Goal: Task Accomplishment & Management: Use online tool/utility

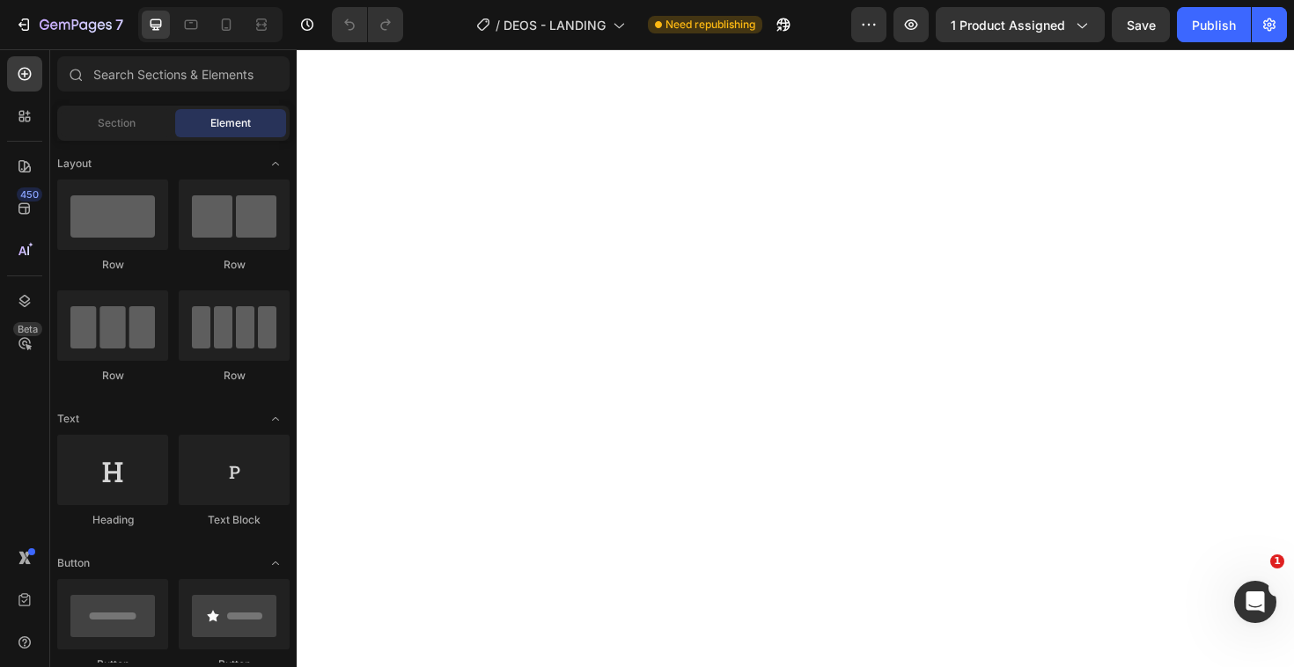
drag, startPoint x: 0, startPoint y: 0, endPoint x: 673, endPoint y: 26, distance: 673.8
click at [673, 26] on span "Need republishing" at bounding box center [710, 25] width 90 height 16
click at [238, 27] on div at bounding box center [226, 25] width 28 height 28
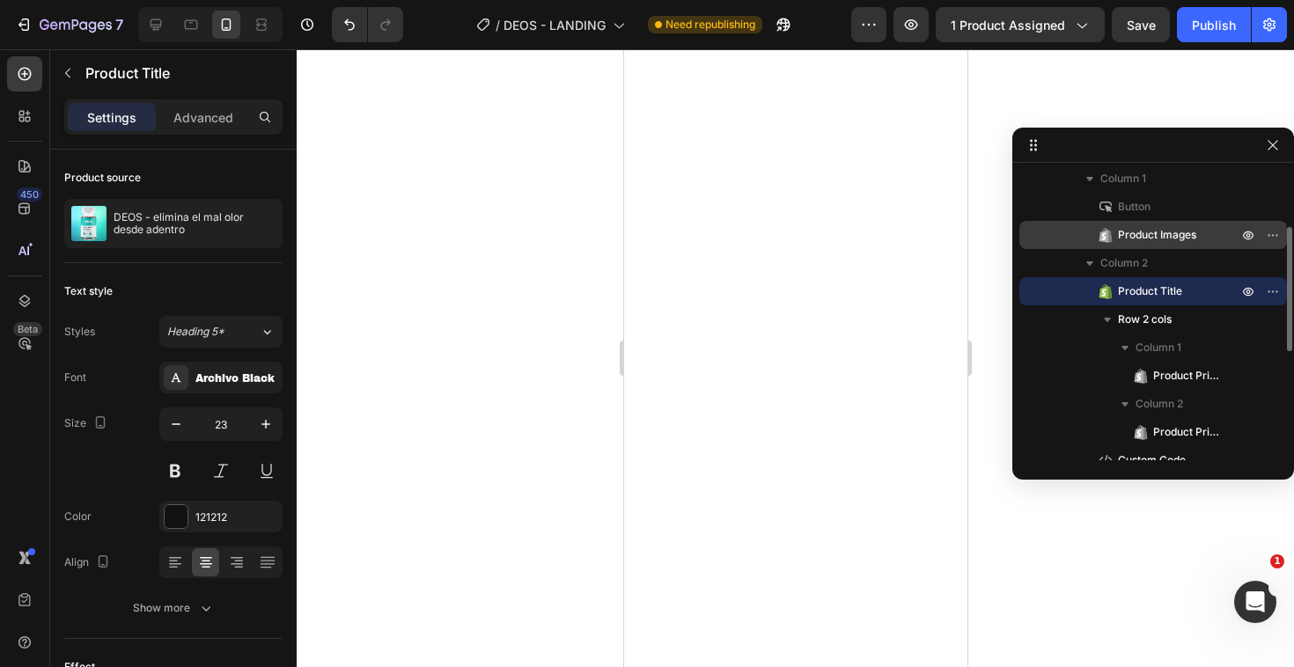
scroll to position [147, 0]
click at [1273, 284] on icon "button" at bounding box center [1273, 290] width 14 height 14
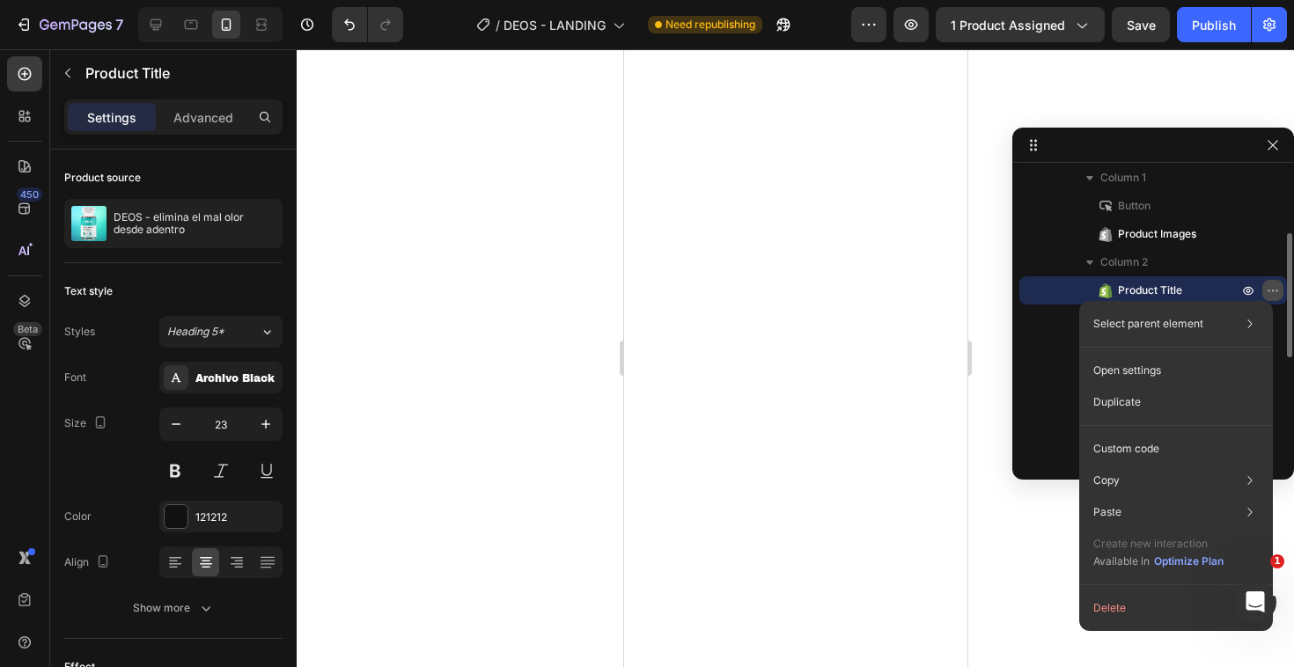
click at [1273, 284] on icon "button" at bounding box center [1273, 290] width 14 height 14
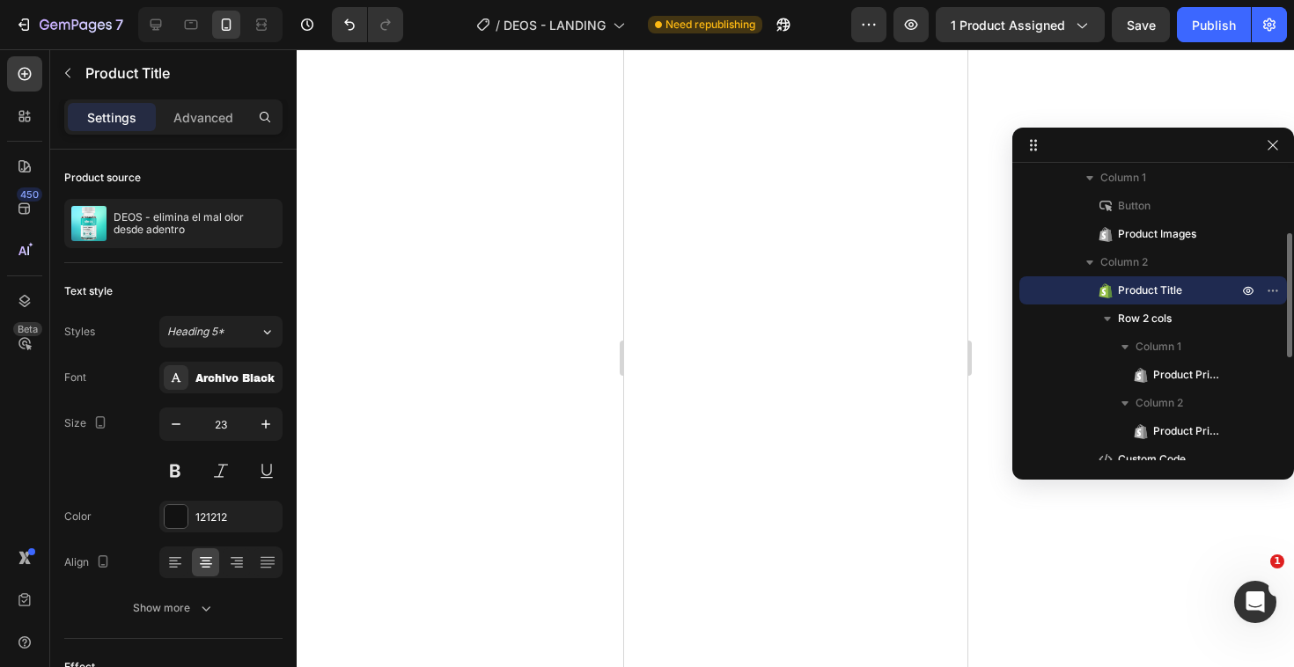
click at [1137, 286] on span "Product Title" at bounding box center [1150, 291] width 64 height 18
click at [16, 113] on icon at bounding box center [25, 116] width 18 height 18
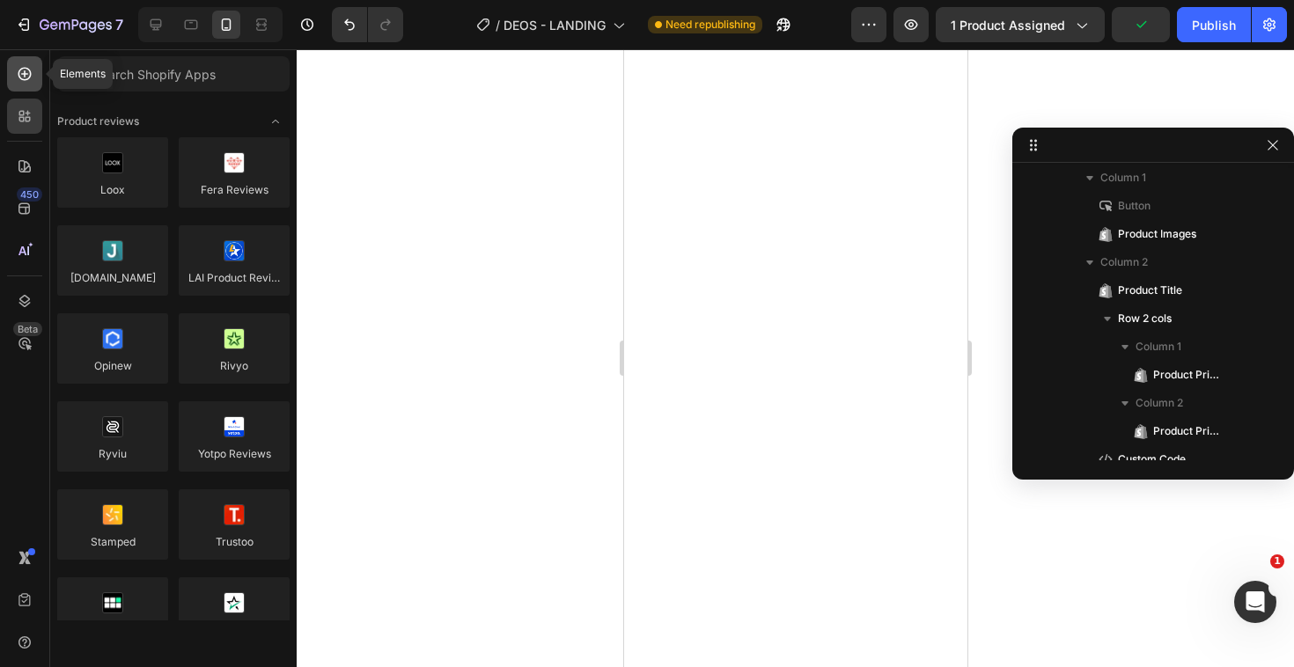
click at [14, 82] on div at bounding box center [24, 73] width 35 height 35
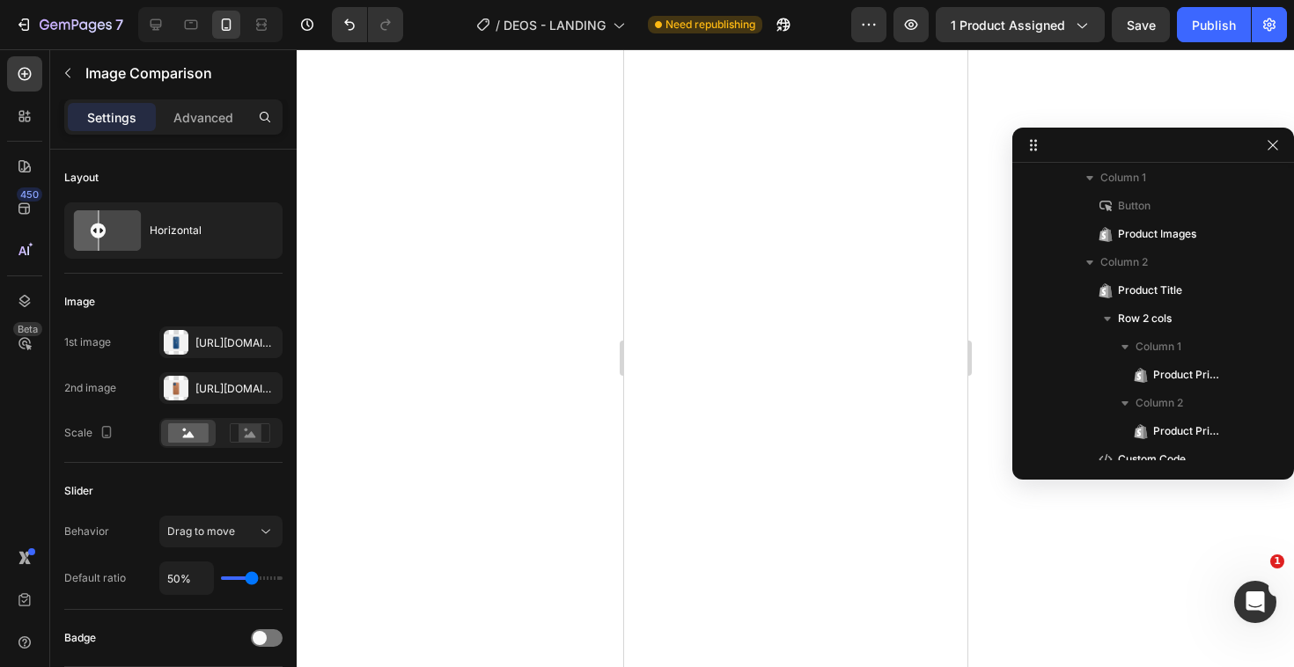
scroll to position [470, 0]
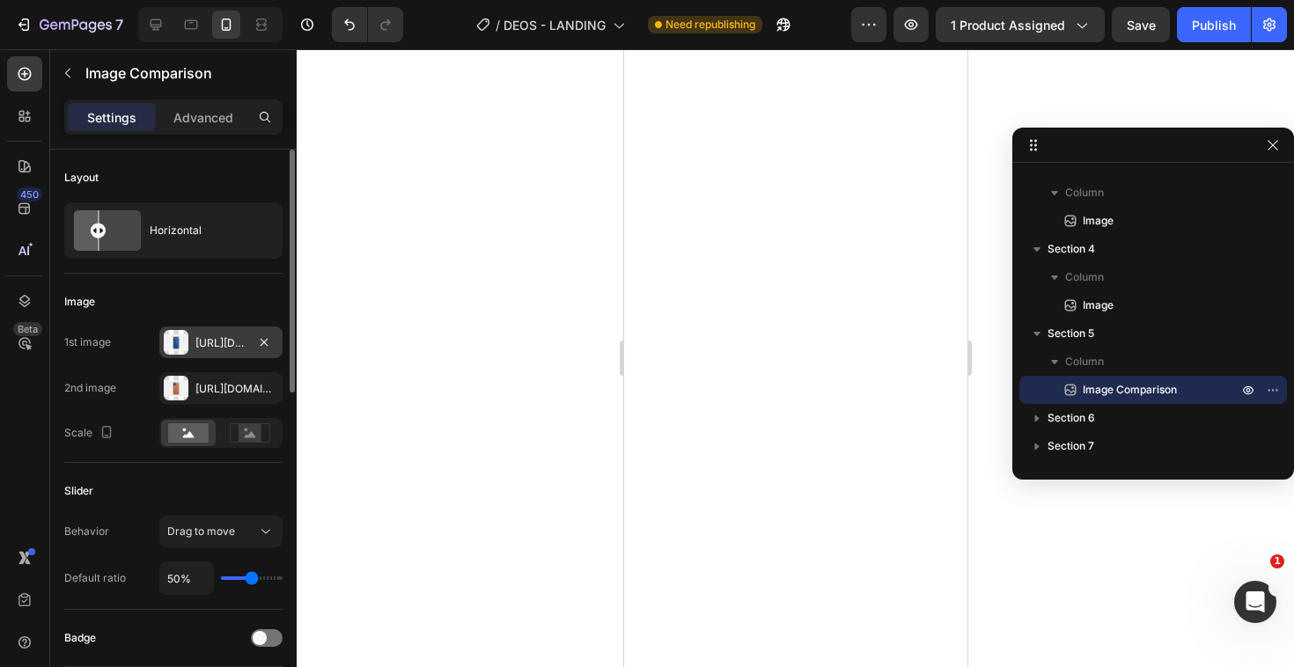
click at [180, 350] on div at bounding box center [176, 342] width 25 height 25
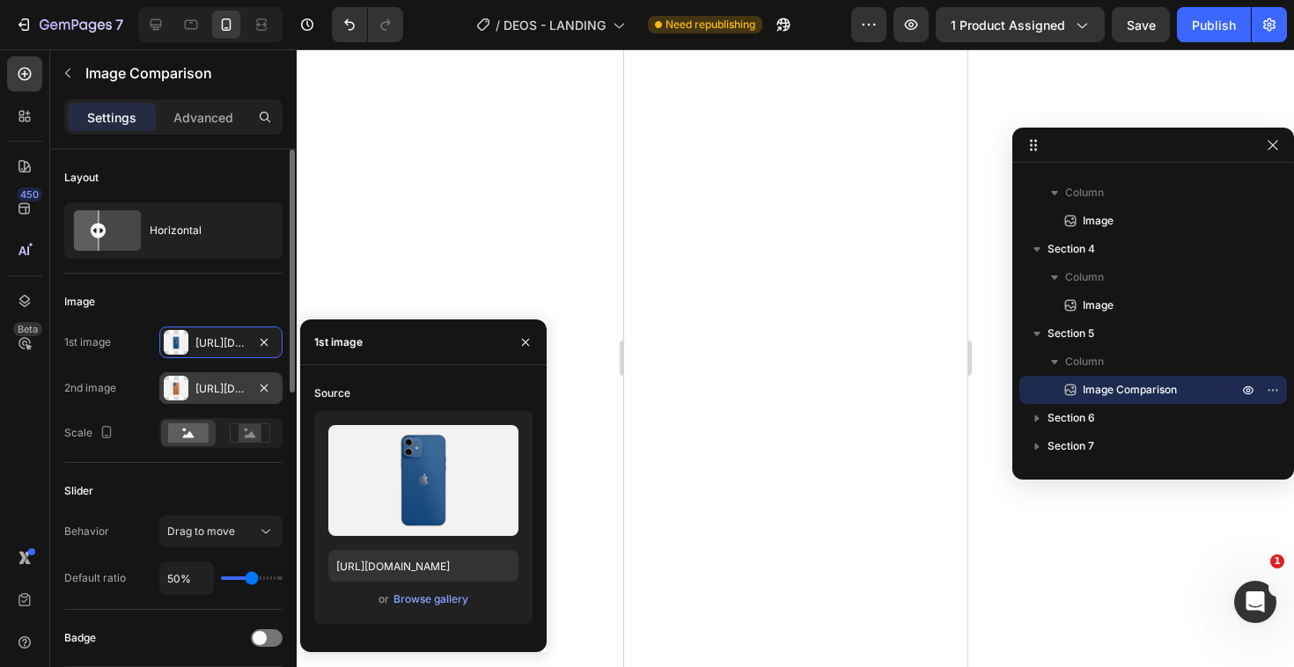
click at [210, 401] on div "[URL][DOMAIN_NAME]" at bounding box center [220, 388] width 123 height 32
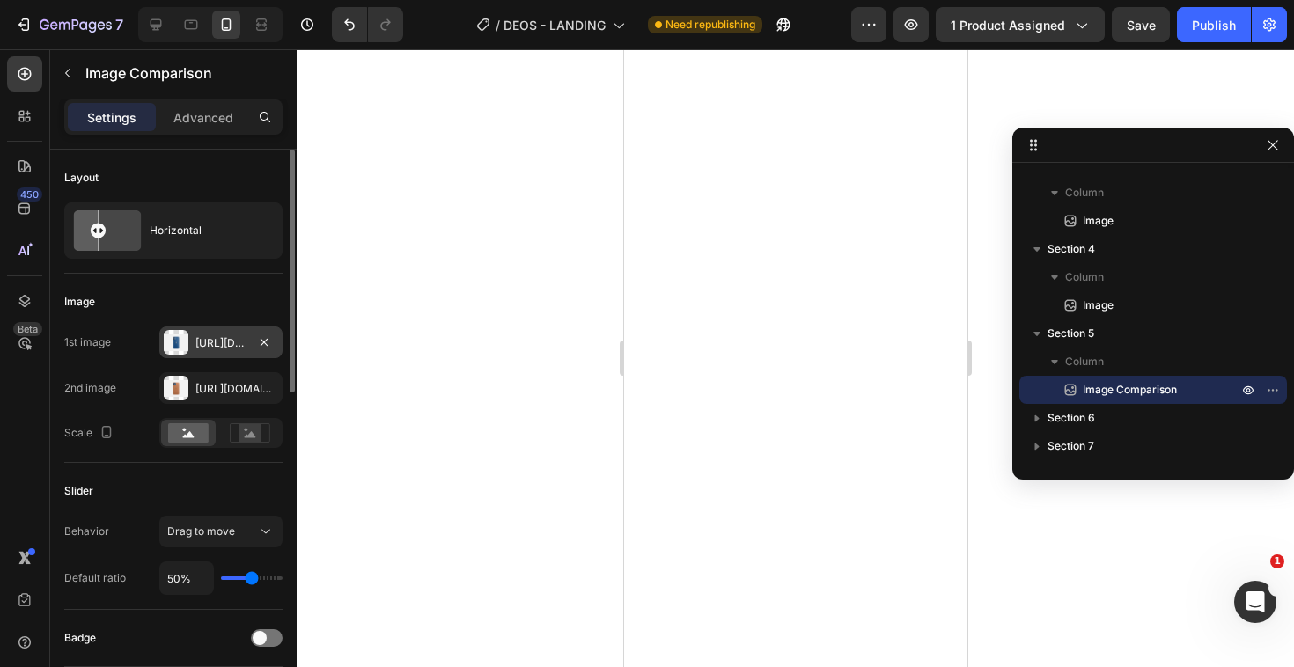
click at [187, 352] on div at bounding box center [176, 342] width 25 height 25
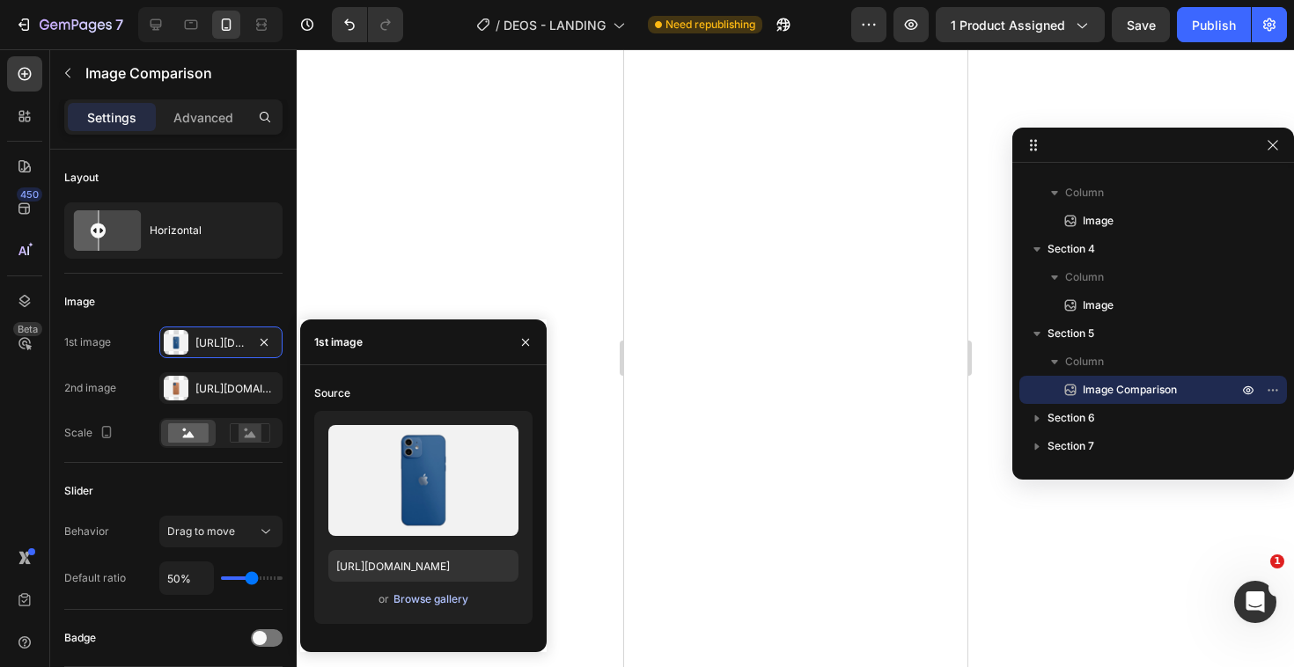
click at [433, 604] on div "Browse gallery" at bounding box center [430, 599] width 75 height 16
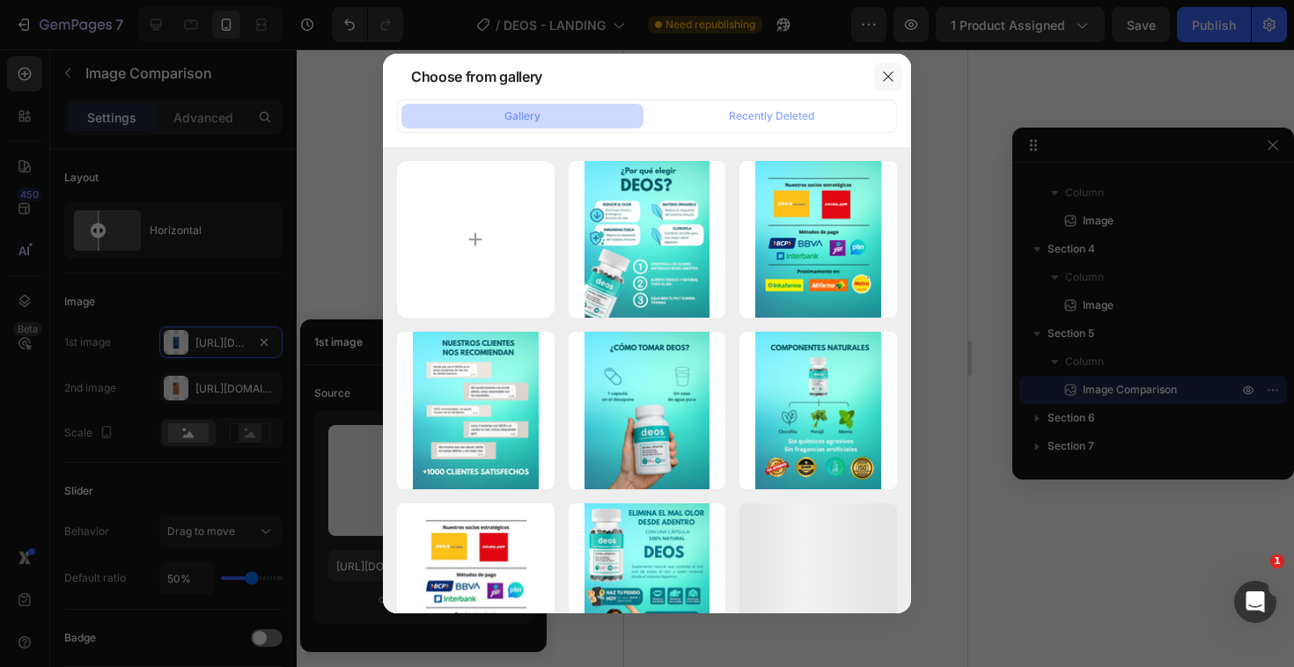
click at [883, 79] on icon "button" at bounding box center [888, 77] width 14 height 14
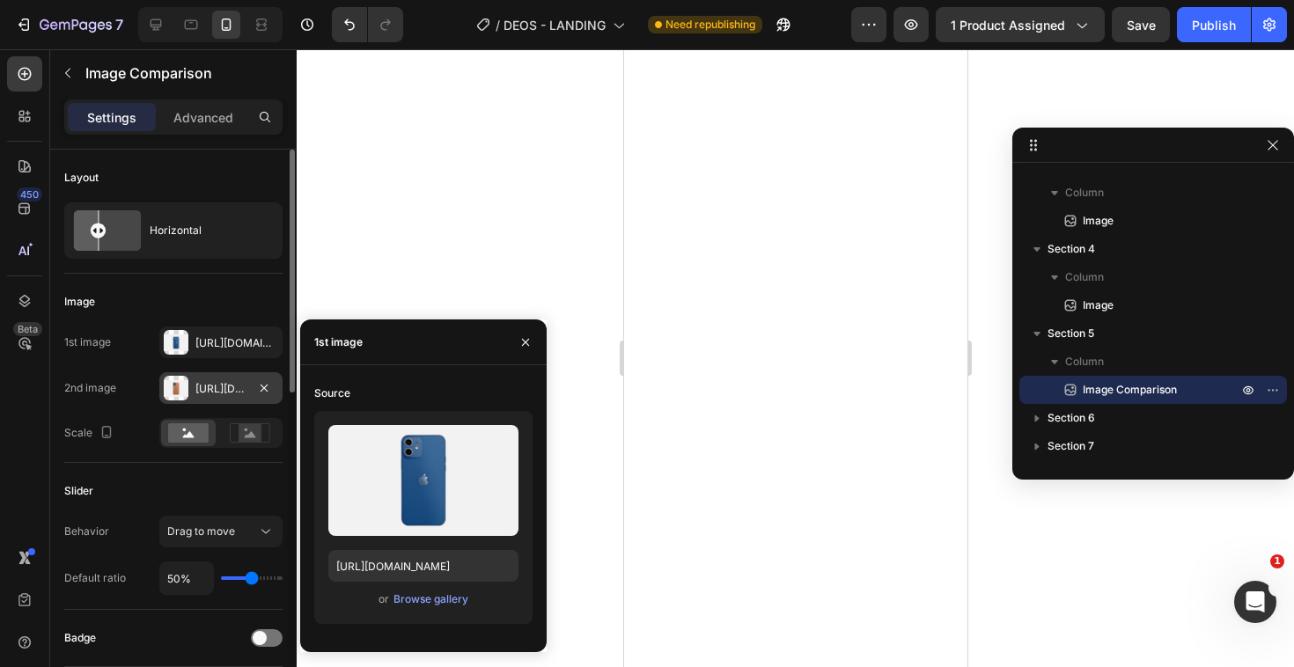
click at [237, 385] on div "[URL][DOMAIN_NAME]" at bounding box center [220, 389] width 51 height 16
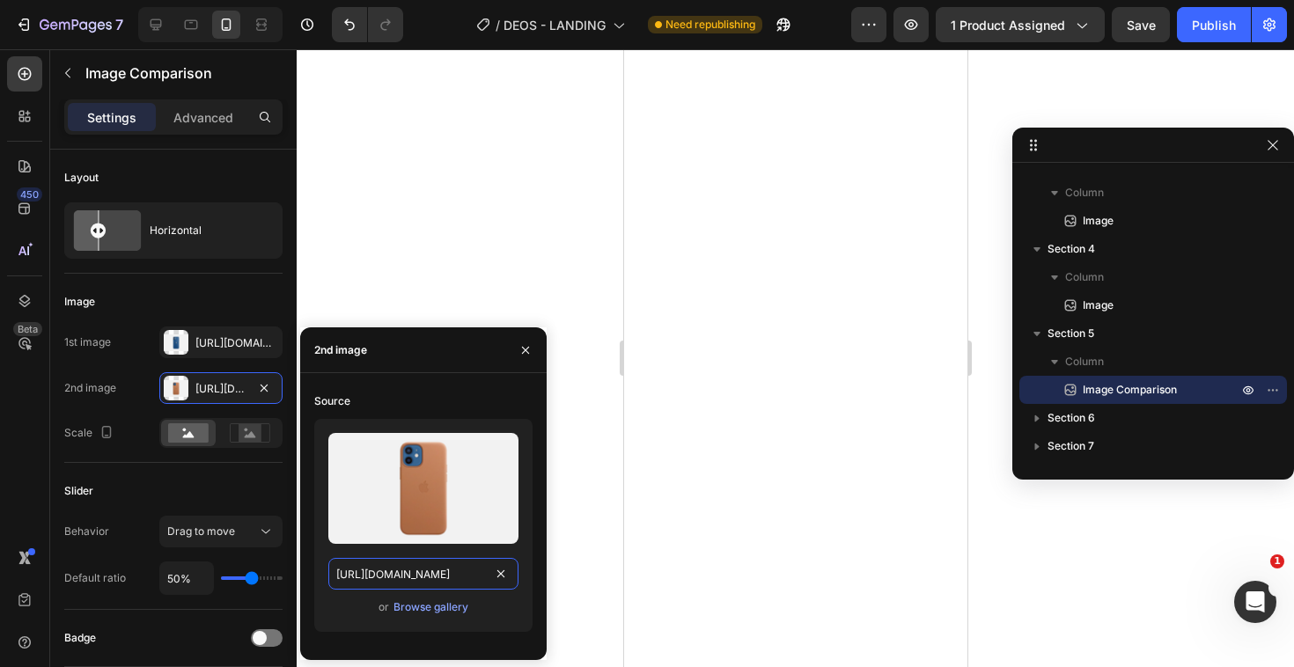
click at [428, 568] on input "[URL][DOMAIN_NAME]" at bounding box center [423, 574] width 190 height 32
click at [117, 344] on div "1st image Https://cdn.Shopify.Com/s/files/1/2005/9307/files/image_compare_befor…" at bounding box center [173, 343] width 218 height 32
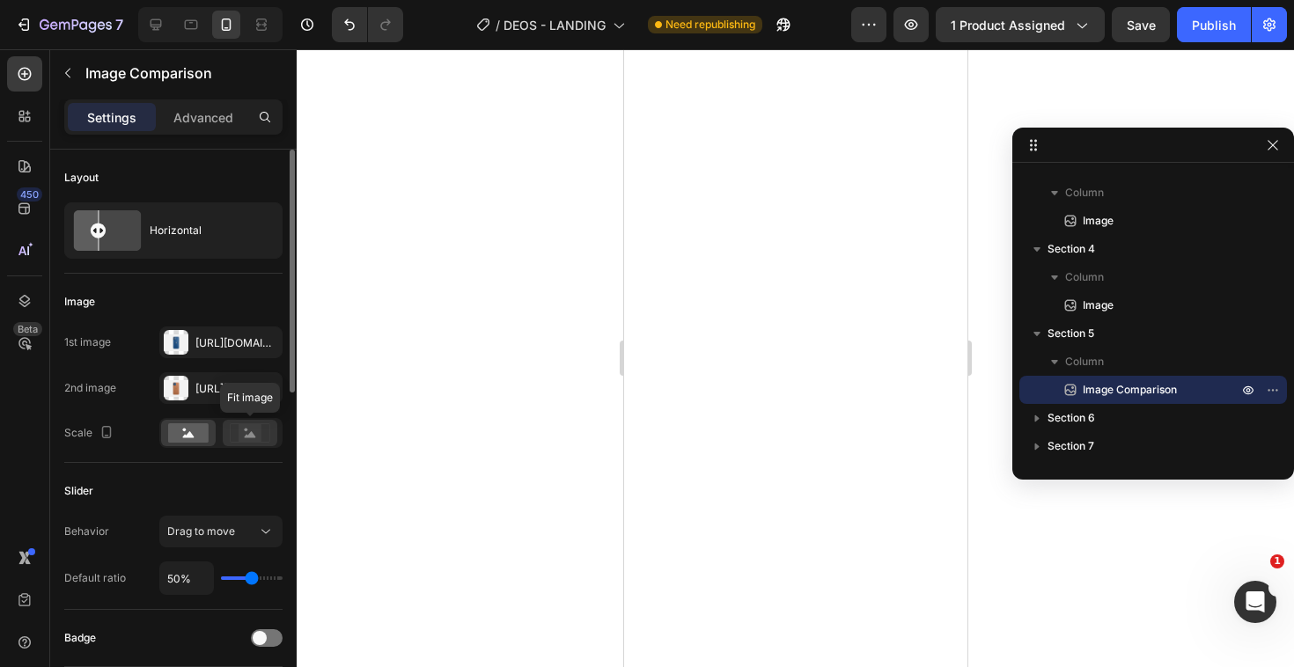
click at [244, 443] on div at bounding box center [250, 433] width 55 height 26
click at [207, 436] on rect at bounding box center [188, 432] width 40 height 19
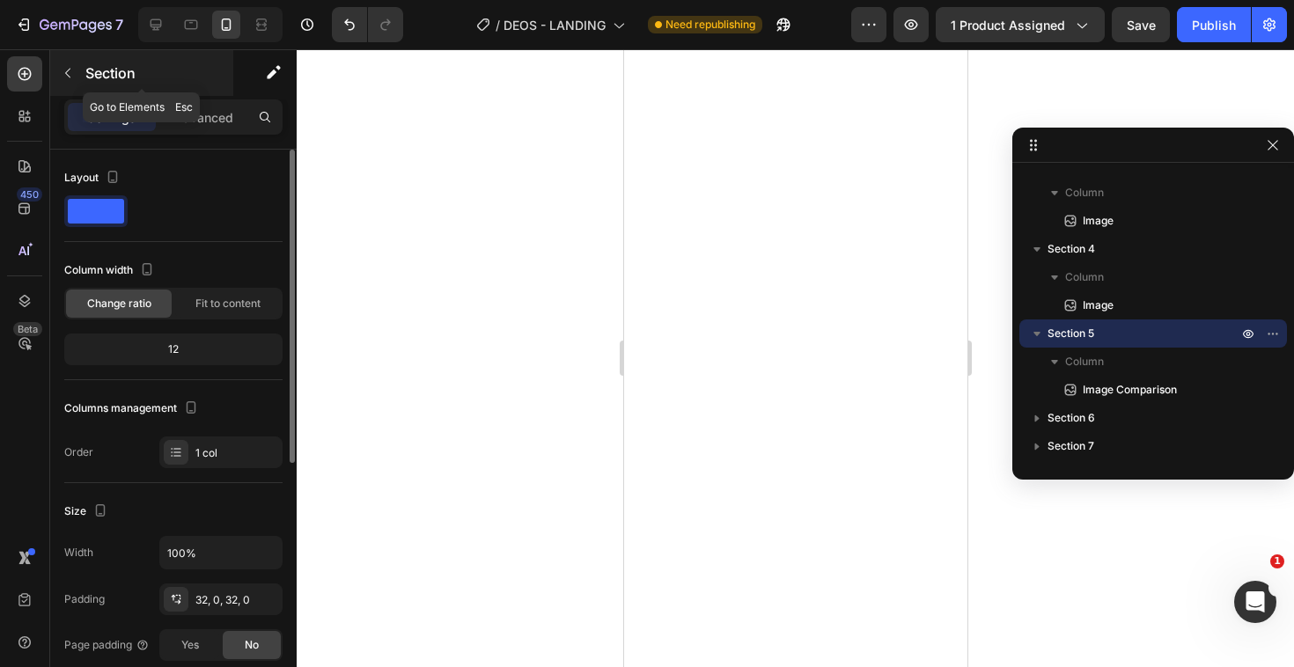
click at [54, 61] on div at bounding box center [68, 73] width 28 height 28
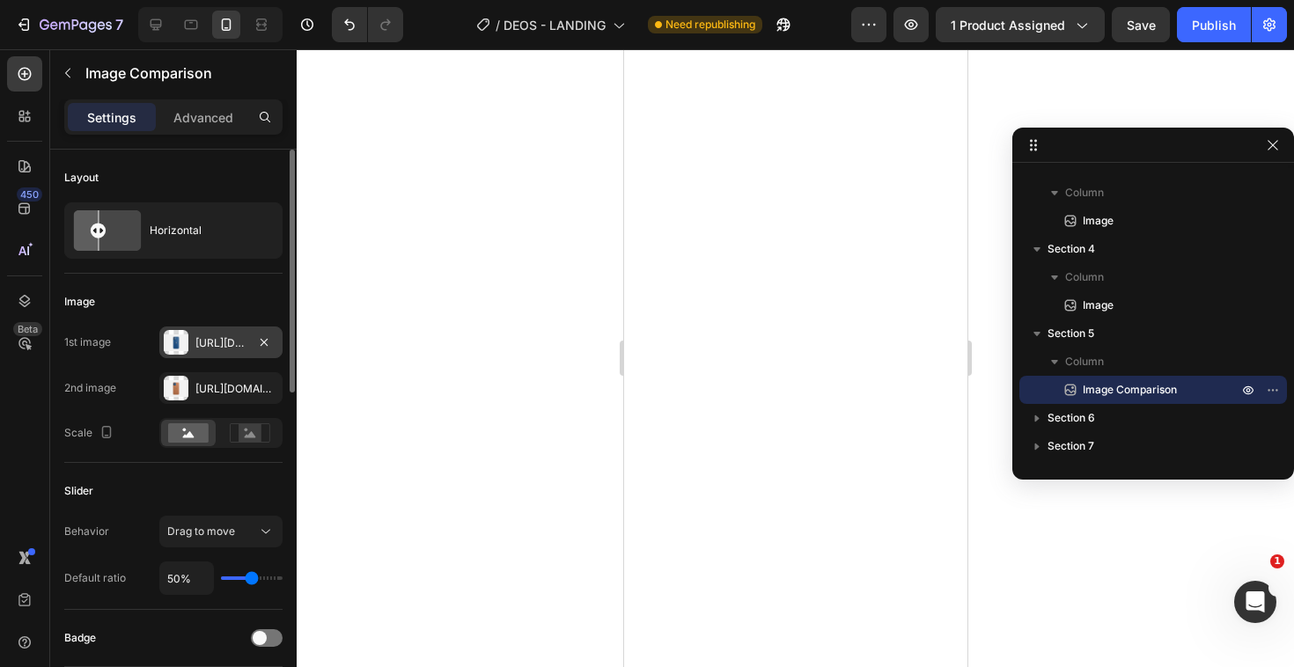
click at [172, 351] on div at bounding box center [176, 342] width 25 height 25
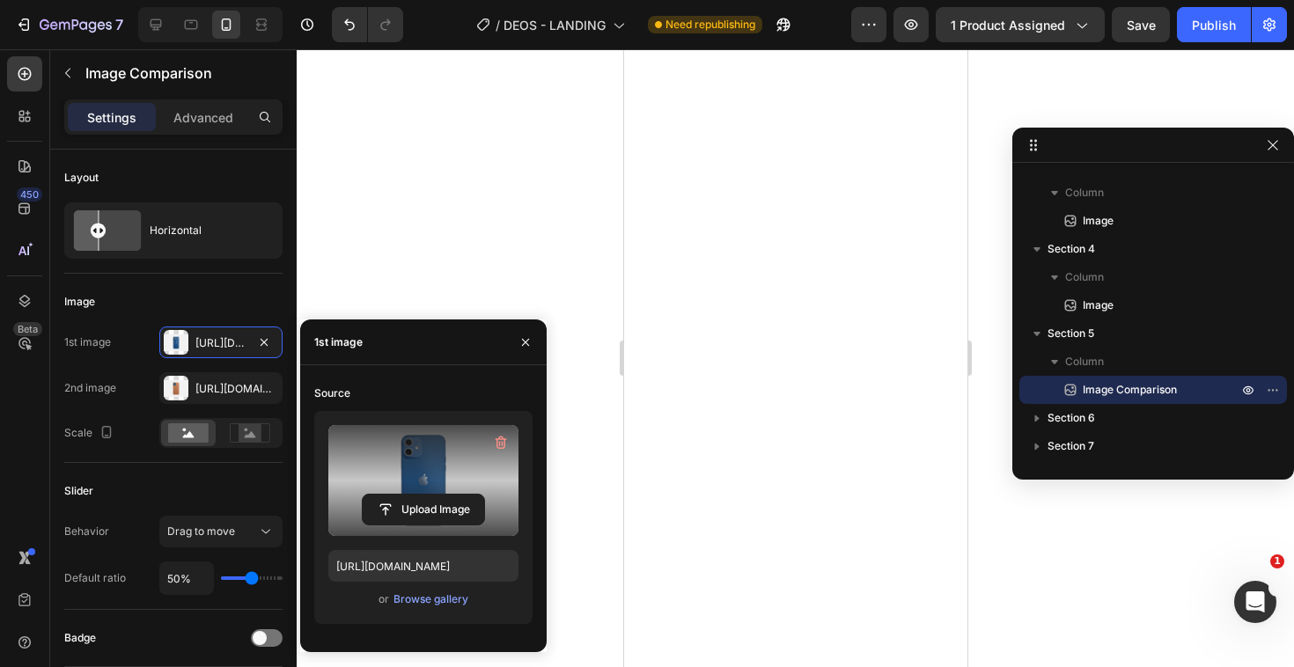
click at [421, 471] on label at bounding box center [423, 480] width 190 height 111
click at [421, 495] on input "file" at bounding box center [423, 510] width 121 height 30
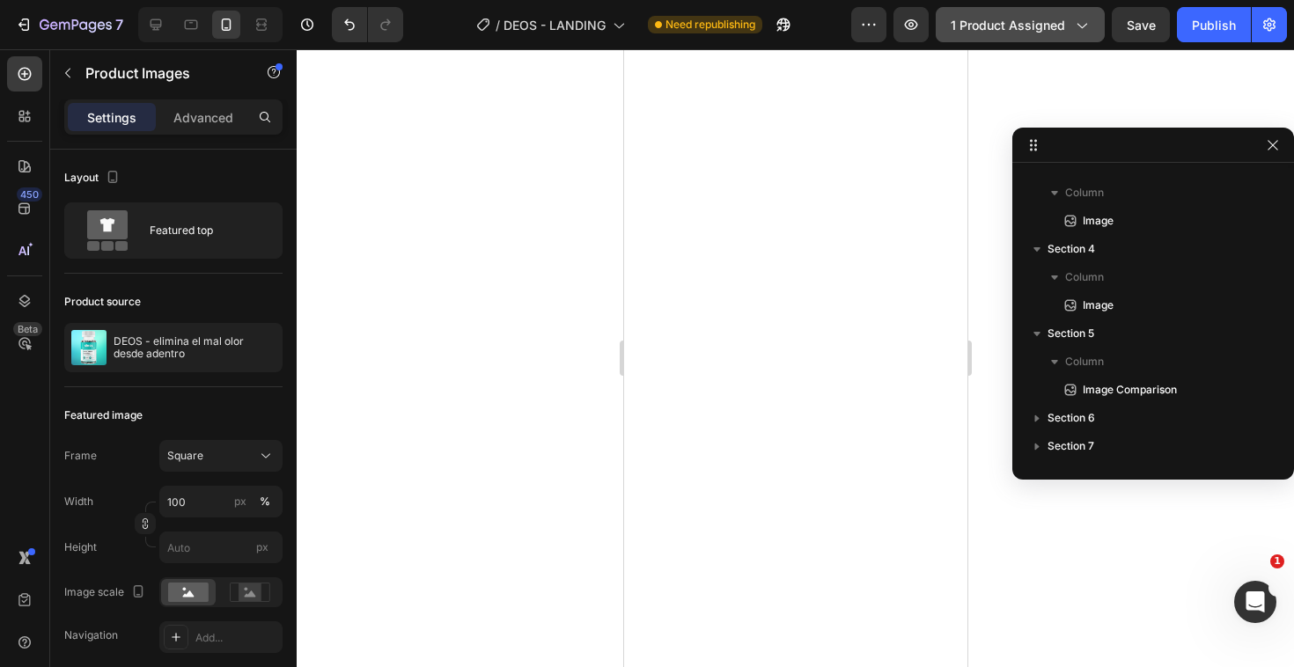
scroll to position [79, 0]
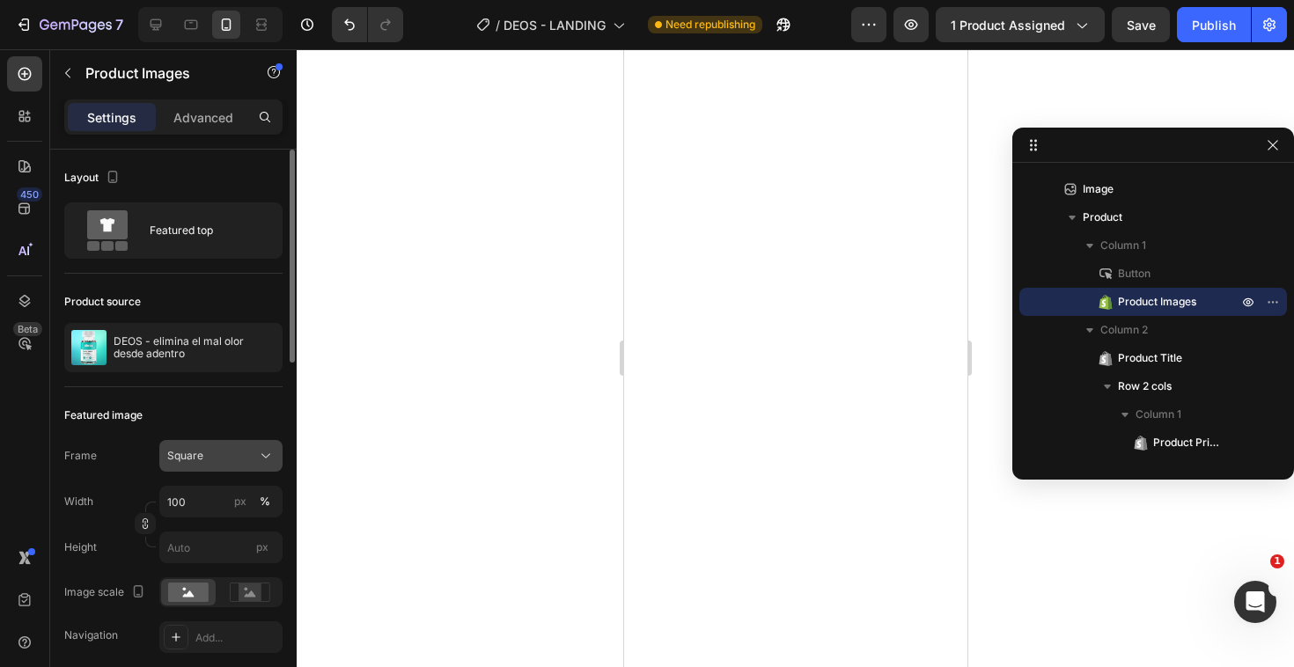
click at [177, 449] on span "Square" at bounding box center [185, 456] width 36 height 16
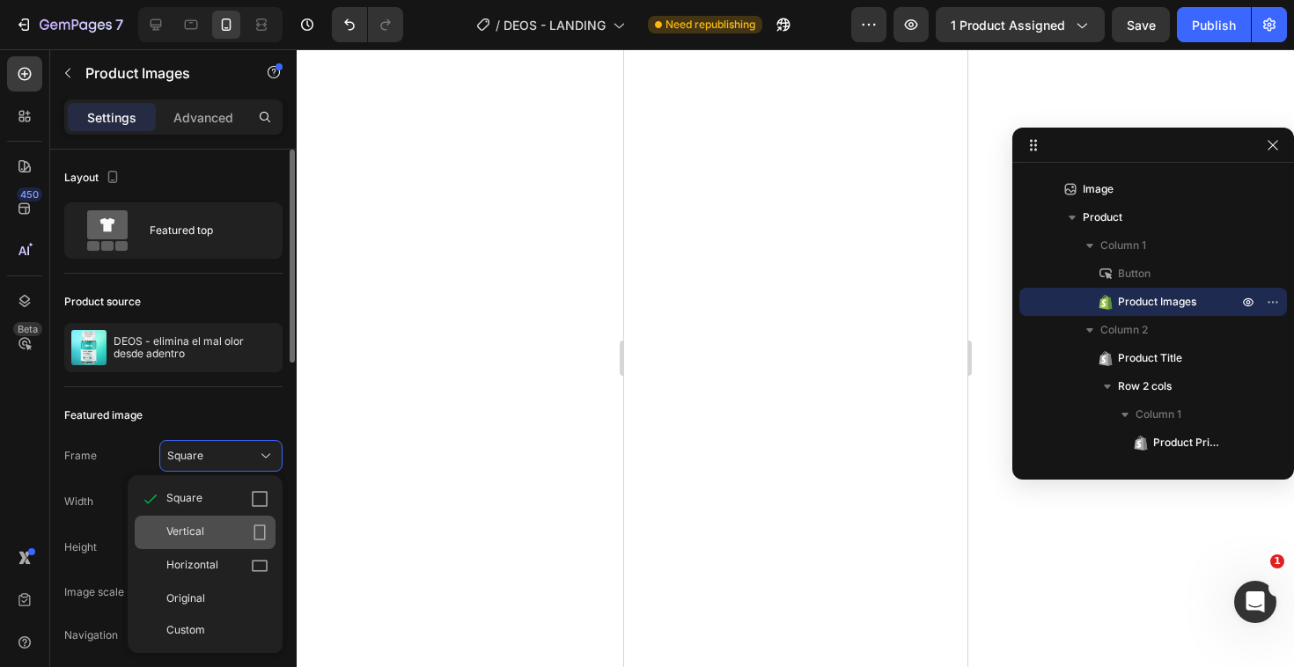
click at [201, 535] on span "Vertical" at bounding box center [185, 533] width 38 height 18
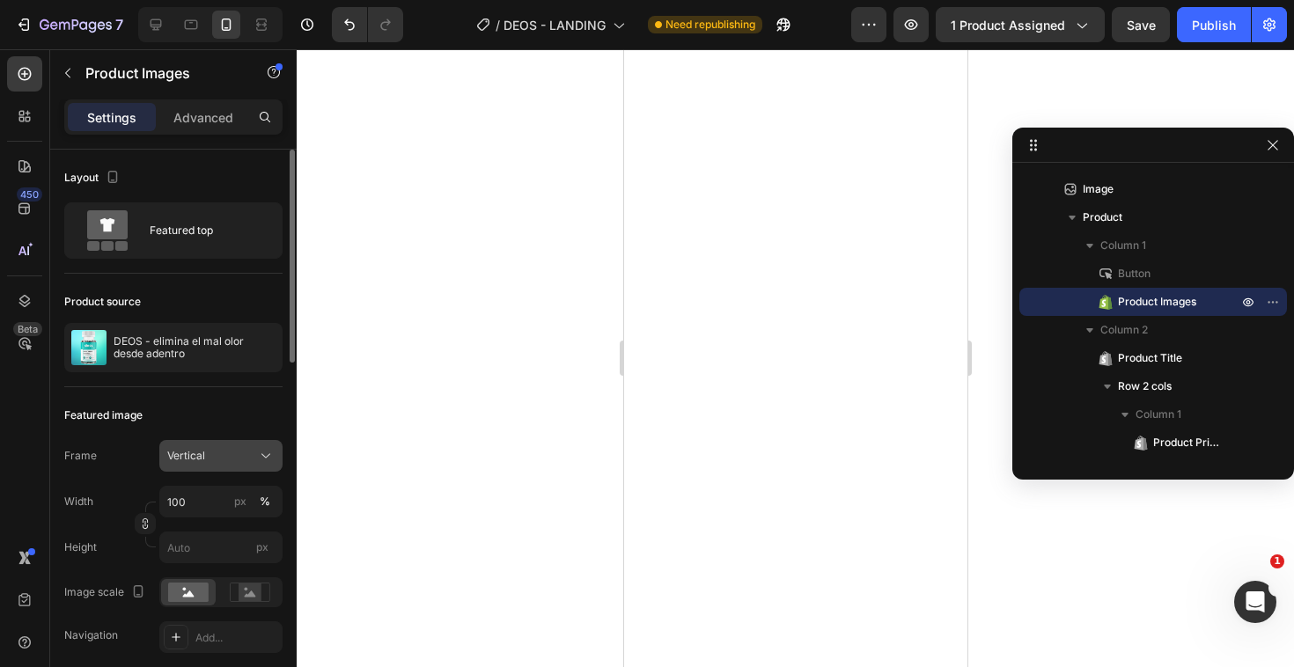
click at [225, 464] on div "Vertical" at bounding box center [220, 456] width 107 height 18
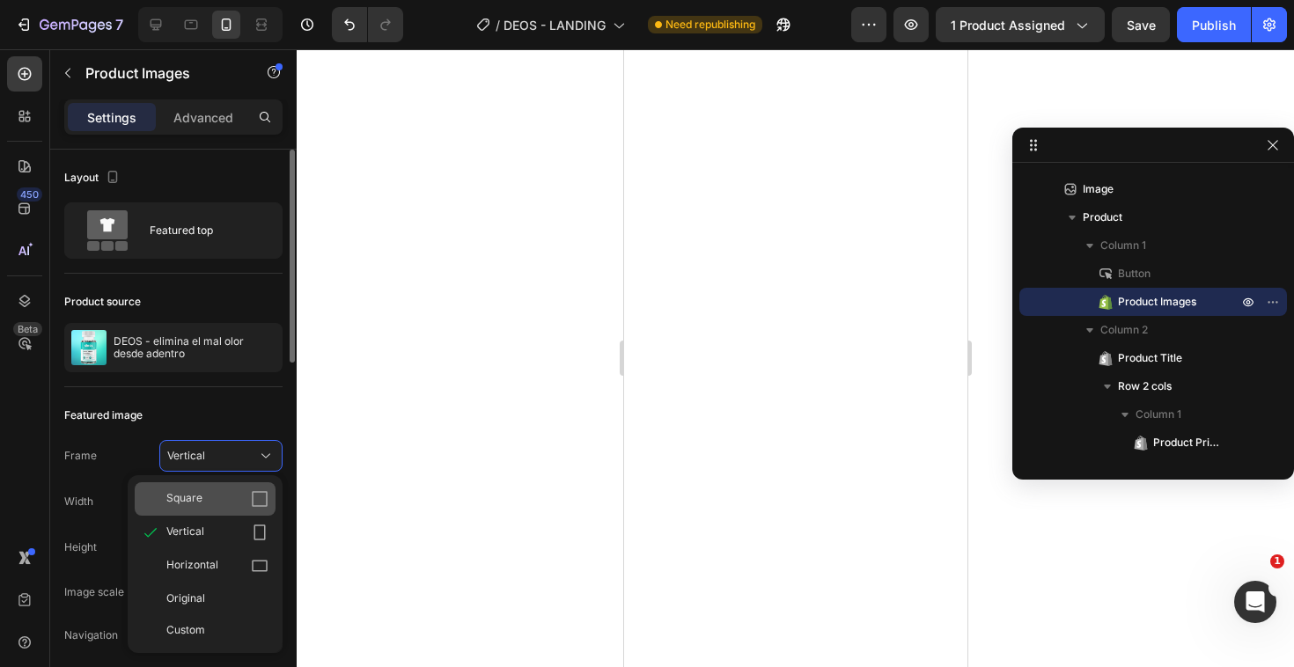
click at [214, 500] on div "Square" at bounding box center [217, 499] width 102 height 18
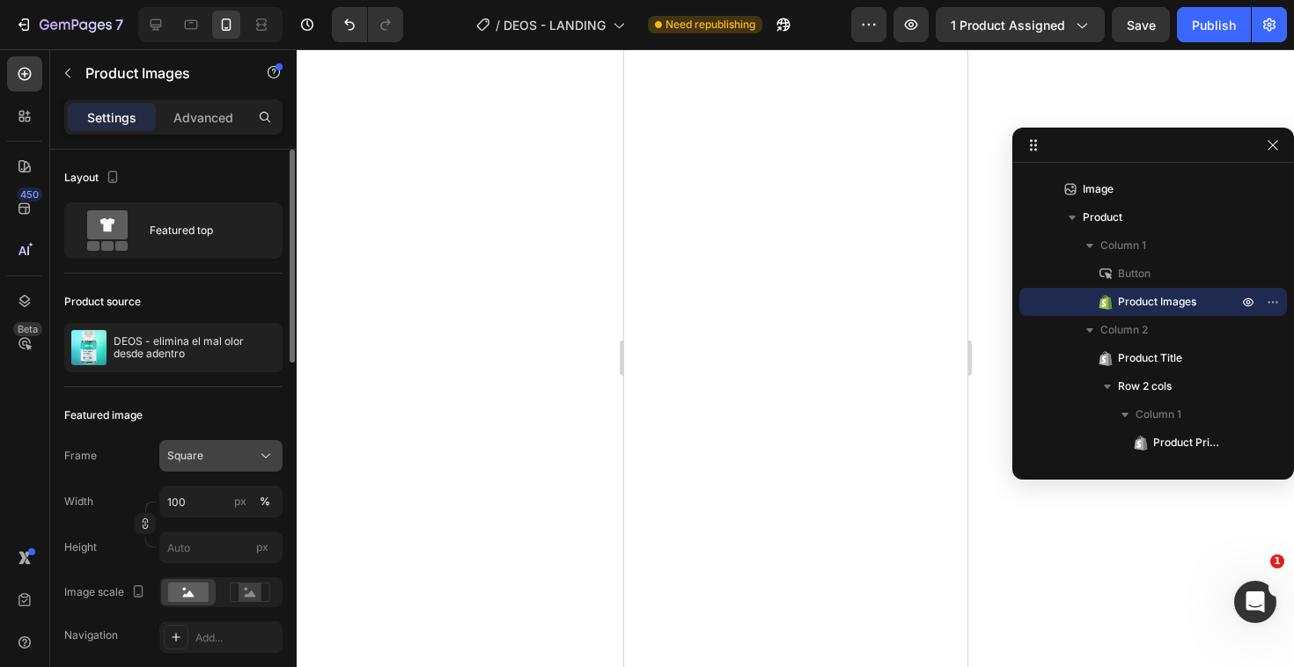
click at [223, 460] on div "Square" at bounding box center [210, 456] width 86 height 16
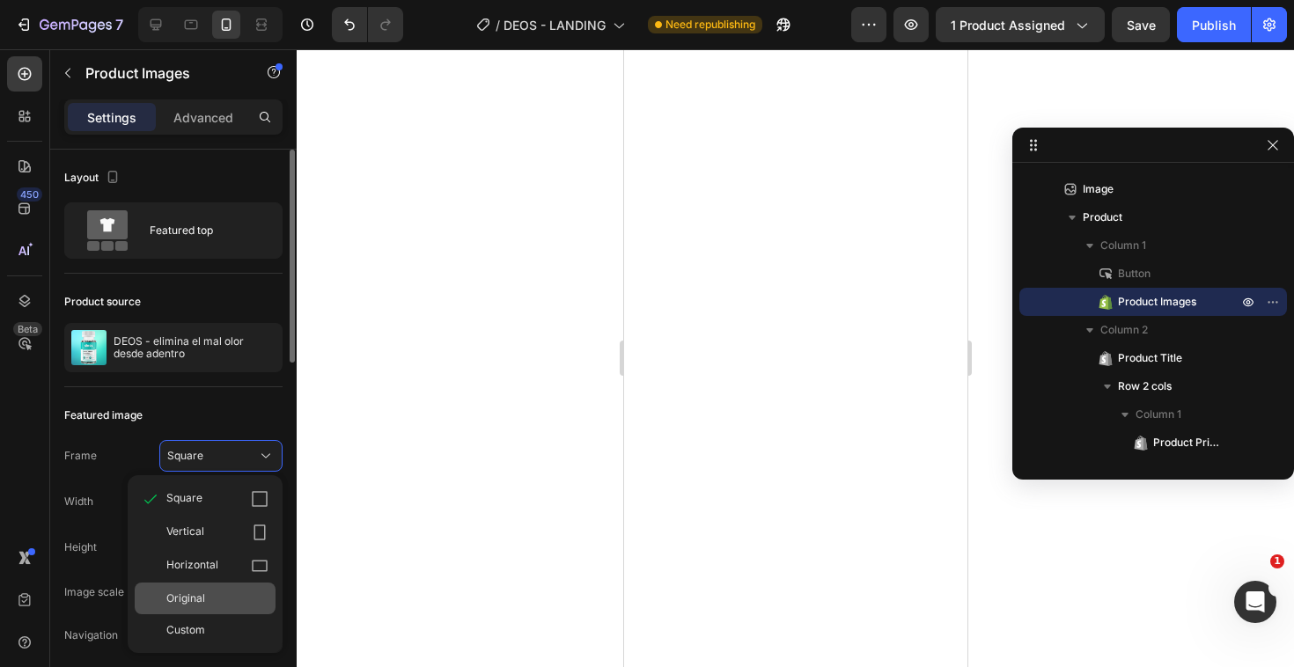
click at [216, 599] on div "Original" at bounding box center [217, 599] width 102 height 16
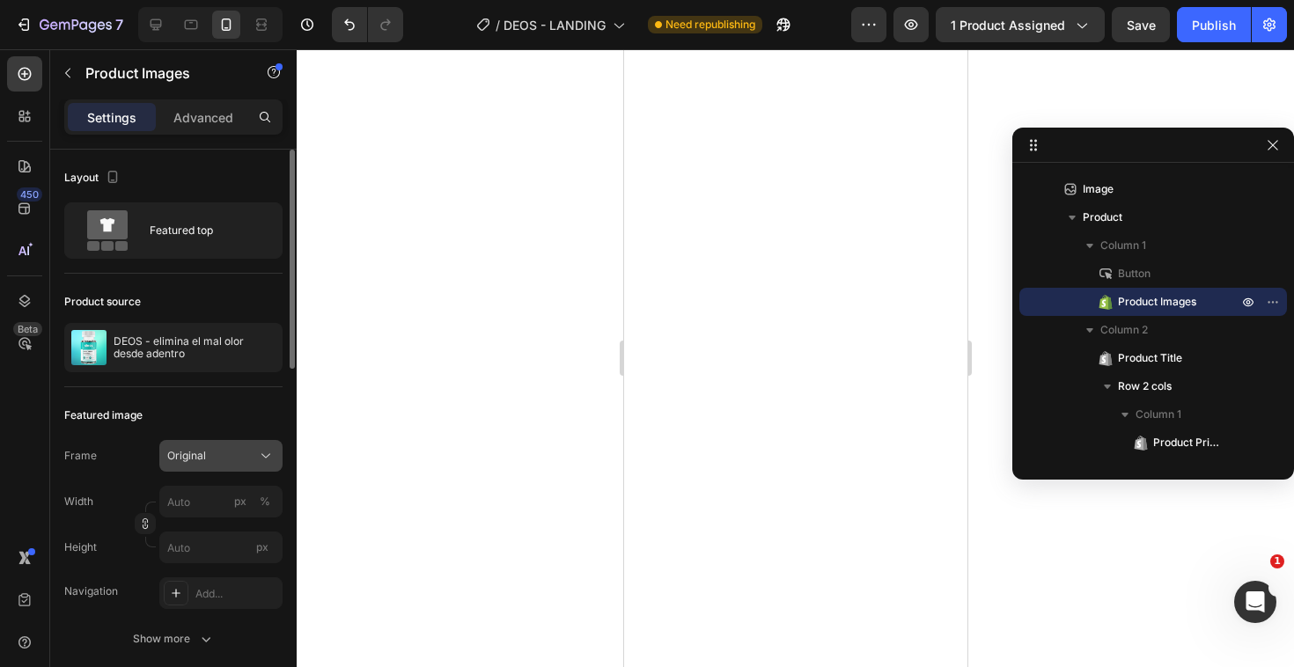
click at [243, 453] on div "Original" at bounding box center [210, 456] width 86 height 16
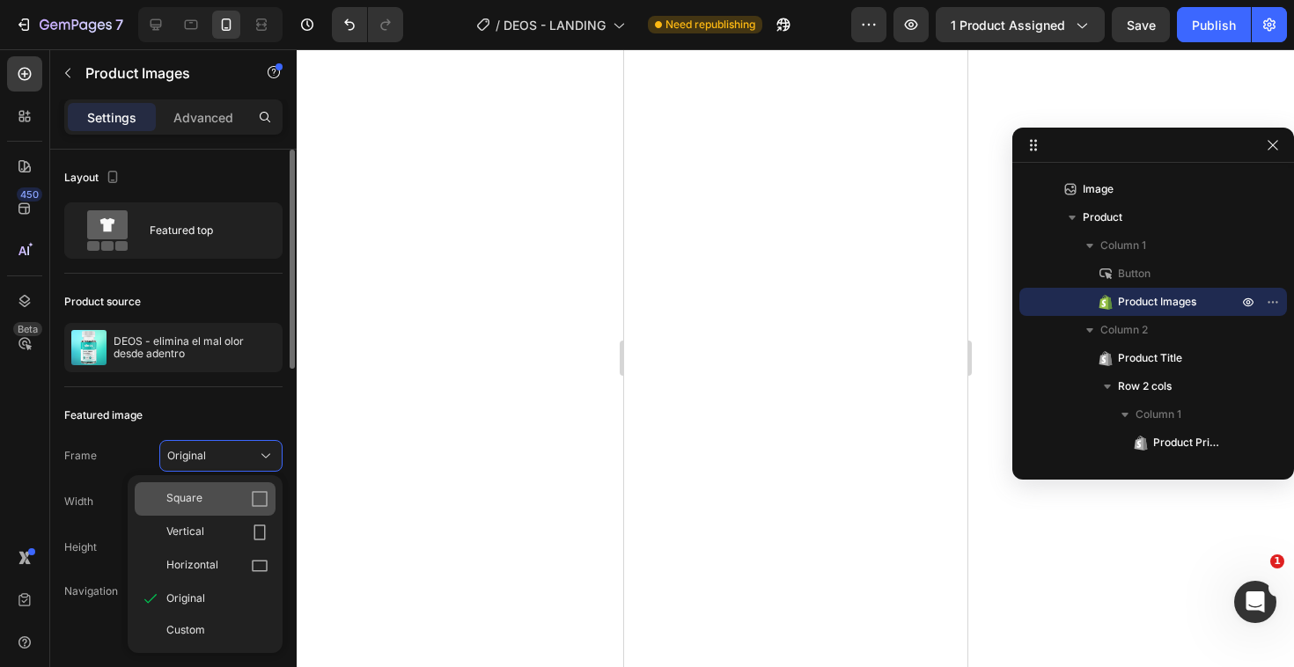
click at [204, 493] on div "Square" at bounding box center [217, 499] width 102 height 18
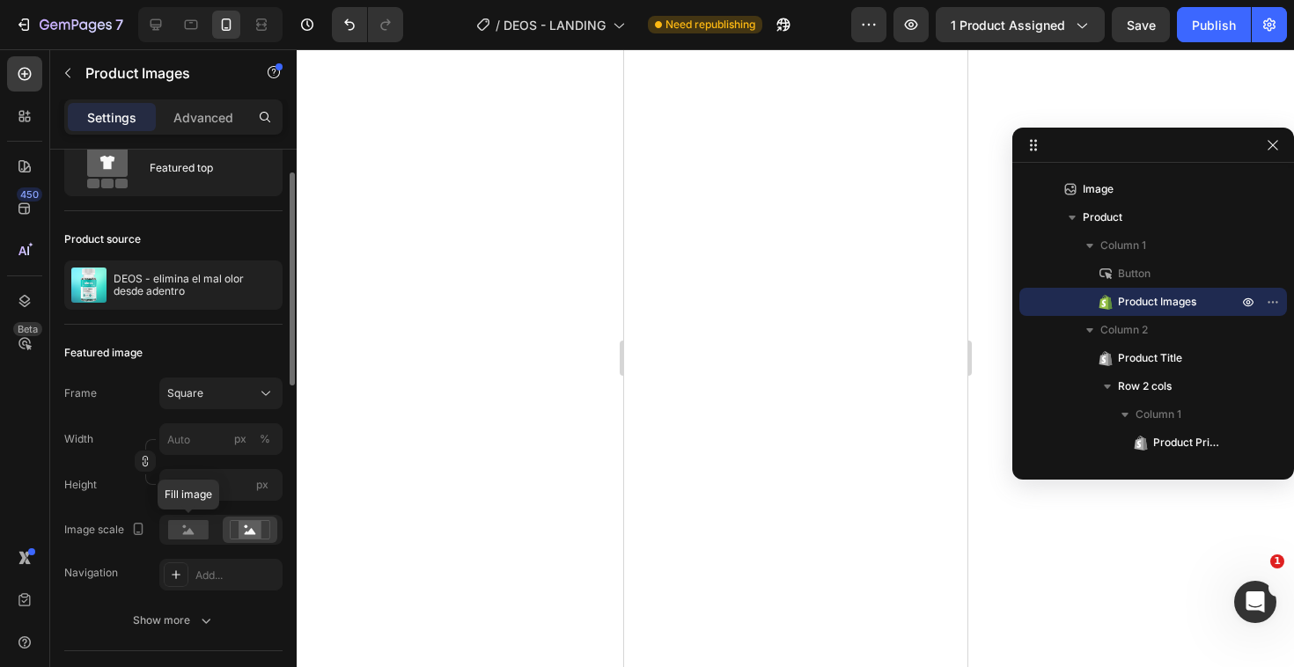
scroll to position [82, 0]
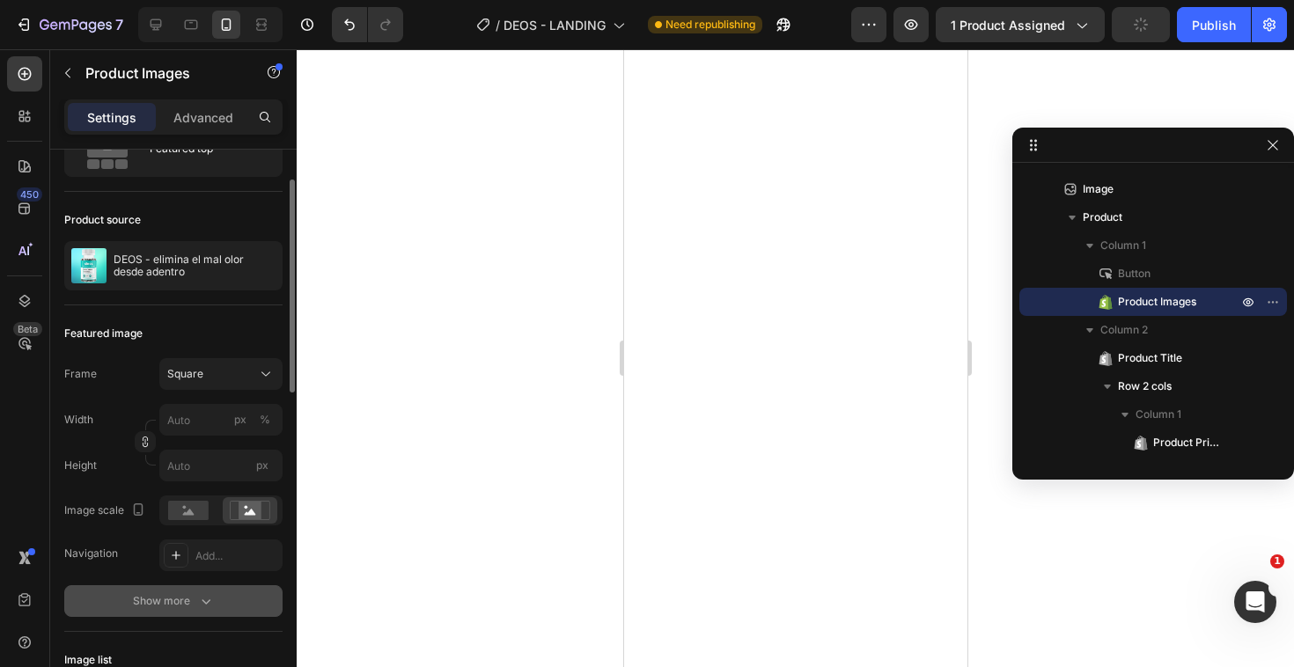
click at [197, 600] on icon "button" at bounding box center [206, 601] width 18 height 18
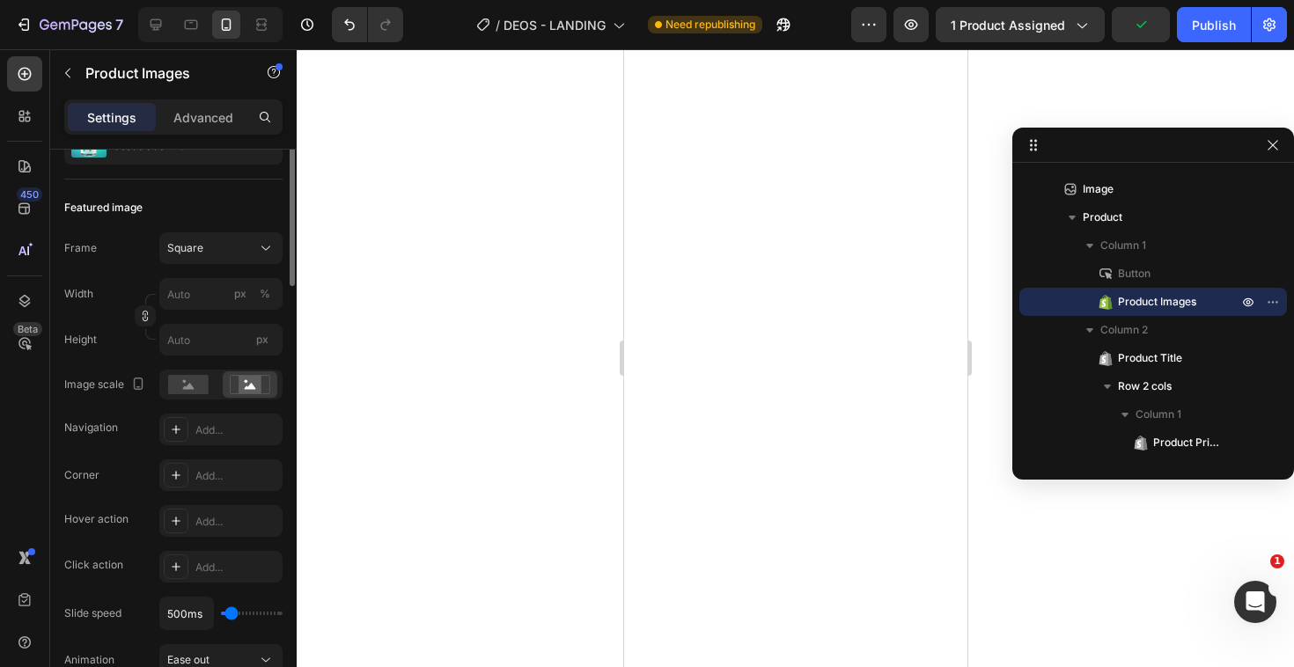
scroll to position [209, 0]
click at [181, 478] on icon at bounding box center [176, 474] width 14 height 14
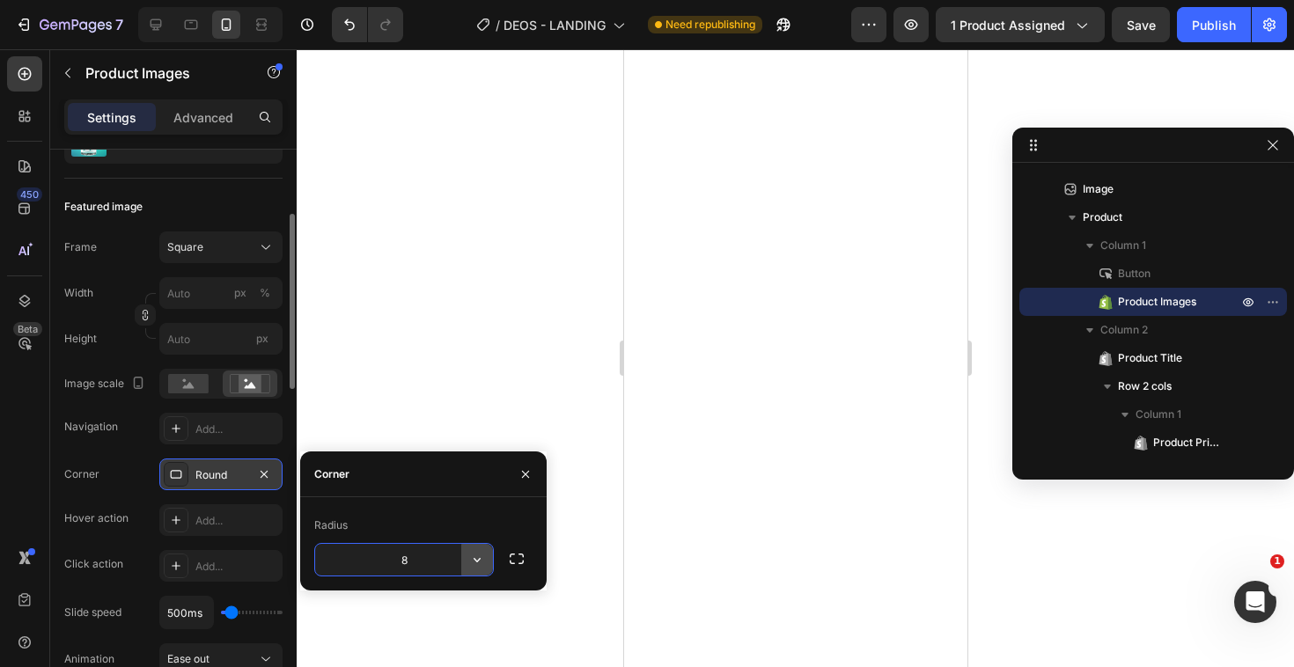
click at [466, 562] on button "button" at bounding box center [477, 560] width 32 height 32
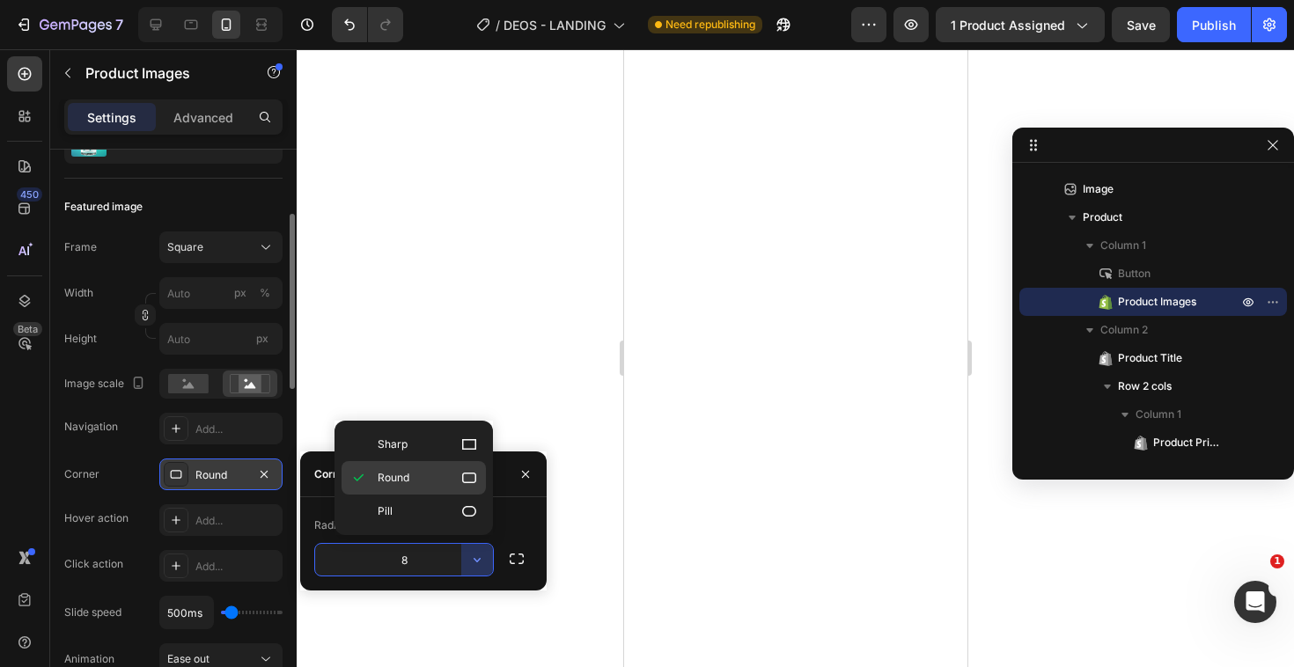
click at [455, 495] on div "Round" at bounding box center [413, 511] width 144 height 33
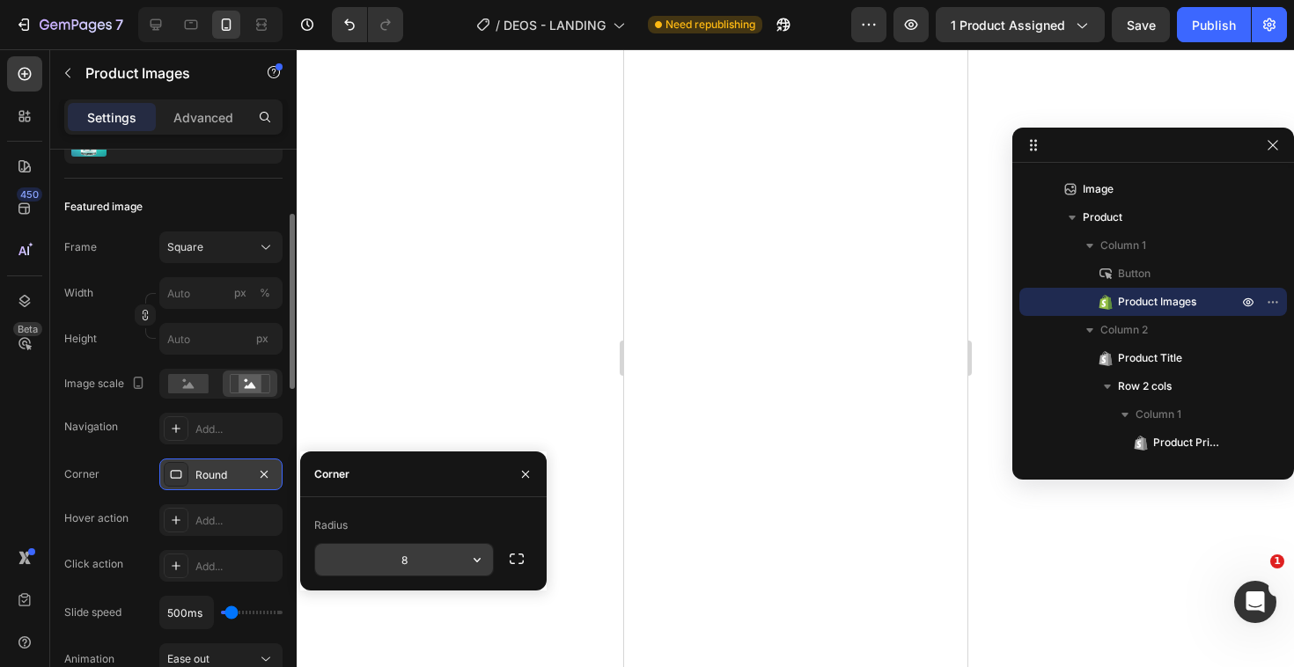
click at [410, 554] on input "8" at bounding box center [404, 560] width 178 height 32
type input "15"
click at [439, 525] on div "Radius" at bounding box center [423, 525] width 218 height 28
click at [517, 565] on icon "button" at bounding box center [517, 559] width 18 height 18
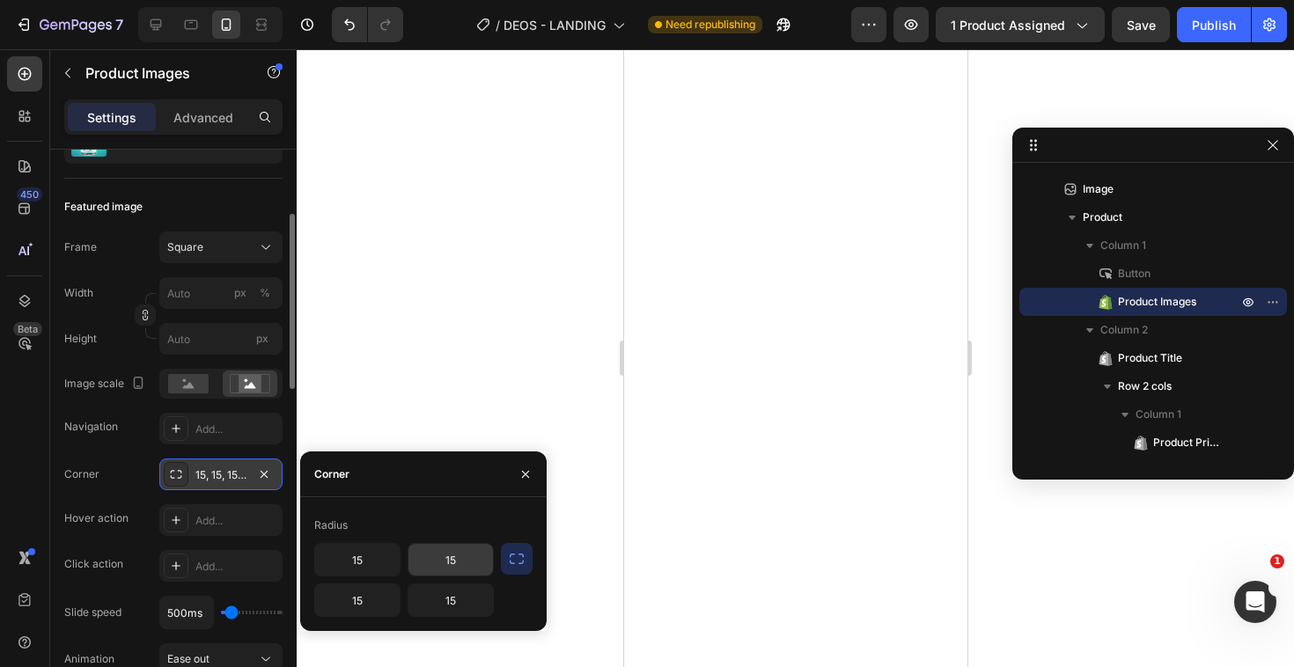
click at [459, 555] on input "15" at bounding box center [450, 560] width 84 height 32
click at [453, 522] on div "Radius" at bounding box center [423, 525] width 218 height 28
click at [212, 477] on div "15, 15, 15, 15" at bounding box center [220, 475] width 51 height 16
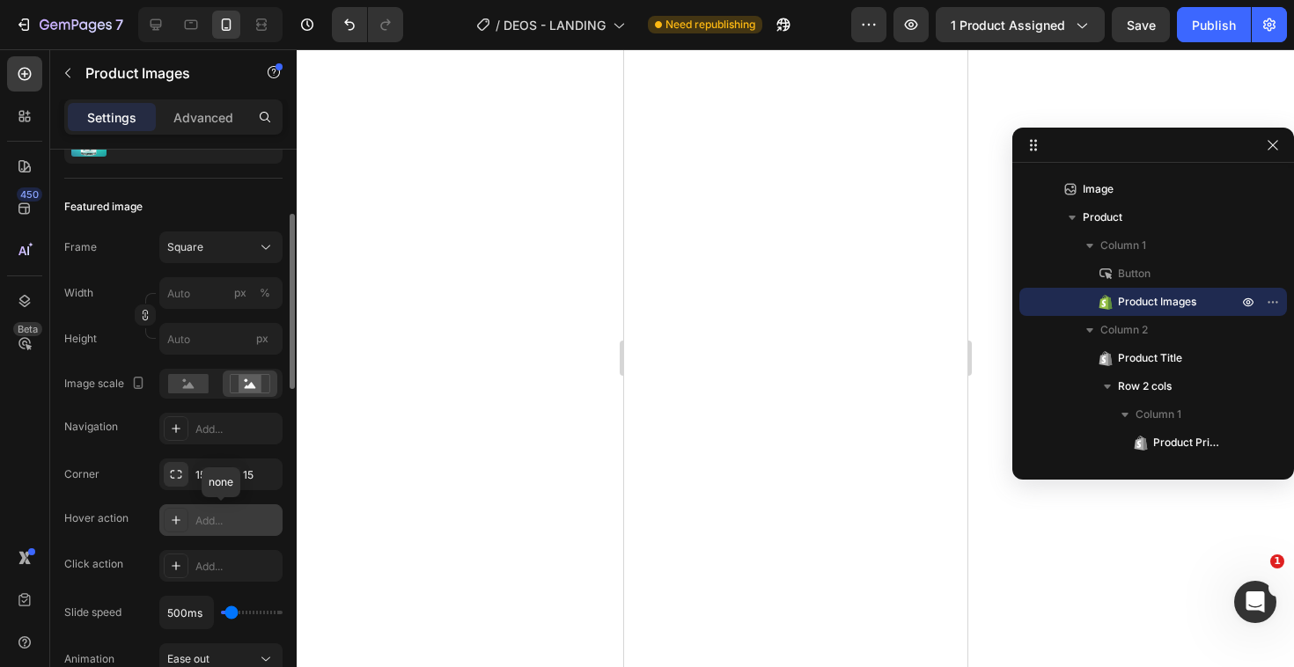
click at [220, 522] on div "Add..." at bounding box center [236, 521] width 83 height 16
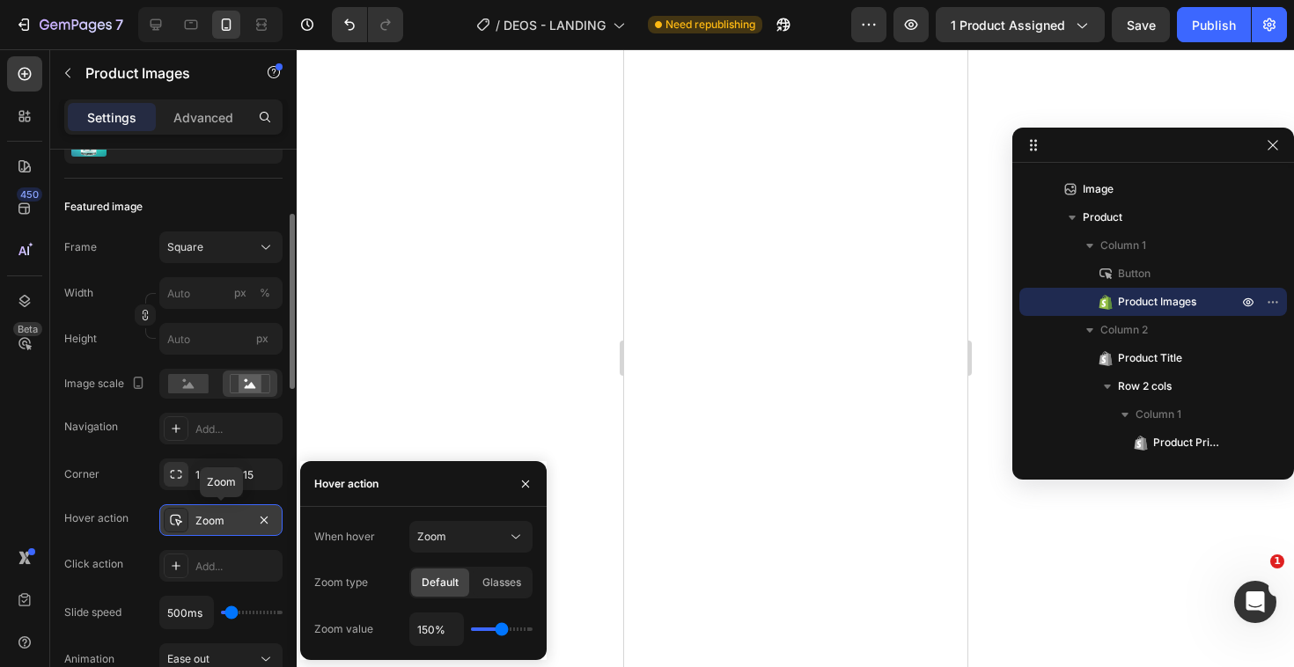
click at [220, 522] on div "Zoom" at bounding box center [220, 521] width 51 height 16
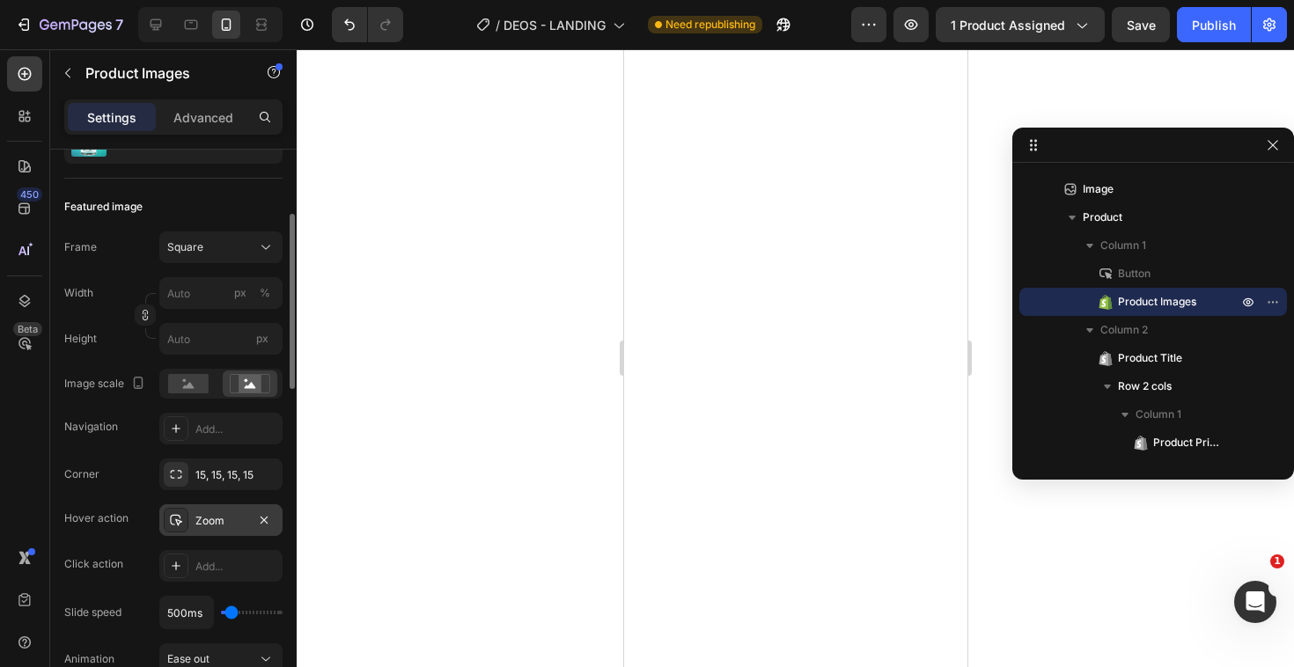
click at [180, 479] on icon at bounding box center [176, 474] width 14 height 14
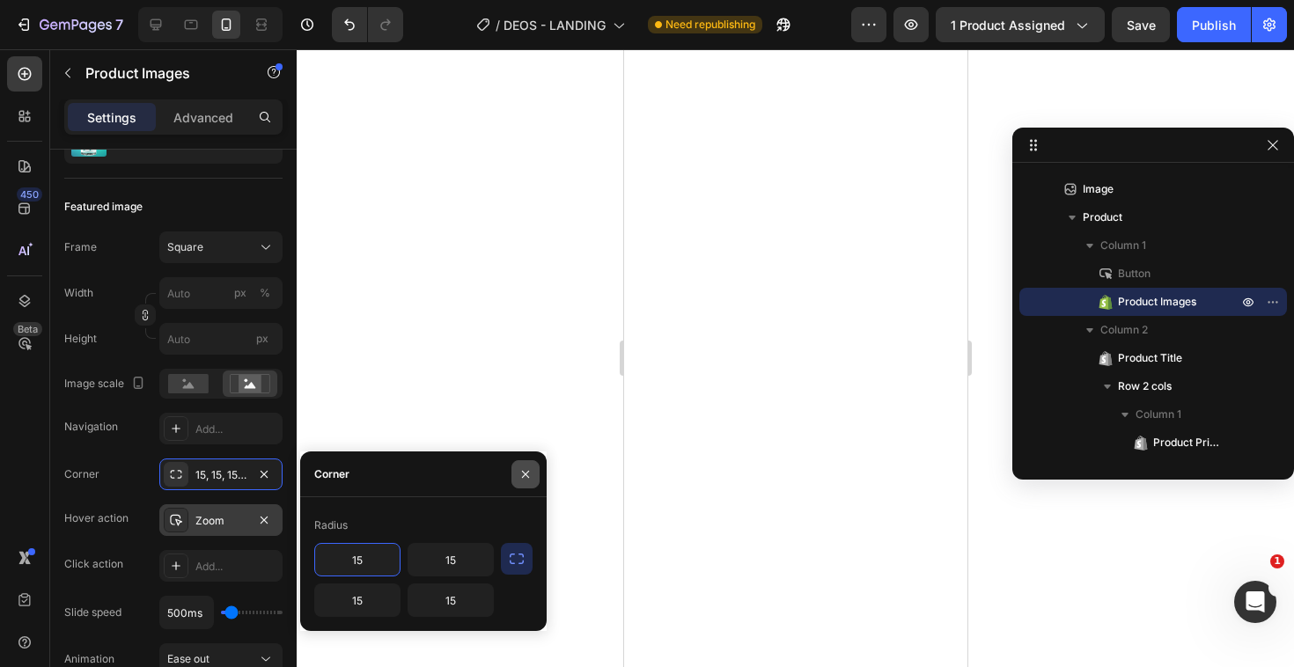
click at [538, 473] on button "button" at bounding box center [525, 474] width 28 height 28
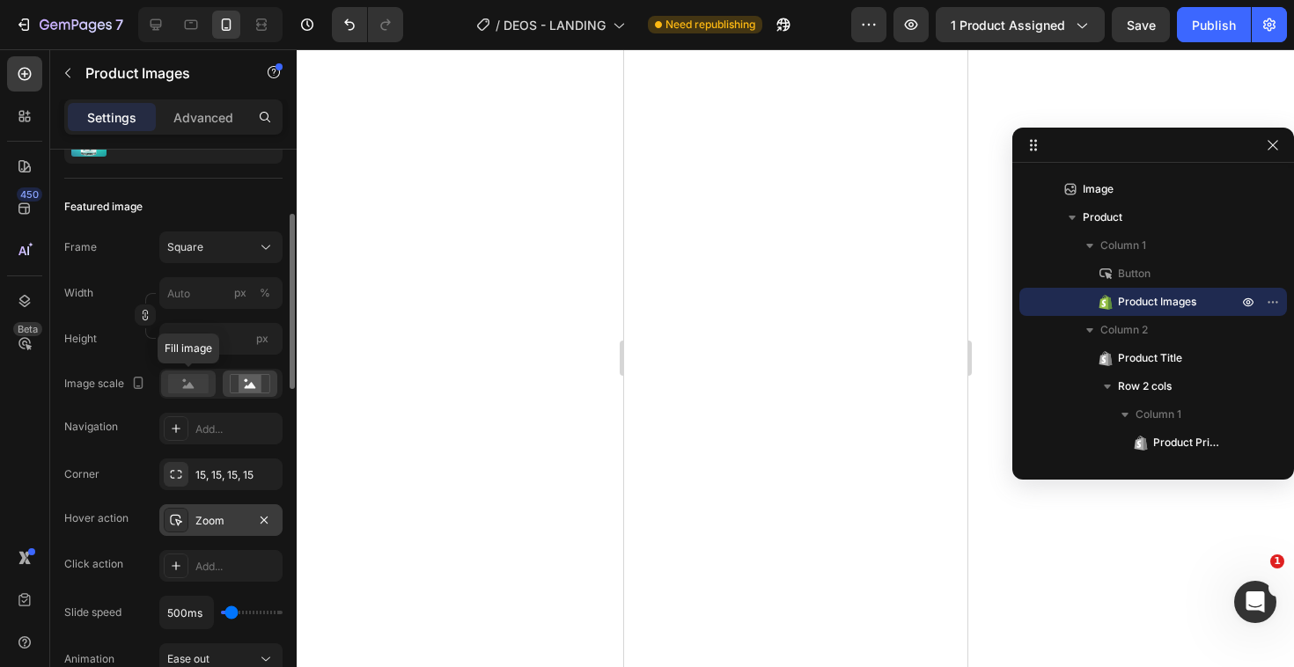
click at [201, 385] on rect at bounding box center [188, 383] width 40 height 19
click at [233, 387] on icon at bounding box center [250, 383] width 40 height 19
click at [186, 387] on icon at bounding box center [188, 385] width 11 height 6
click at [223, 471] on div "15, 15, 15, 15" at bounding box center [220, 475] width 51 height 16
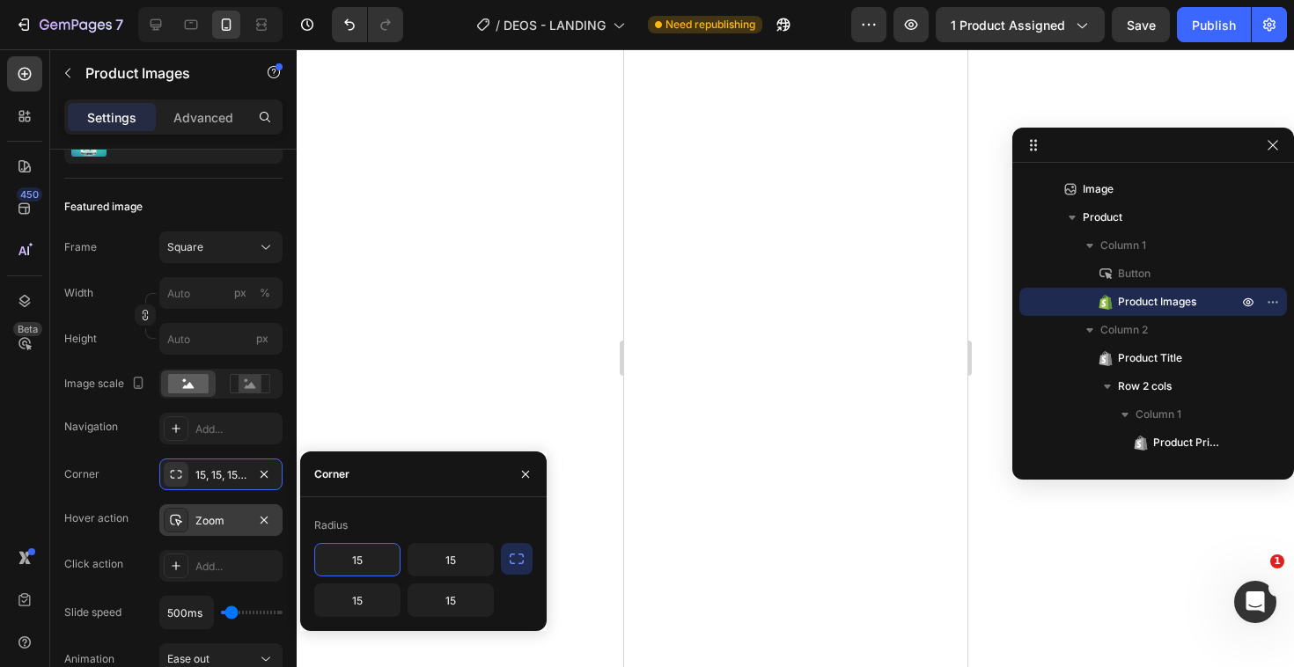
click at [510, 568] on button "button" at bounding box center [517, 559] width 32 height 32
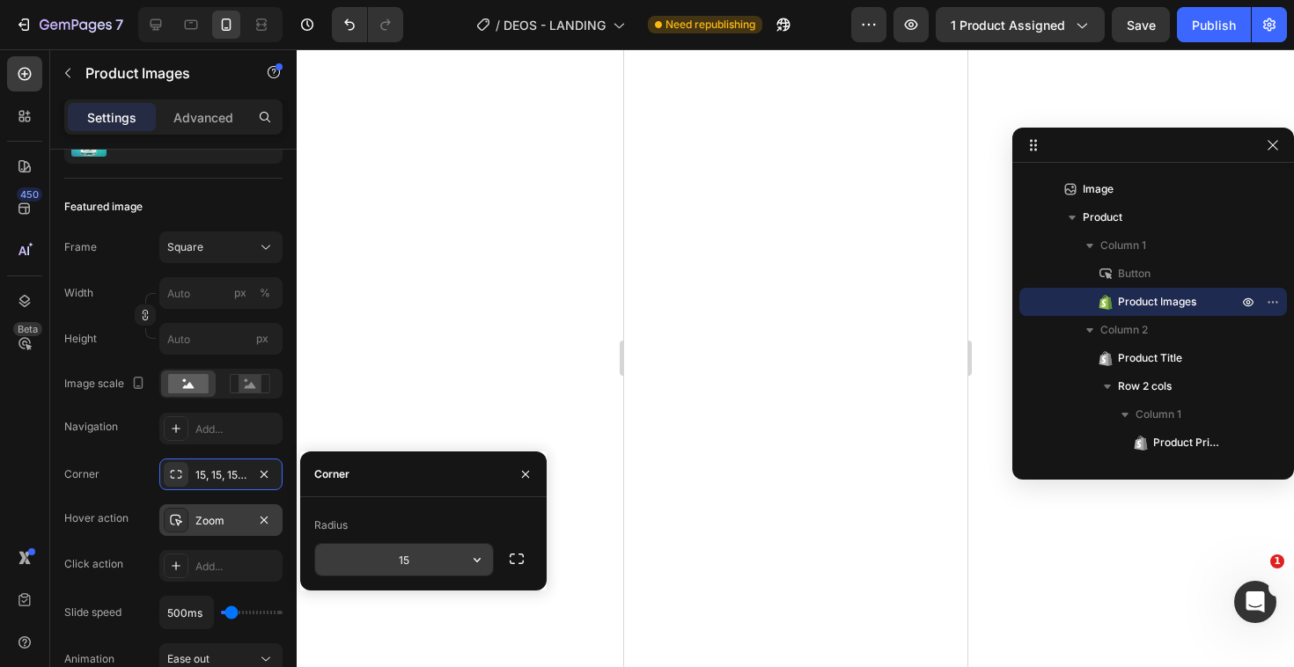
click at [466, 561] on button "button" at bounding box center [477, 560] width 32 height 32
click at [437, 563] on input "15" at bounding box center [404, 560] width 178 height 32
type input "3"
type input "35"
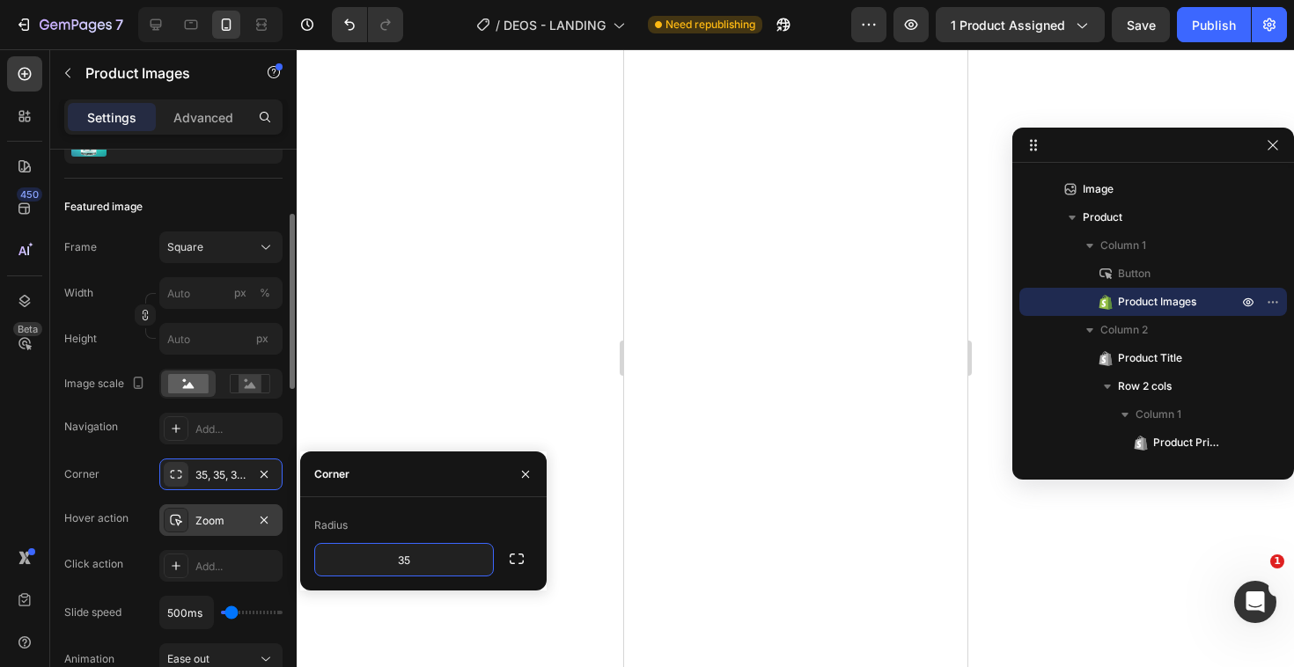
click at [270, 451] on div "Frame Square Width px % Height px Image scale Navigation Add... Corner 35, 35, …" at bounding box center [173, 521] width 218 height 581
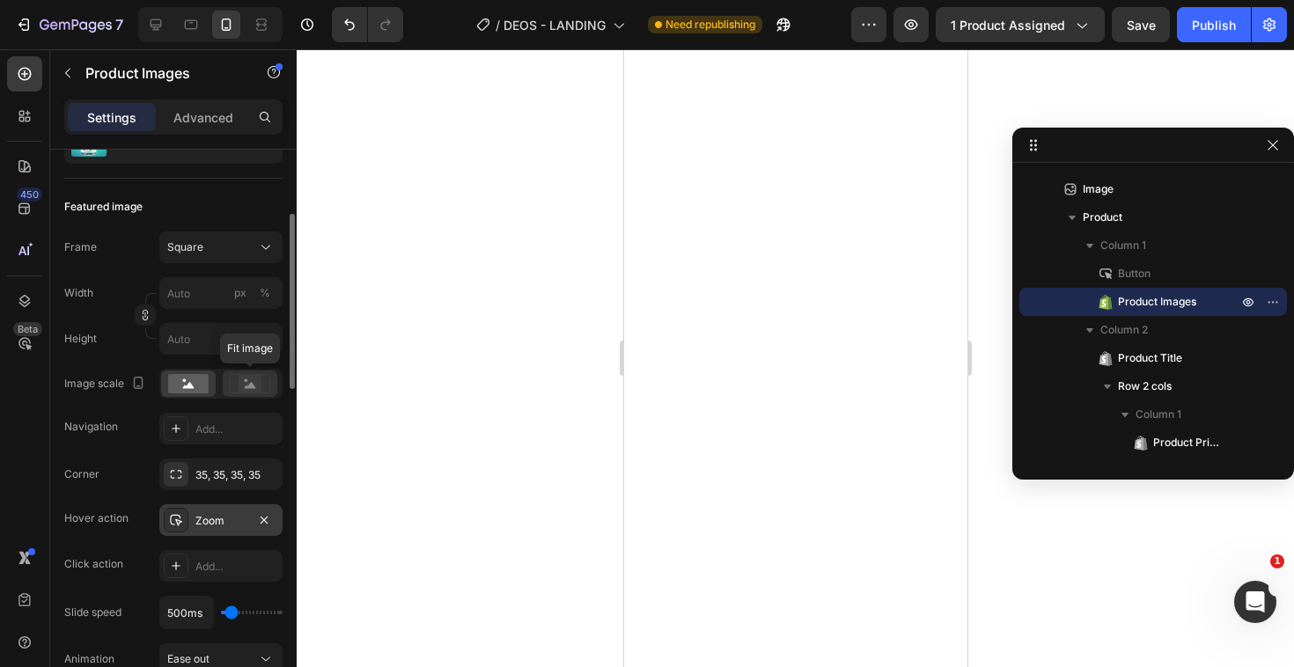
click at [249, 387] on icon at bounding box center [250, 385] width 11 height 6
click at [201, 393] on rect at bounding box center [188, 383] width 40 height 19
click at [239, 239] on div "Square" at bounding box center [210, 247] width 86 height 16
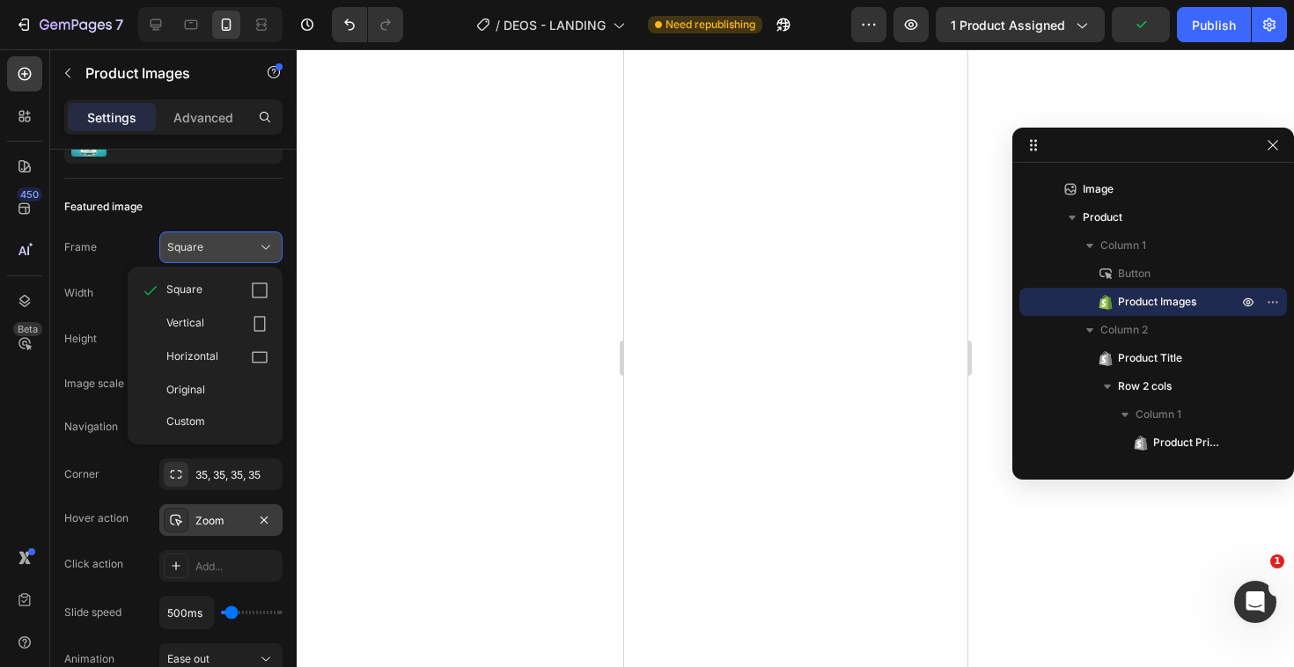
click at [238, 239] on div "Square" at bounding box center [210, 247] width 86 height 16
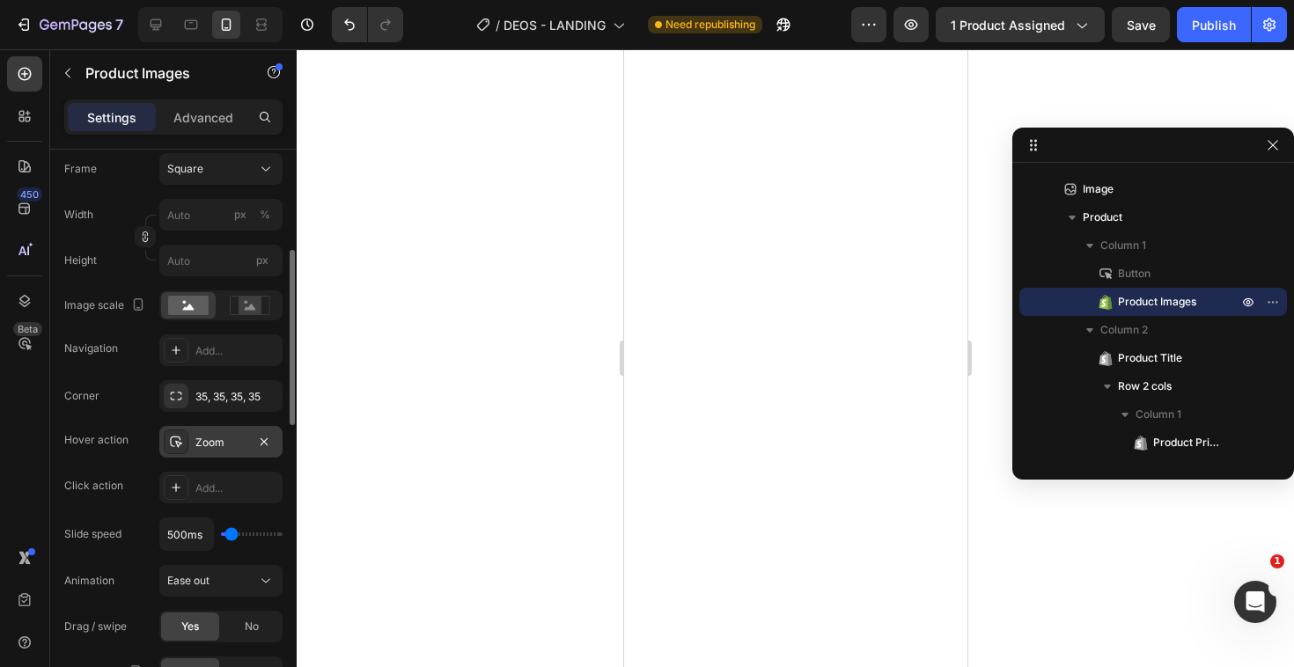
scroll to position [296, 0]
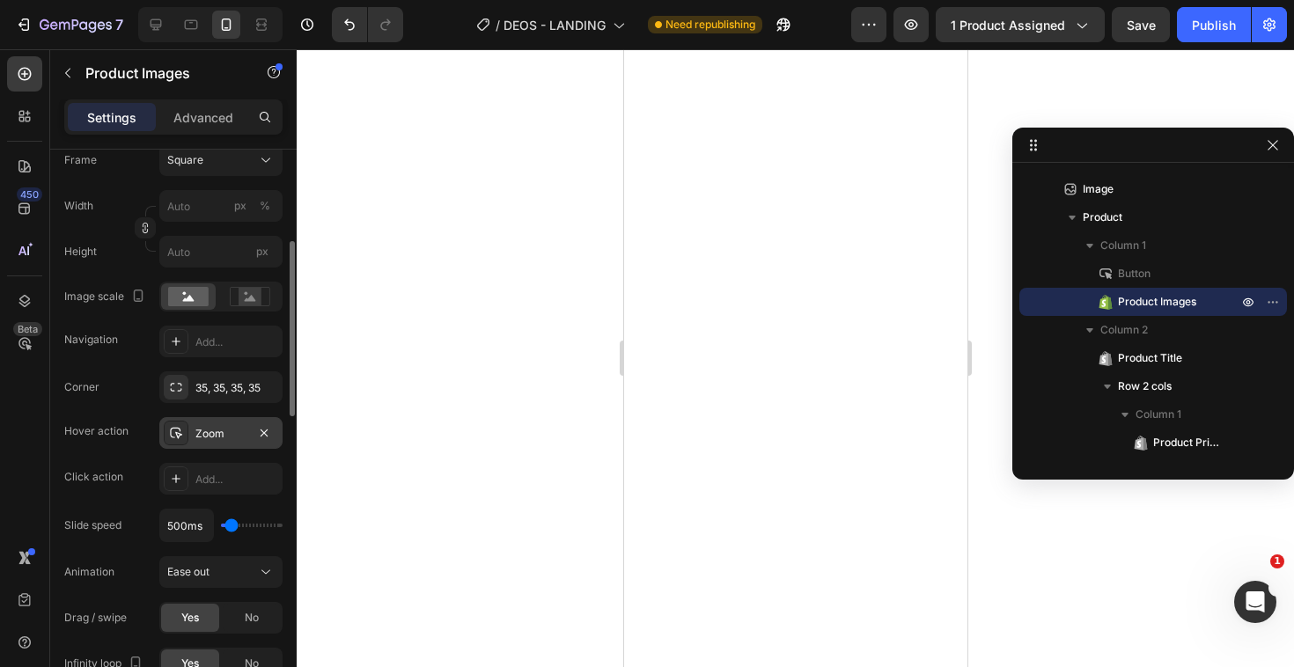
click at [192, 435] on div "Zoom" at bounding box center [220, 433] width 123 height 32
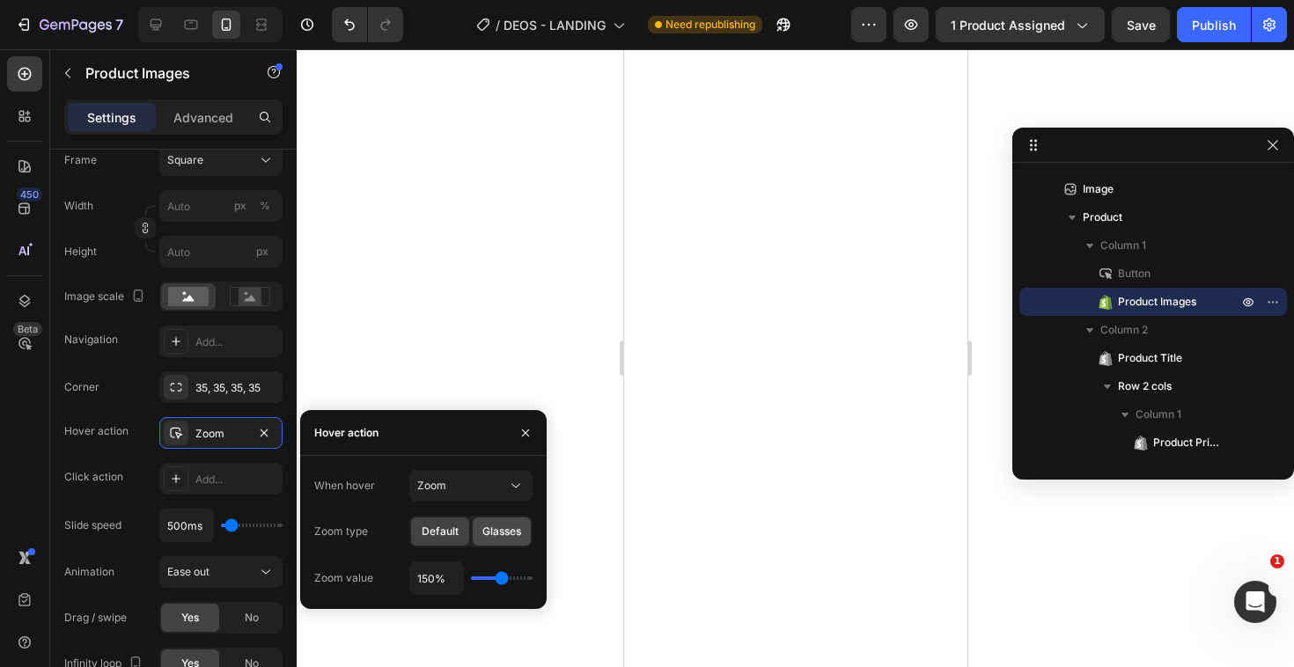
click at [522, 537] on div "Glasses" at bounding box center [502, 531] width 58 height 28
click at [259, 430] on icon "button" at bounding box center [264, 433] width 14 height 14
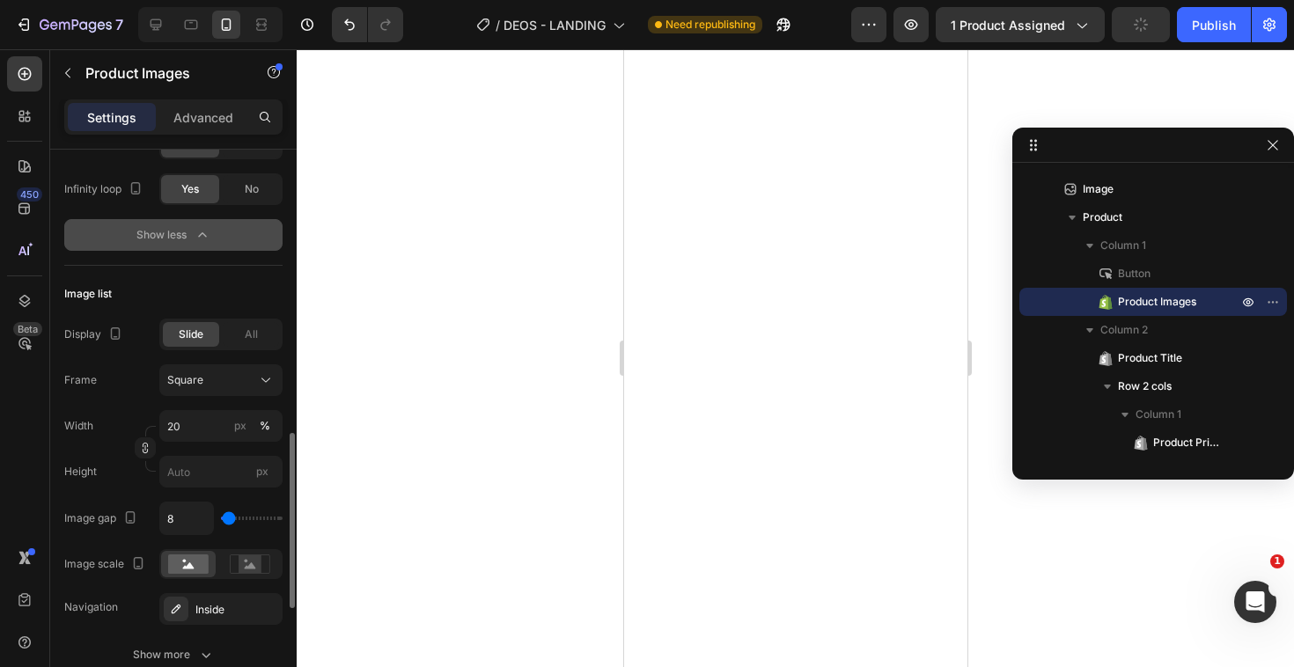
scroll to position [804, 0]
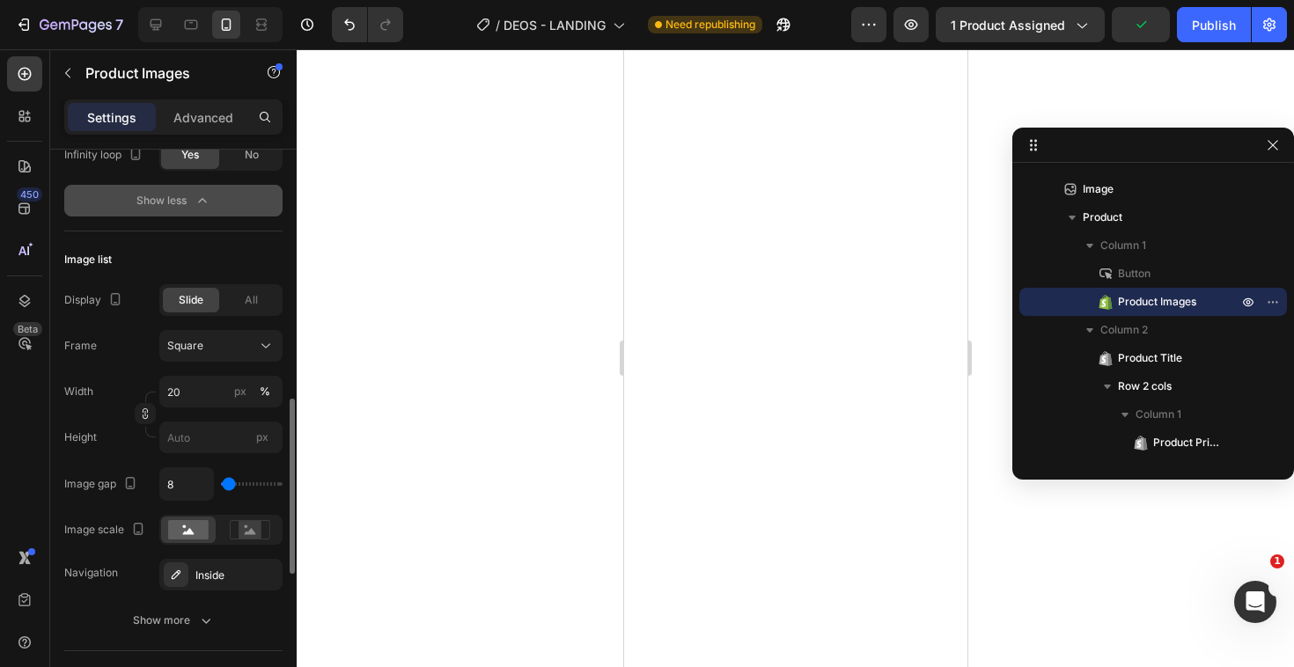
click at [587, 457] on div at bounding box center [795, 358] width 997 height 618
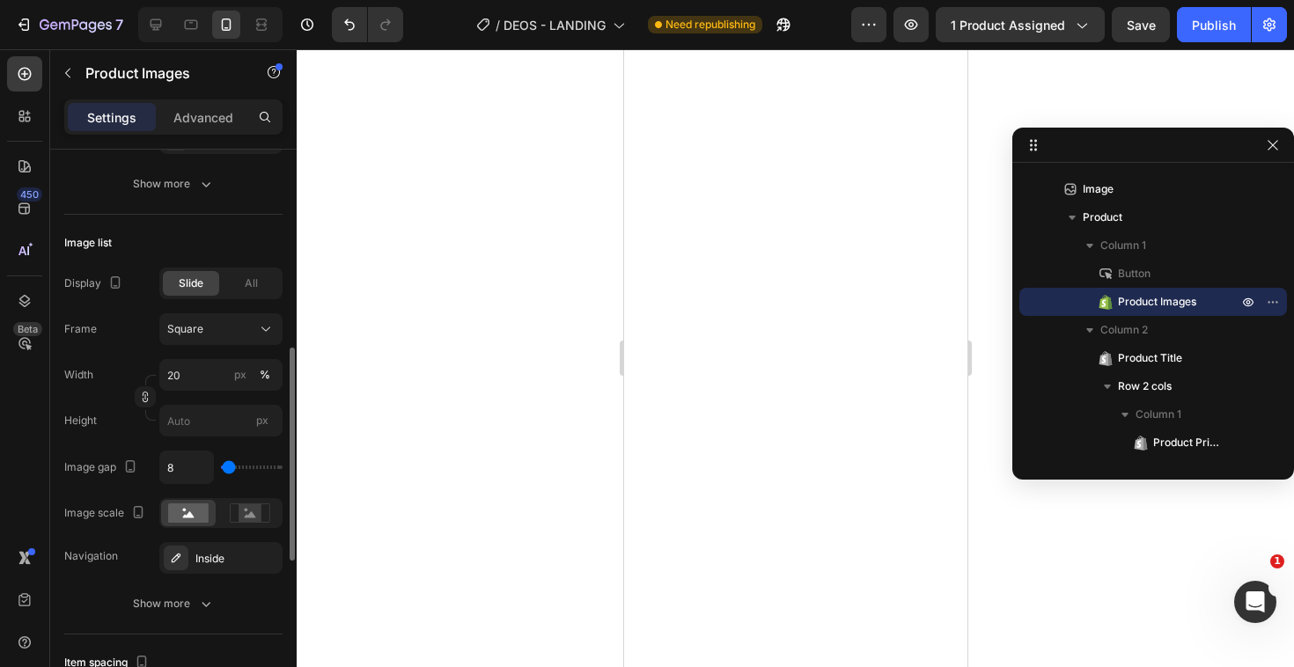
scroll to position [510, 0]
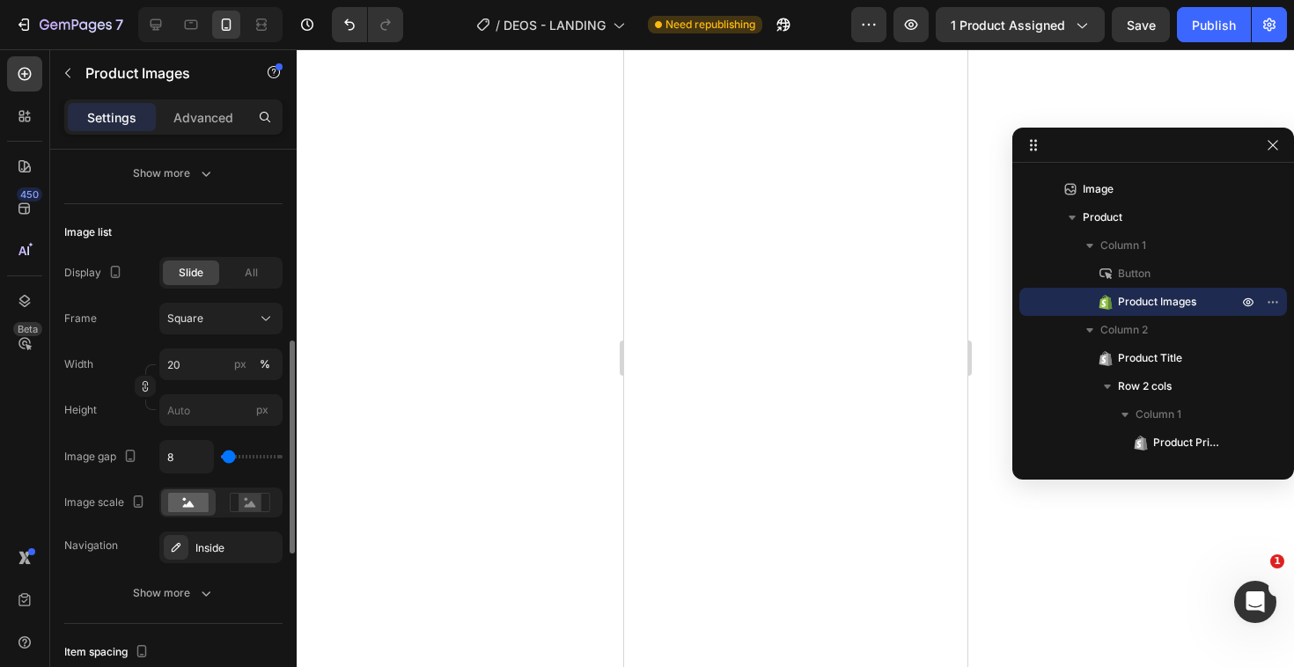
type input "27"
type input "48"
type input "76"
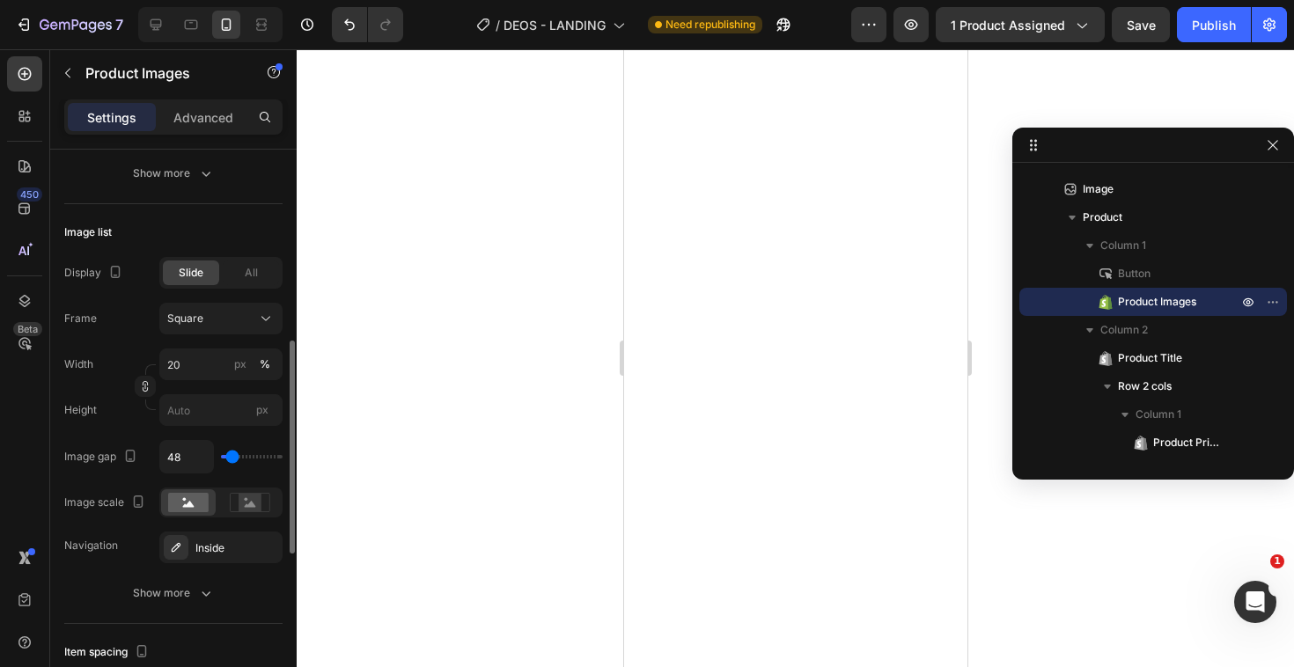
type input "76"
type input "100"
type input "118"
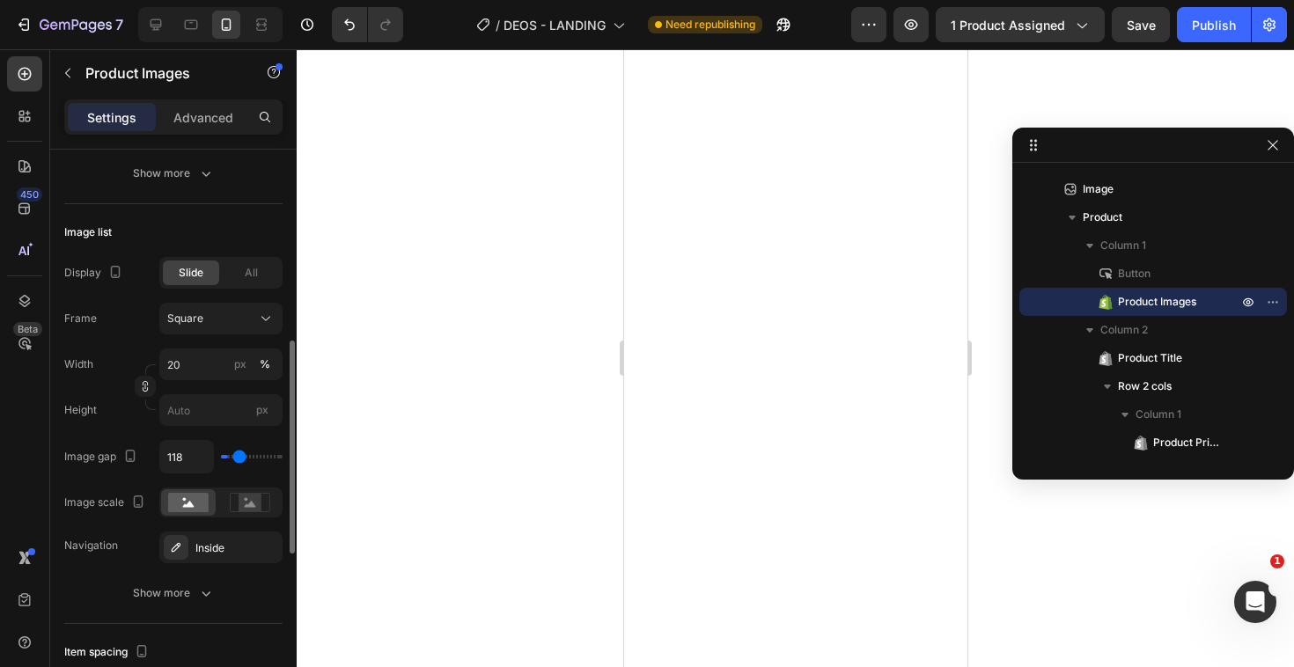
type input "131"
type input "140"
type input "146"
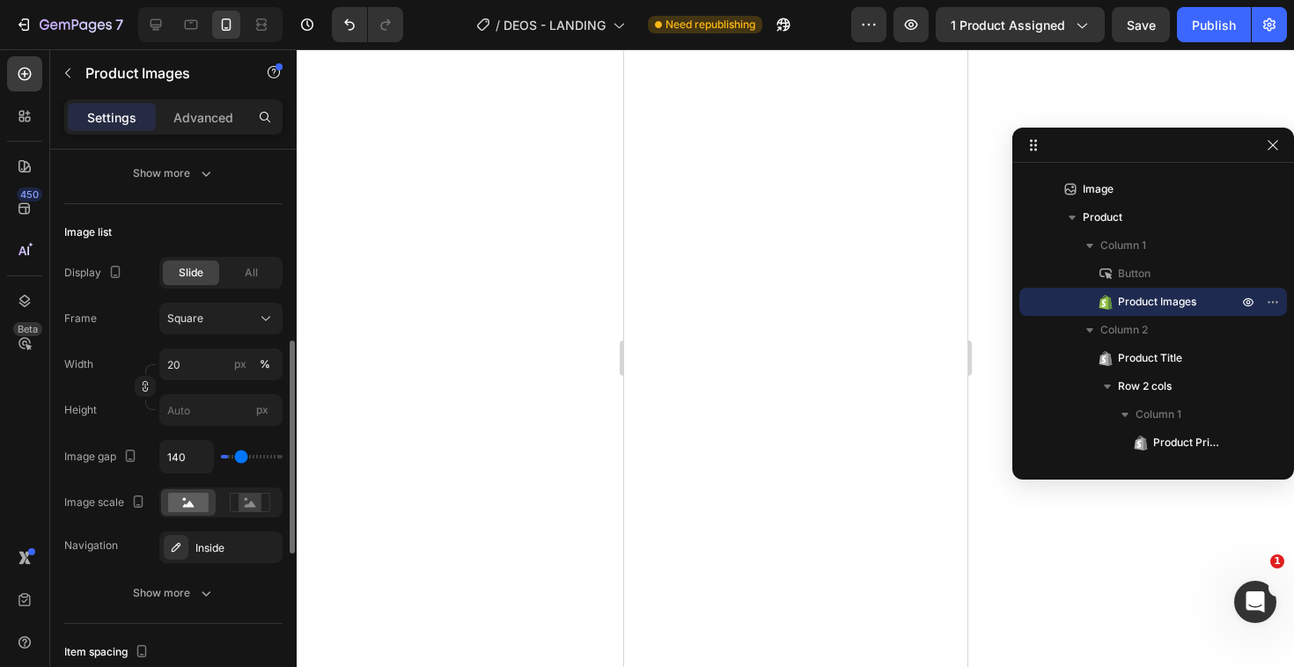
type input "146"
type input "151"
type input "156"
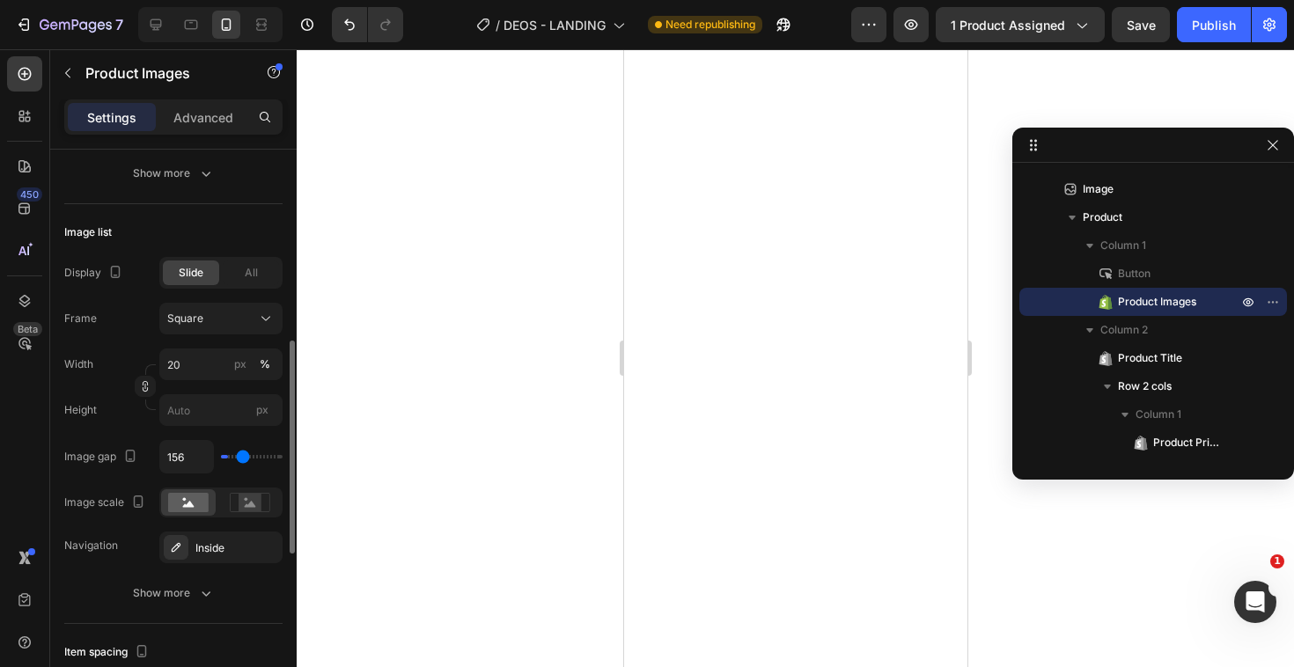
type input "160"
type input "169"
type input "182"
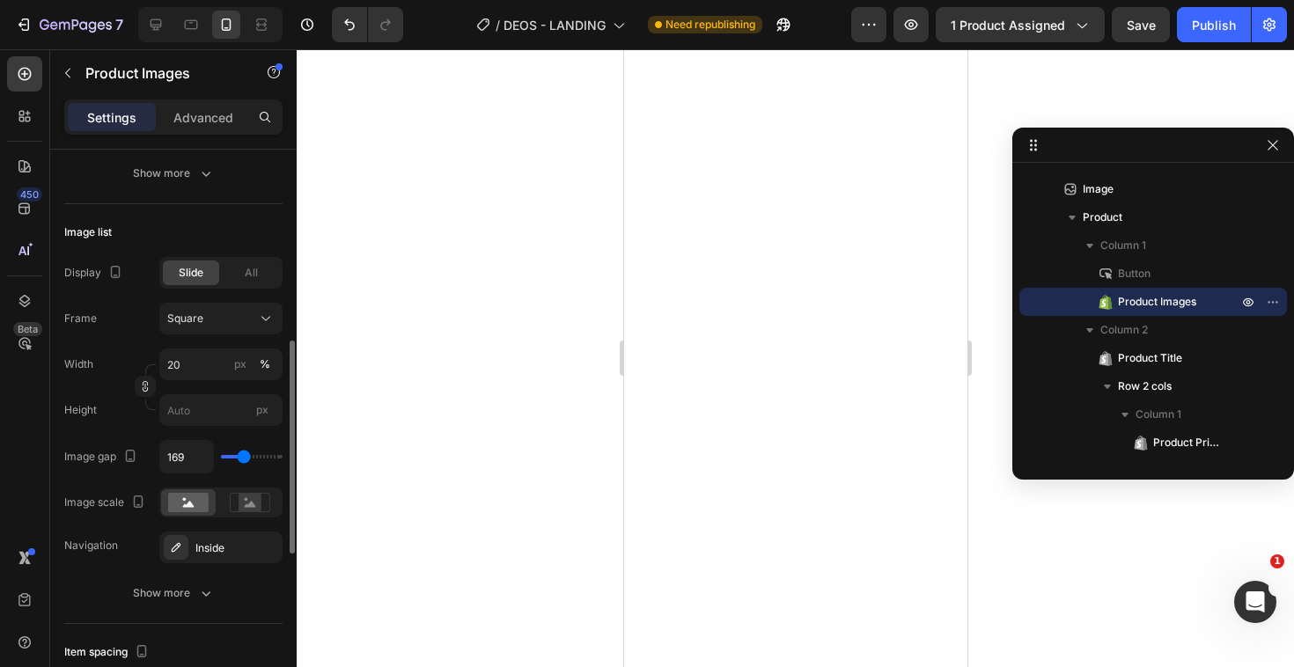
type input "182"
type input "195"
type input "206"
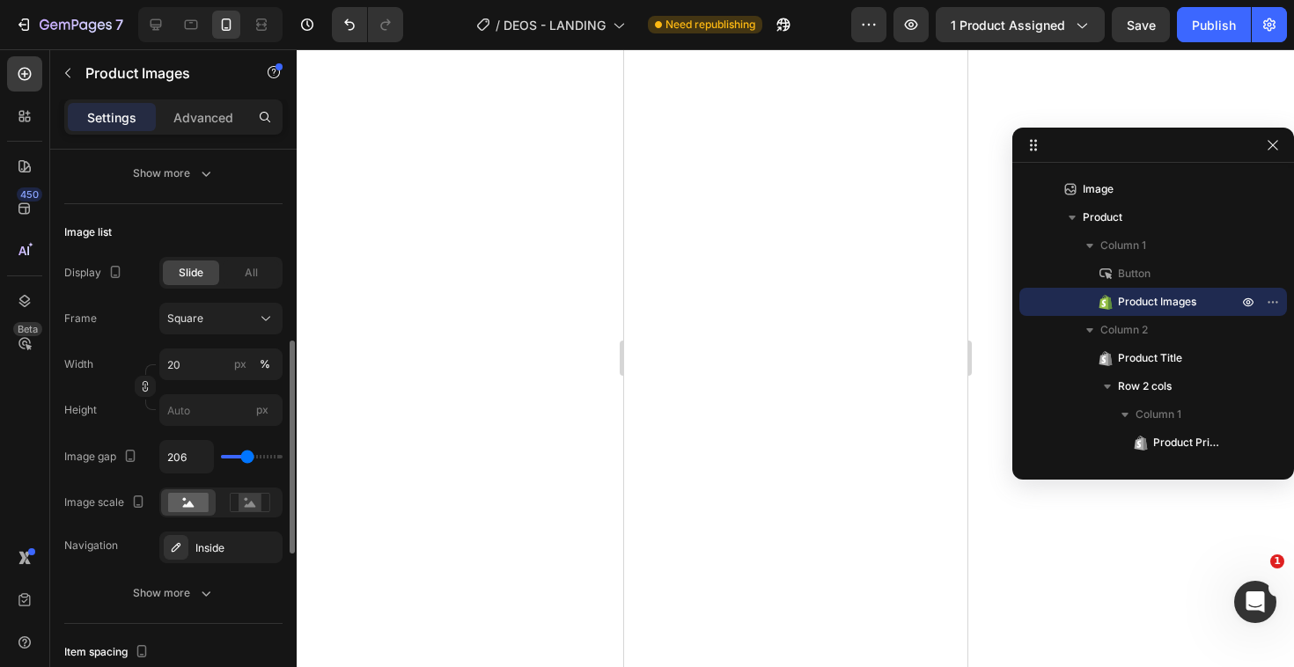
type input "216"
type input "224"
type input "231"
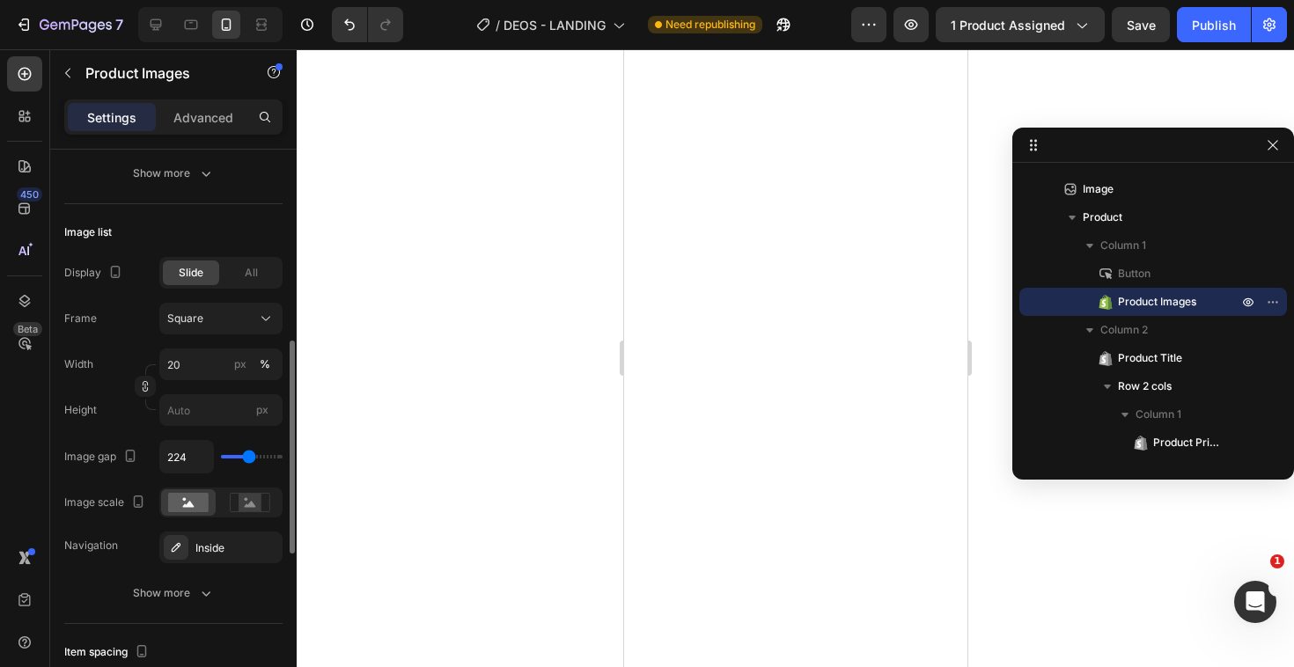
type input "231"
type input "236"
type input "242"
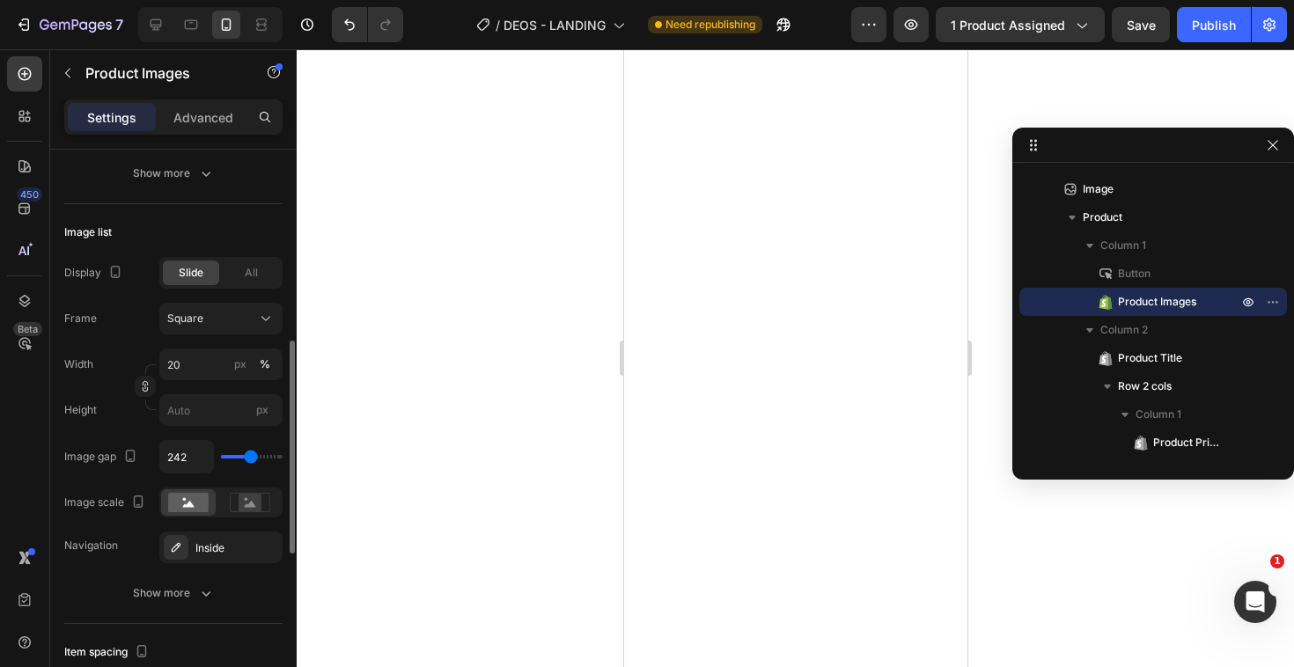
type input "250"
type input "256"
type input "263"
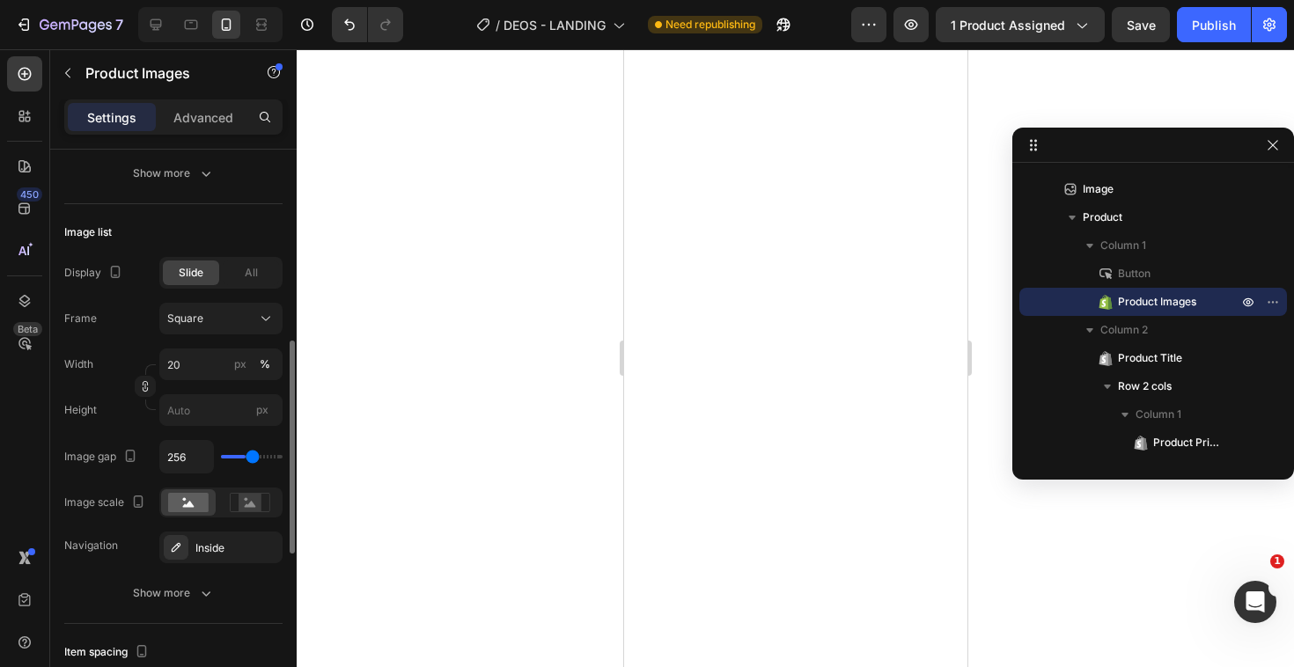
type input "263"
type input "273"
type input "283"
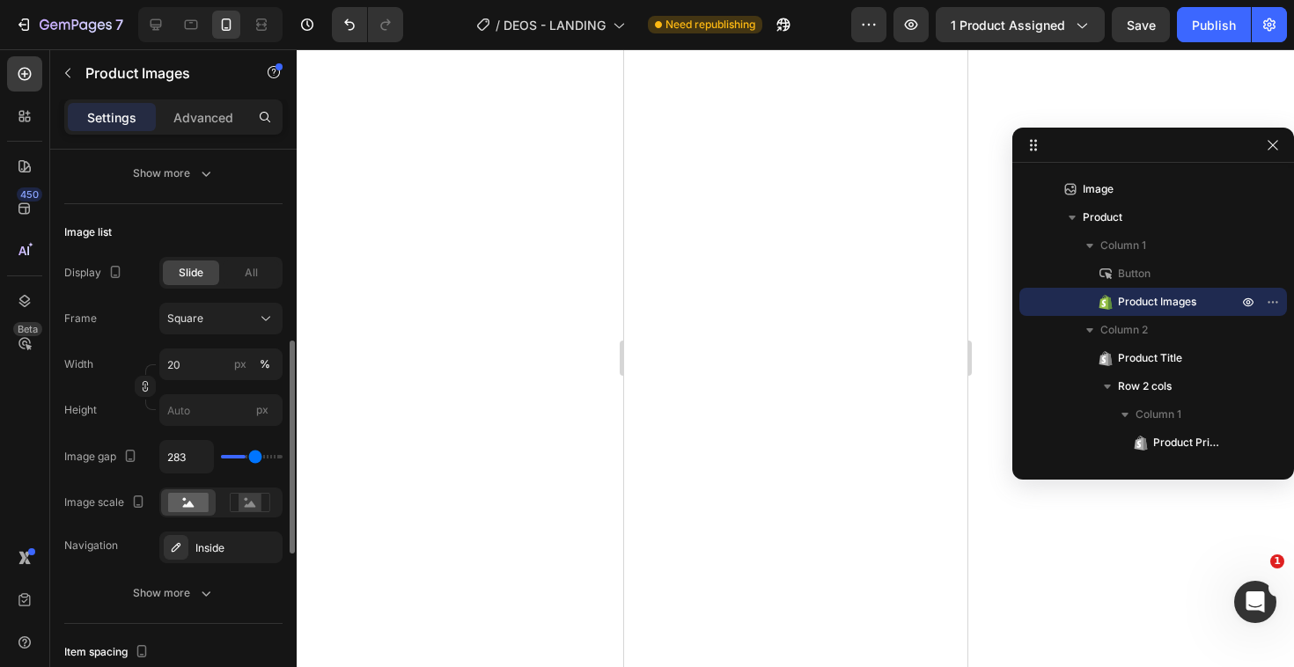
type input "294"
type input "301"
type input "306"
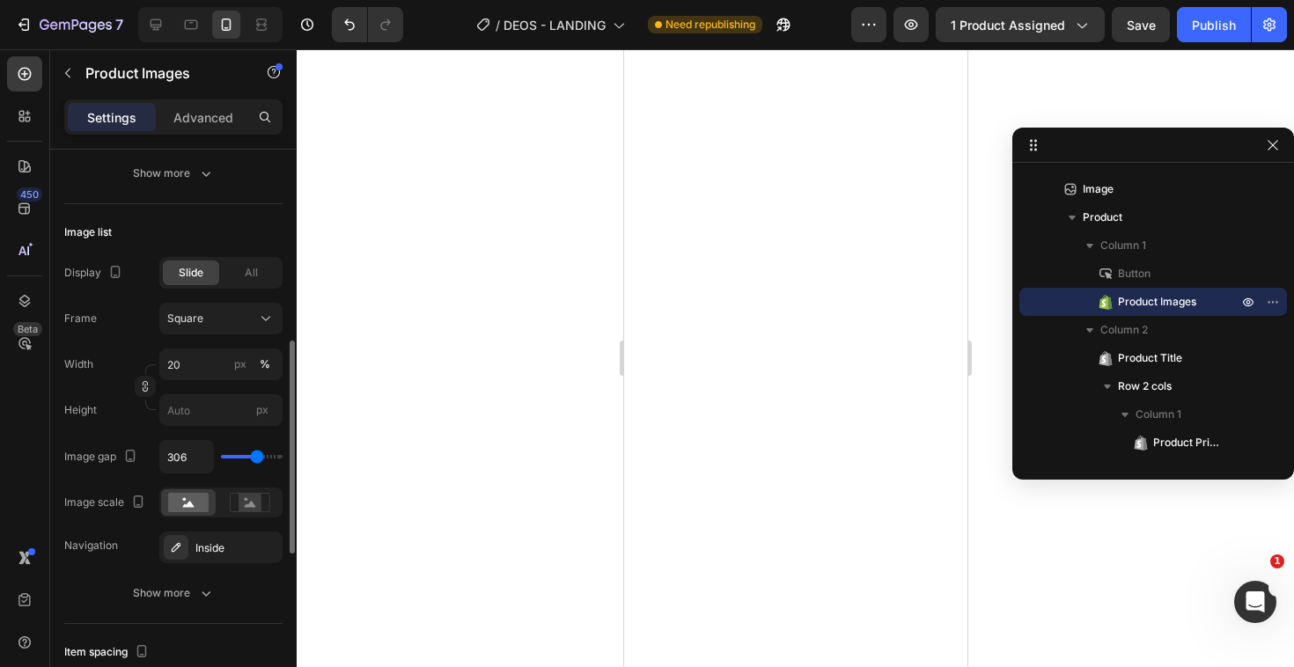
drag, startPoint x: 230, startPoint y: 454, endPoint x: 257, endPoint y: 457, distance: 27.4
type input "306"
click at [257, 457] on input "range" at bounding box center [252, 457] width 62 height 4
type input "8"
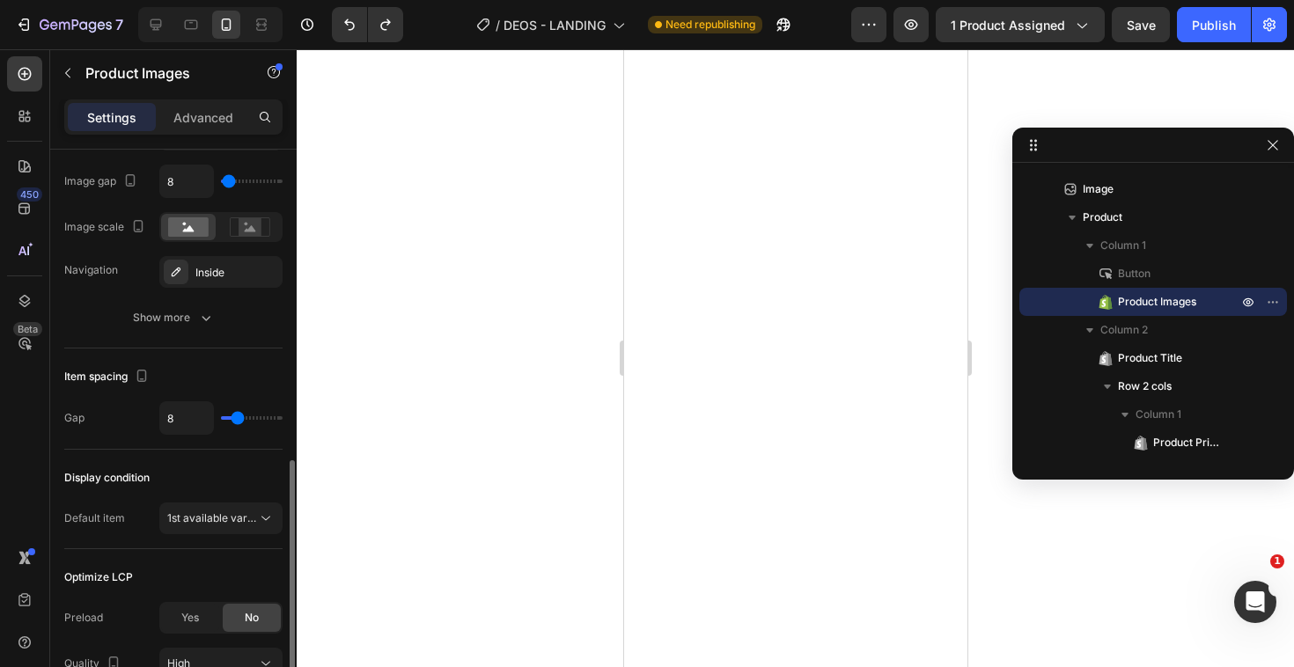
scroll to position [801, 0]
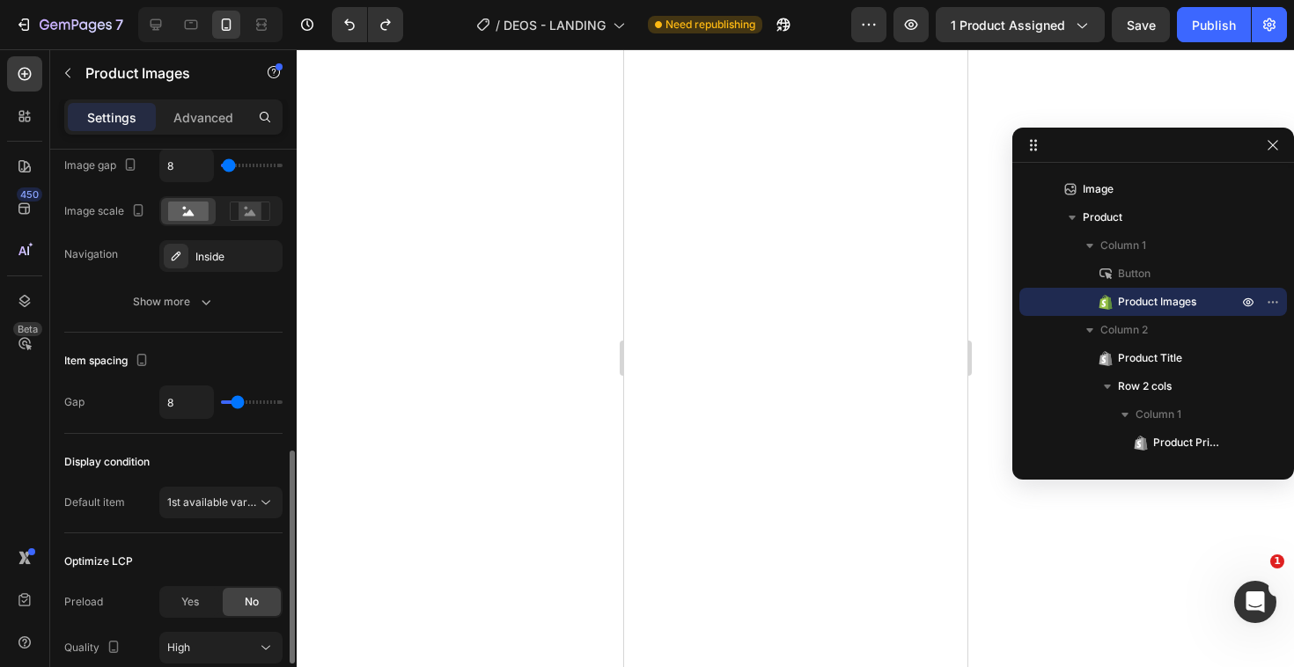
type input "10"
type input "11"
click at [240, 404] on input "range" at bounding box center [252, 402] width 62 height 4
type input "17"
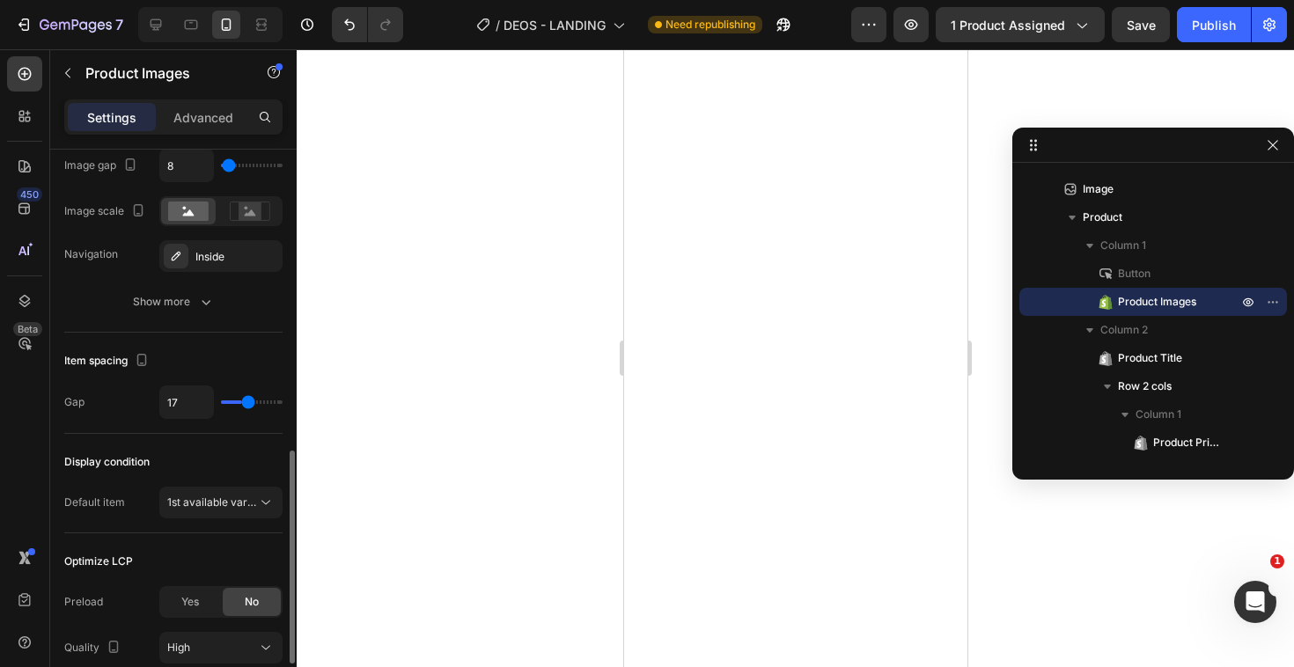
type input "19"
type input "22"
type input "25"
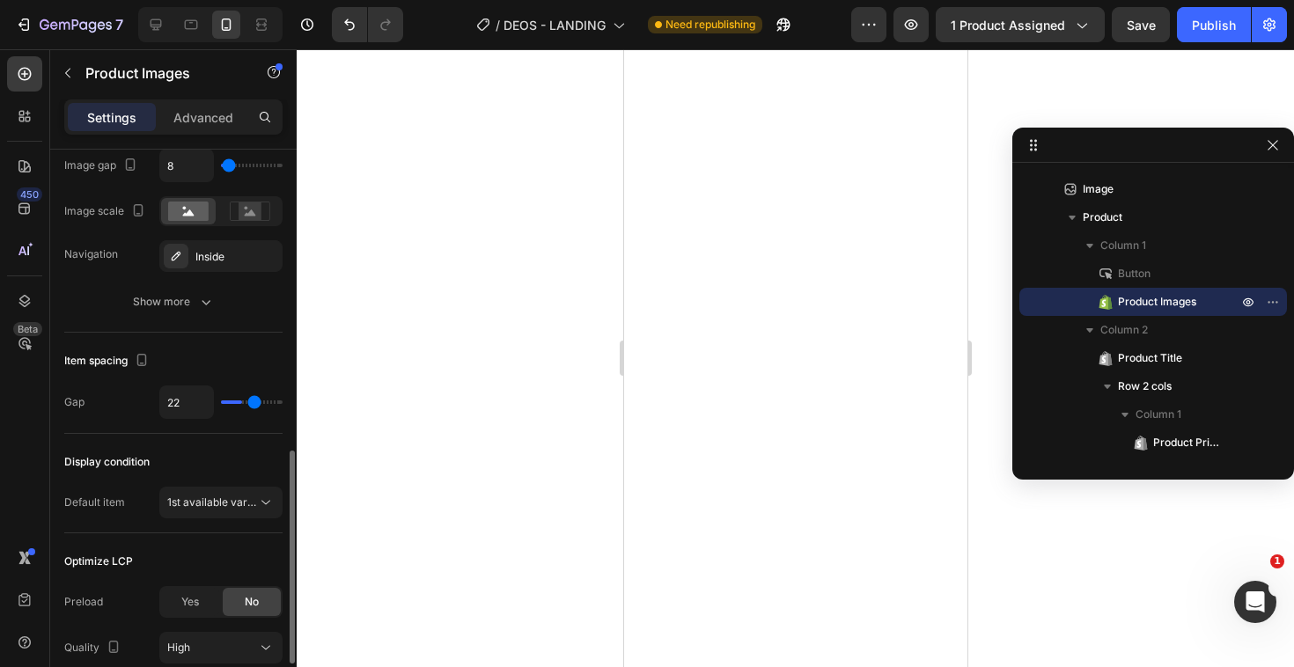
type input "25"
type input "27"
type input "29"
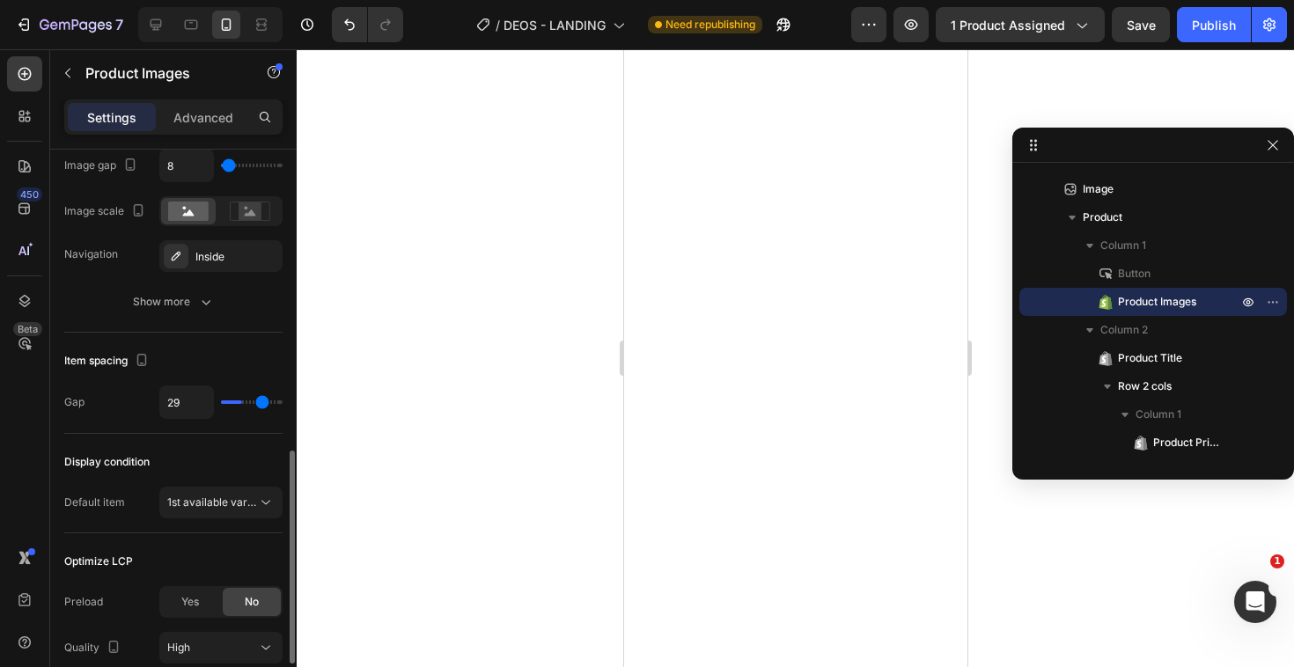
type input "30"
type input "31"
type input "32"
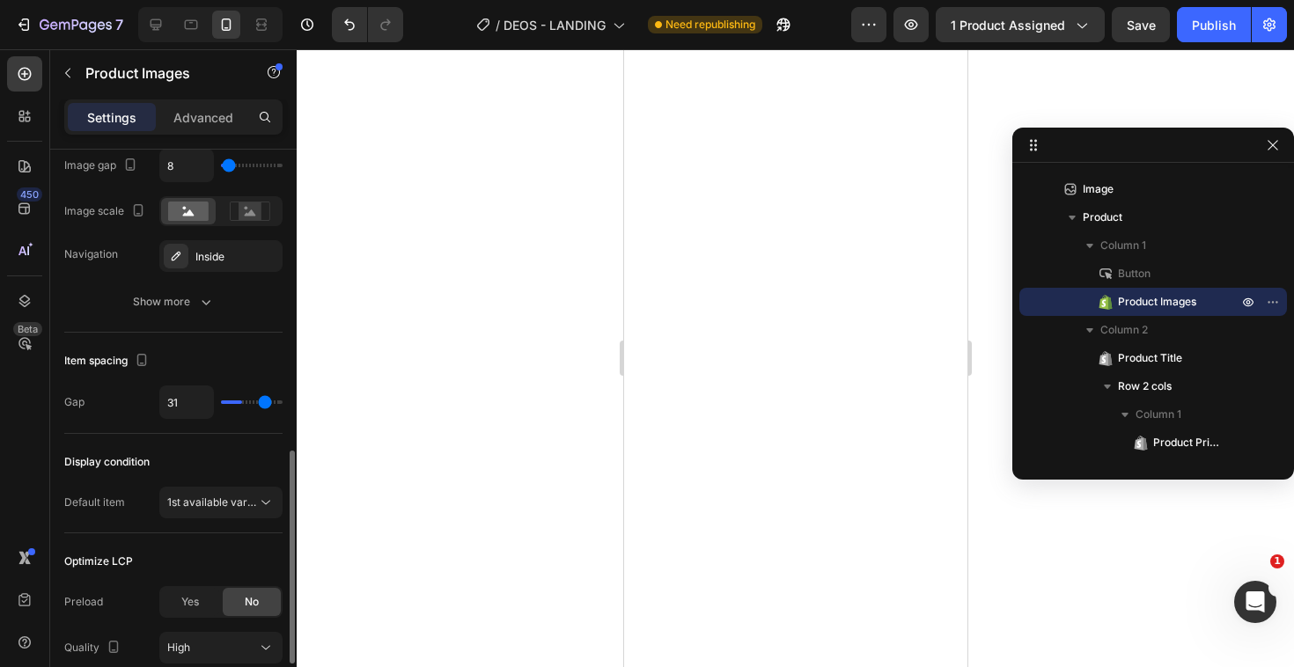
type input "32"
type input "33"
type input "34"
drag, startPoint x: 247, startPoint y: 400, endPoint x: 268, endPoint y: 400, distance: 20.3
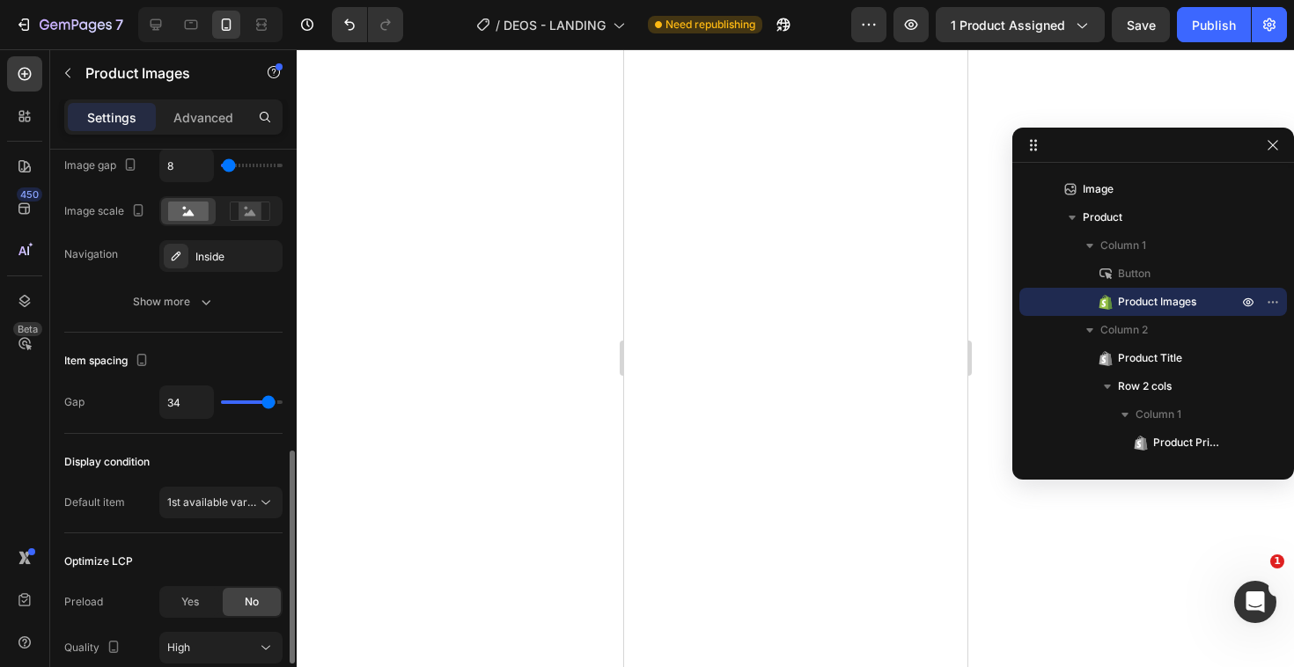
type input "34"
click at [268, 400] on input "range" at bounding box center [252, 402] width 62 height 4
click at [441, 407] on div at bounding box center [795, 358] width 997 height 618
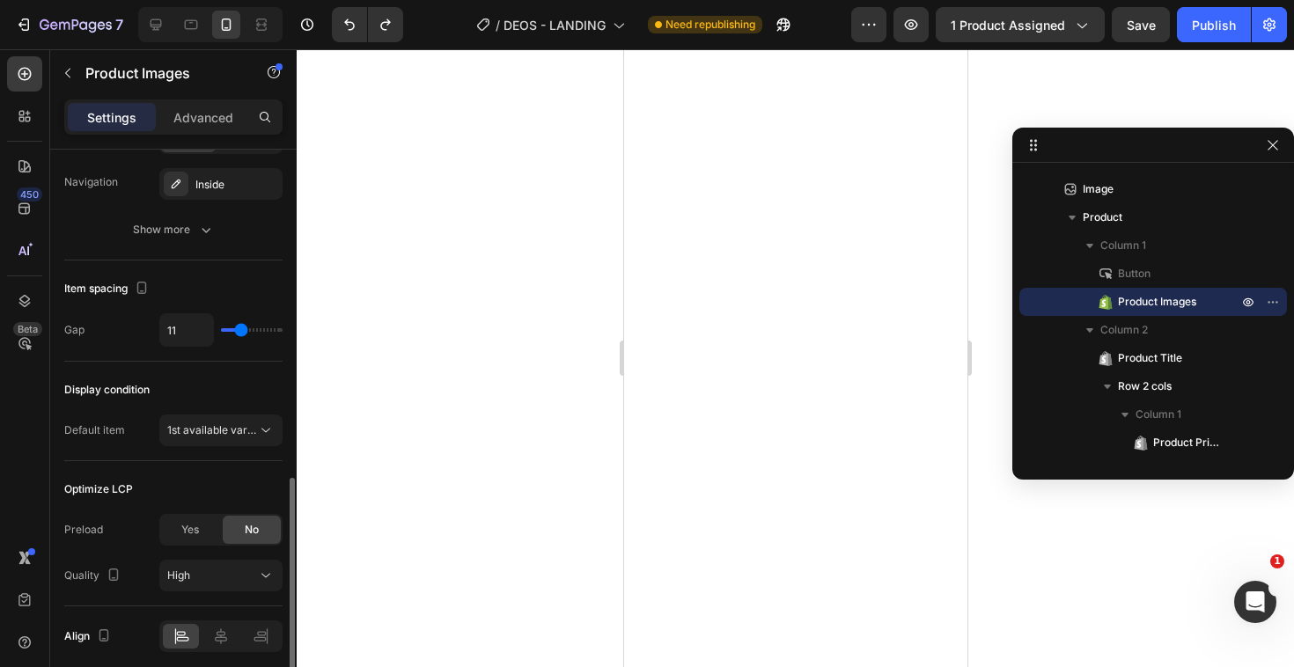
scroll to position [943, 0]
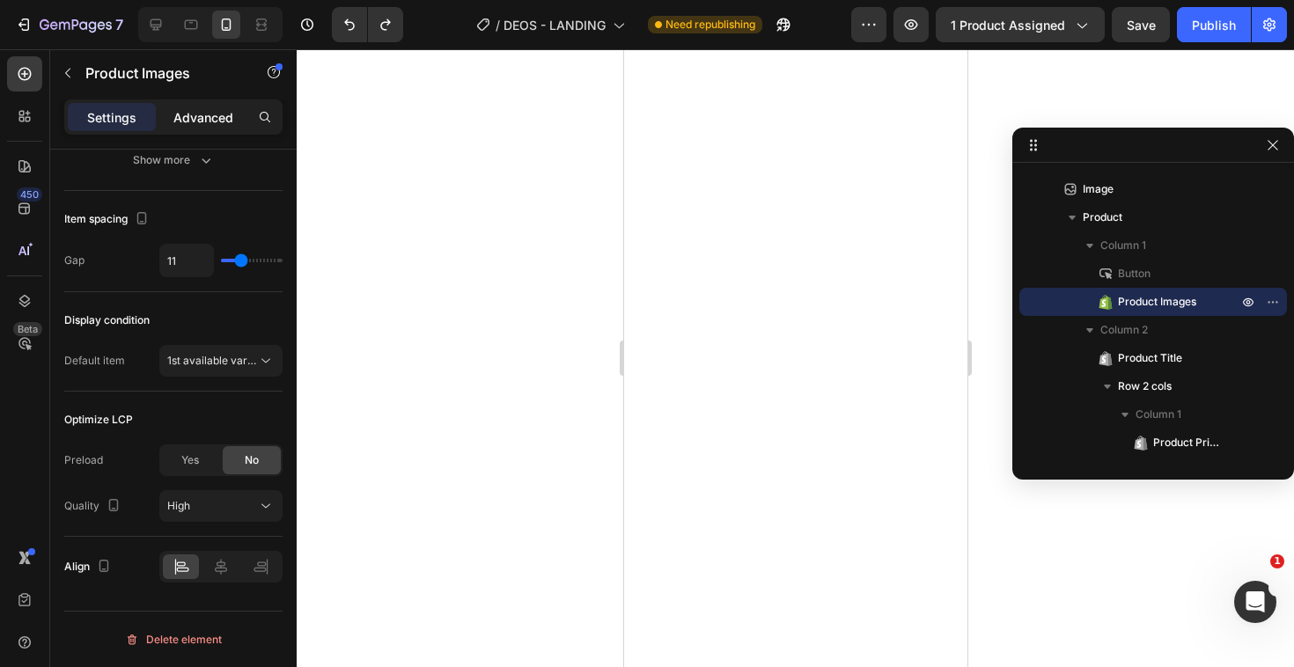
click at [194, 117] on p "Advanced" at bounding box center [203, 117] width 60 height 18
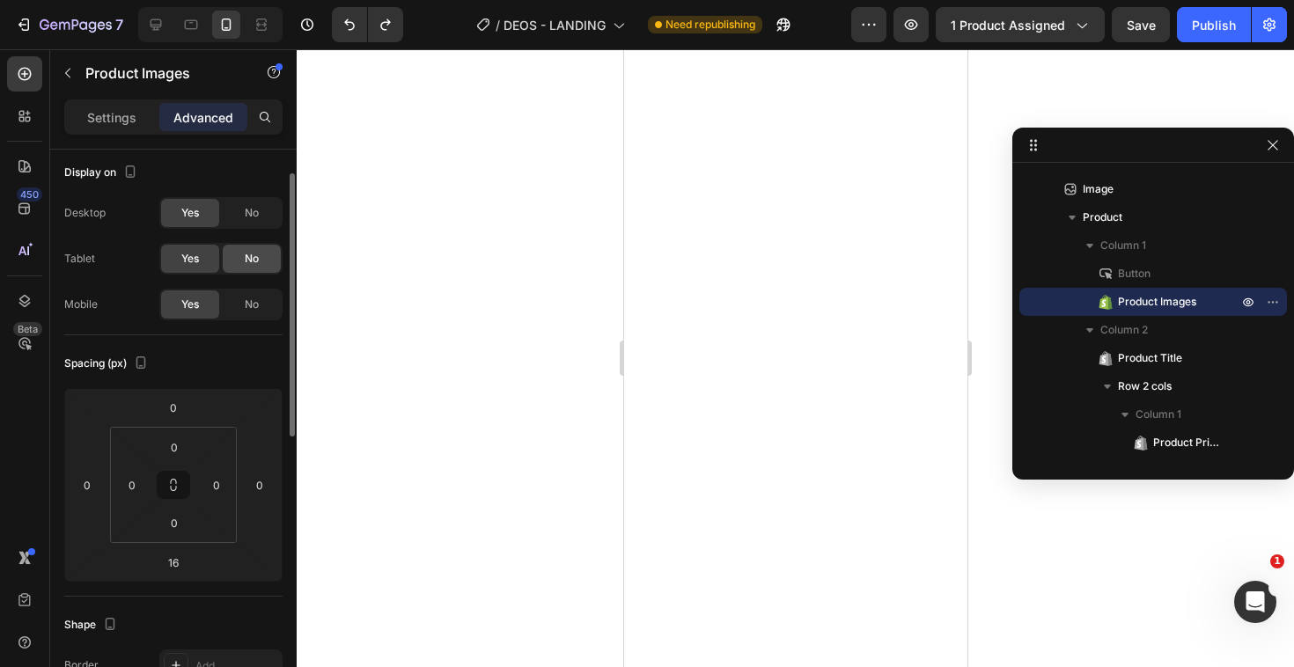
scroll to position [4, 0]
click at [228, 301] on div "No" at bounding box center [252, 306] width 58 height 28
click at [211, 305] on div "Yes" at bounding box center [190, 306] width 58 height 28
click at [174, 462] on div "0" at bounding box center [174, 449] width 44 height 28
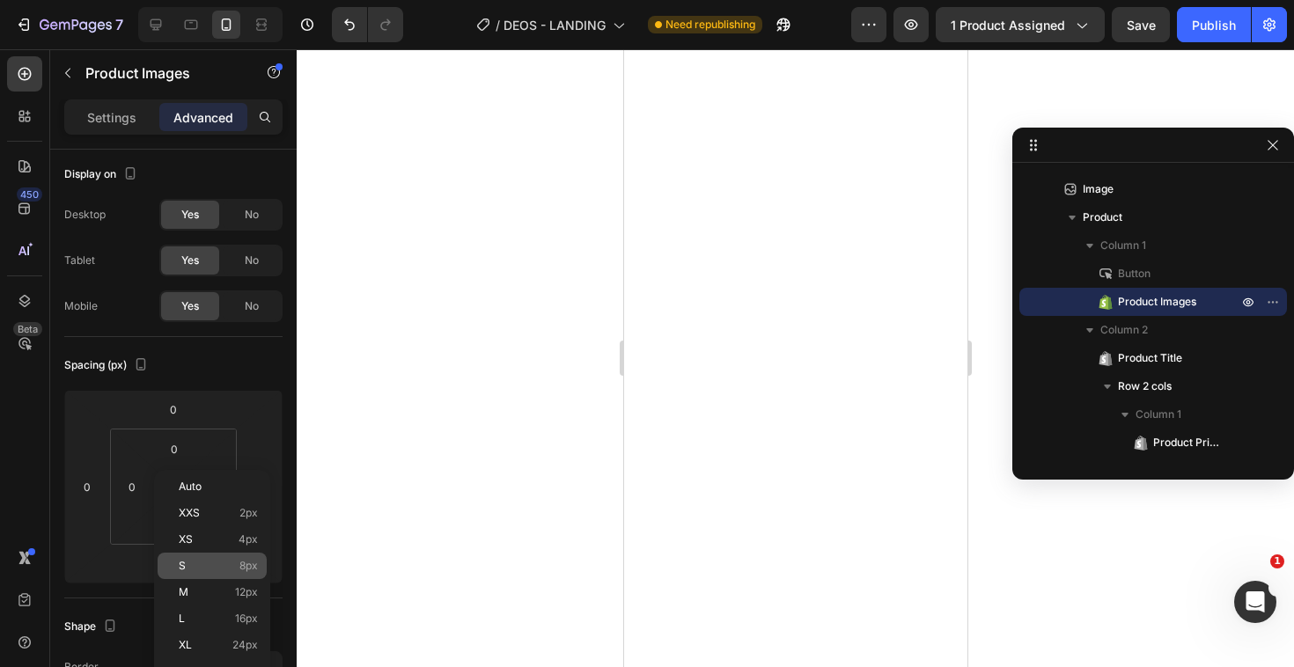
click at [187, 554] on div "S 8px" at bounding box center [212, 566] width 109 height 26
type input "8"
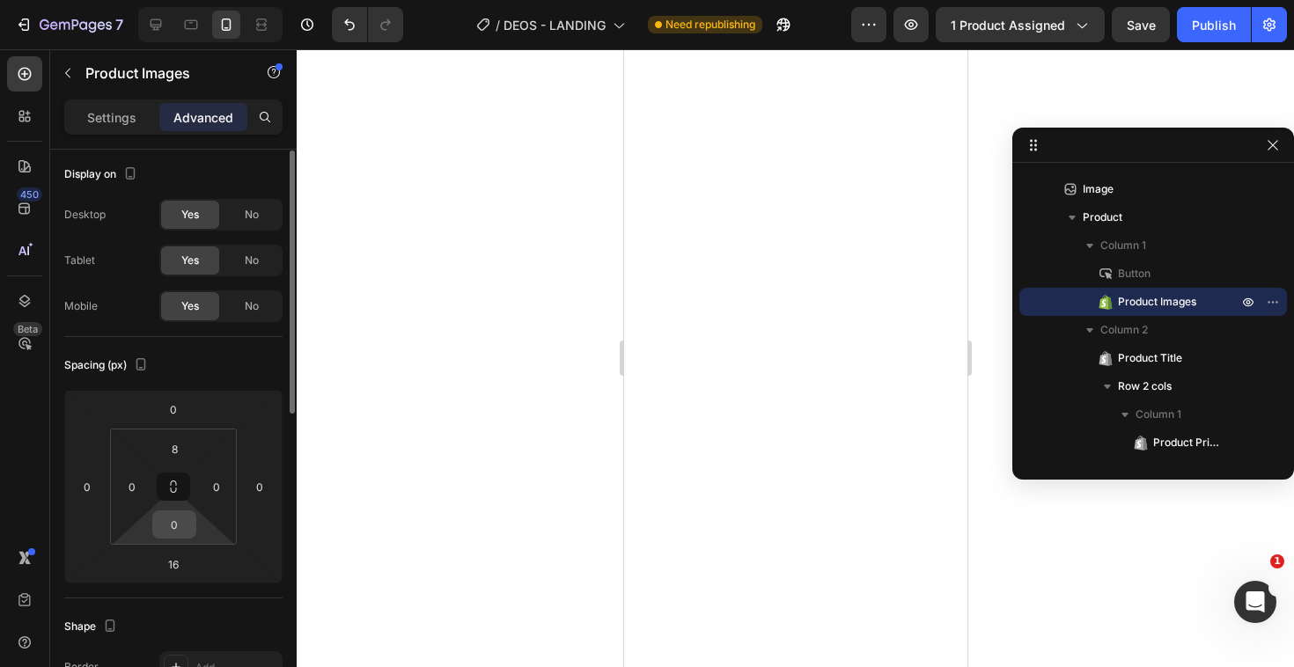
click at [172, 538] on div "0" at bounding box center [174, 524] width 44 height 28
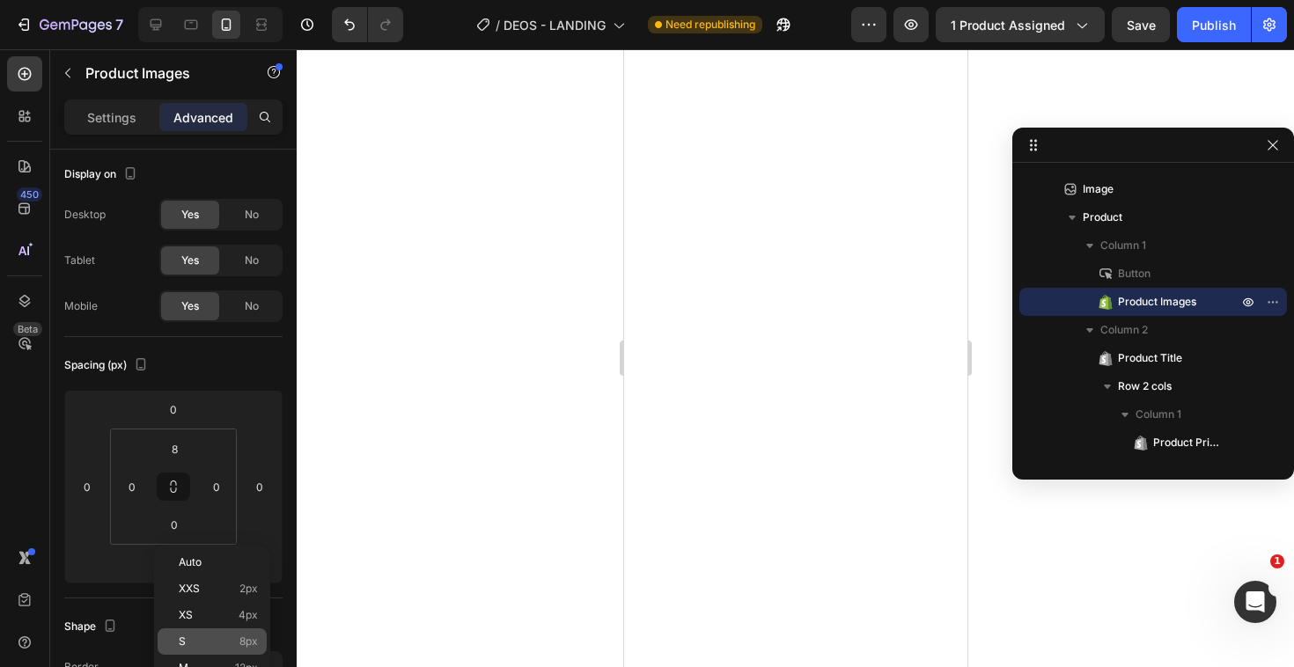
click at [219, 632] on div "S 8px" at bounding box center [212, 641] width 109 height 26
type input "8"
click at [437, 535] on div at bounding box center [795, 358] width 997 height 618
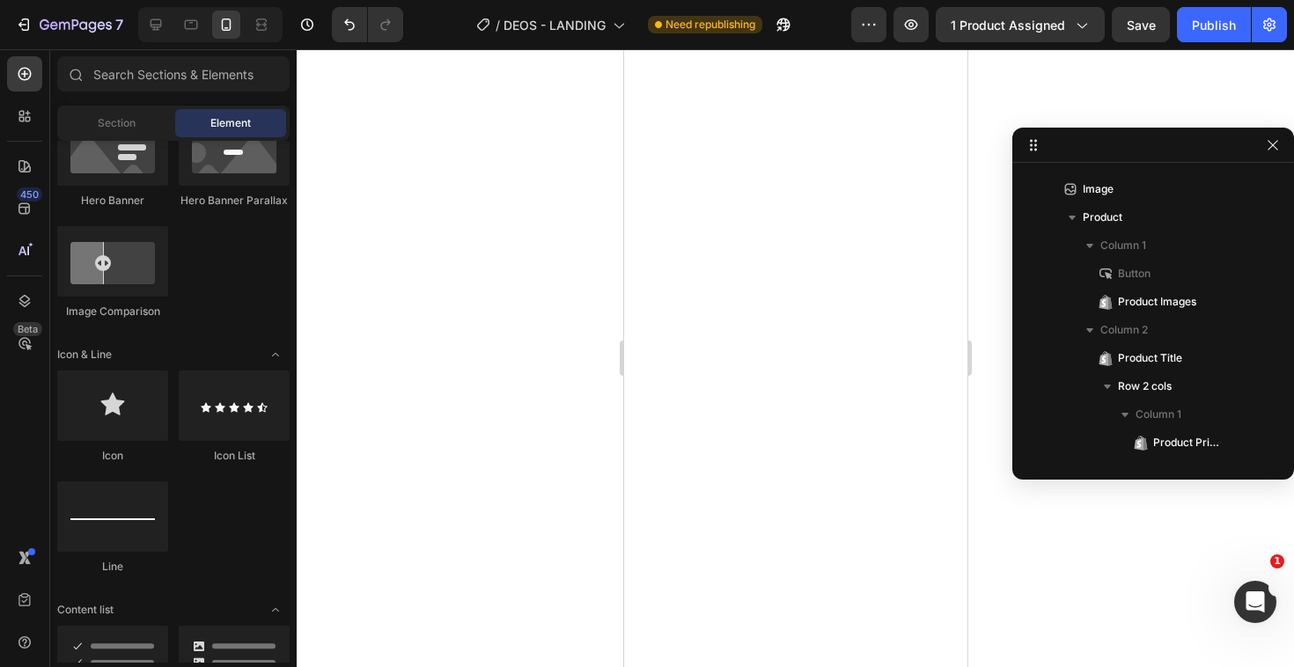
click at [472, 502] on div at bounding box center [795, 358] width 997 height 618
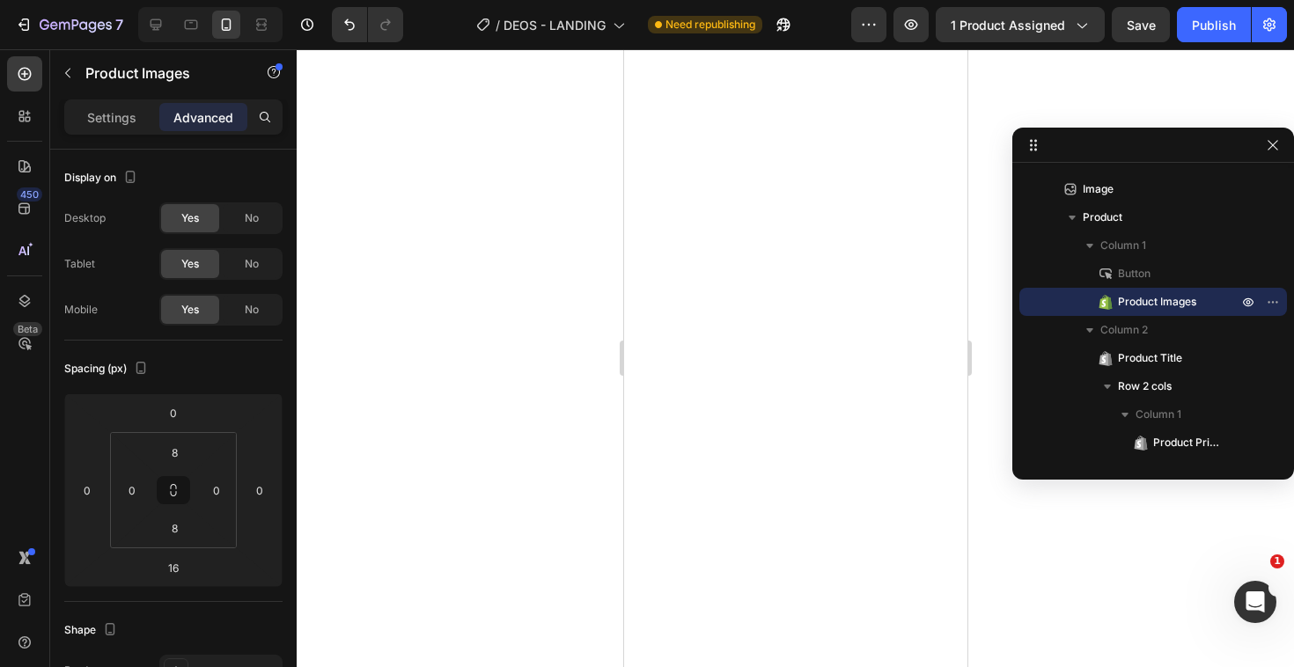
click at [448, 455] on div at bounding box center [795, 358] width 997 height 618
click at [488, 400] on div at bounding box center [795, 358] width 997 height 618
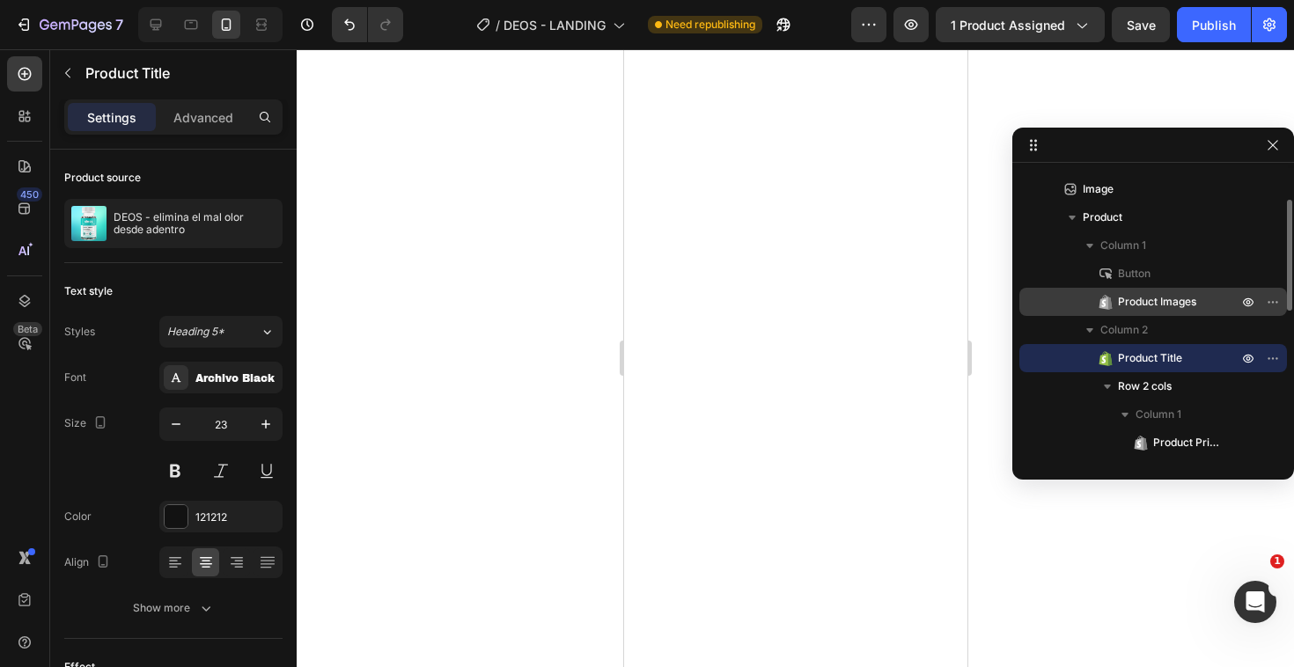
click at [1153, 303] on span "Product Images" at bounding box center [1157, 302] width 78 height 18
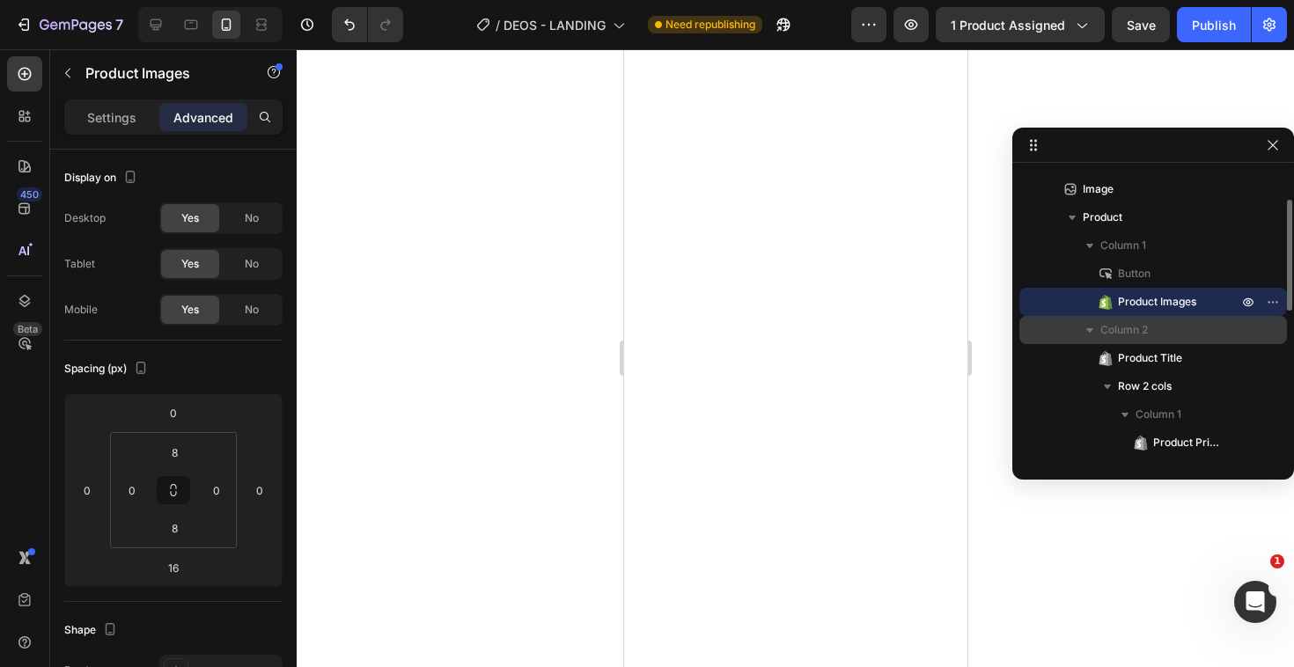
click at [1149, 331] on p "Column 2" at bounding box center [1170, 330] width 141 height 18
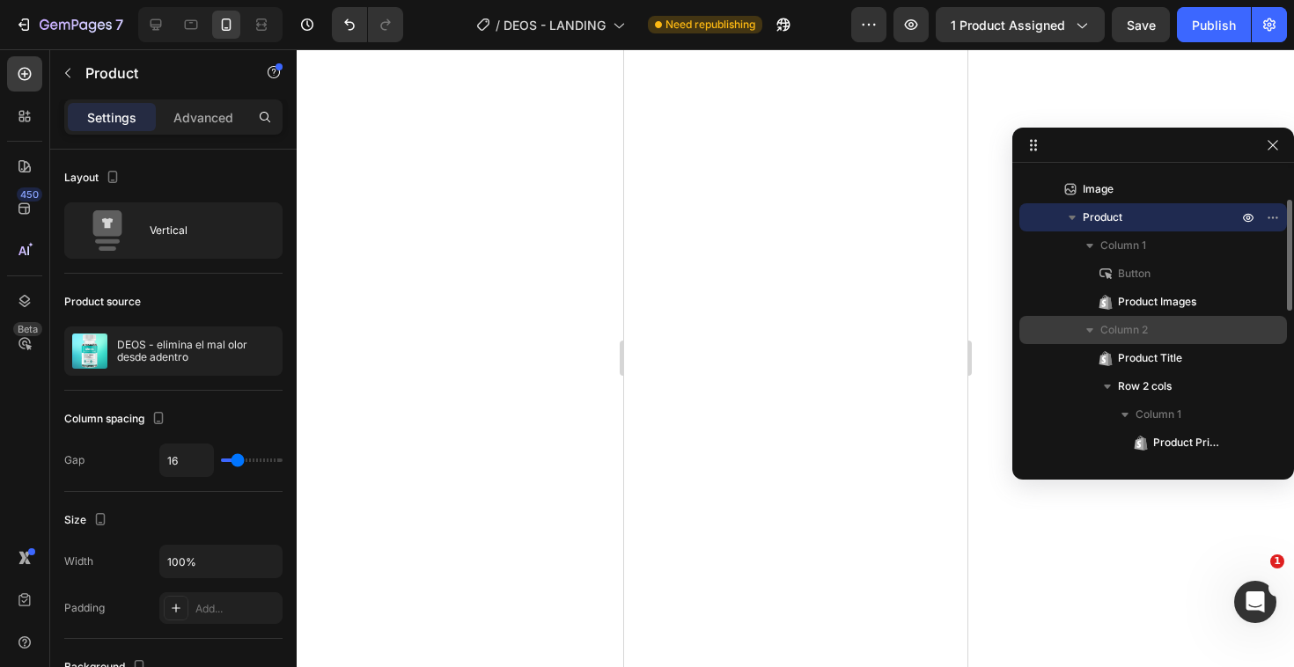
click at [1084, 327] on icon "button" at bounding box center [1090, 330] width 18 height 18
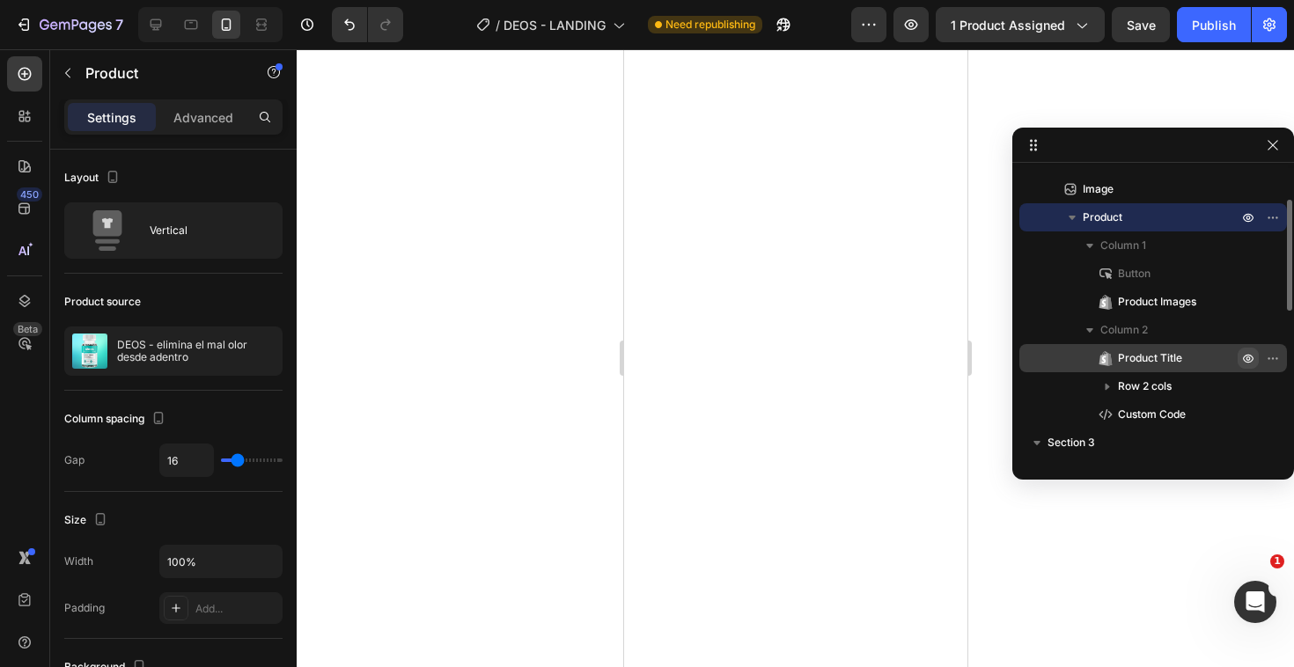
click at [1239, 356] on button "button" at bounding box center [1247, 358] width 21 height 21
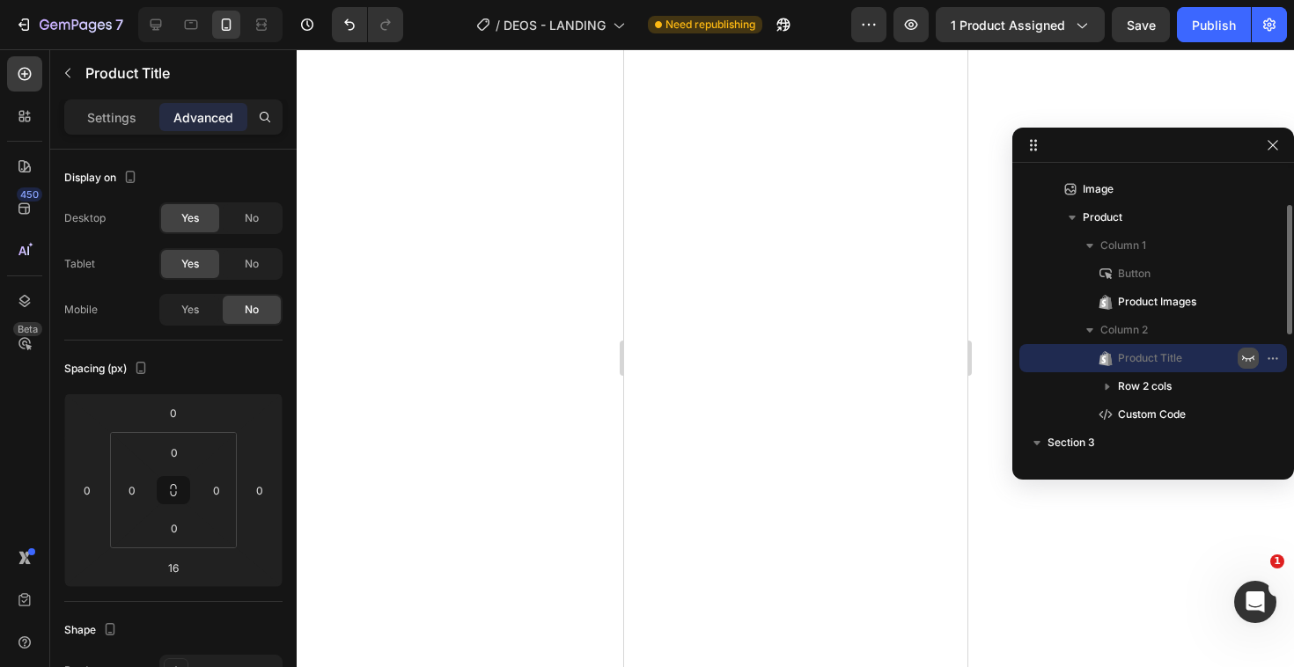
click at [1239, 356] on button "button" at bounding box center [1247, 358] width 21 height 21
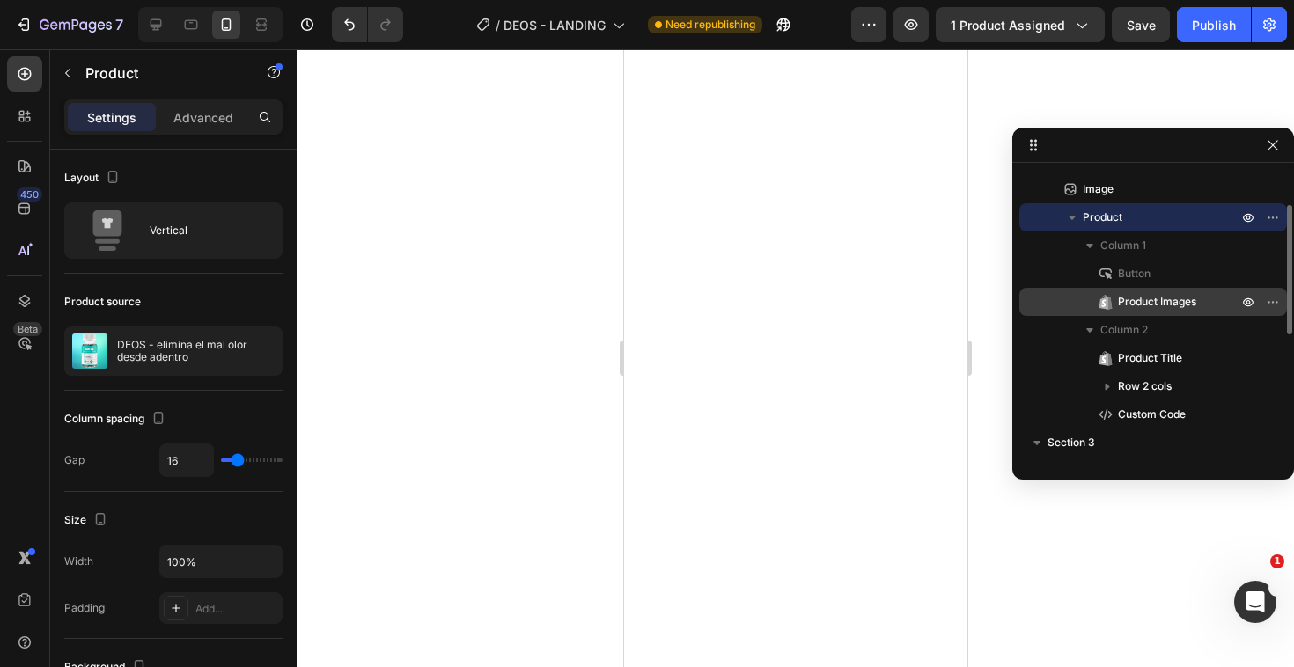
click at [1156, 289] on div "Product Images" at bounding box center [1152, 302] width 253 height 28
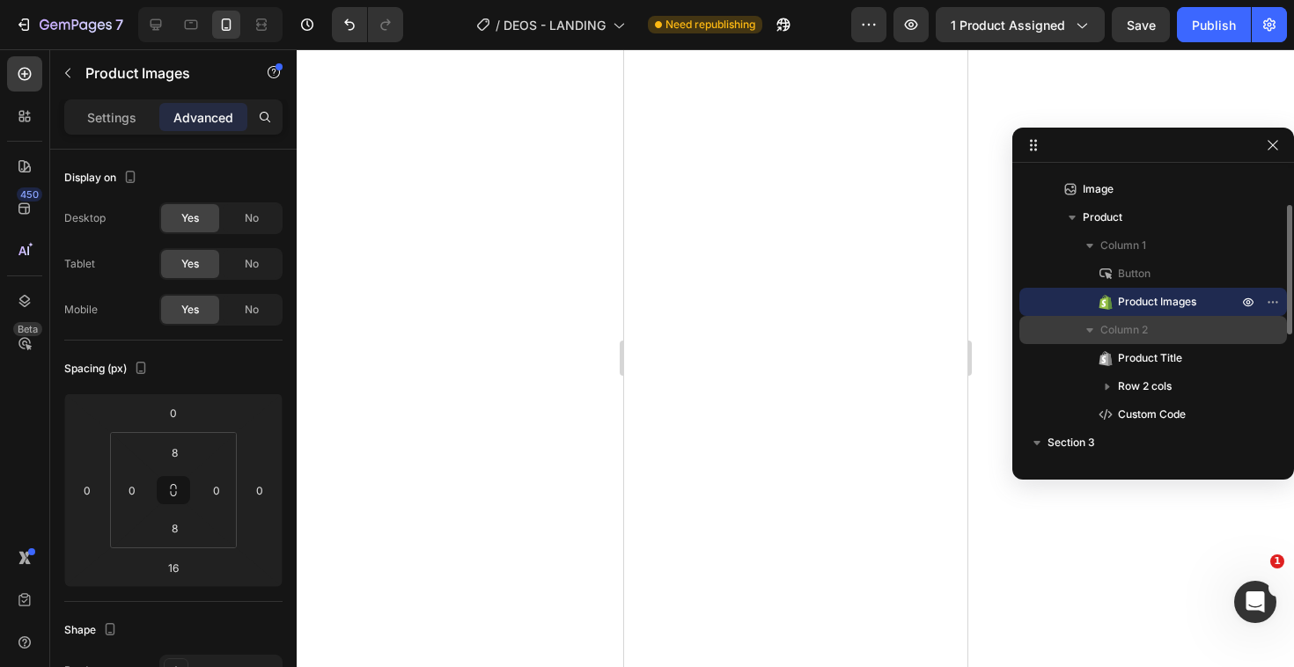
drag, startPoint x: 1132, startPoint y: 361, endPoint x: 1138, endPoint y: 334, distance: 27.1
click at [1142, 400] on div "Column 2 Product Title Row 2 cols Custom Code" at bounding box center [1153, 414] width 268 height 28
drag, startPoint x: 1127, startPoint y: 351, endPoint x: 1120, endPoint y: 319, distance: 32.5
click at [1120, 400] on div "Column 2 Product Title Row 2 cols Custom Code" at bounding box center [1153, 414] width 268 height 28
drag, startPoint x: 1122, startPoint y: 339, endPoint x: 1152, endPoint y: 312, distance: 39.9
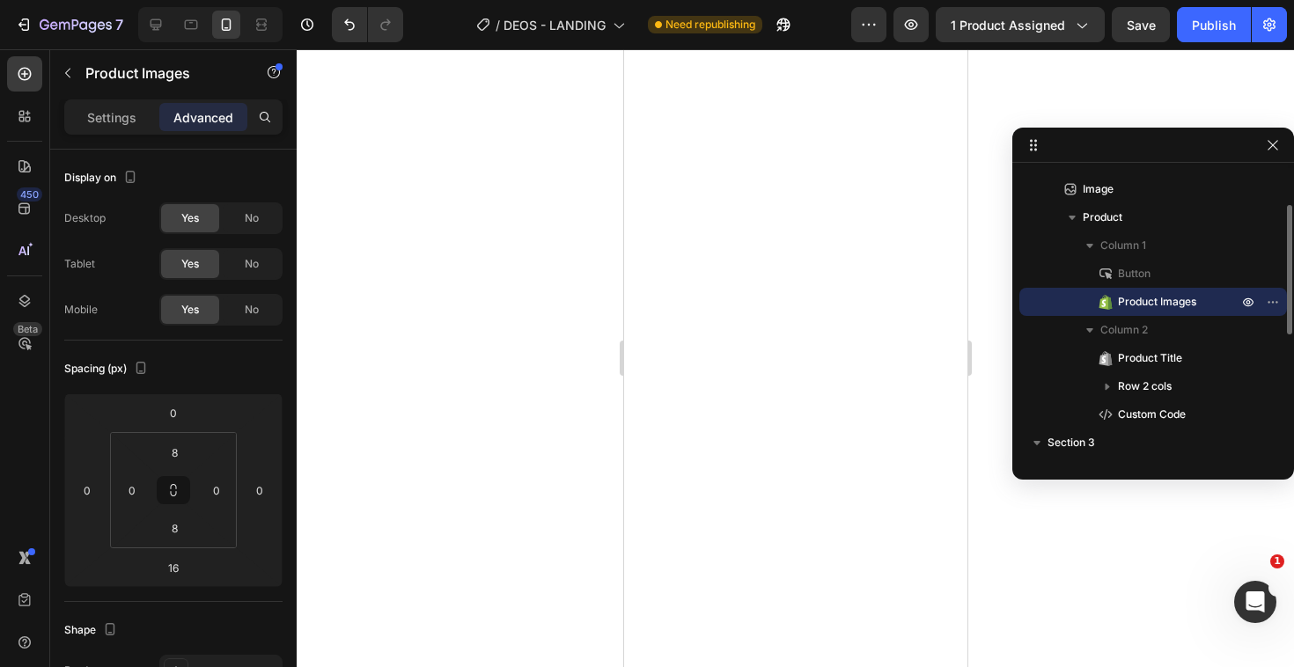
click at [1152, 312] on div "Column 1 Button Product Images Column 2 Product Title Row 2 cols Custom Code" at bounding box center [1153, 329] width 268 height 197
click at [1124, 321] on span "Column 2" at bounding box center [1124, 330] width 48 height 18
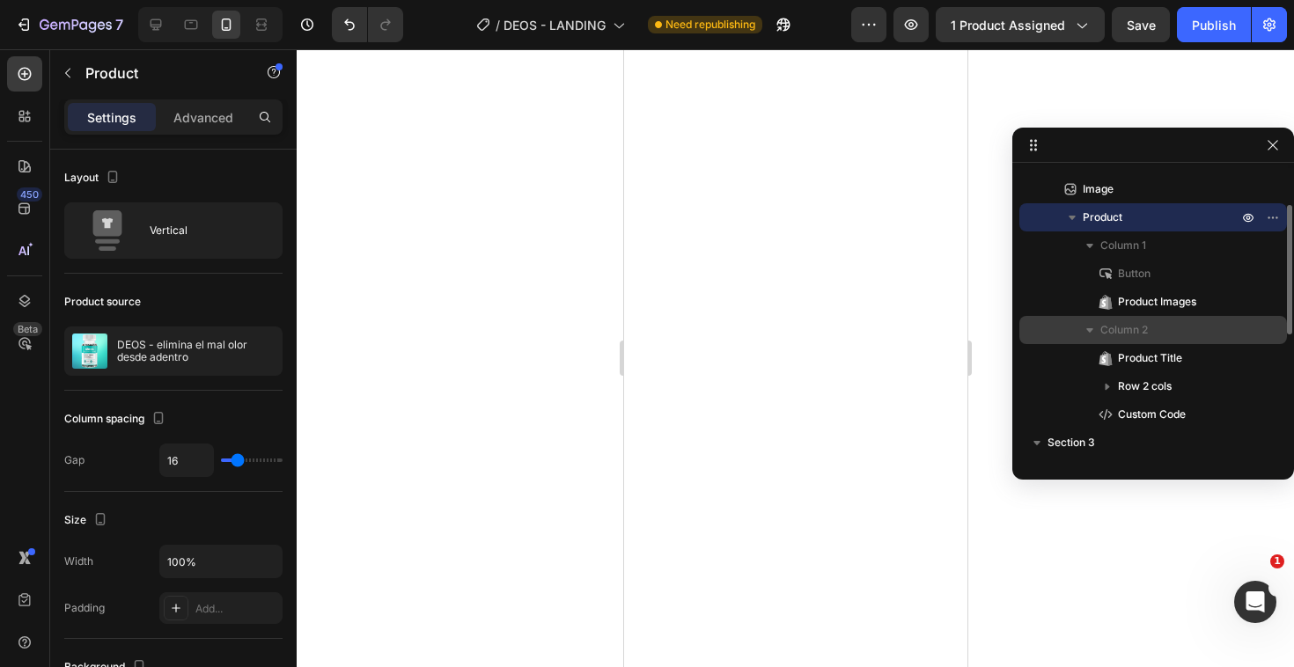
click at [1114, 329] on span "Column 2" at bounding box center [1124, 330] width 48 height 18
drag, startPoint x: 1111, startPoint y: 356, endPoint x: 1225, endPoint y: 333, distance: 116.8
click at [1225, 400] on div "Column 2 Product Title Row 2 cols Custom Code" at bounding box center [1153, 414] width 268 height 28
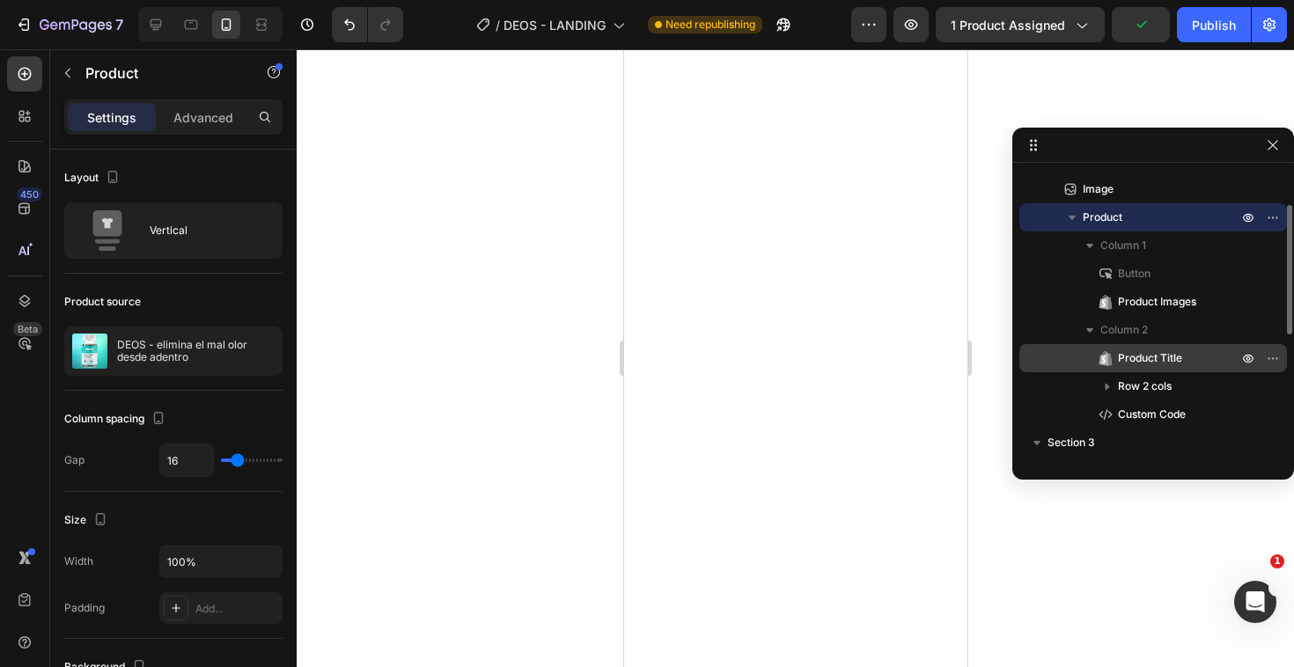
click at [1182, 353] on span "Product Title" at bounding box center [1150, 358] width 64 height 18
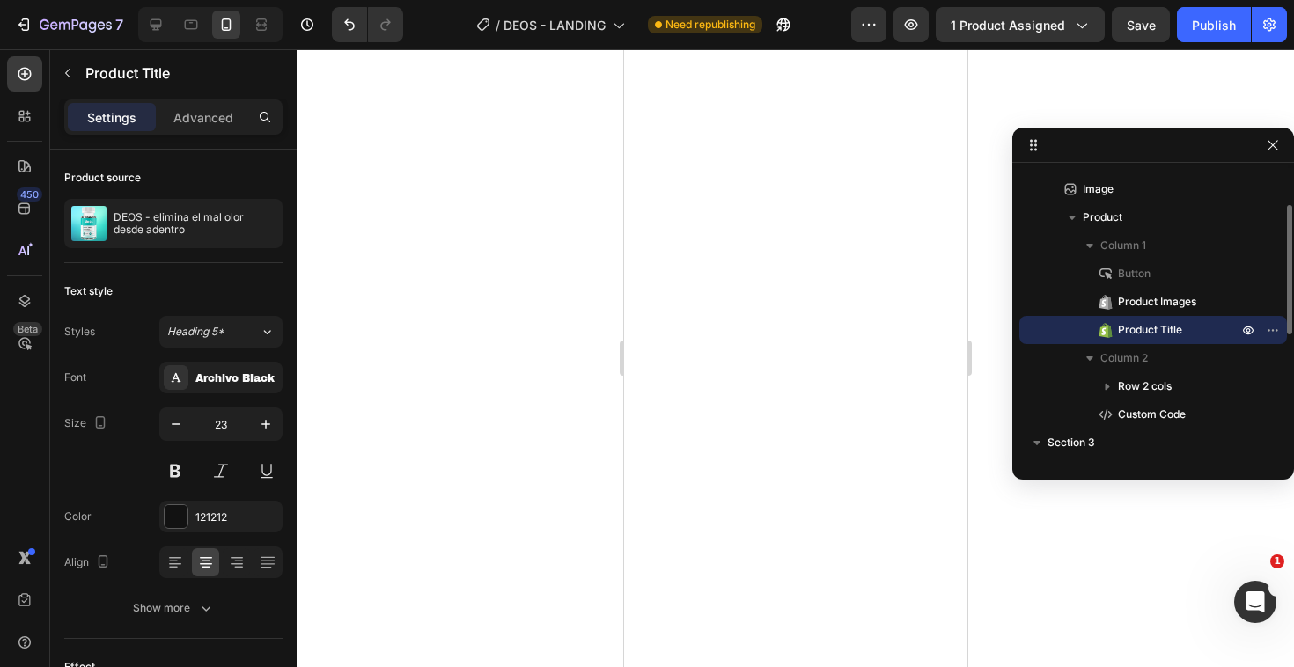
click at [452, 588] on div at bounding box center [795, 358] width 997 height 618
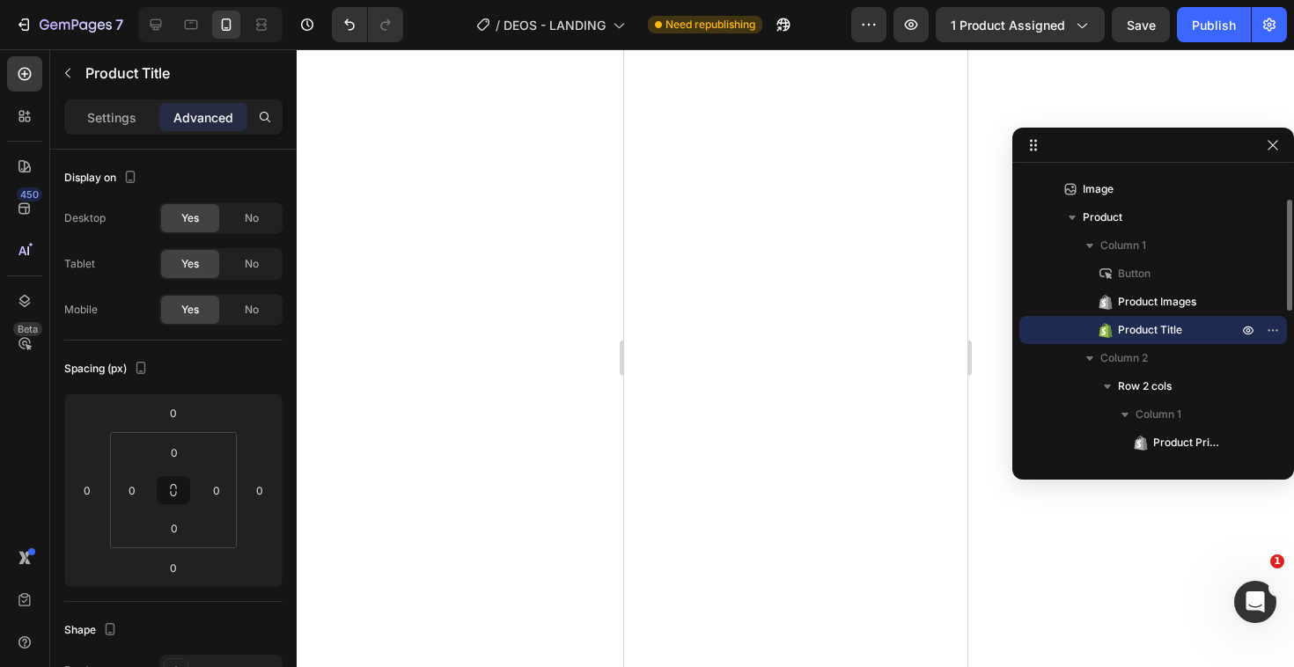
click at [532, 449] on div at bounding box center [795, 358] width 997 height 618
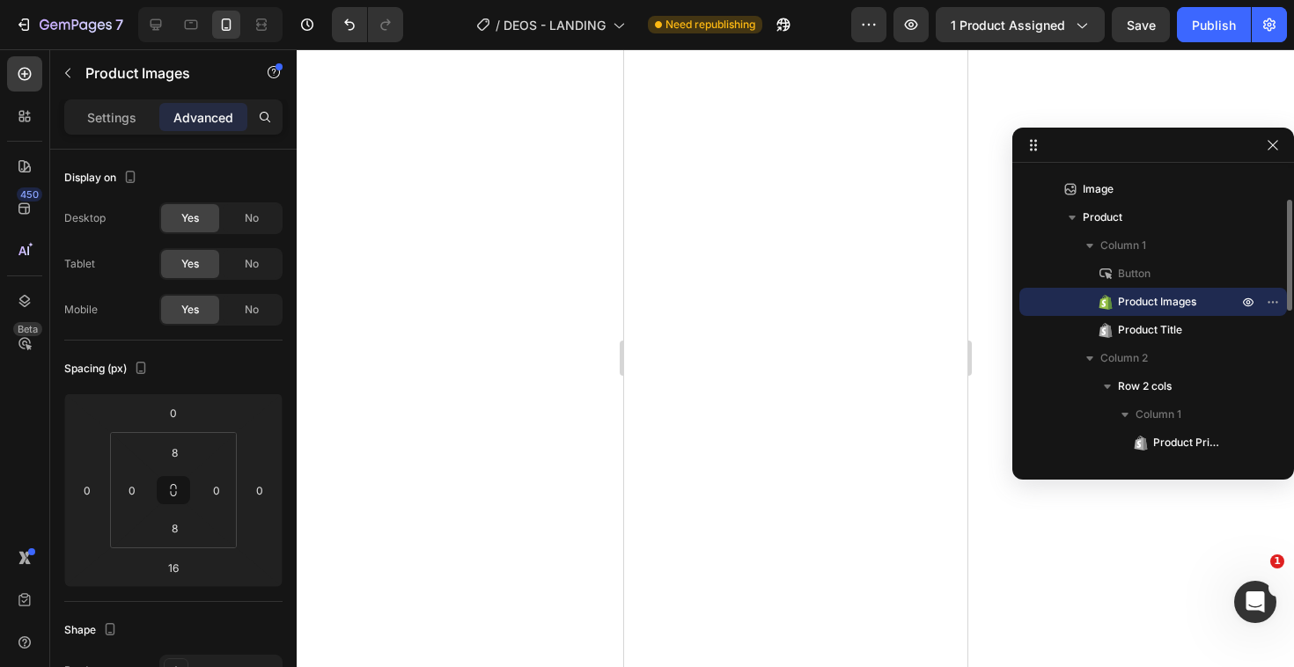
type input "0"
click at [526, 384] on div at bounding box center [795, 358] width 997 height 618
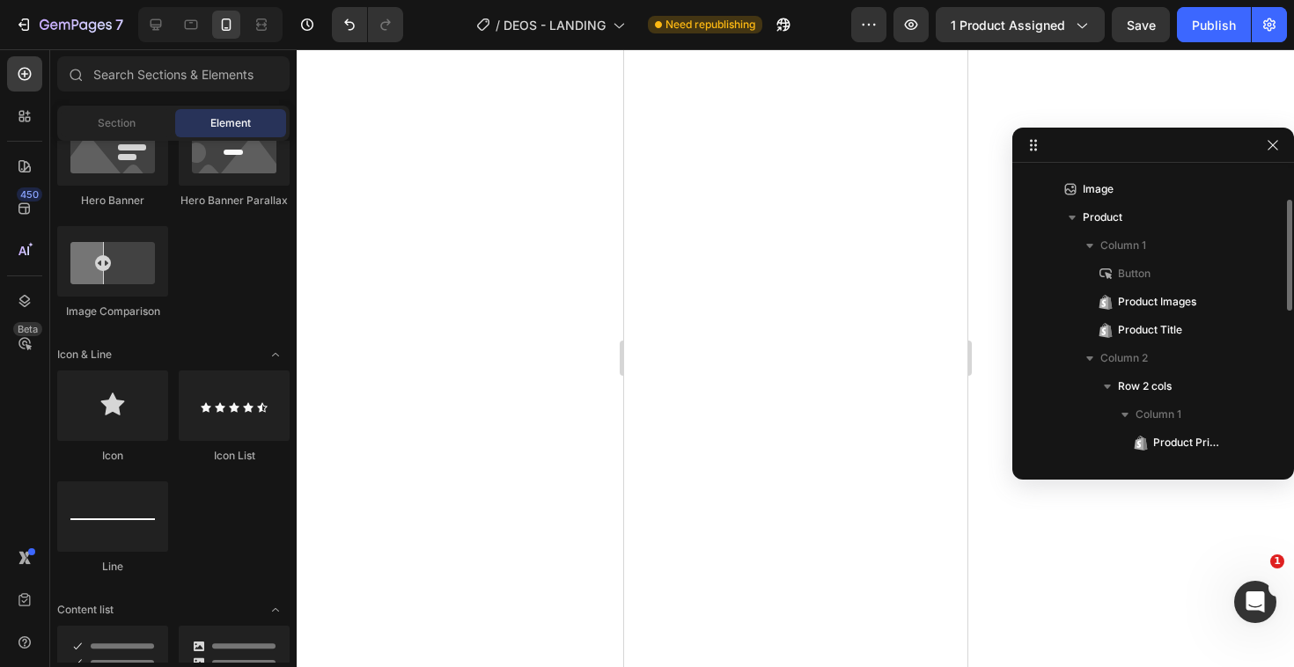
click at [526, 384] on div at bounding box center [795, 358] width 997 height 618
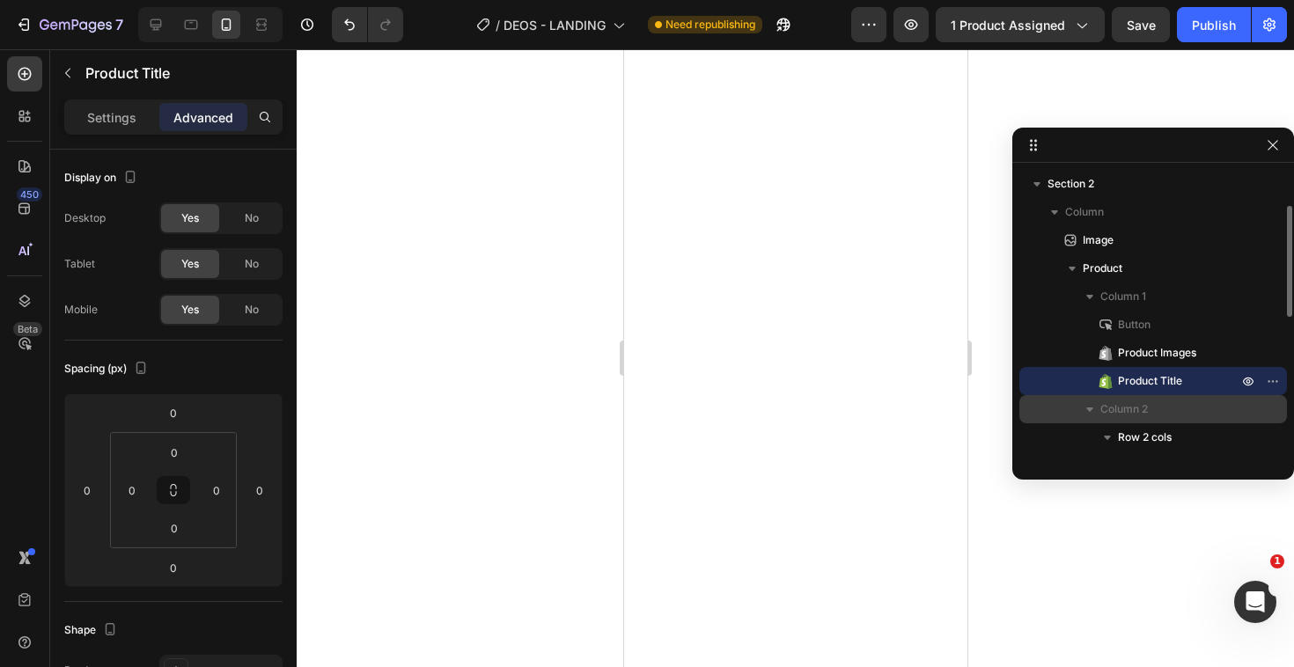
scroll to position [47, 0]
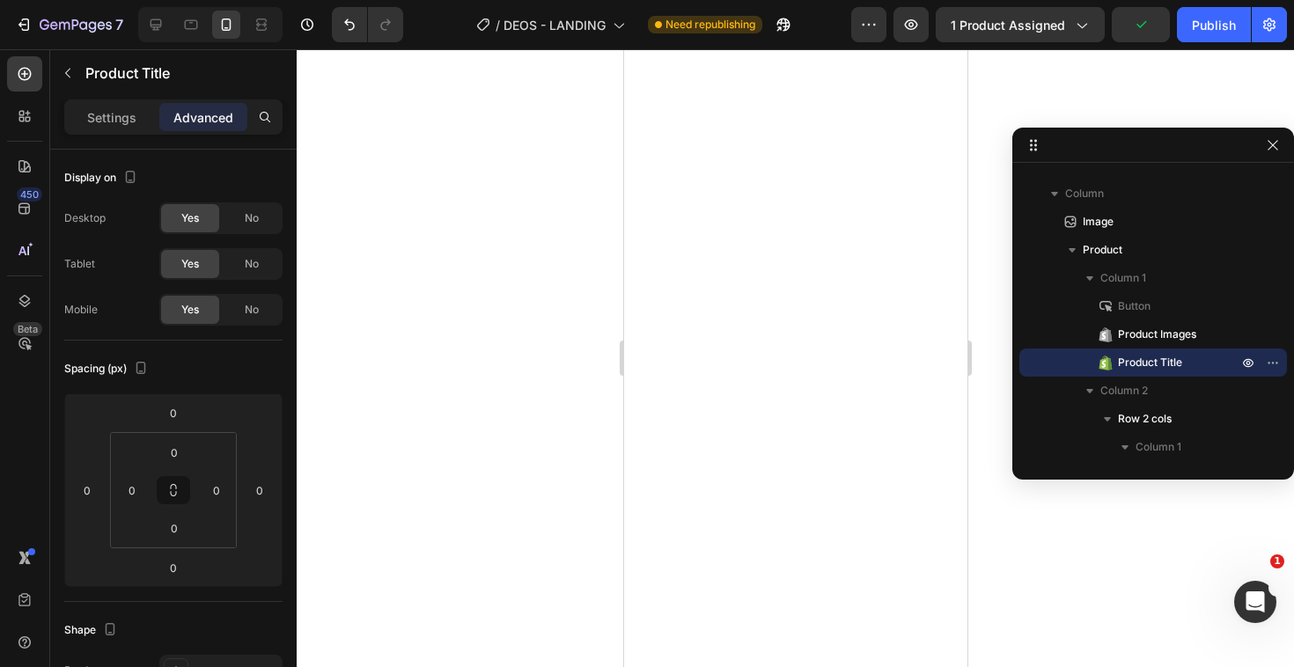
click at [459, 403] on div at bounding box center [795, 358] width 997 height 618
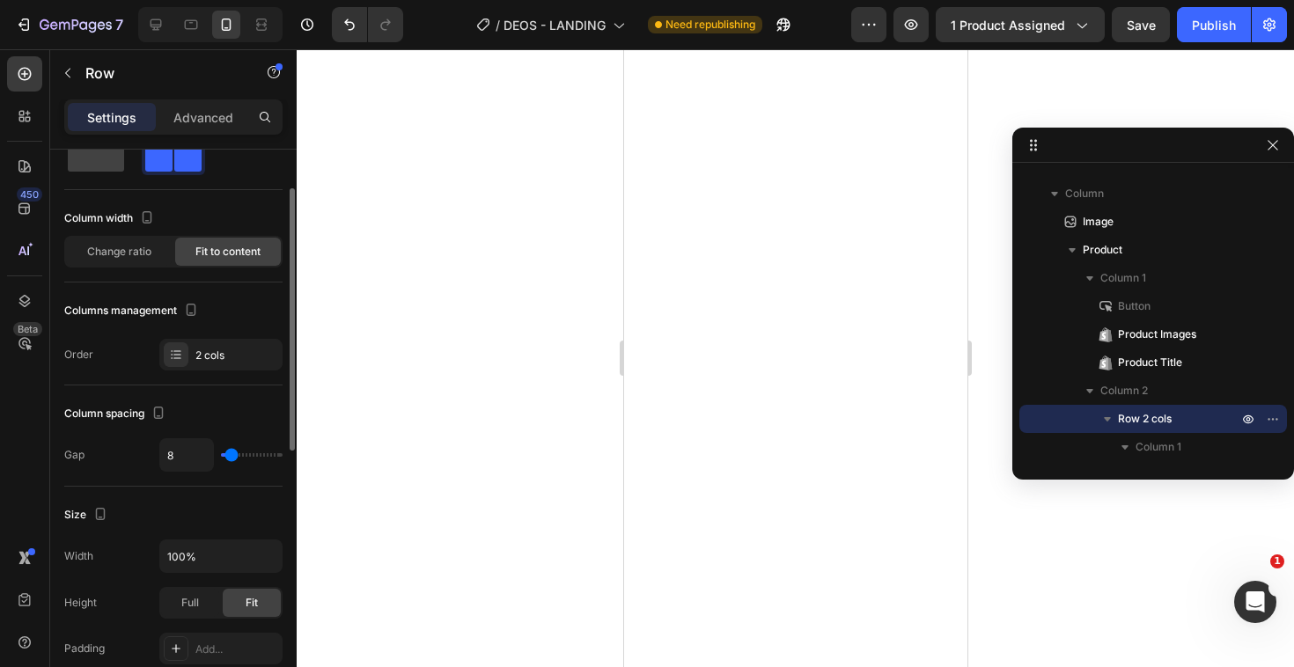
scroll to position [34, 0]
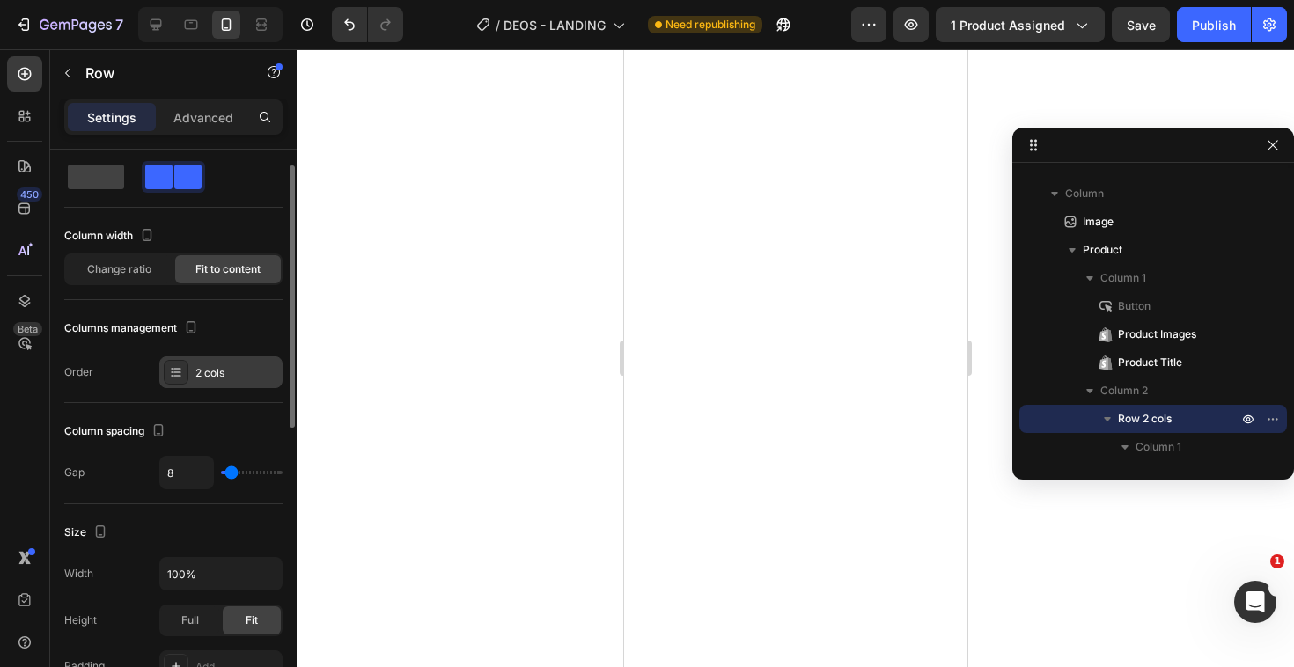
click at [224, 371] on div "2 cols" at bounding box center [236, 373] width 83 height 16
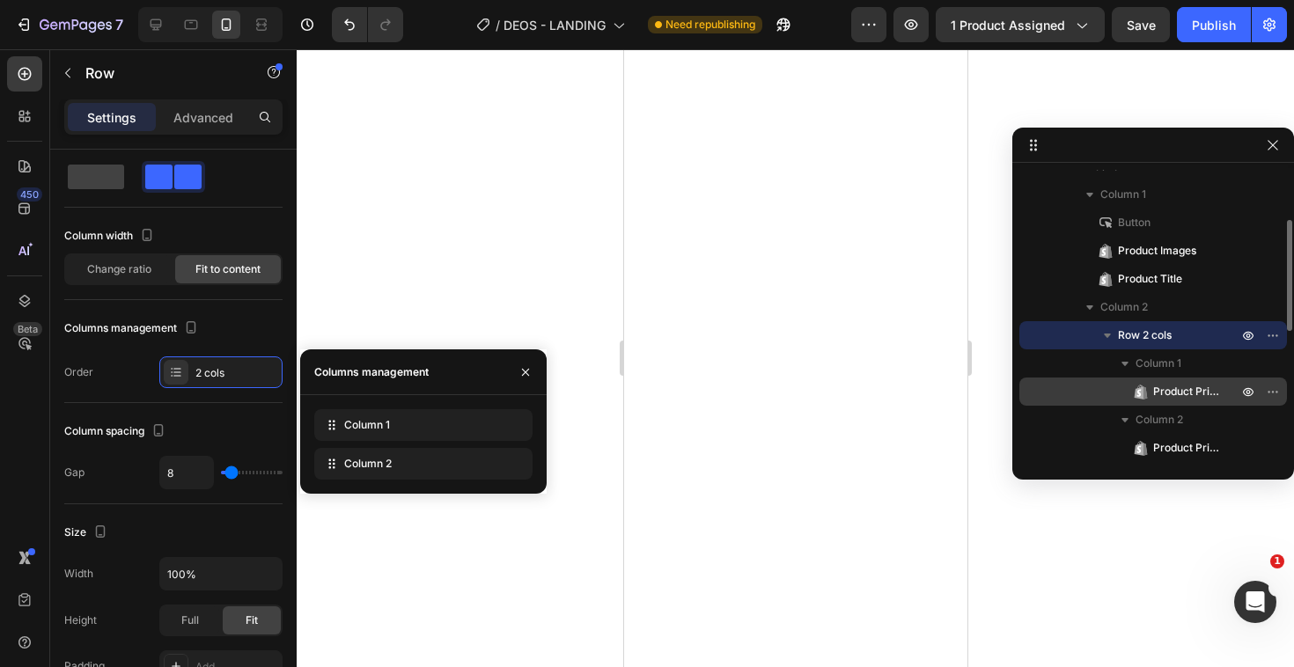
scroll to position [178, 0]
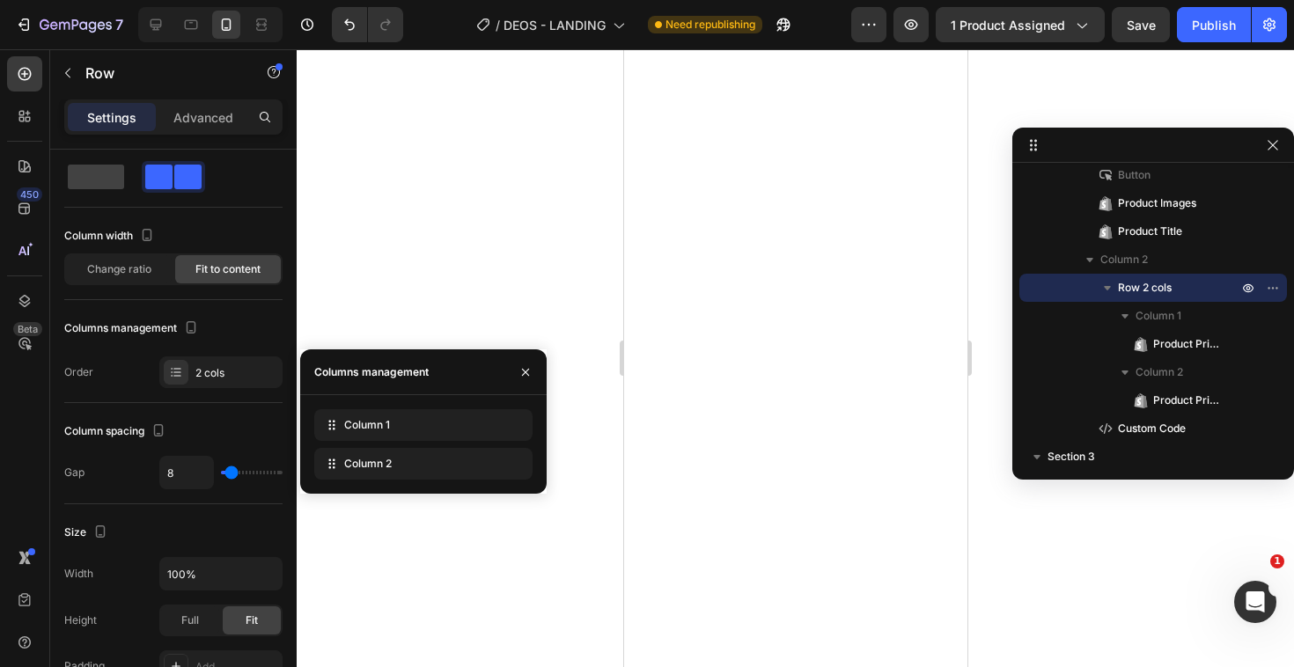
click at [526, 287] on div at bounding box center [795, 358] width 997 height 618
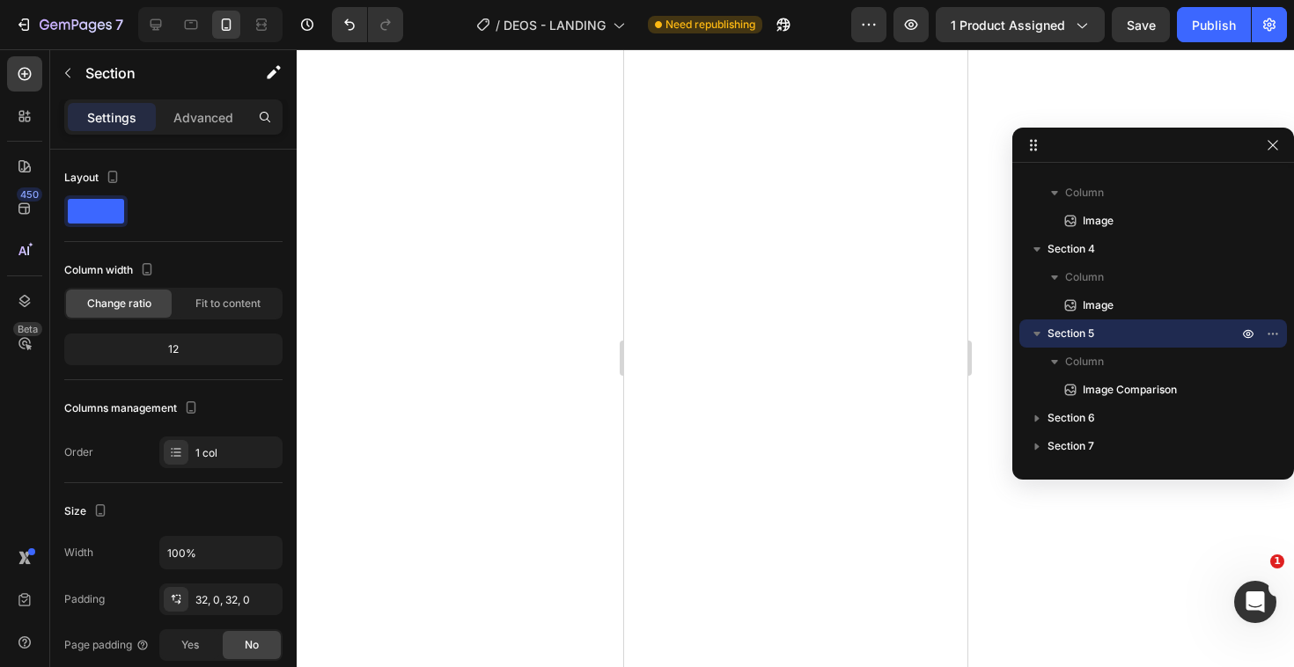
scroll to position [107, 0]
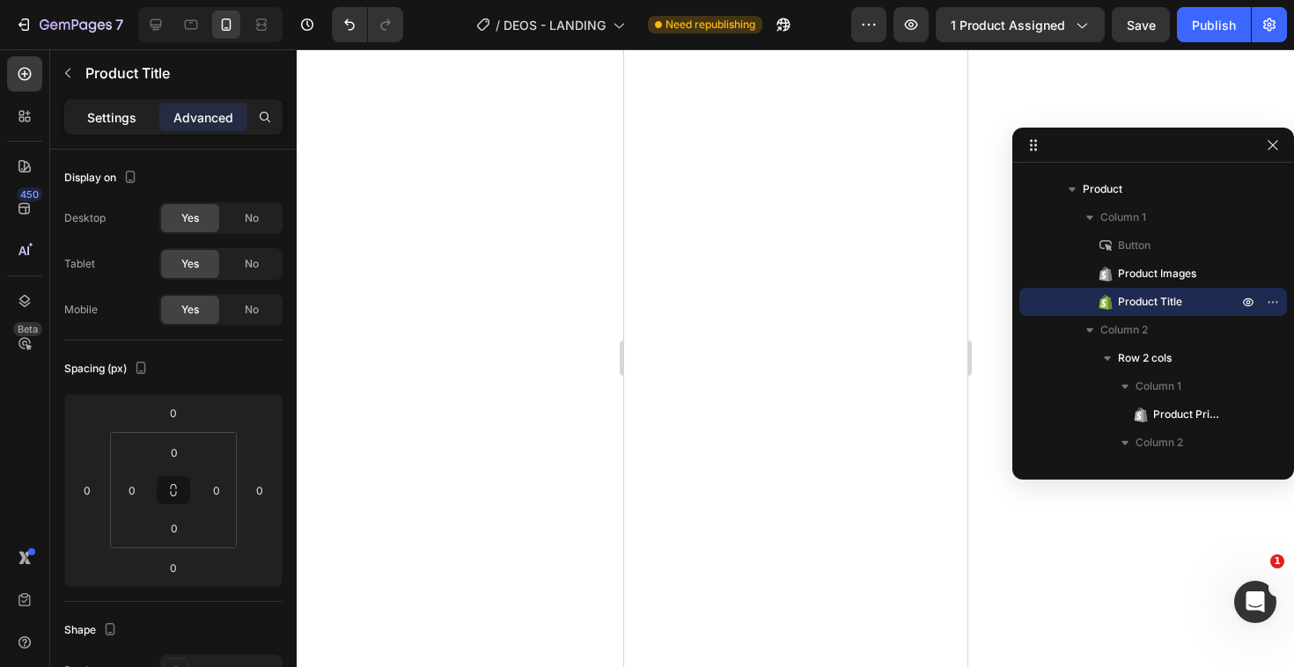
click at [145, 114] on div "Settings" at bounding box center [112, 117] width 88 height 28
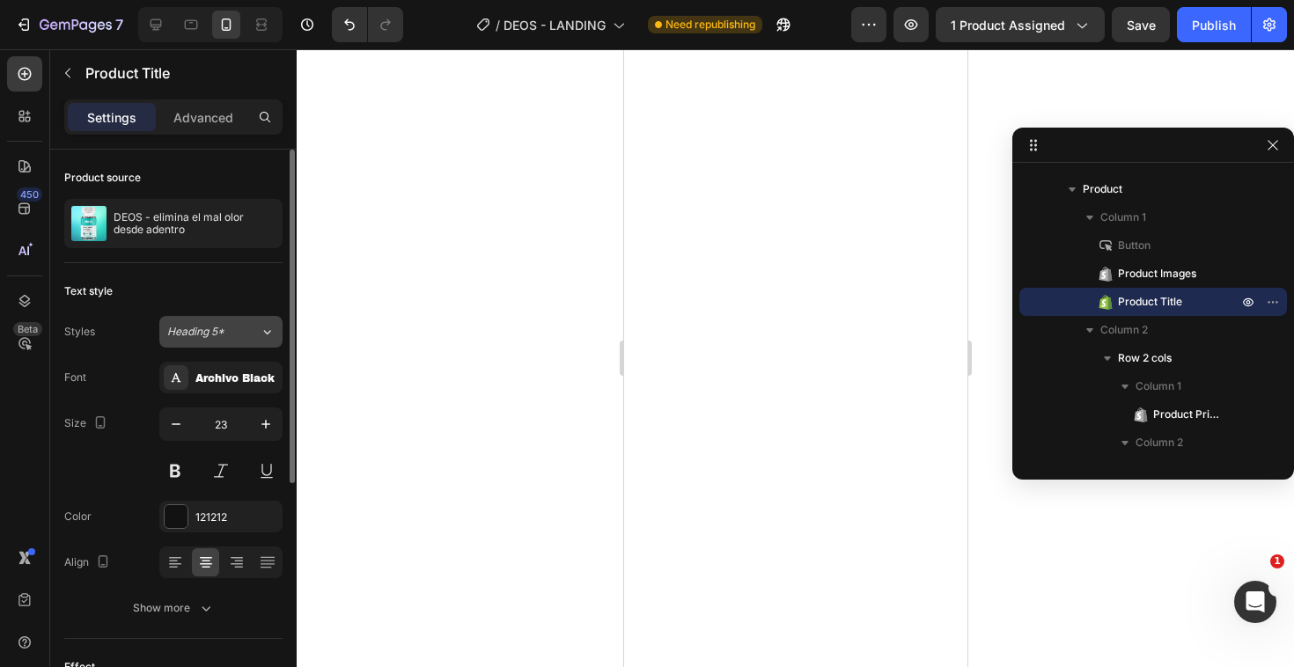
click at [226, 334] on div "Heading 5*" at bounding box center [202, 332] width 71 height 16
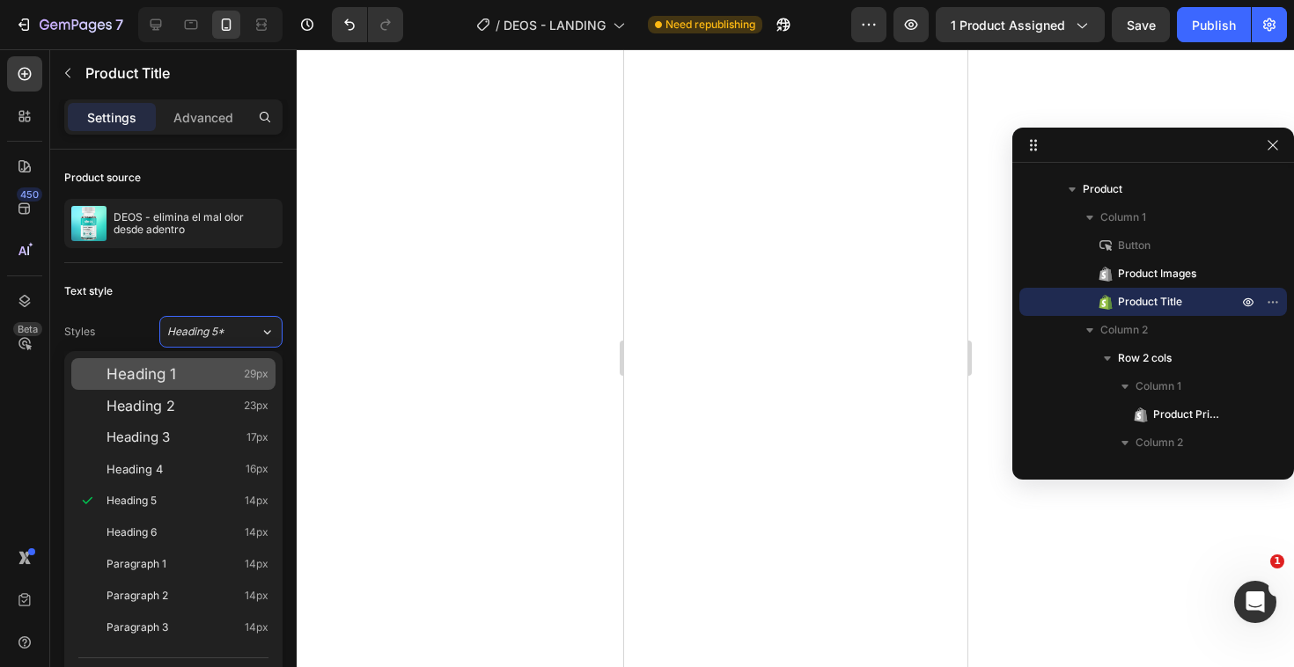
click at [201, 387] on div "Heading 1 29px" at bounding box center [173, 374] width 204 height 32
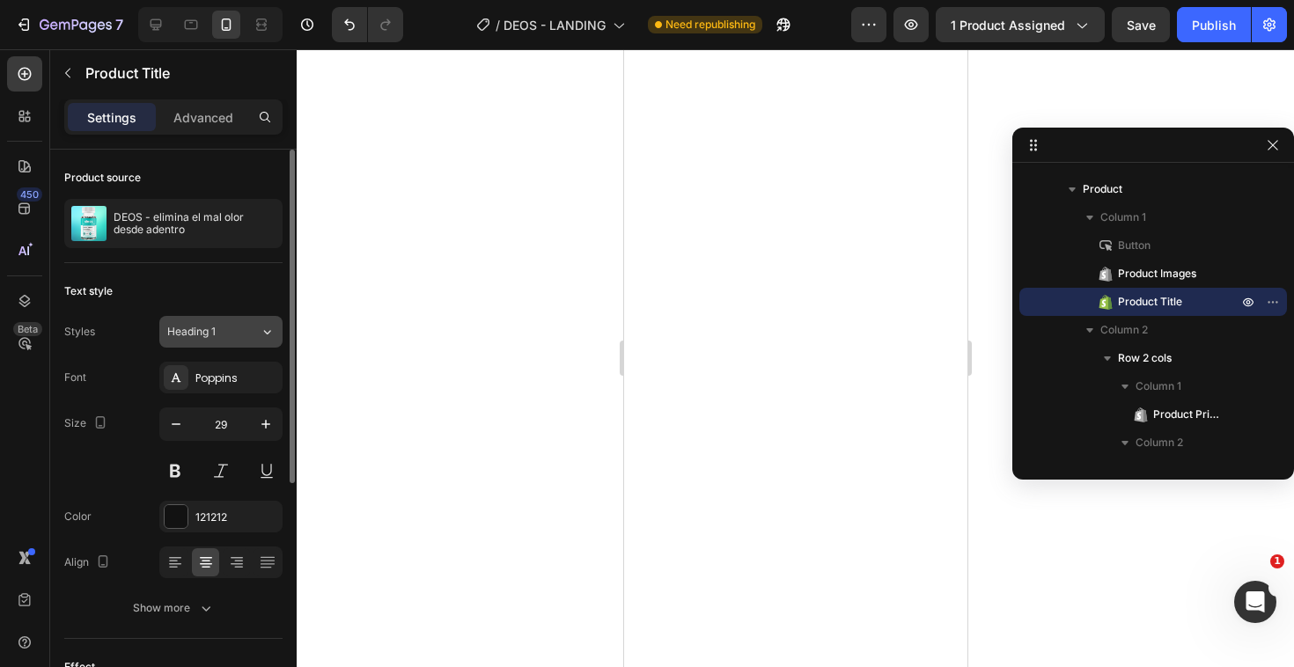
click at [231, 342] on button "Heading 1" at bounding box center [220, 332] width 123 height 32
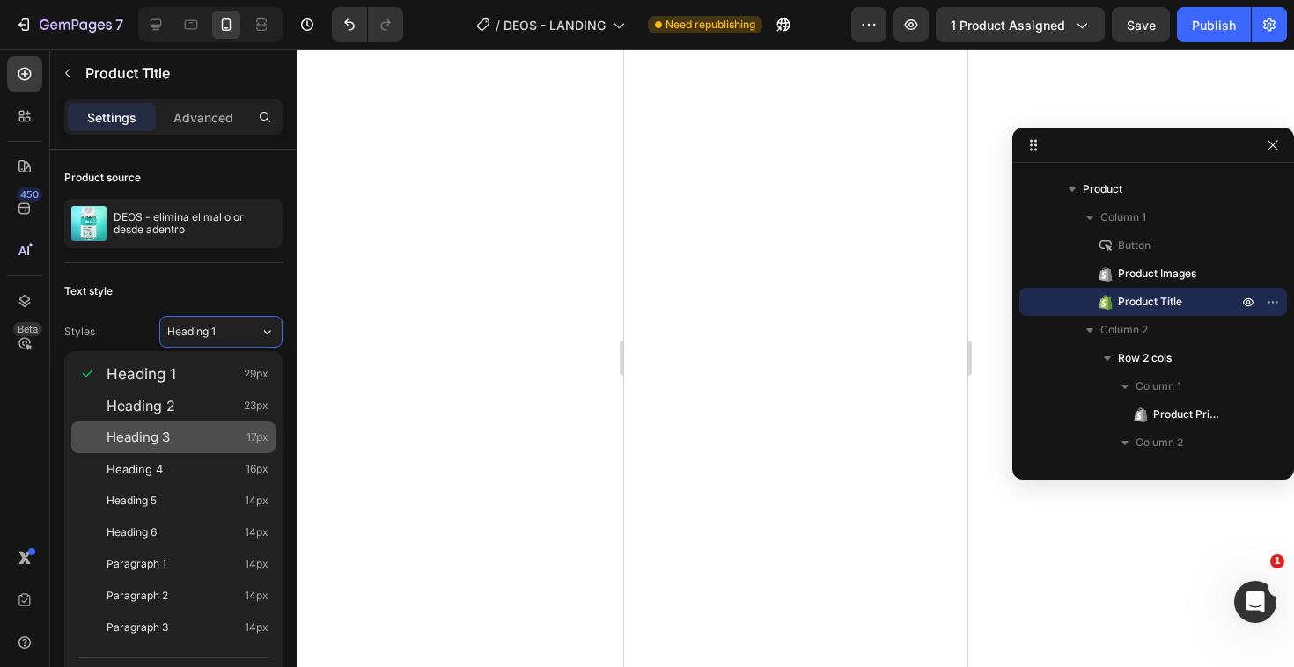
click at [189, 423] on div "Heading 3 17px" at bounding box center [173, 438] width 204 height 32
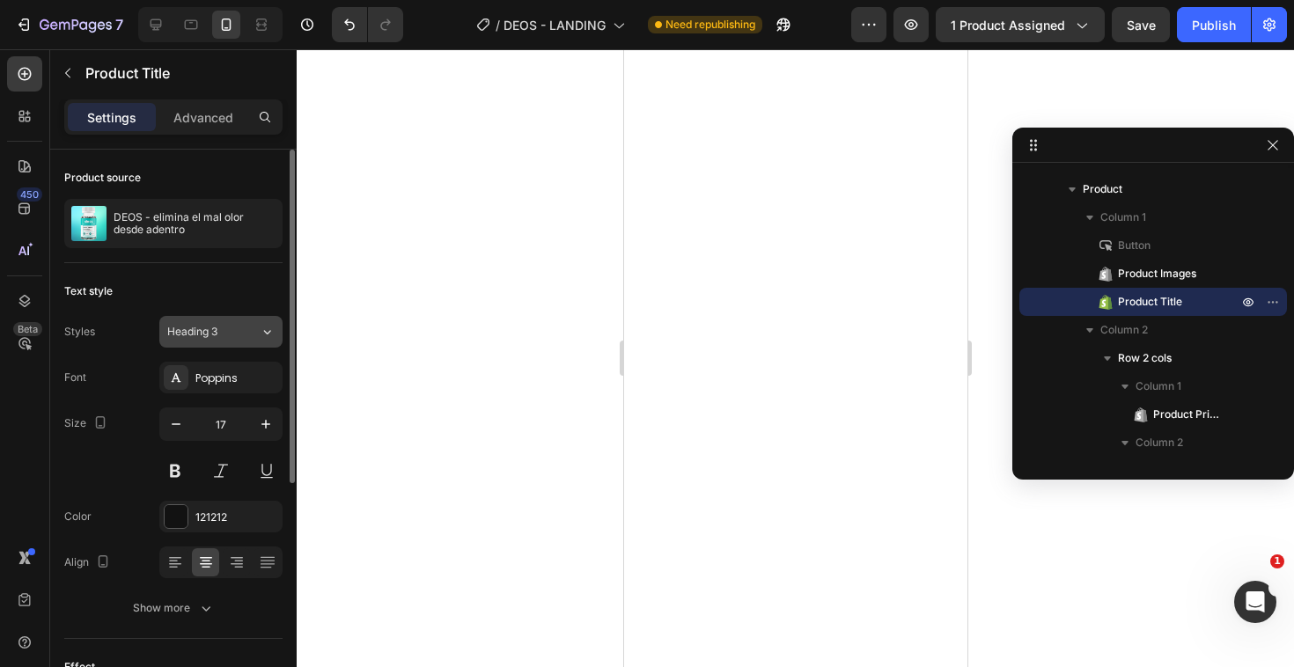
click at [230, 344] on button "Heading 3" at bounding box center [220, 332] width 123 height 32
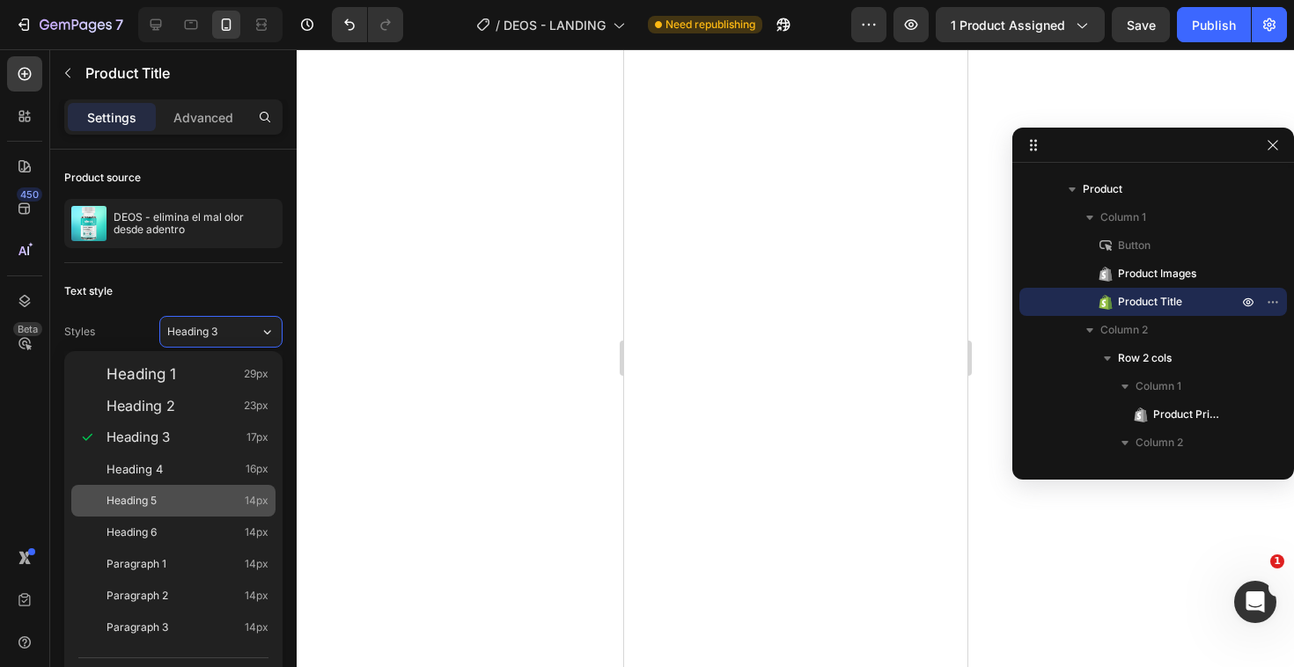
click at [171, 508] on div "Heading 1 29px Heading 2 23px Heading 3 17px Heading 4 16px Heading 5 14px Head…" at bounding box center [173, 500] width 218 height 299
click at [171, 508] on div "Heading 5 14px" at bounding box center [187, 501] width 162 height 18
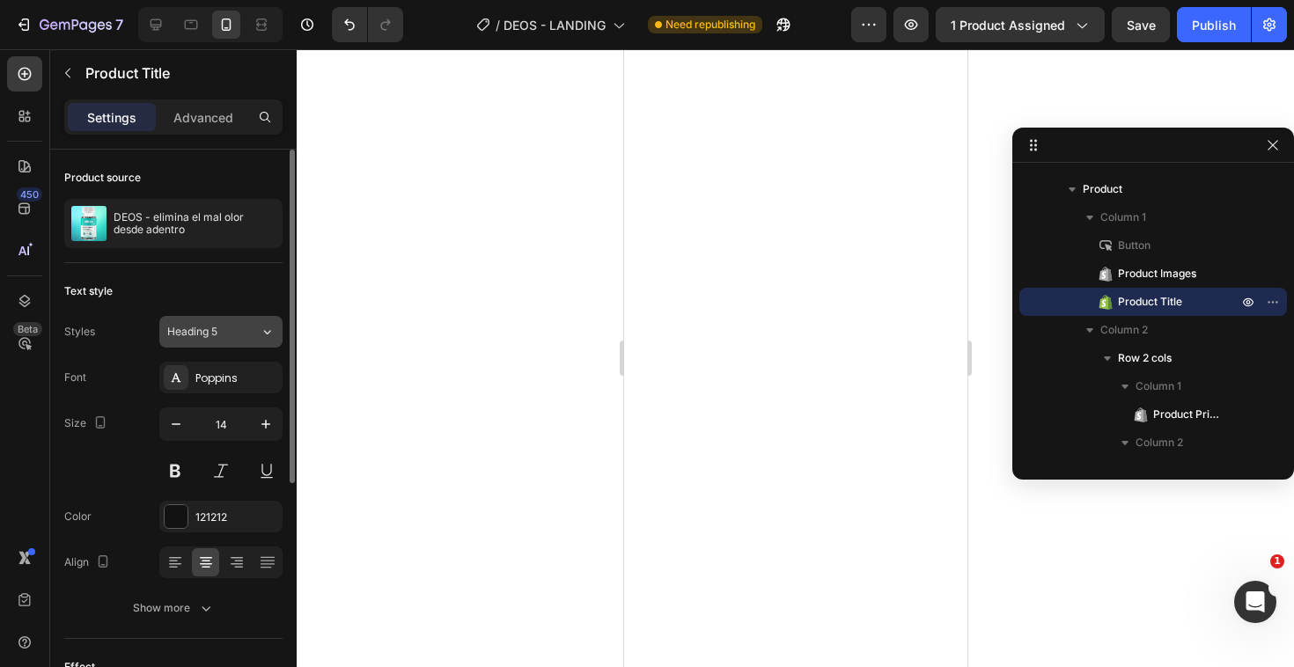
click at [253, 338] on div "Heading 5" at bounding box center [213, 332] width 92 height 16
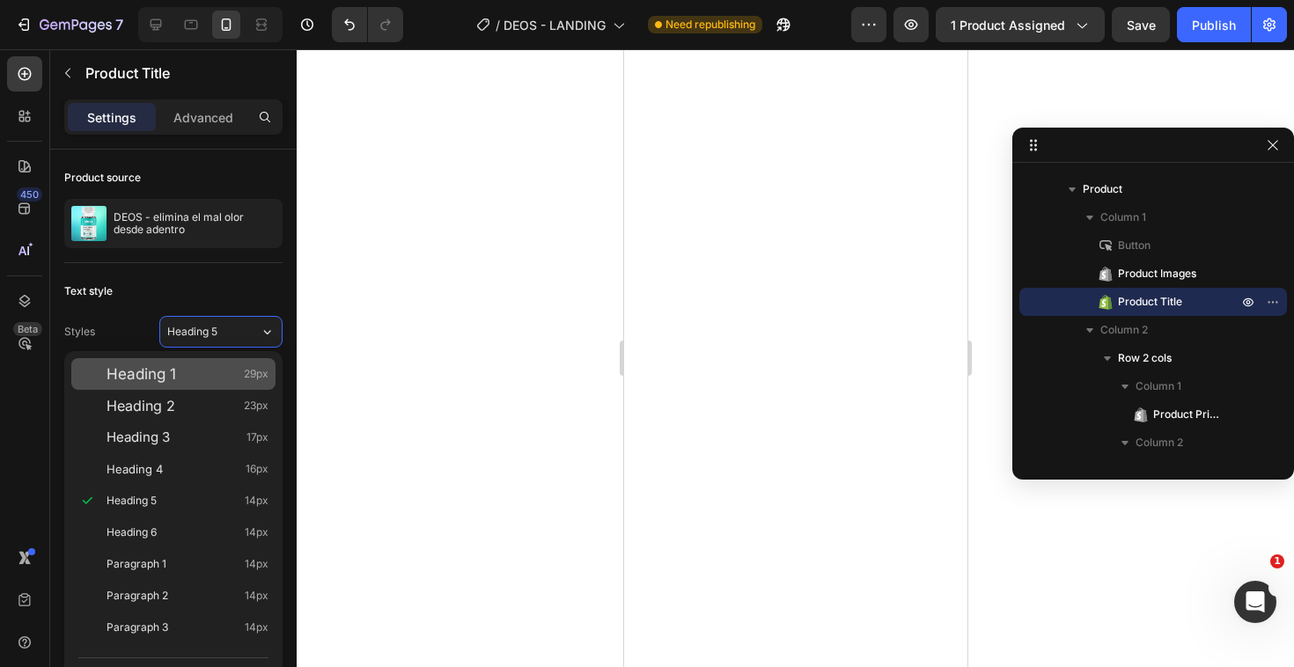
click at [200, 373] on div "Heading 1 29px" at bounding box center [187, 374] width 162 height 18
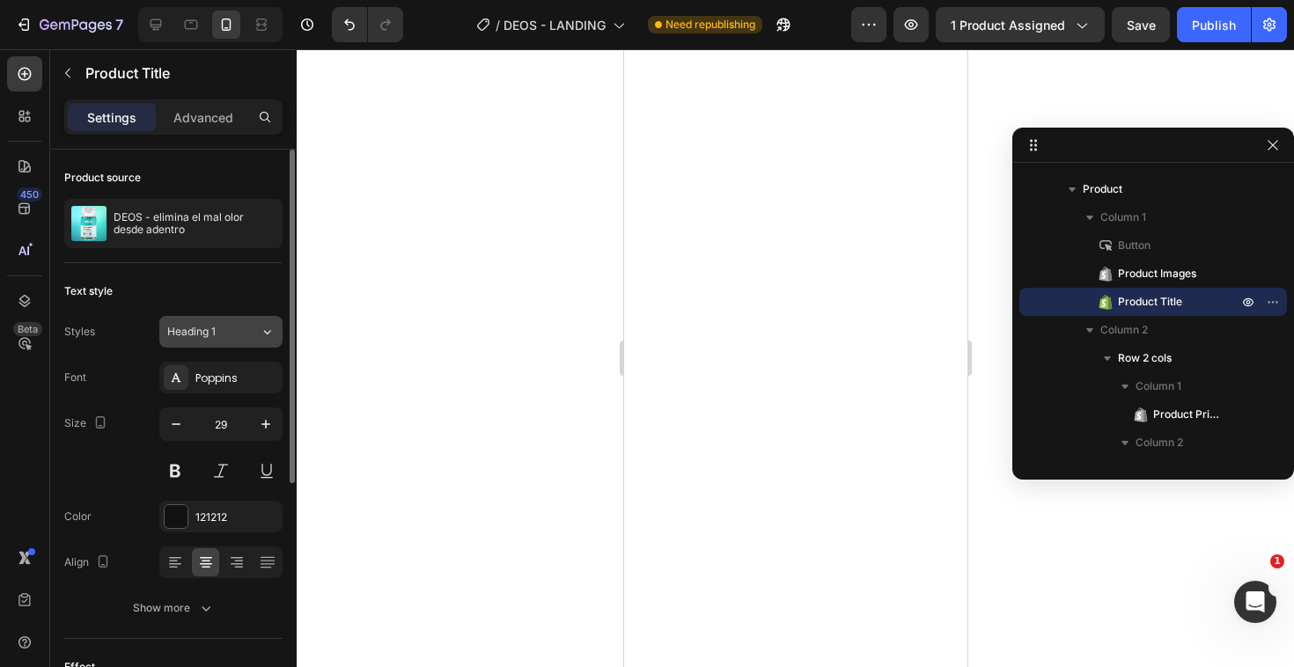
click at [241, 334] on div "Heading 1" at bounding box center [213, 332] width 92 height 16
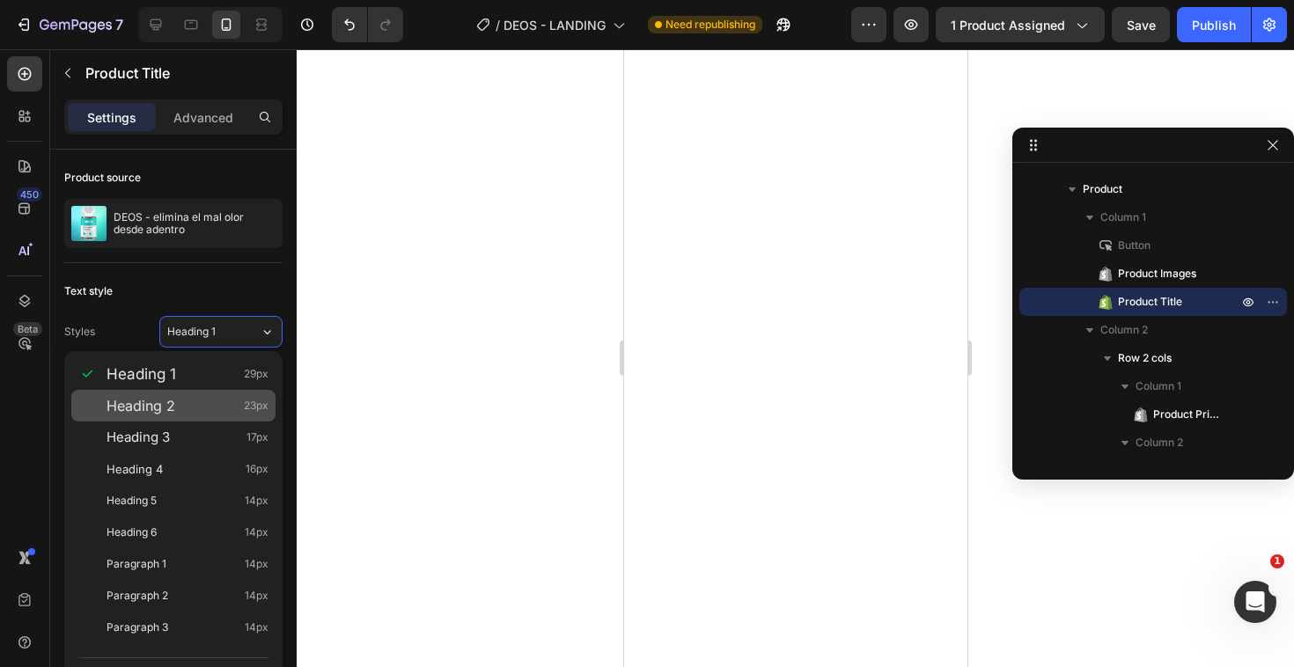
click at [188, 402] on div "Heading 2 23px" at bounding box center [187, 406] width 162 height 18
type input "23"
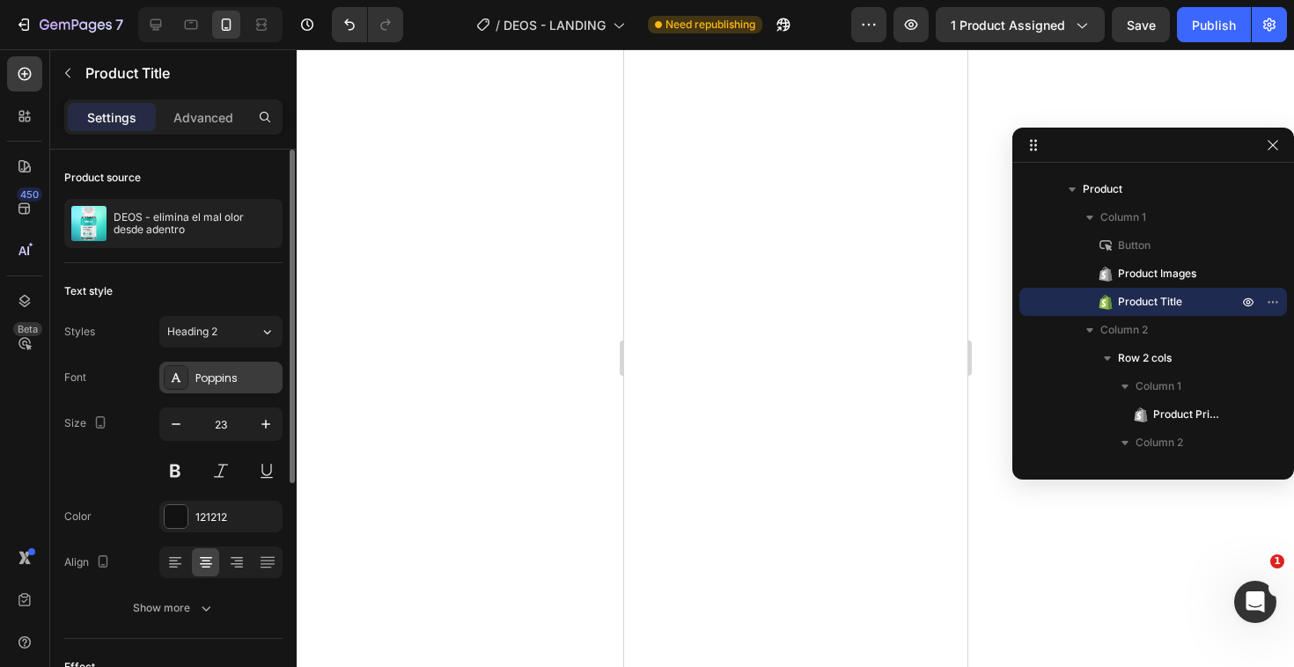
click at [234, 379] on div "Poppins" at bounding box center [236, 379] width 83 height 16
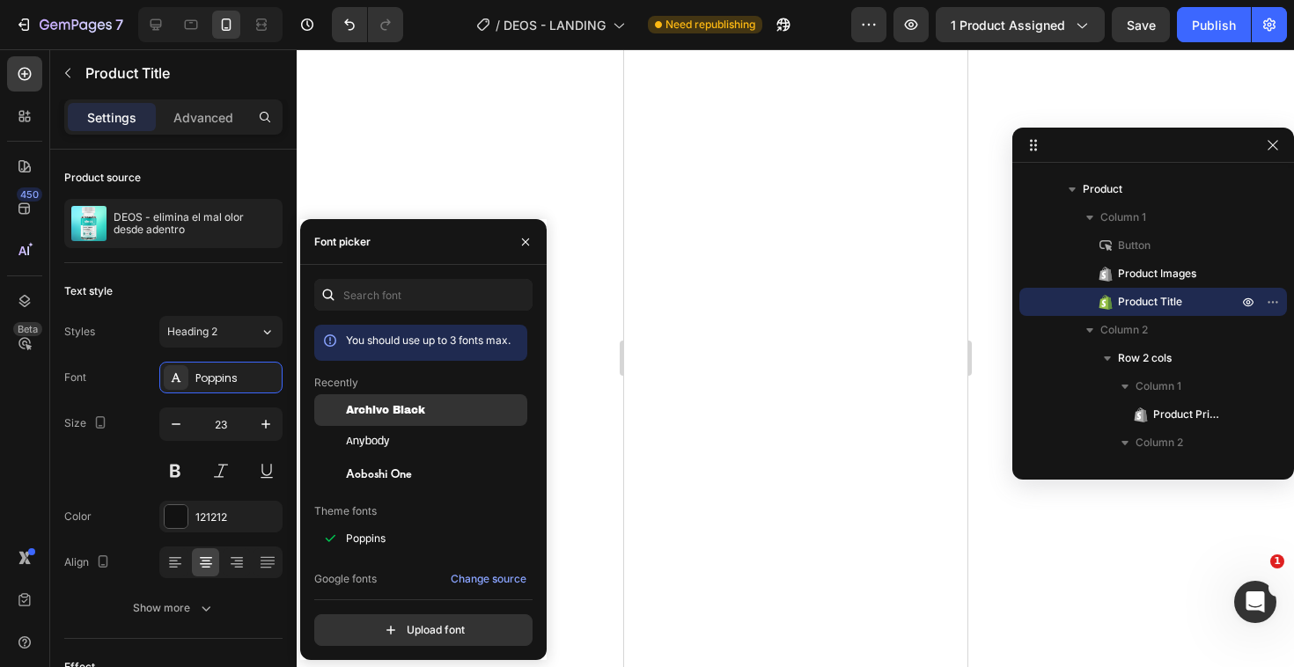
click at [393, 403] on span "Archivo Black" at bounding box center [385, 410] width 79 height 16
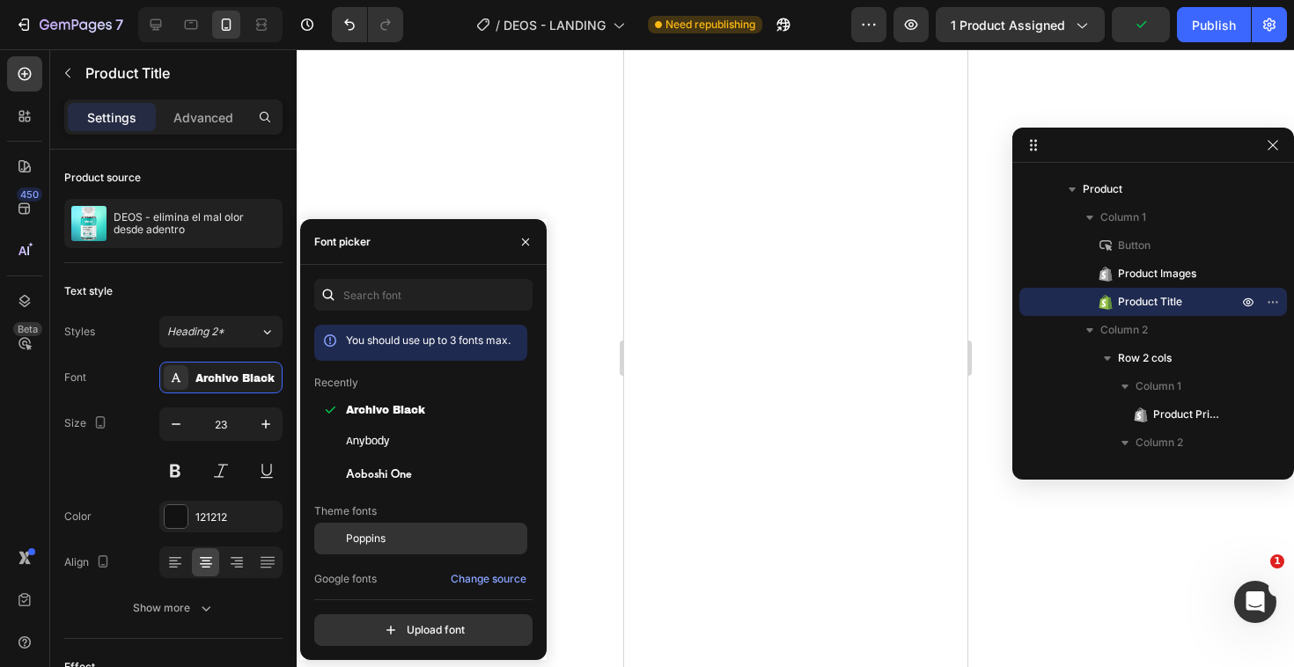
scroll to position [168, 0]
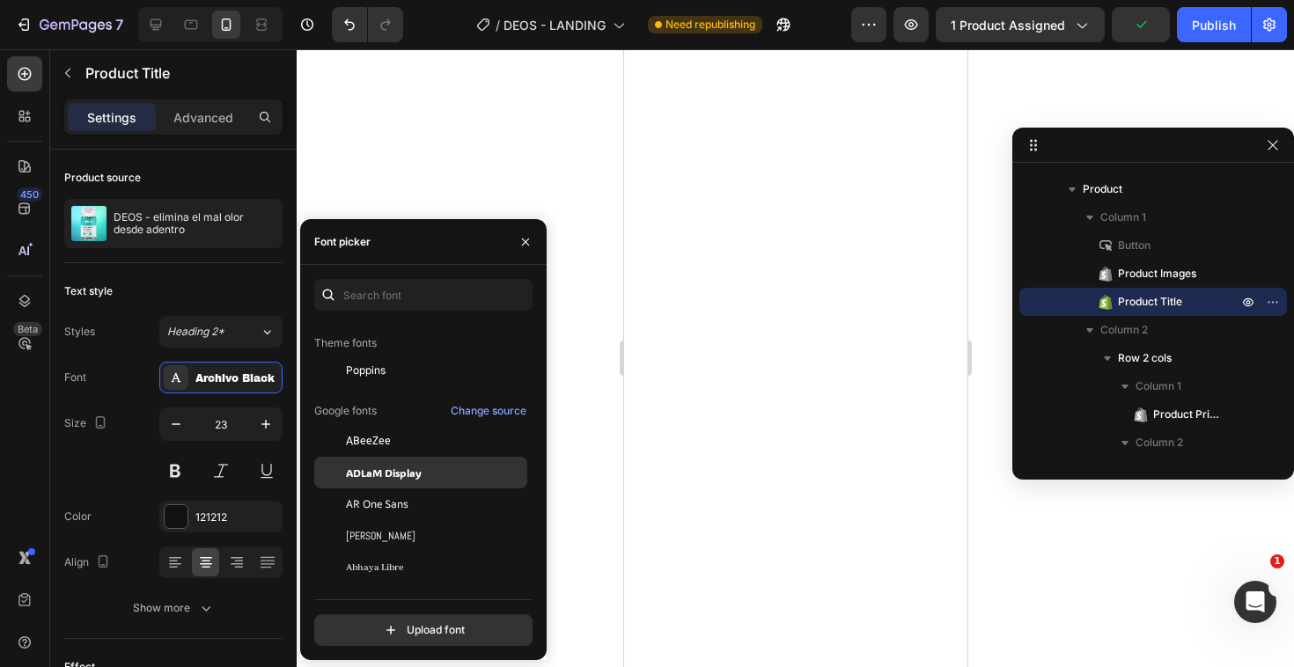
click at [389, 473] on span "ADLaM Display" at bounding box center [384, 473] width 76 height 16
click at [392, 493] on div "AR One Sans" at bounding box center [420, 504] width 213 height 32
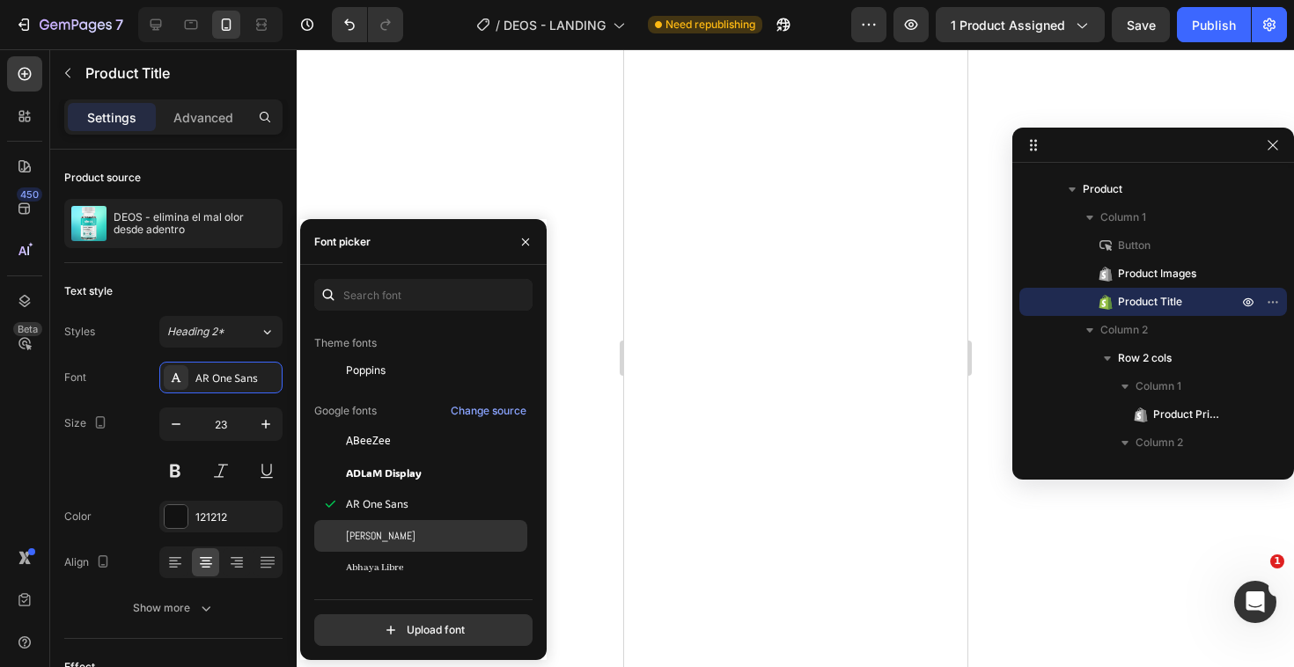
click at [386, 525] on div "[PERSON_NAME]" at bounding box center [420, 536] width 213 height 32
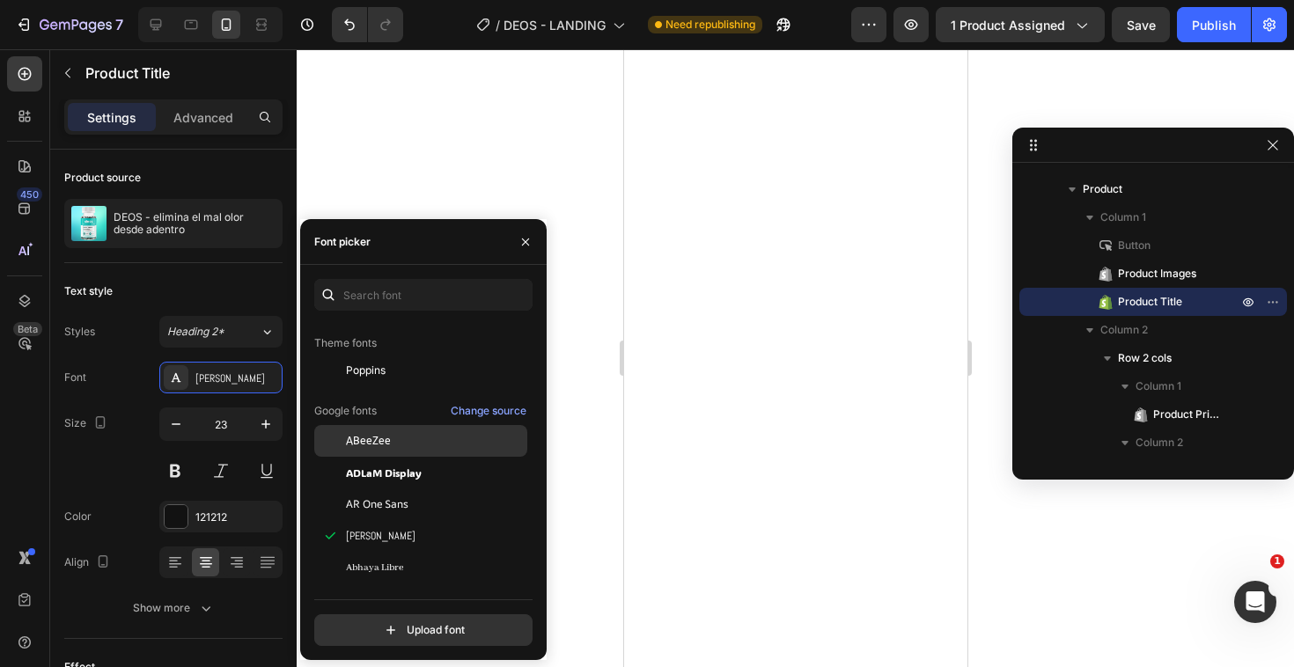
click at [400, 439] on div "ABeeZee" at bounding box center [435, 441] width 178 height 16
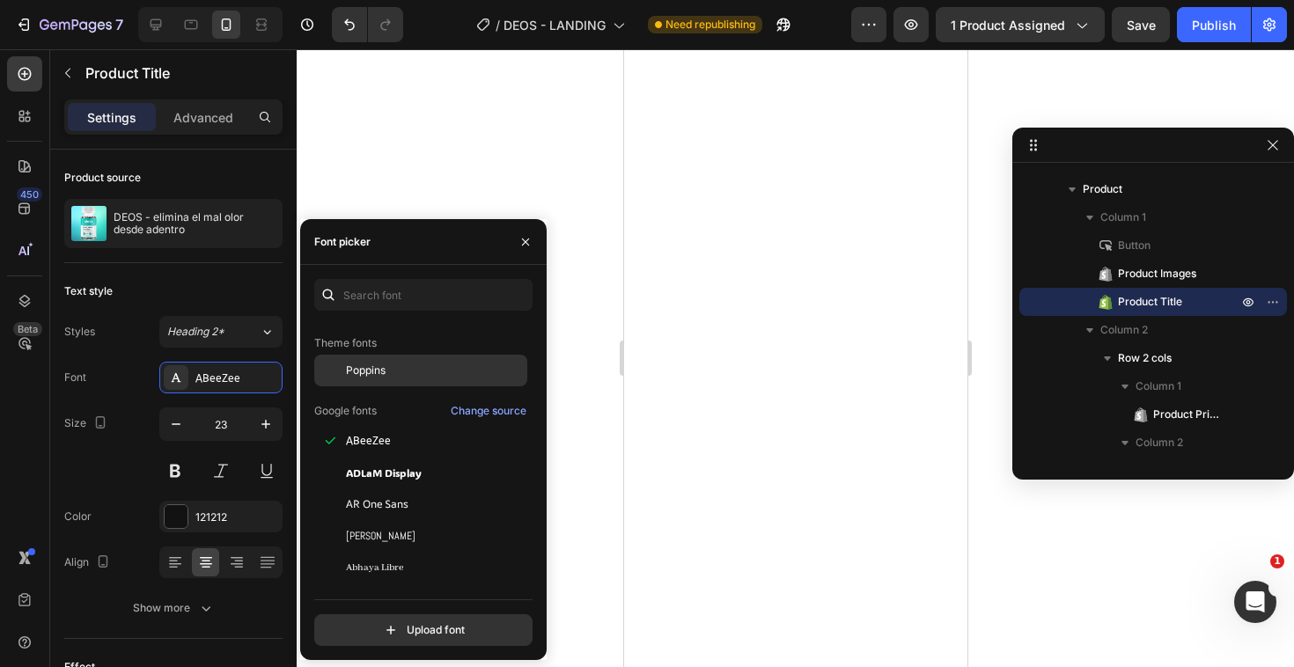
click at [397, 378] on div "Poppins" at bounding box center [435, 371] width 178 height 16
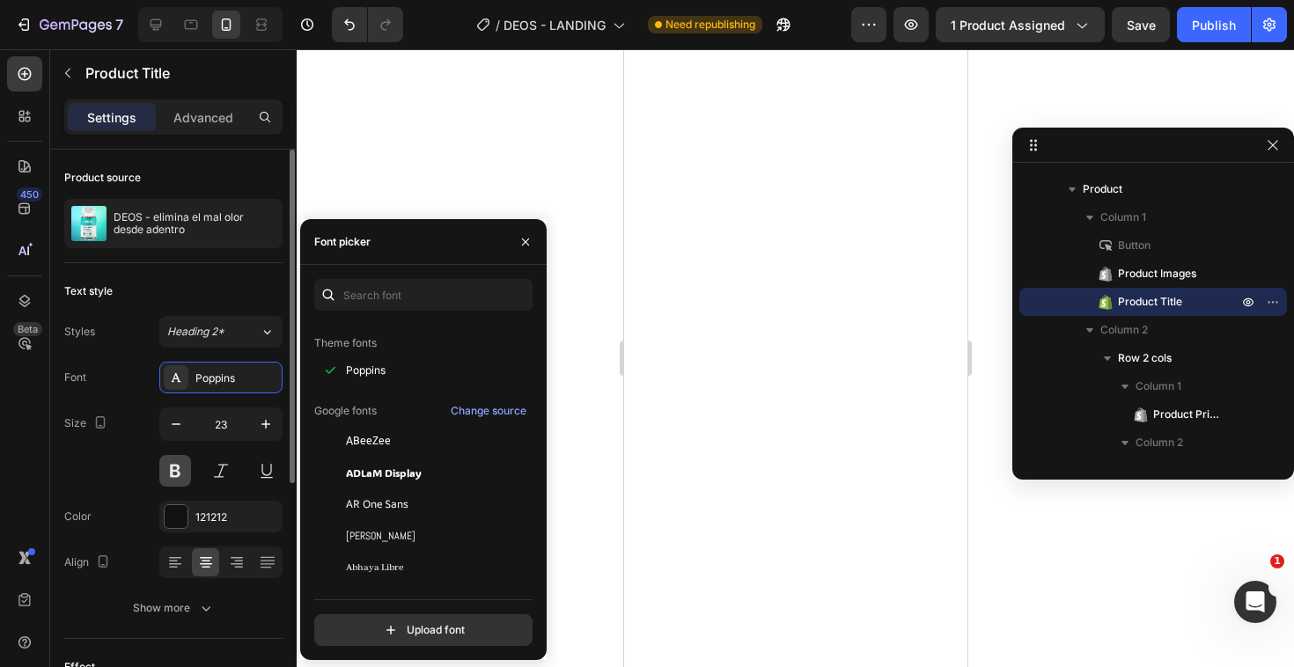
click at [180, 472] on button at bounding box center [175, 471] width 32 height 32
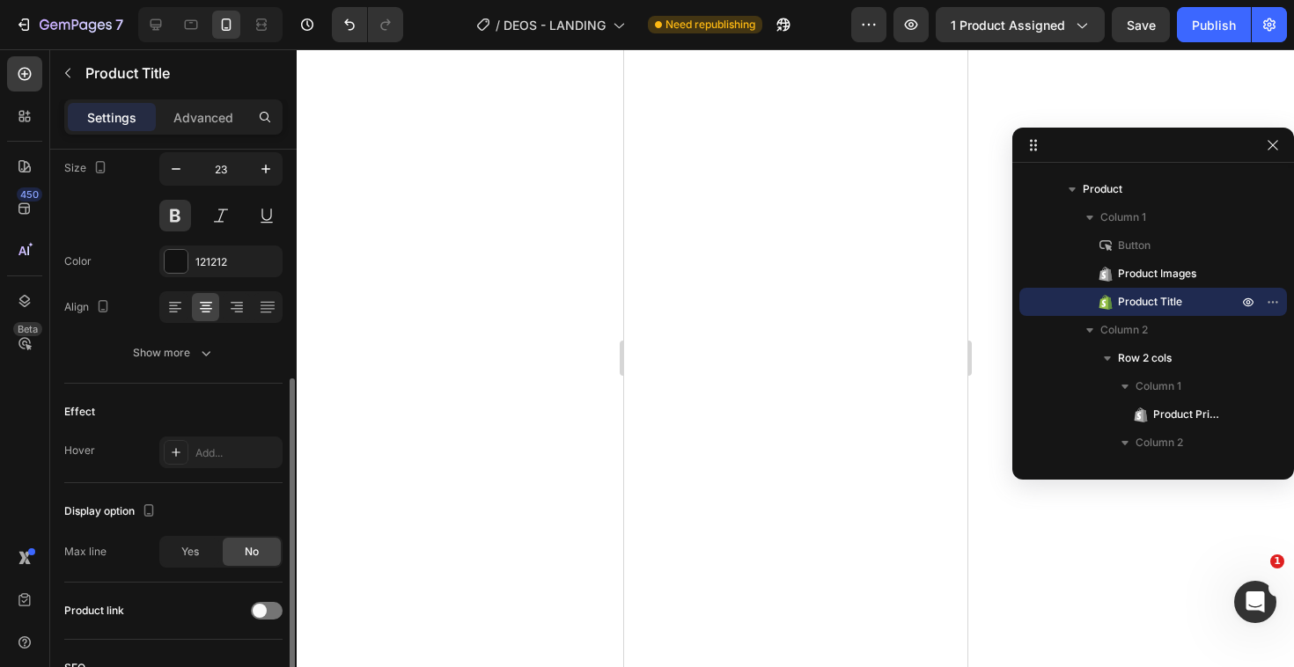
scroll to position [305, 0]
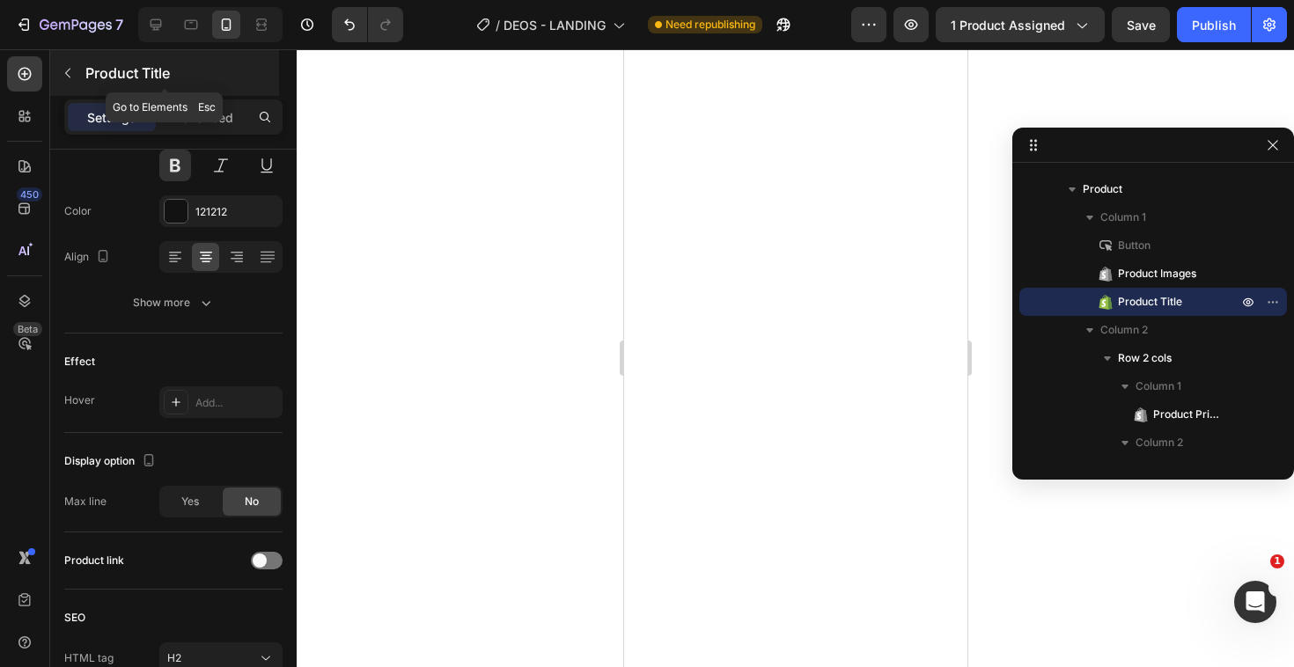
click at [70, 68] on icon "button" at bounding box center [68, 73] width 14 height 14
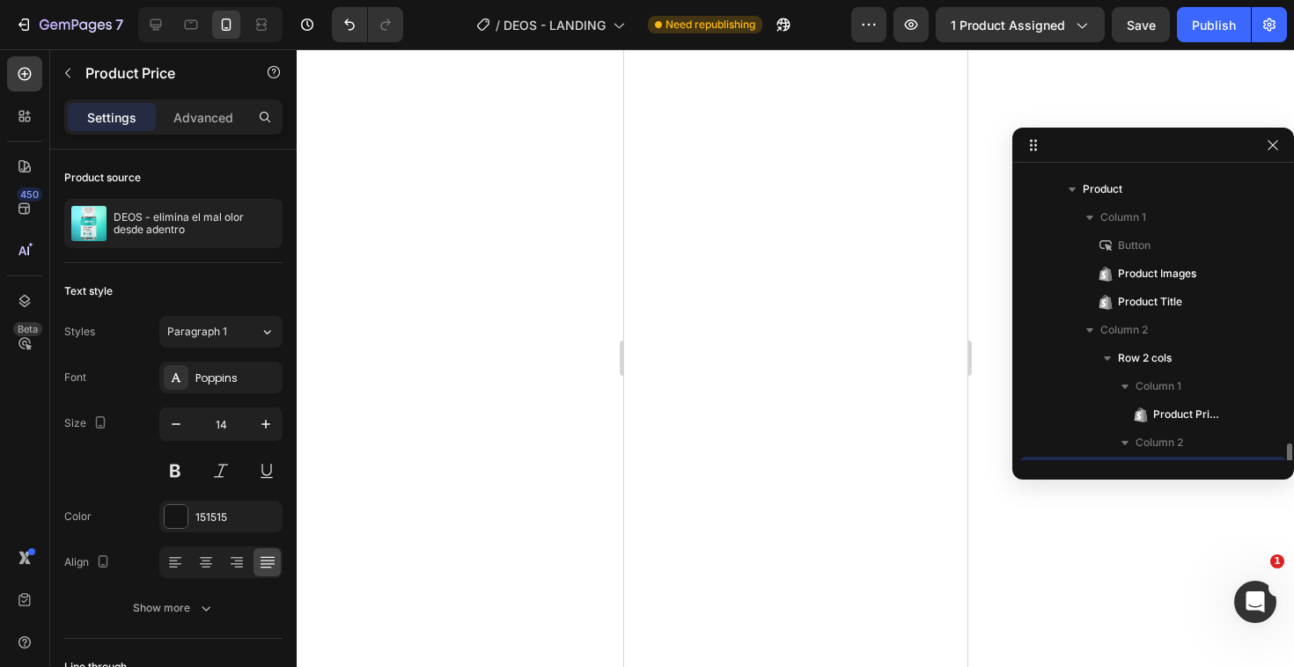
scroll to position [276, 0]
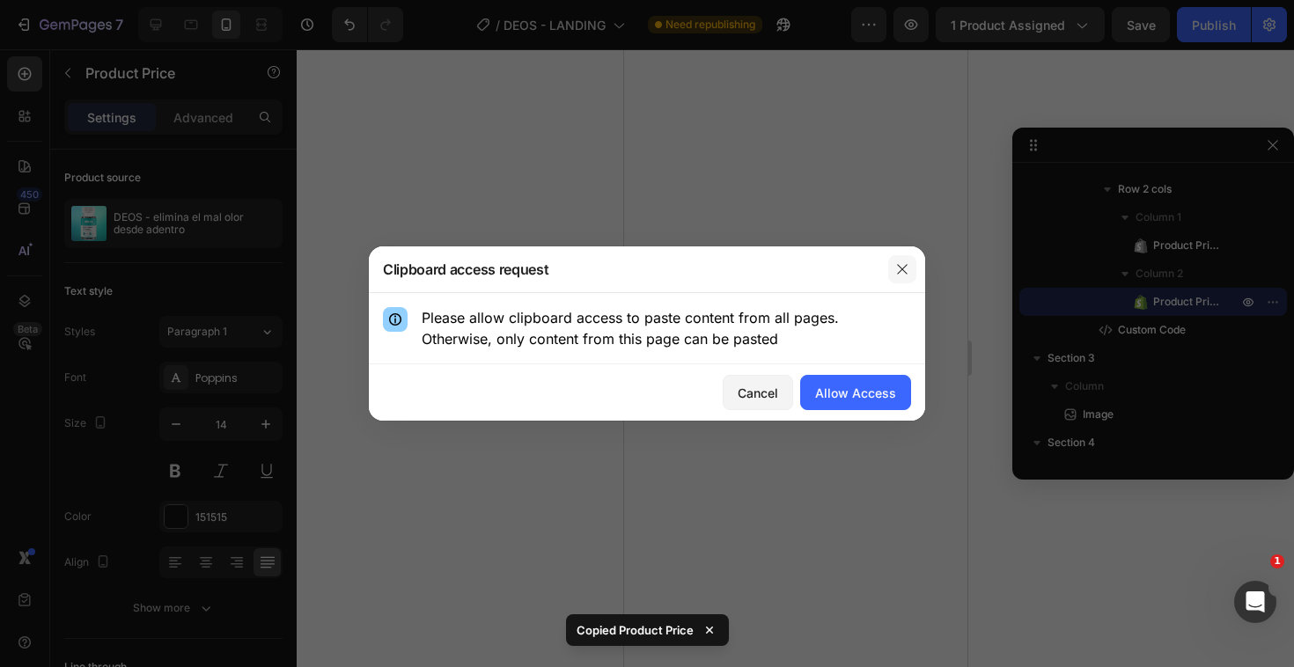
click at [906, 277] on button "button" at bounding box center [902, 269] width 28 height 28
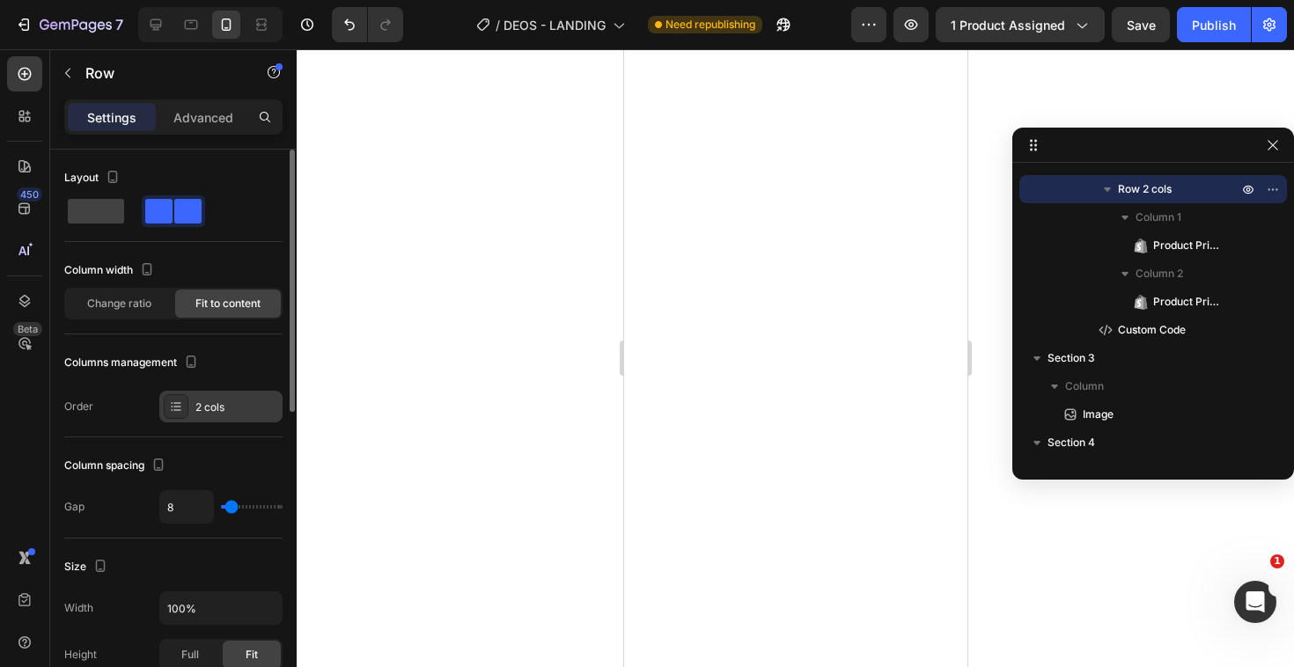
click at [186, 403] on div at bounding box center [176, 406] width 25 height 25
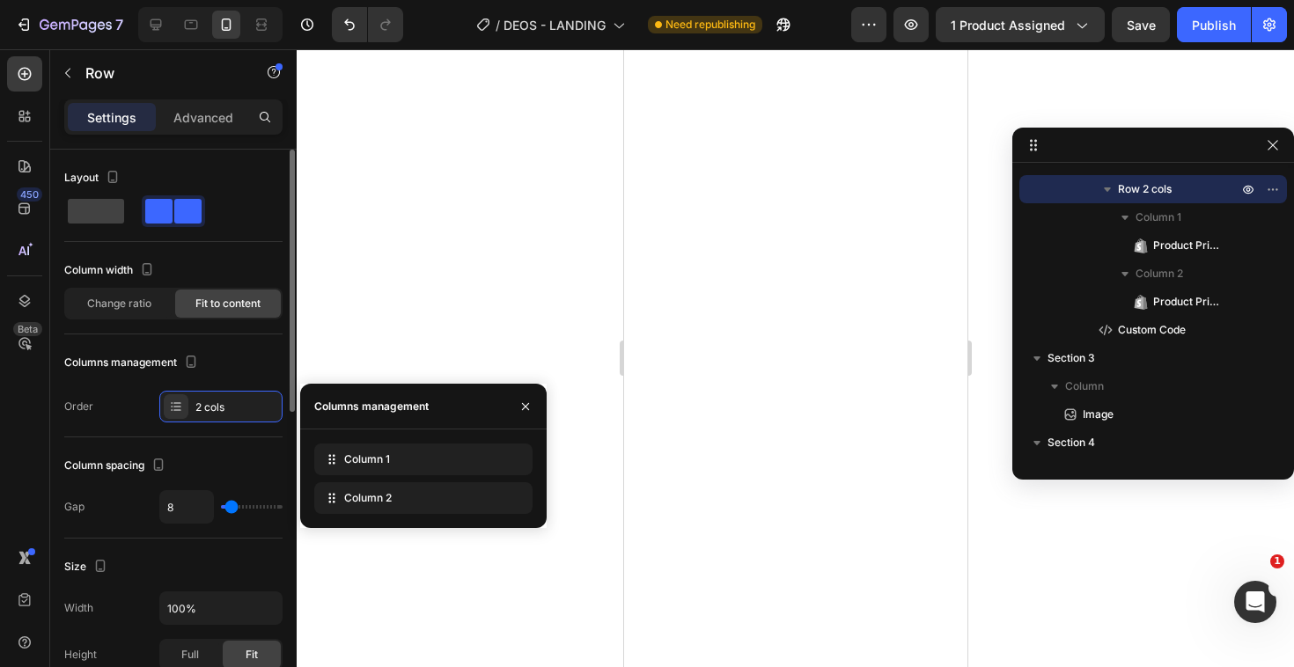
click at [258, 378] on div "Columns management Order 2 cols" at bounding box center [173, 386] width 218 height 74
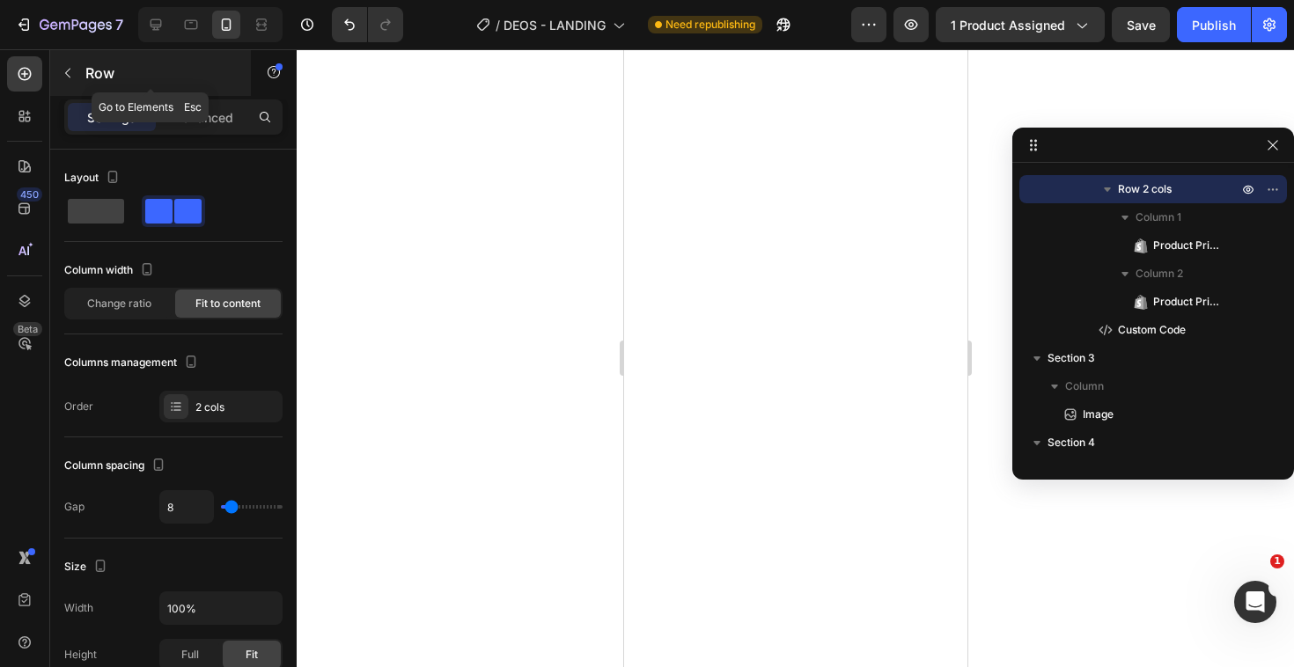
click at [64, 67] on icon "button" at bounding box center [68, 73] width 14 height 14
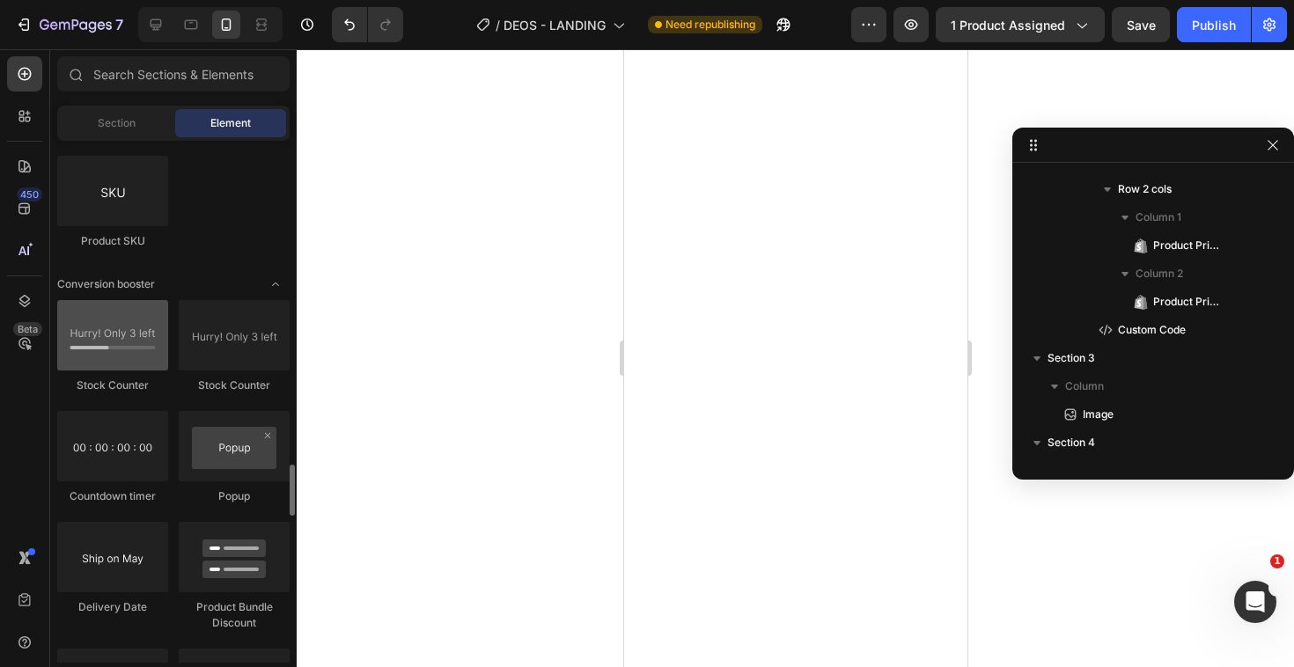
scroll to position [3466, 0]
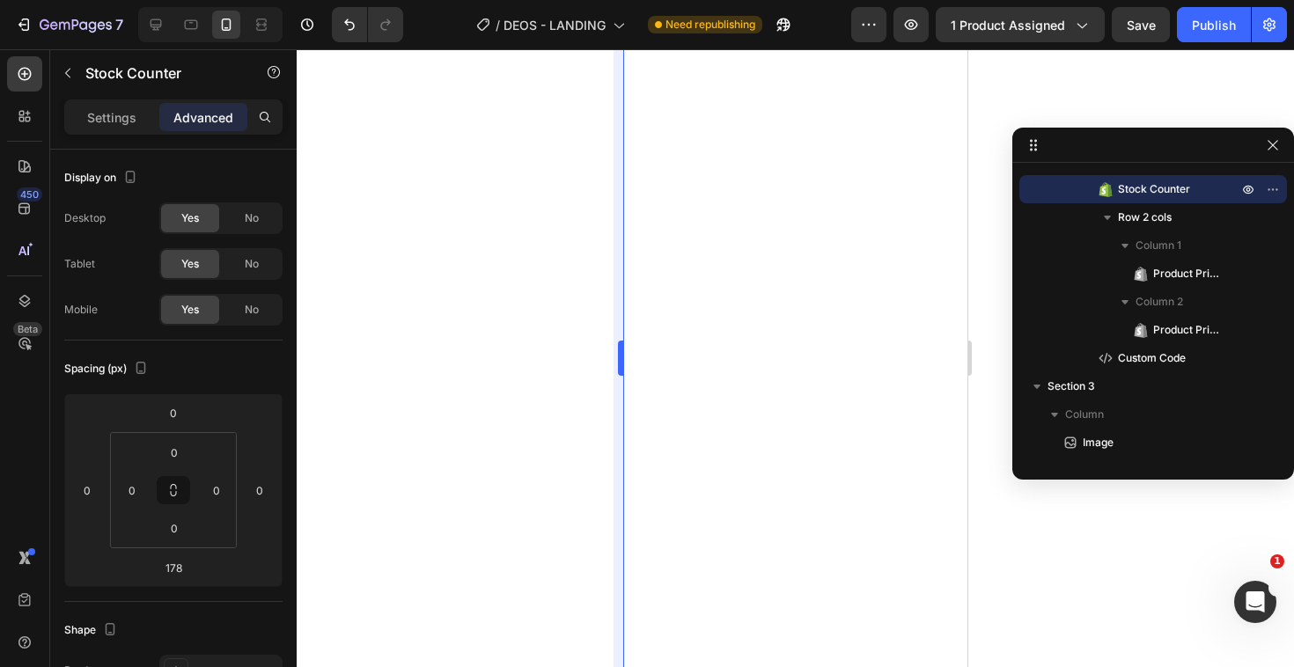
type input "0"
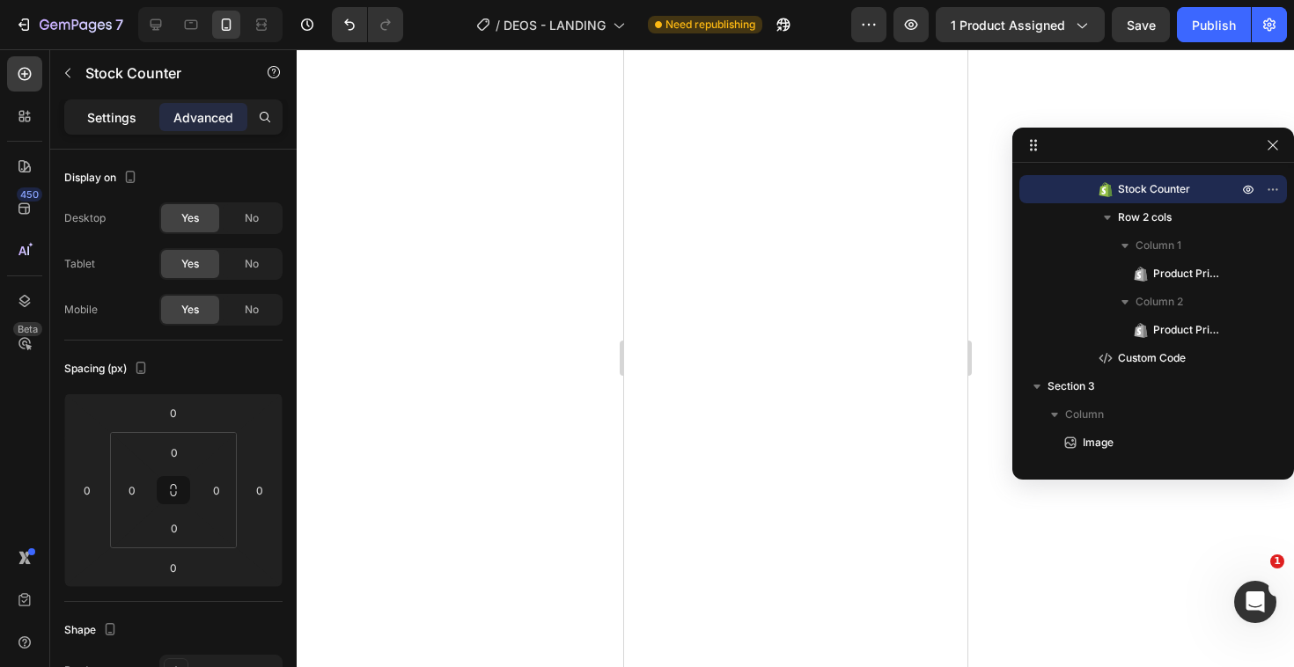
click at [121, 104] on div "Settings" at bounding box center [112, 117] width 88 height 28
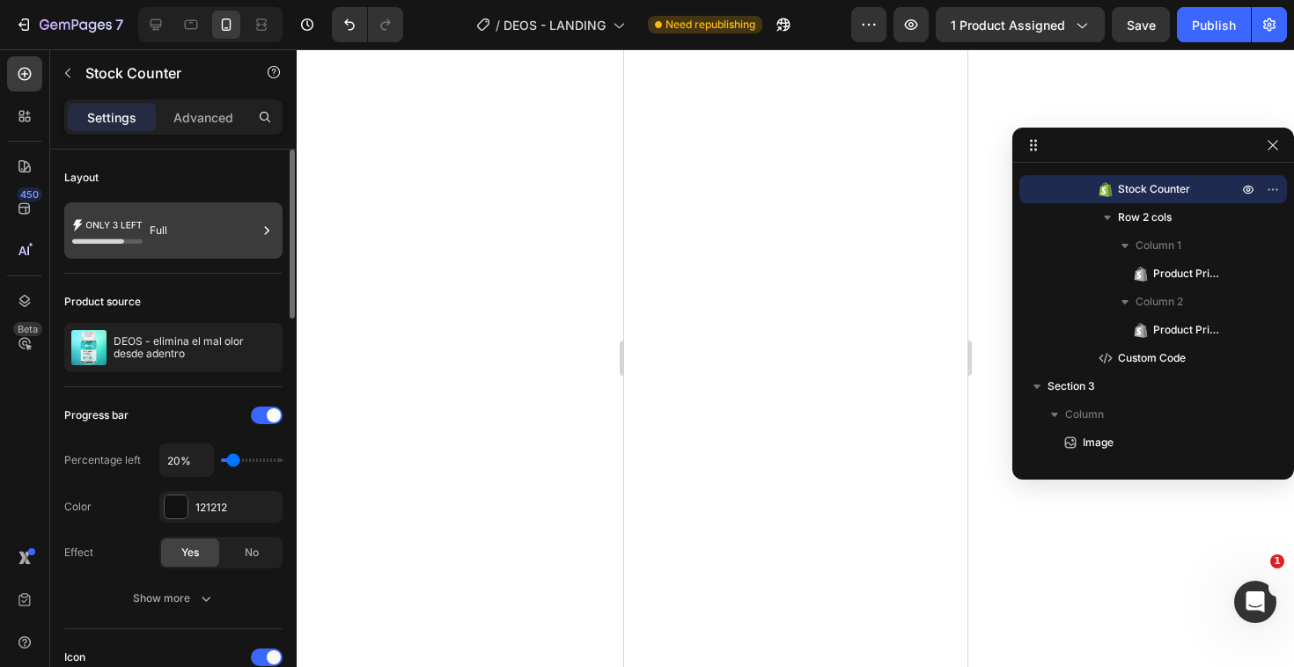
click at [155, 219] on div "Full" at bounding box center [203, 230] width 107 height 40
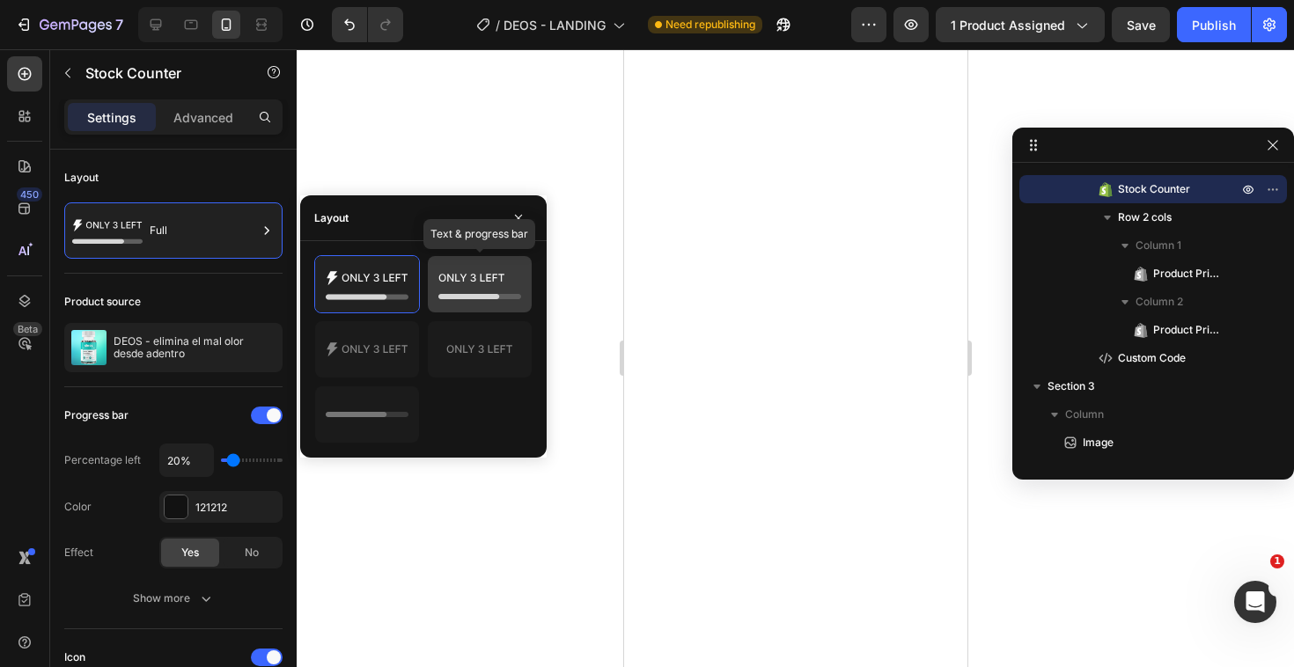
click at [457, 275] on icon at bounding box center [479, 284] width 83 height 35
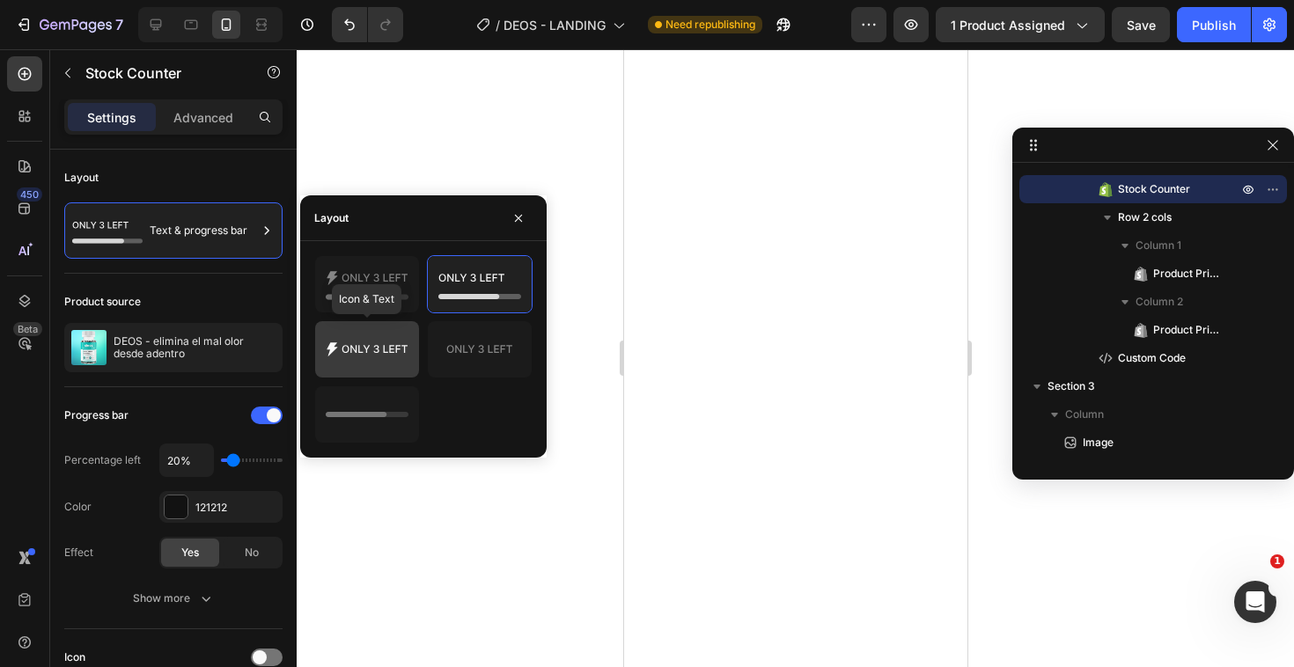
click at [390, 330] on div at bounding box center [367, 349] width 104 height 56
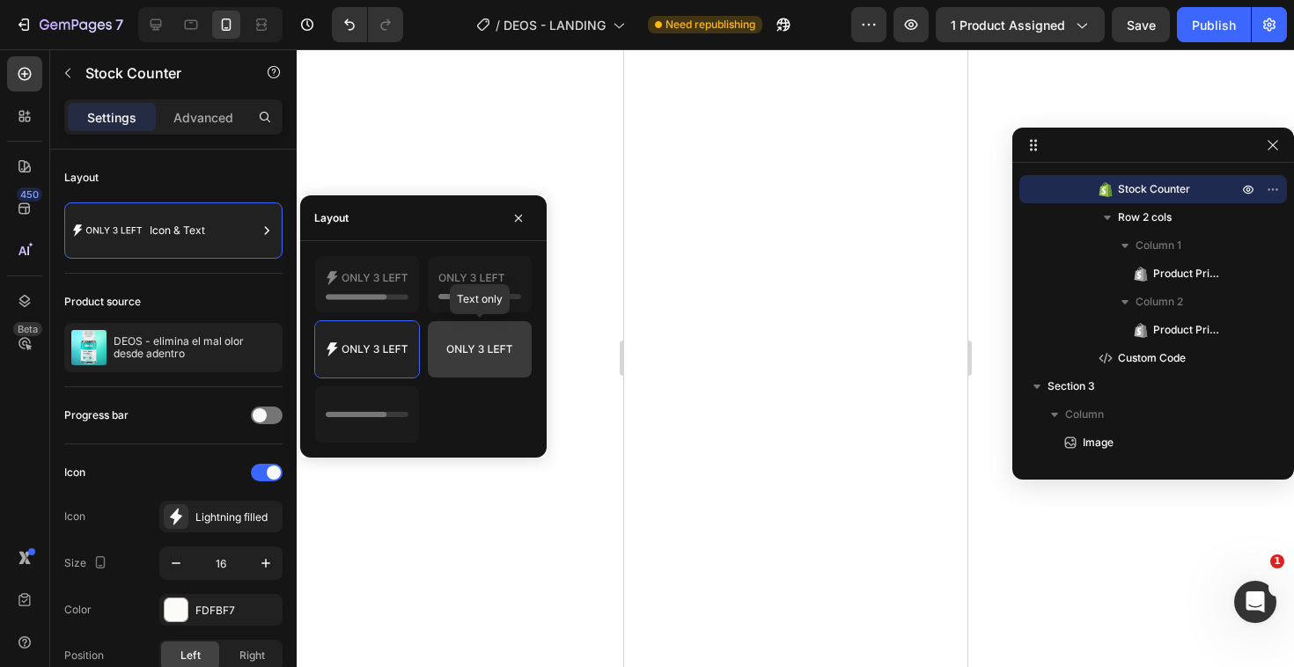
click at [488, 358] on icon at bounding box center [479, 349] width 83 height 35
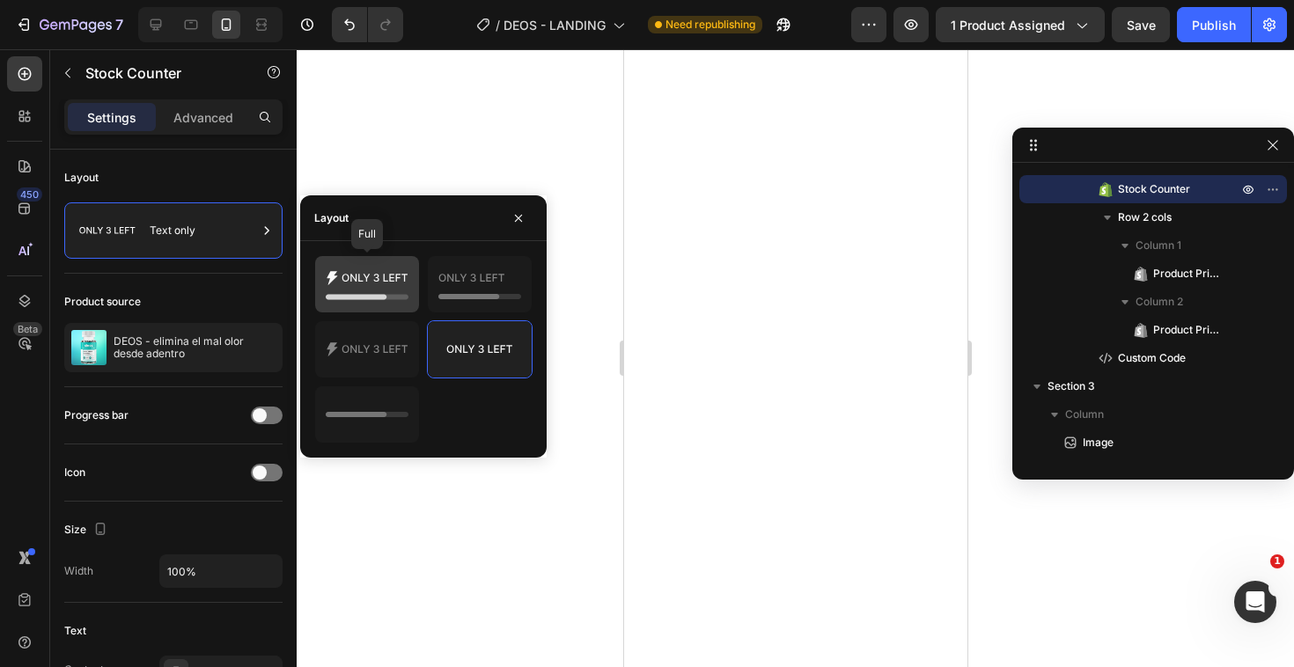
click at [393, 288] on icon at bounding box center [367, 284] width 83 height 35
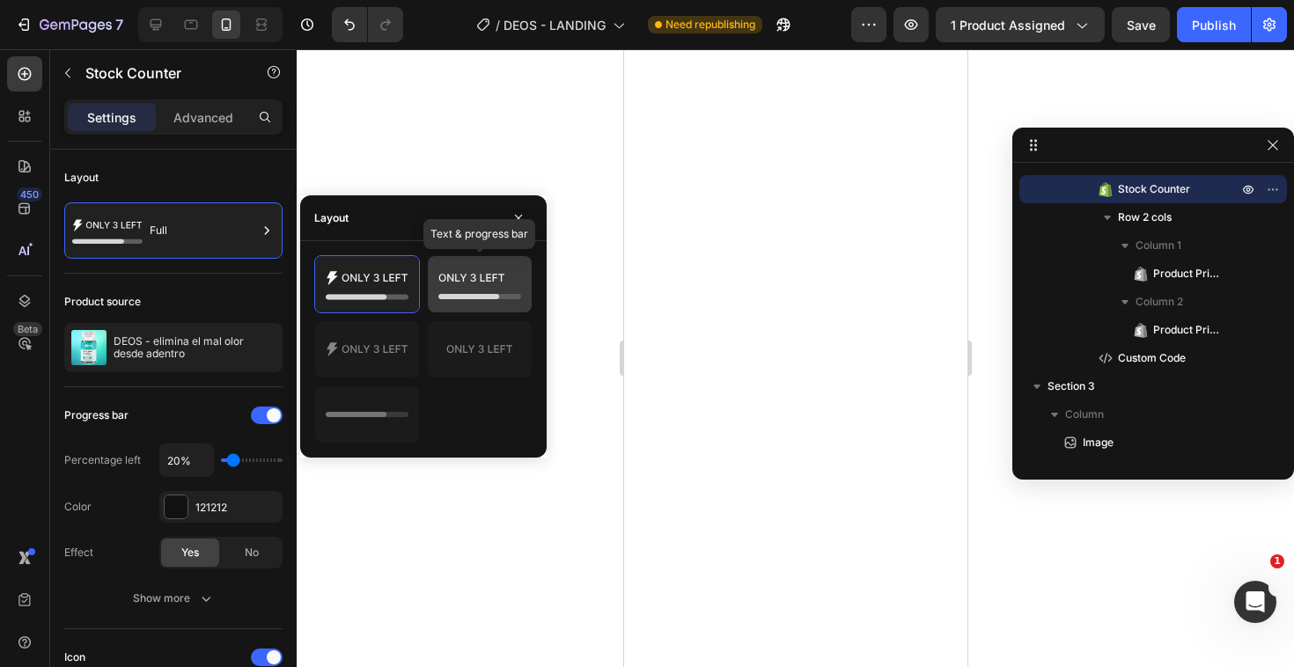
click at [455, 294] on icon at bounding box center [468, 296] width 61 height 5
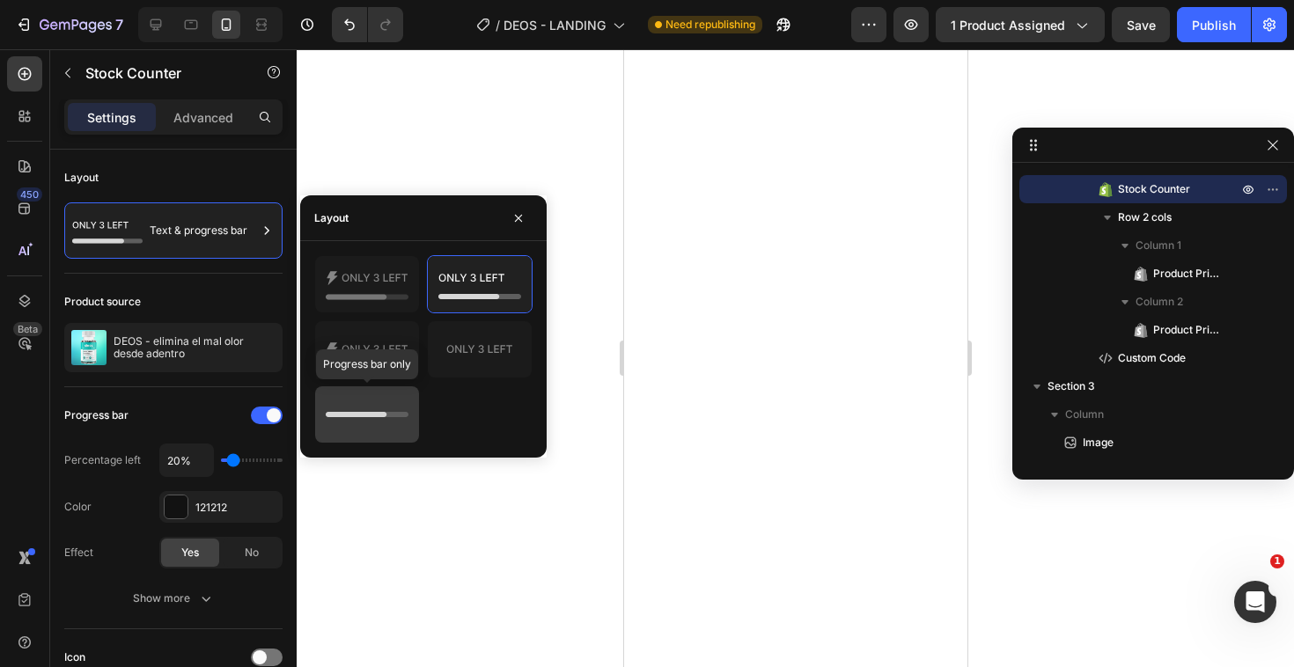
click at [377, 400] on icon at bounding box center [367, 414] width 83 height 35
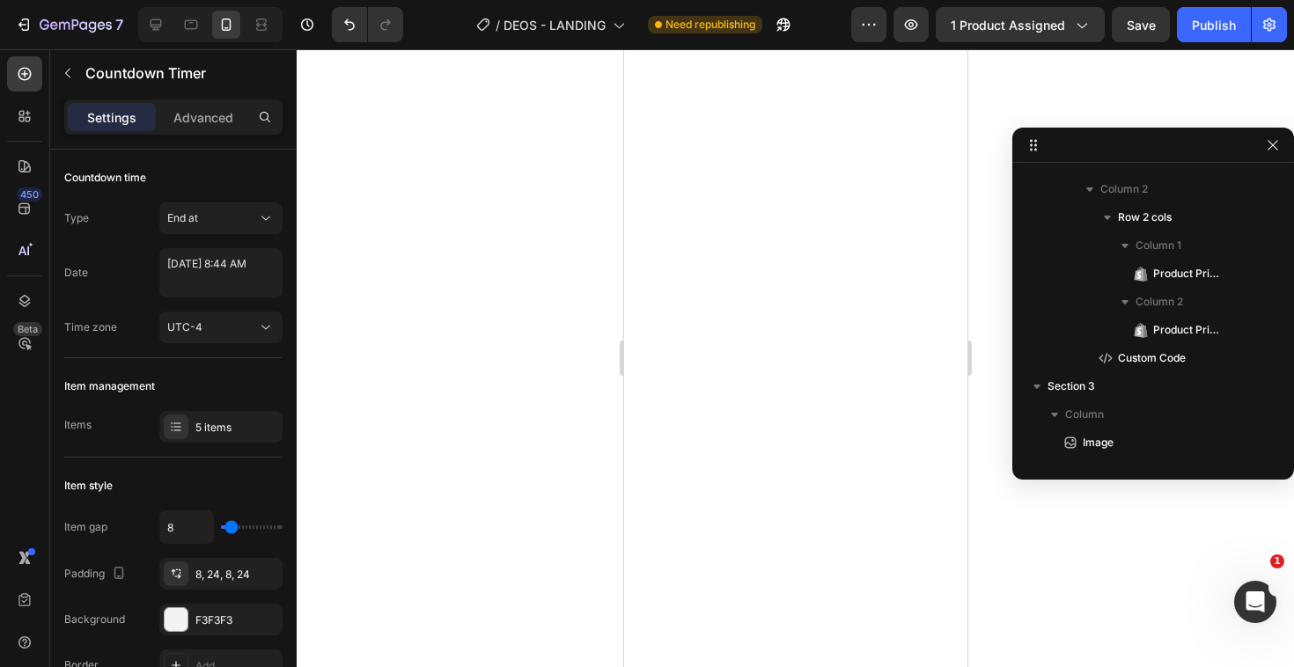
scroll to position [0, 0]
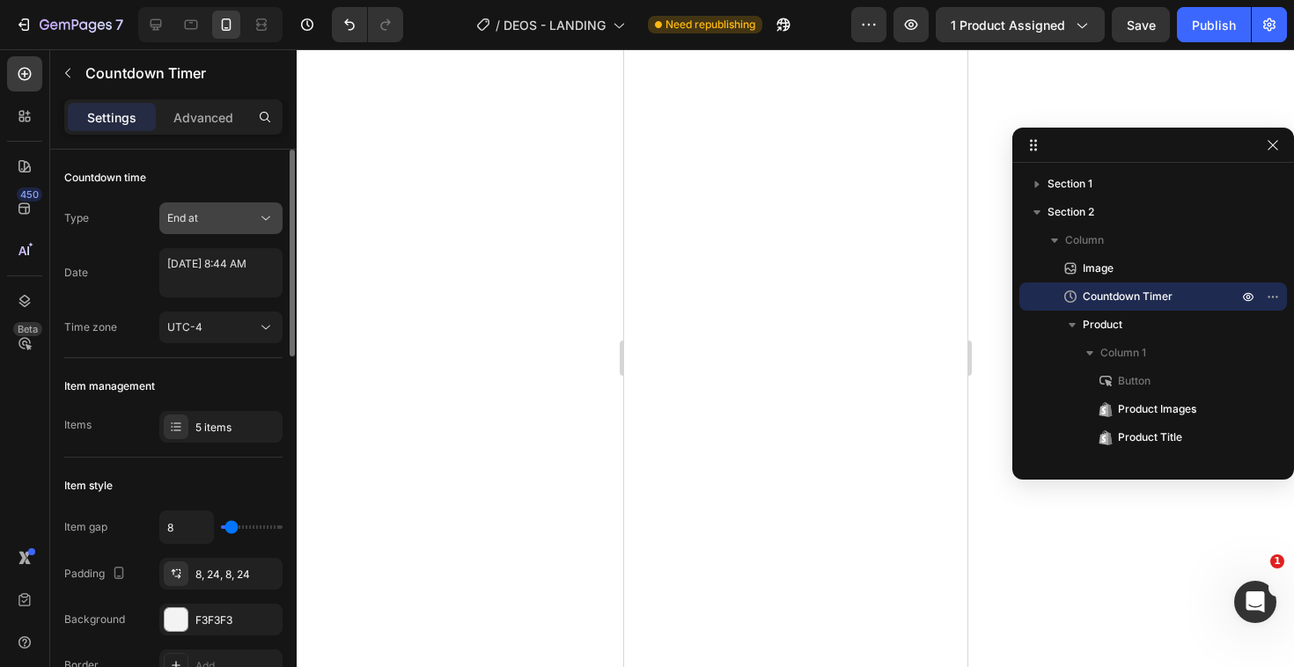
click at [222, 222] on div "End at" at bounding box center [212, 218] width 90 height 16
click at [227, 430] on div "5 items" at bounding box center [236, 428] width 83 height 16
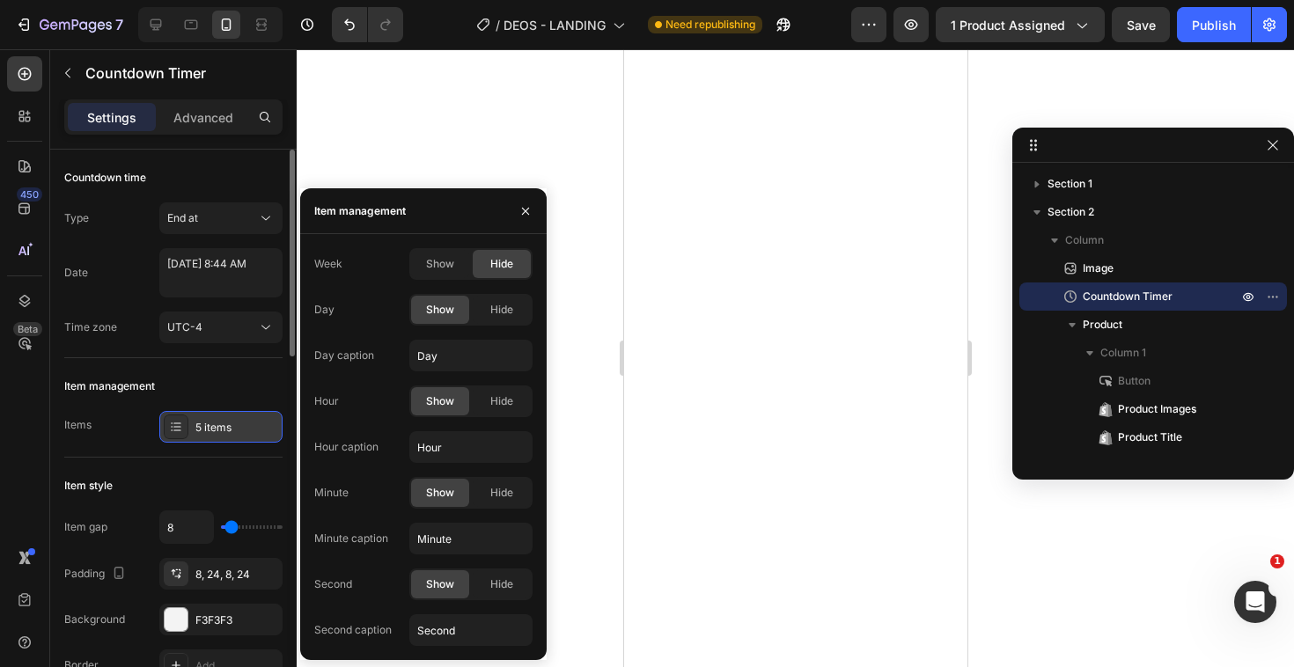
click at [227, 430] on div "5 items" at bounding box center [236, 428] width 83 height 16
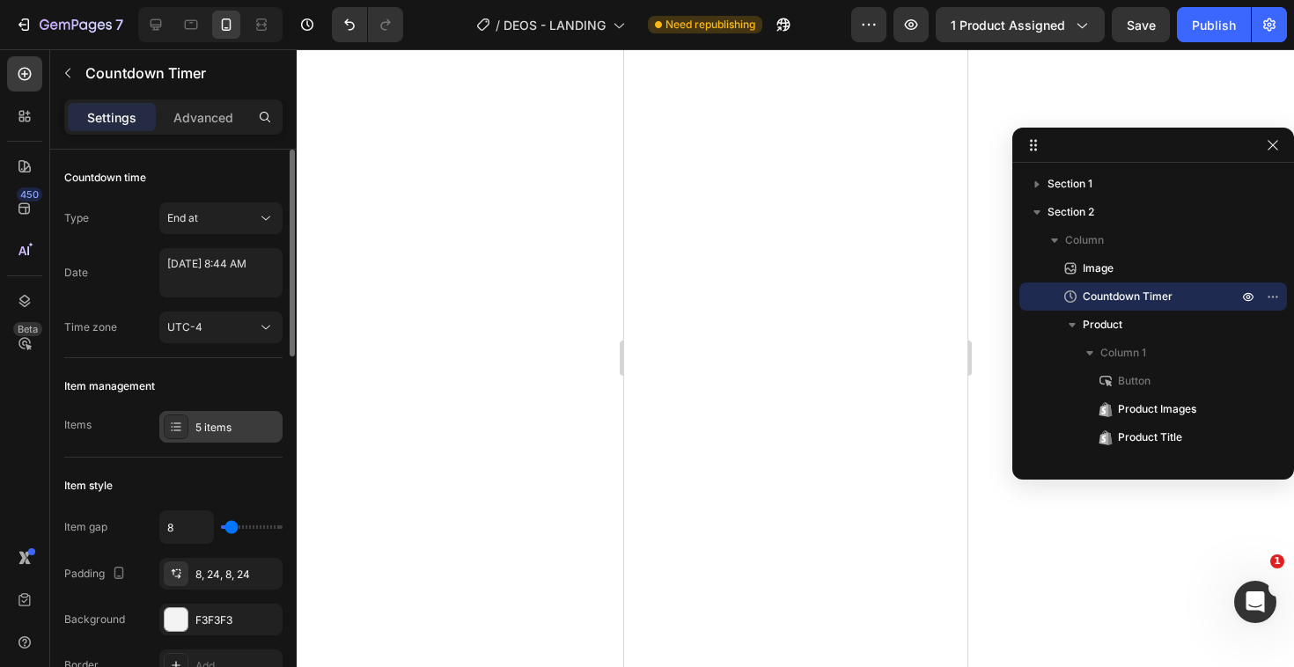
click at [227, 430] on div "5 items" at bounding box center [236, 428] width 83 height 16
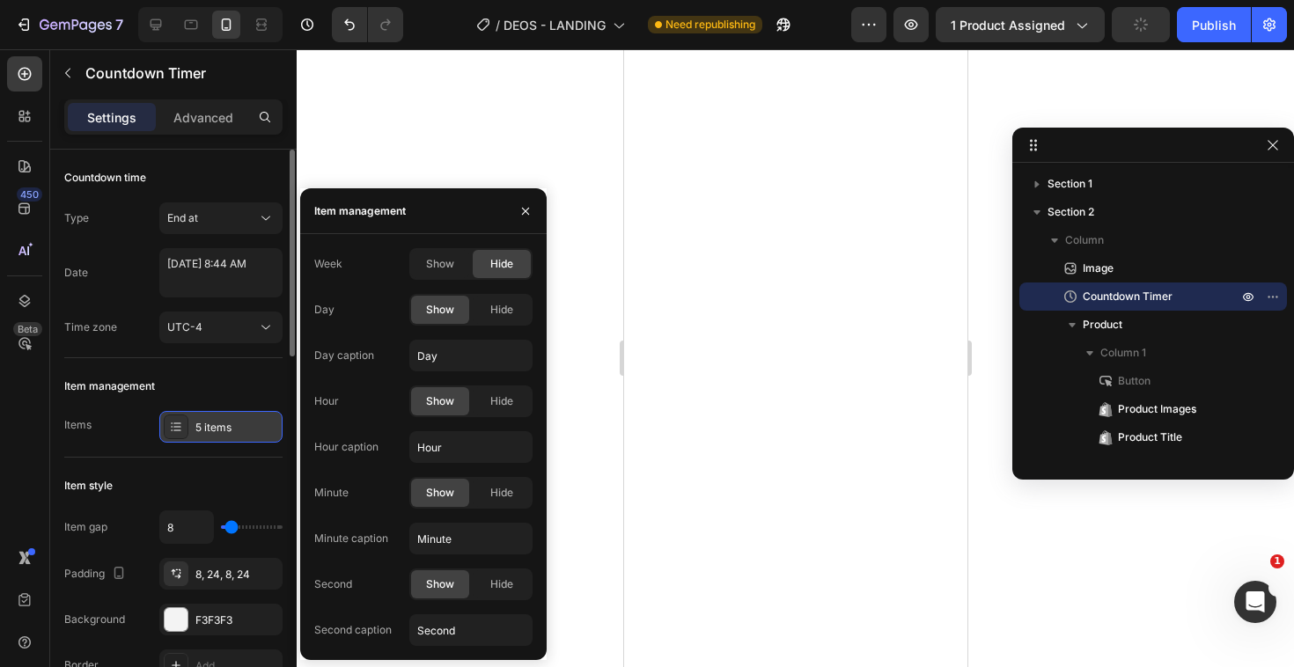
click at [226, 430] on div "5 items" at bounding box center [236, 428] width 83 height 16
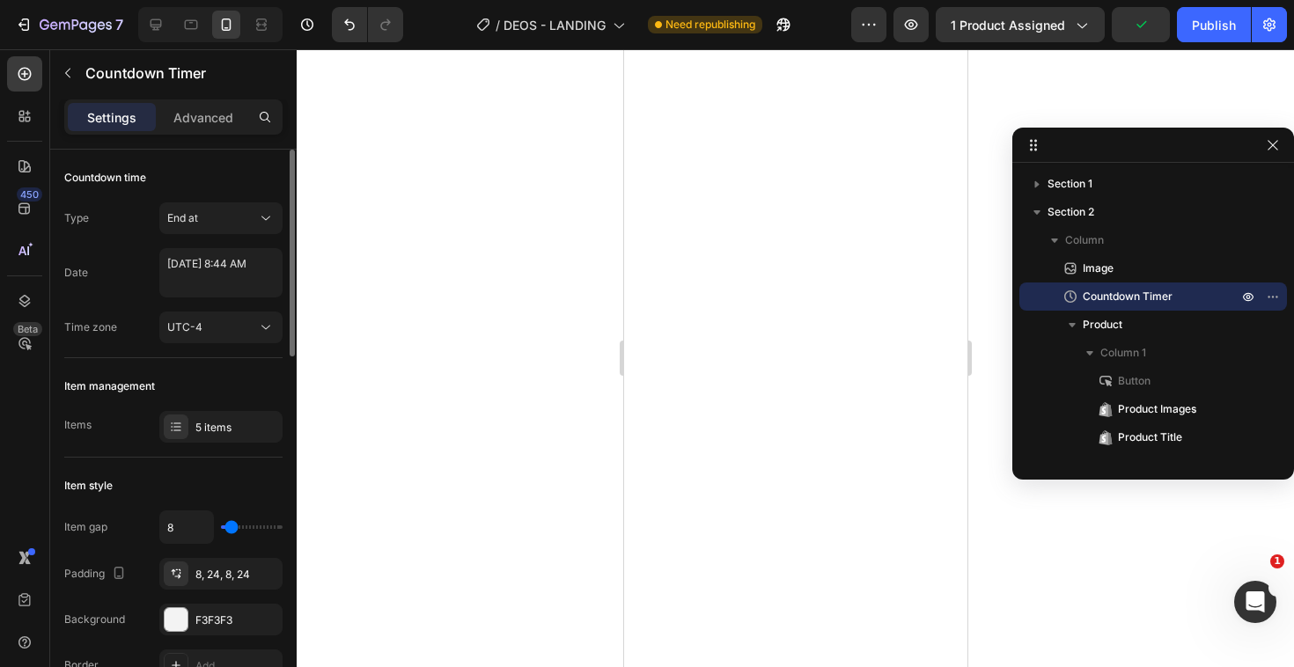
type input "17"
type input "10"
type input "0"
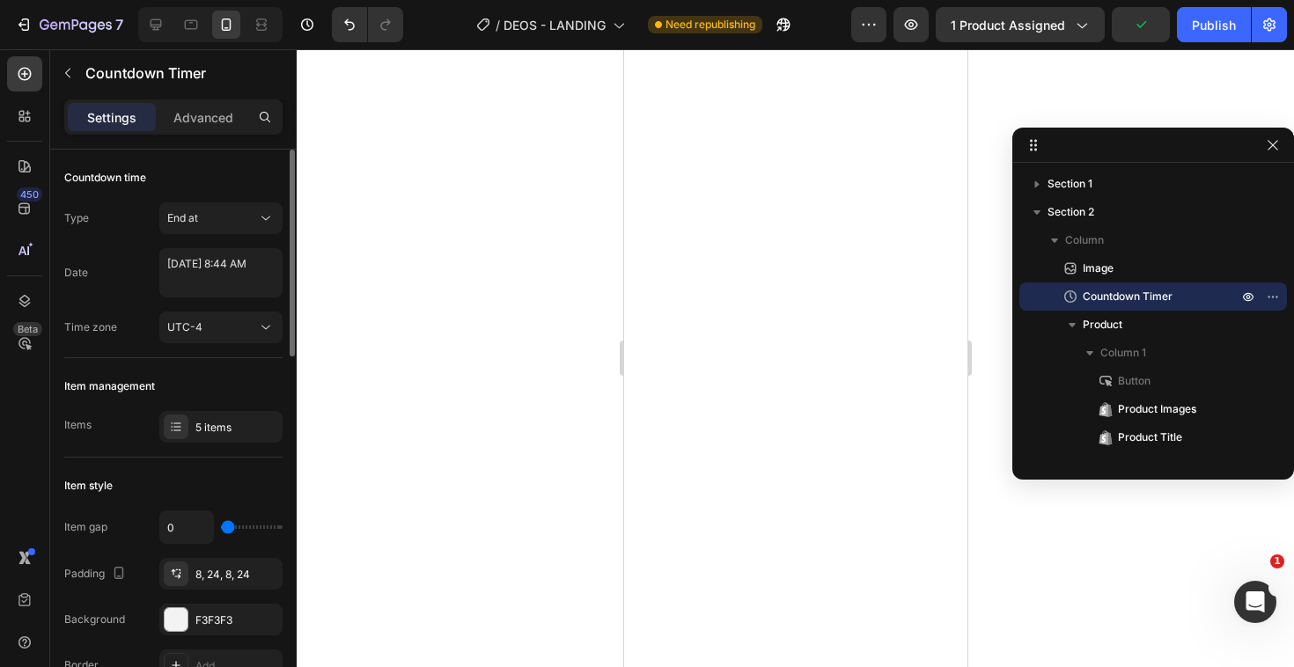
drag, startPoint x: 234, startPoint y: 529, endPoint x: 199, endPoint y: 527, distance: 35.2
type input "0"
click at [221, 527] on input "range" at bounding box center [252, 527] width 62 height 4
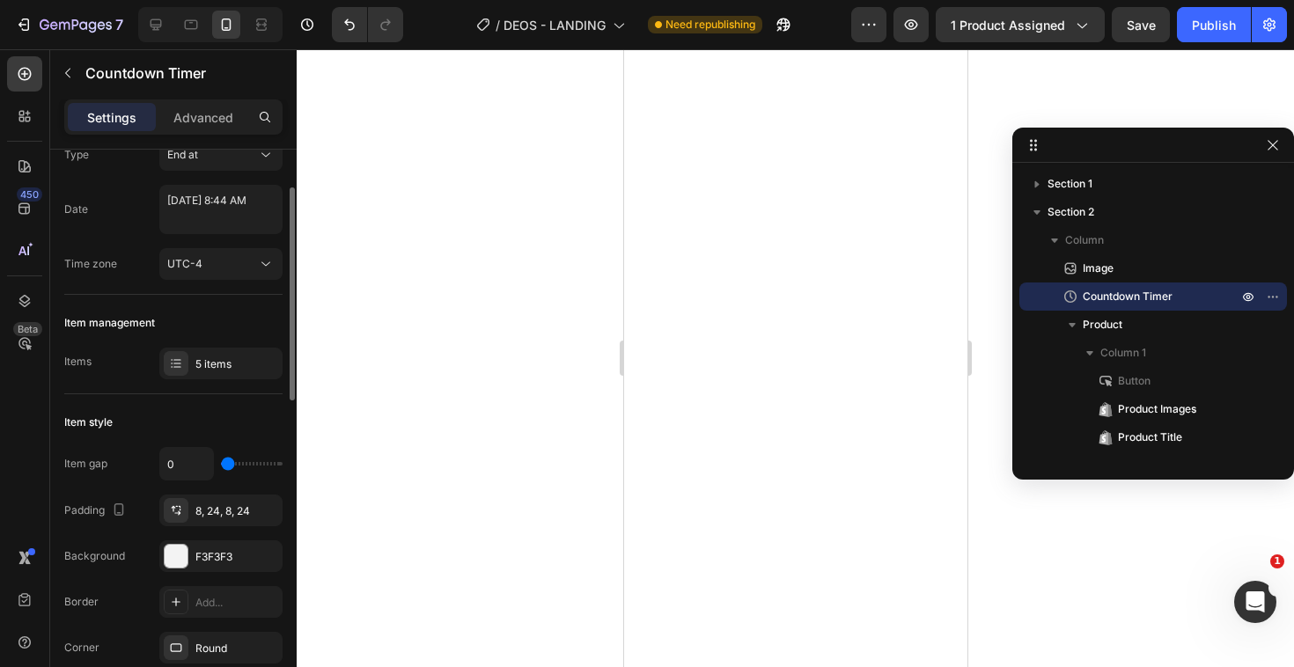
scroll to position [77, 0]
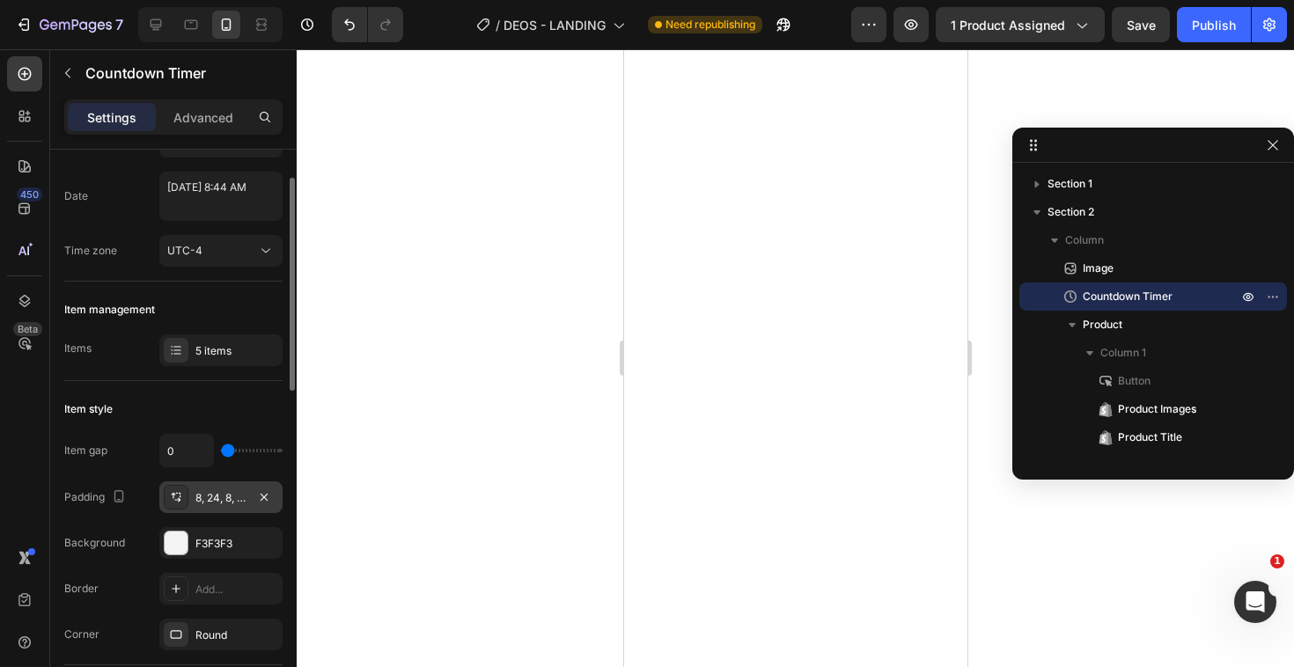
click at [223, 493] on div "8, 24, 8, 24" at bounding box center [220, 498] width 51 height 16
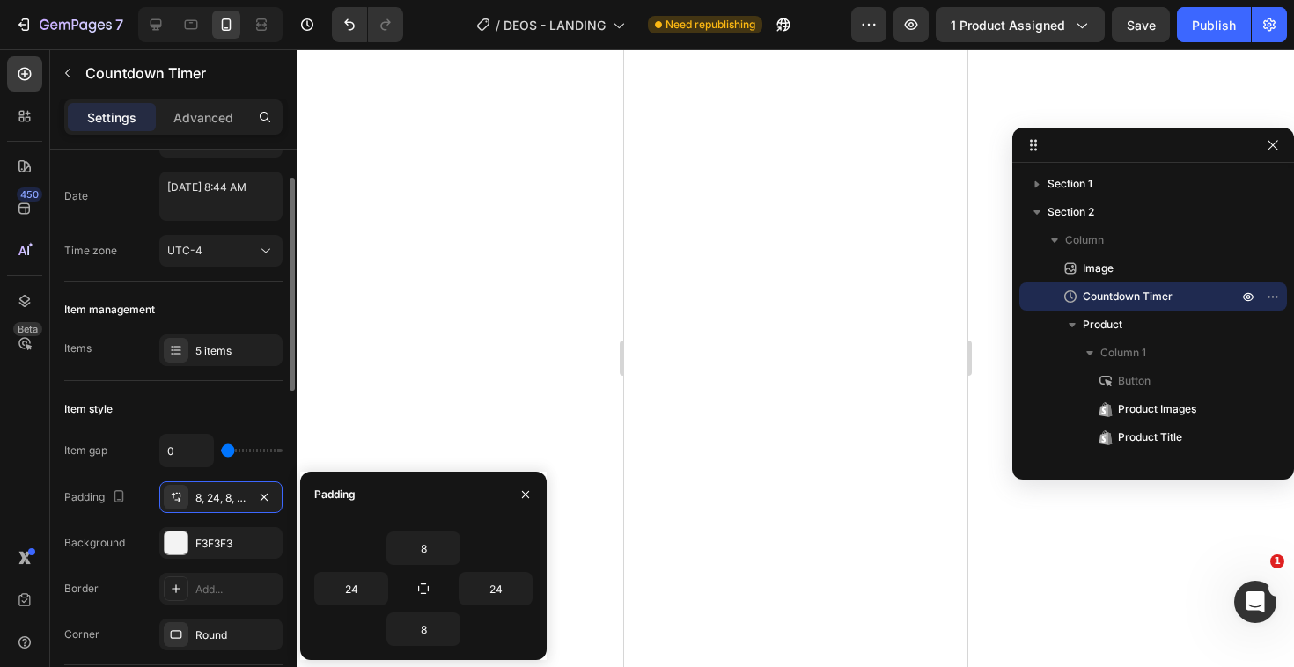
click at [113, 522] on div "Item gap 0 Padding 8, 24, 8, 24 Background F3F3F3 Border Add... Corner Round" at bounding box center [173, 542] width 218 height 216
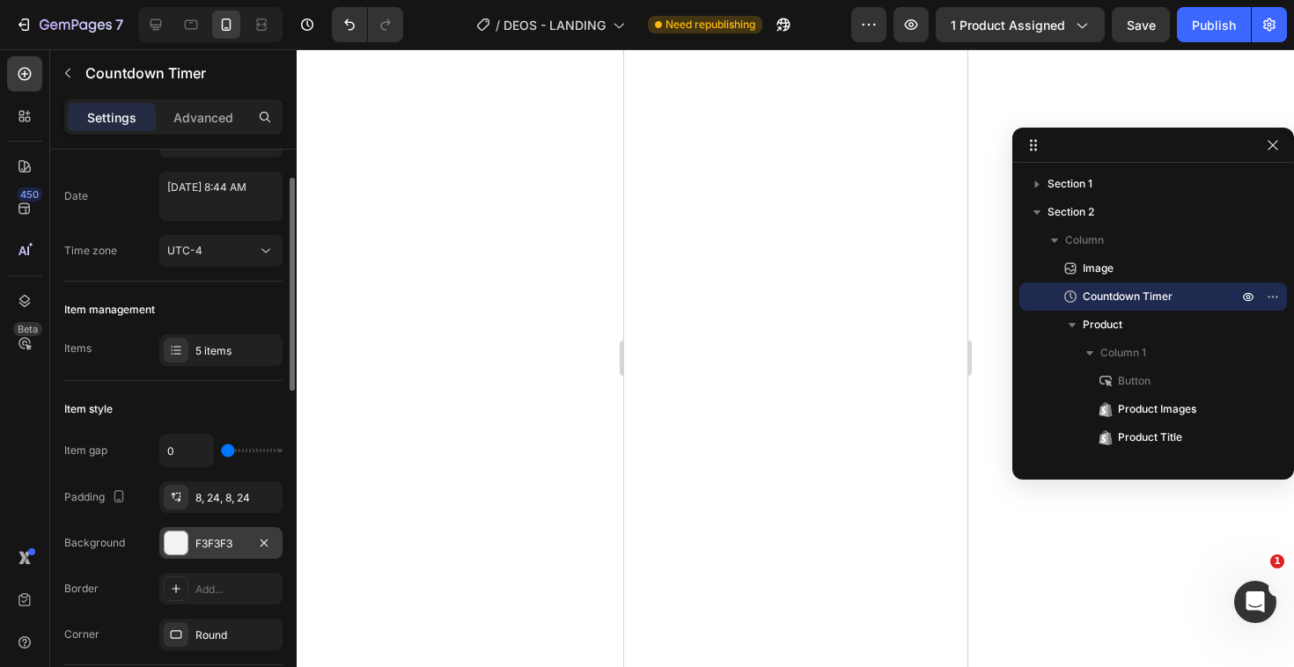
click at [189, 551] on div "F3F3F3" at bounding box center [220, 543] width 123 height 32
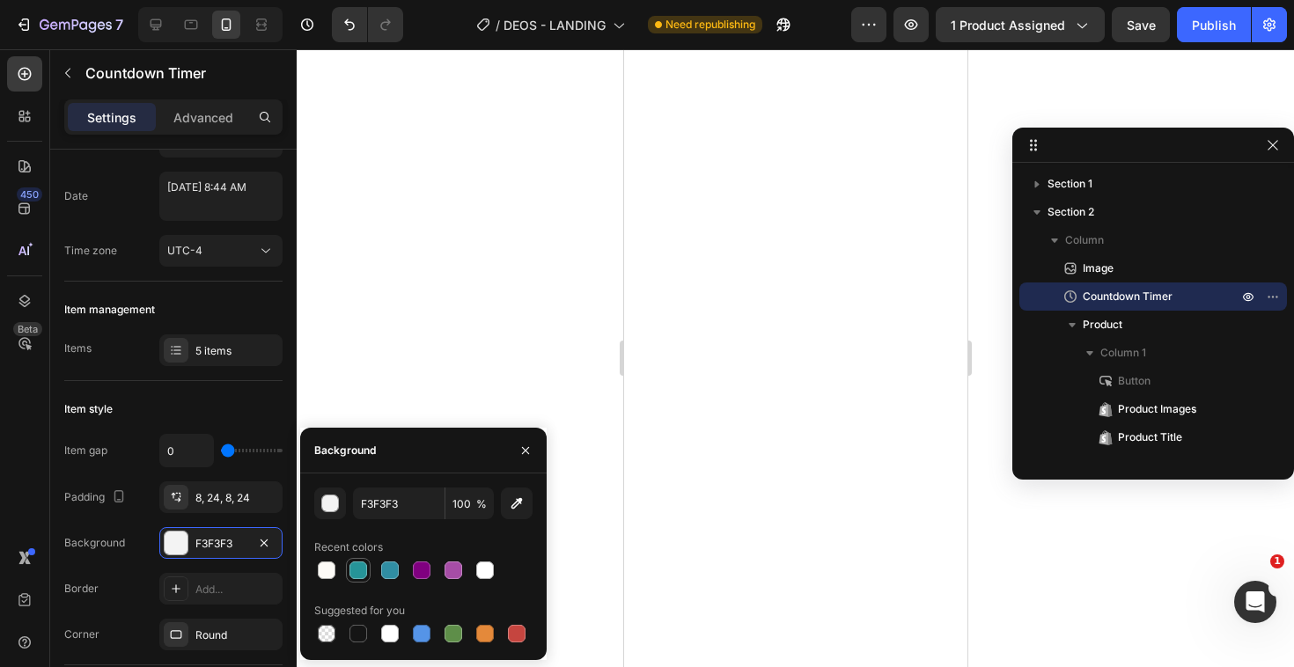
click at [356, 571] on div at bounding box center [358, 570] width 18 height 18
click at [386, 569] on div at bounding box center [390, 570] width 18 height 18
type input "308EA3"
click at [136, 549] on div "Background 308EA3" at bounding box center [173, 543] width 218 height 32
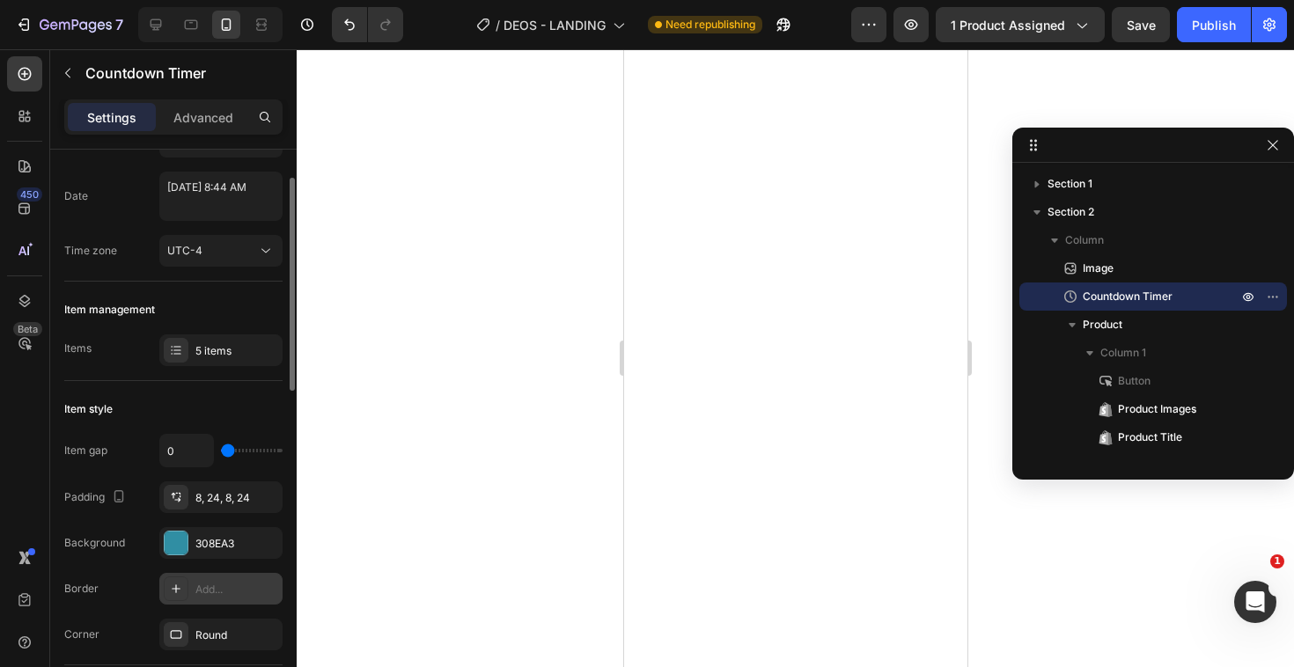
click at [195, 594] on div "Add..." at bounding box center [236, 590] width 83 height 16
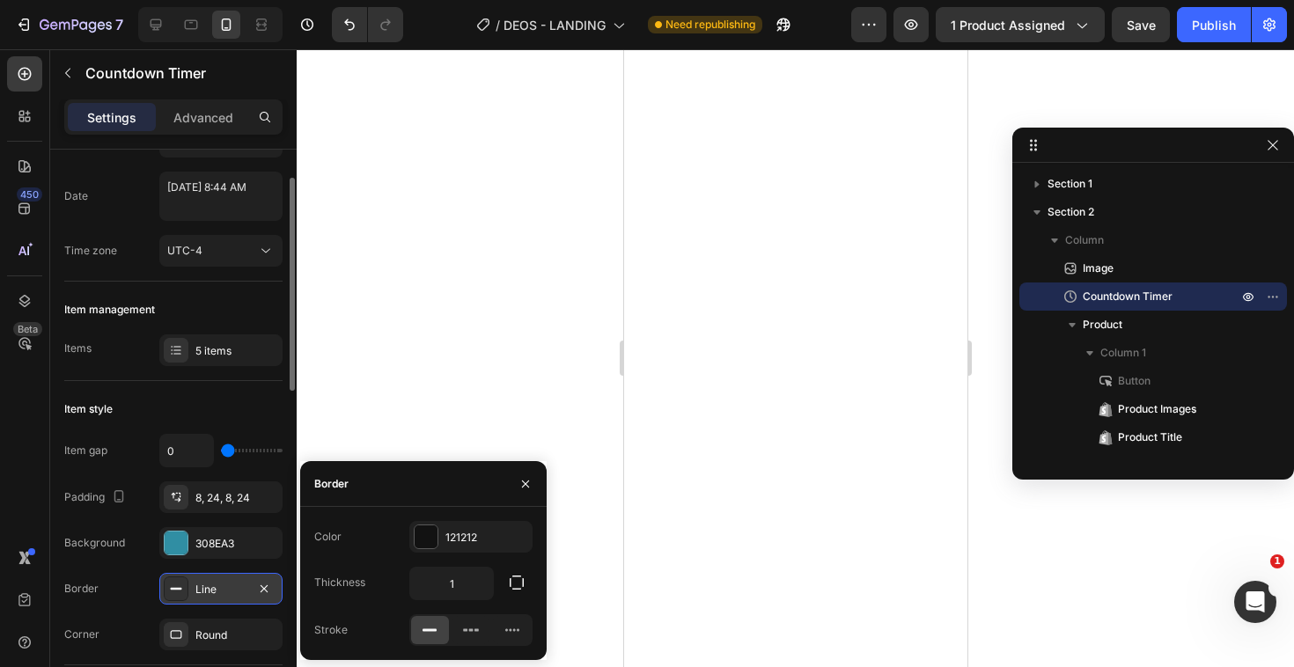
click at [87, 569] on div "Item gap 0 Padding 8, 24, 8, 24 Background 308EA3 Border Line Corner Round" at bounding box center [173, 542] width 218 height 216
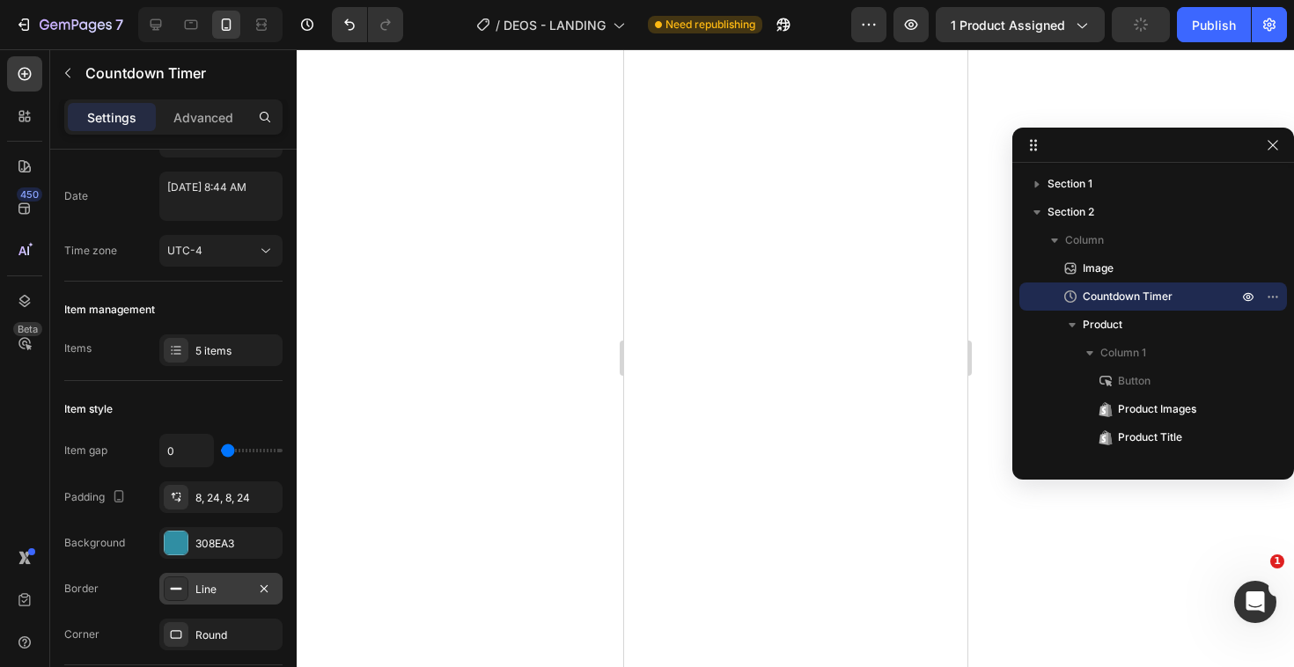
click at [199, 580] on div "Line" at bounding box center [220, 589] width 123 height 32
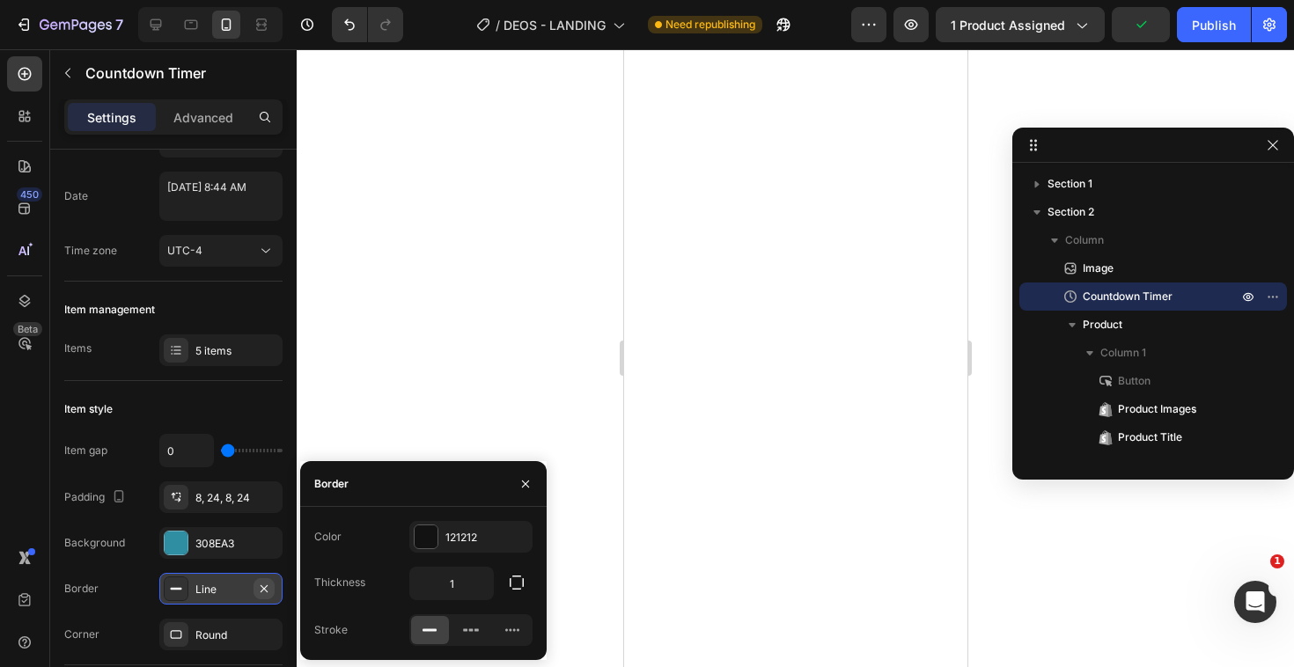
click at [267, 586] on icon "button" at bounding box center [264, 589] width 14 height 14
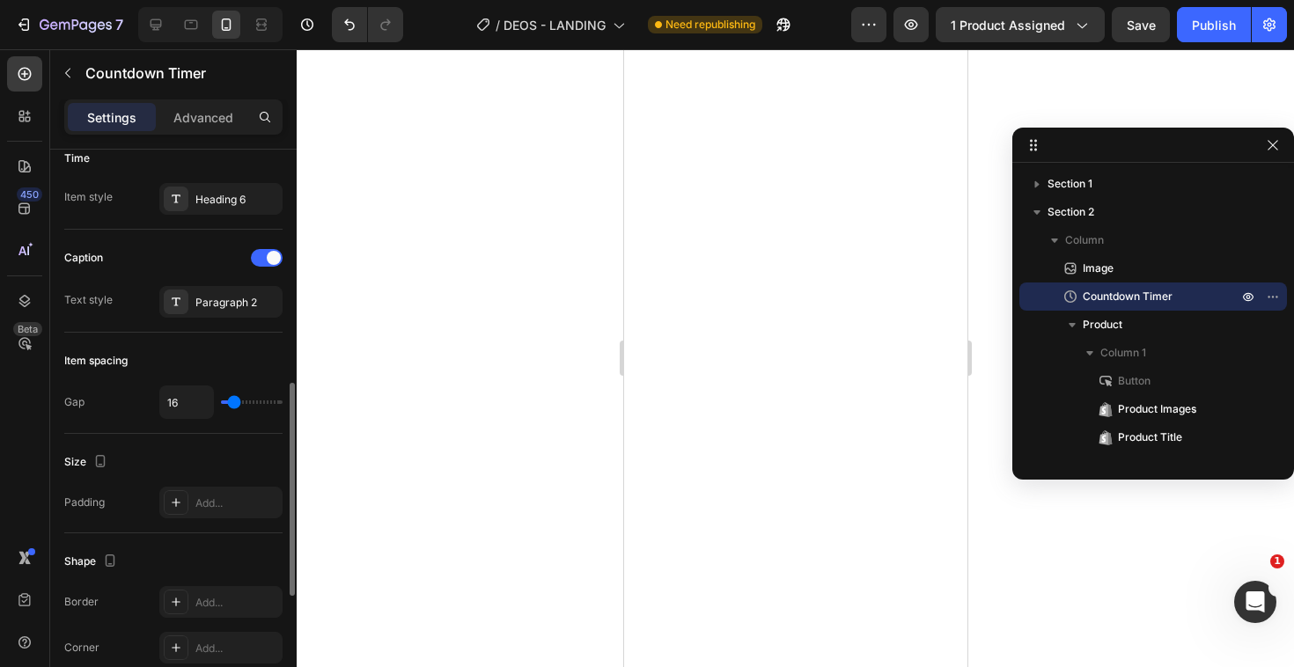
scroll to position [614, 0]
type input "19"
type input "15"
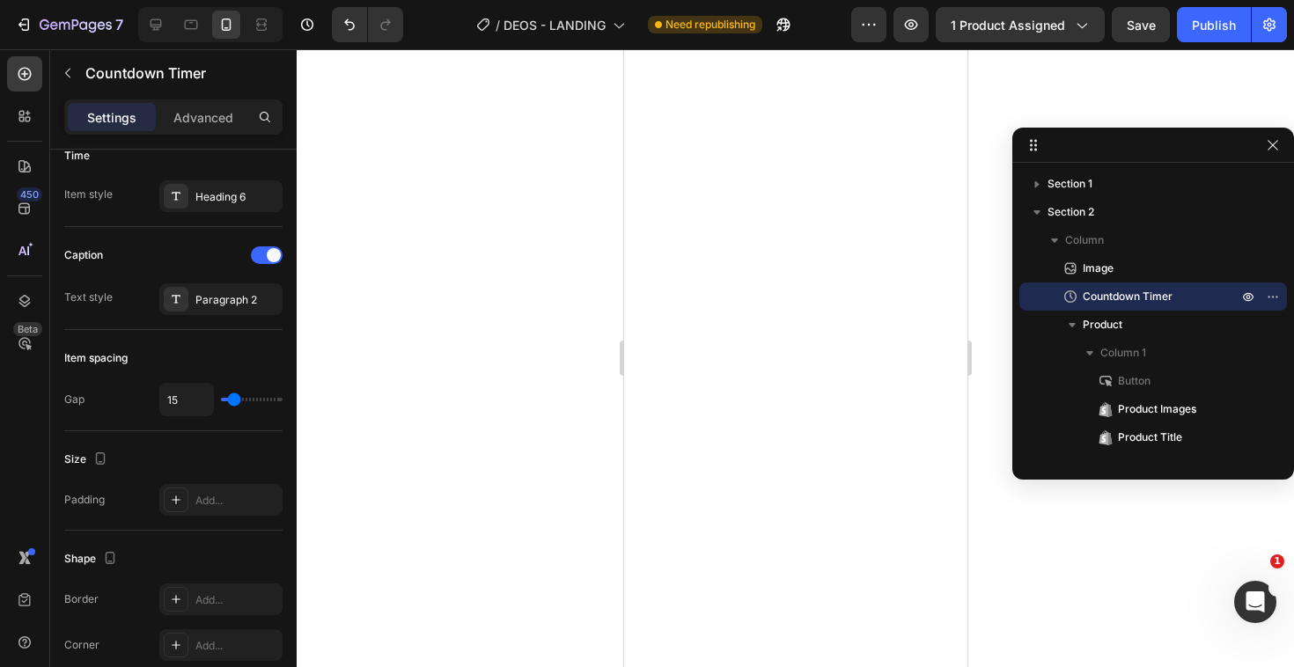
type input "9"
type input "3"
type input "0"
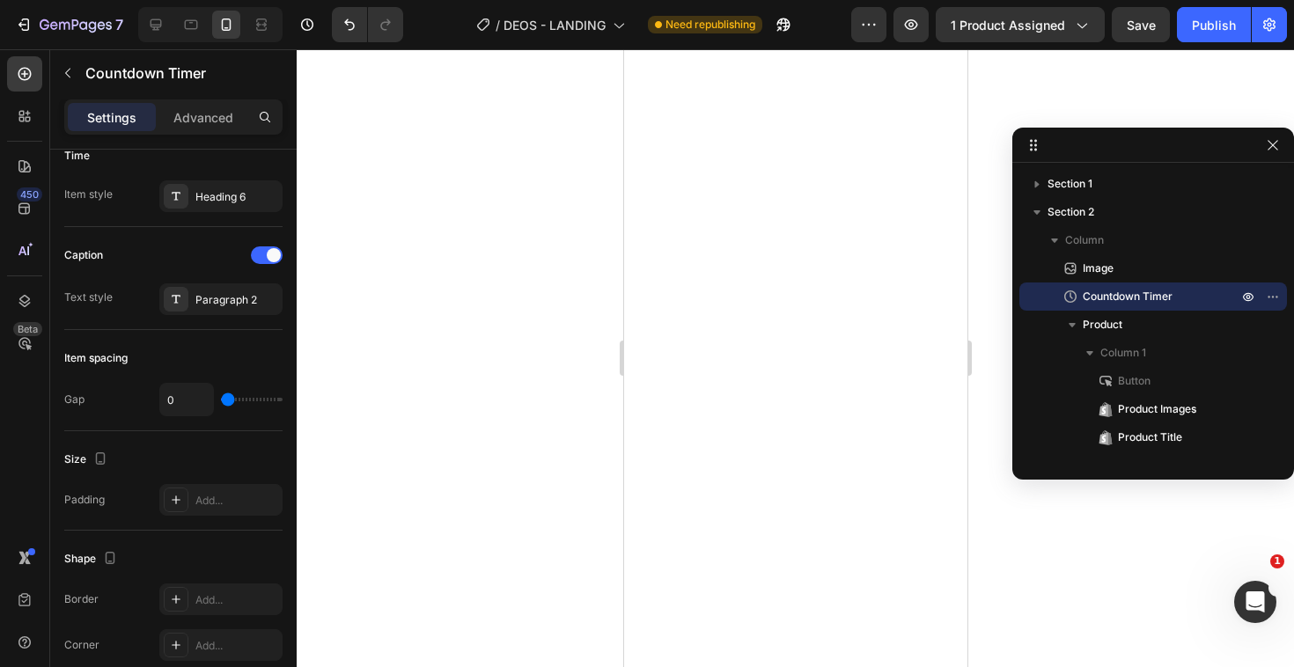
drag, startPoint x: 237, startPoint y: 395, endPoint x: 199, endPoint y: 393, distance: 37.9
type input "0"
click at [221, 398] on input "range" at bounding box center [252, 400] width 62 height 4
type input "1"
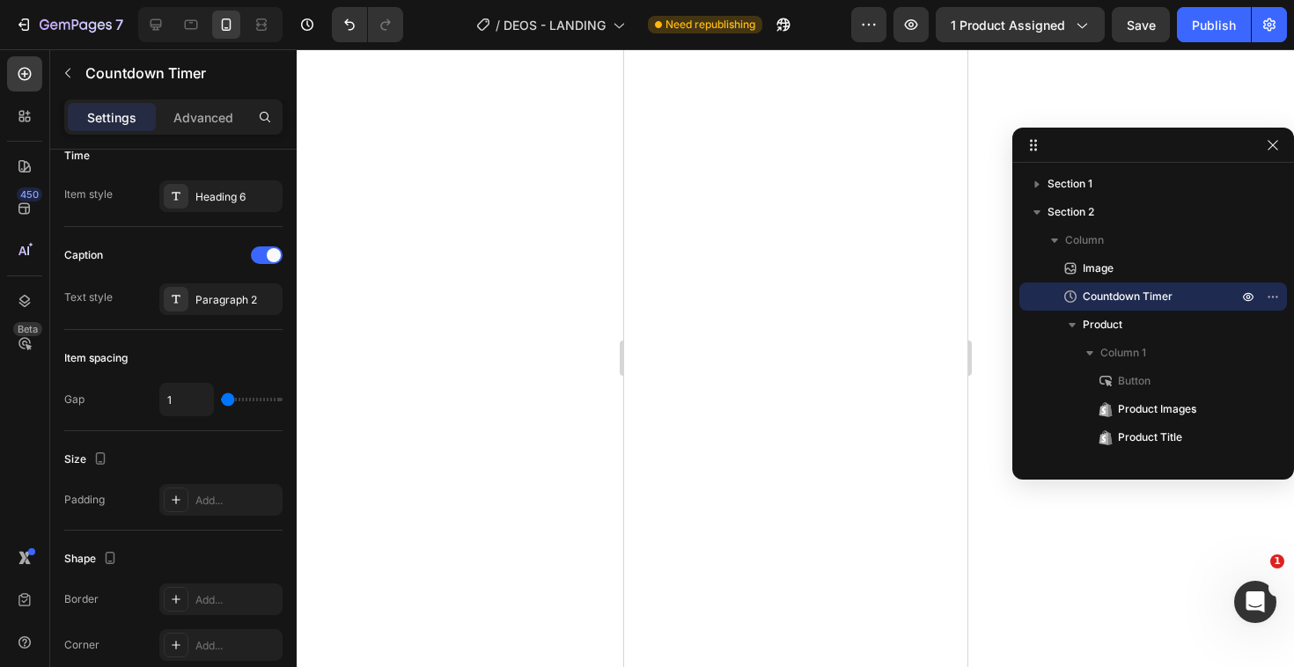
type input "2"
type input "3"
type input "4"
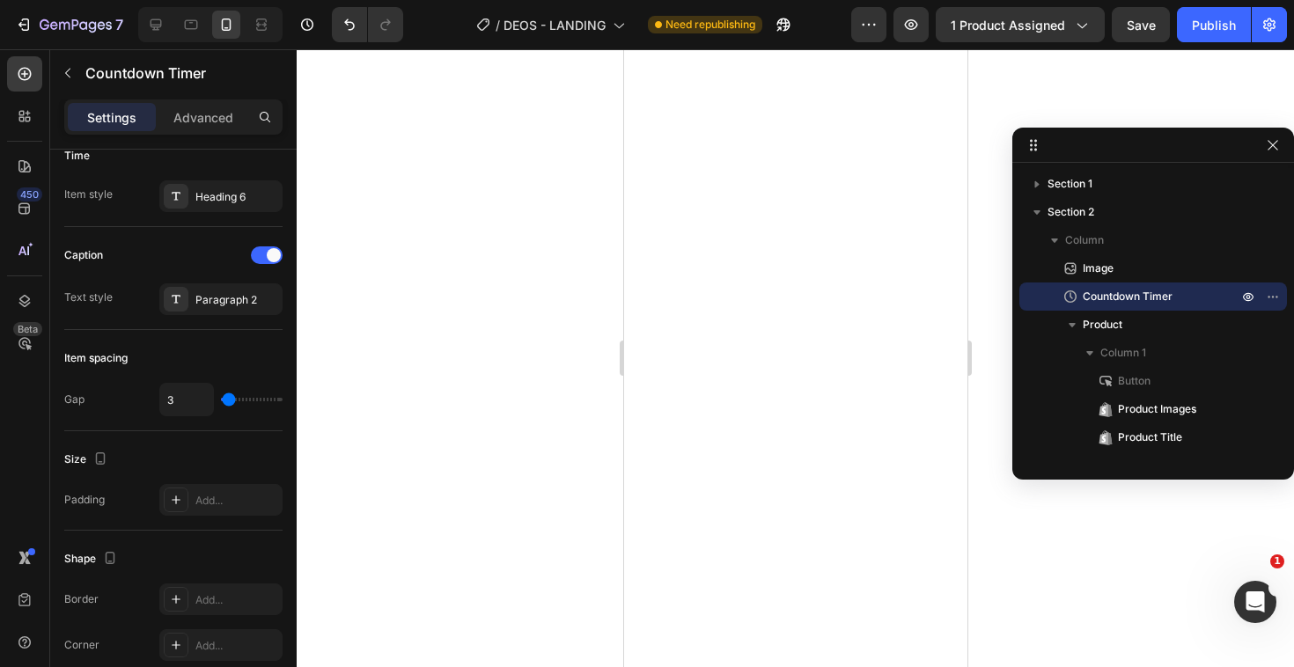
type input "4"
type input "5"
type input "4"
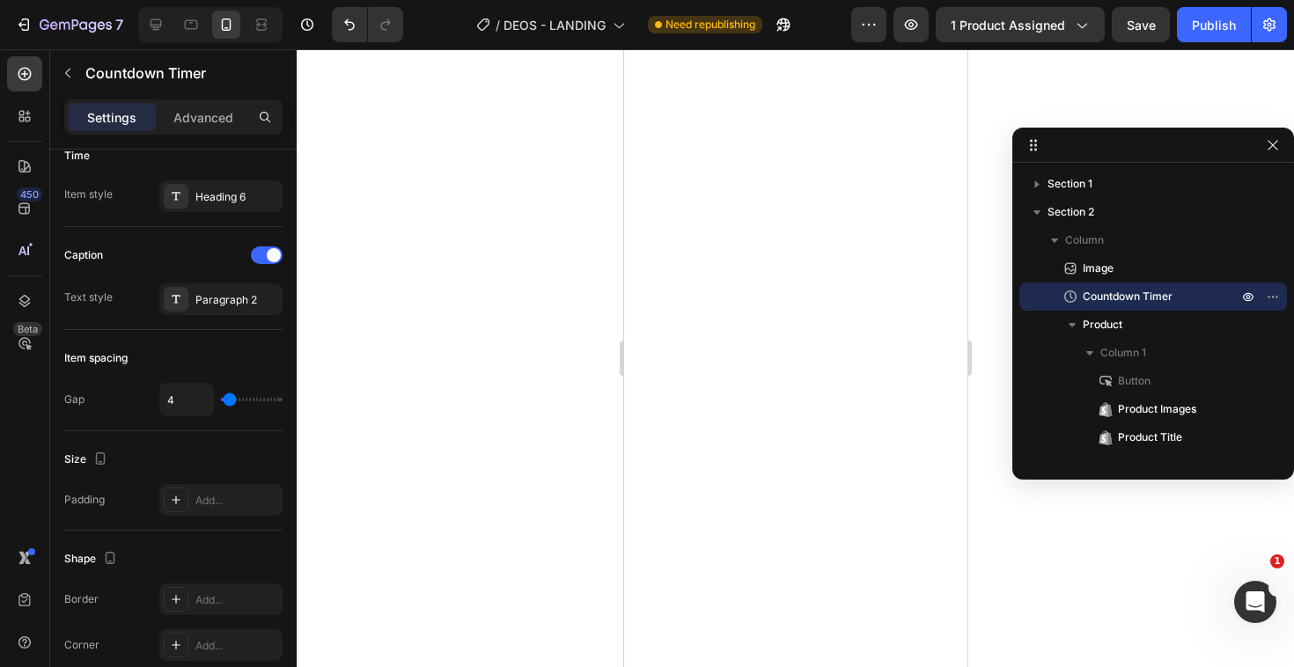
type input "3"
type input "2"
type input "1"
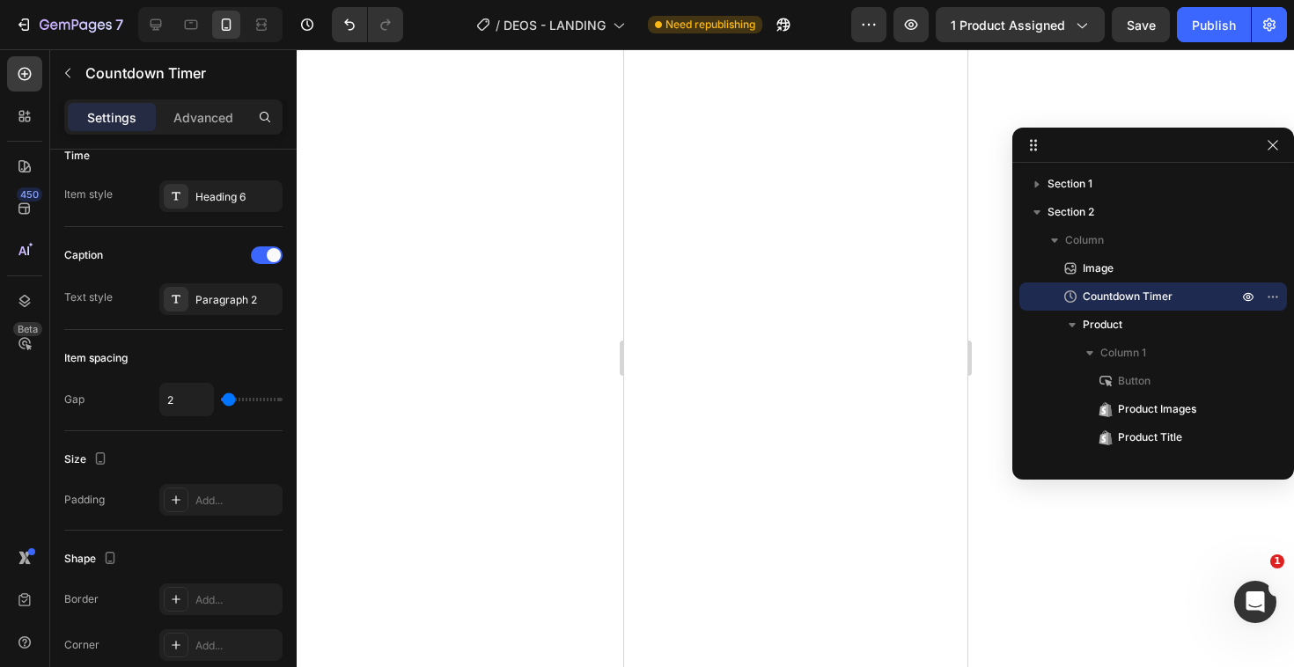
type input "1"
type input "0"
type input "1"
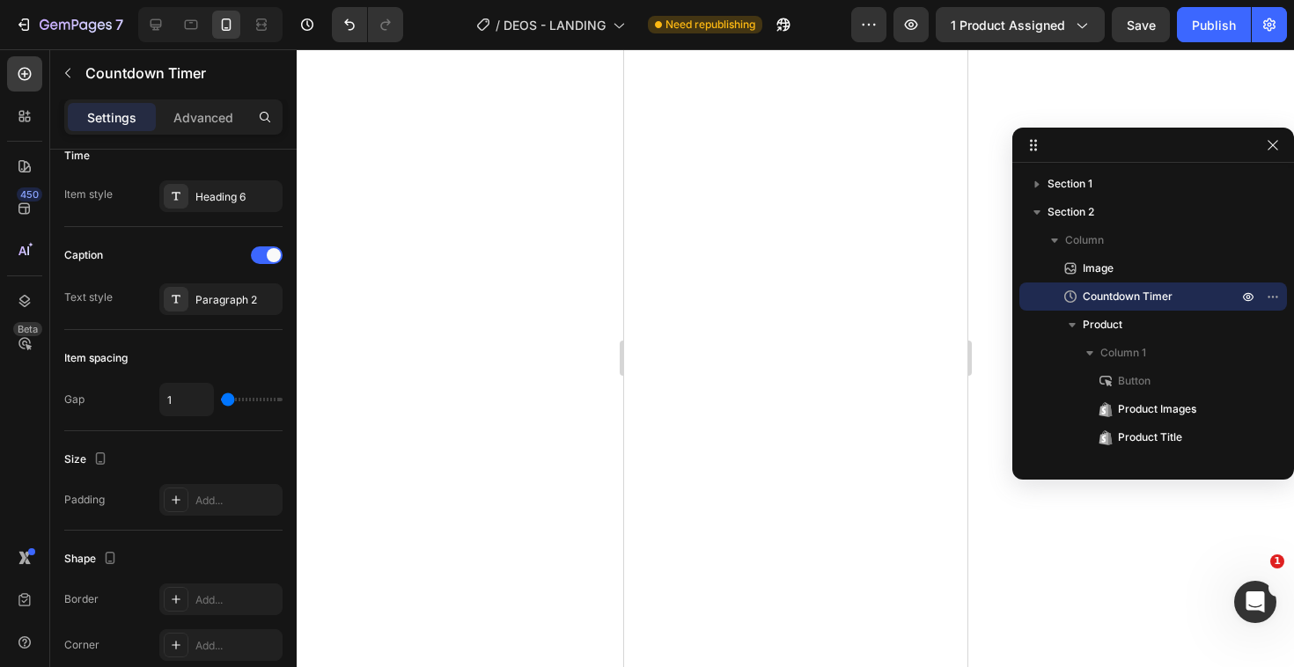
type input "2"
type input "3"
click at [229, 401] on input "range" at bounding box center [252, 400] width 62 height 4
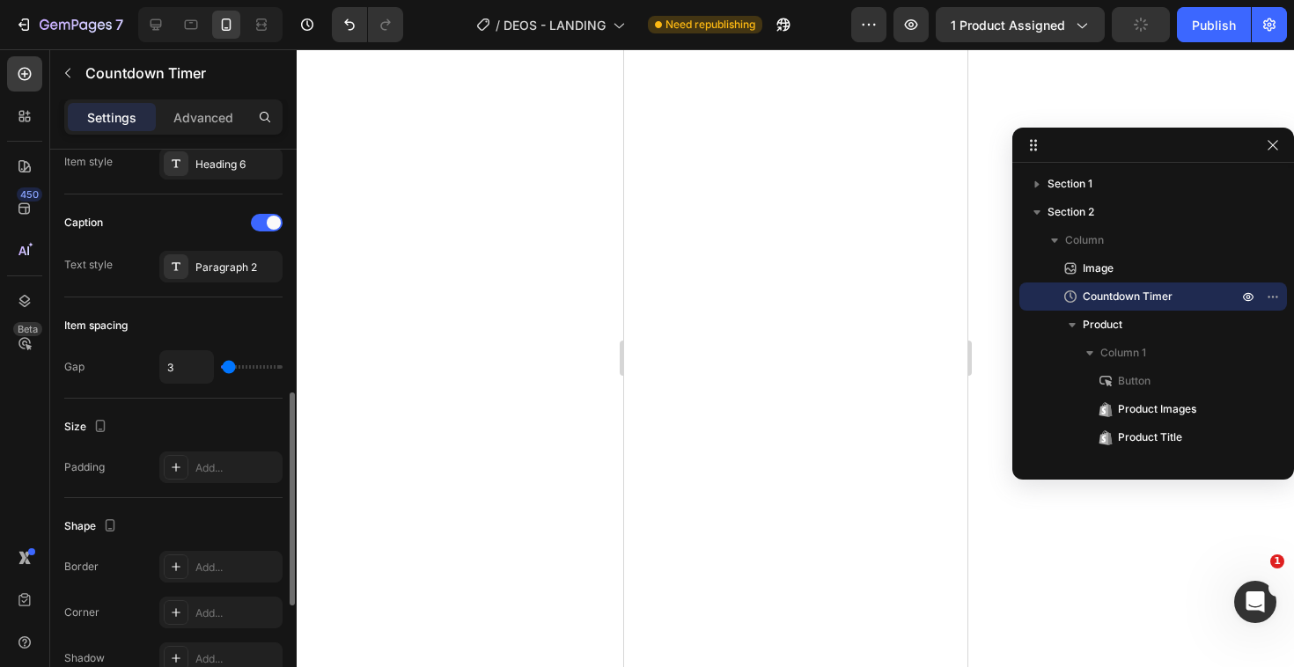
scroll to position [629, 0]
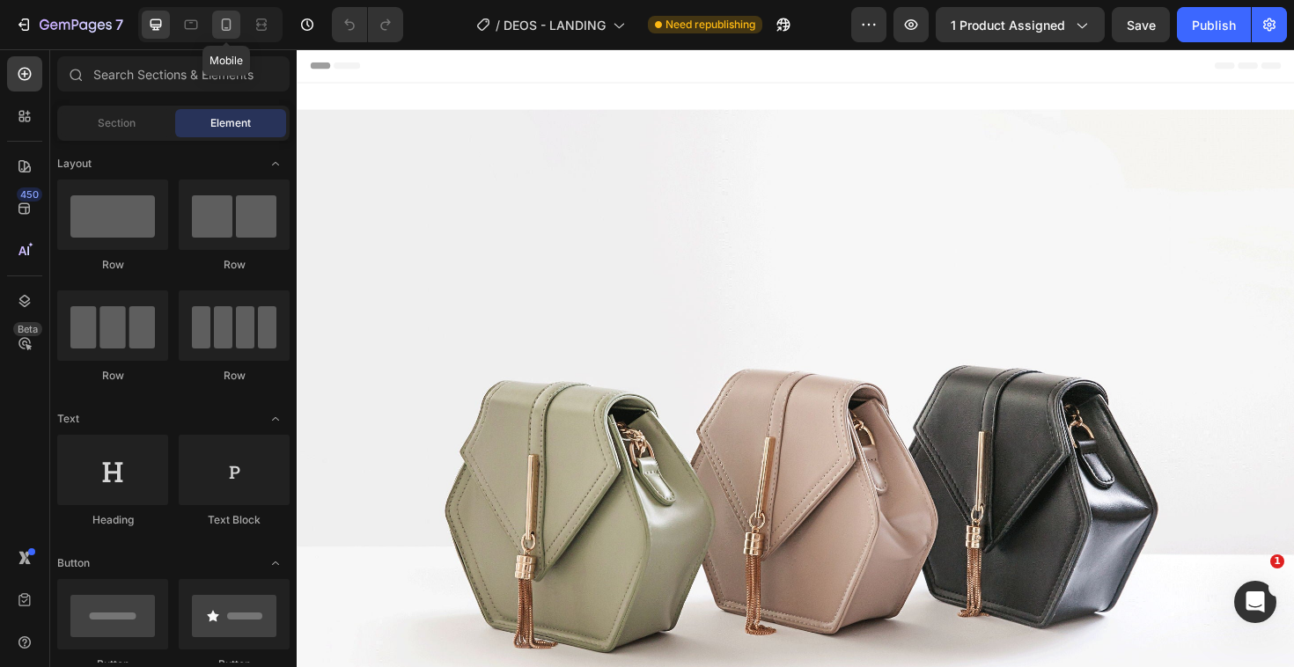
click at [231, 24] on icon at bounding box center [227, 24] width 10 height 12
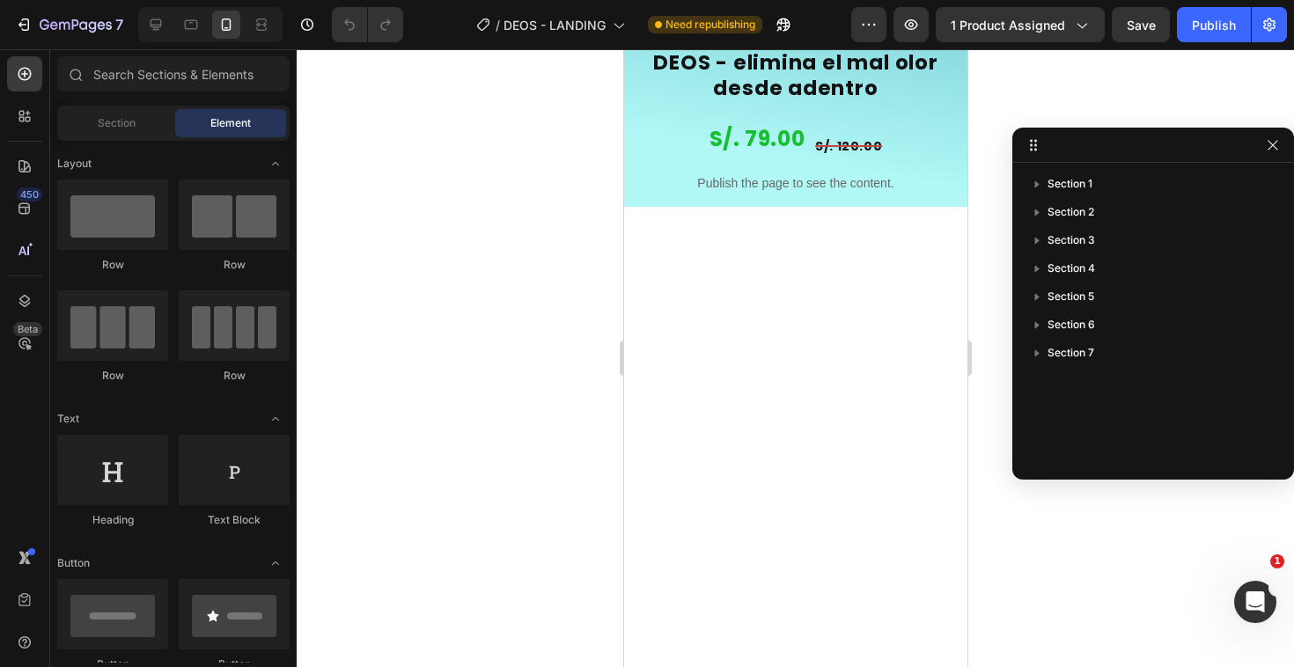
scroll to position [1367, 0]
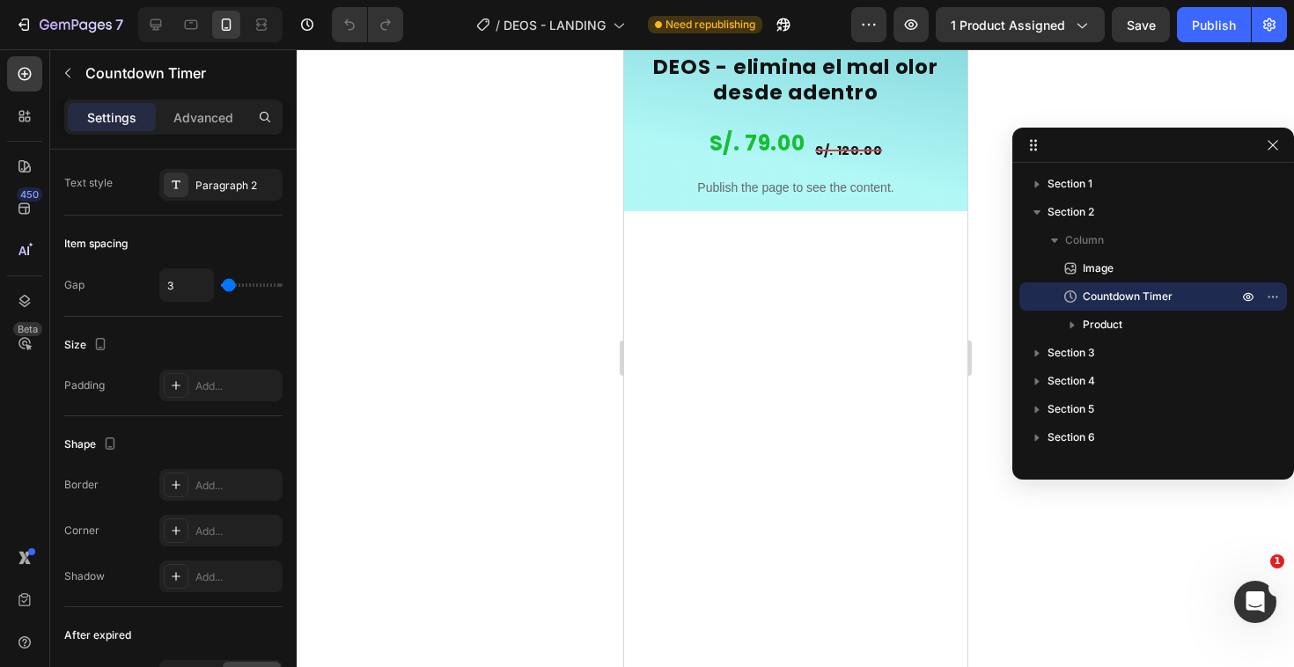
scroll to position [944, 0]
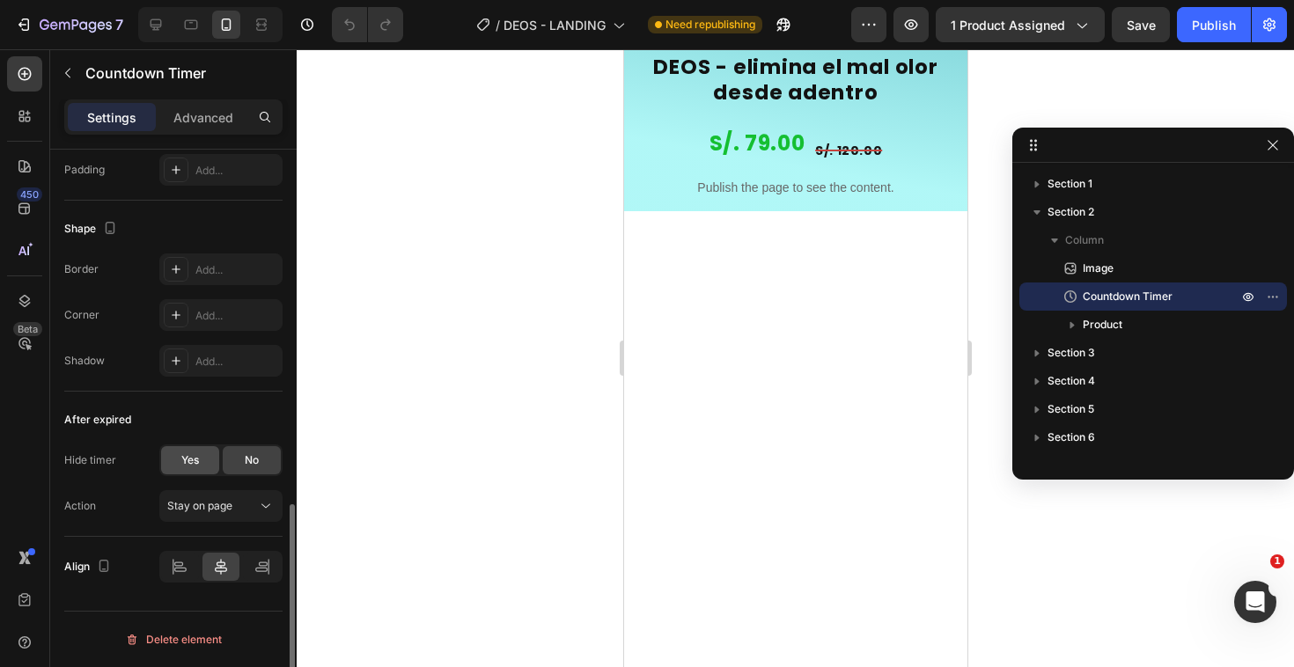
click at [188, 458] on span "Yes" at bounding box center [190, 460] width 18 height 16
click at [258, 472] on div "No" at bounding box center [252, 460] width 58 height 28
click at [185, 575] on icon at bounding box center [180, 567] width 18 height 18
click at [219, 571] on icon at bounding box center [221, 567] width 12 height 16
click at [261, 499] on icon at bounding box center [266, 506] width 18 height 18
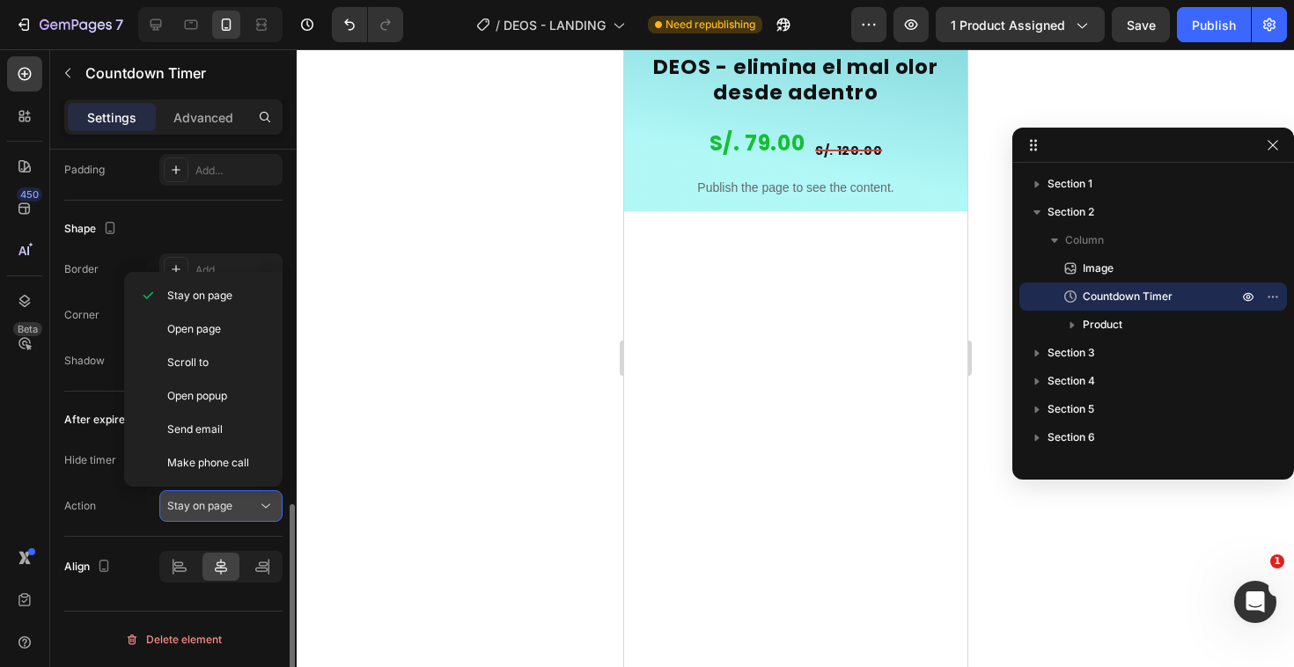
click at [261, 499] on icon at bounding box center [266, 506] width 18 height 18
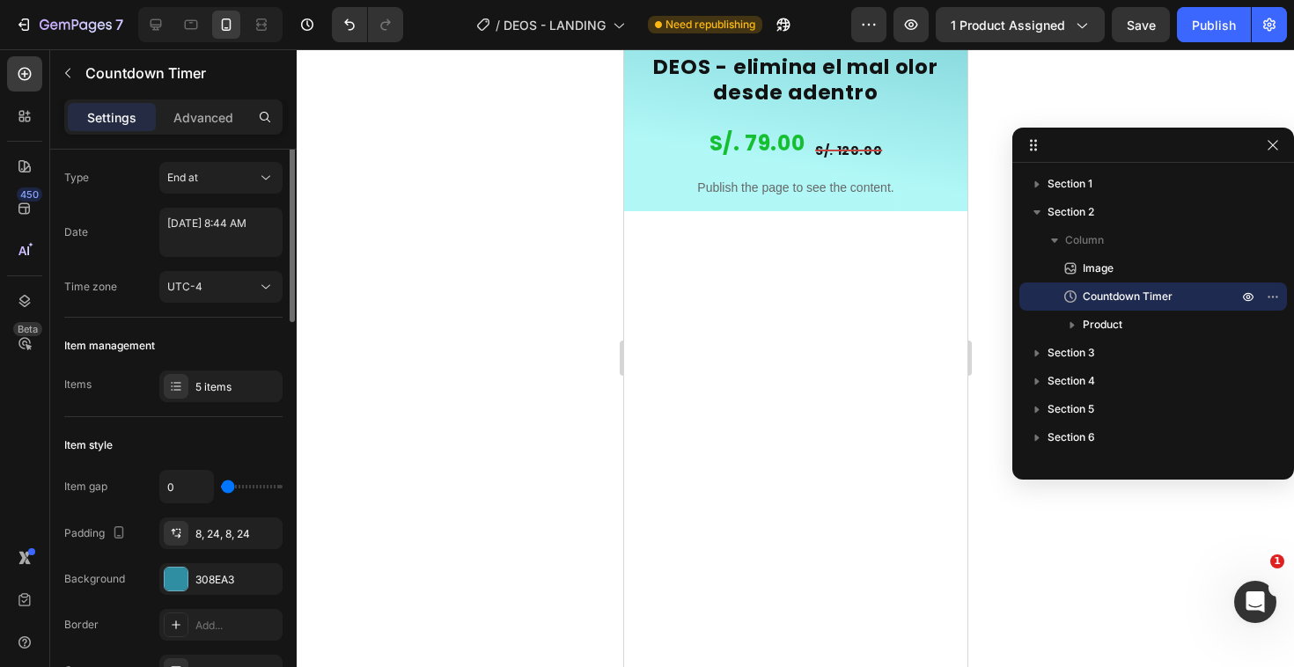
scroll to position [0, 0]
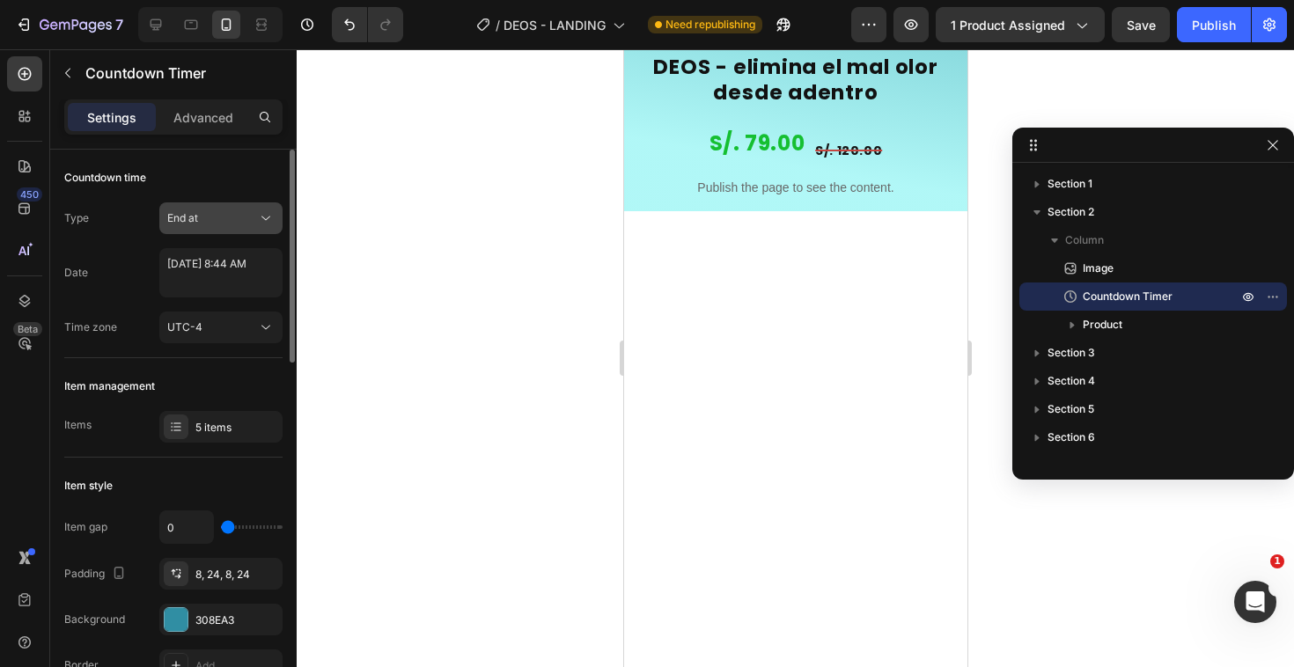
click at [214, 216] on div "End at" at bounding box center [212, 218] width 90 height 16
click at [215, 216] on div "End at" at bounding box center [212, 218] width 90 height 16
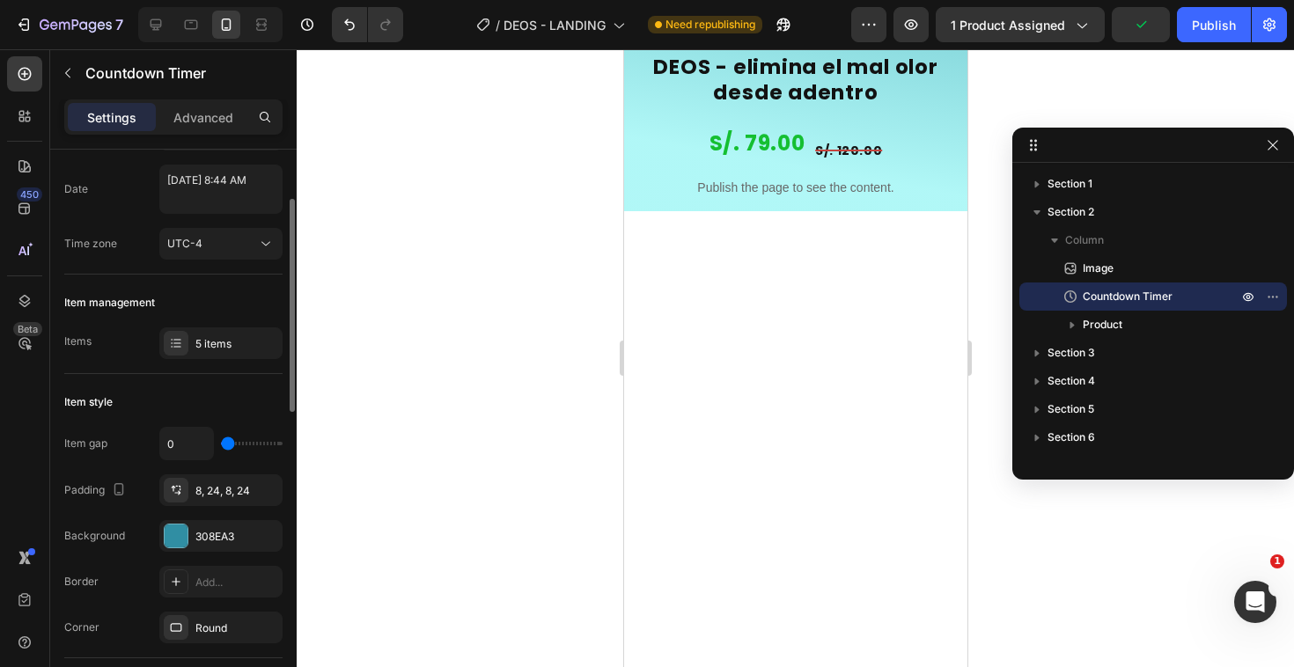
scroll to position [100, 0]
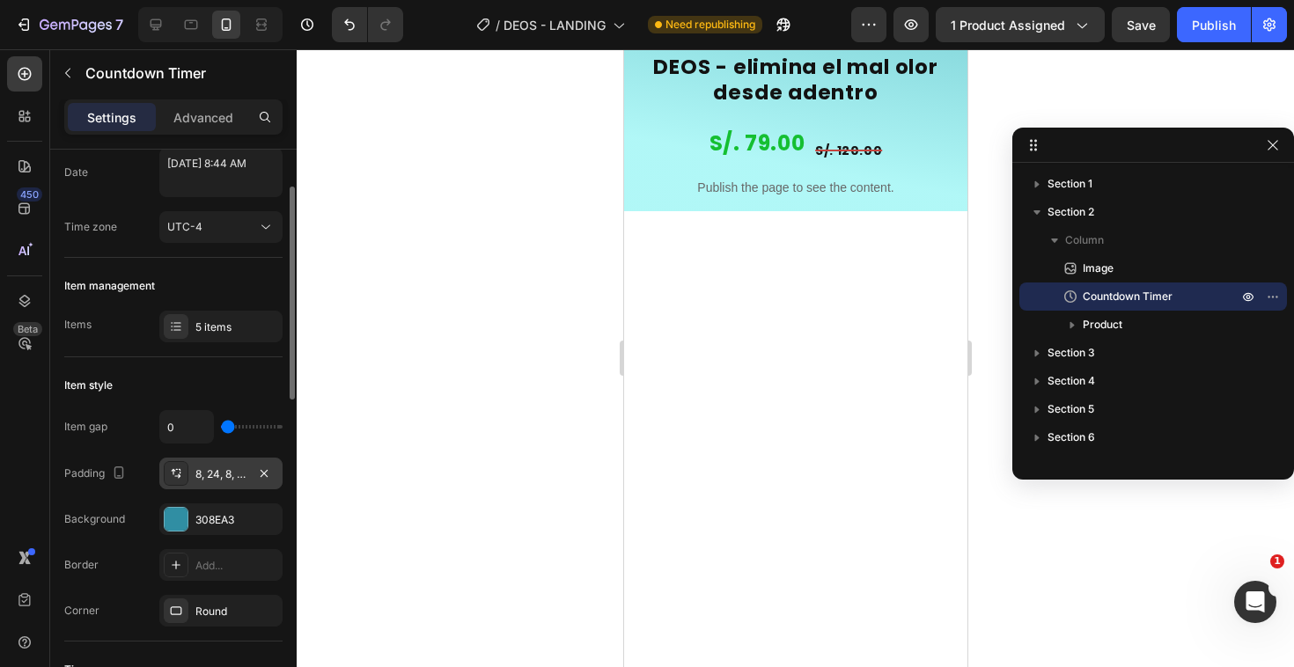
click at [211, 488] on div "8, 24, 8, 24" at bounding box center [220, 474] width 123 height 32
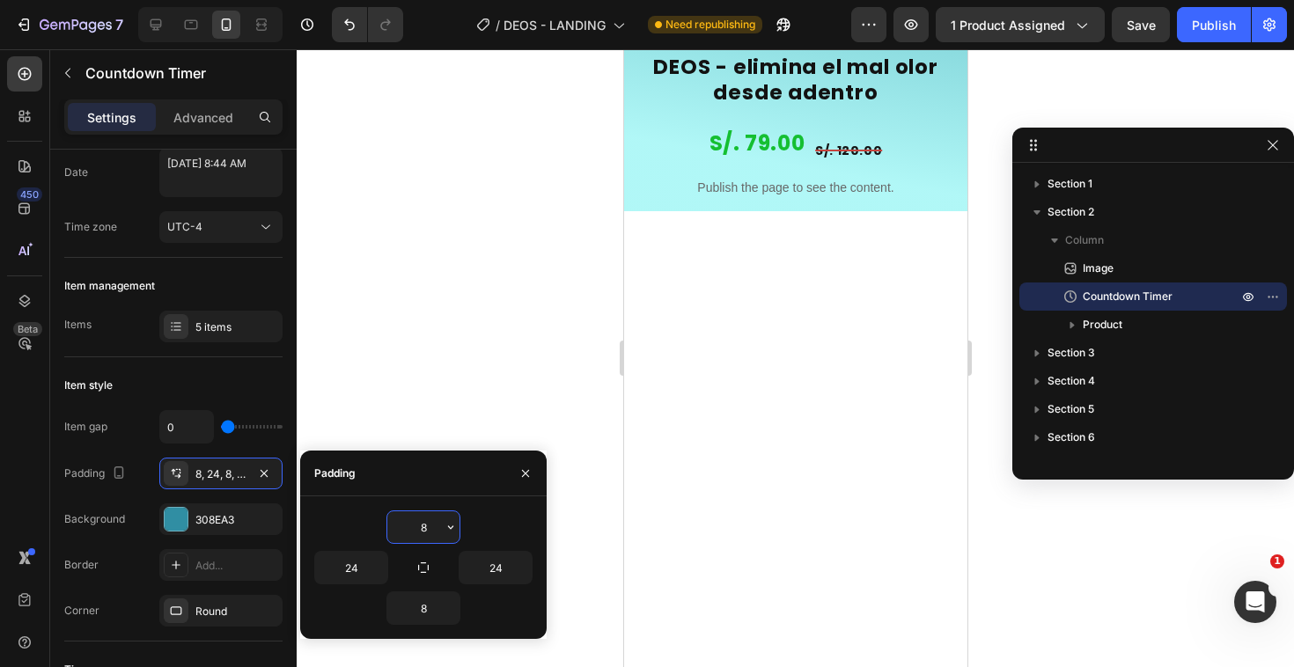
click at [409, 531] on input "8" at bounding box center [423, 527] width 72 height 32
click at [117, 488] on div "Padding 8, 24, 8, 24" at bounding box center [173, 474] width 218 height 32
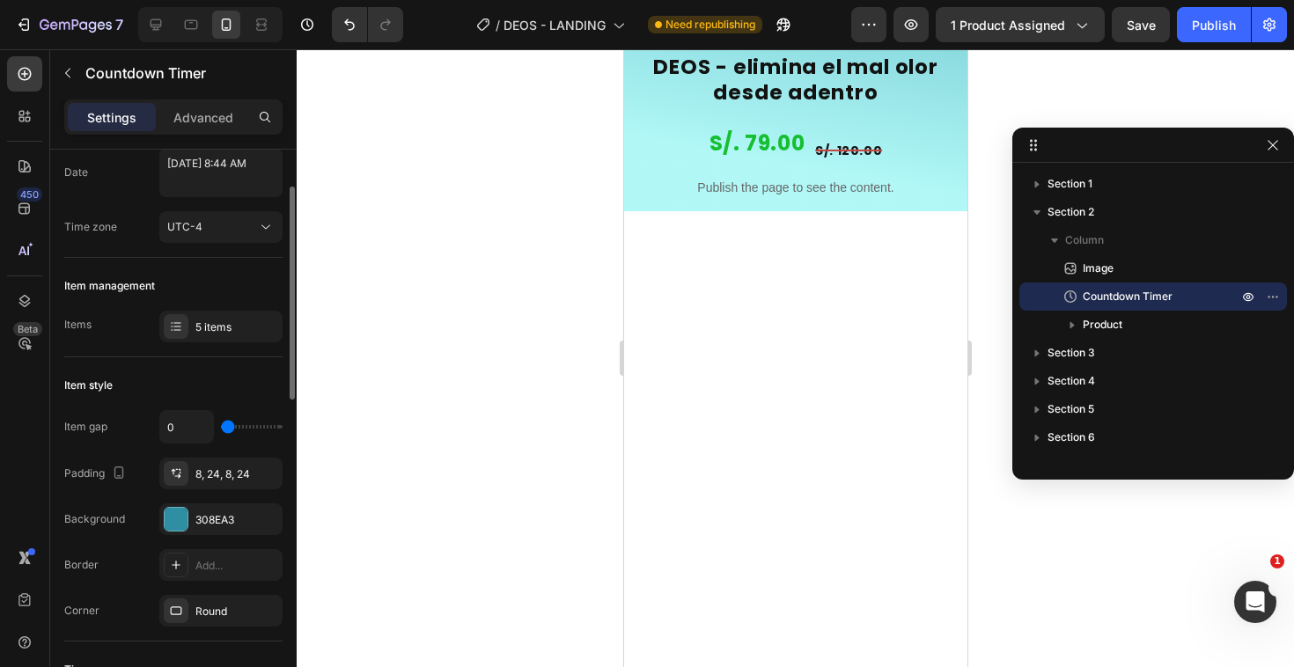
drag, startPoint x: 224, startPoint y: 424, endPoint x: 187, endPoint y: 417, distance: 36.8
click at [221, 425] on input "range" at bounding box center [252, 427] width 62 height 4
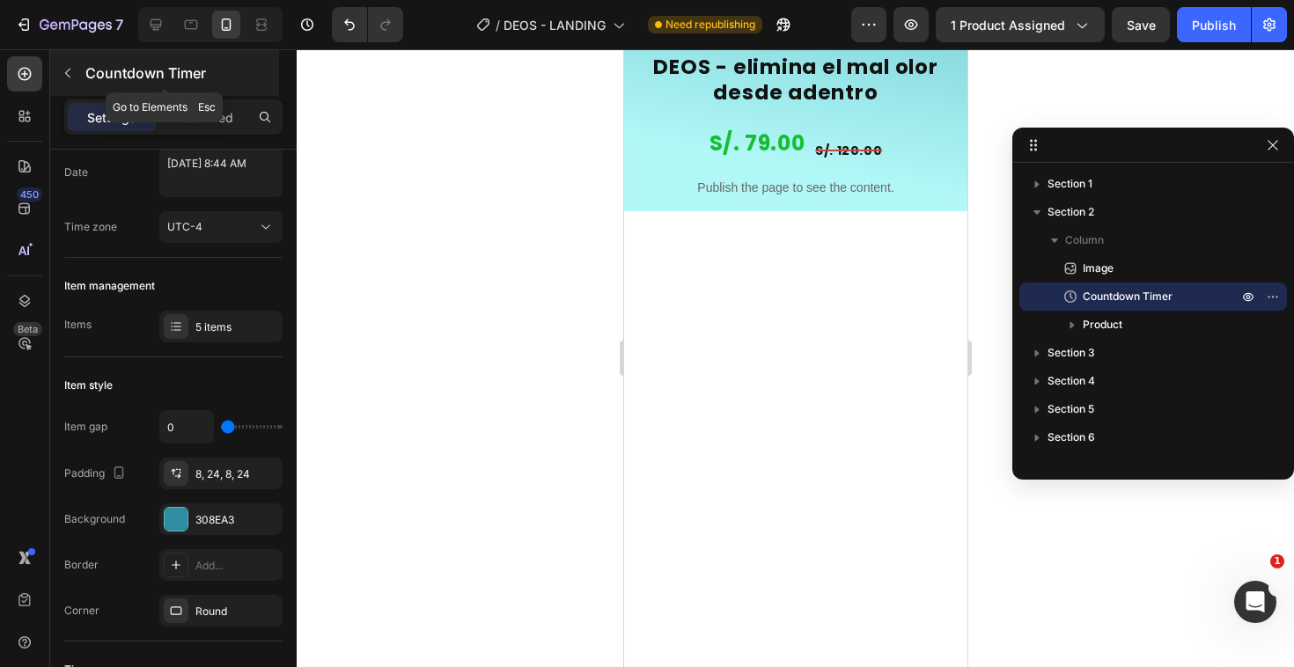
click at [216, 93] on div "Countdown Timer" at bounding box center [164, 73] width 229 height 46
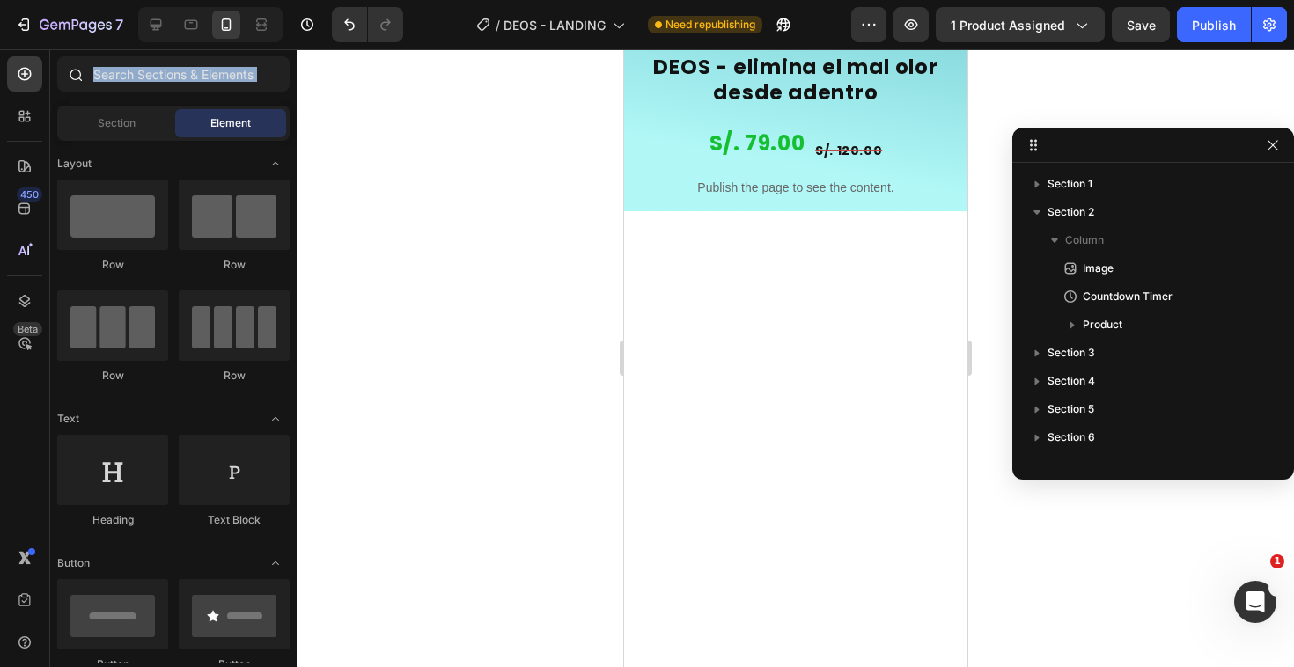
click at [216, 94] on div at bounding box center [173, 77] width 246 height 42
click at [138, 73] on input "text" at bounding box center [173, 73] width 232 height 35
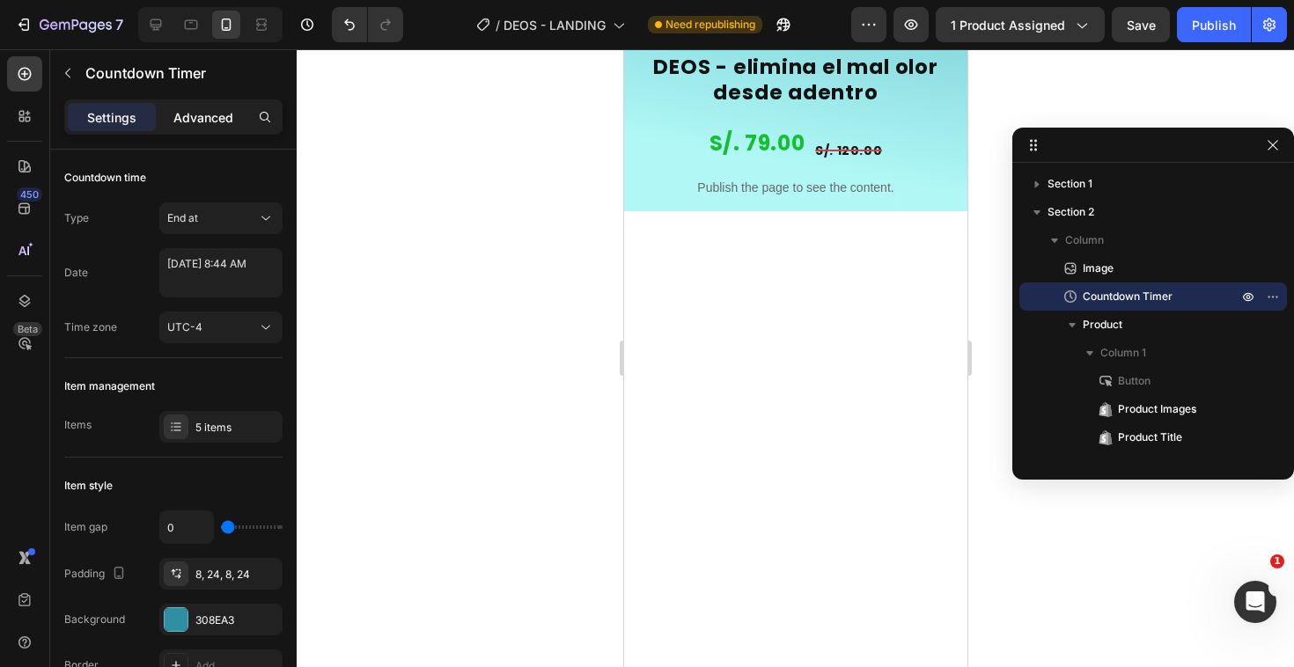
click at [209, 125] on p "Advanced" at bounding box center [203, 117] width 60 height 18
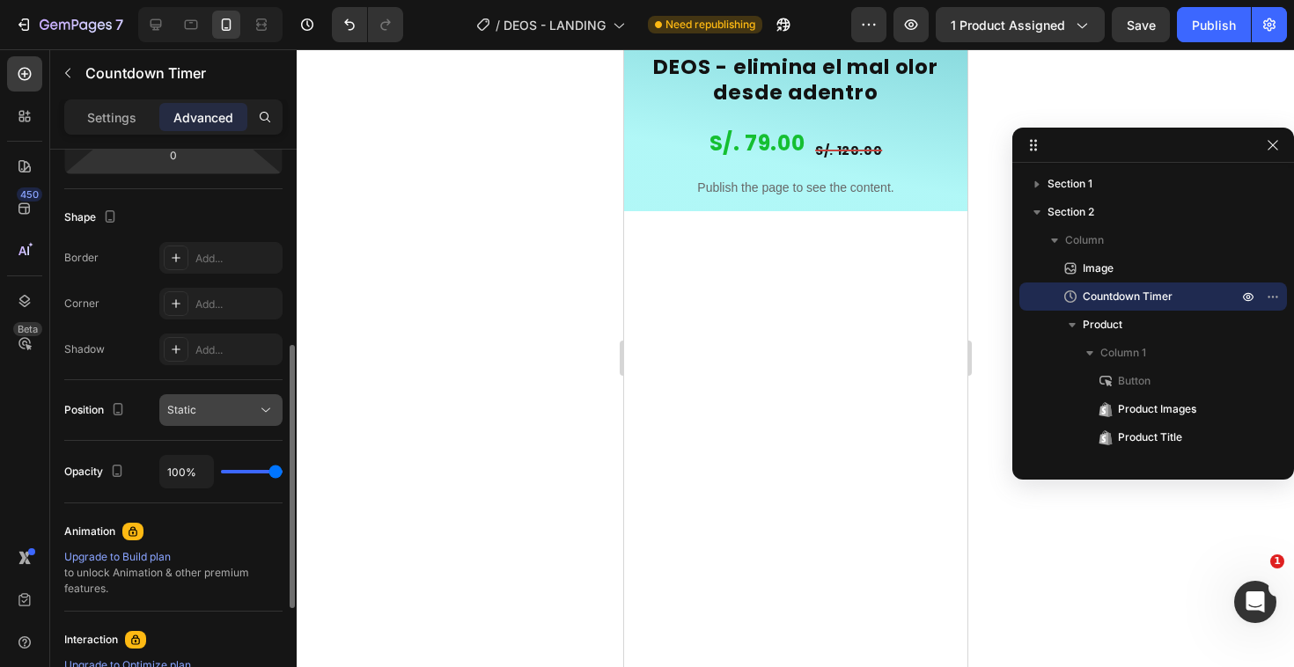
scroll to position [478, 0]
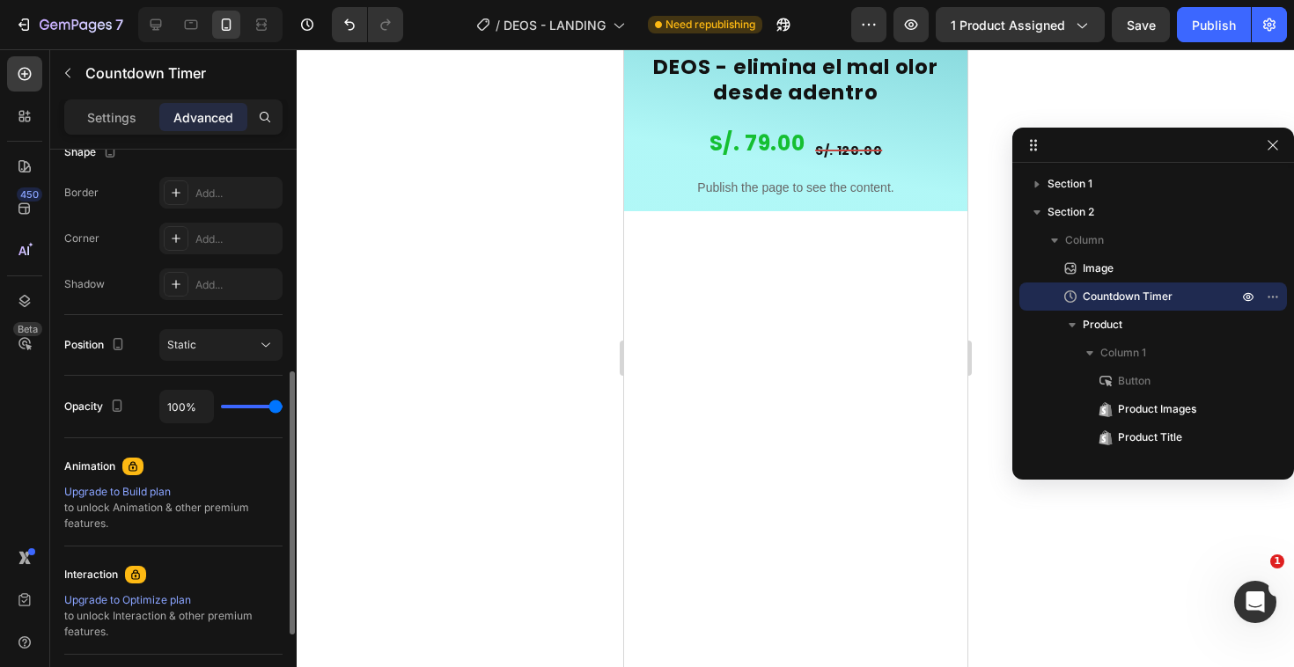
click at [262, 393] on div "100%" at bounding box center [220, 406] width 123 height 33
click at [255, 401] on div "100%" at bounding box center [220, 406] width 123 height 33
click at [246, 411] on div "100%" at bounding box center [220, 406] width 123 height 33
click at [246, 410] on div "100%" at bounding box center [220, 406] width 123 height 33
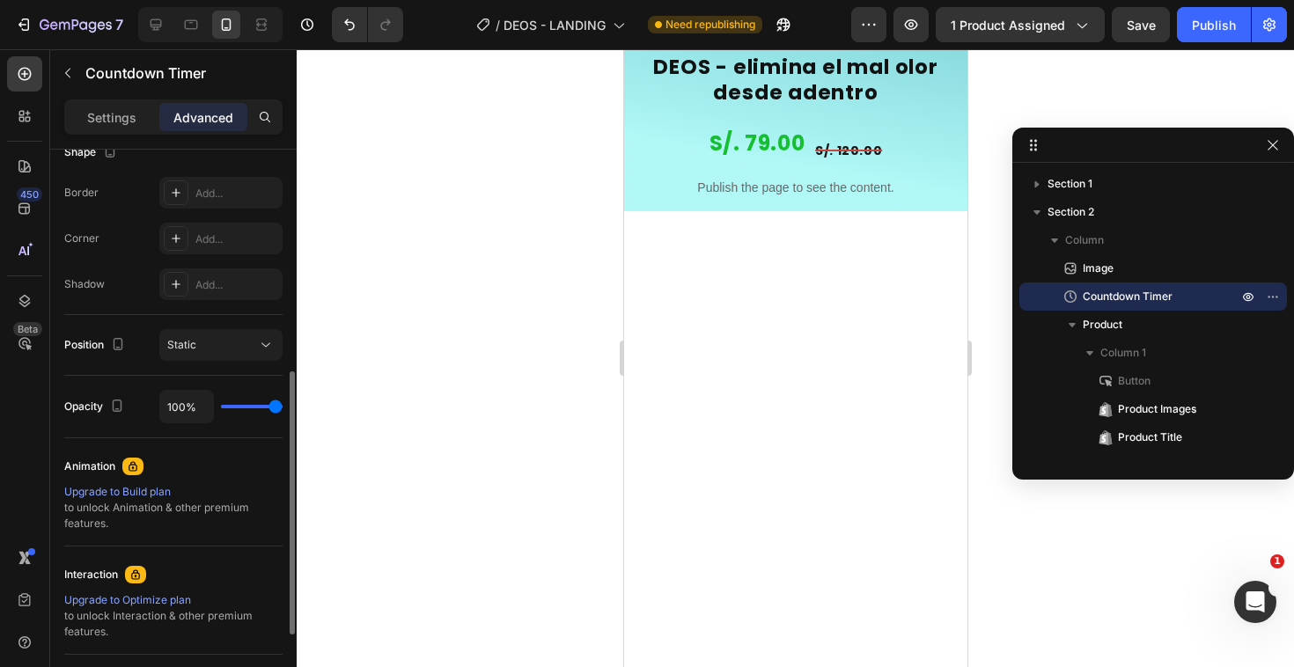
click at [246, 410] on div "100%" at bounding box center [220, 406] width 123 height 33
type input "91%"
type input "91"
type input "81%"
type input "81"
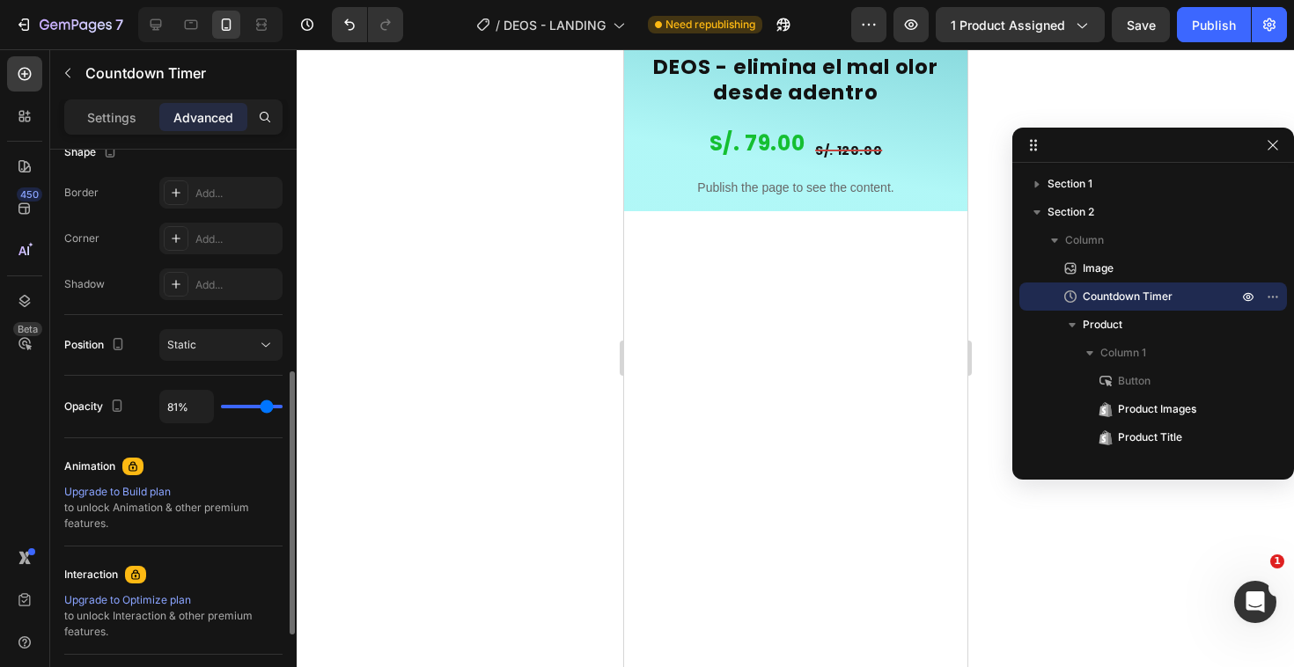
type input "72%"
type input "72"
type input "65%"
type input "65"
type input "59%"
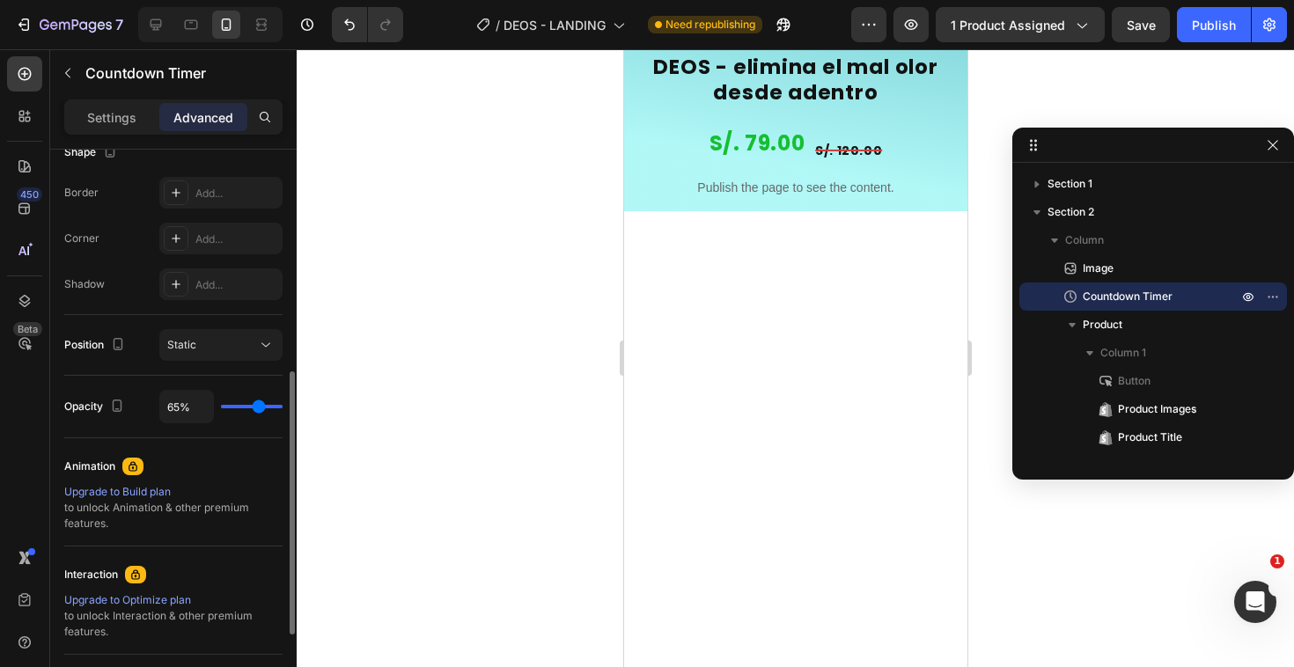
type input "59"
type input "53%"
type input "53"
type input "48%"
type input "48"
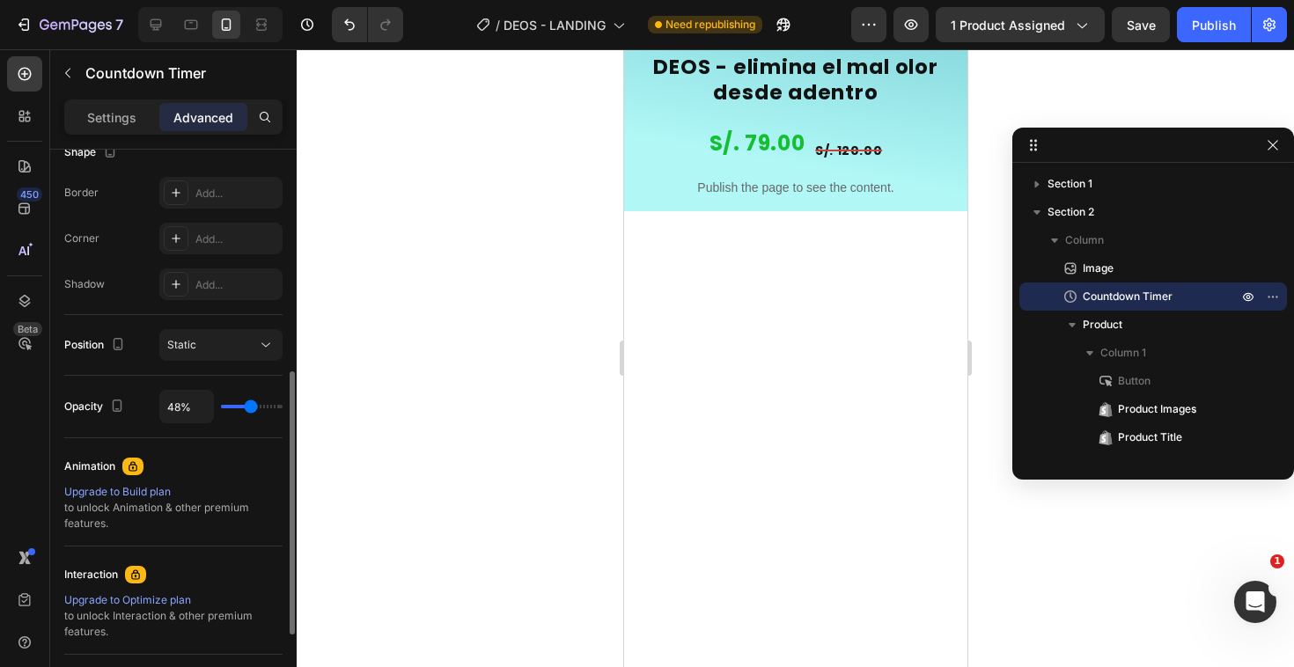
type input "45%"
type input "45"
type input "43%"
type input "43"
type input "42%"
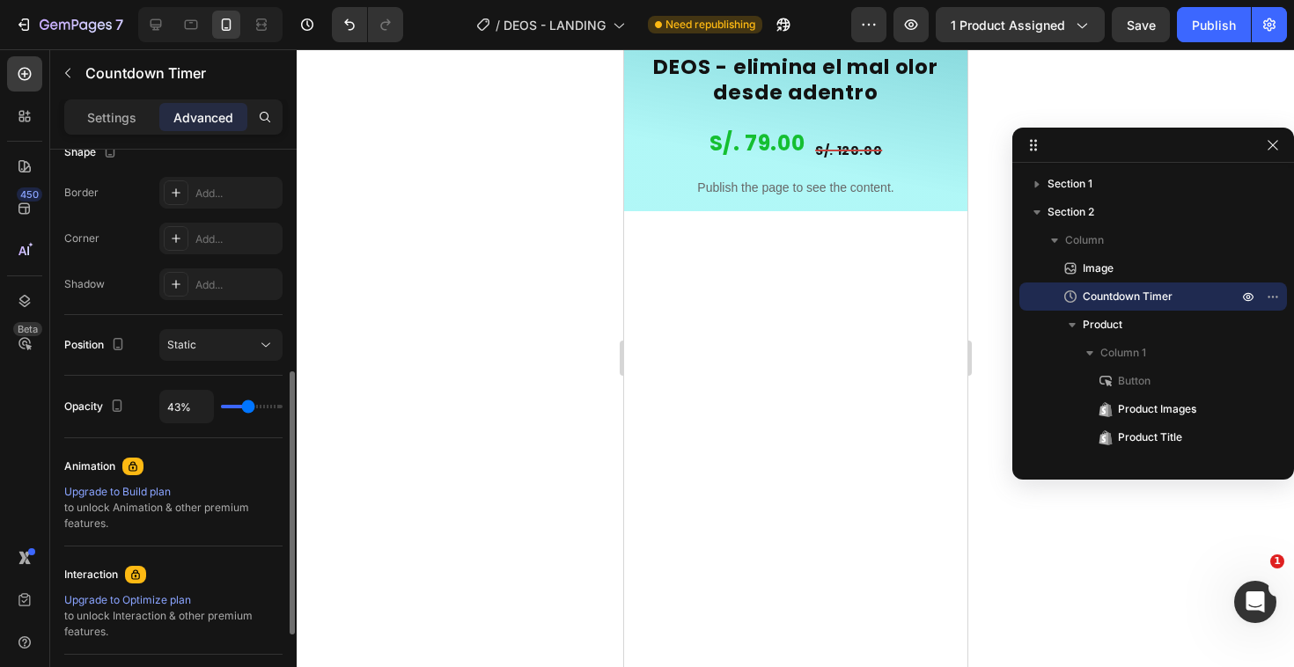
type input "42"
type input "41%"
type input "41"
type input "40%"
type input "40"
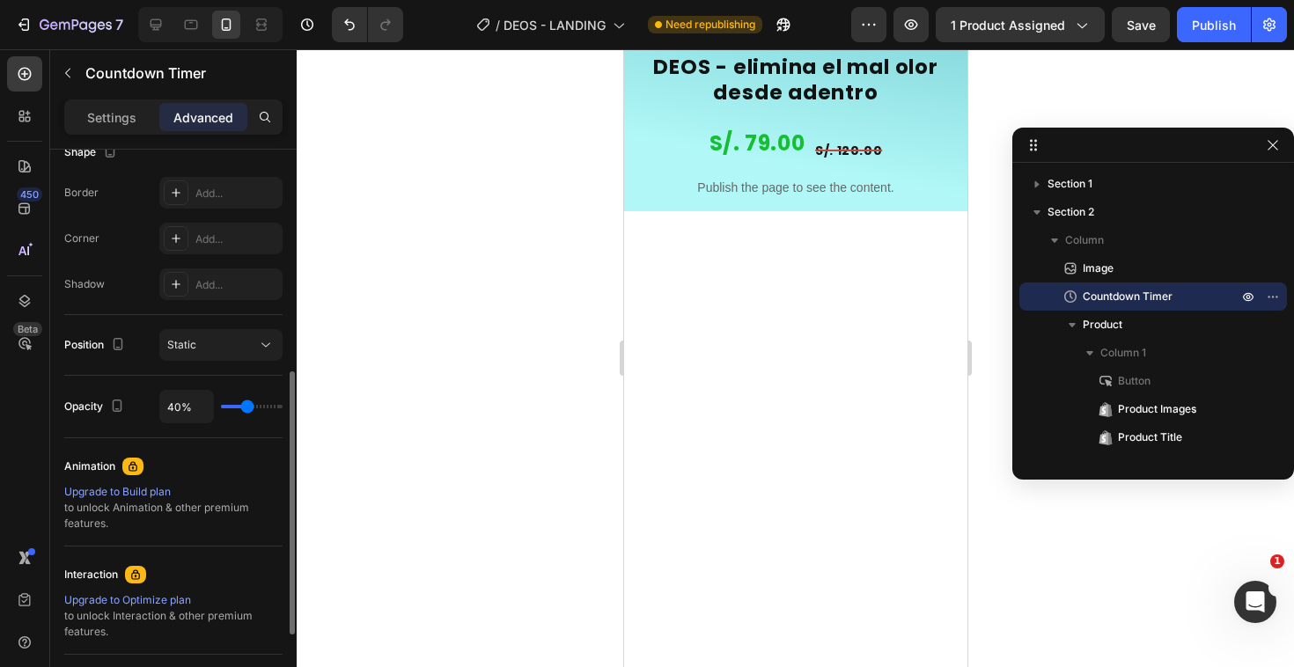
type input "39%"
type input "39"
type input "40%"
type input "40"
type input "41%"
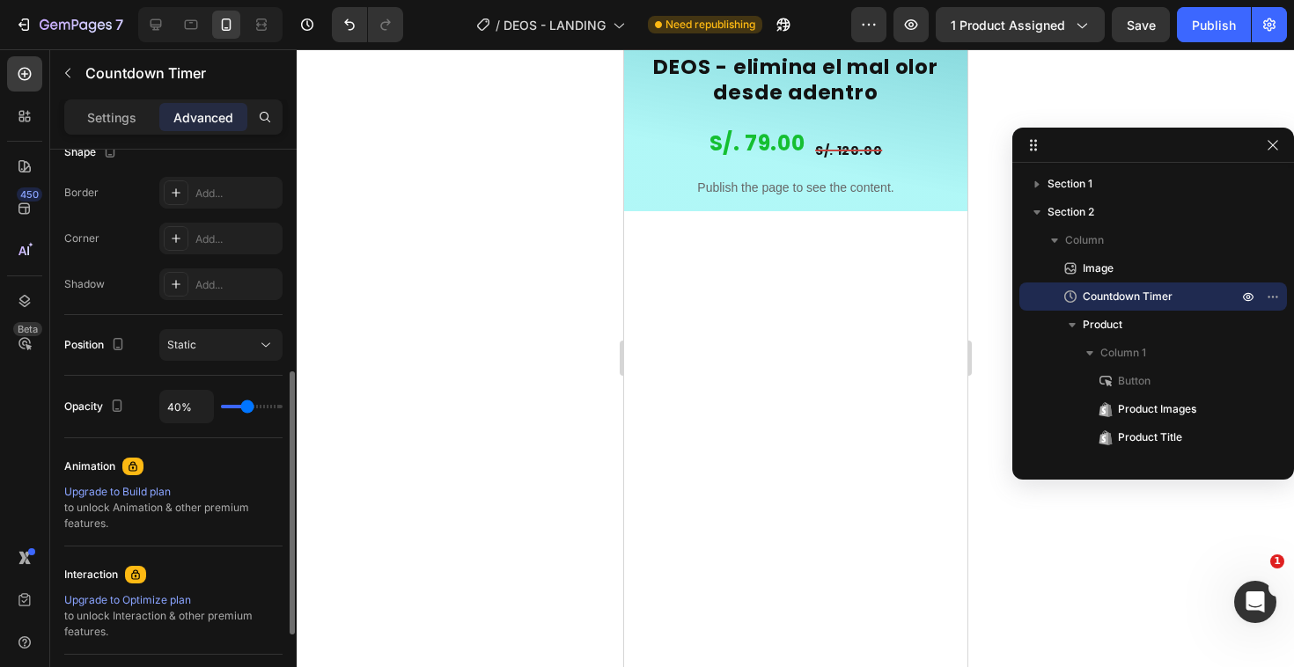
type input "41"
type input "42%"
type input "42"
type input "44%"
type input "44"
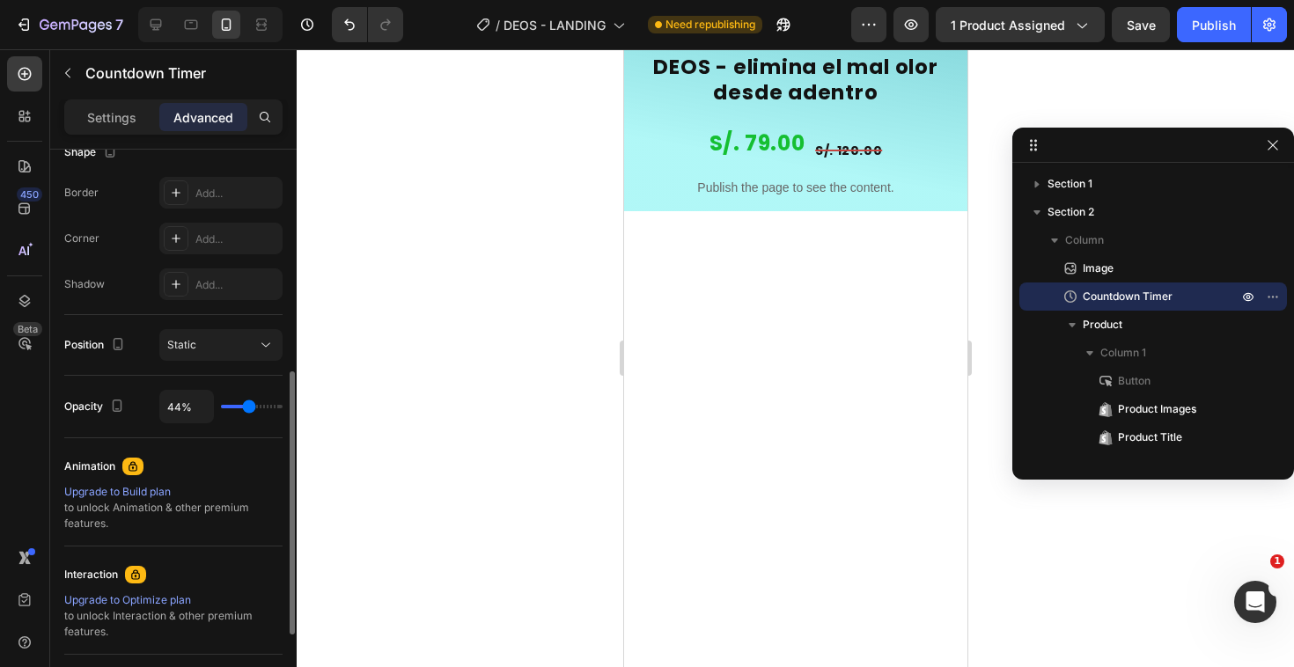
type input "45%"
type input "45"
type input "49%"
type input "49"
type input "56%"
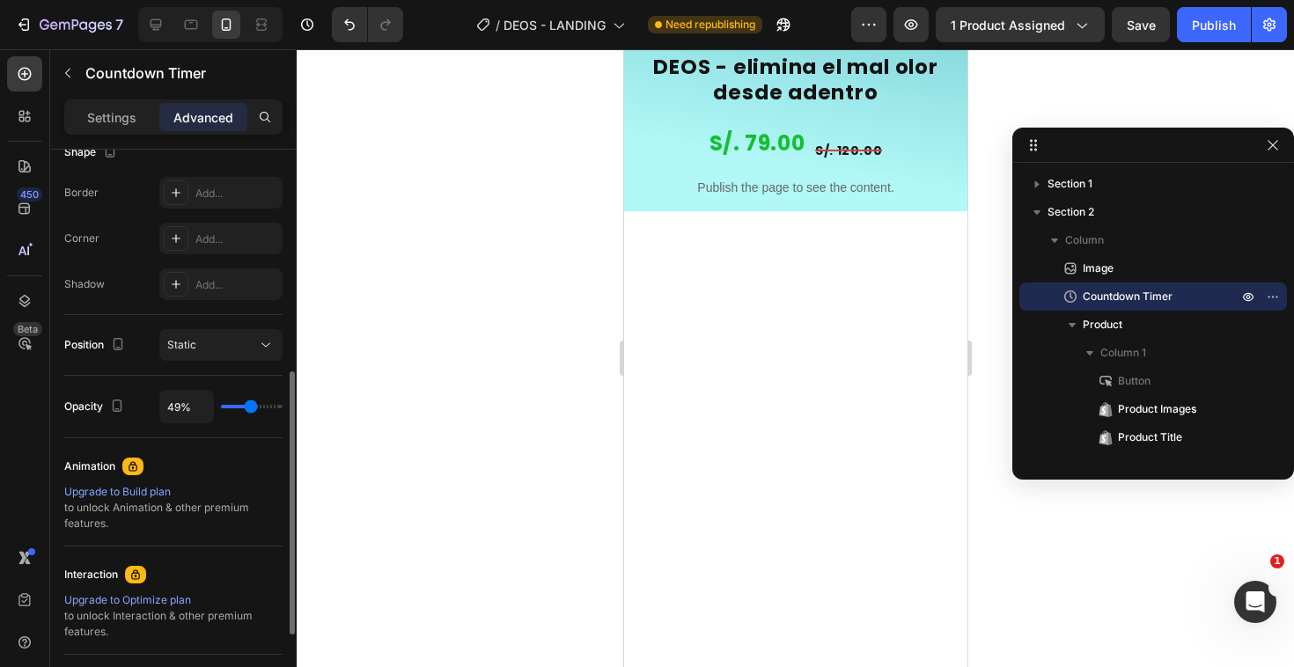
type input "56"
type input "68%"
type input "68"
type input "84%"
type input "84"
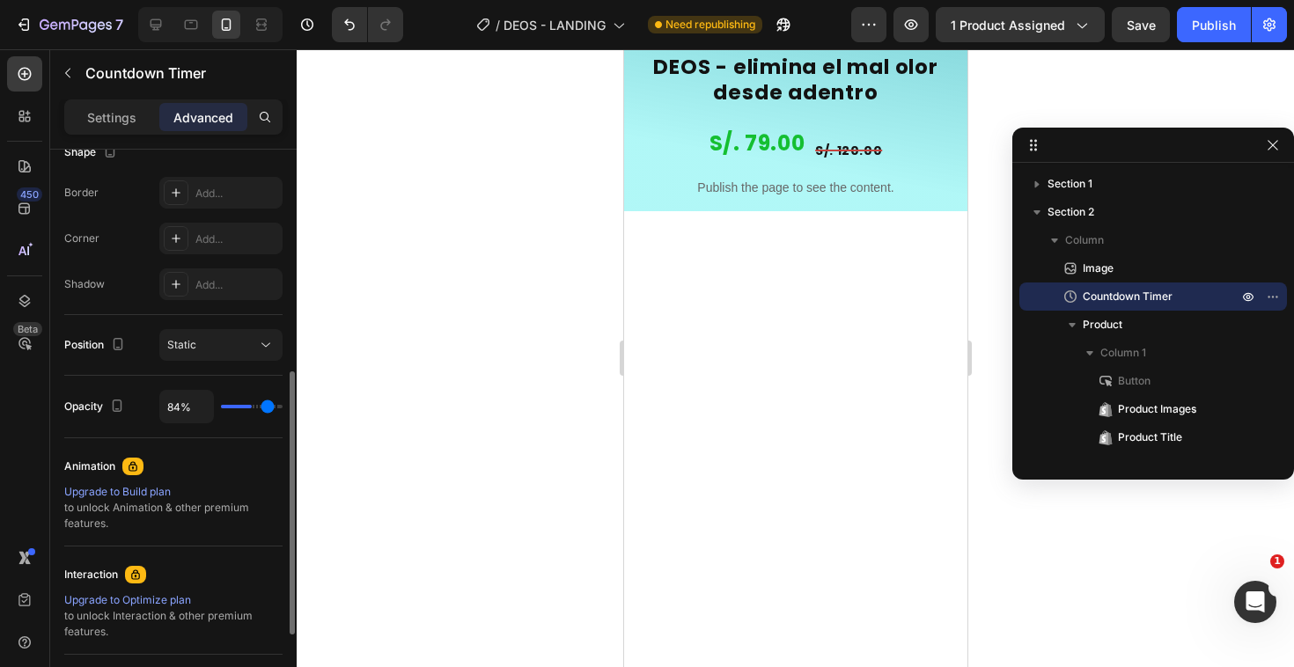
type input "100%"
type input "100"
drag, startPoint x: 279, startPoint y: 408, endPoint x: 310, endPoint y: 417, distance: 32.0
click at [282, 408] on input "range" at bounding box center [252, 407] width 62 height 4
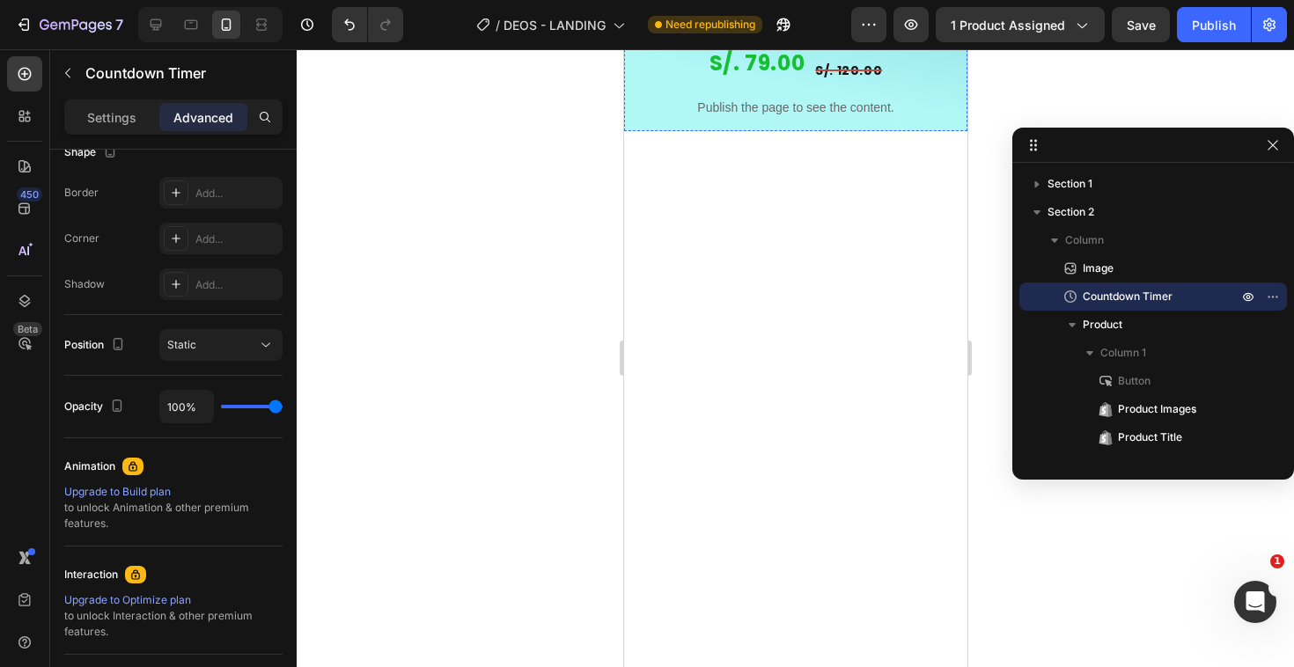
scroll to position [1404, 0]
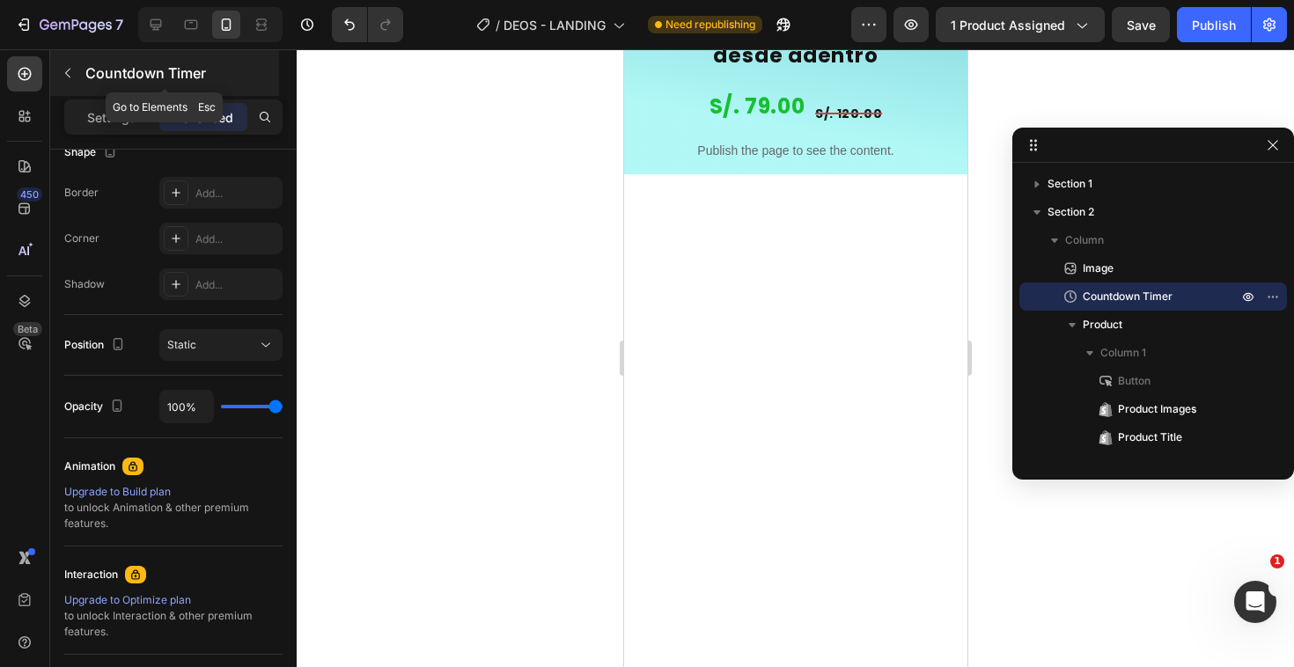
click at [73, 75] on icon "button" at bounding box center [68, 73] width 14 height 14
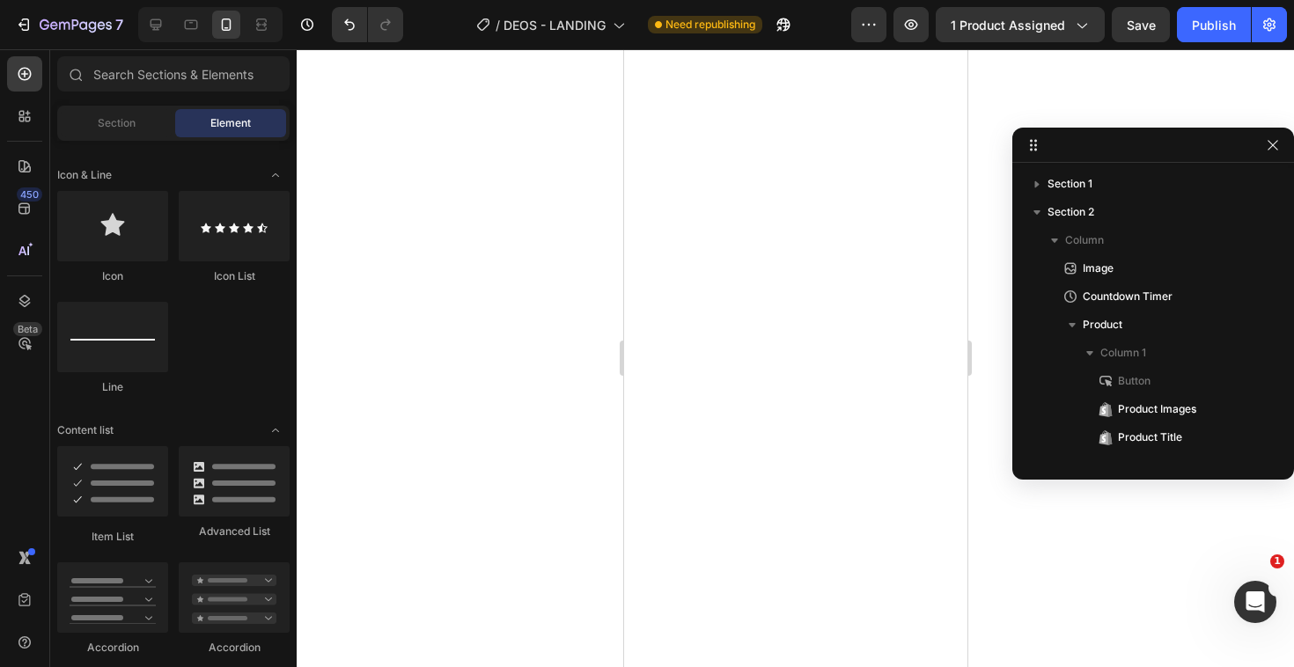
scroll to position [1657, 0]
drag, startPoint x: 820, startPoint y: 268, endPoint x: 732, endPoint y: 389, distance: 150.0
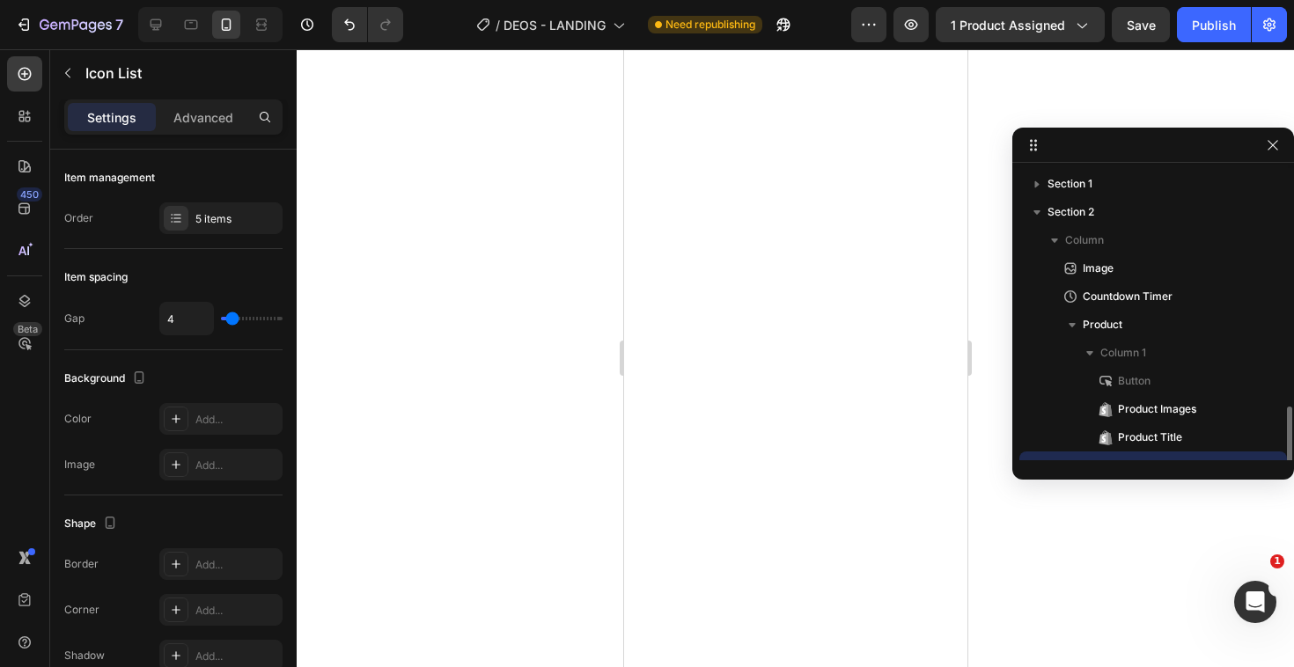
scroll to position [164, 0]
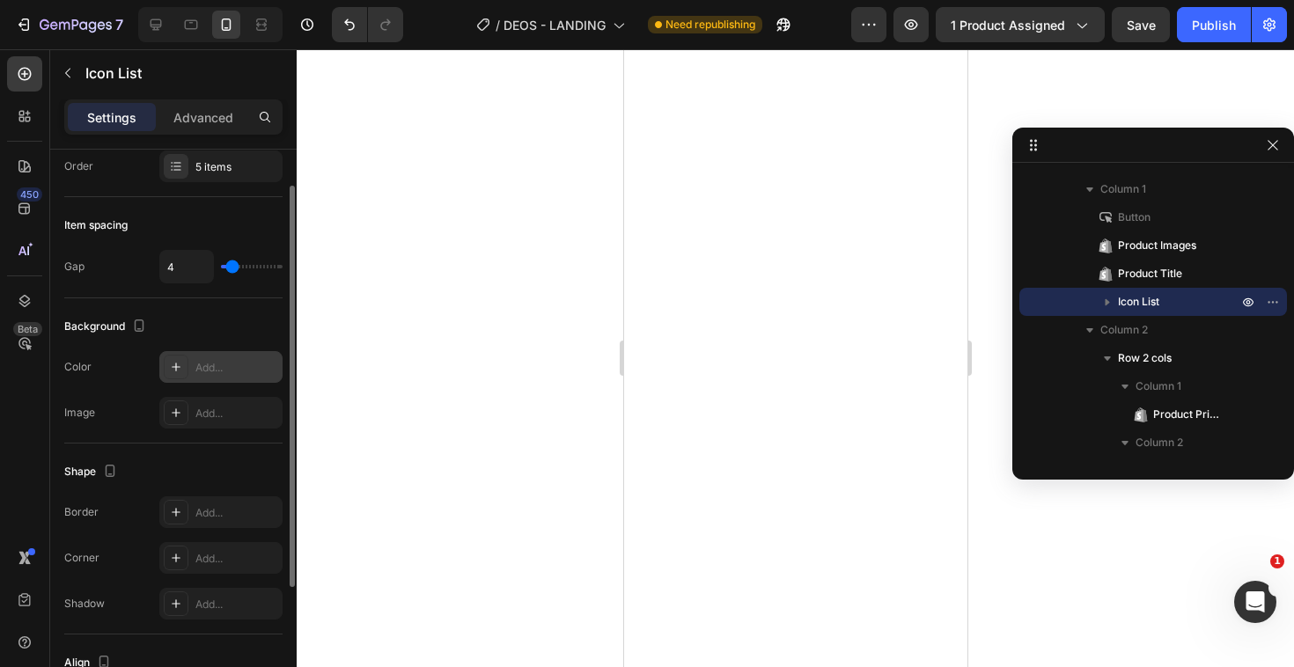
scroll to position [60, 0]
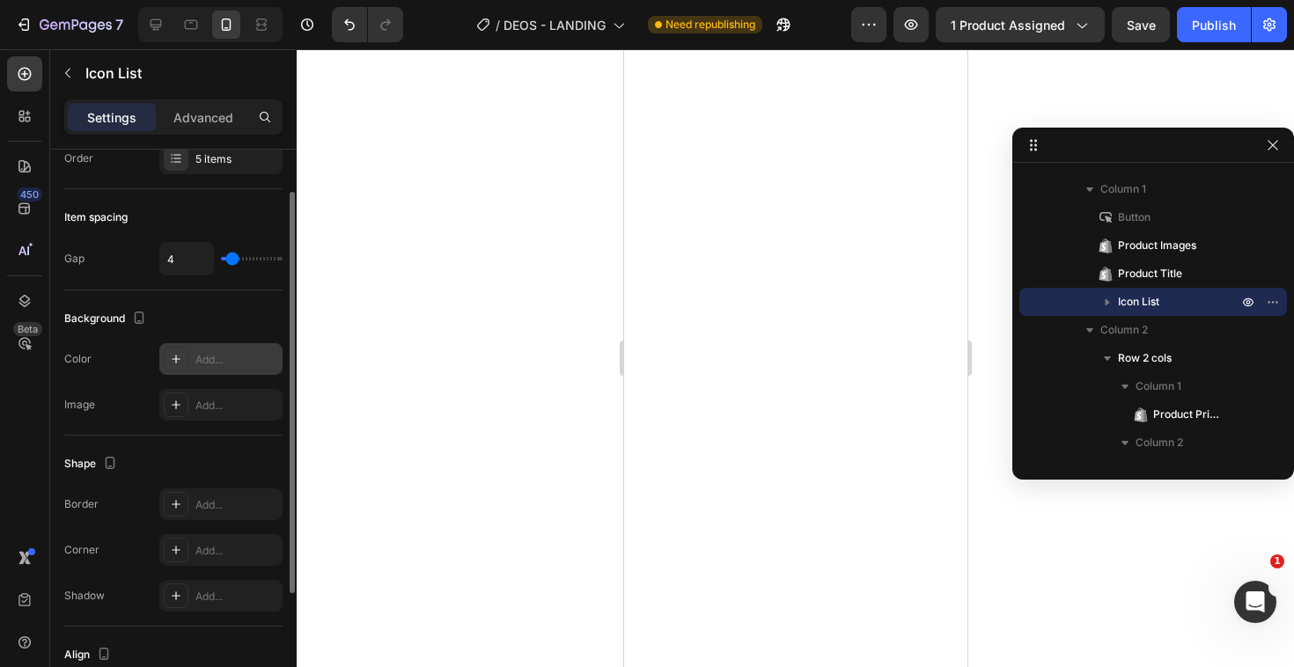
click at [179, 358] on icon at bounding box center [176, 359] width 9 height 9
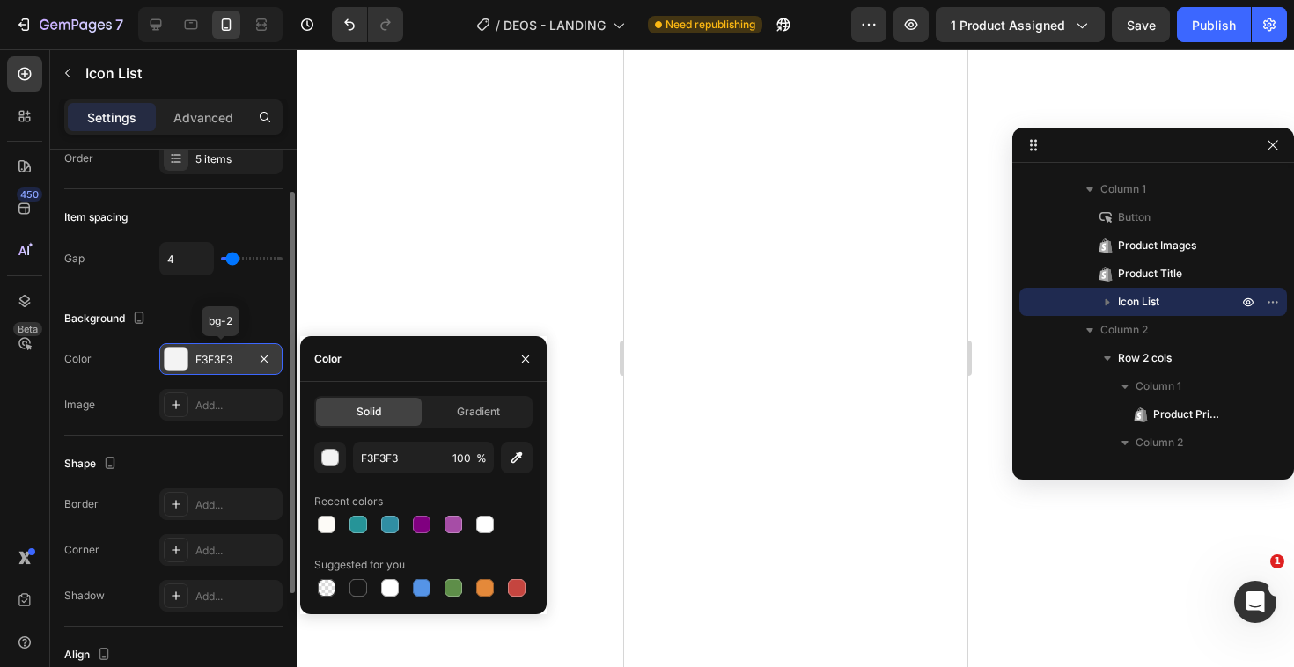
click at [179, 358] on div at bounding box center [176, 359] width 23 height 23
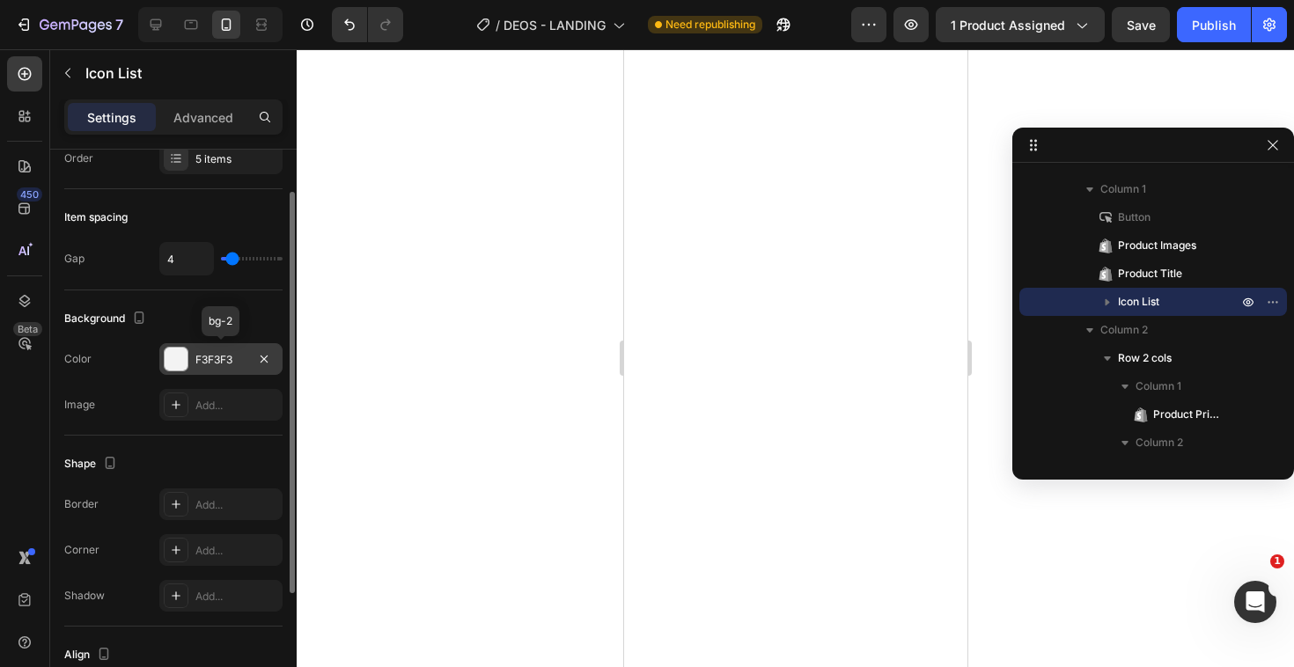
click at [179, 358] on div at bounding box center [176, 359] width 23 height 23
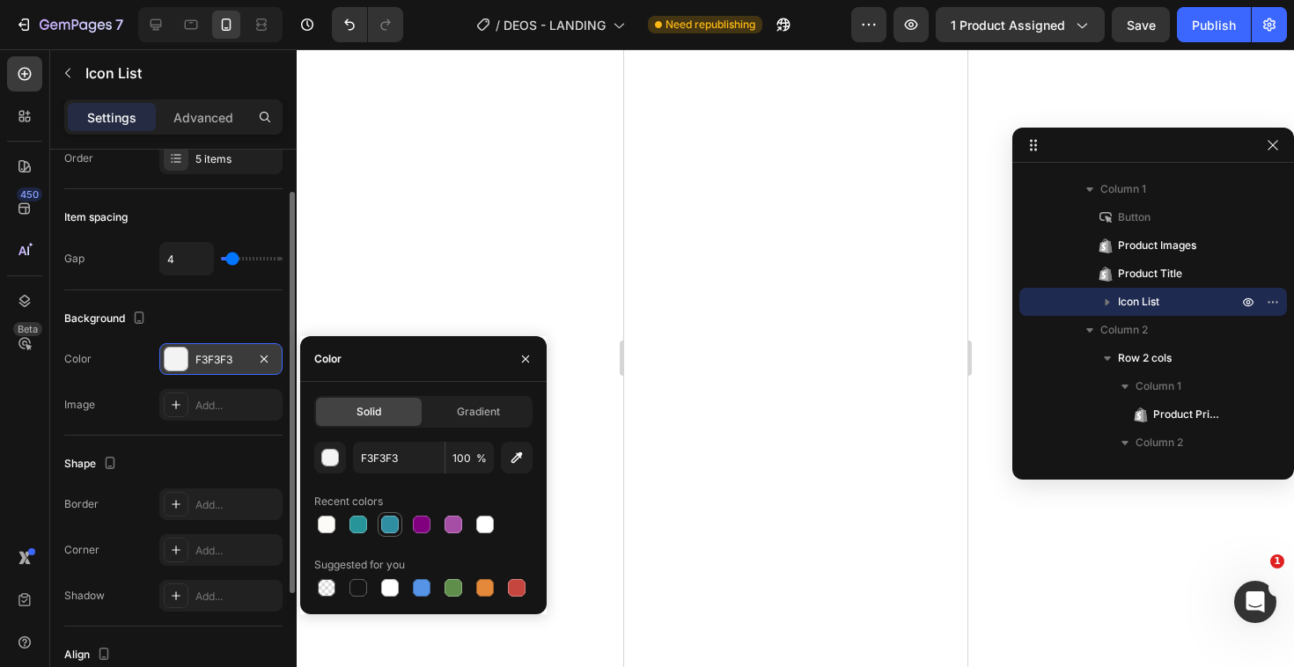
click at [383, 525] on div at bounding box center [390, 525] width 18 height 18
click at [363, 525] on div at bounding box center [358, 525] width 18 height 18
click at [511, 459] on icon "button" at bounding box center [516, 457] width 11 height 11
type input "9EE7E9"
click at [152, 452] on div "Shape" at bounding box center [173, 464] width 218 height 28
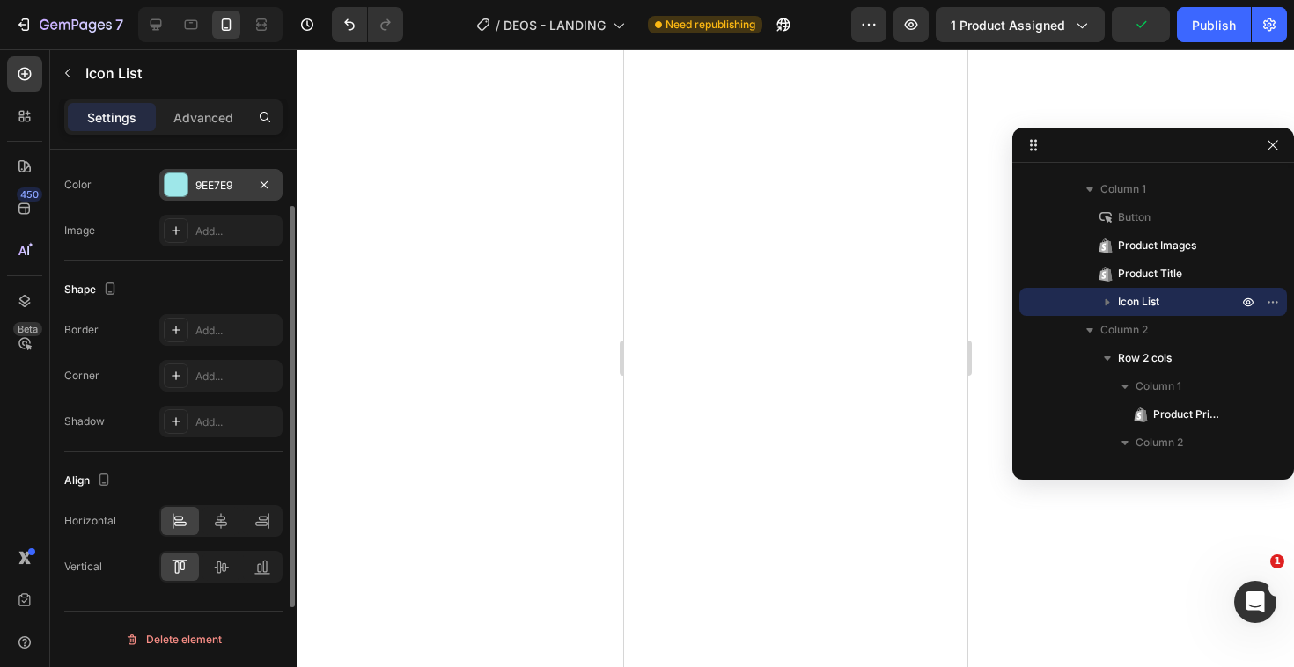
scroll to position [84, 0]
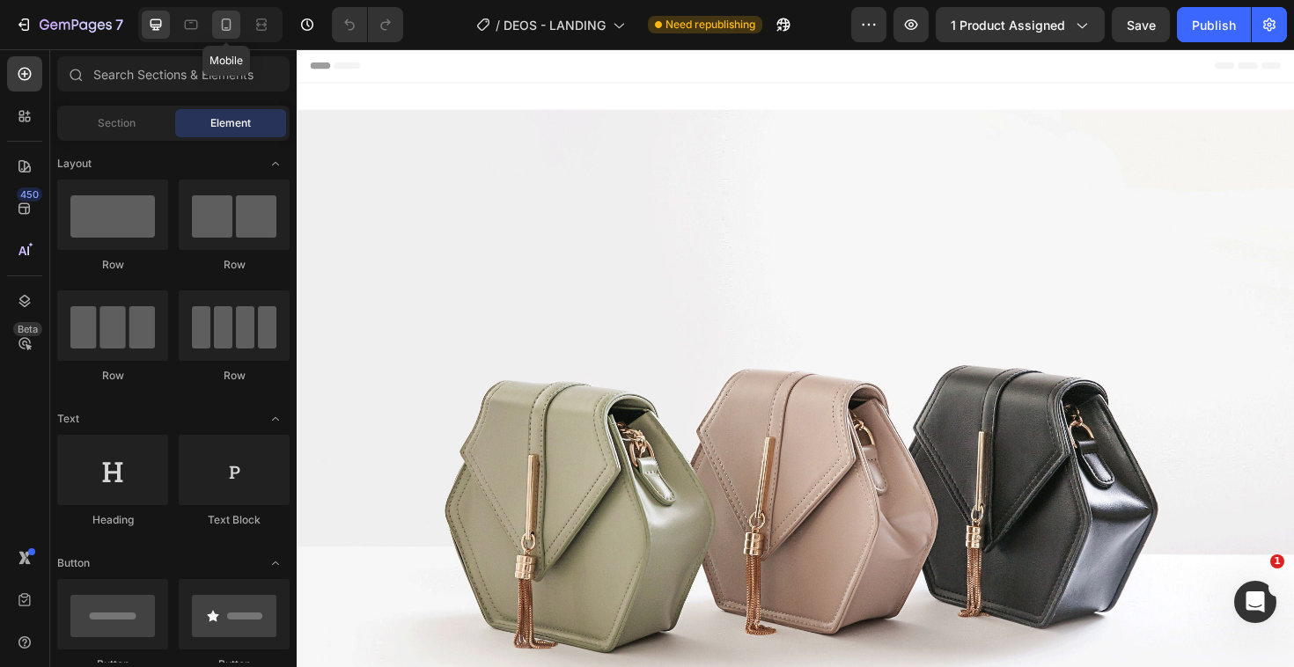
click at [228, 23] on icon at bounding box center [226, 25] width 18 height 18
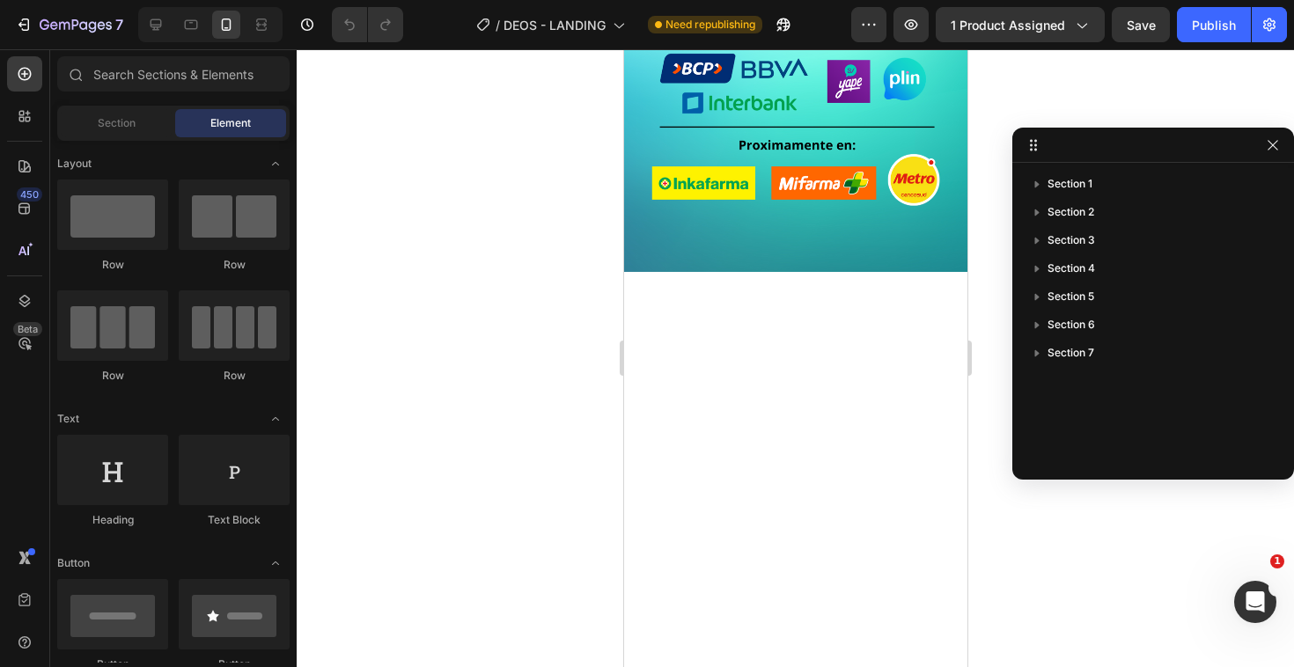
scroll to position [1747, 0]
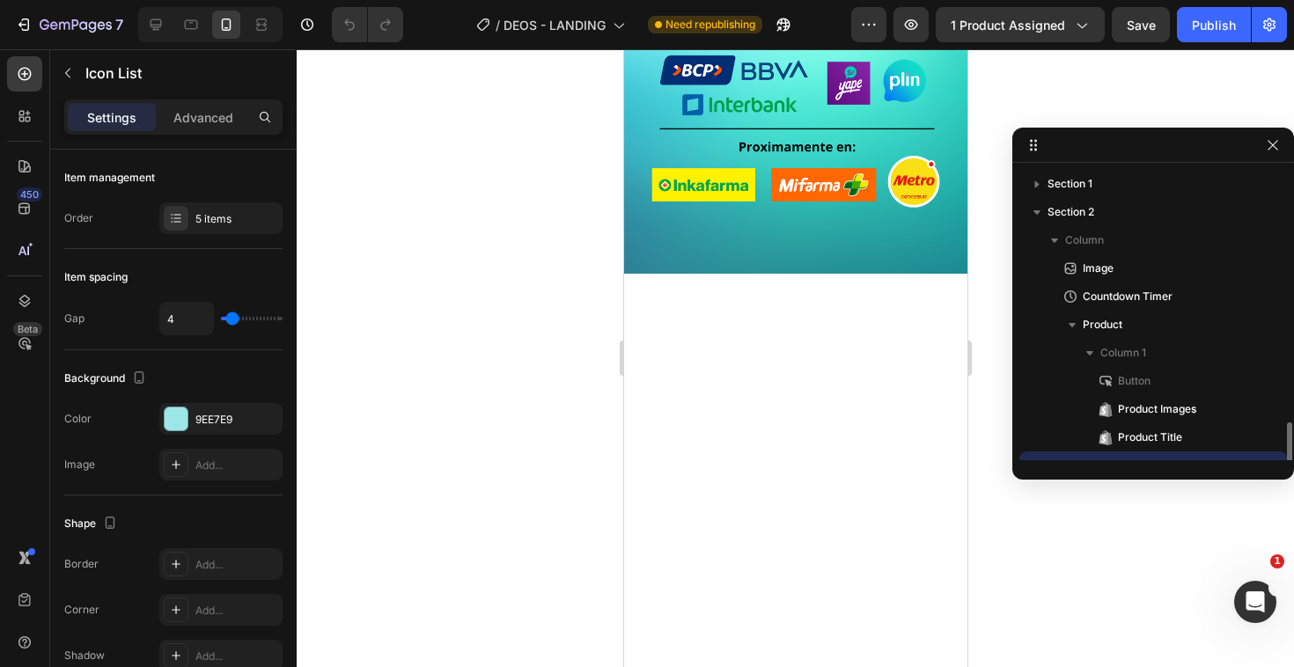
scroll to position [164, 0]
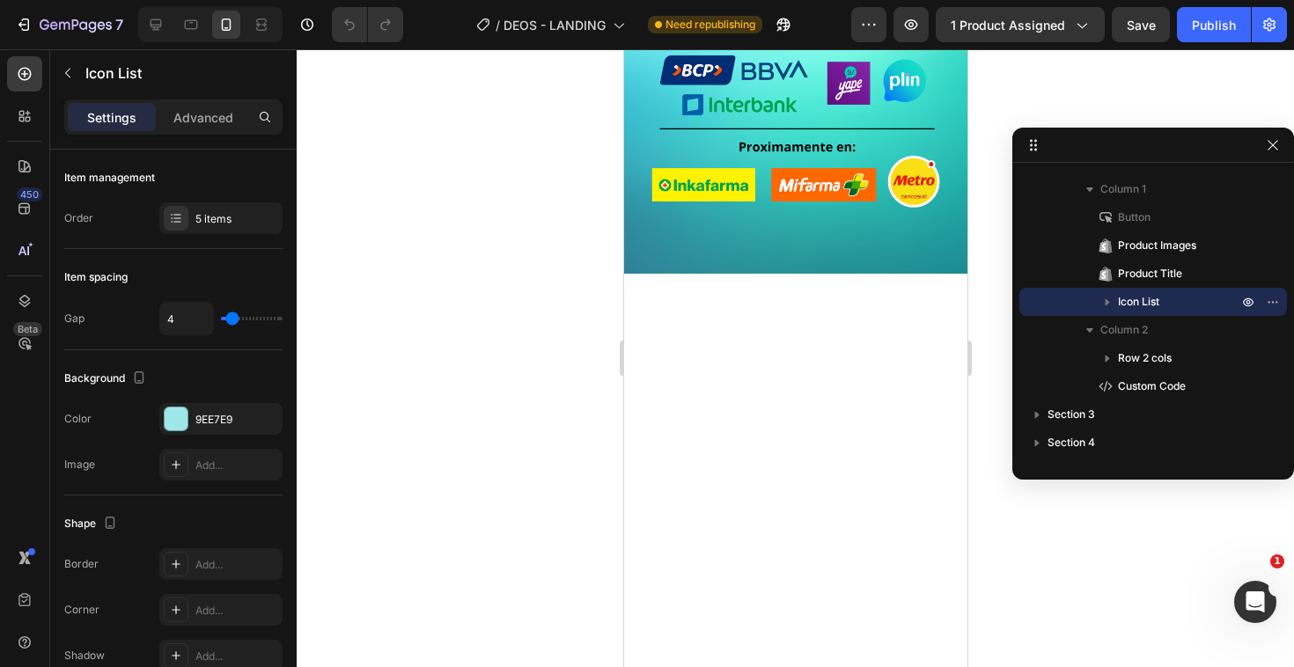
click at [206, 216] on div "5 items" at bounding box center [236, 219] width 83 height 16
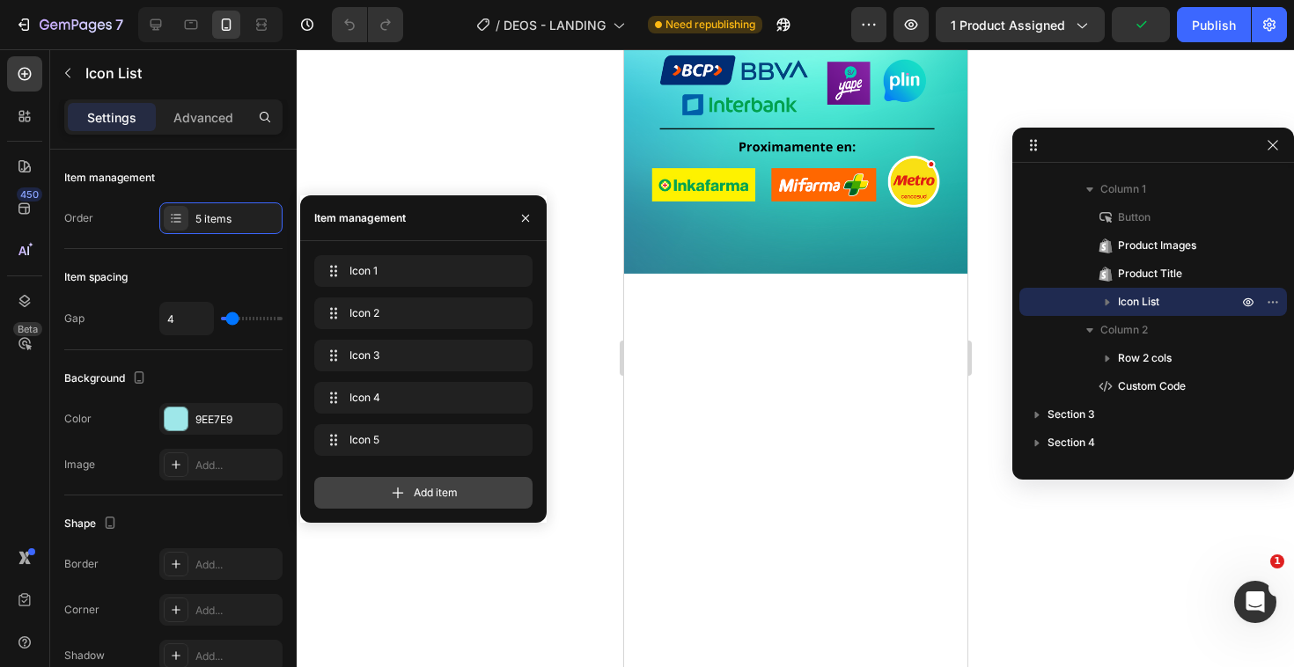
click at [403, 501] on icon at bounding box center [398, 493] width 18 height 18
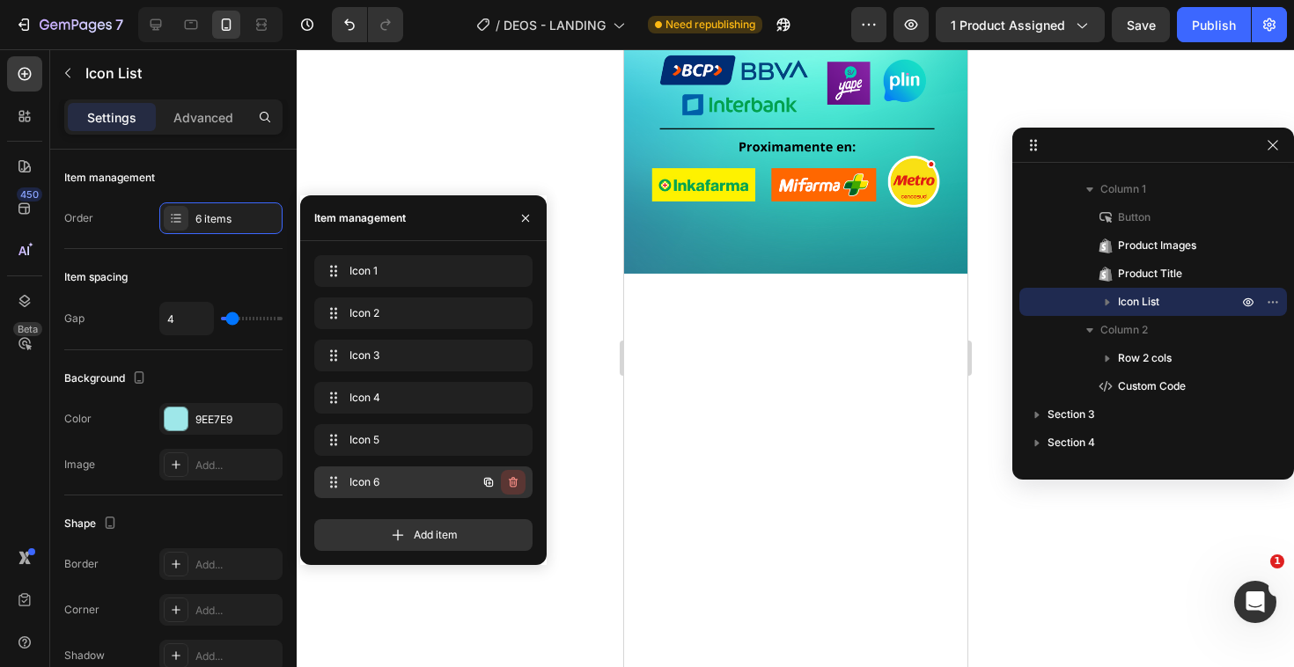
click at [512, 478] on icon "button" at bounding box center [513, 482] width 14 height 14
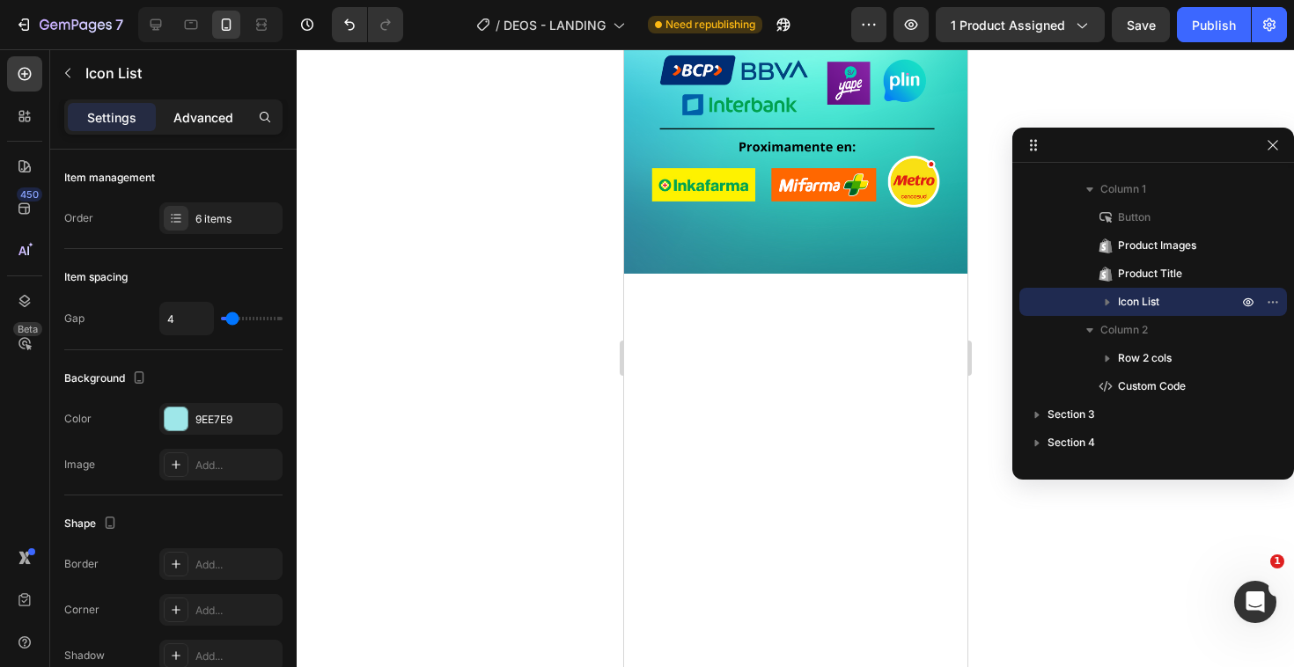
click at [209, 122] on p "Advanced" at bounding box center [203, 117] width 60 height 18
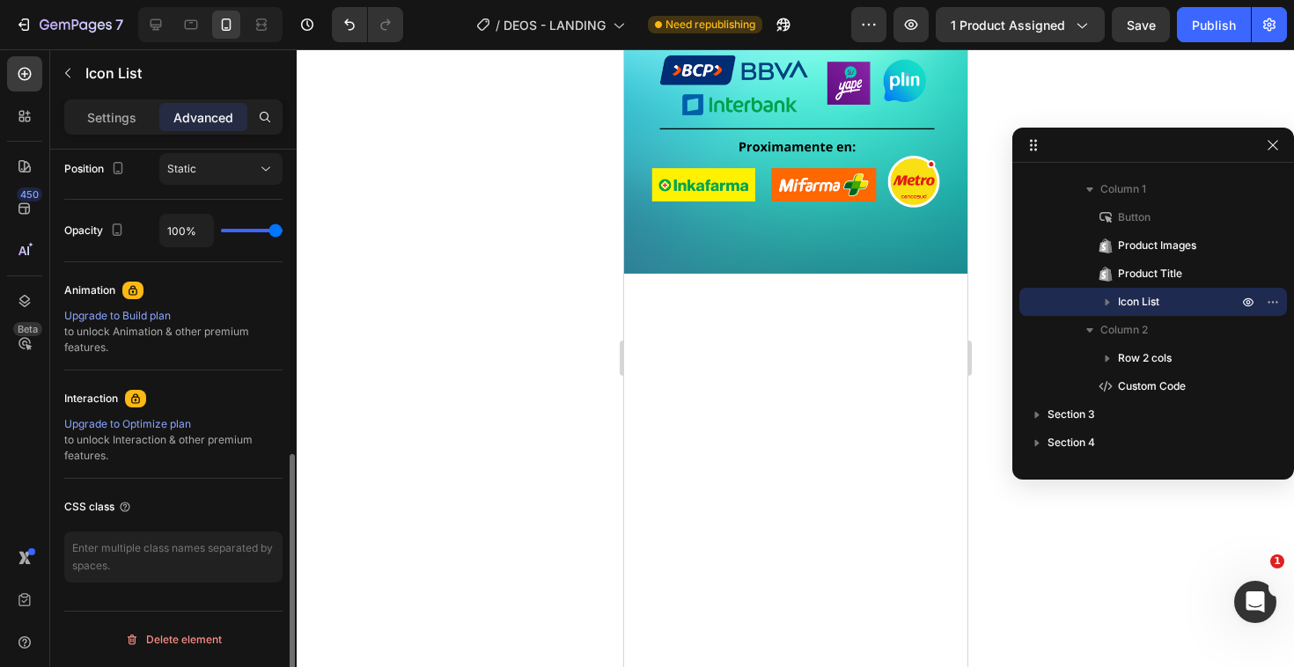
scroll to position [0, 0]
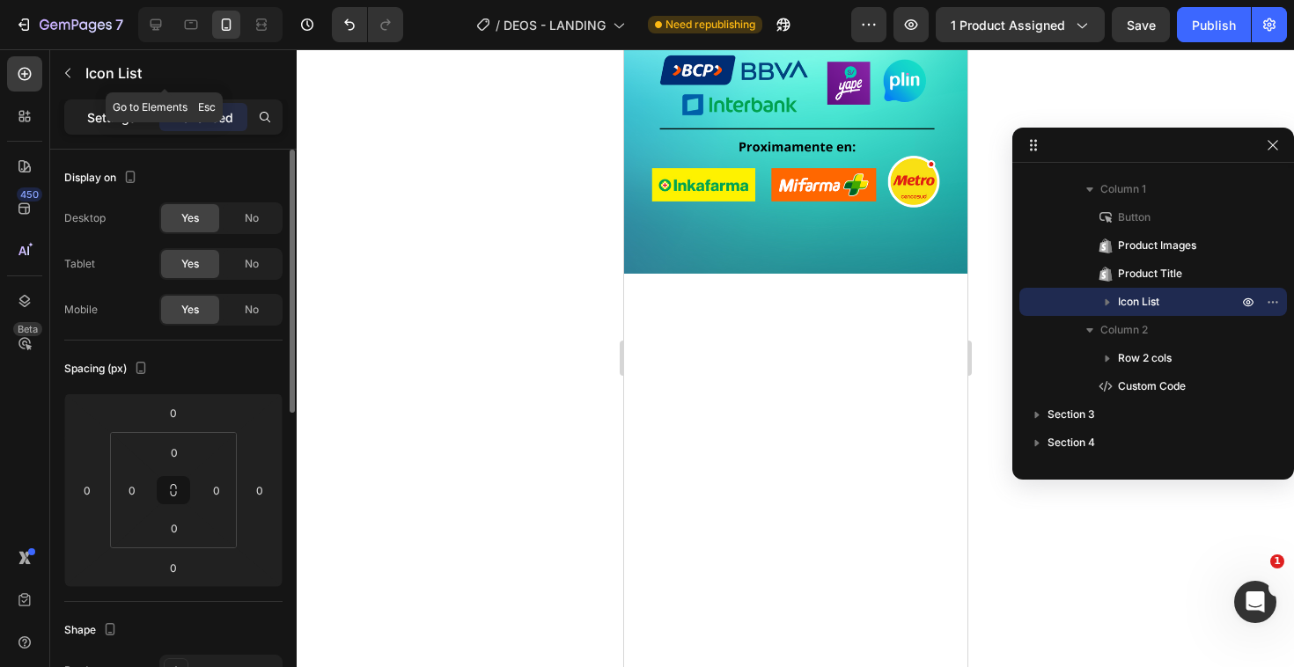
click at [101, 125] on p "Settings" at bounding box center [111, 117] width 49 height 18
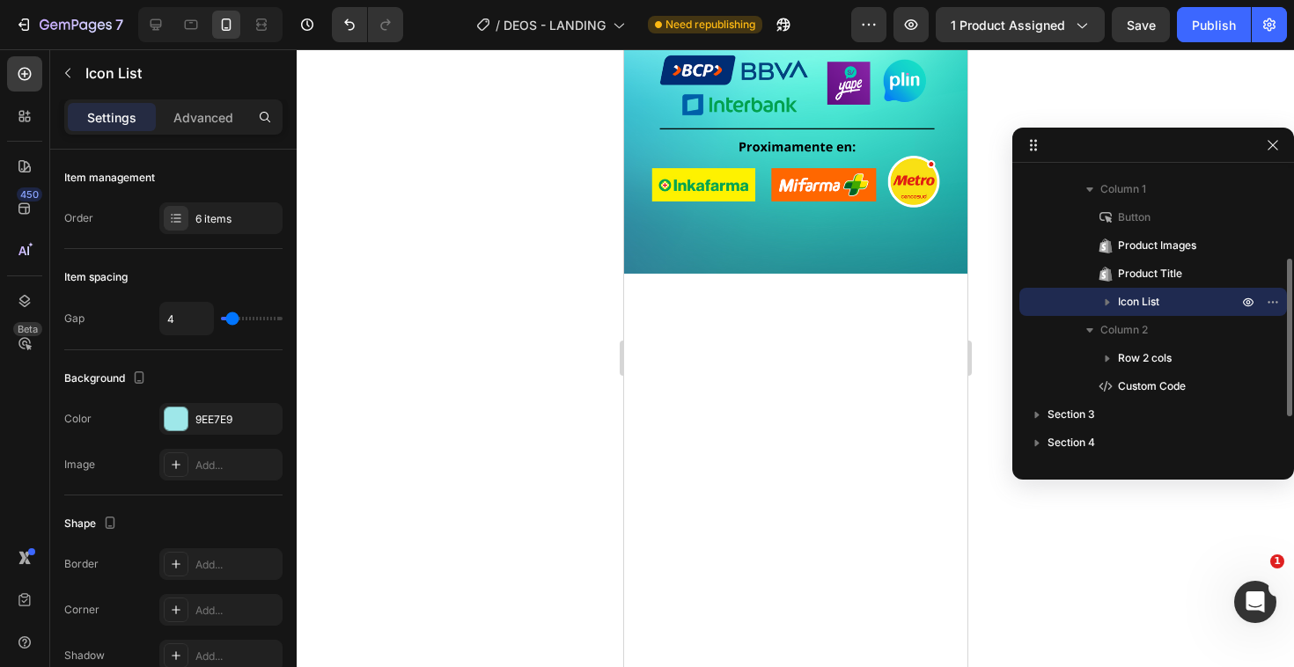
click at [1147, 291] on div "Icon List" at bounding box center [1152, 302] width 253 height 28
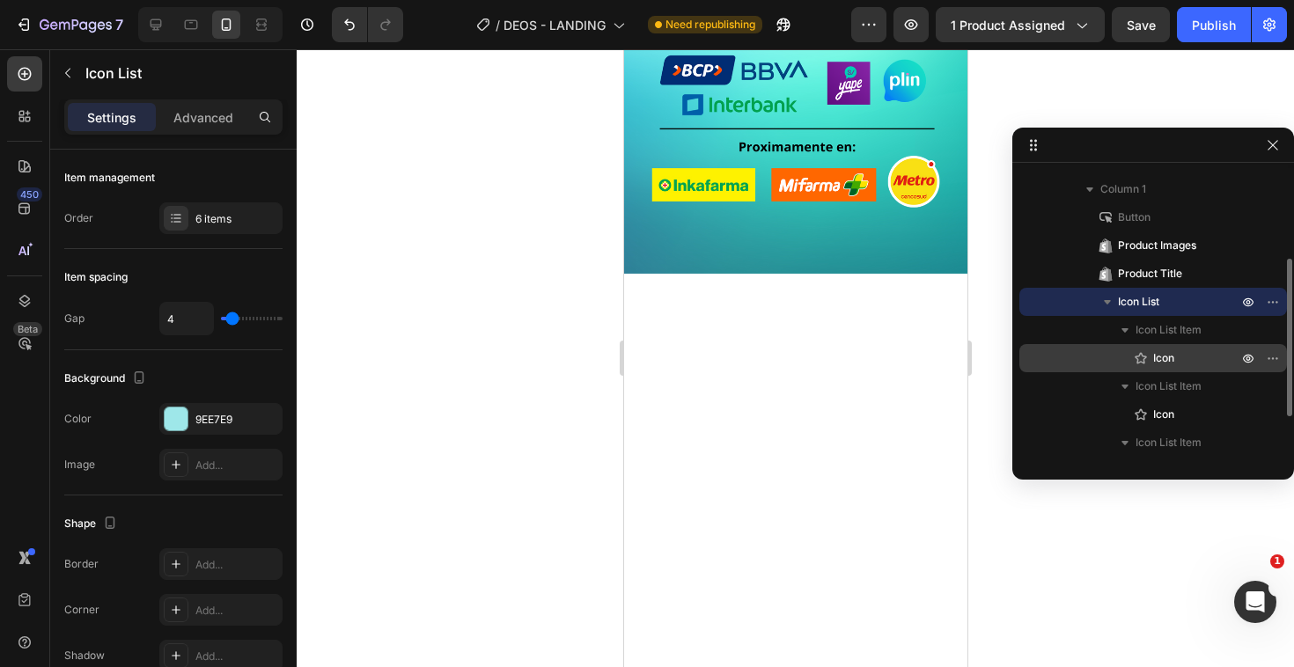
click at [1153, 354] on span "Icon" at bounding box center [1163, 358] width 21 height 18
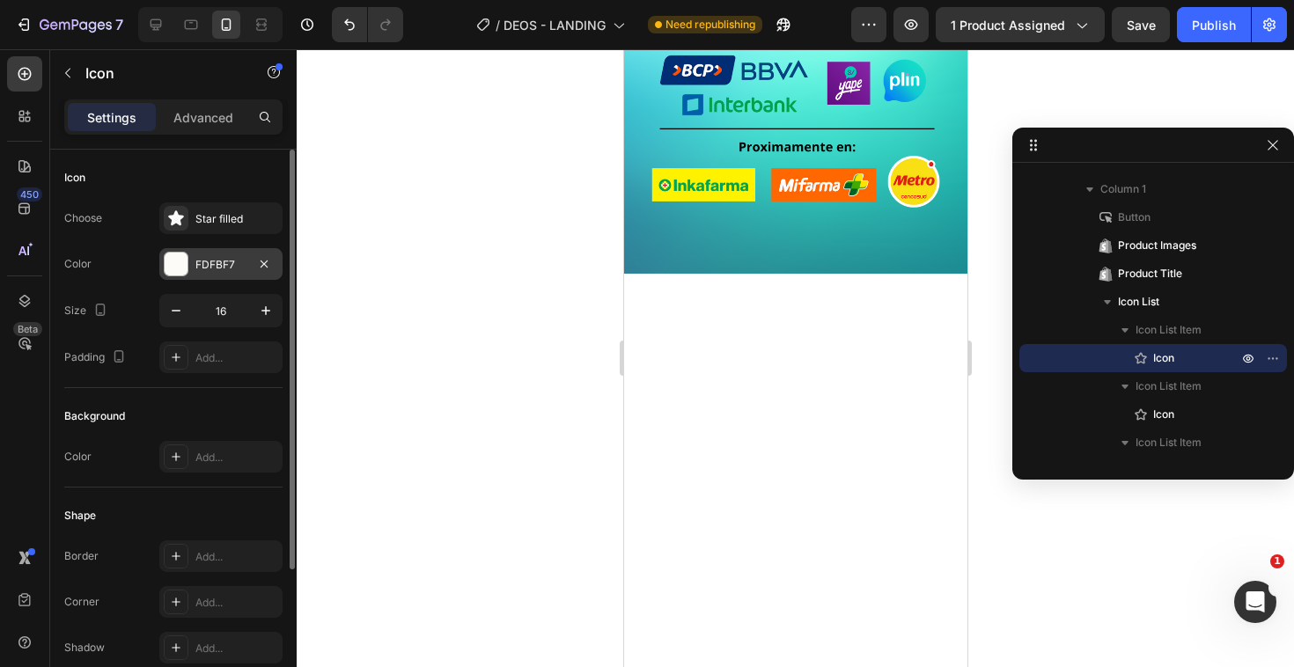
click at [189, 272] on div "FDFBF7" at bounding box center [220, 264] width 123 height 32
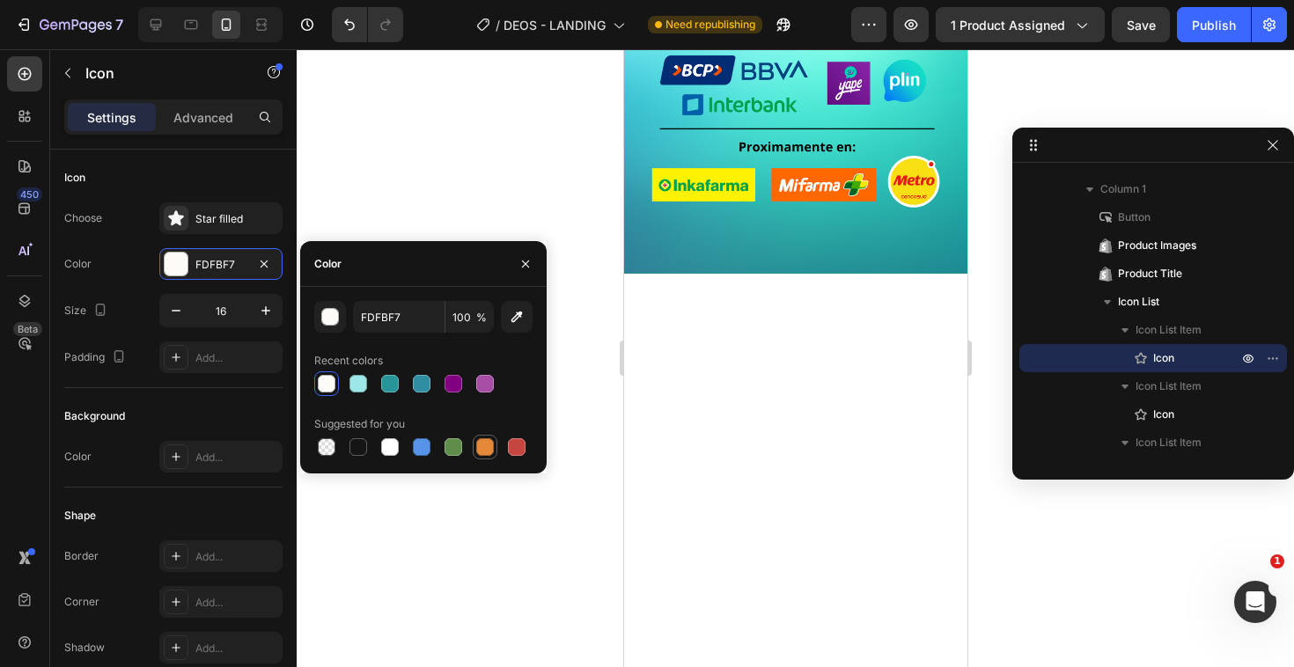
click at [480, 438] on div at bounding box center [485, 447] width 18 height 18
click at [339, 318] on button "button" at bounding box center [330, 317] width 32 height 32
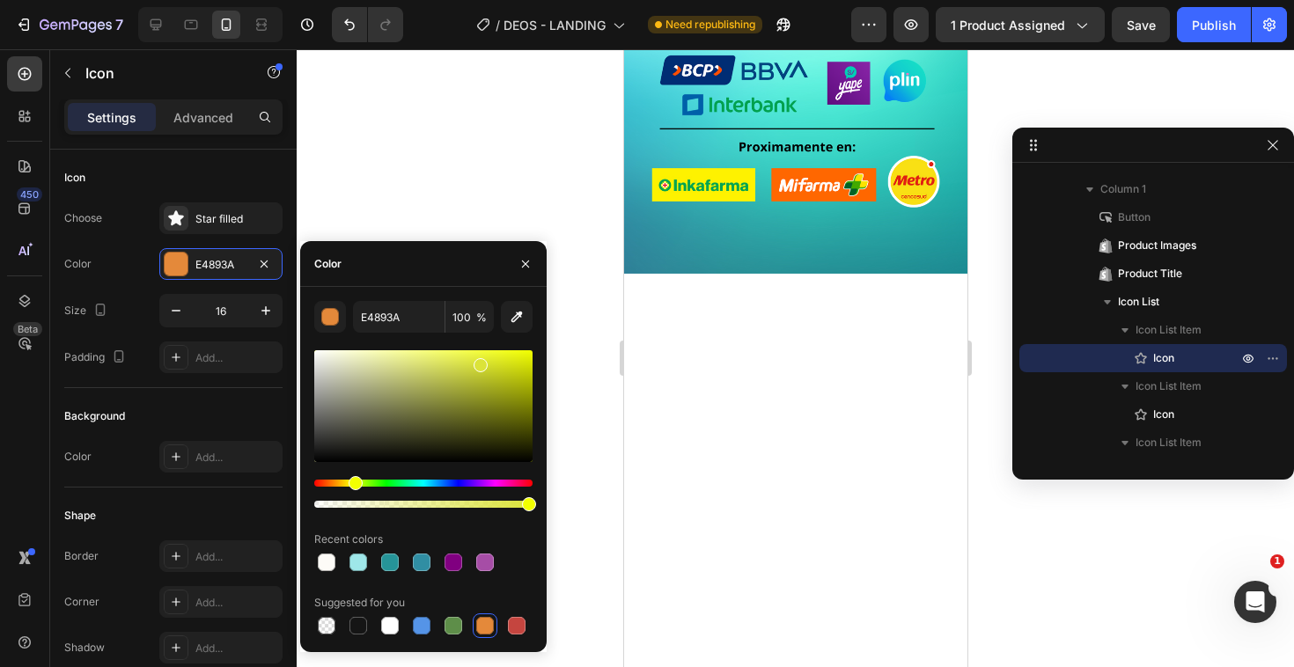
click at [353, 485] on div "Hue" at bounding box center [423, 483] width 218 height 7
drag, startPoint x: 444, startPoint y: 361, endPoint x: 441, endPoint y: 351, distance: 10.3
click at [441, 351] on div at bounding box center [423, 406] width 218 height 112
drag, startPoint x: 444, startPoint y: 350, endPoint x: 493, endPoint y: 358, distance: 49.0
click at [493, 358] on div at bounding box center [494, 360] width 14 height 14
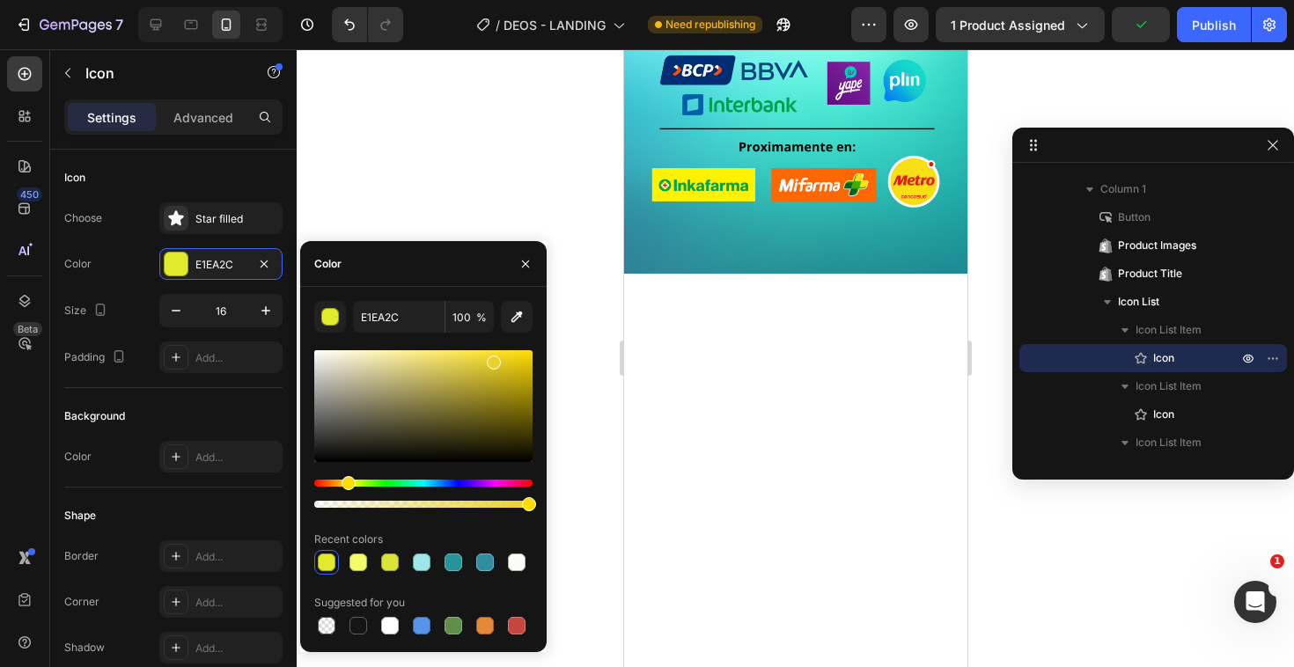
drag, startPoint x: 356, startPoint y: 486, endPoint x: 346, endPoint y: 484, distance: 10.7
click at [346, 484] on div "Hue" at bounding box center [348, 483] width 14 height 14
drag, startPoint x: 488, startPoint y: 360, endPoint x: 507, endPoint y: 379, distance: 26.8
click at [507, 379] on div at bounding box center [507, 378] width 14 height 14
drag, startPoint x: 507, startPoint y: 379, endPoint x: 531, endPoint y: 355, distance: 34.2
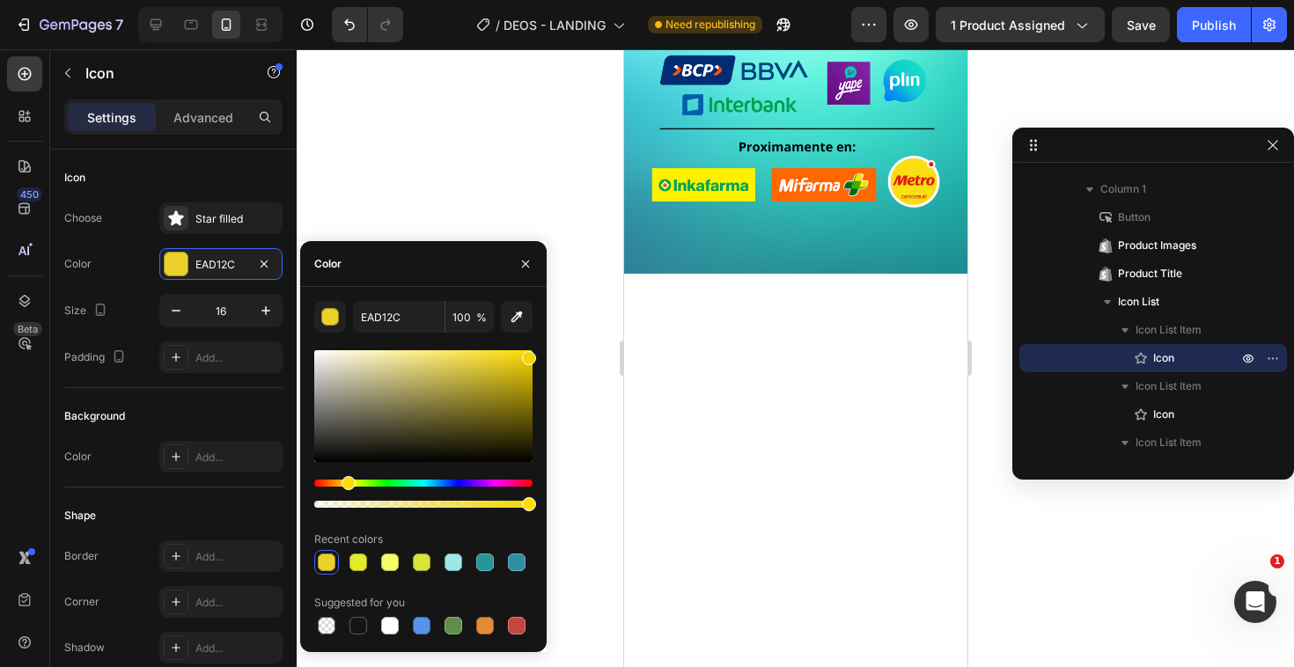
click at [531, 355] on div at bounding box center [529, 358] width 14 height 14
type input "F4D402"
click at [389, 336] on div "F4D402 100 % Recent colors Suggested for you" at bounding box center [423, 469] width 218 height 337
click at [390, 328] on input "F4D402" at bounding box center [399, 317] width 92 height 32
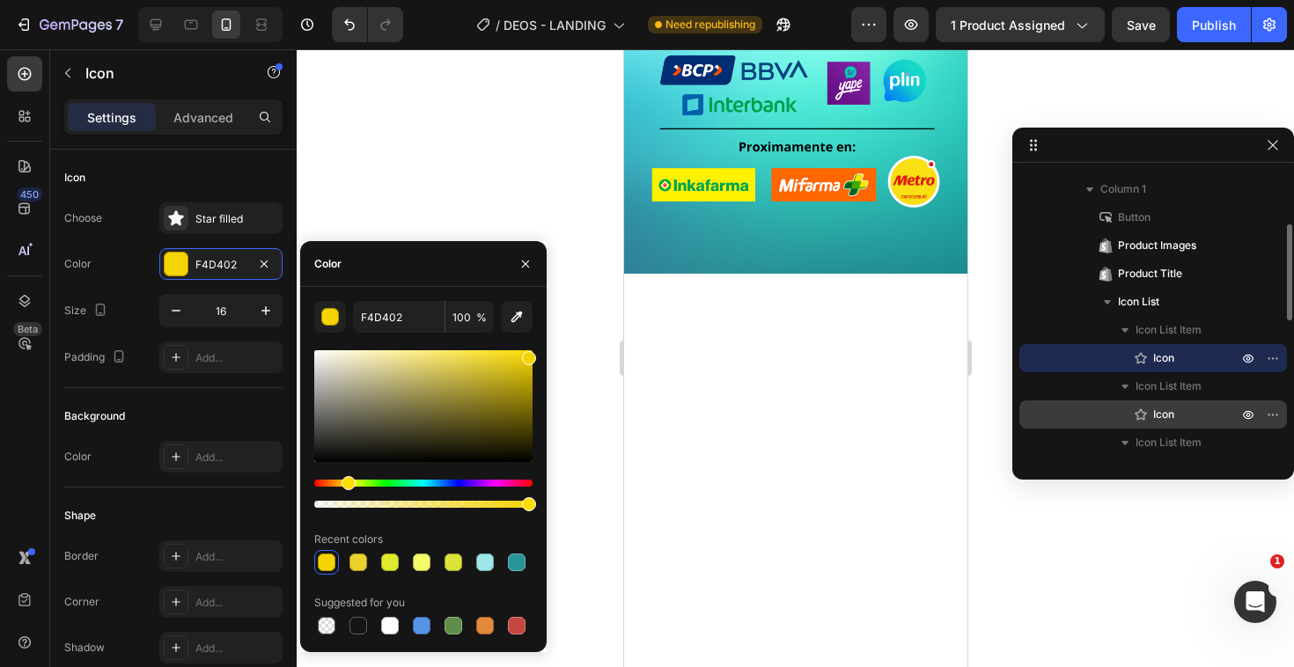
click at [1200, 416] on p "Icon" at bounding box center [1176, 415] width 88 height 18
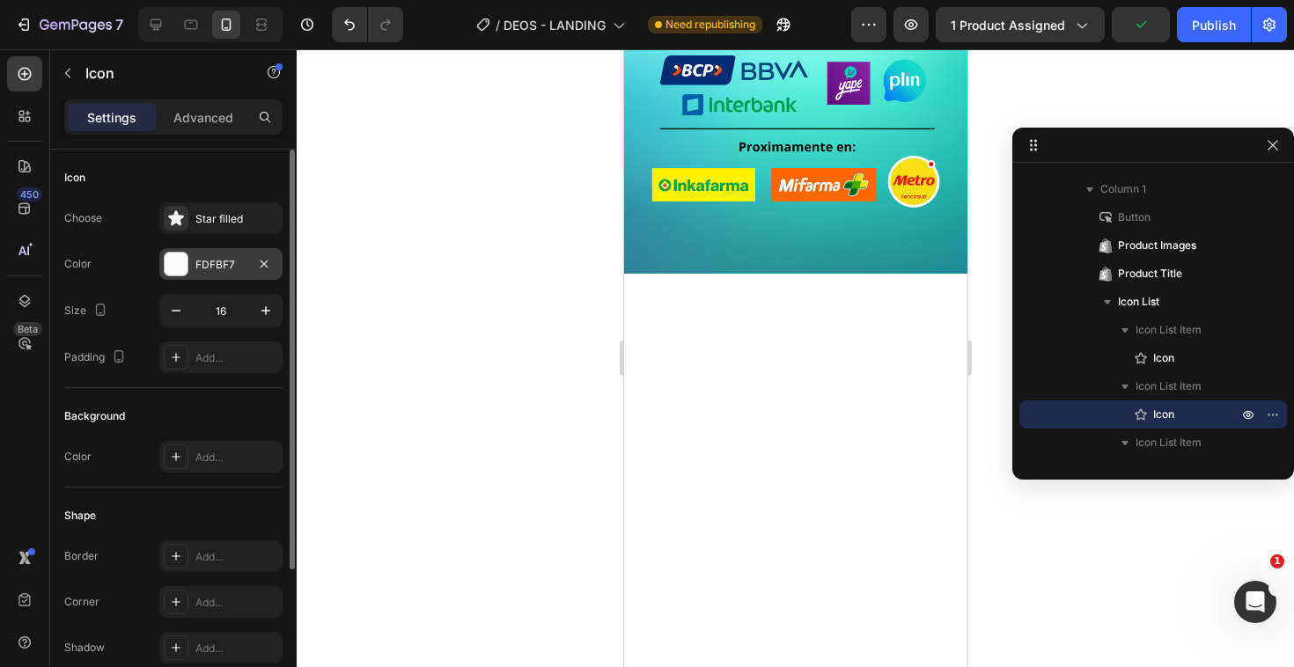
click at [174, 256] on div at bounding box center [176, 264] width 23 height 23
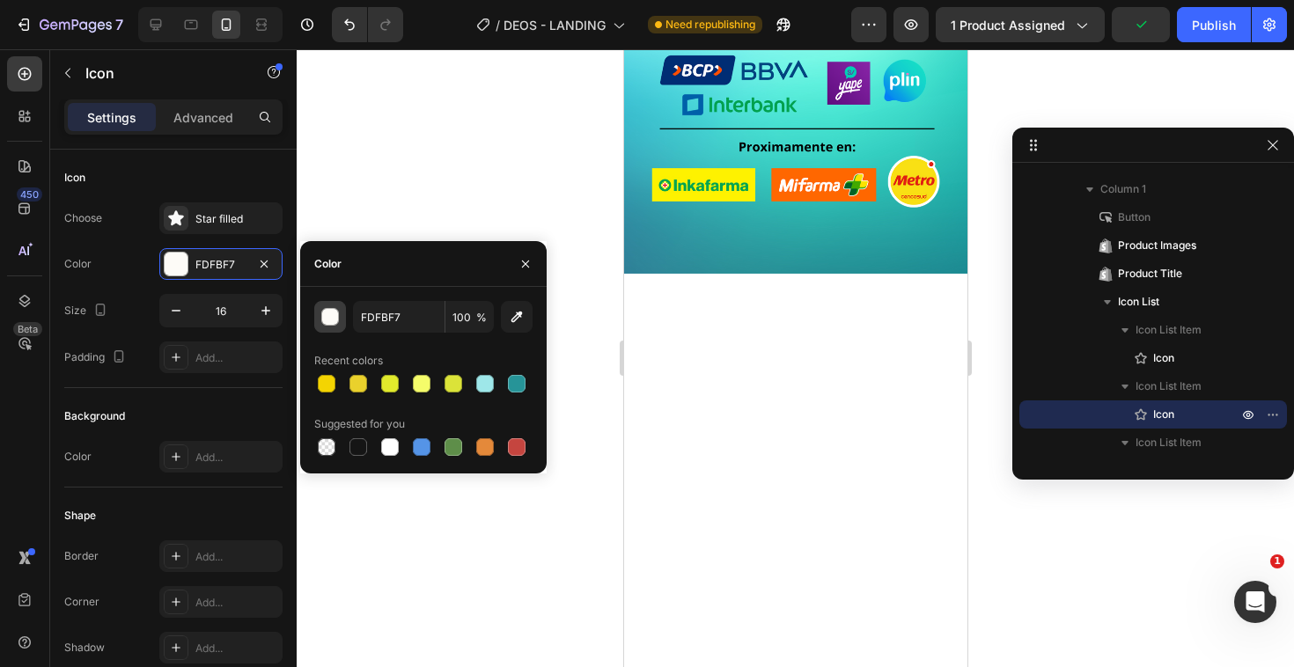
click at [318, 306] on button "button" at bounding box center [330, 317] width 32 height 32
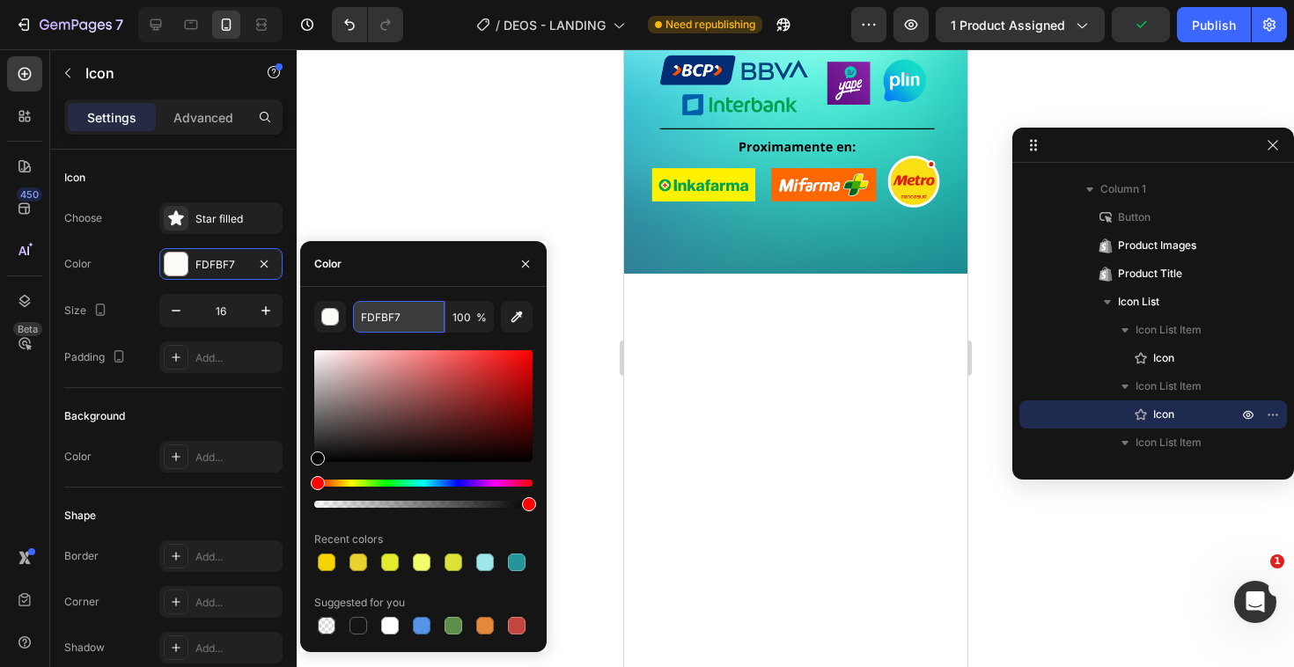
click at [409, 320] on input "FDFBF7" at bounding box center [399, 317] width 92 height 32
paste input "4D402"
type input "F4D402"
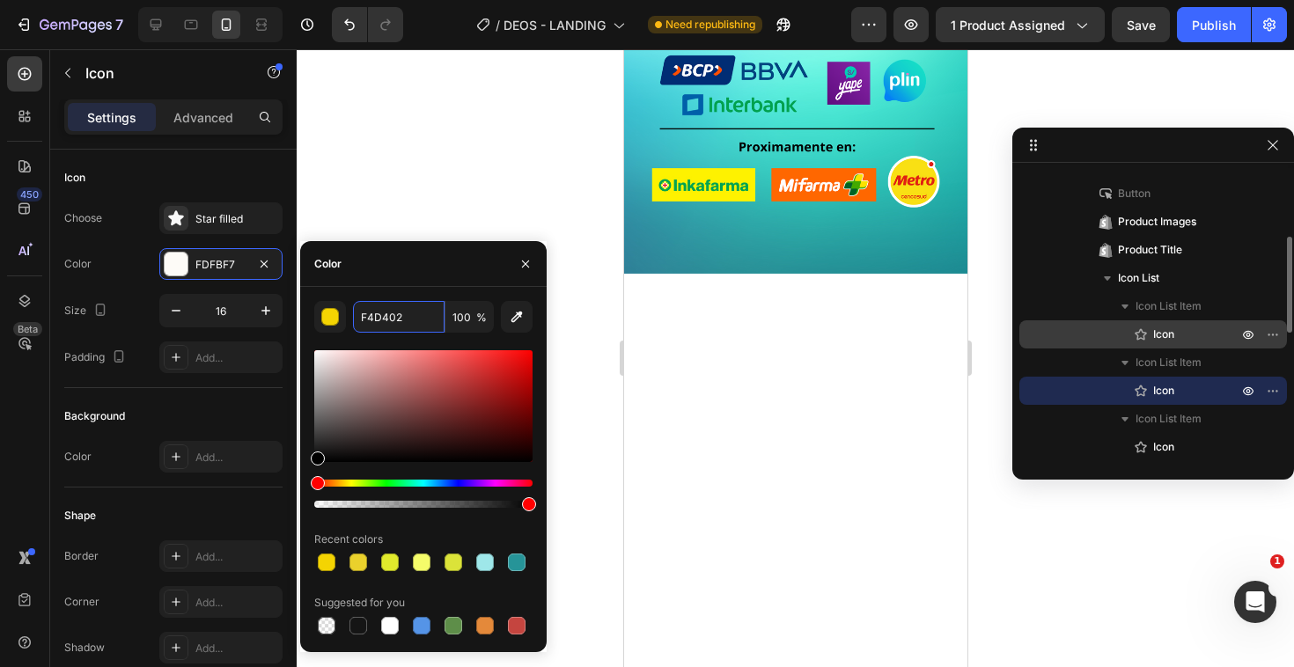
scroll to position [191, 0]
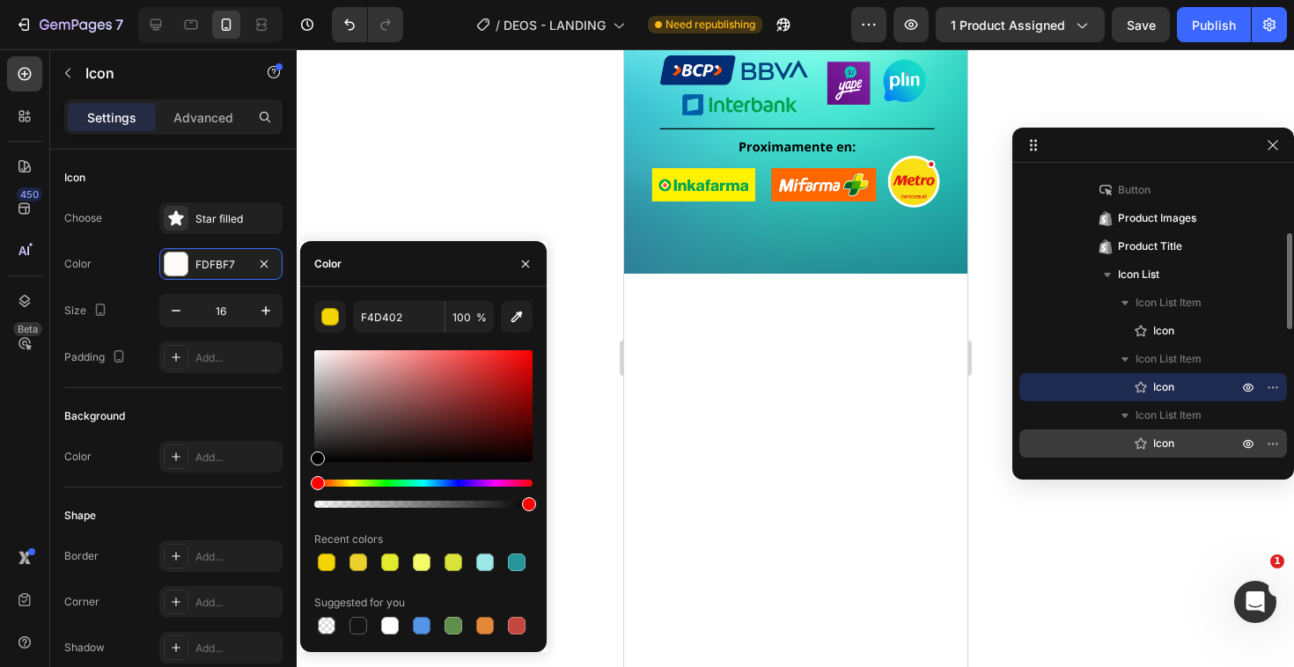
click at [1157, 441] on span "Icon" at bounding box center [1163, 444] width 21 height 18
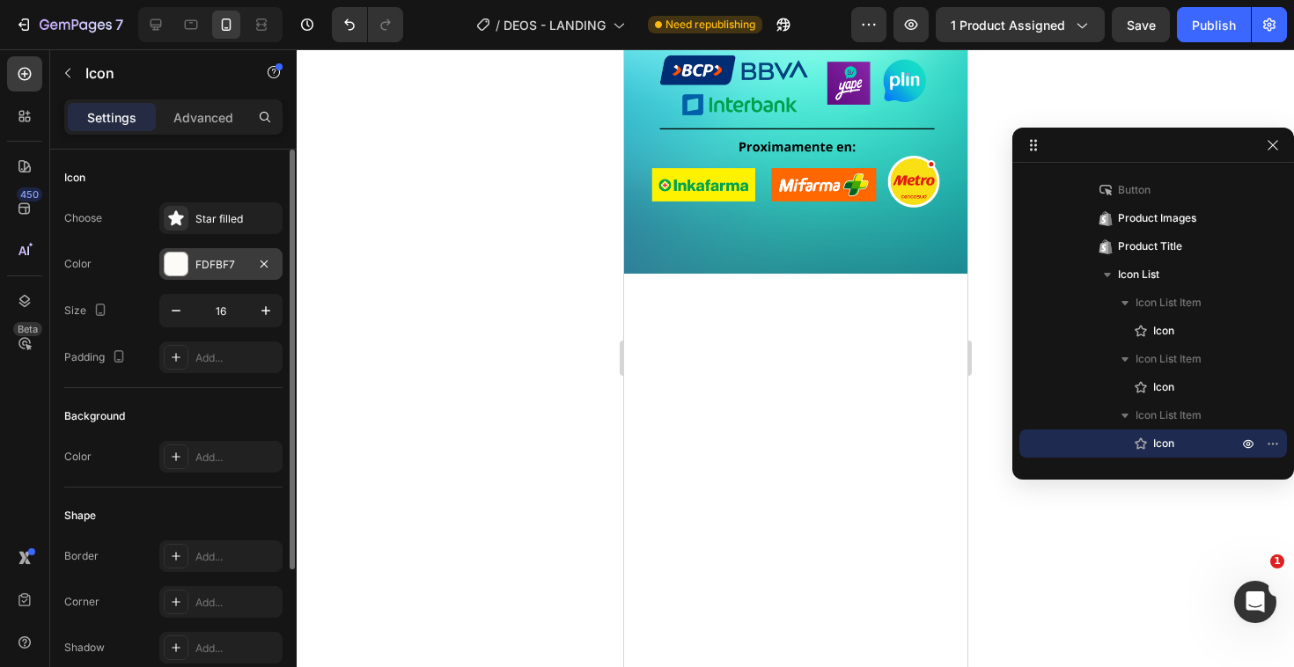
click at [187, 267] on div at bounding box center [176, 264] width 25 height 25
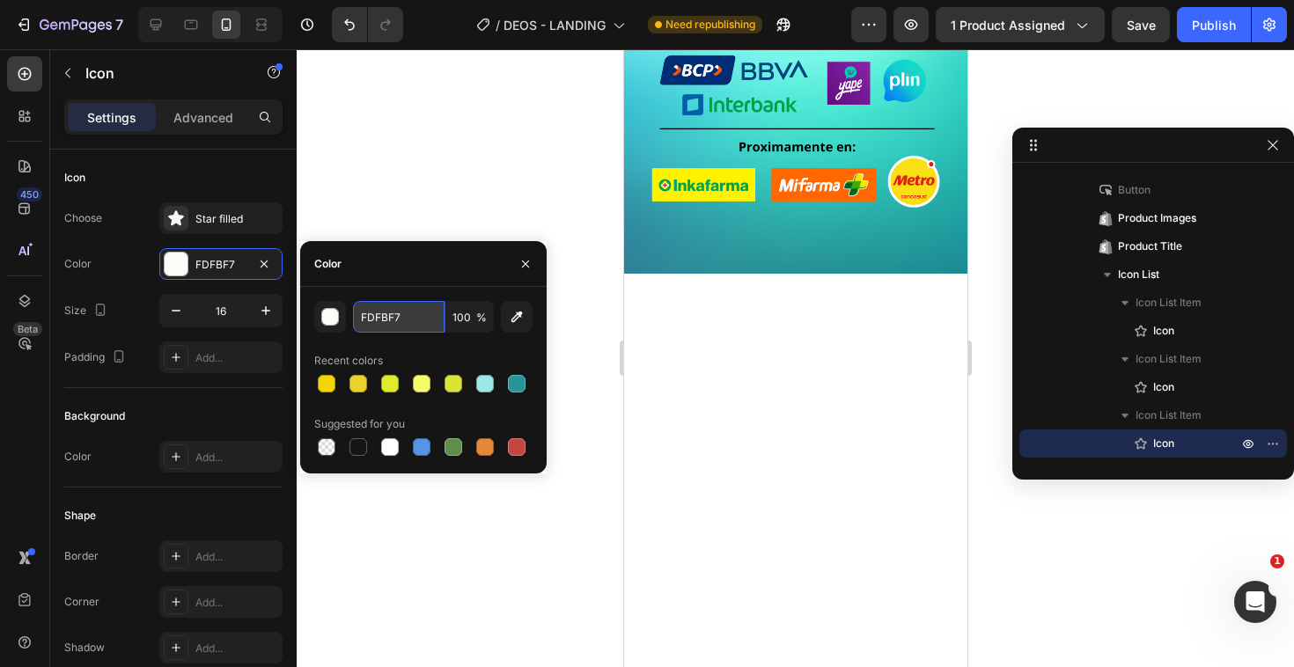
click at [427, 319] on input "FDFBF7" at bounding box center [399, 317] width 92 height 32
paste input "4D402"
type input "F4D402"
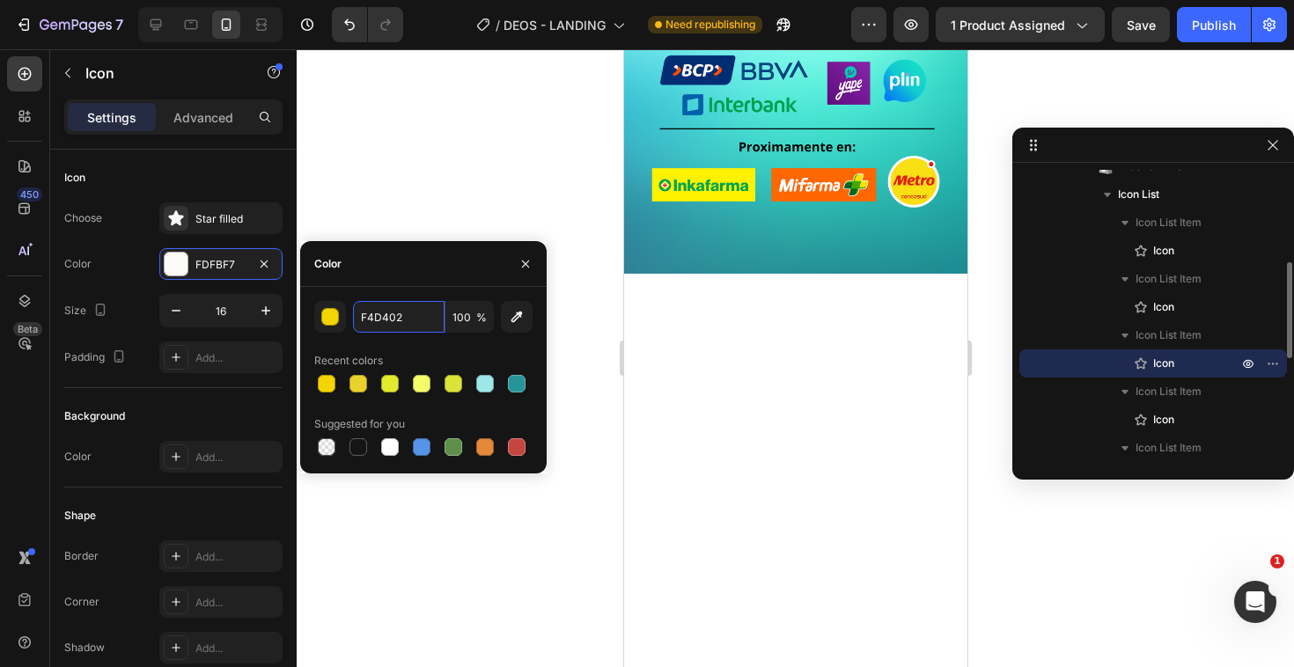
scroll to position [273, 0]
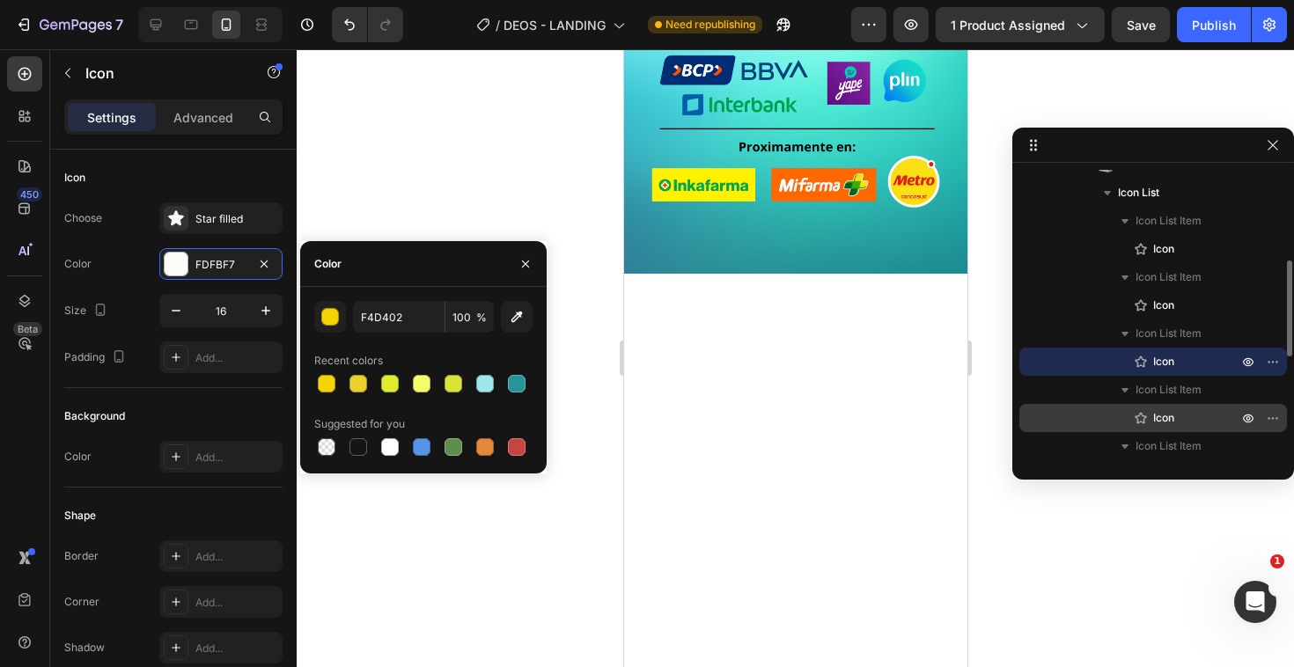
click at [1165, 417] on span "Icon" at bounding box center [1163, 418] width 21 height 18
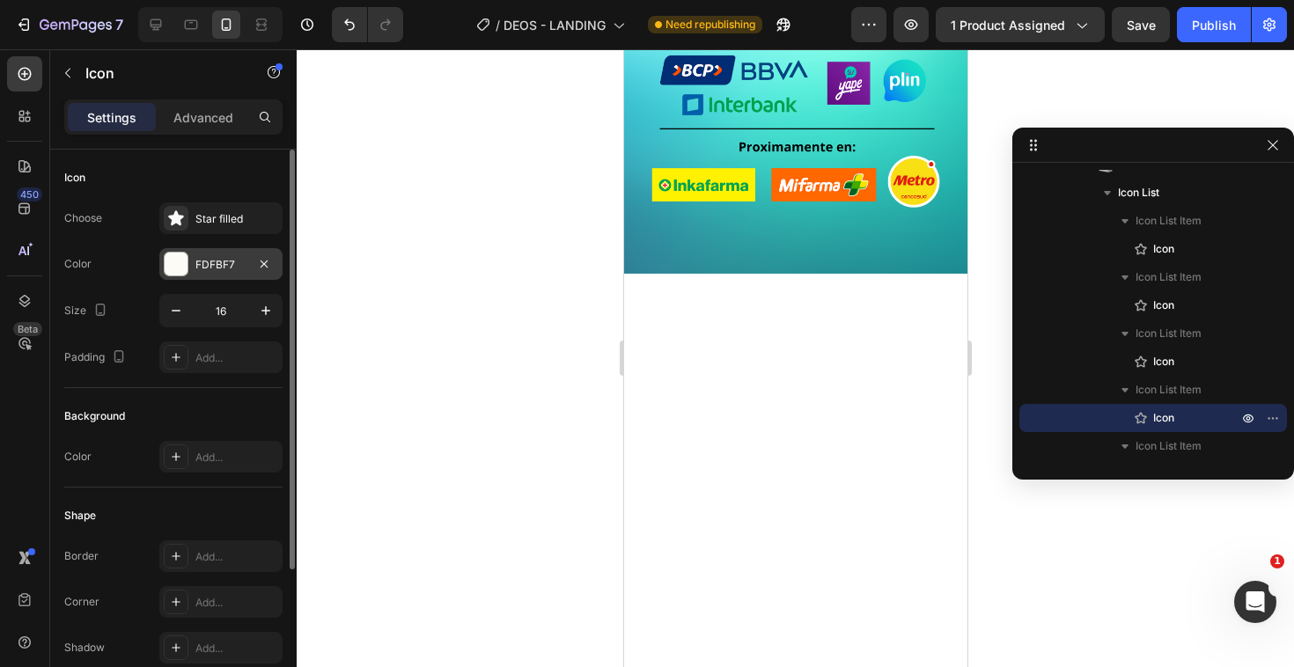
click at [223, 268] on div "FDFBF7" at bounding box center [220, 265] width 51 height 16
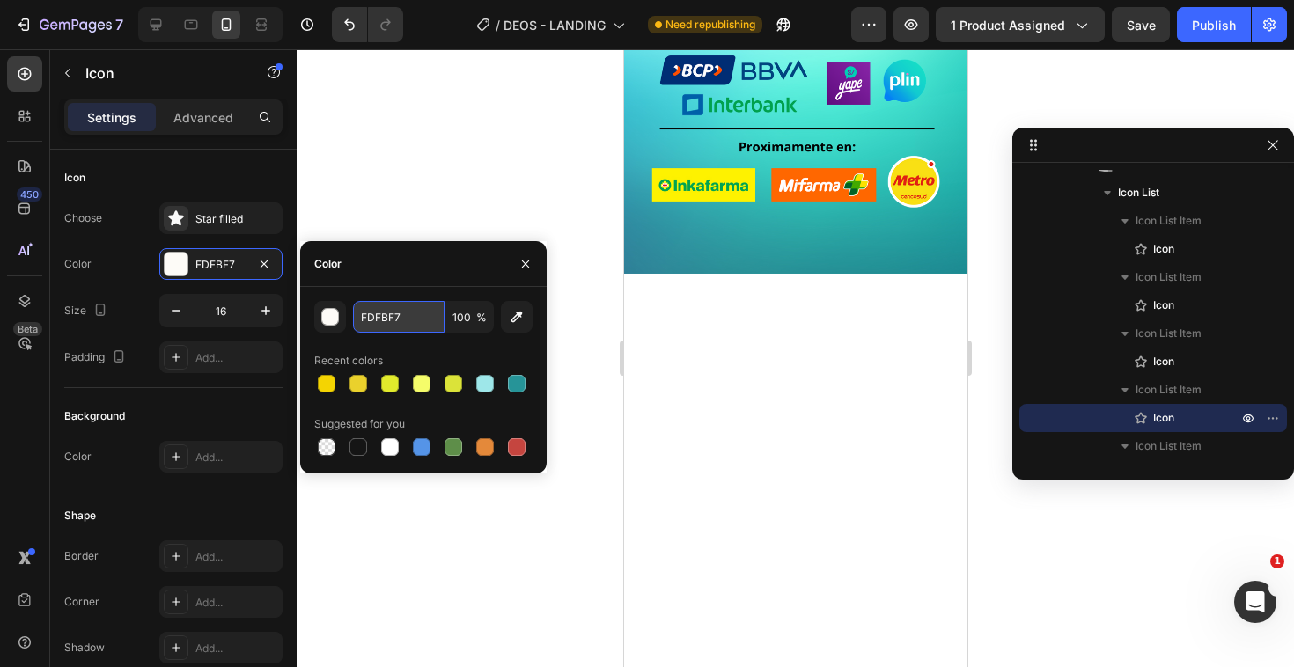
click at [385, 306] on input "FDFBF7" at bounding box center [399, 317] width 92 height 32
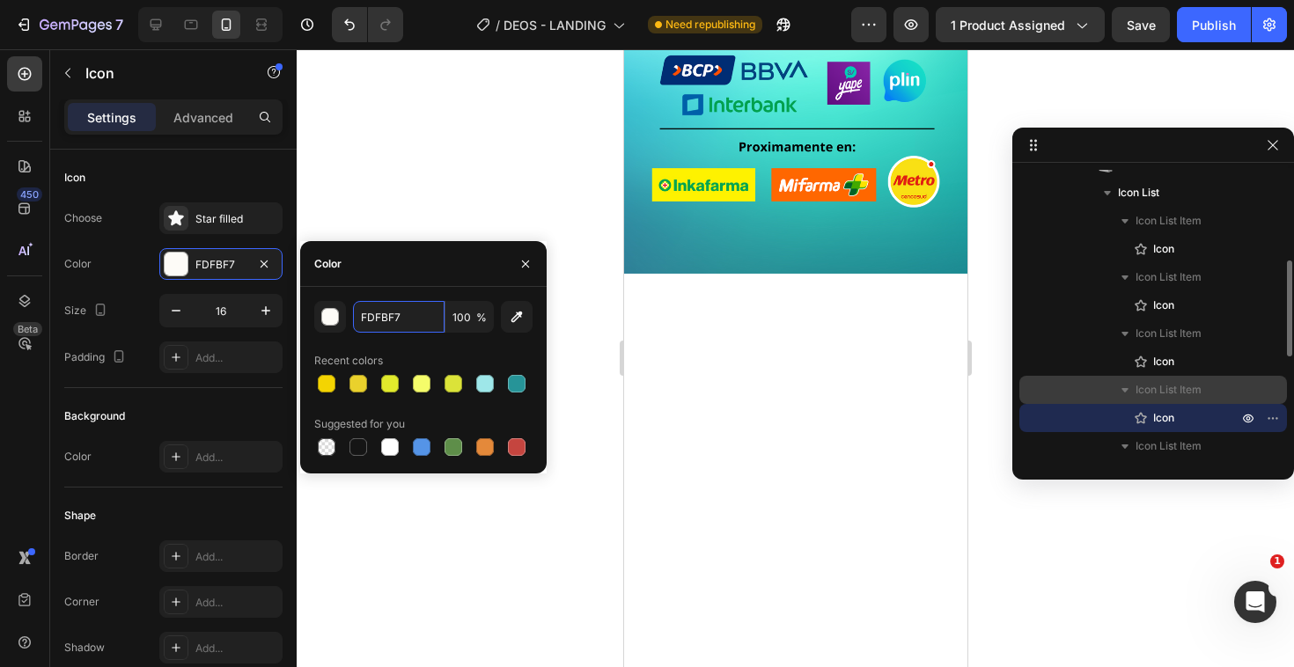
paste input "4D402"
type input "F4D402"
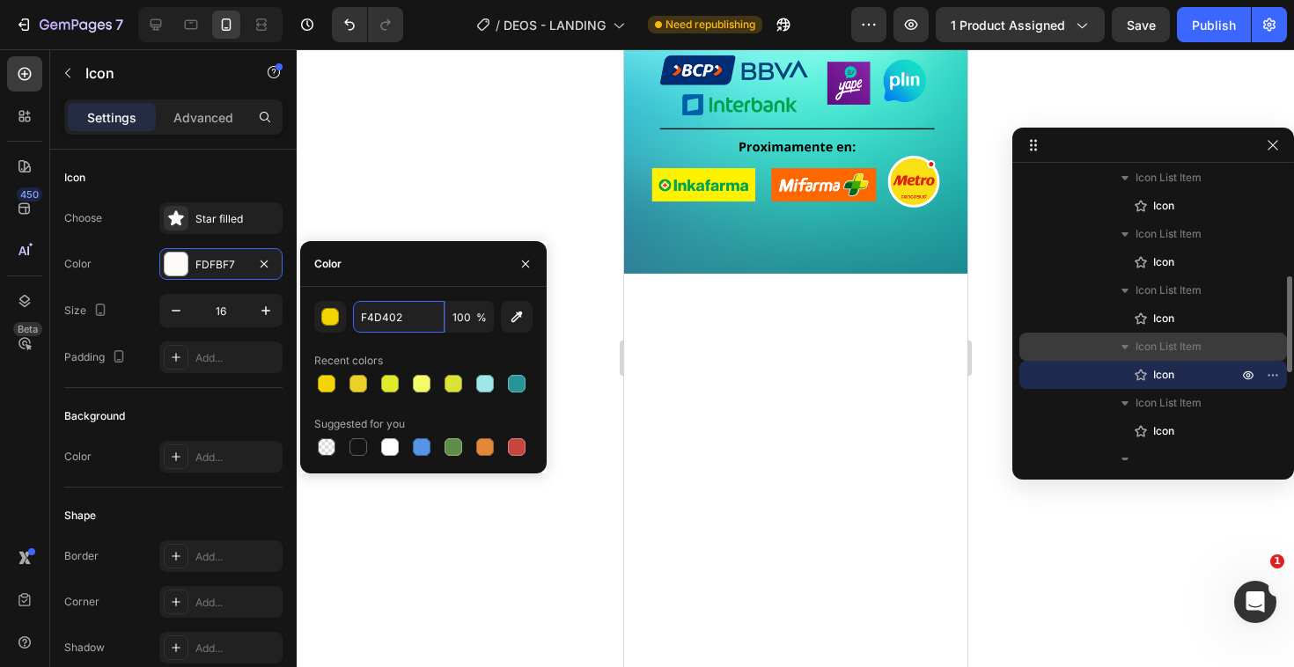
scroll to position [347, 0]
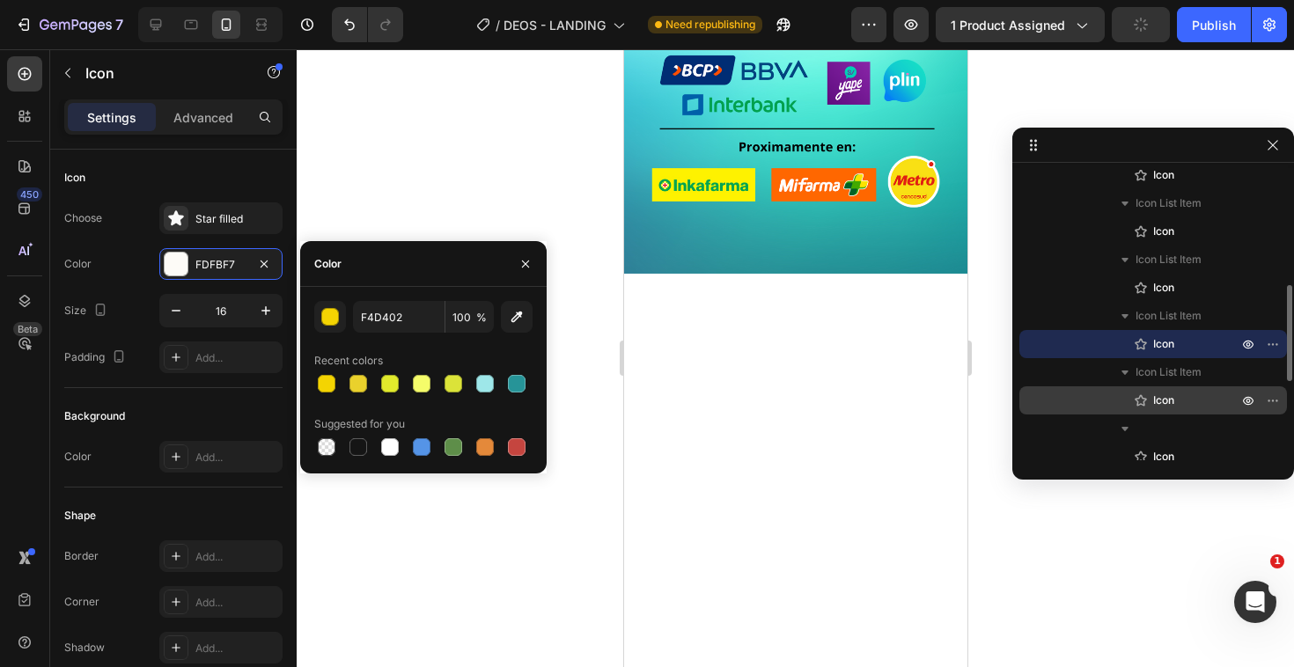
click at [1171, 395] on span "Icon" at bounding box center [1163, 401] width 21 height 18
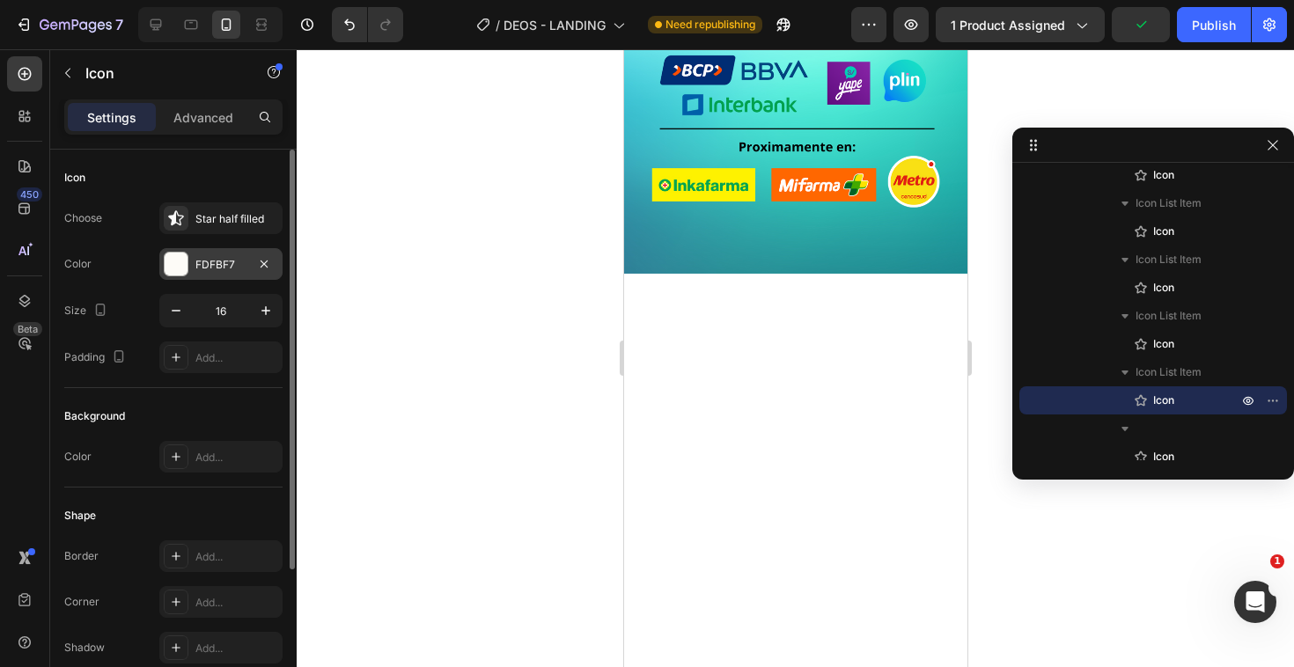
click at [206, 253] on div "FDFBF7" at bounding box center [220, 264] width 123 height 32
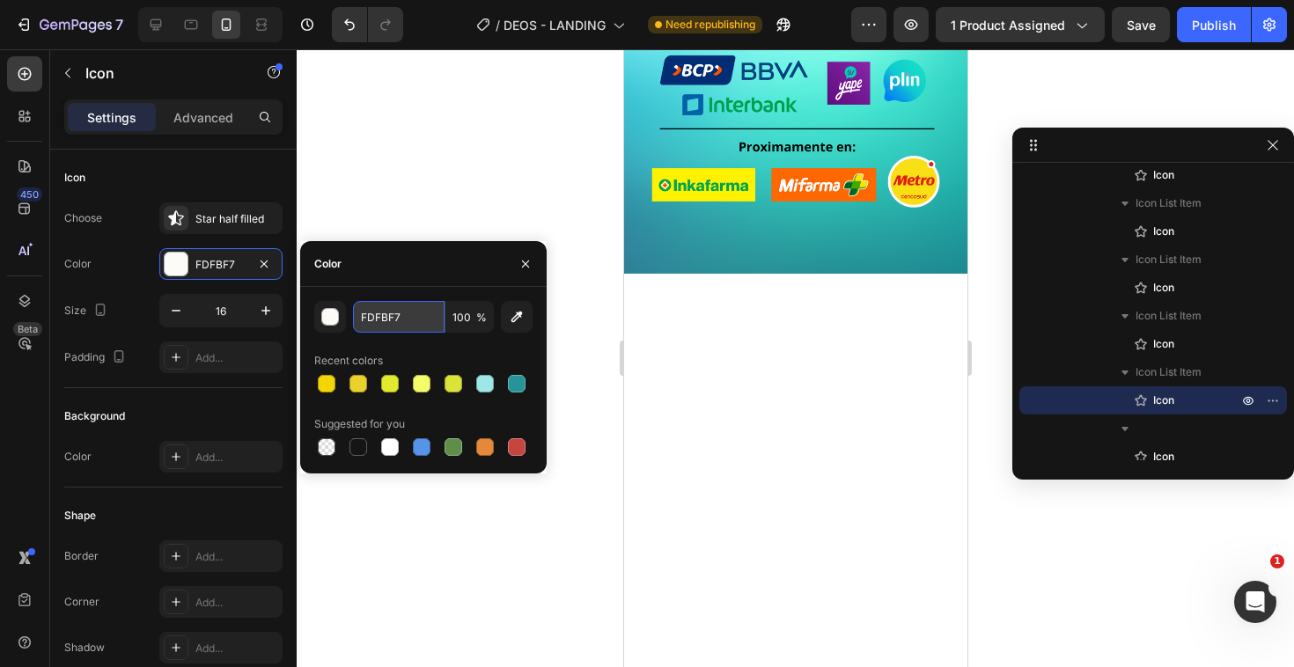
click at [396, 325] on input "FDFBF7" at bounding box center [399, 317] width 92 height 32
paste input "4D402"
type input "F4D402"
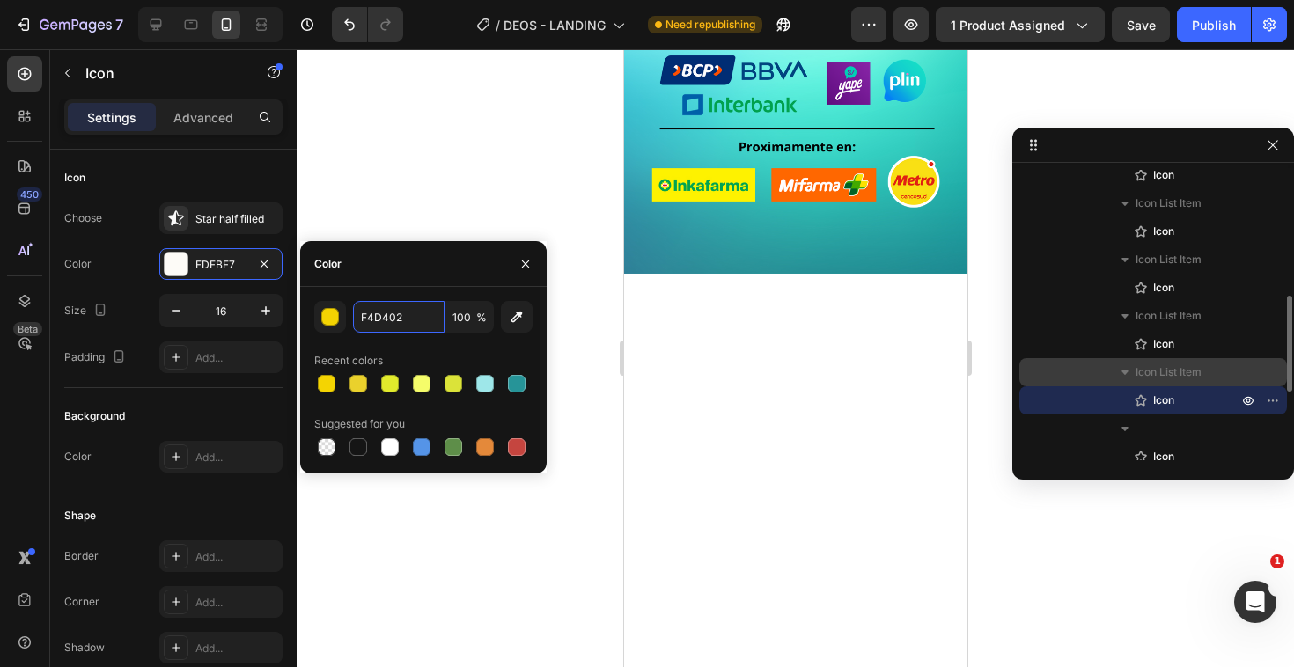
scroll to position [389, 0]
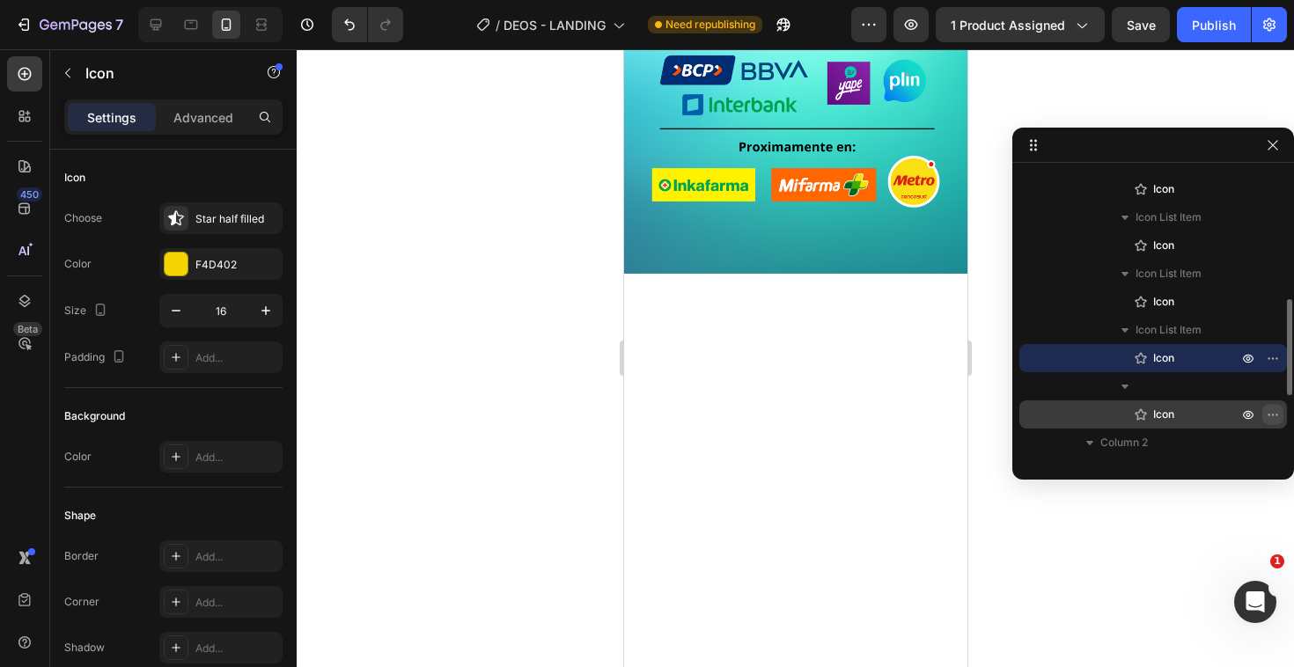
click at [1267, 413] on icon "button" at bounding box center [1273, 414] width 14 height 14
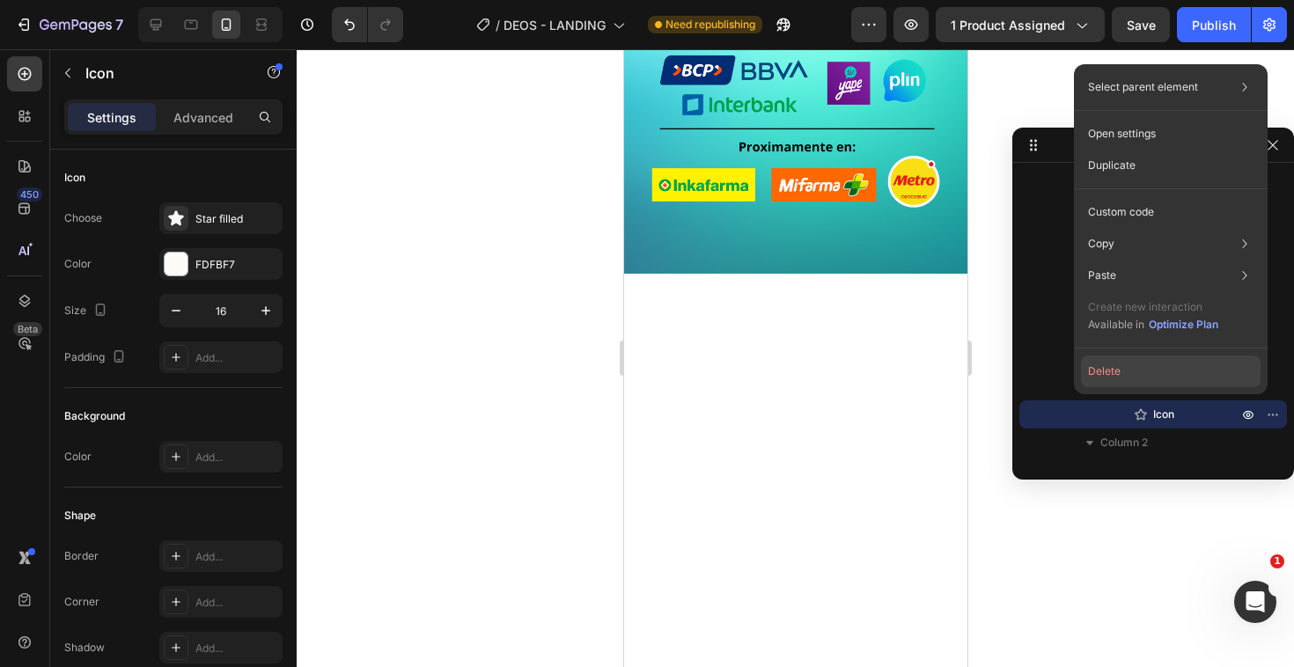
click at [1220, 383] on button "Delete" at bounding box center [1171, 372] width 180 height 32
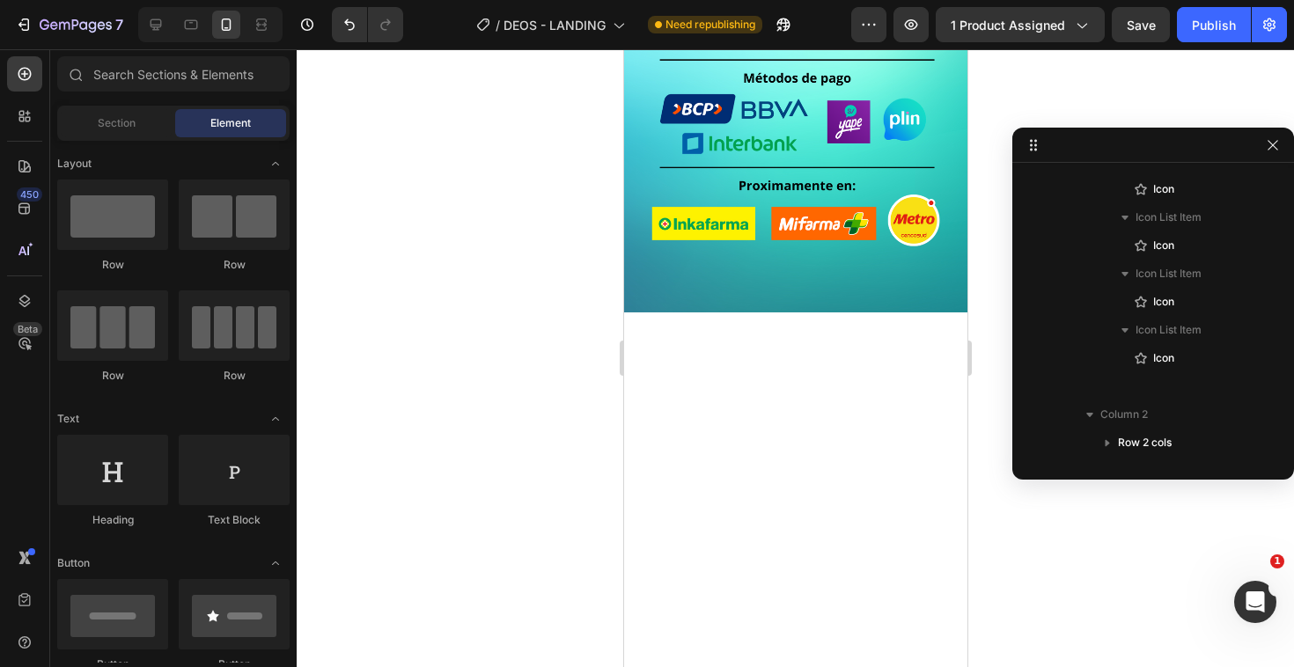
click at [144, 79] on input "text" at bounding box center [173, 73] width 232 height 35
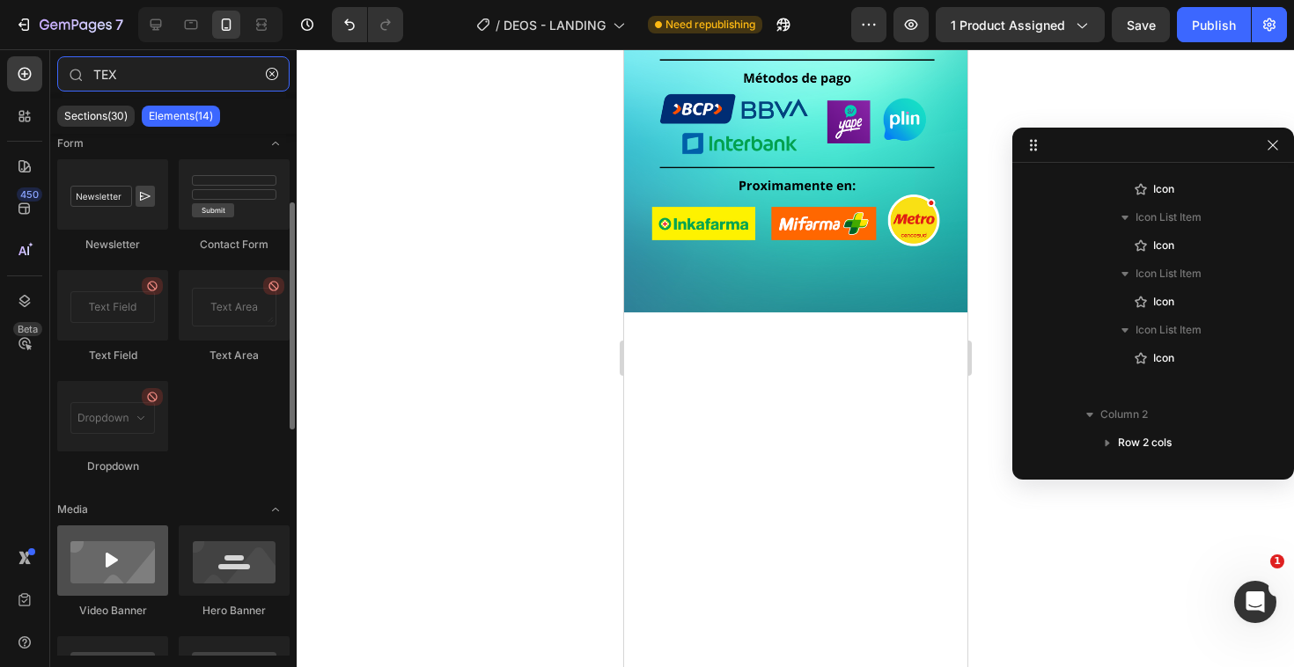
scroll to position [0, 0]
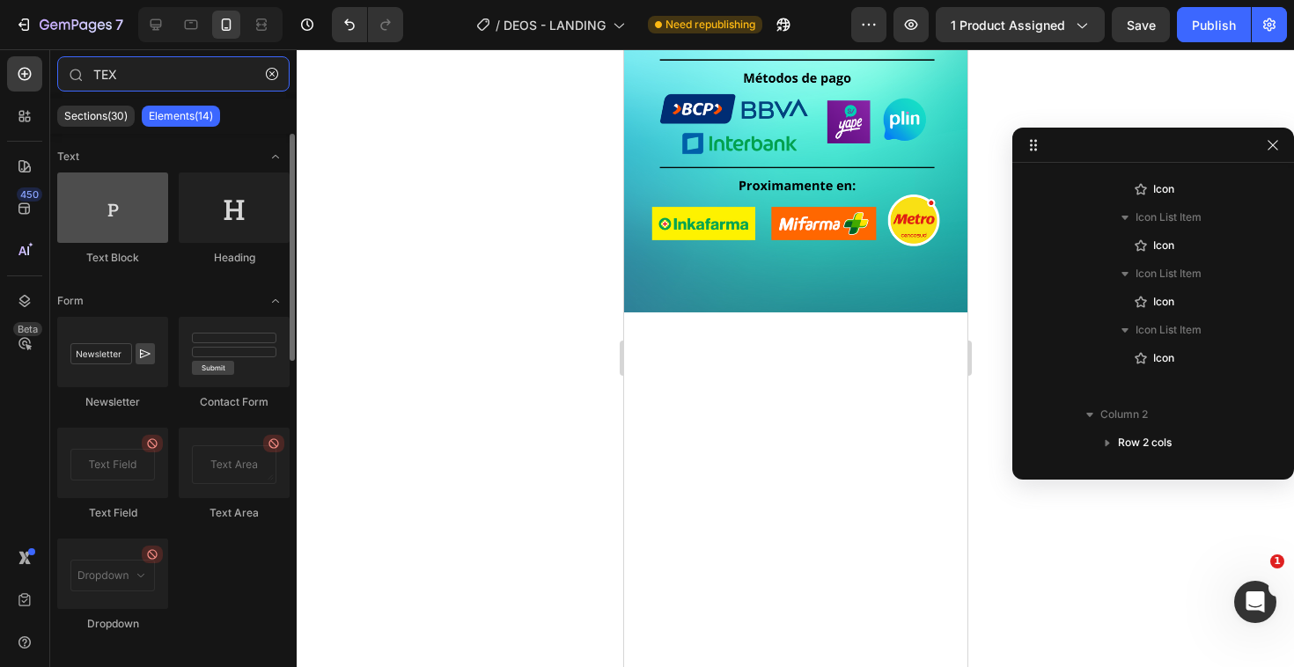
type input "TEX"
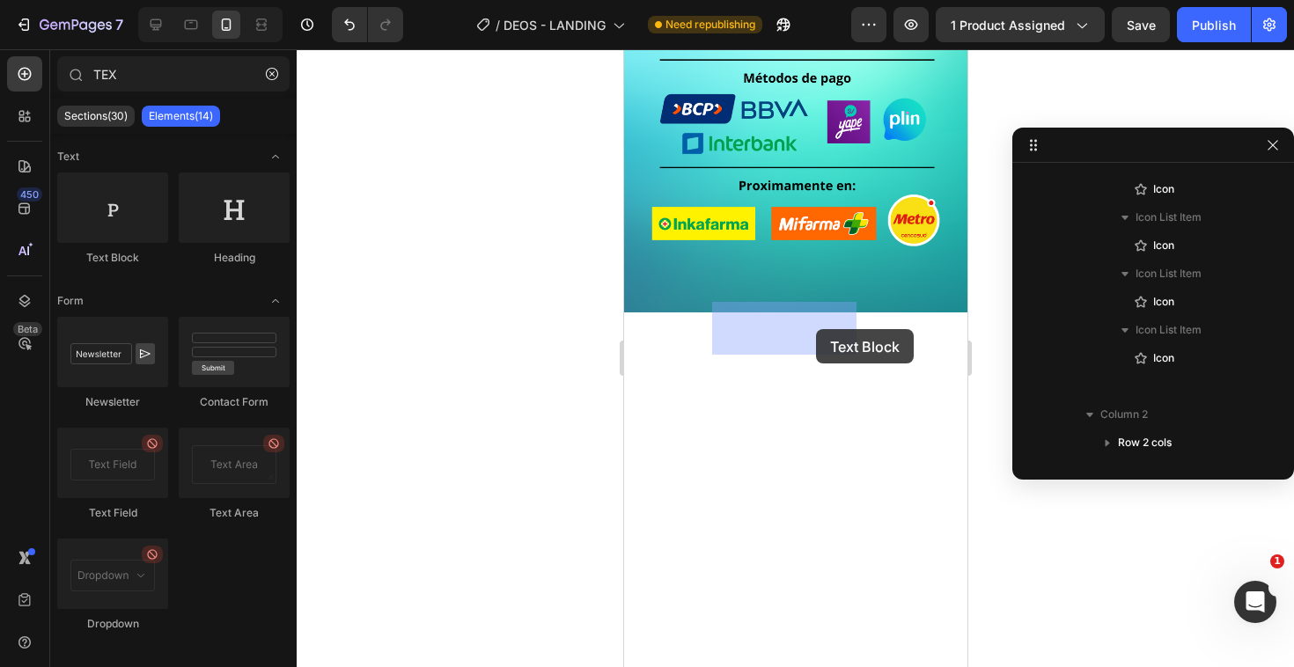
drag, startPoint x: 752, startPoint y: 259, endPoint x: 815, endPoint y: 329, distance: 94.7
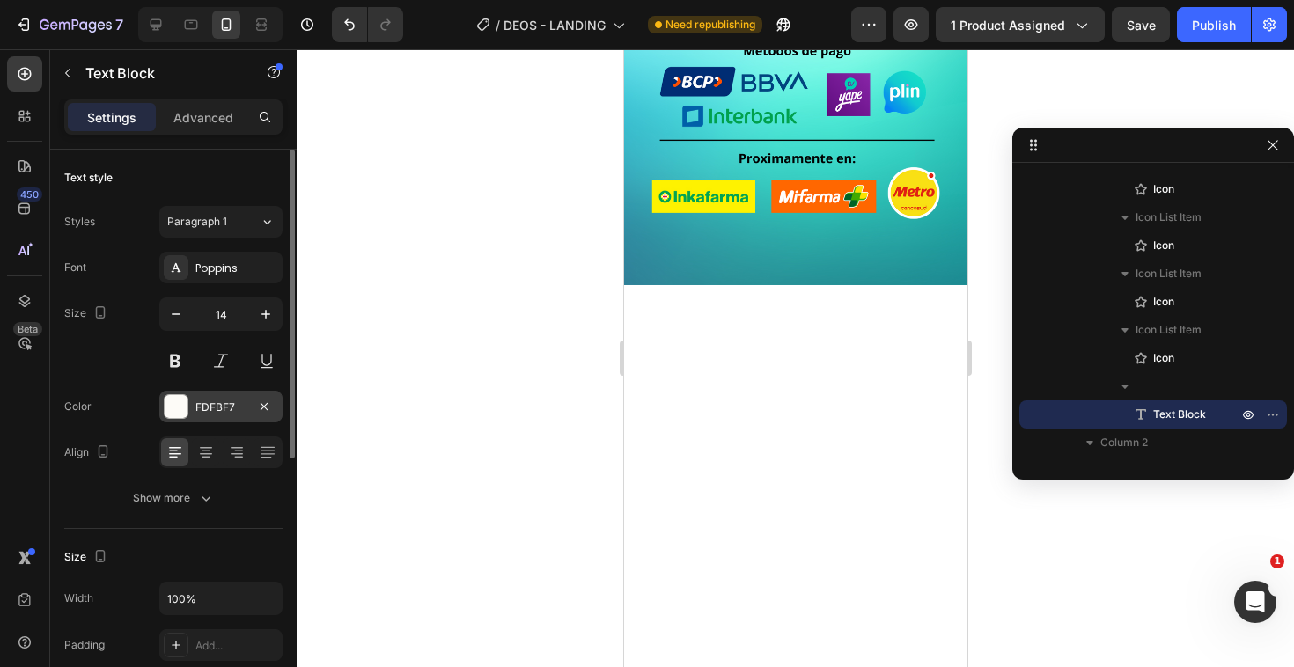
click at [221, 421] on div "FDFBF7" at bounding box center [220, 407] width 123 height 32
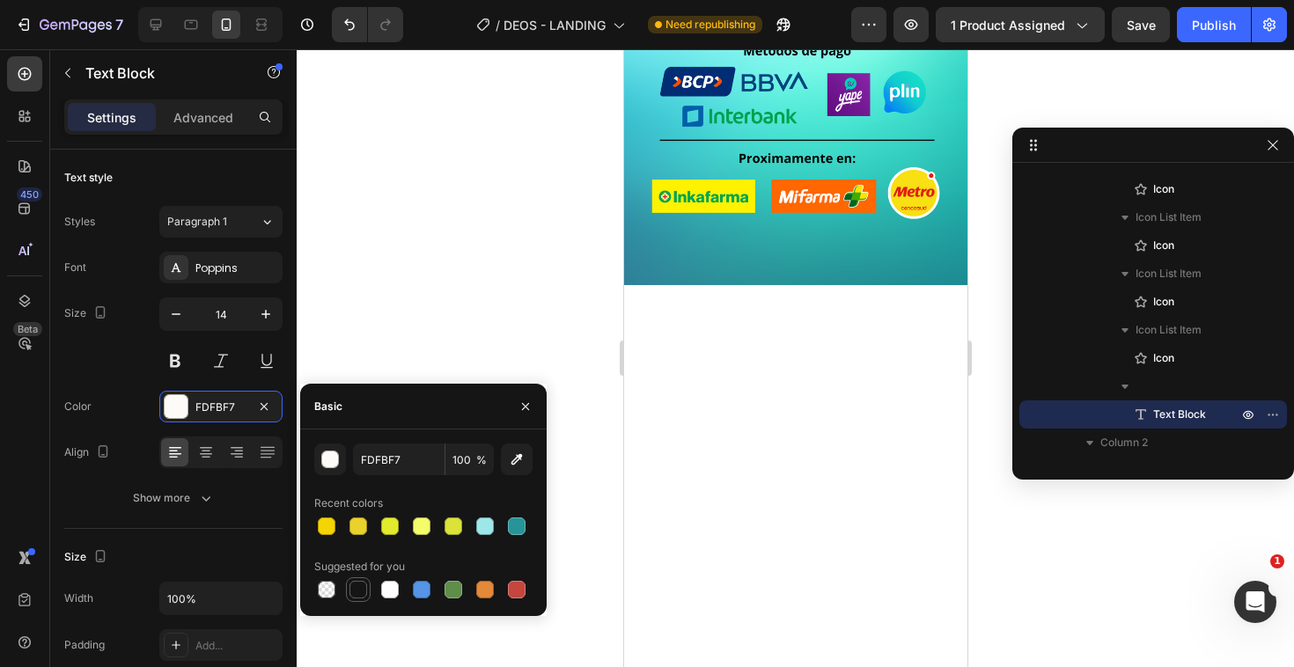
click at [356, 588] on div at bounding box center [358, 590] width 18 height 18
type input "151515"
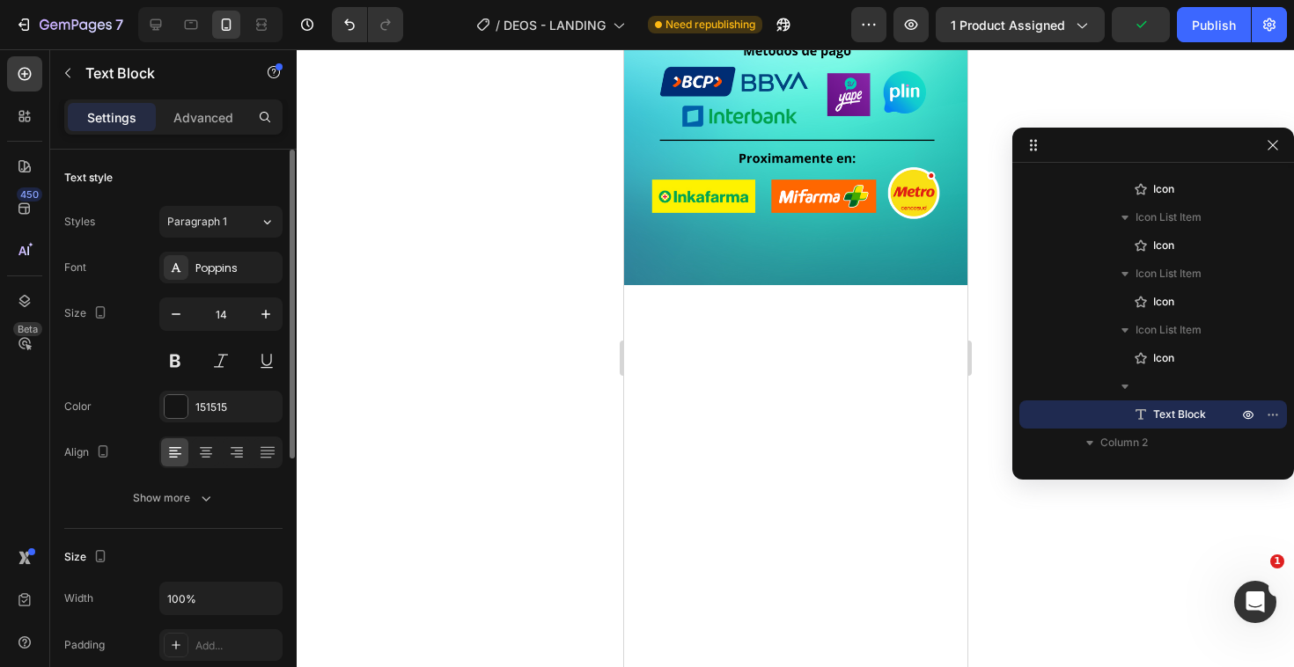
click at [176, 350] on button at bounding box center [175, 361] width 32 height 32
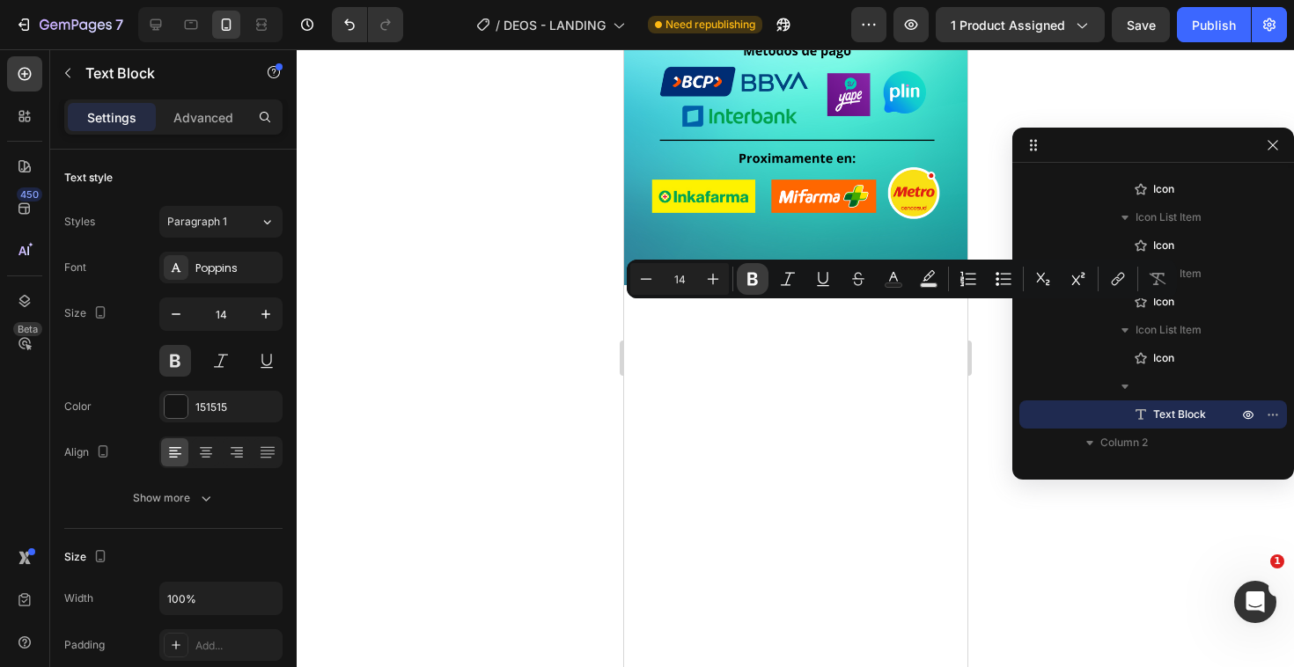
click at [757, 288] on button "Bold" at bounding box center [753, 279] width 32 height 32
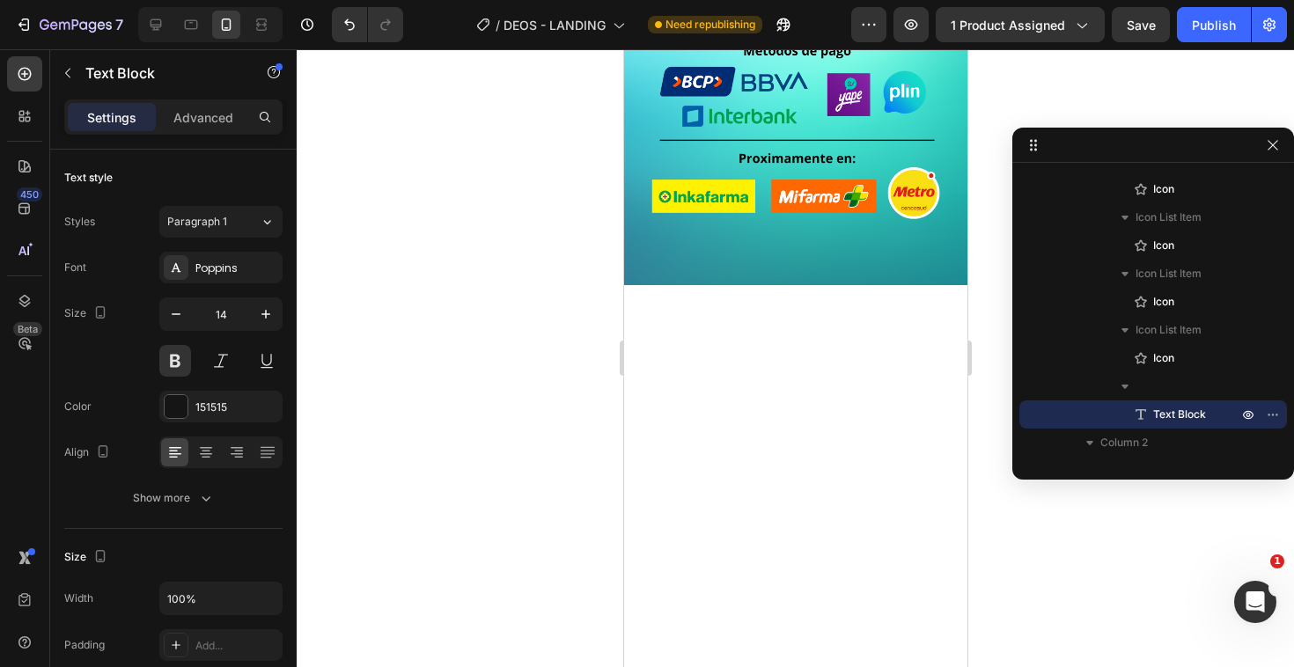
click at [232, 266] on div "Poppins" at bounding box center [236, 268] width 83 height 16
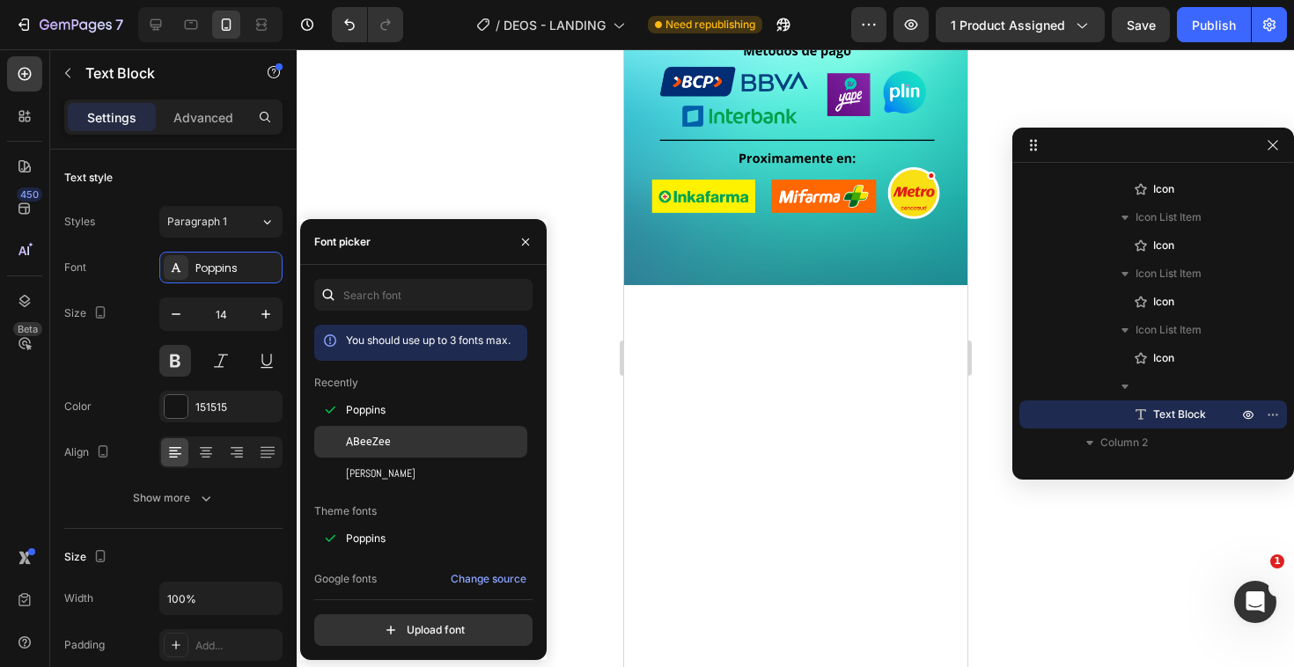
click at [360, 447] on span "ABeeZee" at bounding box center [368, 442] width 45 height 16
click at [595, 385] on div at bounding box center [795, 358] width 997 height 618
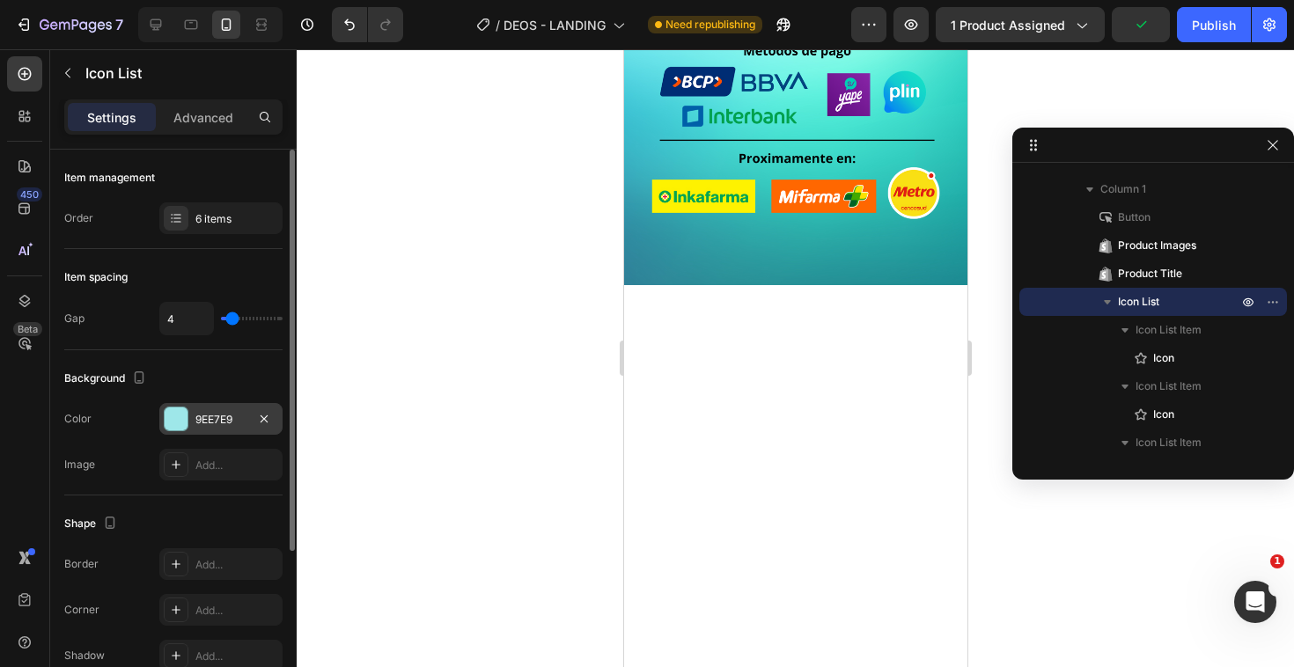
click at [167, 425] on div at bounding box center [176, 418] width 23 height 23
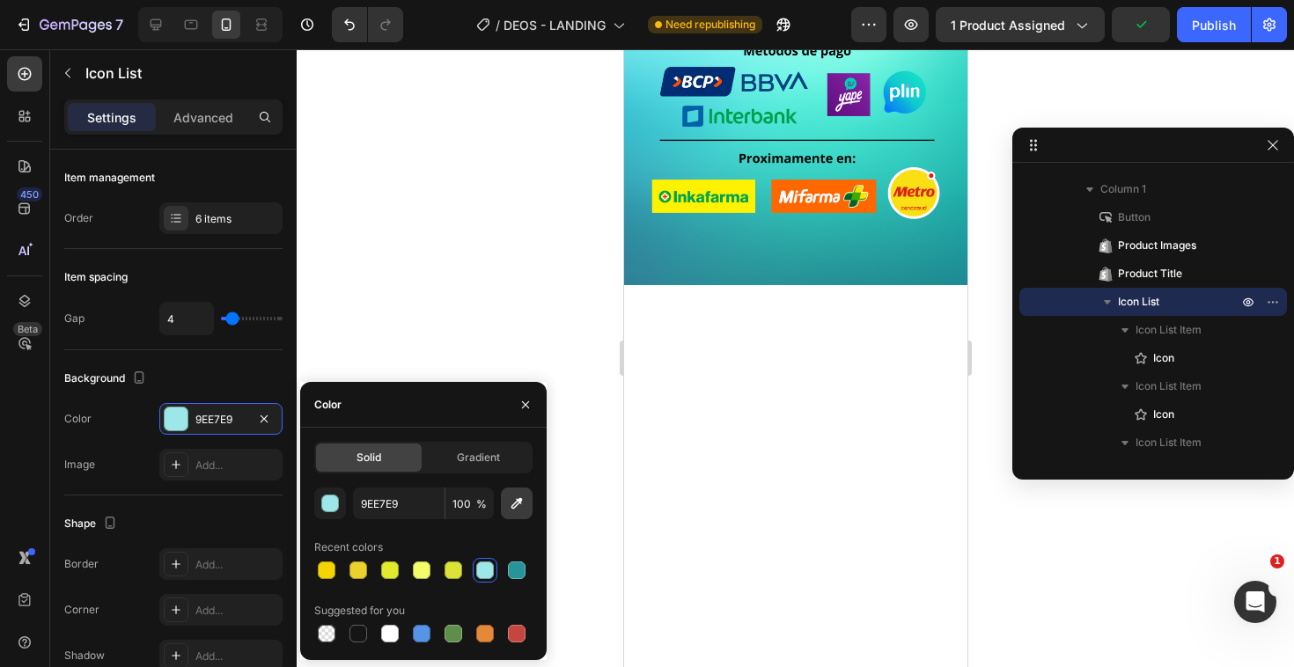
click at [508, 496] on icon "button" at bounding box center [517, 504] width 18 height 18
type input "AFF4F4"
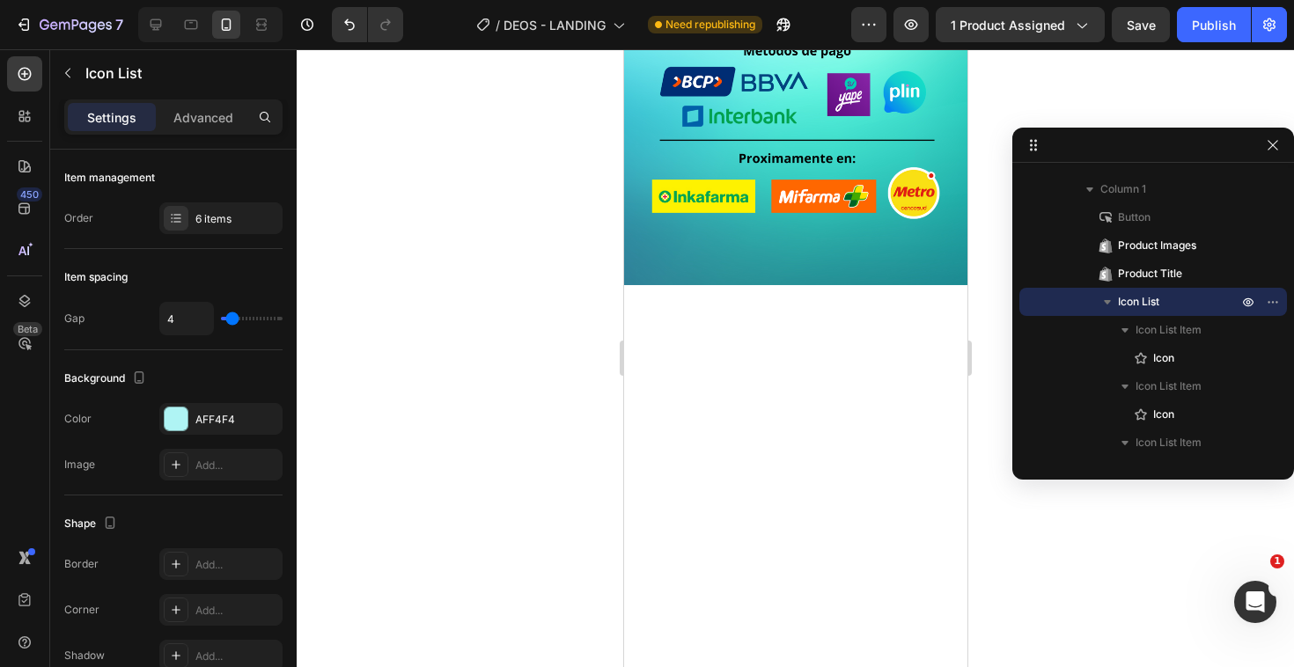
click at [486, 314] on div at bounding box center [795, 358] width 997 height 618
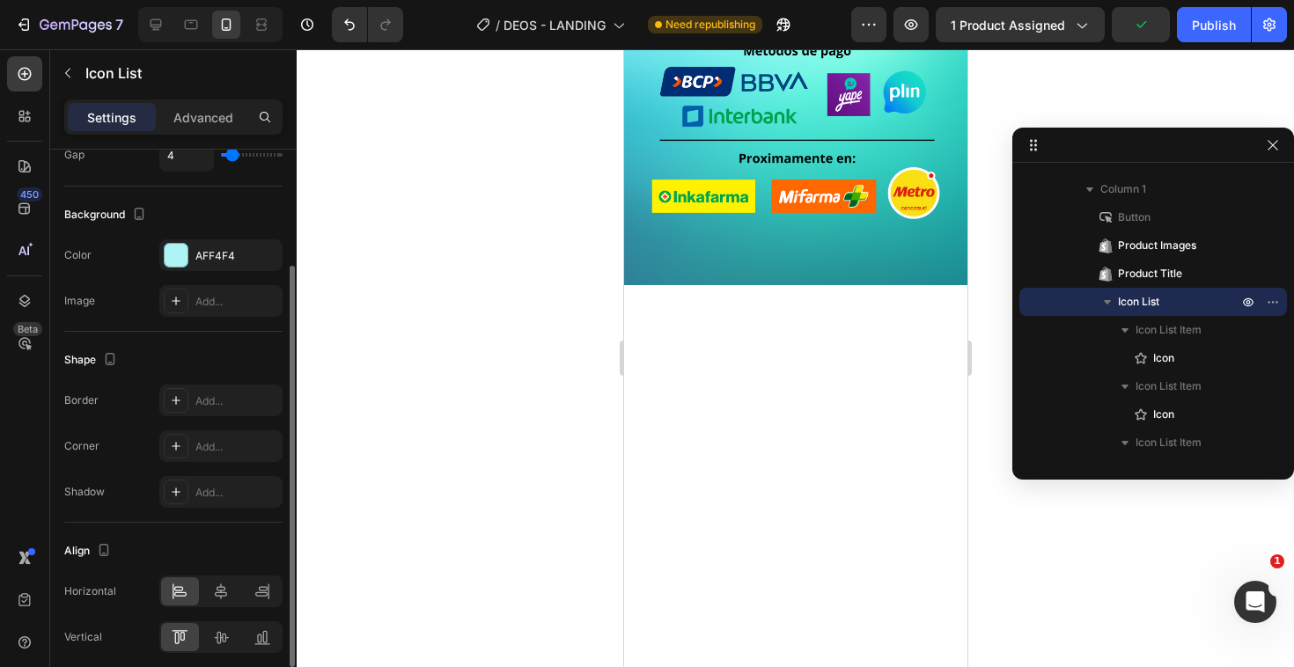
scroll to position [158, 0]
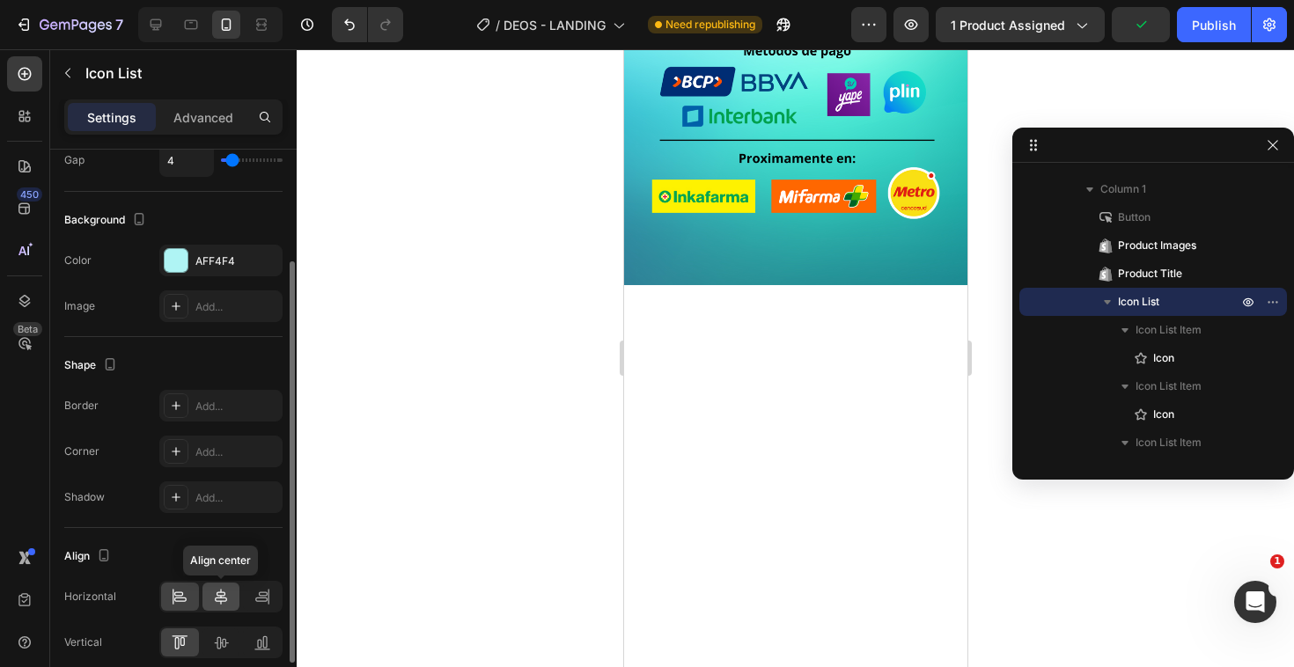
click at [222, 608] on div at bounding box center [221, 597] width 38 height 28
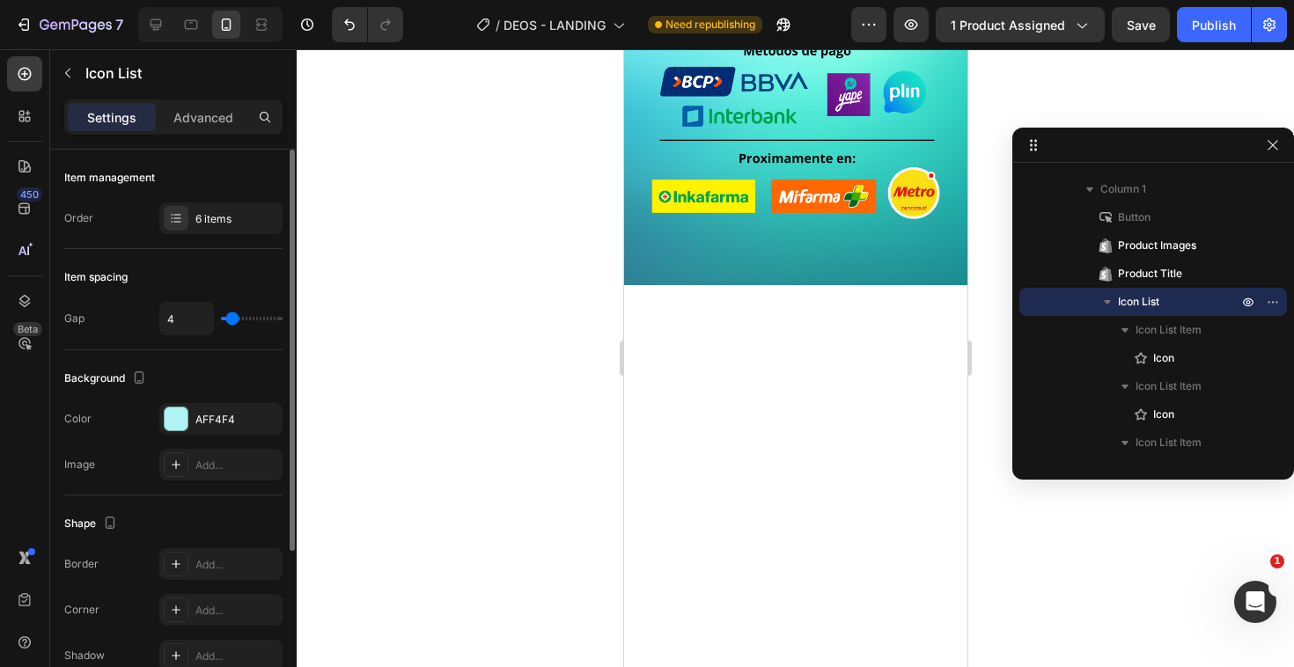
click at [1174, 270] on span "Product Title" at bounding box center [1150, 274] width 64 height 18
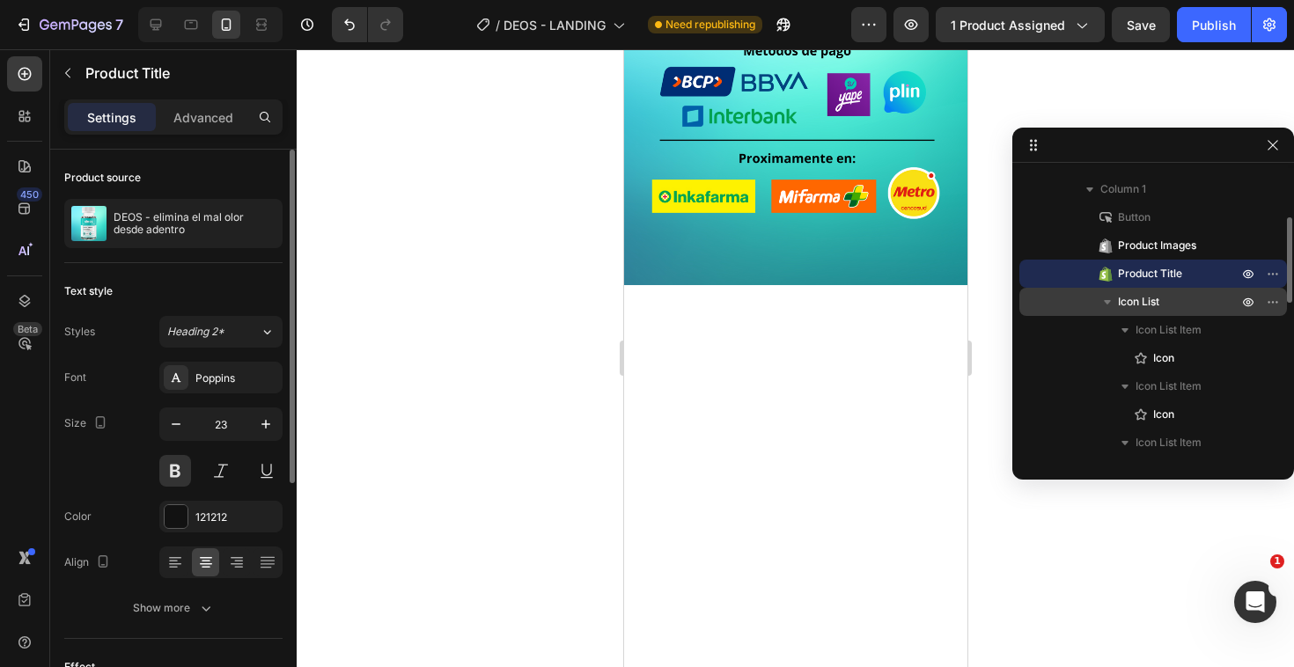
click at [1177, 311] on div "Icon List" at bounding box center [1152, 302] width 253 height 28
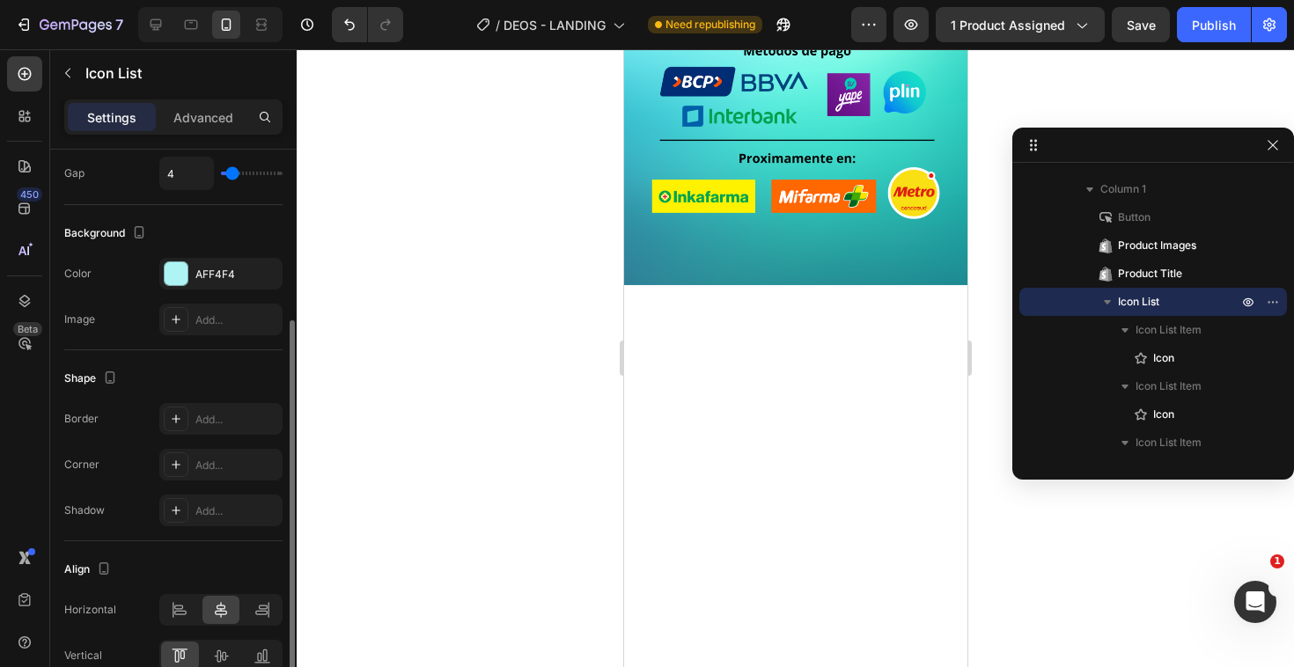
scroll to position [234, 0]
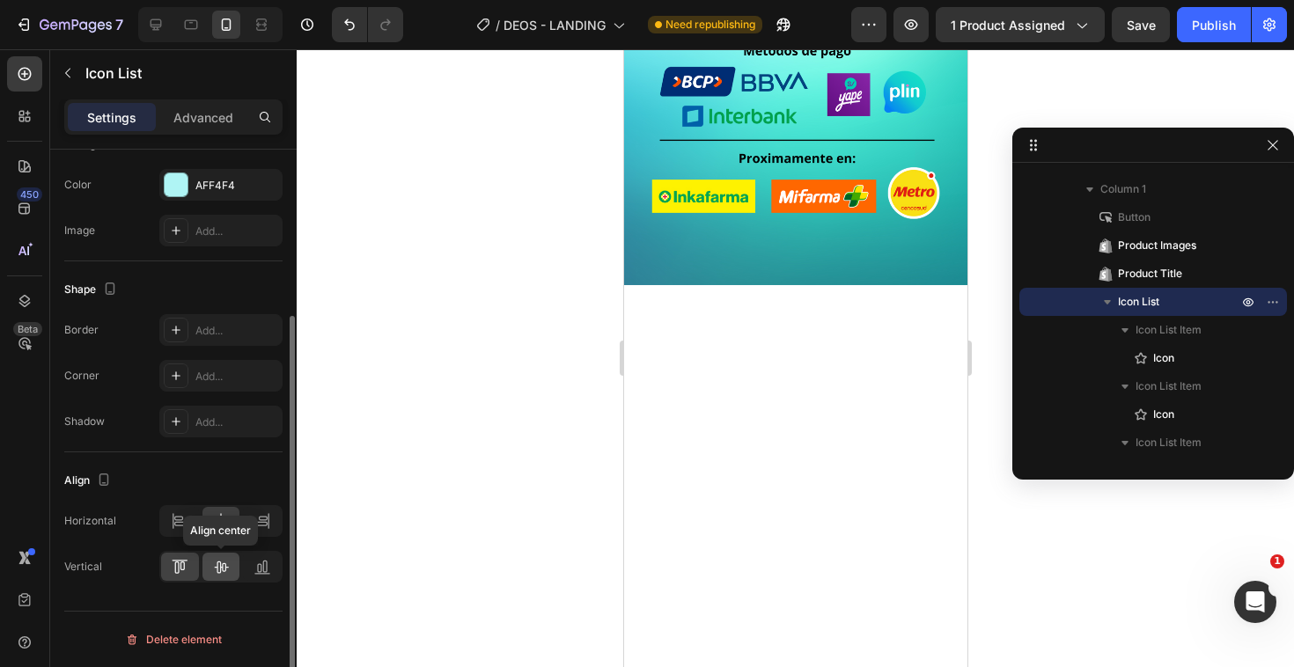
click at [220, 563] on icon at bounding box center [221, 567] width 18 height 18
click at [550, 435] on div at bounding box center [795, 358] width 997 height 618
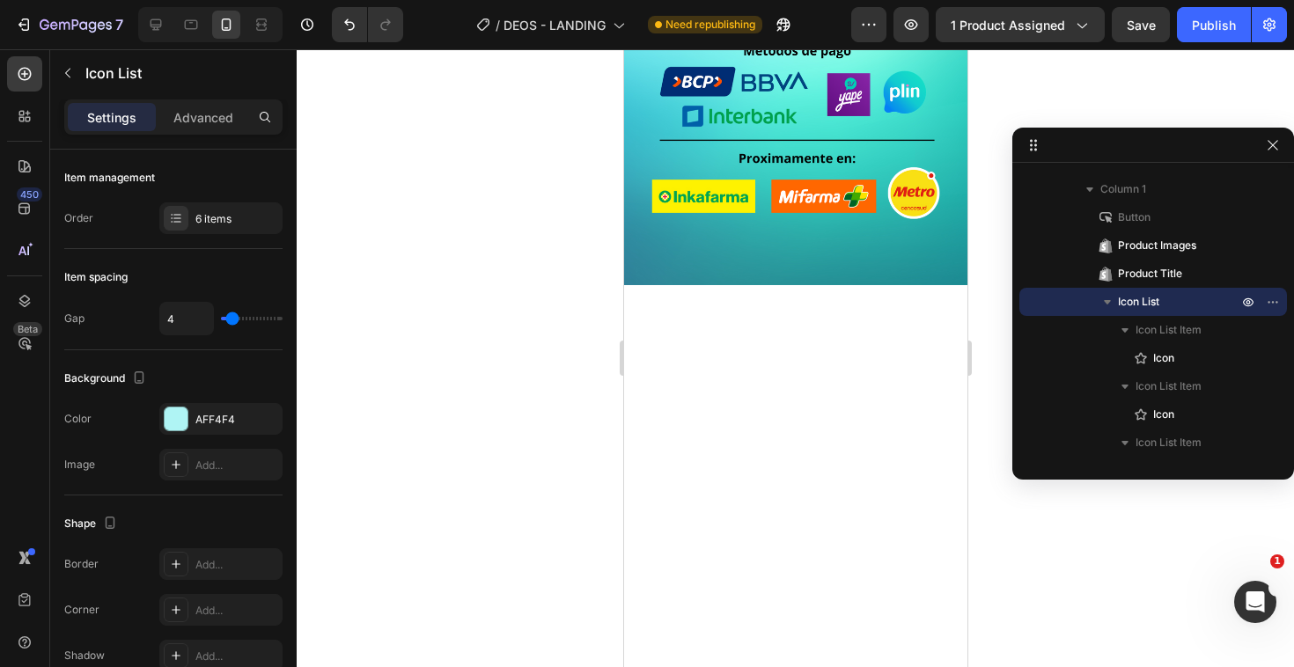
click at [165, 415] on div at bounding box center [176, 418] width 23 height 23
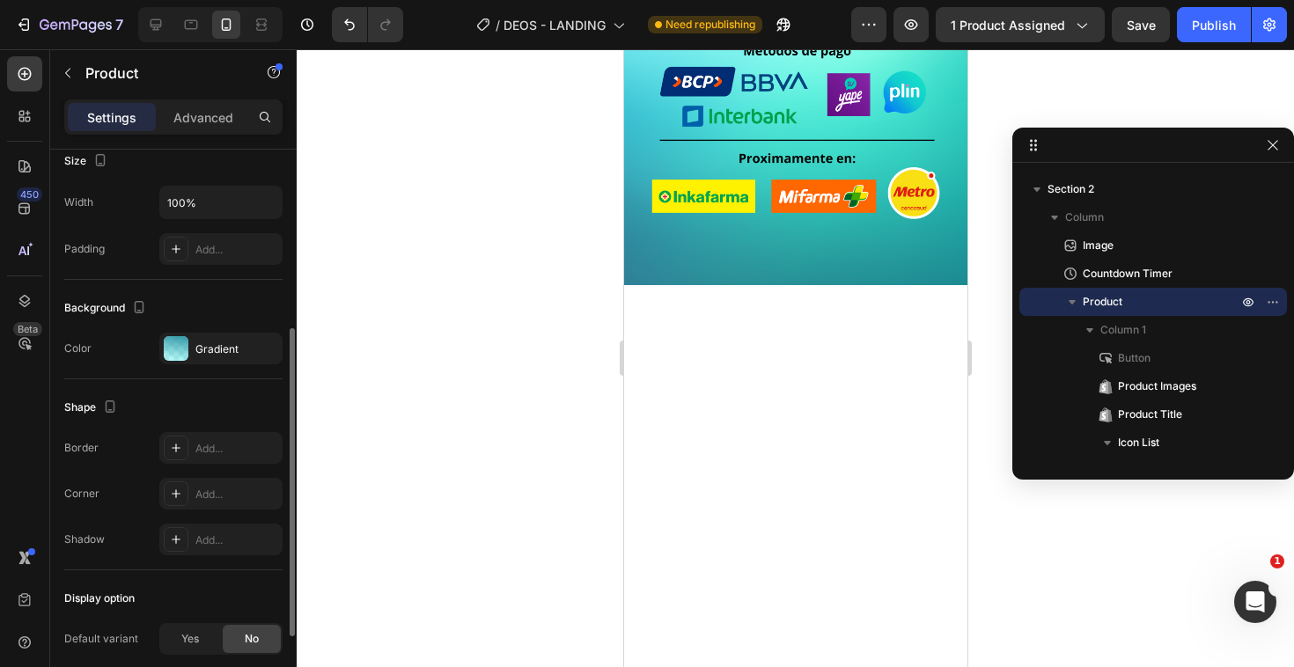
scroll to position [391, 0]
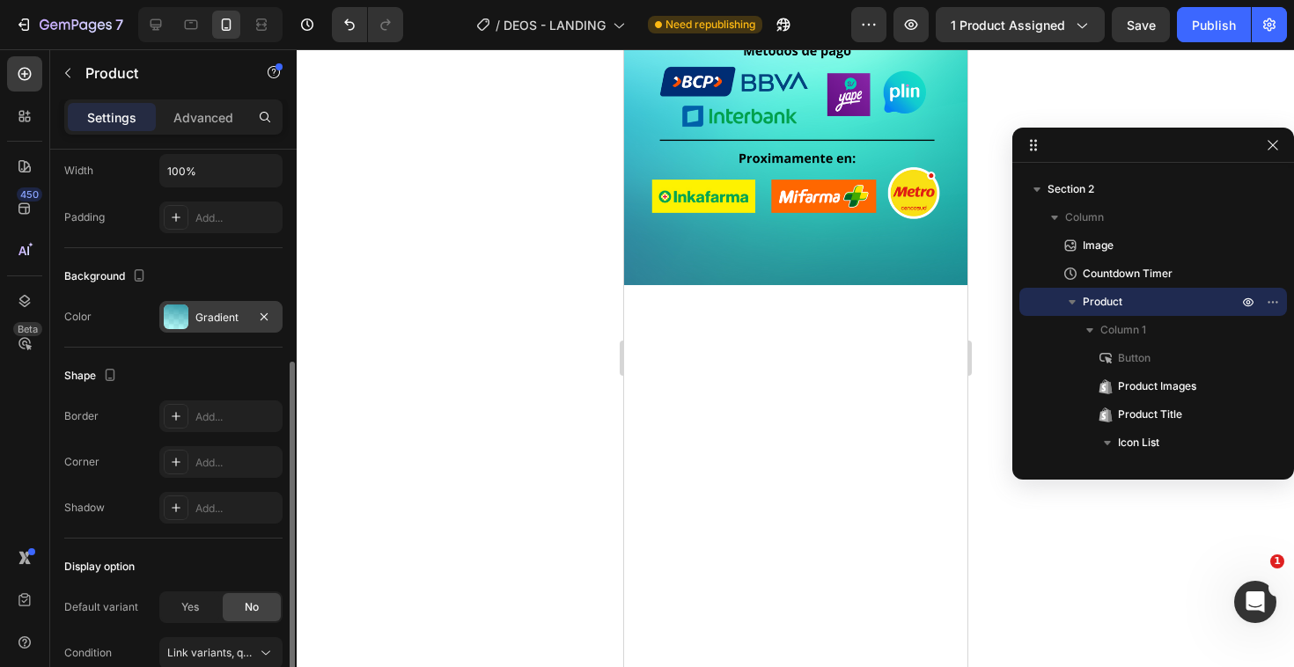
click at [197, 305] on div "Gradient" at bounding box center [220, 317] width 123 height 32
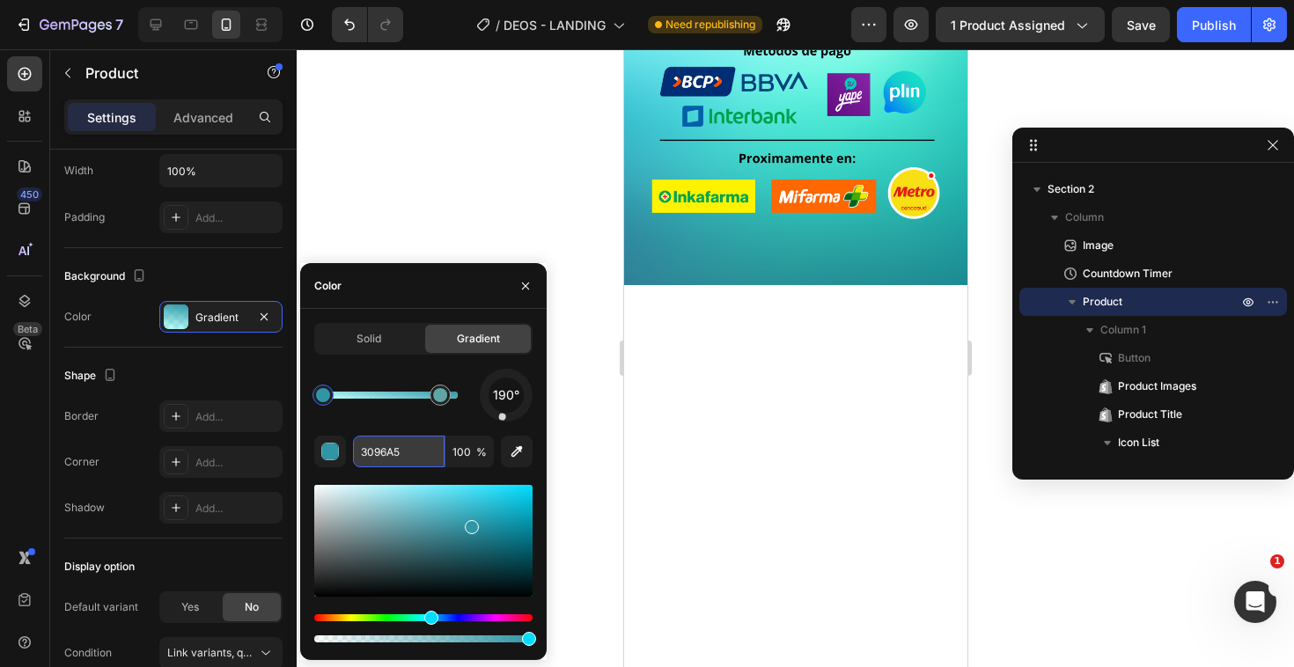
click at [397, 446] on input "3096A5" at bounding box center [399, 452] width 92 height 32
click at [376, 334] on span "Solid" at bounding box center [368, 339] width 25 height 16
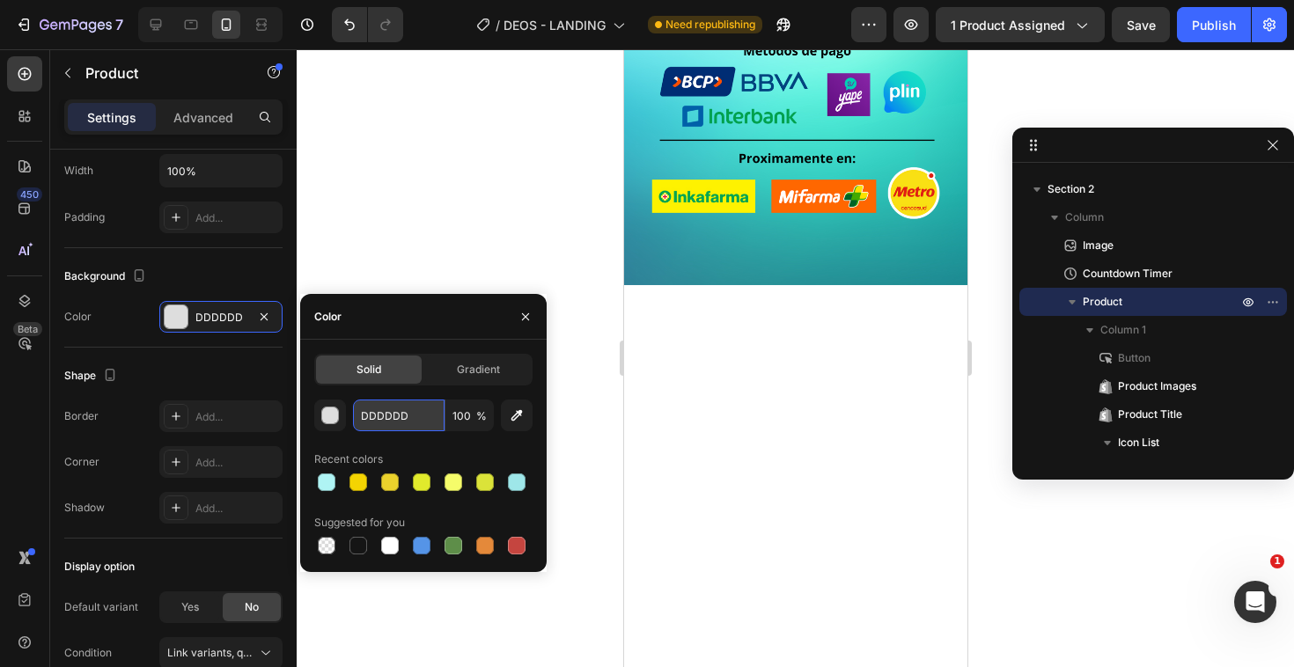
click at [377, 417] on input "DDDDDD" at bounding box center [399, 416] width 92 height 32
paste input "3096A5"
type input "3096A5"
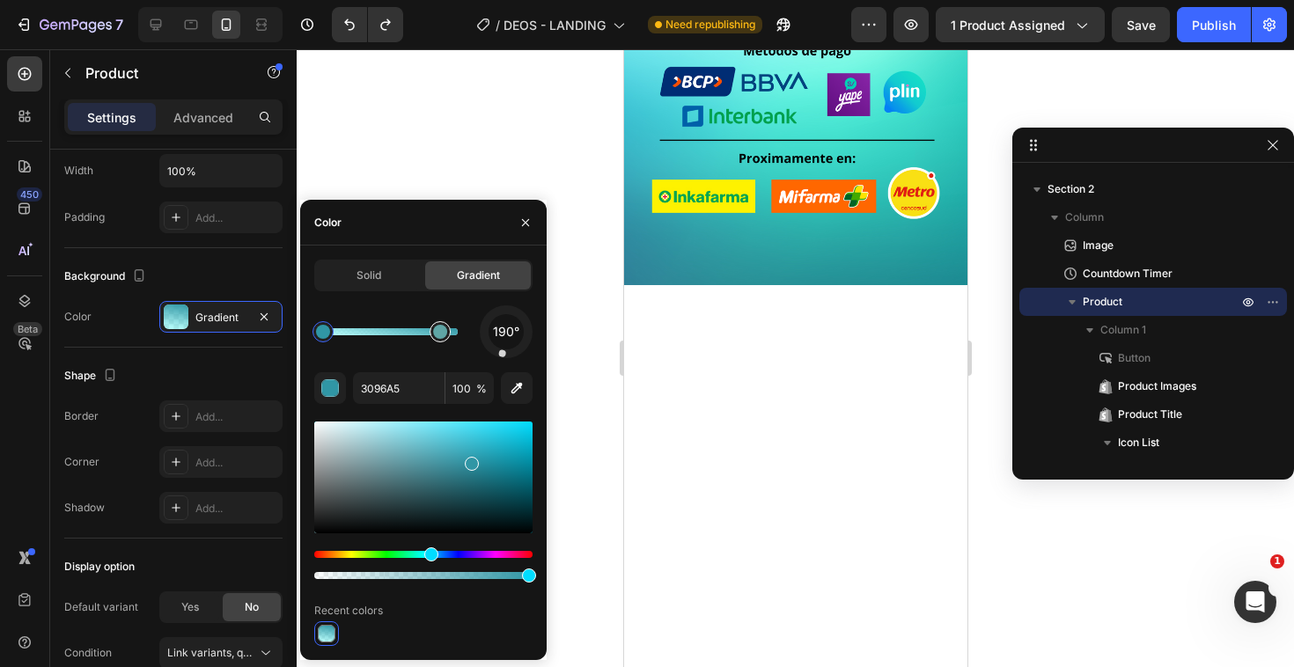
type input "83F3F2"
type input "63"
click at [441, 338] on div at bounding box center [439, 331] width 21 height 21
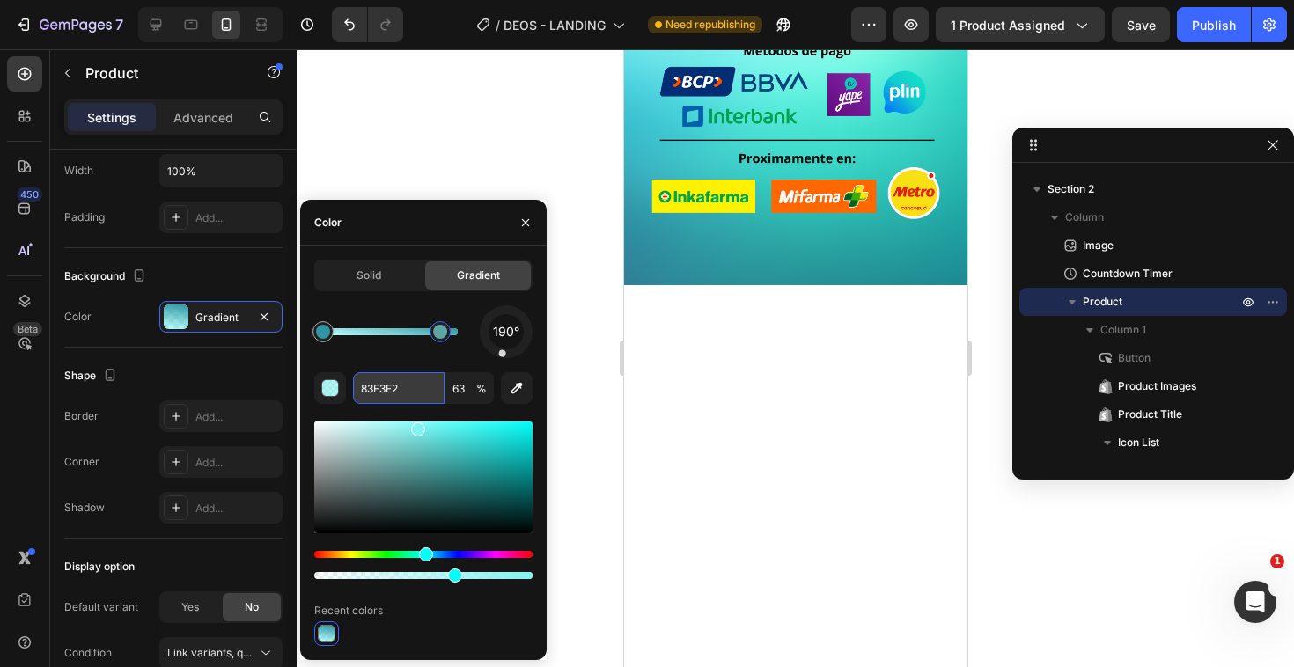
click at [402, 397] on input "83F3F2" at bounding box center [399, 388] width 92 height 32
click at [400, 282] on div "Solid" at bounding box center [369, 275] width 106 height 28
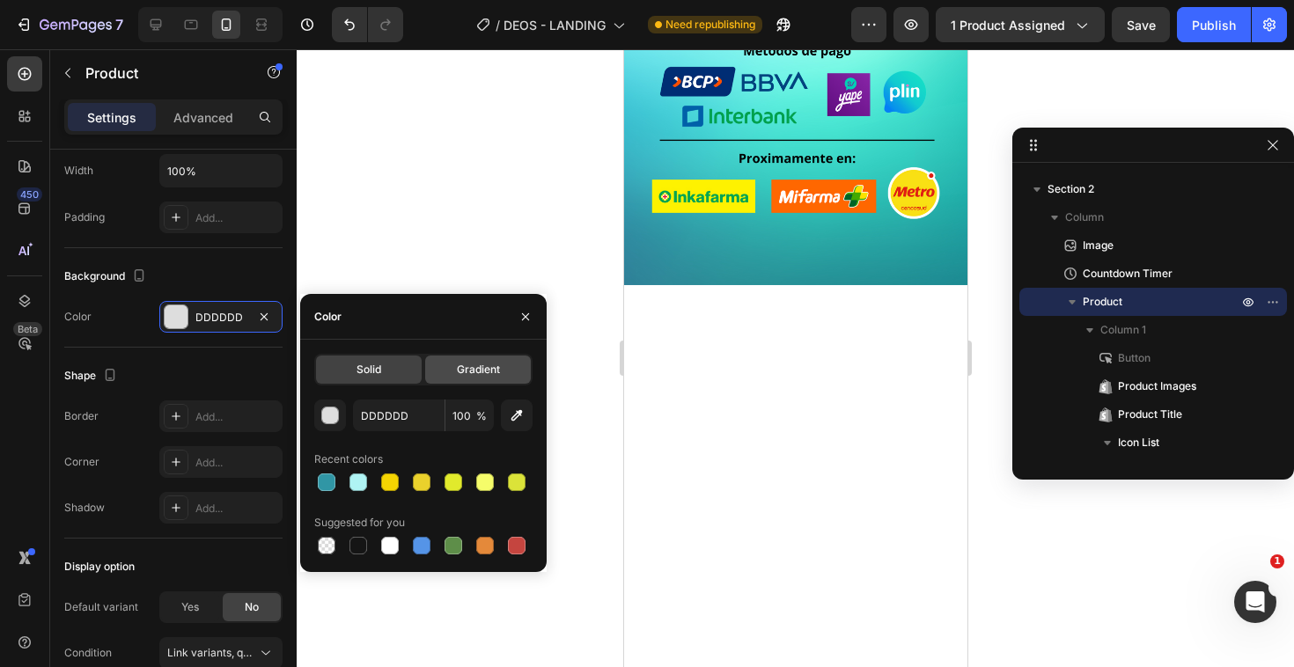
click at [445, 357] on div "Gradient" at bounding box center [478, 370] width 106 height 28
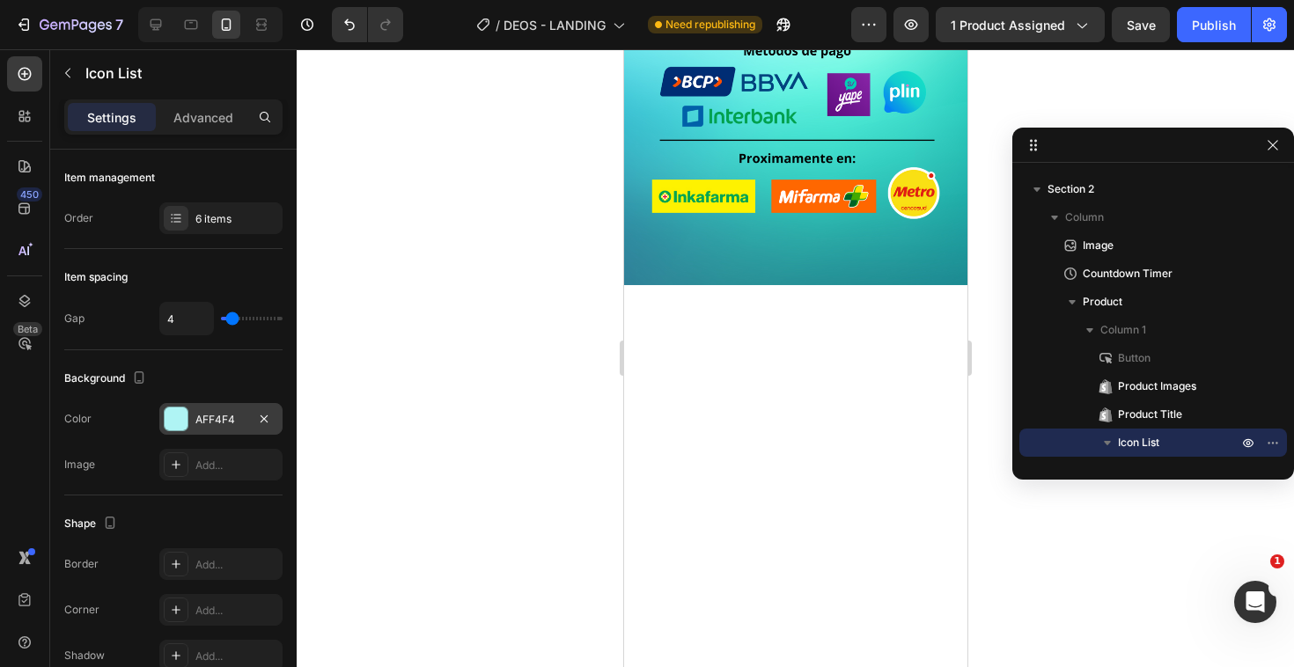
click at [217, 423] on div "AFF4F4" at bounding box center [220, 420] width 51 height 16
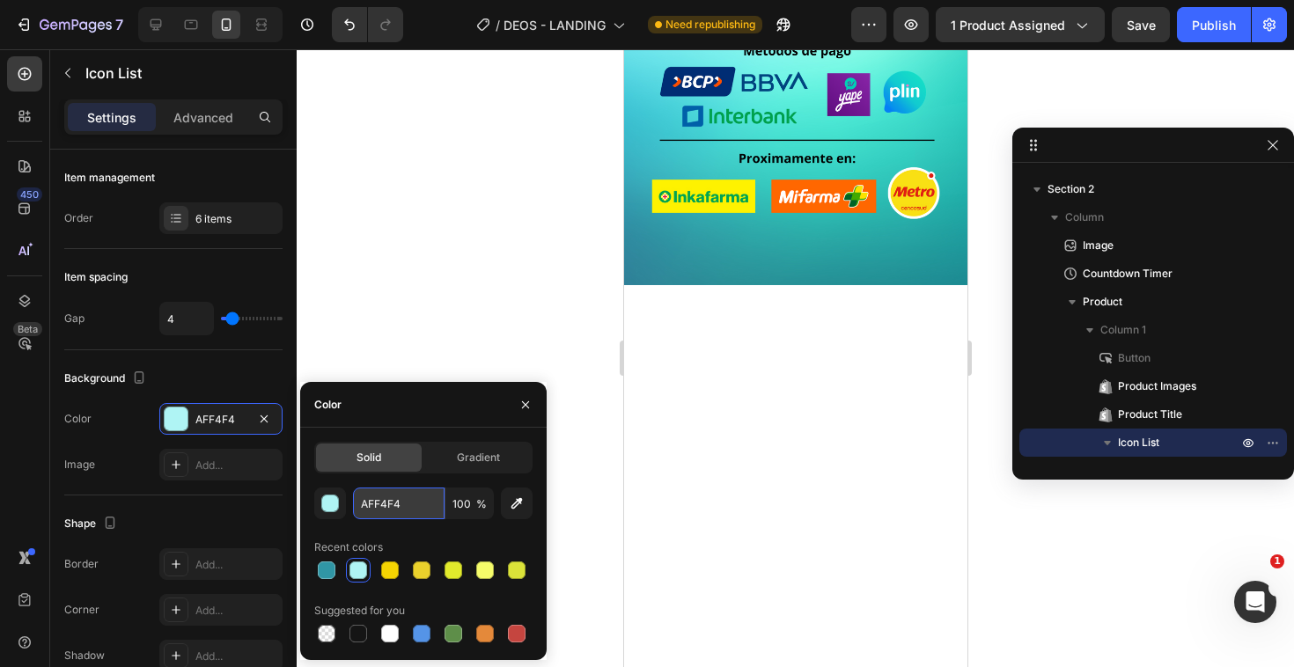
click at [369, 501] on input "AFF4F4" at bounding box center [399, 504] width 92 height 32
paste input "83F3F2"
type input "83F3F2FF4F4"
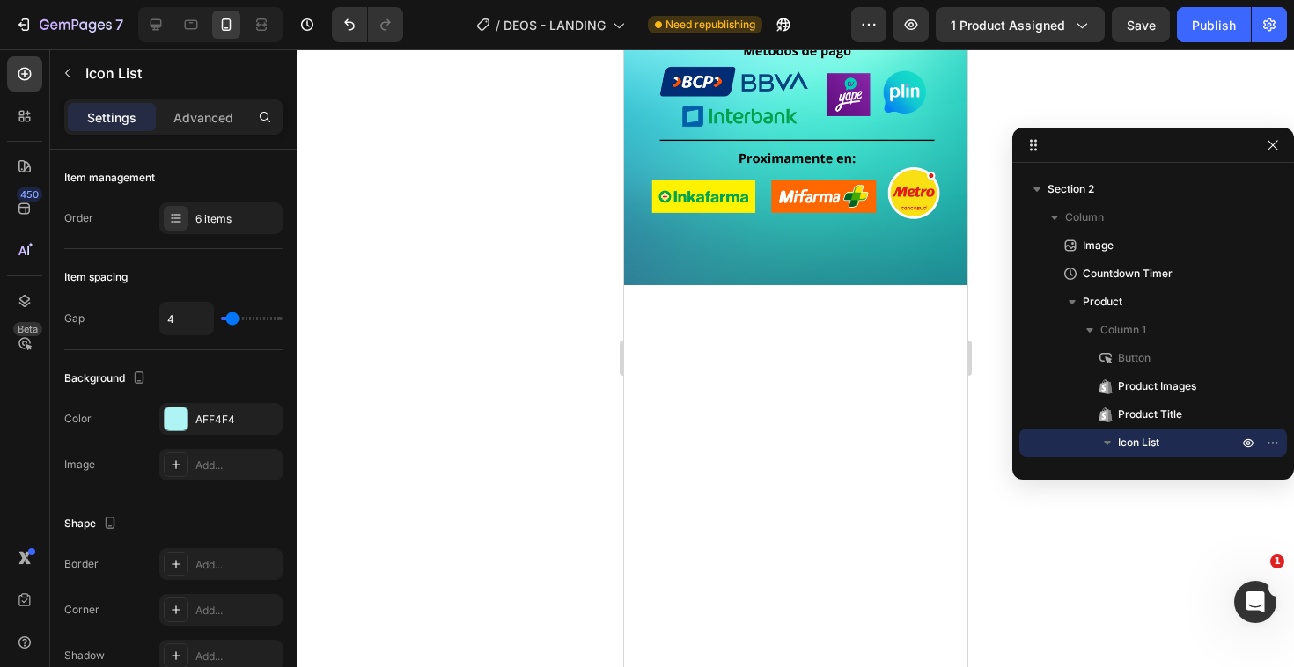
click at [377, 340] on div at bounding box center [795, 358] width 997 height 618
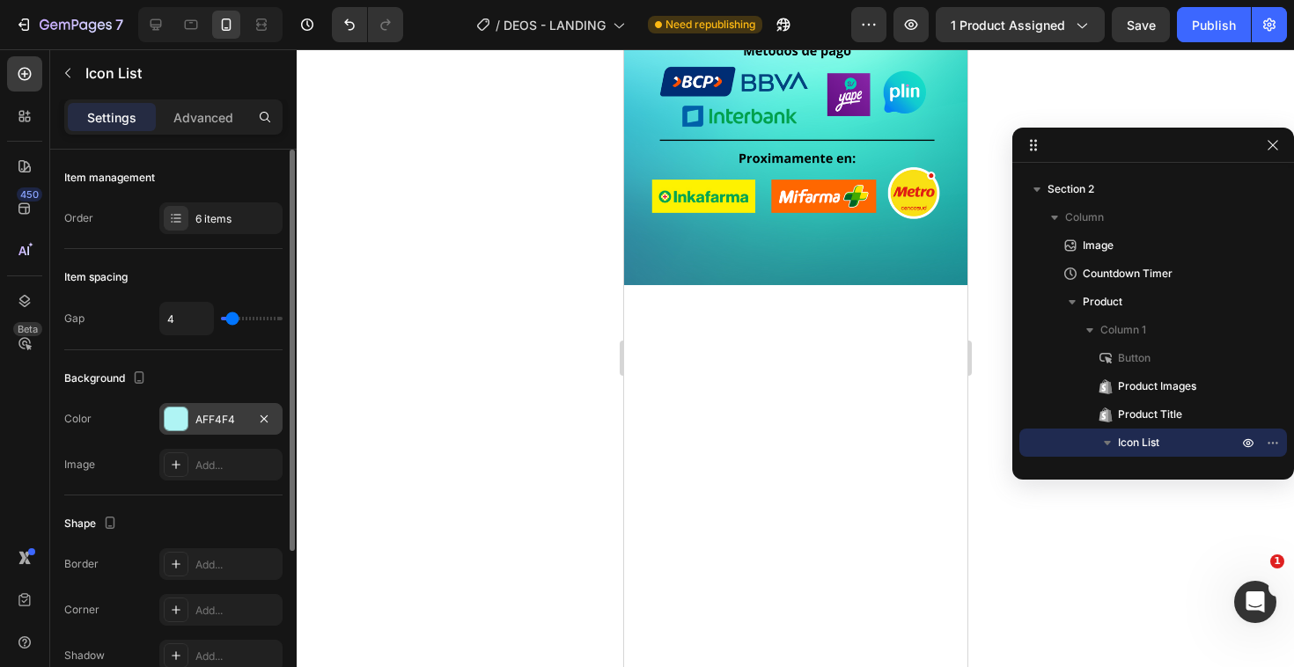
click at [194, 415] on div "AFF4F4" at bounding box center [220, 419] width 123 height 32
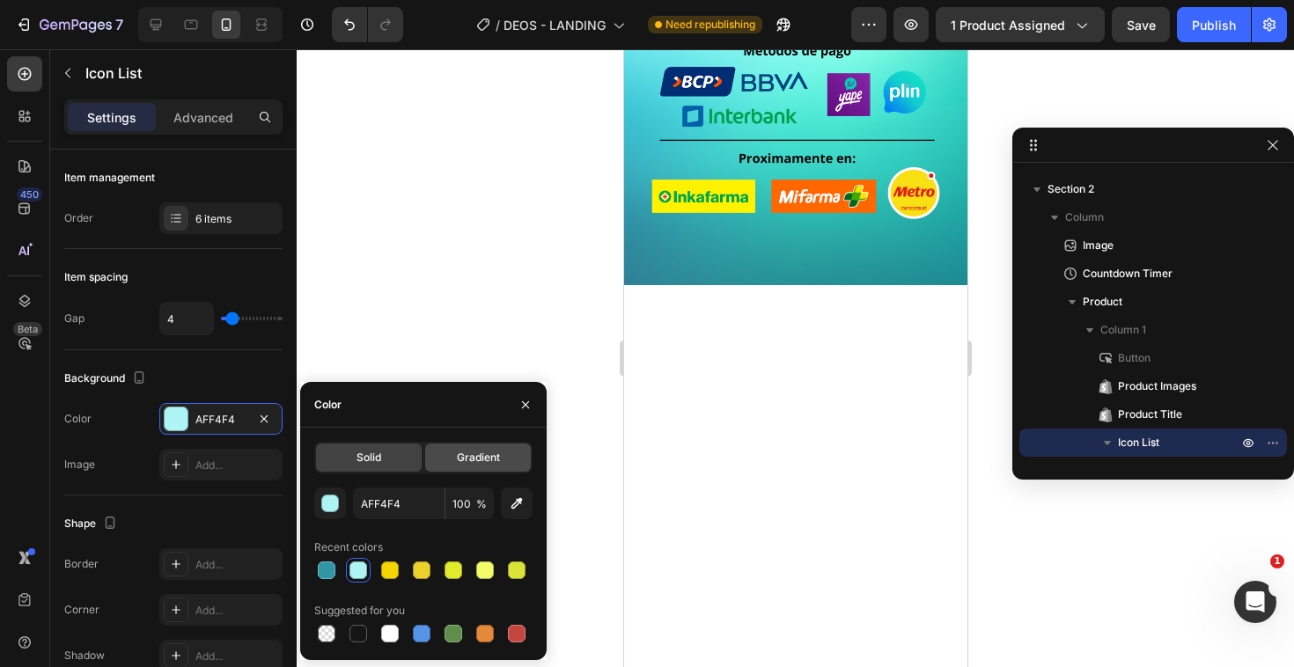
click at [466, 460] on span "Gradient" at bounding box center [478, 458] width 43 height 16
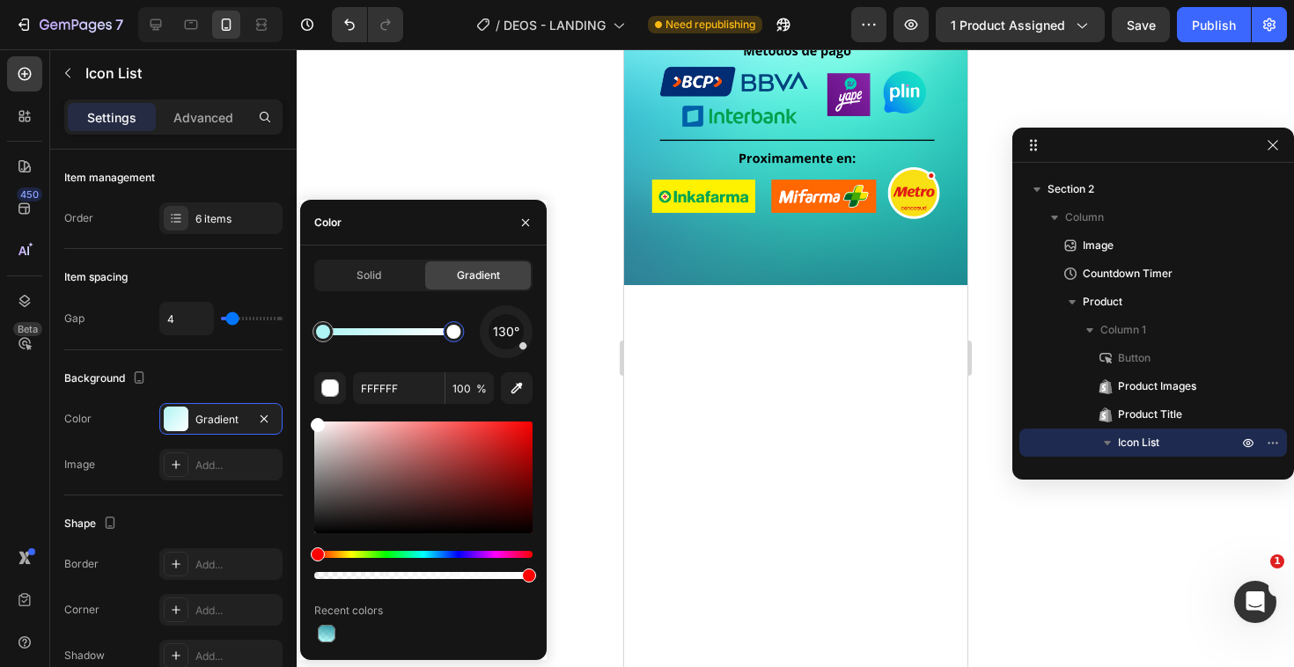
click at [454, 336] on div at bounding box center [453, 332] width 14 height 14
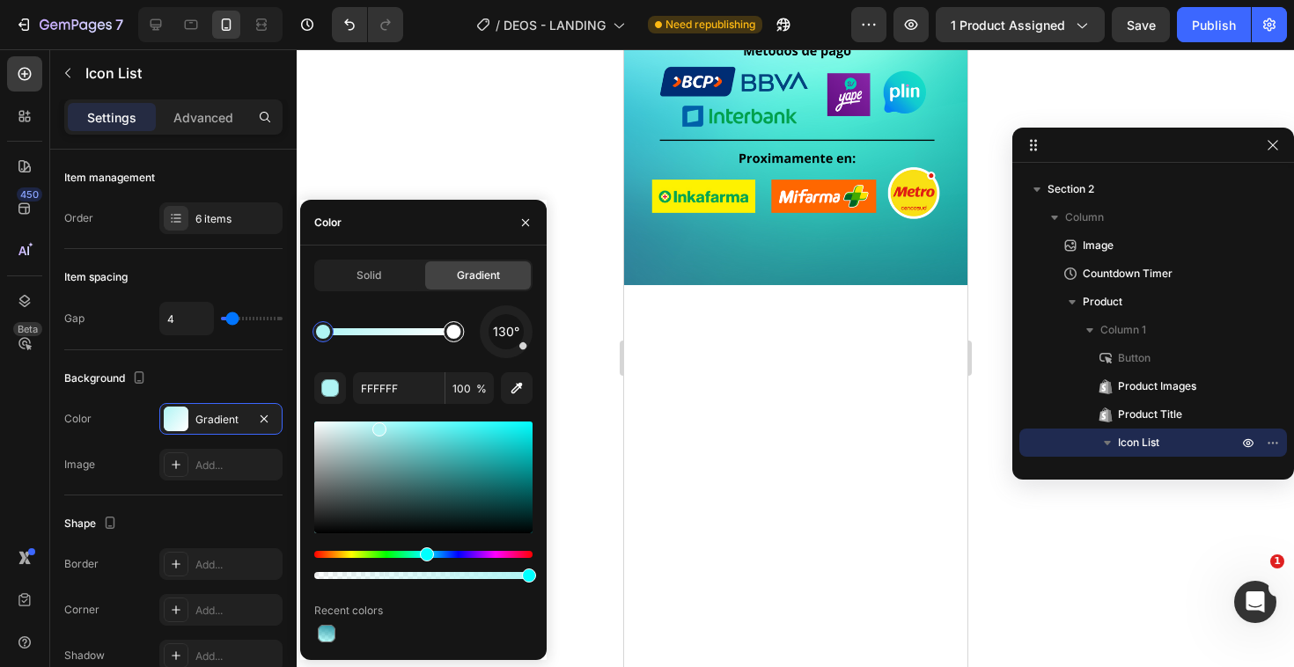
click at [451, 331] on div at bounding box center [453, 332] width 14 height 14
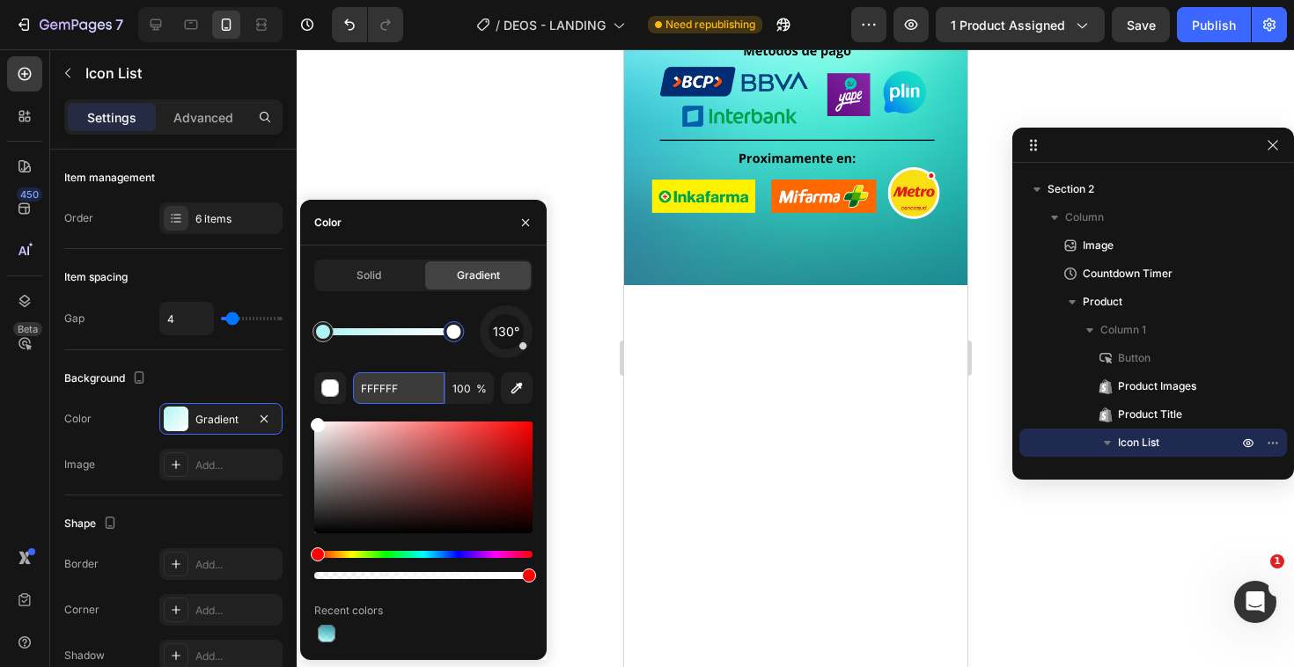
click at [386, 391] on input "FFFFFF" at bounding box center [399, 388] width 92 height 32
paste input "83F3F2"
type input "83F3F2"
click at [415, 369] on div "130° 83F3F2 100 % Recent colors" at bounding box center [423, 475] width 218 height 341
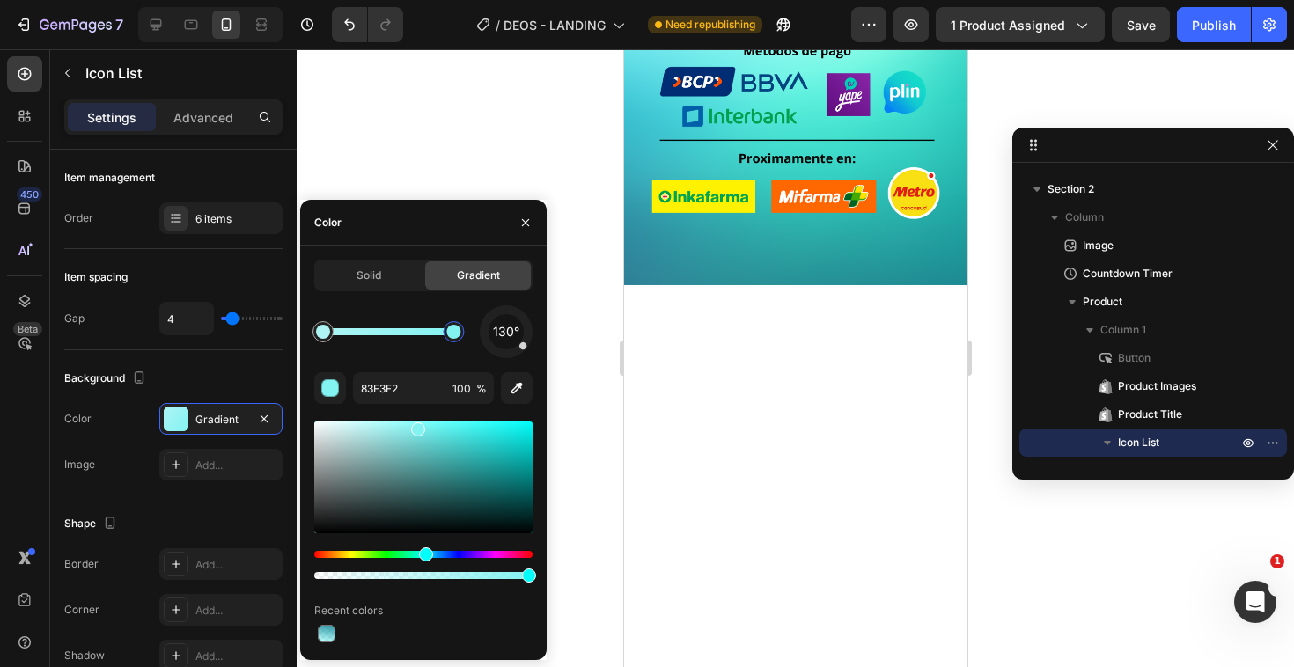
drag, startPoint x: 1, startPoint y: 263, endPoint x: 606, endPoint y: 306, distance: 607.0
click at [606, 306] on div at bounding box center [795, 358] width 997 height 618
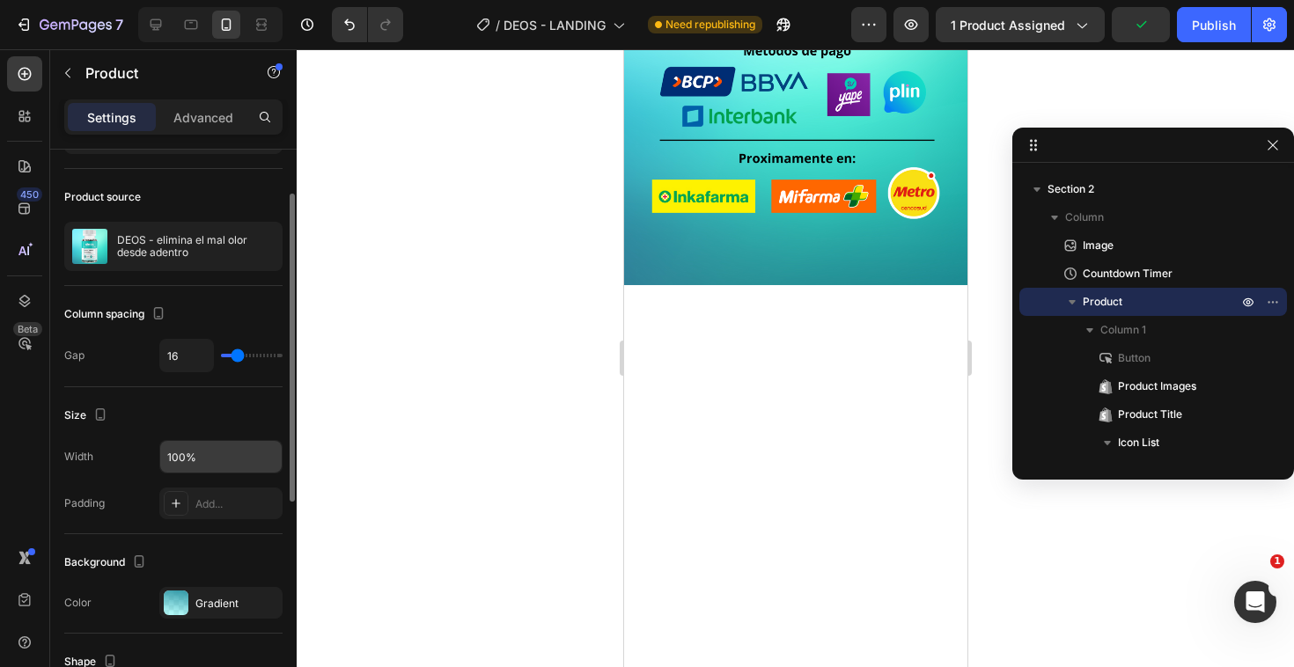
scroll to position [128, 0]
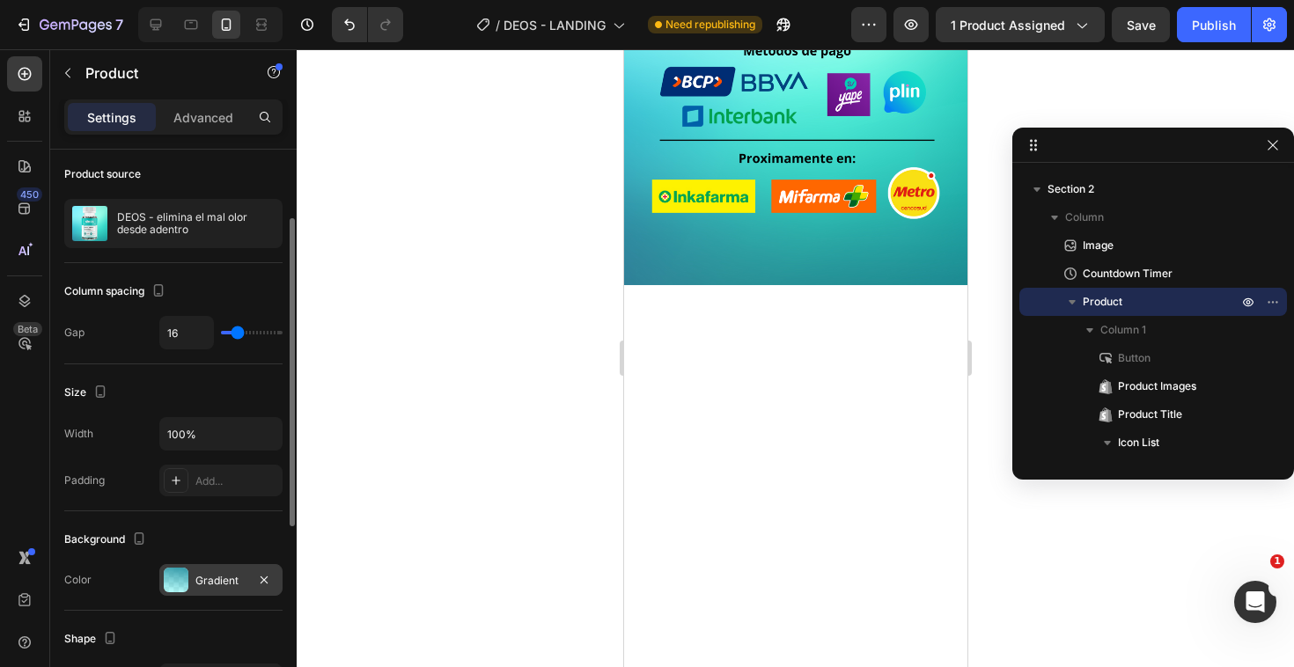
click at [176, 570] on div at bounding box center [176, 580] width 25 height 25
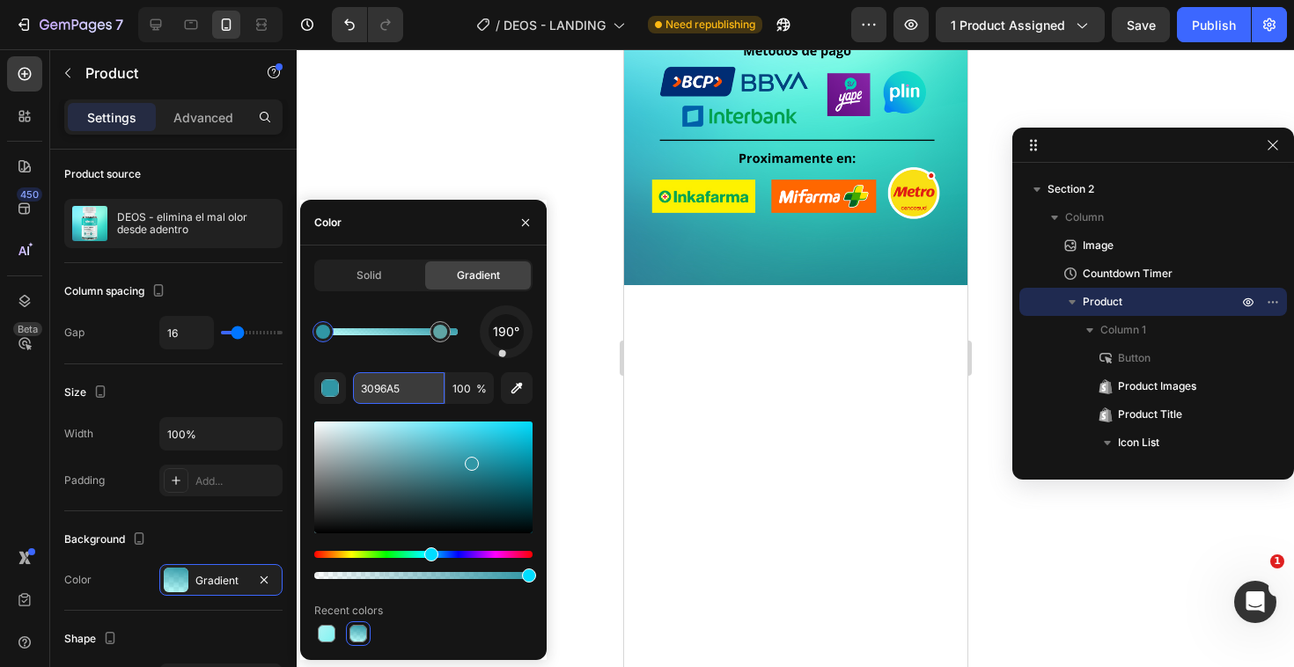
click at [399, 394] on input "3096A5" at bounding box center [399, 388] width 92 height 32
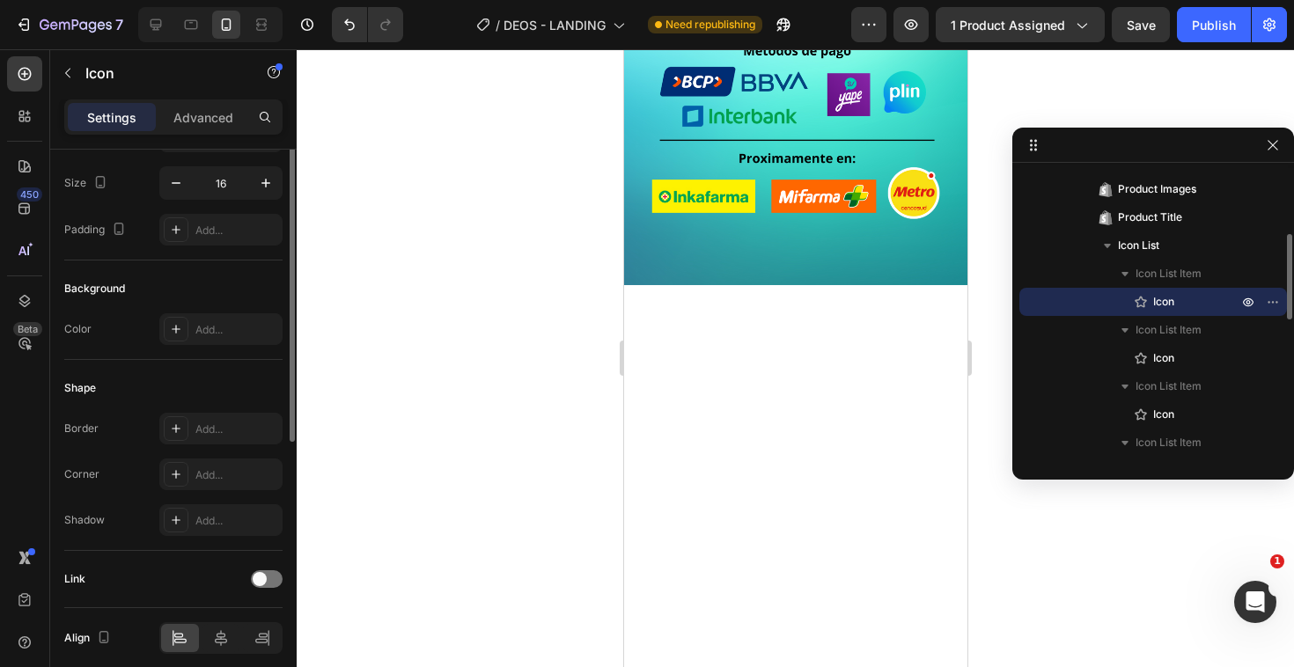
scroll to position [0, 0]
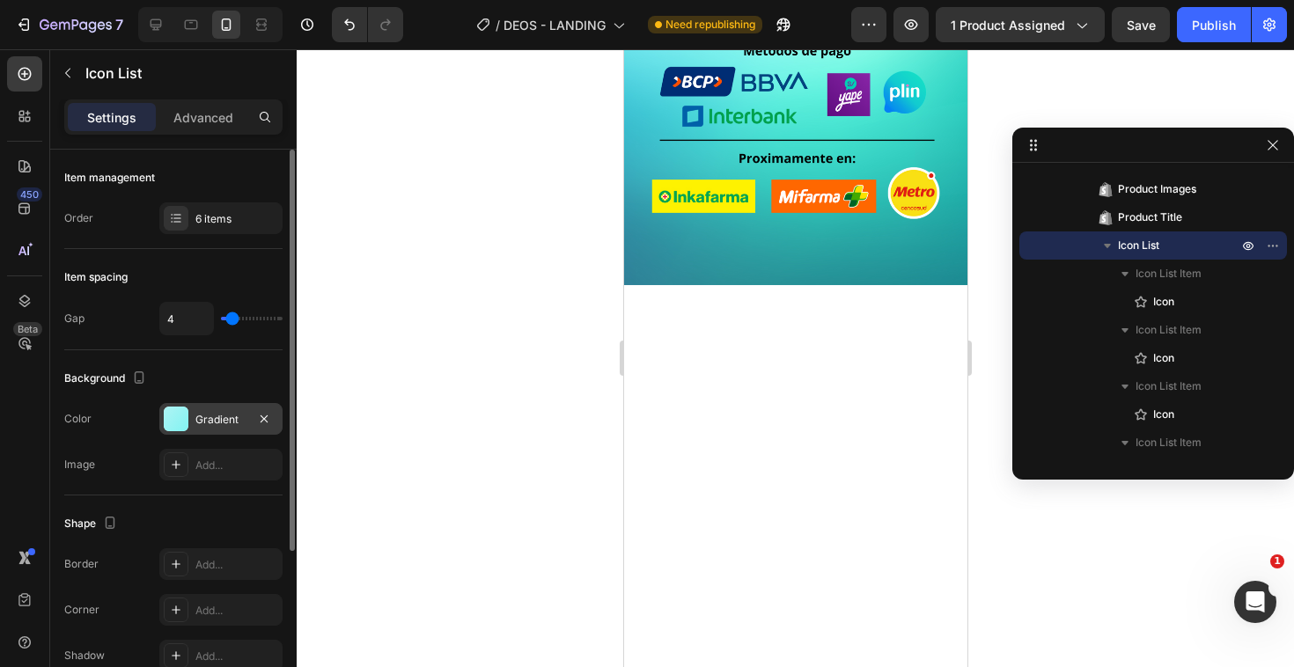
click at [218, 430] on div "Gradient" at bounding box center [220, 419] width 123 height 32
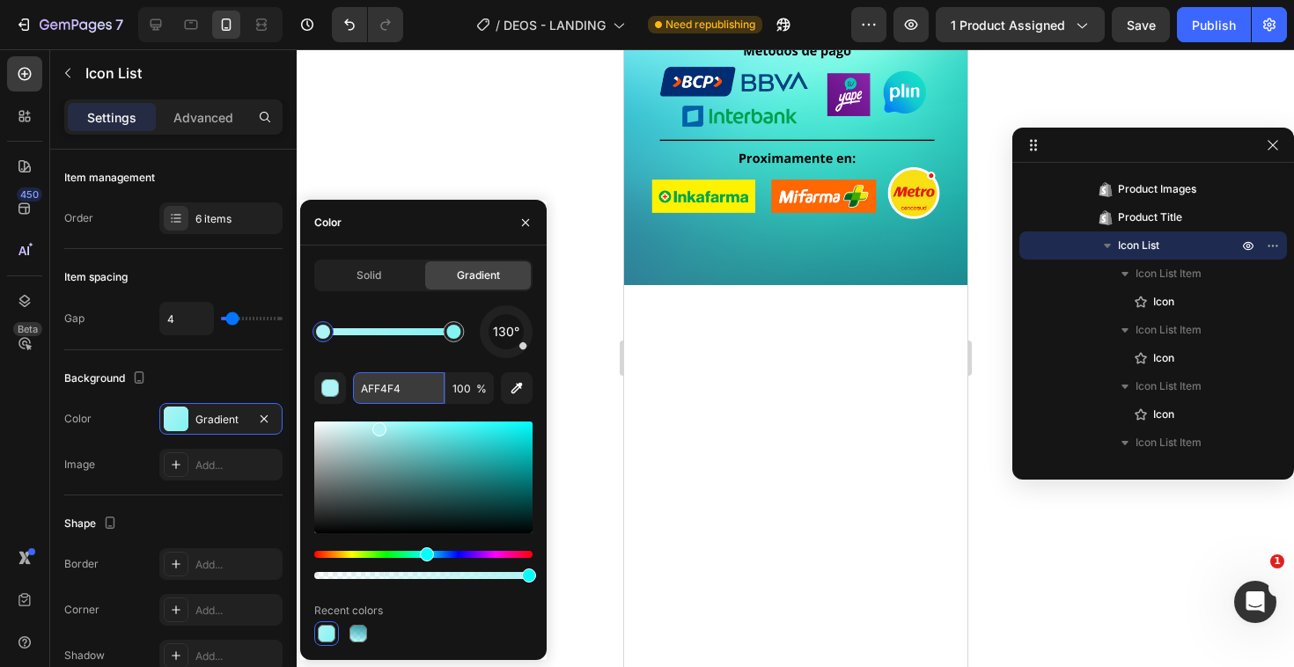
click at [404, 394] on input "AFF4F4" at bounding box center [399, 388] width 92 height 32
paste input "3096A5"
drag, startPoint x: 451, startPoint y: 335, endPoint x: 416, endPoint y: 336, distance: 34.3
click at [416, 336] on div at bounding box center [416, 332] width 14 height 14
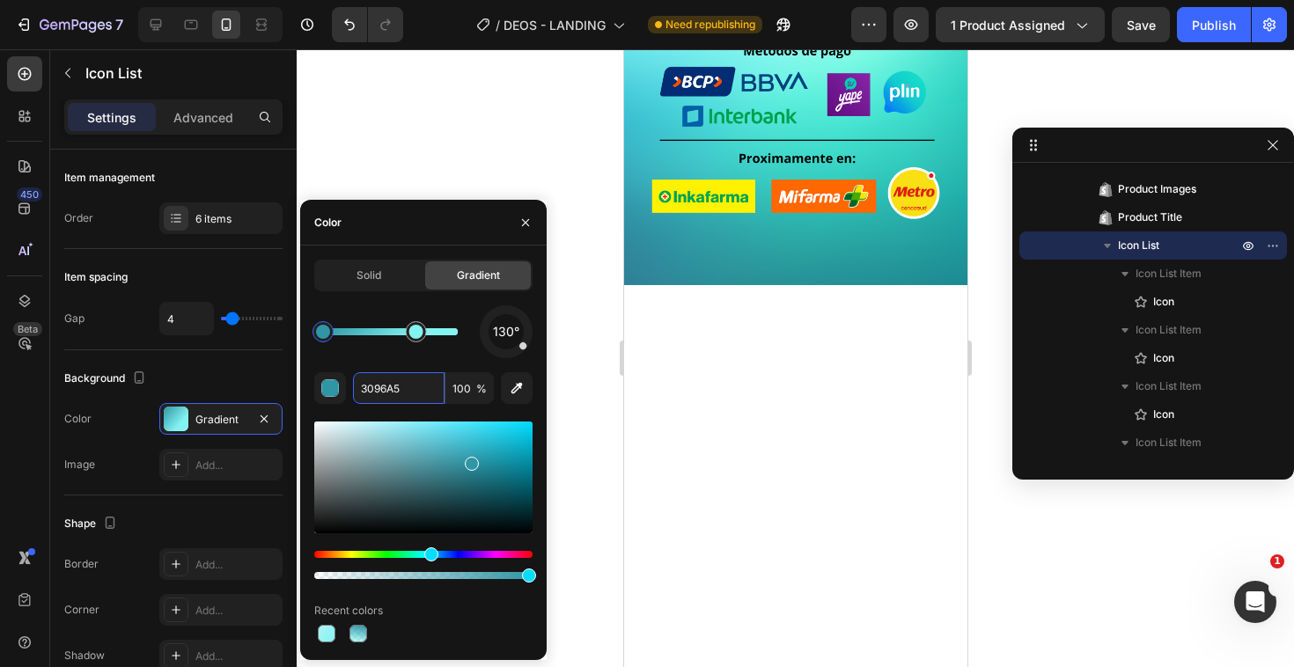
click at [508, 336] on span "130°" at bounding box center [506, 331] width 26 height 21
click at [508, 336] on span "158°" at bounding box center [507, 331] width 26 height 21
drag, startPoint x: 517, startPoint y: 351, endPoint x: 502, endPoint y: 356, distance: 16.4
click at [502, 356] on div at bounding box center [506, 332] width 62 height 62
click at [400, 386] on input "3096A5" at bounding box center [399, 388] width 92 height 32
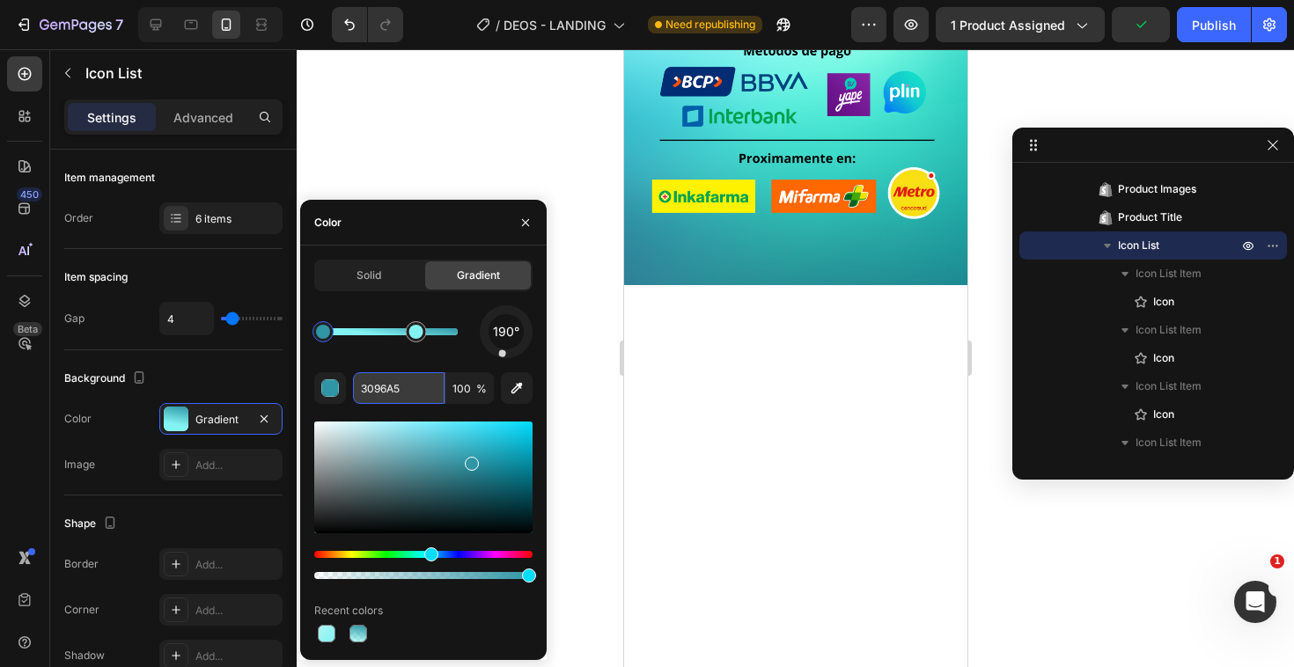
click at [400, 386] on input "3096A5" at bounding box center [399, 388] width 92 height 32
paste input "83F3F2"
click at [414, 332] on div at bounding box center [416, 332] width 14 height 14
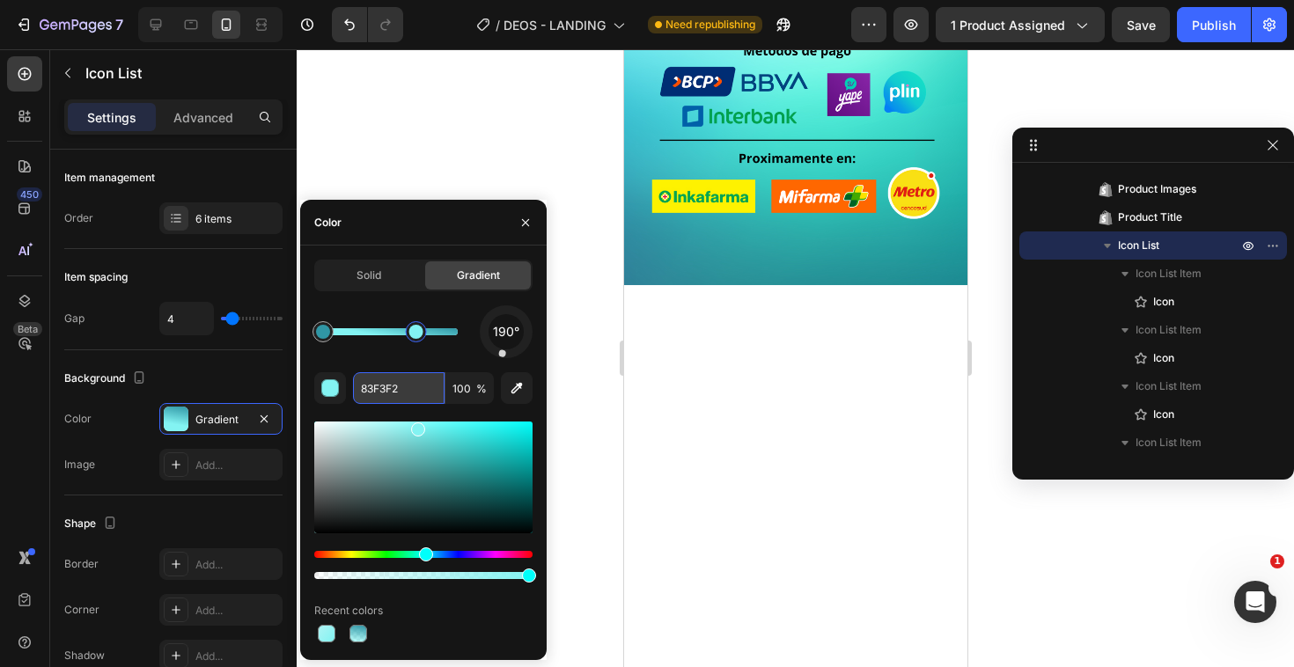
click at [407, 386] on input "83F3F2" at bounding box center [399, 388] width 92 height 32
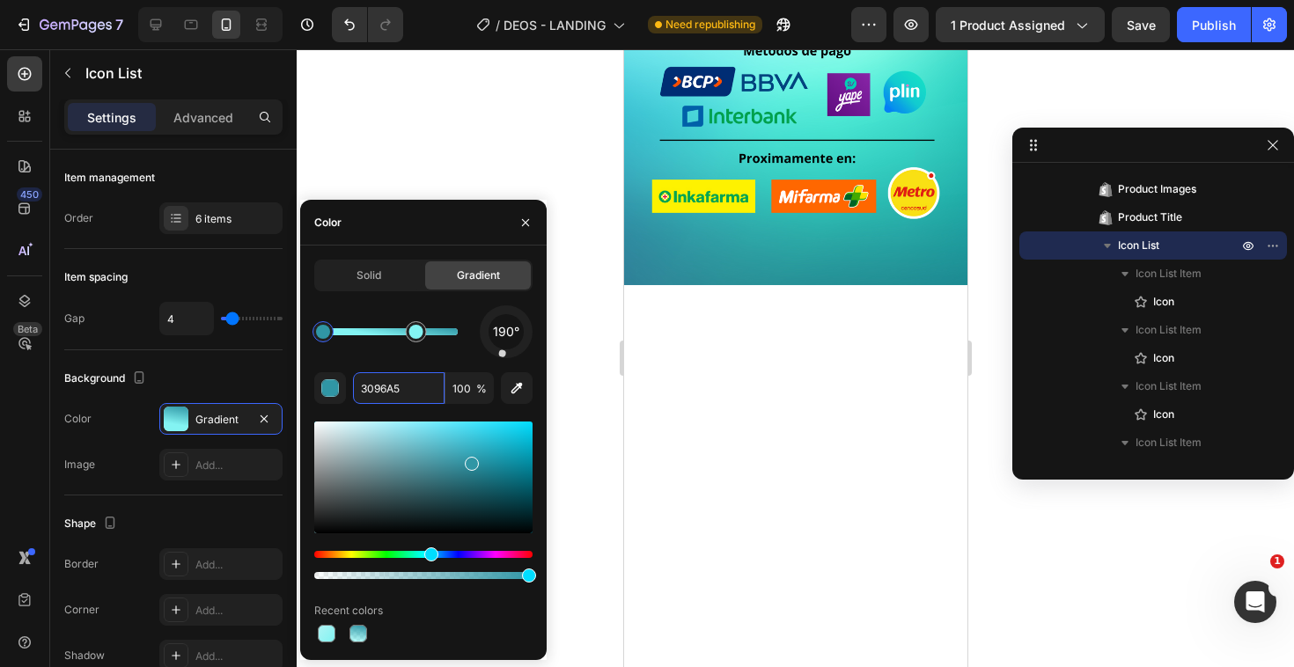
click at [327, 338] on div at bounding box center [322, 331] width 21 height 21
click at [388, 386] on input "3096A5" at bounding box center [399, 388] width 92 height 32
paste input "83F3F2"
type input "83F3F2"
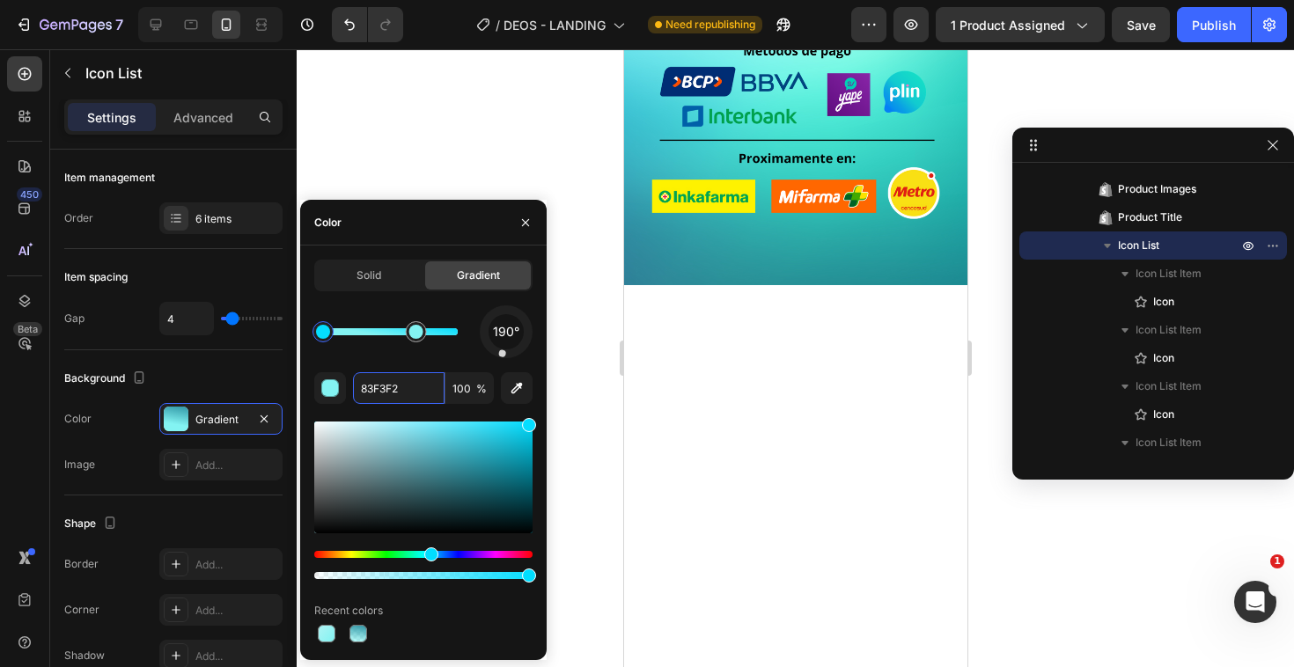
click at [530, 422] on div at bounding box center [423, 478] width 218 height 112
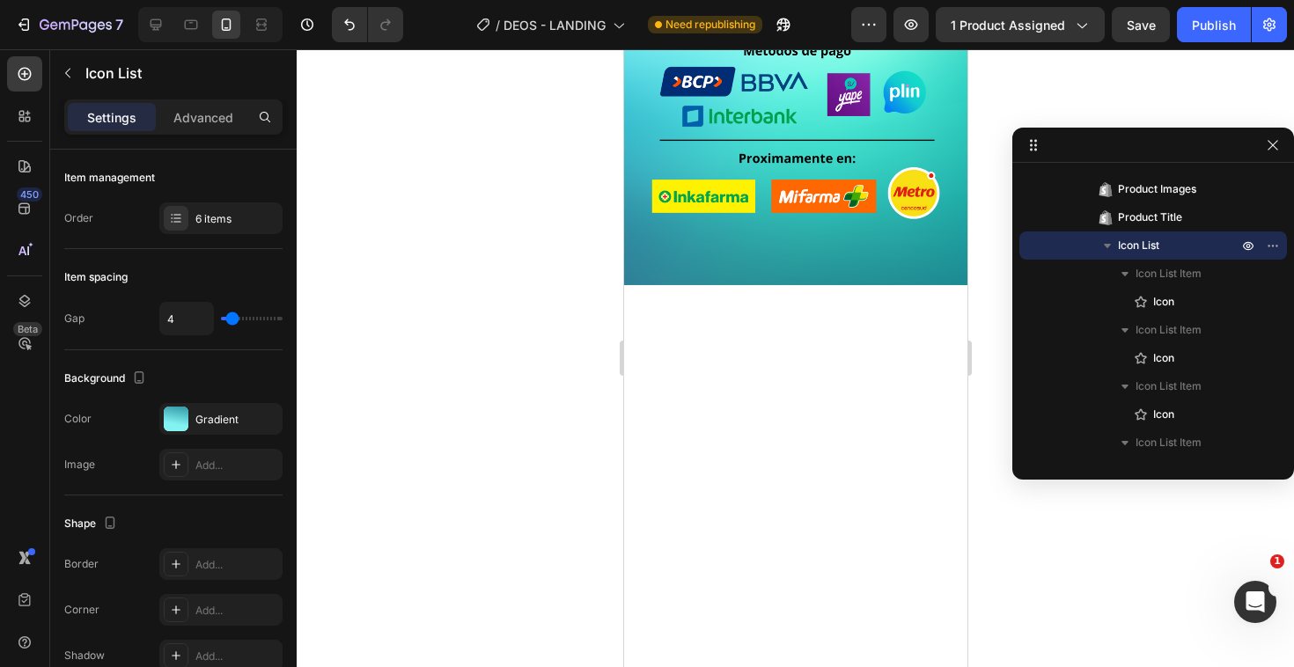
click at [559, 423] on div at bounding box center [795, 358] width 997 height 618
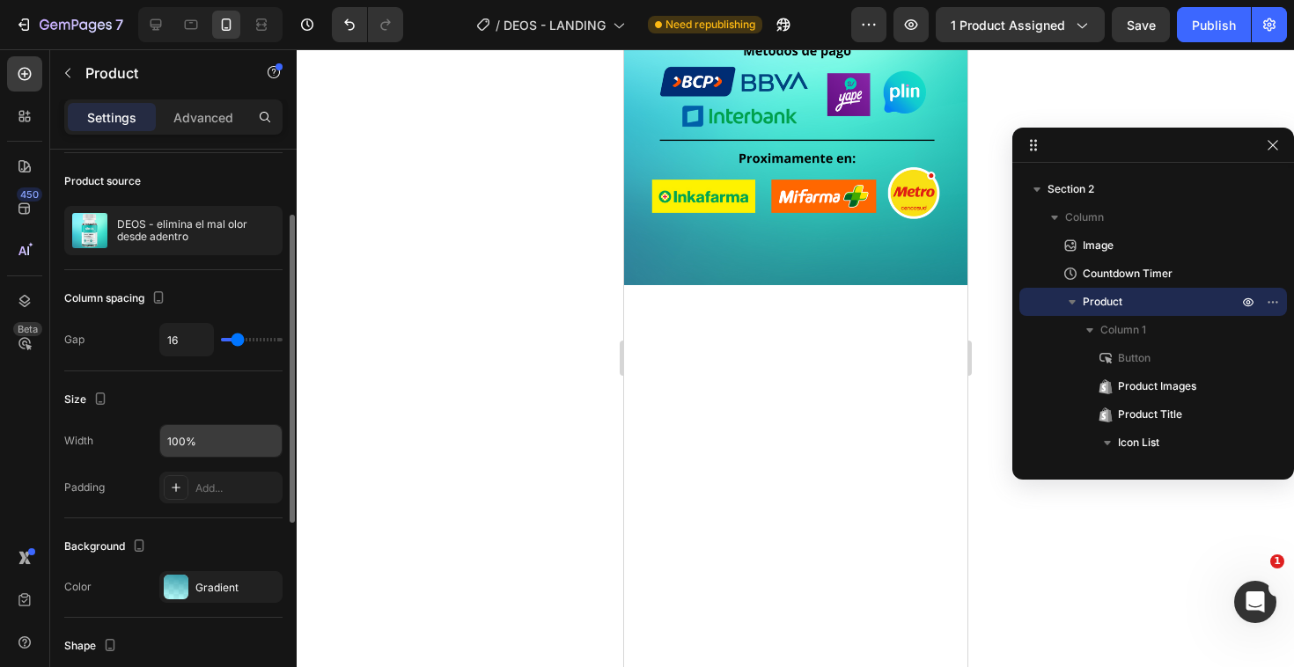
scroll to position [152, 0]
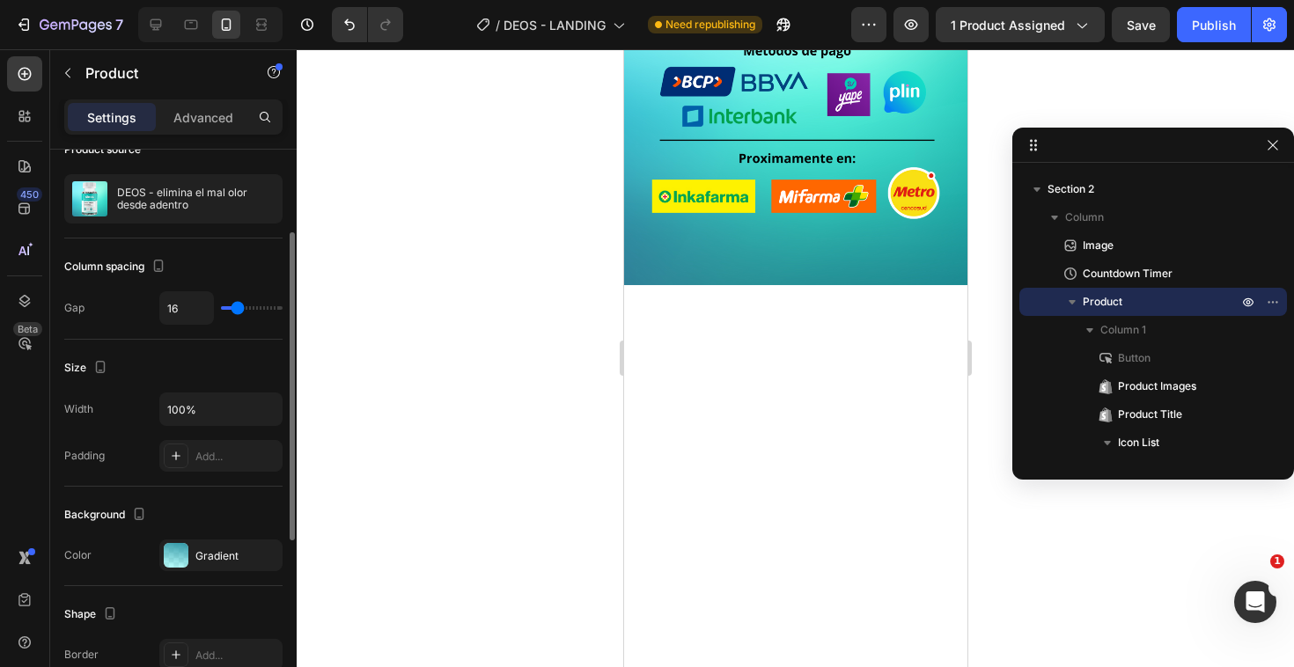
click at [179, 579] on div "Background The changes might be hidden by the video. Color Gradient" at bounding box center [173, 536] width 218 height 99
click at [179, 567] on div at bounding box center [176, 555] width 25 height 25
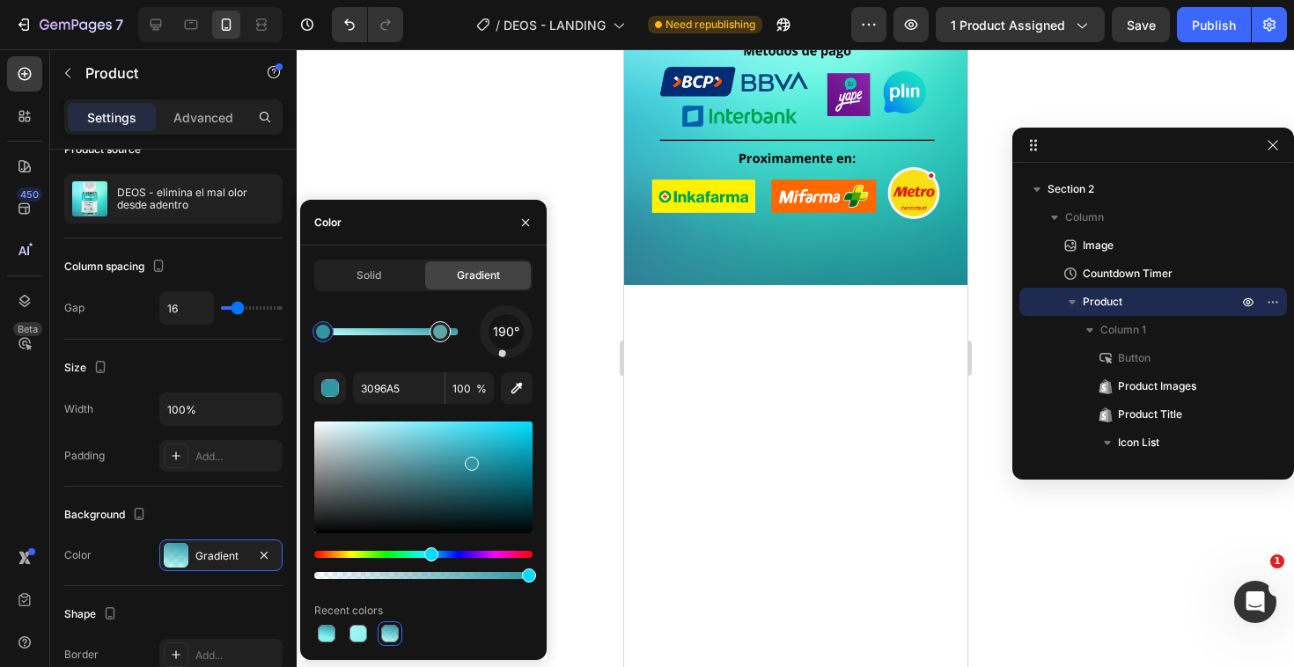
type input "83F3F2"
type input "63"
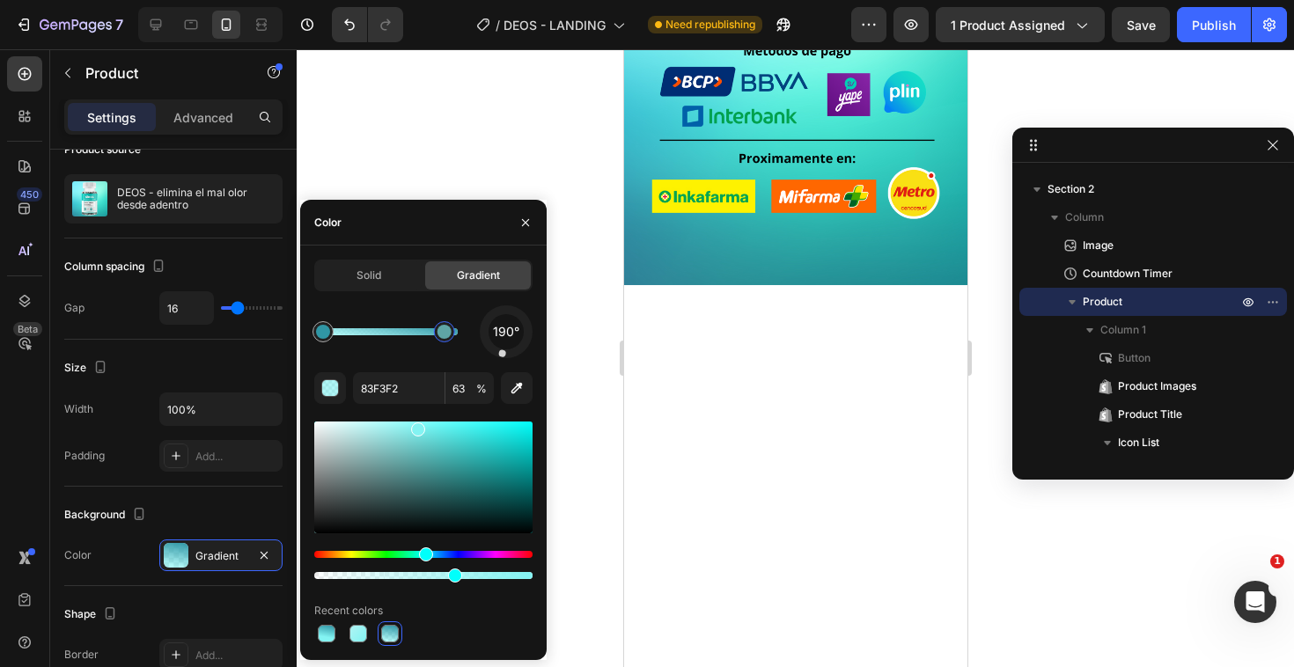
click at [444, 329] on div at bounding box center [444, 332] width 14 height 14
type input "3096A5"
type input "100"
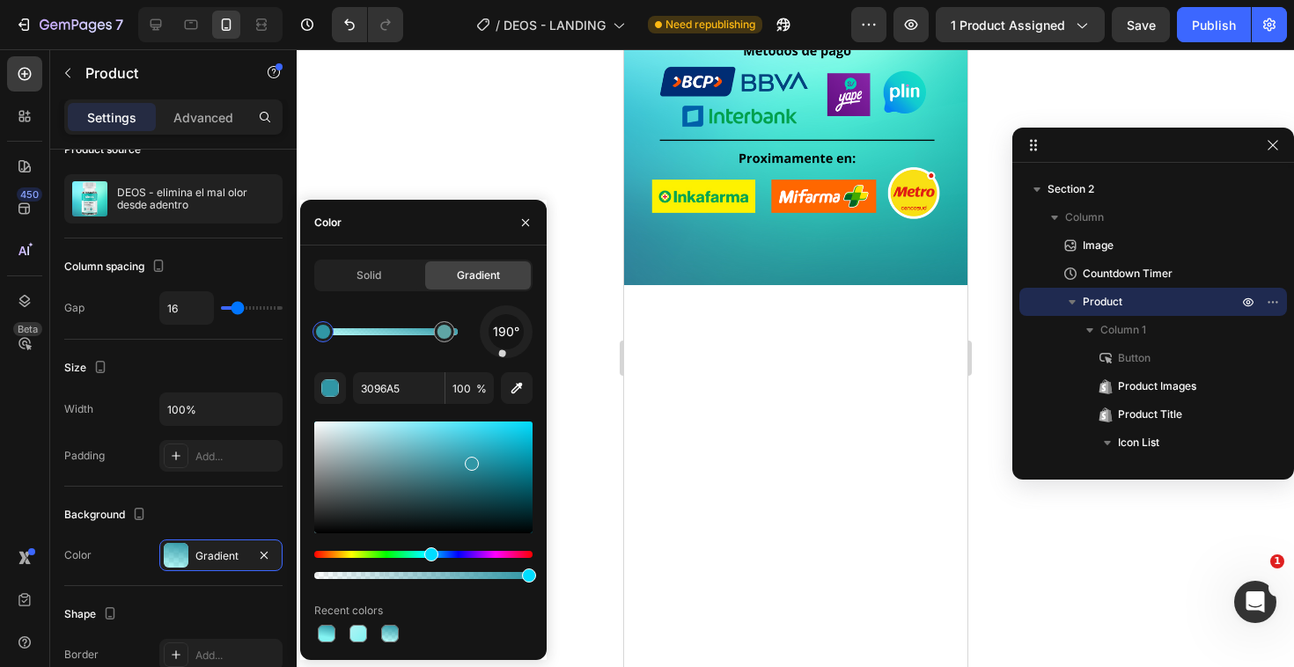
click at [326, 327] on div at bounding box center [323, 332] width 14 height 14
click at [522, 388] on icon "button" at bounding box center [517, 388] width 18 height 18
type input "ADF3F3"
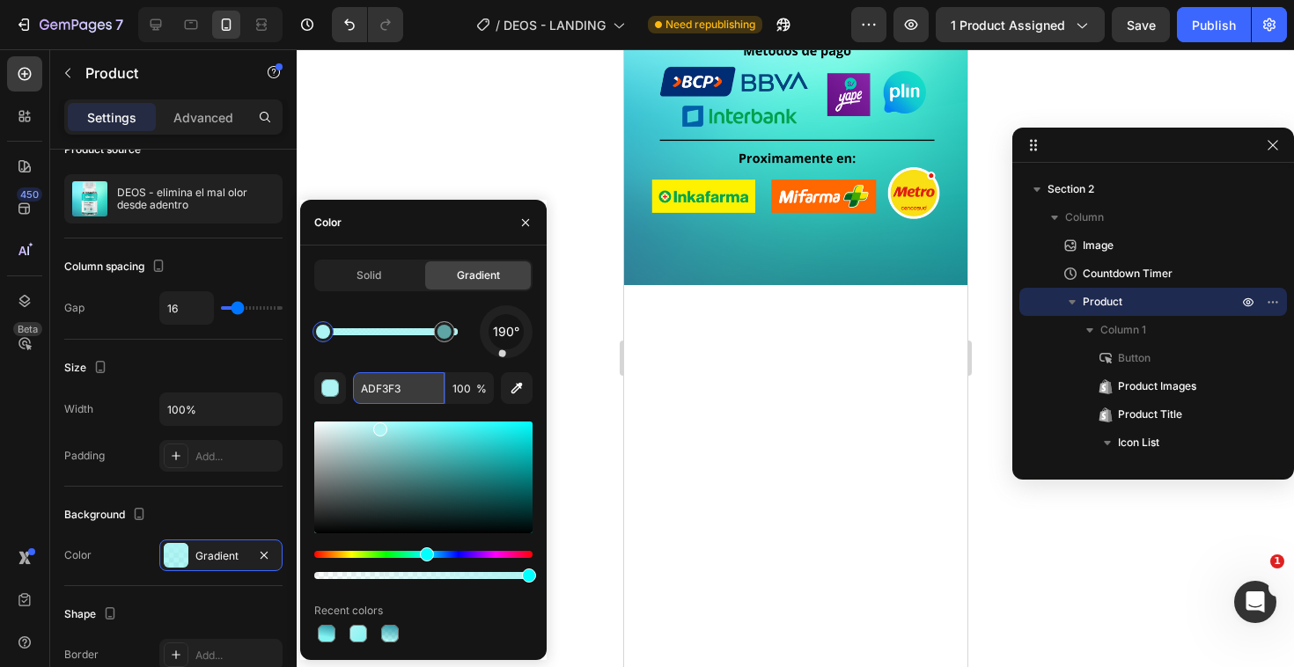
click at [401, 382] on input "ADF3F3" at bounding box center [399, 388] width 92 height 32
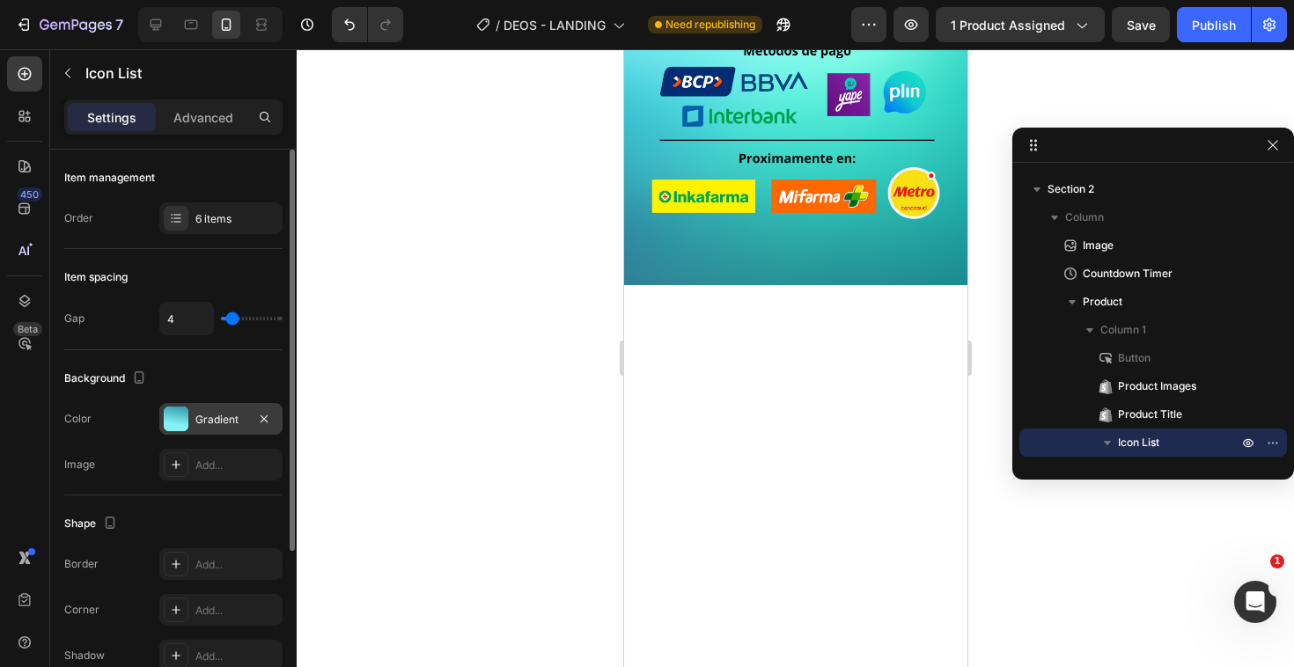
click at [193, 422] on div "Gradient" at bounding box center [220, 419] width 123 height 32
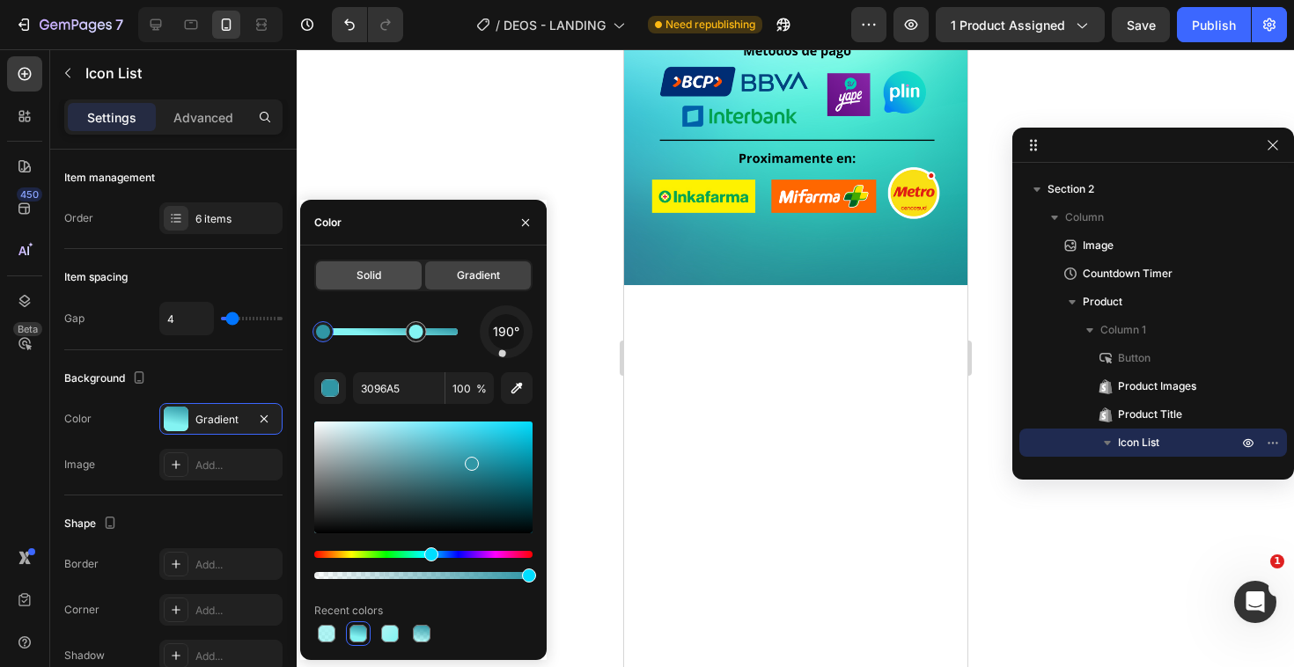
click at [400, 270] on div "Solid" at bounding box center [369, 275] width 106 height 28
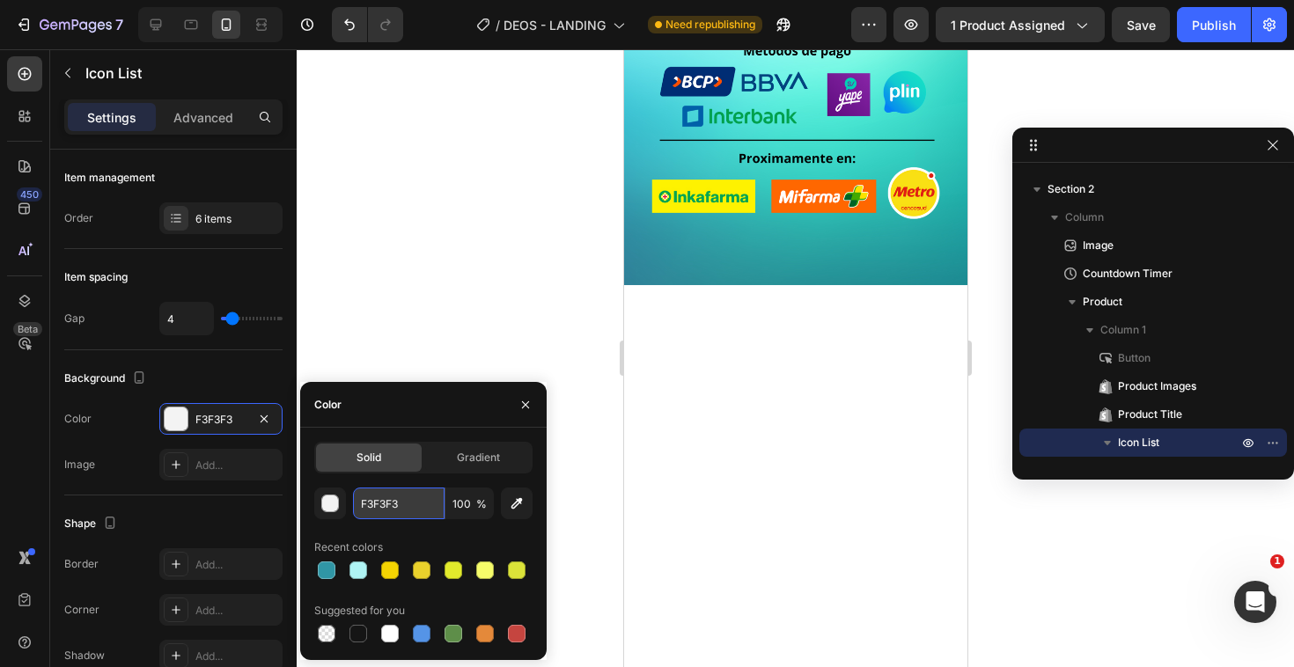
click at [367, 498] on input "F3F3F3" at bounding box center [399, 504] width 92 height 32
paste input "AD"
type input "ADF3F3"
click at [399, 331] on div at bounding box center [795, 358] width 997 height 618
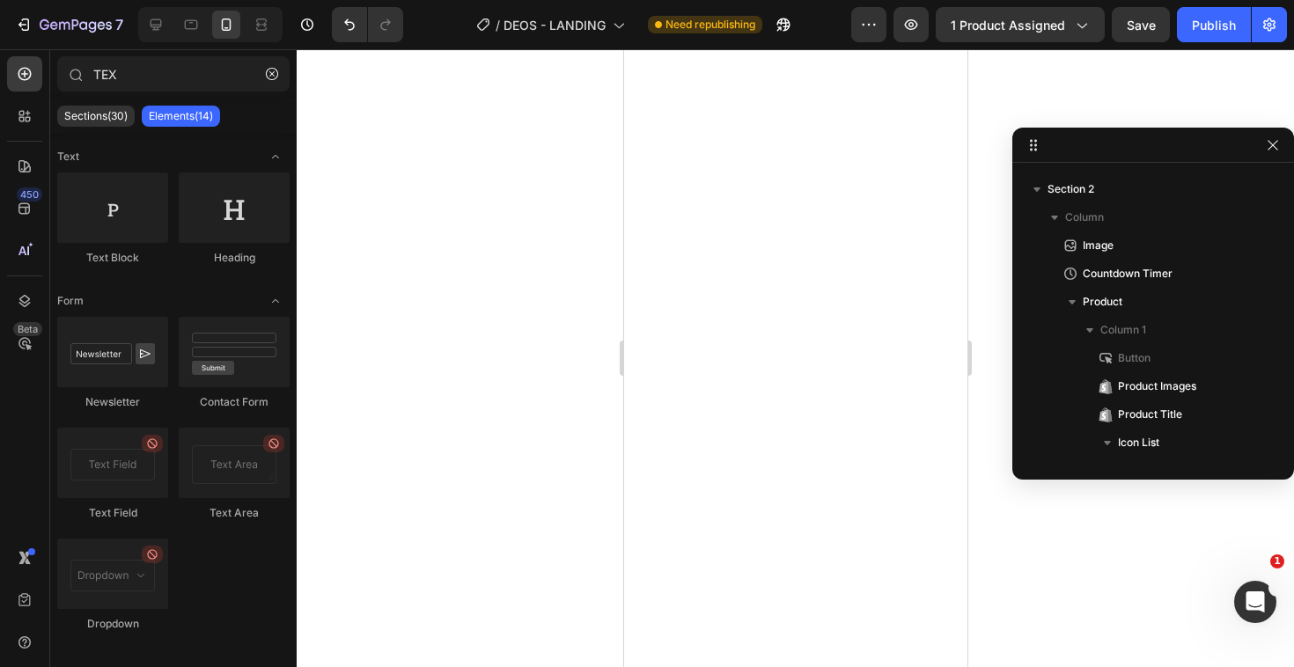
scroll to position [2007, 0]
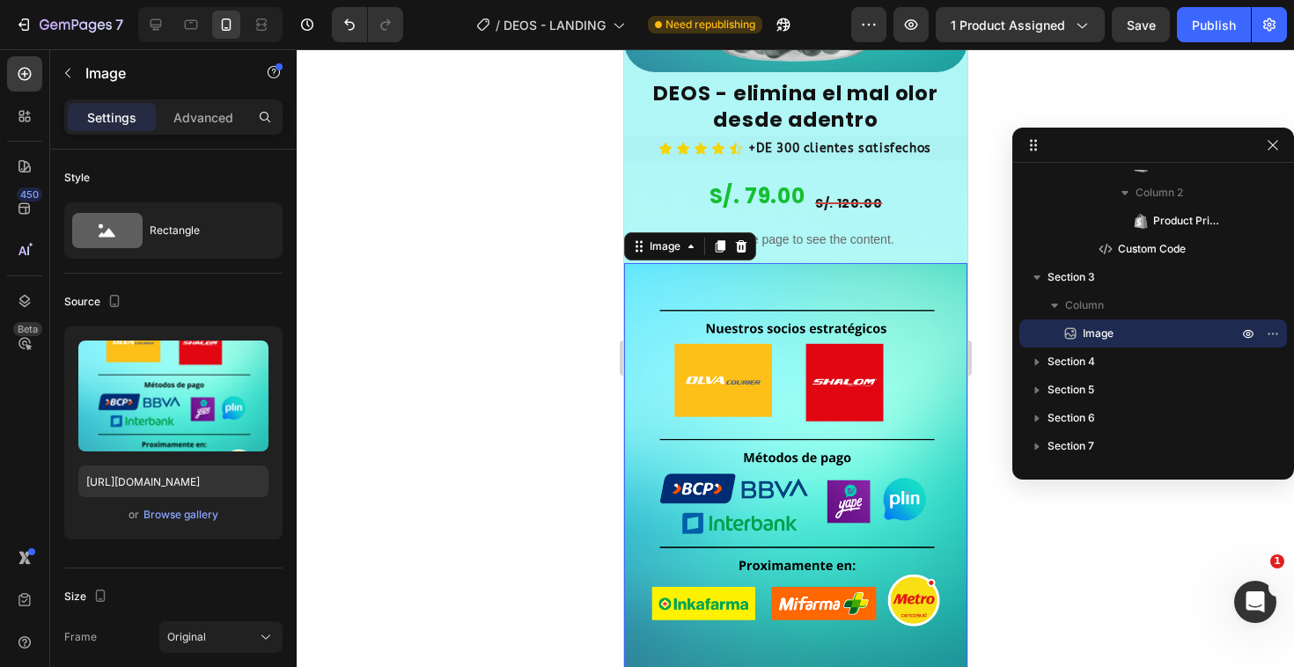
scroll to position [1939, 0]
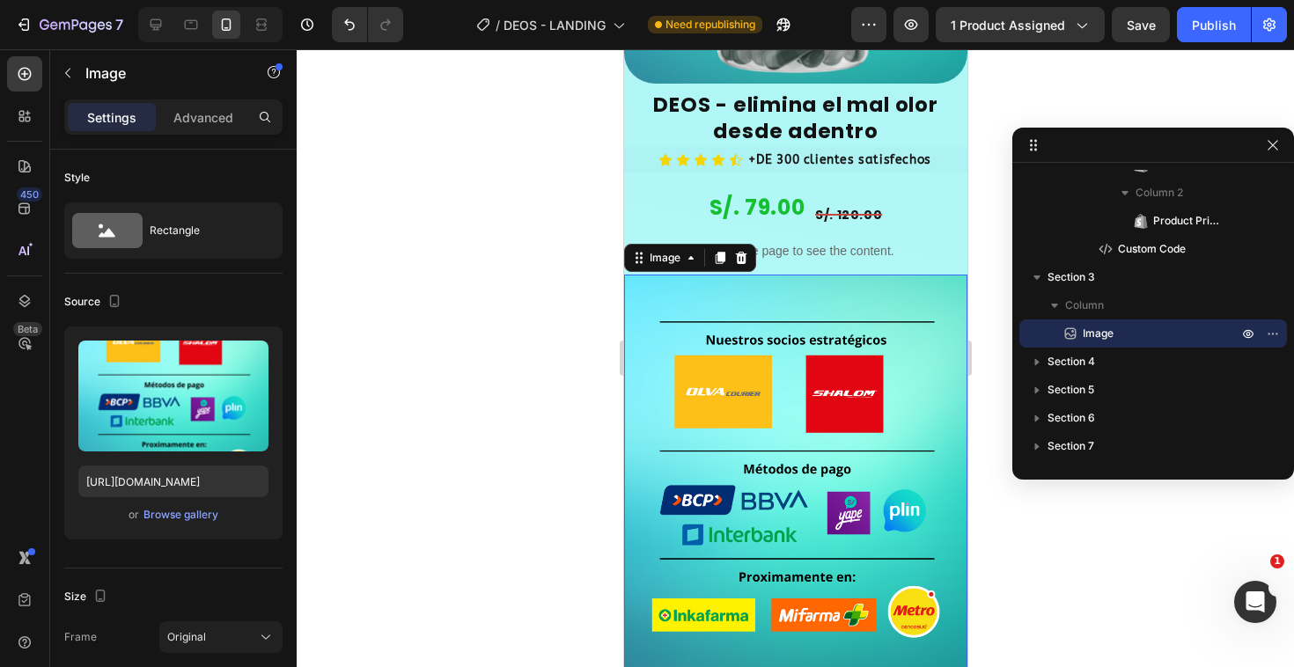
click at [525, 436] on div at bounding box center [795, 358] width 997 height 618
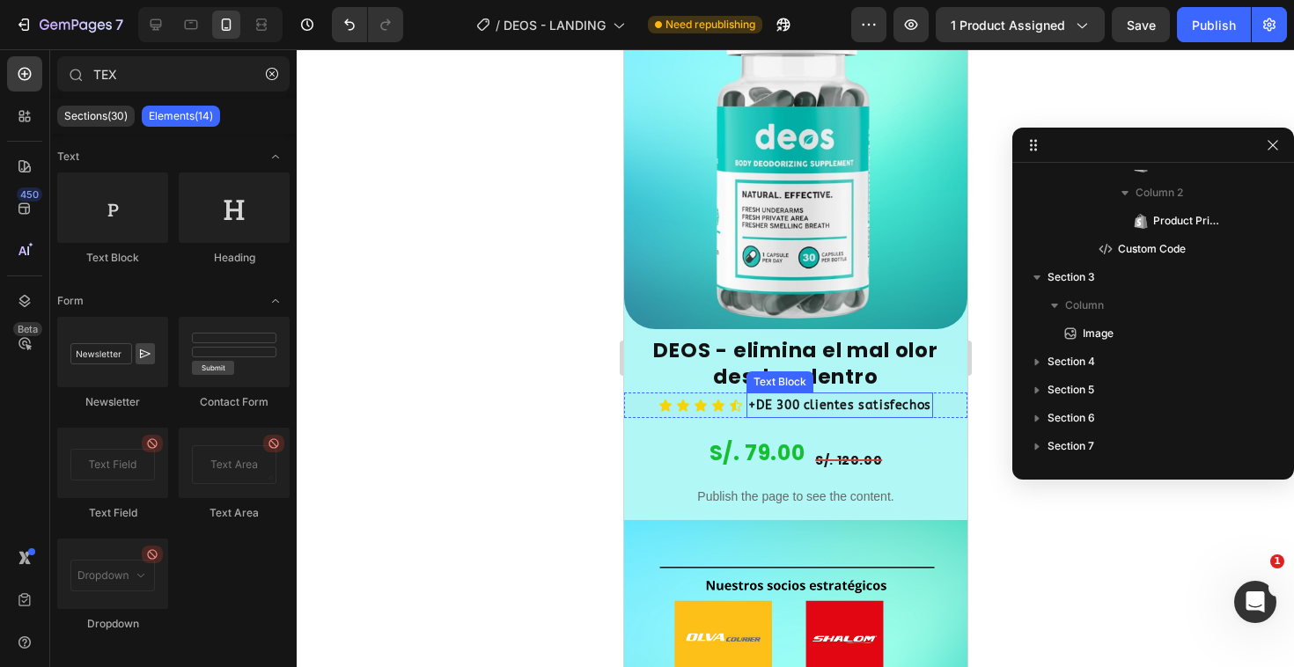
scroll to position [1674, 0]
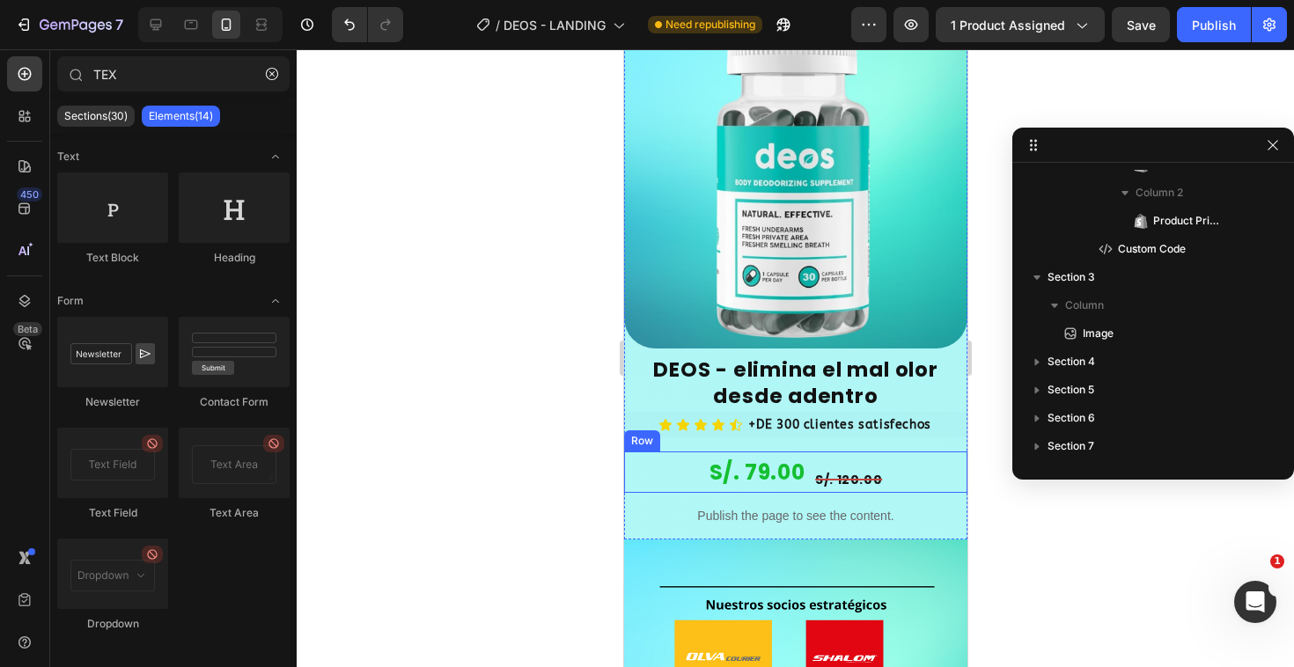
click at [634, 451] on div "S/. 79.00 Product Price Product Price S/. 120.00 Product Price Product Price Row" at bounding box center [794, 471] width 343 height 41
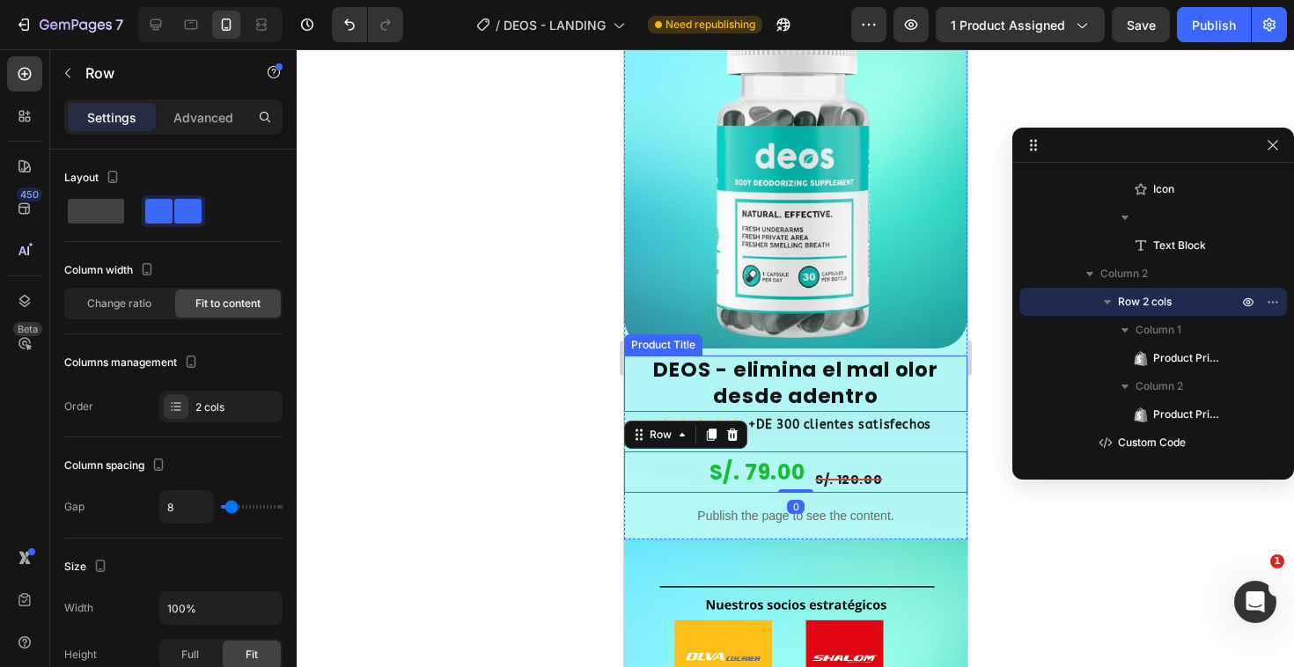
click at [635, 356] on h2 "DEOS - elimina el mal olor desde adentro" at bounding box center [794, 384] width 343 height 56
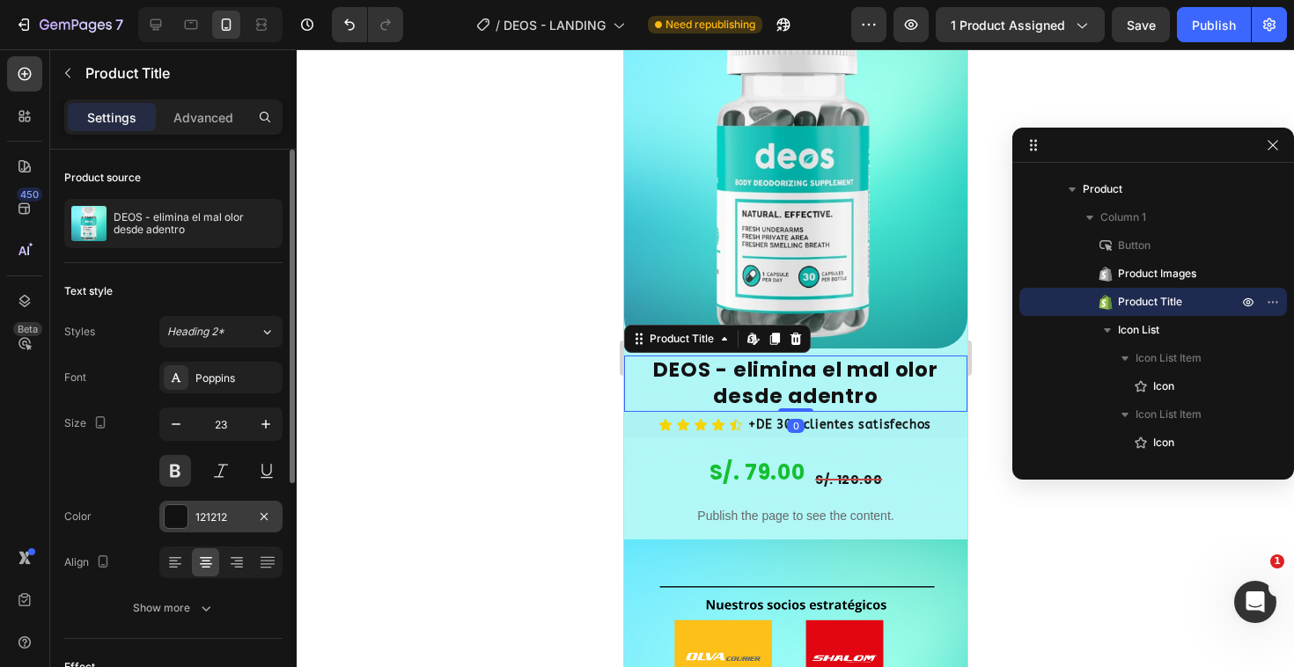
click at [188, 517] on div "121212" at bounding box center [220, 517] width 123 height 32
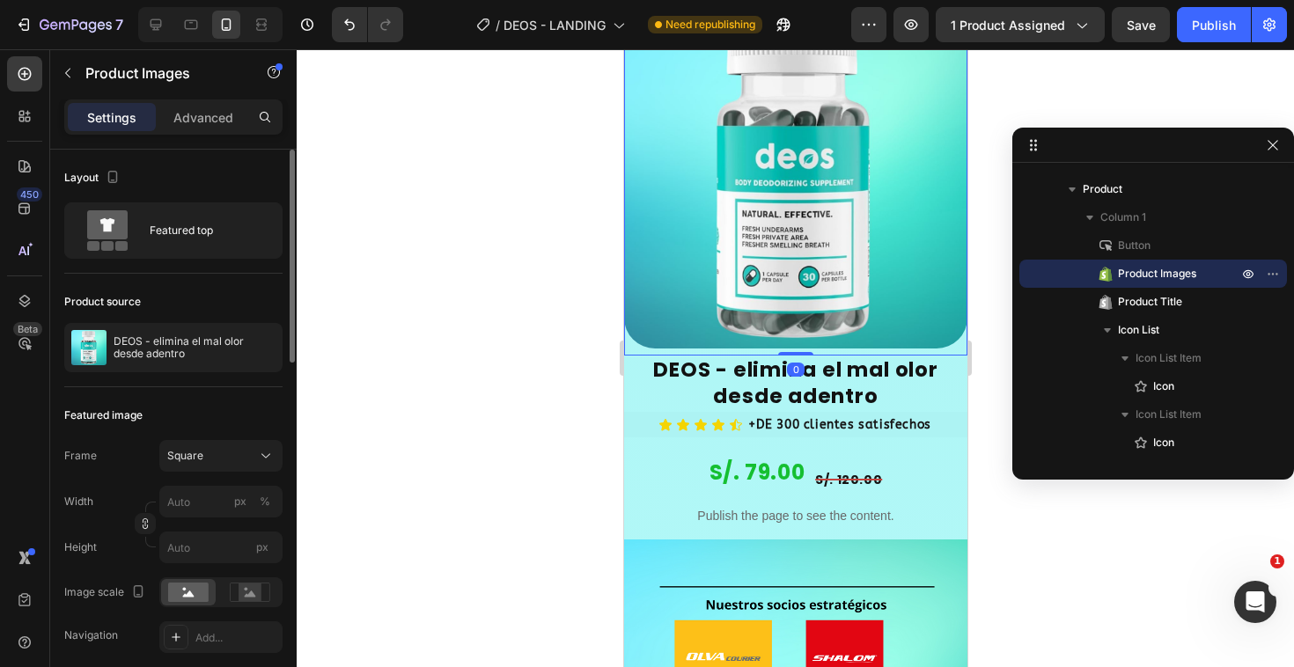
click at [943, 306] on div at bounding box center [794, 176] width 343 height 343
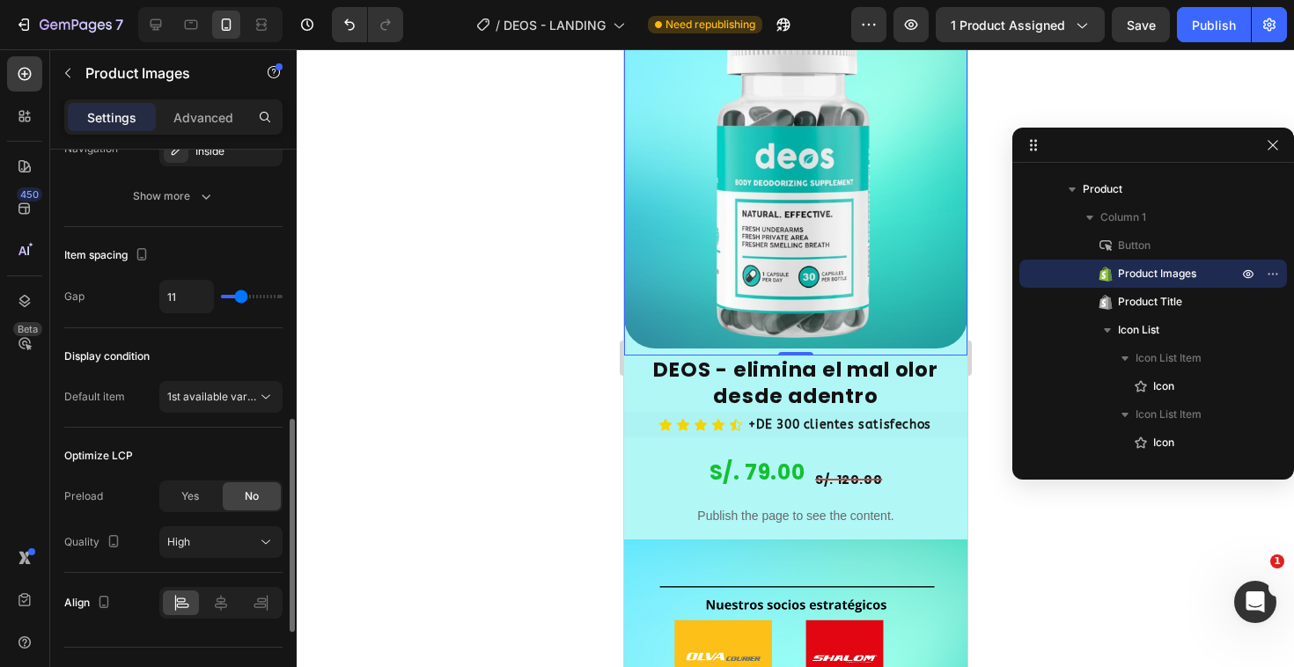
scroll to position [943, 0]
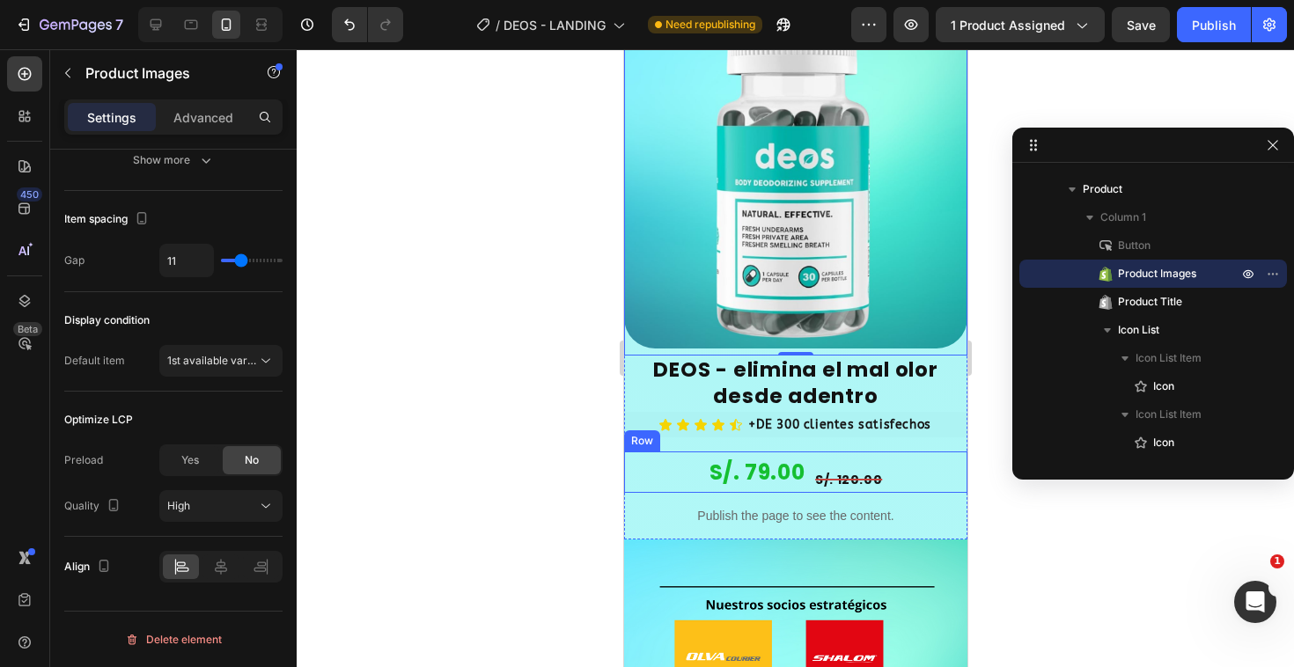
click at [670, 451] on div "S/. 79.00 Product Price Product Price S/. 120.00 Product Price Product Price Row" at bounding box center [794, 471] width 343 height 41
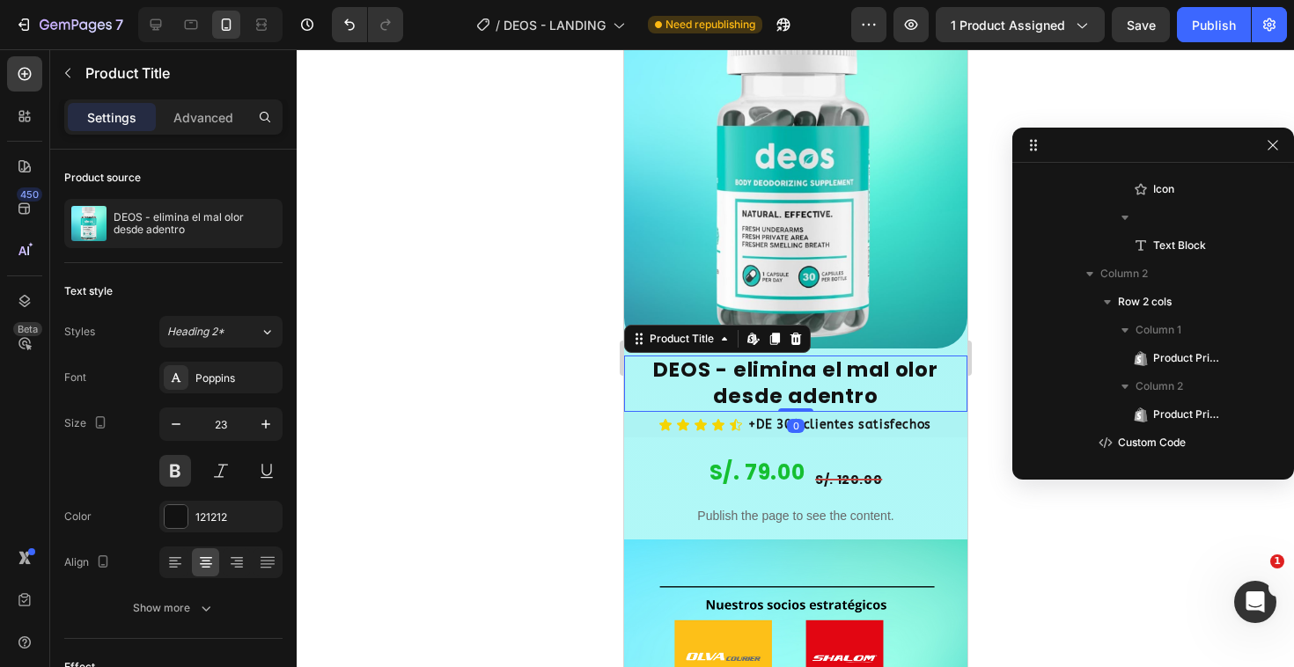
scroll to position [136, 0]
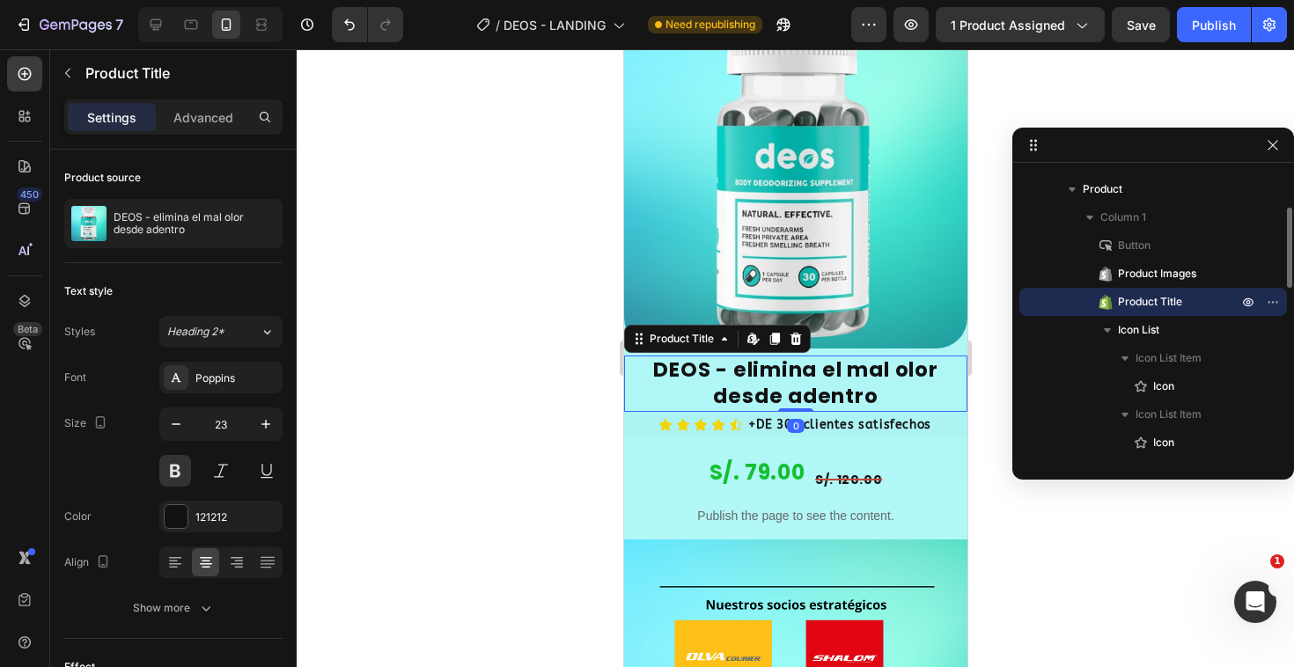
click at [634, 356] on h2 "DEOS - elimina el mal olor desde adentro" at bounding box center [794, 384] width 343 height 56
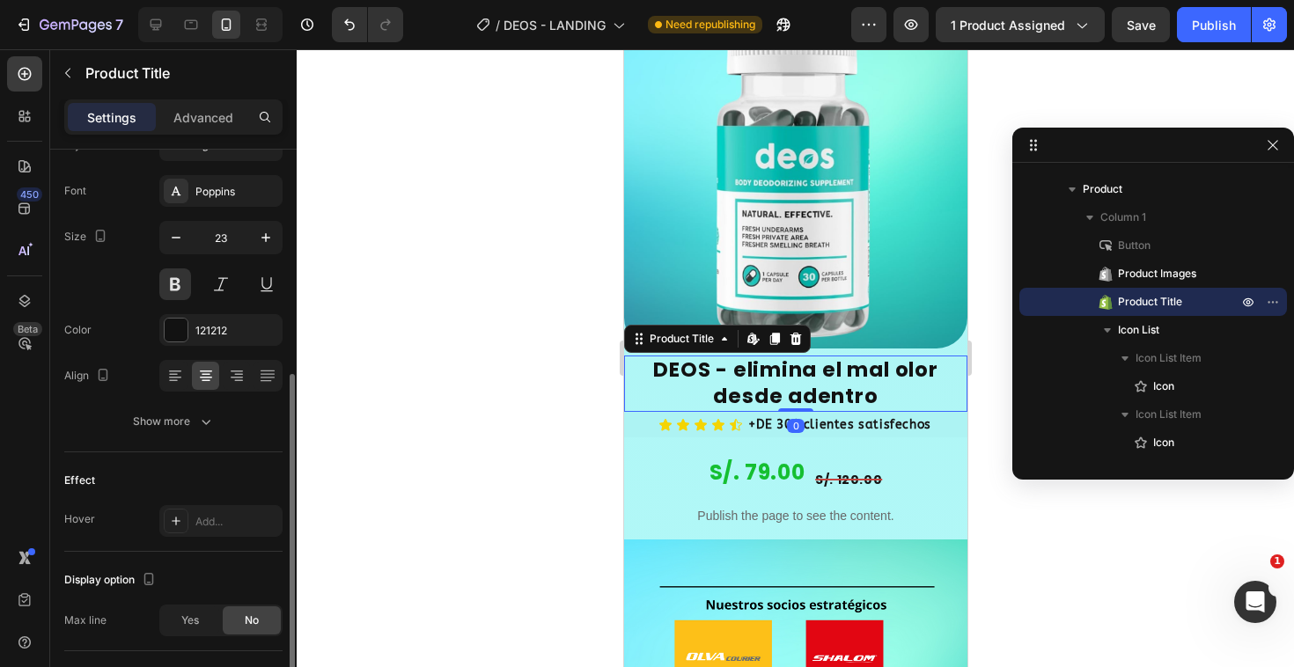
scroll to position [397, 0]
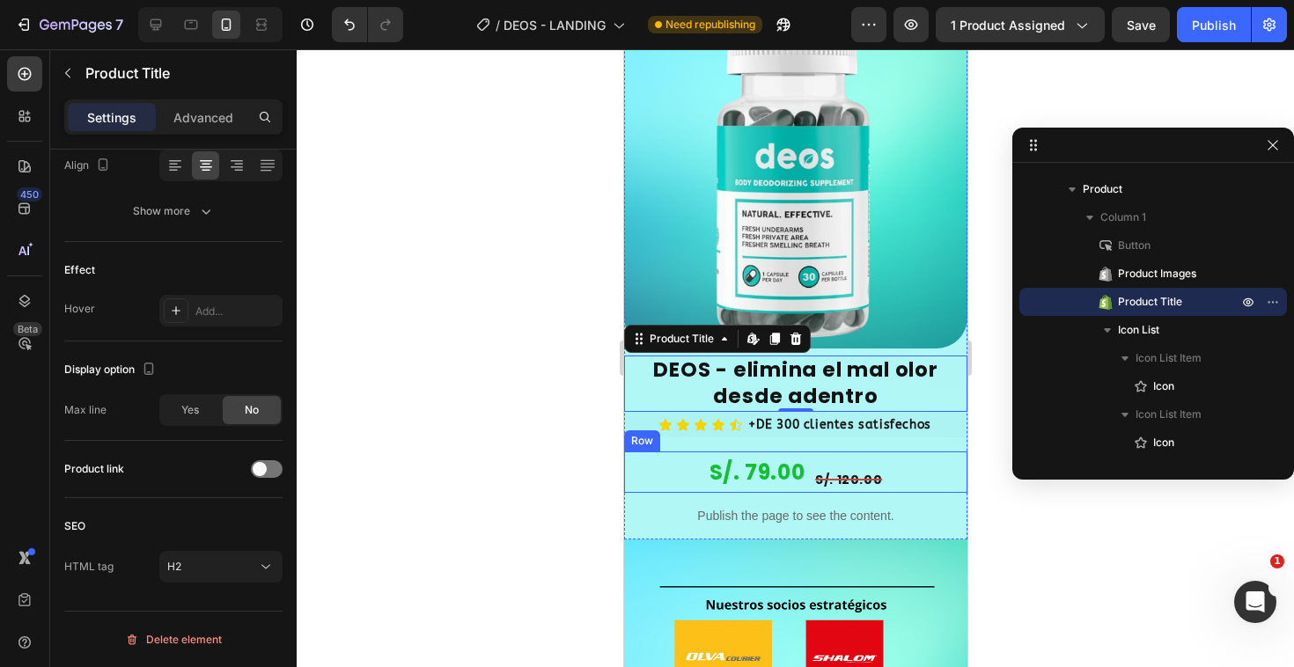
click at [930, 451] on div "S/. 79.00 Product Price Product Price S/. 120.00 Product Price Product Price Row" at bounding box center [794, 471] width 343 height 41
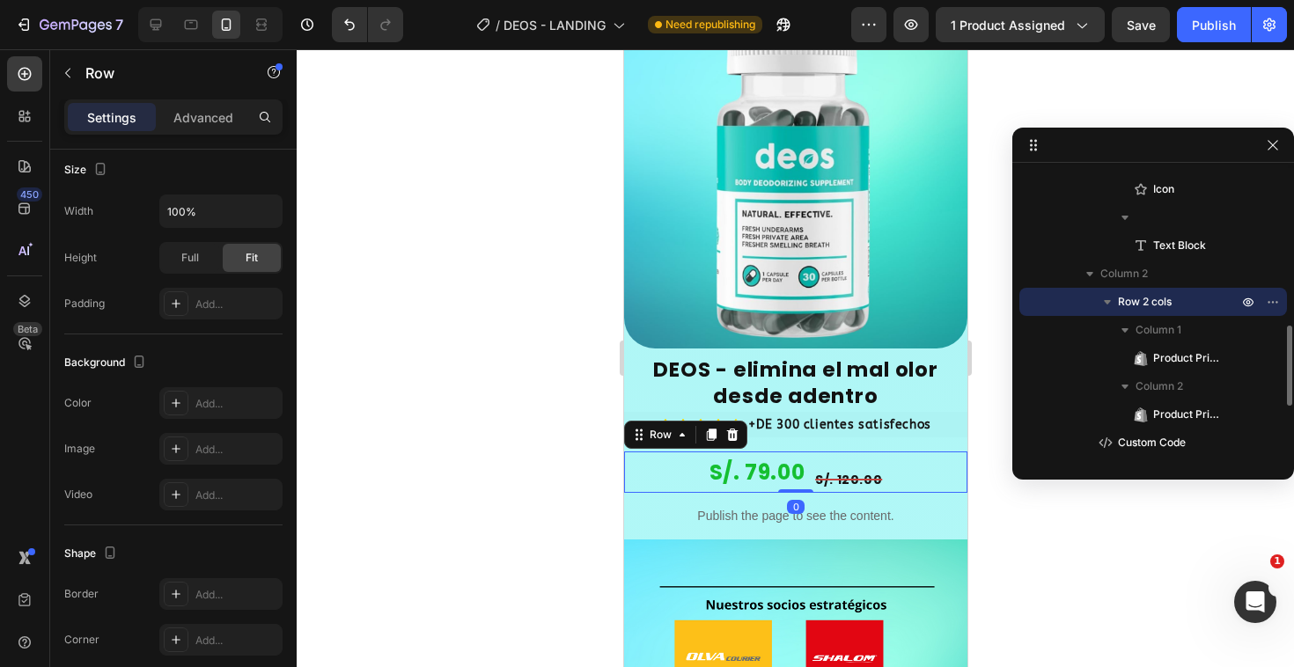
scroll to position [0, 0]
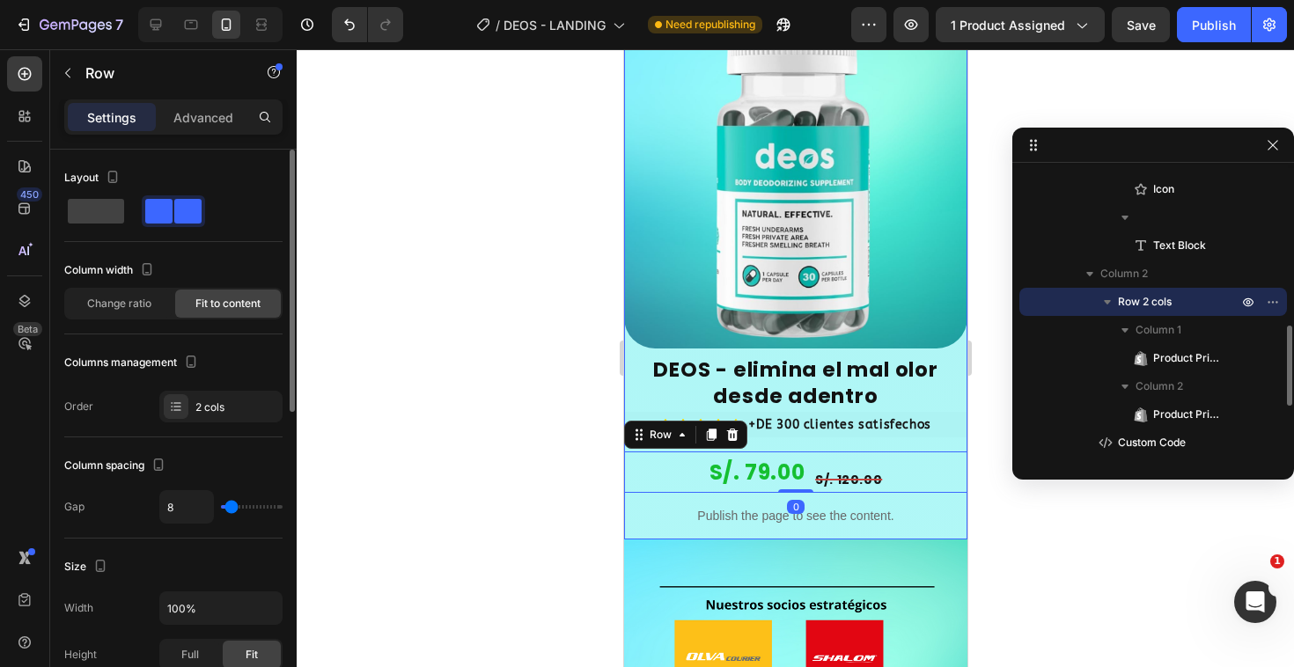
click at [939, 408] on div "Button Button Product Images DEOS - elimina el mal olor desde adentro Product T…" at bounding box center [794, 268] width 343 height 541
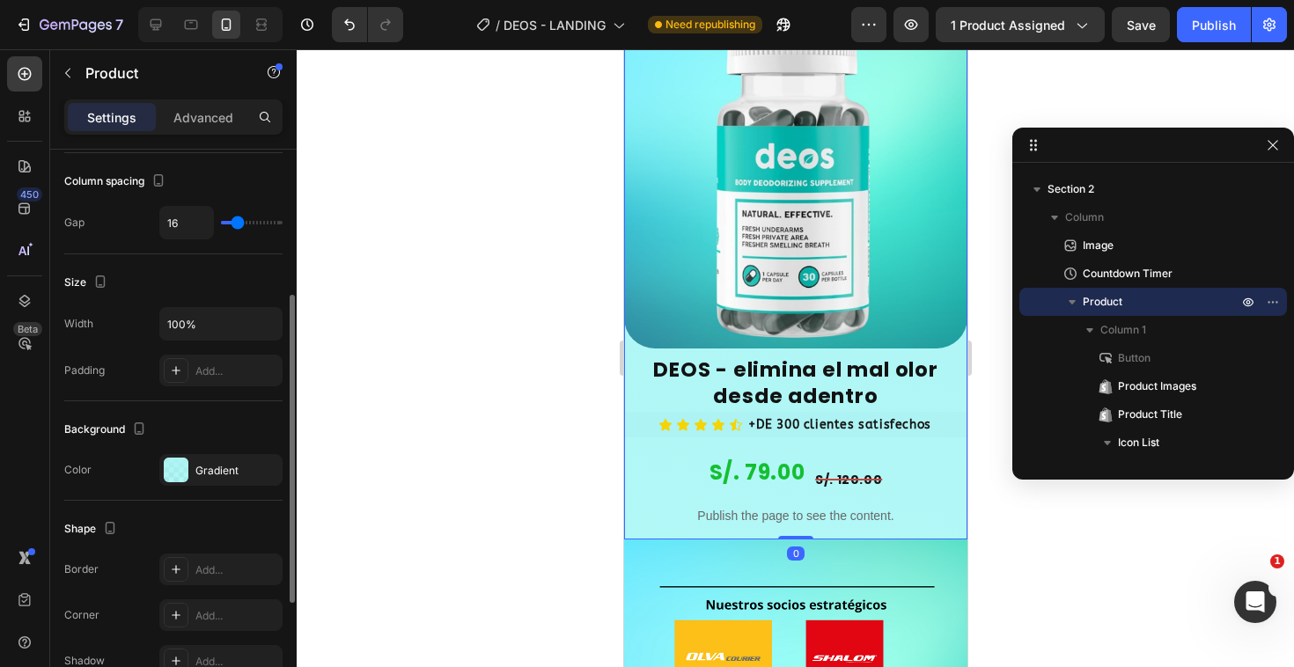
scroll to position [248, 0]
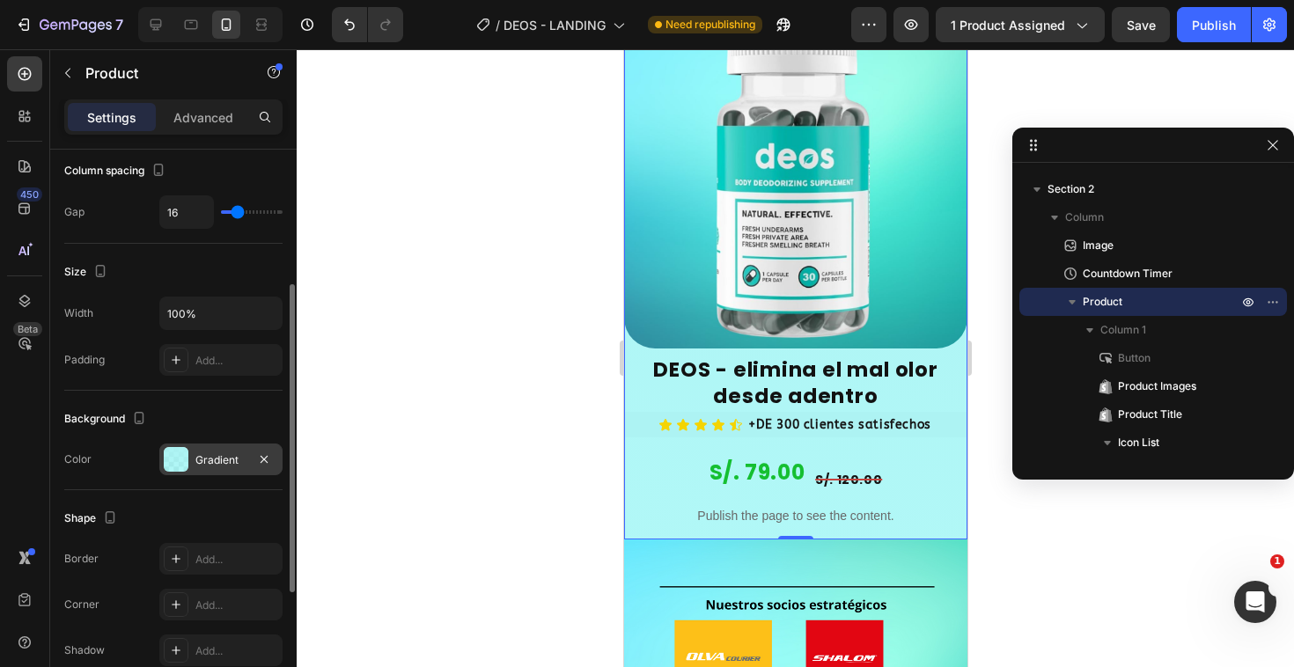
click at [183, 459] on div at bounding box center [176, 459] width 25 height 25
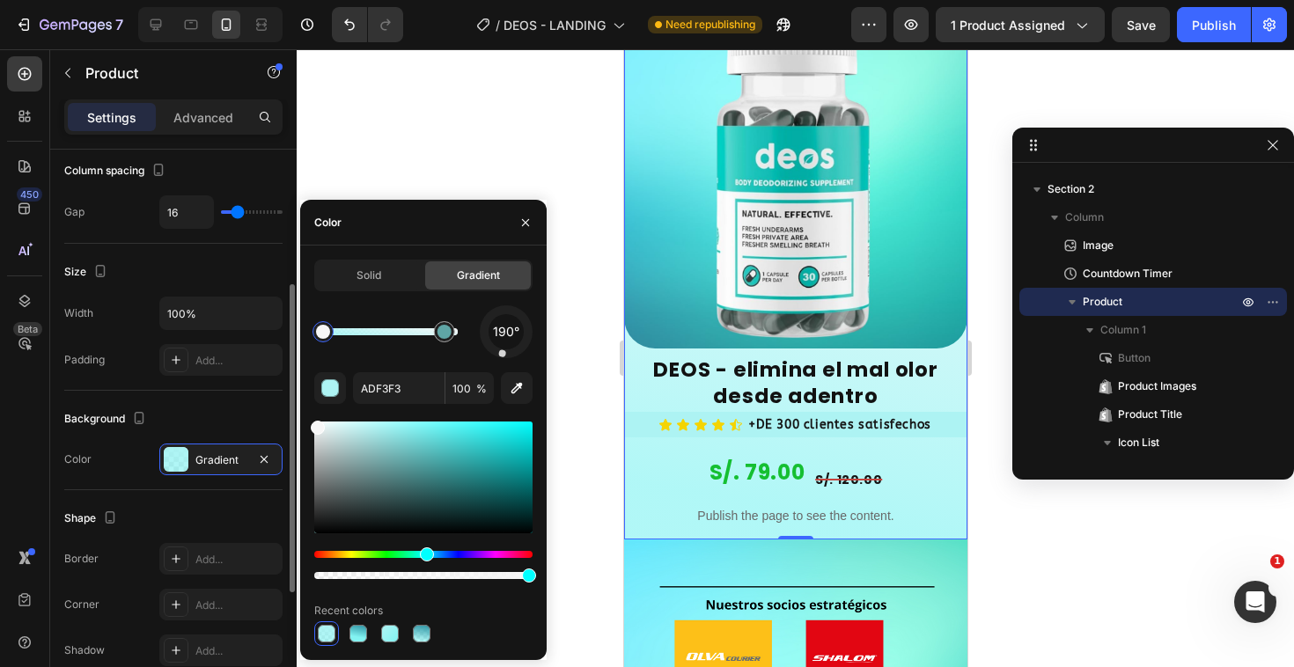
drag, startPoint x: 370, startPoint y: 427, endPoint x: 276, endPoint y: 413, distance: 94.3
click at [276, 413] on div "450 Beta TEX Sections(30) Elements(14) Text Text Block Heading Form Newsletter …" at bounding box center [148, 358] width 297 height 618
type input "FFFFFF"
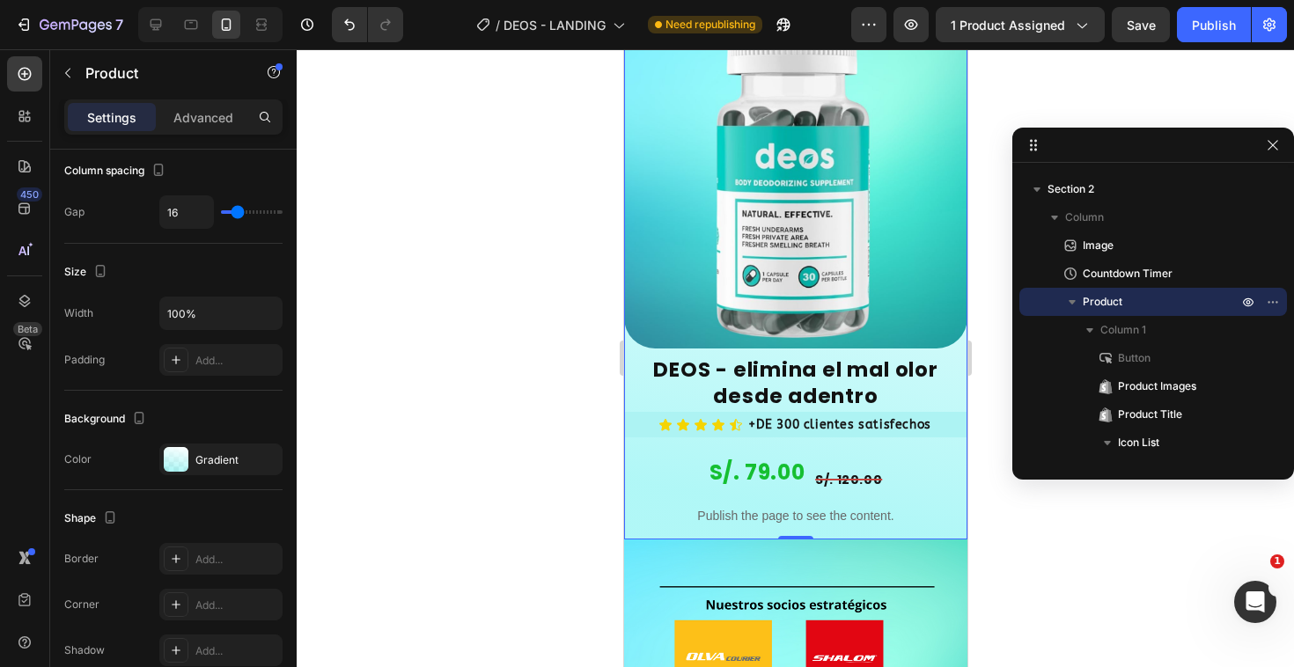
click at [569, 497] on div at bounding box center [795, 358] width 997 height 618
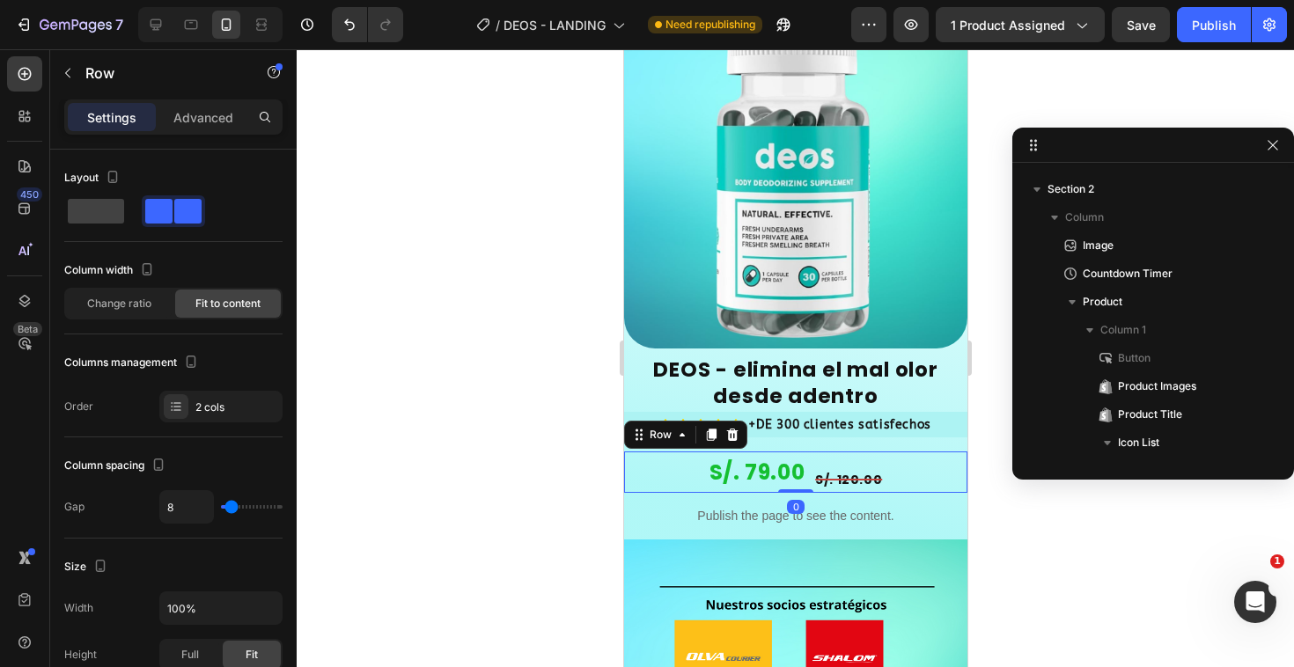
click at [644, 451] on div "S/. 79.00 Product Price Product Price S/. 120.00 Product Price Product Price Ro…" at bounding box center [794, 471] width 343 height 41
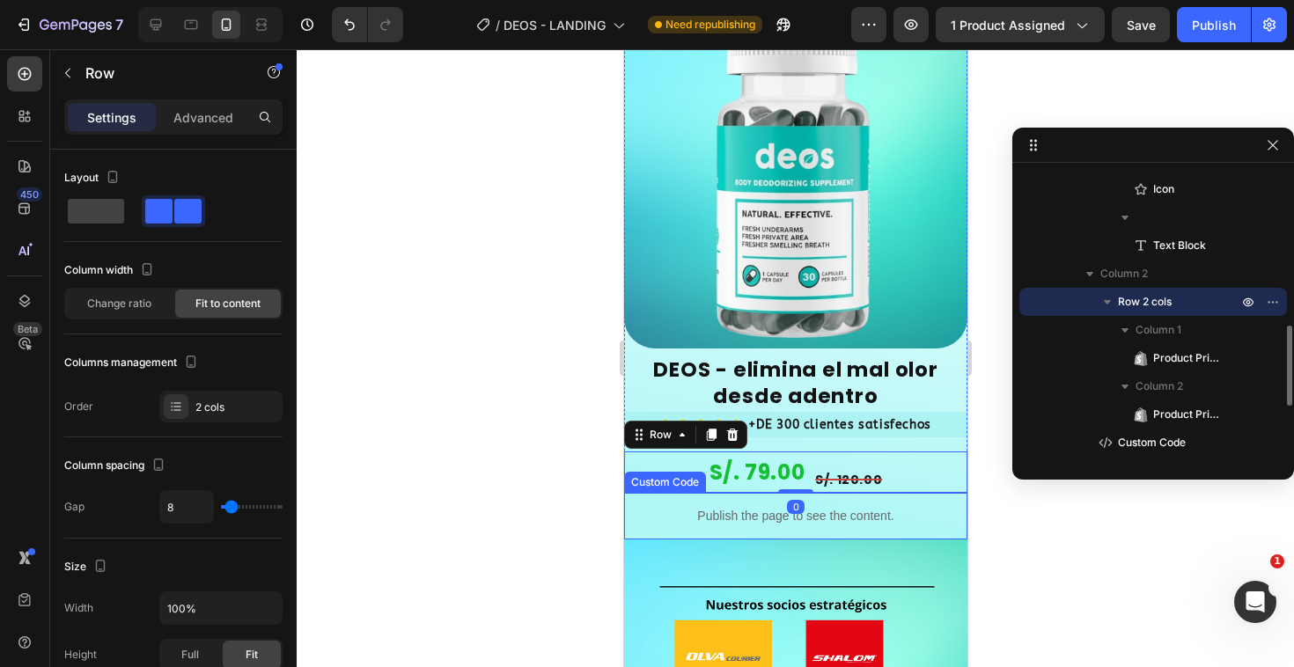
click at [637, 493] on div "Publish the page to see the content." at bounding box center [794, 516] width 343 height 47
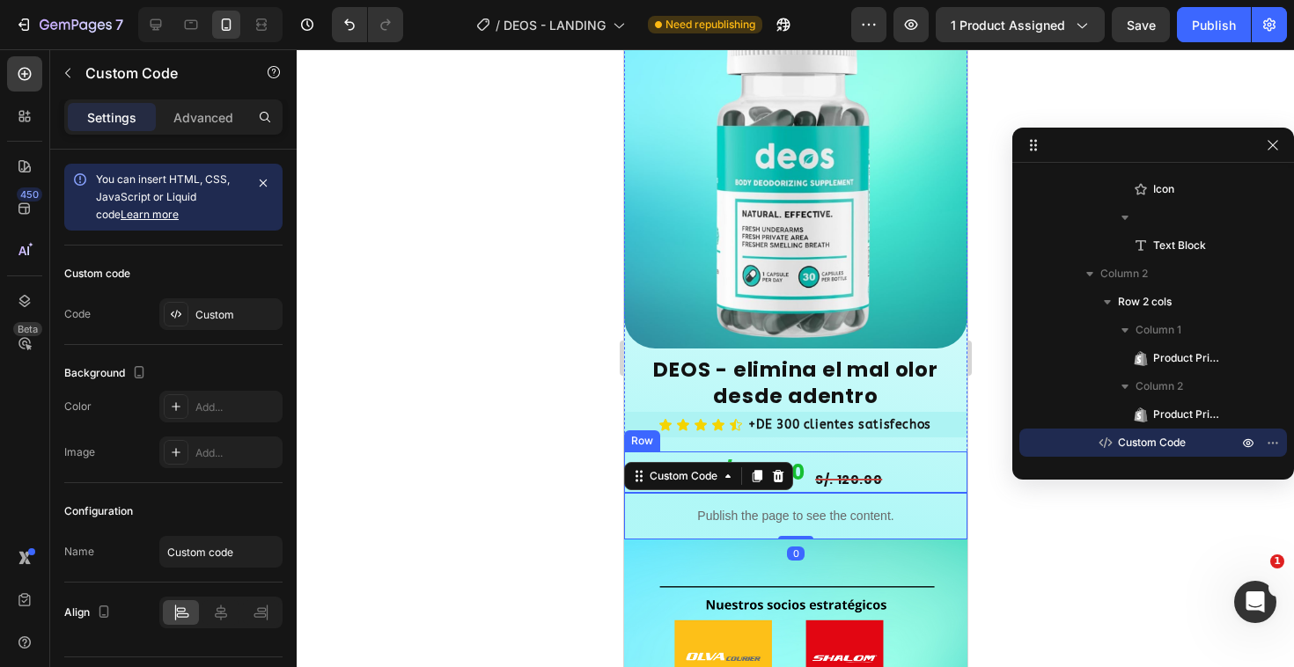
click at [952, 451] on div "S/. 79.00 Product Price Product Price S/. 120.00 Product Price Product Price Row" at bounding box center [794, 471] width 343 height 41
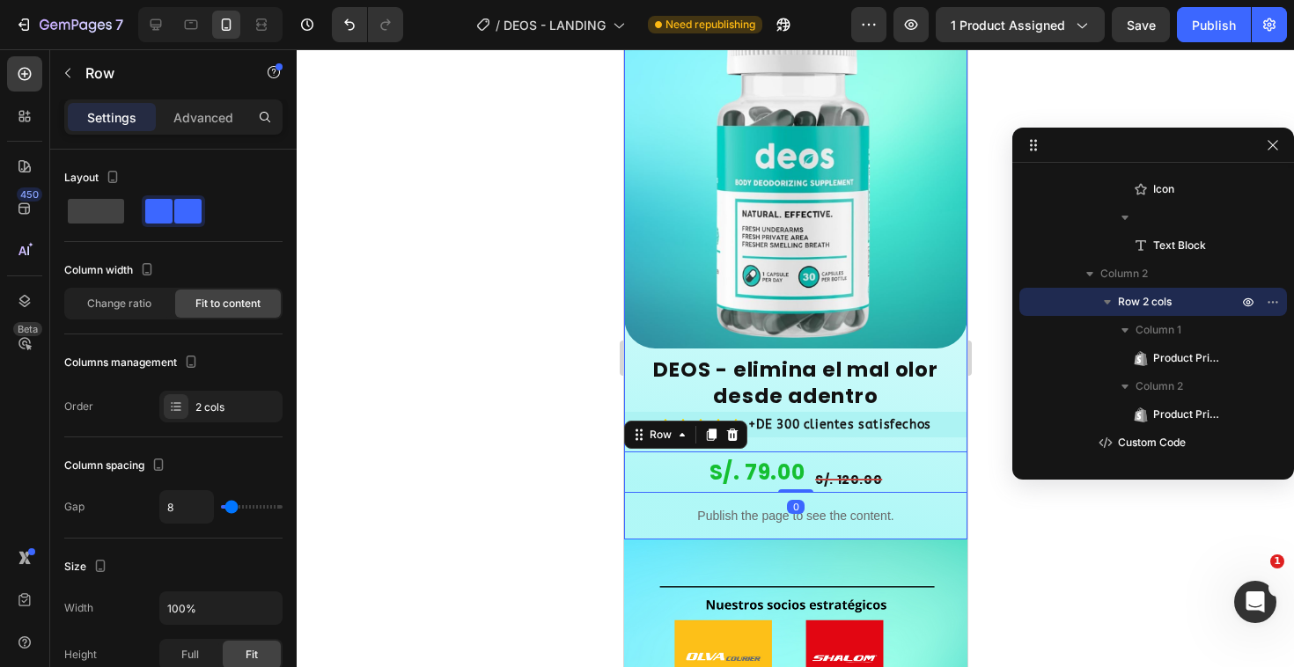
scroll to position [23, 0]
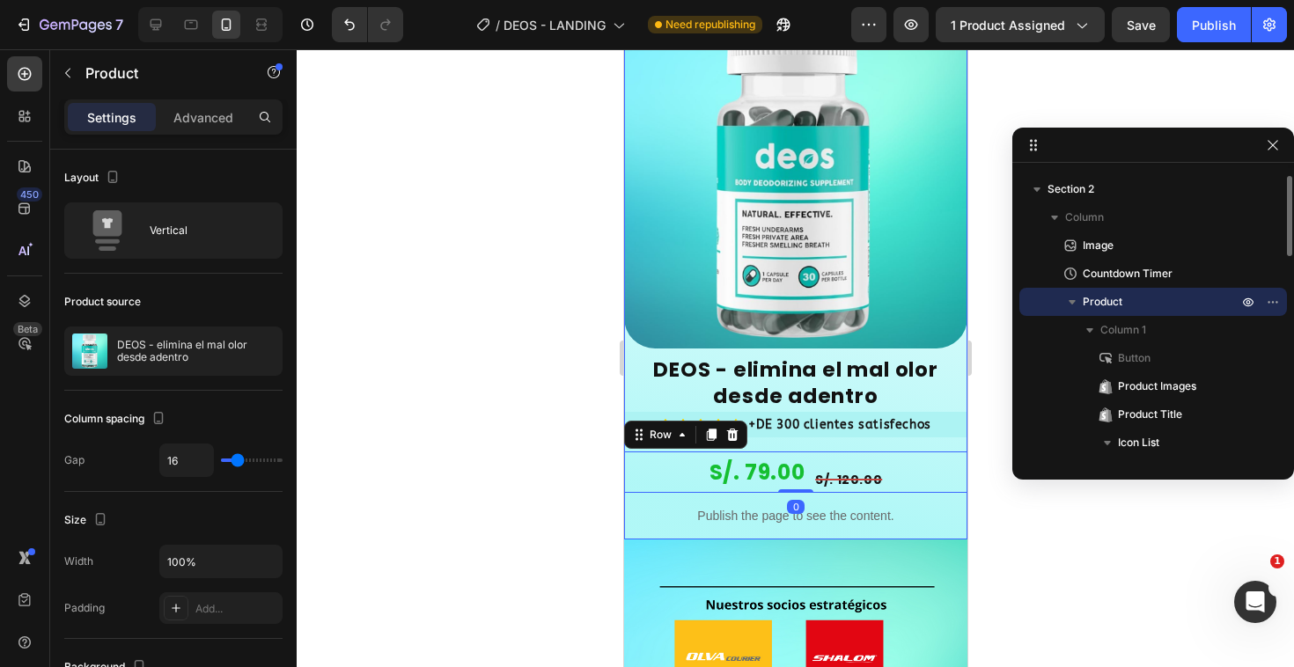
click at [948, 410] on div "Button Button Product Images DEOS - elimina el mal olor desde adentro Product T…" at bounding box center [794, 268] width 343 height 541
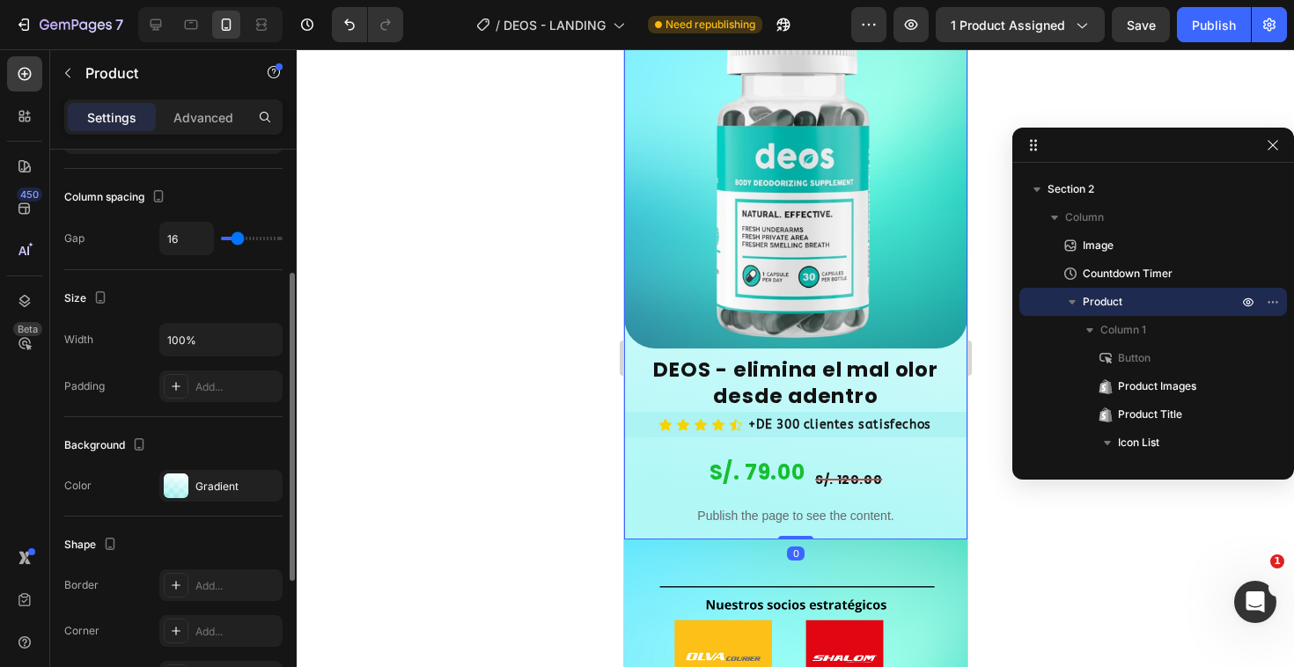
scroll to position [224, 0]
click at [176, 494] on div at bounding box center [176, 484] width 25 height 25
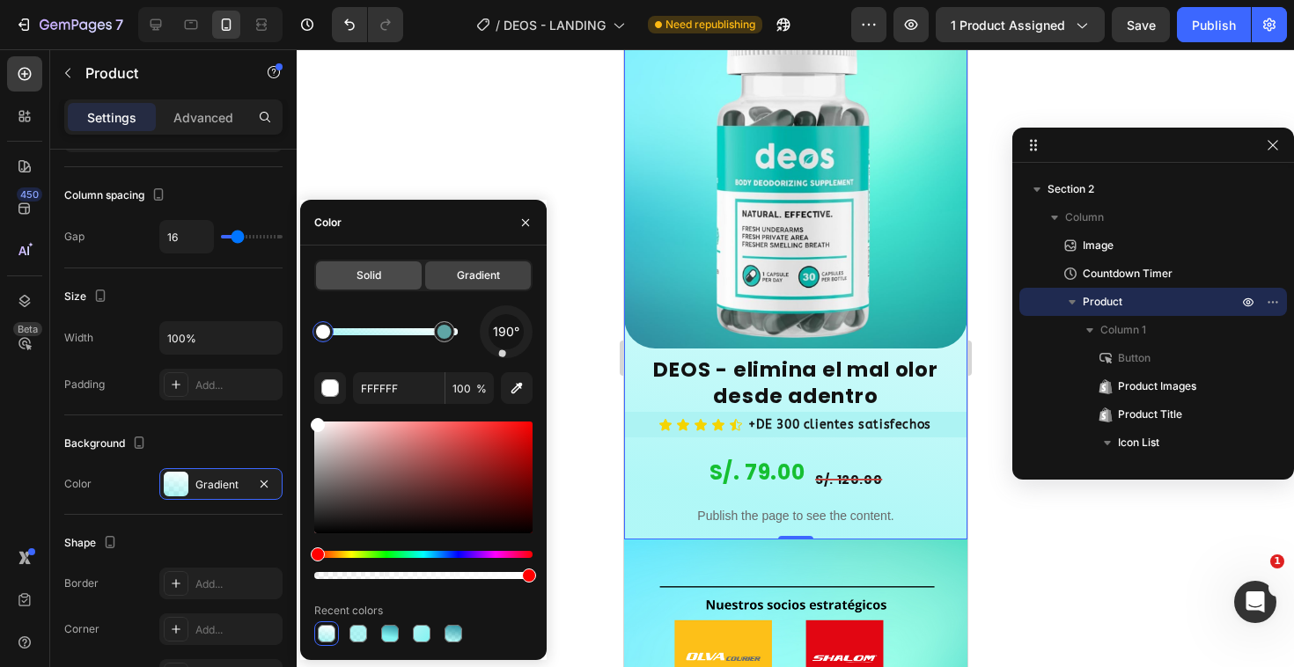
click at [369, 279] on span "Solid" at bounding box center [368, 276] width 25 height 16
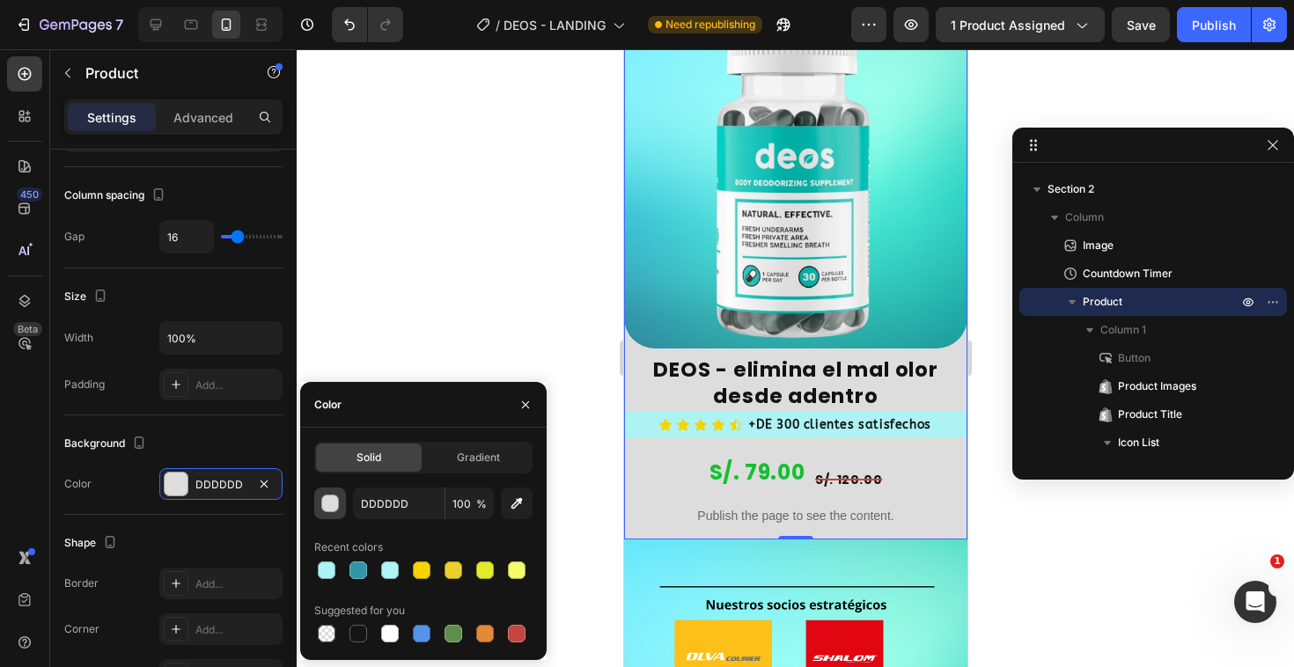
click at [329, 504] on div "button" at bounding box center [331, 504] width 18 height 18
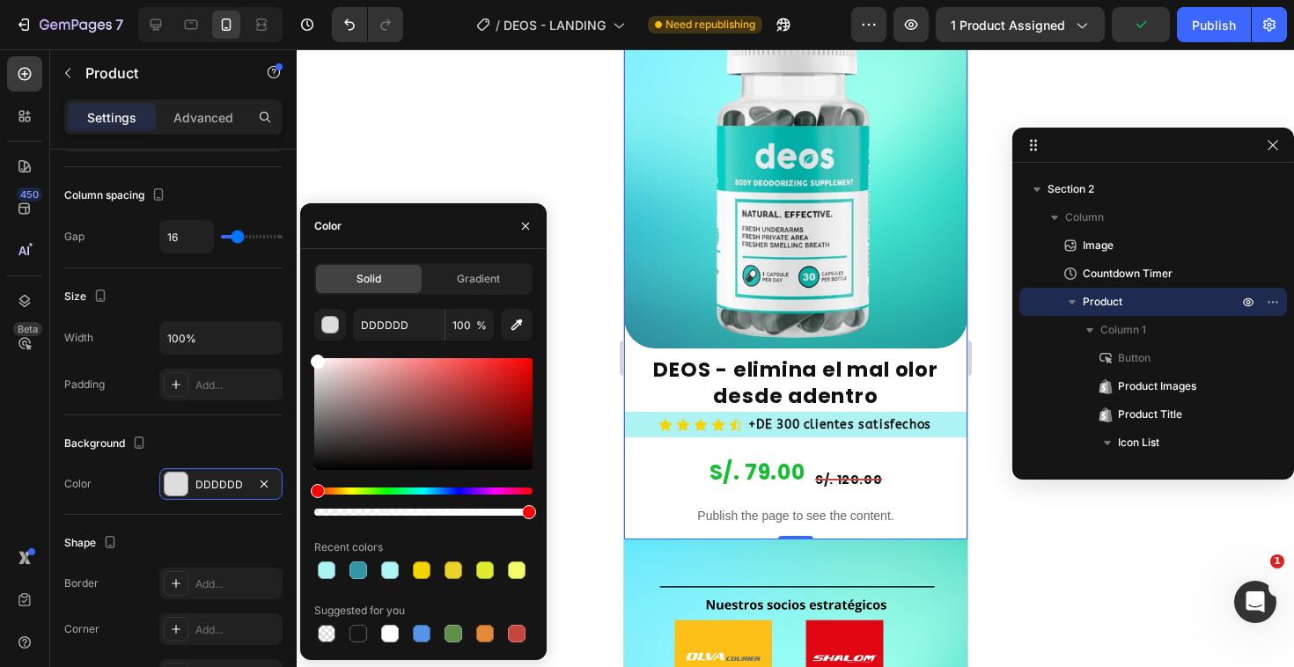
drag, startPoint x: 324, startPoint y: 377, endPoint x: 305, endPoint y: 320, distance: 59.3
click at [305, 320] on div "Solid Gradient DDDDDD 100 % Recent colors Suggested for you" at bounding box center [423, 454] width 246 height 383
type input "FFFFFF"
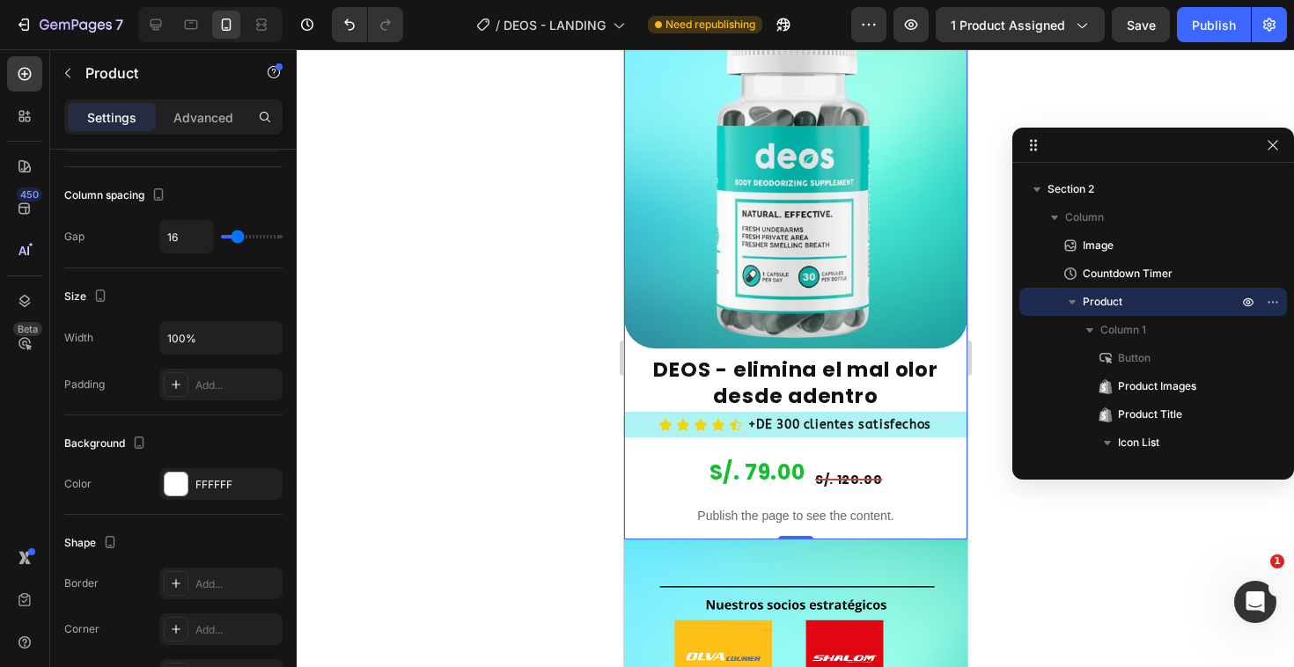
click at [398, 165] on div at bounding box center [795, 358] width 997 height 618
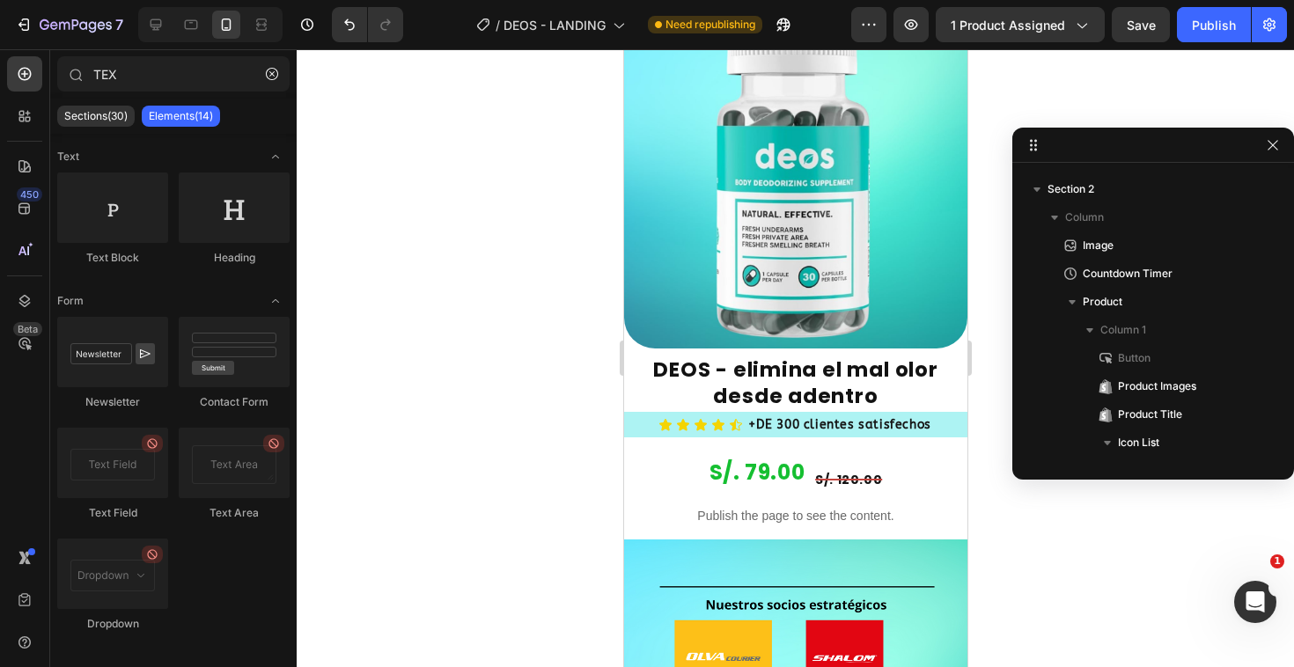
click at [398, 165] on div at bounding box center [795, 358] width 997 height 618
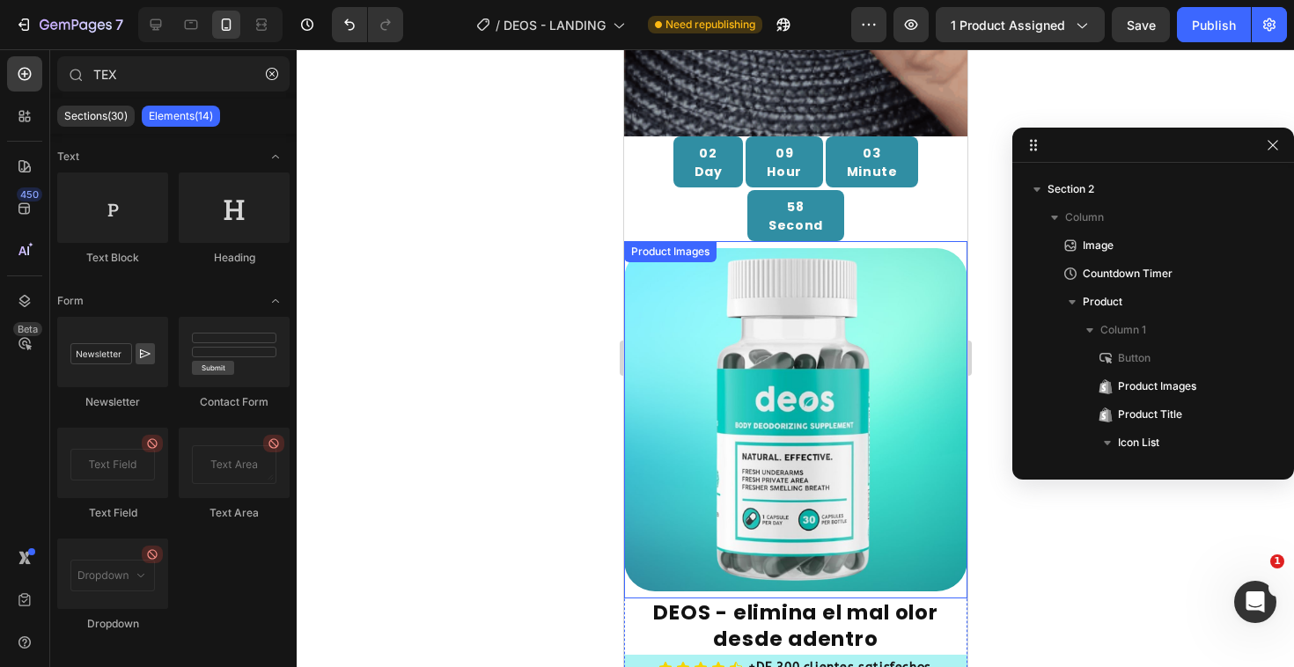
scroll to position [1265, 0]
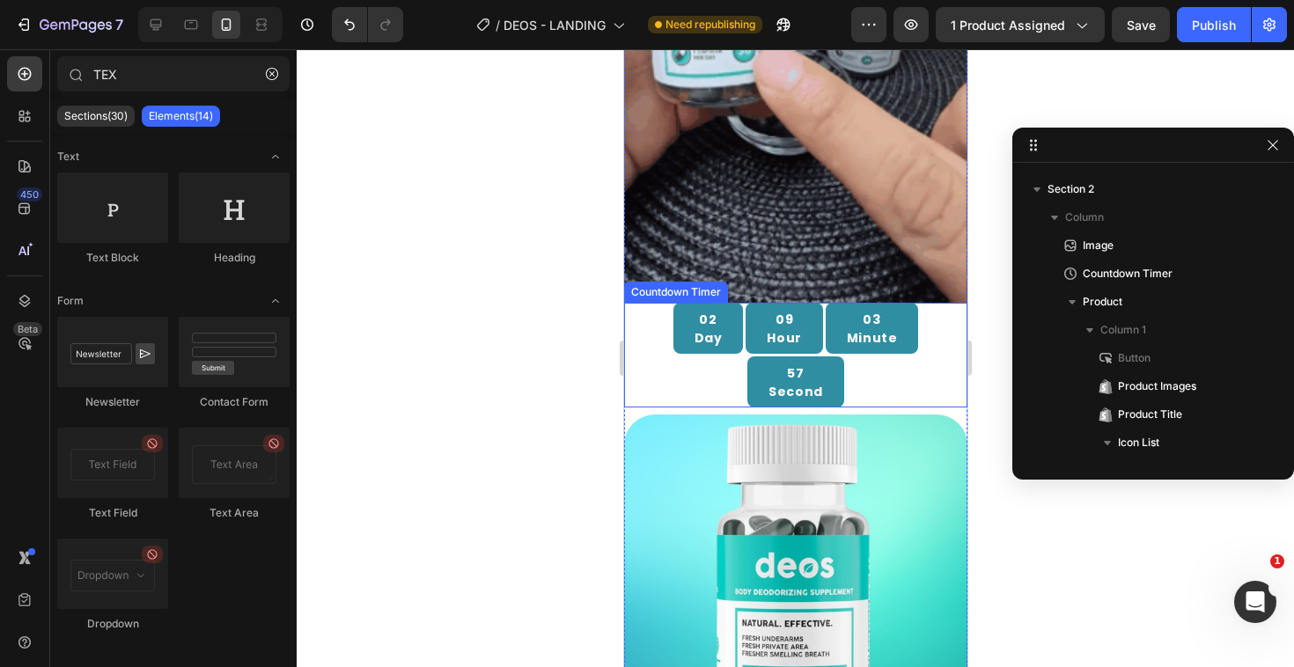
click at [936, 333] on div "02 Day 09 Hour 03 Minute 57 Second" at bounding box center [794, 355] width 343 height 105
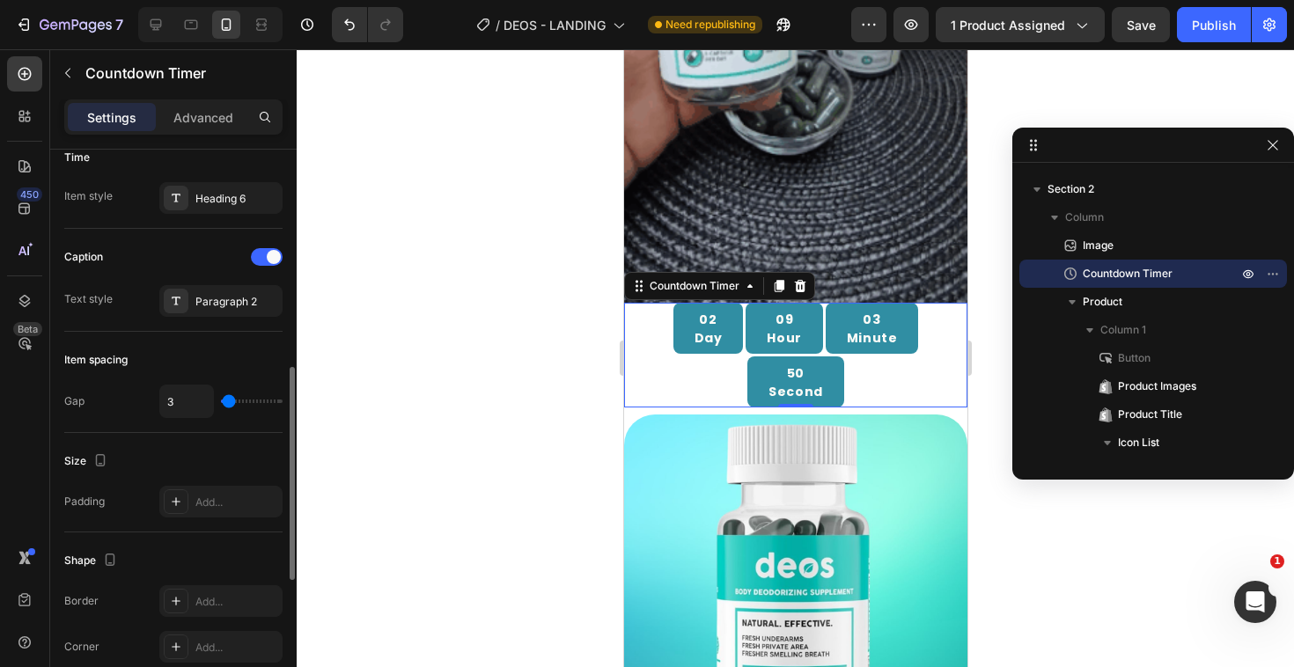
scroll to position [944, 0]
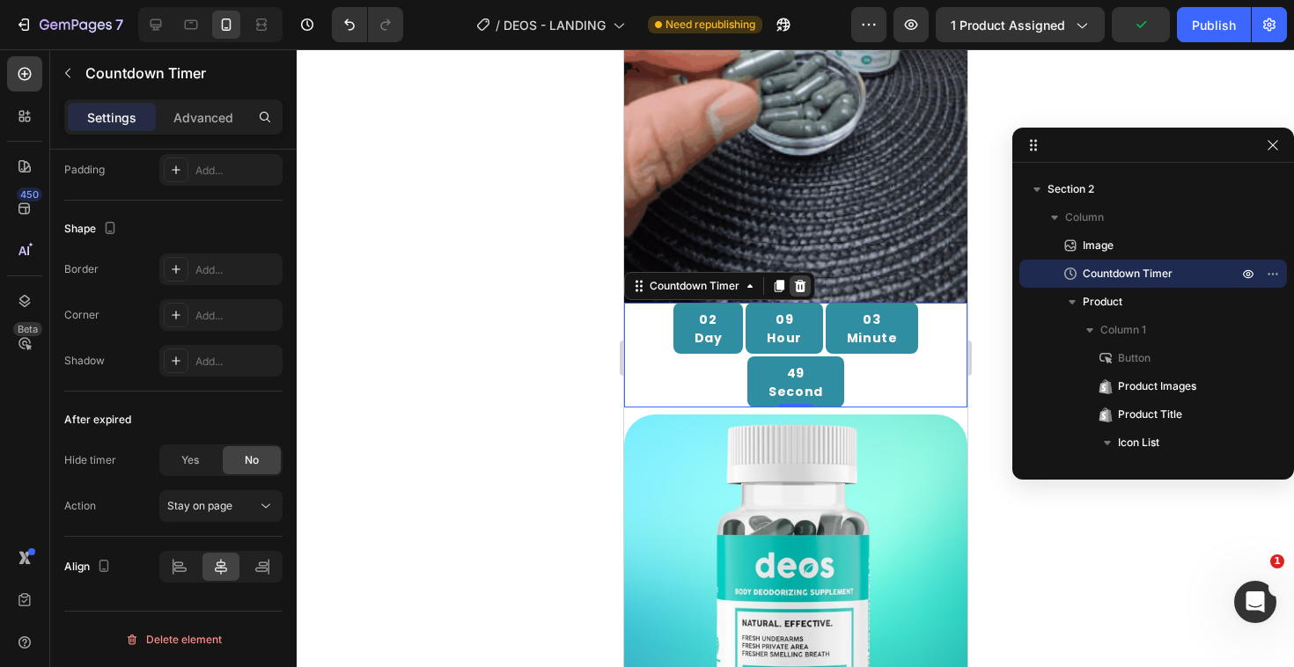
click at [803, 280] on icon at bounding box center [799, 286] width 11 height 12
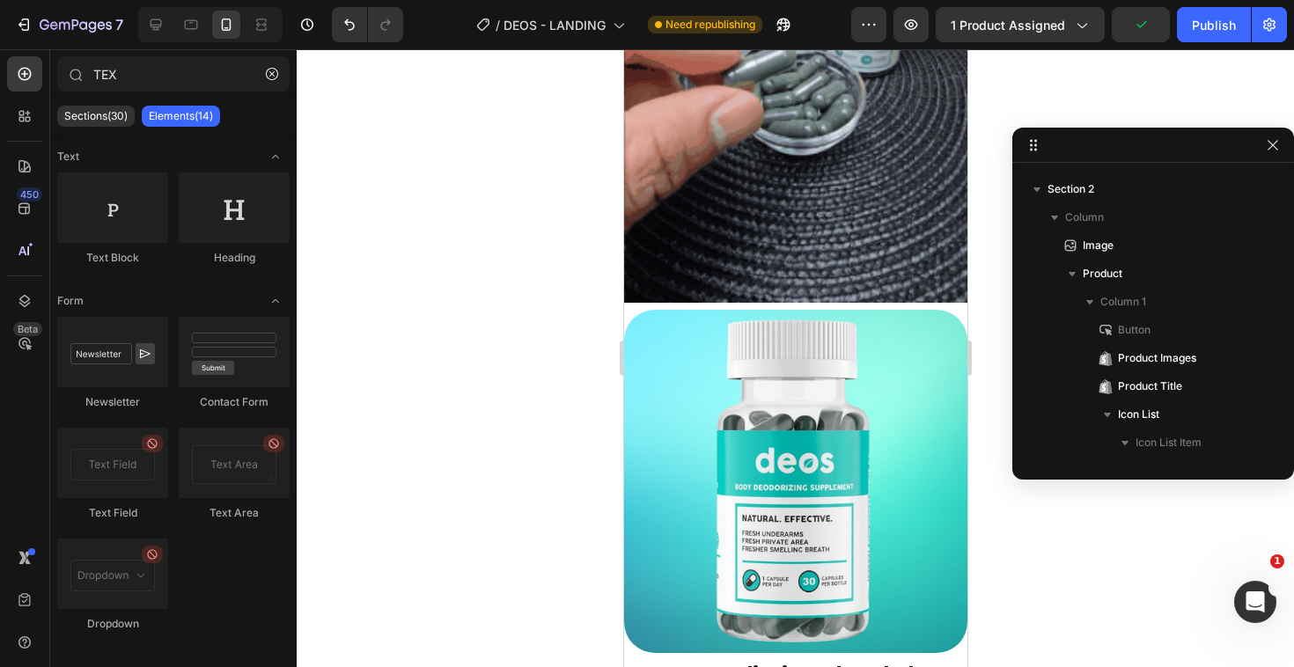
click at [349, 333] on div at bounding box center [795, 358] width 997 height 618
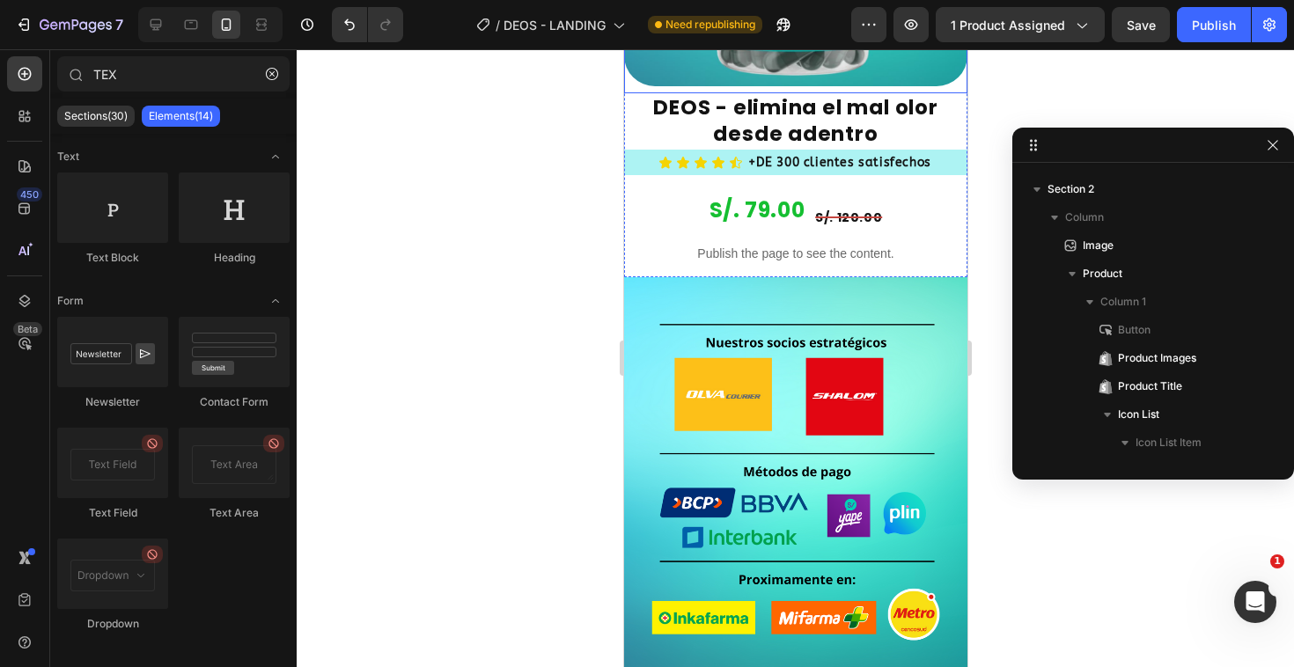
scroll to position [1840, 0]
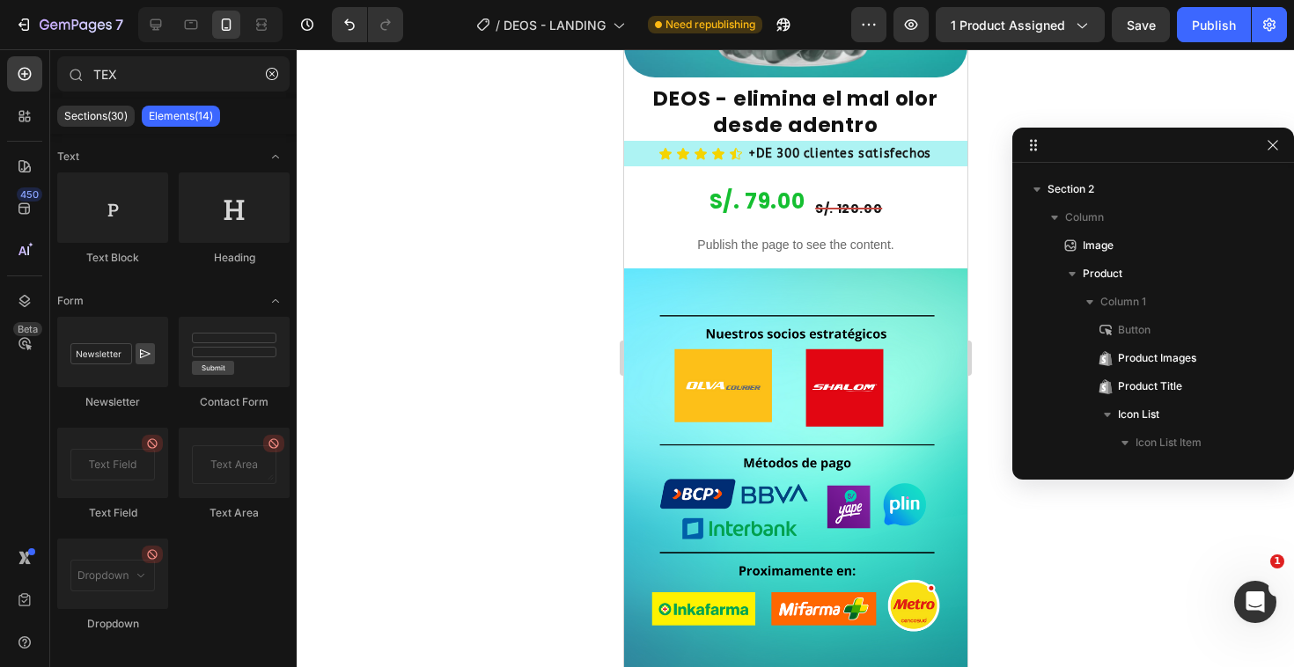
click at [525, 337] on div at bounding box center [795, 358] width 997 height 618
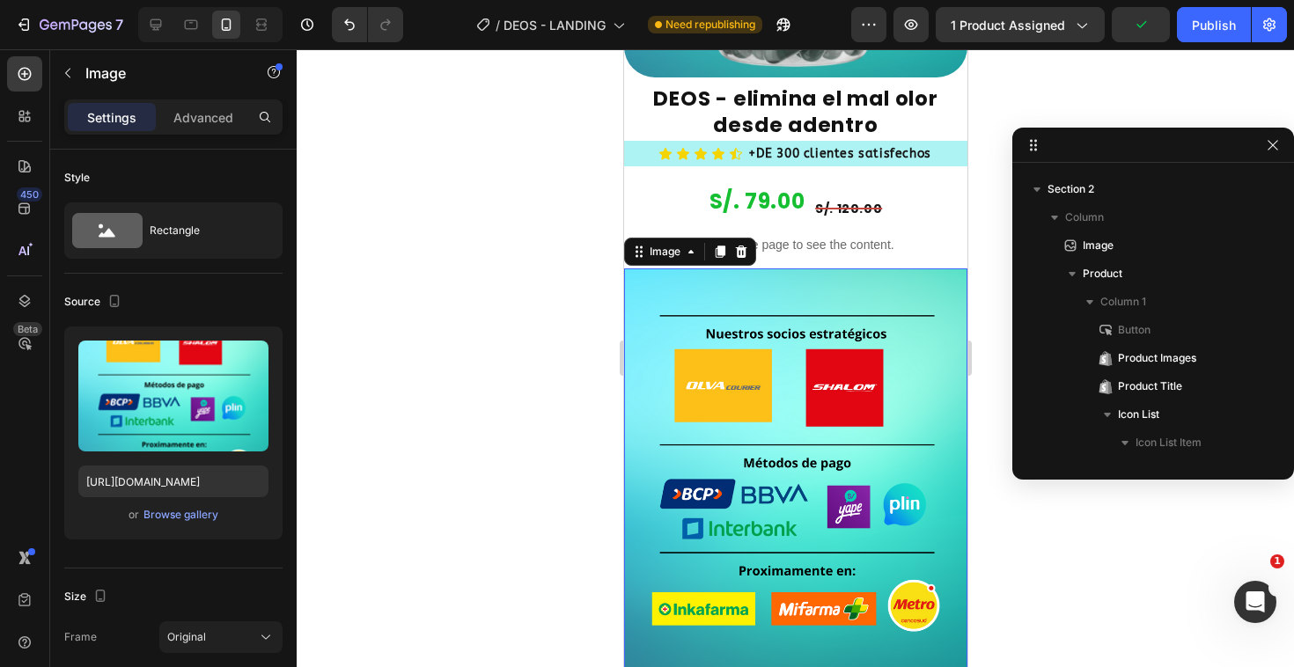
click at [768, 383] on img at bounding box center [794, 482] width 343 height 429
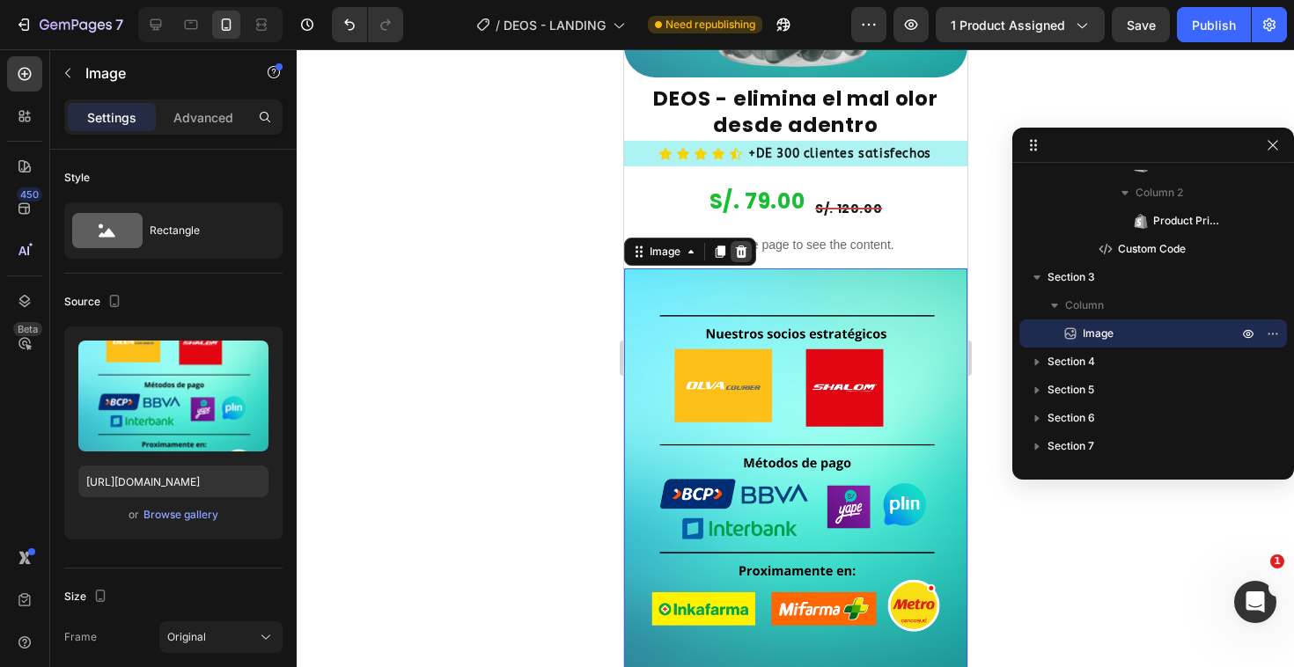
click at [740, 246] on icon at bounding box center [740, 252] width 11 height 12
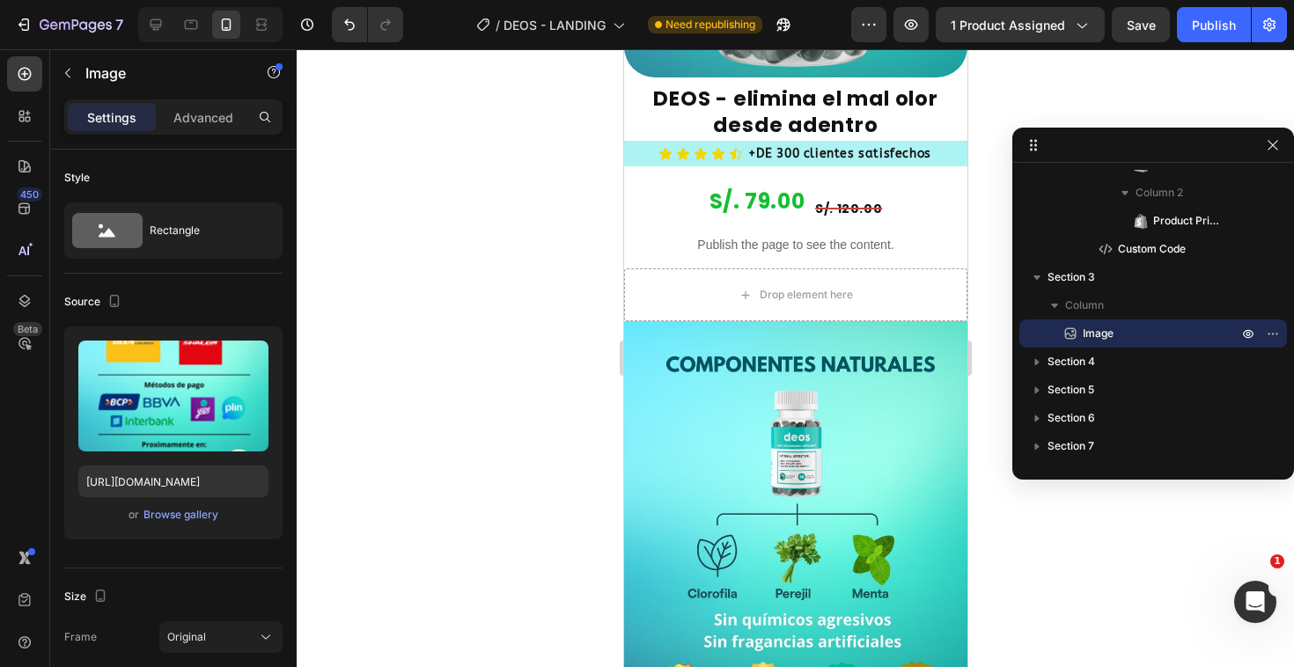
scroll to position [716, 0]
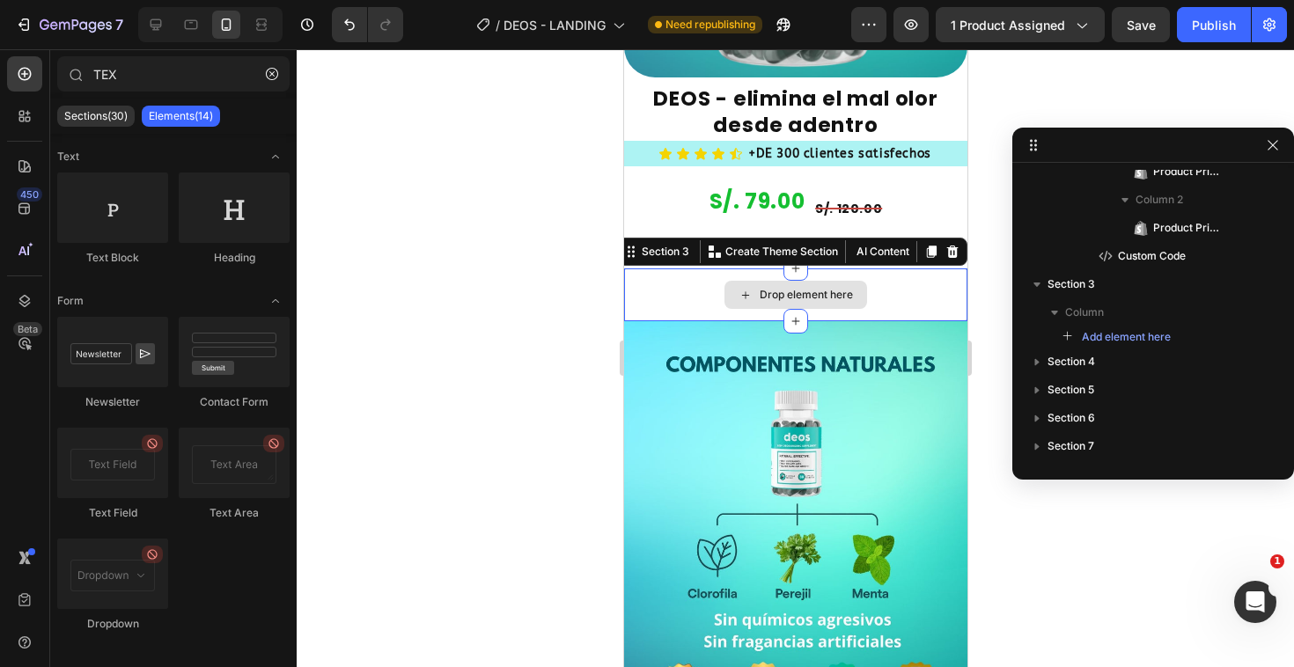
click at [866, 268] on div "Drop element here" at bounding box center [794, 294] width 343 height 53
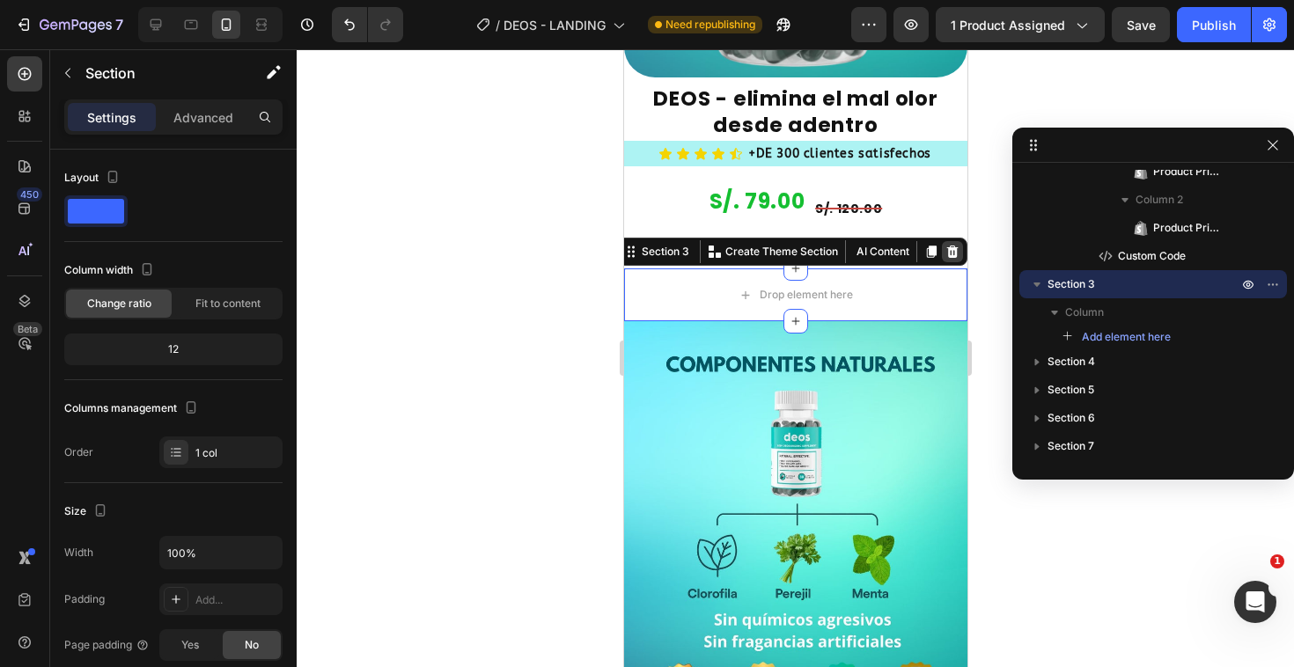
click at [944, 245] on icon at bounding box center [951, 252] width 14 height 14
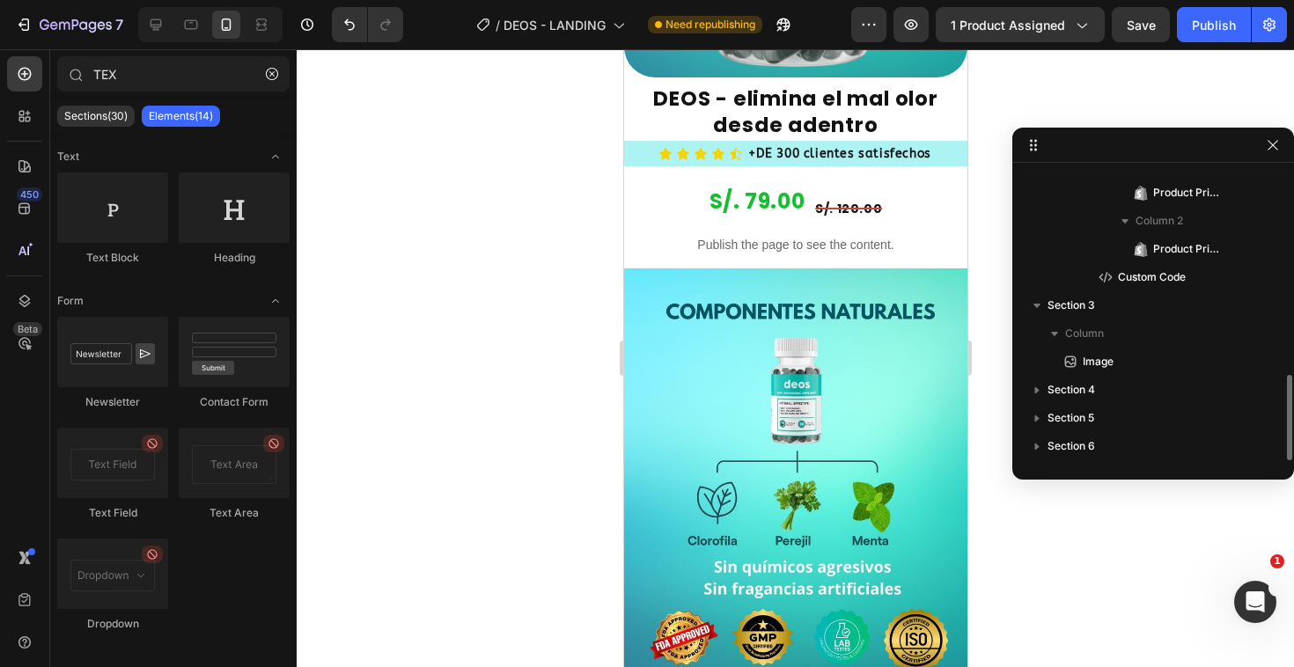
scroll to position [695, 0]
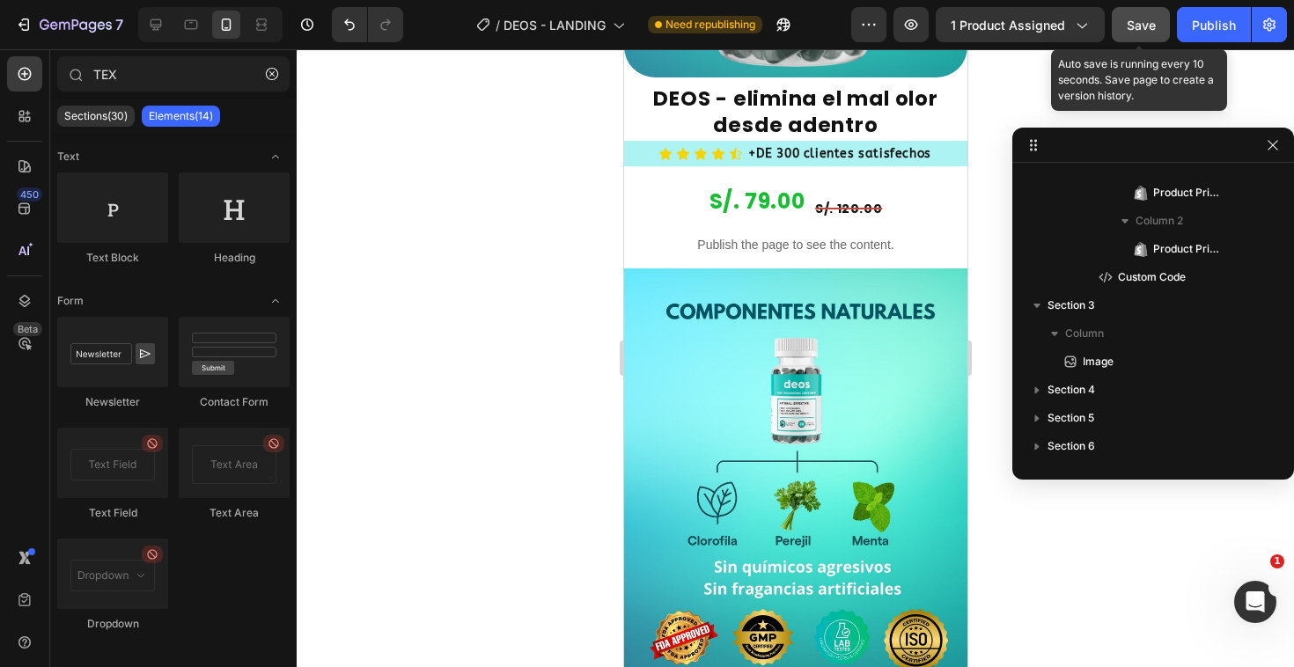
click at [1134, 41] on button "Save" at bounding box center [1141, 24] width 58 height 35
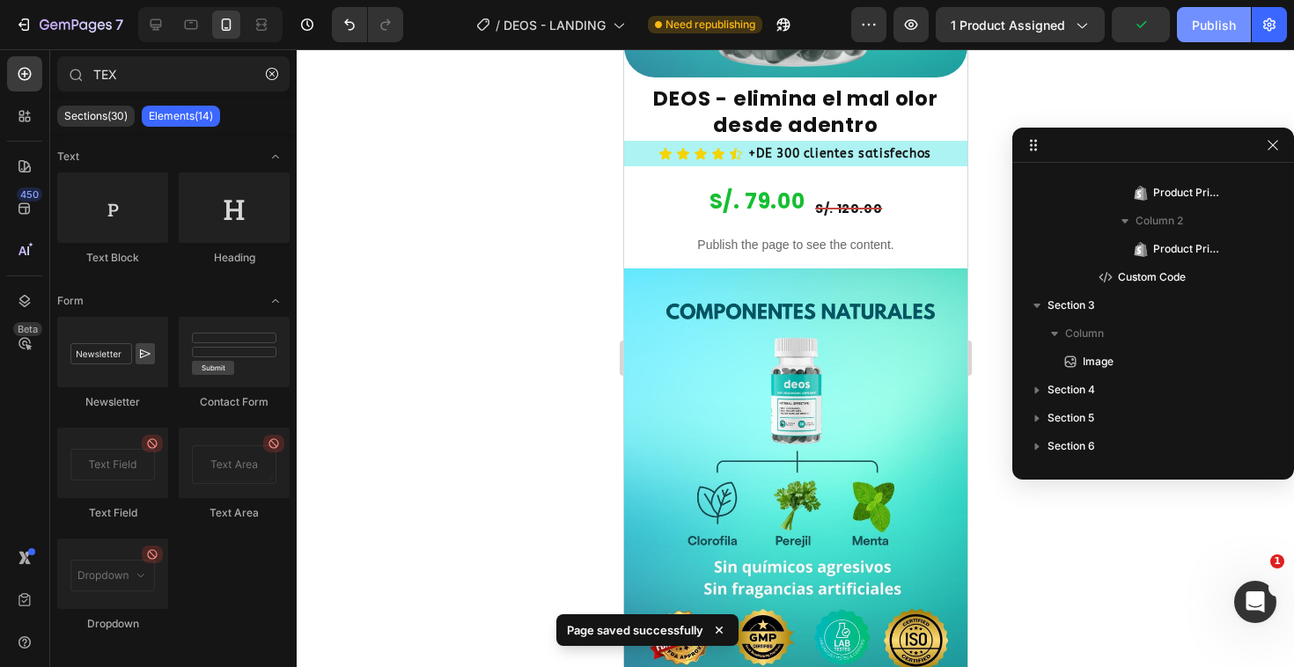
click at [1208, 26] on div "Publish" at bounding box center [1214, 25] width 44 height 18
click at [920, 24] on icon "button" at bounding box center [911, 25] width 18 height 18
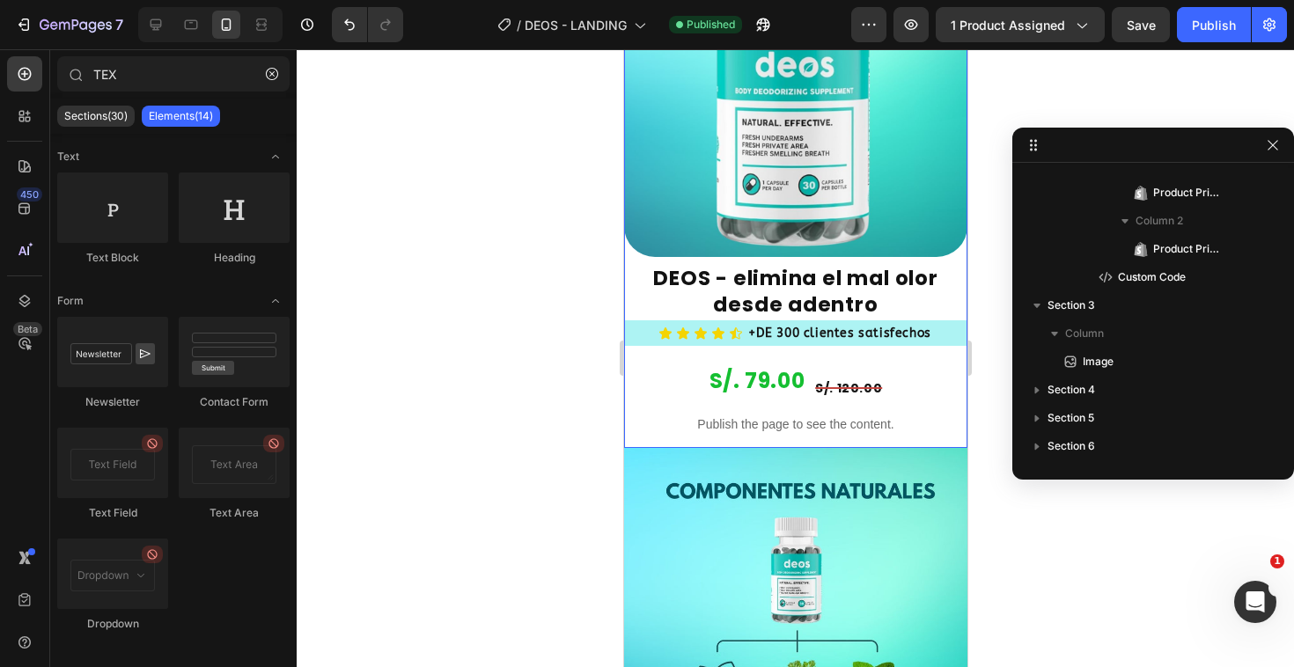
scroll to position [1658, 0]
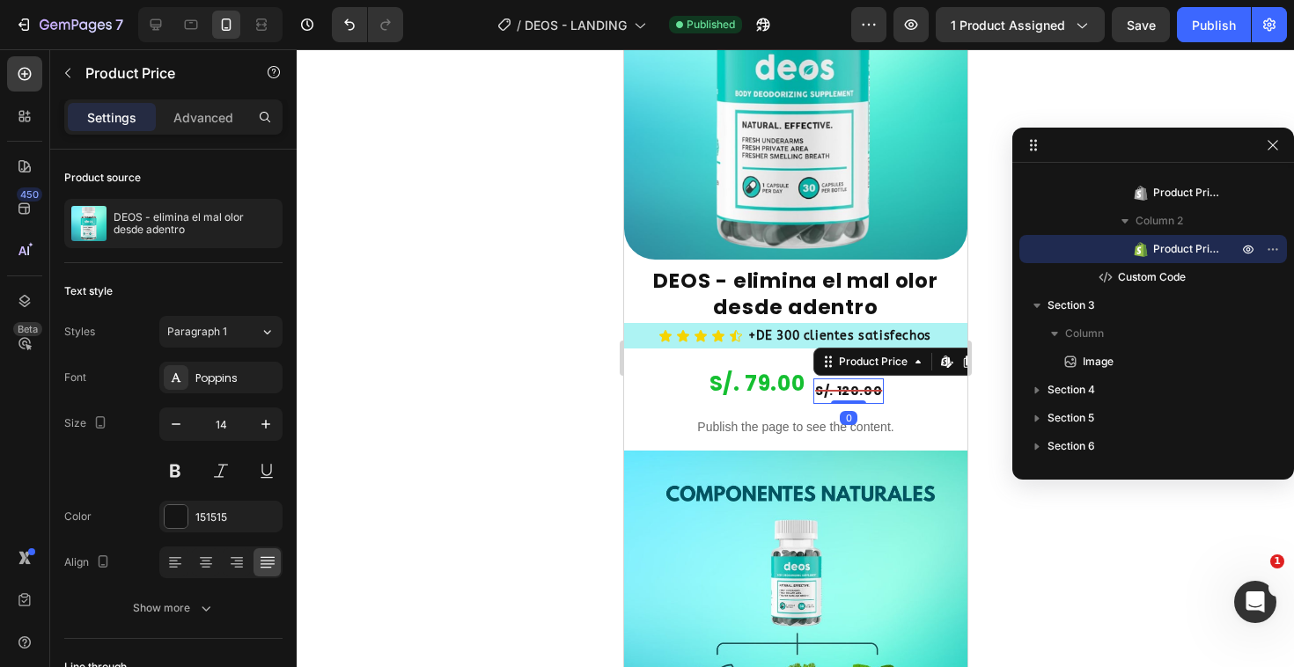
click at [847, 378] on div "S/. 120.00" at bounding box center [847, 391] width 70 height 26
click at [209, 556] on icon at bounding box center [206, 563] width 18 height 18
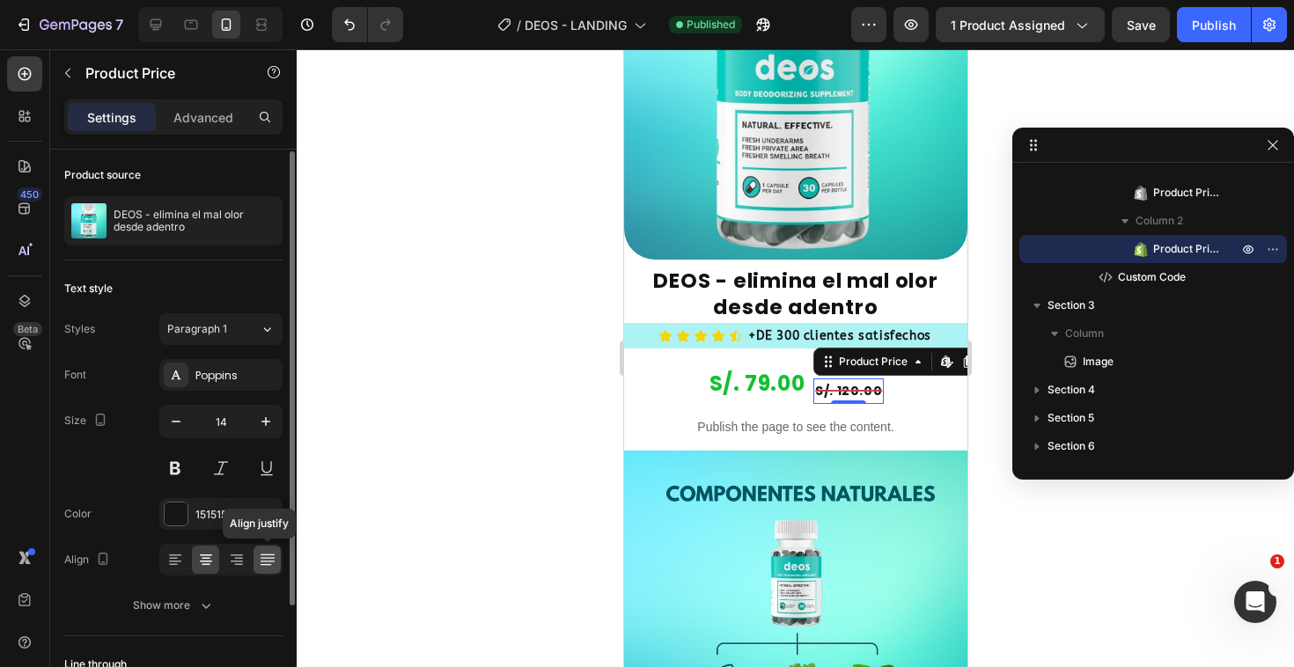
click at [267, 563] on icon at bounding box center [268, 560] width 18 height 18
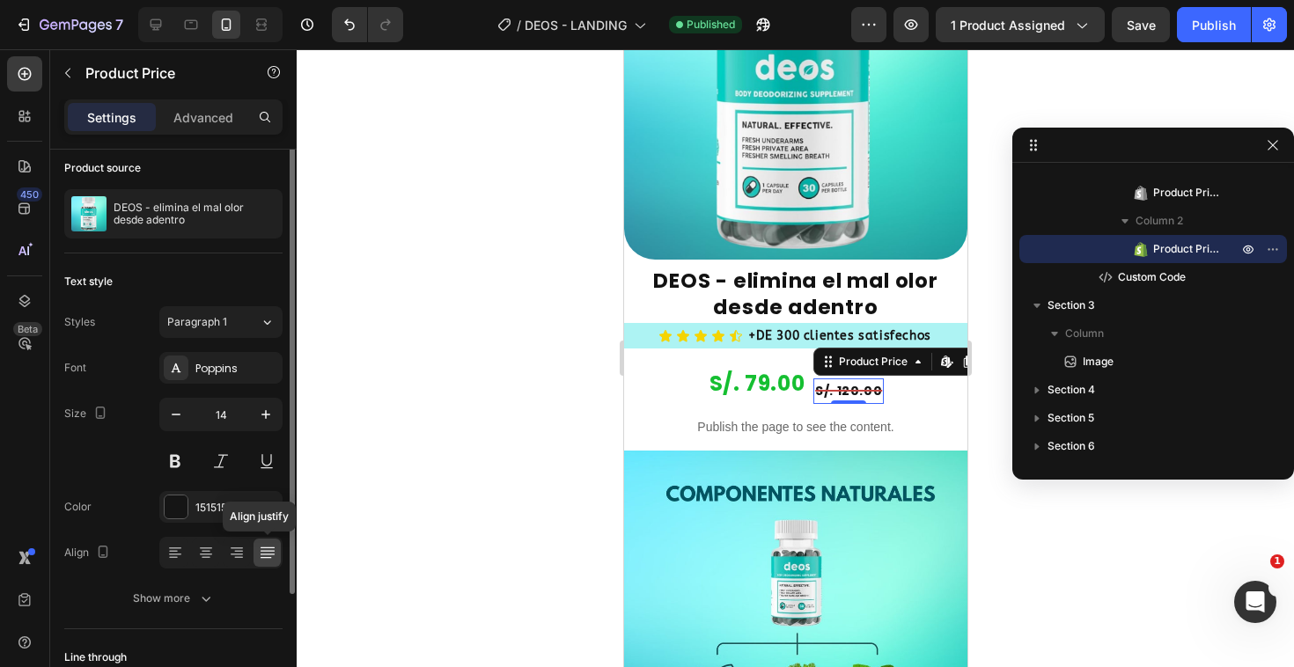
scroll to position [0, 0]
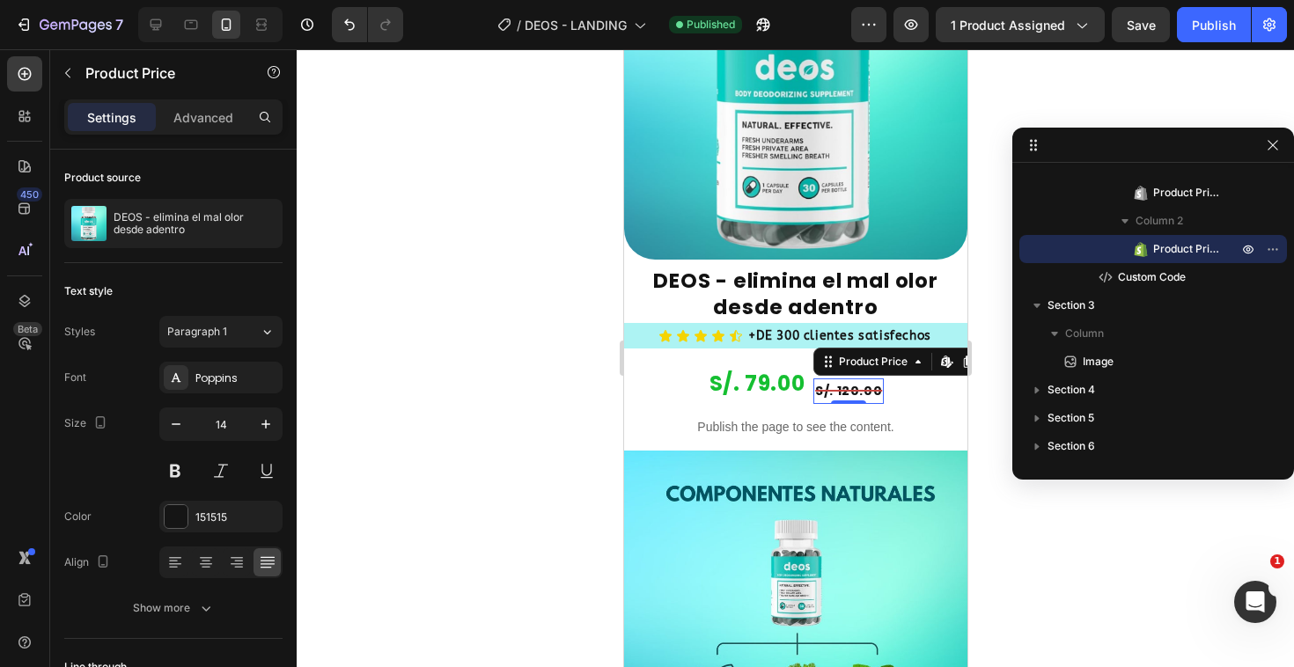
click at [202, 137] on div "Settings Advanced" at bounding box center [173, 124] width 246 height 50
click at [202, 129] on div "Advanced" at bounding box center [203, 117] width 88 height 28
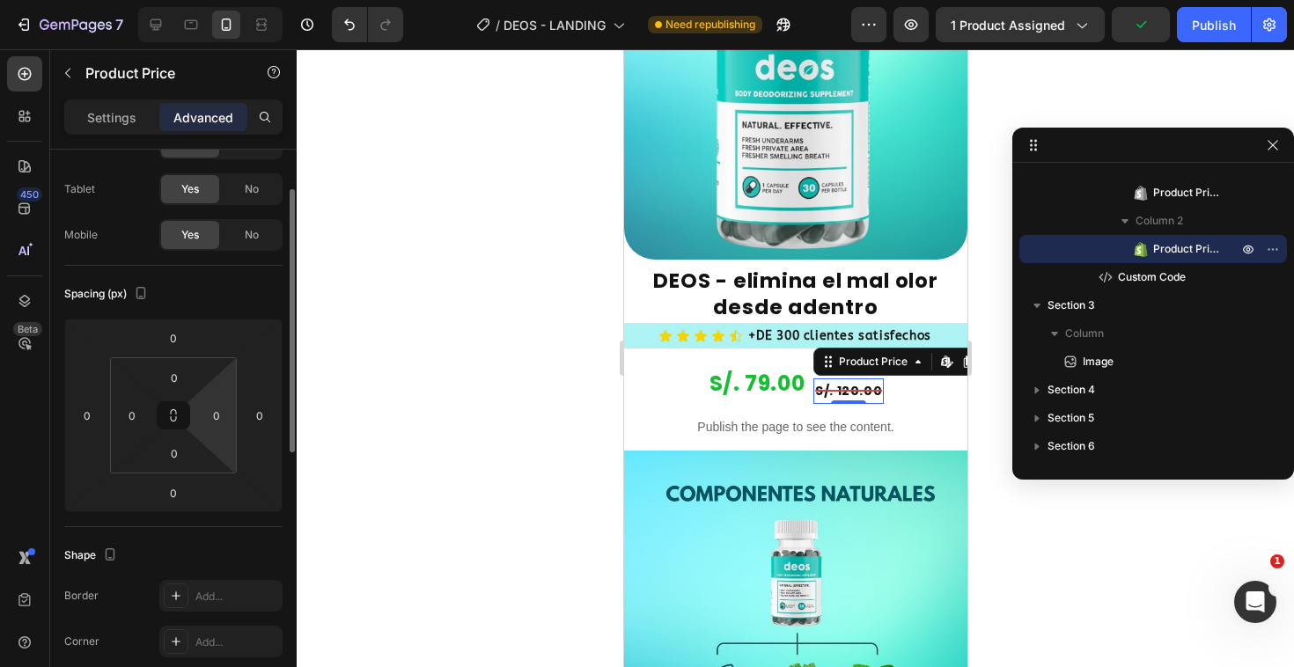
scroll to position [62, 0]
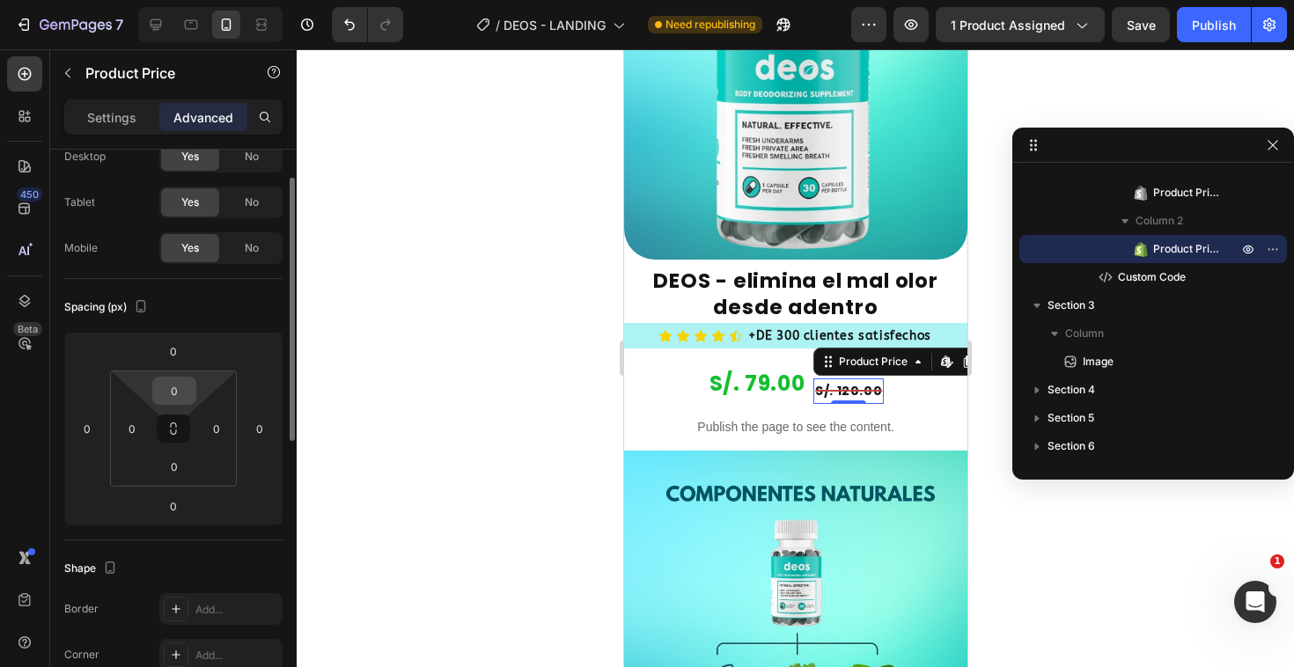
drag, startPoint x: 174, startPoint y: 431, endPoint x: 180, endPoint y: 381, distance: 50.4
click at [180, 381] on div "0 0 0 0" at bounding box center [173, 429] width 127 height 116
click at [176, 388] on input "0" at bounding box center [174, 391] width 35 height 26
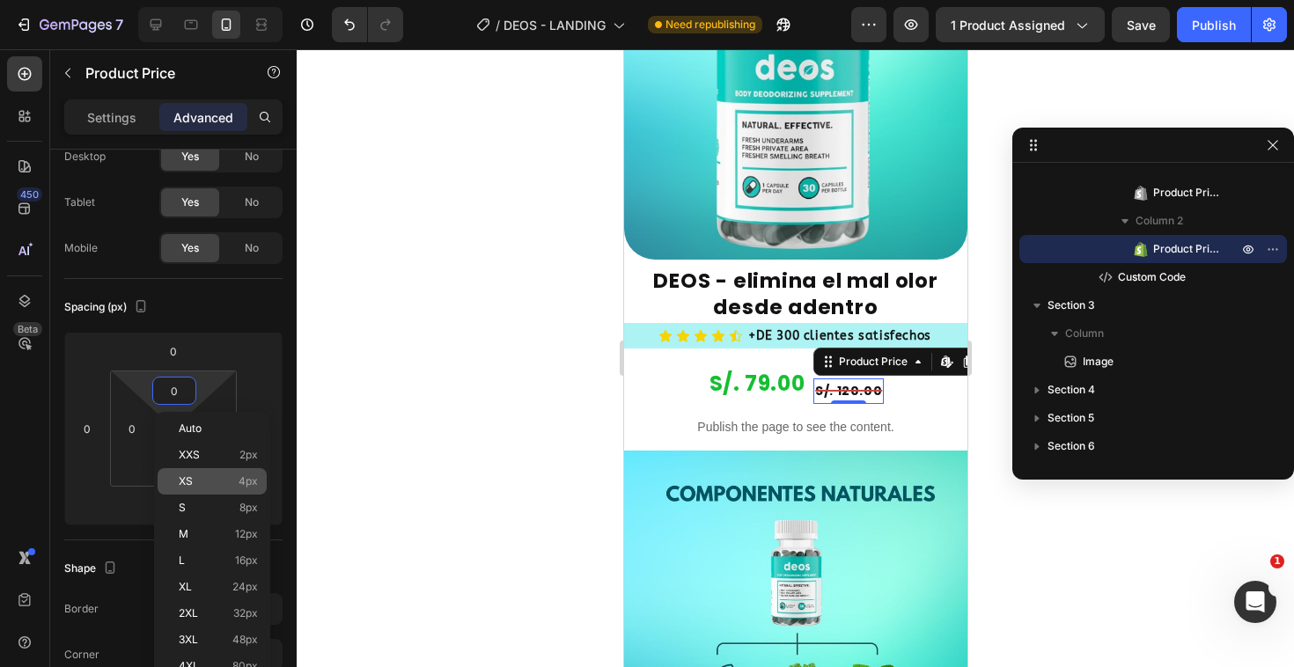
click at [212, 480] on p "XS 4px" at bounding box center [218, 481] width 79 height 12
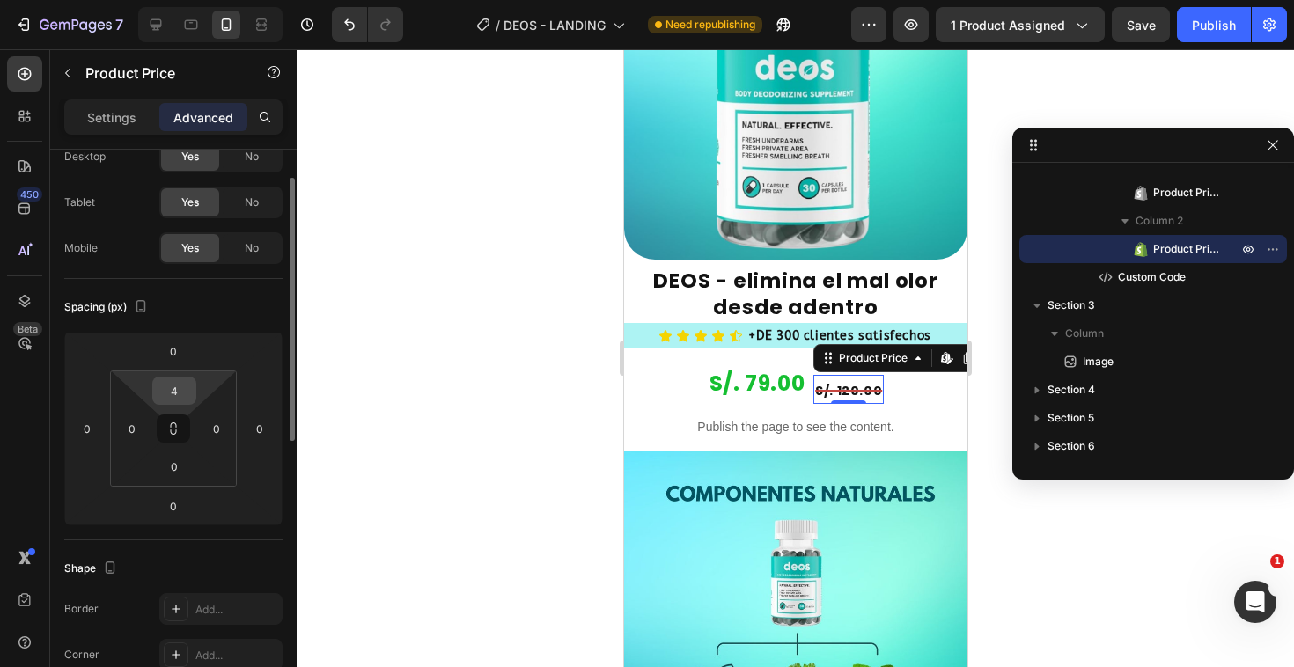
click at [177, 398] on input "4" at bounding box center [174, 391] width 35 height 26
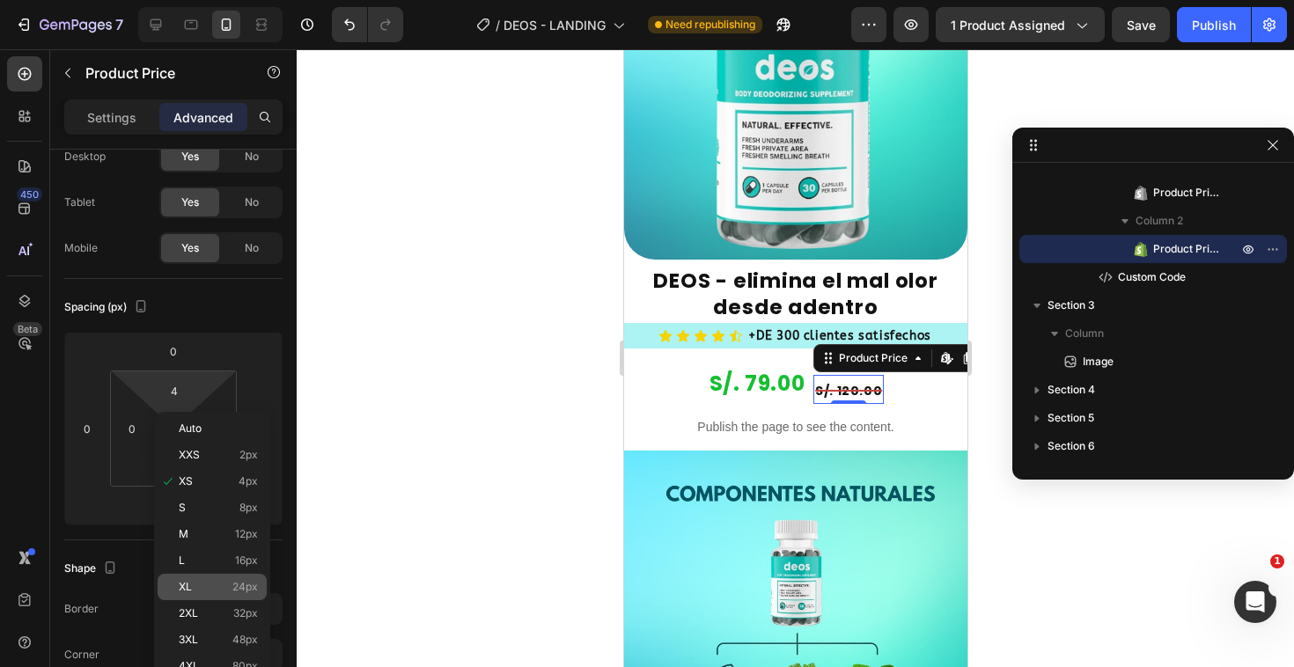
click at [200, 584] on p "XL 24px" at bounding box center [218, 587] width 79 height 12
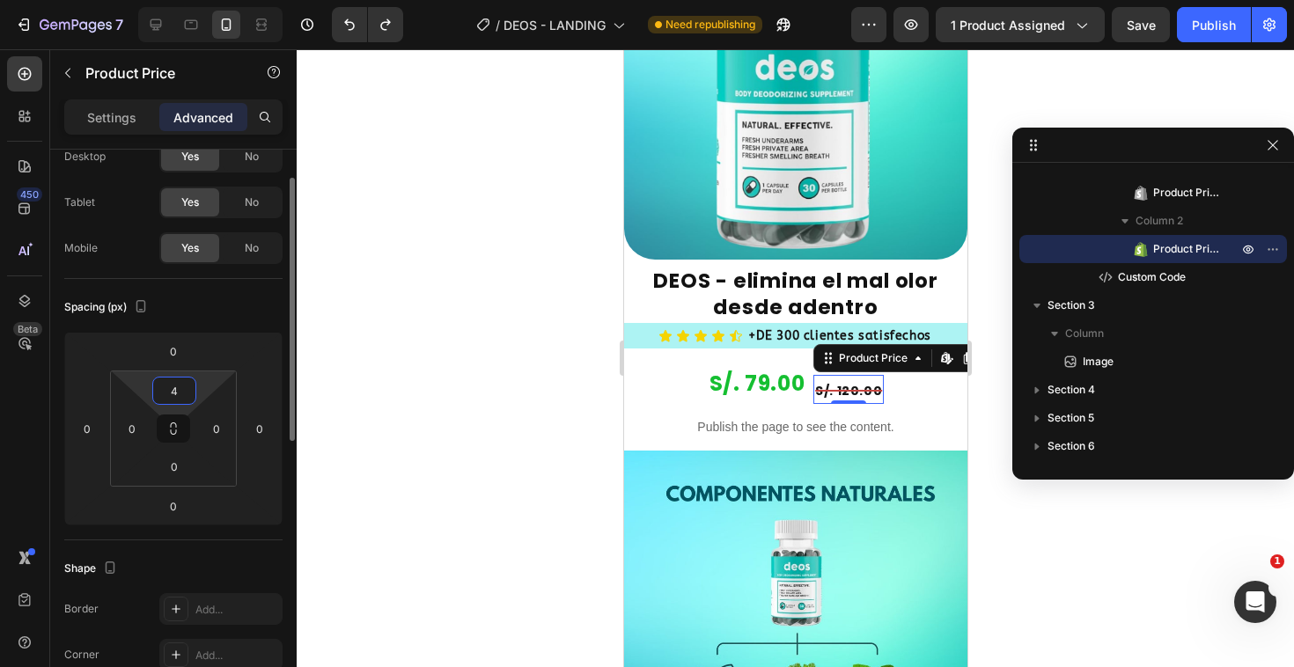
click at [184, 403] on input "4" at bounding box center [174, 391] width 35 height 26
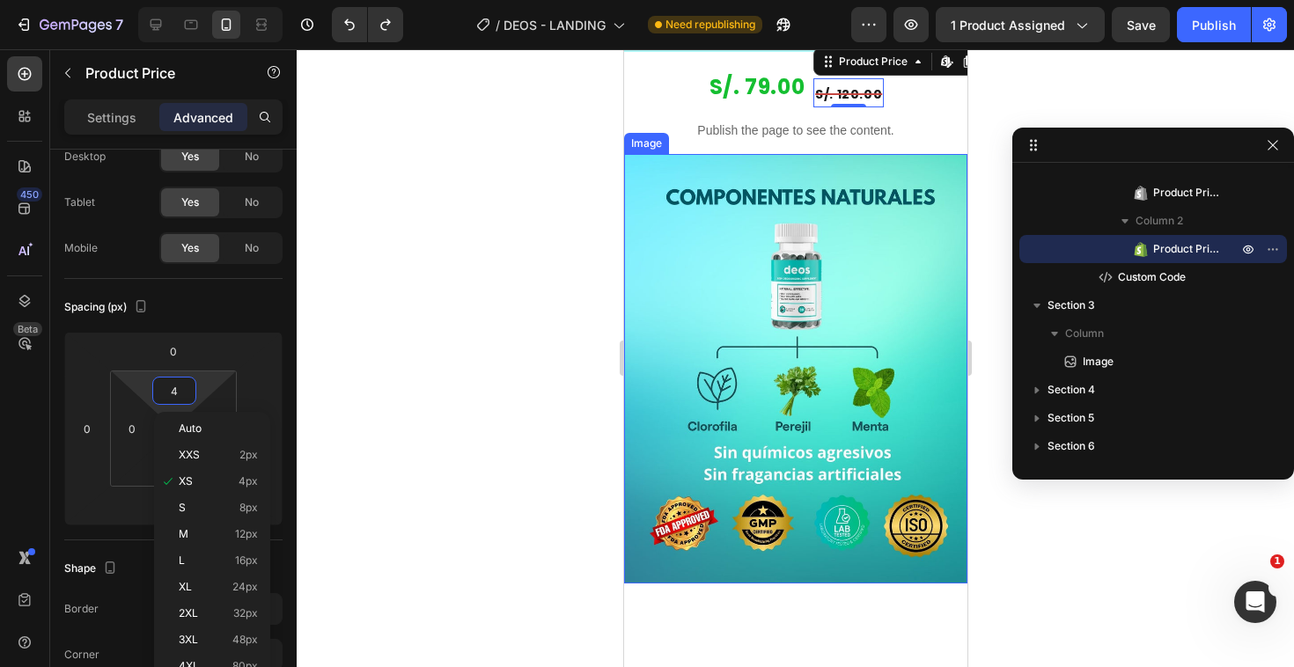
scroll to position [2128, 0]
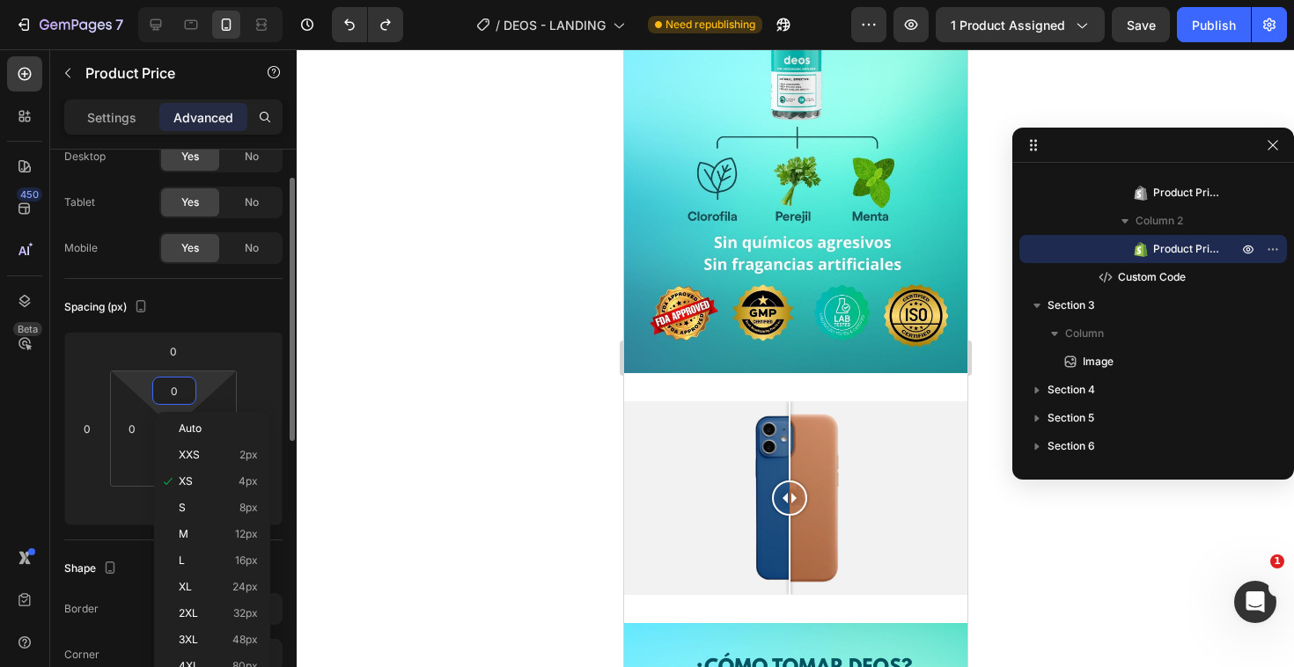
type input "0"
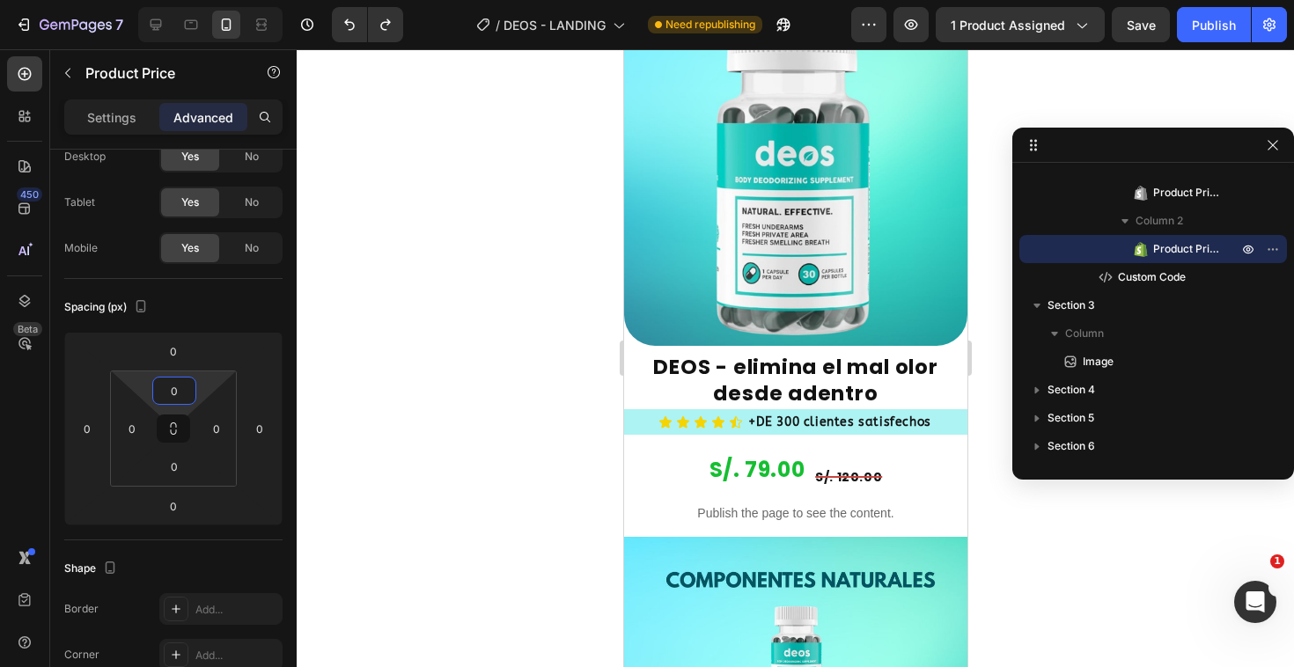
scroll to position [1563, 0]
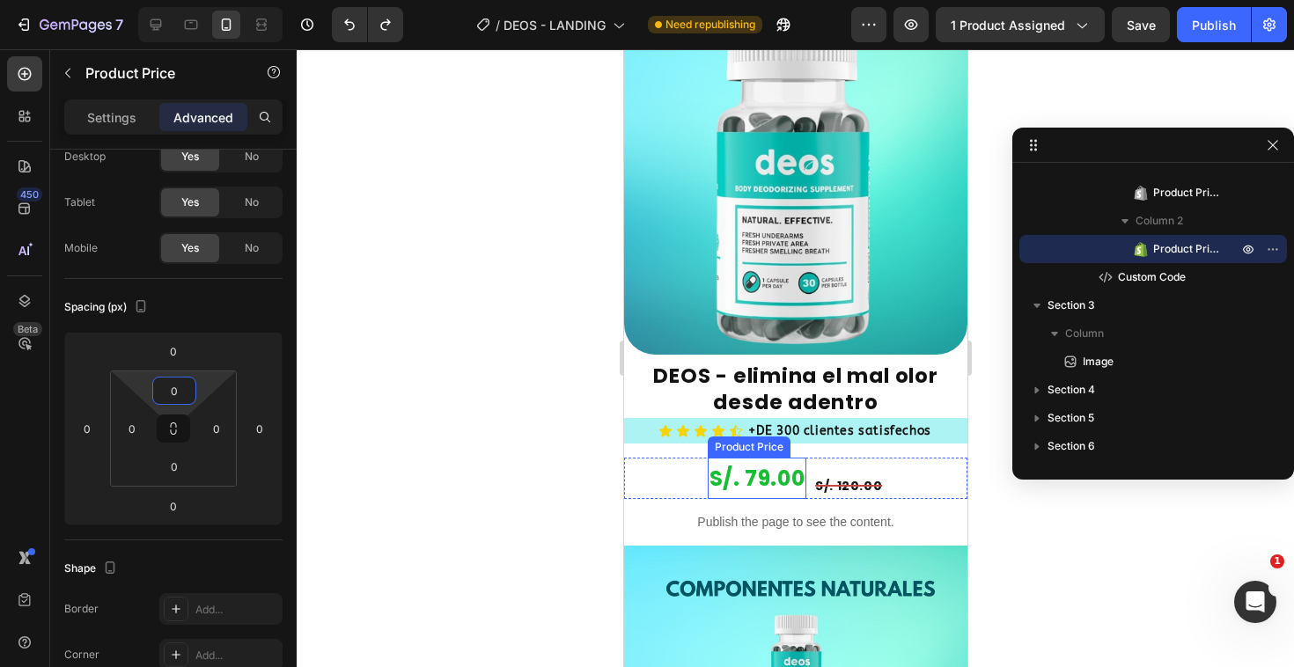
click at [768, 458] on div "S/. 79.00" at bounding box center [756, 478] width 99 height 41
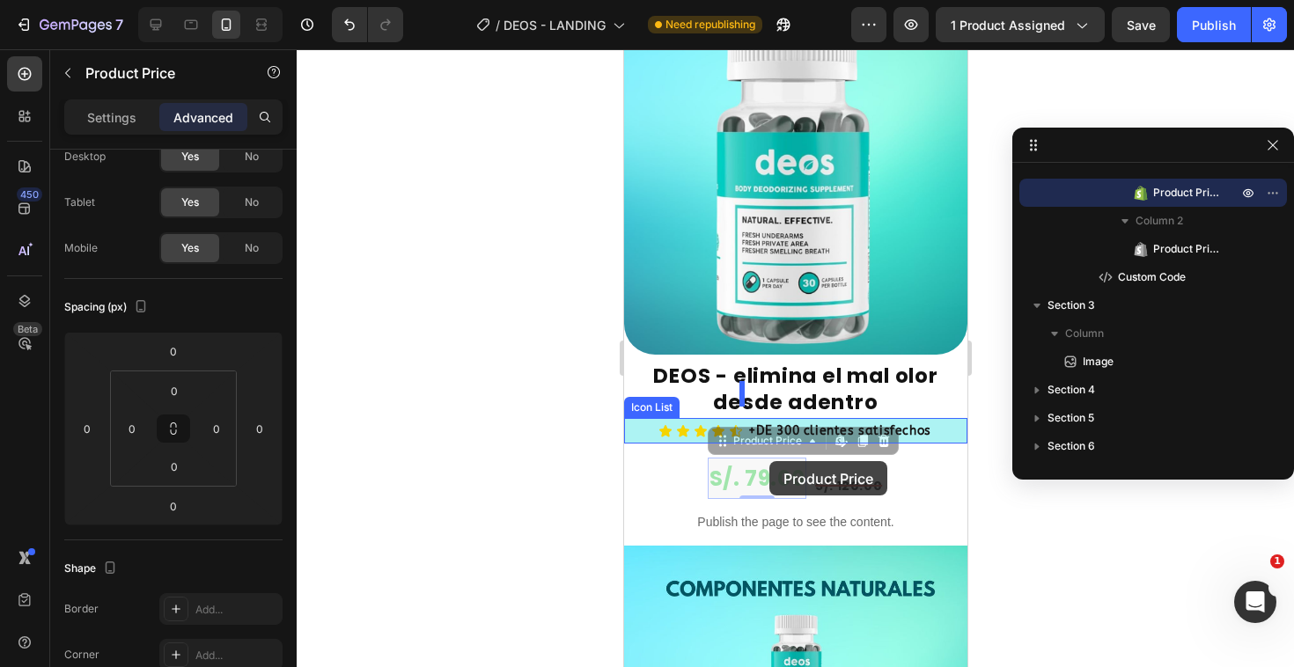
drag, startPoint x: 768, startPoint y: 436, endPoint x: 768, endPoint y: 460, distance: 24.6
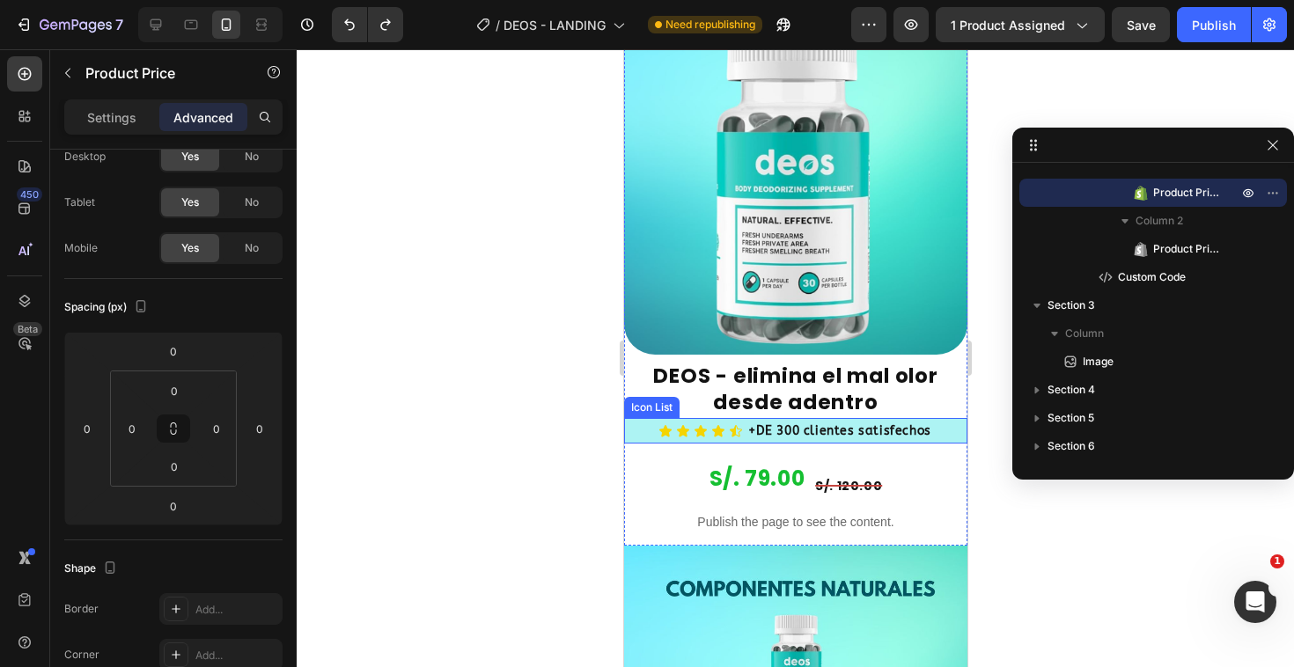
click at [639, 418] on div "Icon Icon Icon Icon Icon +DE 300 clientes satisfechos Text Block" at bounding box center [794, 431] width 343 height 26
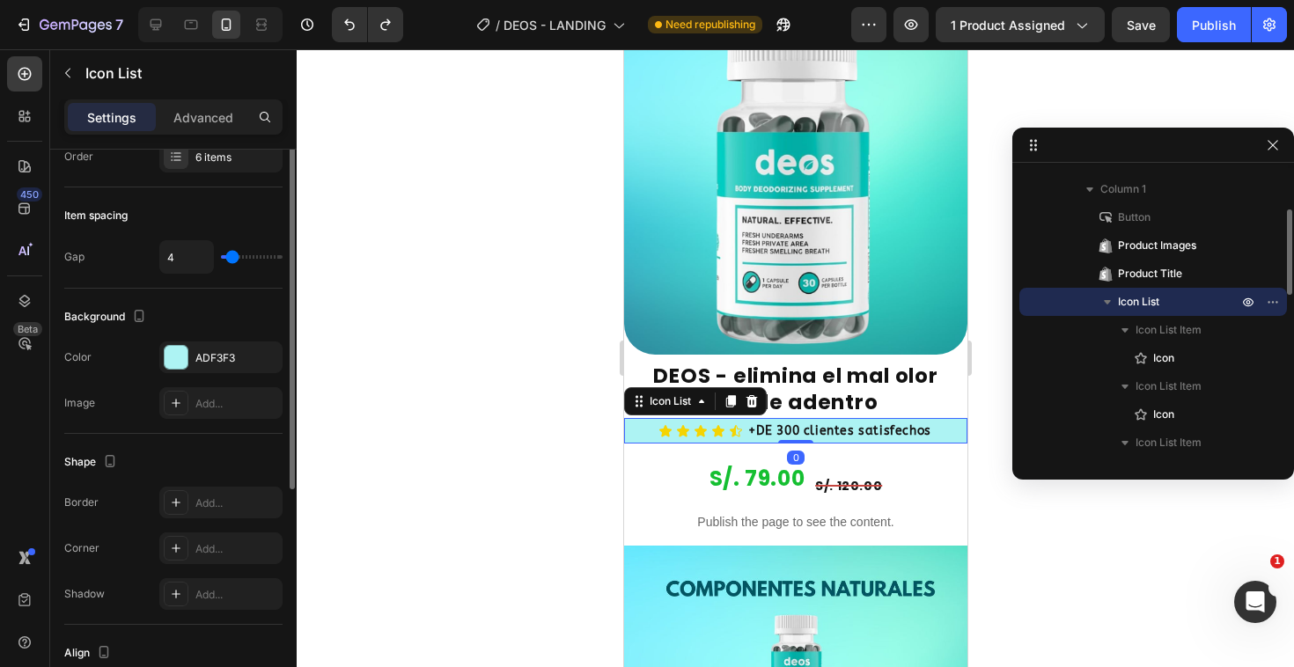
scroll to position [0, 0]
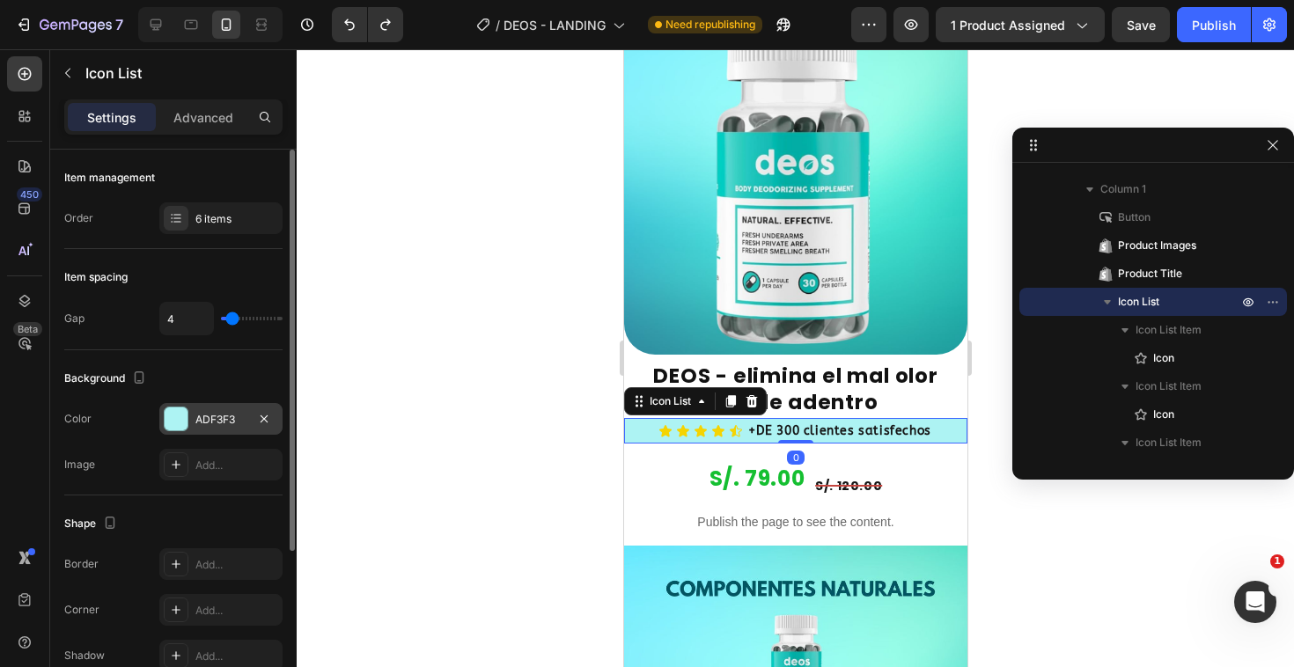
click at [168, 426] on div at bounding box center [176, 418] width 23 height 23
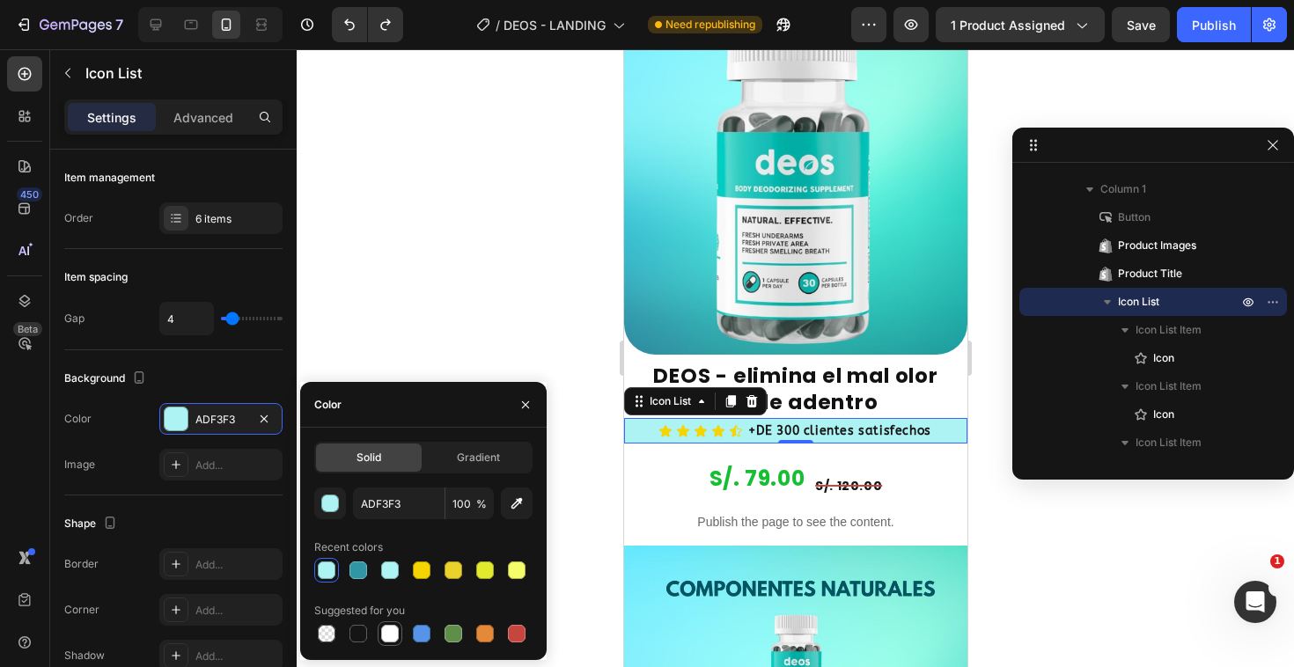
click at [393, 634] on div at bounding box center [390, 634] width 18 height 18
type input "FFFFFF"
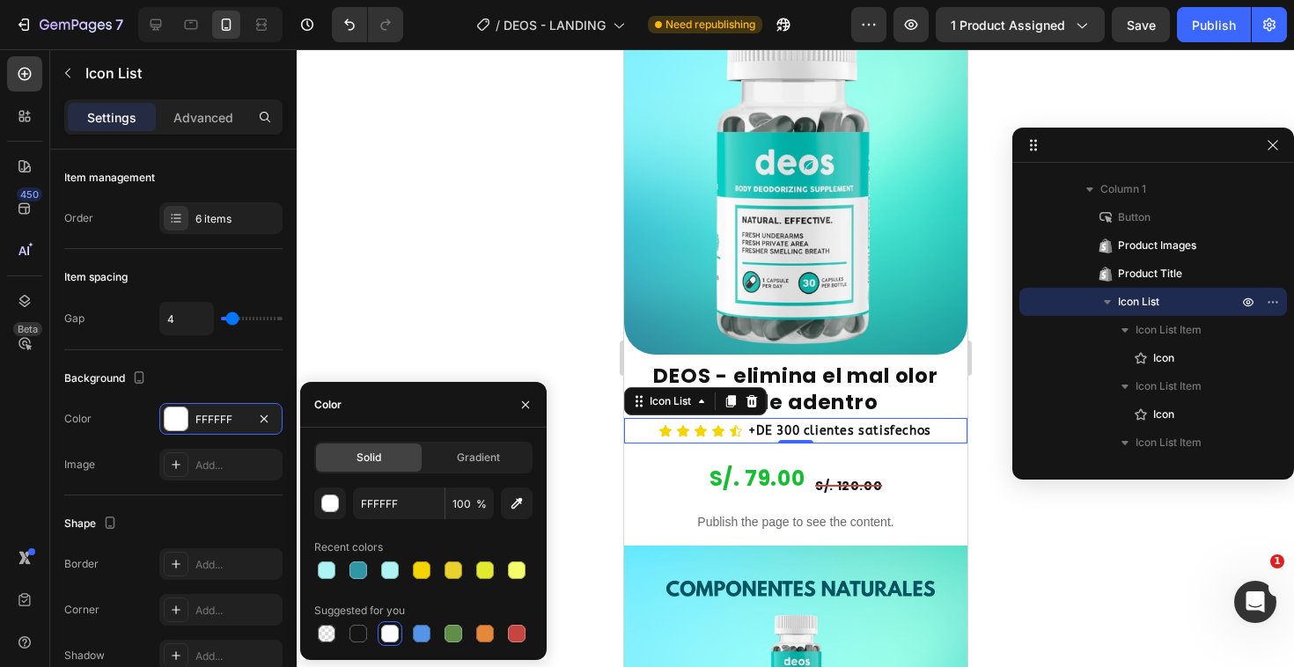
click at [431, 323] on div at bounding box center [795, 358] width 997 height 618
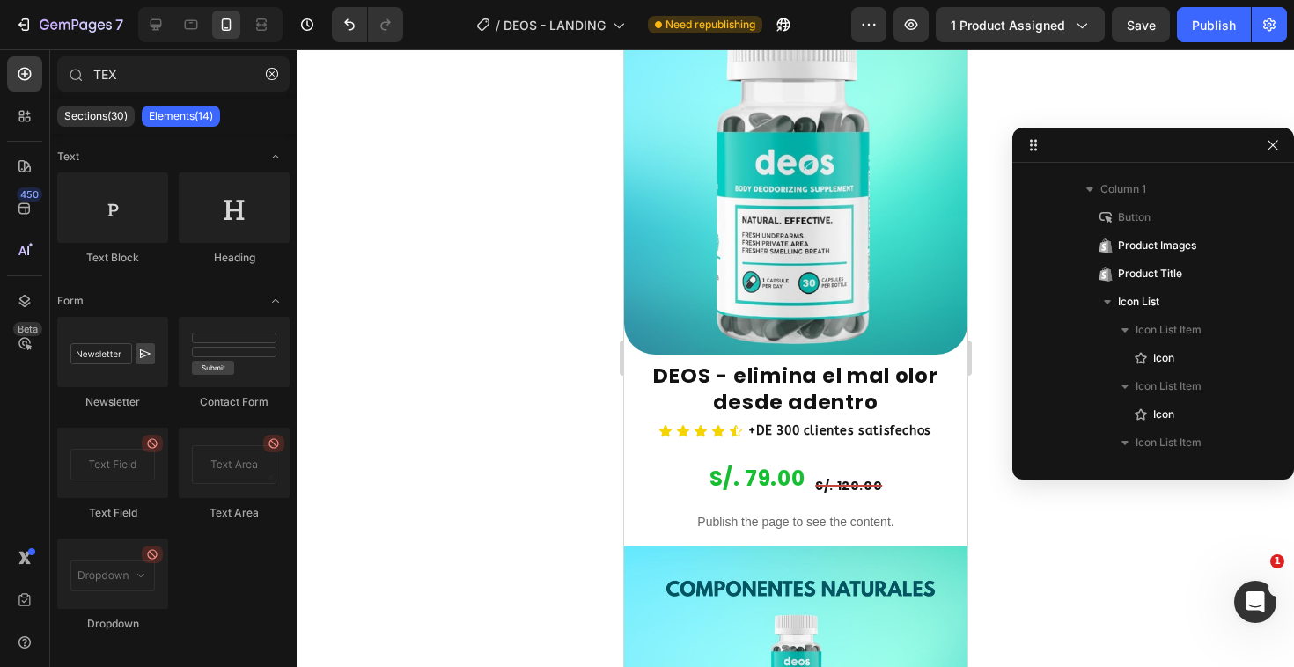
click at [431, 323] on div at bounding box center [795, 358] width 997 height 618
click at [727, 458] on div "S/. 79.00" at bounding box center [756, 478] width 99 height 41
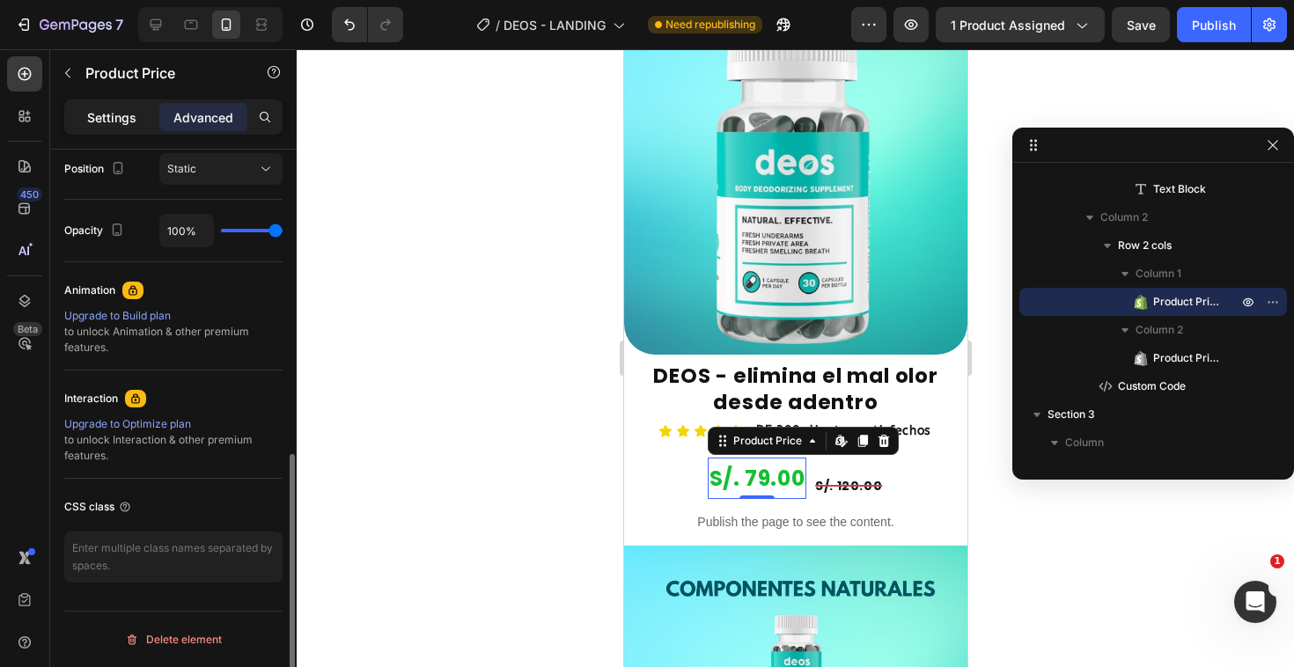
click at [141, 121] on div "Settings" at bounding box center [112, 117] width 88 height 28
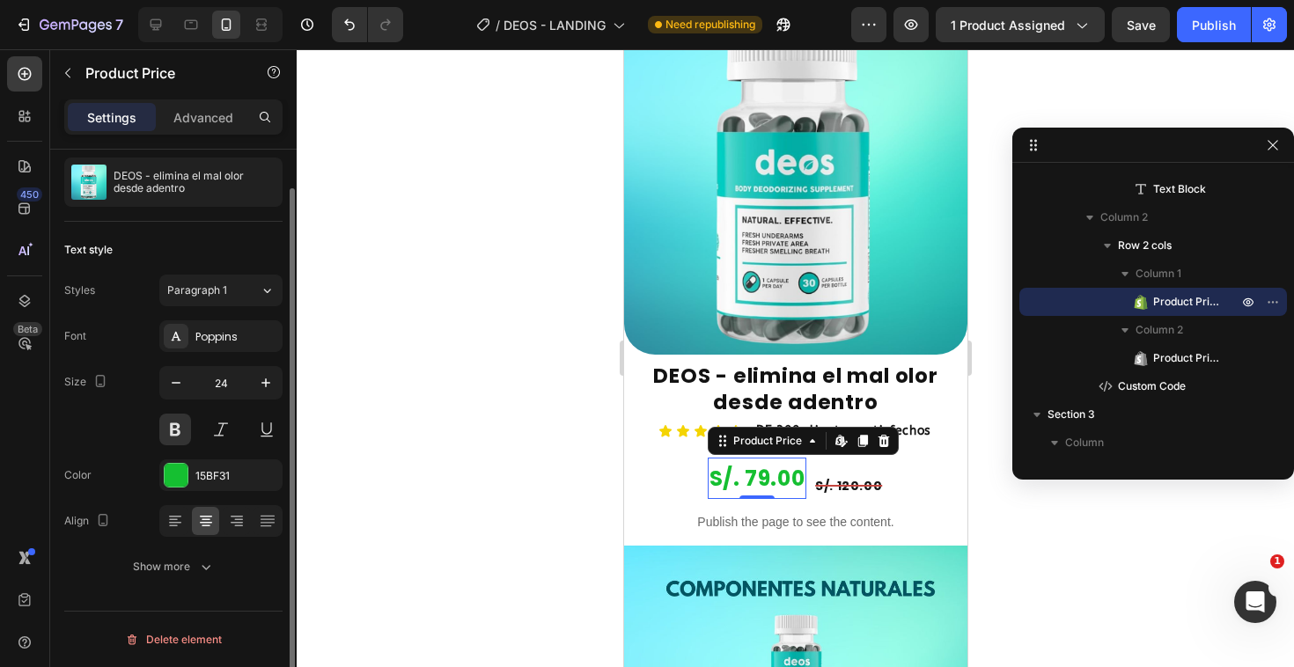
scroll to position [41, 0]
click at [265, 378] on icon "button" at bounding box center [265, 382] width 9 height 9
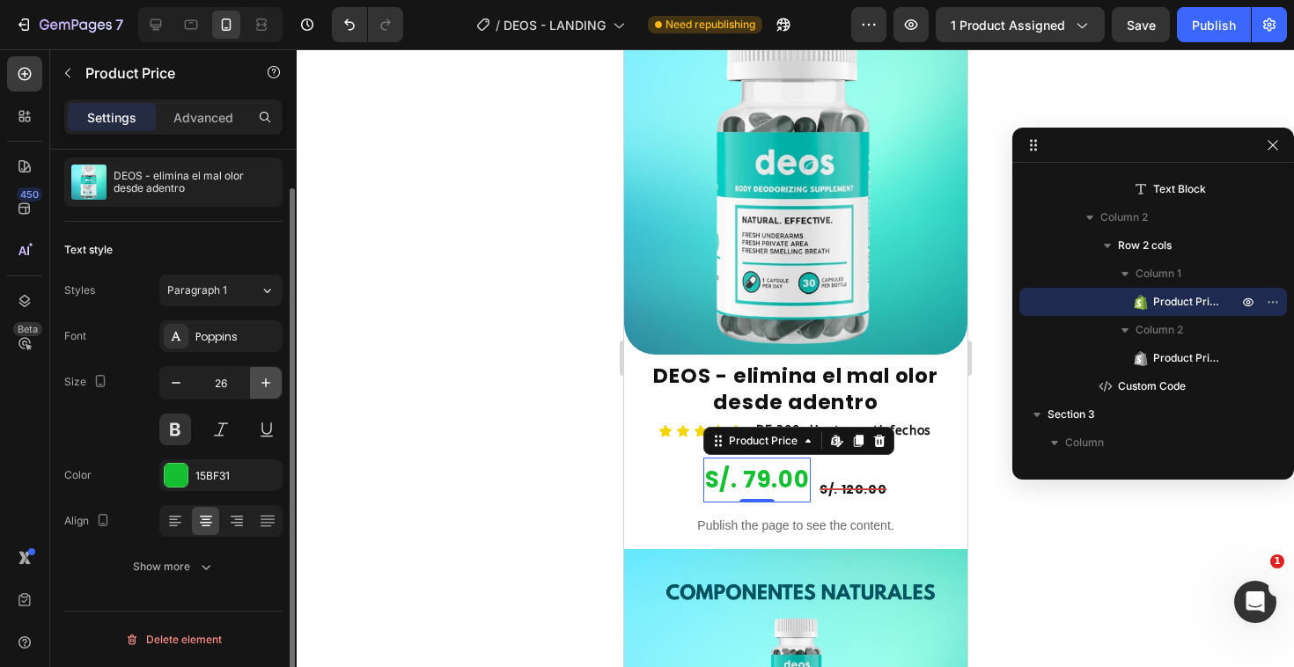
click at [265, 378] on icon "button" at bounding box center [265, 382] width 9 height 9
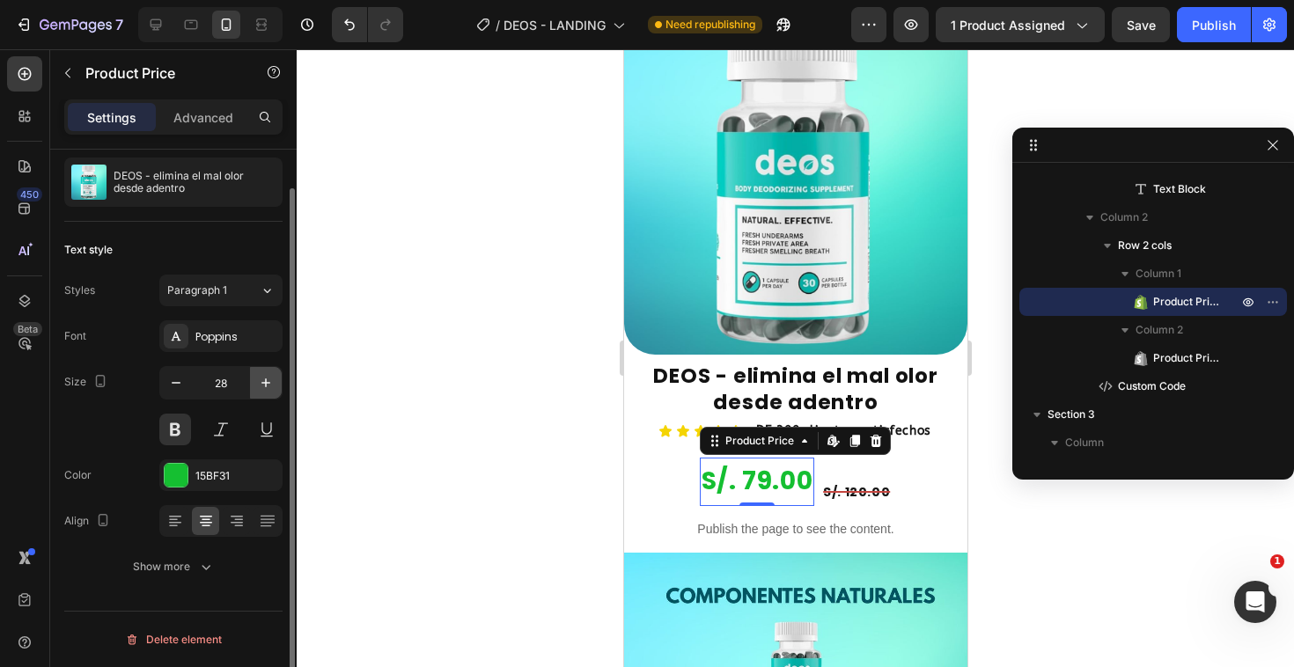
click at [265, 378] on icon "button" at bounding box center [265, 382] width 9 height 9
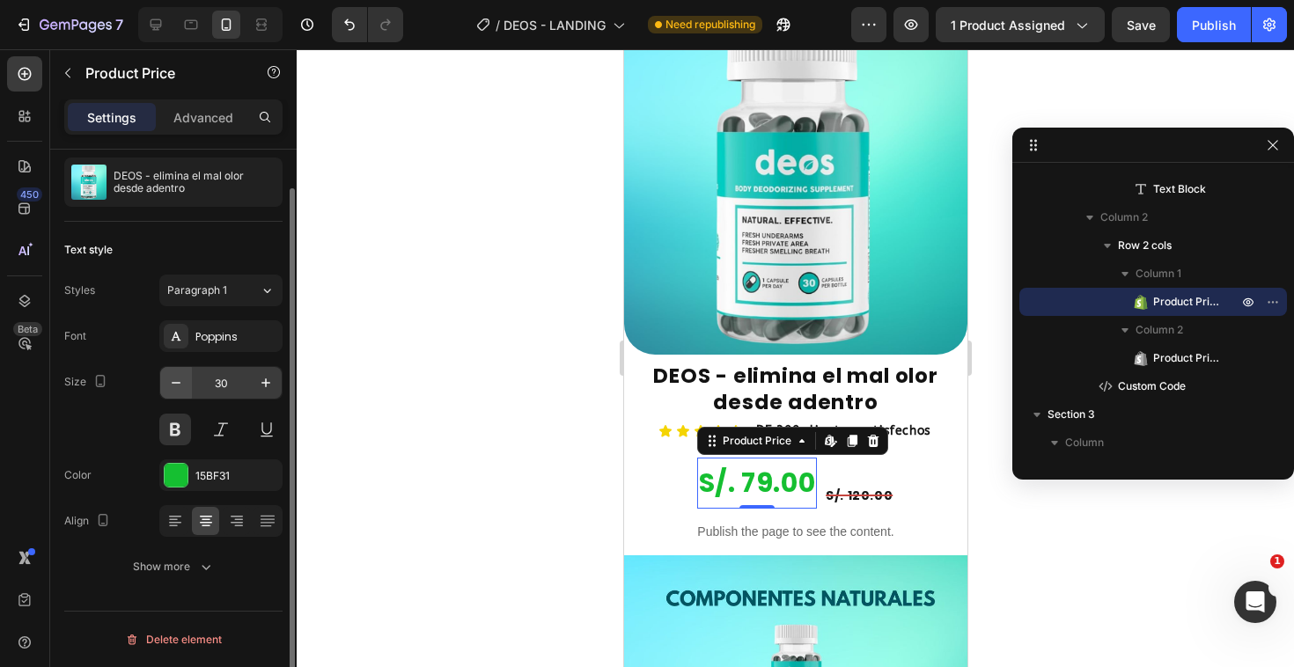
click at [177, 375] on icon "button" at bounding box center [176, 383] width 18 height 18
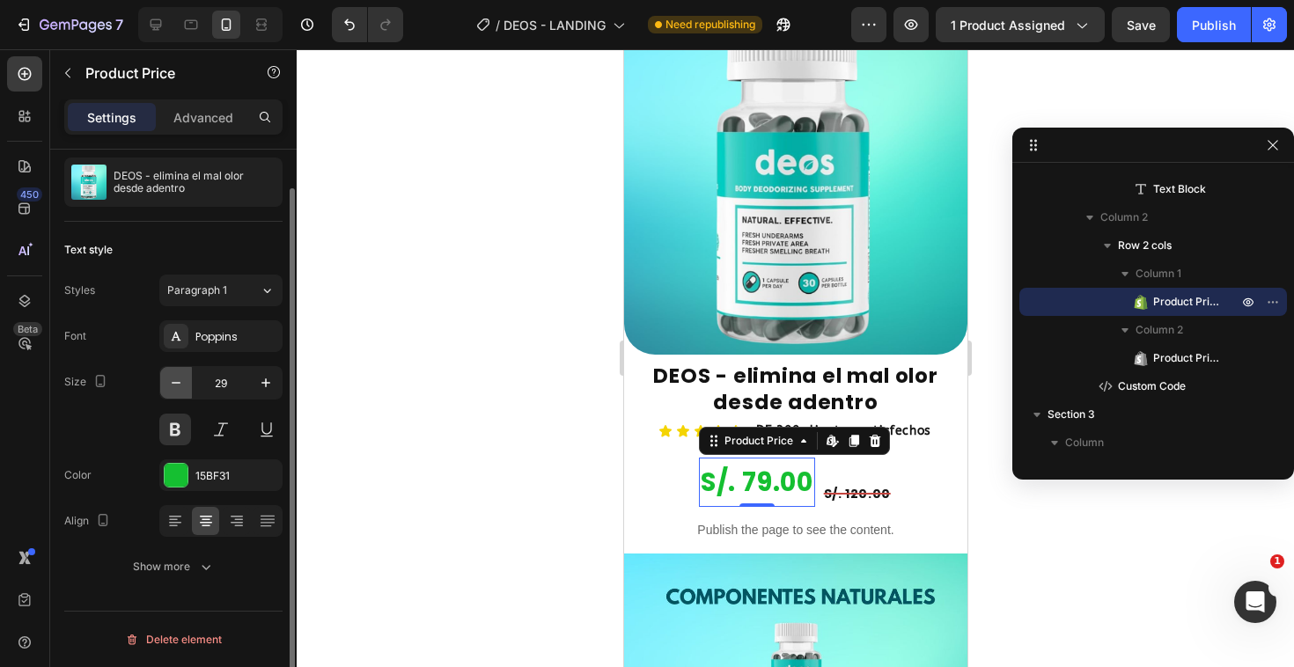
click at [177, 375] on icon "button" at bounding box center [176, 383] width 18 height 18
type input "28"
click at [172, 473] on div at bounding box center [176, 475] width 23 height 23
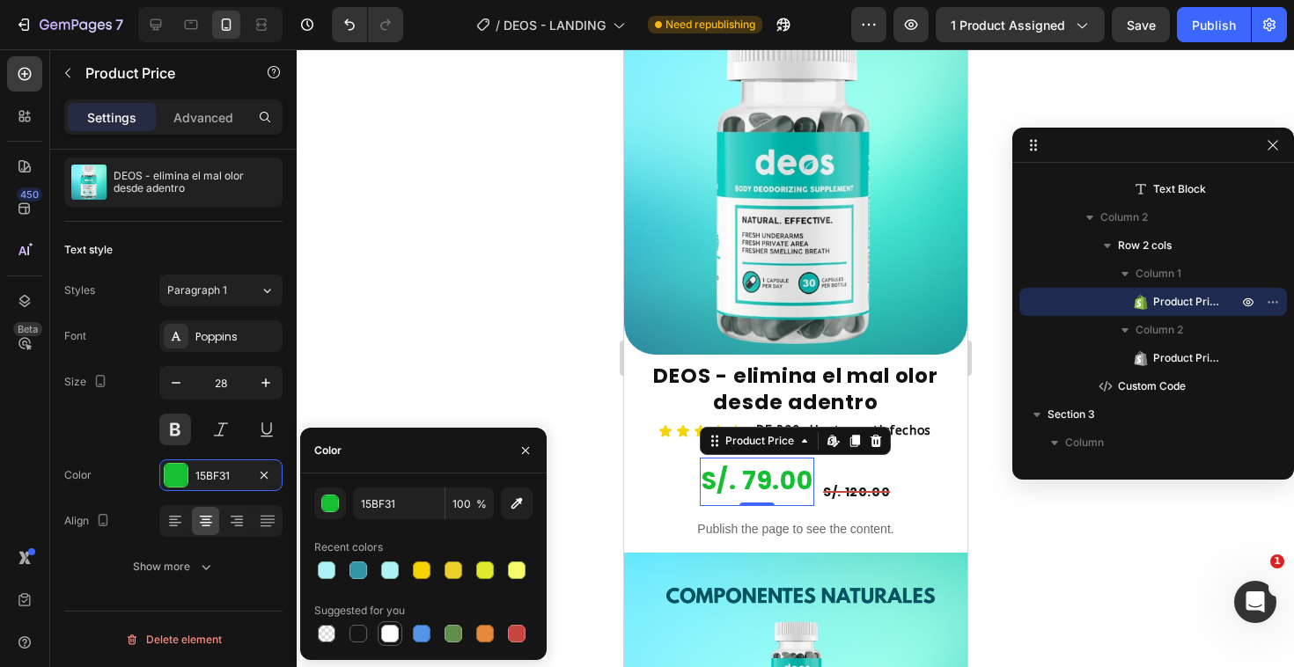
click at [385, 635] on div at bounding box center [390, 634] width 18 height 18
click at [361, 634] on div at bounding box center [358, 634] width 18 height 18
type input "151515"
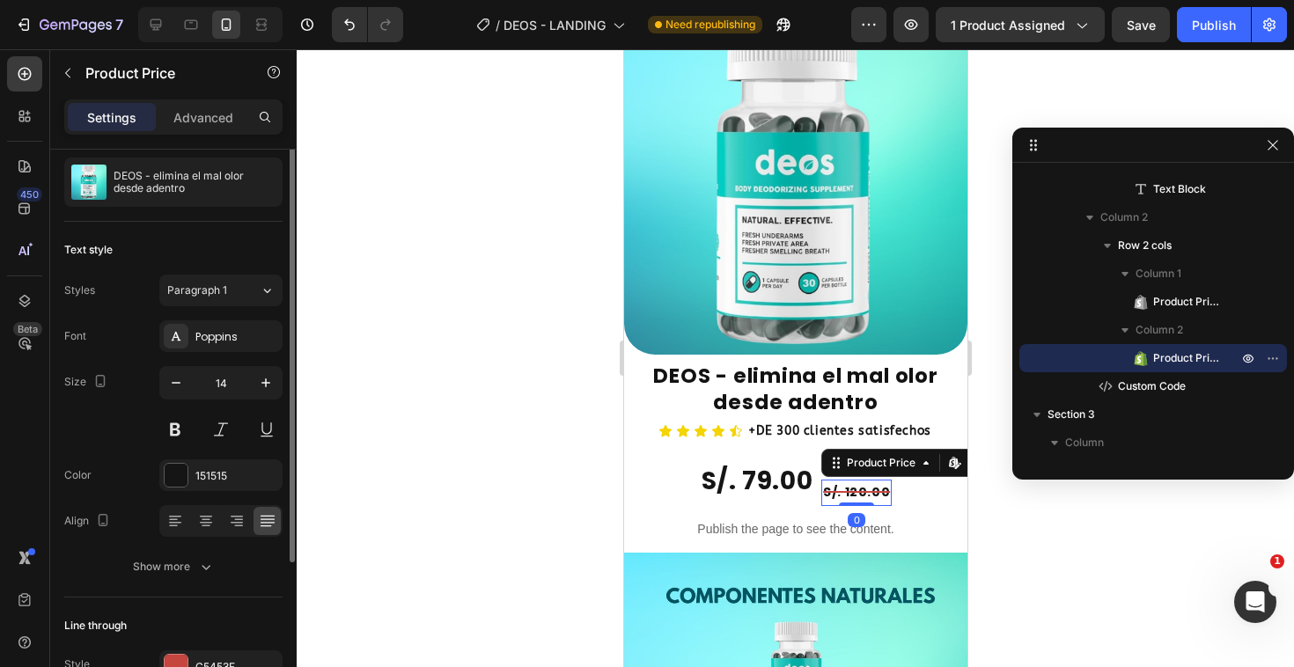
scroll to position [0, 0]
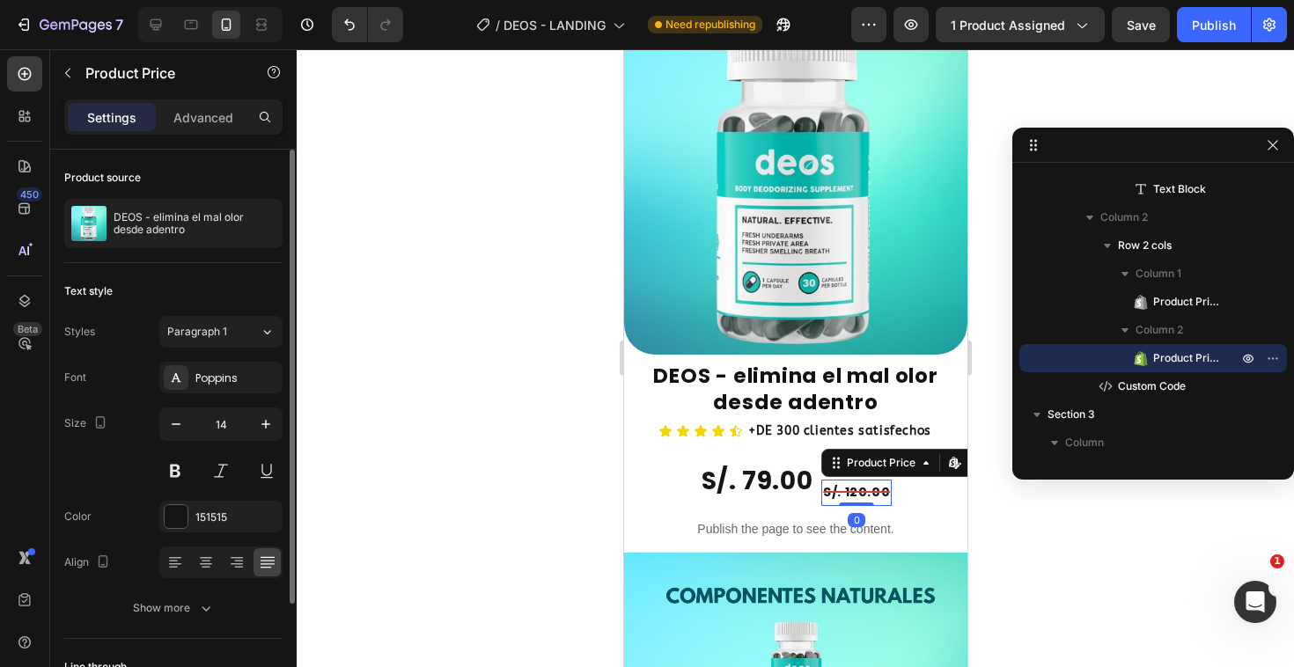
click at [839, 480] on div "S/. 120.00" at bounding box center [855, 493] width 70 height 26
click at [183, 516] on div at bounding box center [176, 516] width 23 height 23
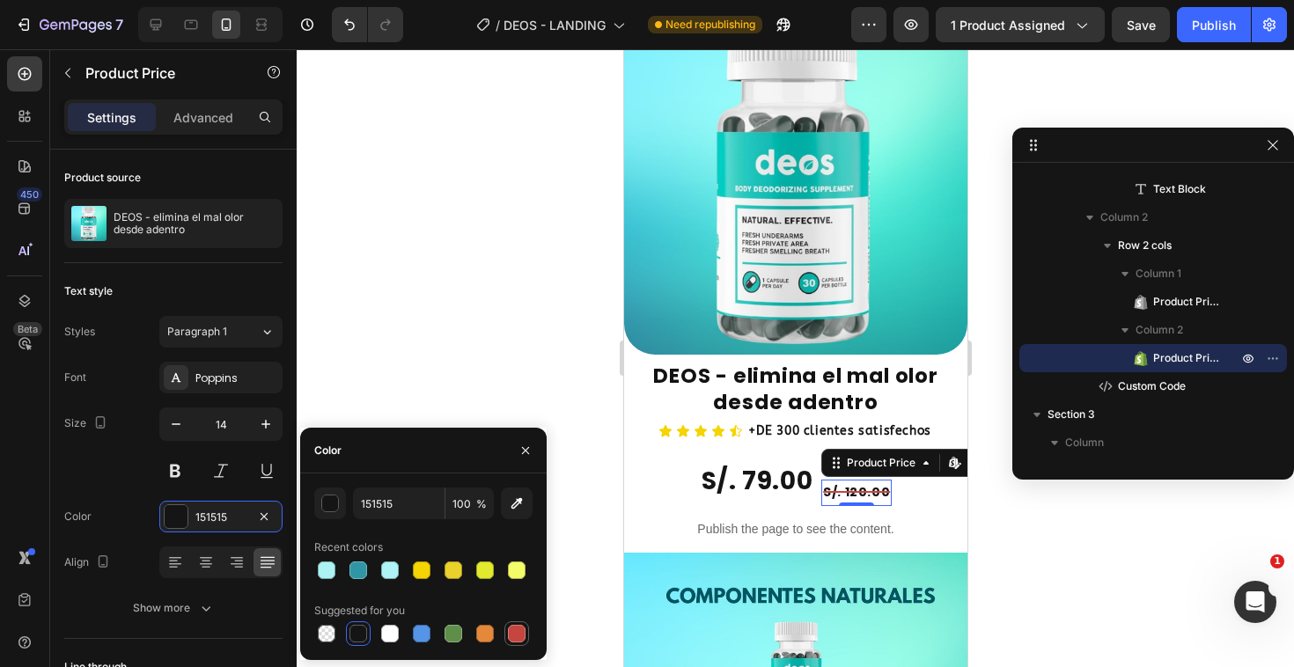
click at [510, 635] on div at bounding box center [517, 634] width 18 height 18
type input "C5453F"
click at [431, 259] on div at bounding box center [795, 358] width 997 height 618
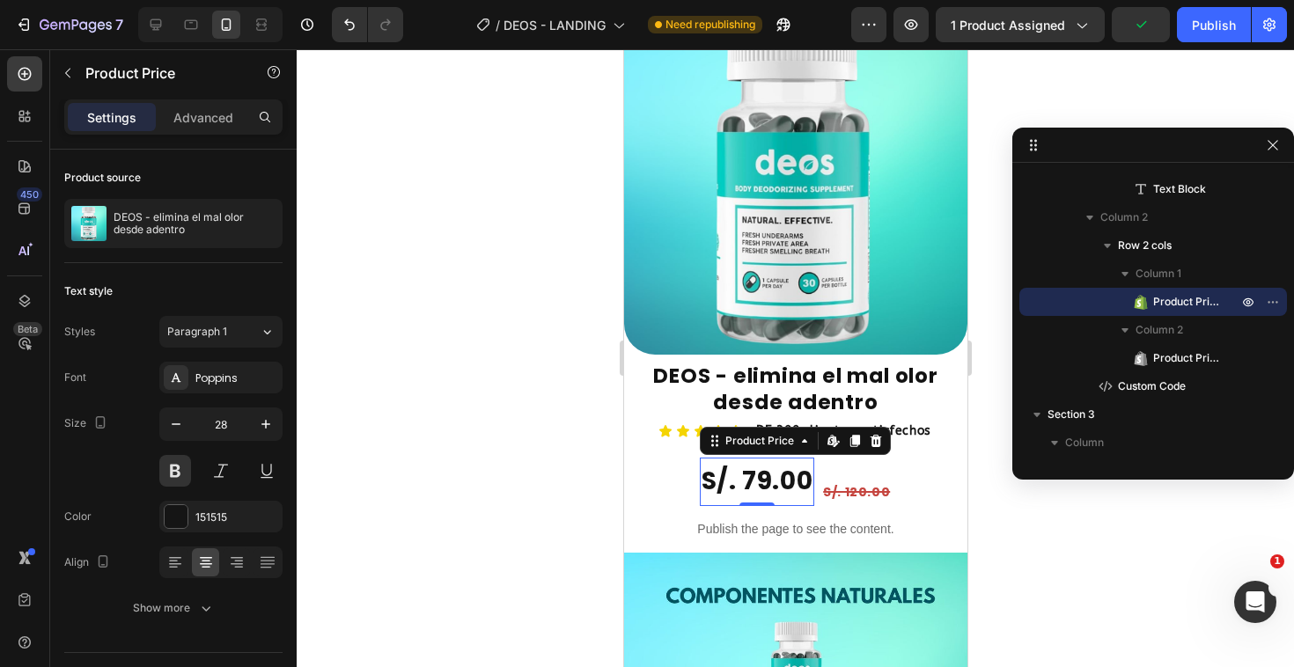
click at [737, 458] on div "S/. 79.00" at bounding box center [756, 482] width 114 height 48
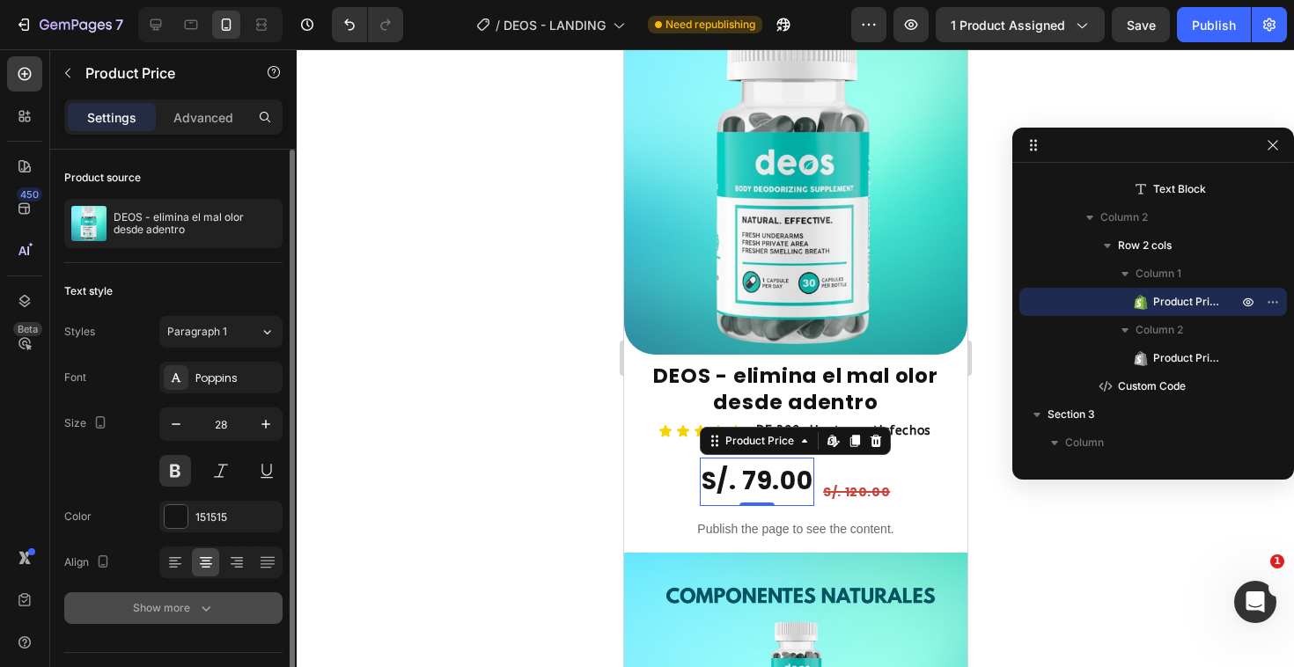
click at [169, 615] on div "Show more" at bounding box center [174, 608] width 82 height 18
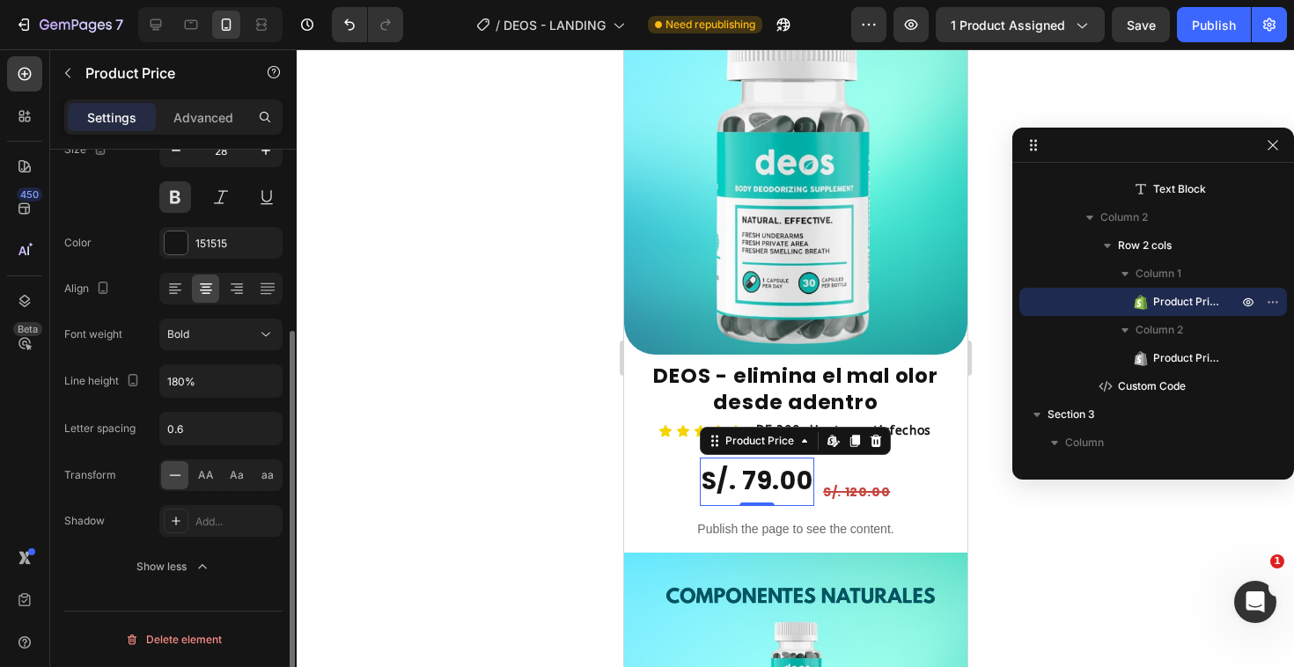
scroll to position [272, 0]
click at [187, 532] on div at bounding box center [176, 522] width 25 height 25
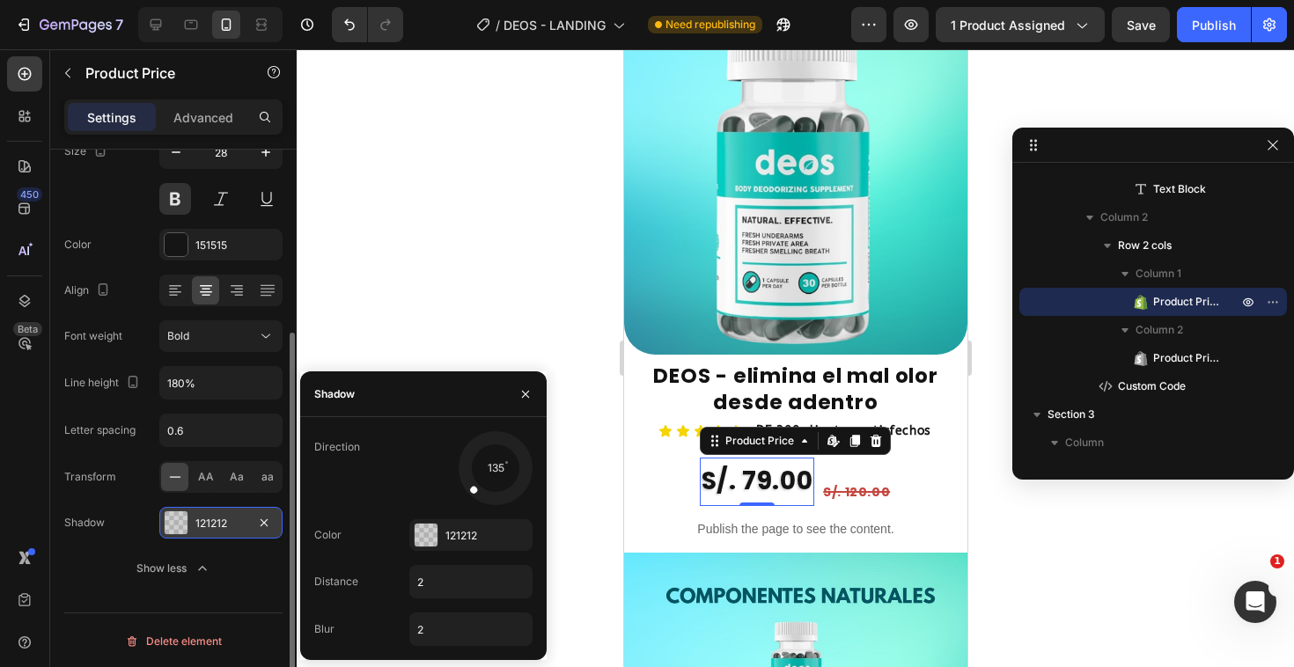
click at [378, 330] on div at bounding box center [795, 358] width 997 height 618
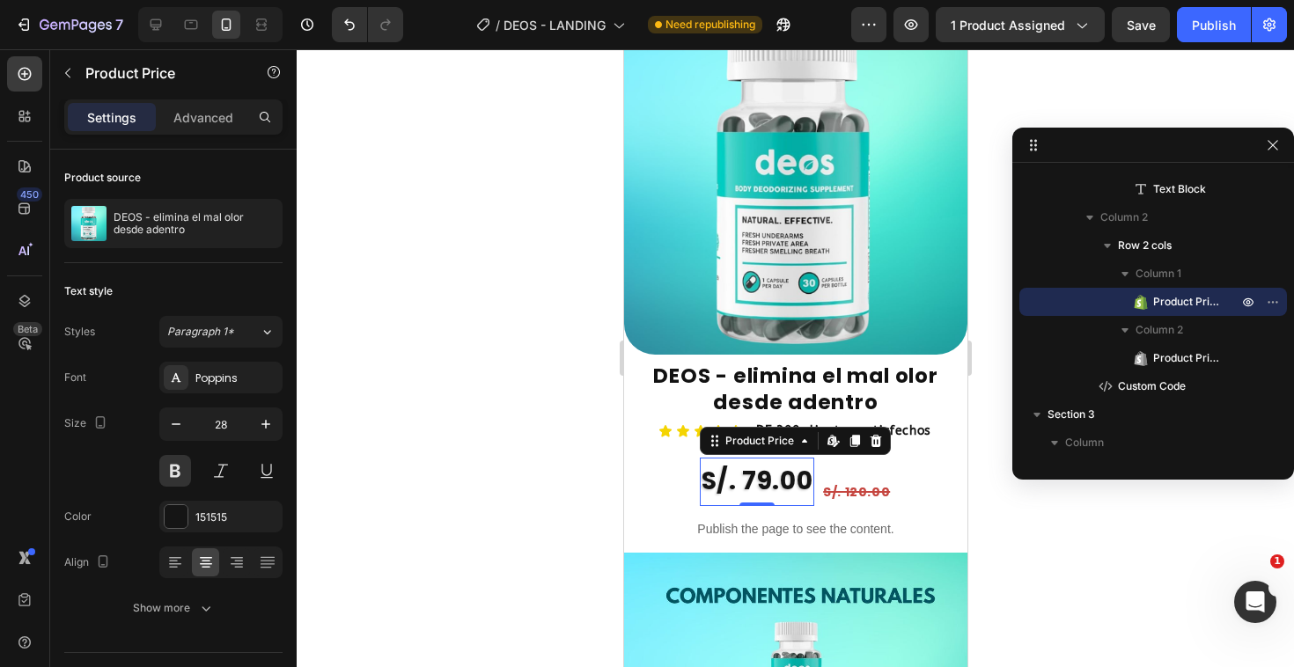
click at [729, 458] on div "S/. 79.00" at bounding box center [756, 482] width 114 height 48
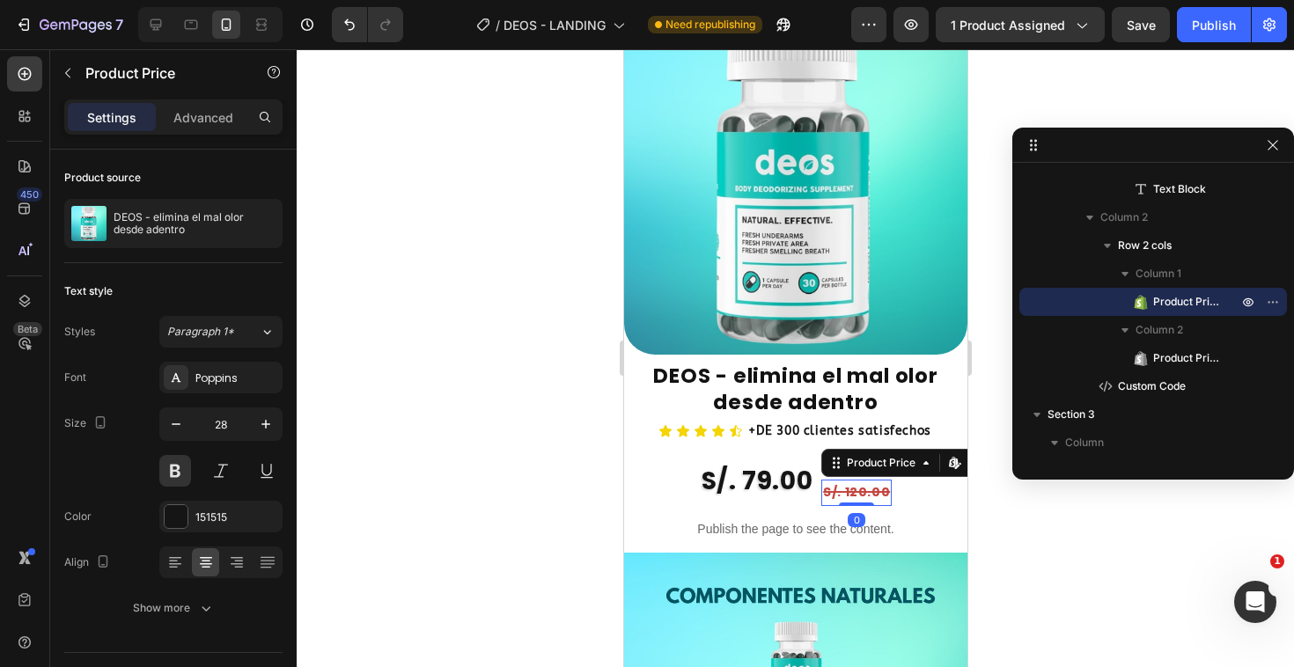
click at [858, 480] on div "S/. 120.00" at bounding box center [855, 493] width 70 height 26
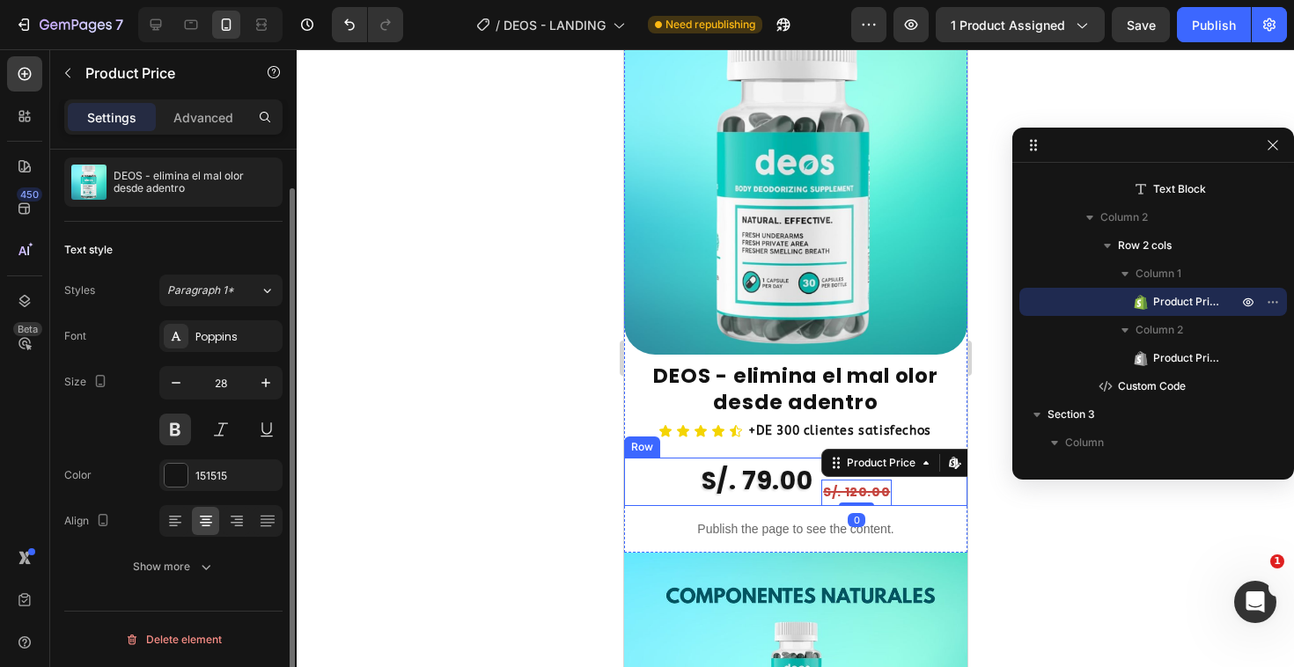
click at [787, 458] on div "S/. 79.00" at bounding box center [756, 482] width 114 height 48
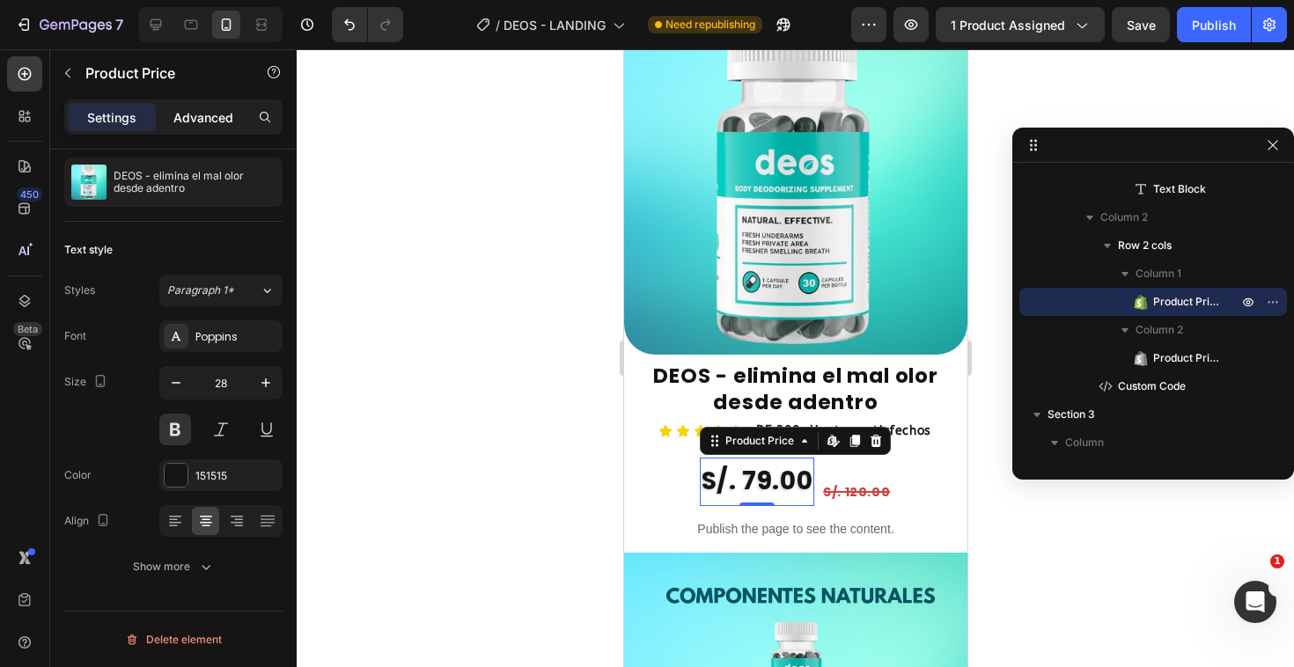
click at [205, 116] on p "Advanced" at bounding box center [203, 117] width 60 height 18
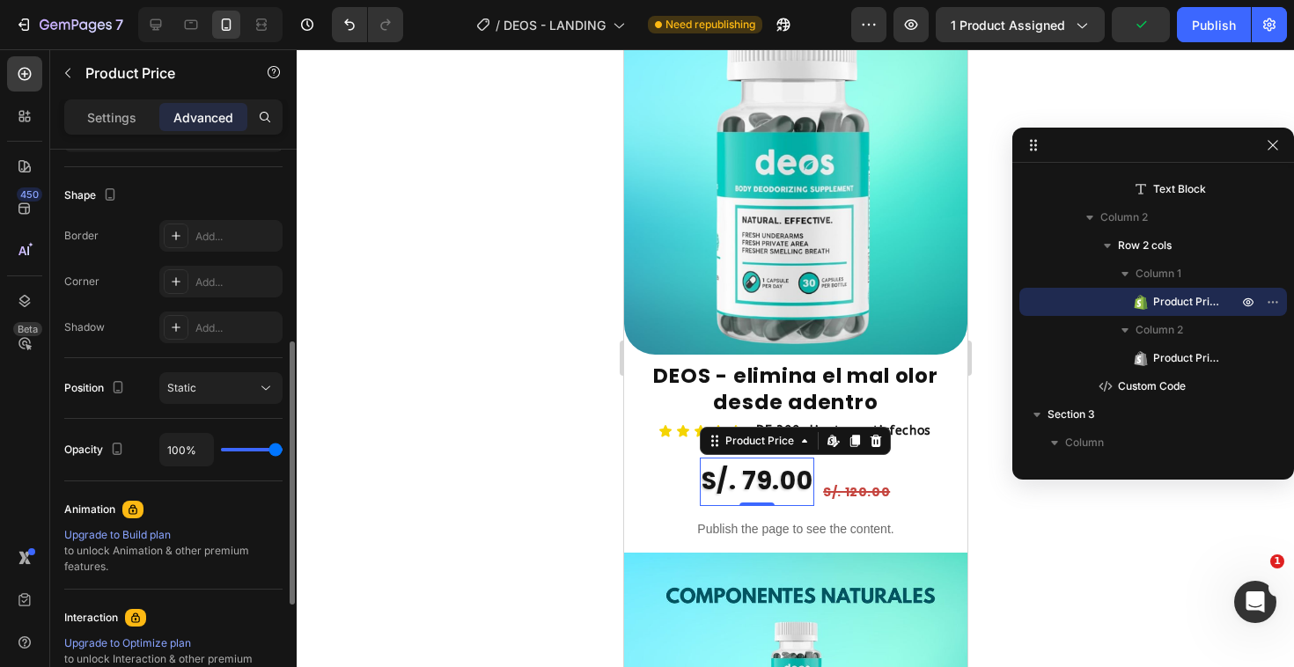
scroll to position [437, 0]
click at [249, 392] on div "Static" at bounding box center [212, 386] width 90 height 16
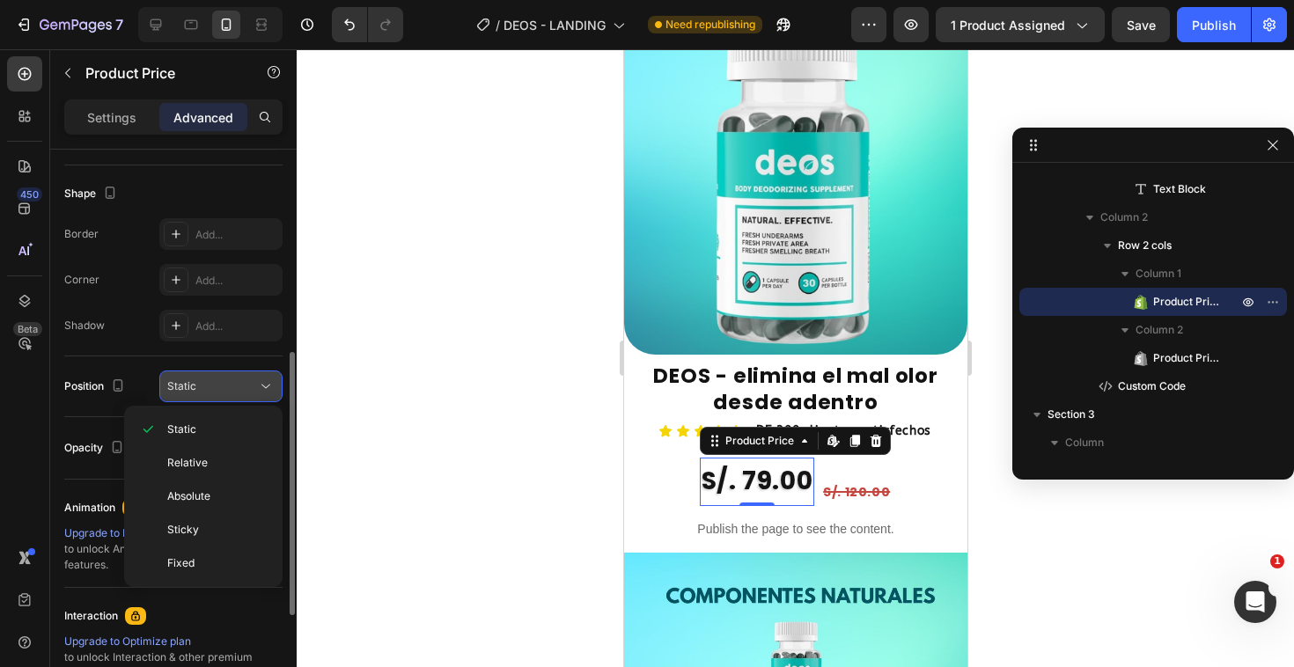
click at [249, 392] on div "Static" at bounding box center [212, 386] width 90 height 16
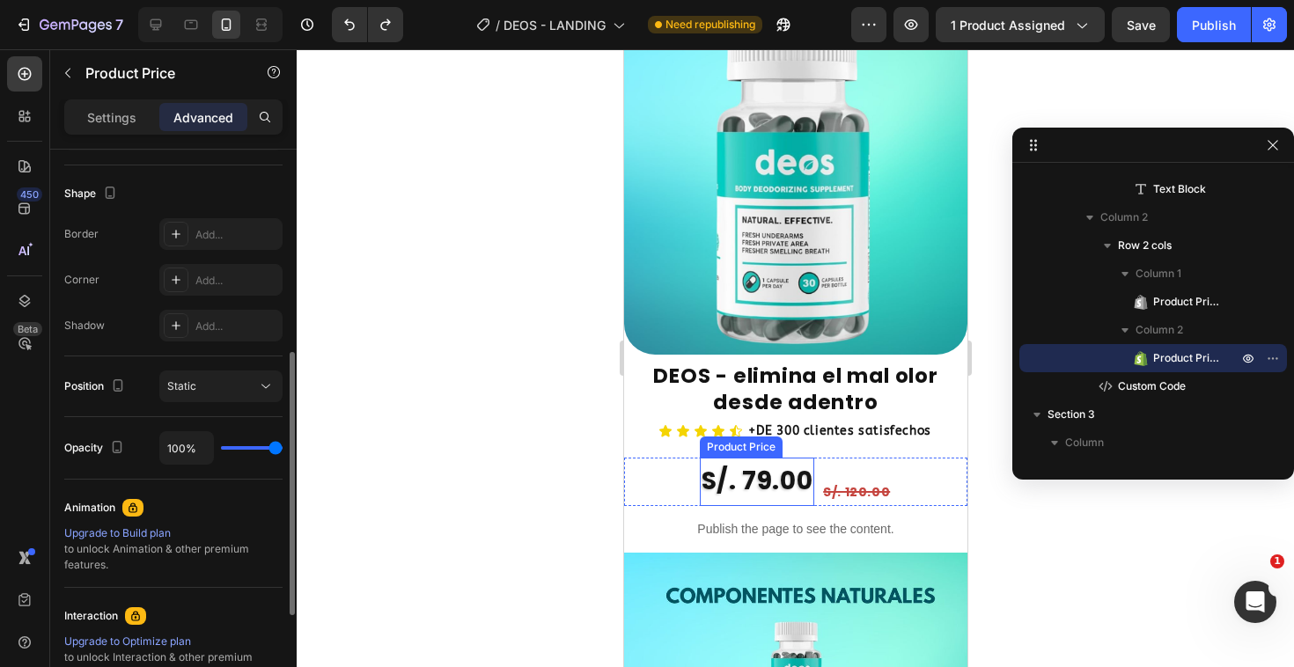
click at [777, 458] on div "S/. 79.00" at bounding box center [756, 482] width 114 height 48
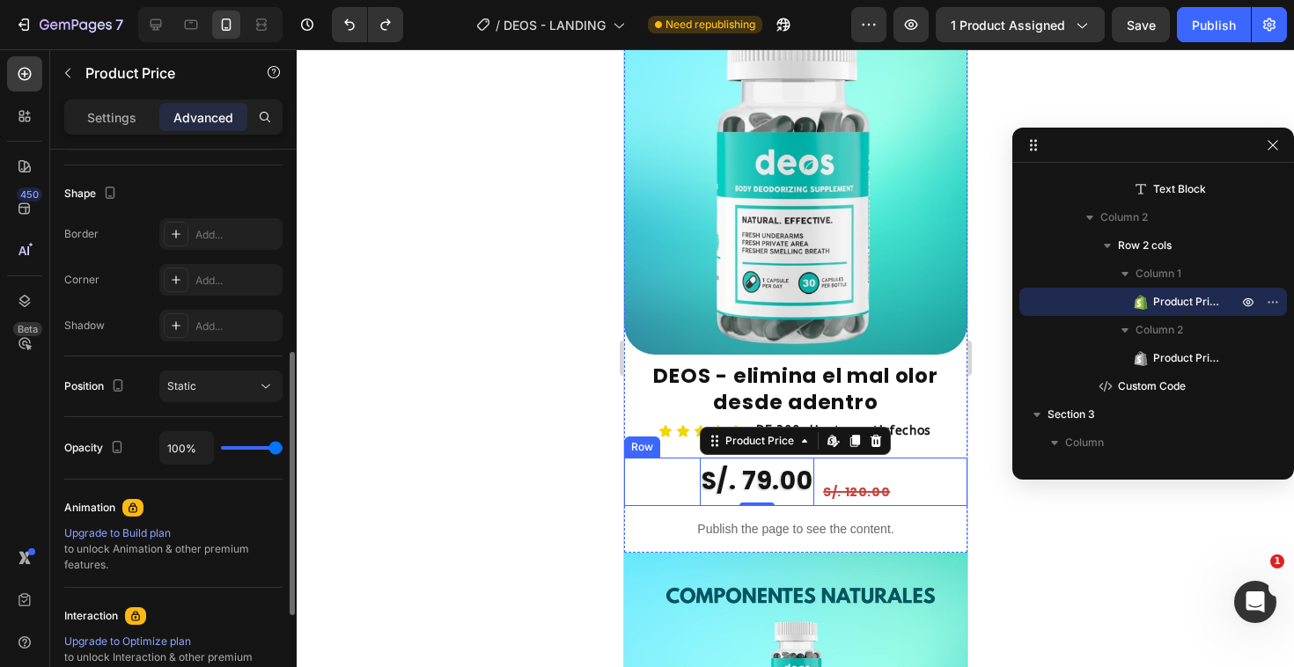
click at [836, 458] on div "S/. 120.00 Product Price Product Price" at bounding box center [855, 482] width 70 height 48
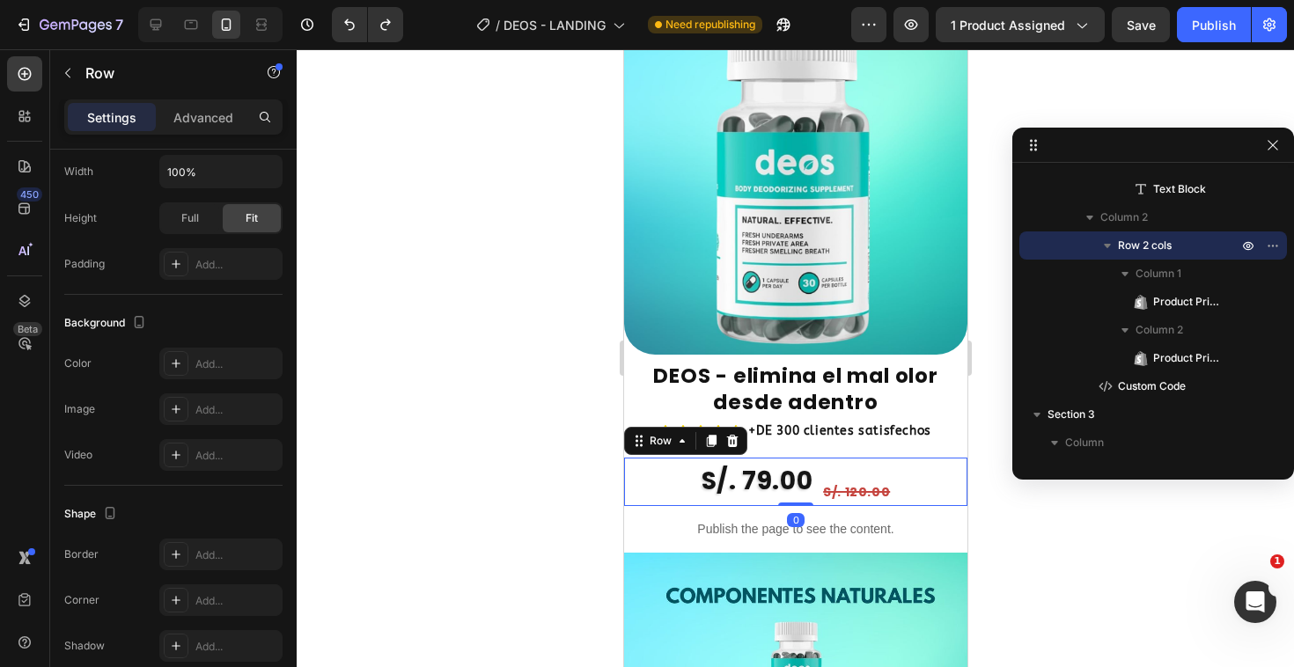
scroll to position [0, 0]
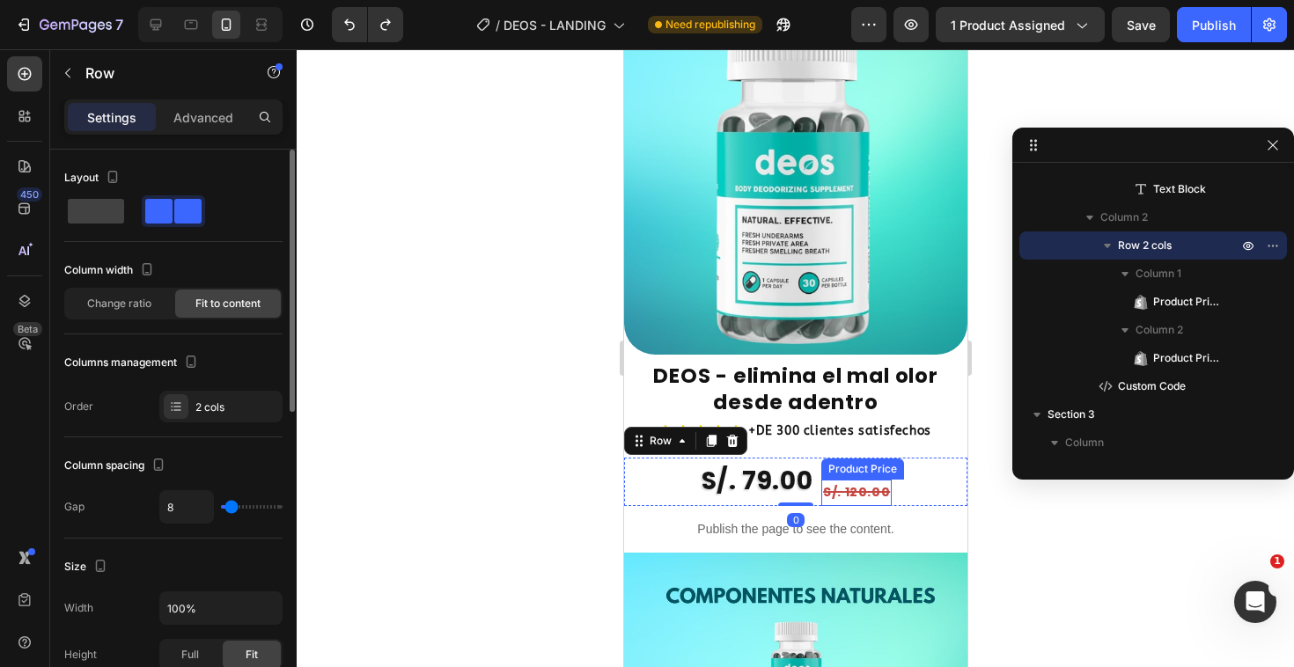
click at [841, 480] on div "S/. 120.00" at bounding box center [855, 493] width 70 height 26
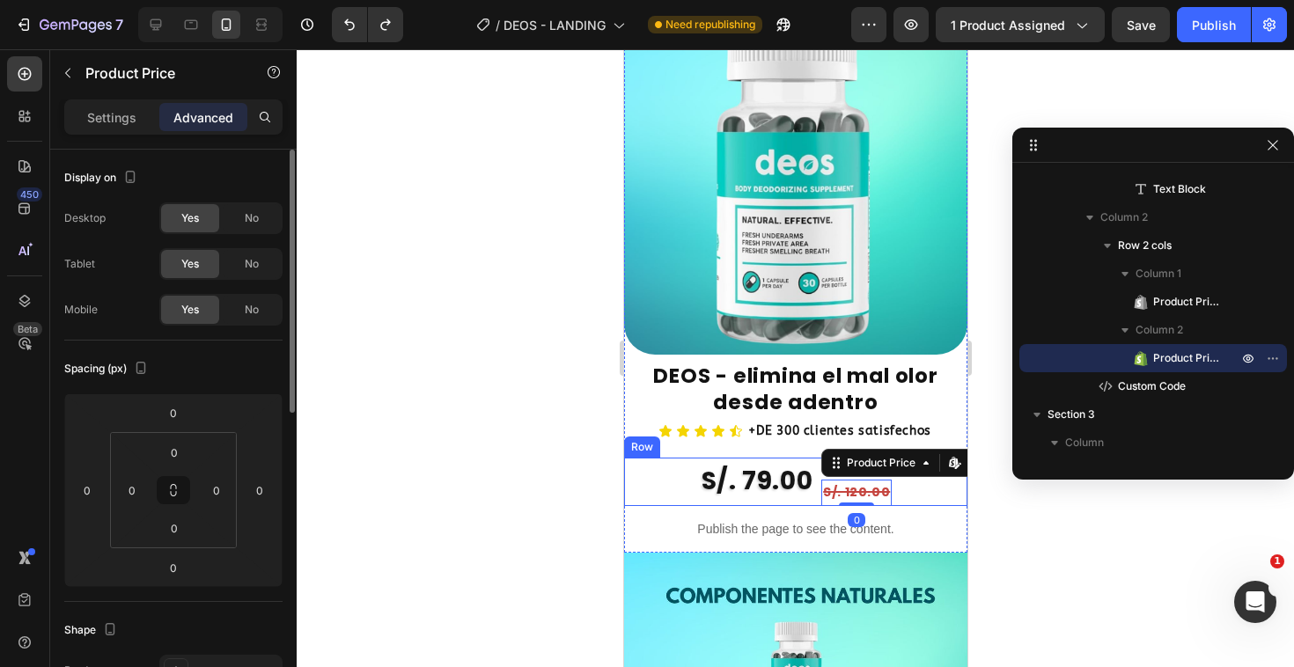
click at [914, 458] on div "S/. 79.00 Product Price Product Price S/. 120.00 Product Price Edit content in …" at bounding box center [794, 482] width 343 height 48
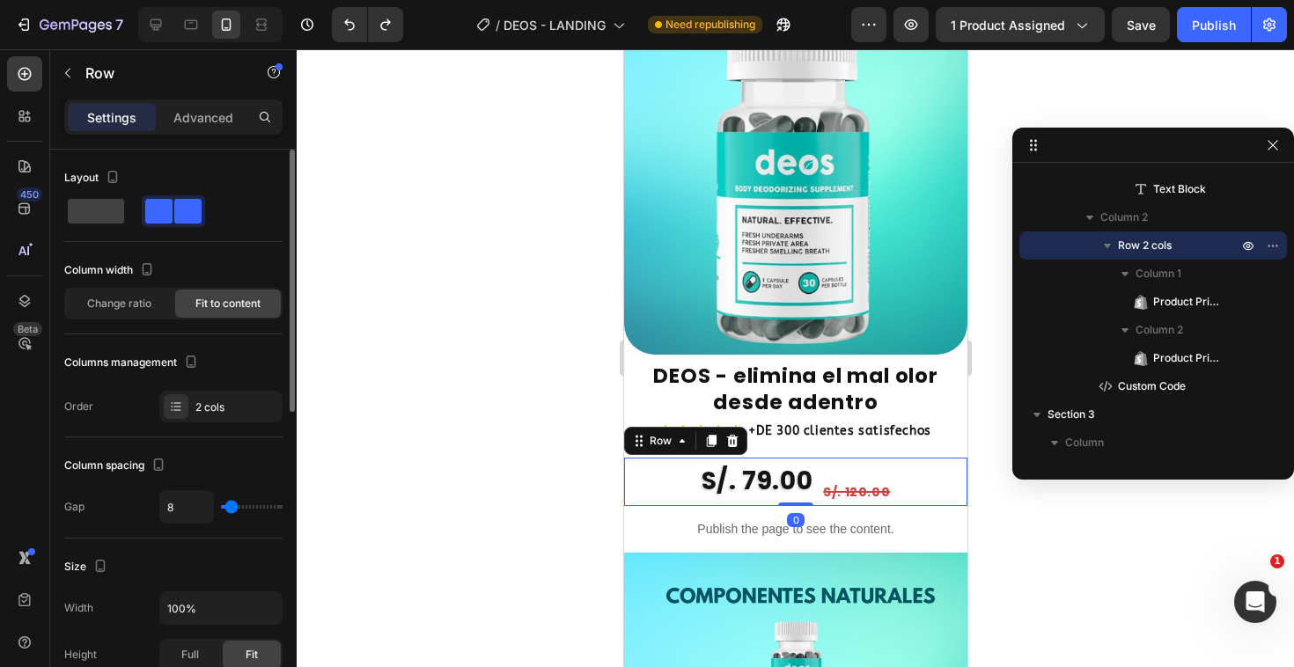
click at [863, 458] on div "S/. 120.00 Product Price Product Price" at bounding box center [855, 482] width 70 height 48
click at [846, 480] on div "S/. 120.00" at bounding box center [855, 493] width 70 height 26
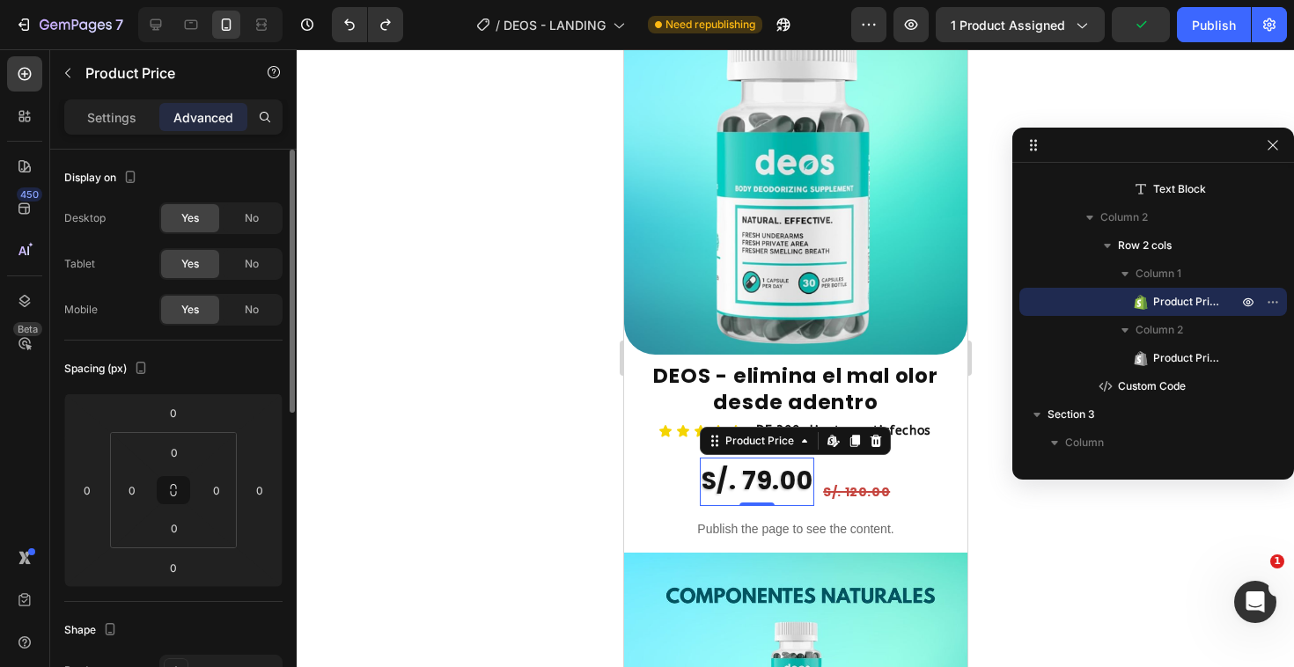
click at [784, 458] on div "S/. 79.00" at bounding box center [756, 482] width 114 height 48
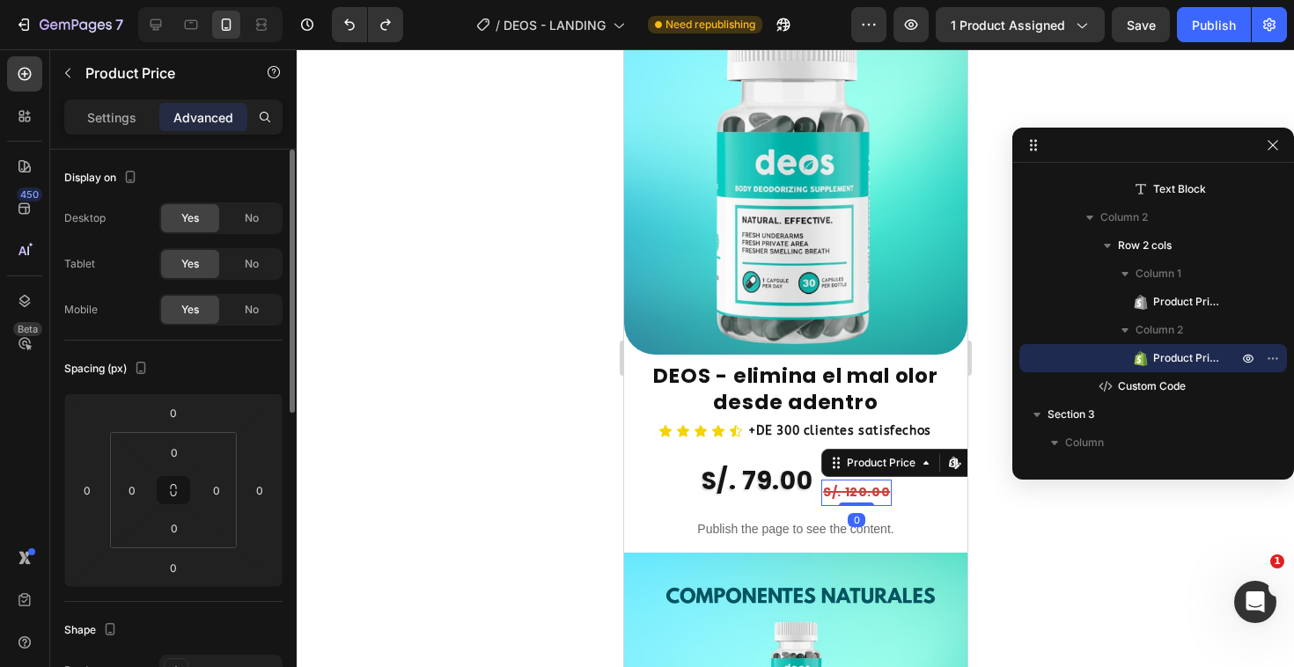
click at [825, 480] on div "S/. 120.00" at bounding box center [855, 493] width 70 height 26
click at [888, 455] on div "Product Price" at bounding box center [880, 463] width 76 height 16
click at [839, 480] on div "S/. 120.00" at bounding box center [855, 493] width 70 height 26
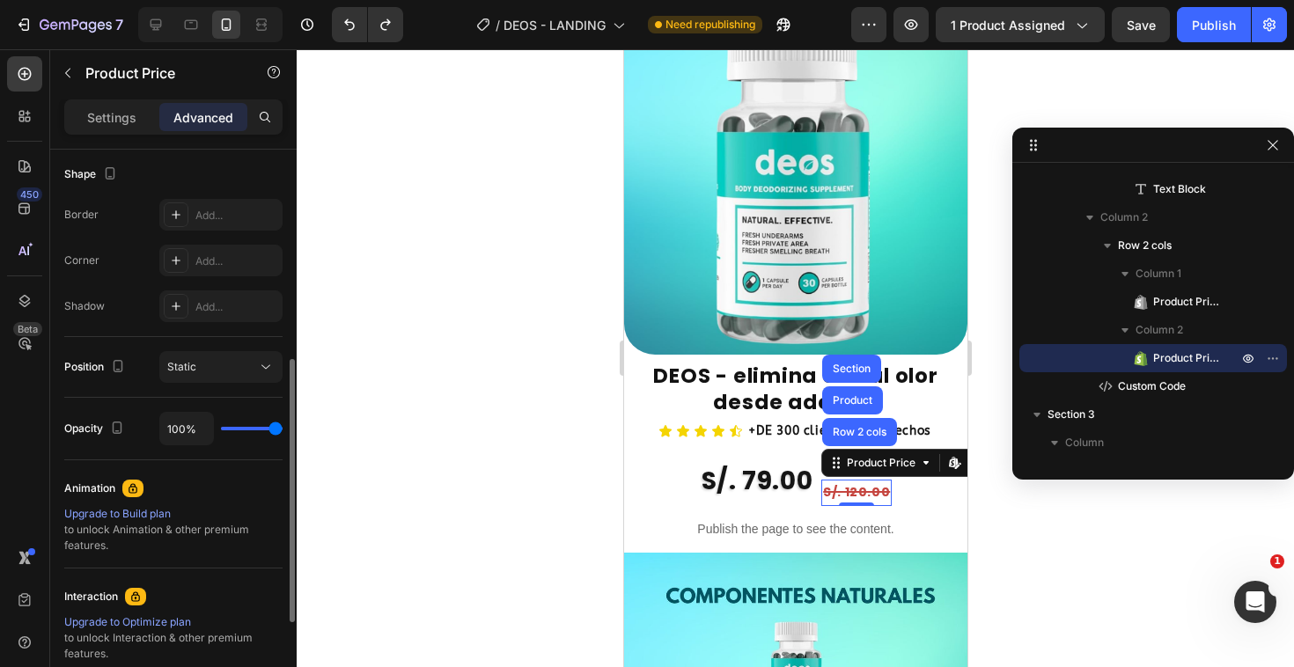
scroll to position [454, 0]
click at [176, 369] on span "Static" at bounding box center [181, 368] width 29 height 13
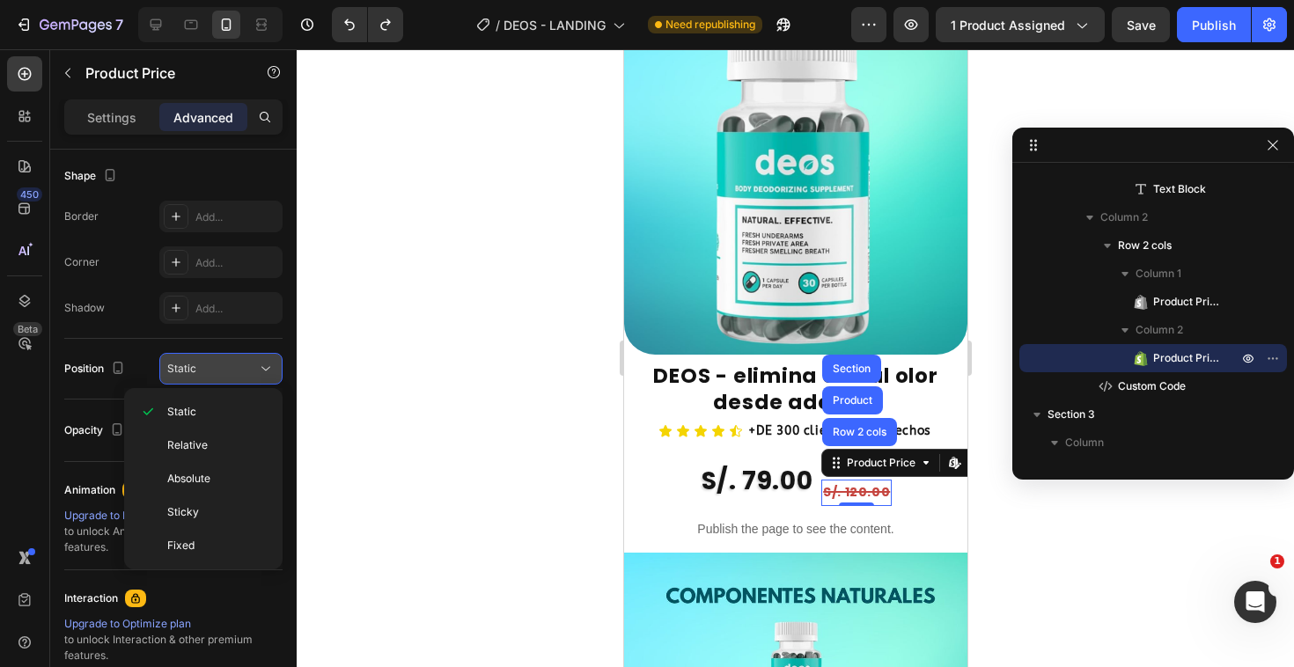
click at [176, 369] on span "Static" at bounding box center [181, 368] width 29 height 13
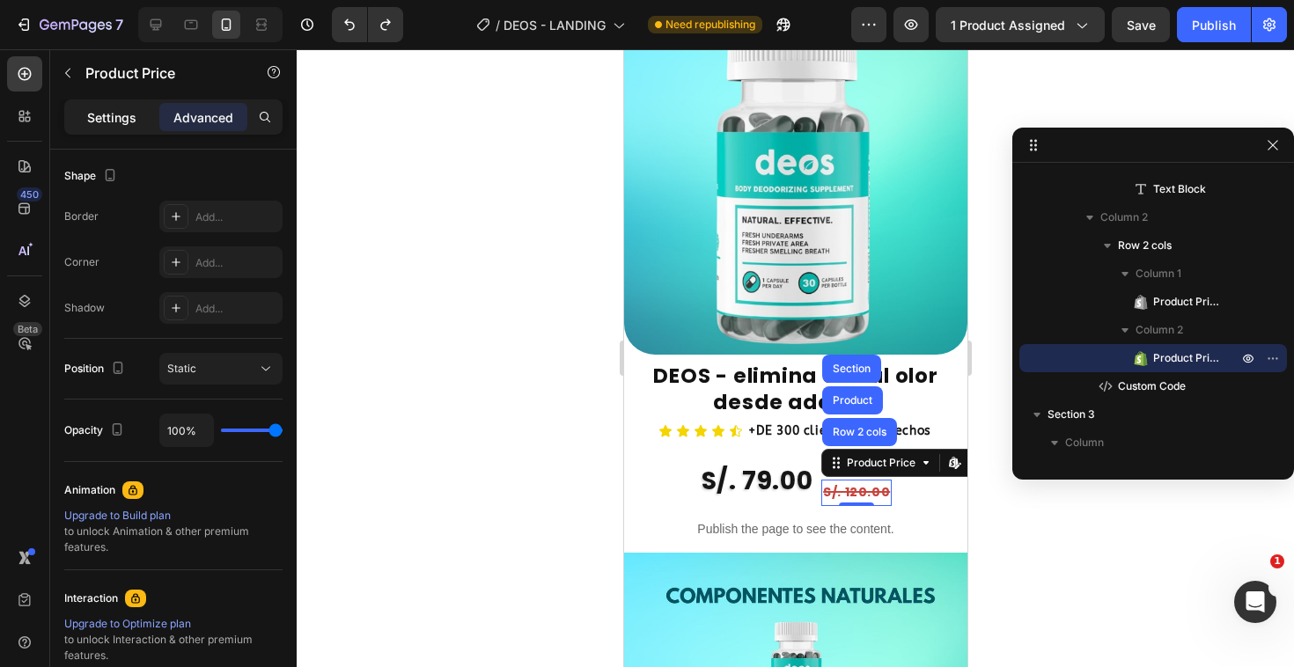
click at [119, 123] on p "Settings" at bounding box center [111, 117] width 49 height 18
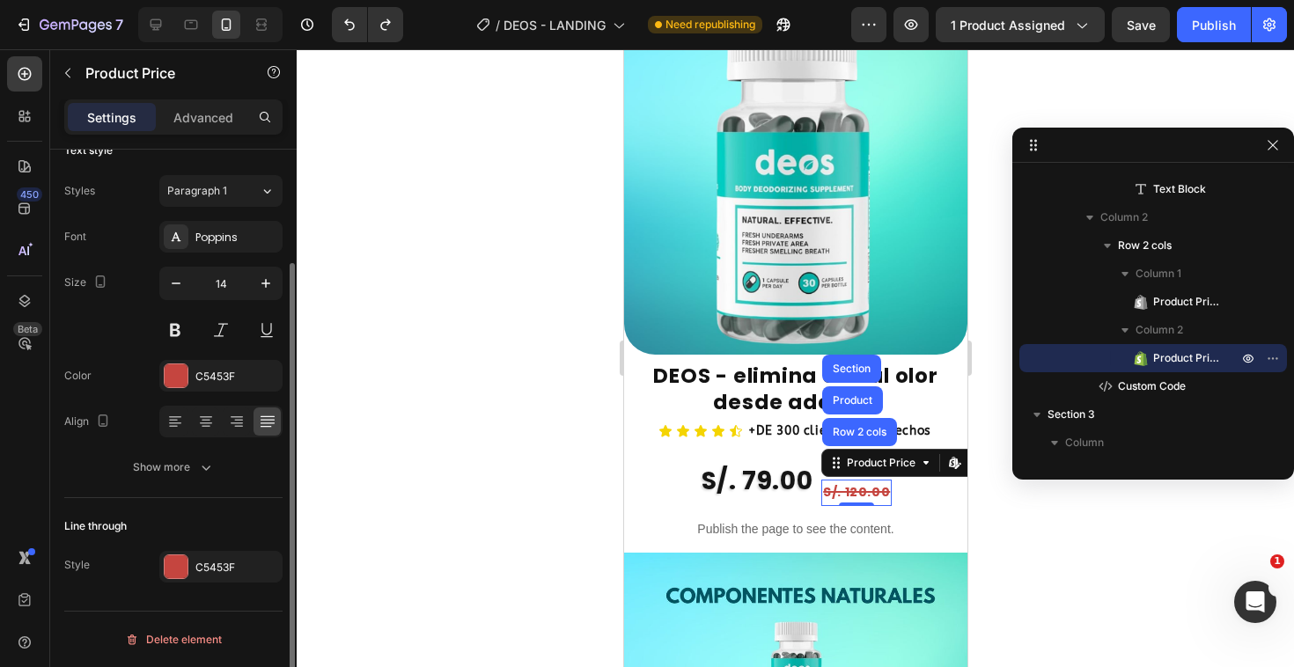
scroll to position [141, 0]
click at [200, 413] on icon at bounding box center [206, 422] width 18 height 18
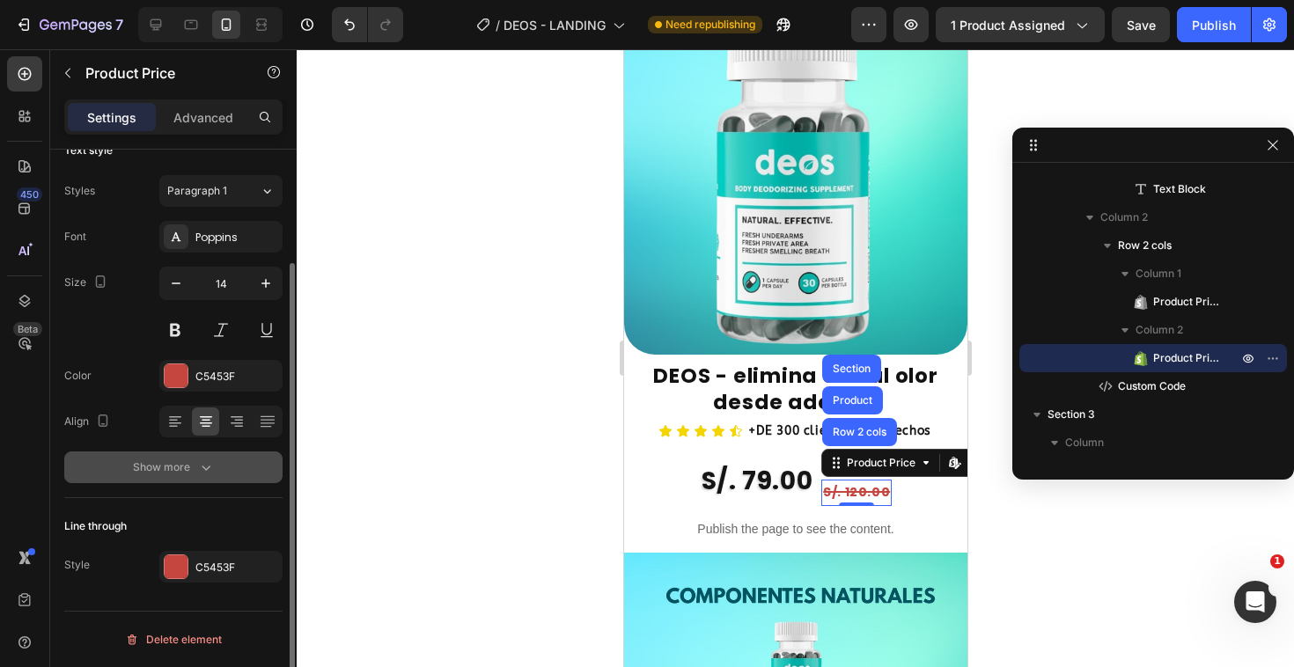
click at [184, 466] on div "Show more" at bounding box center [174, 468] width 82 height 18
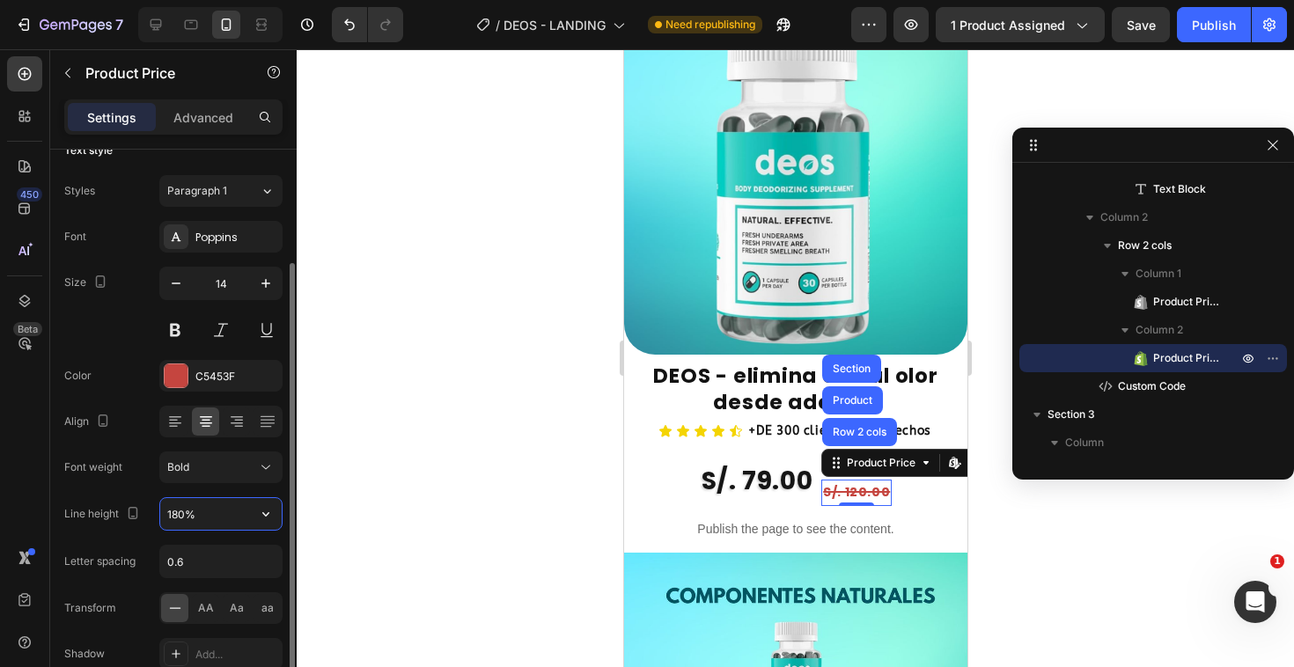
click at [206, 515] on input "180%" at bounding box center [220, 514] width 121 height 32
click at [269, 519] on icon "button" at bounding box center [266, 514] width 18 height 18
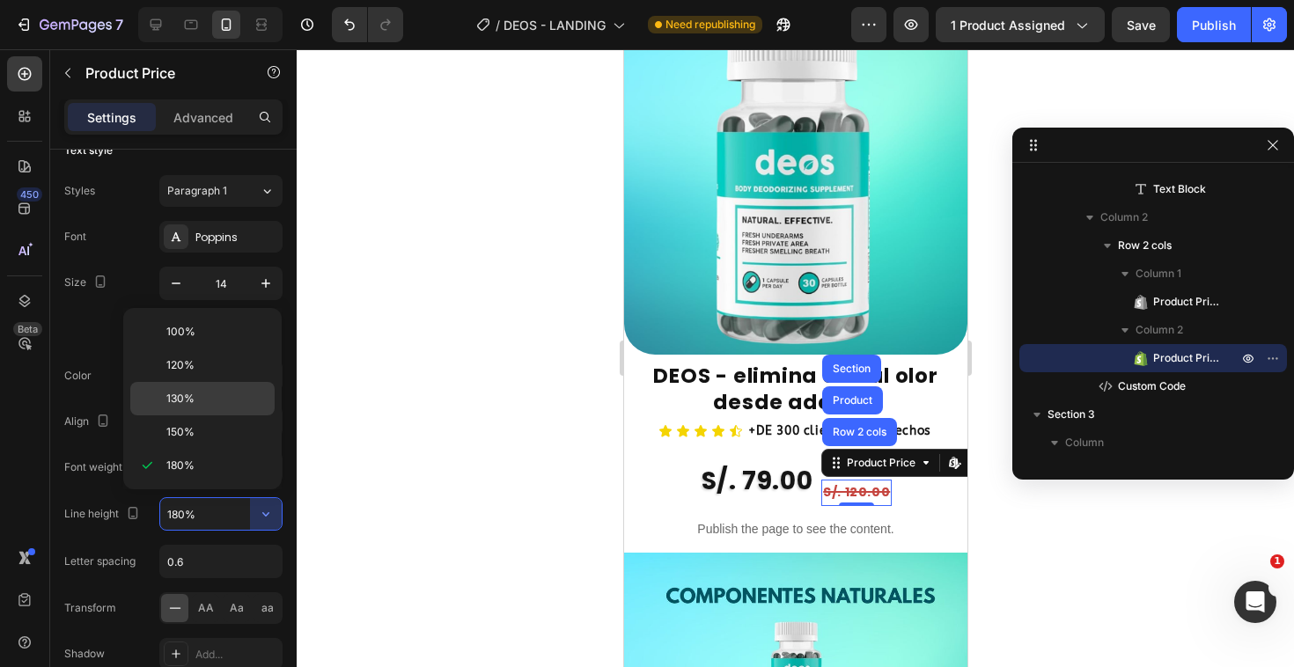
click at [190, 398] on span "130%" at bounding box center [180, 399] width 28 height 16
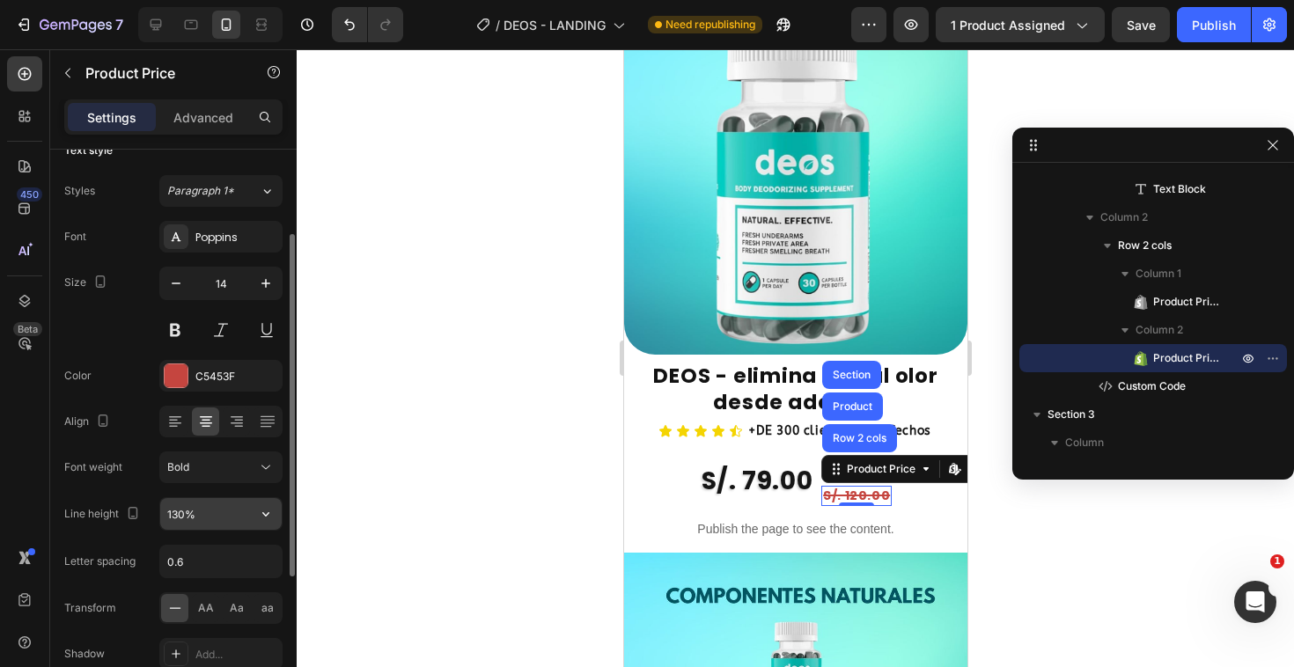
click at [260, 499] on button "button" at bounding box center [266, 514] width 32 height 32
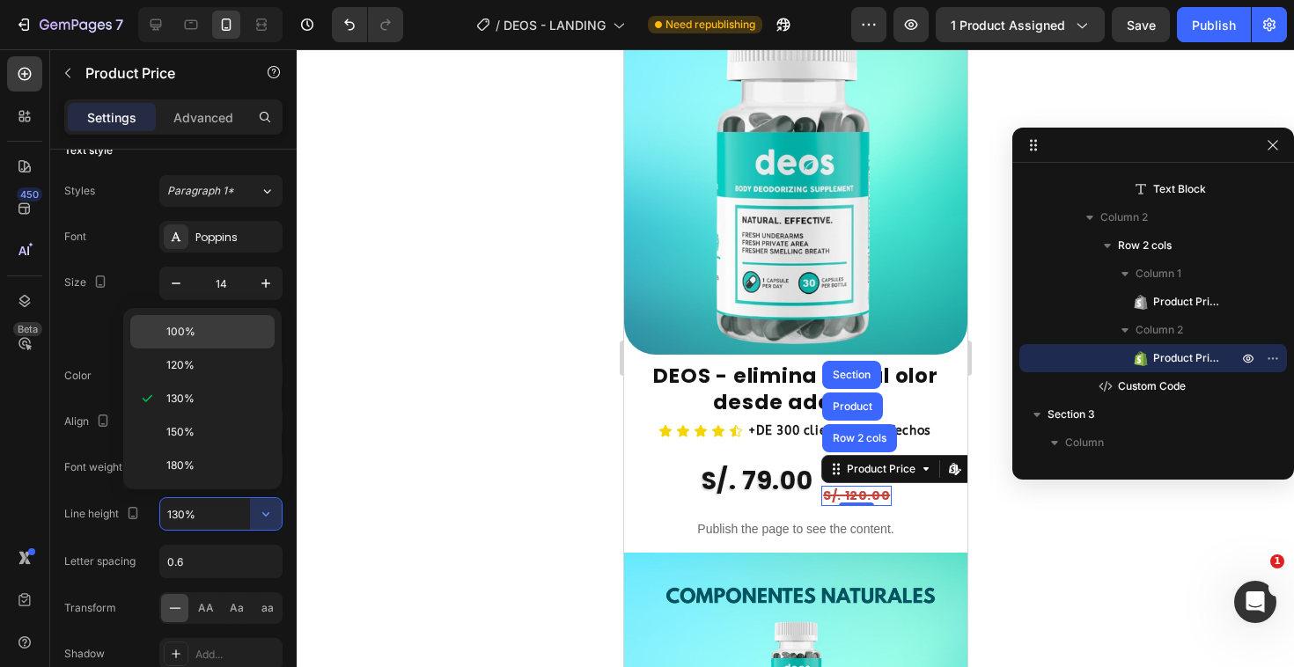
click at [197, 334] on p "100%" at bounding box center [216, 332] width 100 height 16
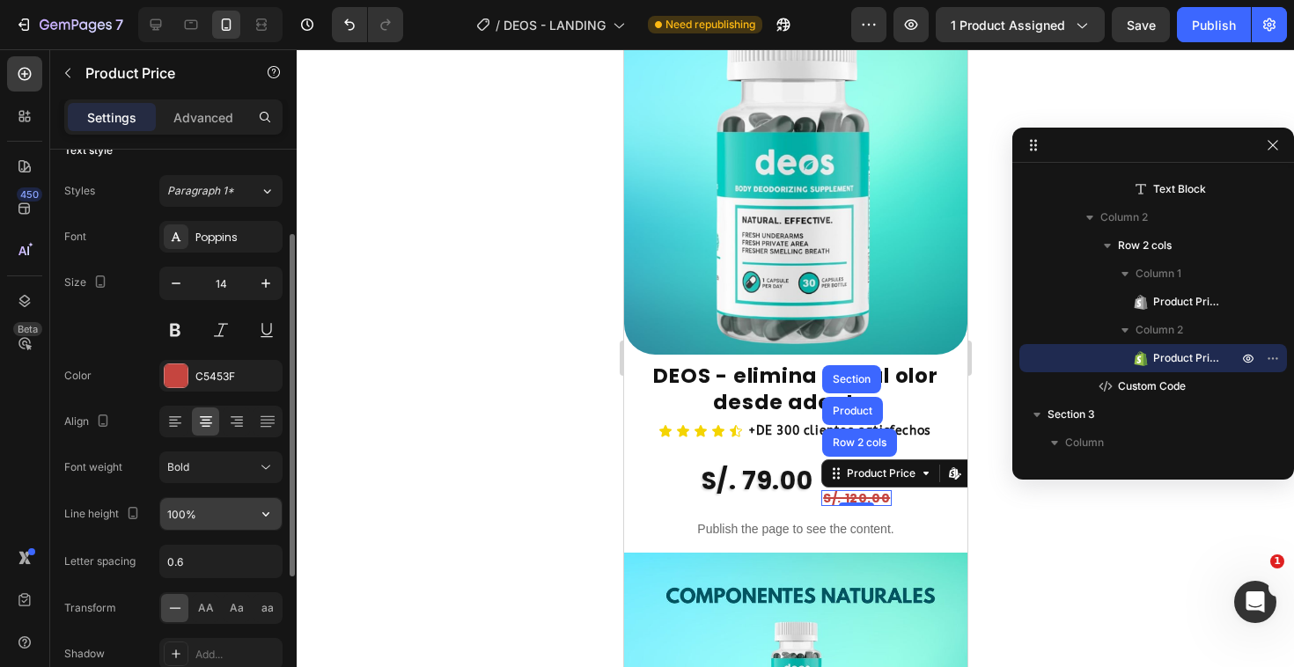
click at [261, 502] on button "button" at bounding box center [266, 514] width 32 height 32
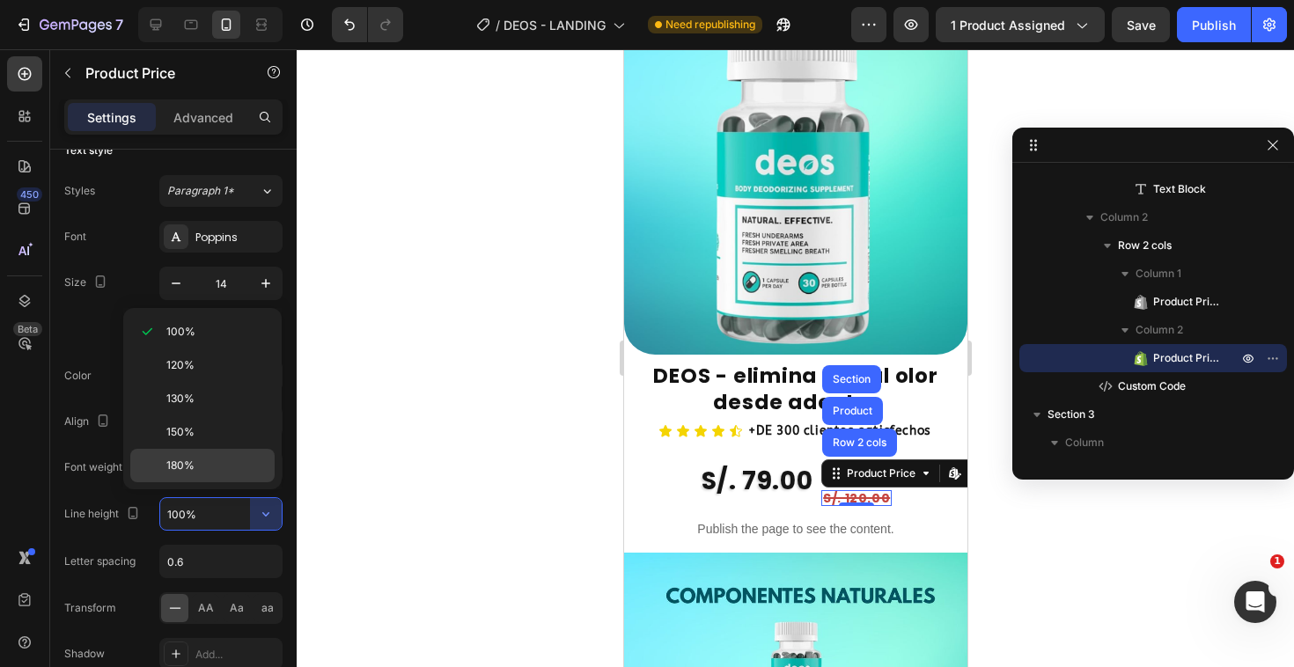
click at [210, 451] on div "180%" at bounding box center [202, 465] width 144 height 33
type input "180%"
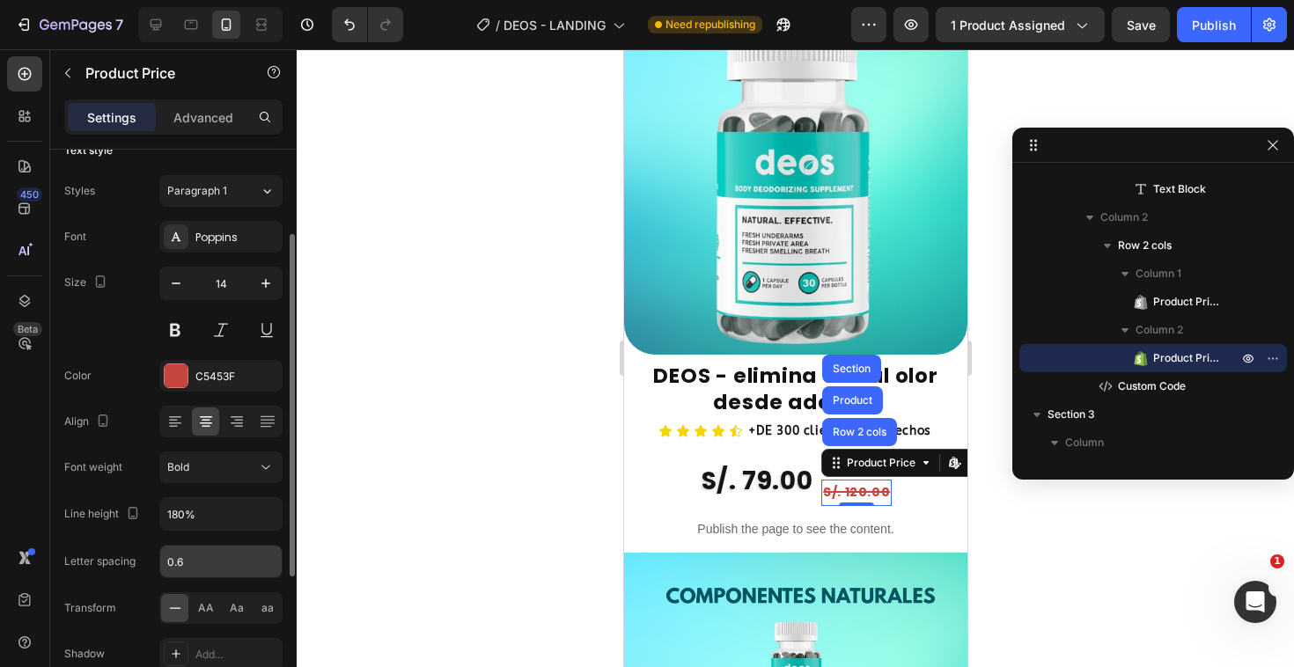
click at [236, 573] on input "0.6" at bounding box center [220, 562] width 121 height 32
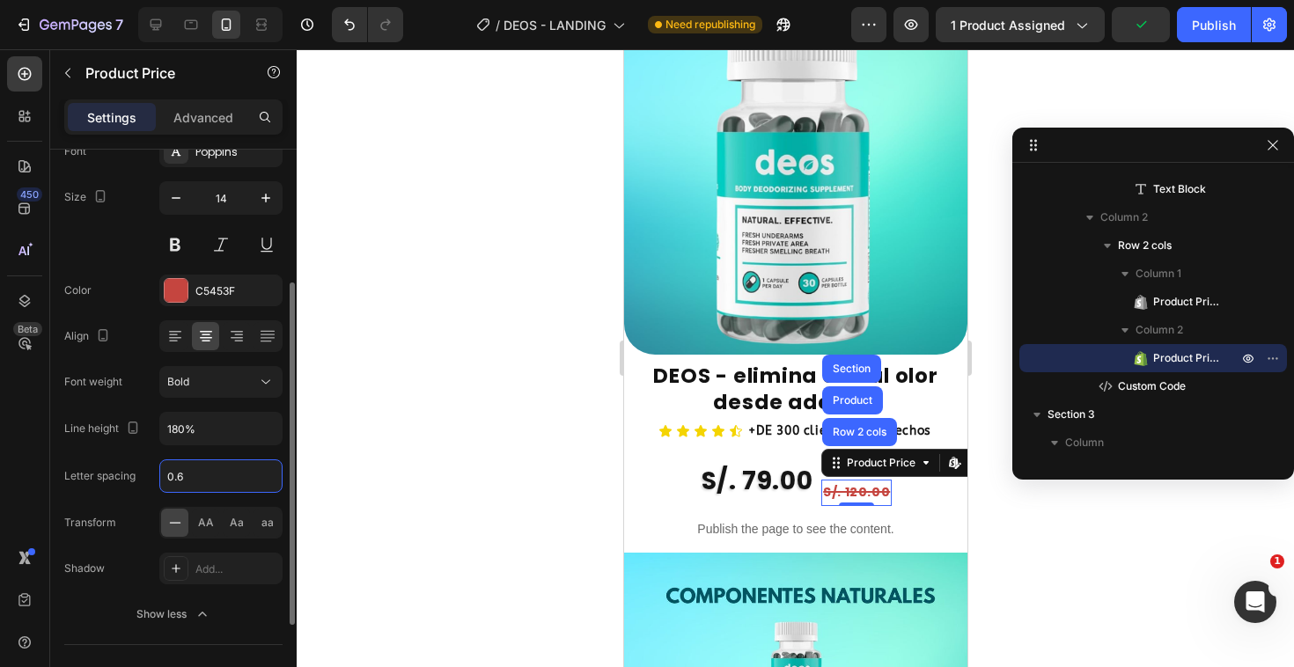
scroll to position [229, 0]
click at [118, 556] on div "Shadow Add..." at bounding box center [173, 566] width 218 height 32
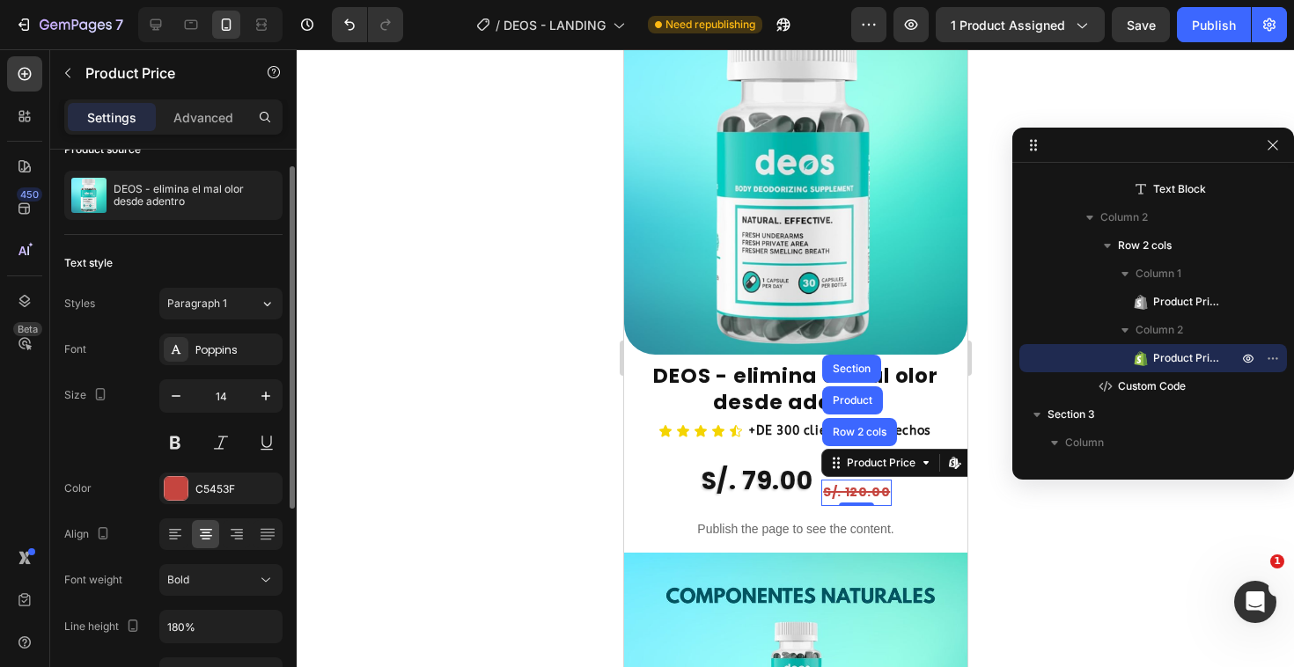
scroll to position [0, 0]
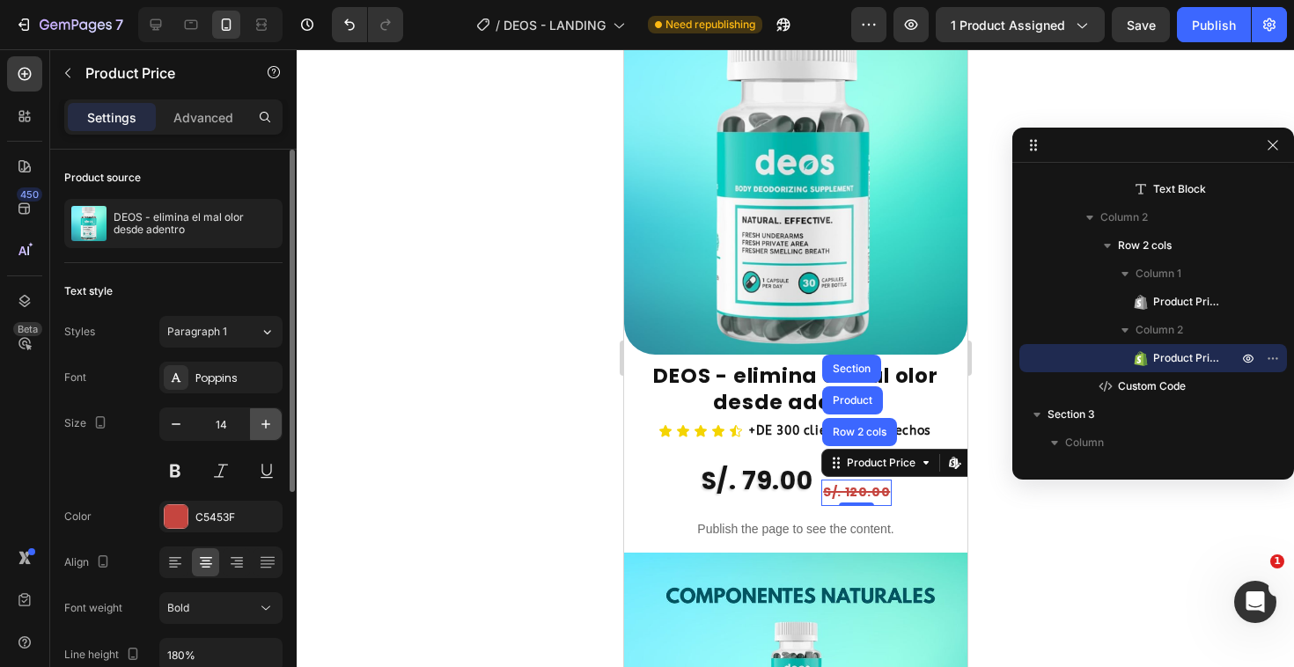
click at [267, 432] on icon "button" at bounding box center [266, 424] width 18 height 18
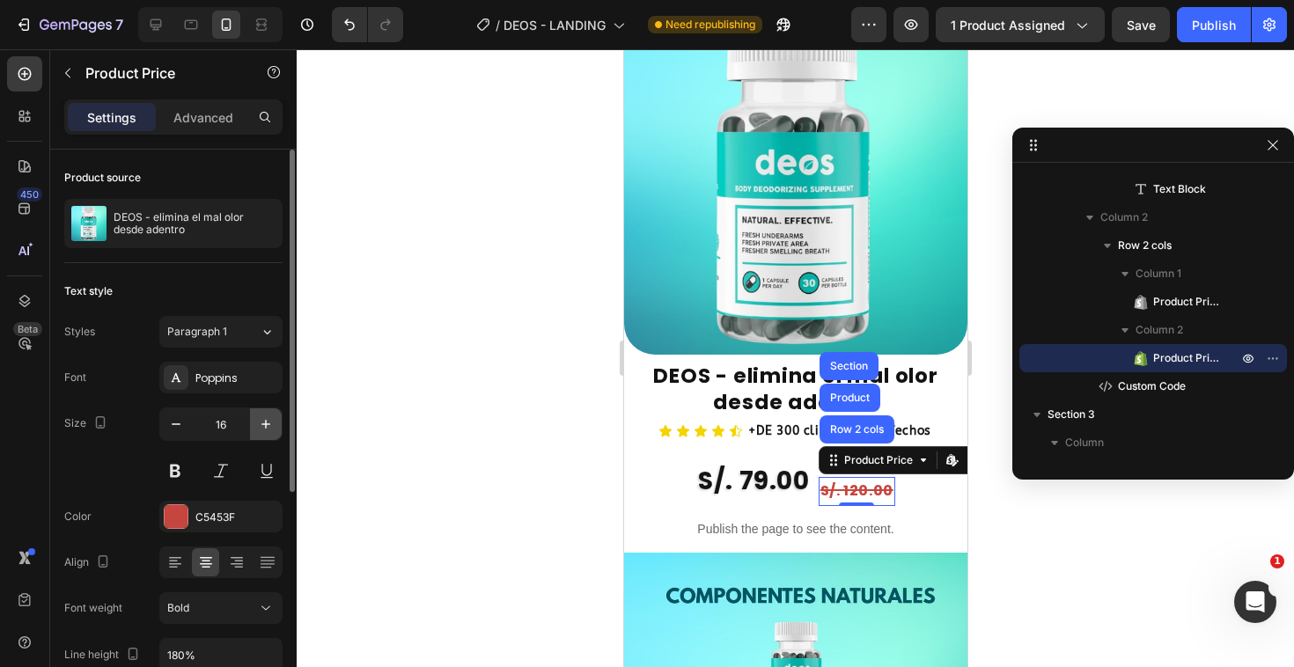
click at [267, 432] on icon "button" at bounding box center [266, 424] width 18 height 18
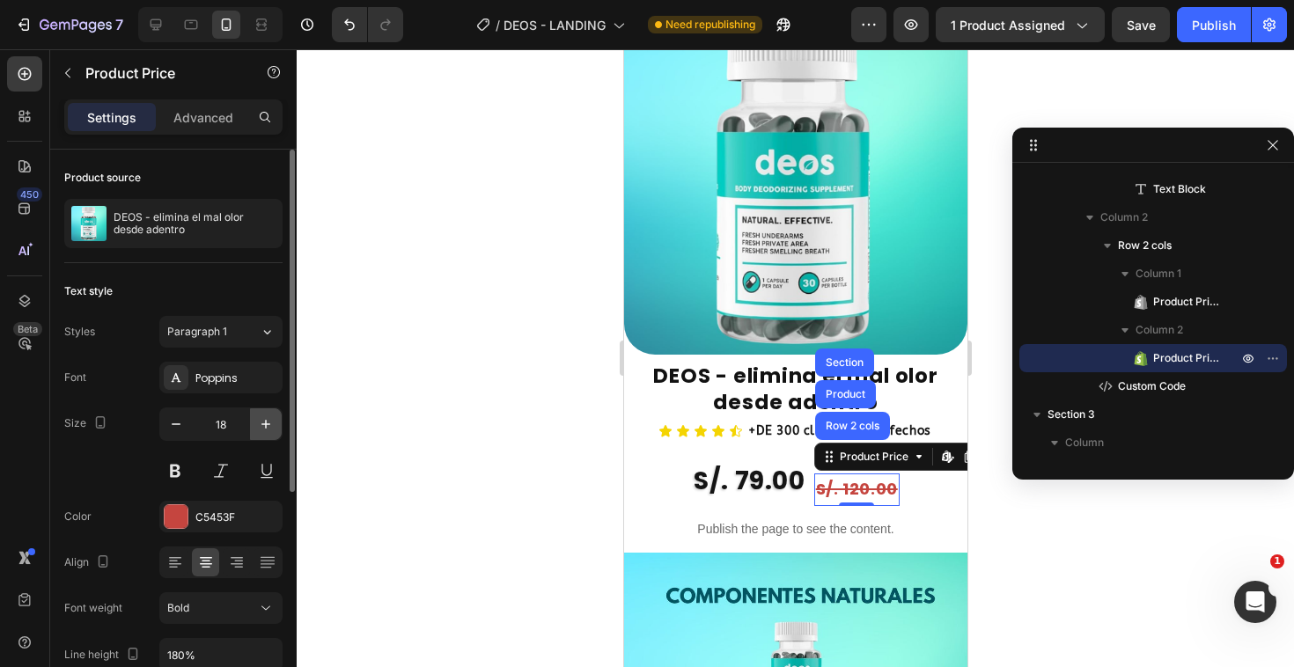
click at [267, 432] on icon "button" at bounding box center [266, 424] width 18 height 18
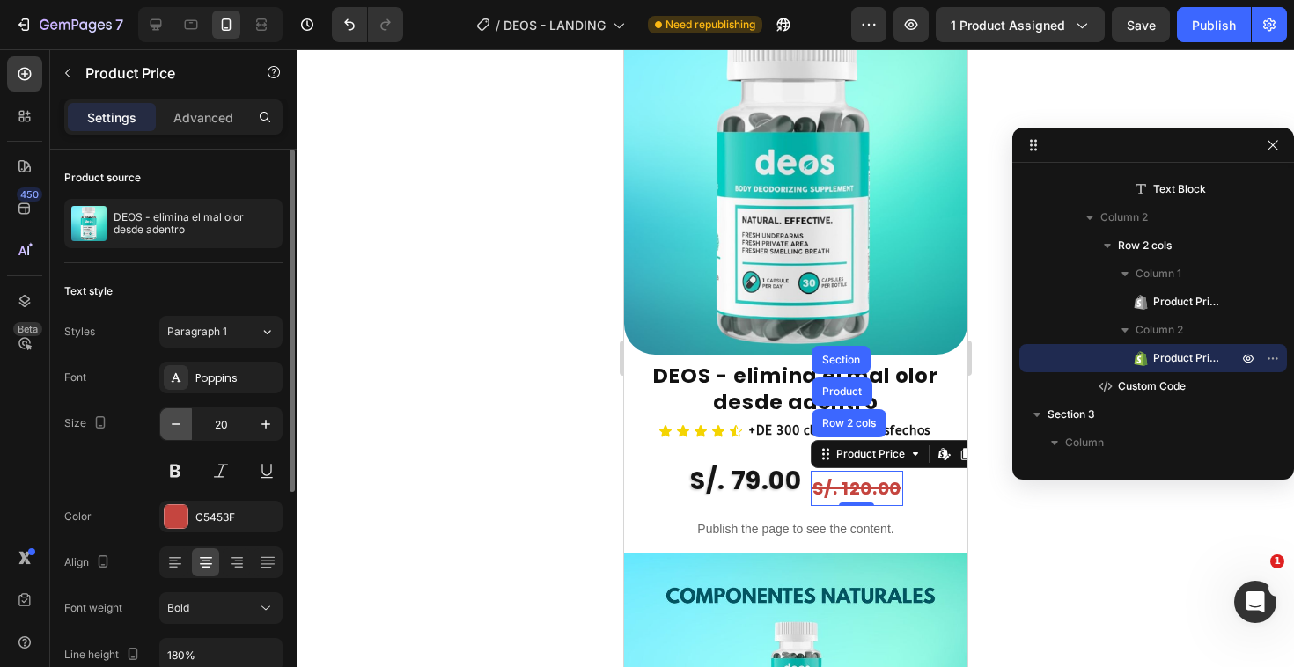
click at [177, 429] on icon "button" at bounding box center [176, 424] width 18 height 18
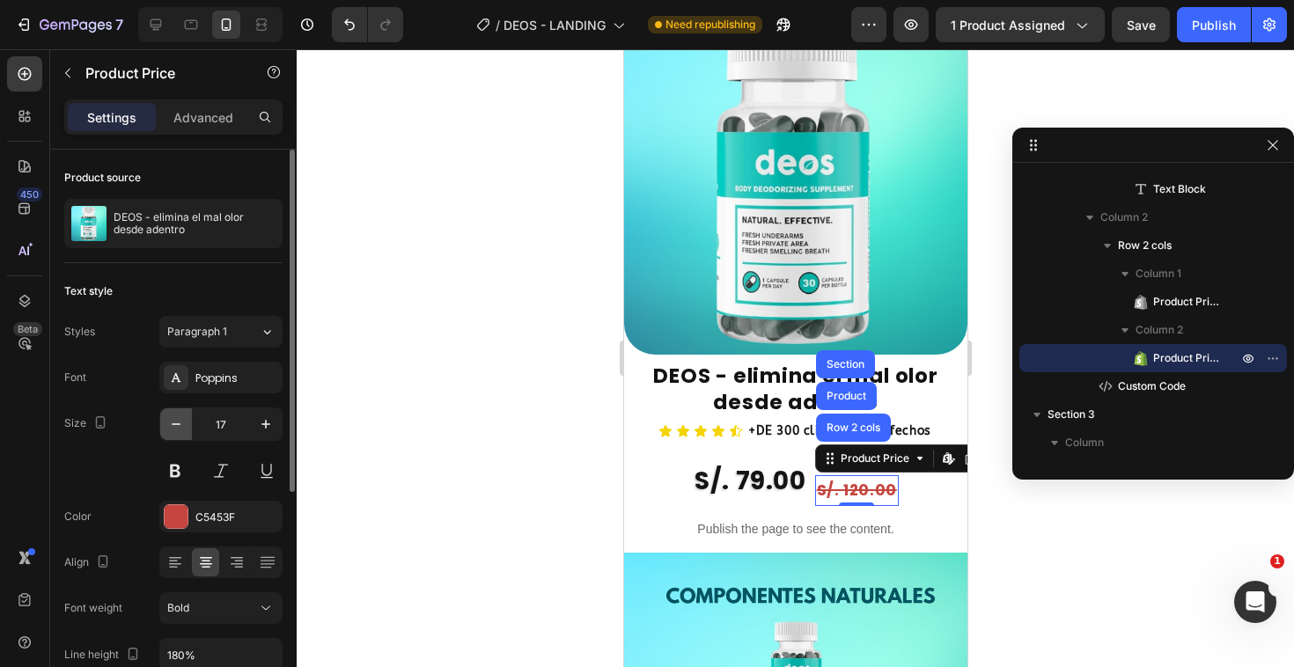
click at [177, 429] on icon "button" at bounding box center [176, 424] width 18 height 18
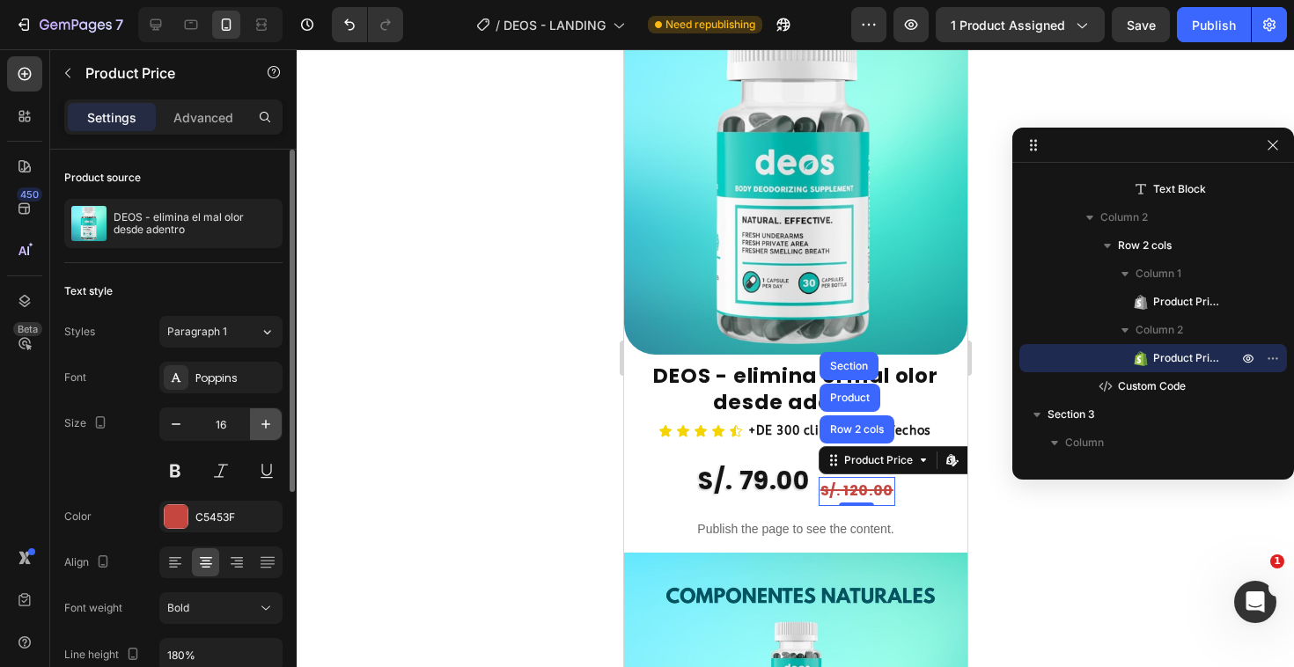
click at [268, 423] on icon "button" at bounding box center [265, 424] width 9 height 9
type input "17"
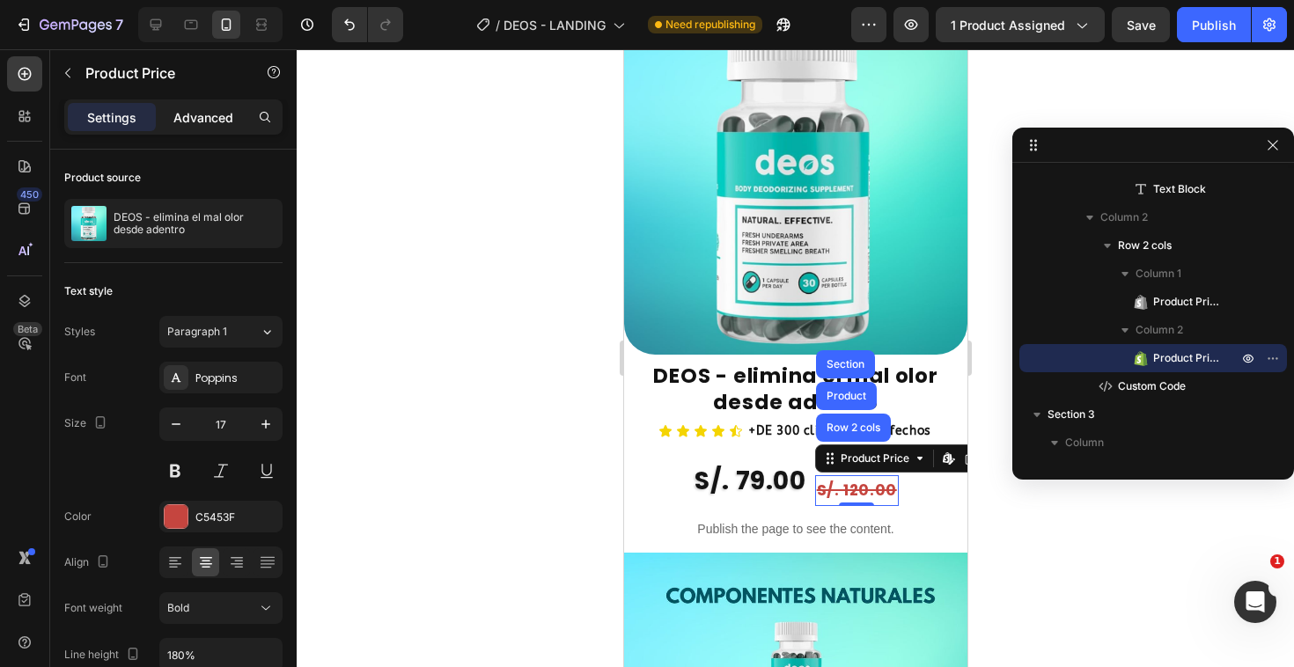
click at [187, 128] on div "Advanced" at bounding box center [203, 117] width 88 height 28
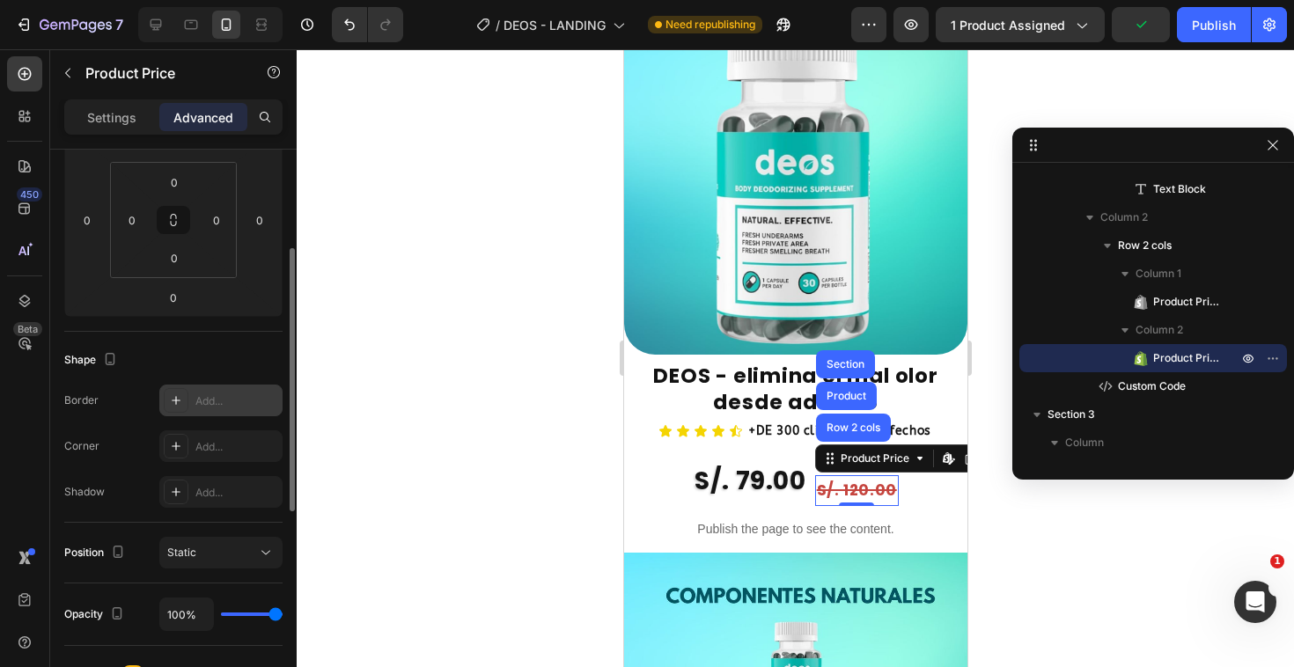
scroll to position [271, 0]
click at [224, 549] on div "Static" at bounding box center [212, 552] width 90 height 16
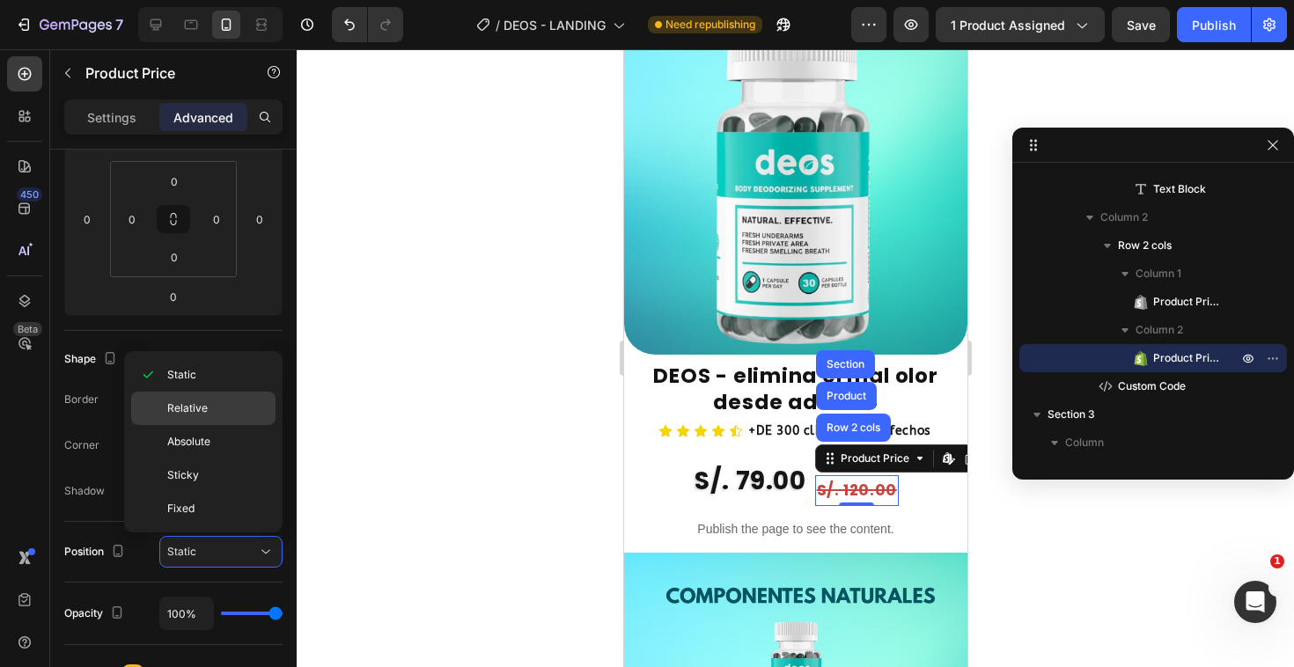
click at [198, 408] on span "Relative" at bounding box center [187, 408] width 40 height 16
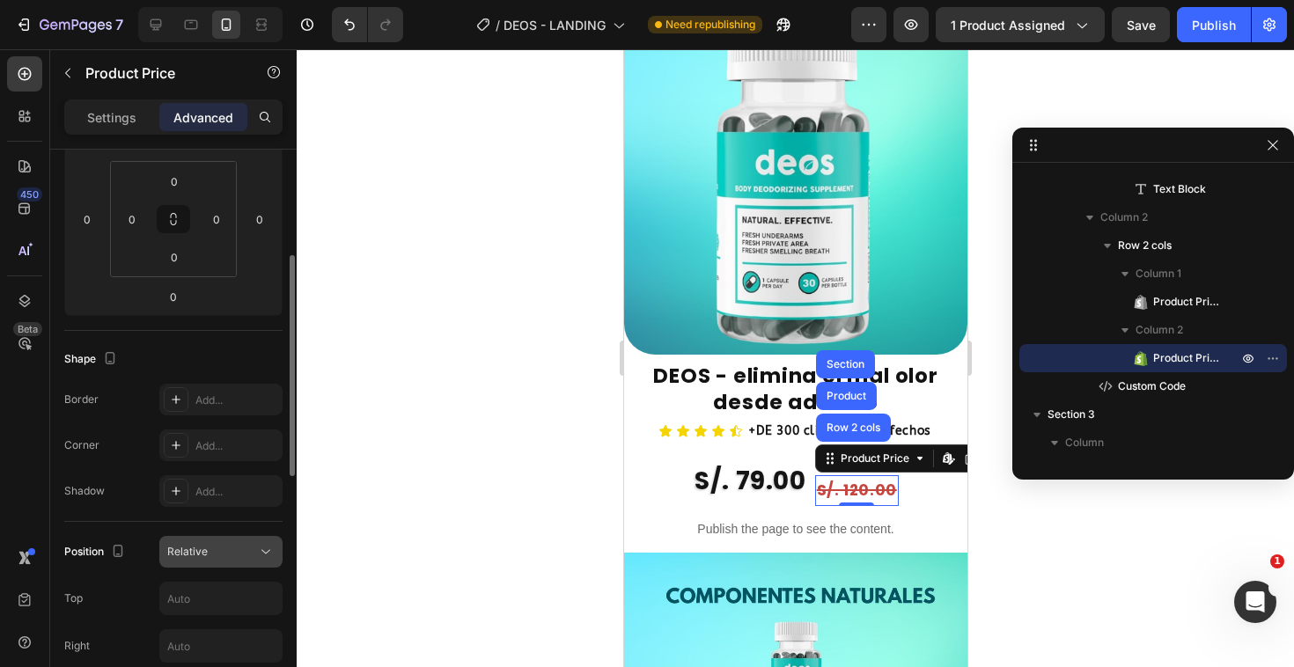
click at [230, 561] on button "Relative" at bounding box center [220, 552] width 123 height 32
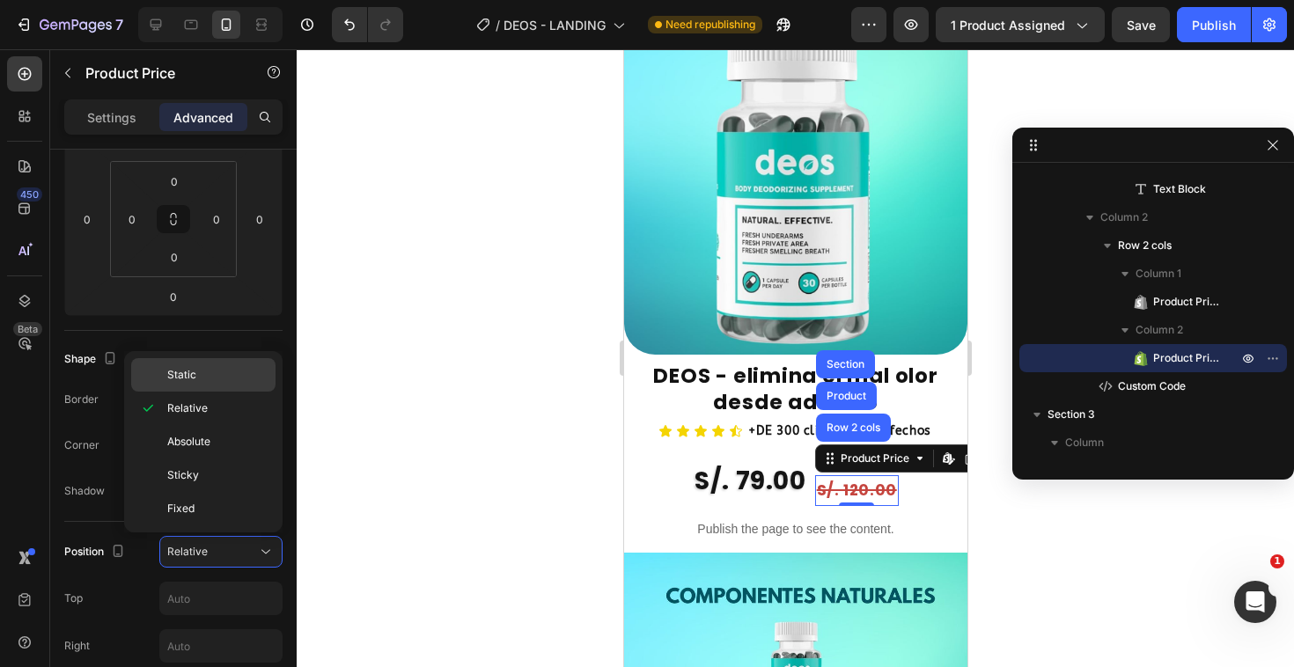
click at [196, 375] on p "Static" at bounding box center [217, 375] width 100 height 16
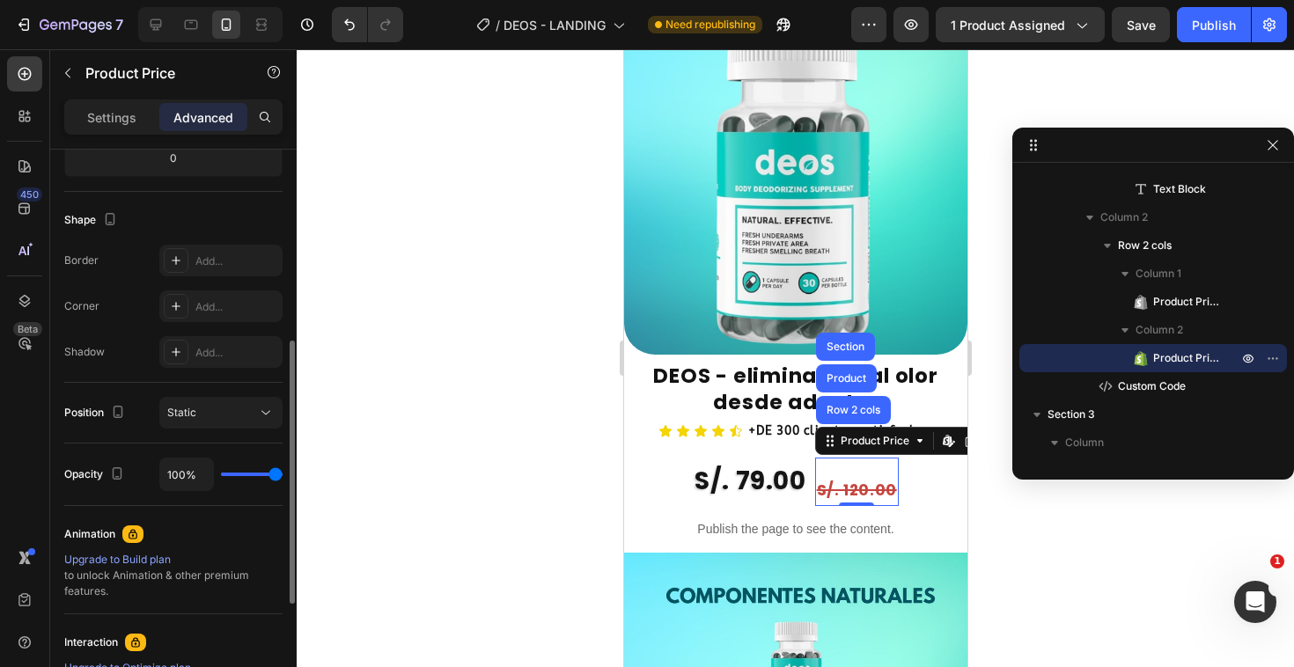
scroll to position [0, 0]
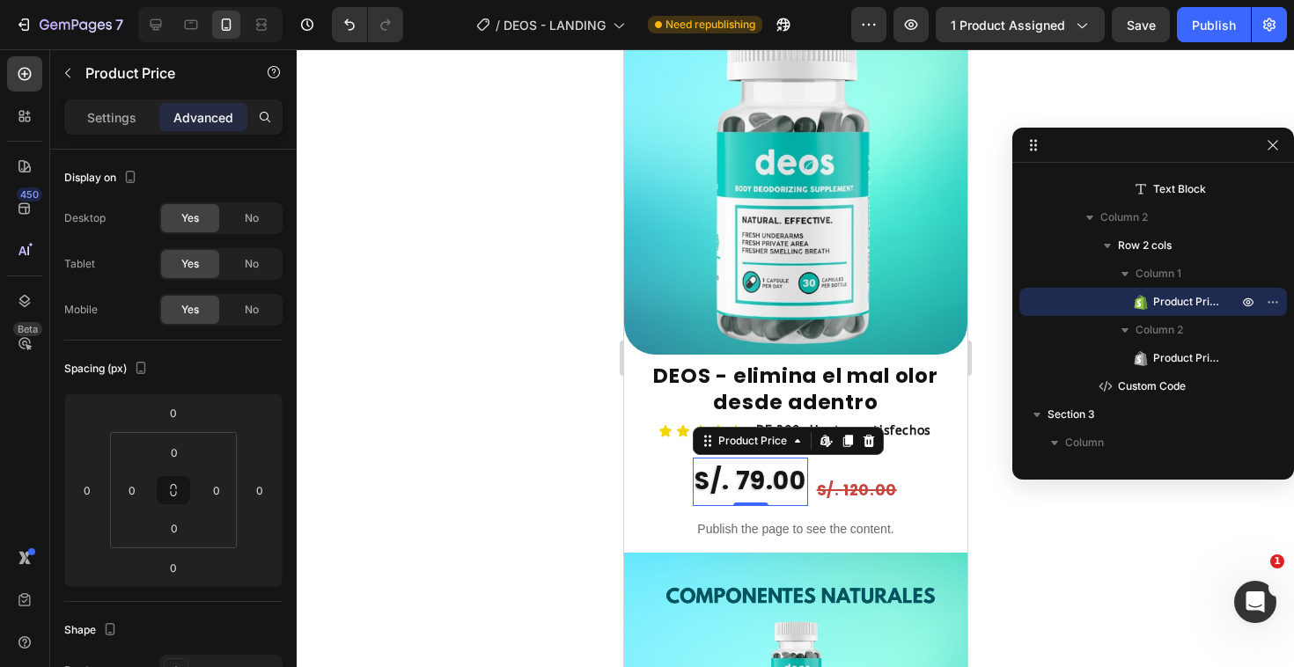
click at [774, 458] on div "S/. 79.00" at bounding box center [749, 482] width 114 height 48
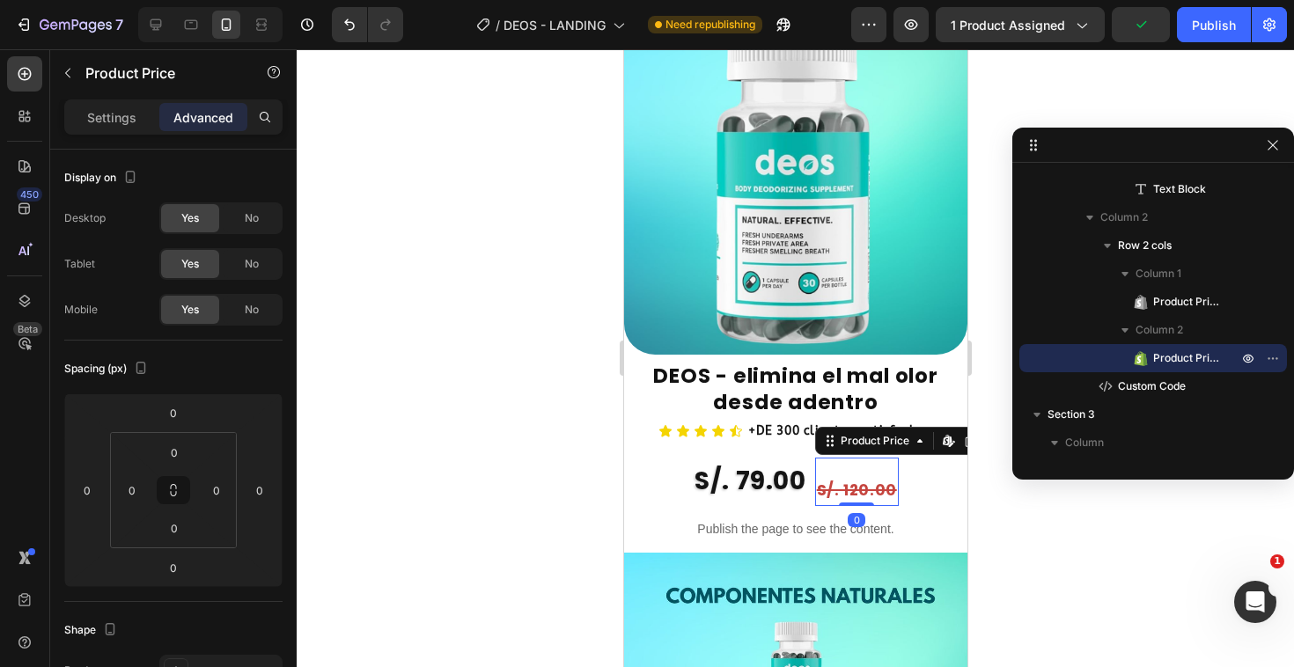
click at [846, 475] on div "S/. 120.00" at bounding box center [856, 490] width 84 height 31
click at [784, 458] on div "S/. 79.00" at bounding box center [749, 482] width 114 height 48
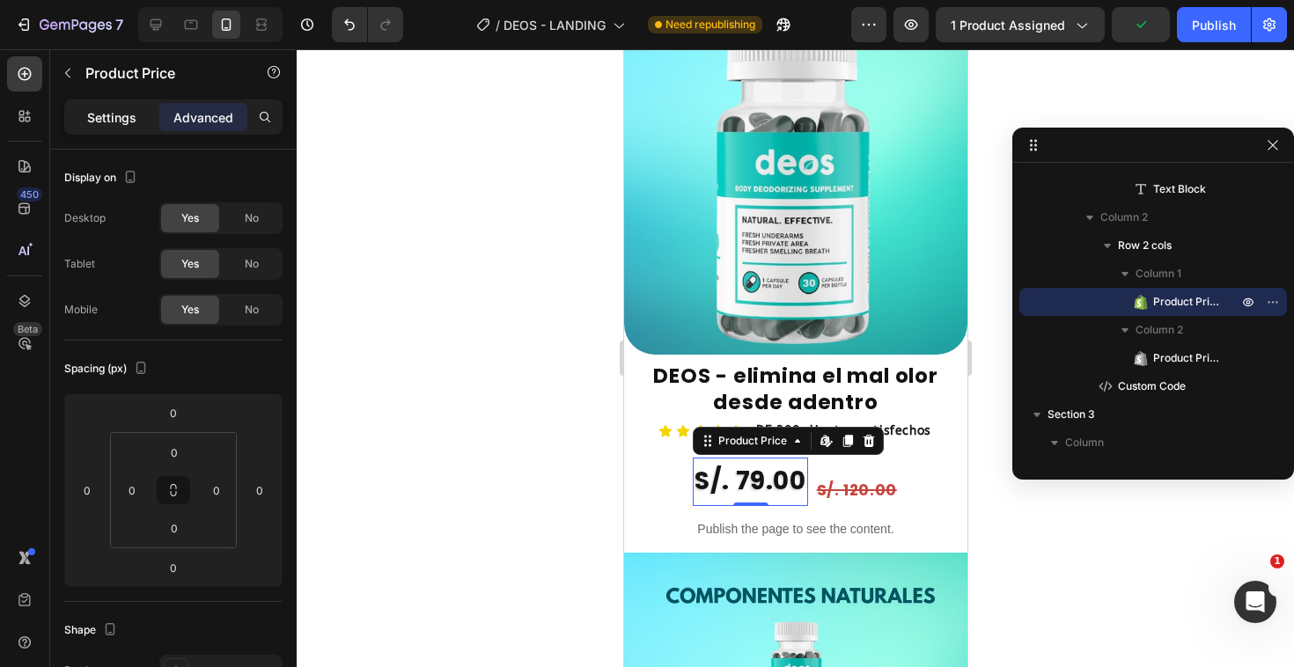
click at [123, 117] on p "Settings" at bounding box center [111, 117] width 49 height 18
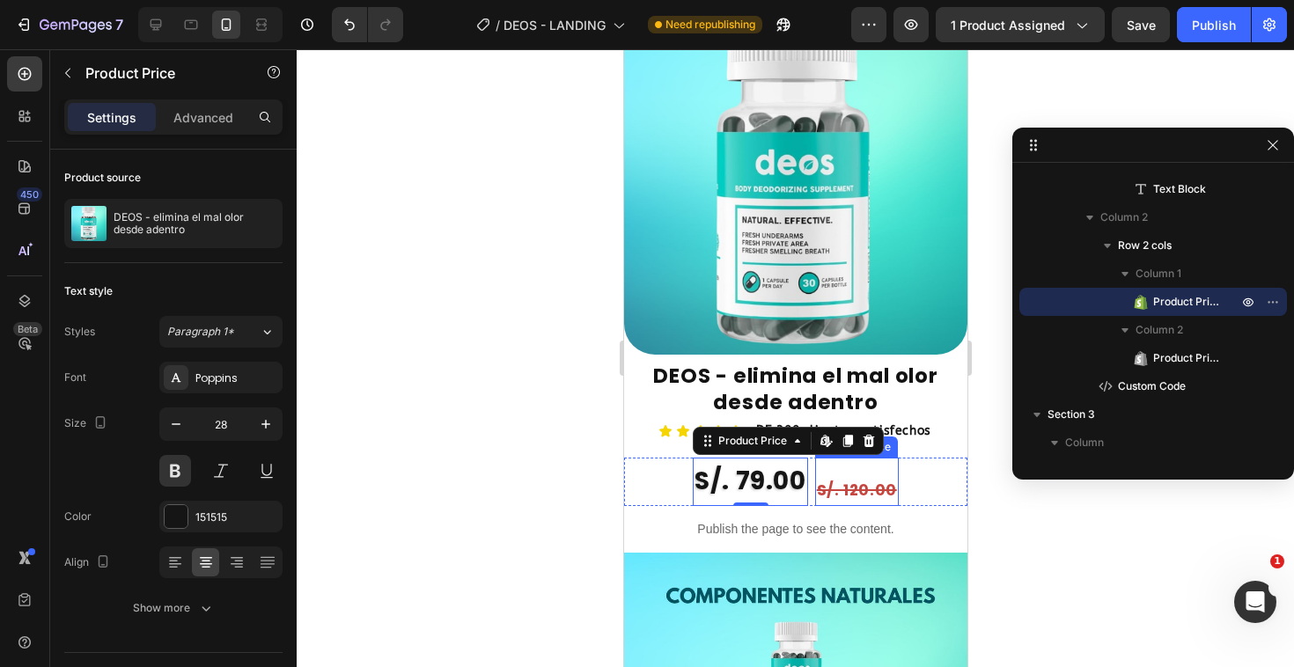
click at [840, 475] on div "S/. 120.00" at bounding box center [856, 490] width 84 height 31
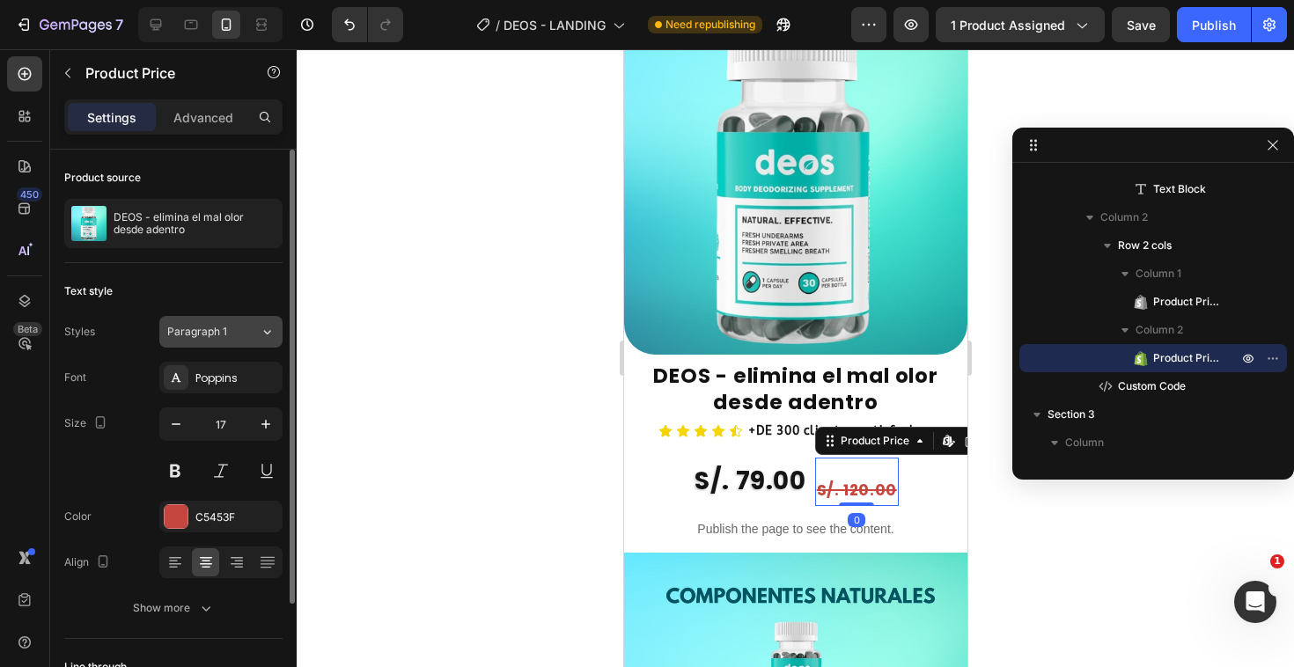
click at [214, 322] on button "Paragraph 1" at bounding box center [220, 332] width 123 height 32
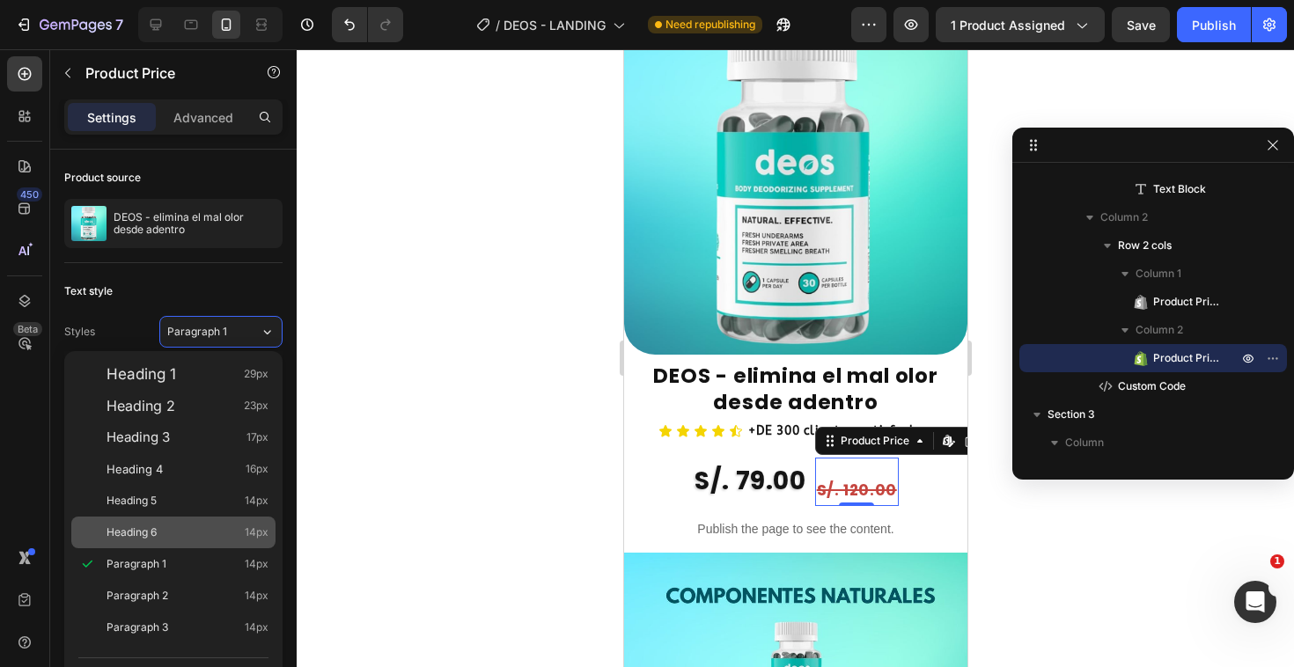
click at [234, 536] on div "Heading 6 14px" at bounding box center [187, 533] width 162 height 18
type input "14"
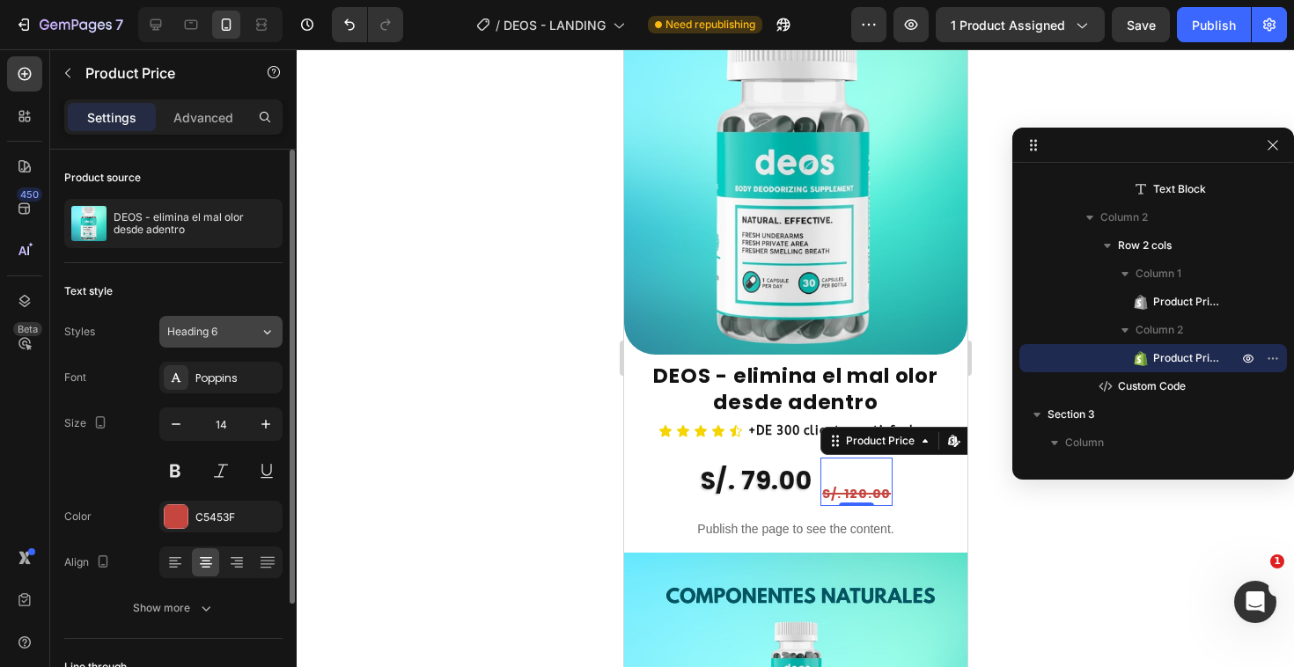
click at [261, 330] on icon at bounding box center [267, 332] width 15 height 18
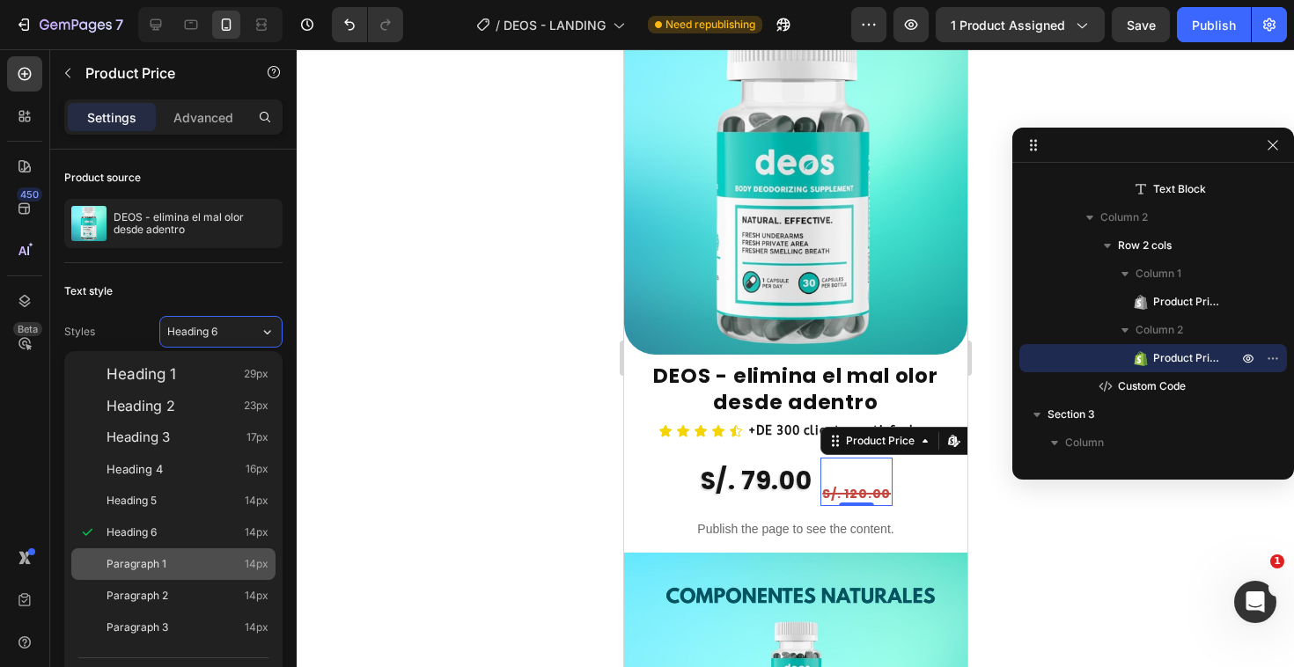
click at [229, 571] on div "Paragraph 1 14px" at bounding box center [187, 564] width 162 height 18
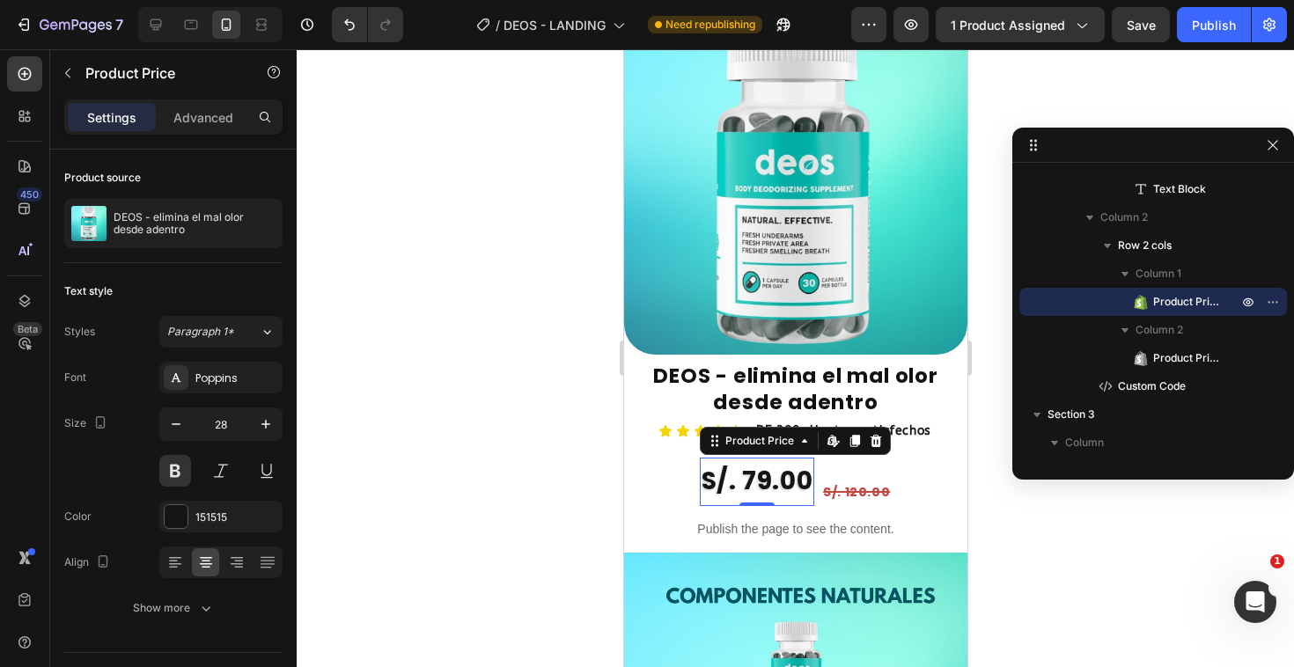
click at [766, 458] on div "S/. 79.00" at bounding box center [756, 482] width 114 height 48
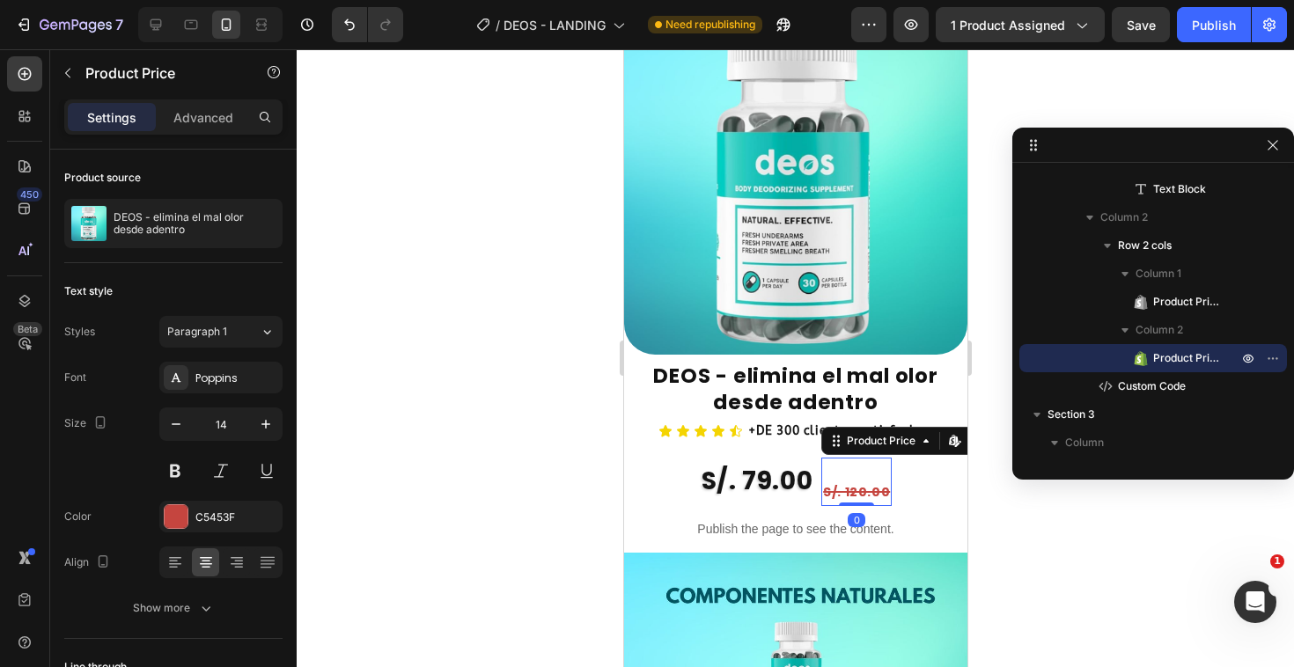
click at [875, 480] on div "S/. 120.00" at bounding box center [855, 493] width 70 height 26
click at [768, 458] on div "S/. 79.00" at bounding box center [756, 482] width 114 height 48
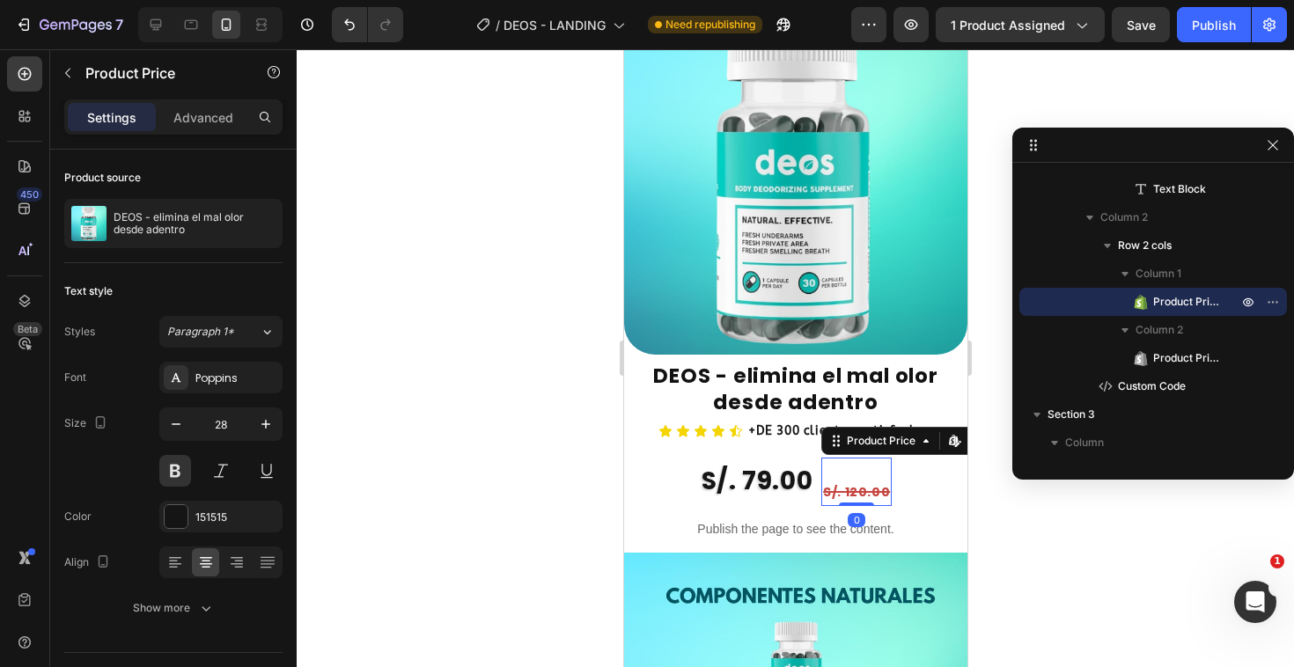
click at [849, 480] on div "S/. 120.00" at bounding box center [855, 493] width 70 height 26
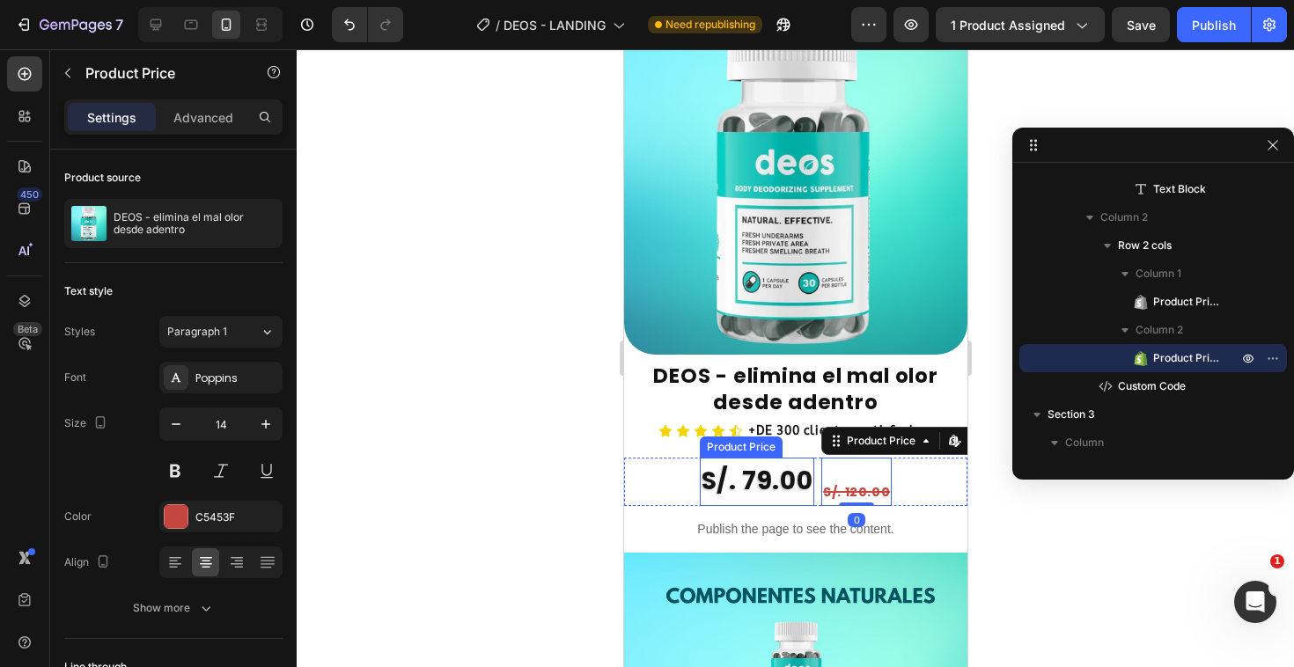
click at [762, 458] on div "S/. 79.00" at bounding box center [756, 482] width 114 height 48
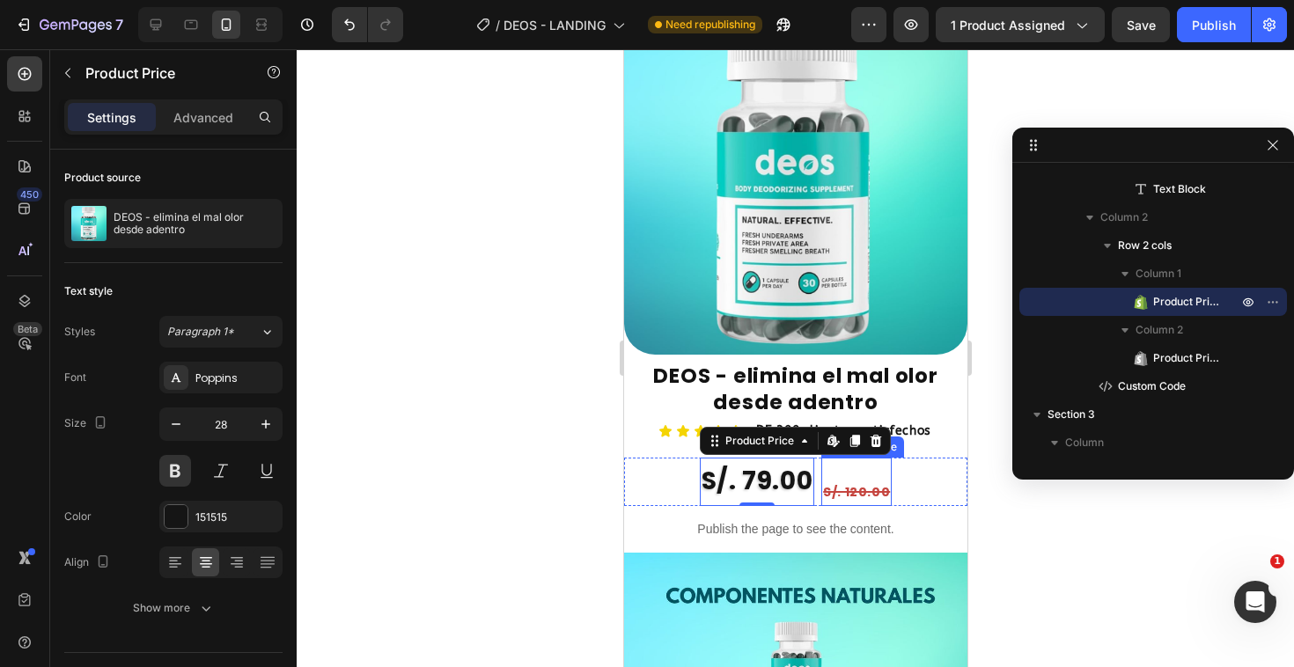
click at [847, 480] on div "S/. 120.00" at bounding box center [855, 493] width 70 height 26
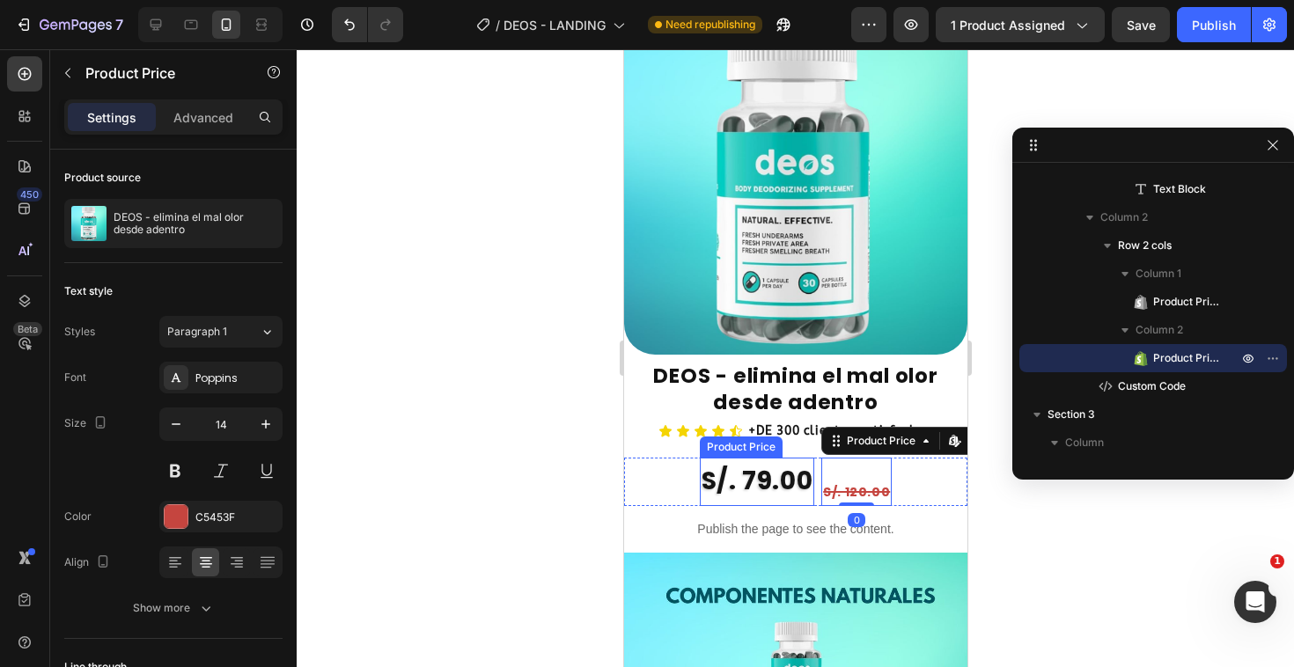
click at [765, 458] on div "S/. 79.00" at bounding box center [756, 482] width 114 height 48
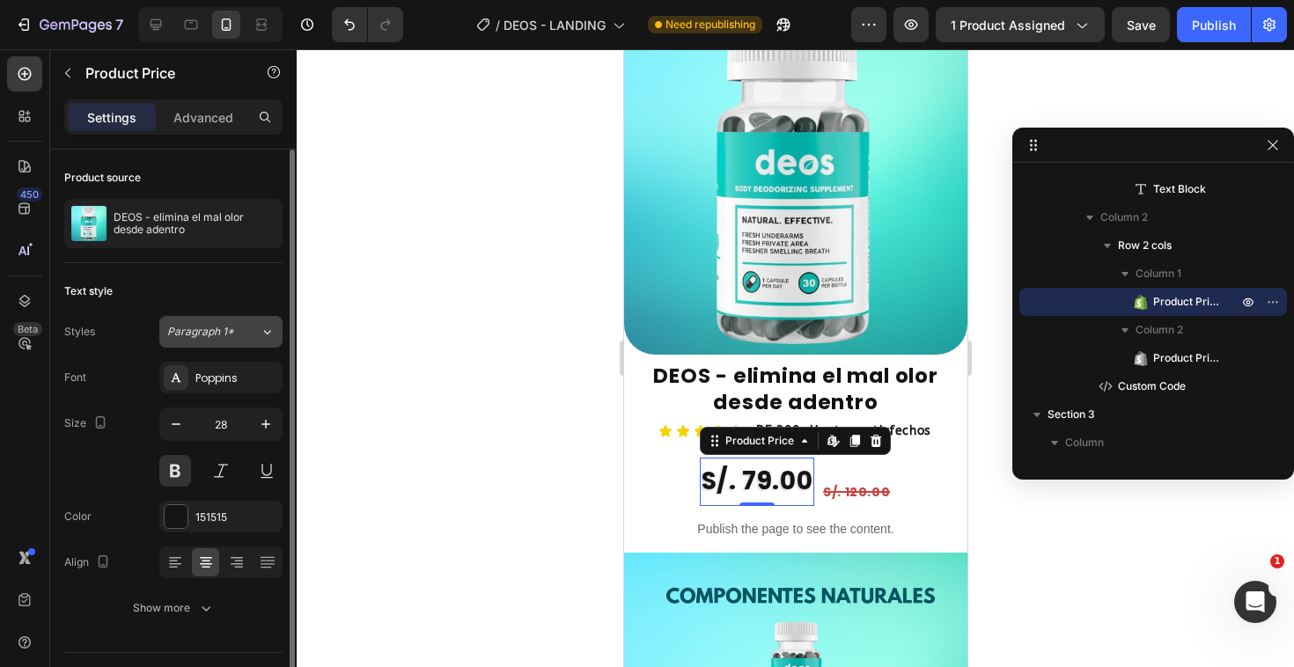
click at [255, 347] on button "Paragraph 1*" at bounding box center [220, 332] width 123 height 32
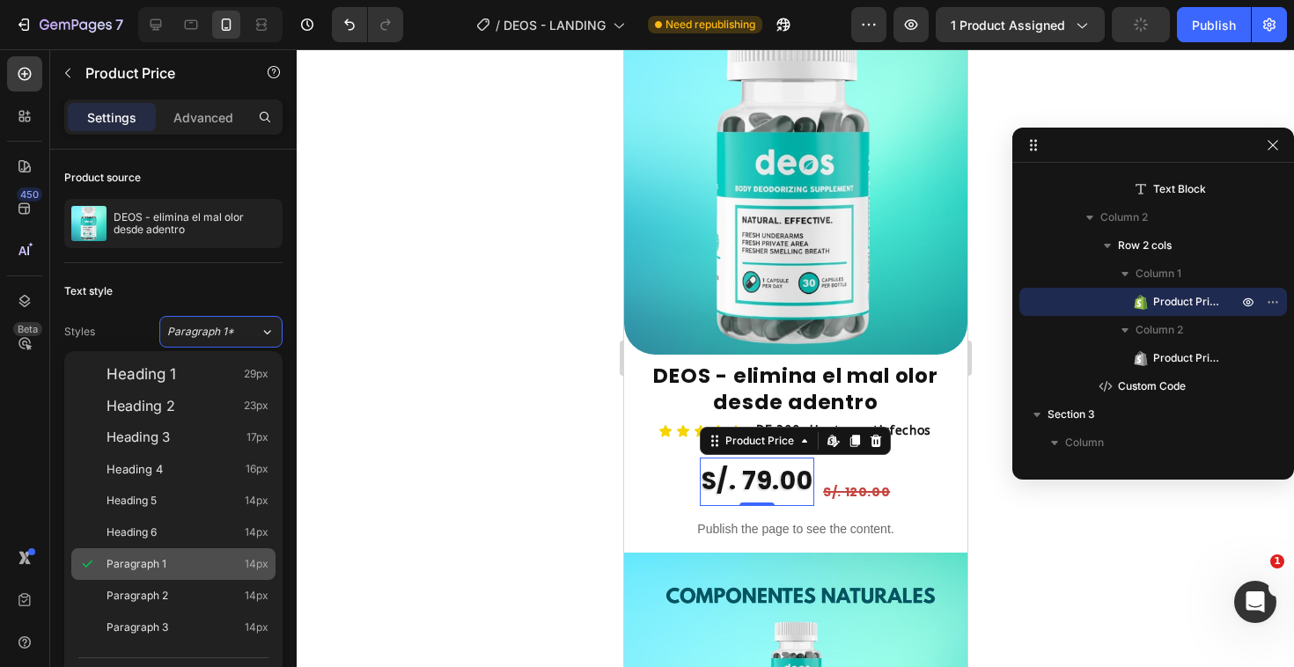
click at [197, 552] on div "Paragraph 1 14px" at bounding box center [173, 564] width 204 height 32
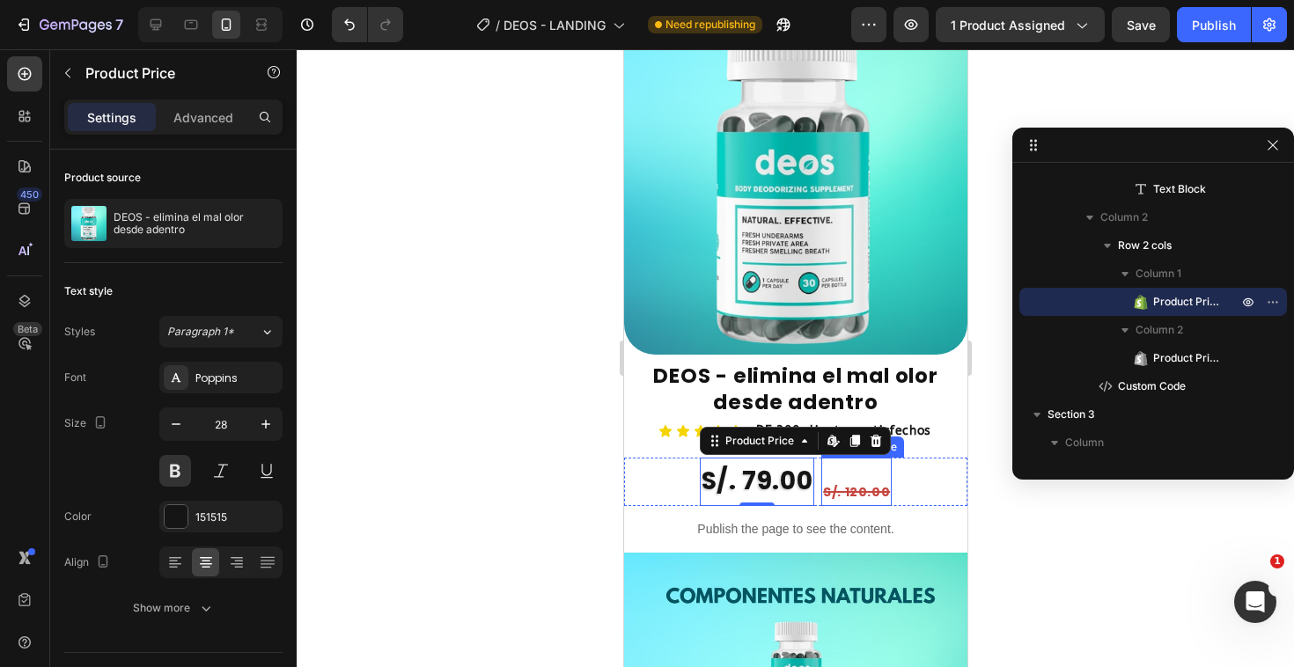
click at [844, 480] on div "S/. 120.00" at bounding box center [855, 493] width 70 height 26
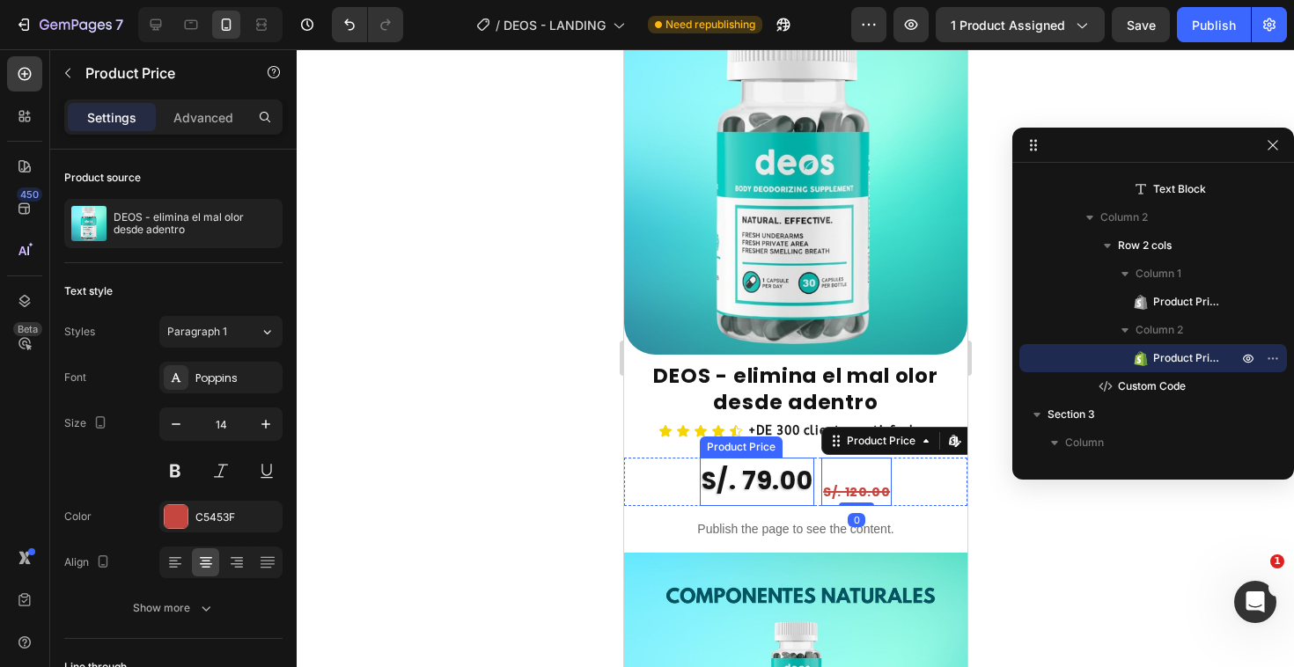
click at [783, 458] on div "S/. 79.00" at bounding box center [756, 482] width 114 height 48
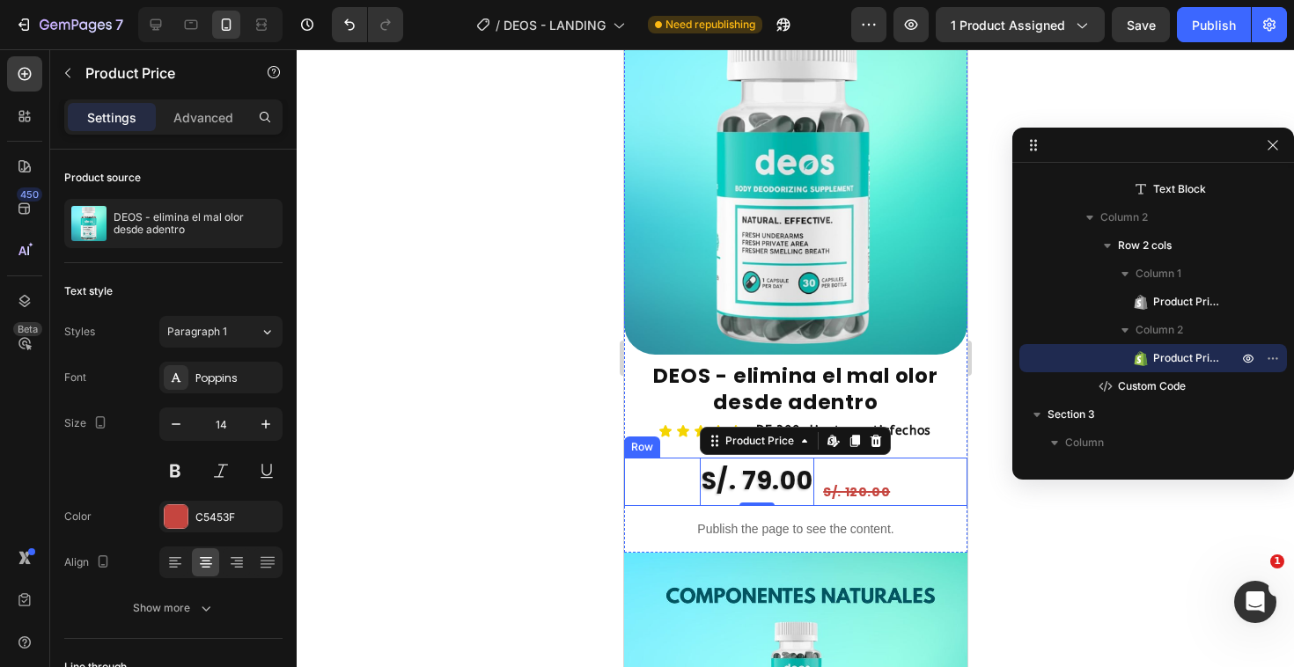
click at [851, 480] on div "S/. 120.00" at bounding box center [855, 493] width 70 height 26
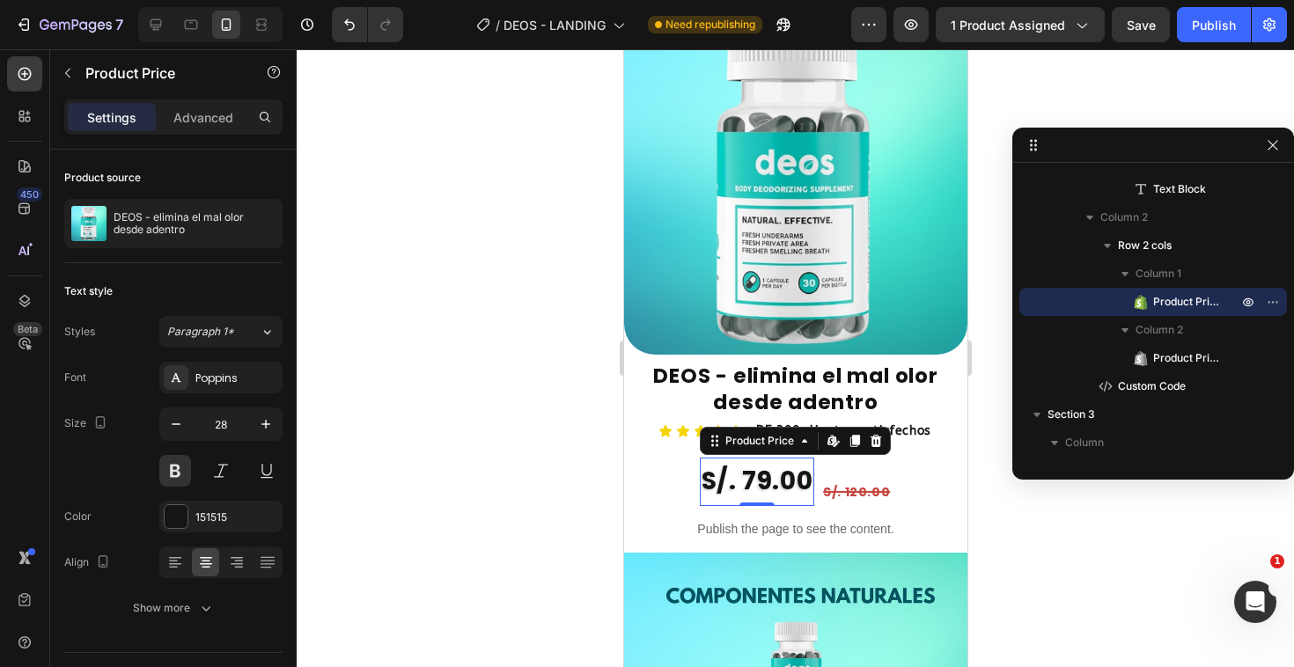
click at [782, 458] on div "S/. 79.00" at bounding box center [756, 482] width 114 height 48
drag, startPoint x: 1169, startPoint y: 363, endPoint x: 1170, endPoint y: 327, distance: 36.1
click at [1170, 34] on div "Column 2 Product Price" at bounding box center [1153, 6] width 268 height 56
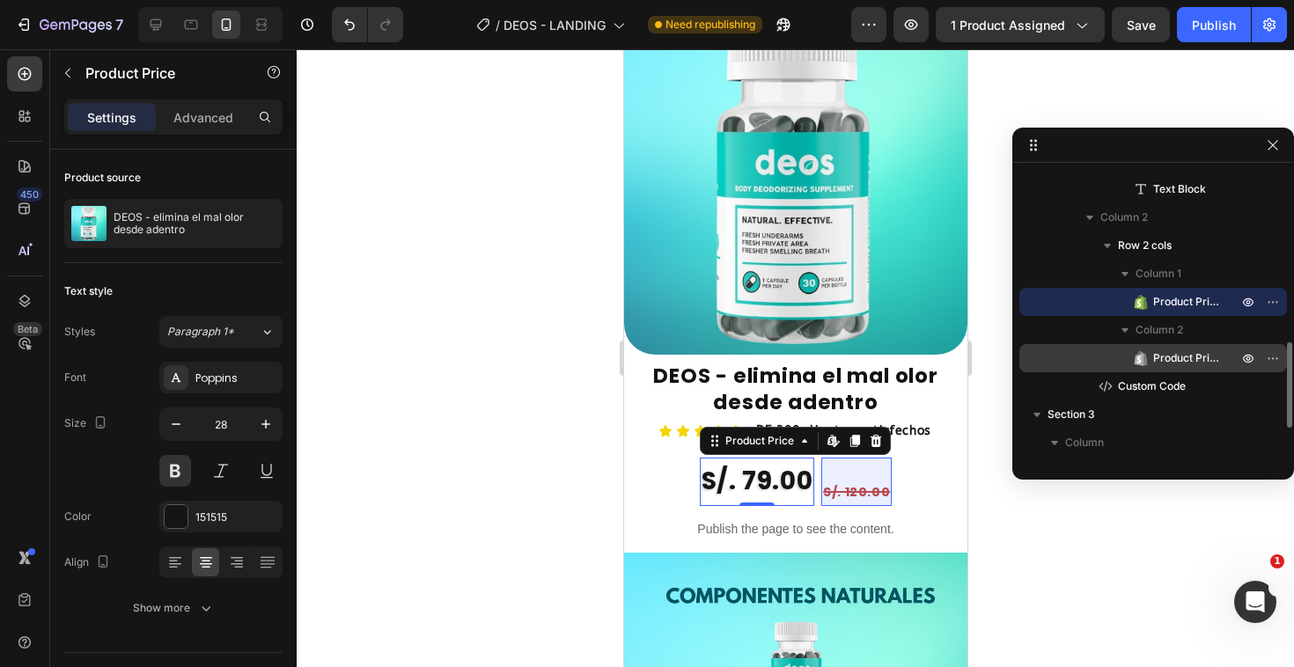
click at [1164, 350] on span "Product Price" at bounding box center [1186, 358] width 67 height 18
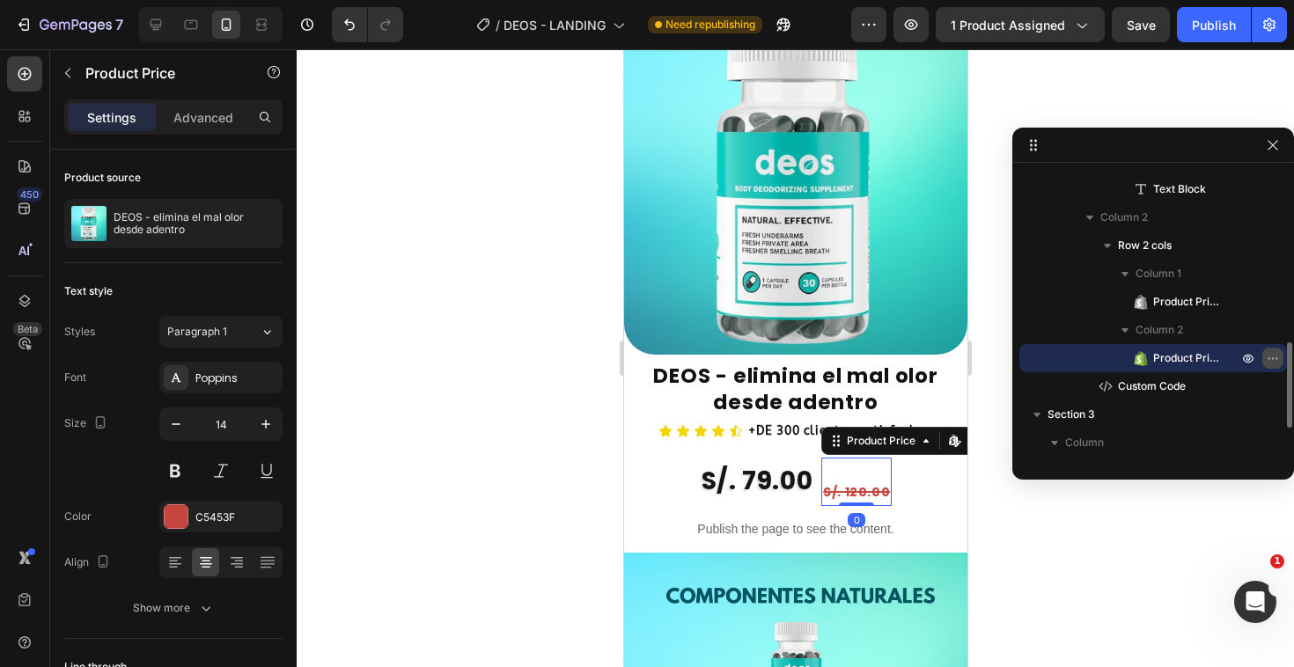
click at [1266, 358] on icon "button" at bounding box center [1273, 358] width 14 height 14
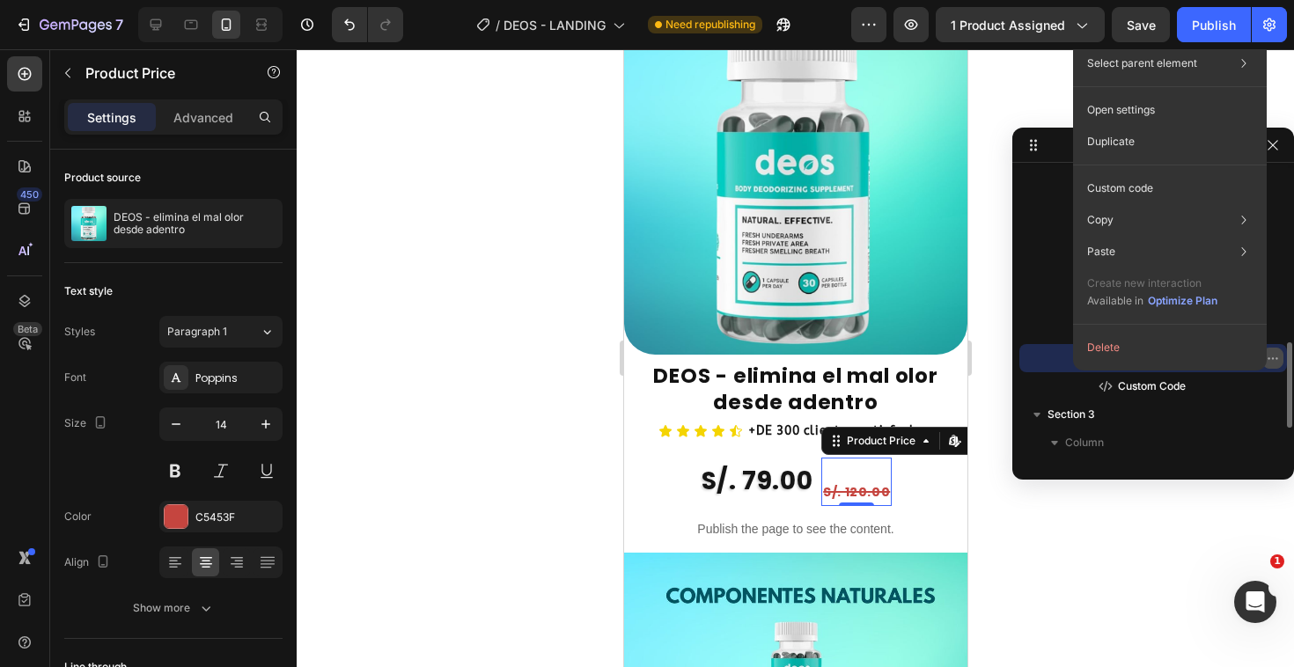
click at [1273, 359] on icon "button" at bounding box center [1273, 358] width 14 height 14
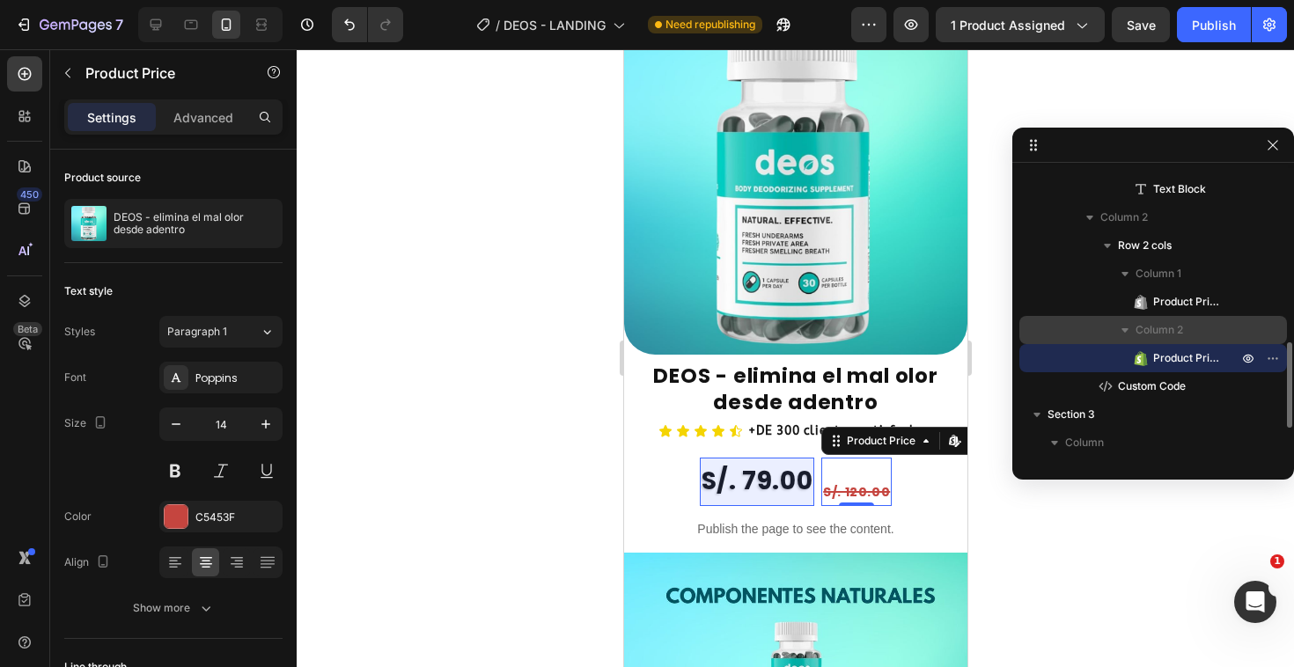
drag, startPoint x: 1208, startPoint y: 356, endPoint x: 1192, endPoint y: 319, distance: 39.4
click at [1192, 34] on div "Column 2 Product Price" at bounding box center [1153, 6] width 268 height 56
click at [1114, 324] on button "button" at bounding box center [1124, 329] width 21 height 21
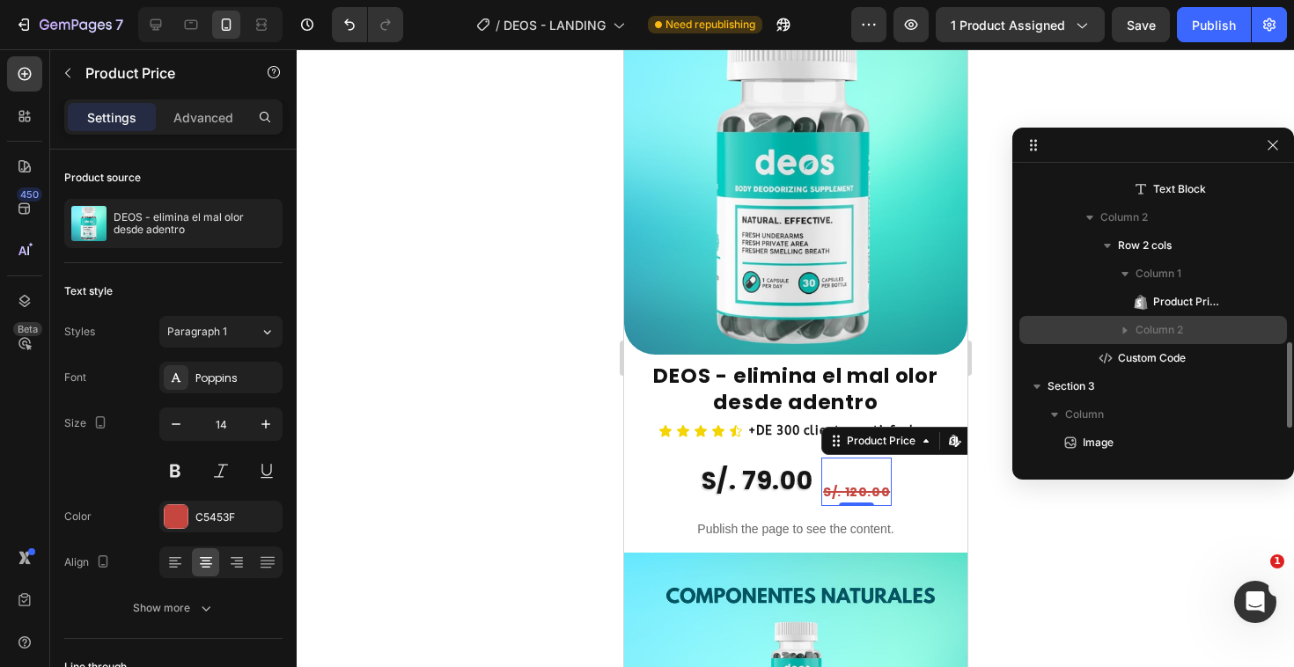
click at [1117, 324] on icon "button" at bounding box center [1125, 330] width 18 height 18
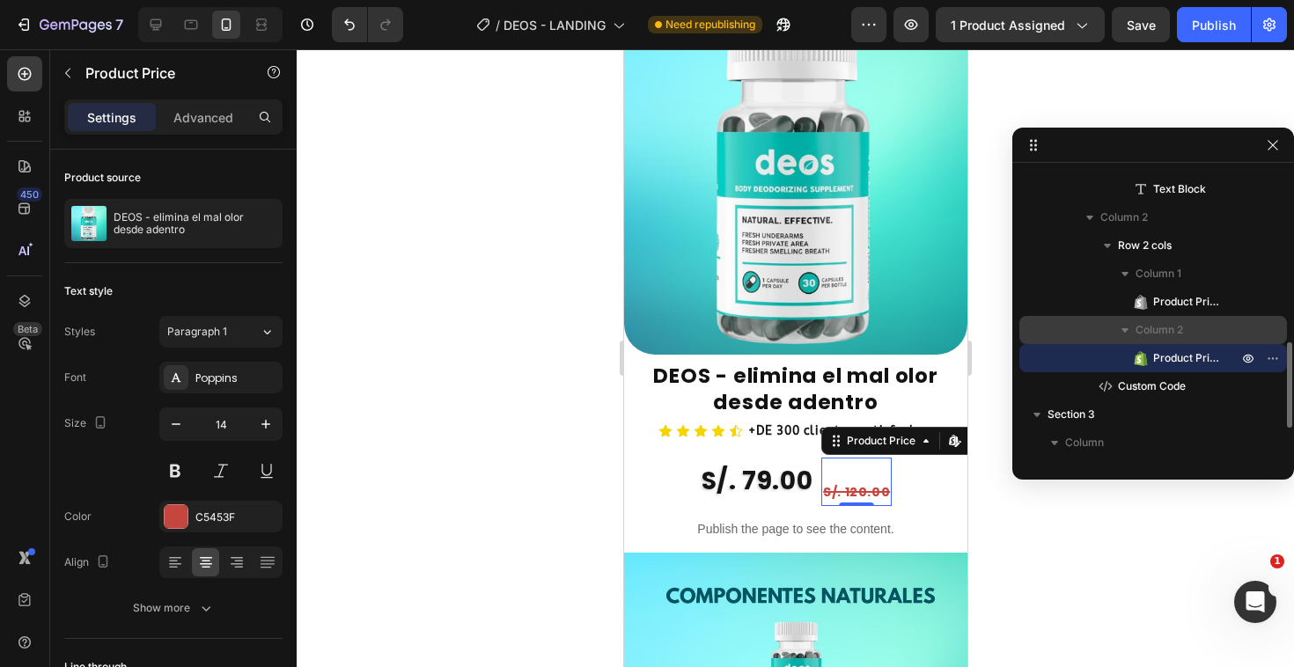
click at [1117, 324] on icon "button" at bounding box center [1125, 330] width 18 height 18
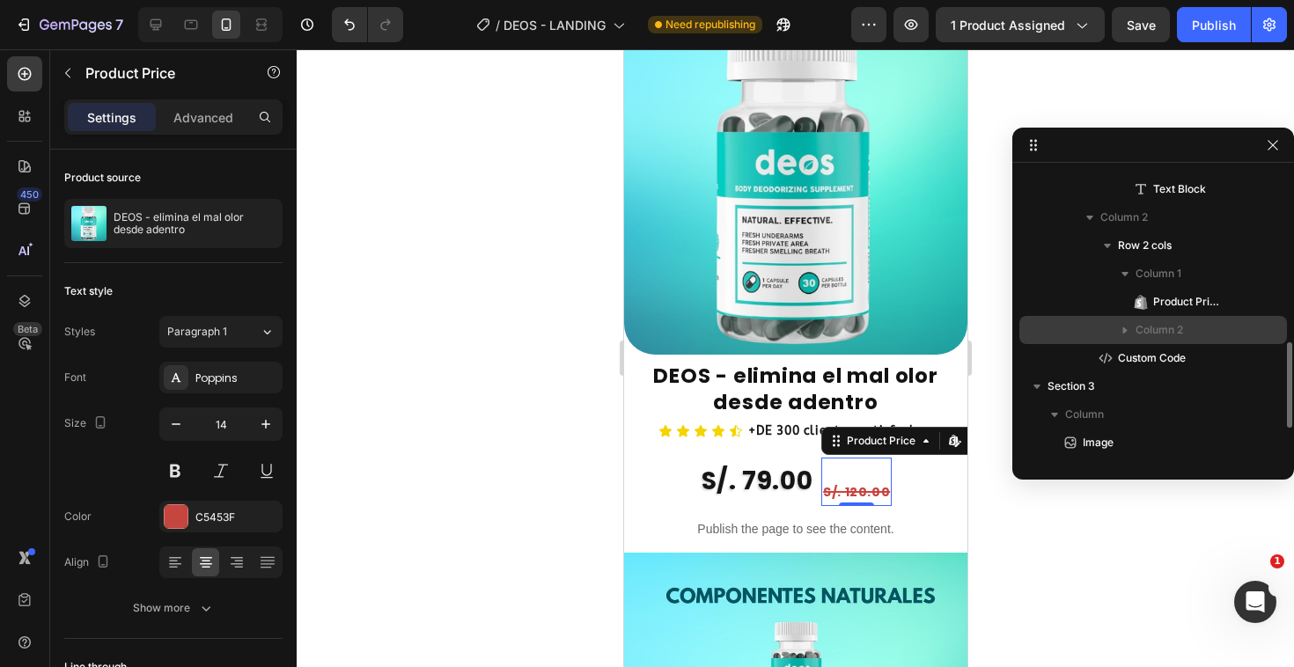
click at [1117, 324] on icon "button" at bounding box center [1125, 330] width 18 height 18
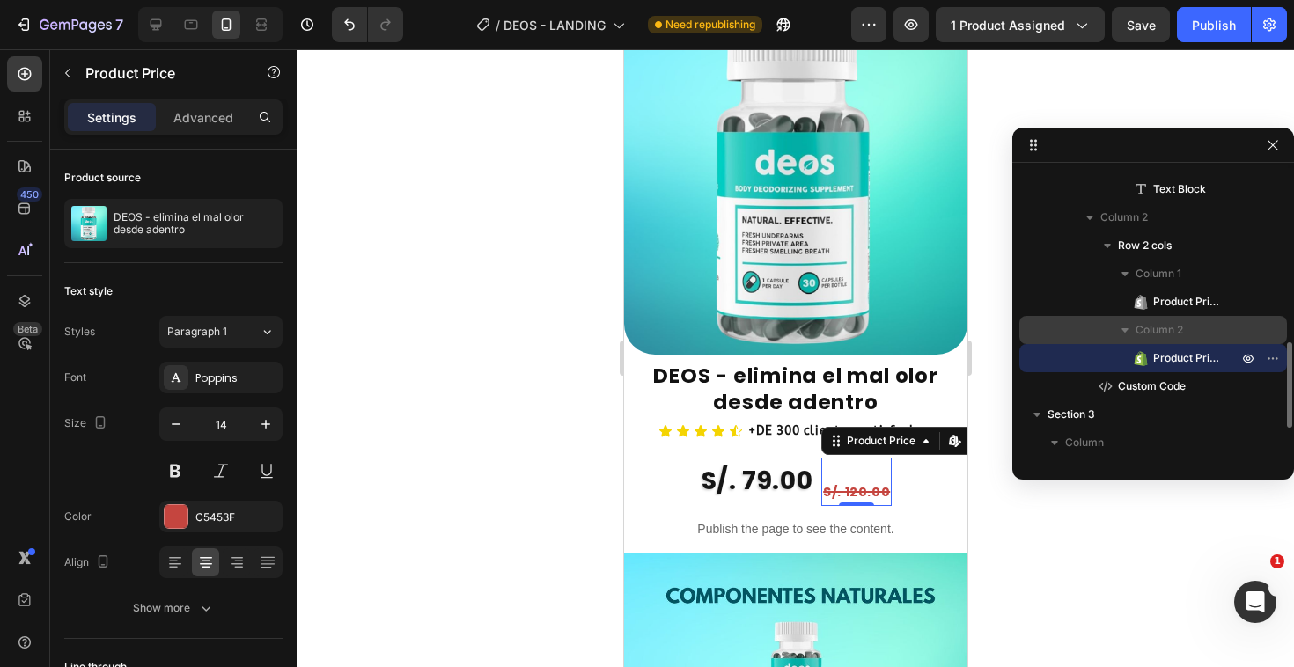
click at [1117, 324] on icon "button" at bounding box center [1125, 330] width 18 height 18
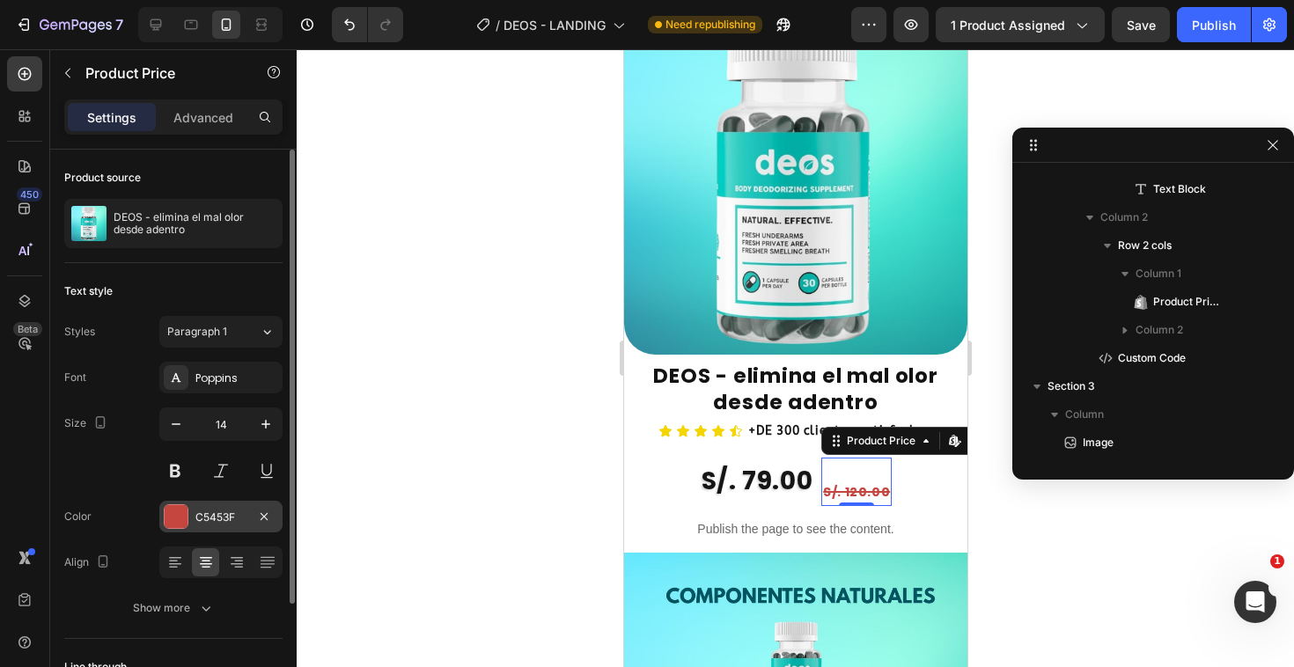
scroll to position [141, 0]
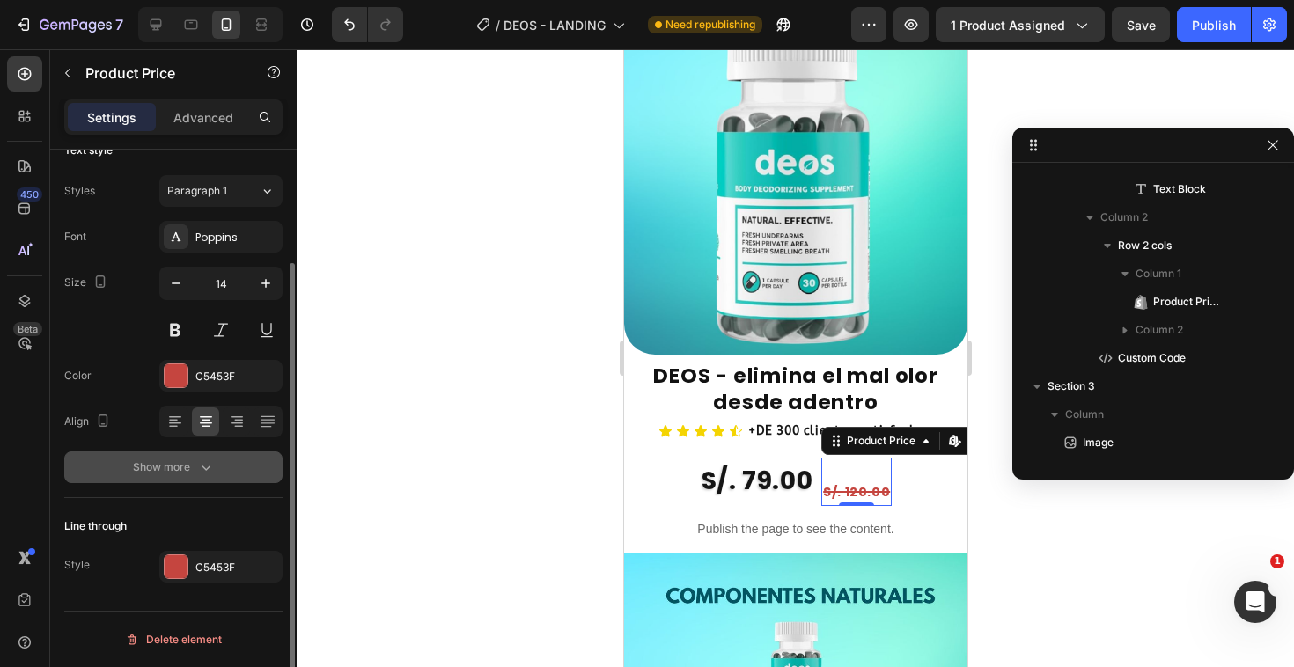
click at [167, 473] on div "Show more" at bounding box center [174, 468] width 82 height 18
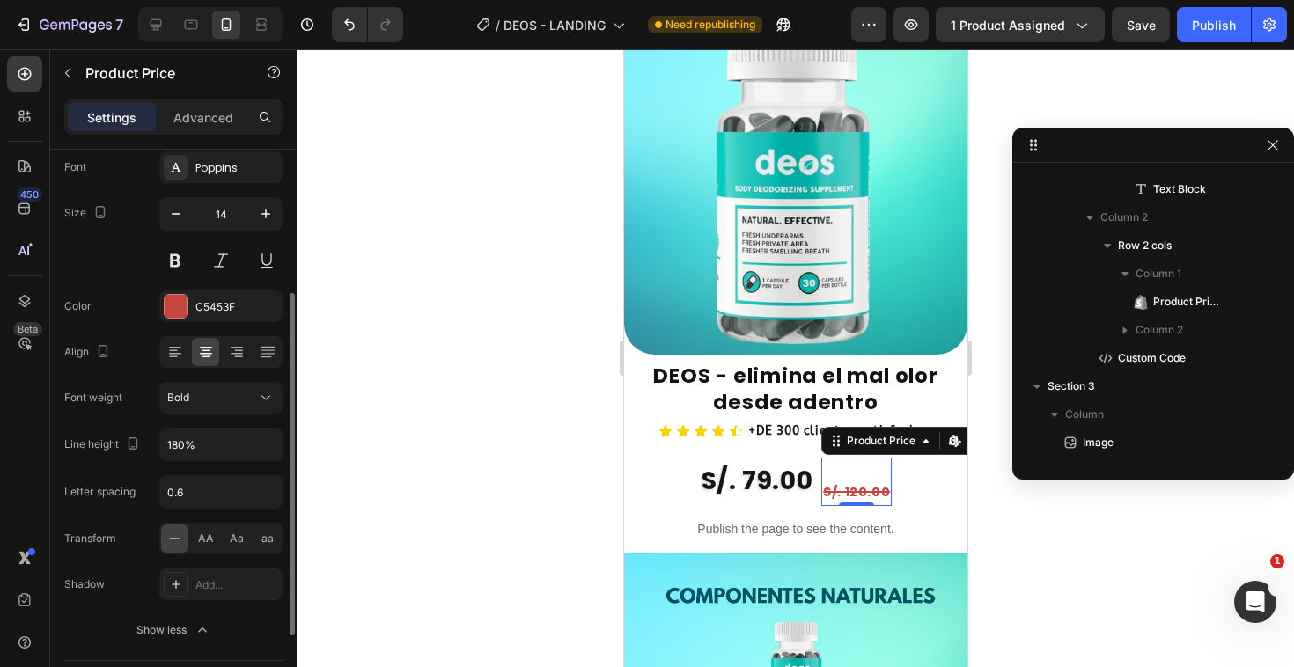
scroll to position [242, 0]
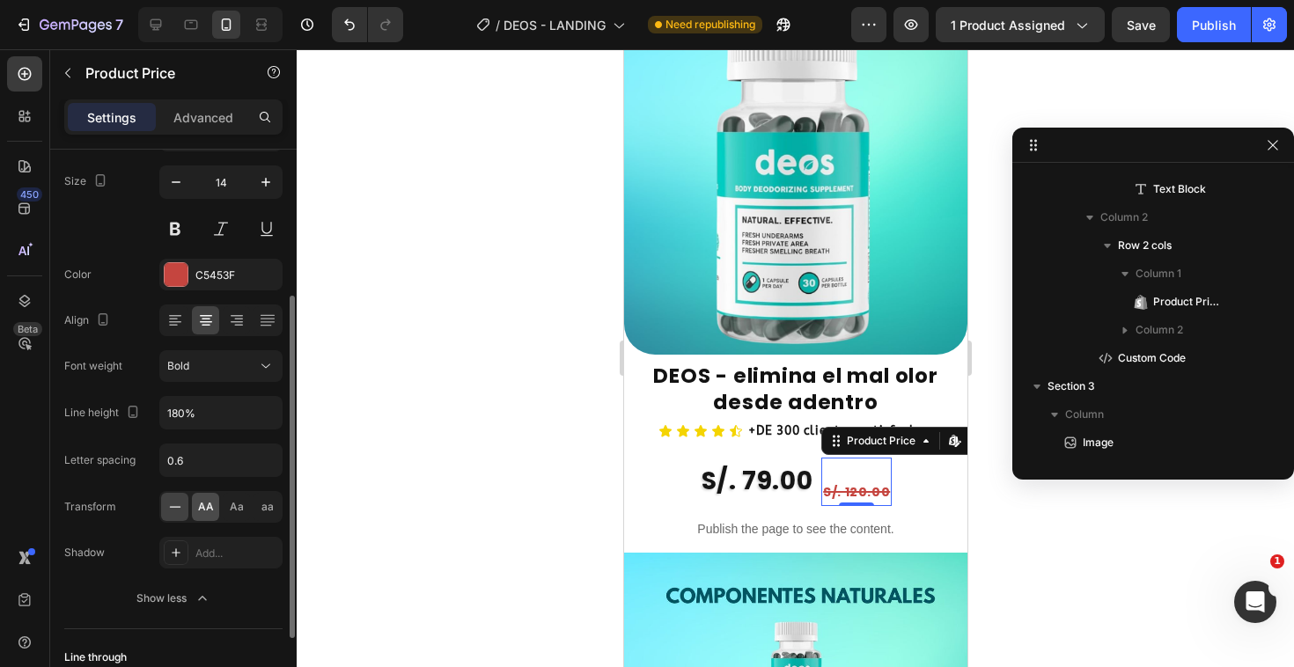
click at [205, 506] on span "AA" at bounding box center [206, 507] width 16 height 16
click at [232, 507] on span "Aa" at bounding box center [237, 507] width 14 height 16
click at [253, 506] on div "aa" at bounding box center [266, 507] width 27 height 28
click at [199, 504] on span "AA" at bounding box center [206, 507] width 16 height 16
click at [173, 509] on icon at bounding box center [175, 507] width 18 height 18
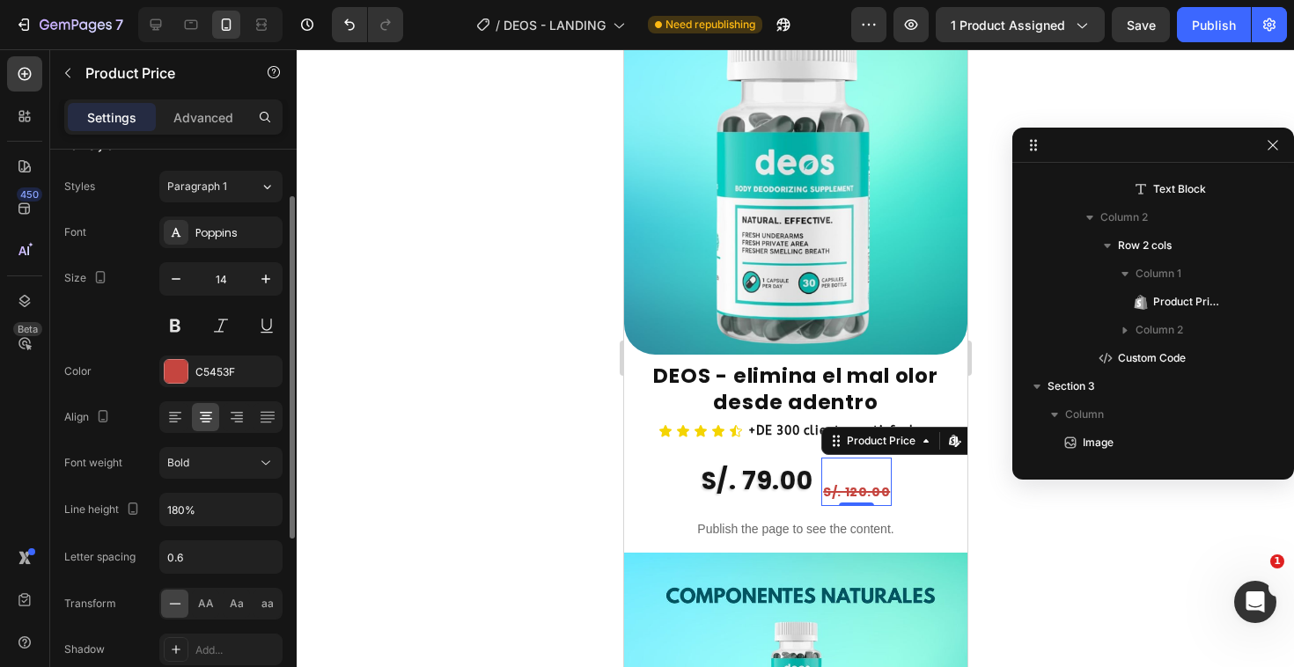
scroll to position [115, 0]
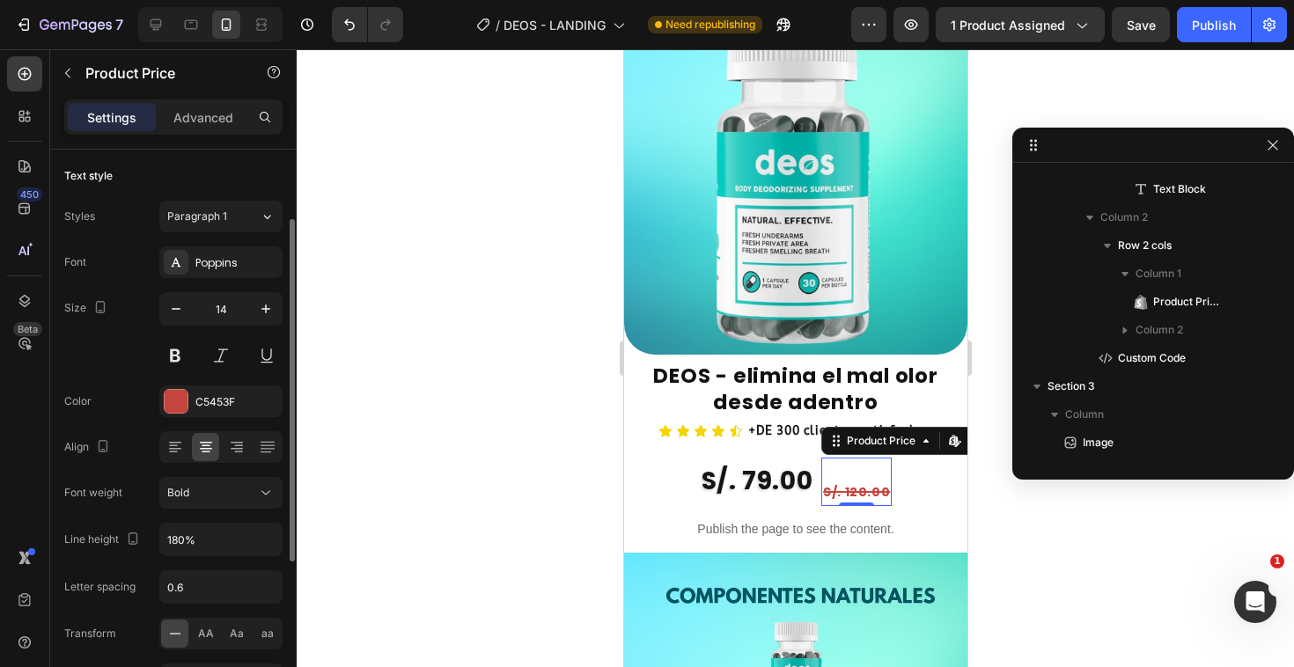
click at [403, 358] on div at bounding box center [795, 358] width 997 height 618
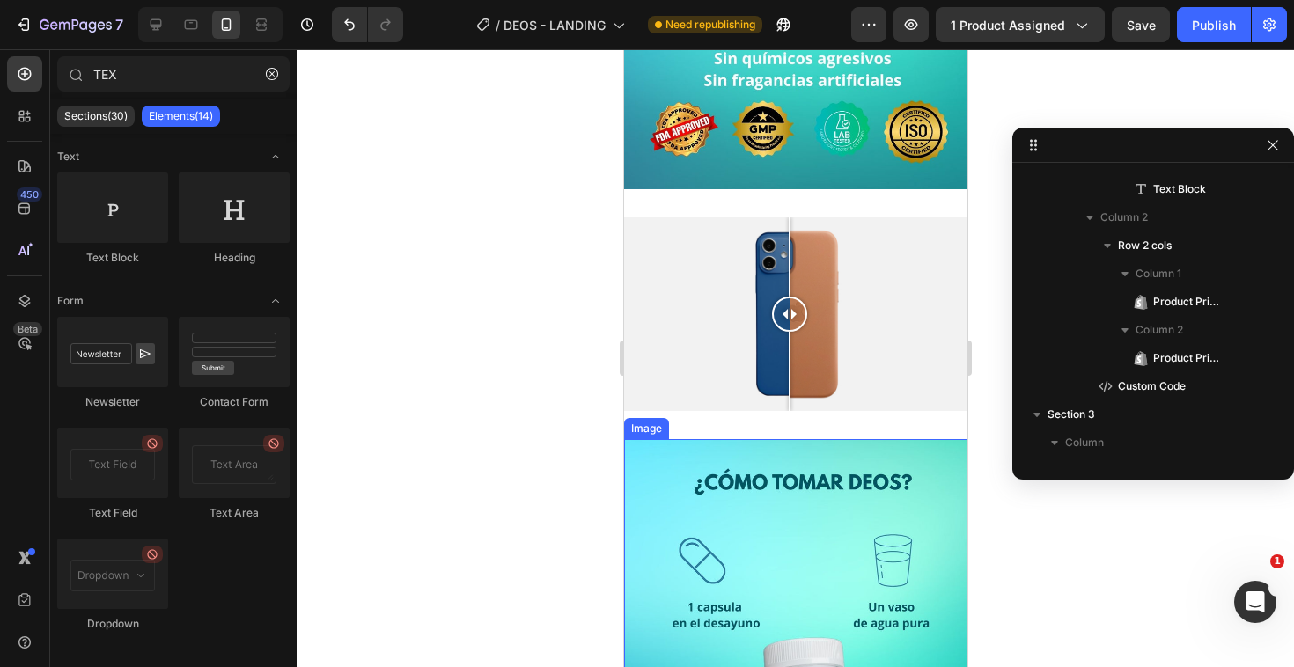
scroll to position [2325, 0]
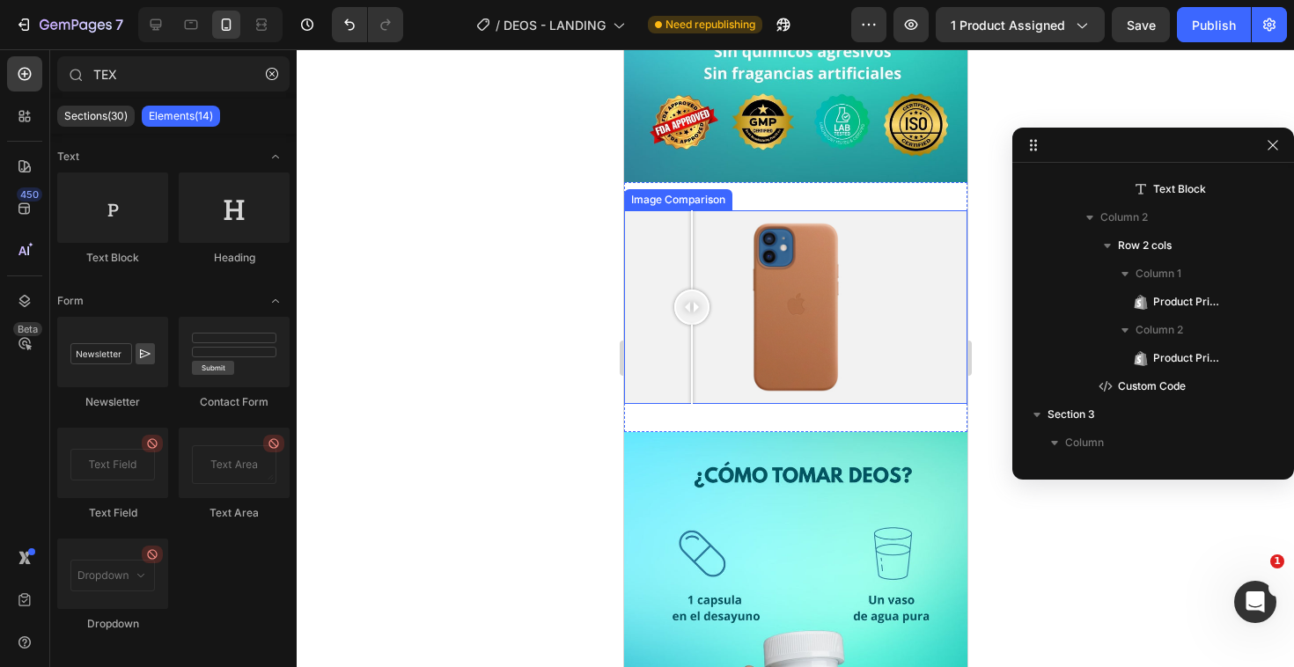
click at [691, 276] on div at bounding box center [794, 306] width 343 height 193
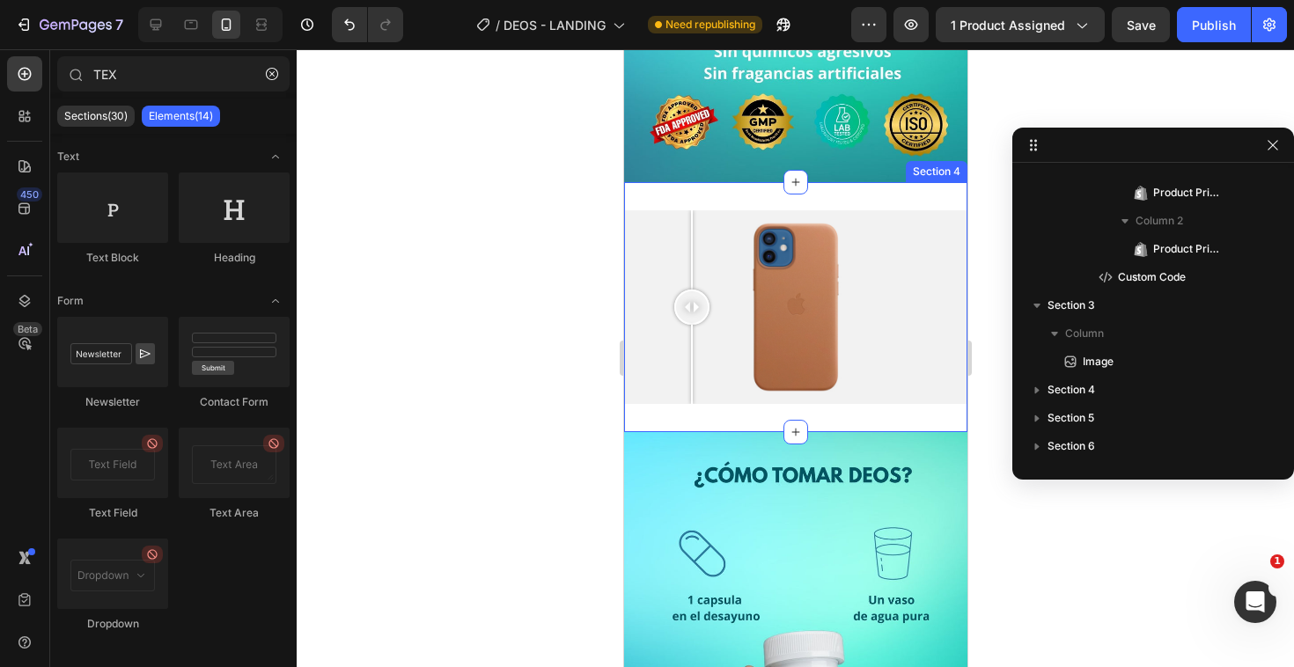
click at [809, 182] on div "Image Comparison Section 4" at bounding box center [794, 306] width 343 height 249
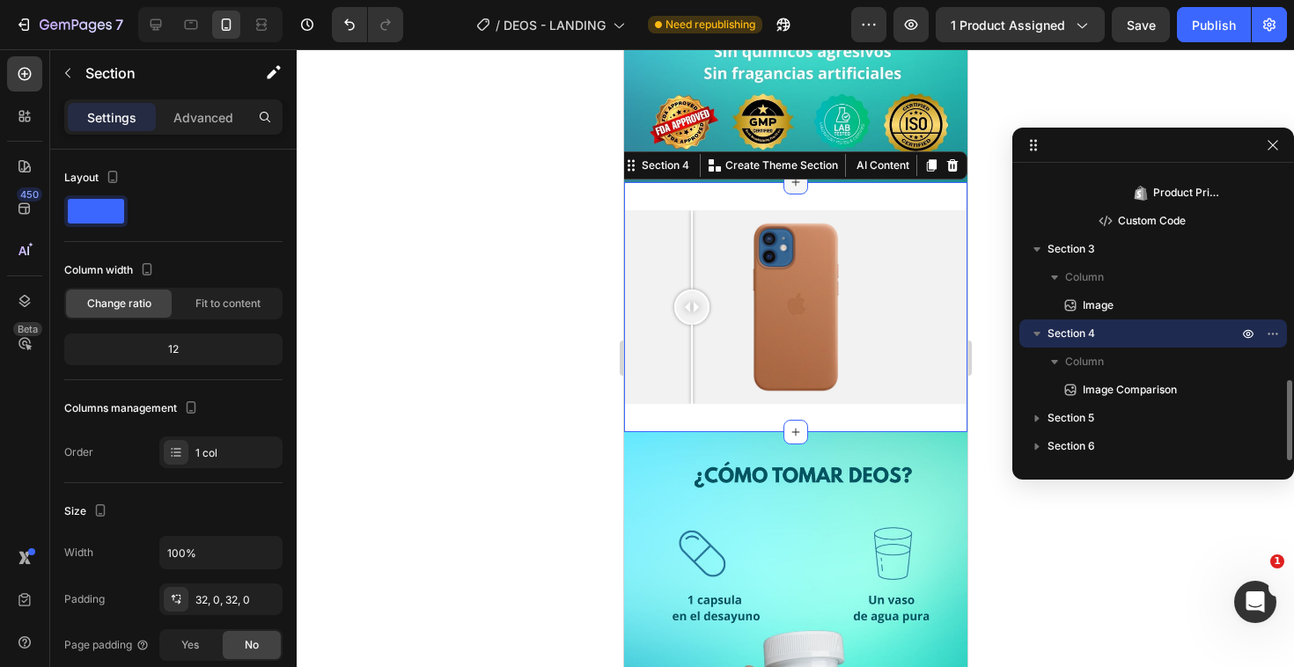
click at [791, 179] on icon at bounding box center [795, 183] width 8 height 8
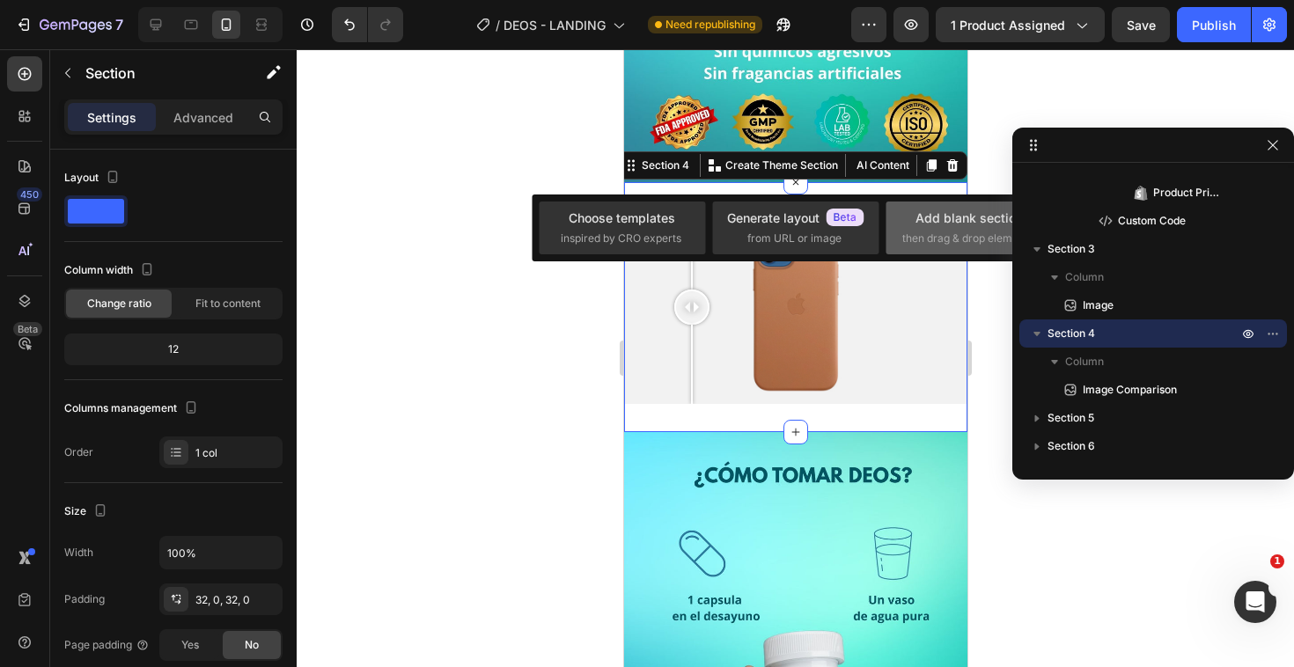
click at [930, 216] on div "Add blank section" at bounding box center [968, 218] width 107 height 18
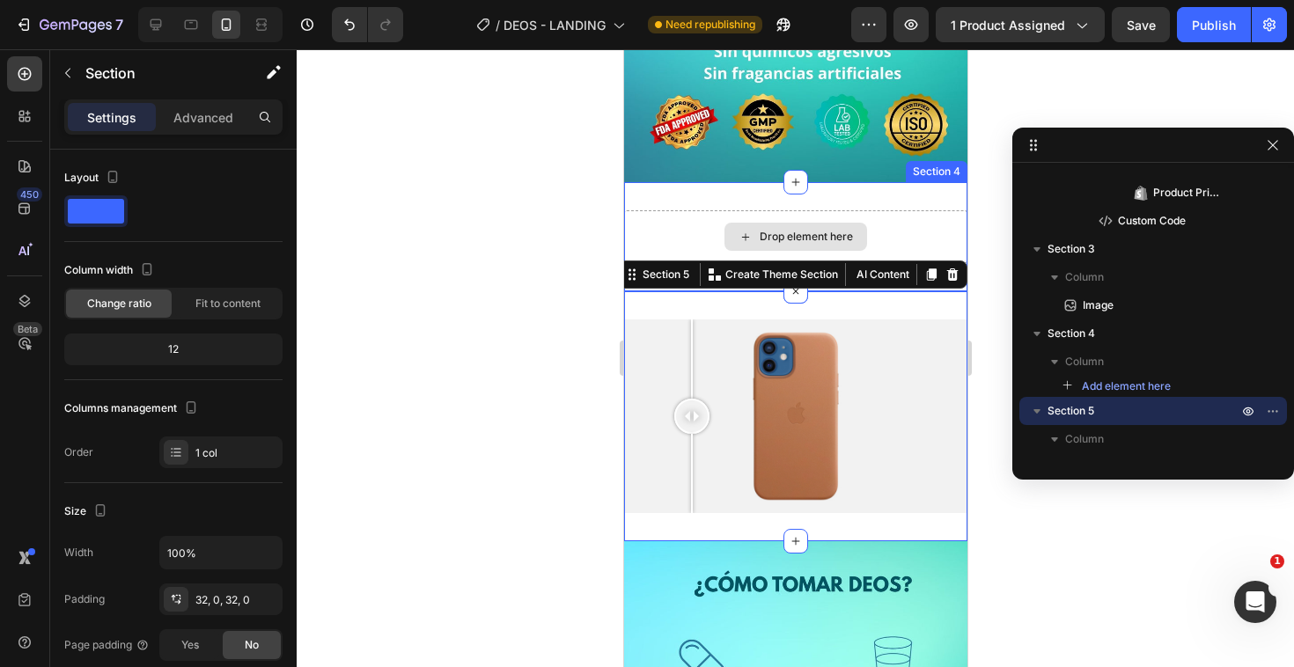
click at [705, 210] on div "Drop element here" at bounding box center [794, 236] width 343 height 53
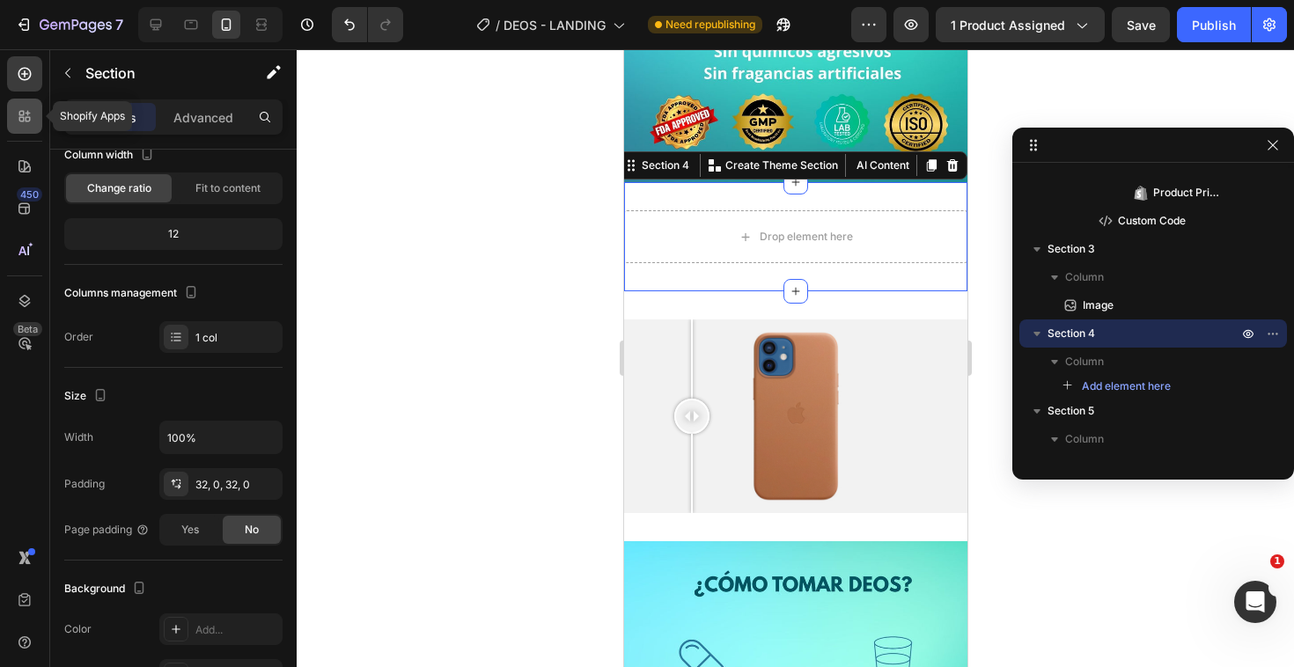
click at [21, 105] on div at bounding box center [24, 116] width 35 height 35
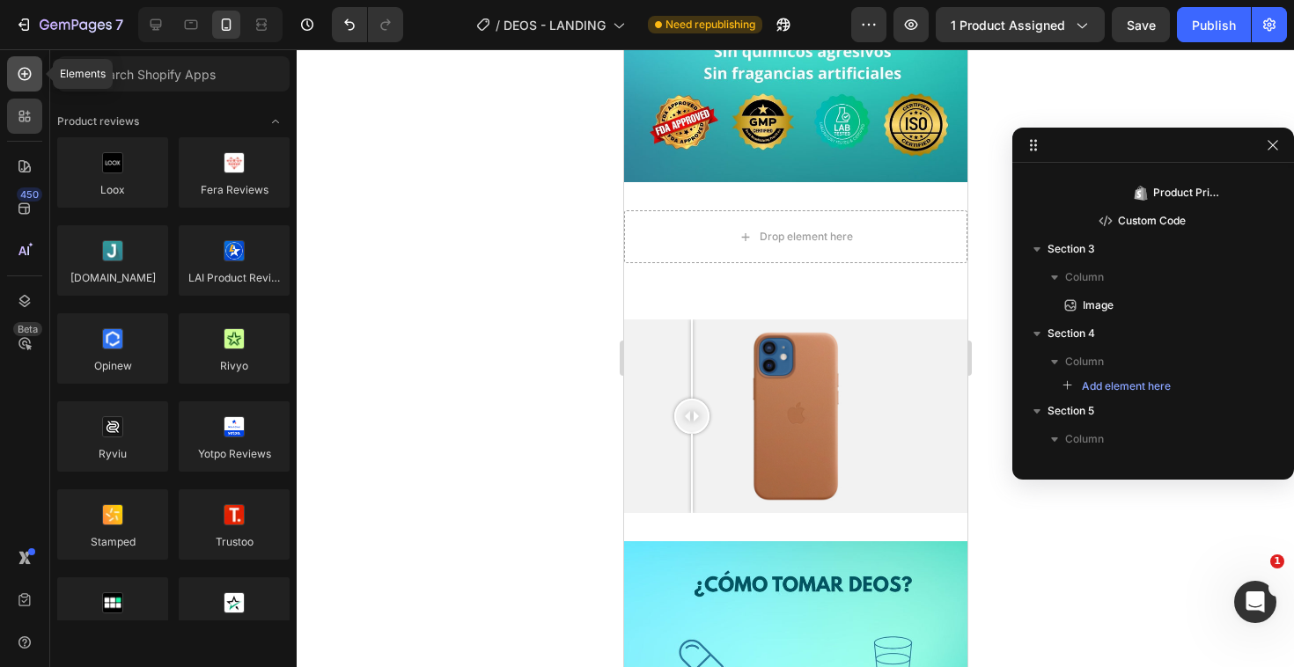
click at [24, 62] on div at bounding box center [24, 73] width 35 height 35
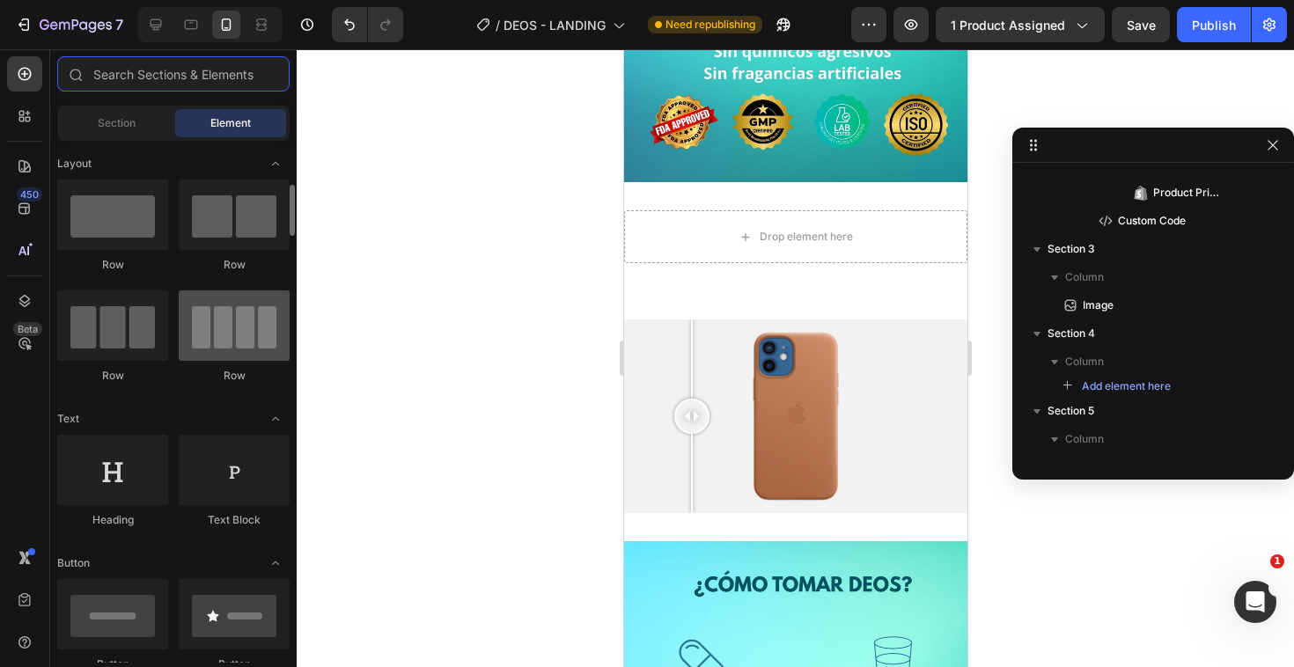
scroll to position [204, 0]
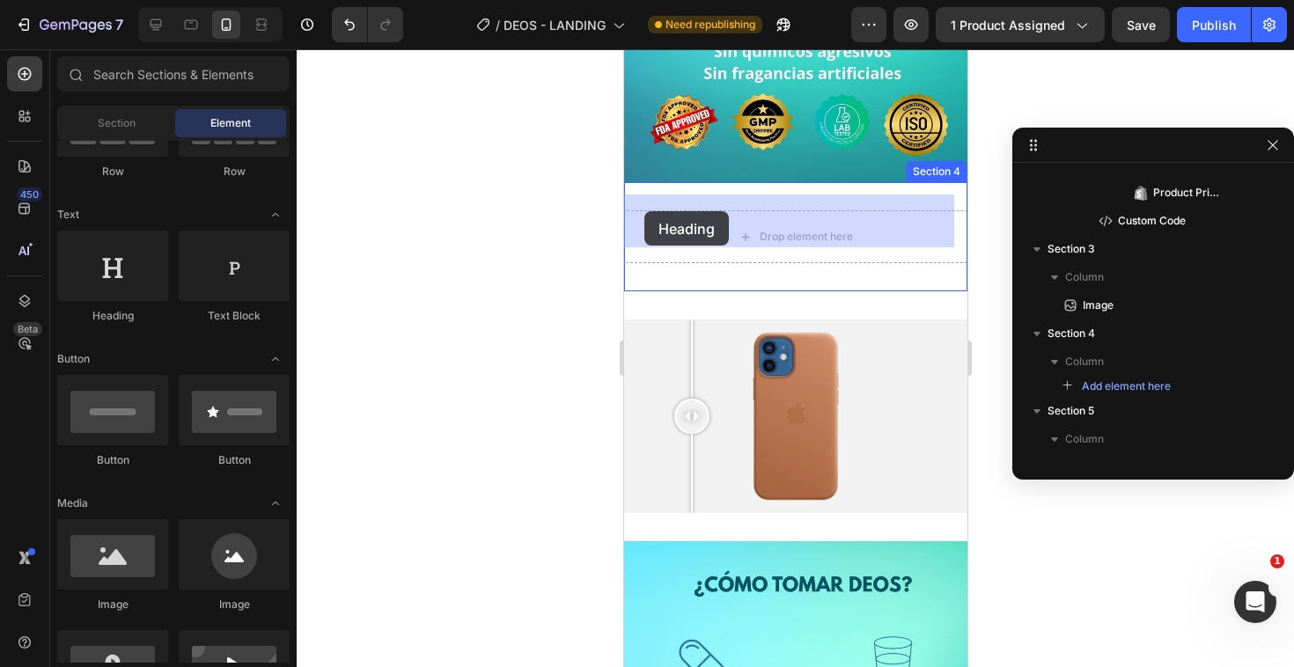
drag, startPoint x: 733, startPoint y: 303, endPoint x: 649, endPoint y: 213, distance: 122.7
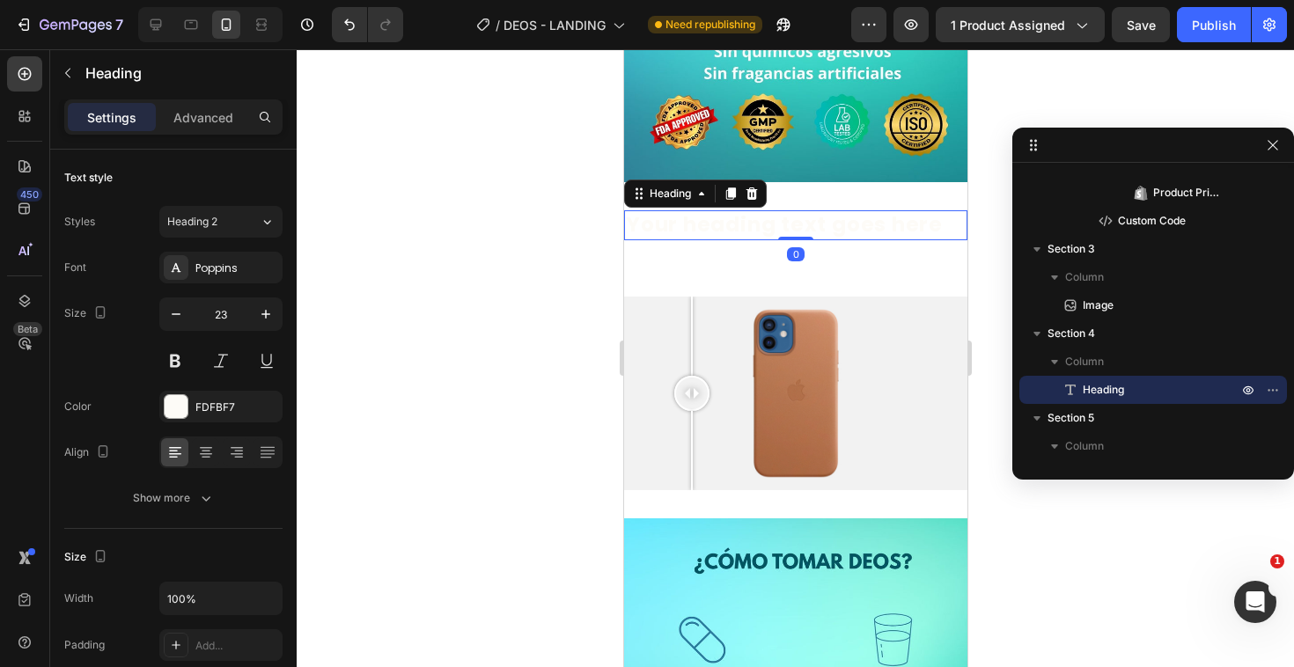
click at [768, 210] on h2 "Your heading text goes here" at bounding box center [794, 225] width 343 height 30
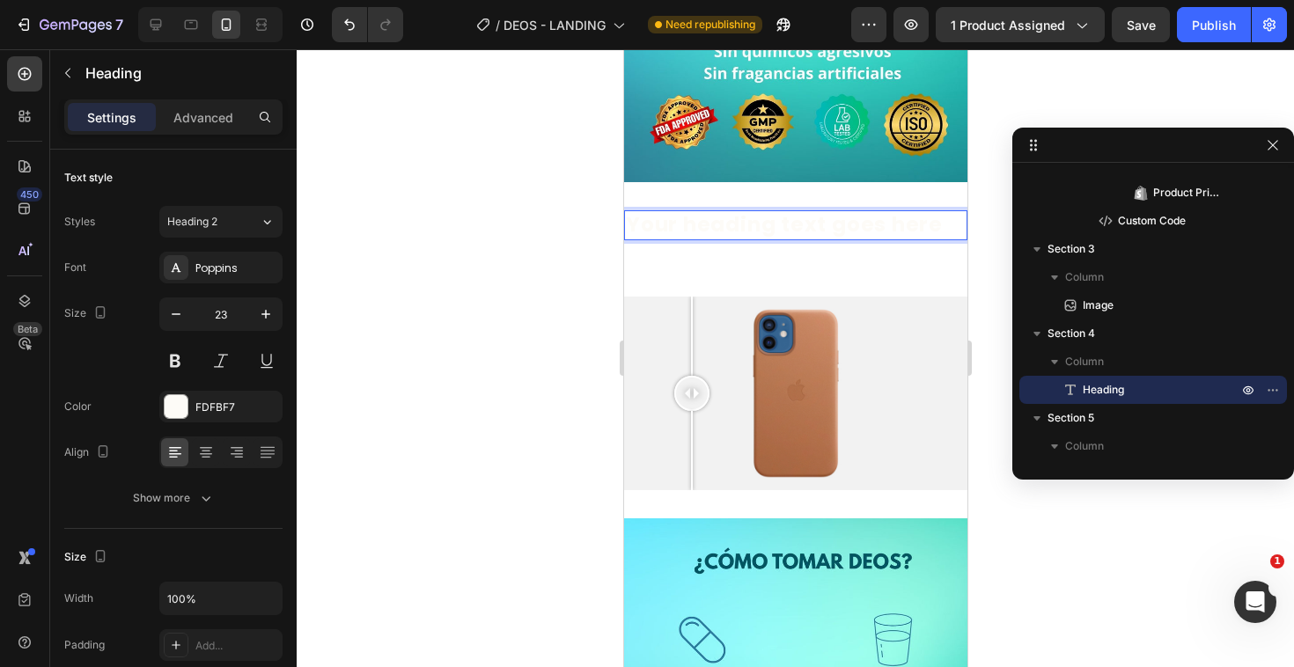
click at [768, 212] on p "Your heading text goes here" at bounding box center [795, 225] width 340 height 26
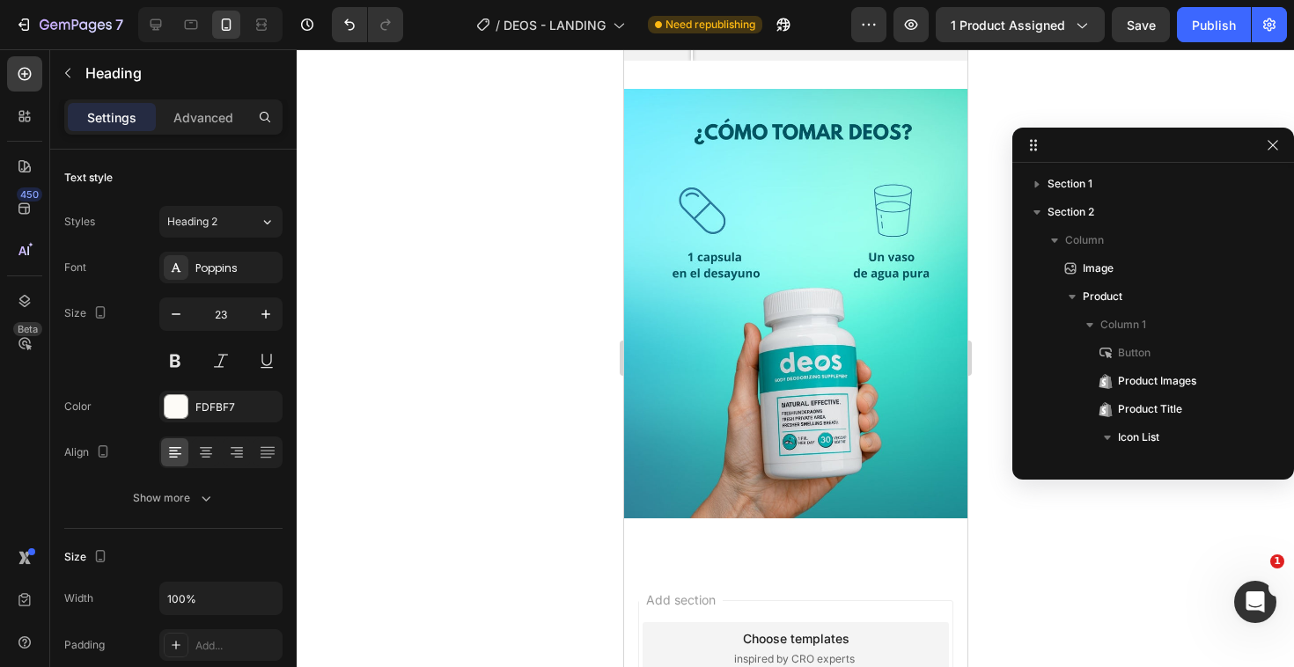
scroll to position [752, 0]
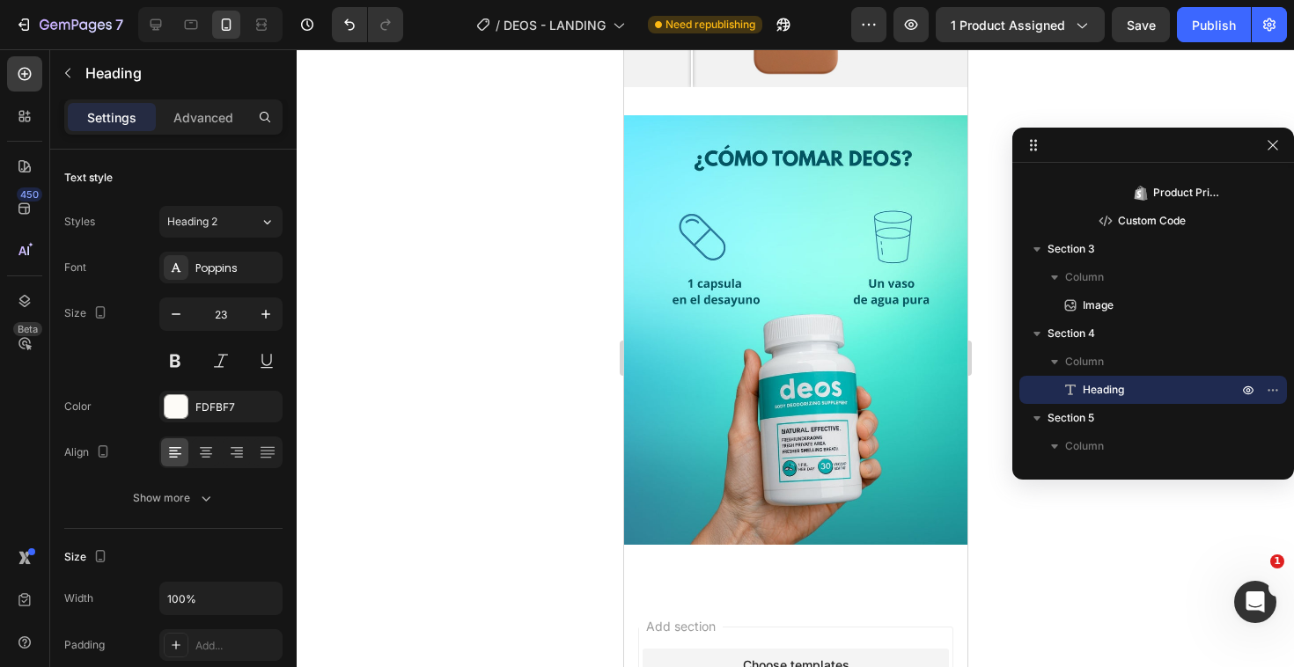
click at [623, 49] on lt-span "DESPÍDETE" at bounding box center [623, 49] width 0 height 0
click at [235, 229] on div "Heading 2" at bounding box center [202, 222] width 71 height 16
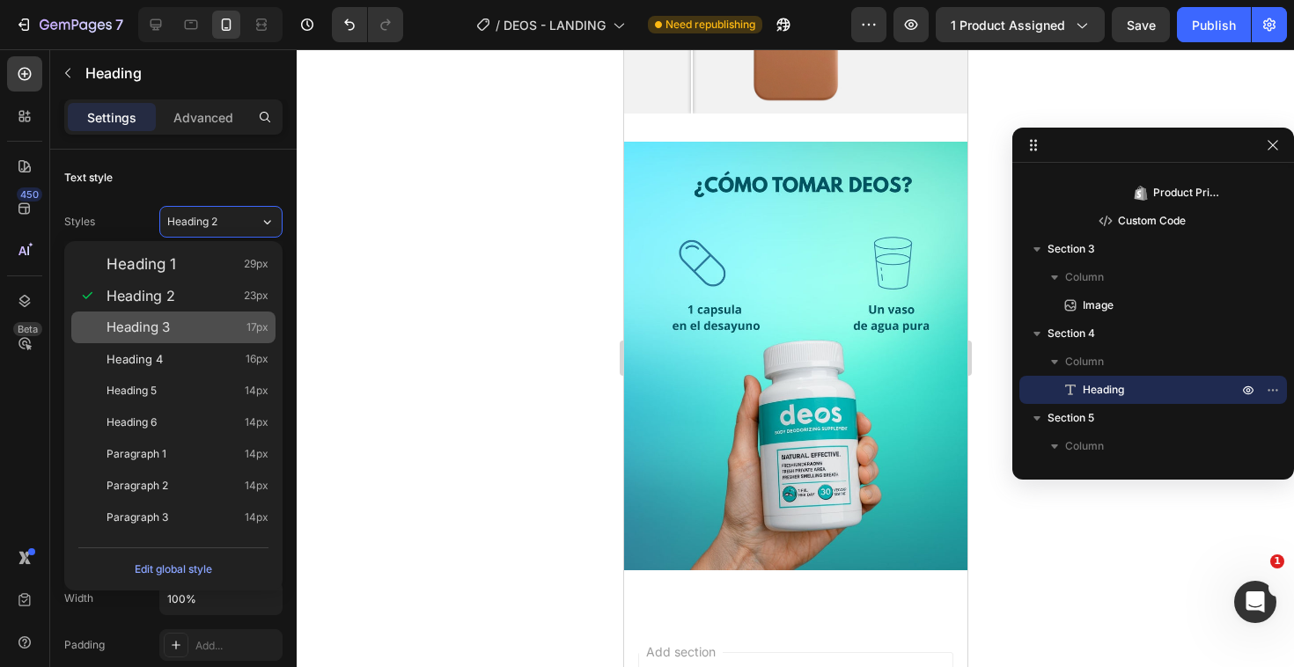
click at [203, 341] on div "Heading 3 17px" at bounding box center [173, 328] width 204 height 32
type input "17"
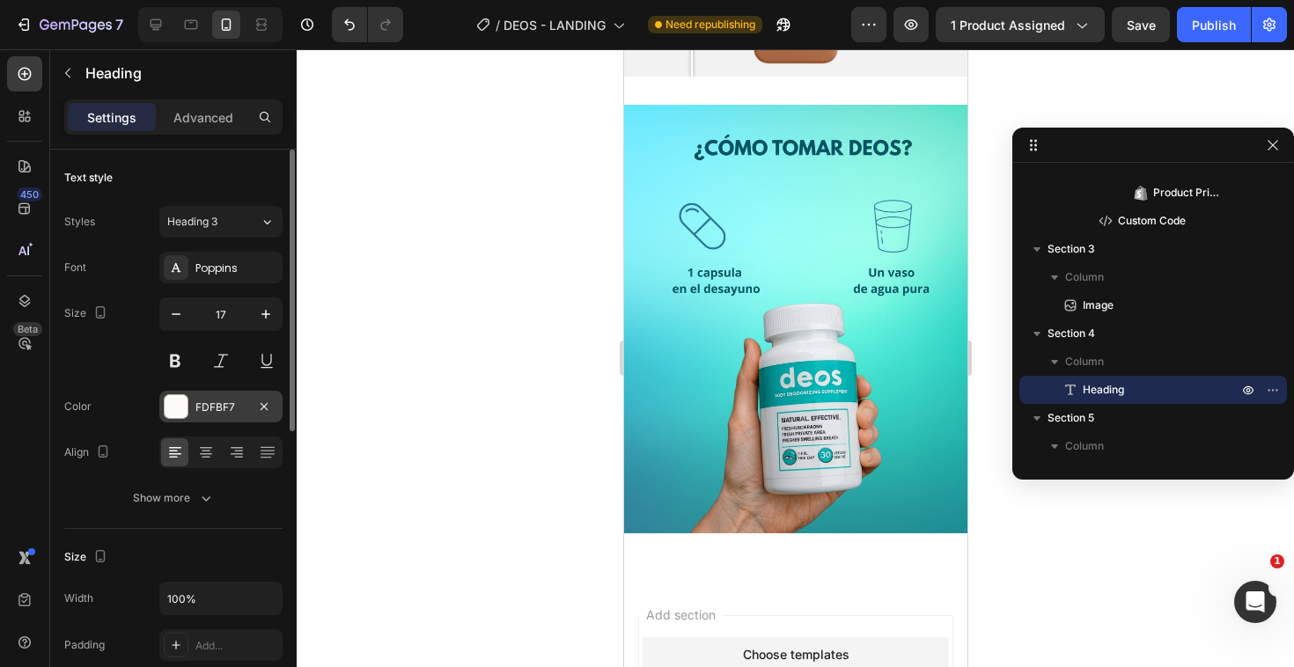
click at [181, 410] on div at bounding box center [176, 406] width 23 height 23
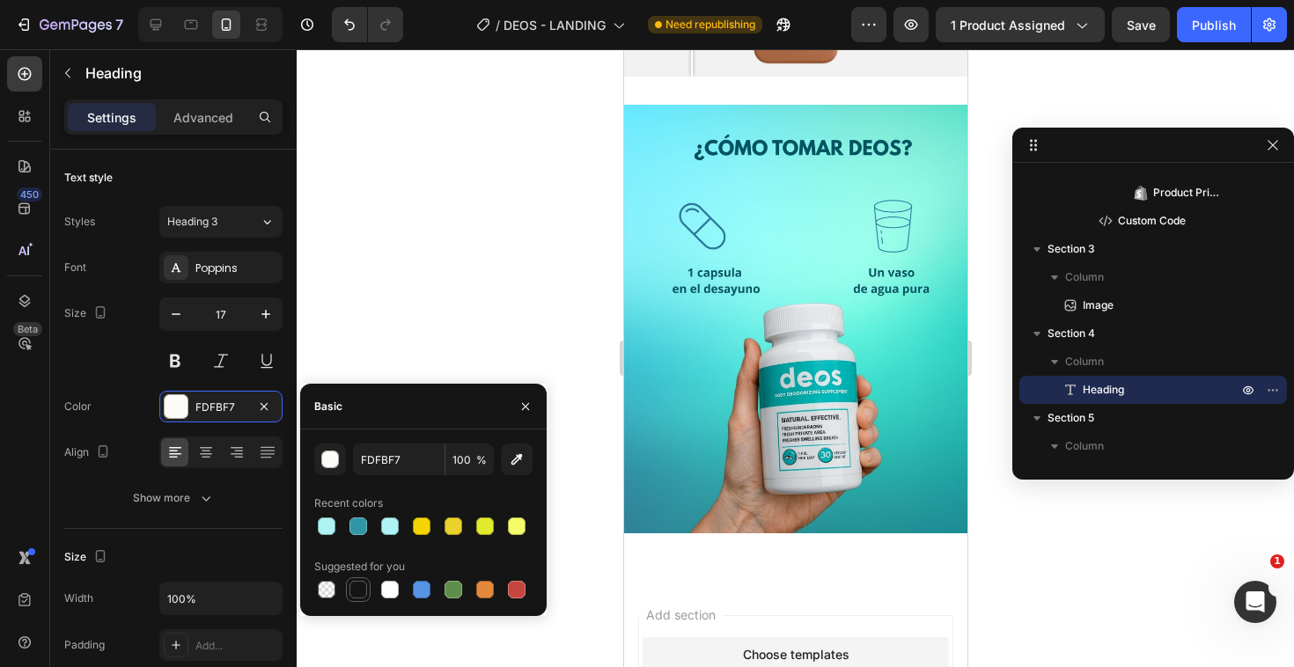
click at [356, 584] on div at bounding box center [358, 590] width 18 height 18
type input "151515"
click at [209, 453] on icon at bounding box center [206, 454] width 12 height 2
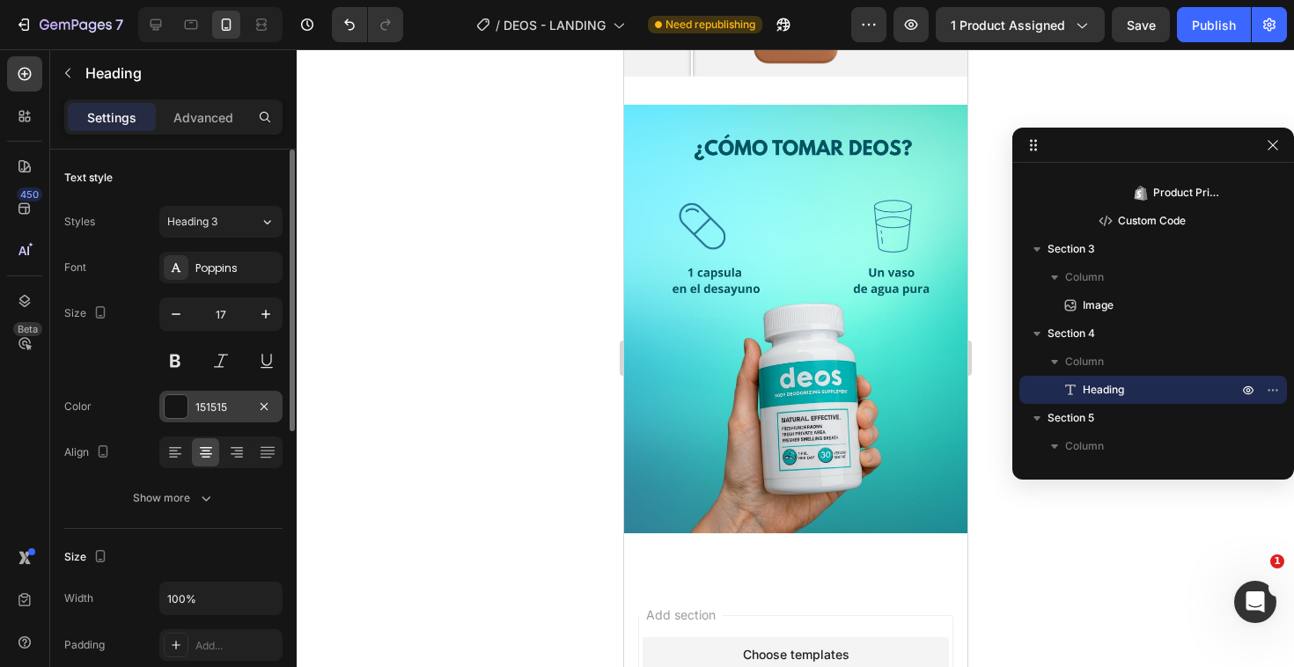
click at [174, 402] on div at bounding box center [176, 406] width 23 height 23
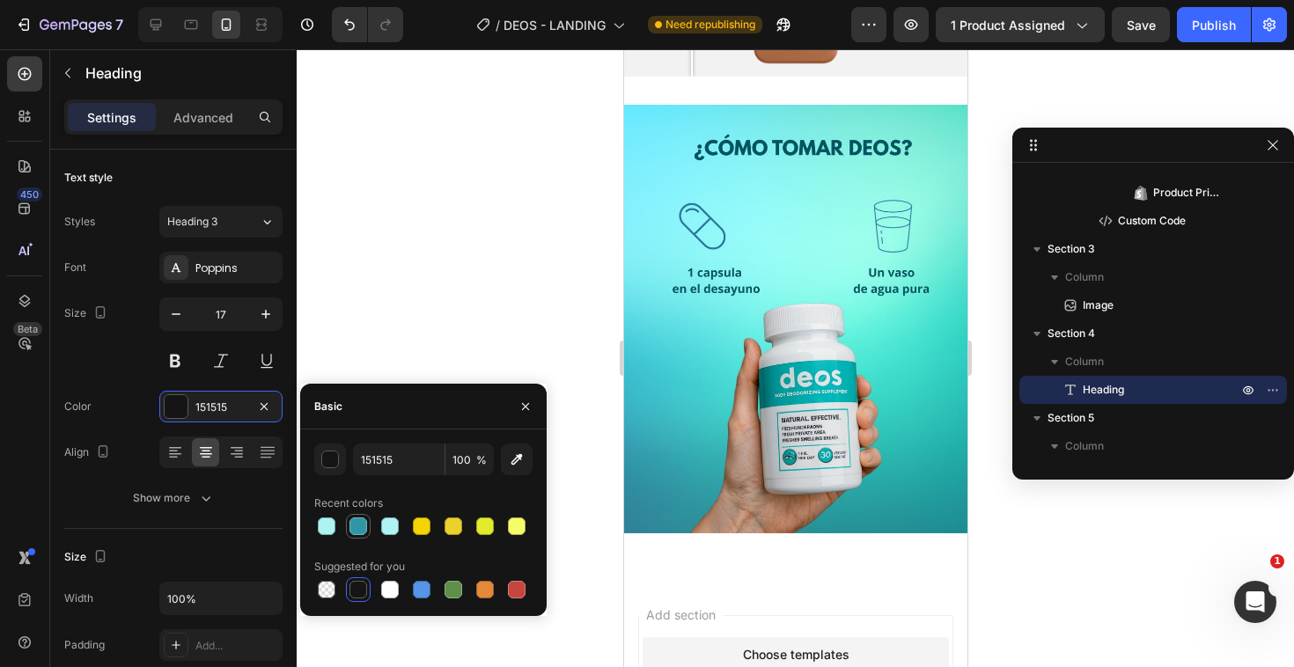
click at [348, 523] on div at bounding box center [358, 526] width 21 height 21
click at [338, 526] on div at bounding box center [326, 526] width 25 height 25
click at [357, 587] on div at bounding box center [358, 590] width 18 height 18
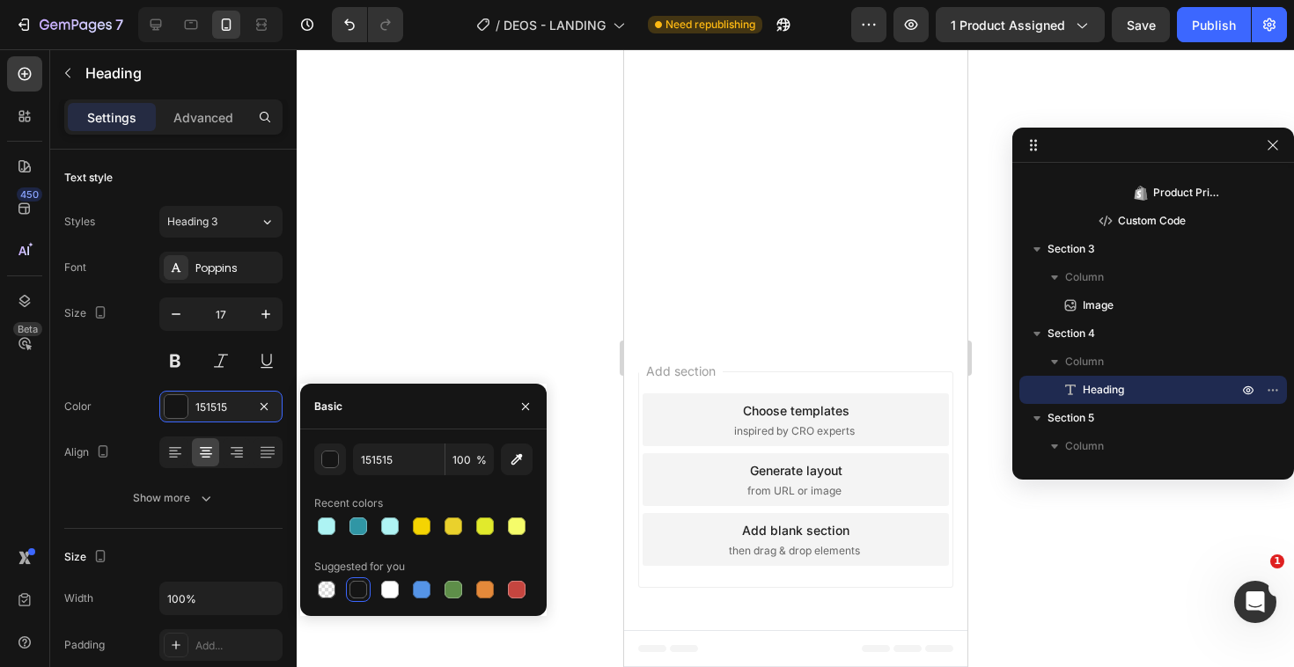
scroll to position [2038, 0]
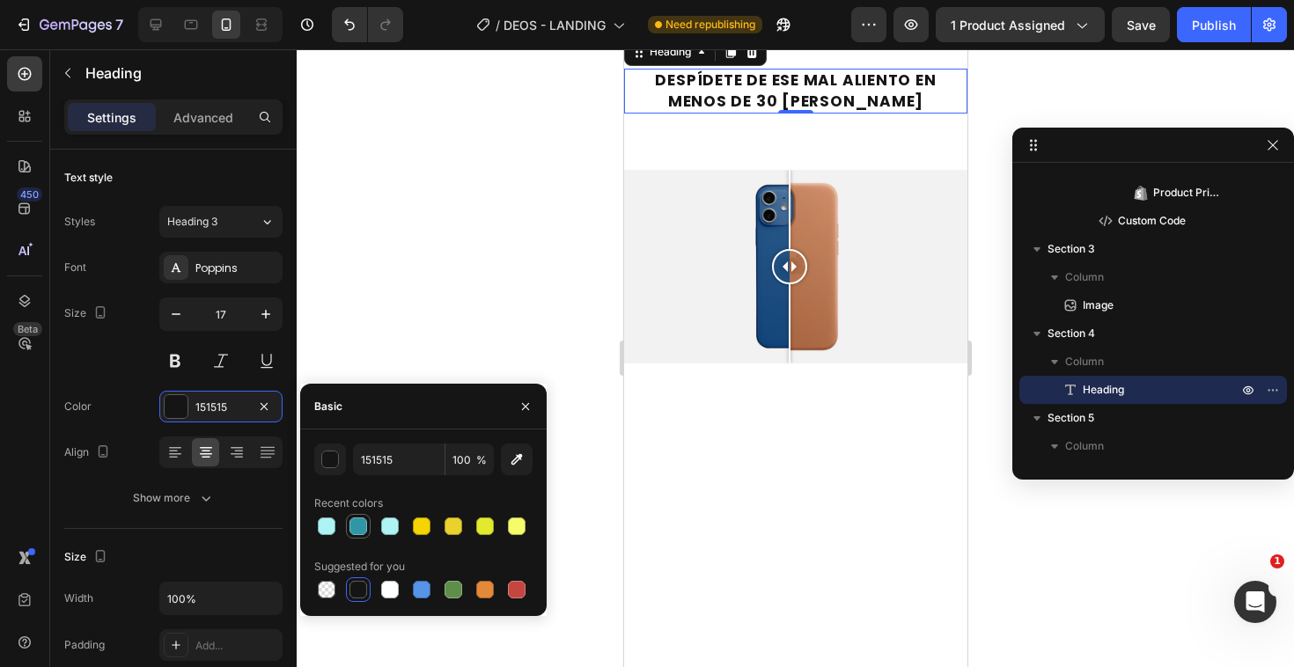
click at [347, 526] on div at bounding box center [358, 526] width 25 height 25
type input "3096A5"
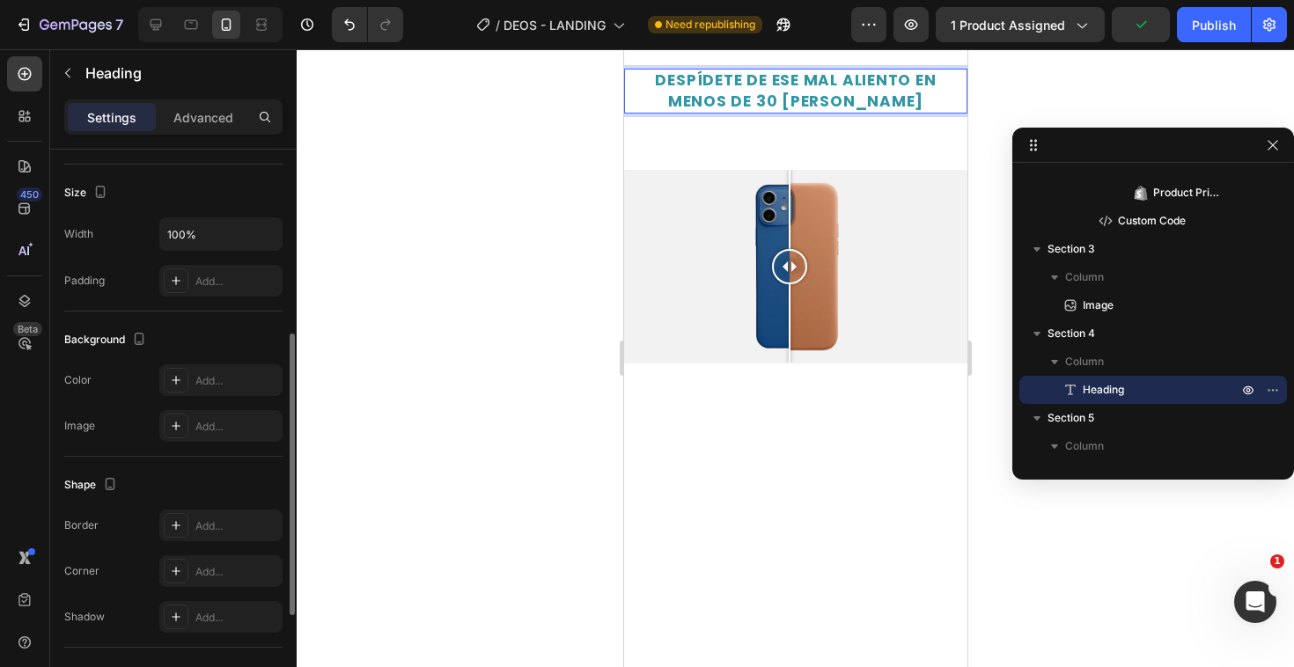
scroll to position [366, 0]
click at [188, 369] on div "Add..." at bounding box center [220, 379] width 123 height 32
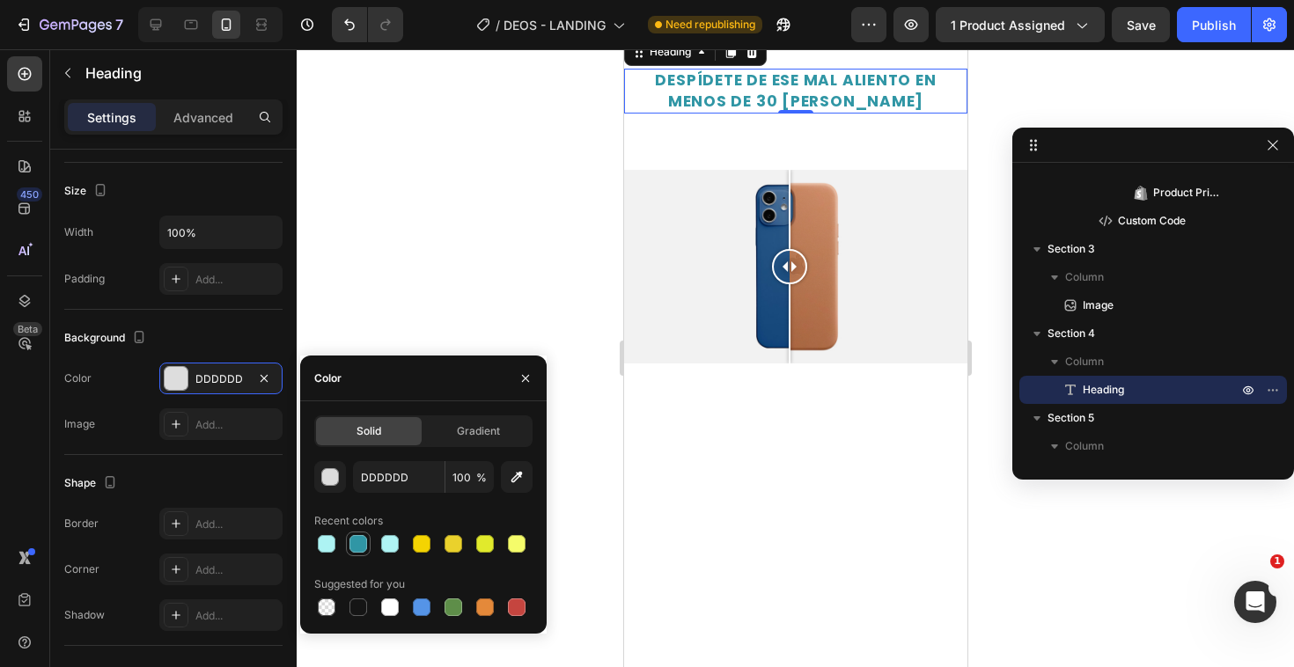
click at [364, 549] on div at bounding box center [358, 544] width 18 height 18
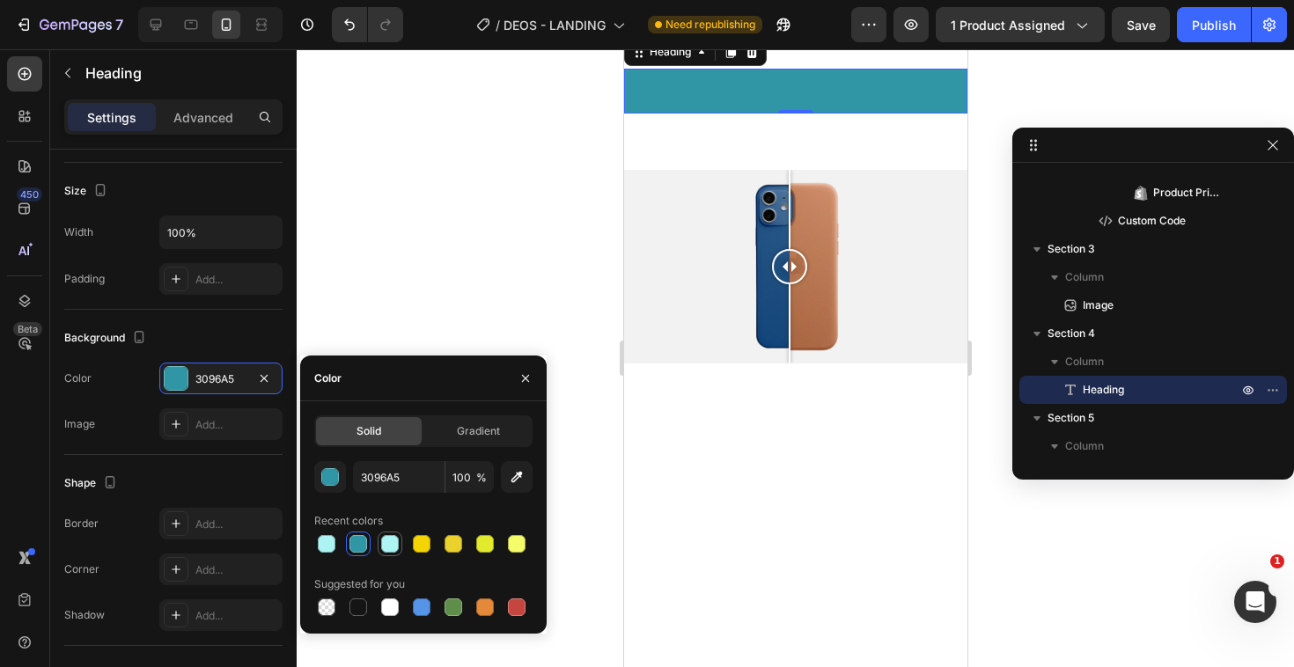
click at [384, 548] on div at bounding box center [390, 544] width 18 height 18
type input "AFF4F4"
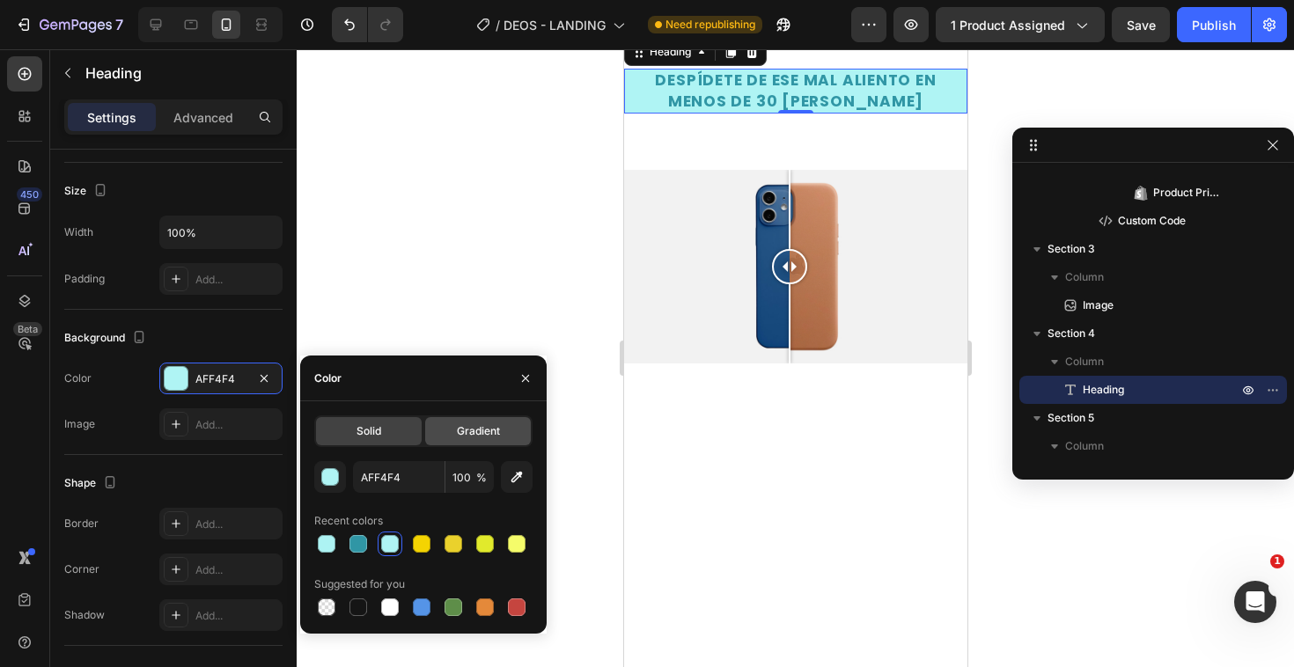
click at [491, 437] on span "Gradient" at bounding box center [478, 431] width 43 height 16
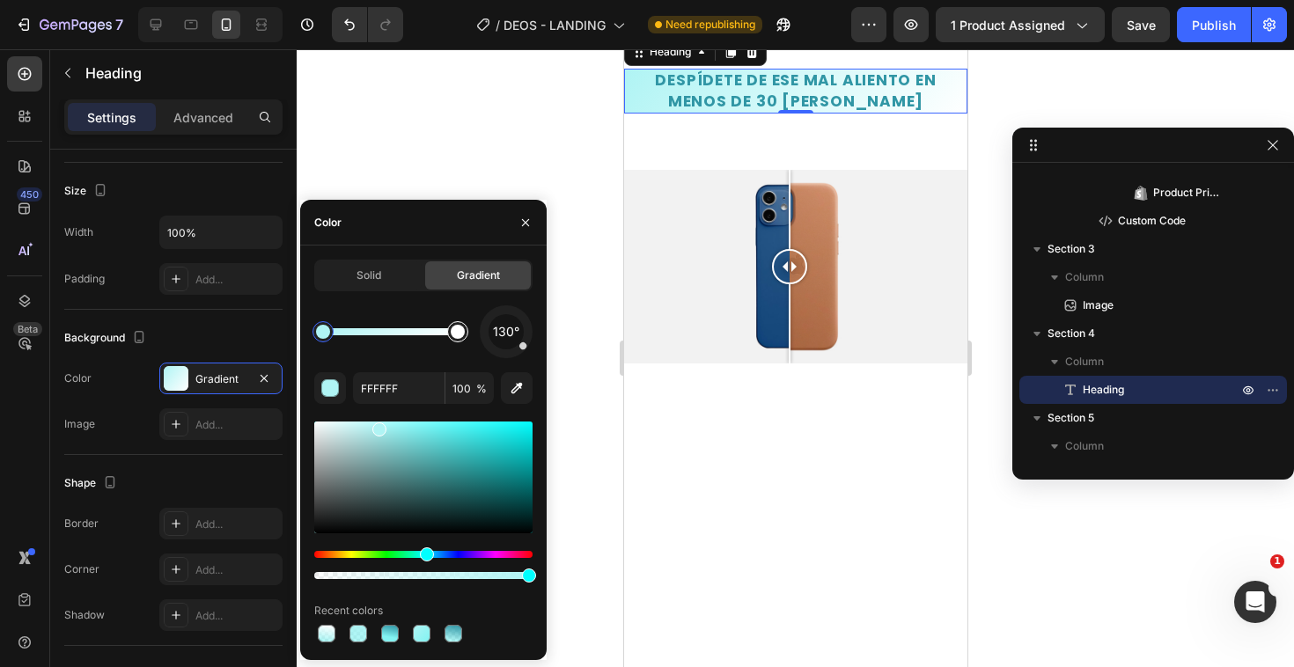
click at [456, 337] on div at bounding box center [458, 332] width 14 height 14
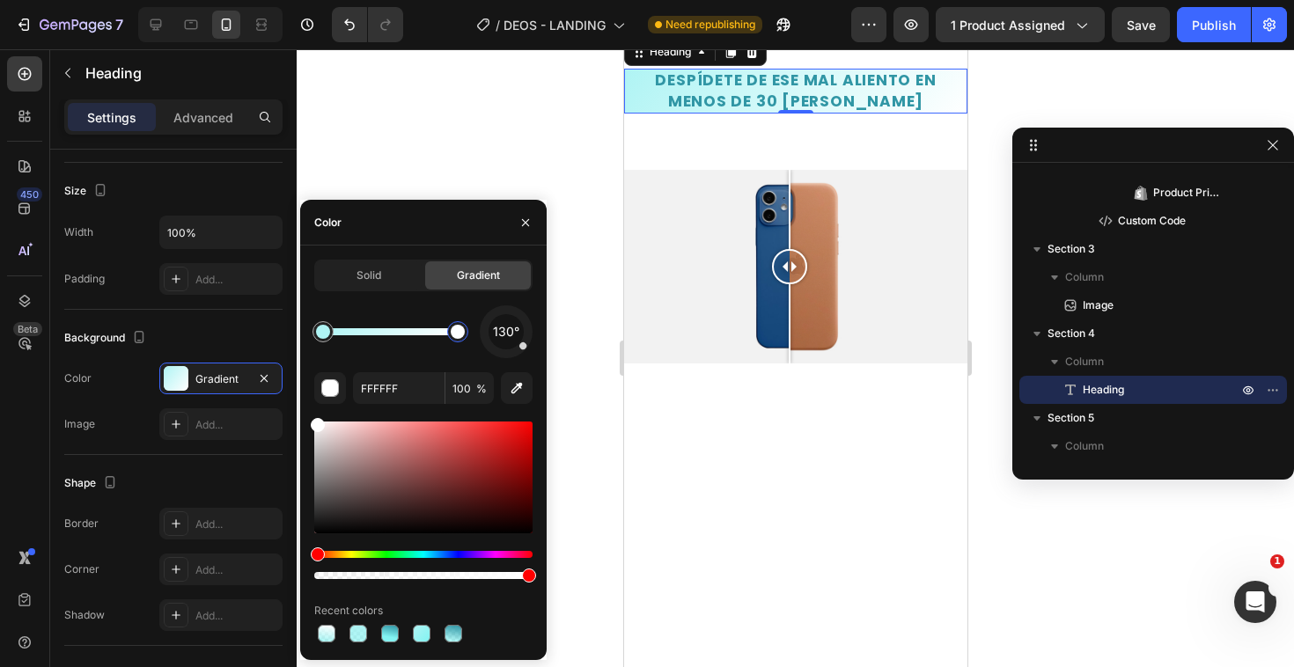
click at [437, 558] on div at bounding box center [423, 565] width 218 height 28
click at [433, 557] on div "Hue" at bounding box center [423, 554] width 218 height 7
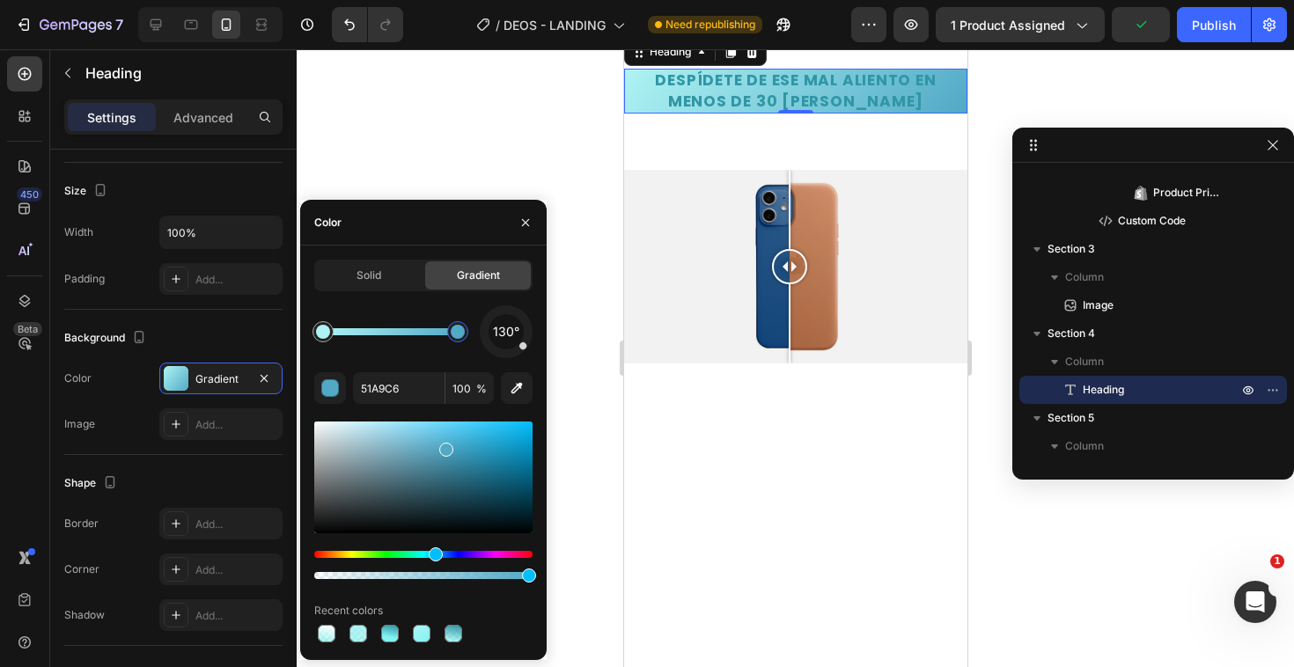
drag, startPoint x: 444, startPoint y: 445, endPoint x: 402, endPoint y: 422, distance: 48.0
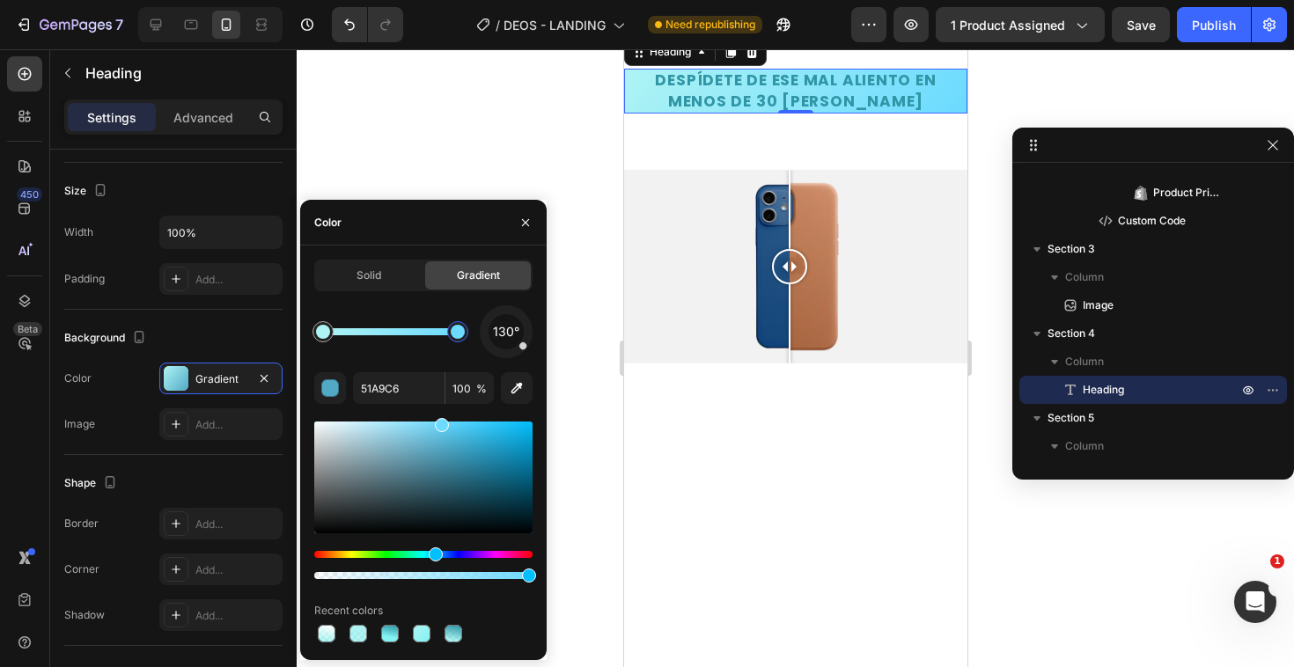
drag, startPoint x: 429, startPoint y: 432, endPoint x: 444, endPoint y: 421, distance: 18.1
click at [443, 422] on div at bounding box center [423, 478] width 218 height 112
drag, startPoint x: 530, startPoint y: 345, endPoint x: 517, endPoint y: 314, distance: 33.5
click at [517, 314] on div "130°" at bounding box center [506, 331] width 53 height 53
click at [517, 314] on div at bounding box center [506, 332] width 72 height 72
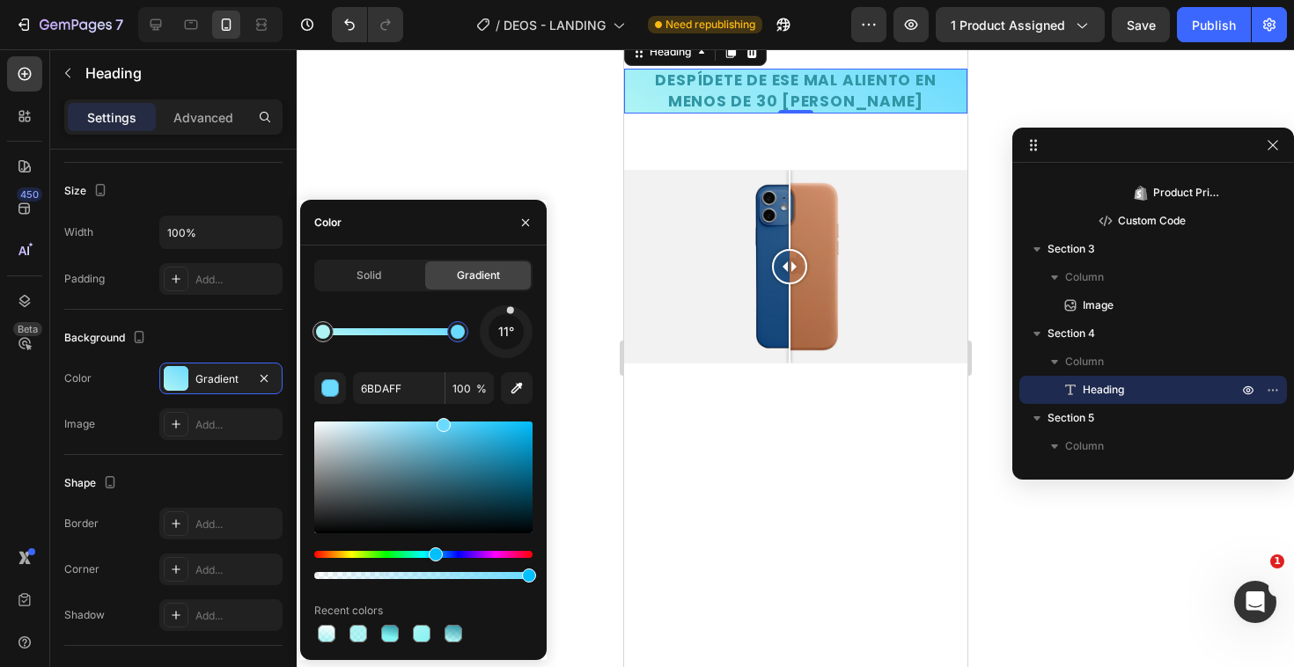
drag, startPoint x: 517, startPoint y: 314, endPoint x: 493, endPoint y: 315, distance: 23.8
click at [506, 314] on div at bounding box center [510, 310] width 8 height 8
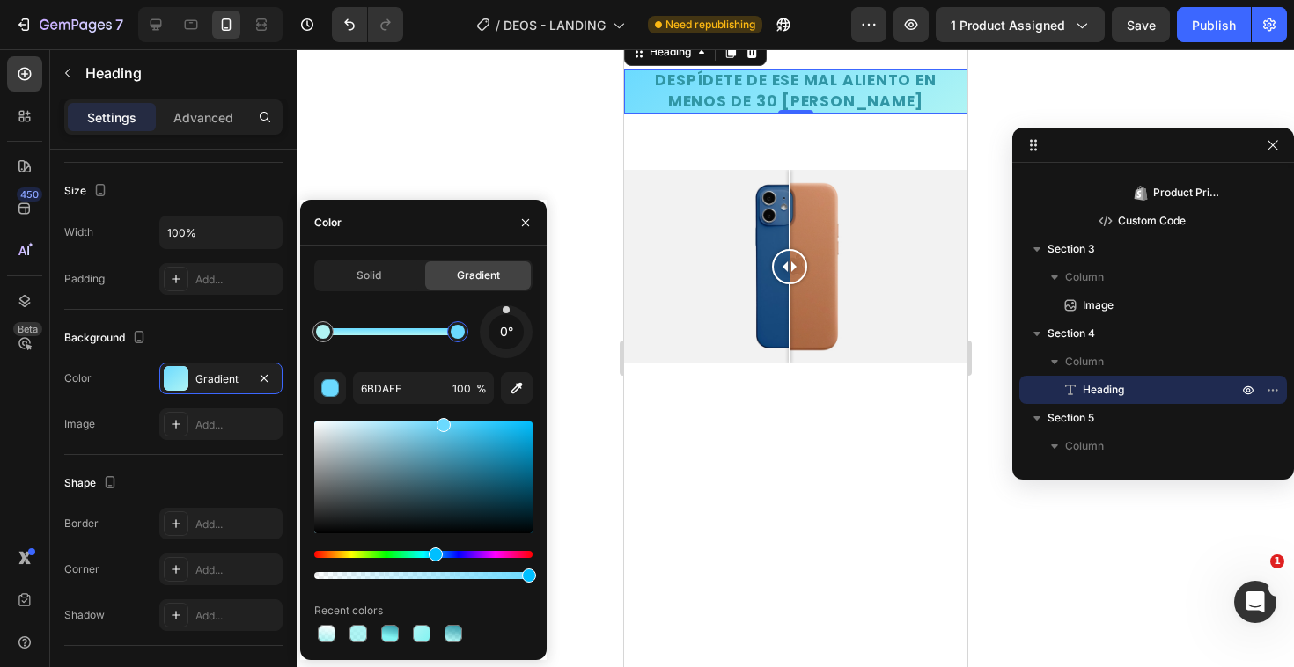
drag, startPoint x: 493, startPoint y: 315, endPoint x: 506, endPoint y: 317, distance: 13.3
click at [506, 317] on div "0°" at bounding box center [506, 331] width 53 height 53
drag, startPoint x: 506, startPoint y: 317, endPoint x: 502, endPoint y: 363, distance: 46.9
click at [502, 363] on div "188° 6BDAFF 100 % Recent colors" at bounding box center [423, 475] width 218 height 341
drag, startPoint x: 502, startPoint y: 363, endPoint x: 503, endPoint y: 315, distance: 48.4
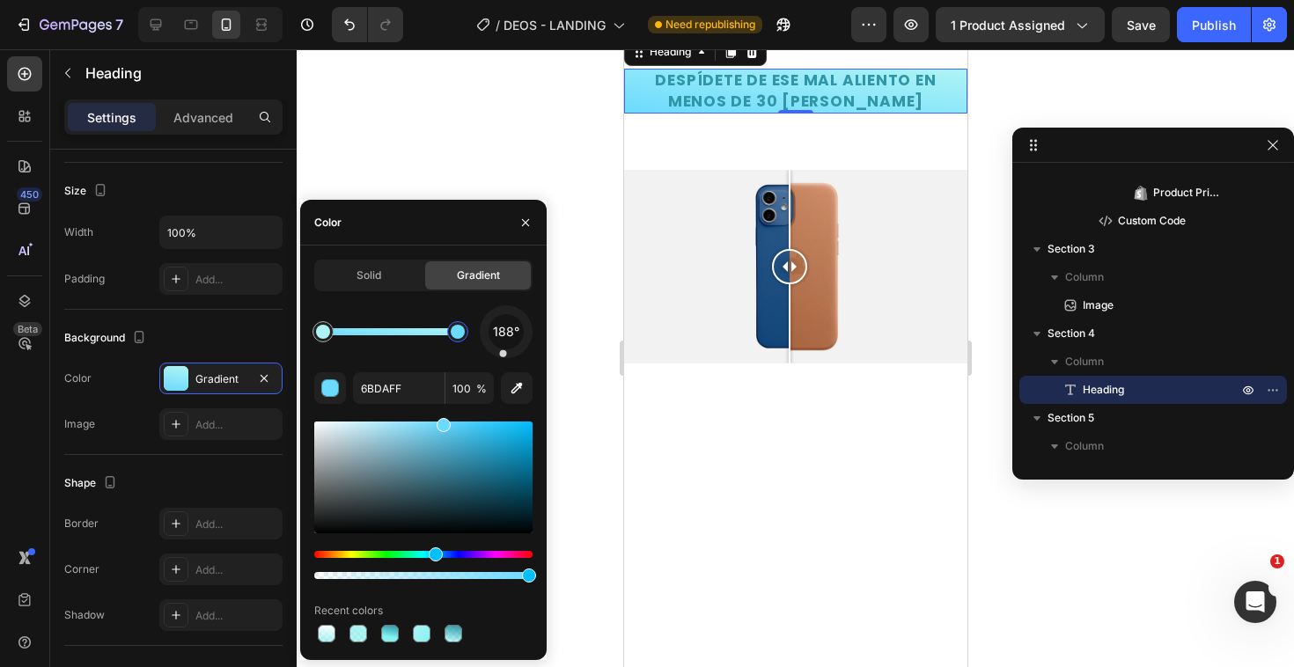
click at [503, 315] on div "188° 6BDAFF 100 % Recent colors" at bounding box center [423, 475] width 218 height 341
click at [503, 315] on div "188°" at bounding box center [505, 331] width 35 height 35
drag, startPoint x: 503, startPoint y: 315, endPoint x: 516, endPoint y: 316, distance: 12.4
click at [516, 316] on div "18°" at bounding box center [506, 331] width 53 height 53
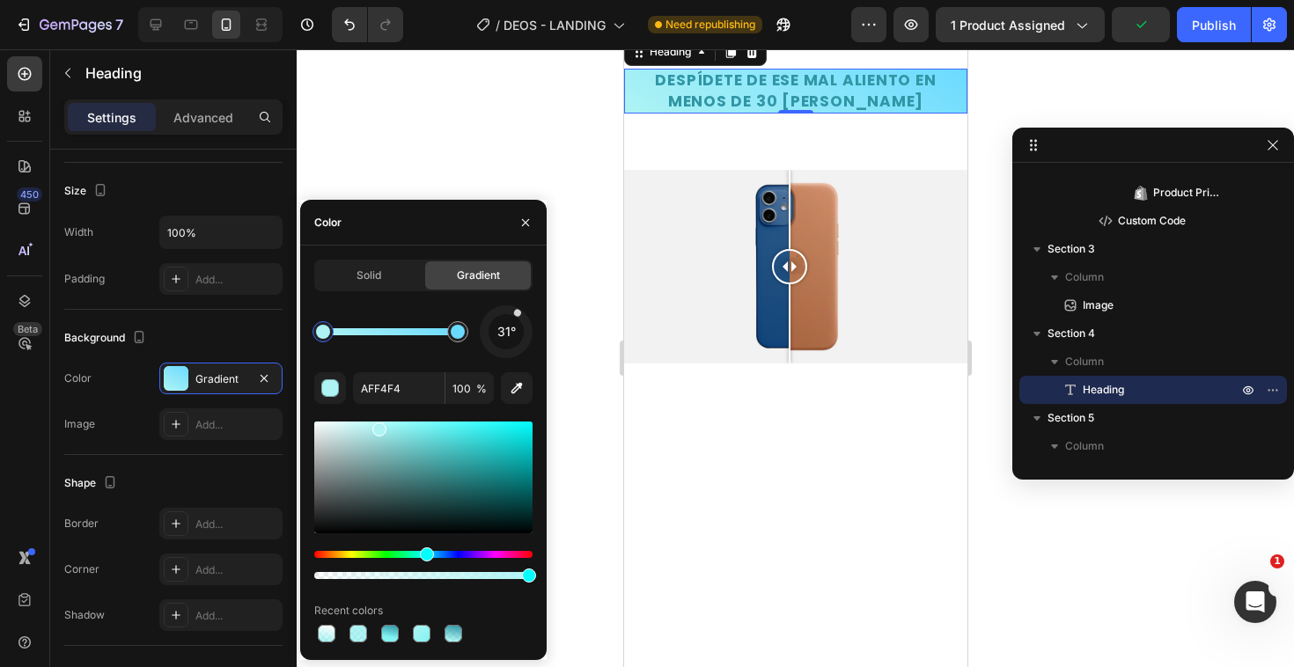
click at [322, 330] on div at bounding box center [323, 332] width 14 height 14
click at [509, 385] on icon "button" at bounding box center [517, 388] width 18 height 18
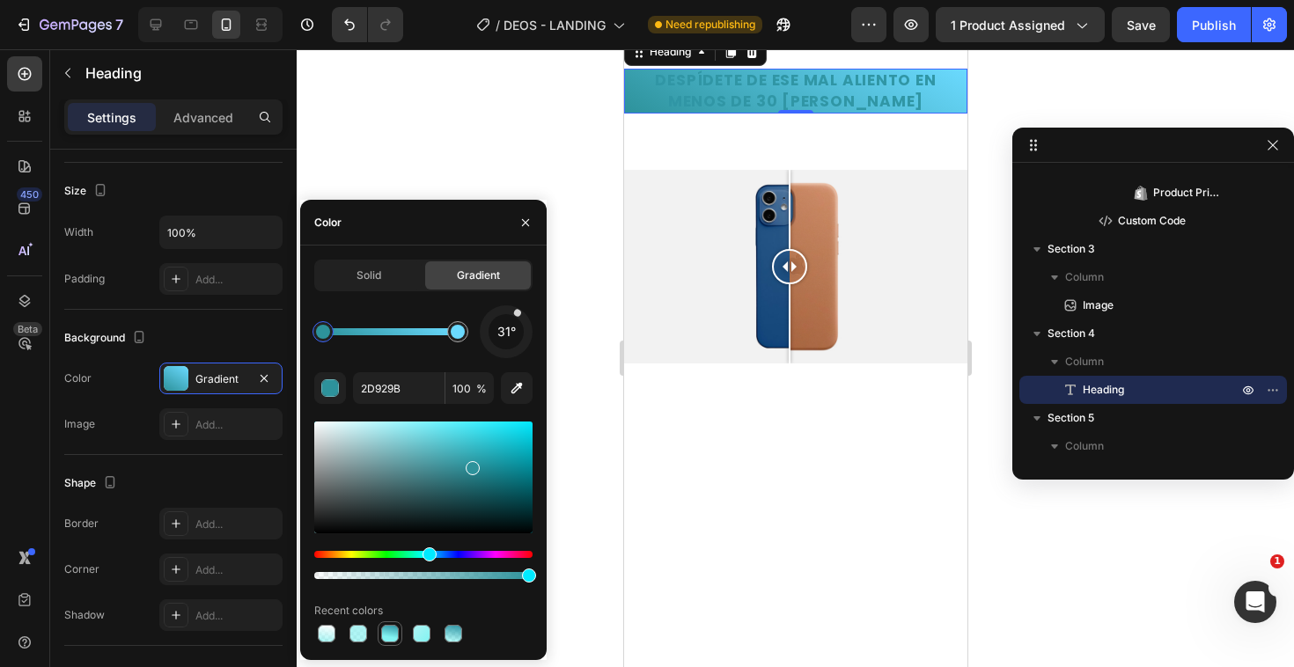
click at [390, 635] on div at bounding box center [390, 634] width 18 height 18
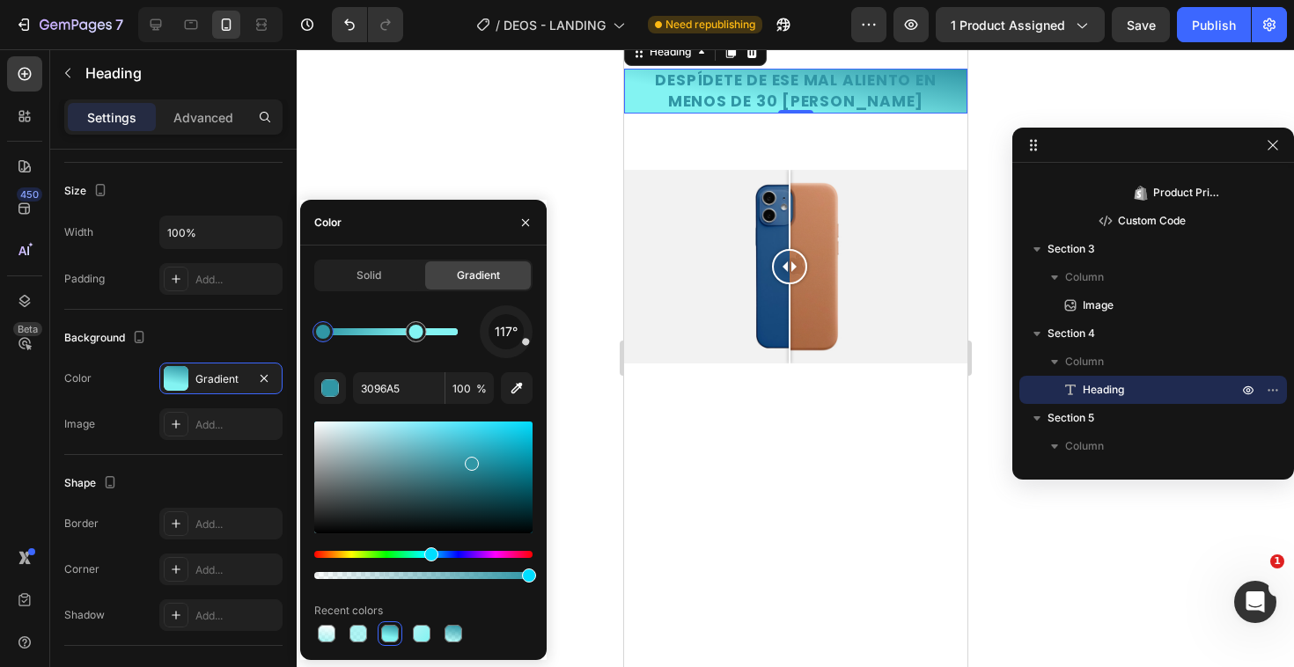
drag, startPoint x: 496, startPoint y: 353, endPoint x: 537, endPoint y: 334, distance: 44.9
click at [537, 334] on div "Solid Gradient 117° 3096A5 100 % Recent colors" at bounding box center [423, 453] width 246 height 386
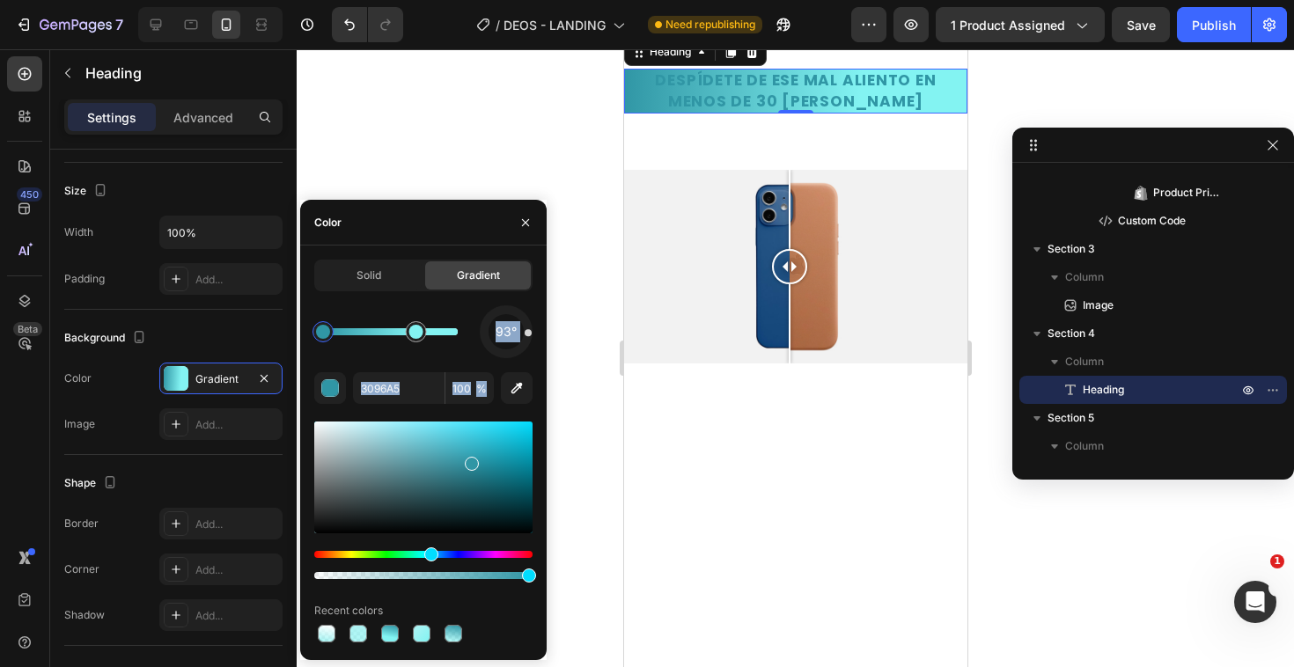
drag, startPoint x: 532, startPoint y: 334, endPoint x: 507, endPoint y: 364, distance: 39.3
click at [507, 364] on div "Solid Gradient 93° 3096A5 100 % Recent colors" at bounding box center [423, 453] width 246 height 386
click at [494, 349] on div at bounding box center [505, 331] width 55 height 55
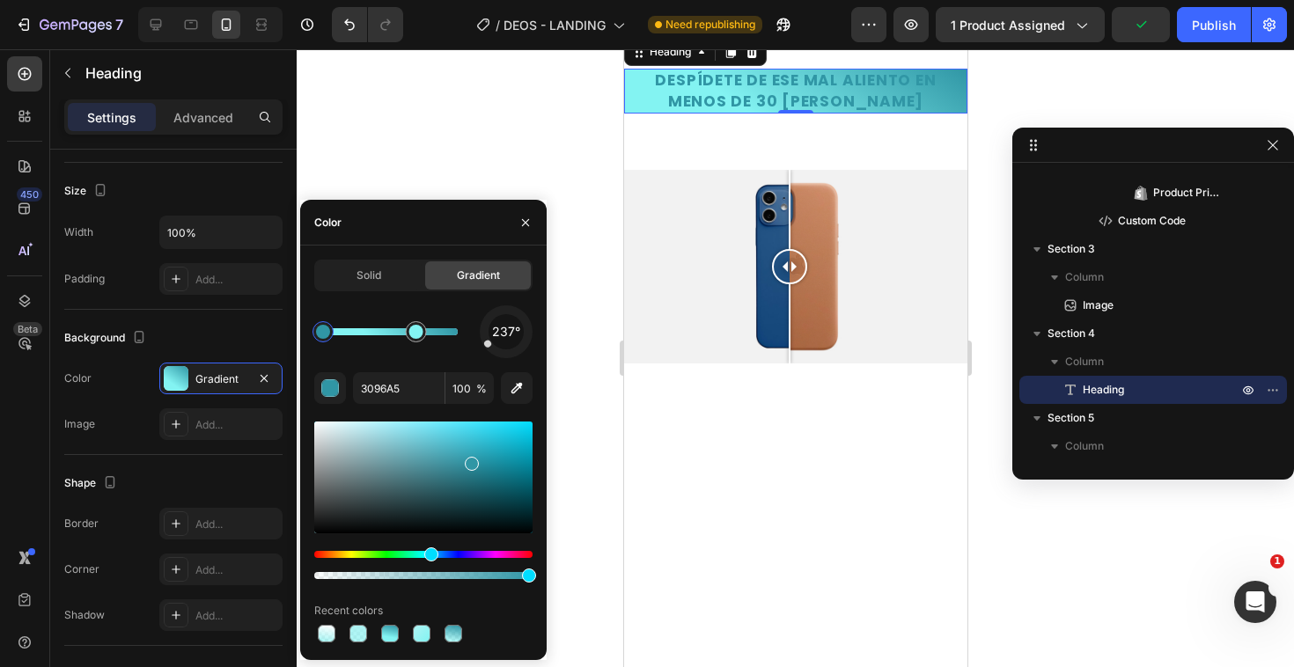
drag, startPoint x: 494, startPoint y: 349, endPoint x: 486, endPoint y: 344, distance: 9.5
click at [486, 344] on div at bounding box center [488, 344] width 10 height 10
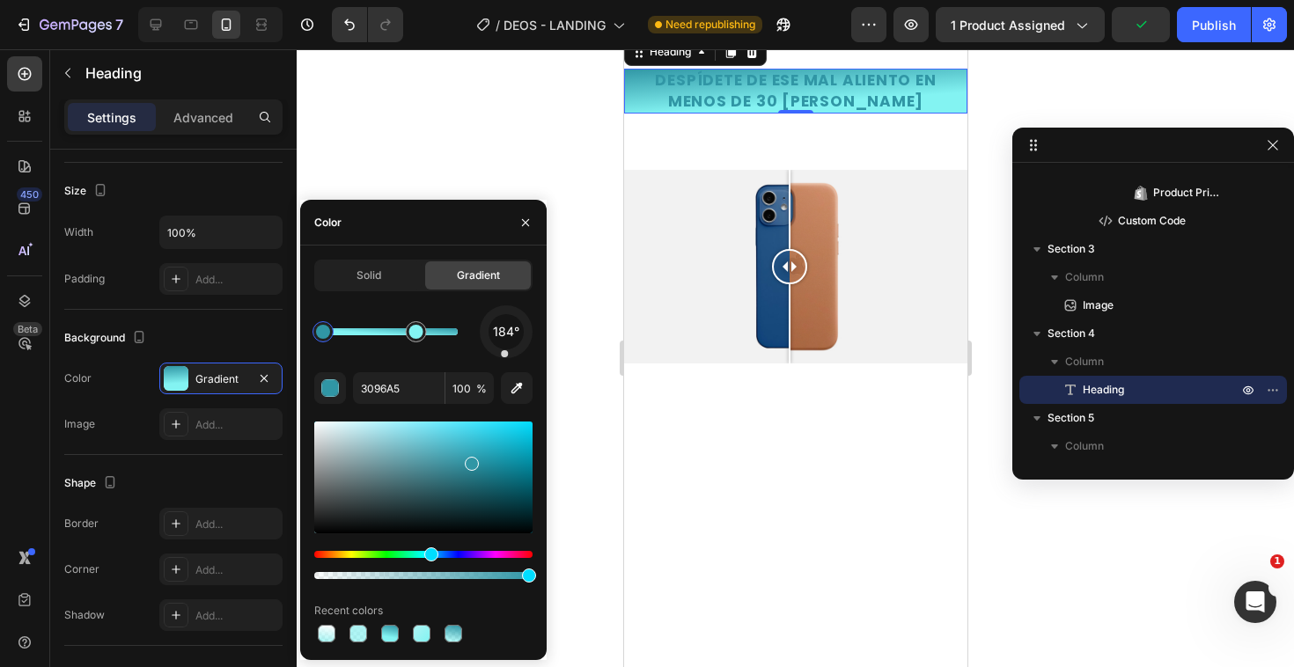
drag, startPoint x: 486, startPoint y: 344, endPoint x: 504, endPoint y: 357, distance: 22.7
click at [504, 357] on div at bounding box center [506, 332] width 56 height 56
click at [508, 357] on div at bounding box center [506, 332] width 56 height 56
click at [507, 357] on div at bounding box center [506, 332] width 56 height 56
click at [508, 337] on span "178°" at bounding box center [507, 331] width 26 height 21
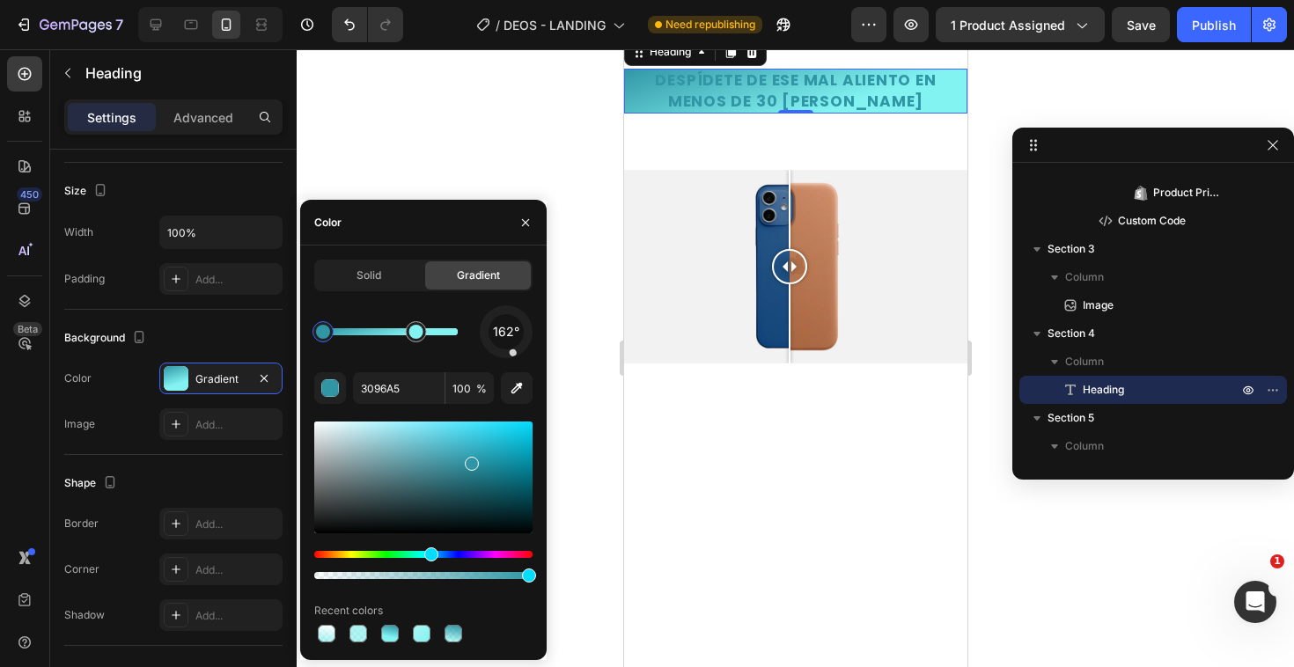
click at [508, 337] on span "162°" at bounding box center [506, 331] width 26 height 21
click at [510, 359] on div "162° 3096A5 100 % Recent colors" at bounding box center [423, 475] width 218 height 341
click at [507, 355] on div at bounding box center [506, 353] width 7 height 7
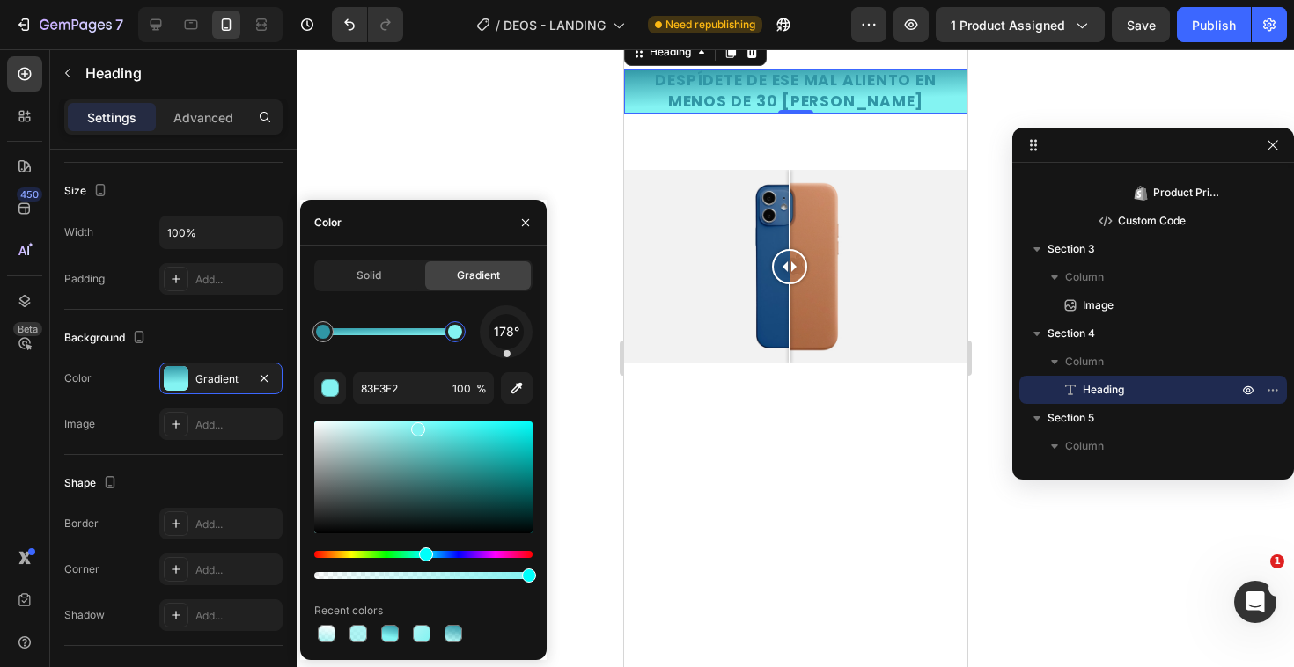
drag, startPoint x: 418, startPoint y: 332, endPoint x: 465, endPoint y: 338, distance: 47.0
click at [462, 337] on div at bounding box center [455, 332] width 14 height 14
drag, startPoint x: 459, startPoint y: 334, endPoint x: 415, endPoint y: 334, distance: 44.0
click at [414, 334] on div at bounding box center [414, 332] width 14 height 14
type input "3096A5"
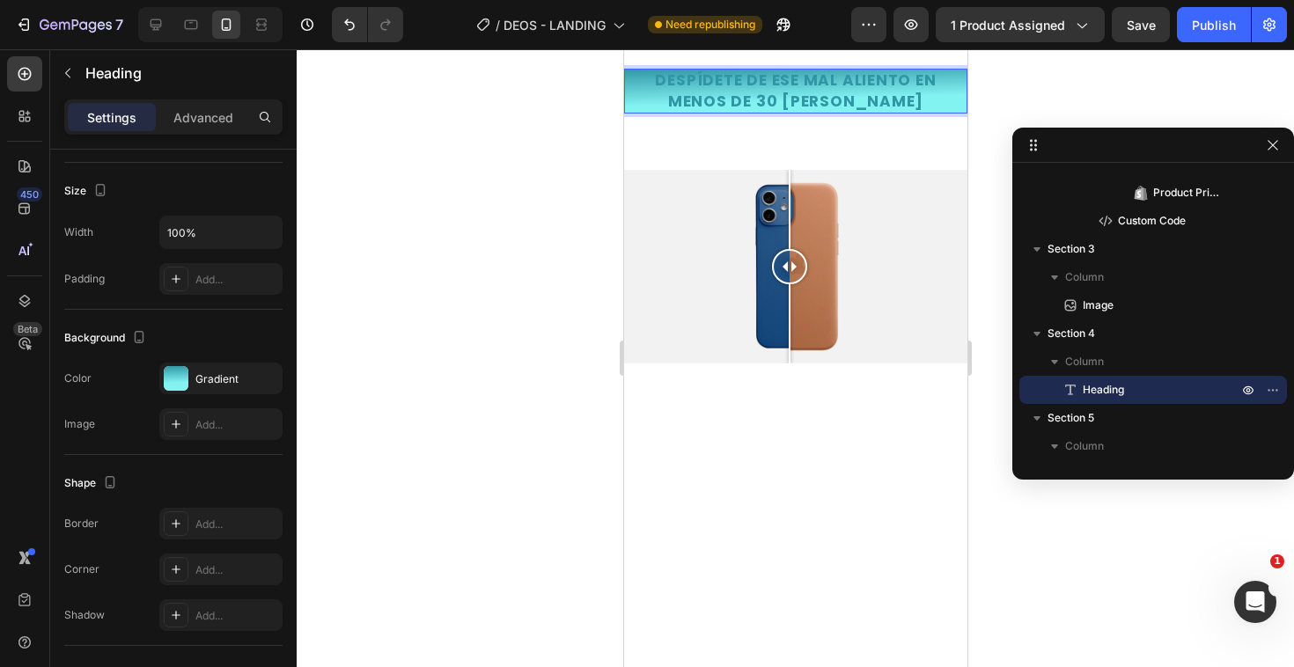
click at [696, 113] on p "DESPÍDETE DE ESE MAL ALIENTO EN MENOS DE 30 [PERSON_NAME]" at bounding box center [795, 91] width 340 height 42
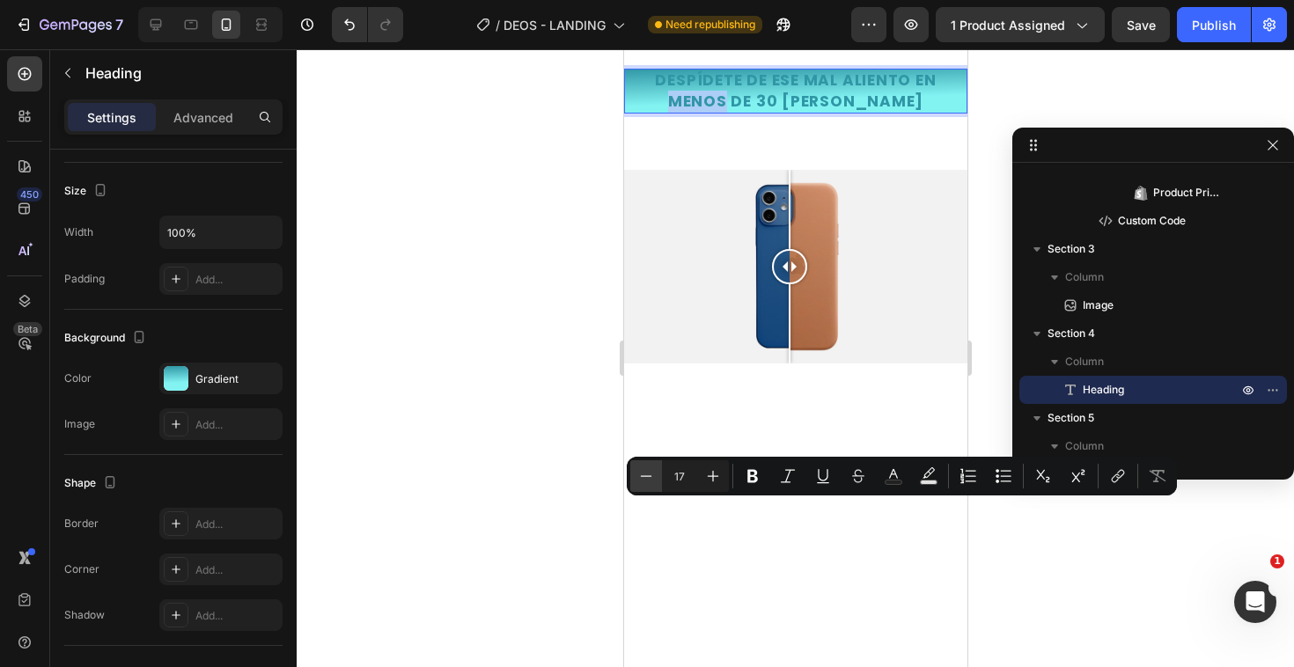
click at [649, 488] on button "Minus" at bounding box center [646, 476] width 32 height 32
type input "17"
click at [674, 113] on p "DESPÍDETE DE ESE MAL ALIENTO EN MENOS DE 30 [PERSON_NAME]" at bounding box center [795, 91] width 340 height 42
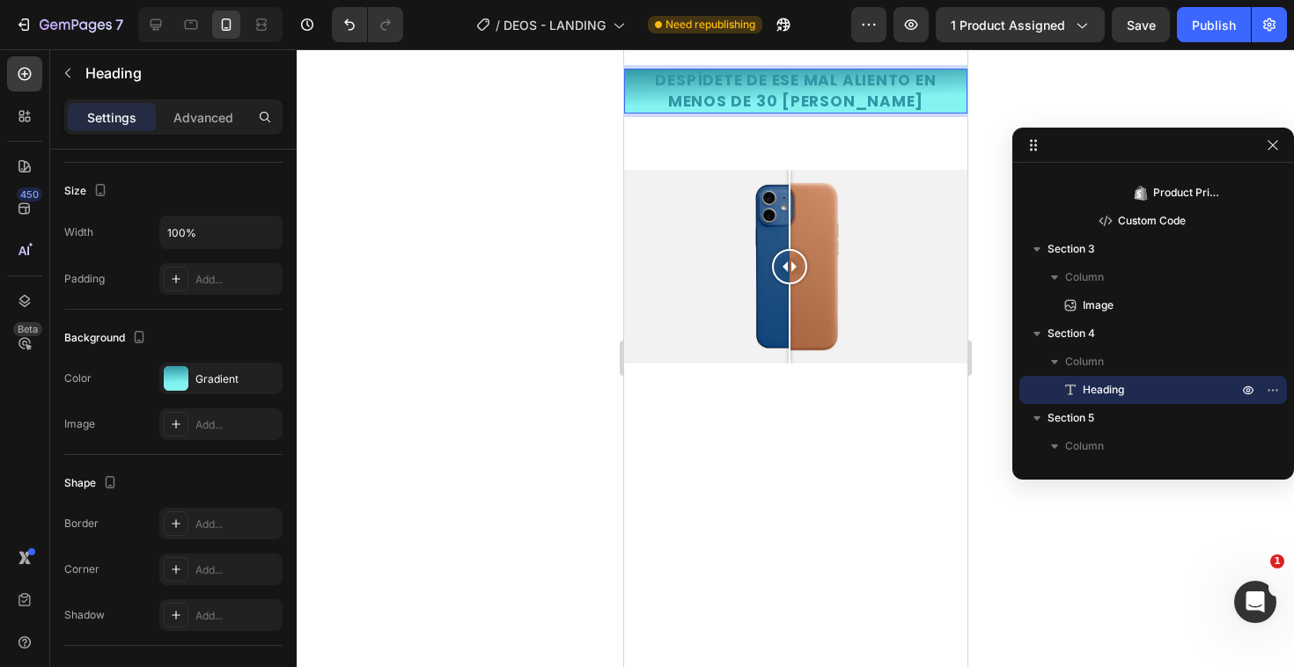
click at [579, 479] on div at bounding box center [795, 358] width 997 height 618
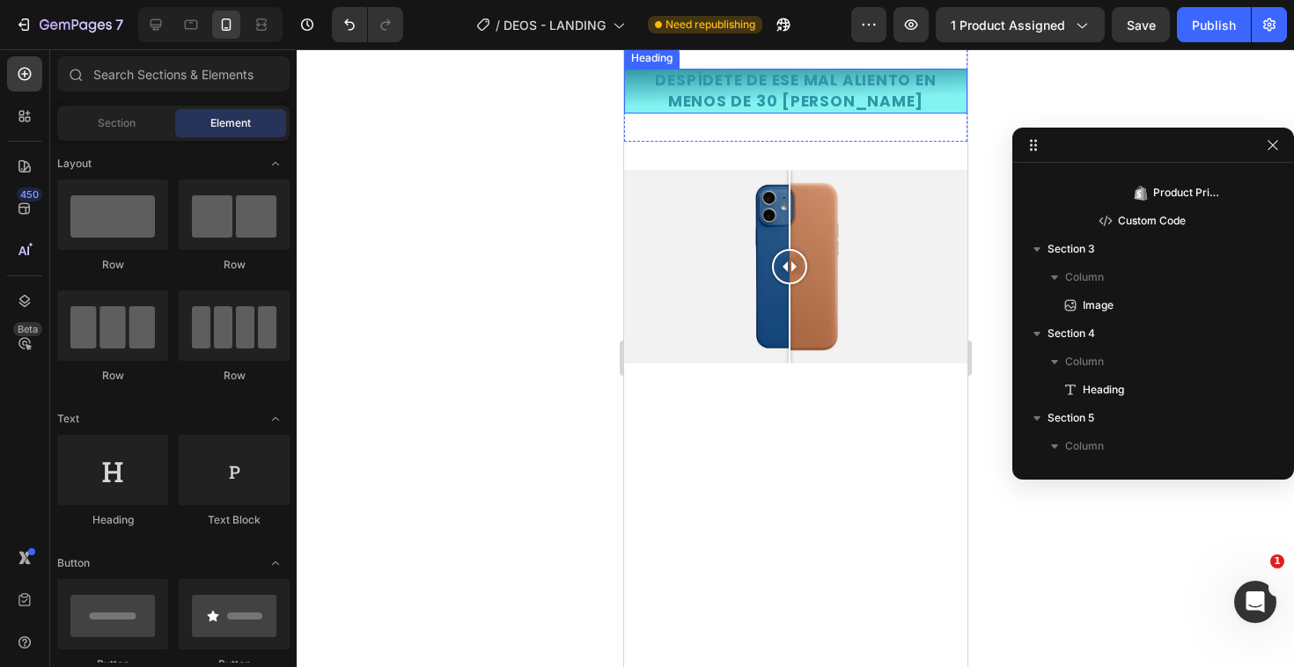
click at [684, 113] on p "DESPÍDETE DE ESE MAL ALIENTO EN MENOS DE 30 [PERSON_NAME]" at bounding box center [795, 91] width 340 height 42
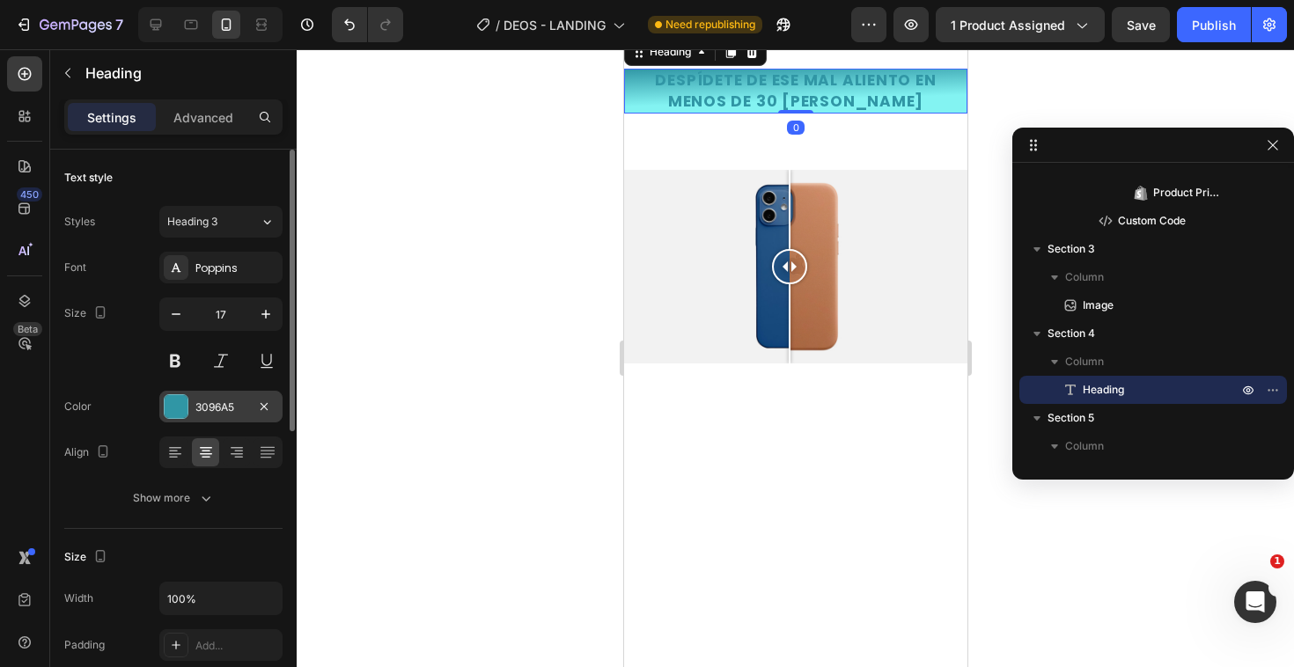
click at [187, 396] on div at bounding box center [176, 406] width 25 height 25
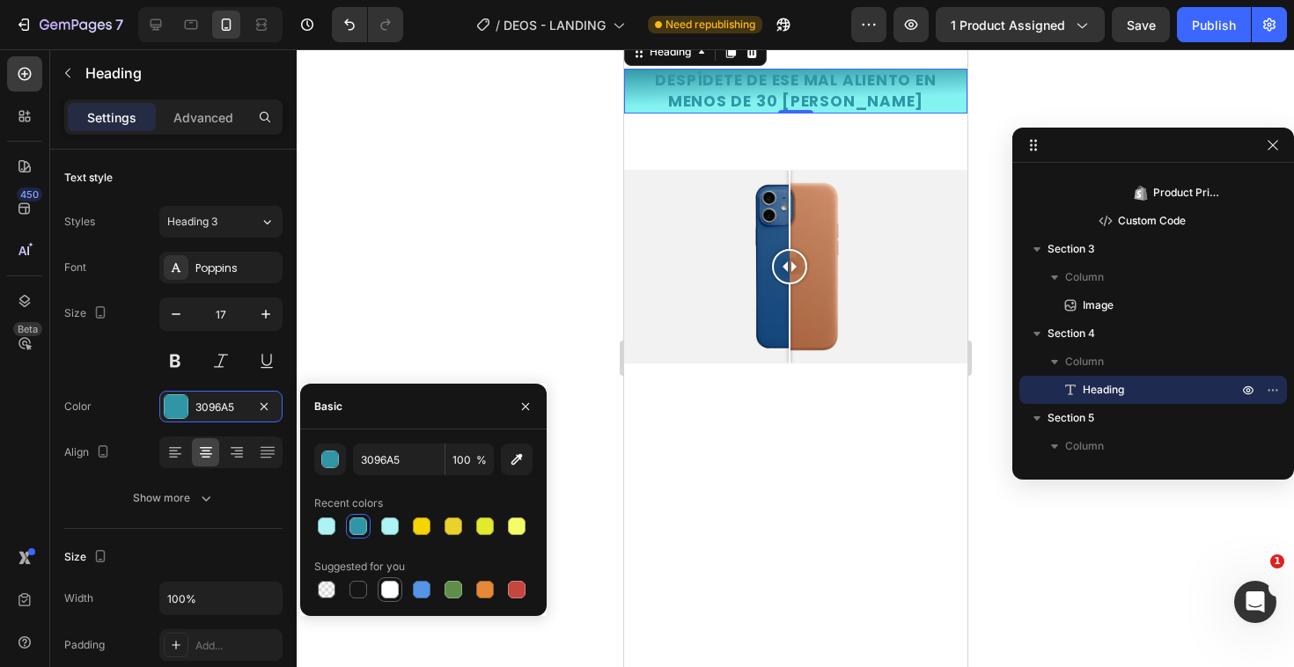
click at [391, 591] on div at bounding box center [390, 590] width 18 height 18
type input "FFFFFF"
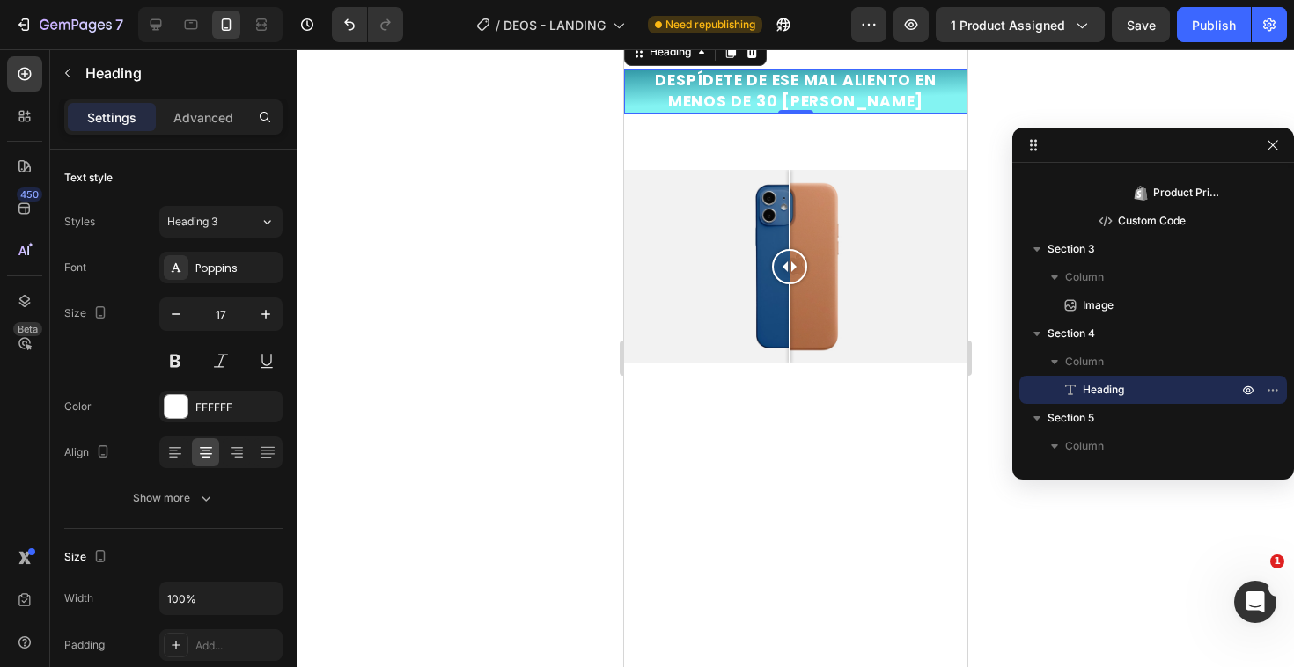
click at [355, 313] on div at bounding box center [795, 358] width 997 height 618
click at [759, 113] on p "DESPÍDETE DE ESE MAL ALIENTO EN MENOS DE 30 [PERSON_NAME]" at bounding box center [795, 91] width 340 height 42
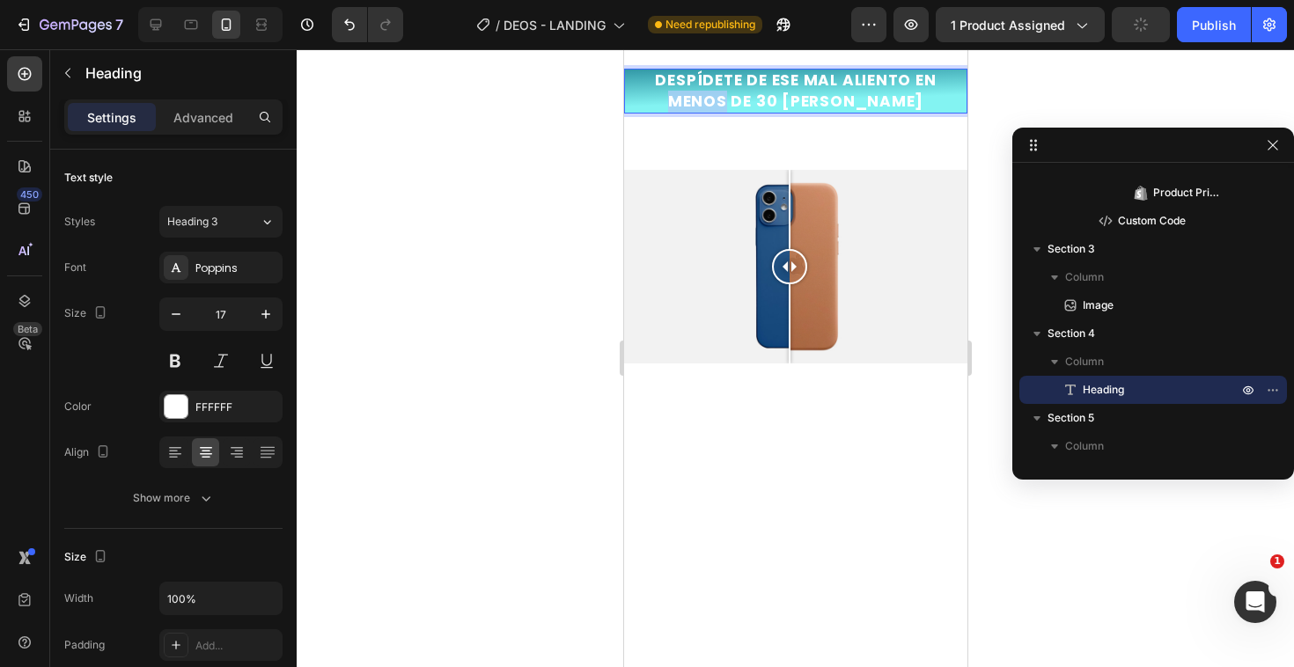
click at [633, 113] on p "DESPÍDETE DE ESE MAL ALIENTO EN MENOS DE 30 [PERSON_NAME]" at bounding box center [795, 91] width 340 height 42
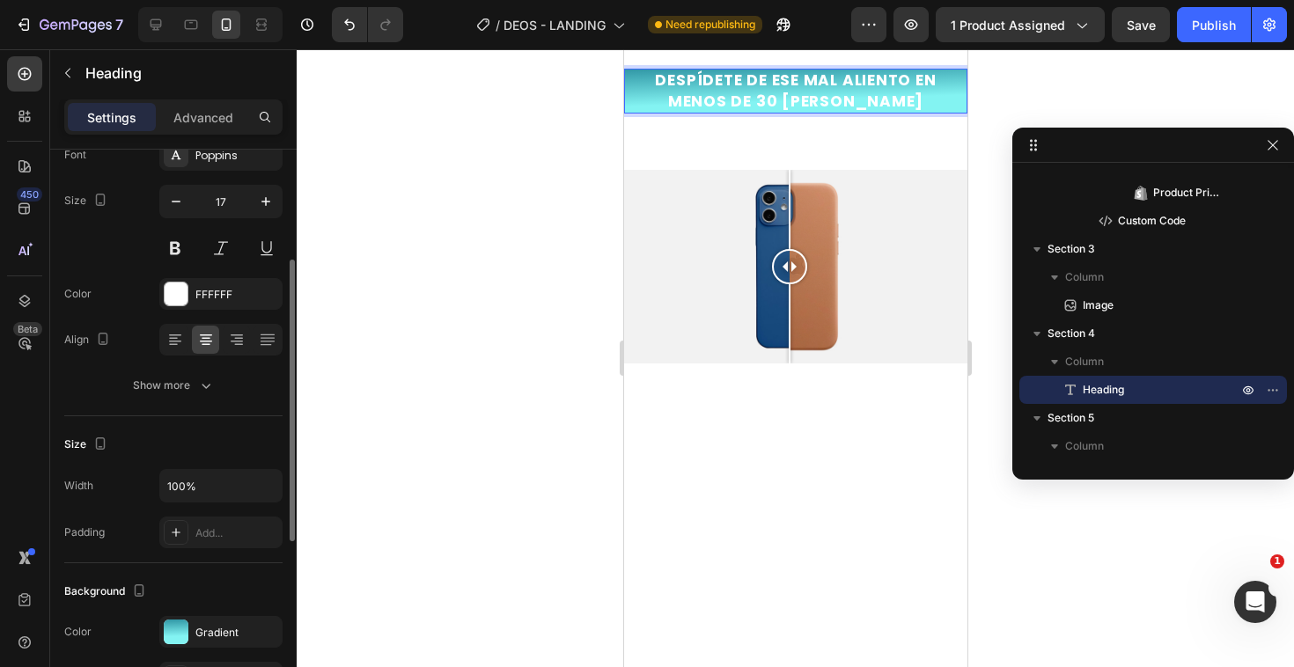
scroll to position [150, 0]
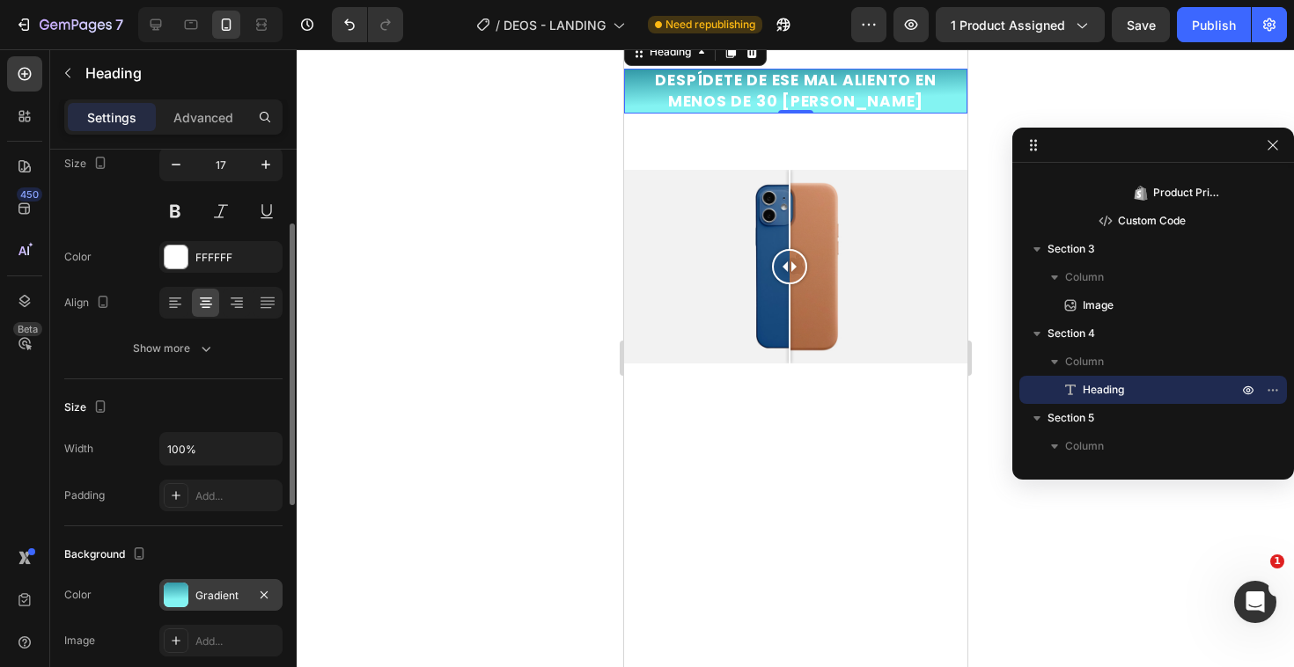
click at [194, 595] on div "Gradient" at bounding box center [220, 595] width 123 height 32
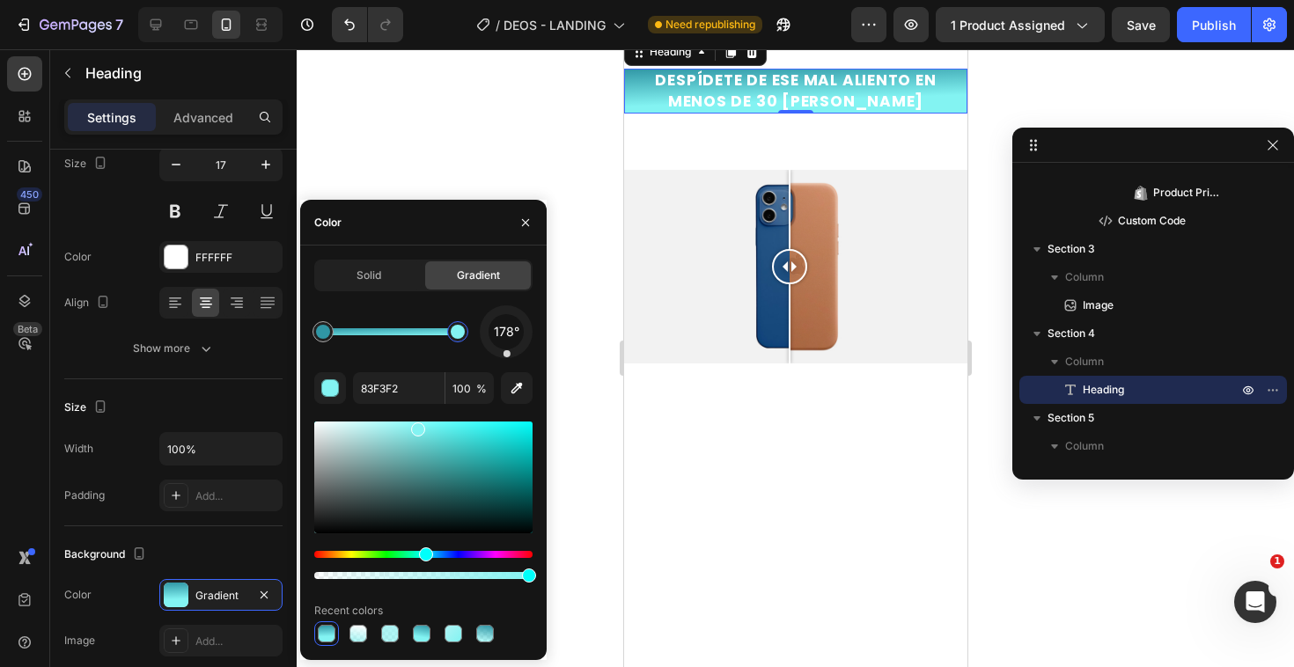
drag, startPoint x: 415, startPoint y: 333, endPoint x: 465, endPoint y: 336, distance: 50.3
click at [465, 336] on div at bounding box center [458, 332] width 14 height 14
type input "3096A5"
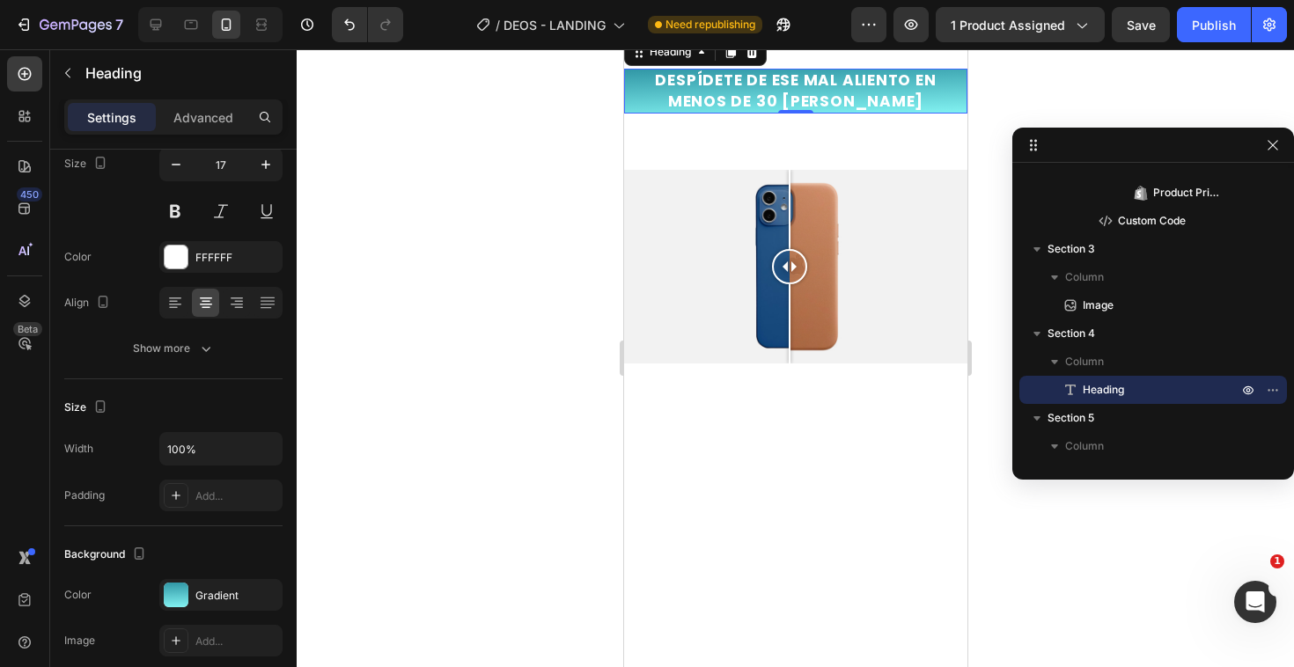
click at [554, 382] on div at bounding box center [795, 358] width 997 height 618
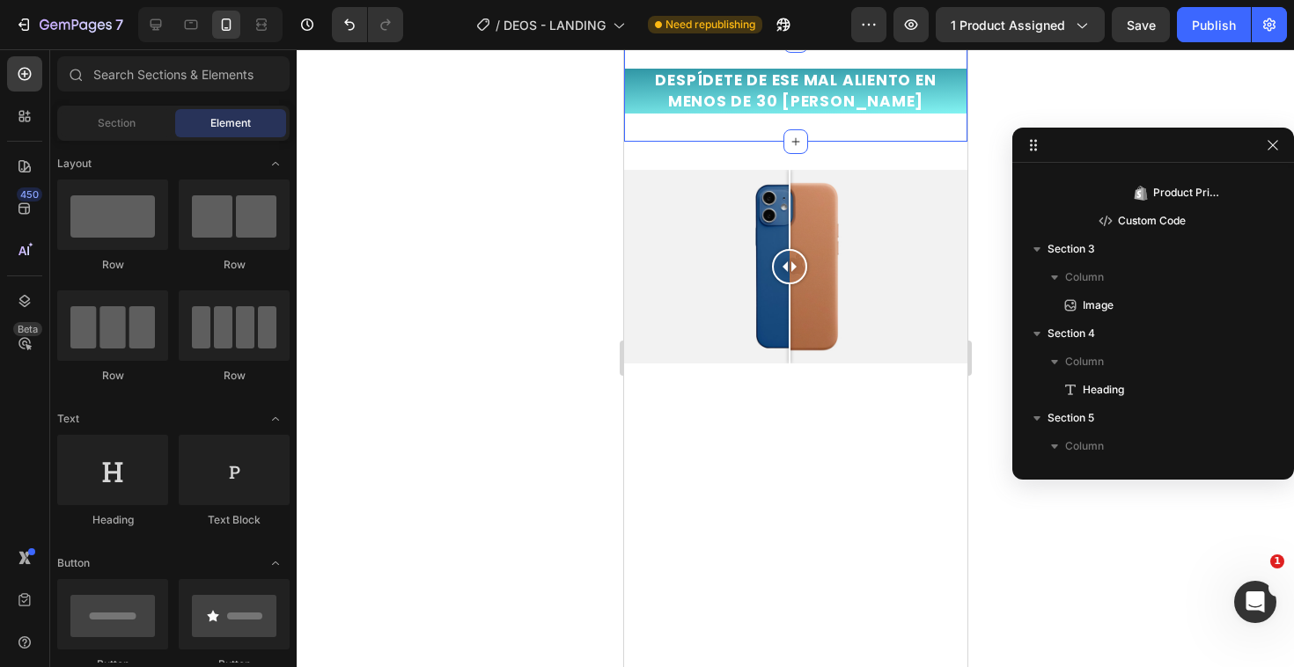
click at [818, 143] on div "DESPÍDETE DE ESE MAL ALIENTO EN MENOS DE 30 [PERSON_NAME] Heading Section 4" at bounding box center [794, 91] width 343 height 102
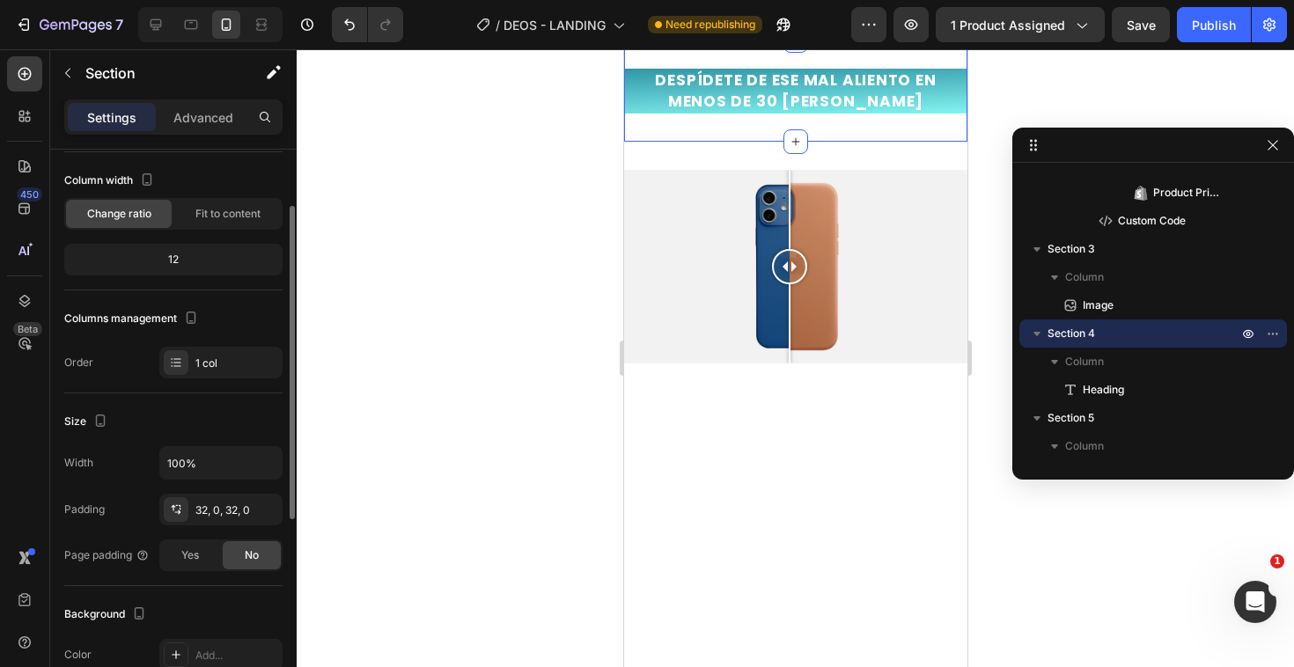
scroll to position [94, 0]
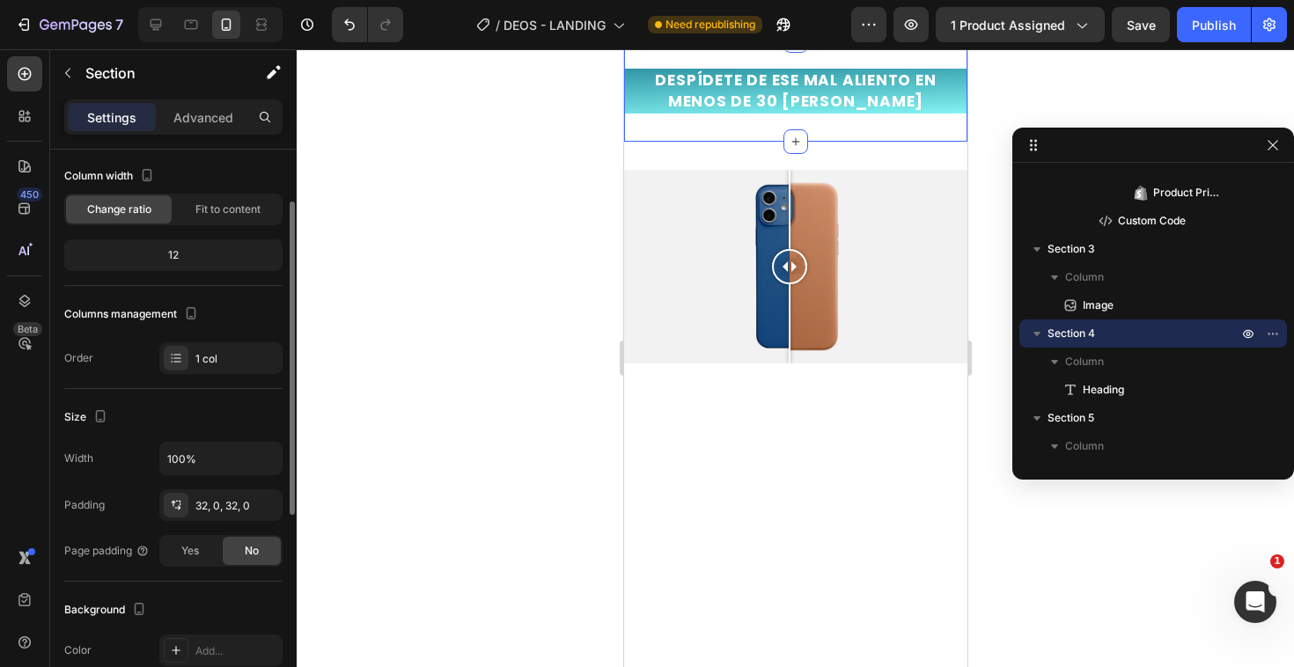
click at [208, 501] on div "32, 0, 32, 0" at bounding box center [236, 506] width 83 height 16
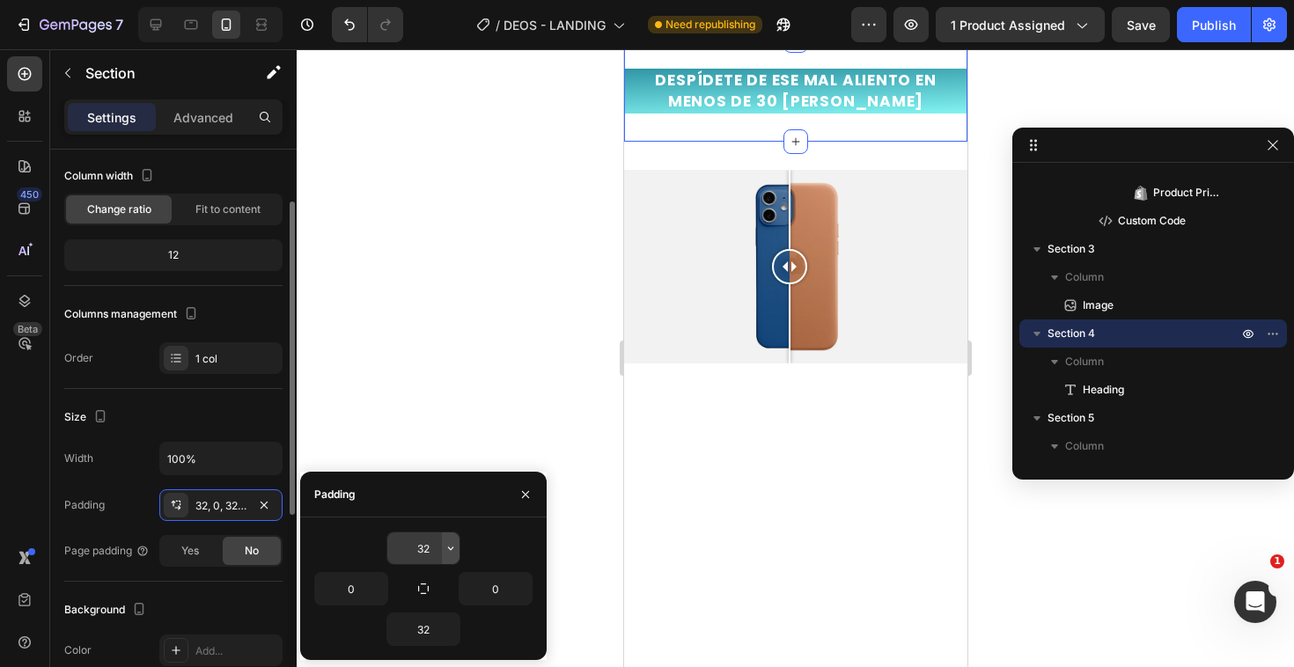
click at [445, 536] on button "button" at bounding box center [451, 548] width 18 height 32
click at [429, 542] on input "32" at bounding box center [423, 548] width 72 height 32
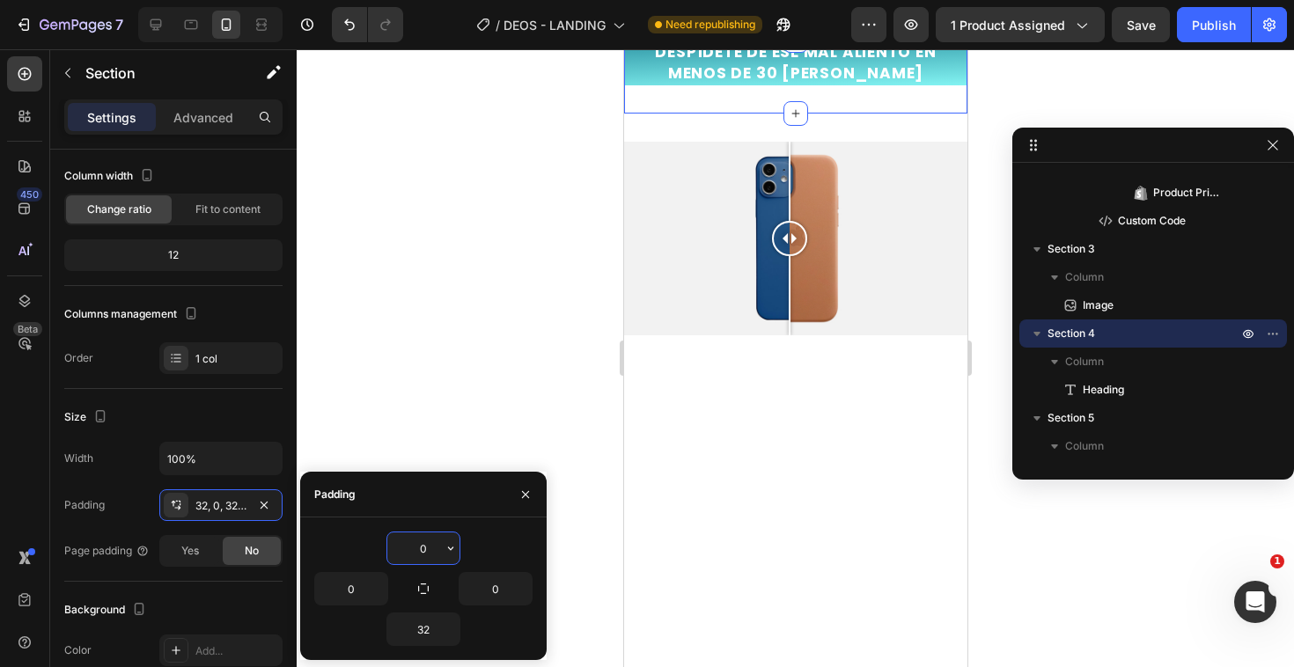
type input "0"
click at [419, 628] on input "32" at bounding box center [423, 629] width 72 height 32
type input "0"
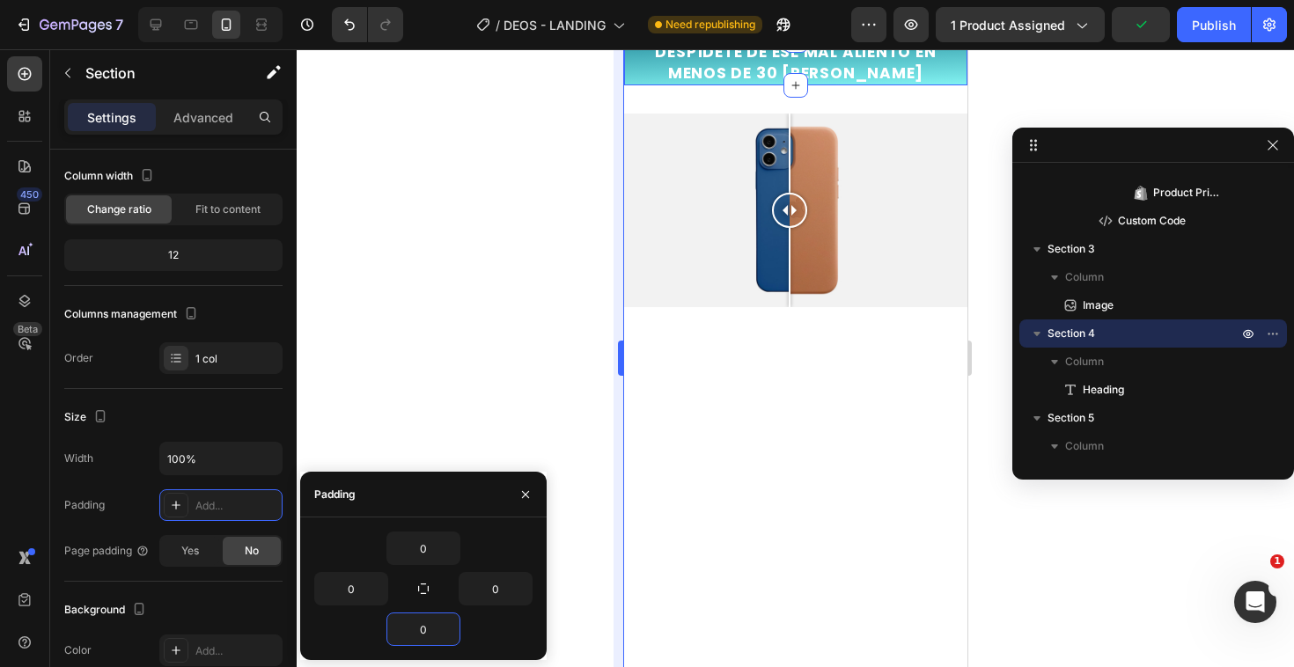
drag, startPoint x: 477, startPoint y: 399, endPoint x: 616, endPoint y: 450, distance: 148.1
click at [477, 399] on div at bounding box center [795, 358] width 997 height 618
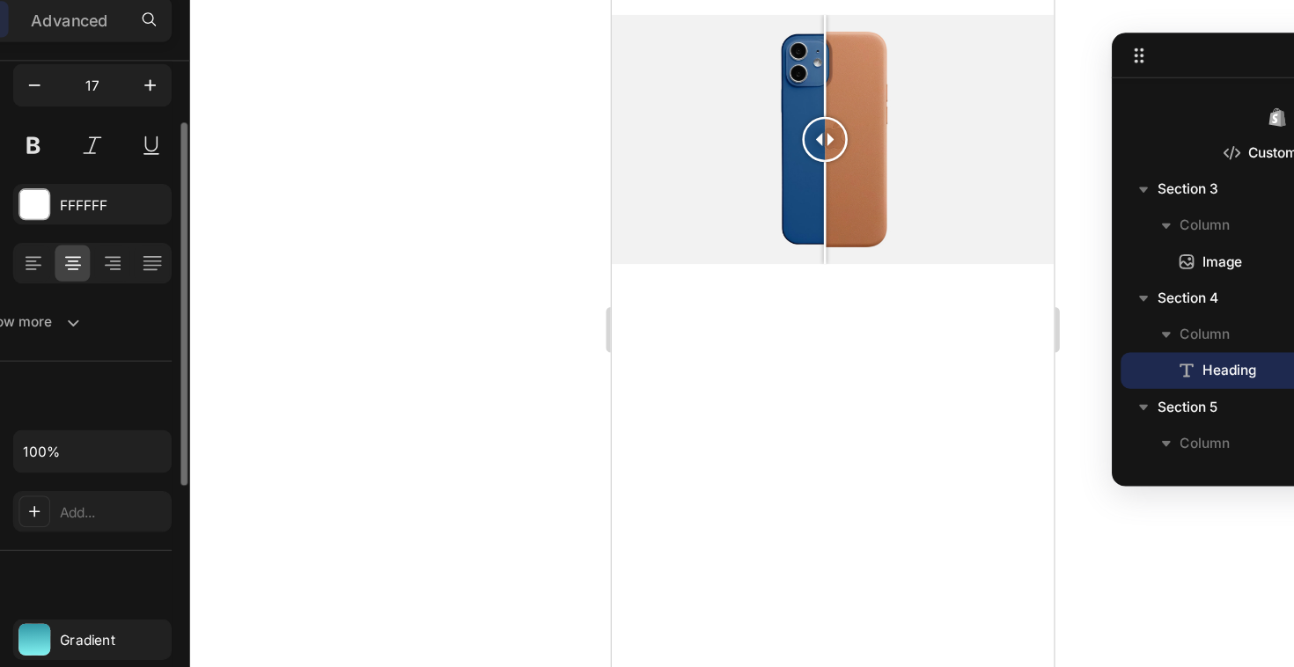
scroll to position [176, 0]
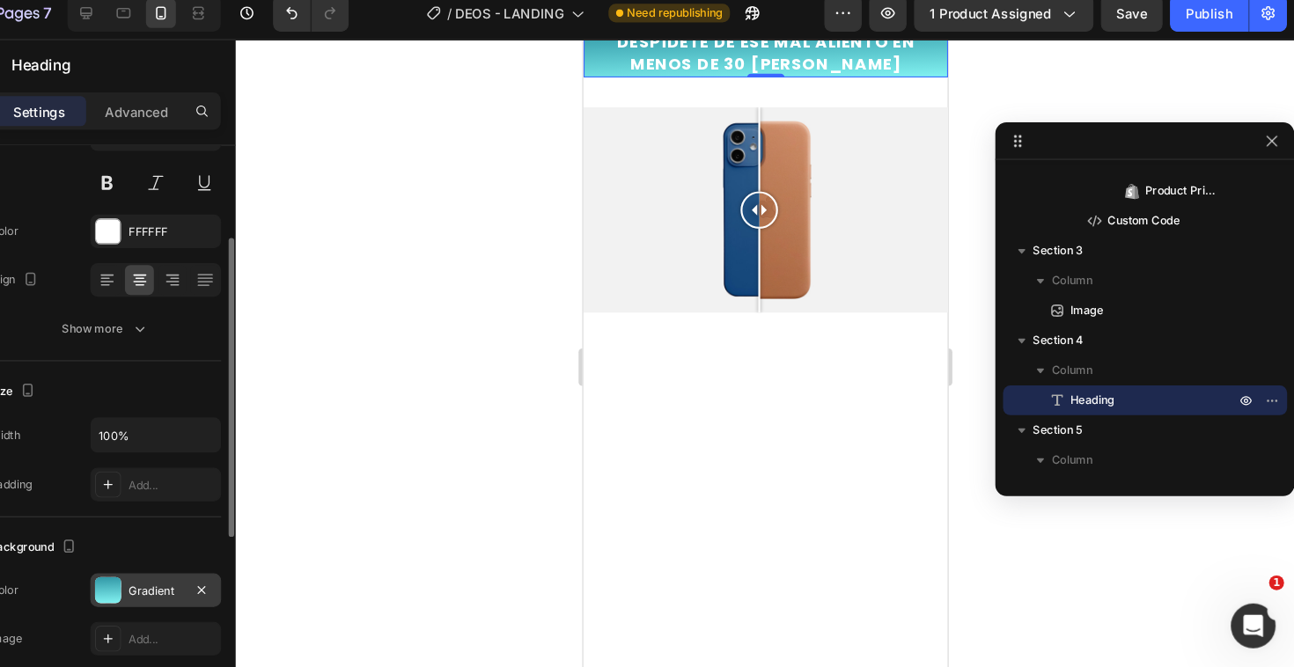
click at [179, 561] on div at bounding box center [176, 568] width 25 height 25
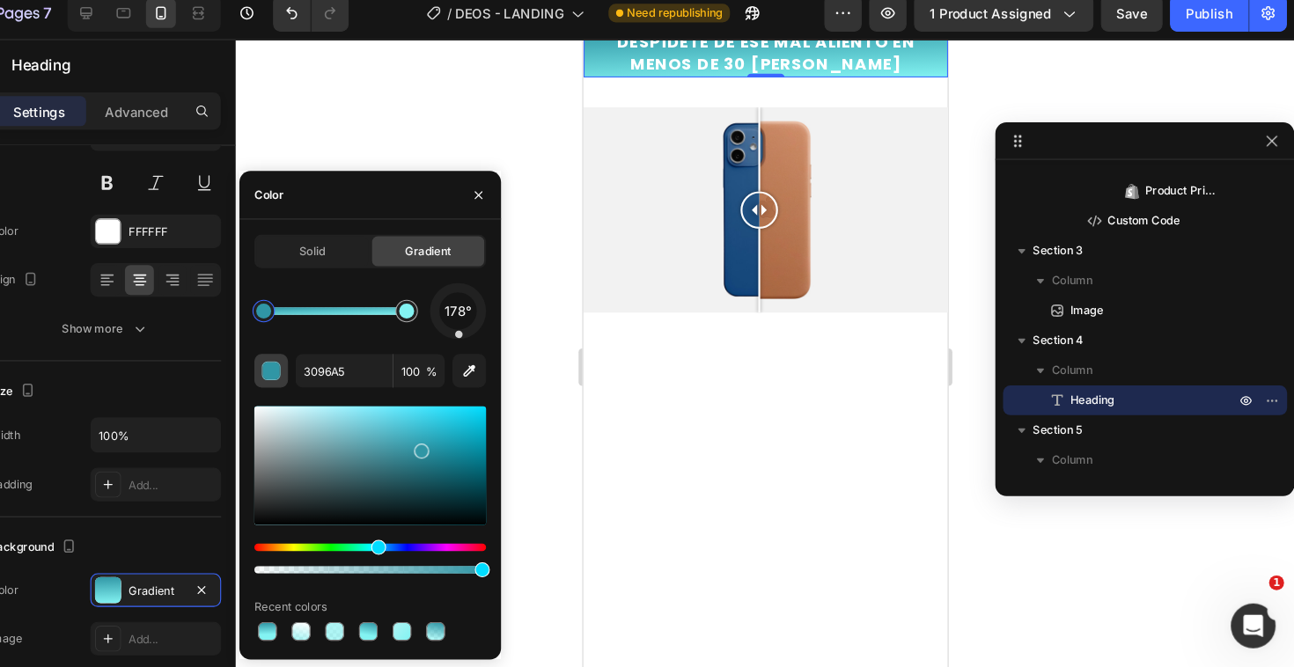
click at [327, 364] on div "button" at bounding box center [331, 363] width 18 height 18
click at [511, 368] on icon "button" at bounding box center [517, 362] width 18 height 18
type input "218F9A"
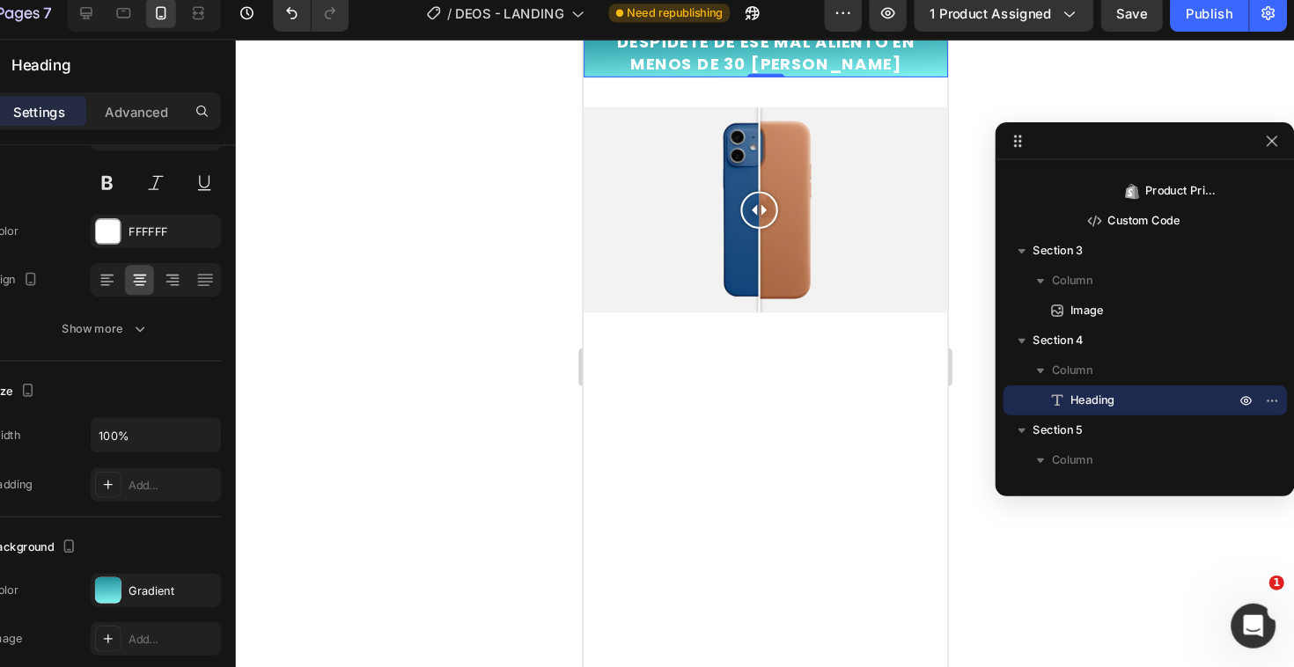
click at [992, 499] on div at bounding box center [795, 358] width 997 height 618
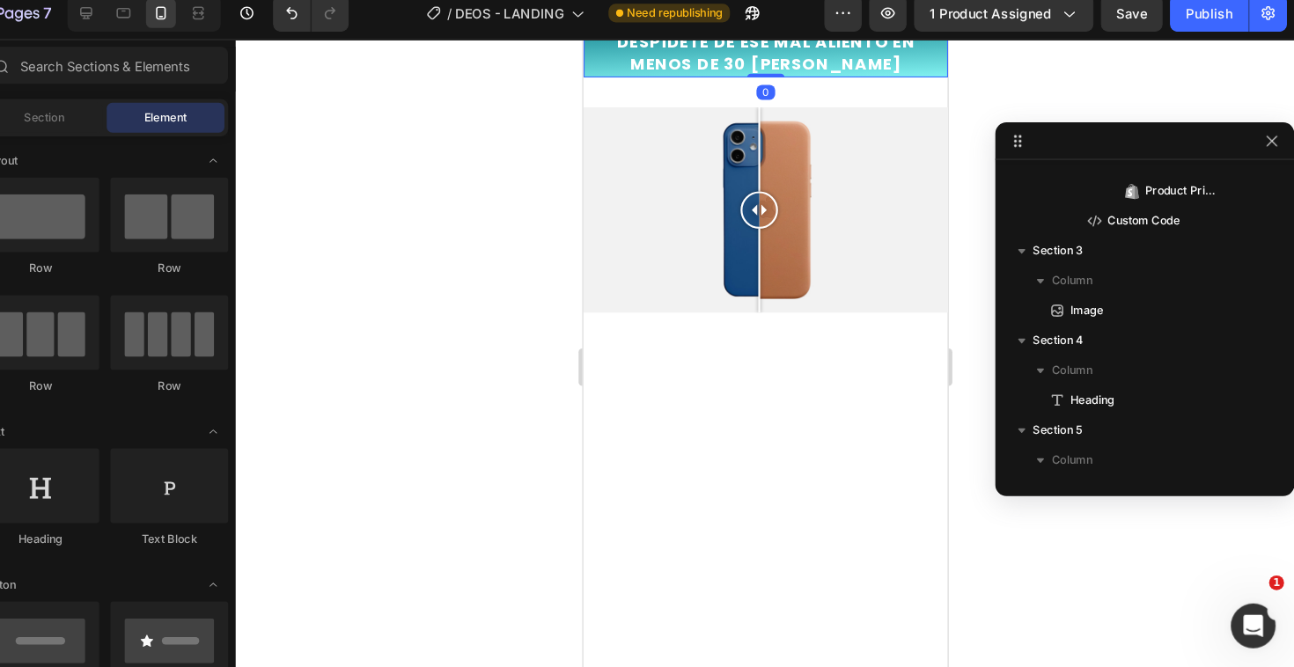
click at [902, 74] on p "DESPÍDETE DE ESE MAL ALIENTO EN MENOS DE 30 [PERSON_NAME]" at bounding box center [754, 53] width 340 height 42
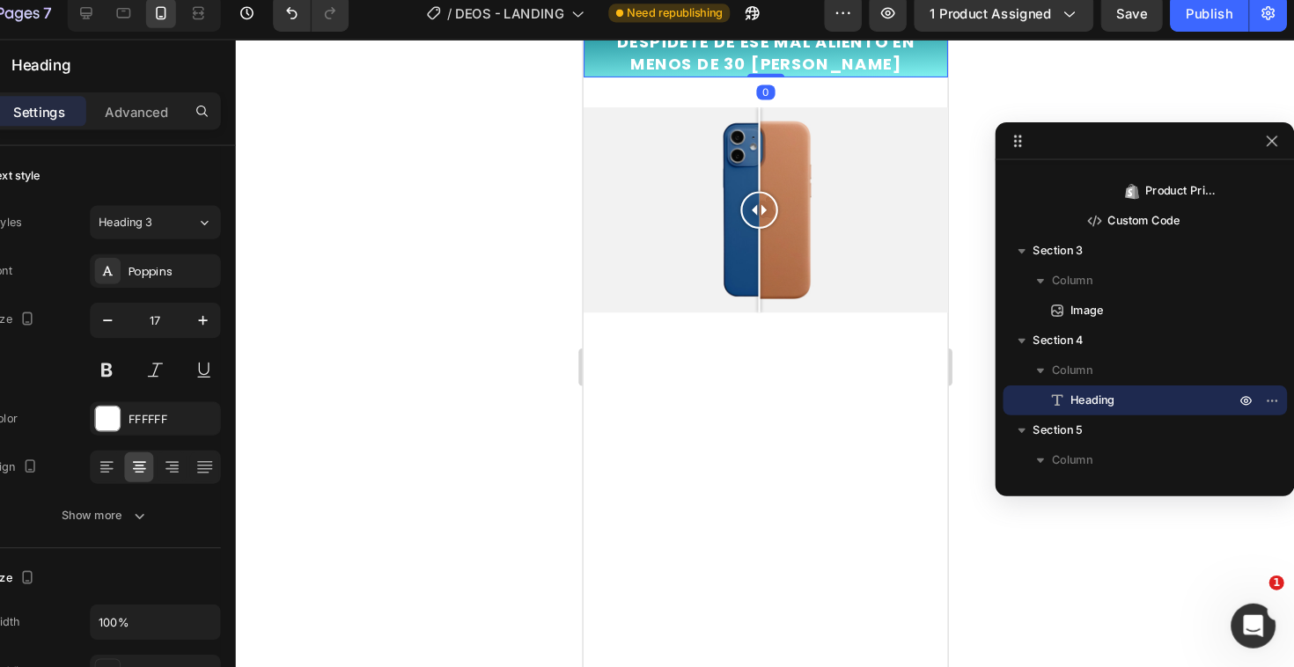
click at [474, 561] on div at bounding box center [795, 358] width 997 height 618
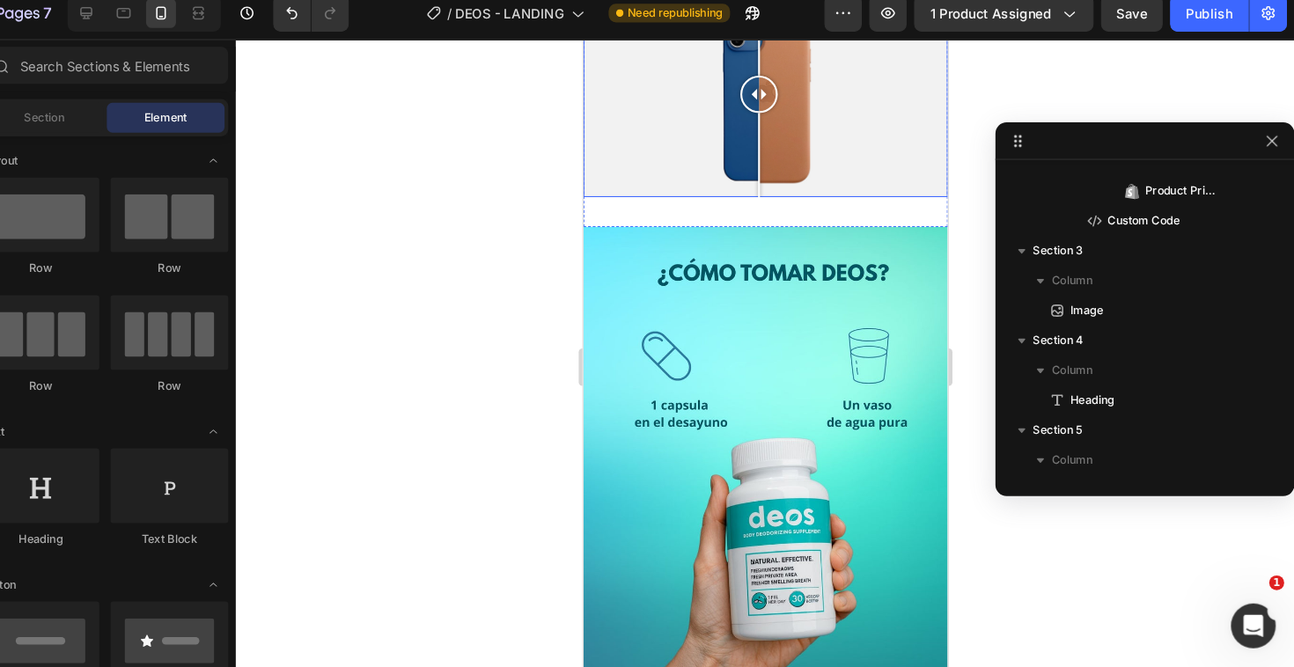
scroll to position [2151, 0]
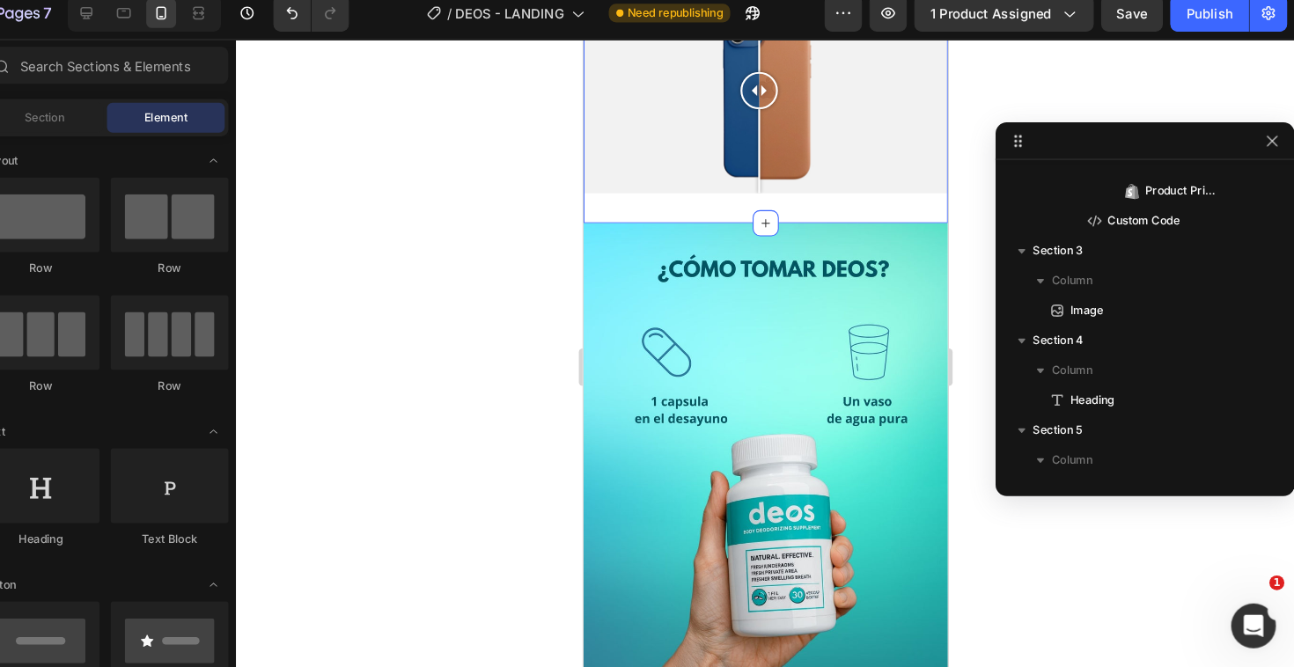
click at [845, 211] on div "Image Comparison Section 5 You can create reusable sections Create Theme Sectio…" at bounding box center [754, 86] width 343 height 249
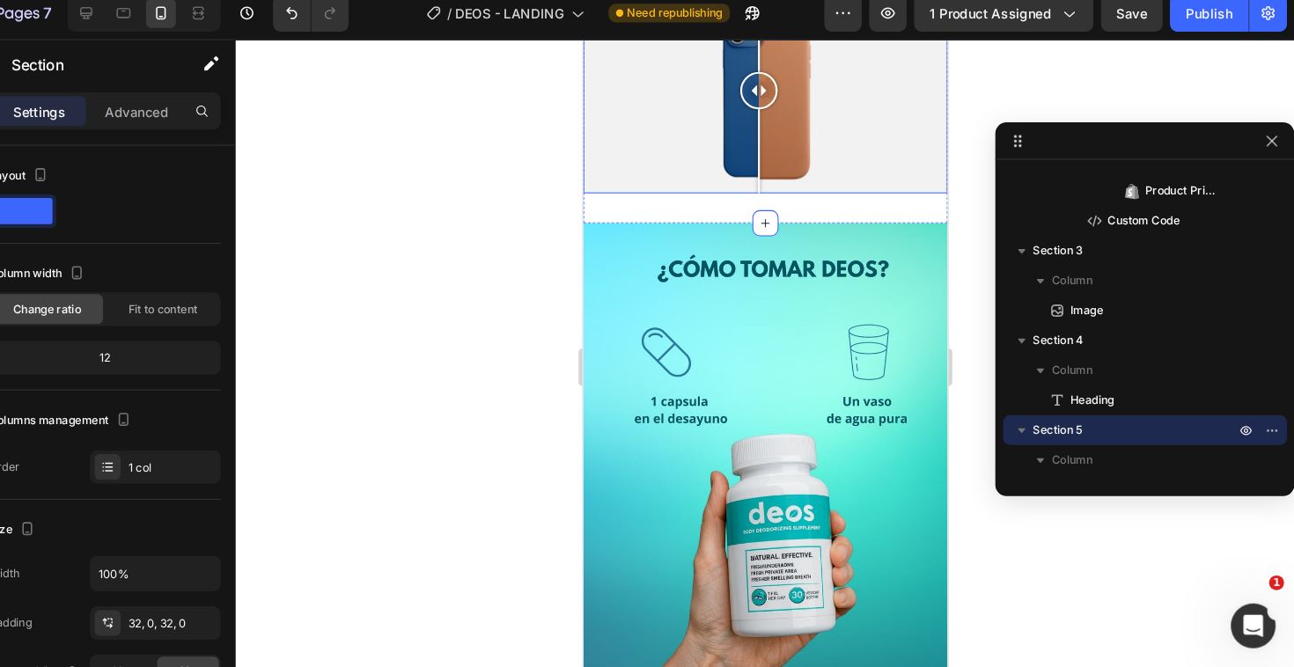
scroll to position [0, 0]
click at [713, 183] on div at bounding box center [754, 86] width 343 height 193
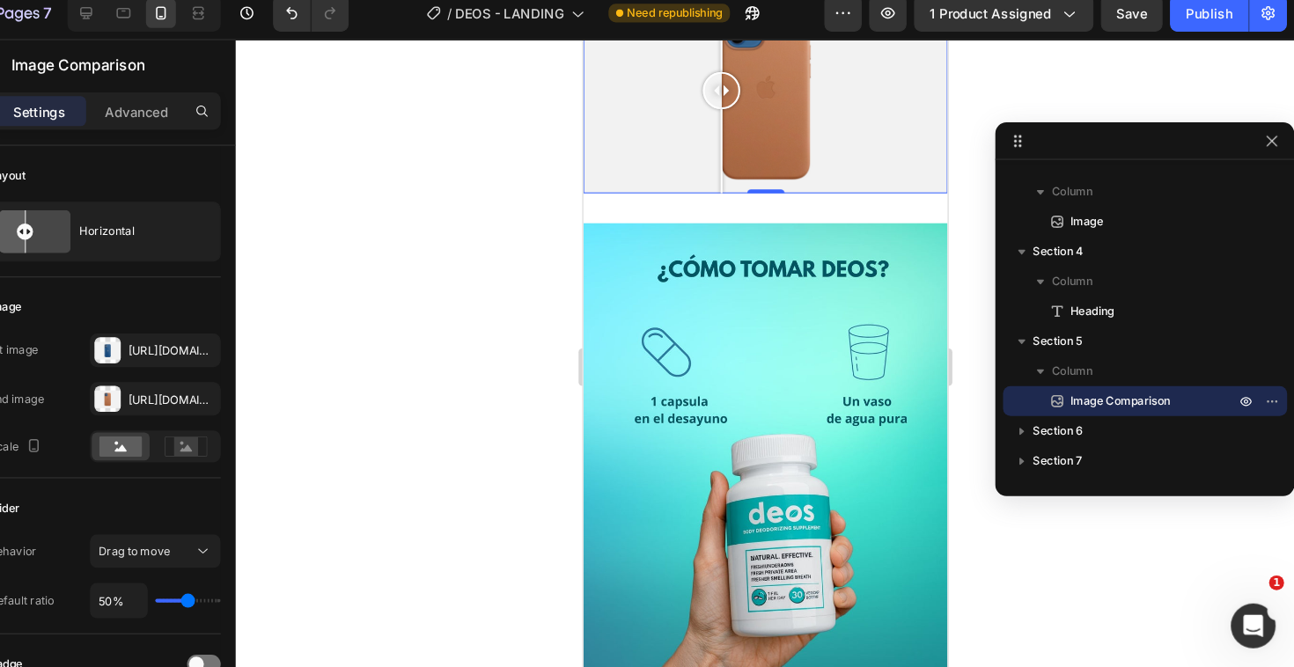
click at [994, 224] on div at bounding box center [795, 358] width 997 height 618
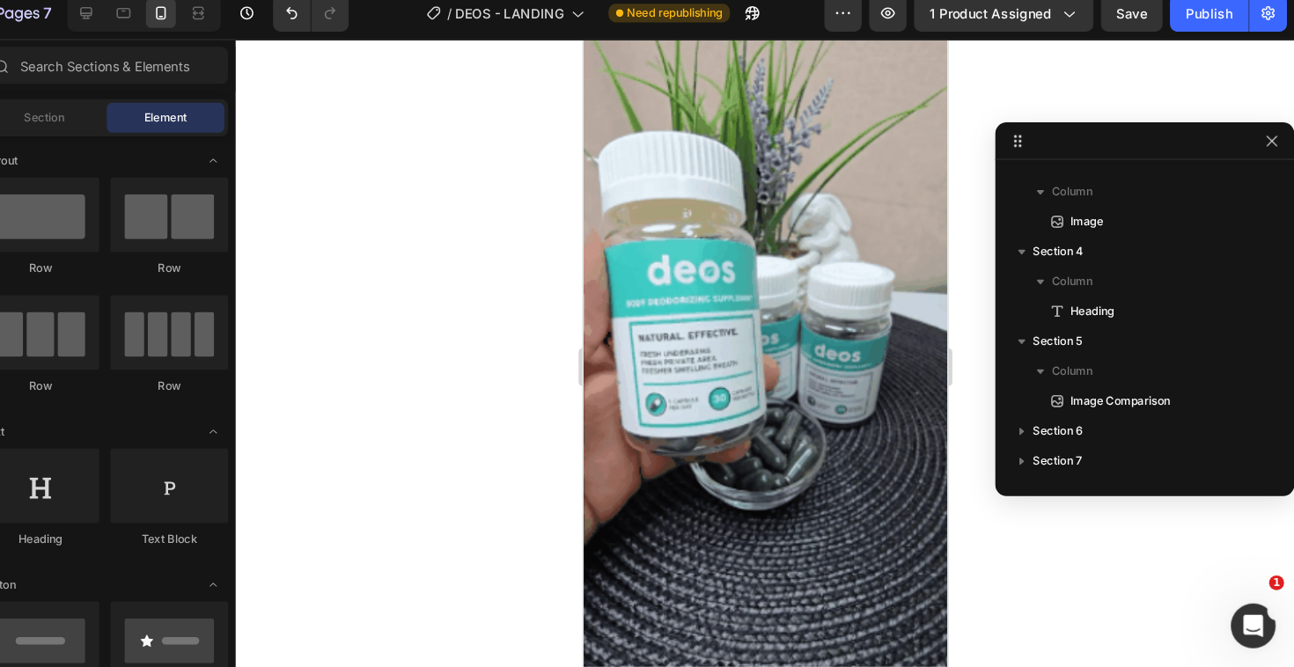
scroll to position [0, 0]
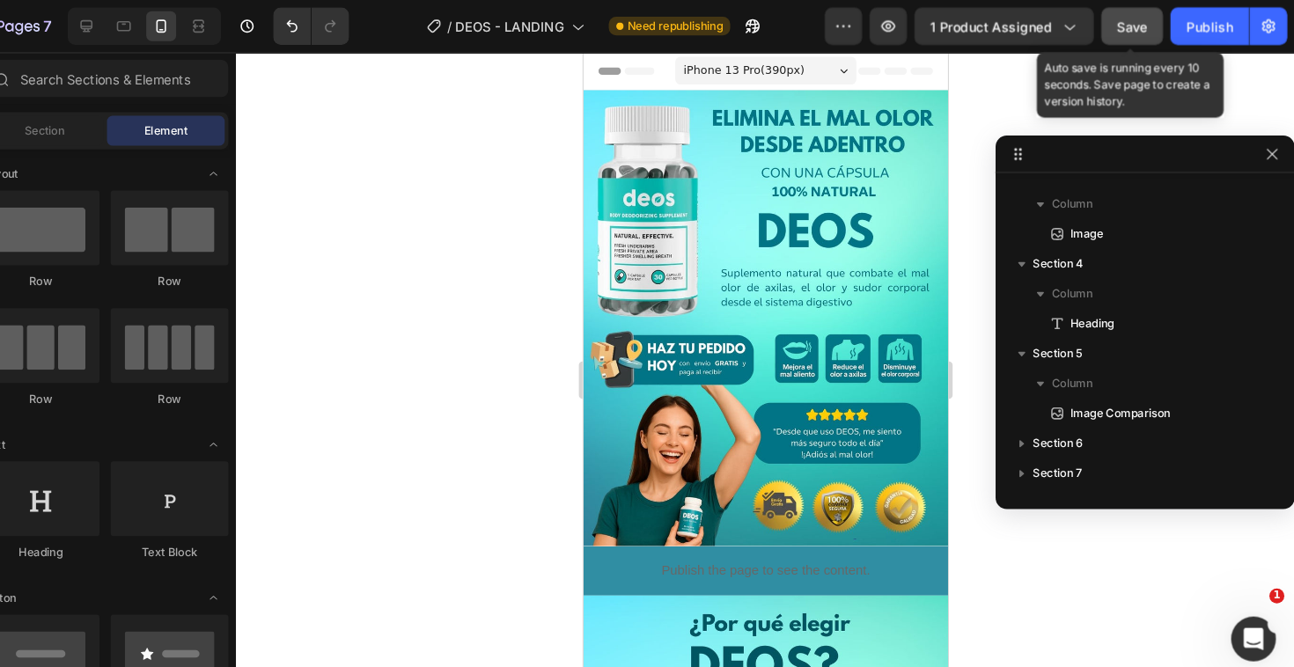
click at [1162, 22] on button "Save" at bounding box center [1141, 24] width 58 height 35
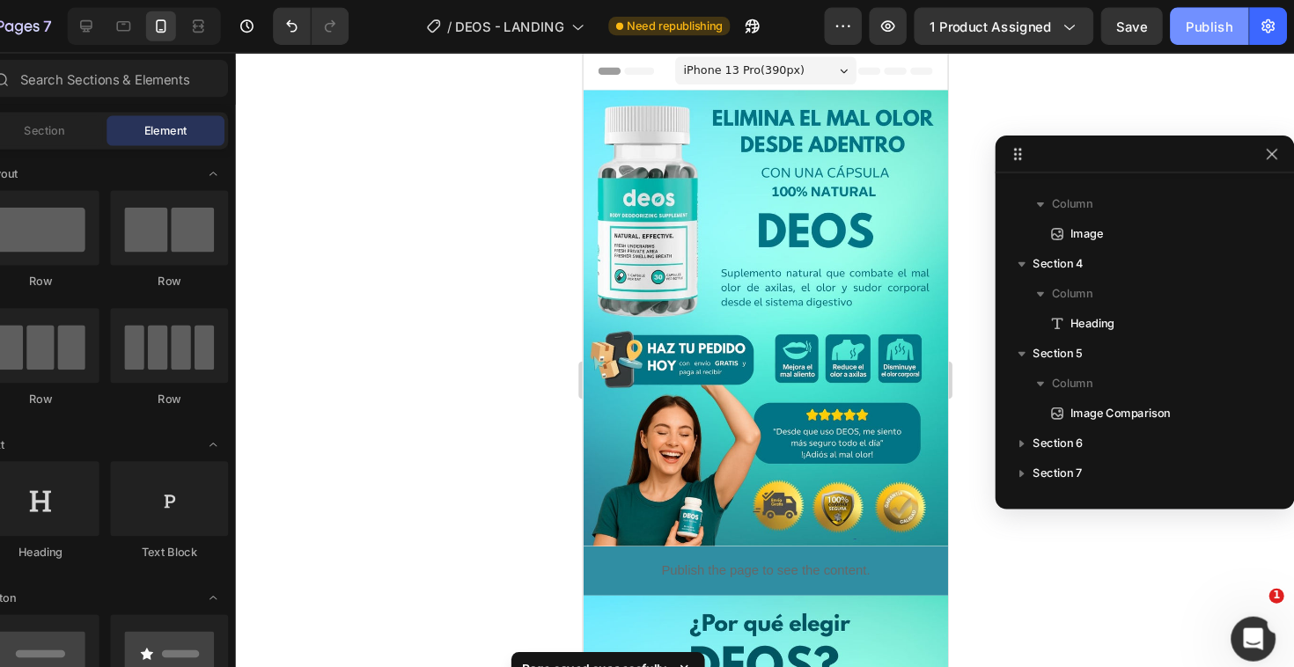
click at [1216, 30] on div "Publish" at bounding box center [1214, 25] width 44 height 18
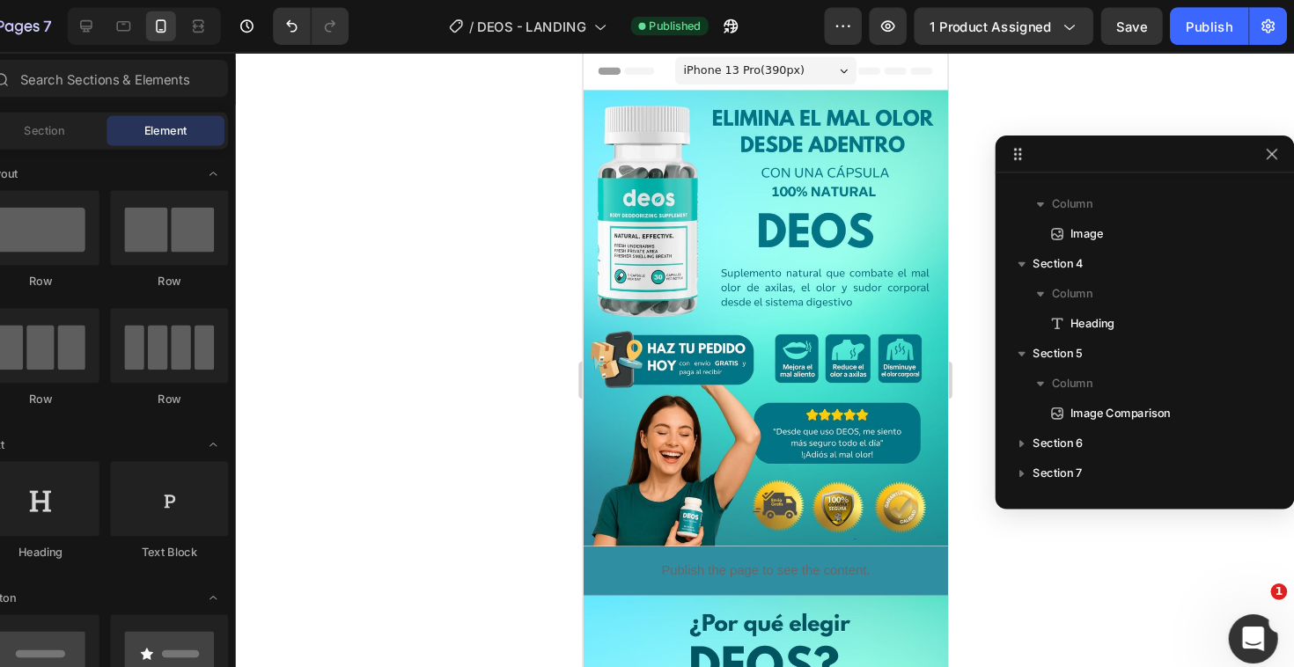
click at [1244, 641] on icon "Open Intercom Messenger" at bounding box center [1249, 635] width 29 height 29
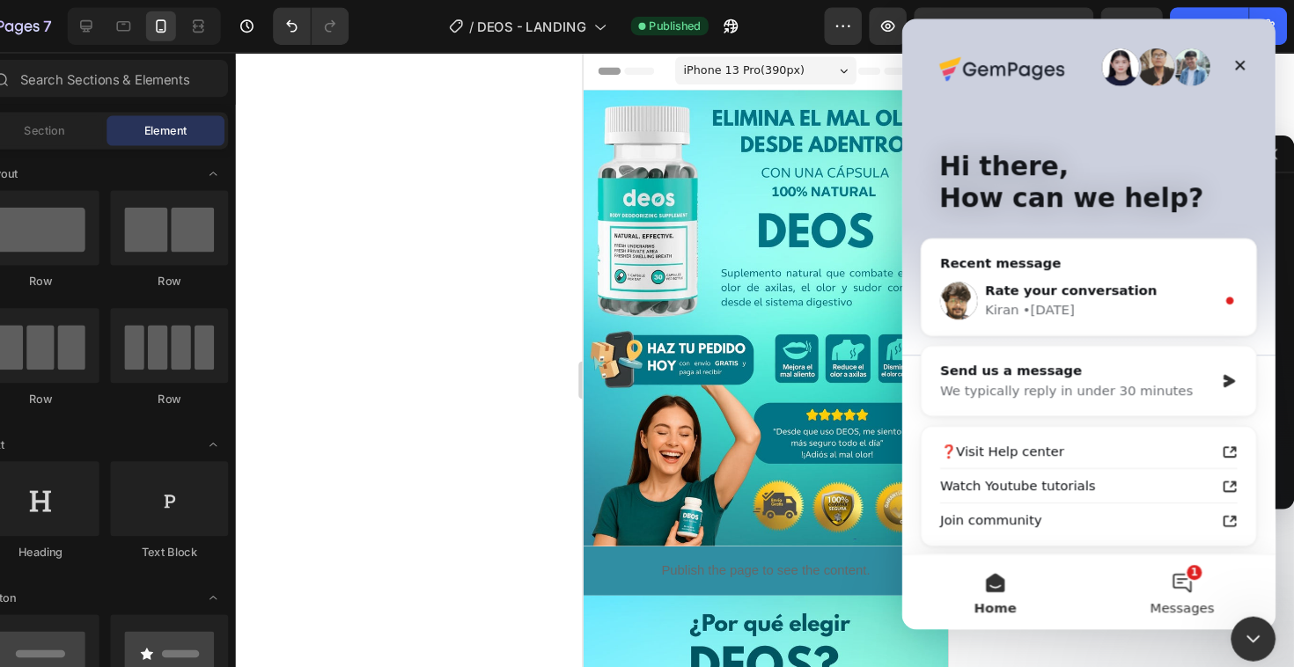
click at [1168, 548] on button "1 Messages" at bounding box center [1165, 559] width 176 height 70
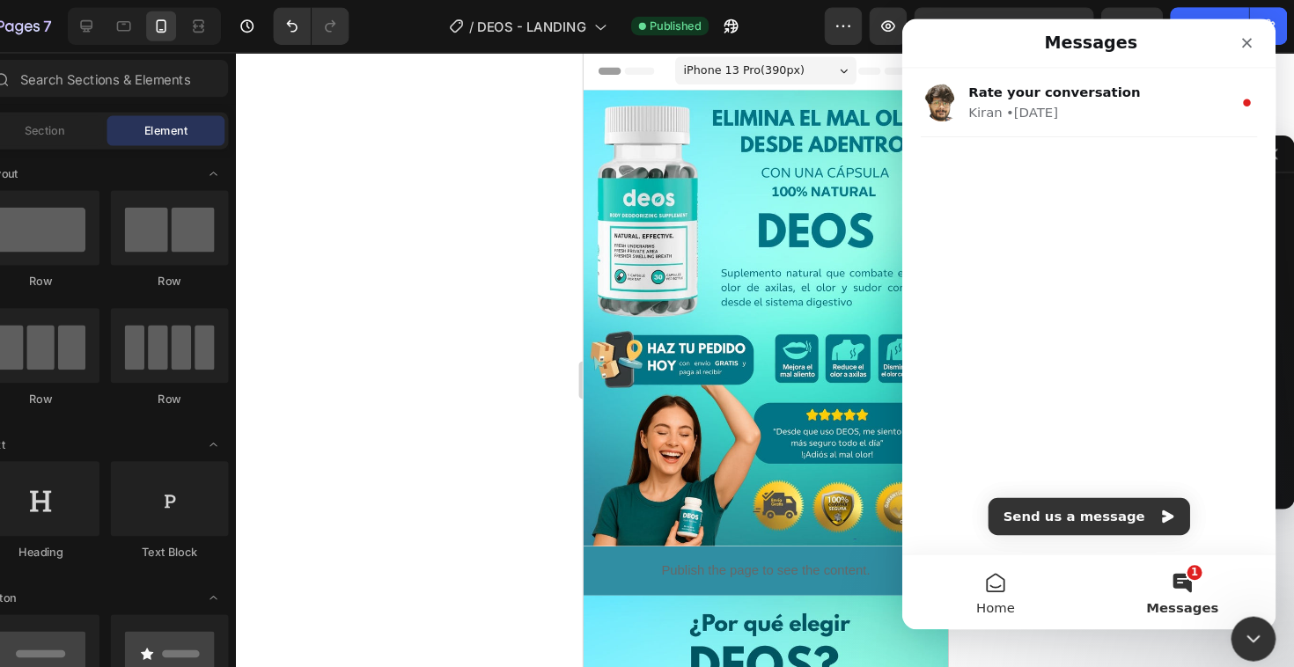
click at [1034, 569] on button "Home" at bounding box center [989, 559] width 176 height 70
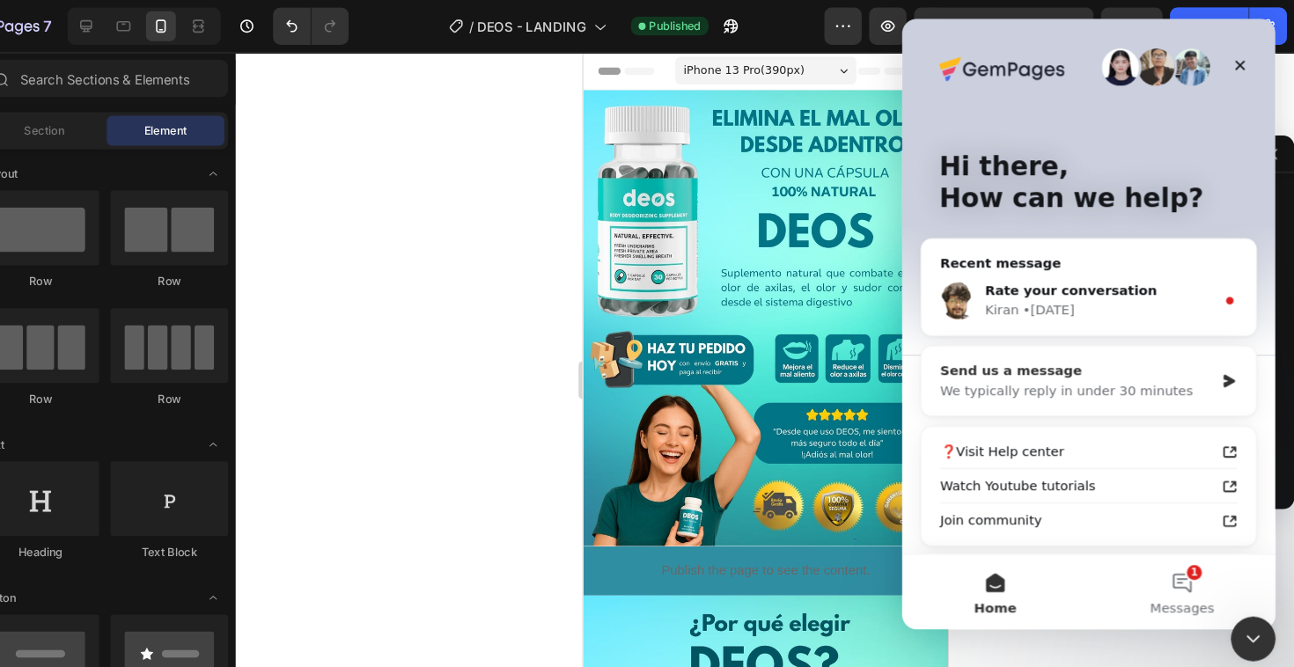
click at [1163, 362] on div "We typically reply in under 30 minutes" at bounding box center [1066, 369] width 258 height 18
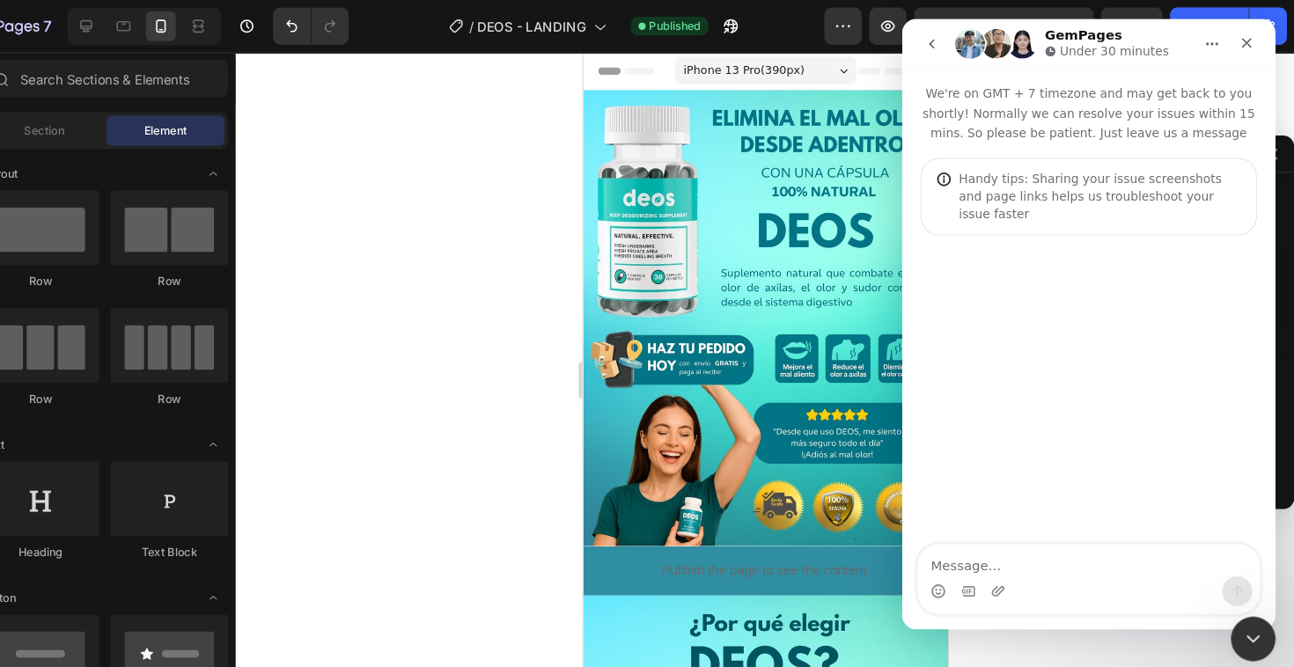
type textarea "E"
type textarea "W"
type textarea "E"
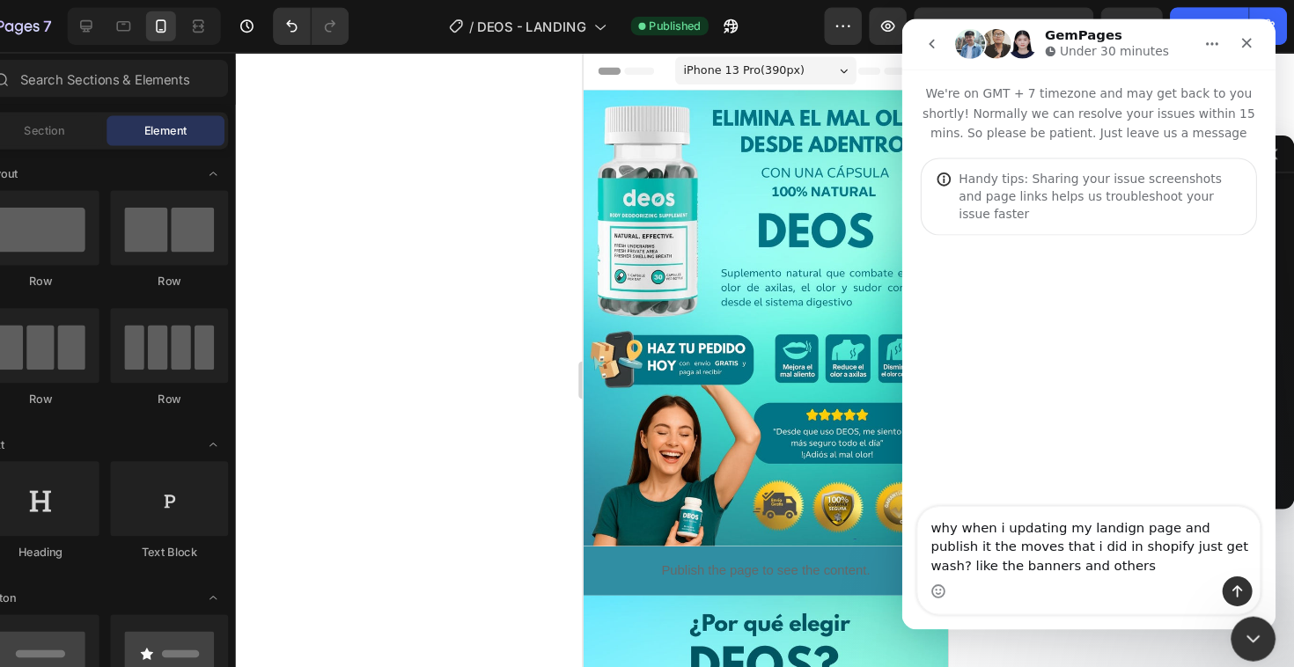
type textarea "why when i updating my landign page and publish it the moves that i did in shop…"
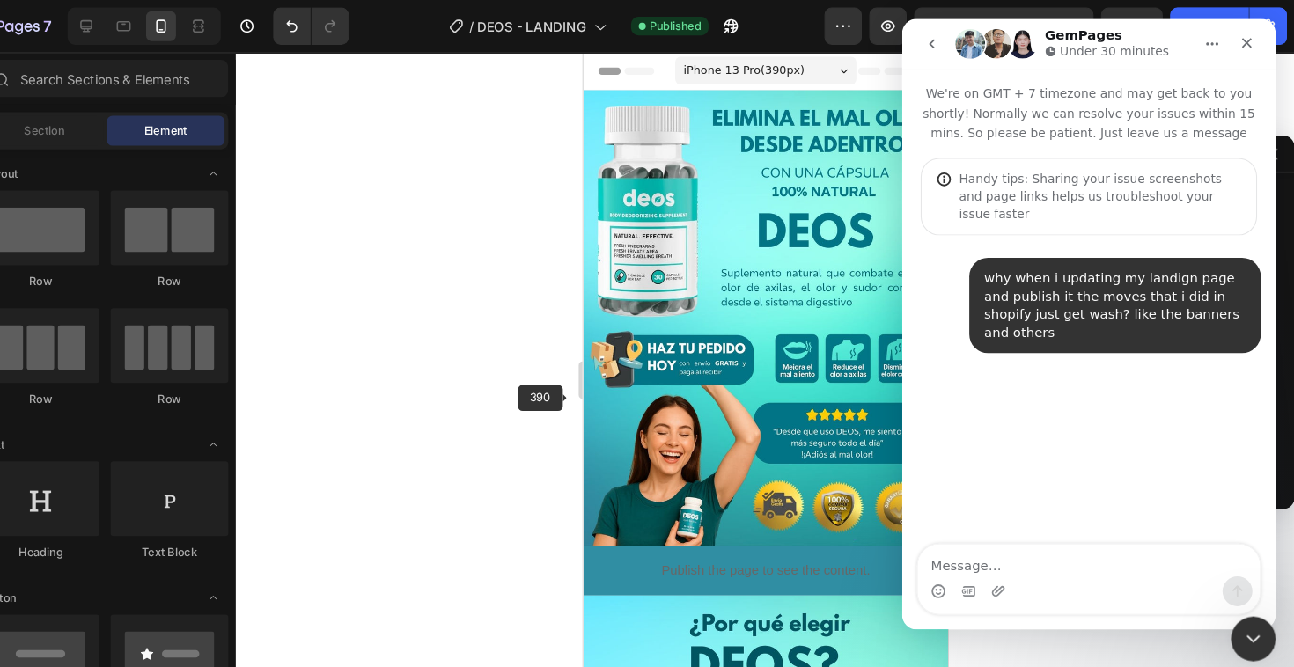
click at [579, 377] on div at bounding box center [795, 358] width 997 height 618
click at [1215, 44] on div "Close" at bounding box center [1226, 42] width 32 height 32
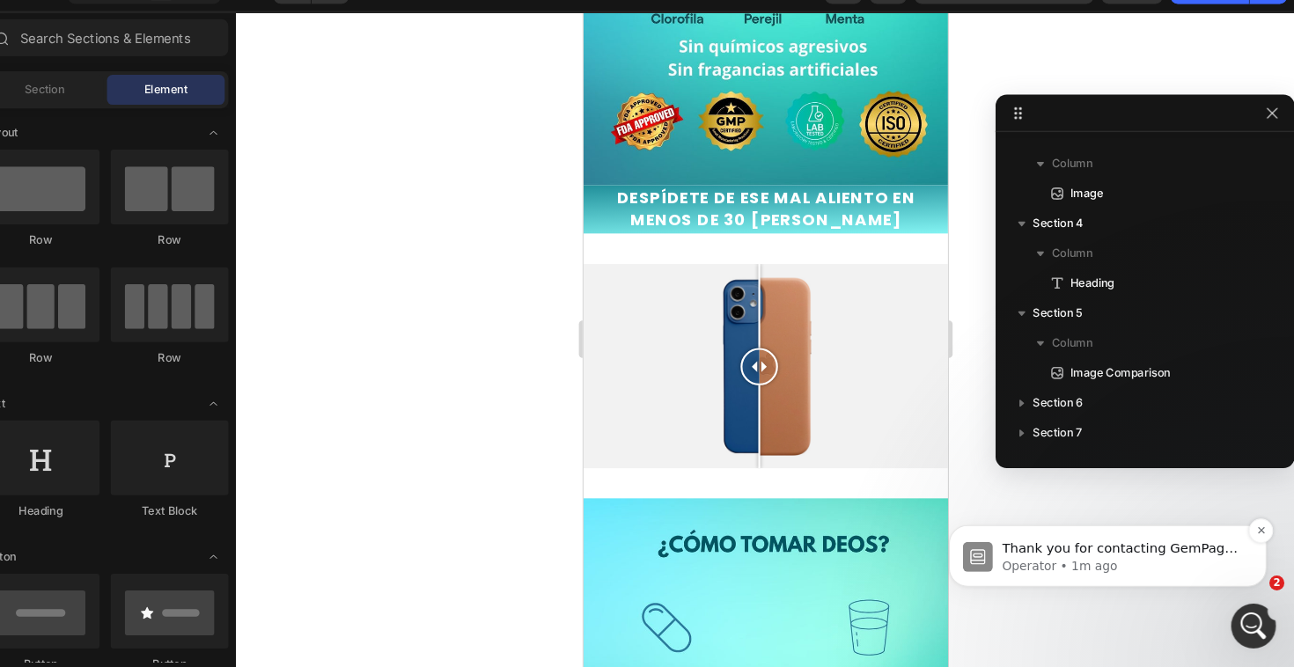
click at [1081, 540] on p "Thank you for contacting GemPages Support! 👋 ​ Our support team will assist you…" at bounding box center [1110, 541] width 227 height 18
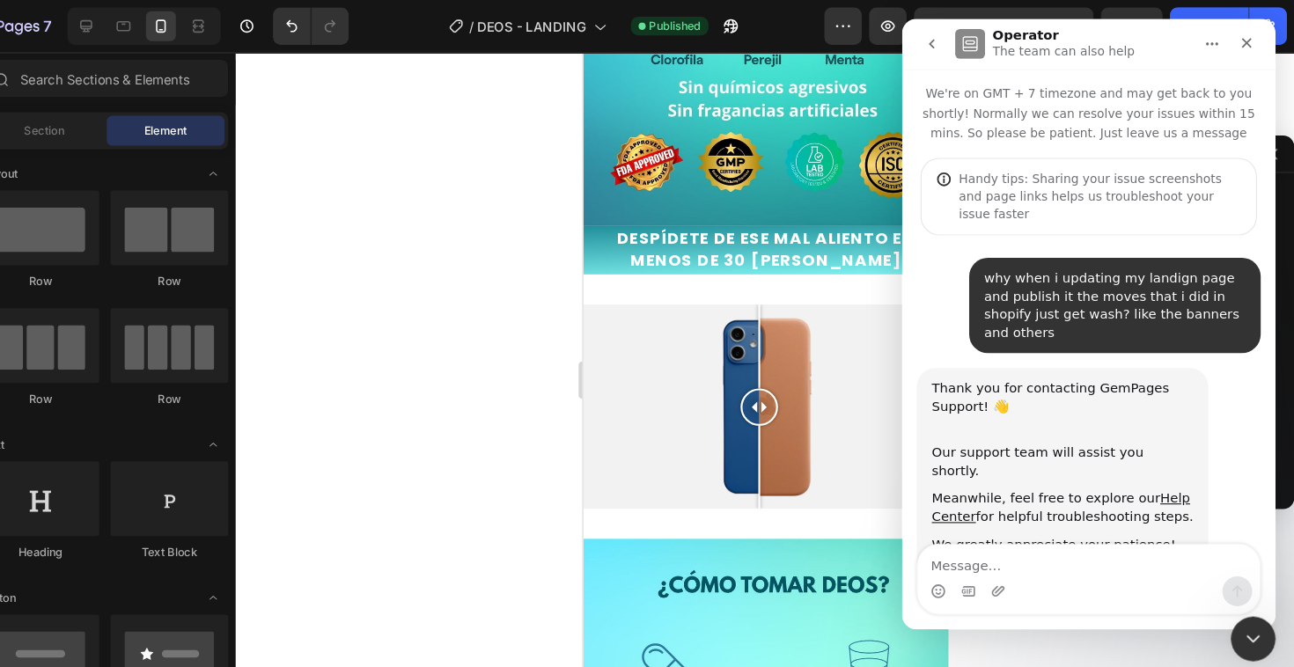
scroll to position [22, 0]
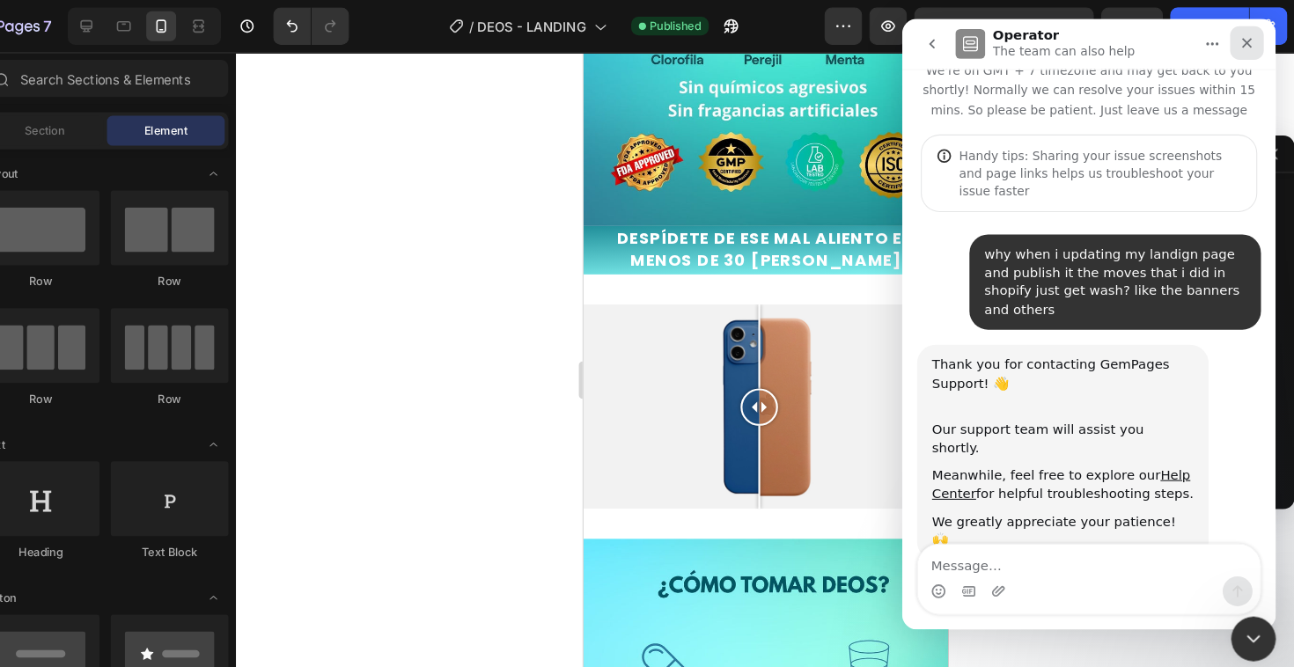
click at [1224, 44] on icon "Close" at bounding box center [1226, 41] width 14 height 14
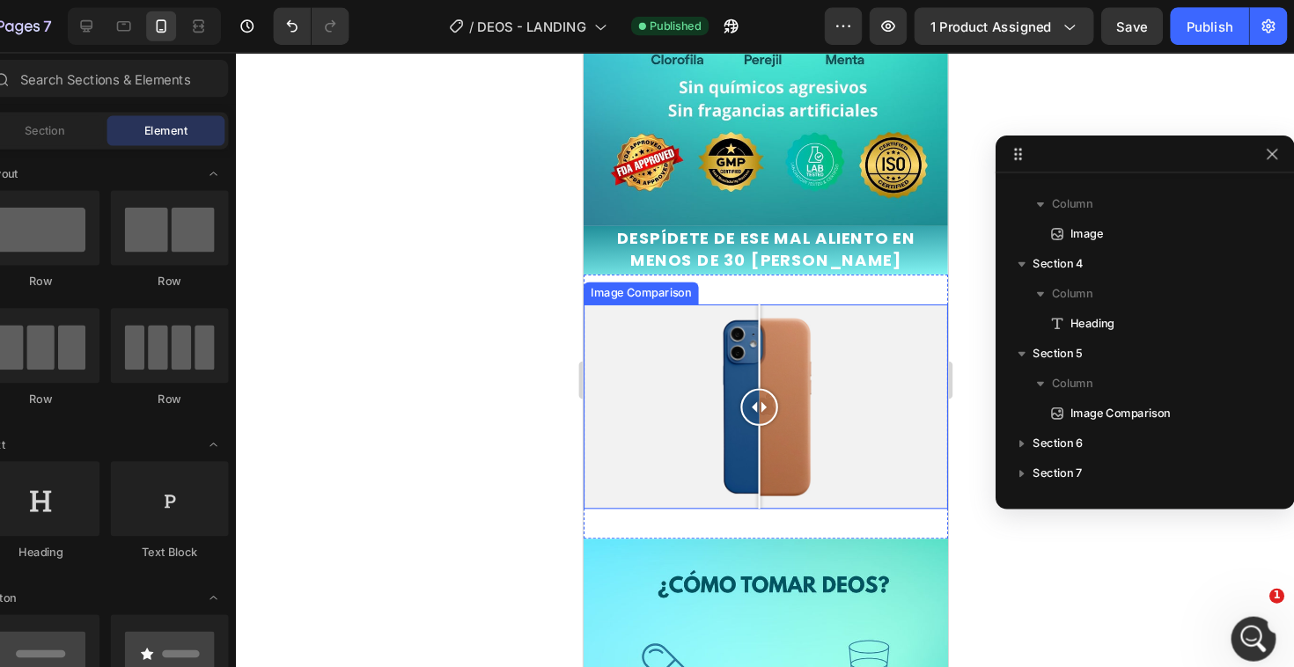
click at [724, 313] on div at bounding box center [754, 386] width 343 height 193
click at [666, 337] on div at bounding box center [754, 386] width 343 height 193
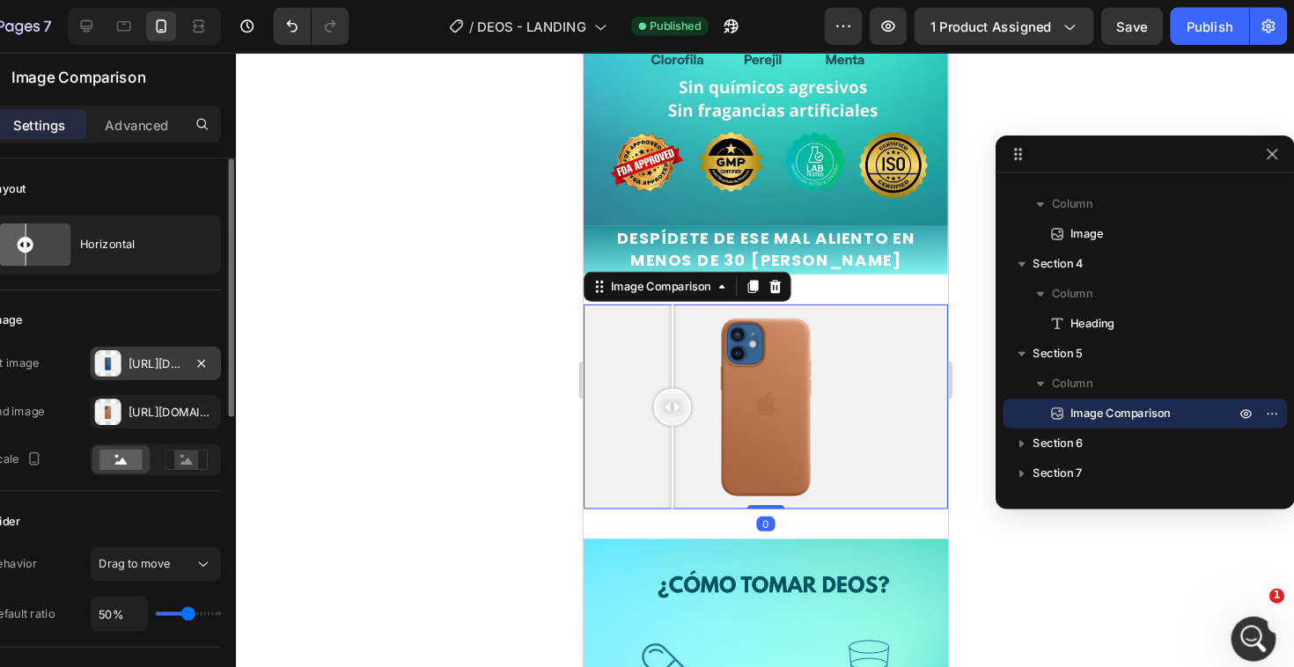
click at [164, 334] on div at bounding box center [176, 342] width 25 height 25
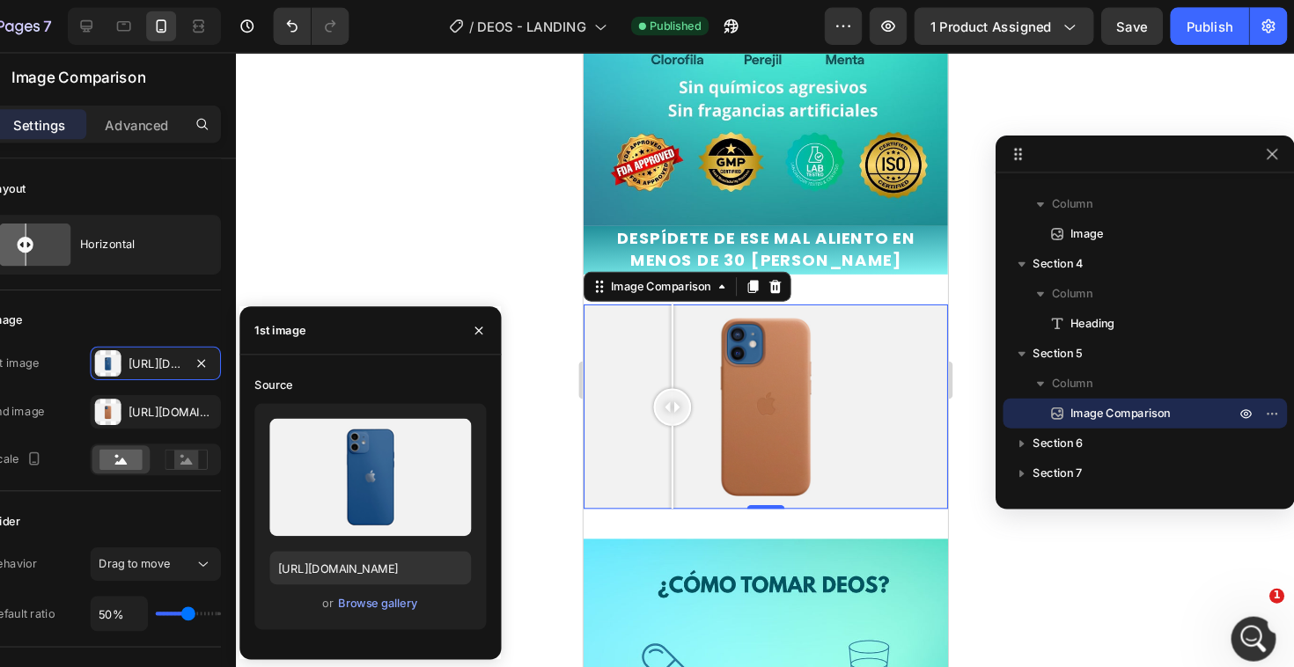
scroll to position [0, 0]
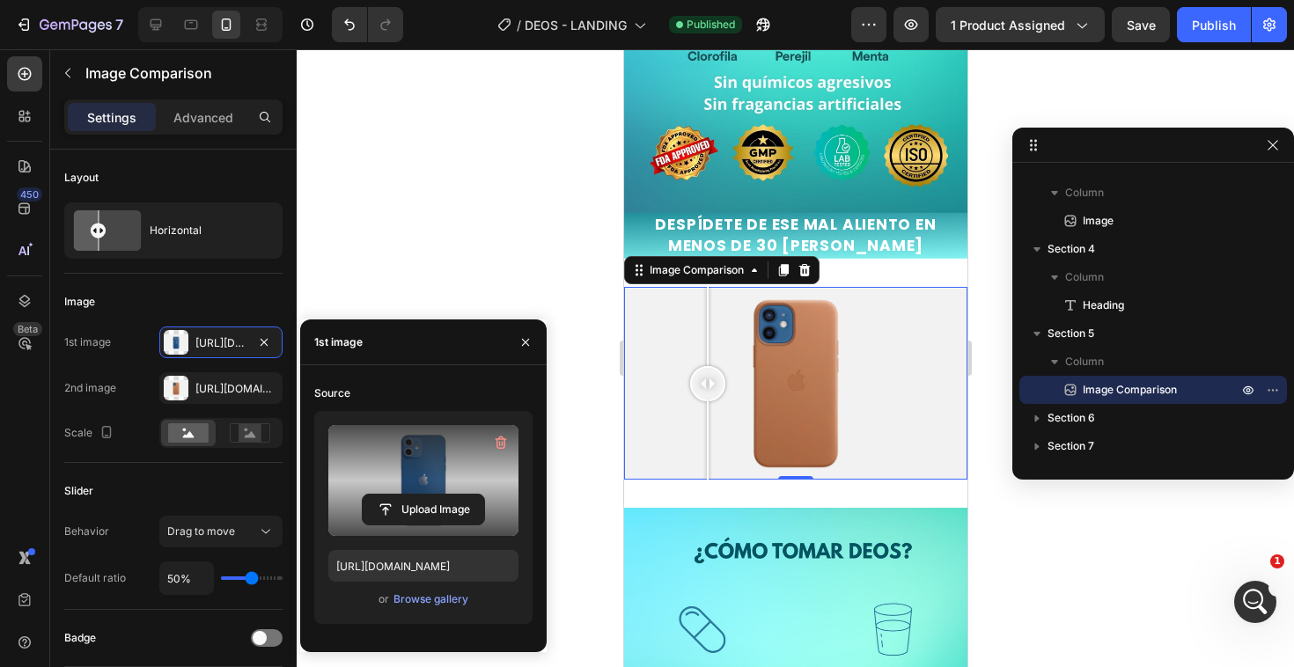
click at [428, 479] on label at bounding box center [423, 480] width 190 height 111
click at [428, 495] on input "file" at bounding box center [423, 510] width 121 height 30
click at [427, 488] on label at bounding box center [423, 480] width 190 height 111
click at [427, 495] on input "file" at bounding box center [423, 510] width 121 height 30
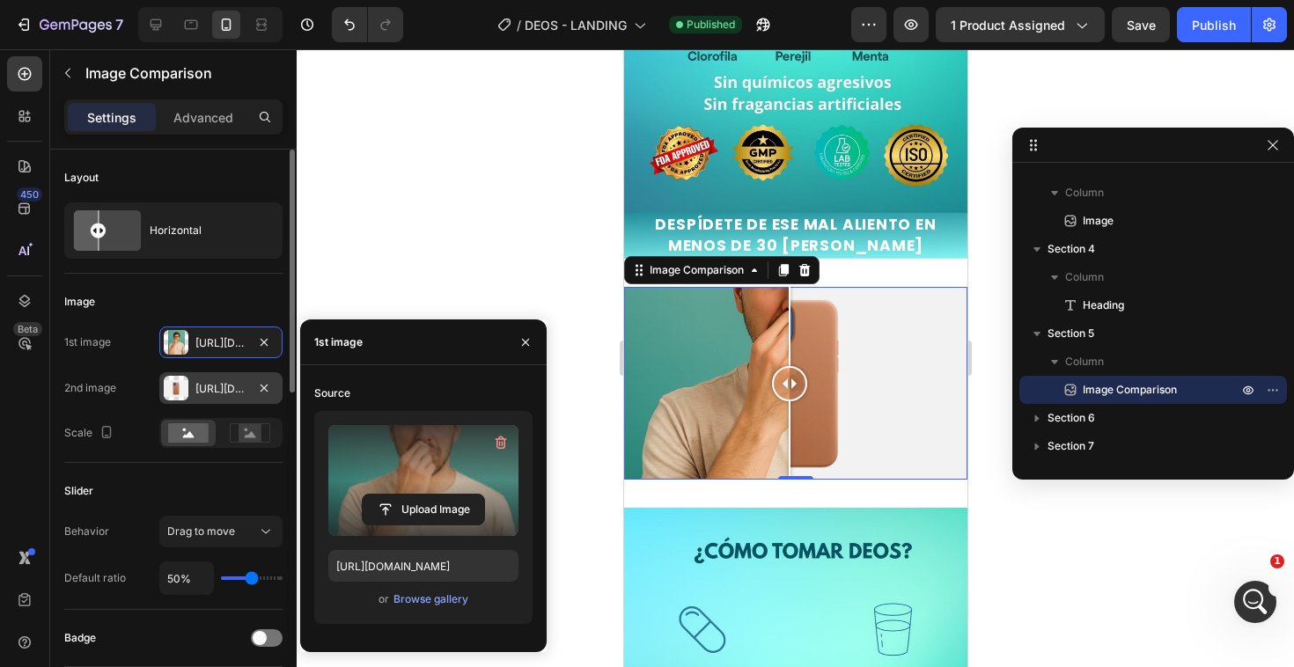
click at [180, 394] on div at bounding box center [176, 388] width 25 height 25
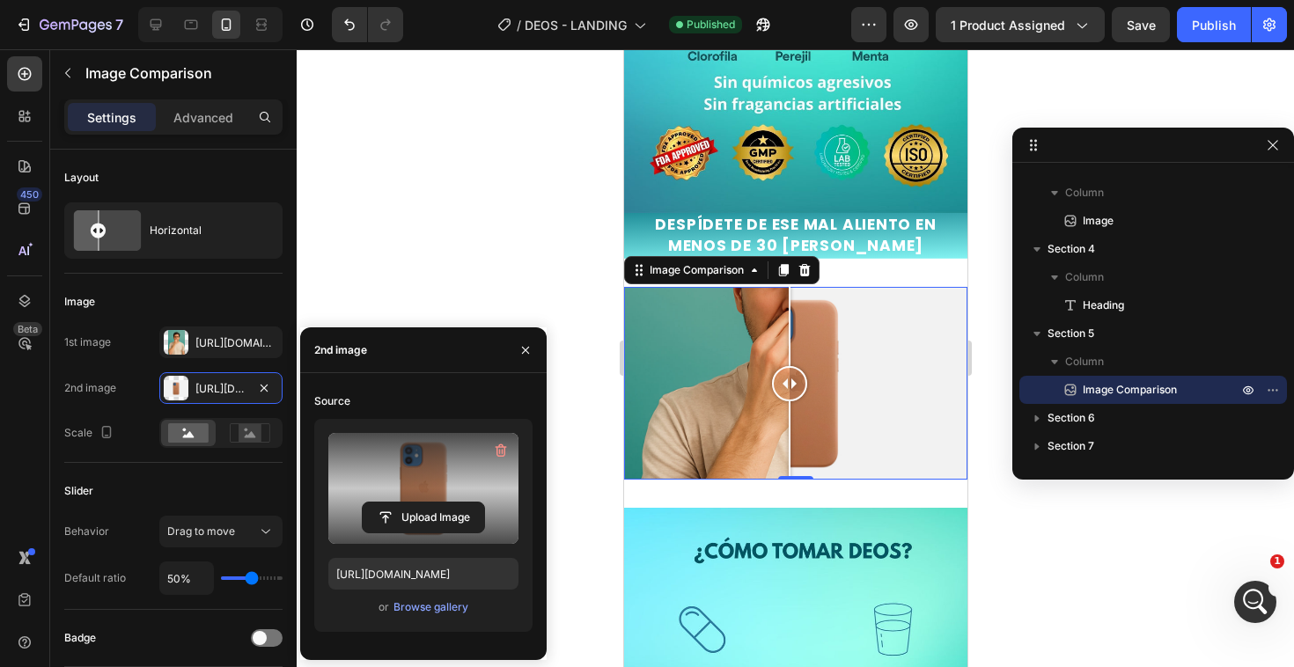
click at [380, 473] on label at bounding box center [423, 488] width 190 height 111
click at [0, 0] on input "file" at bounding box center [0, 0] width 0 height 0
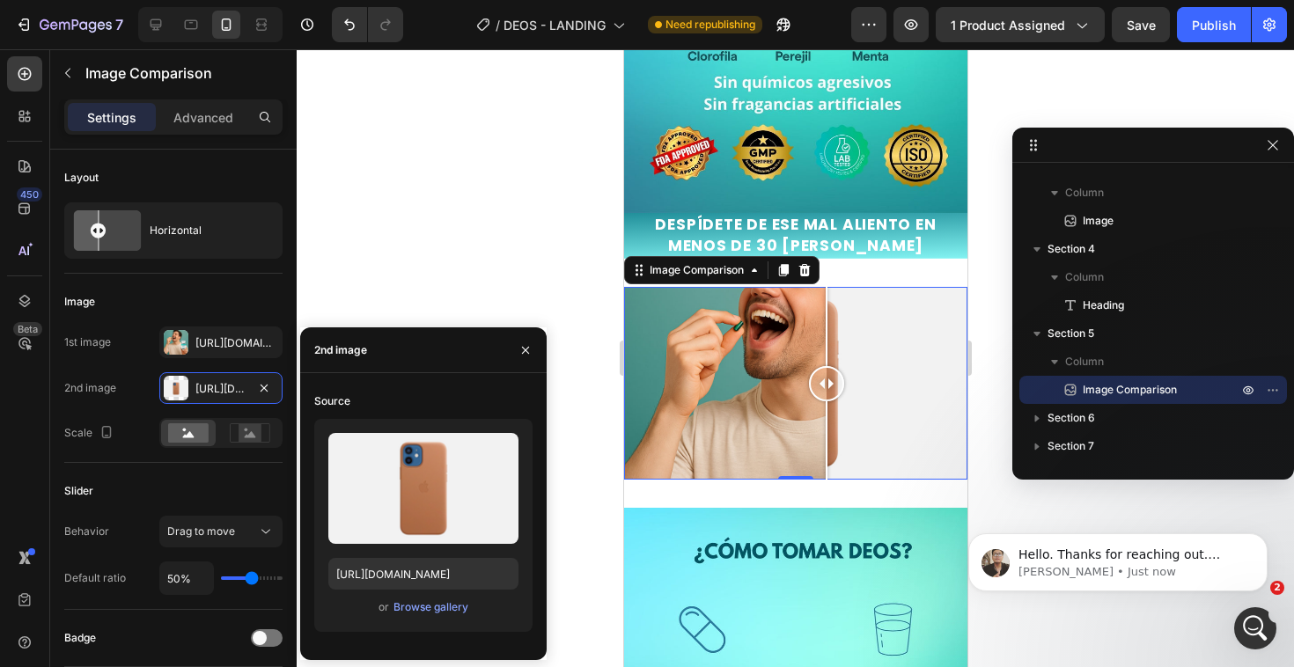
drag, startPoint x: 789, startPoint y: 363, endPoint x: 859, endPoint y: 367, distance: 70.5
click at [843, 367] on div at bounding box center [825, 383] width 35 height 35
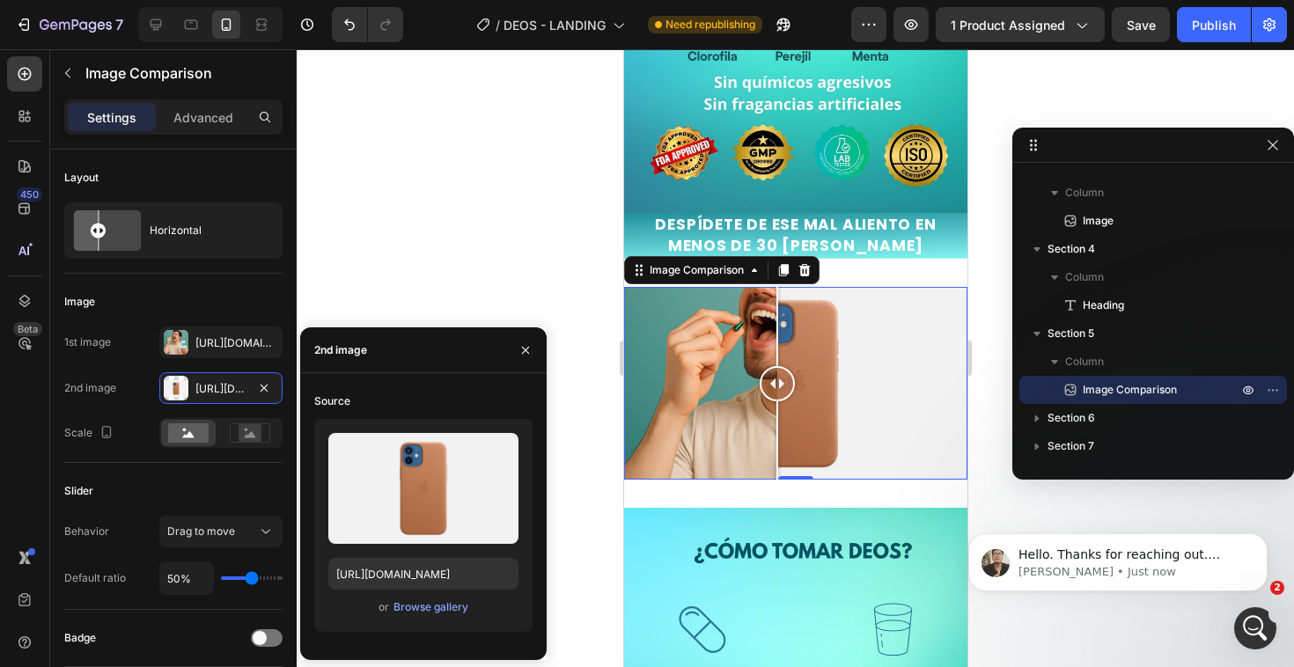
drag, startPoint x: 859, startPoint y: 367, endPoint x: 776, endPoint y: 365, distance: 82.7
click at [776, 366] on div at bounding box center [776, 383] width 35 height 35
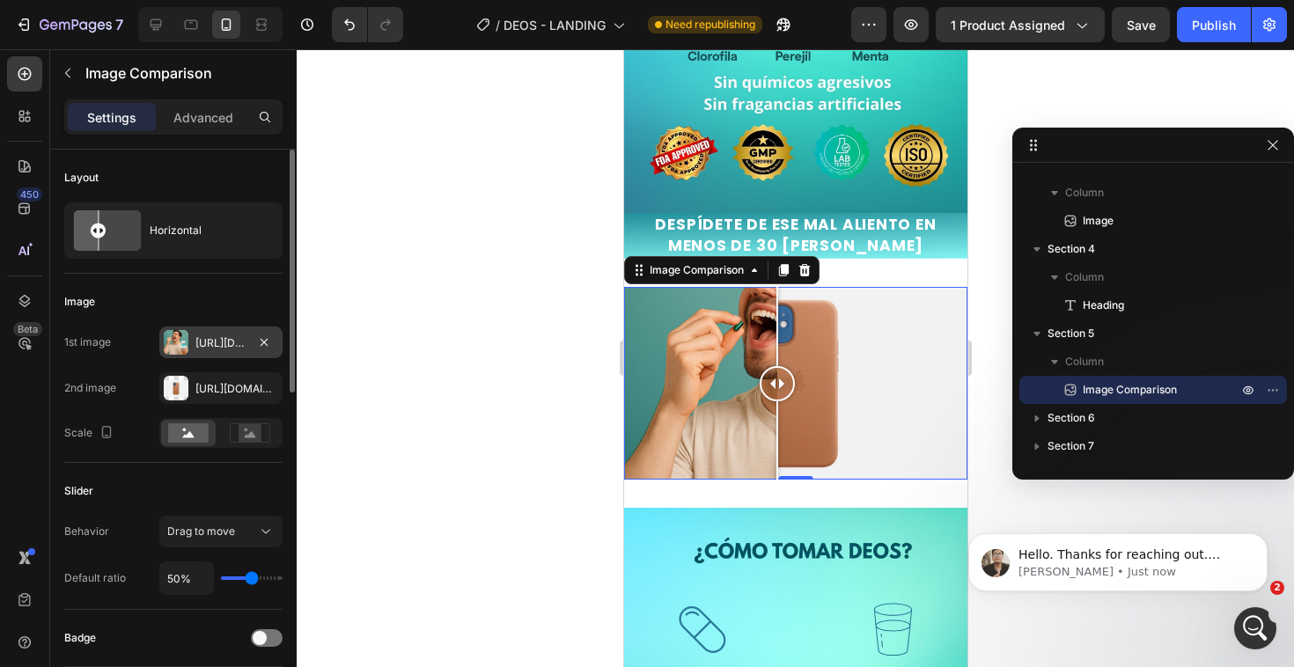
click at [187, 343] on div at bounding box center [176, 342] width 25 height 25
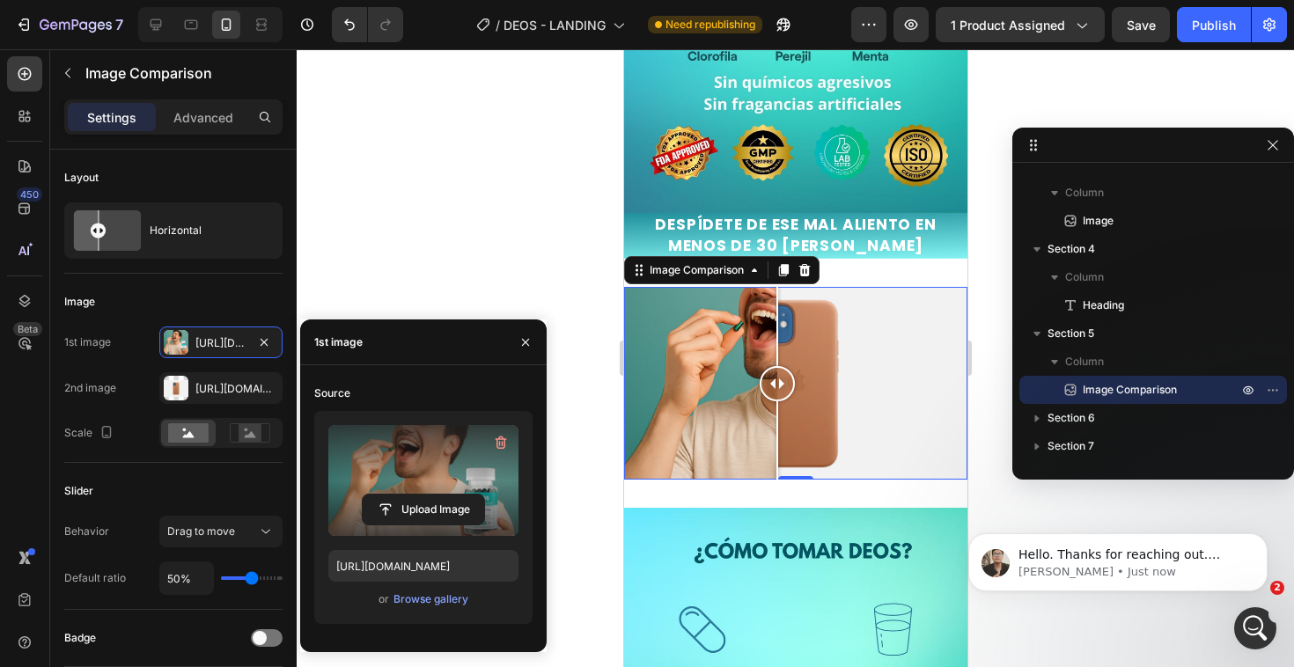
click at [408, 462] on label at bounding box center [423, 480] width 190 height 111
click at [408, 495] on input "file" at bounding box center [423, 510] width 121 height 30
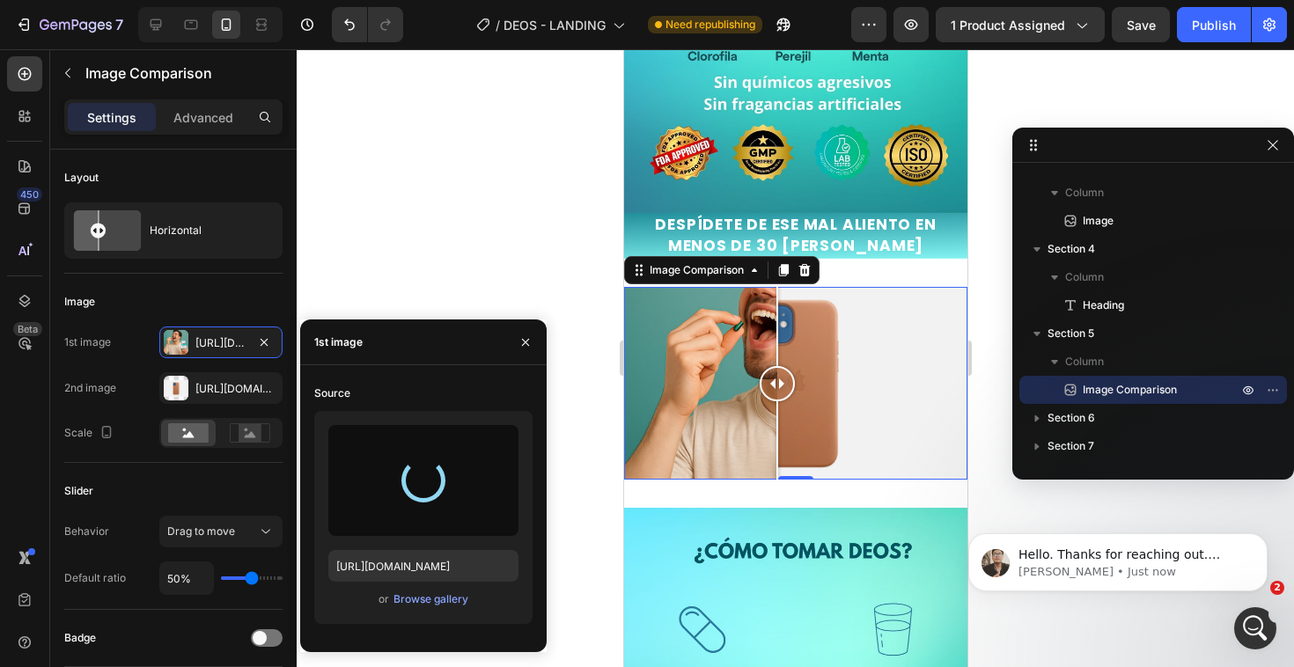
type input "https://cdn.shopify.com/s/files/1/0666/1750/7955/files/gempages_579433708046517…"
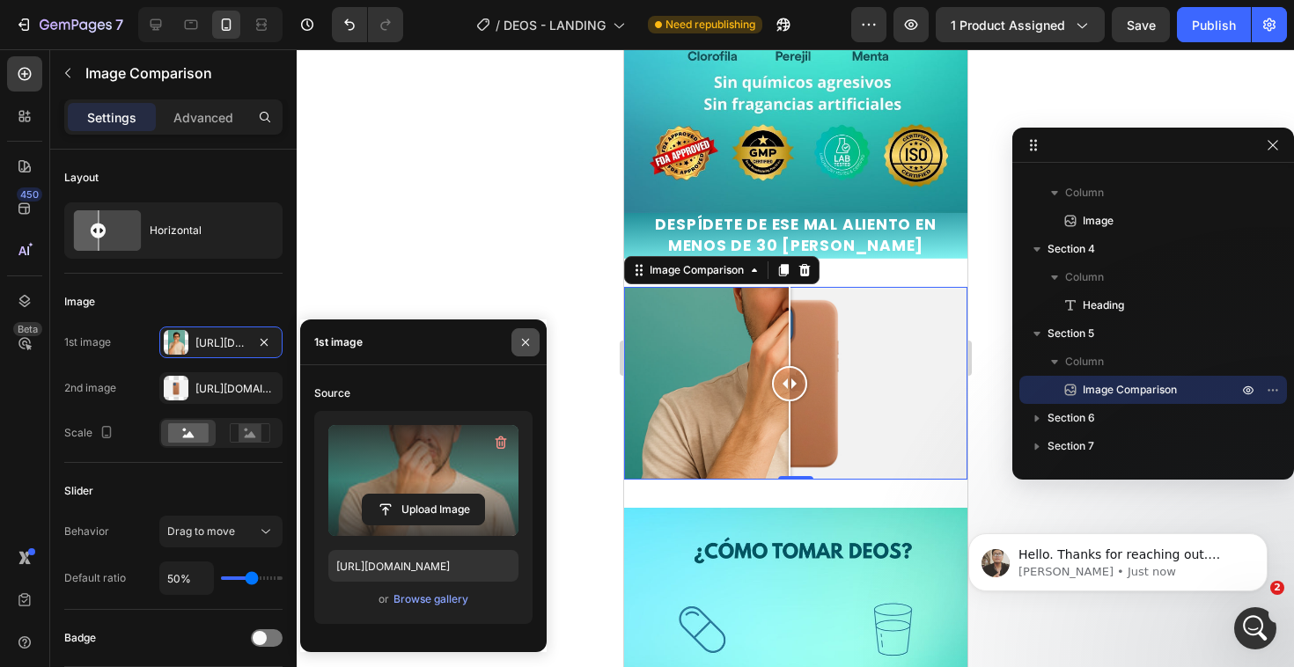
click at [527, 349] on button "button" at bounding box center [525, 342] width 28 height 28
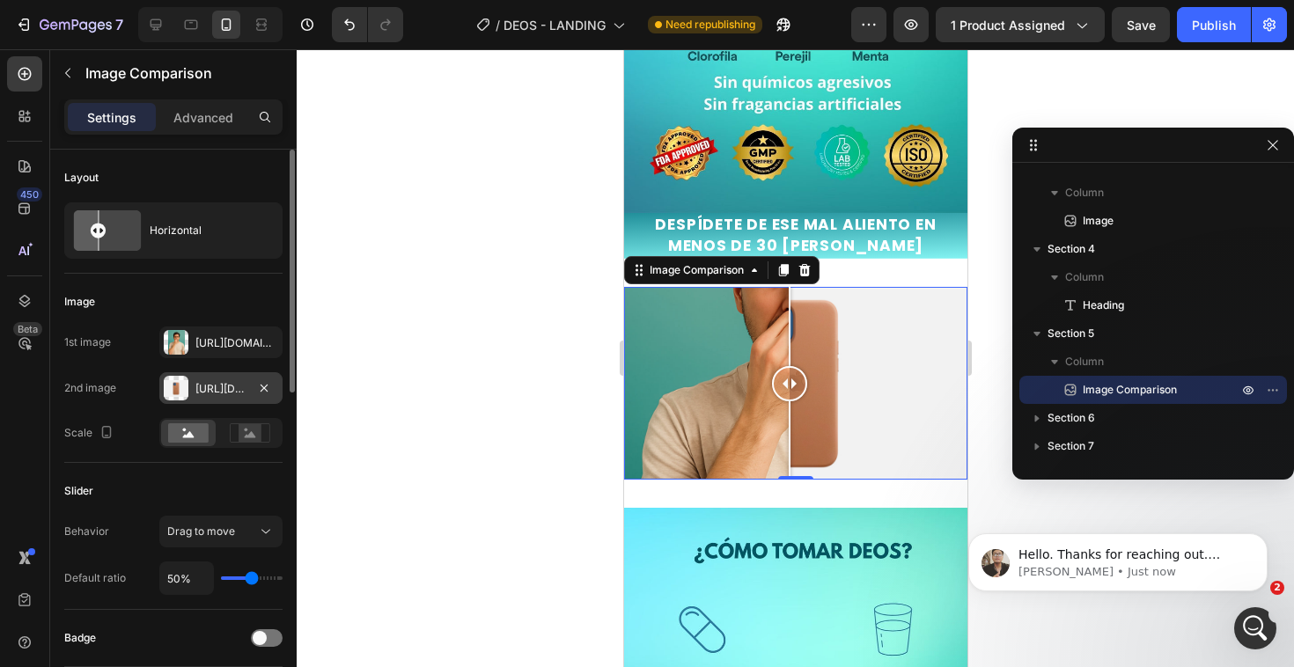
click at [200, 379] on div "Https://cdn.Shopify.Com/s/files/1/2005/9307/files/image_compare_after.Png" at bounding box center [220, 388] width 123 height 32
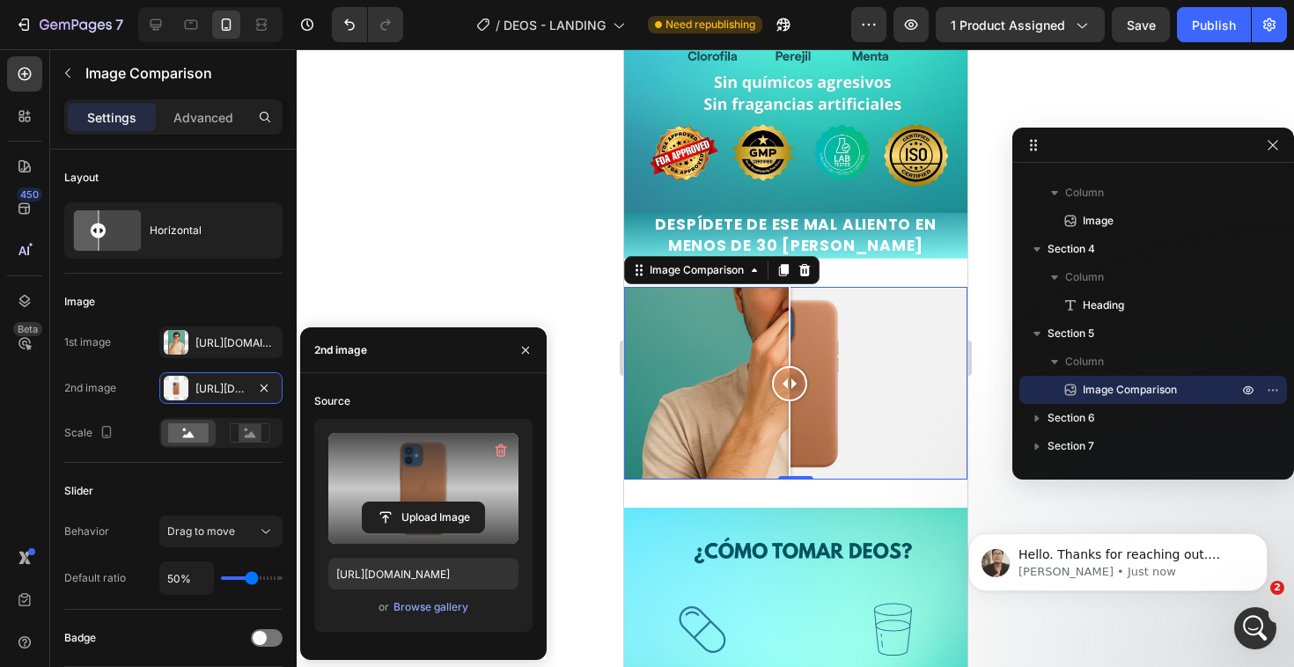
click at [430, 476] on label at bounding box center [423, 488] width 190 height 111
click at [0, 0] on input "file" at bounding box center [0, 0] width 0 height 0
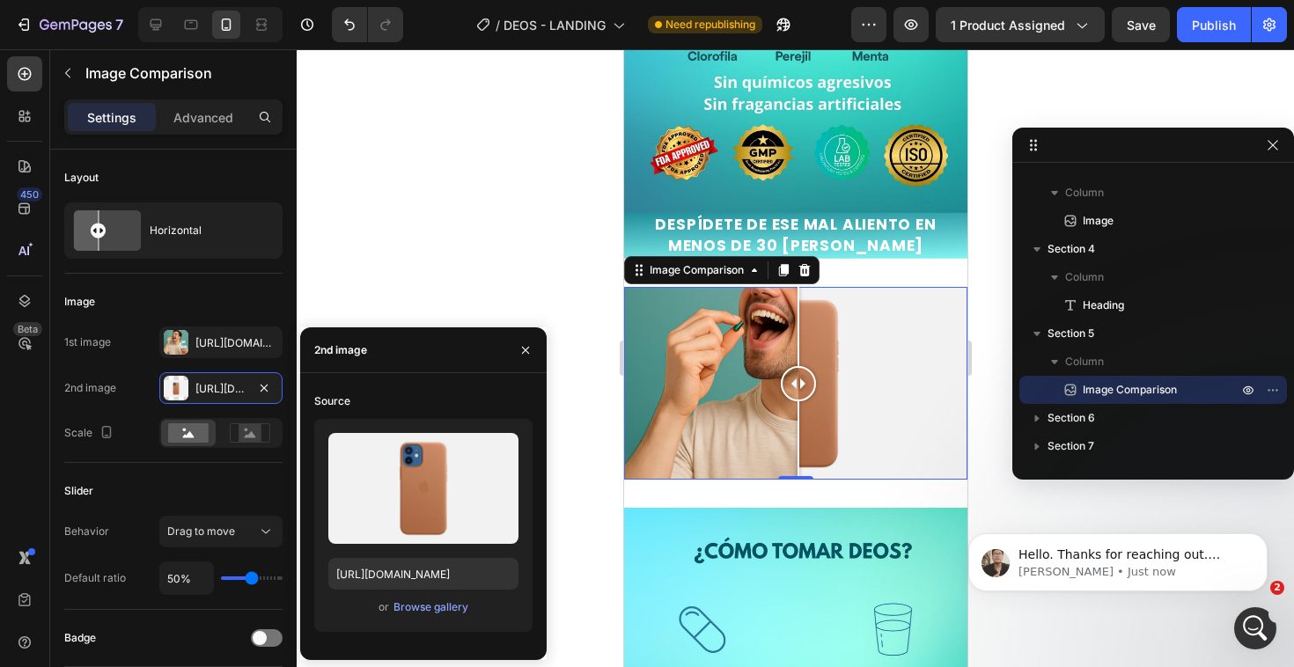
drag, startPoint x: 786, startPoint y: 376, endPoint x: 816, endPoint y: 398, distance: 37.1
click at [815, 398] on div at bounding box center [797, 383] width 35 height 193
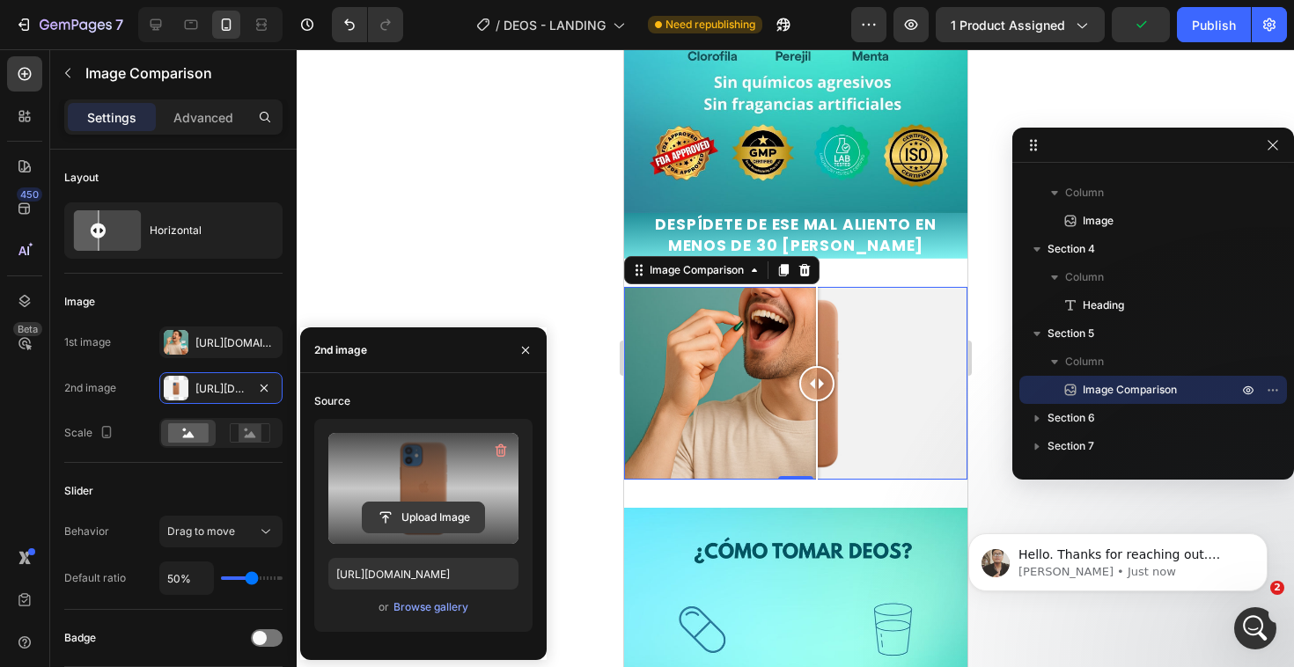
click at [426, 519] on input "file" at bounding box center [423, 518] width 121 height 30
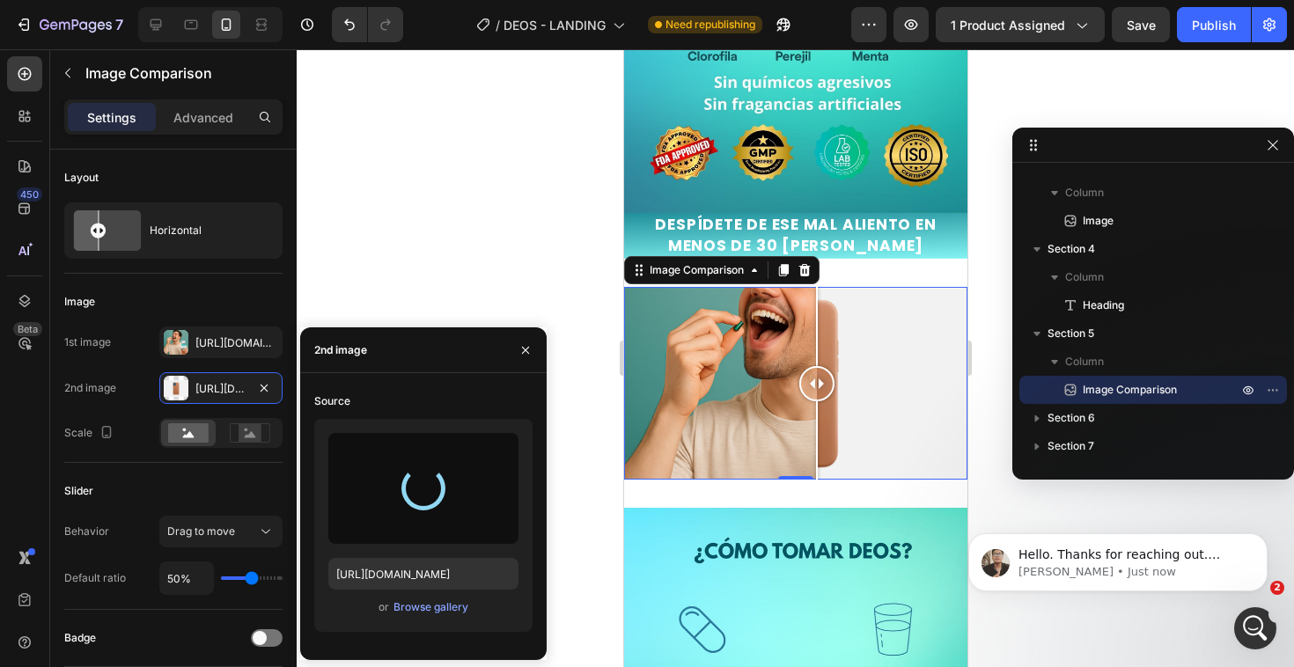
type input "https://cdn.shopify.com/s/files/1/0666/1750/7955/files/gempages_579433708046517…"
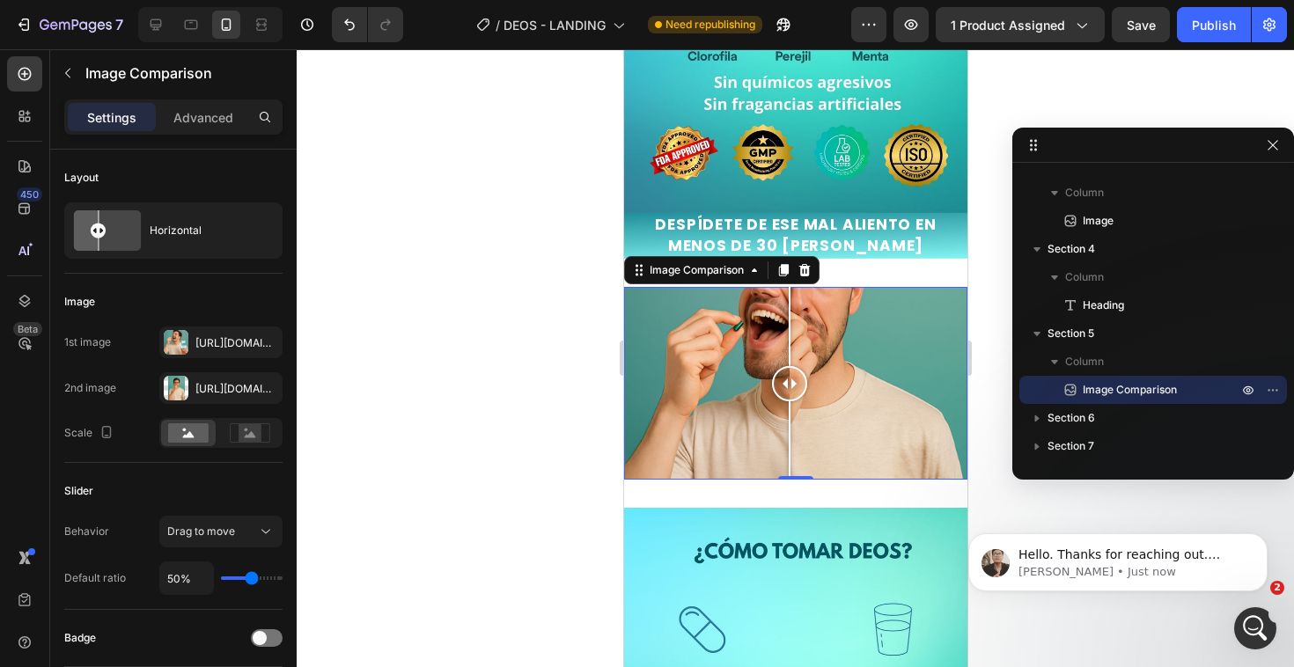
click at [501, 249] on div at bounding box center [795, 358] width 997 height 618
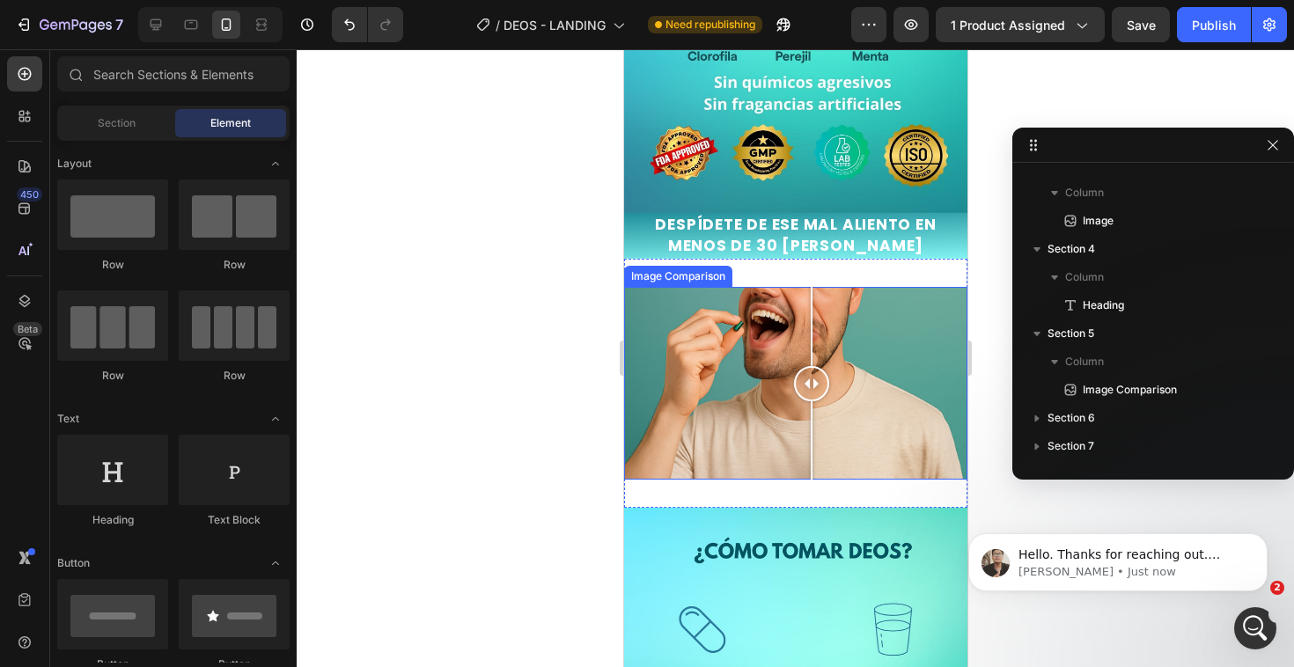
drag, startPoint x: 787, startPoint y: 366, endPoint x: 819, endPoint y: 372, distance: 33.1
click at [819, 372] on div at bounding box center [810, 383] width 35 height 35
drag, startPoint x: 823, startPoint y: 367, endPoint x: 789, endPoint y: 368, distance: 34.3
click at [789, 368] on div at bounding box center [788, 383] width 35 height 35
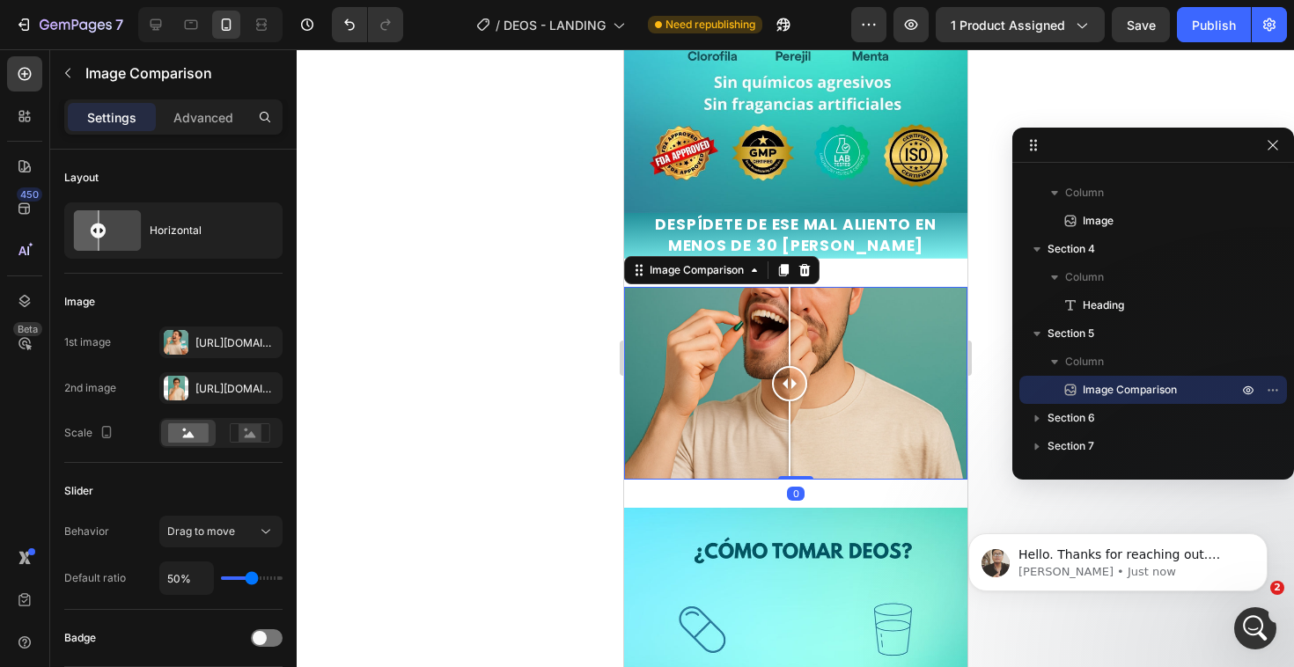
click at [730, 378] on div at bounding box center [794, 383] width 343 height 193
drag, startPoint x: 730, startPoint y: 378, endPoint x: 758, endPoint y: 386, distance: 28.4
click at [765, 386] on div at bounding box center [782, 383] width 35 height 193
click at [769, 370] on div at bounding box center [769, 383] width 35 height 35
click at [851, 365] on div at bounding box center [794, 383] width 343 height 193
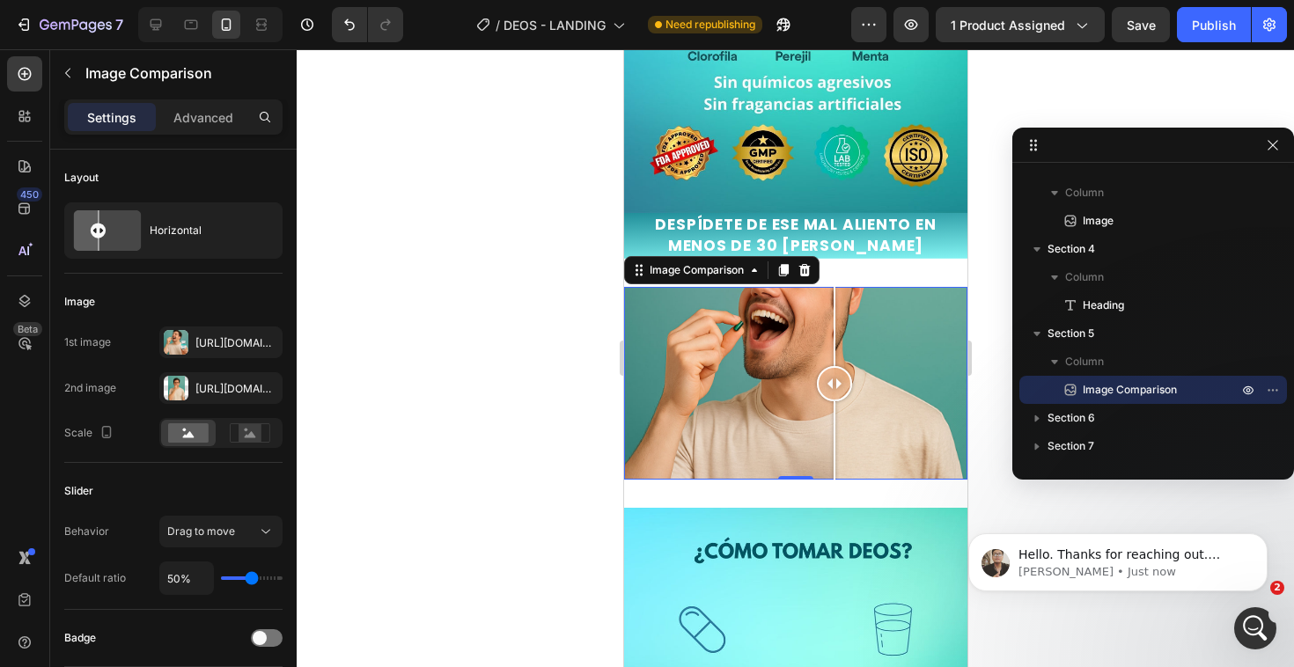
click at [833, 366] on div at bounding box center [833, 383] width 35 height 35
click at [267, 432] on icon at bounding box center [250, 432] width 40 height 19
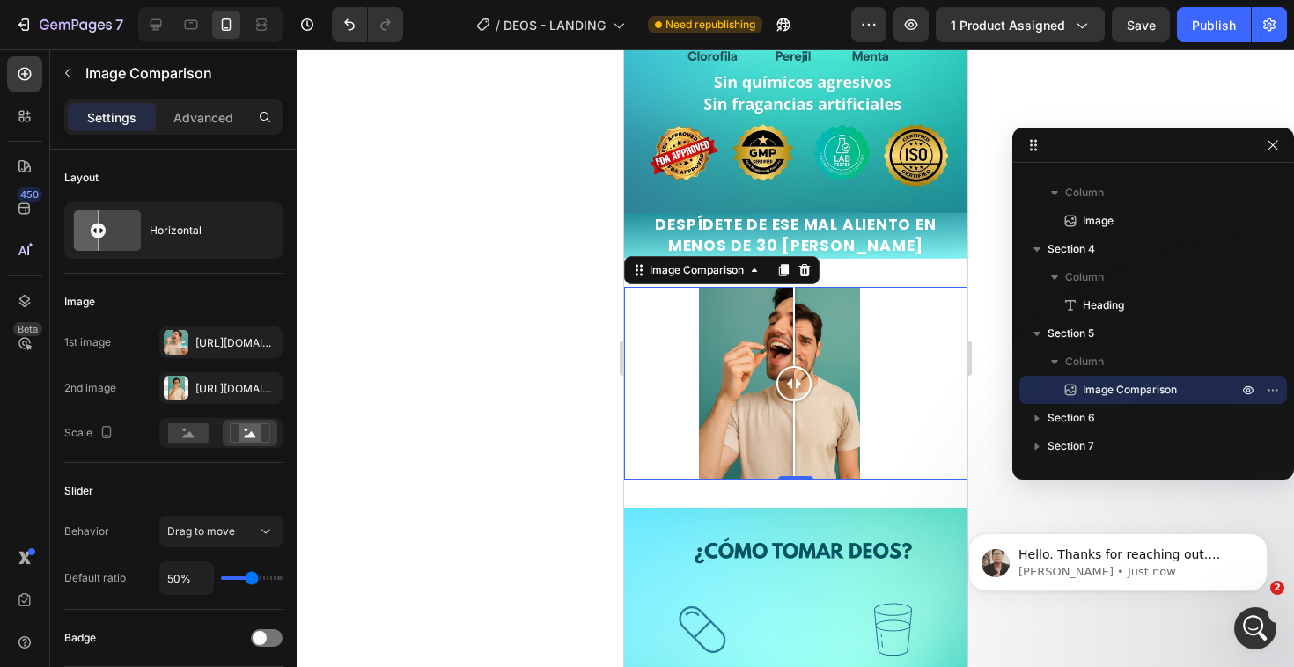
drag, startPoint x: 845, startPoint y: 355, endPoint x: 793, endPoint y: 368, distance: 53.6
click at [793, 368] on div at bounding box center [792, 383] width 35 height 35
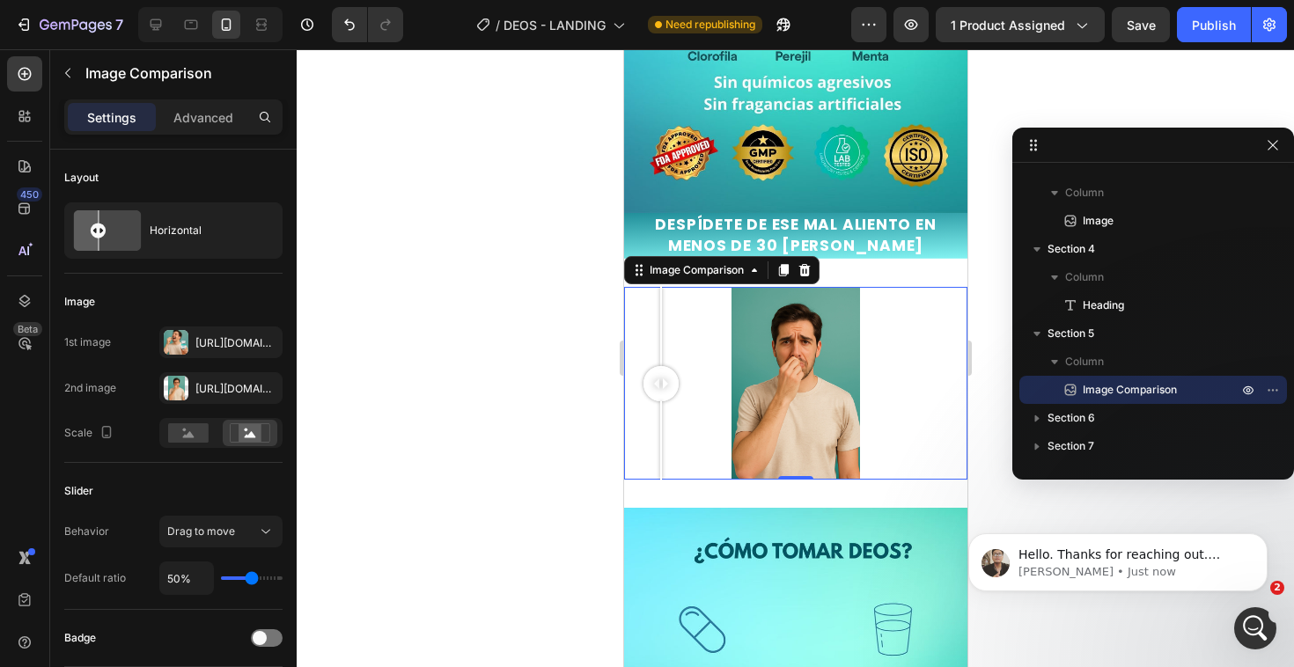
click at [660, 370] on div at bounding box center [794, 383] width 343 height 193
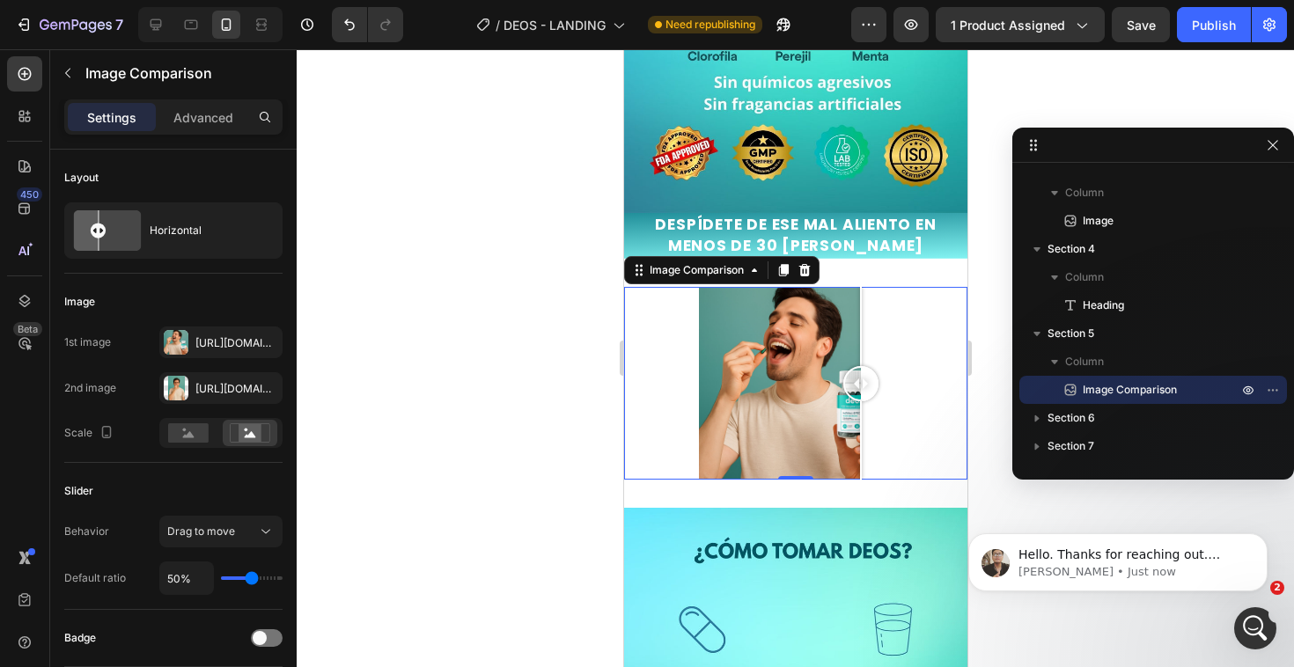
drag, startPoint x: 660, startPoint y: 370, endPoint x: 829, endPoint y: 381, distance: 169.4
click at [842, 384] on div at bounding box center [859, 383] width 35 height 193
click at [190, 426] on rect at bounding box center [188, 432] width 40 height 19
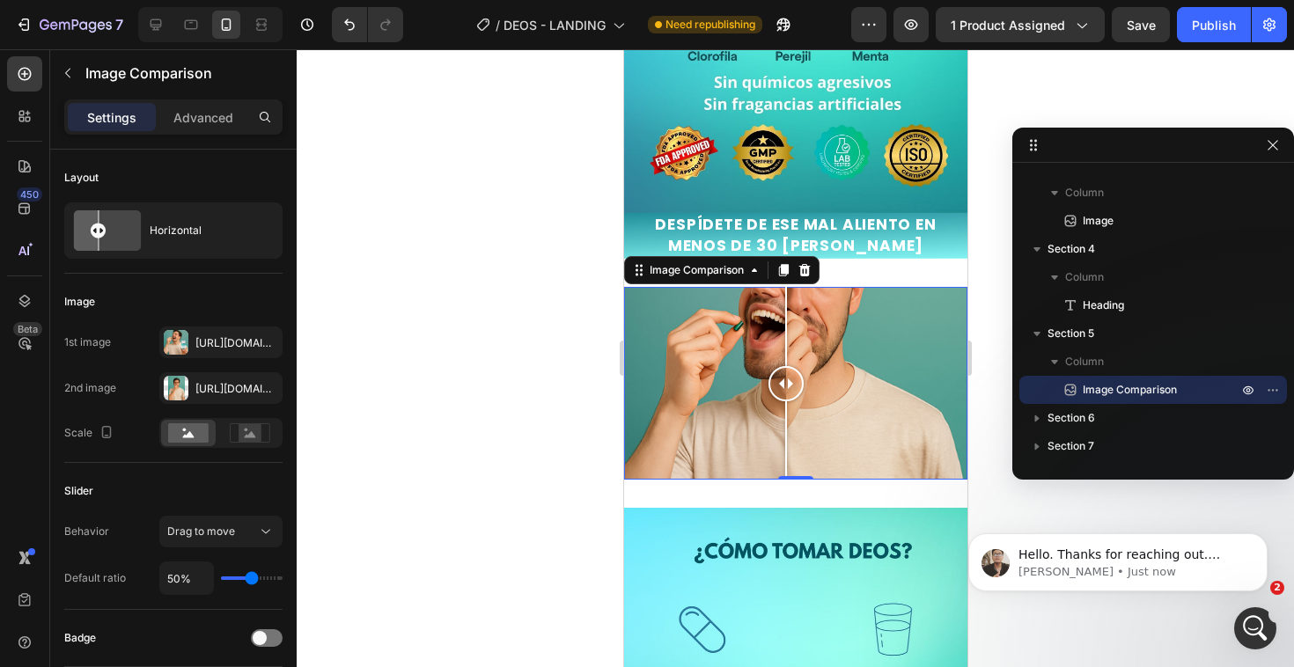
drag, startPoint x: 825, startPoint y: 341, endPoint x: 785, endPoint y: 371, distance: 49.6
click at [785, 371] on div at bounding box center [784, 383] width 35 height 193
click at [255, 337] on button "button" at bounding box center [263, 342] width 21 height 21
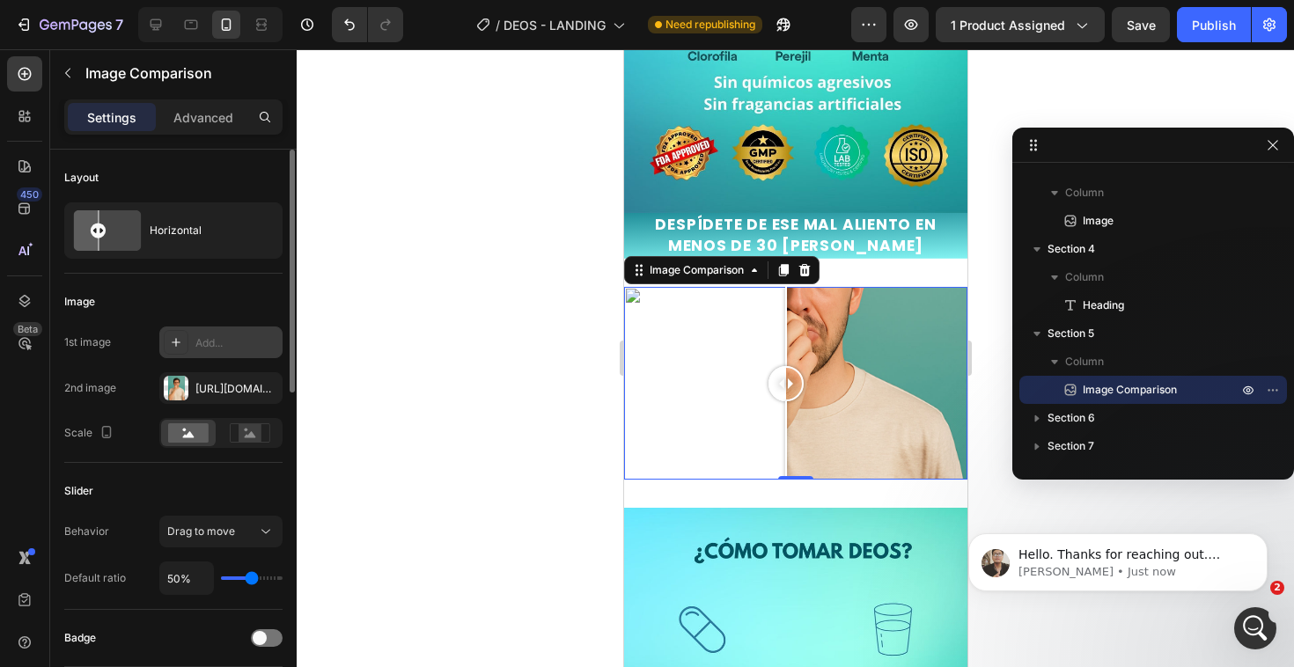
click at [195, 341] on div "Add..." at bounding box center [236, 343] width 83 height 16
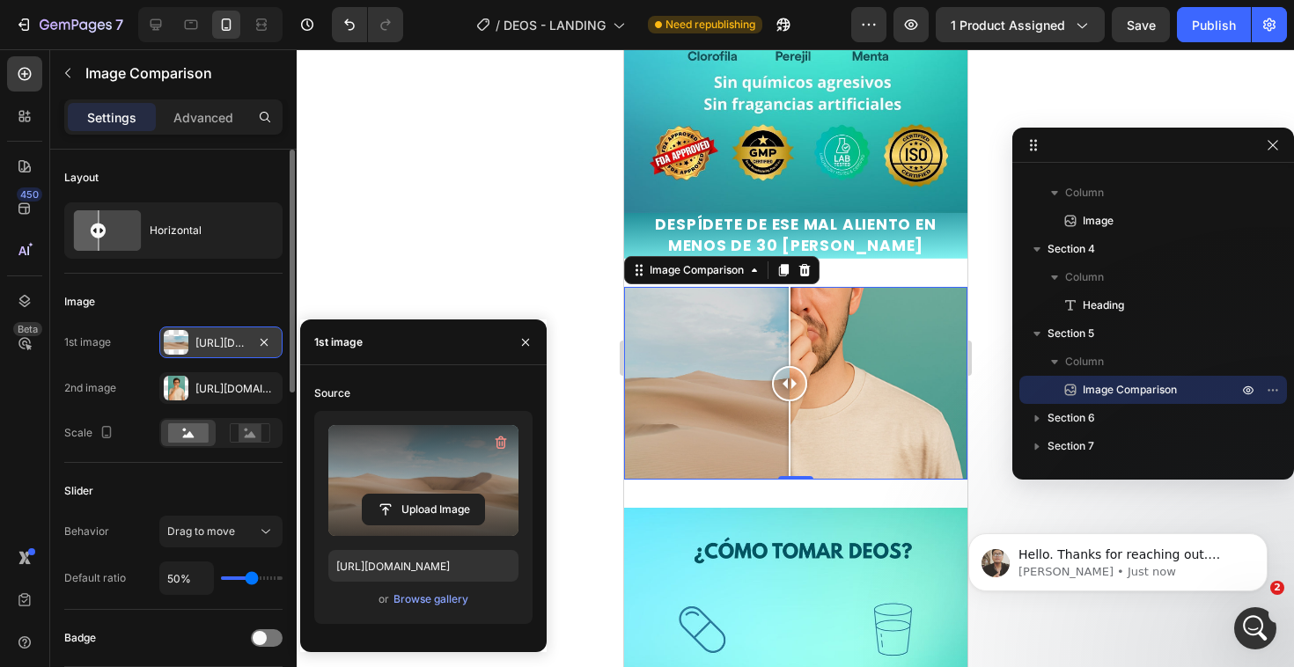
click at [388, 466] on label at bounding box center [423, 480] width 190 height 111
click at [388, 495] on input "file" at bounding box center [423, 510] width 121 height 30
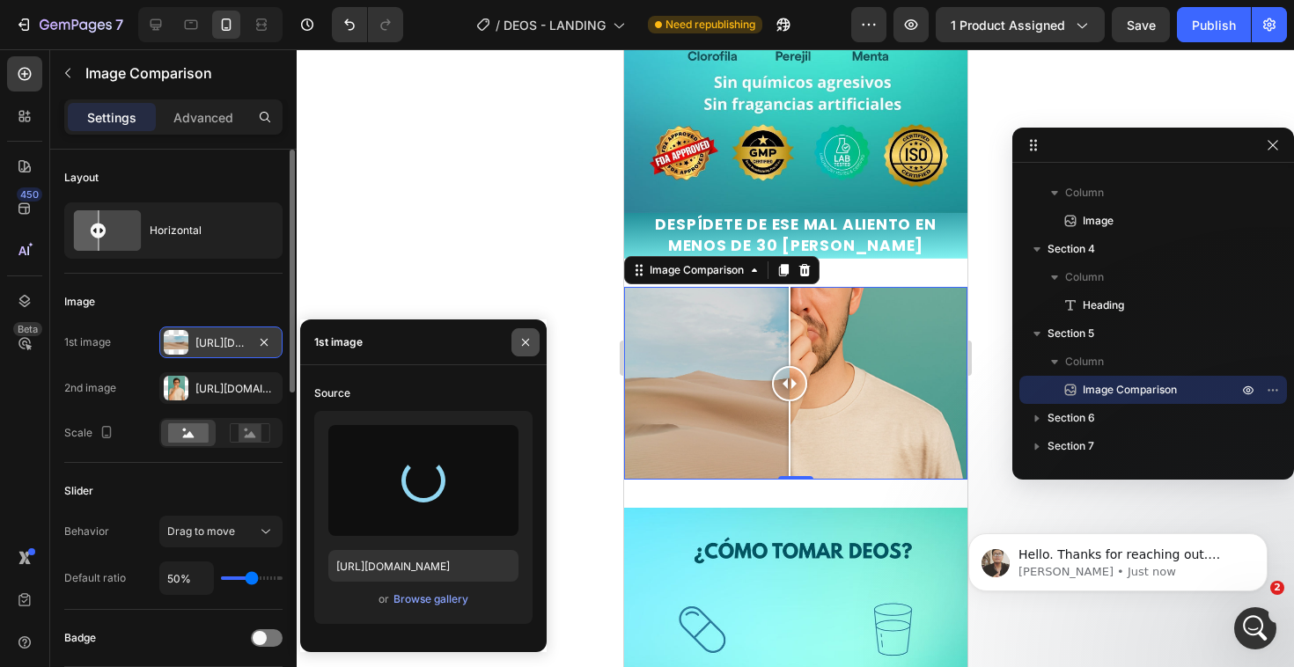
type input "https://cdn.shopify.com/s/files/1/0666/1750/7955/files/gempages_579433708046517…"
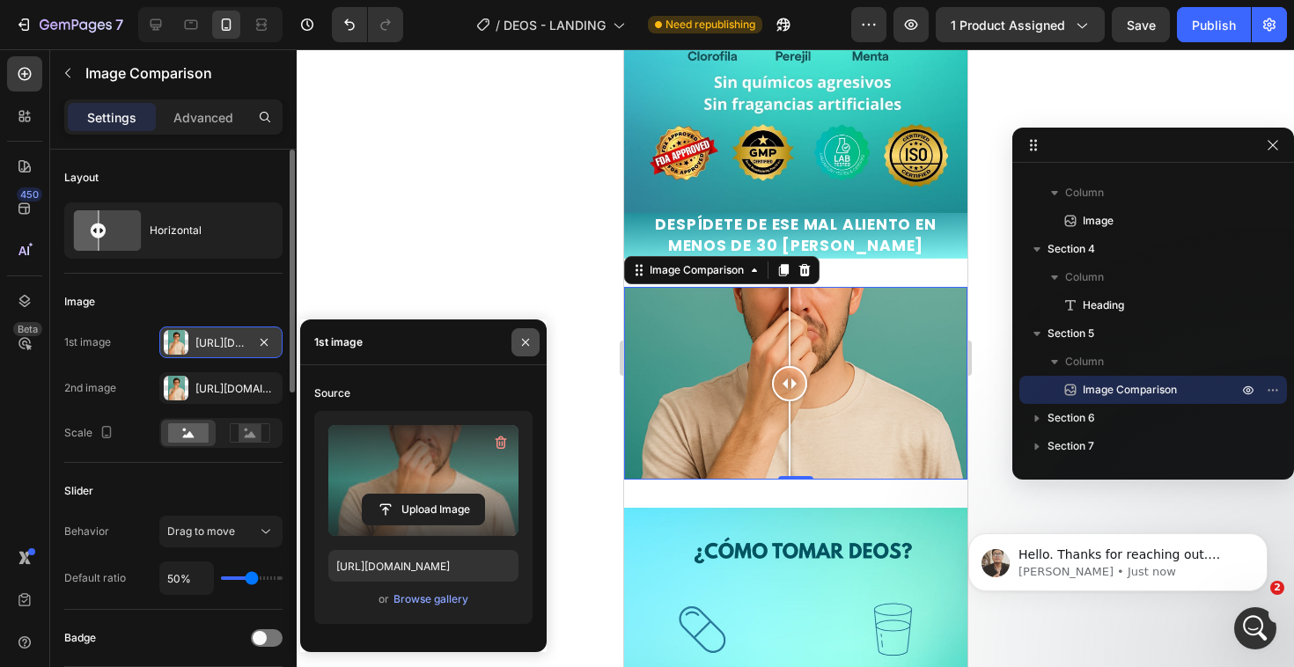
click at [529, 342] on icon "button" at bounding box center [525, 342] width 14 height 14
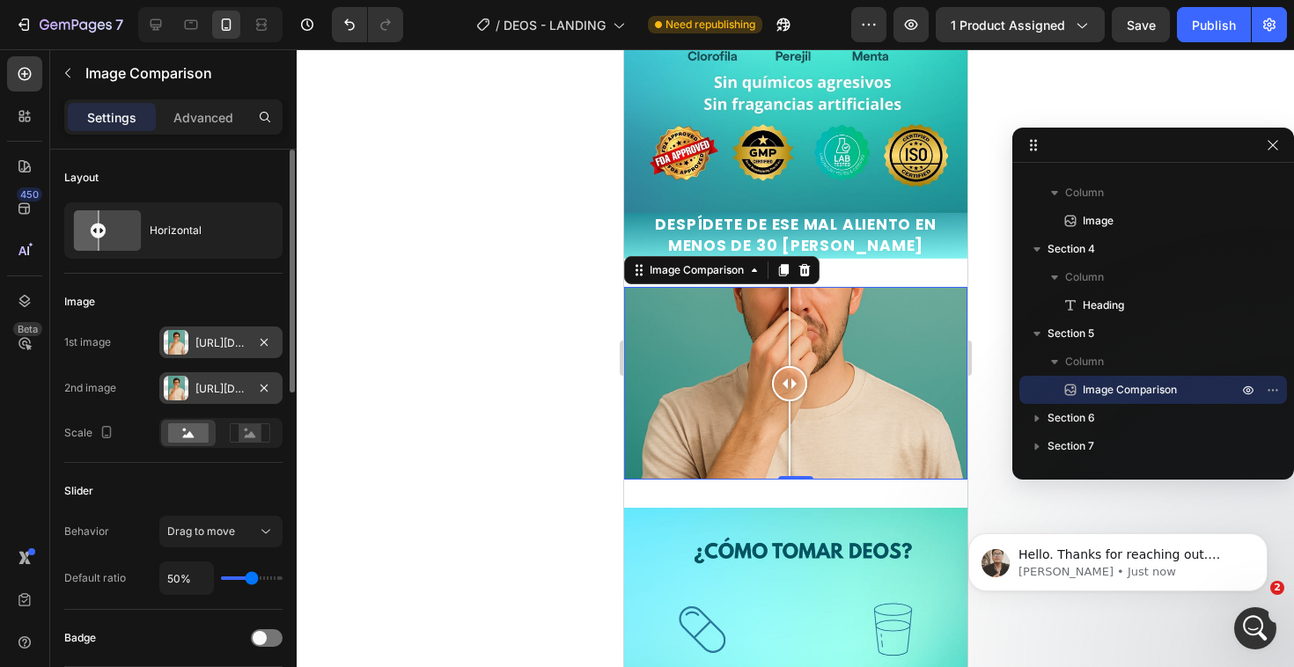
click at [180, 387] on div at bounding box center [176, 388] width 25 height 25
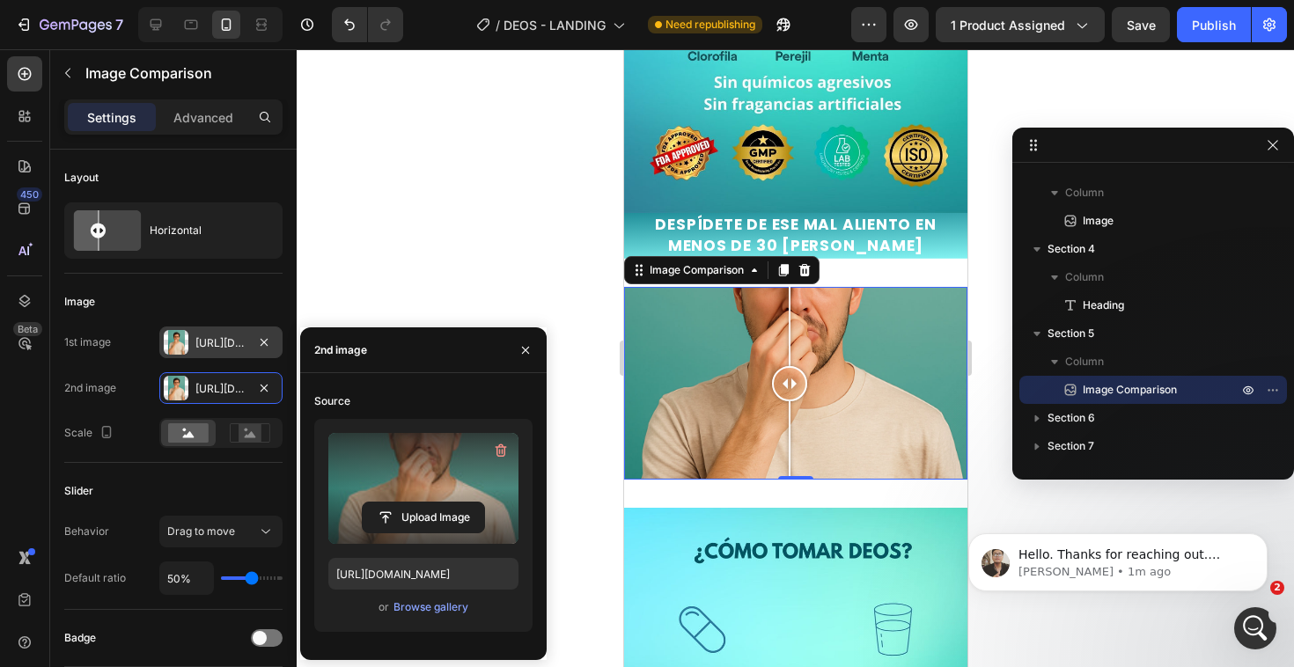
click at [429, 492] on label at bounding box center [423, 488] width 190 height 111
click at [0, 0] on input "file" at bounding box center [0, 0] width 0 height 0
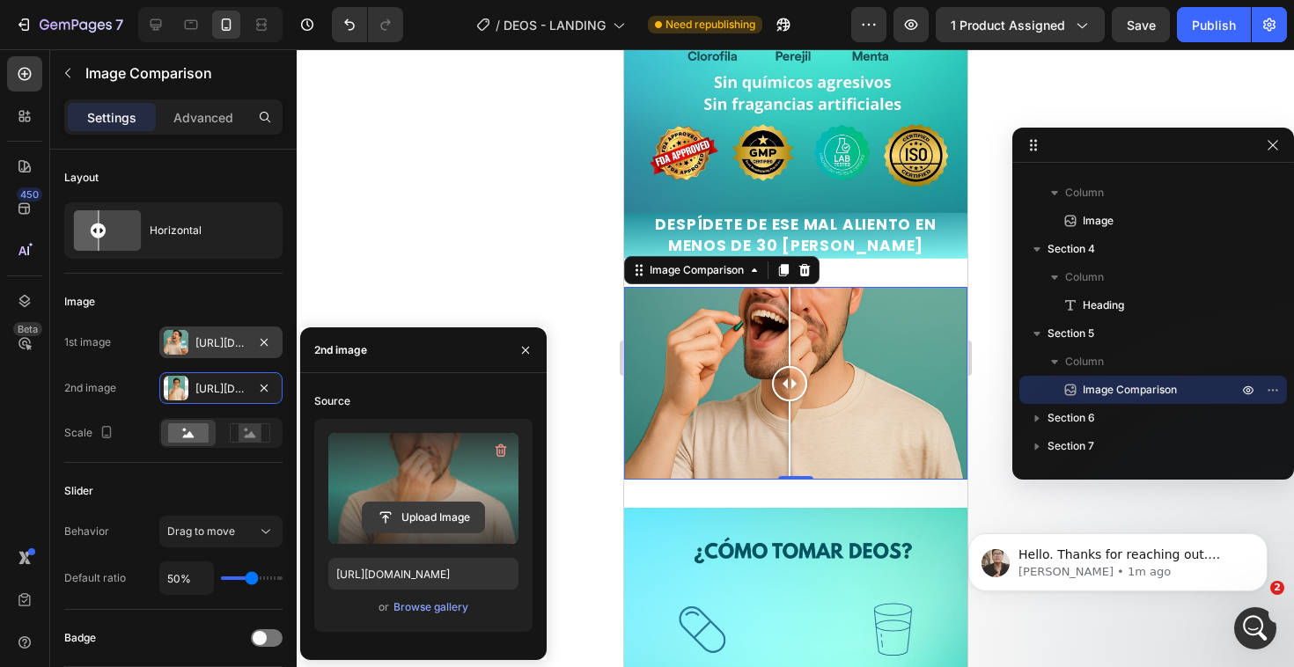
click at [437, 510] on input "file" at bounding box center [423, 518] width 121 height 30
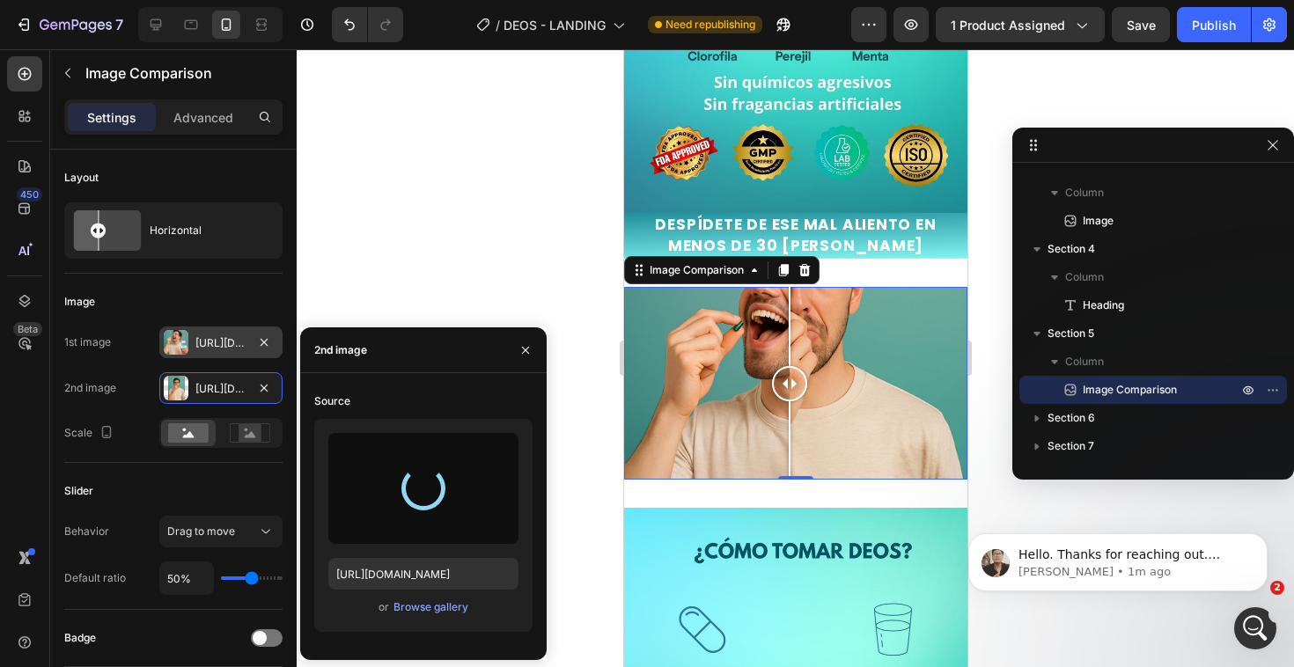
type input "https://cdn.shopify.com/s/files/1/0666/1750/7955/files/gempages_579433708046517…"
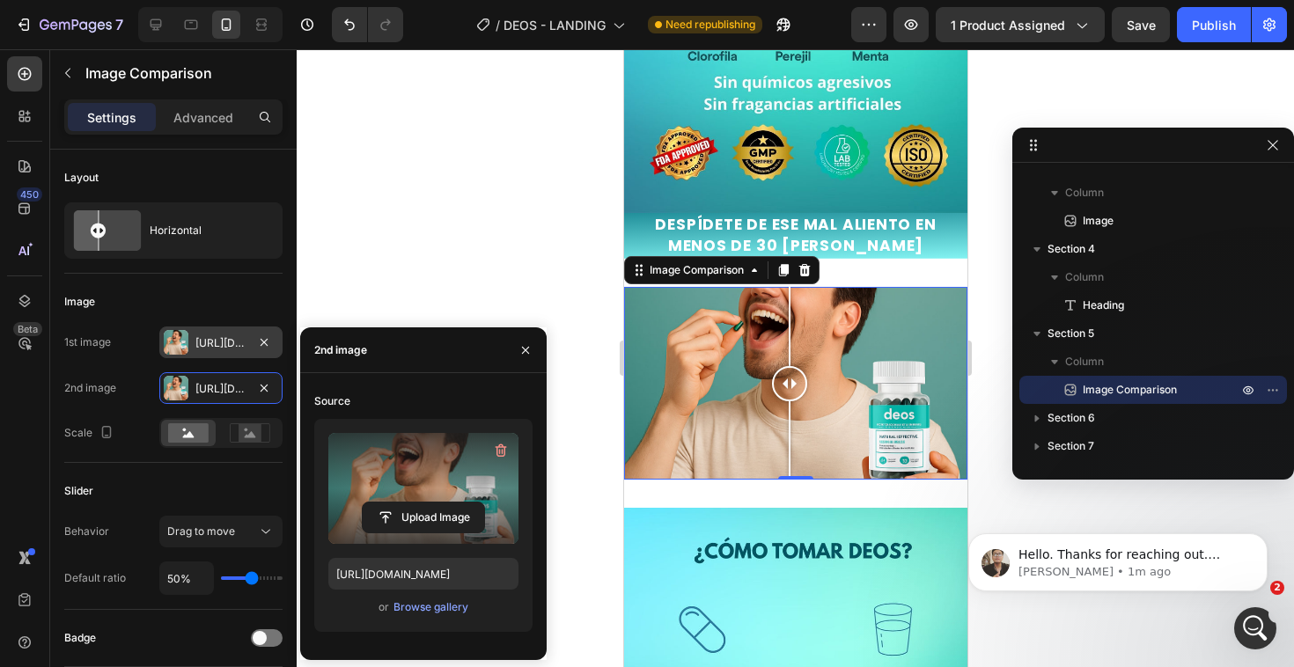
click at [221, 340] on div "[URL][DOMAIN_NAME]" at bounding box center [220, 343] width 51 height 16
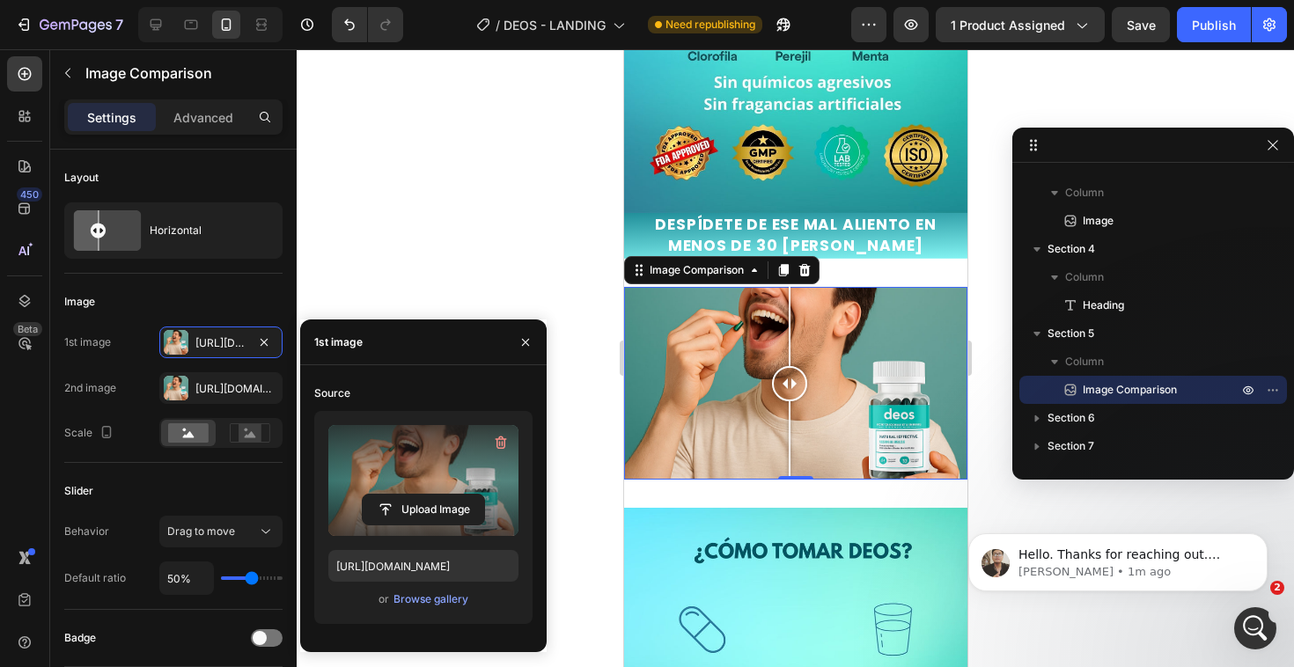
click at [425, 490] on label at bounding box center [423, 480] width 190 height 111
click at [425, 495] on input "file" at bounding box center [423, 510] width 121 height 30
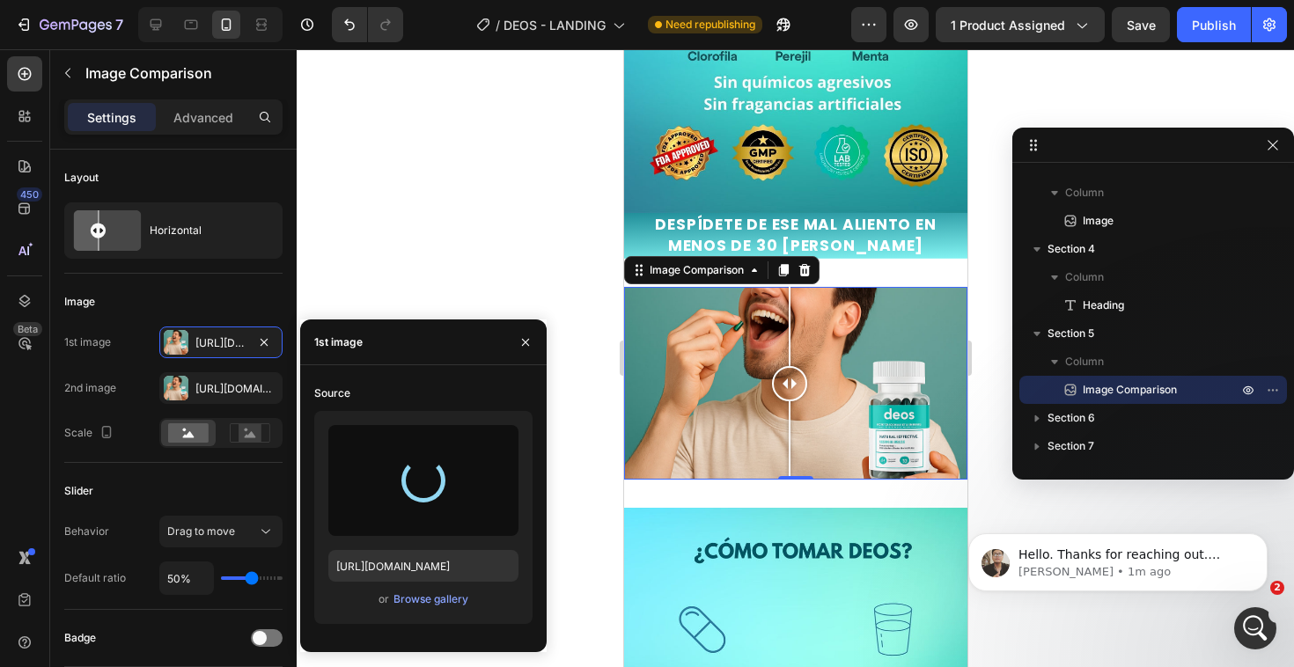
type input "https://cdn.shopify.com/s/files/1/0666/1750/7955/files/gempages_579433708046517…"
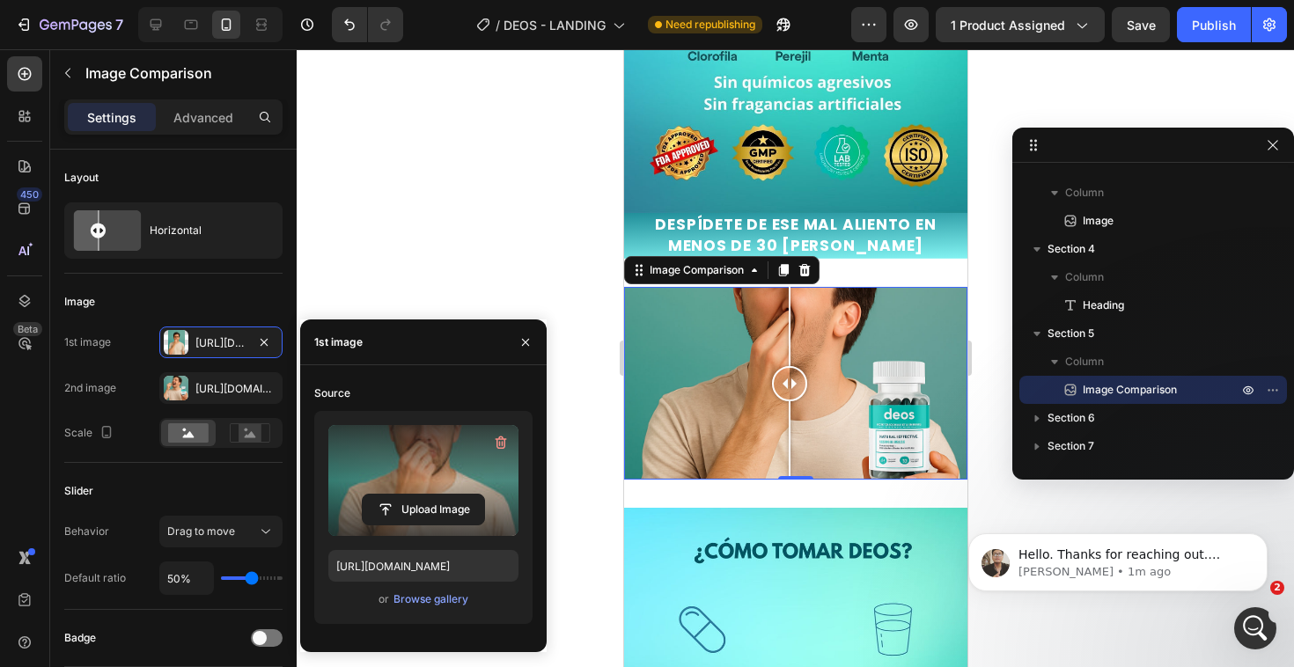
click at [488, 213] on div at bounding box center [795, 358] width 997 height 618
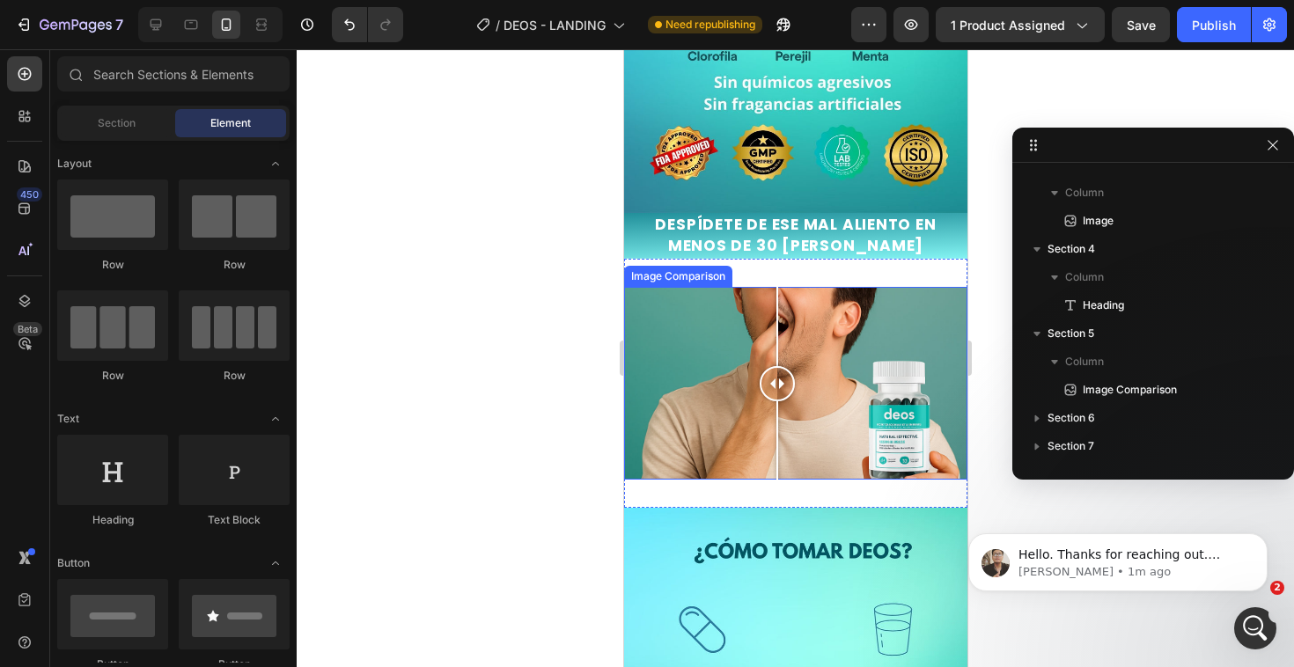
drag, startPoint x: 791, startPoint y: 361, endPoint x: 784, endPoint y: 373, distance: 14.2
click at [784, 373] on div at bounding box center [776, 383] width 35 height 35
click at [791, 452] on div at bounding box center [784, 383] width 35 height 193
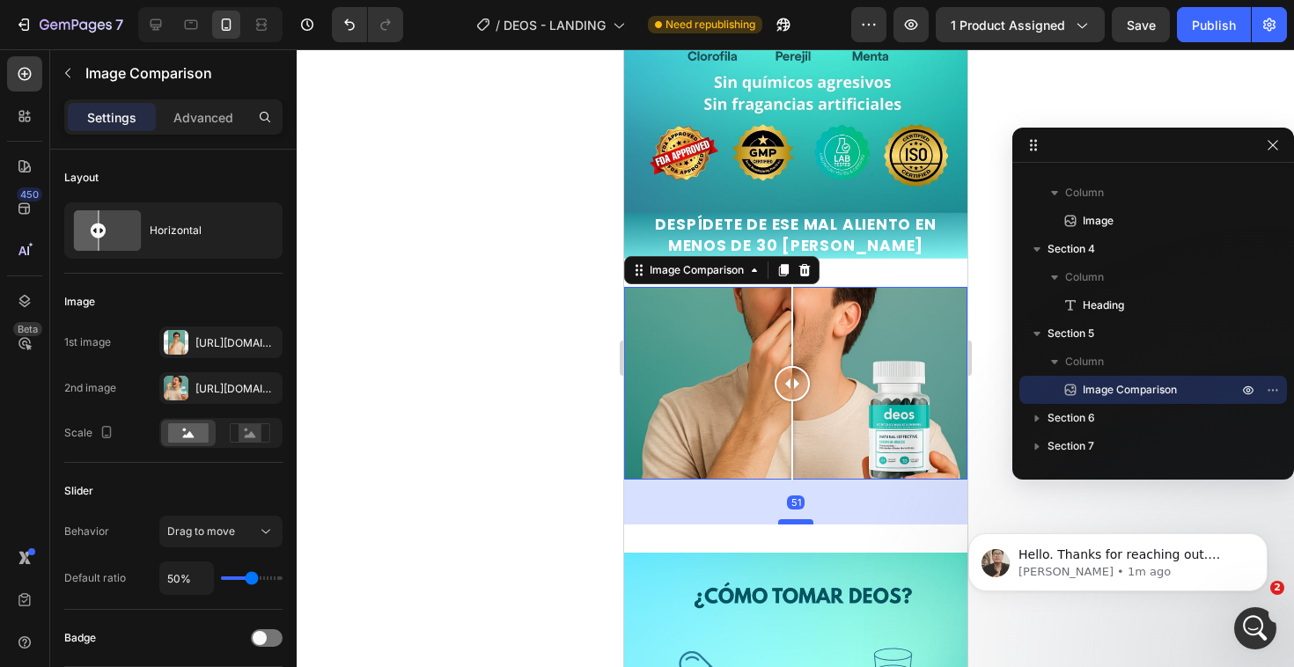
drag, startPoint x: 789, startPoint y: 451, endPoint x: 789, endPoint y: 504, distance: 52.8
click at [789, 519] on div at bounding box center [794, 521] width 35 height 5
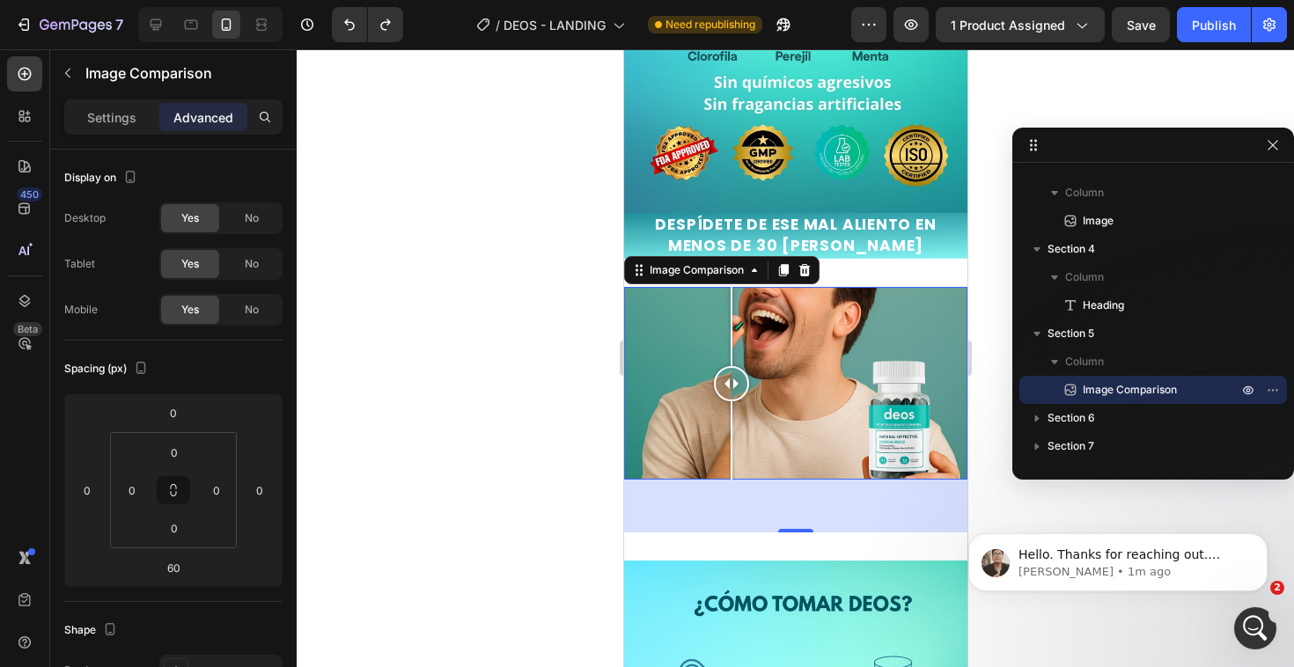
click at [730, 403] on div at bounding box center [794, 383] width 343 height 193
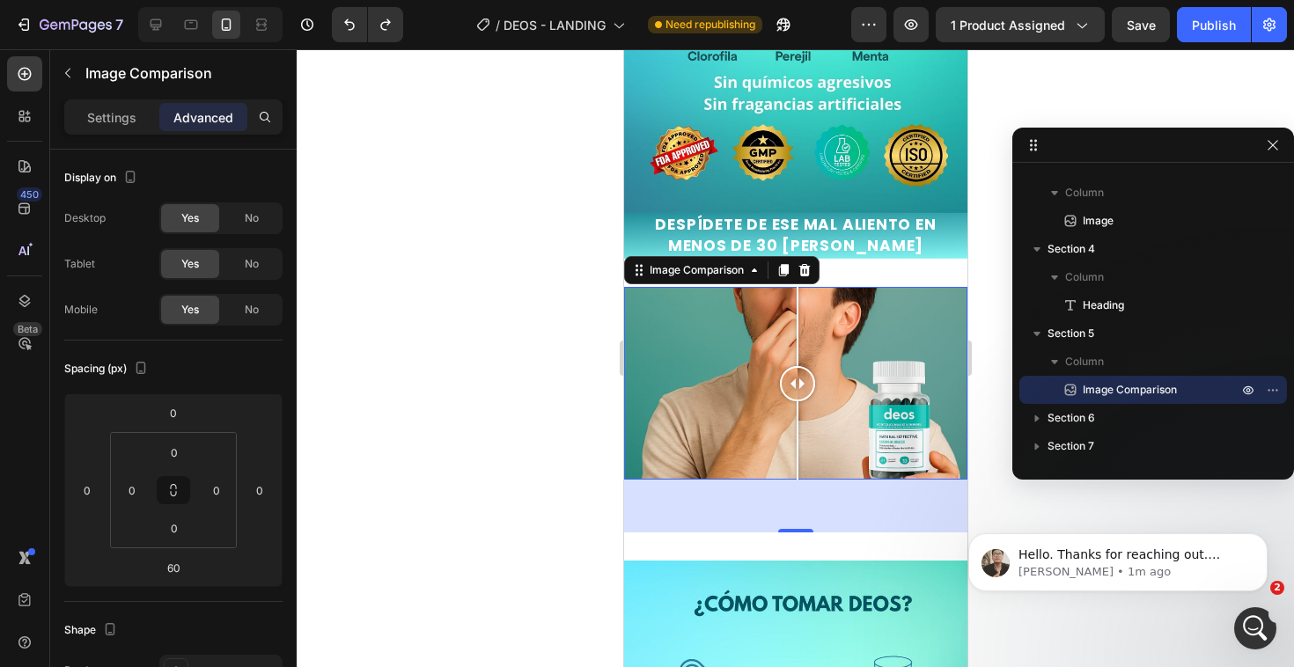
click at [796, 426] on div at bounding box center [794, 383] width 343 height 193
click at [770, 480] on div "60" at bounding box center [794, 506] width 343 height 53
click at [787, 527] on div at bounding box center [794, 529] width 35 height 5
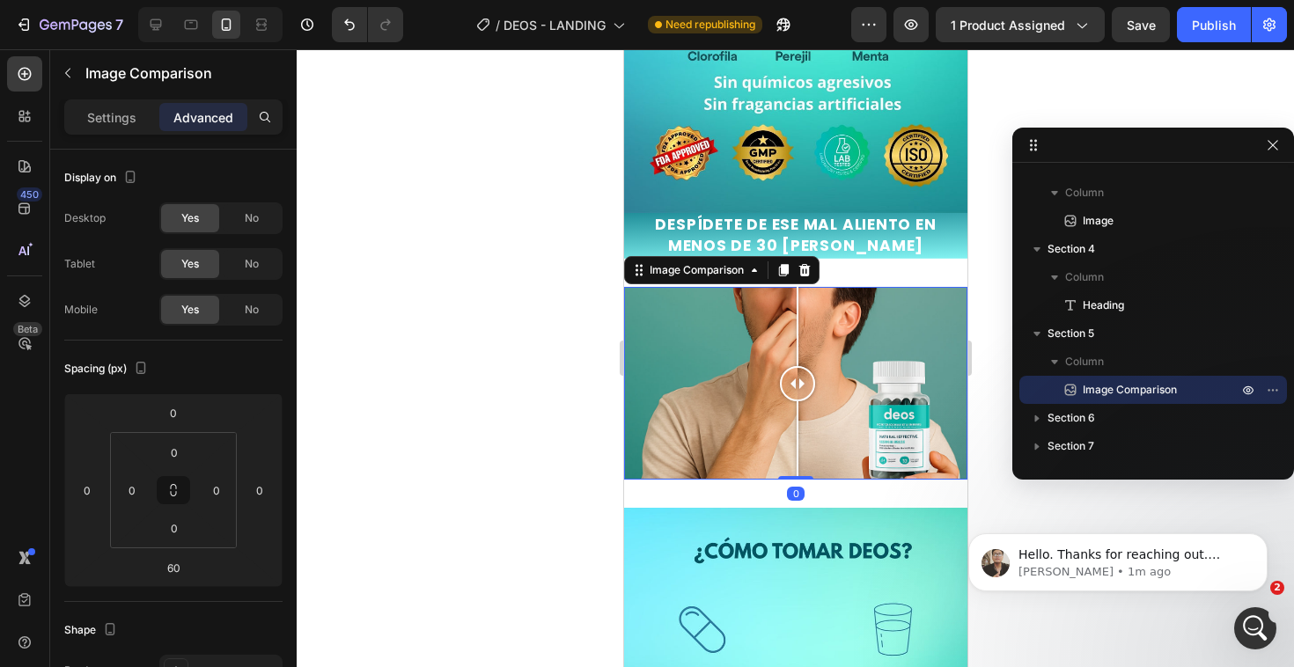
drag, startPoint x: 787, startPoint y: 504, endPoint x: 796, endPoint y: 443, distance: 62.4
click at [796, 443] on div "Image Comparison 0" at bounding box center [794, 383] width 343 height 193
type input "0"
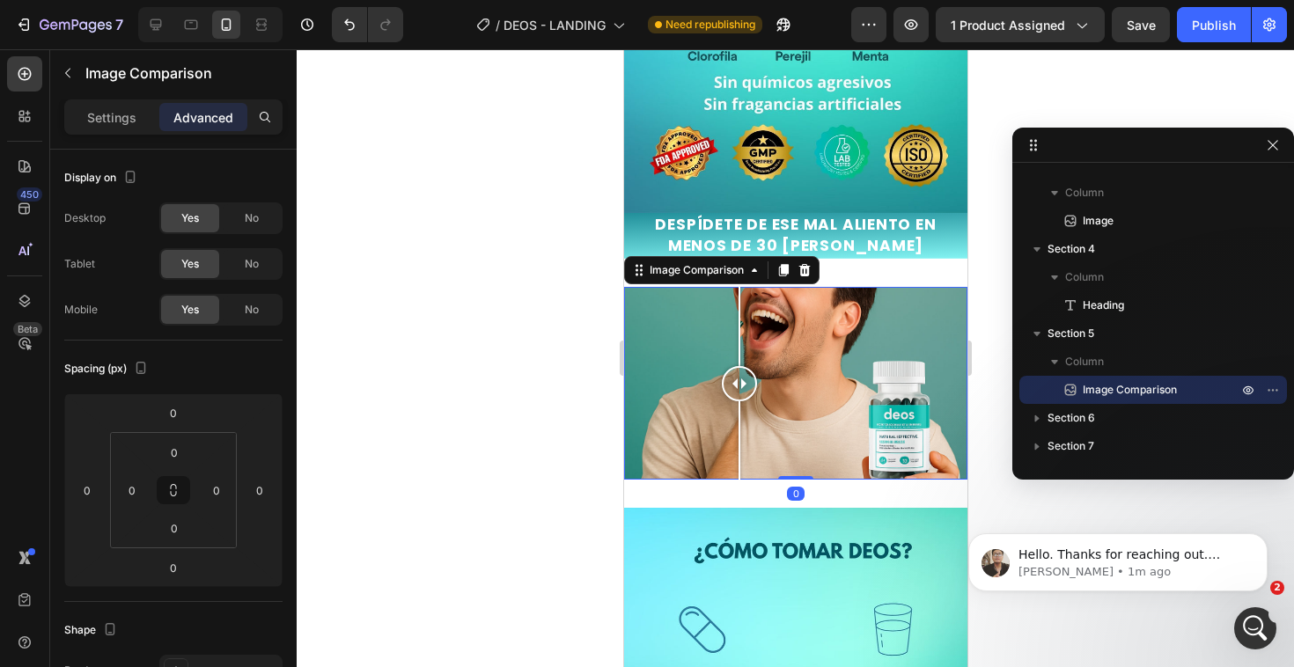
click at [738, 374] on div at bounding box center [794, 383] width 343 height 193
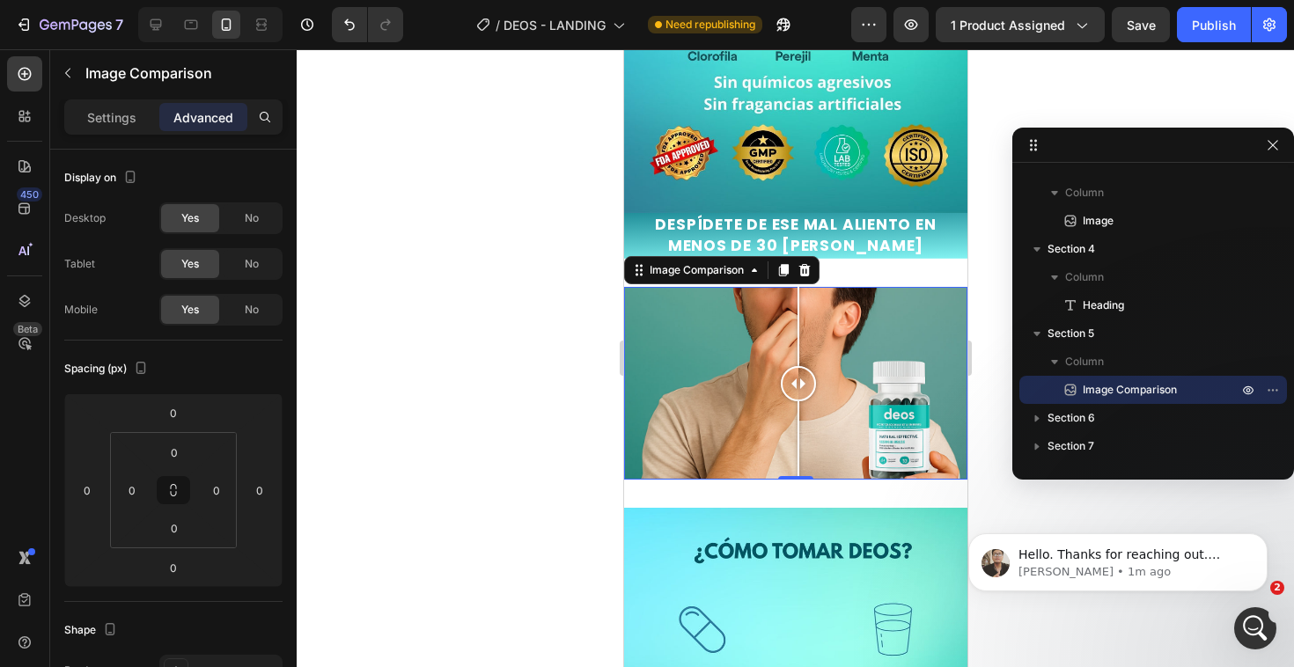
drag, startPoint x: 738, startPoint y: 373, endPoint x: 797, endPoint y: 394, distance: 62.6
click at [797, 394] on div at bounding box center [797, 383] width 35 height 193
click at [673, 360] on div at bounding box center [794, 383] width 343 height 193
click at [817, 334] on div at bounding box center [794, 383] width 343 height 193
click at [816, 334] on div at bounding box center [817, 326] width 2 height 79
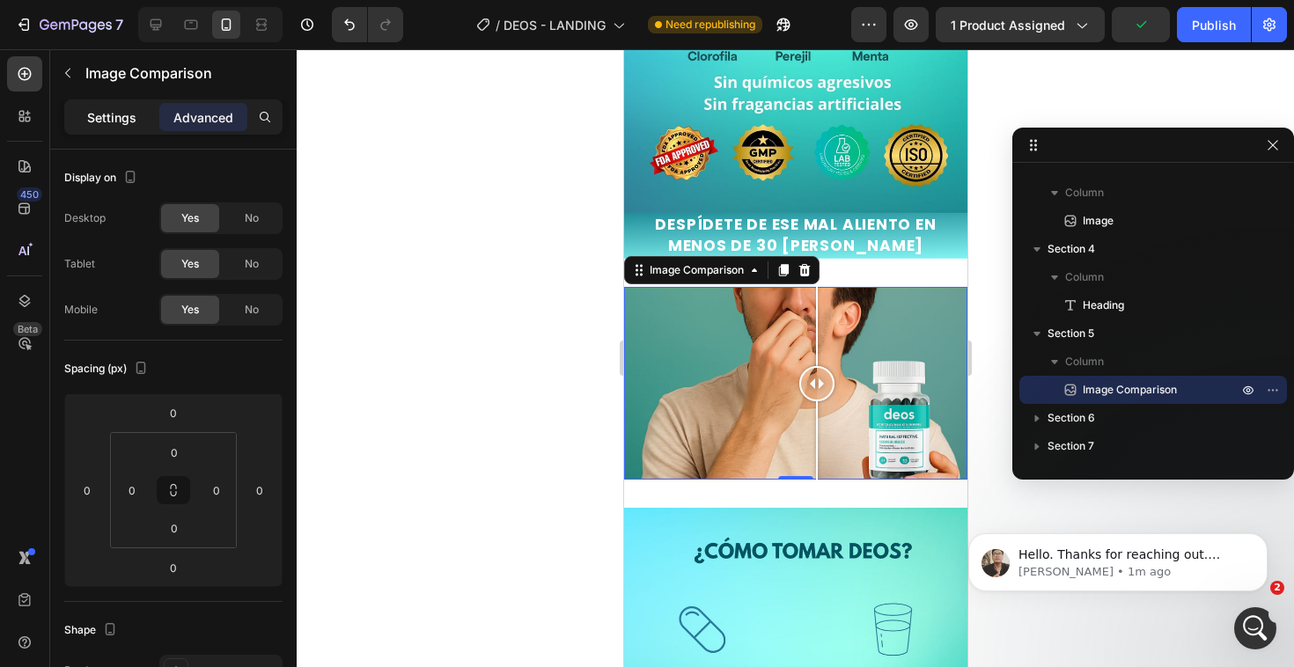
click at [92, 110] on p "Settings" at bounding box center [111, 117] width 49 height 18
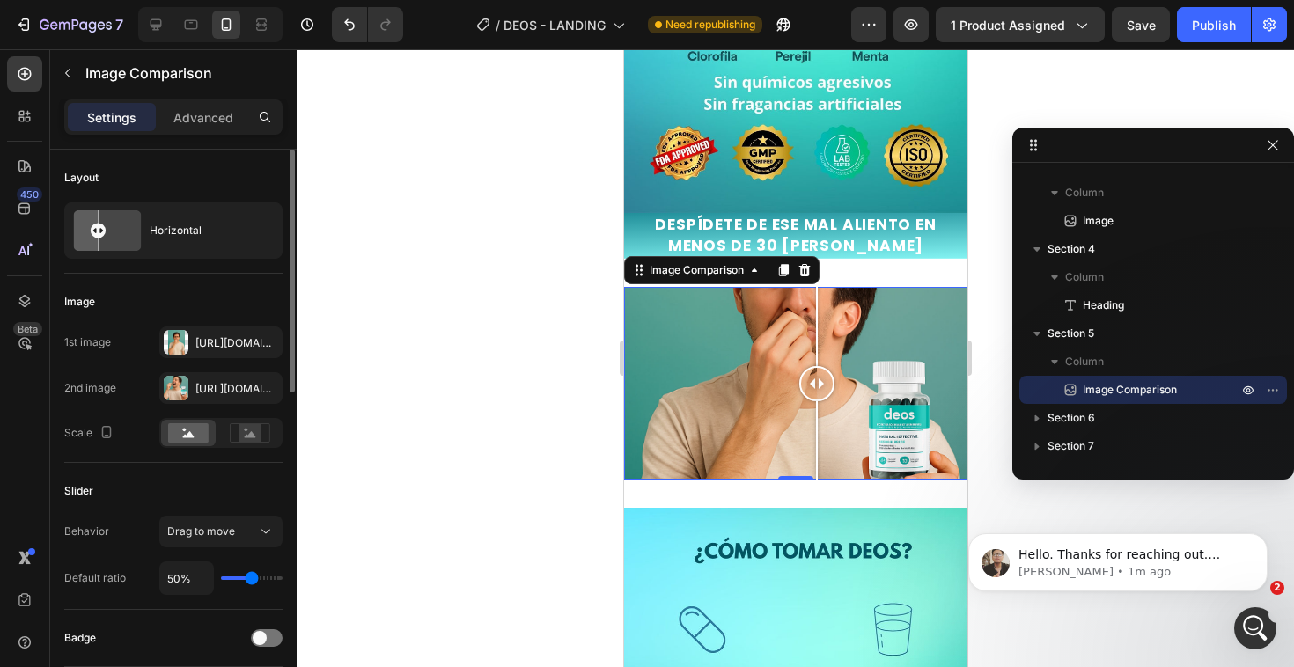
scroll to position [48, 0]
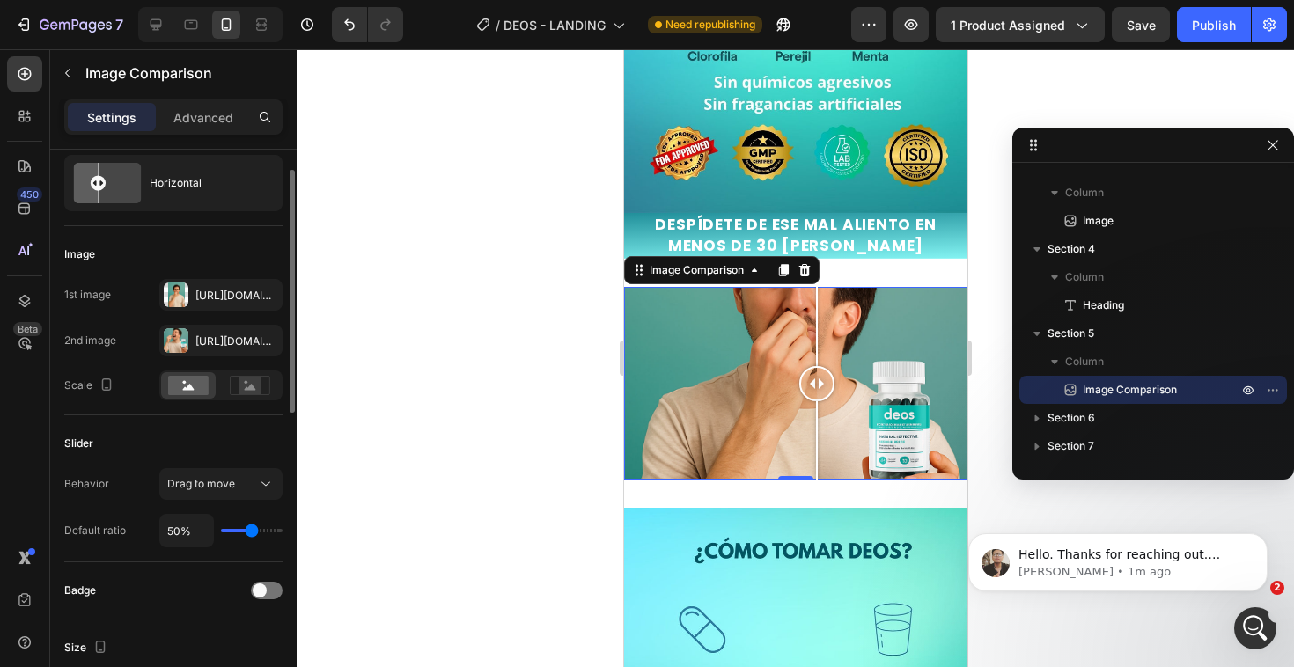
type input "44%"
type input "44"
type input "41%"
type input "41"
type input "38%"
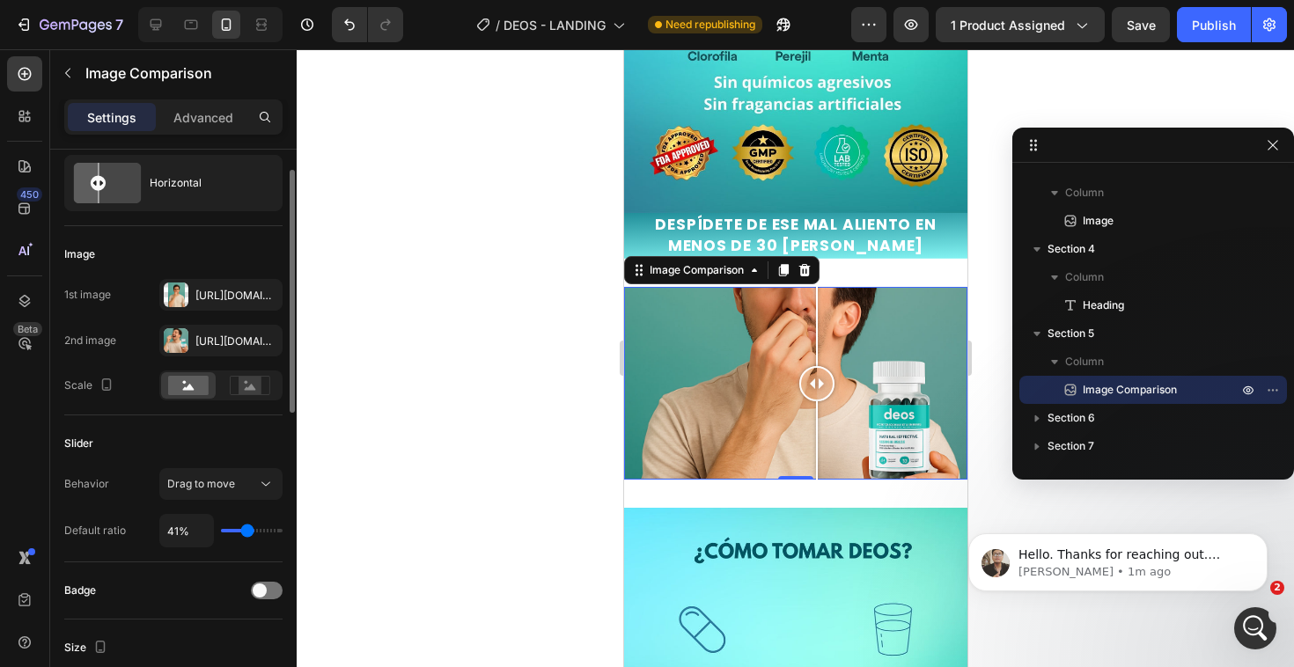
type input "38"
type input "34%"
type input "34"
type input "32%"
type input "32"
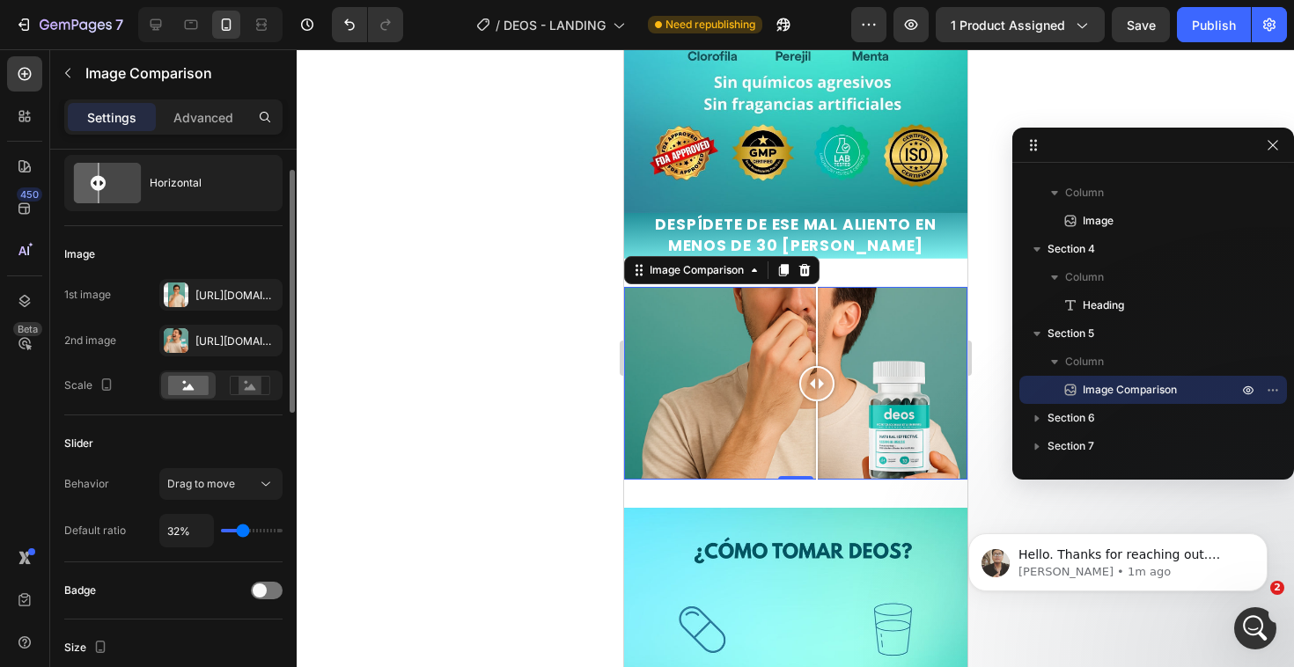
type input "30%"
type input "30"
type input "28%"
type input "28"
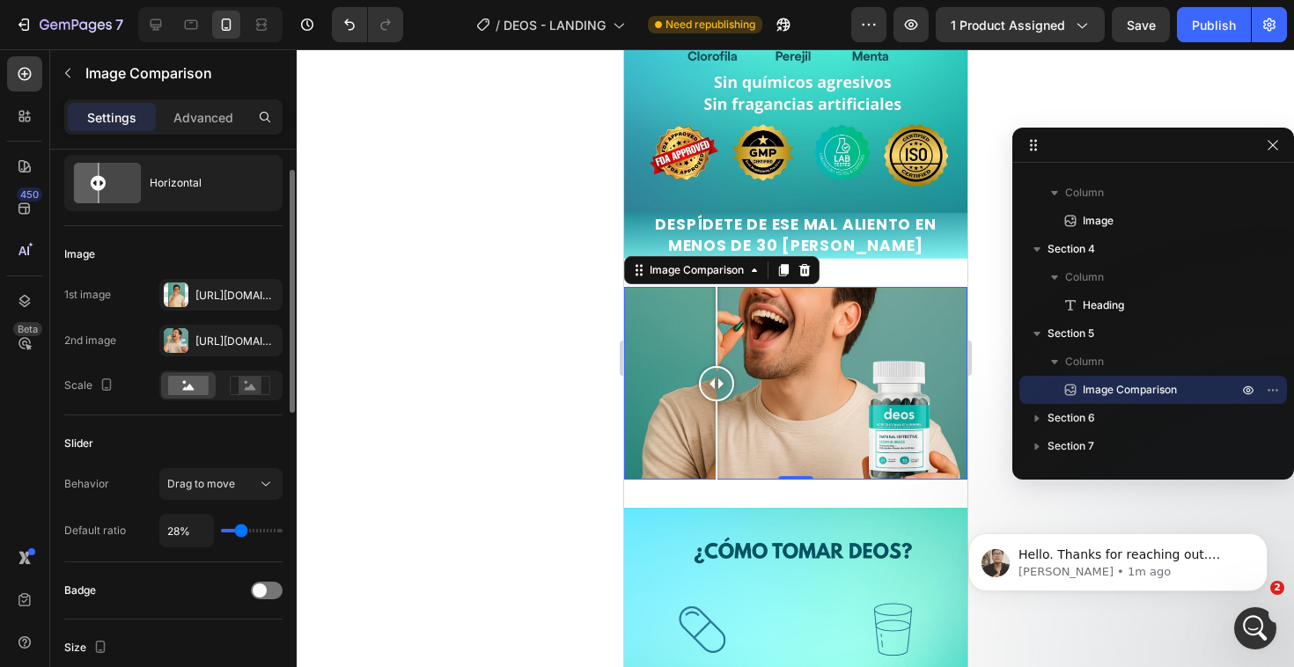
type input "26%"
type input "26"
type input "24%"
type input "24"
type input "22%"
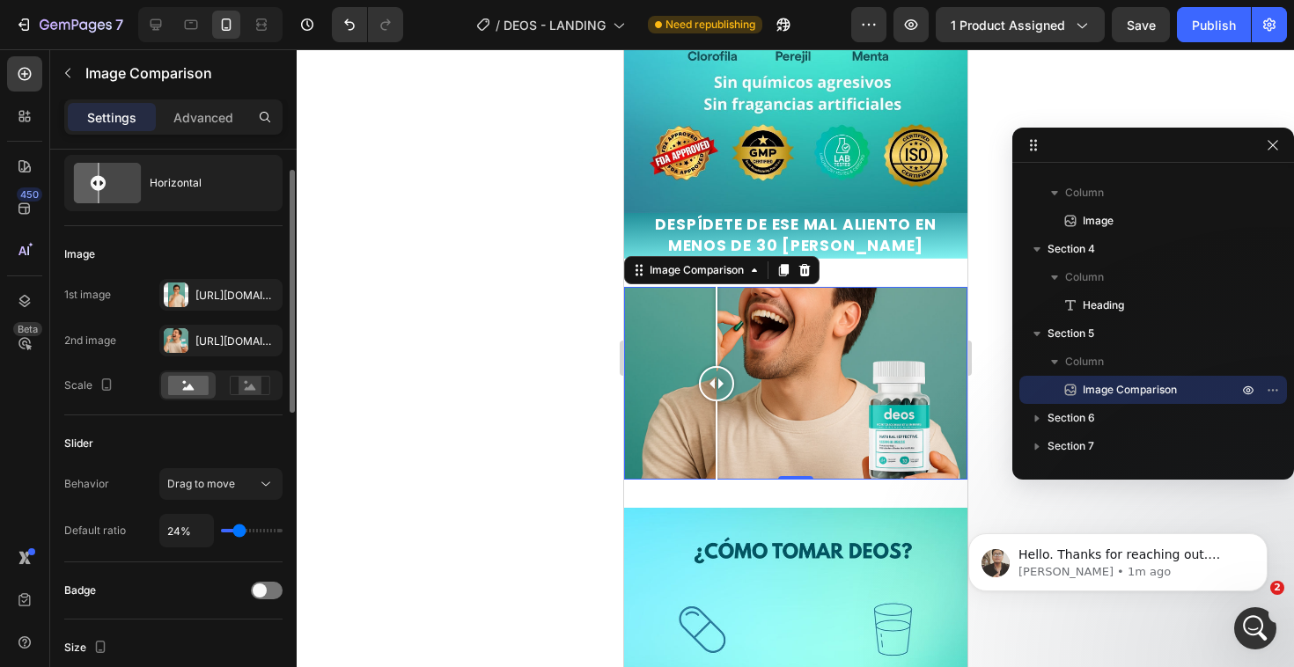
type input "22"
type input "19%"
type input "19"
type input "18%"
type input "18"
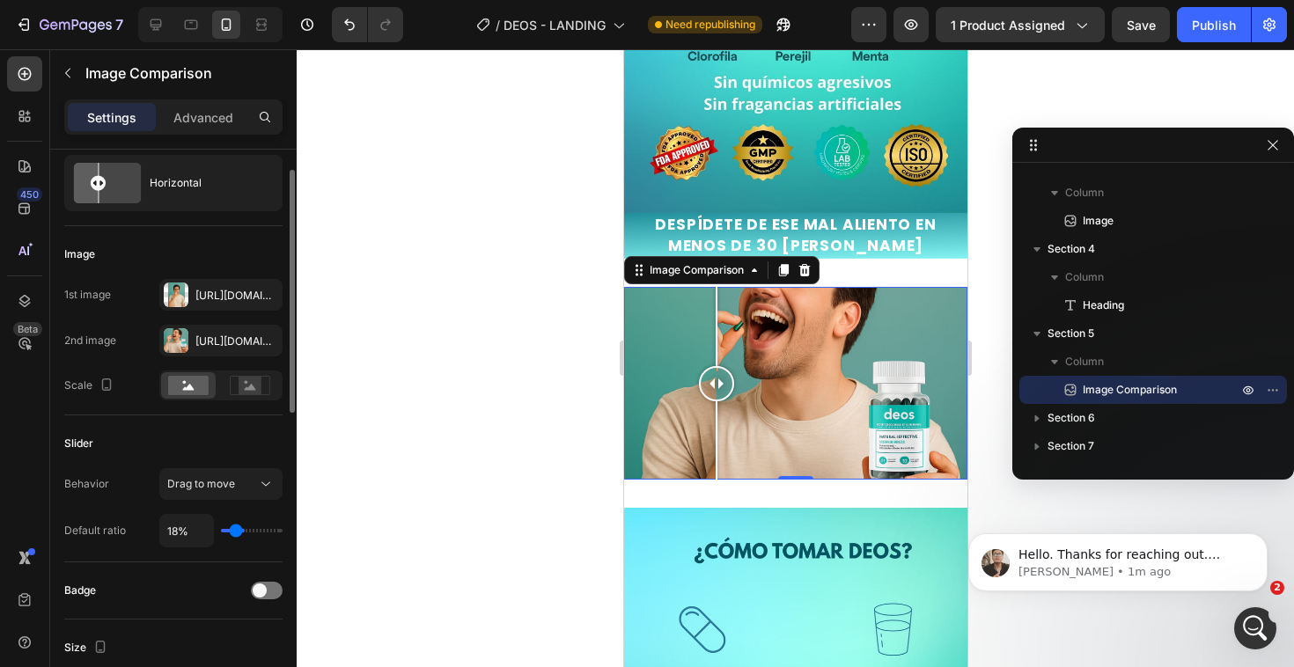
type input "17%"
type input "17"
type input "16%"
type input "16"
type input "15%"
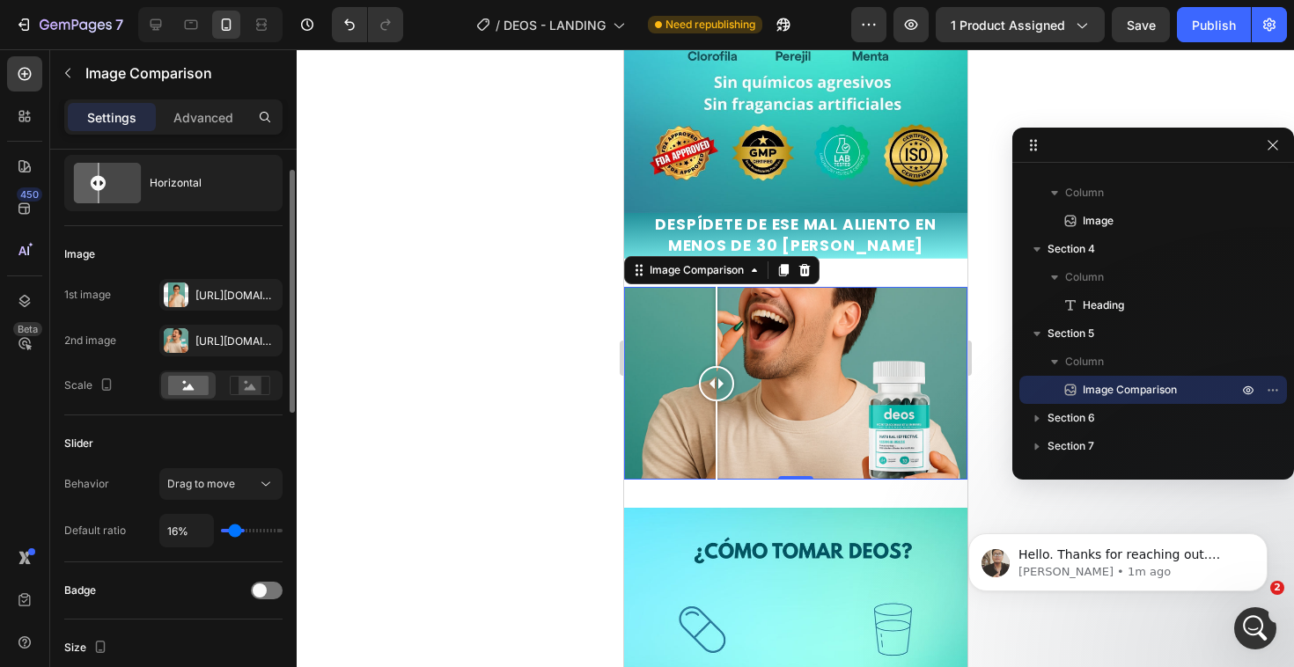
type input "15"
type input "14%"
type input "14"
type input "15%"
type input "15"
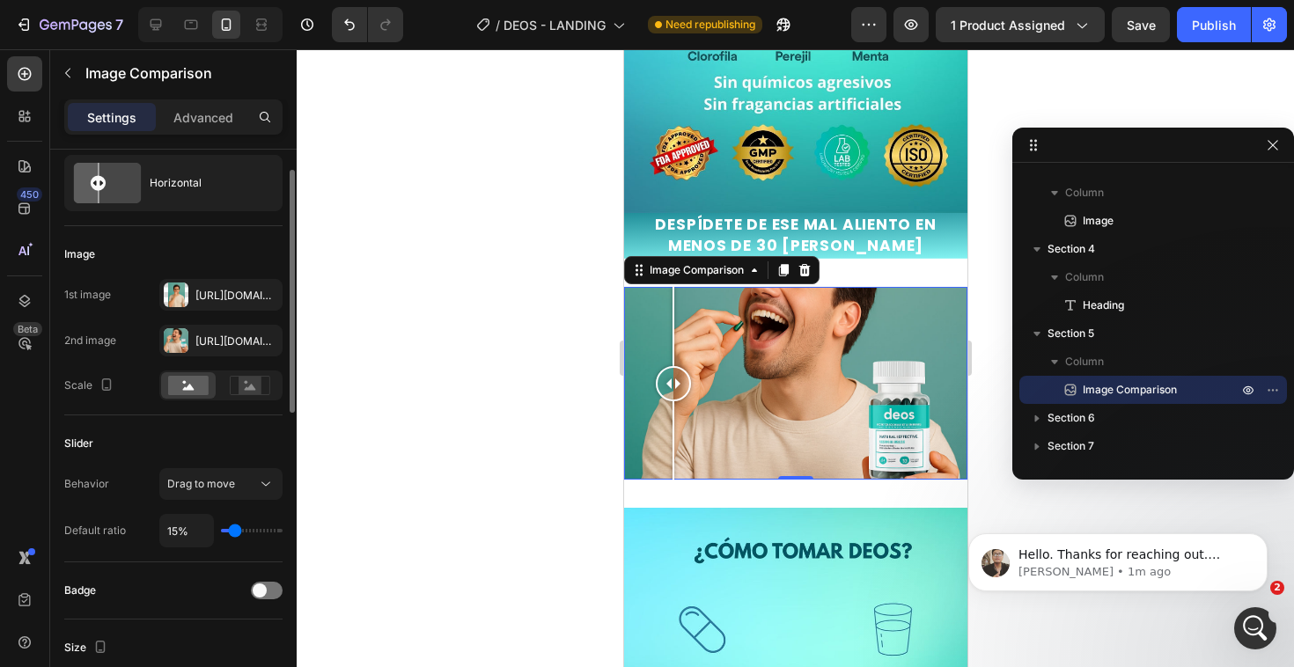
type input "16%"
type input "16"
type input "17%"
type input "17"
type input "19%"
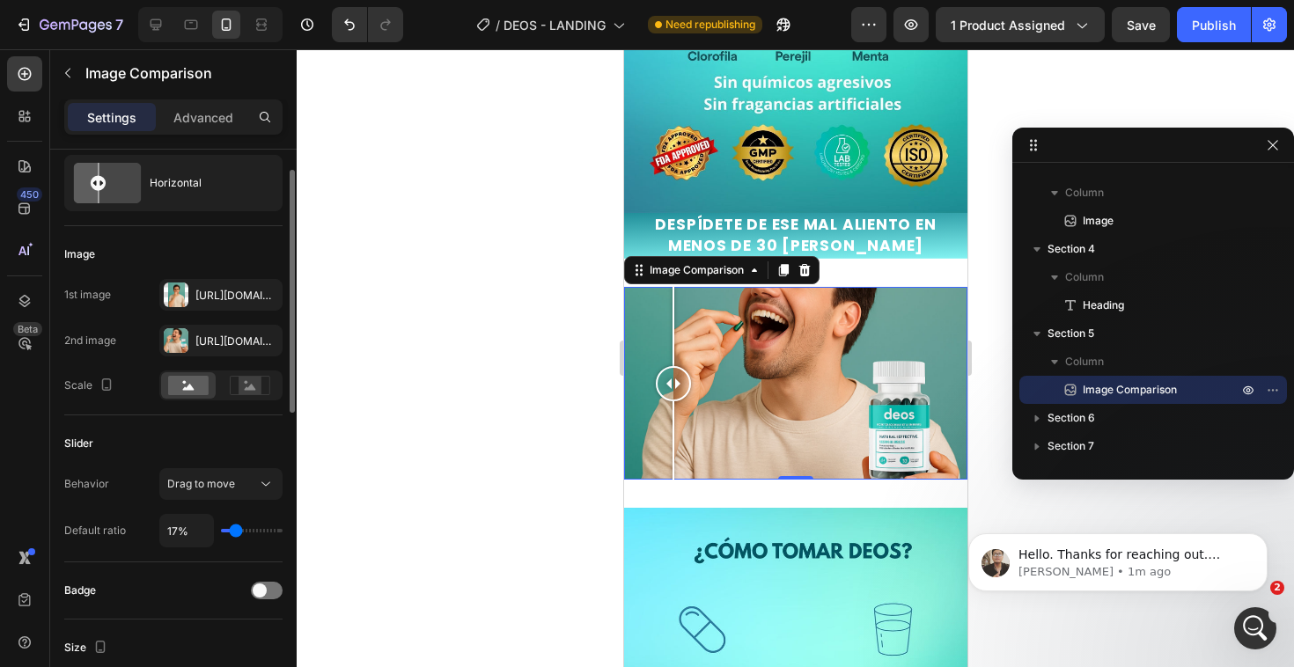
type input "19"
type input "20%"
type input "20"
type input "23%"
type input "23"
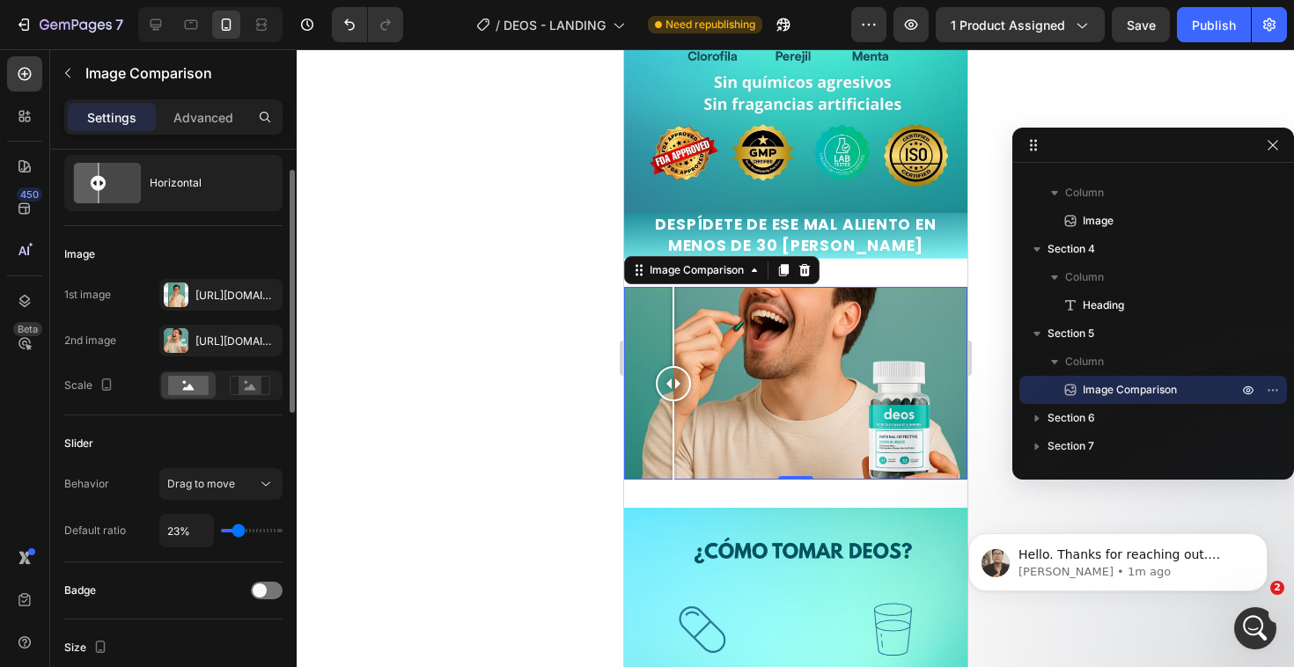
type input "28%"
type input "28"
type input "34%"
type input "34"
type input "42%"
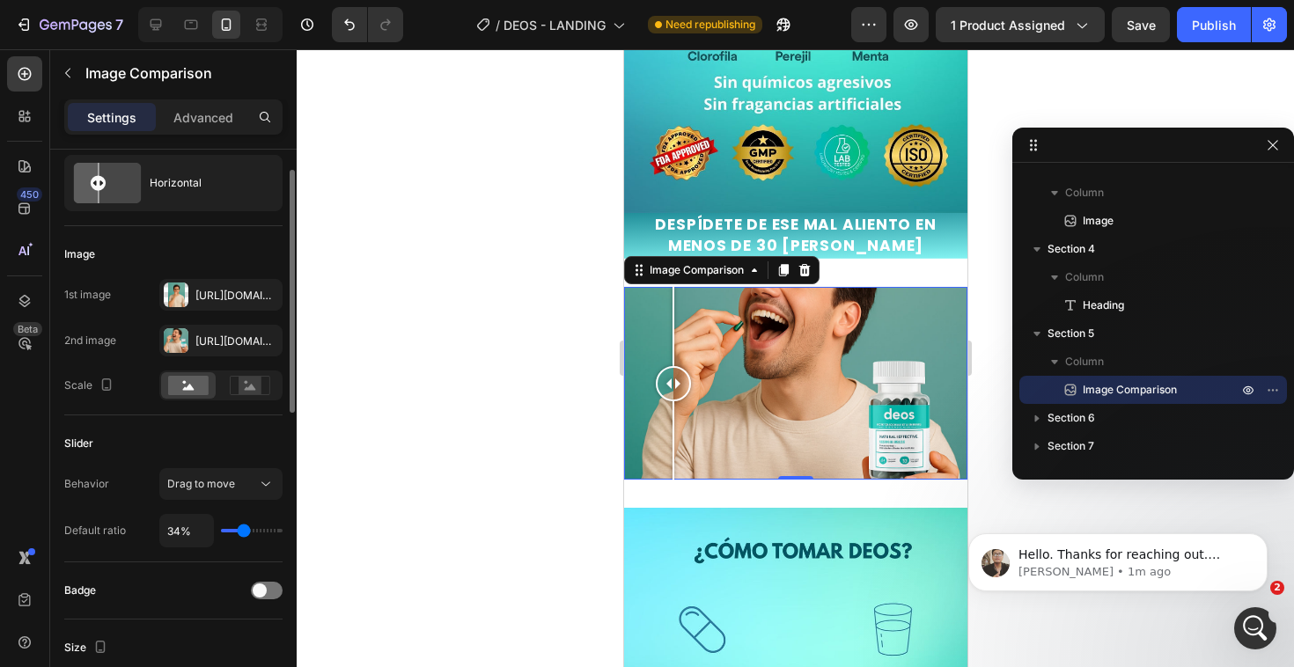
type input "42"
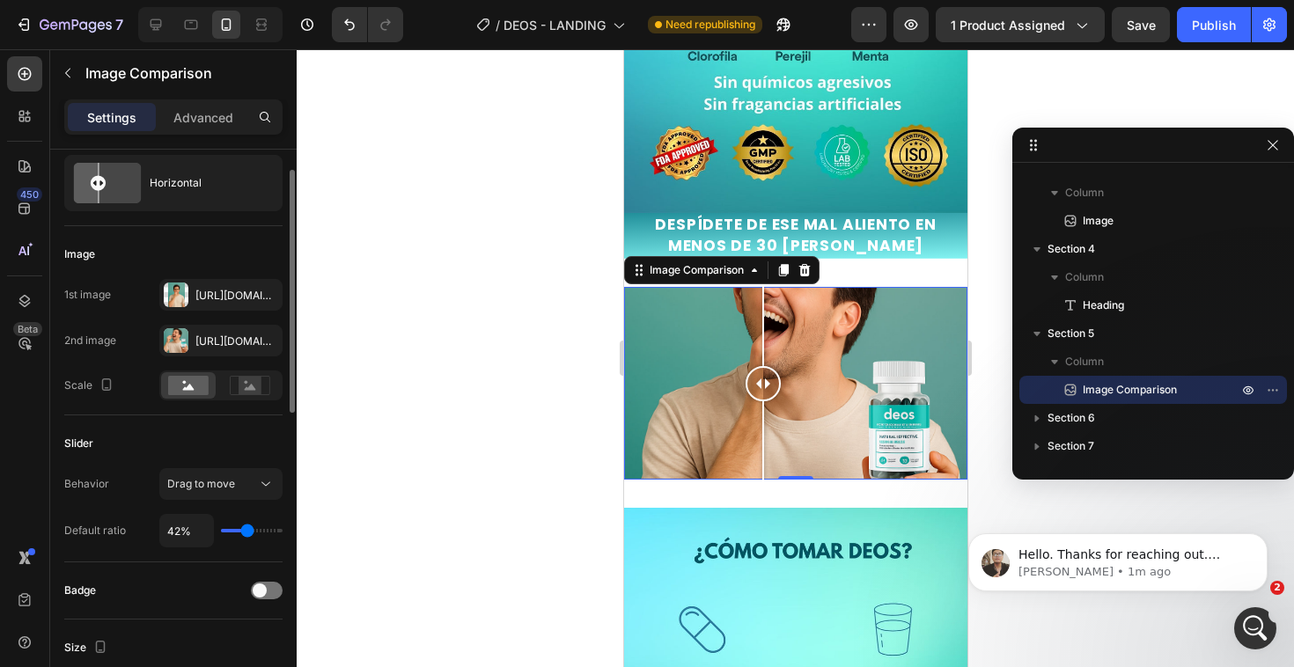
type input "50%"
type input "50"
type input "57%"
type input "57"
type input "64%"
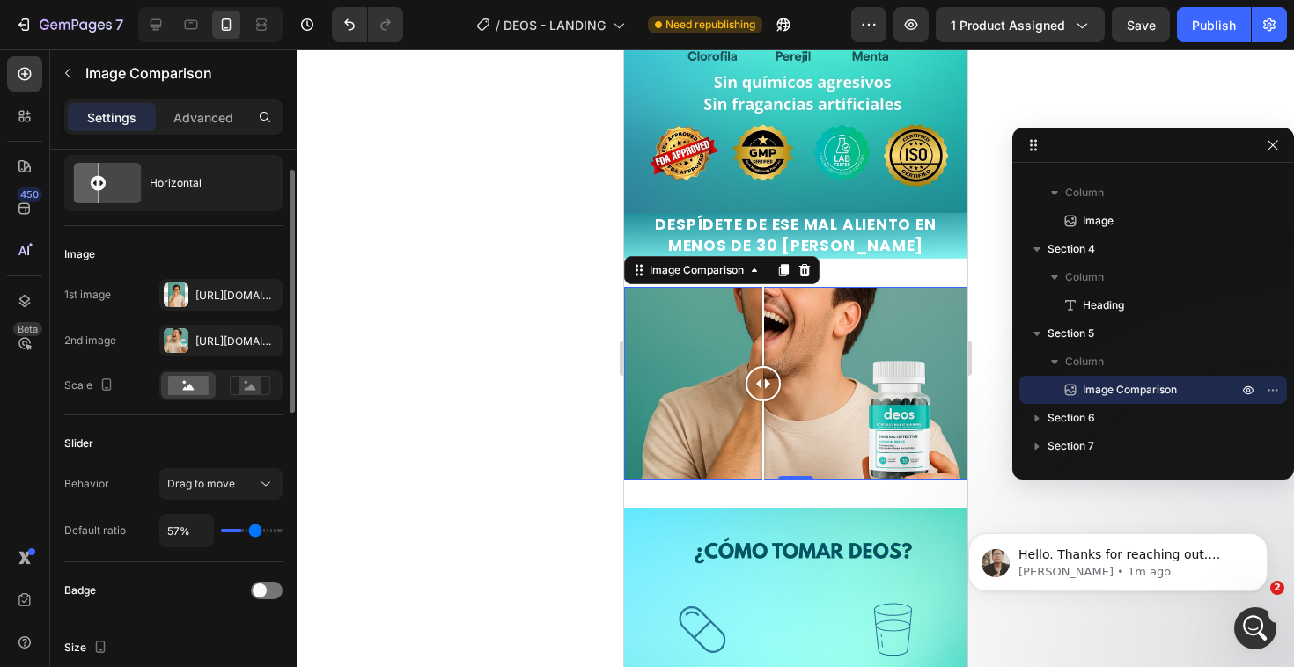
type input "64"
type input "69%"
type input "69"
type input "72%"
type input "72"
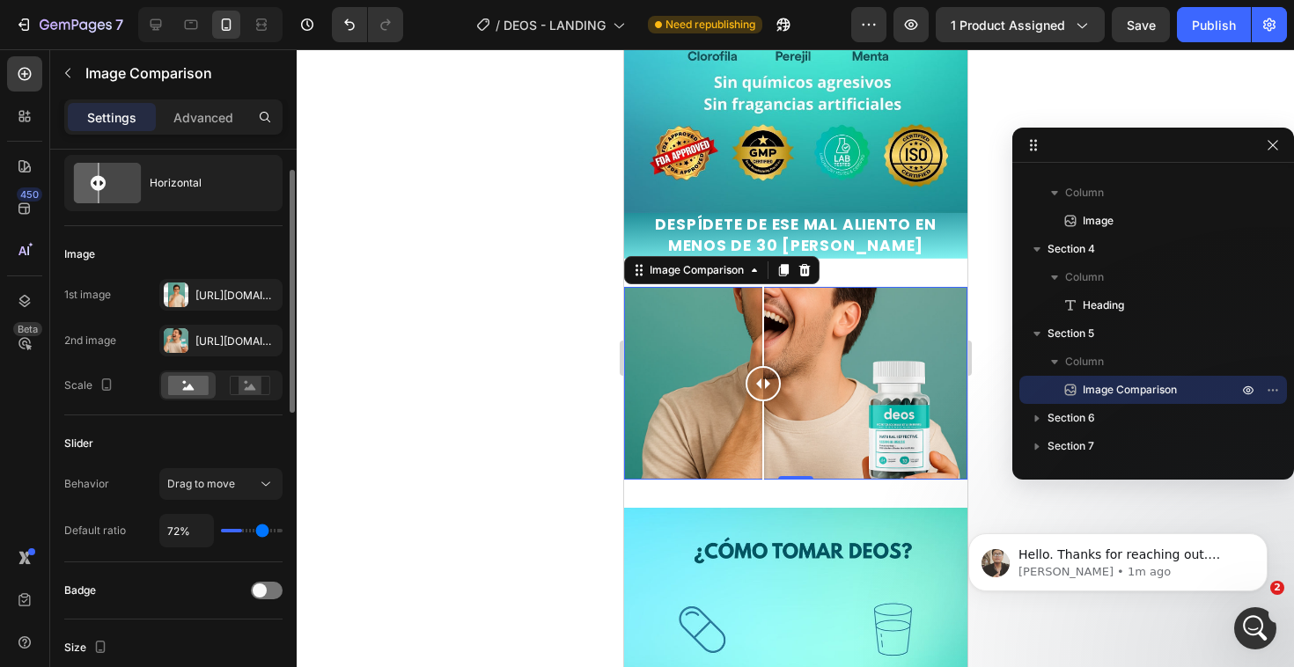
type input "74%"
type input "74"
type input "75%"
type input "75"
type input "76%"
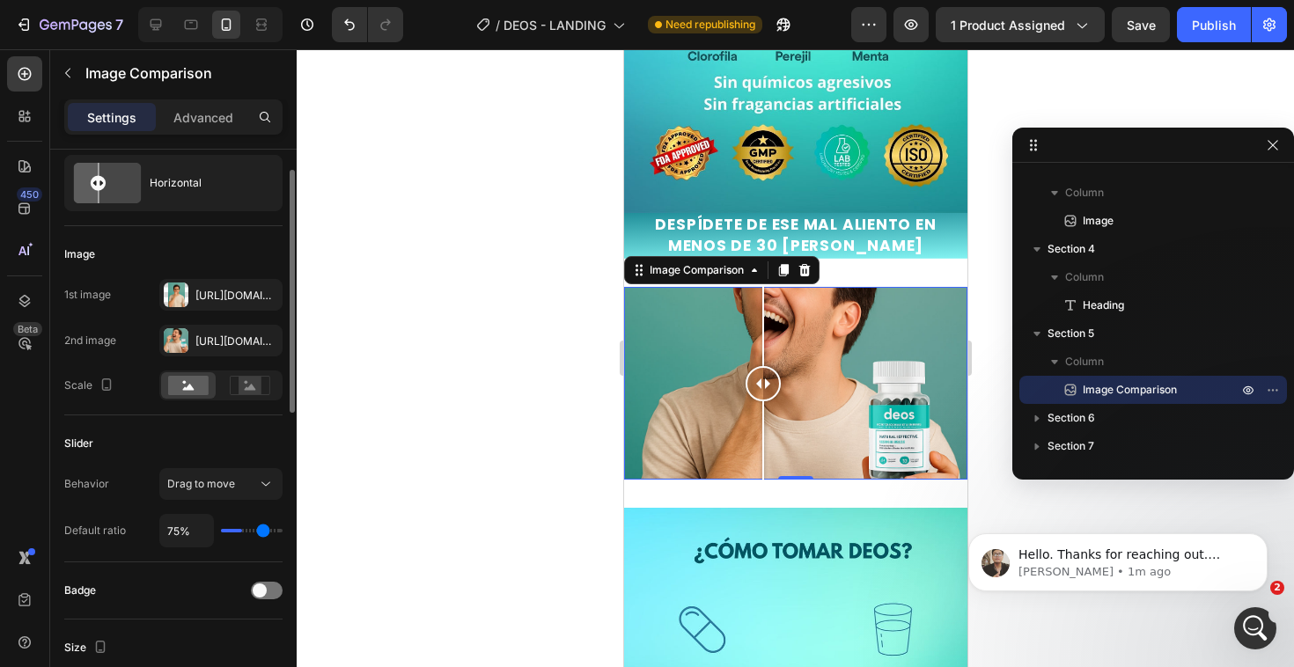
type input "76"
type input "77%"
type input "77"
type input "78%"
type input "78"
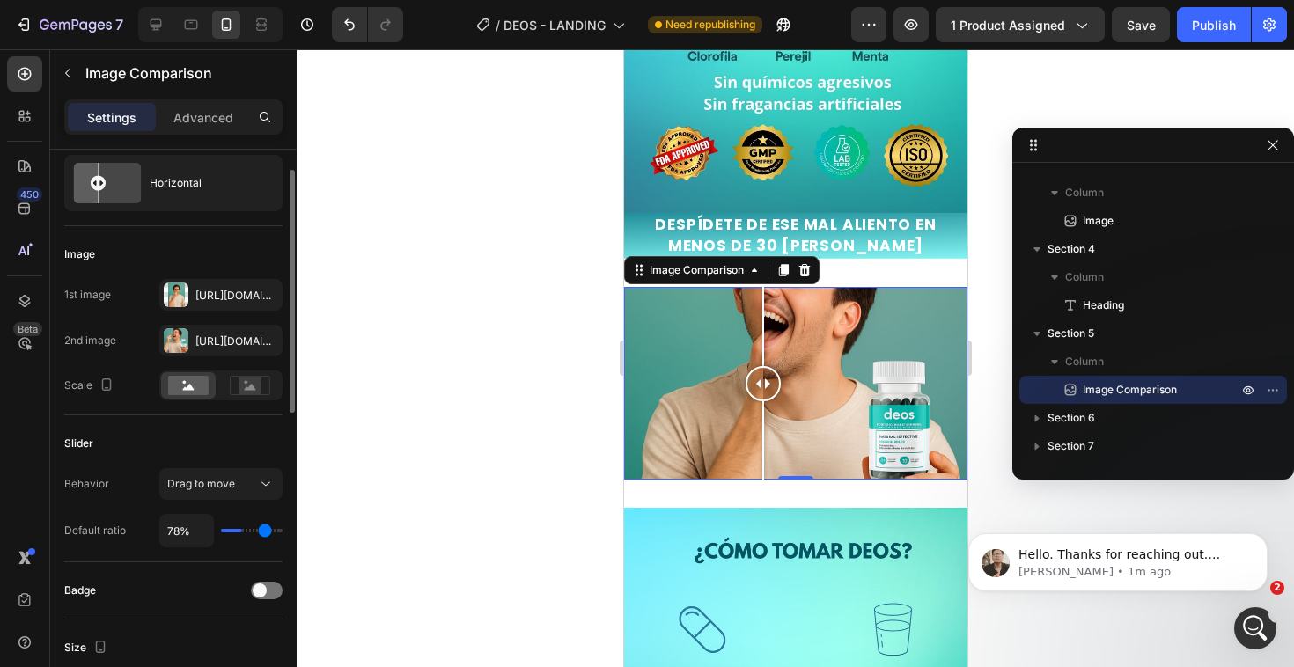
type input "80%"
type input "80"
type input "83%"
type input "83"
type input "86%"
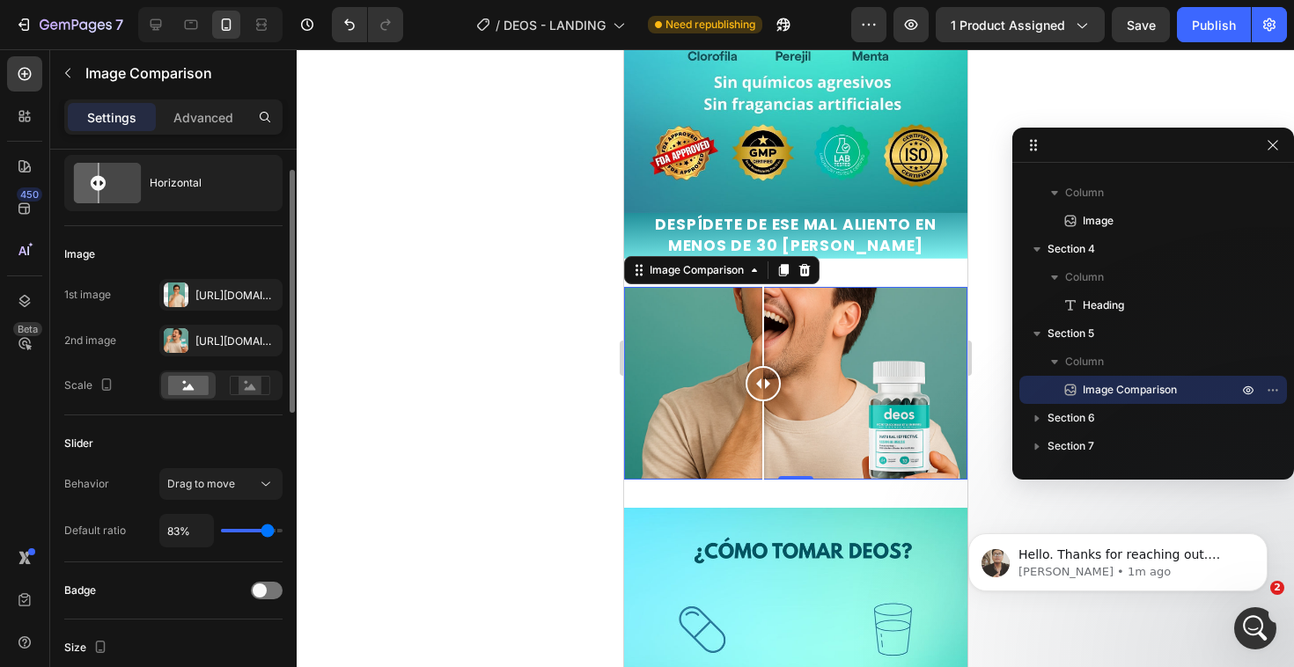
type input "86"
type input "89%"
type input "89"
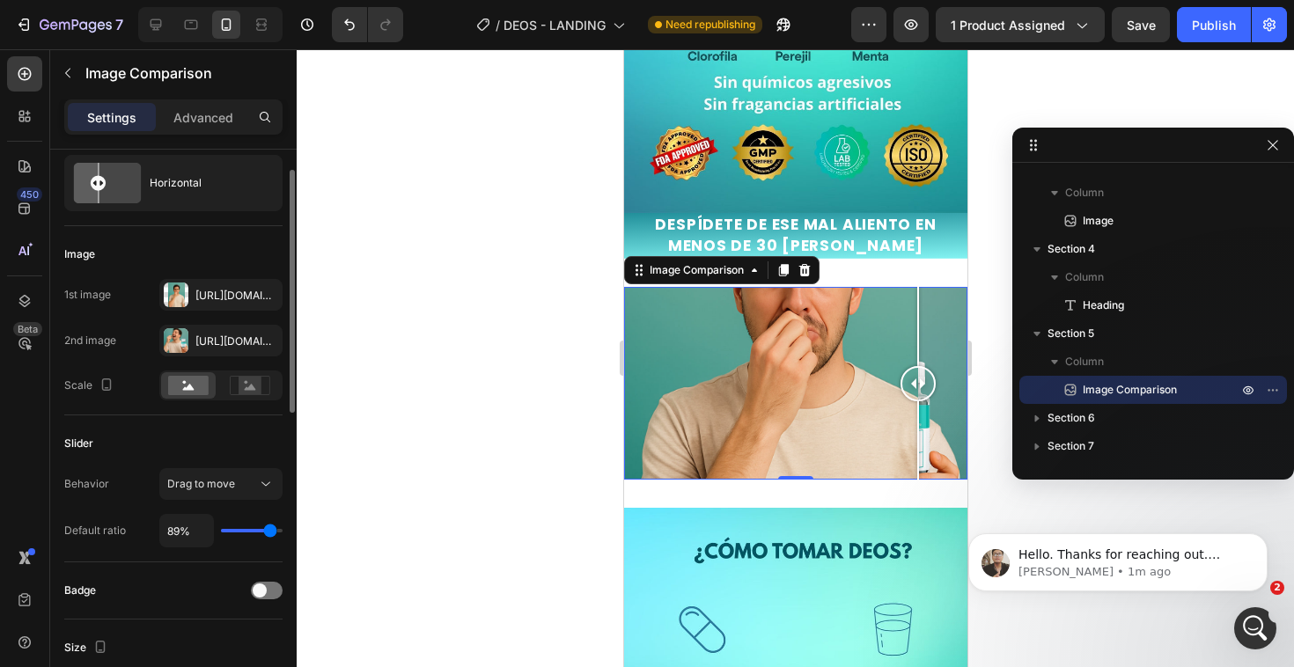
type input "92%"
type input "92"
type input "94%"
type input "94"
type input "97%"
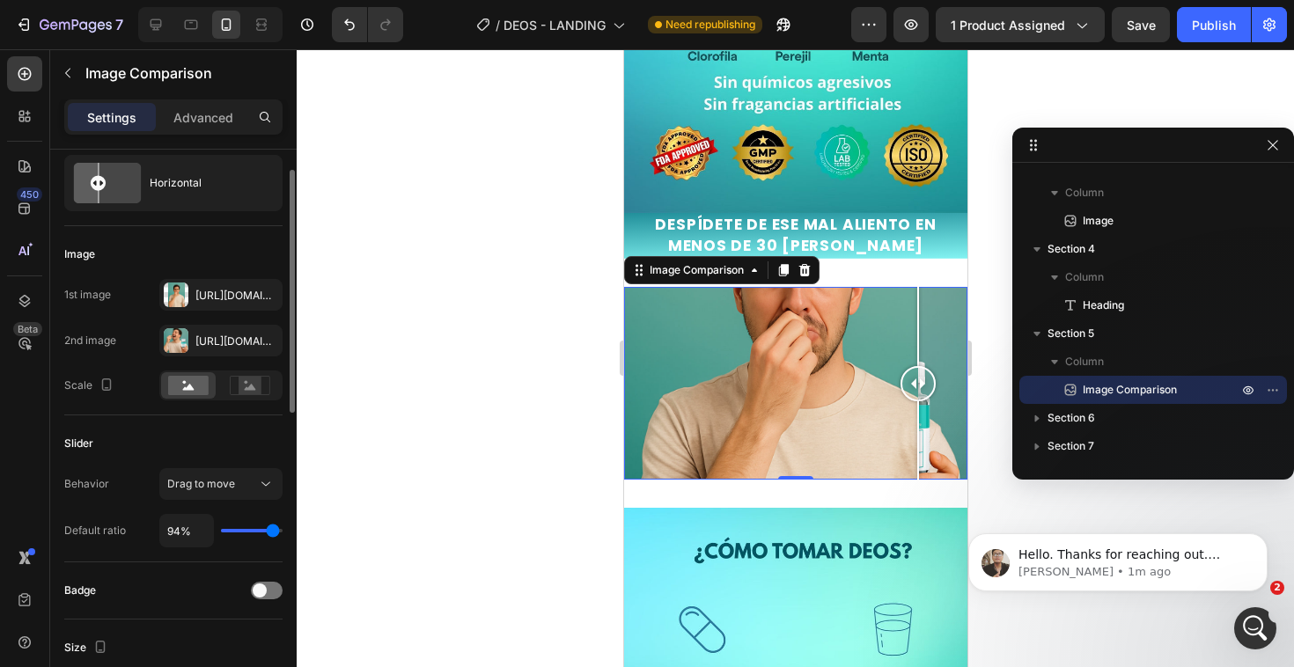
type input "97"
type input "99%"
type input "99"
type input "100%"
type input "100"
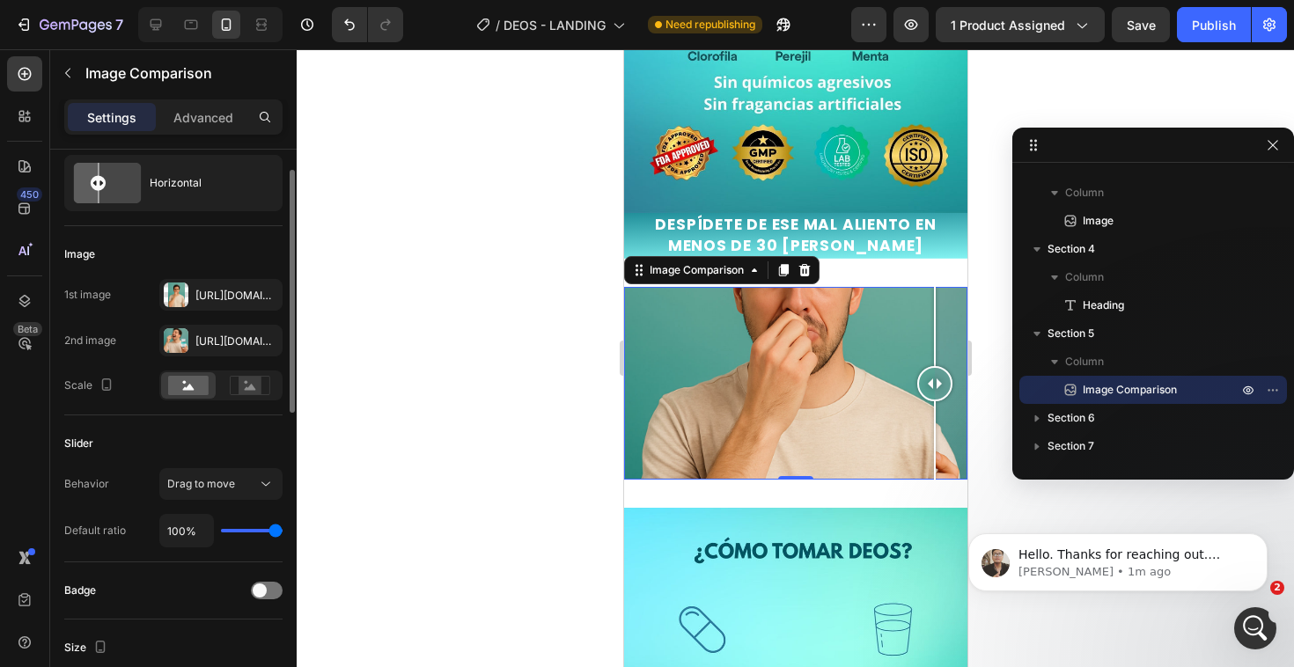
type input "94%"
type input "94"
type input "85%"
type input "85"
type input "77%"
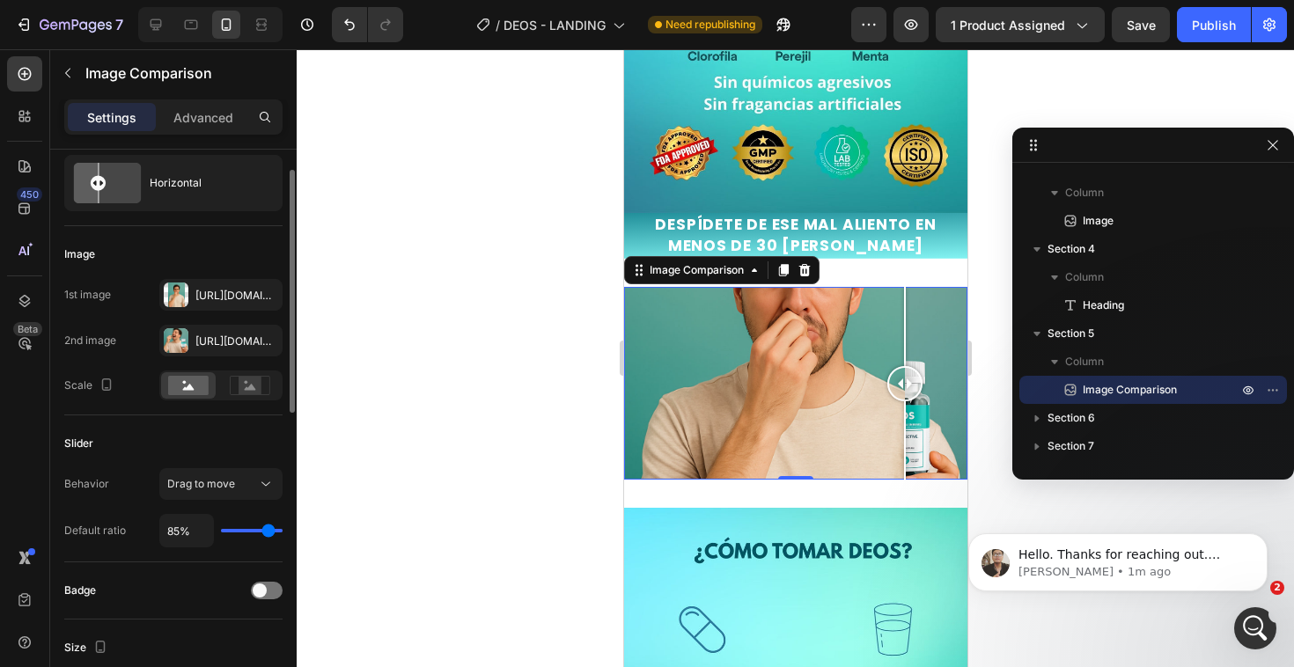
type input "77"
type input "69%"
type input "69"
type input "64%"
type input "64"
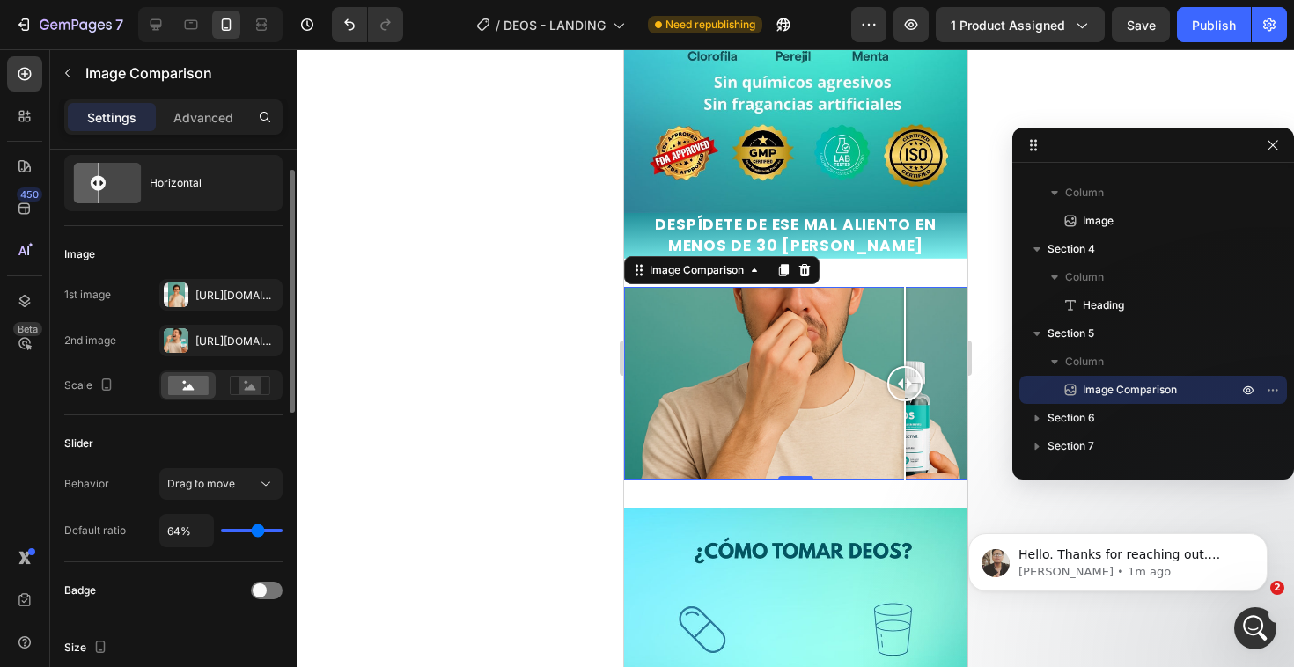
type input "61%"
type input "61"
type input "60%"
type input "60"
type input "58%"
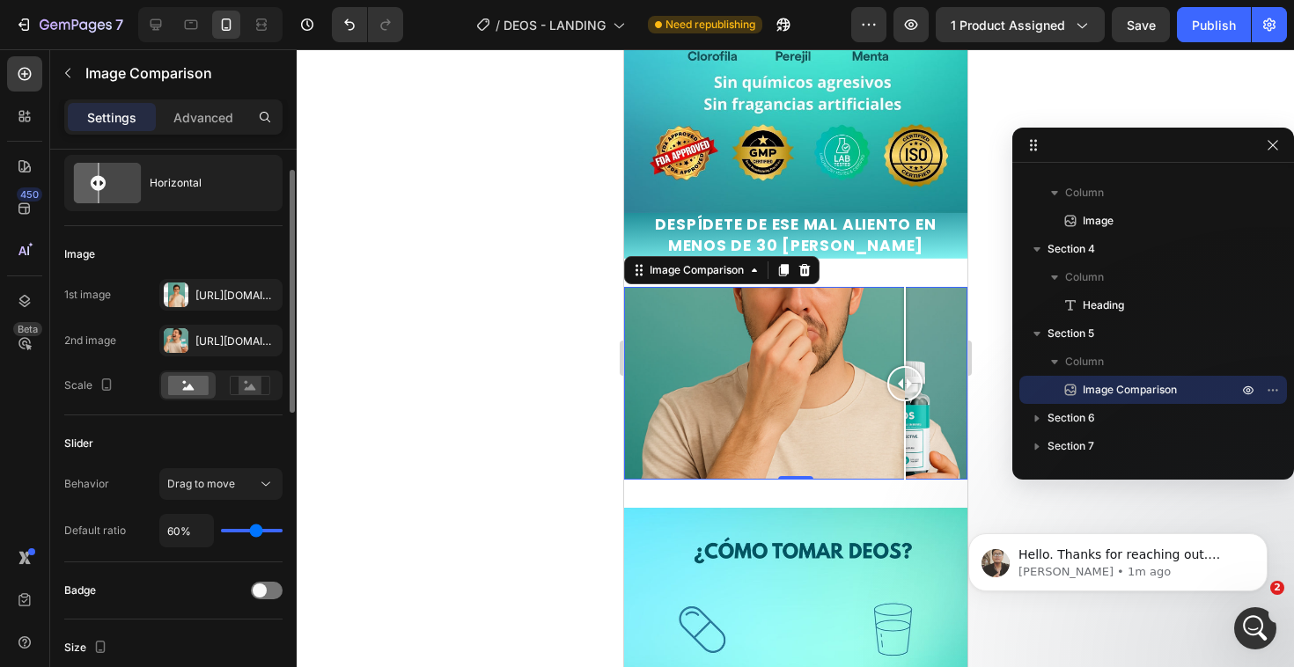
type input "58"
type input "57%"
type input "57"
type input "56%"
type input "56"
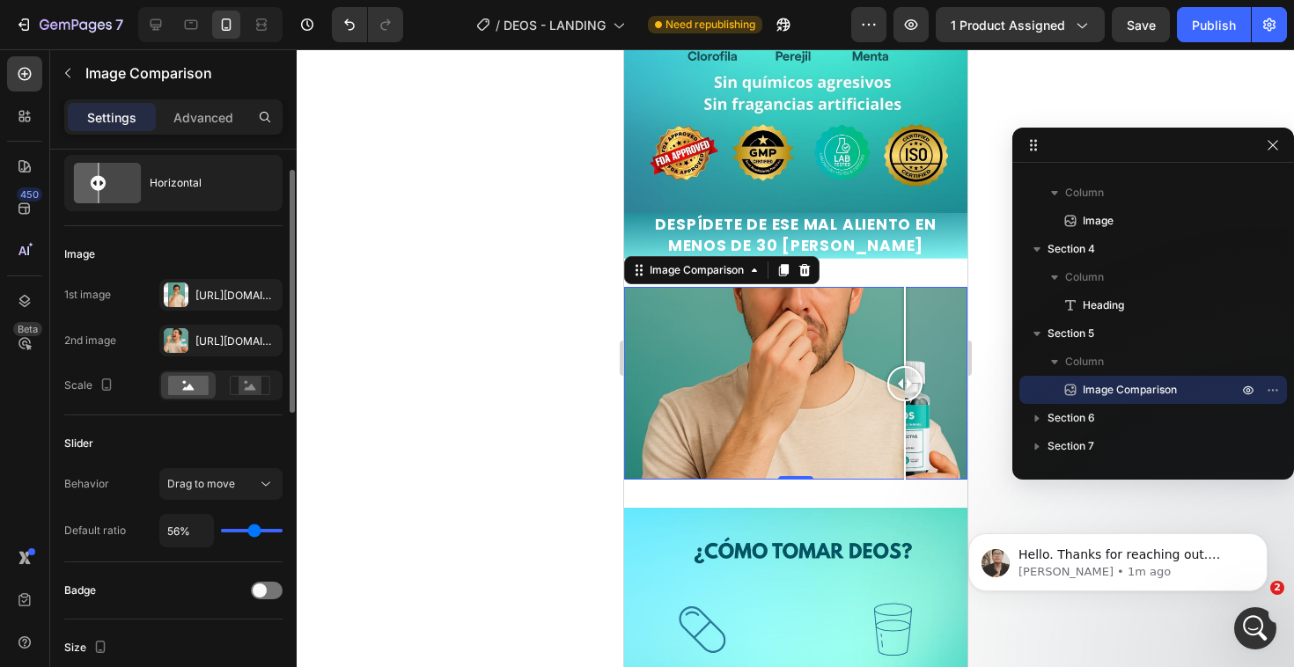
type input "55%"
type input "55"
type input "54%"
type input "54"
type input "52%"
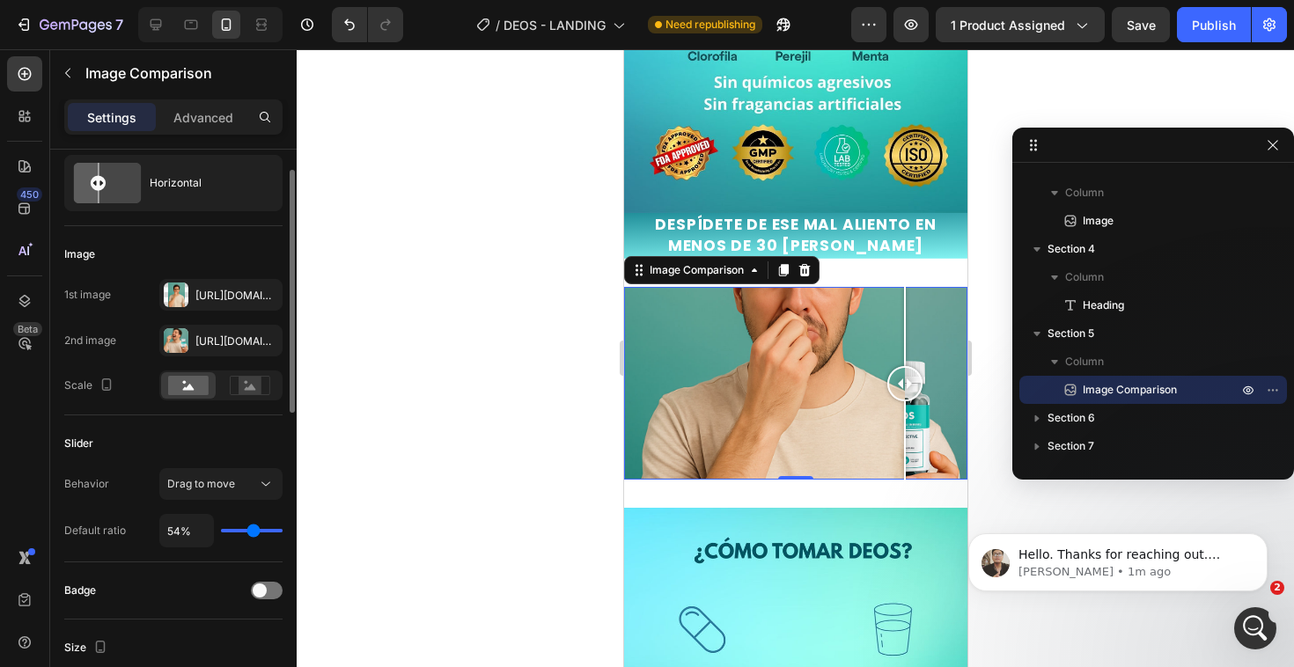
type input "52"
type input "50%"
type input "50"
type input "49%"
type input "49"
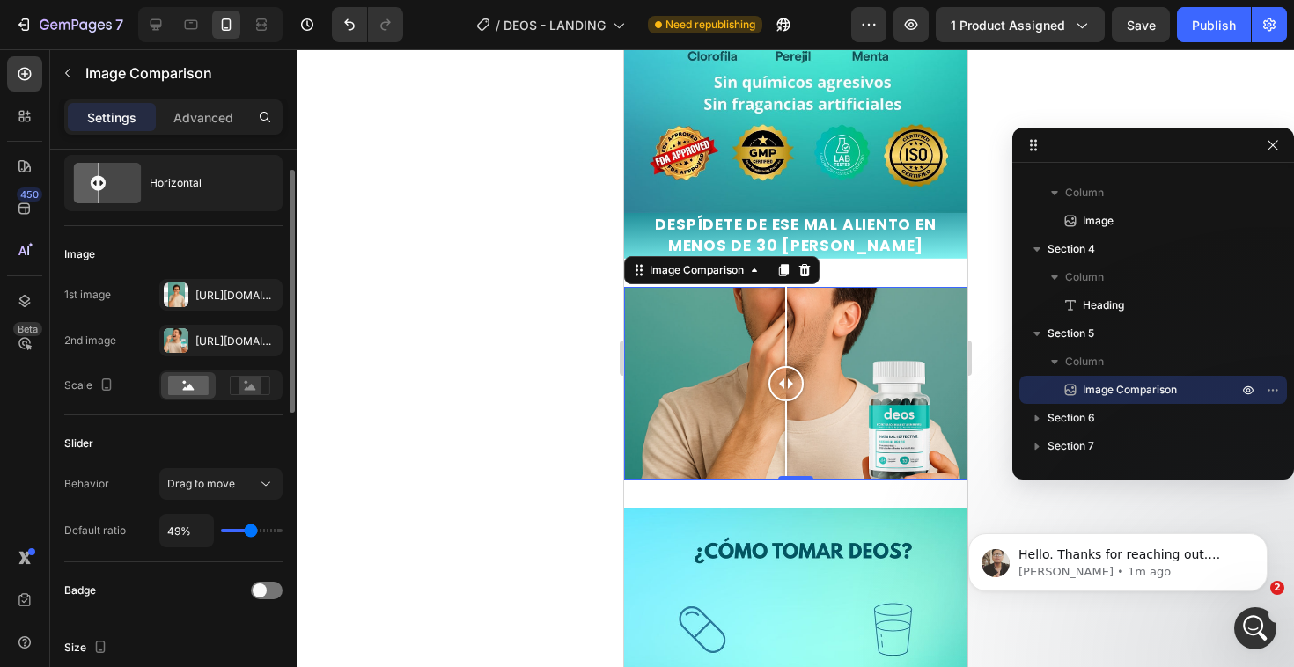
type input "48%"
type input "48"
type input "47%"
type input "47"
type input "46%"
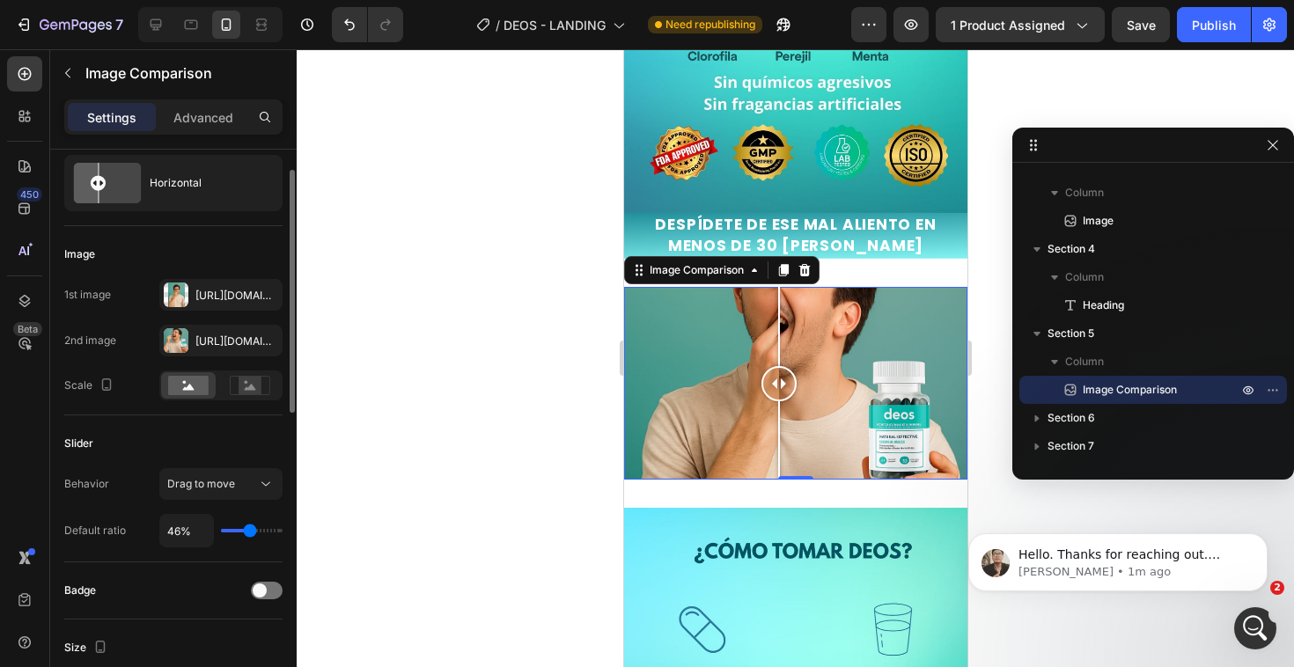
type input "46"
click at [249, 532] on input "range" at bounding box center [252, 531] width 62 height 4
click at [176, 526] on input "46%" at bounding box center [186, 531] width 53 height 32
type input "5%"
type input "5"
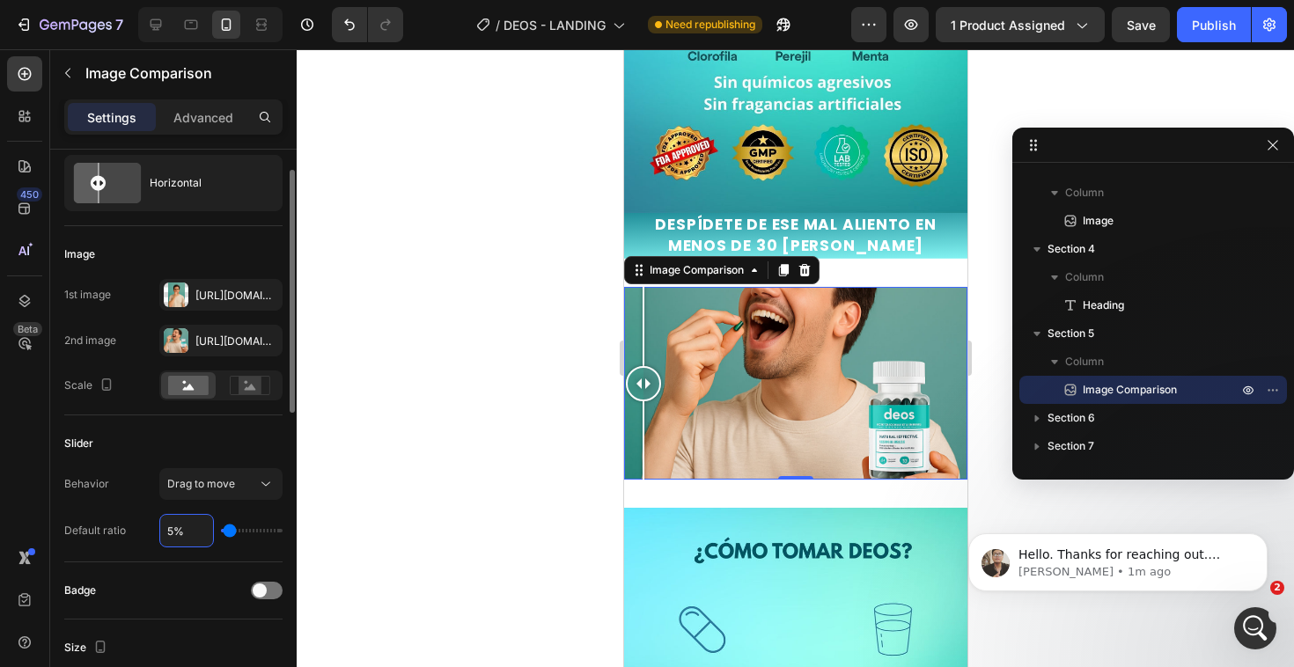
type input "50%"
type input "50"
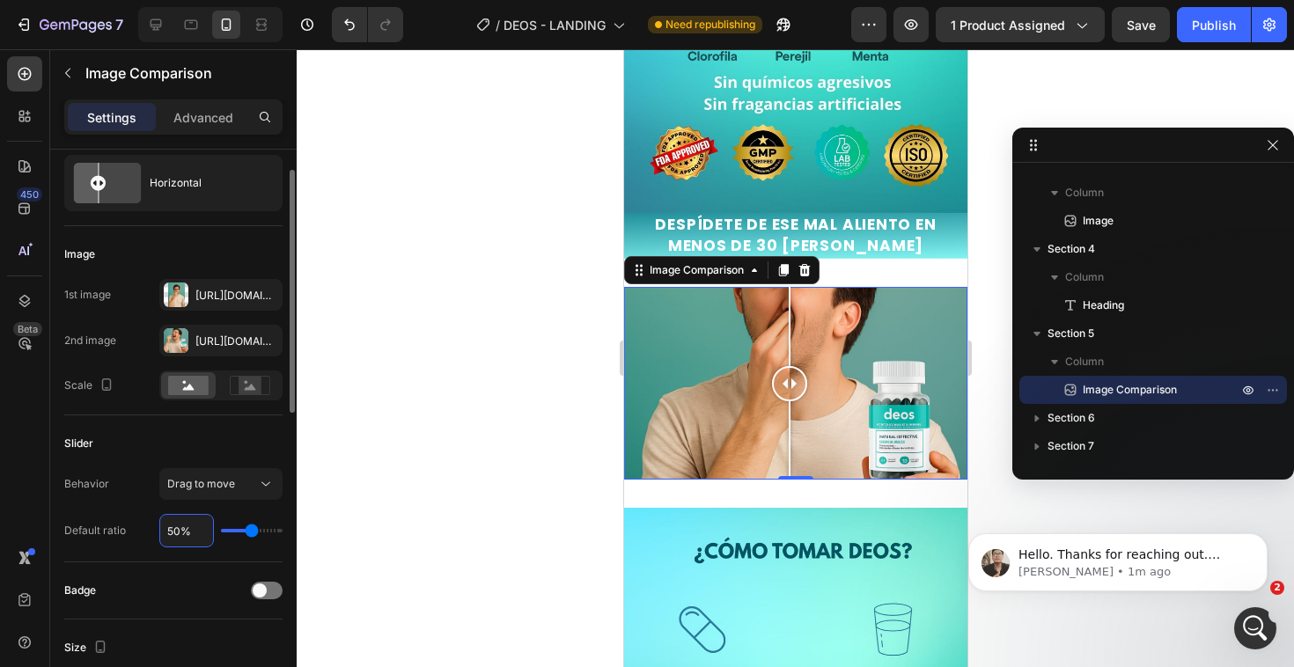
click at [167, 525] on input "50%" at bounding box center [186, 531] width 53 height 32
type input "4%"
type input "4"
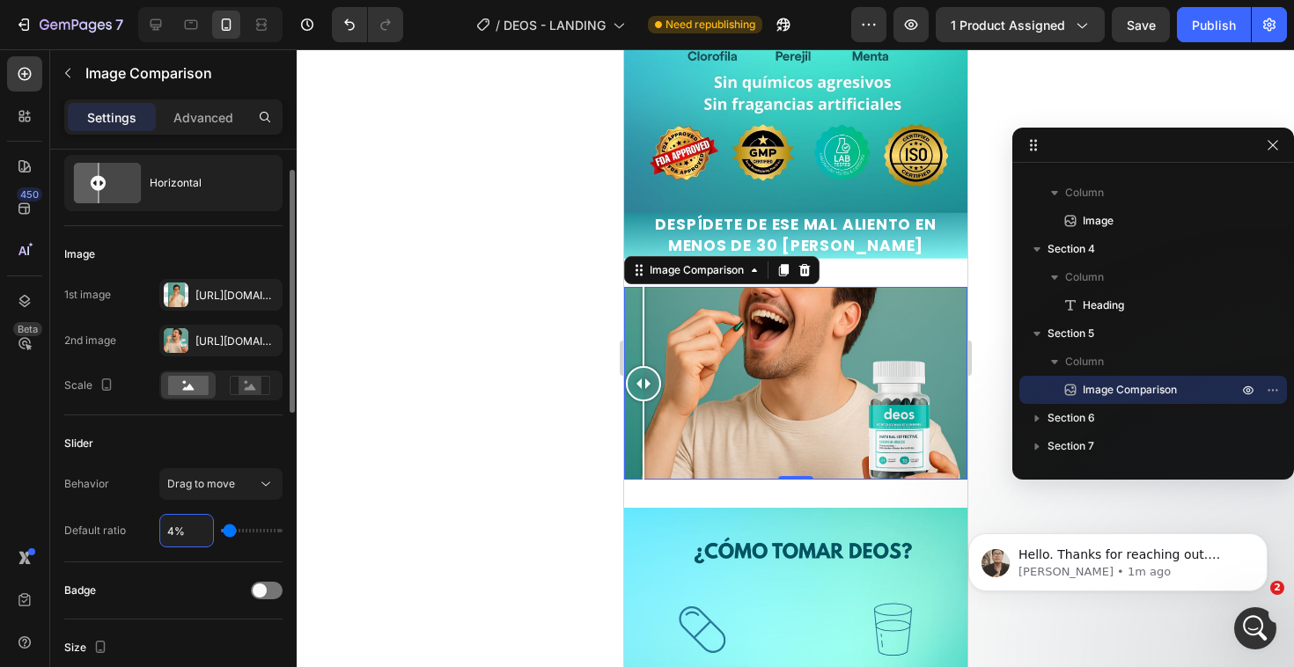
type input "45%"
type input "45"
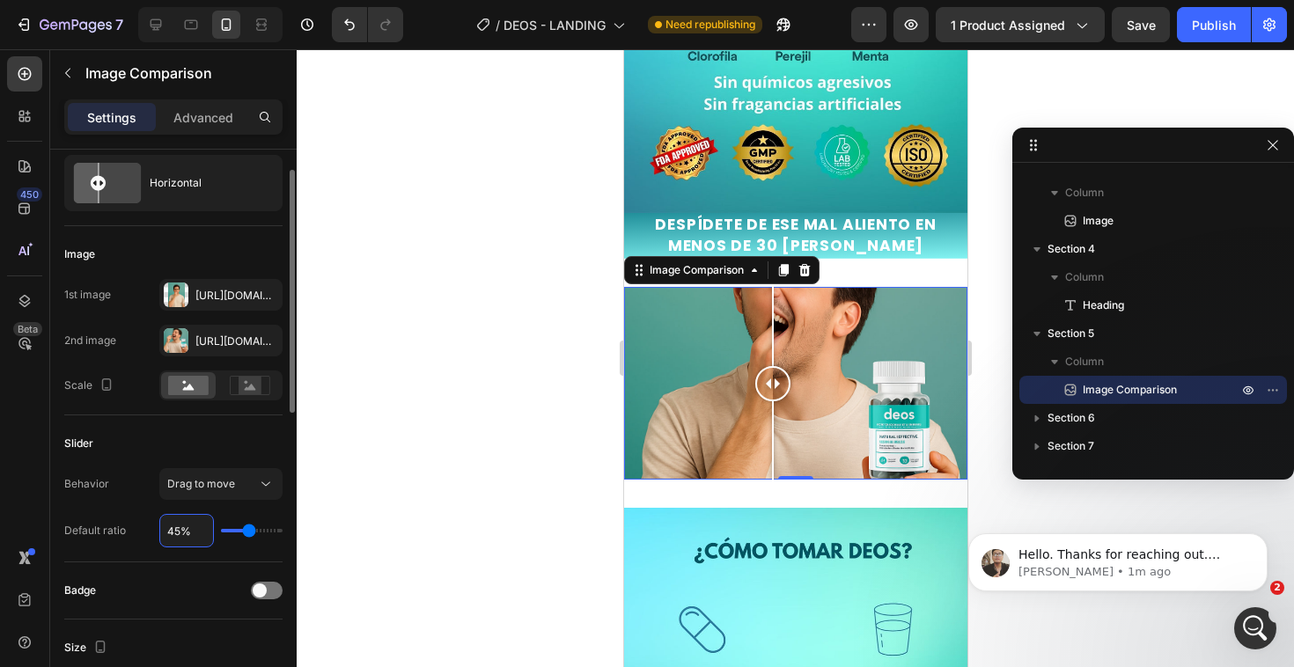
type input "45%"
click at [111, 541] on div "Default ratio" at bounding box center [95, 531] width 62 height 28
click at [273, 586] on div at bounding box center [267, 591] width 32 height 18
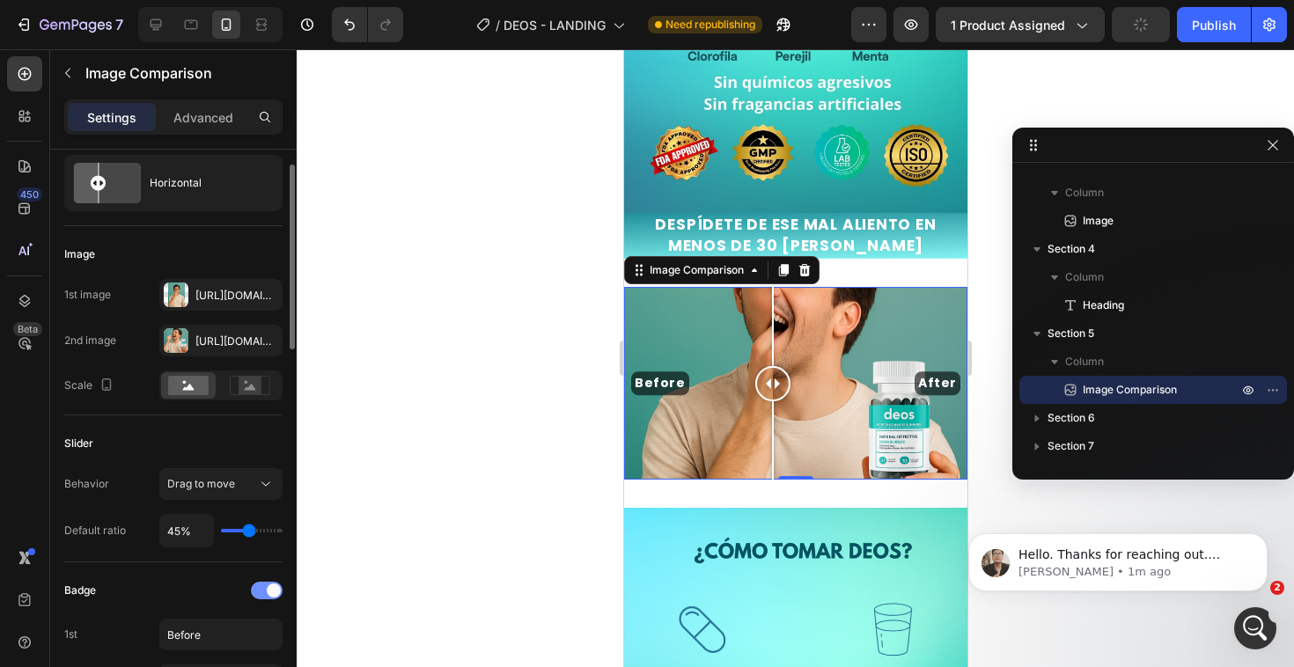
click at [272, 586] on span at bounding box center [274, 590] width 14 height 14
click at [272, 586] on div at bounding box center [267, 591] width 32 height 18
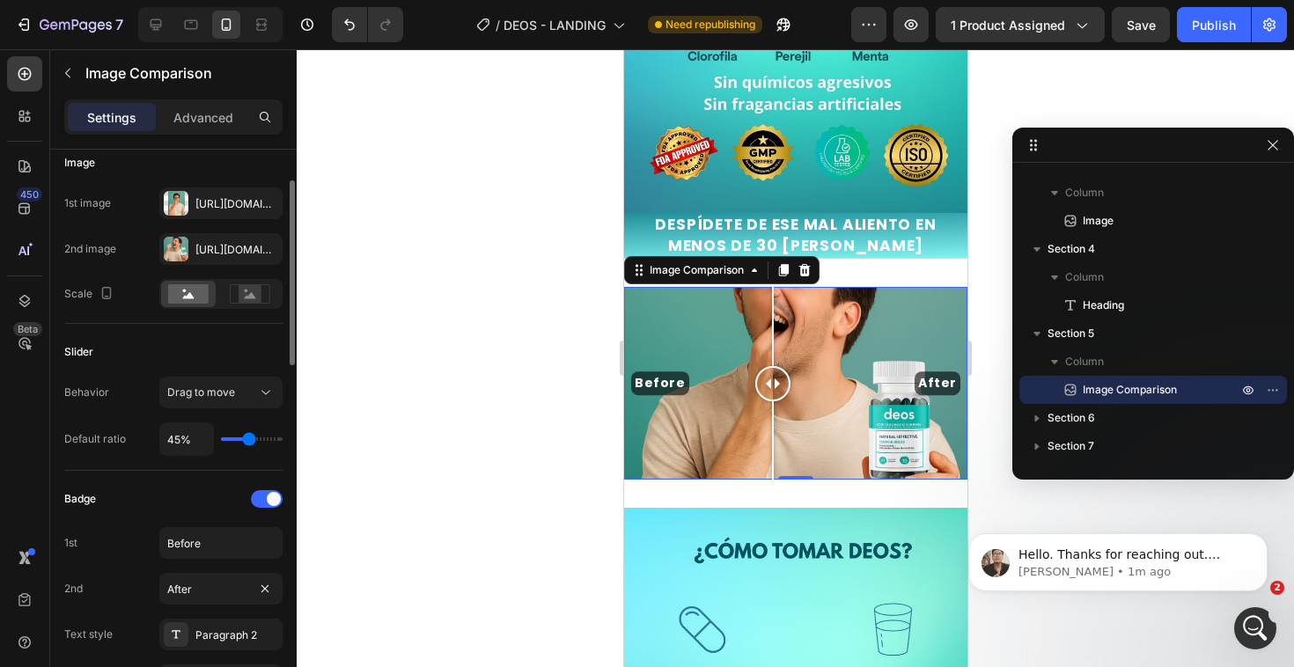
scroll to position [140, 0]
click at [260, 501] on div at bounding box center [267, 498] width 32 height 18
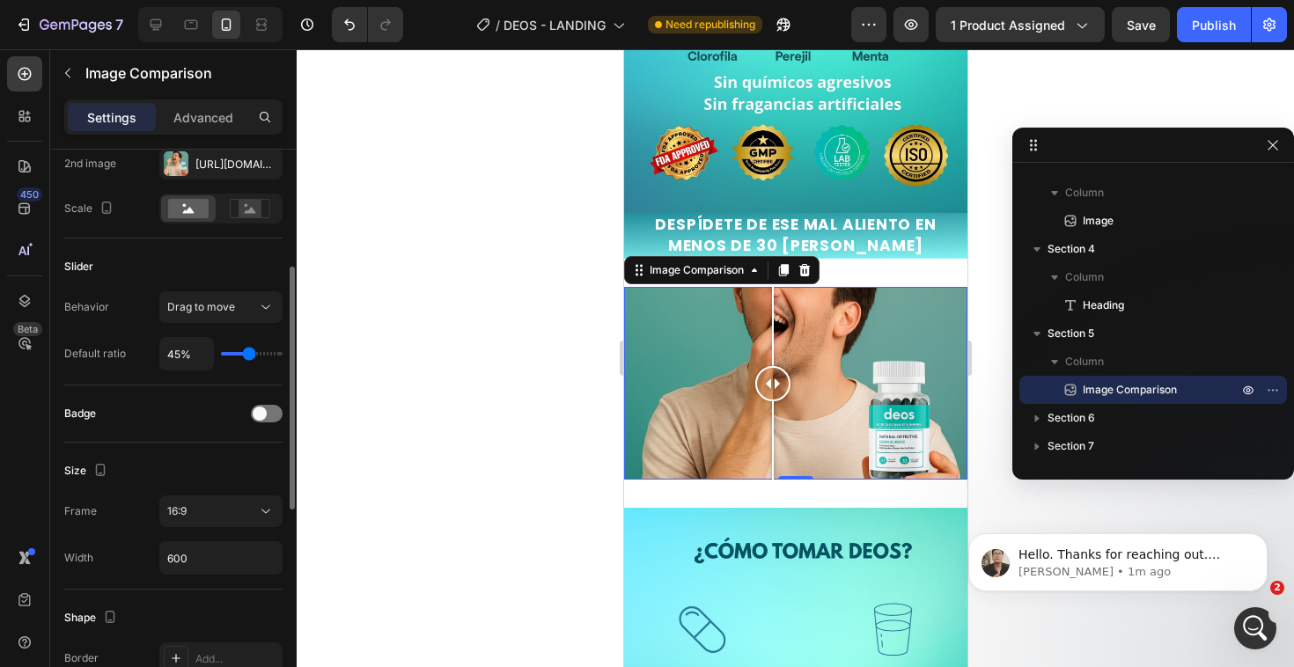
scroll to position [279, 0]
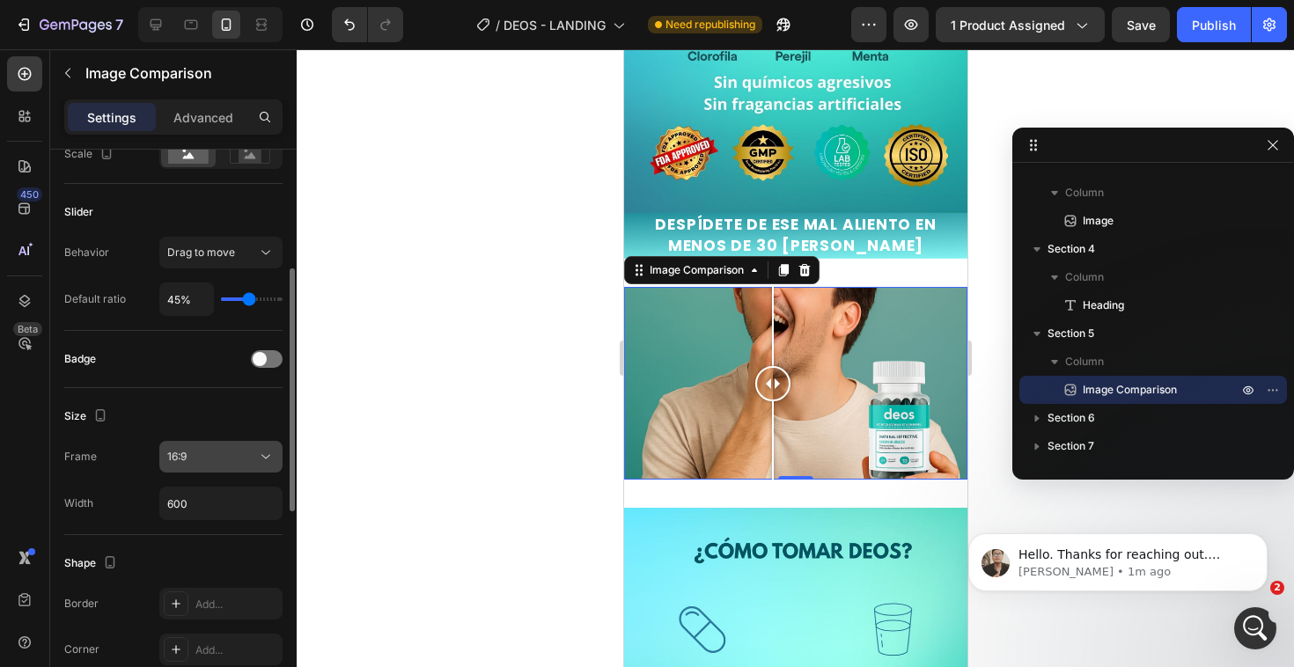
click at [224, 467] on button "16:9" at bounding box center [220, 457] width 123 height 32
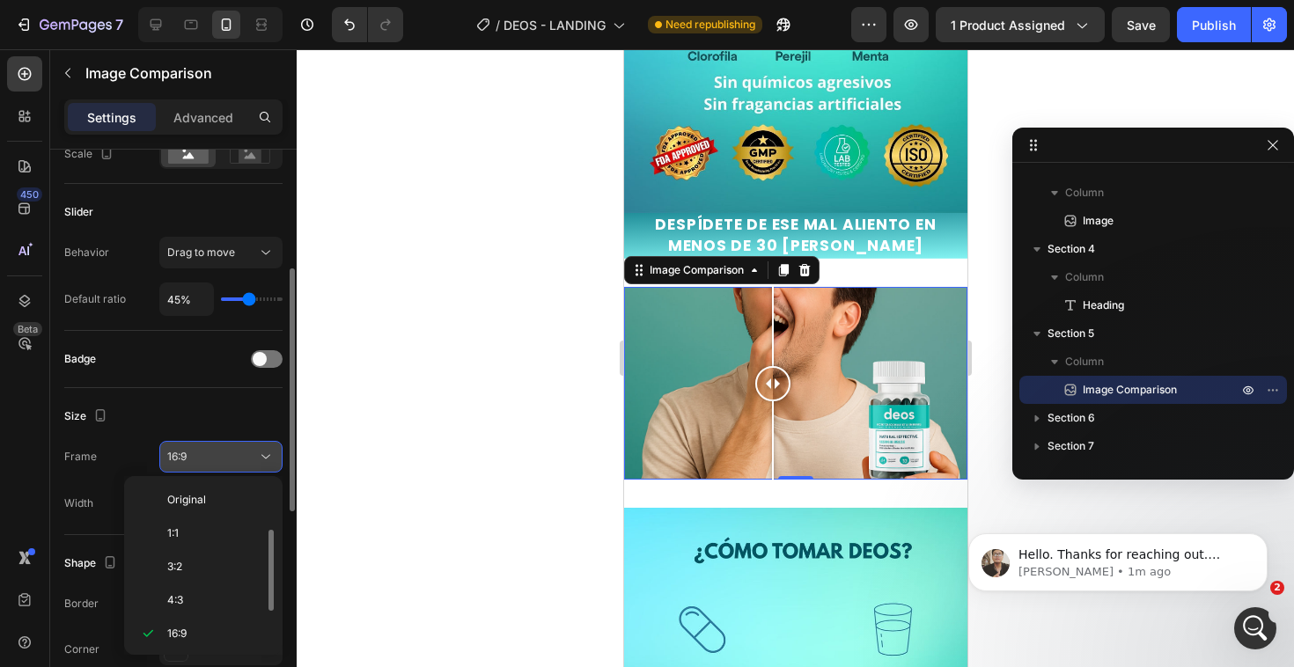
scroll to position [32, 0]
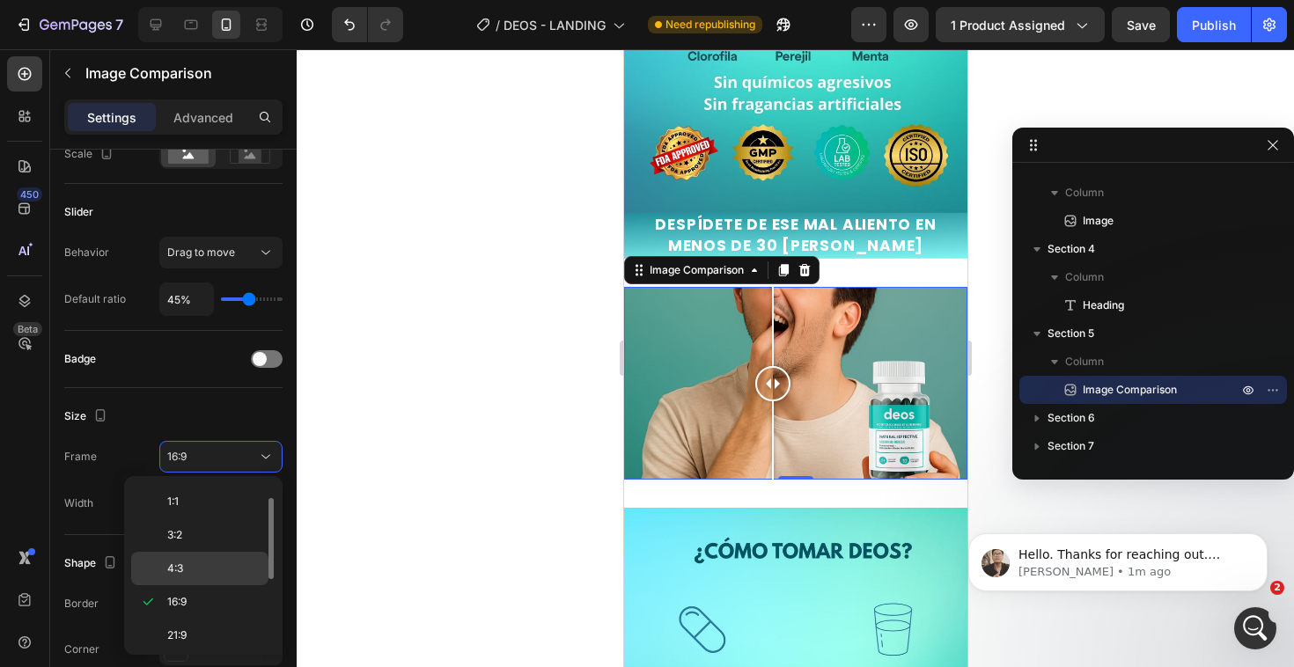
click at [184, 558] on div "4:3" at bounding box center [199, 568] width 137 height 33
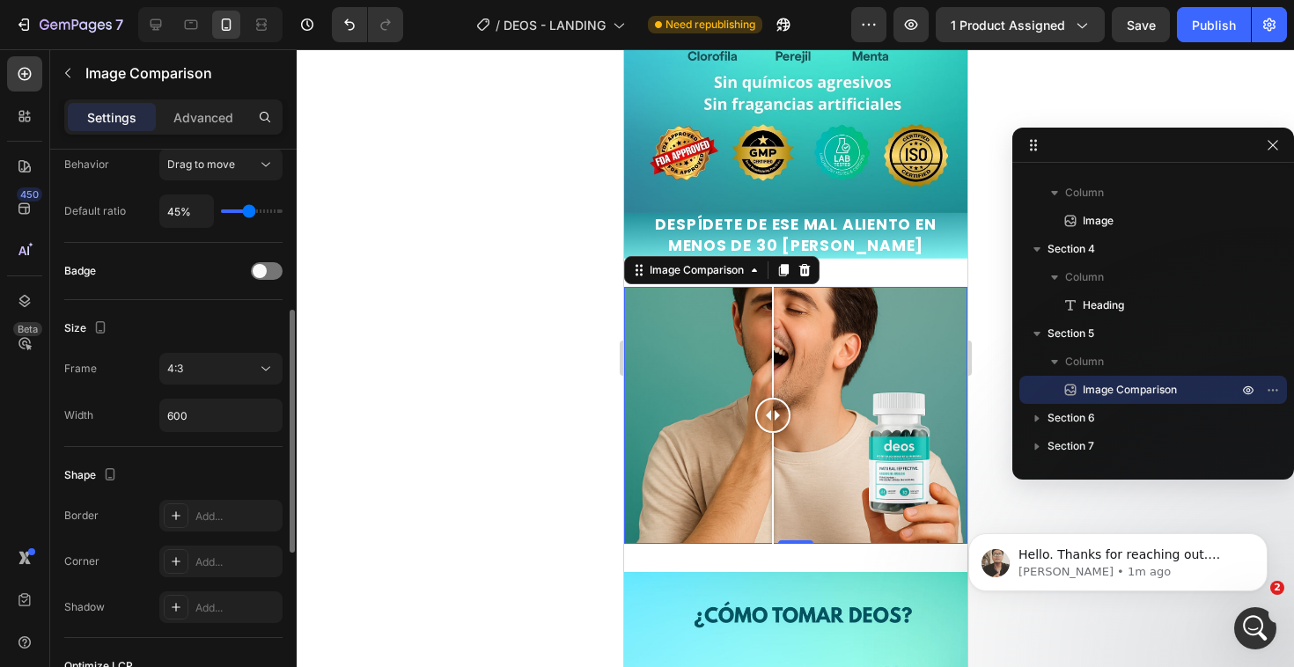
scroll to position [370, 0]
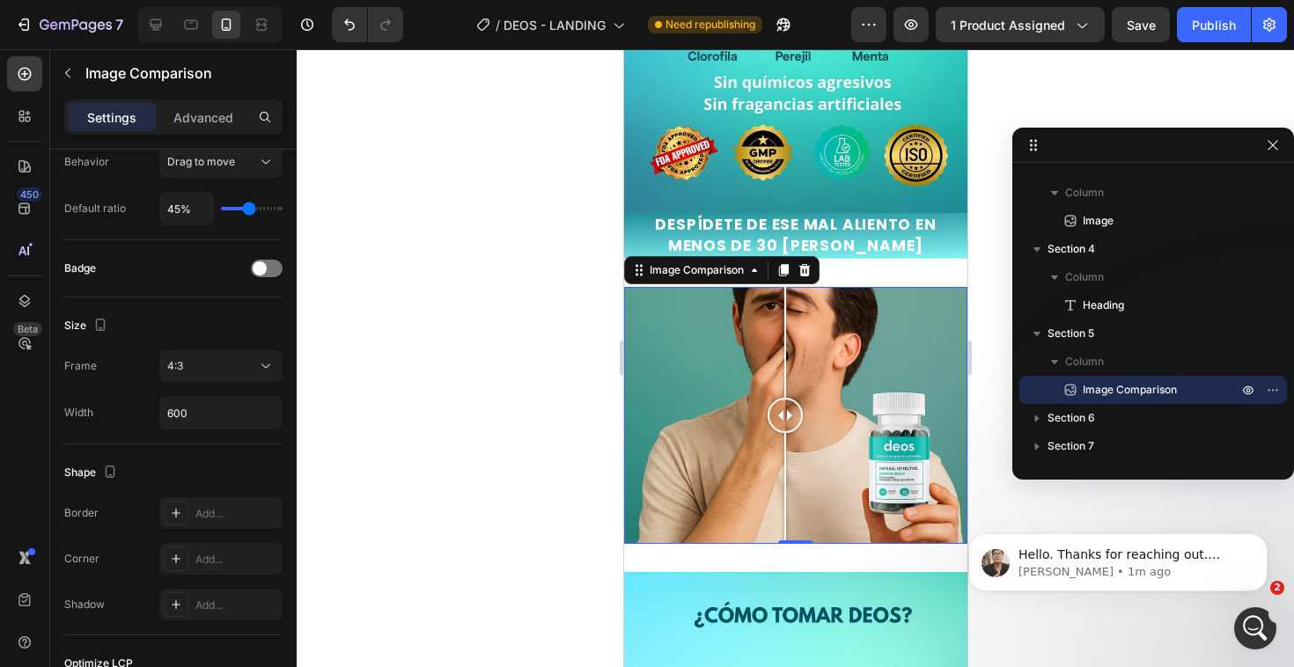
drag, startPoint x: 776, startPoint y: 402, endPoint x: 784, endPoint y: 452, distance: 50.8
click at [784, 452] on div at bounding box center [784, 416] width 35 height 258
click at [899, 260] on div "Image Comparison 0 Section 5" at bounding box center [794, 416] width 343 height 314
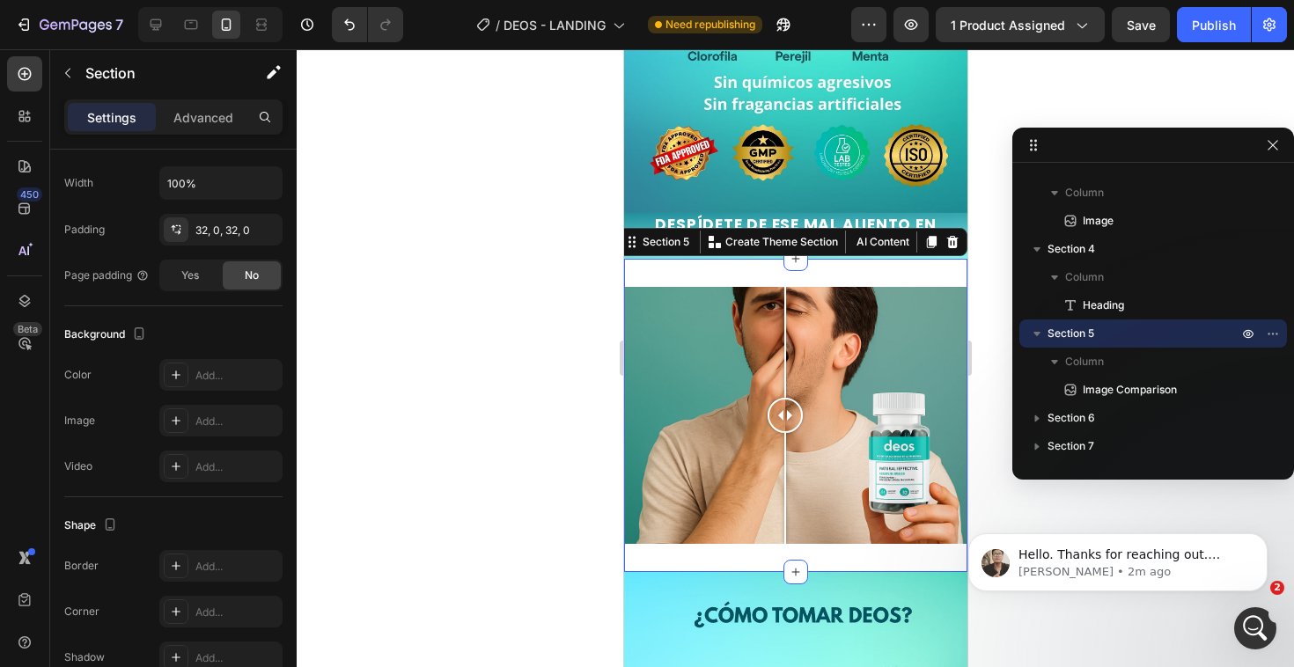
scroll to position [0, 0]
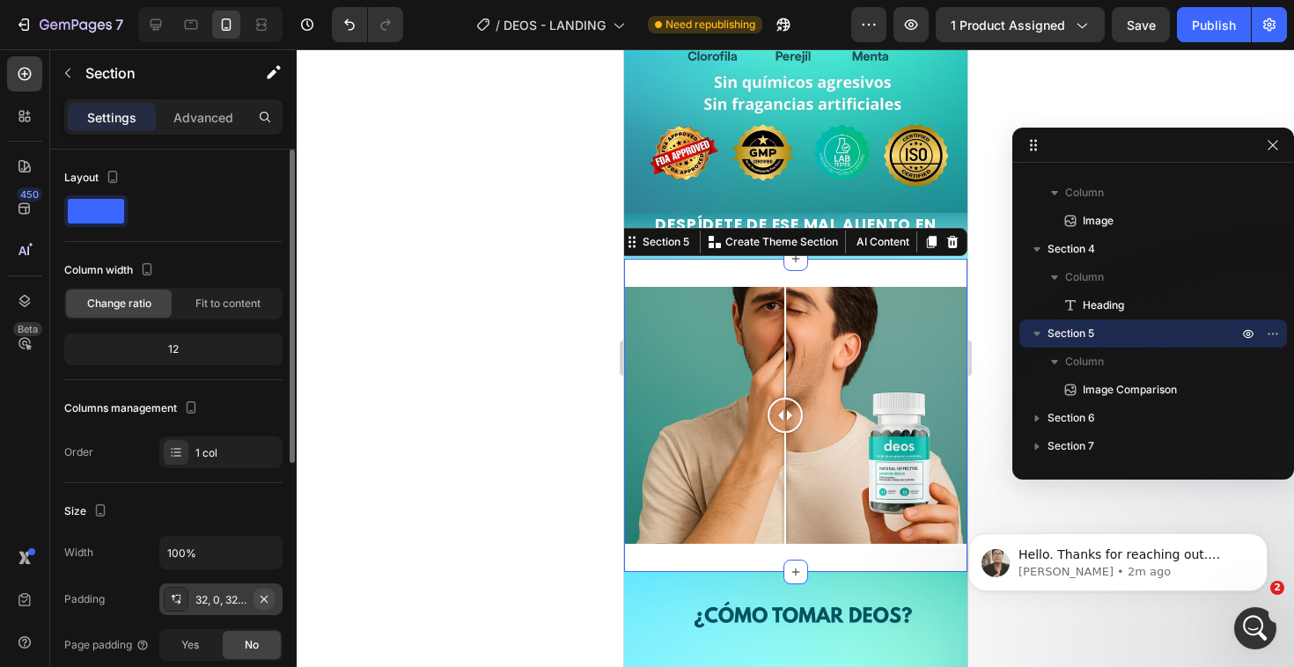
click at [257, 600] on icon "button" at bounding box center [264, 599] width 14 height 14
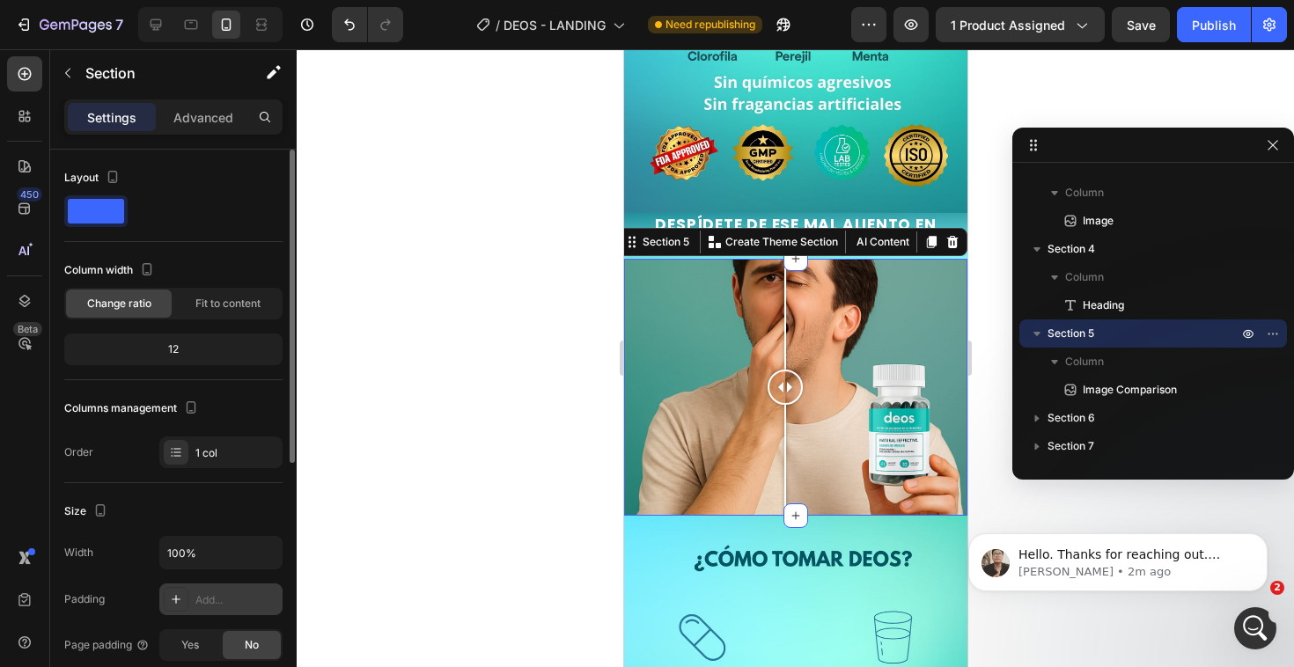
click at [459, 445] on div at bounding box center [795, 358] width 997 height 618
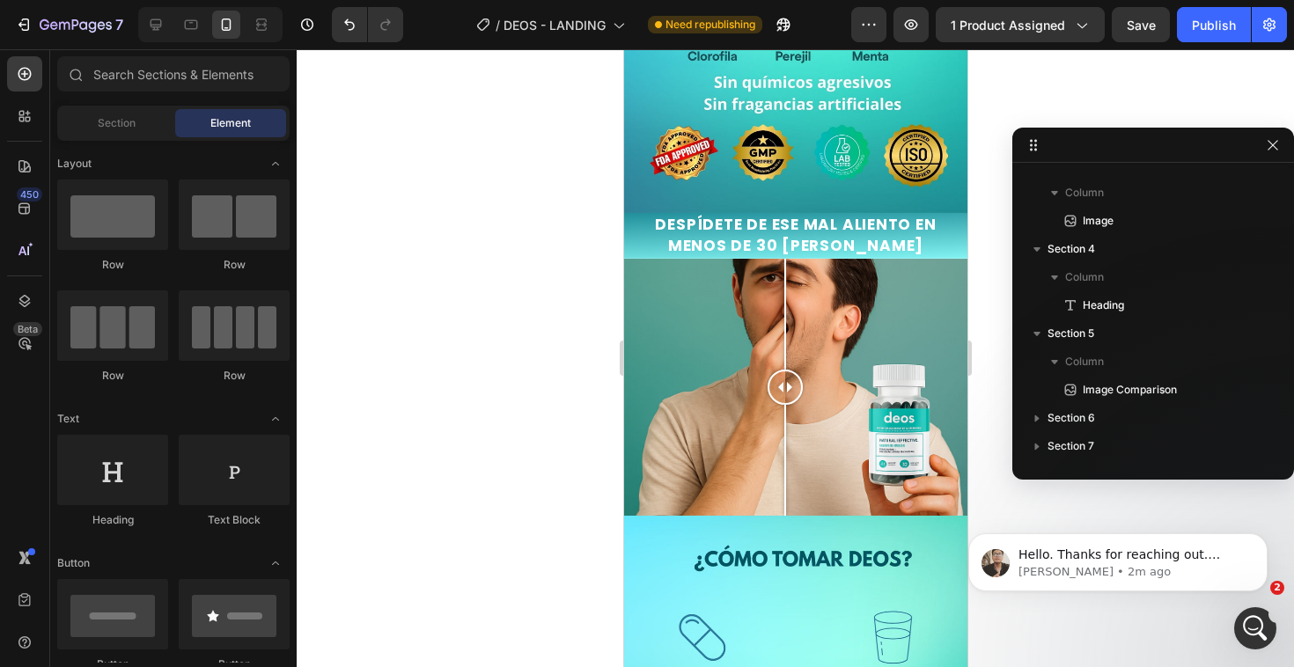
click at [505, 436] on div at bounding box center [795, 358] width 997 height 618
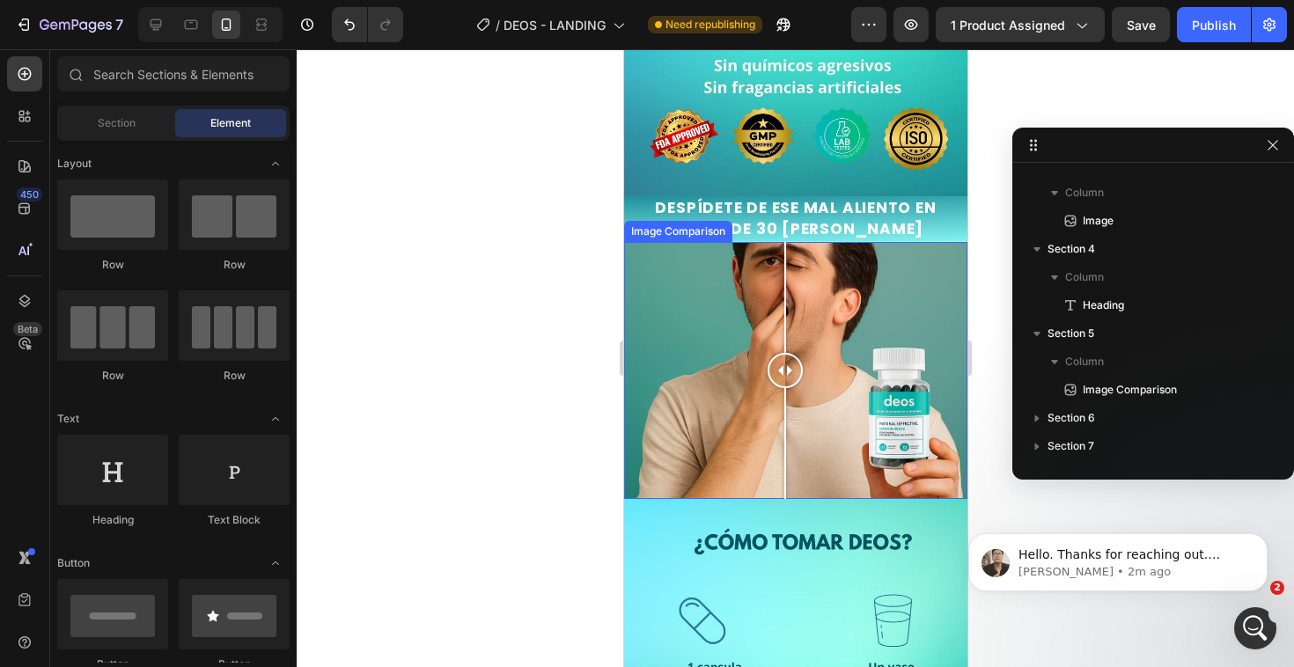
scroll to position [2299, 0]
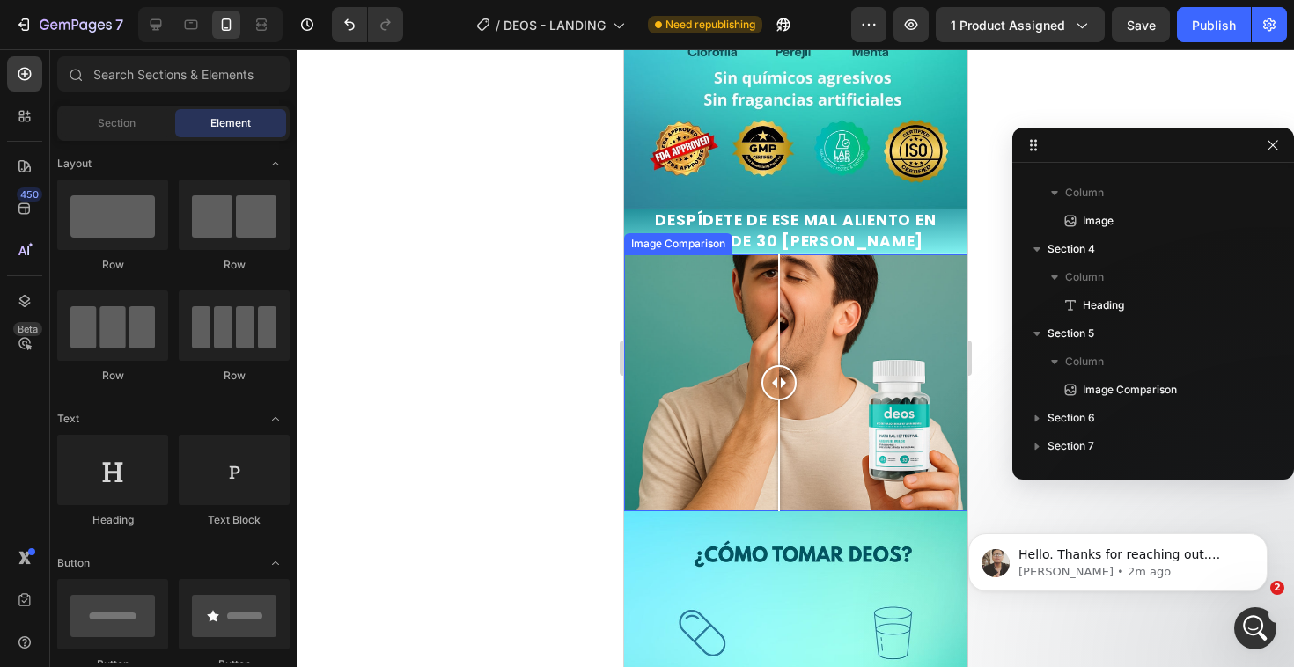
drag, startPoint x: 803, startPoint y: 379, endPoint x: 782, endPoint y: 393, distance: 24.2
click at [781, 393] on div at bounding box center [794, 383] width 343 height 258
drag, startPoint x: 782, startPoint y: 393, endPoint x: 796, endPoint y: 415, distance: 25.7
click at [796, 415] on div at bounding box center [797, 383] width 35 height 258
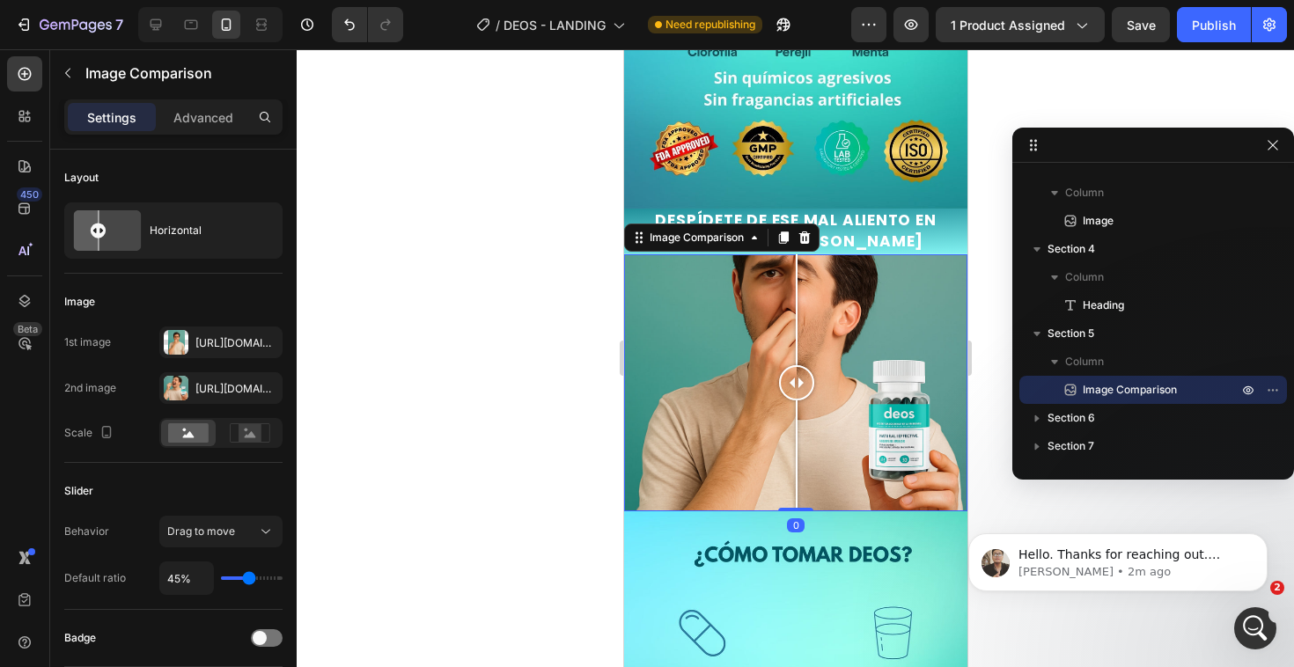
click at [553, 372] on div at bounding box center [795, 358] width 997 height 618
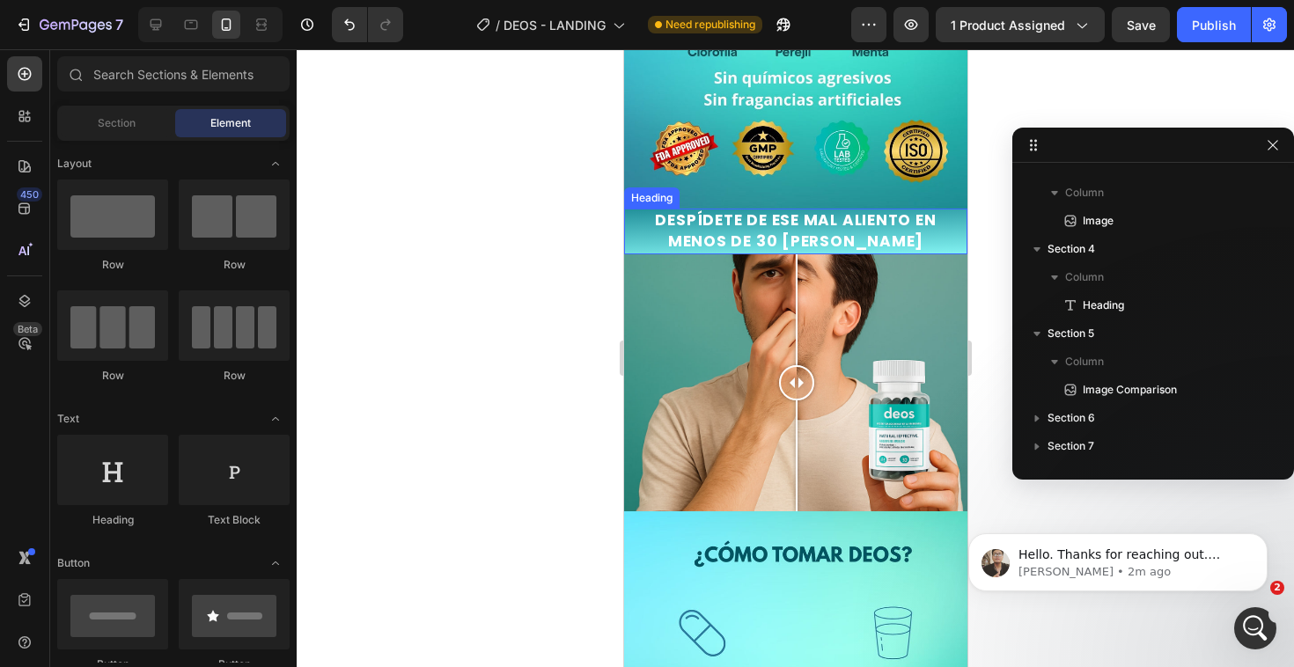
click at [771, 223] on h2 "DESPÍDETE DE ESE MAL ALIENTO EN MENOS DE 30 DIAS" at bounding box center [794, 232] width 343 height 46
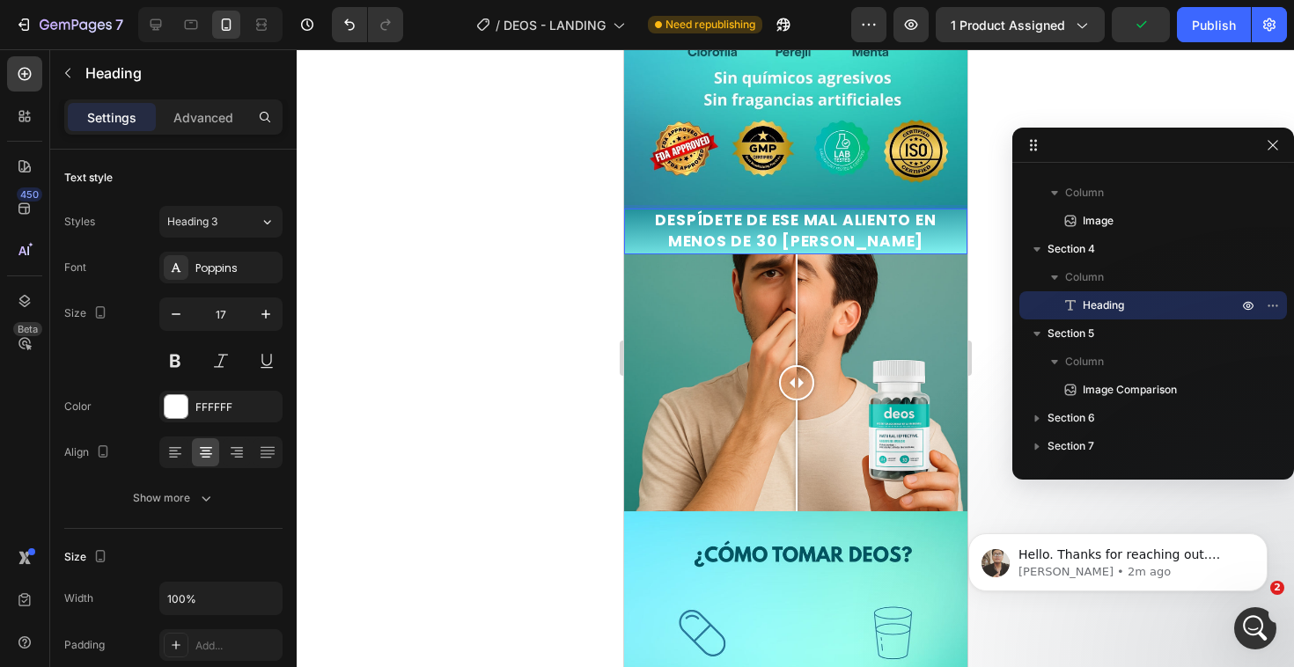
click at [748, 209] on h2 "DESPÍDETE DE ESE MAL ALIENTO EN MENOS DE 30 DIAS" at bounding box center [794, 232] width 343 height 46
click at [748, 210] on p "DESPÍDETE DE ESE MAL ALIENTO EN MENOS DE 30 DIAS" at bounding box center [795, 231] width 340 height 42
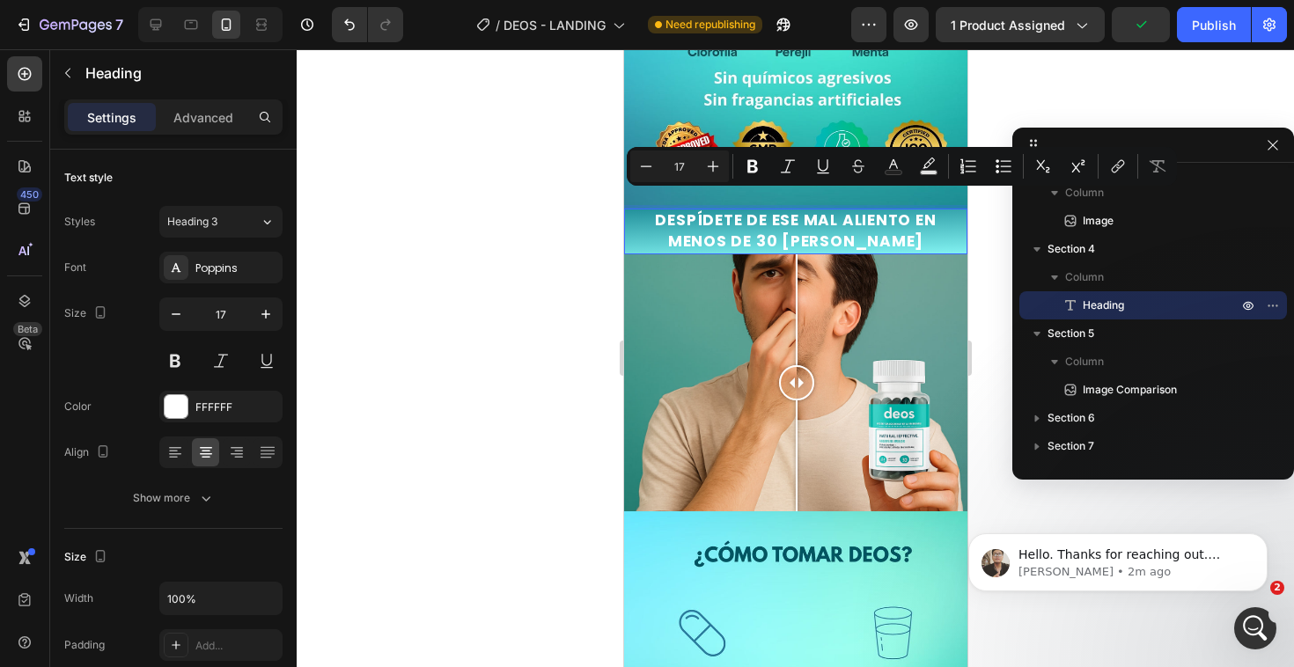
click at [828, 210] on p "DESPÍDETE DE ESE MAL ALIENTO EN MENOS DE 30 DIAS" at bounding box center [795, 231] width 340 height 42
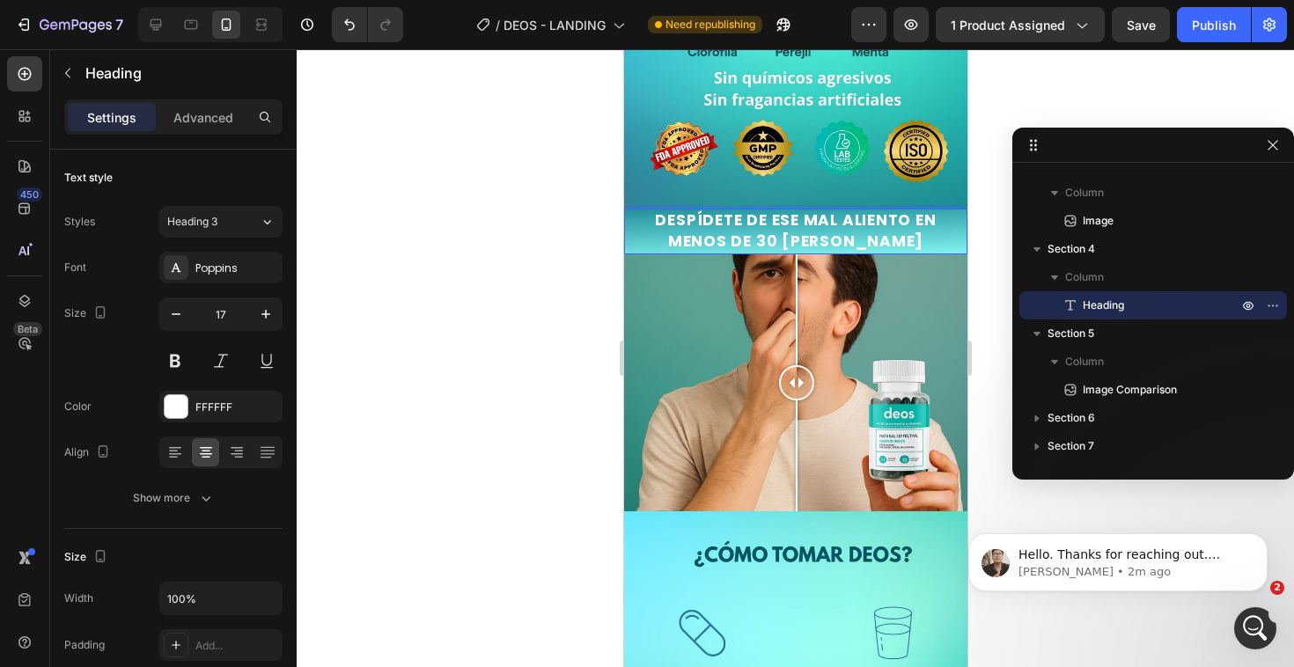
click at [791, 210] on p "DESPÍDETE DE ESE MAL ALIENTO EN MENOS DE 30 DIAS" at bounding box center [795, 231] width 340 height 42
drag, startPoint x: 797, startPoint y: 202, endPoint x: 906, endPoint y: 210, distance: 109.4
click at [906, 210] on p "DESPÍDETE DE ESOS MAL ALIENTO EN MENOS DE 30 DIAS" at bounding box center [795, 231] width 340 height 42
click at [830, 210] on p "DESPÍDETE DE ESOS MAL ALIENTO EN MENOS DE 30 DIAS" at bounding box center [795, 231] width 340 height 42
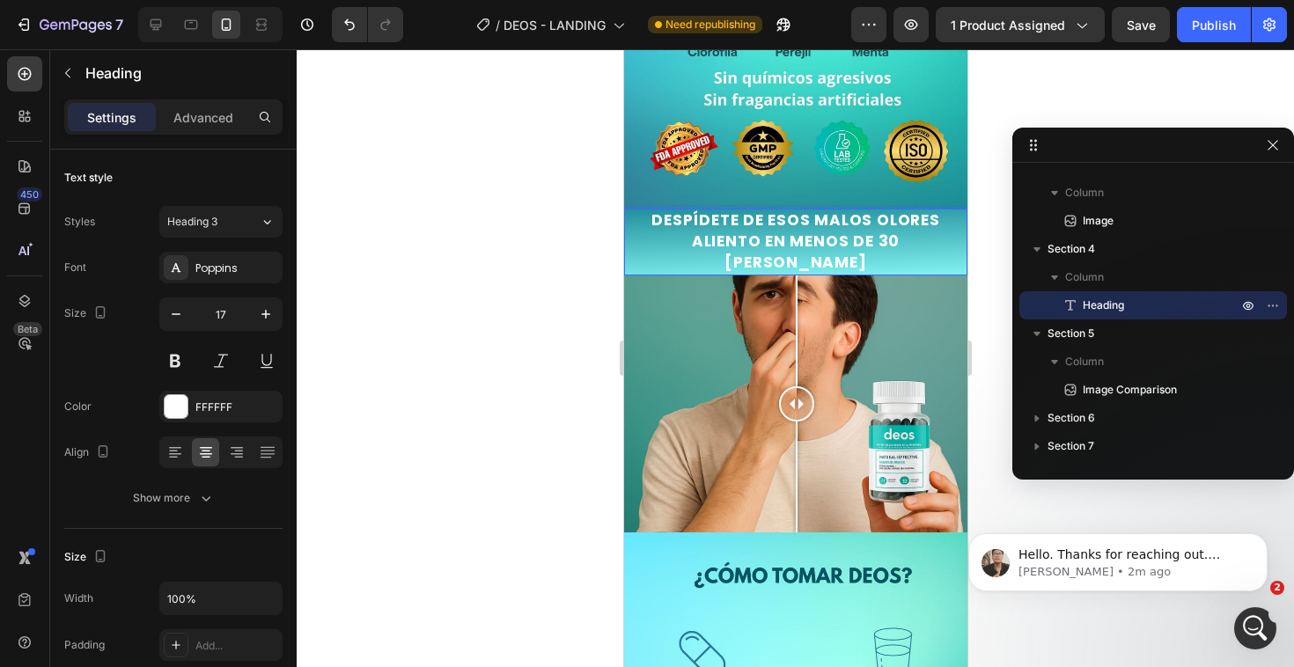
click at [689, 224] on p "DESPÍDETE DE ESOS MALOS OLORES ALIENTO EN MENOS DE 30 DIAS" at bounding box center [795, 241] width 340 height 62
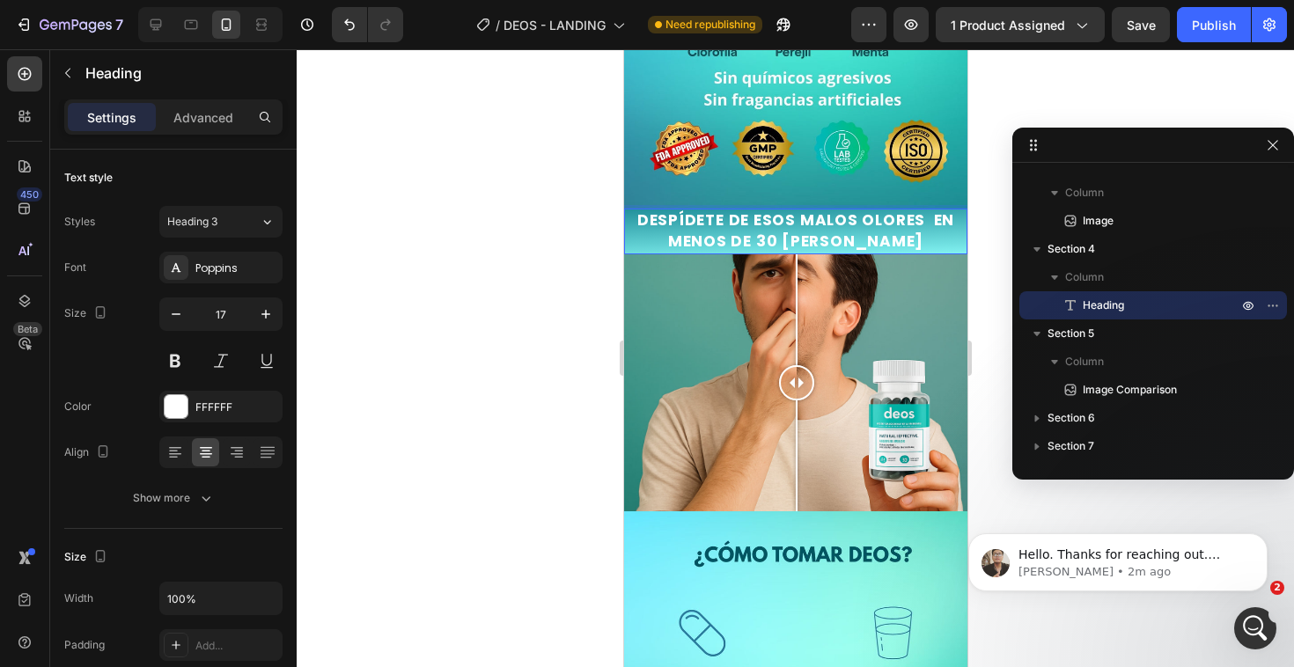
click at [576, 255] on div at bounding box center [795, 358] width 997 height 618
click at [829, 231] on p "DESPÍDETE DE ESOS MALOS OLORES EN MENOS DE 30 DIAS" at bounding box center [795, 231] width 340 height 42
click at [837, 229] on p "DESPÍDETE DE ESOS MALOS OLORES EN MENOS DE 30 DIAS" at bounding box center [795, 231] width 340 height 42
click at [849, 223] on p "DESPÍDETE DE ESOS MALOS OLORES EN MENOS DE 30 DIAS" at bounding box center [795, 231] width 340 height 42
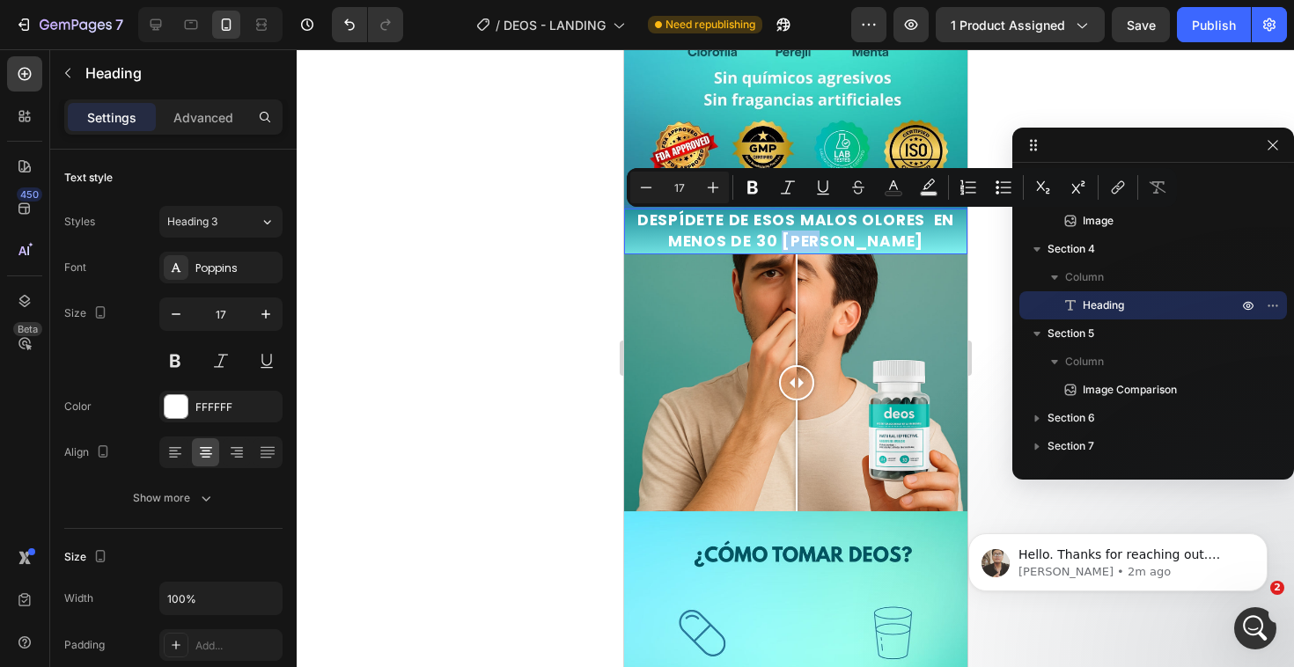
click at [834, 218] on p "DESPÍDETE DE ESOS MALOS OLORES EN MENOS DE 30 DIAS" at bounding box center [795, 231] width 340 height 42
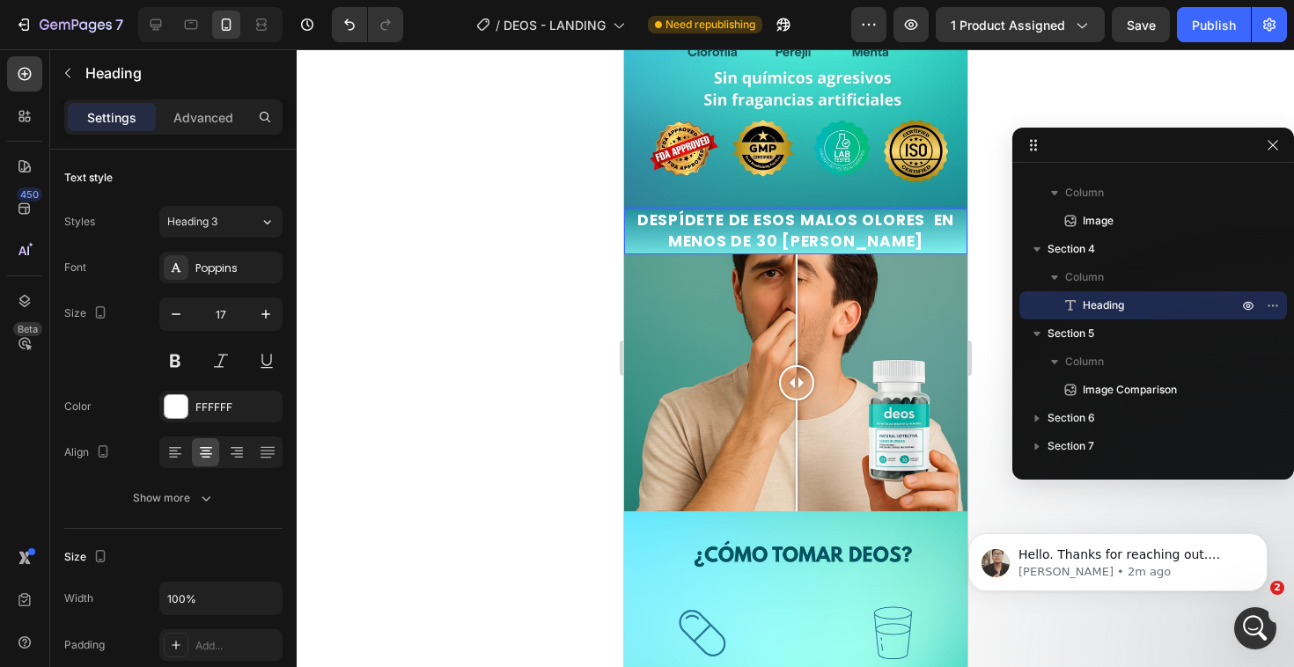
click at [845, 227] on p "DESPÍDETE DE ESOS MALOS OLORES EN MENOS DE 30 DIAS" at bounding box center [795, 231] width 340 height 42
click at [623, 49] on lt-span "D Í AS" at bounding box center [623, 49] width 0 height 0
click at [517, 282] on div at bounding box center [795, 358] width 997 height 618
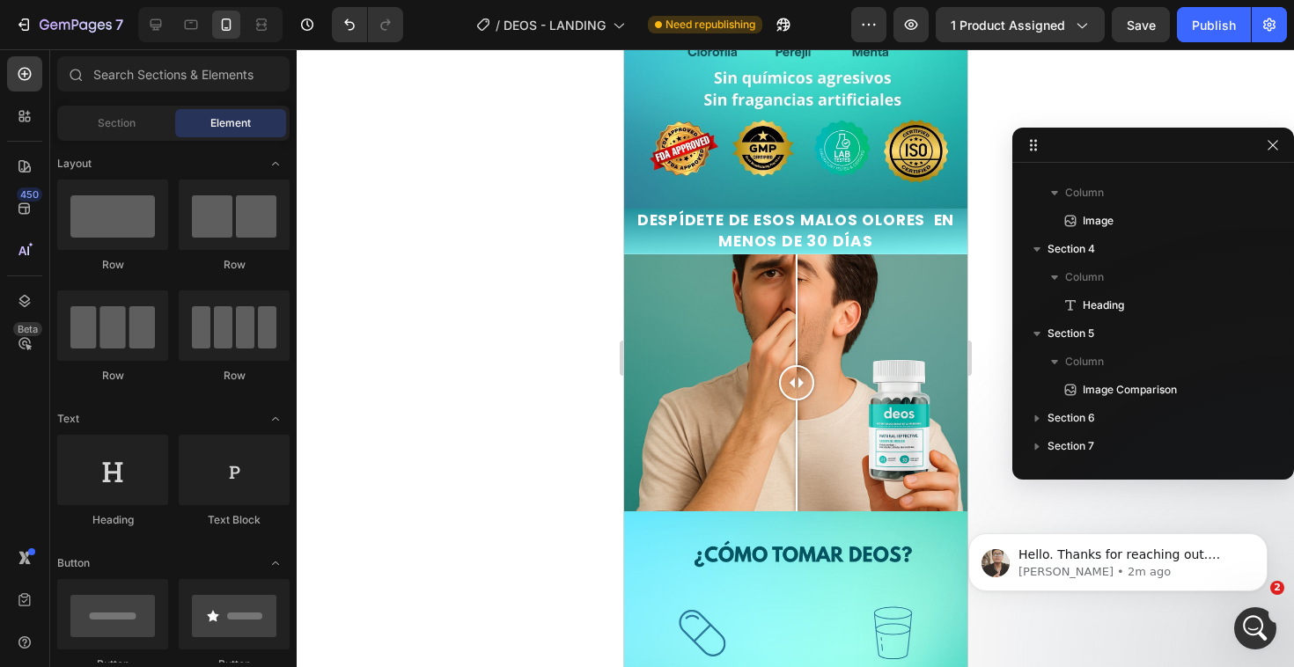
click at [994, 385] on div at bounding box center [795, 358] width 997 height 618
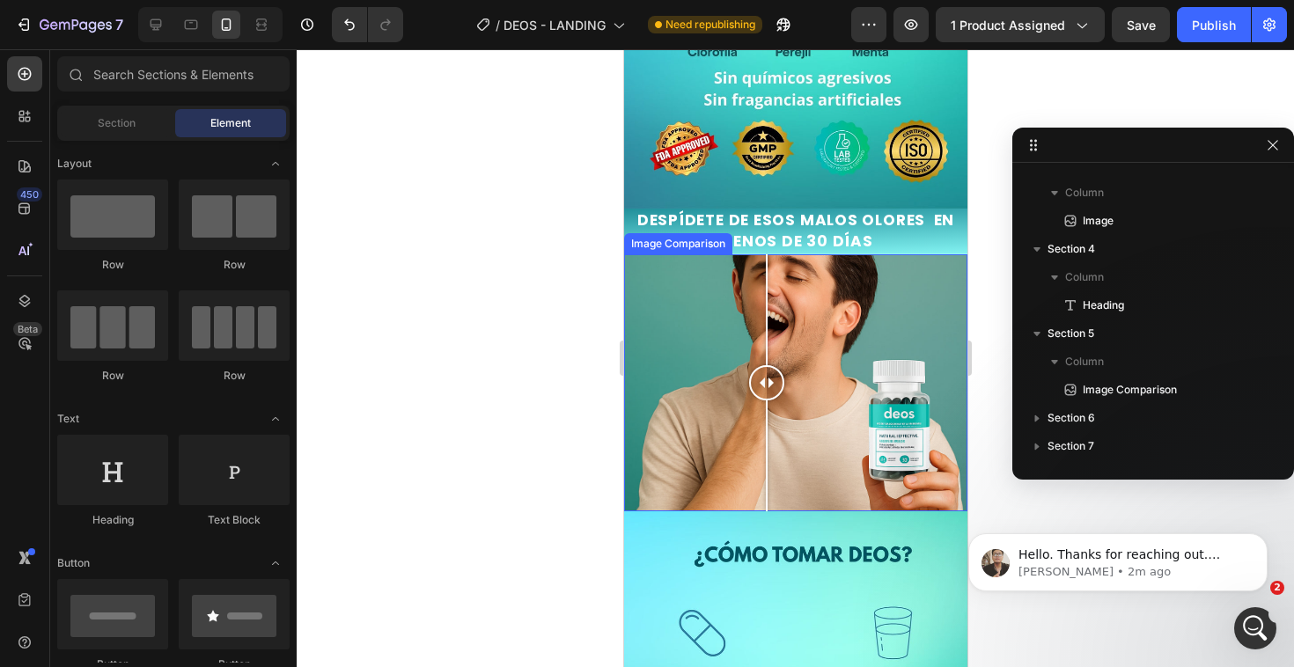
drag, startPoint x: 806, startPoint y: 365, endPoint x: 766, endPoint y: 422, distance: 70.1
click at [766, 422] on div at bounding box center [765, 383] width 35 height 258
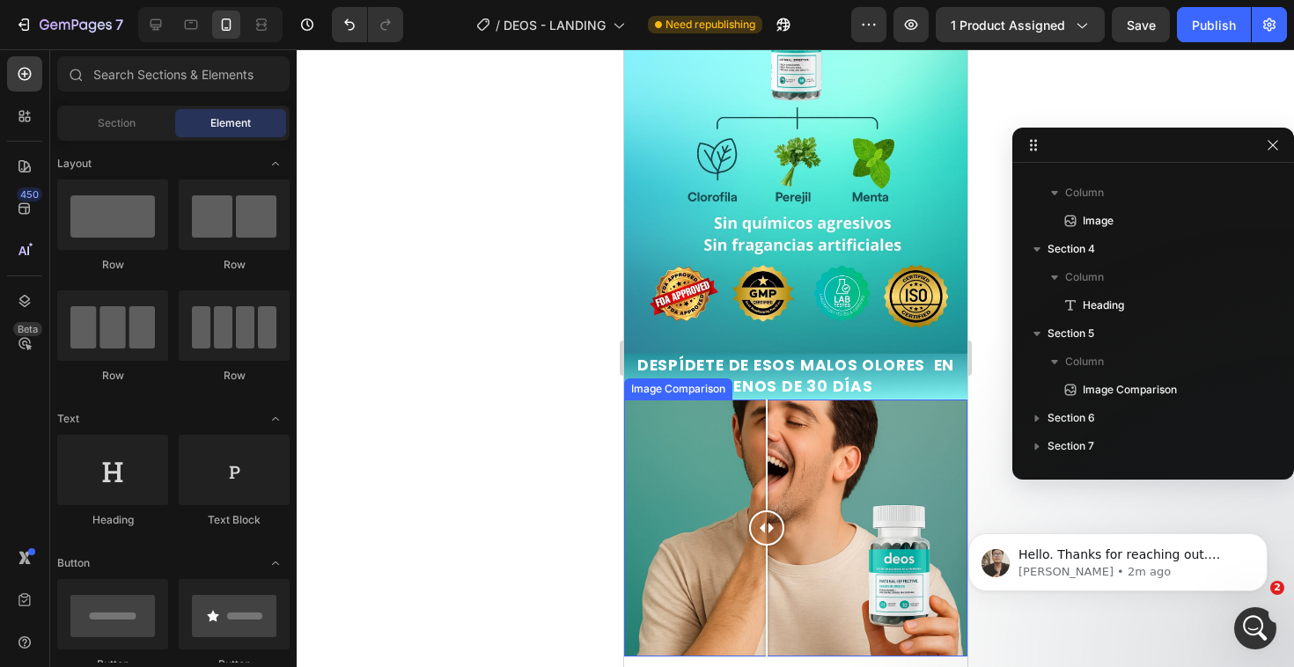
scroll to position [2091, 0]
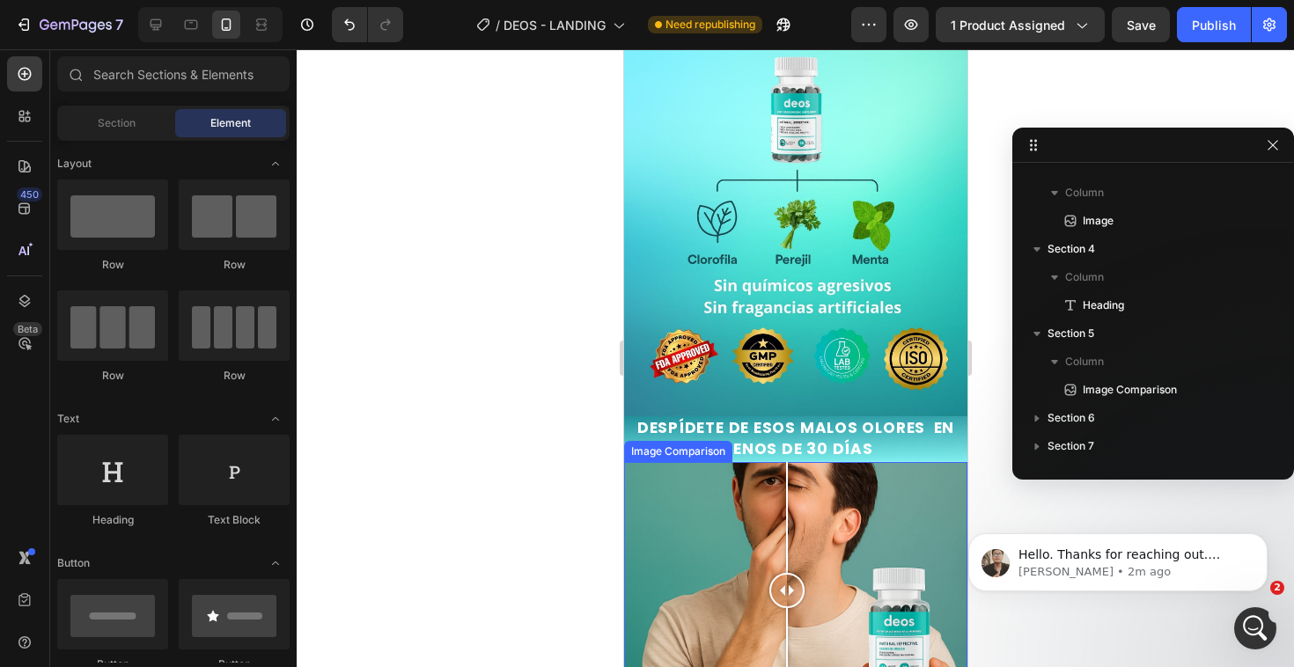
drag, startPoint x: 759, startPoint y: 561, endPoint x: 784, endPoint y: 581, distance: 32.6
click at [784, 581] on div at bounding box center [785, 590] width 35 height 35
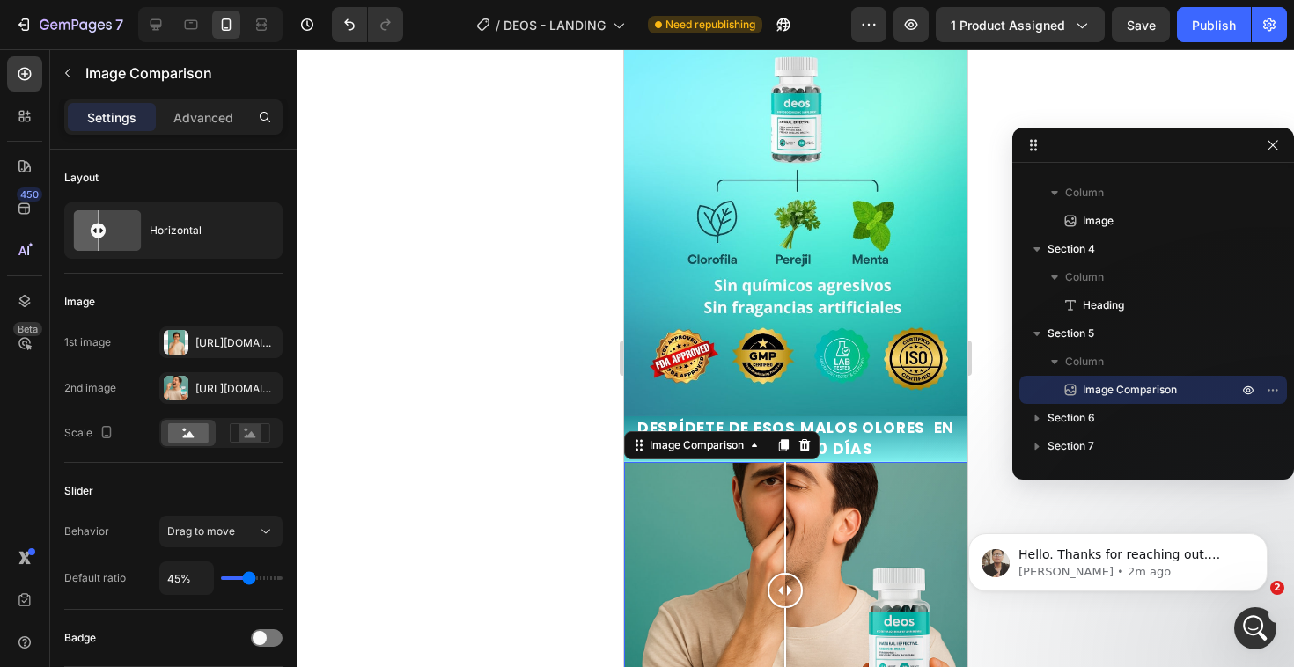
click at [500, 496] on div at bounding box center [795, 358] width 997 height 618
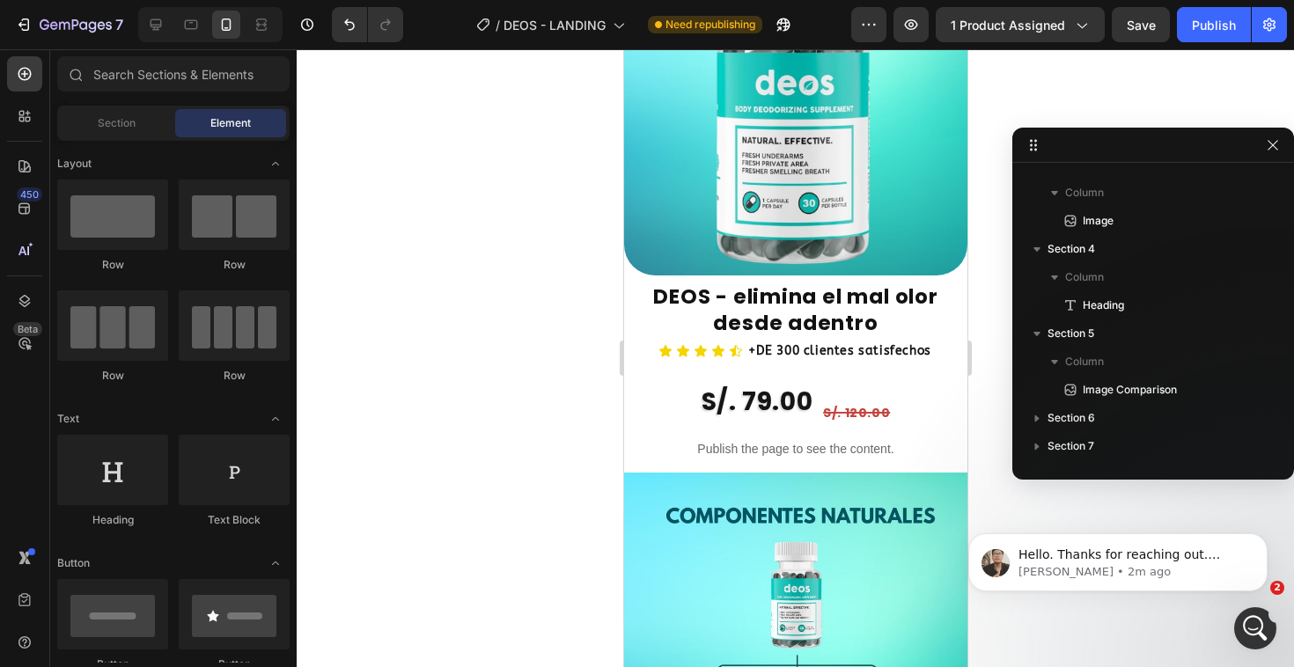
scroll to position [807, 0]
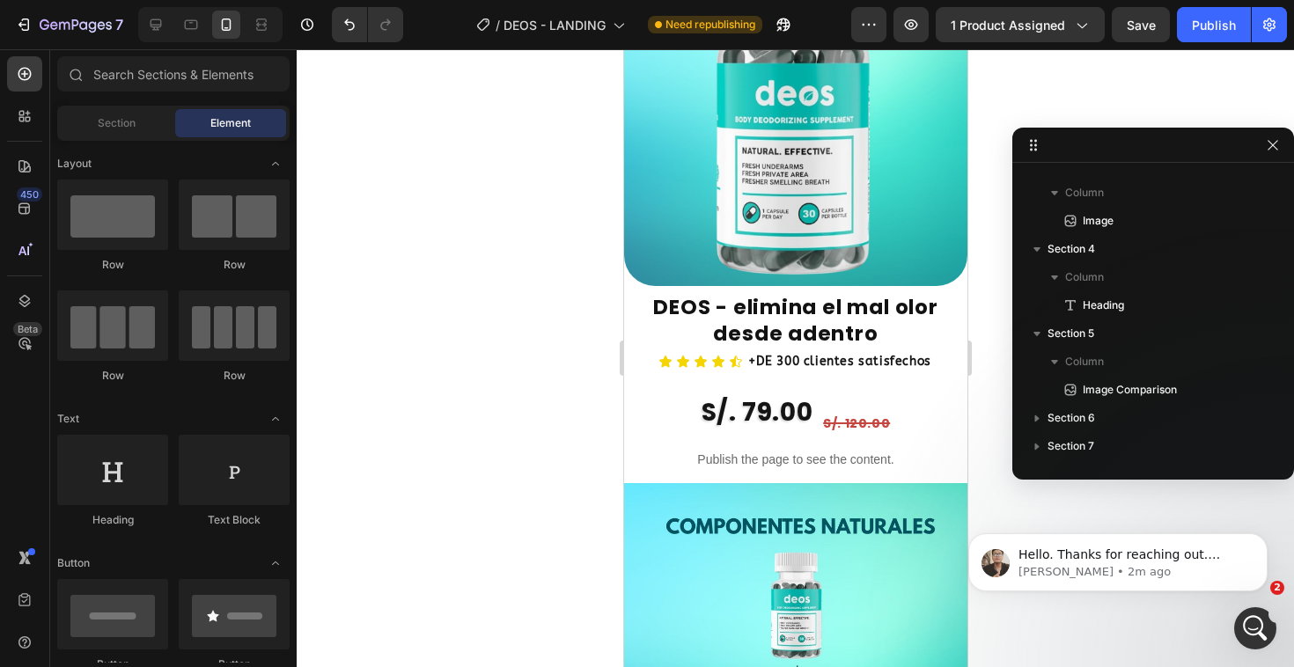
click at [450, 369] on div at bounding box center [795, 358] width 997 height 618
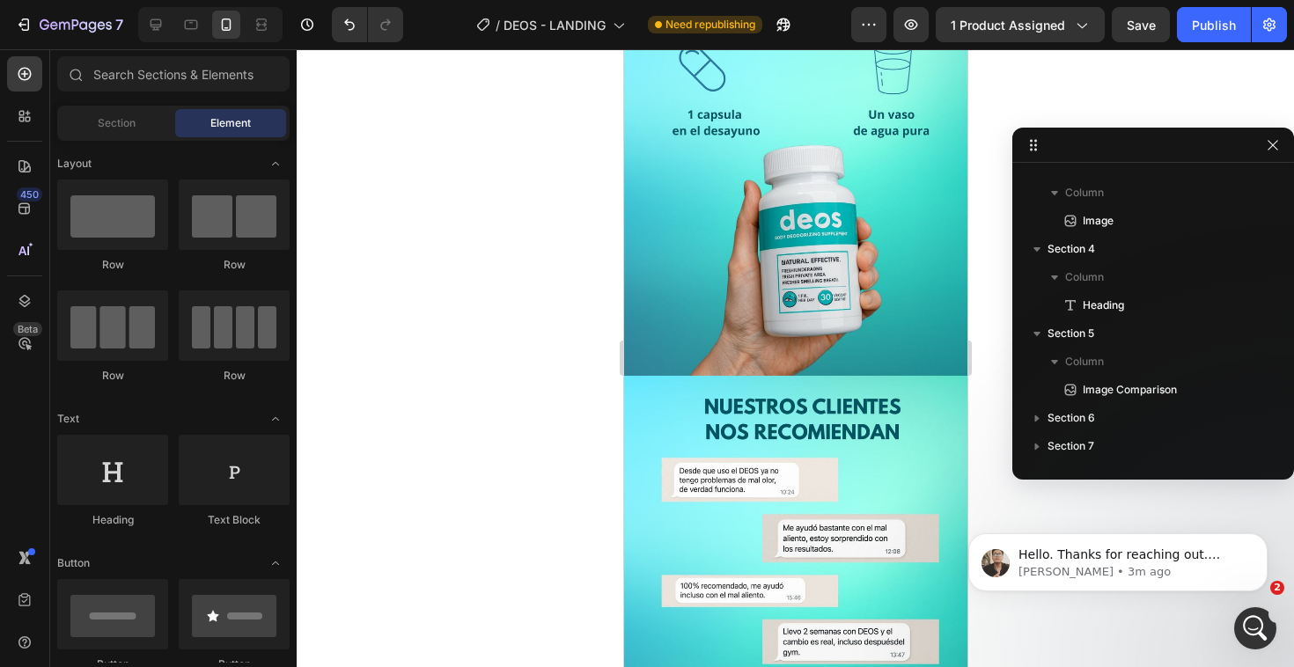
scroll to position [2942, 0]
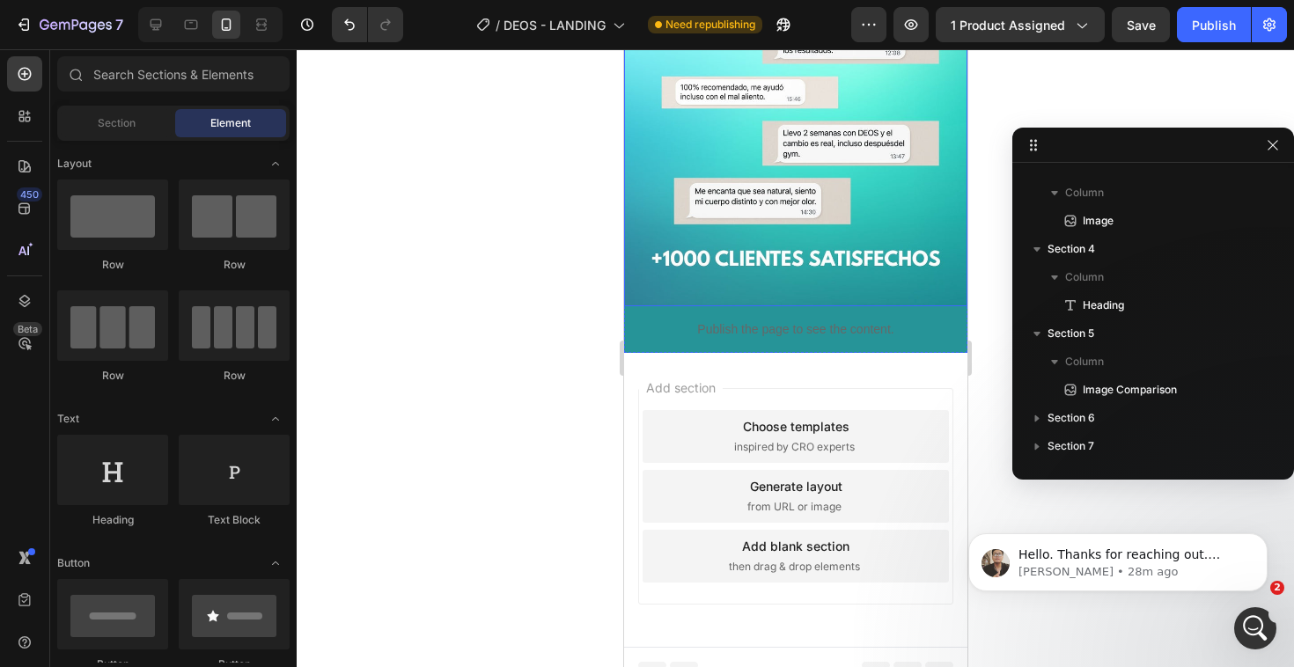
scroll to position [3197, 0]
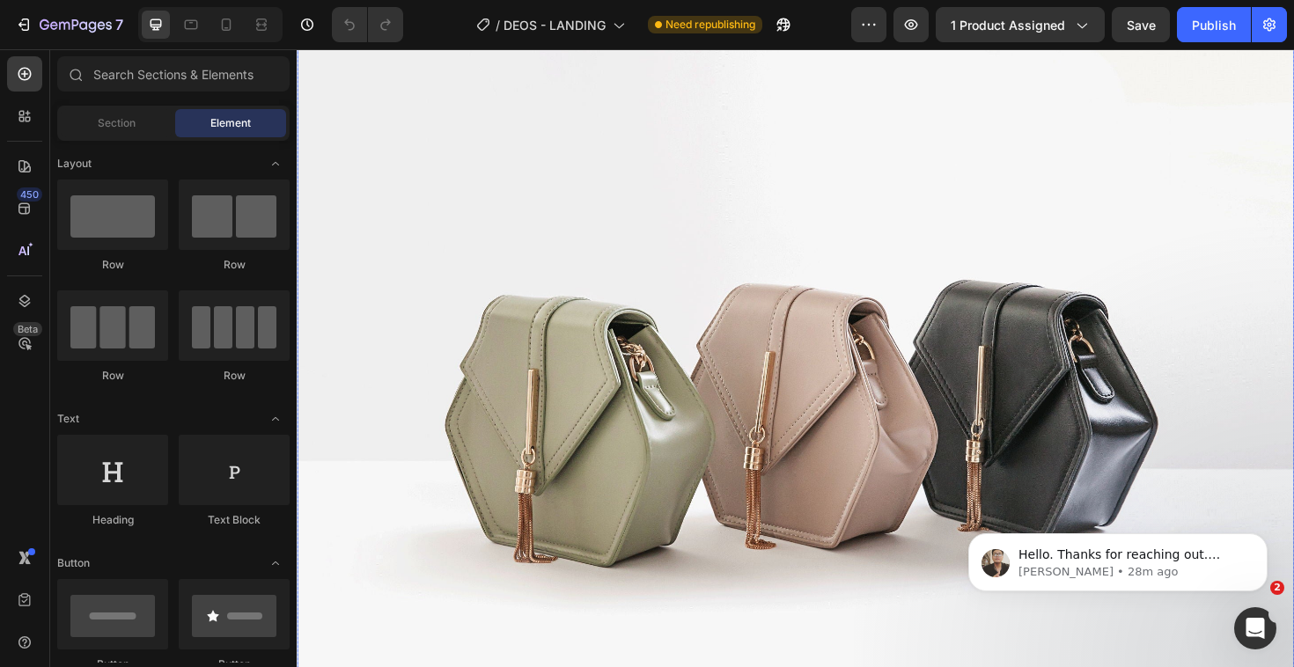
scroll to position [95, 0]
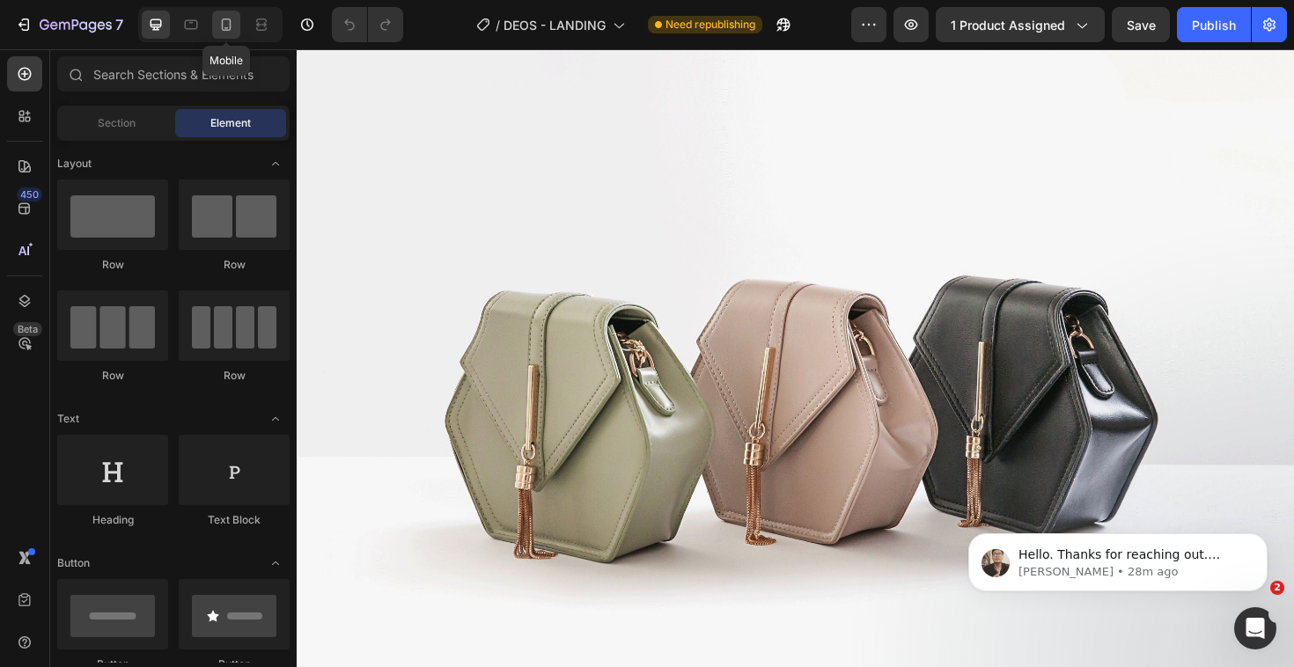
click at [237, 29] on div at bounding box center [226, 25] width 28 height 28
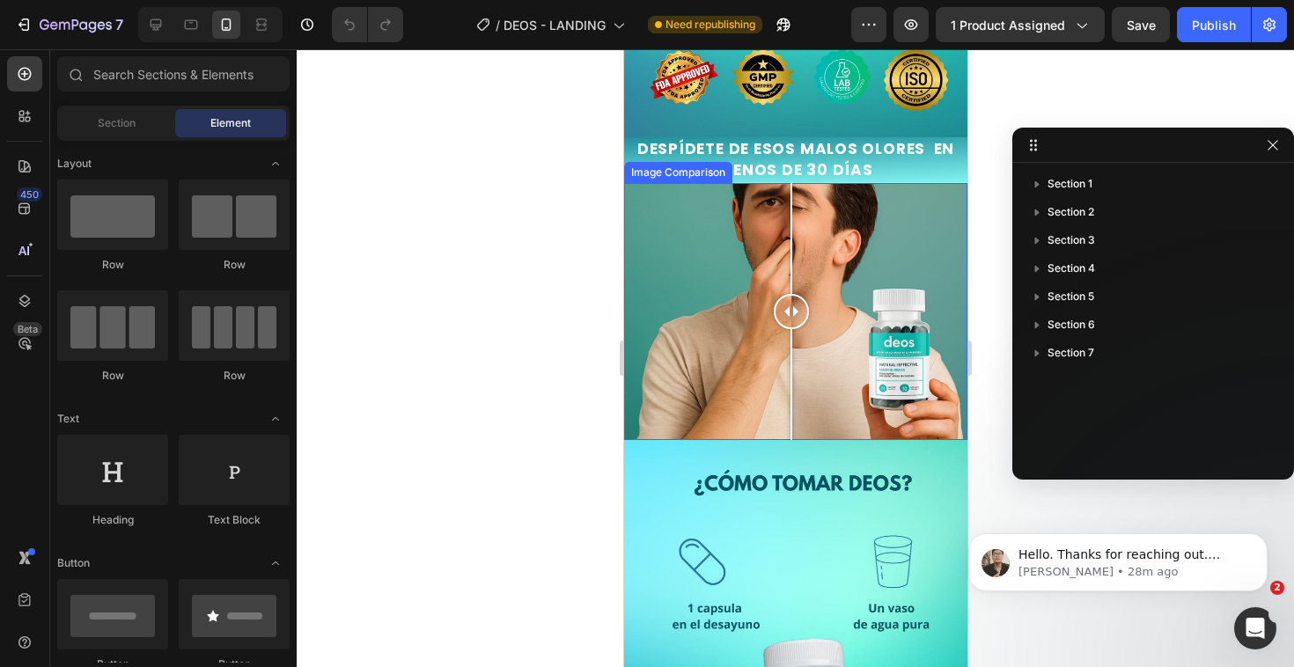
drag, startPoint x: 774, startPoint y: 296, endPoint x: 795, endPoint y: 329, distance: 39.6
click at [795, 329] on div at bounding box center [790, 312] width 35 height 258
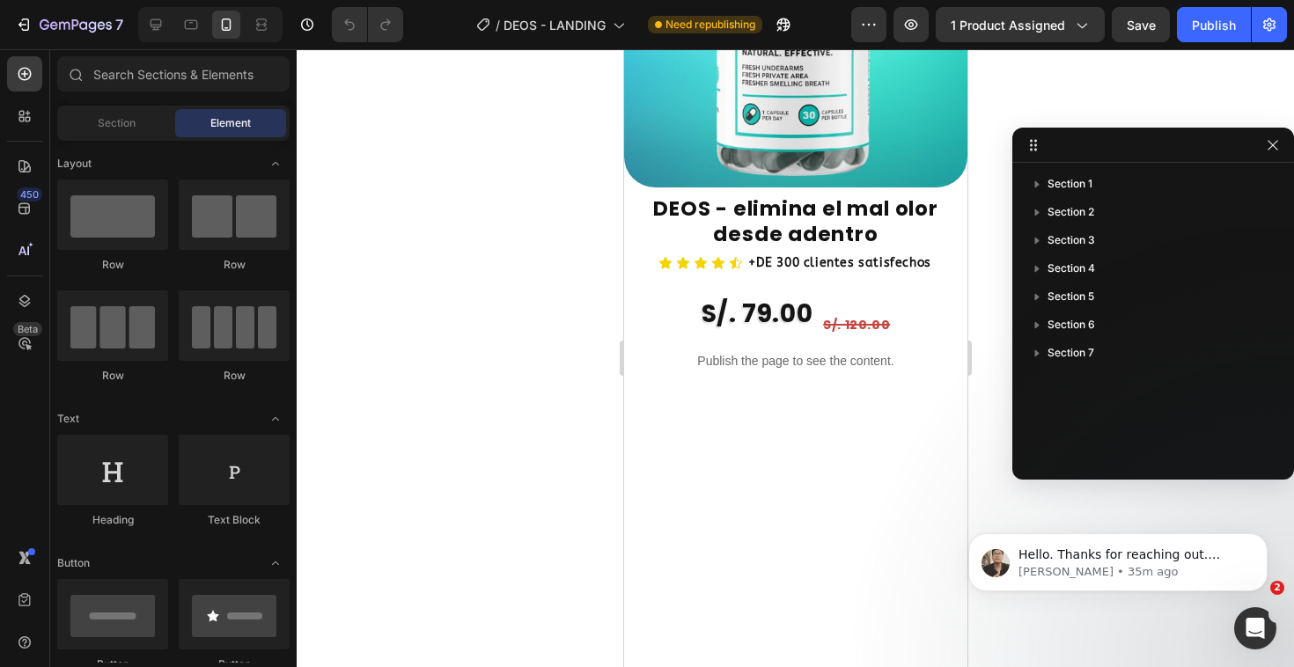
scroll to position [1123, 0]
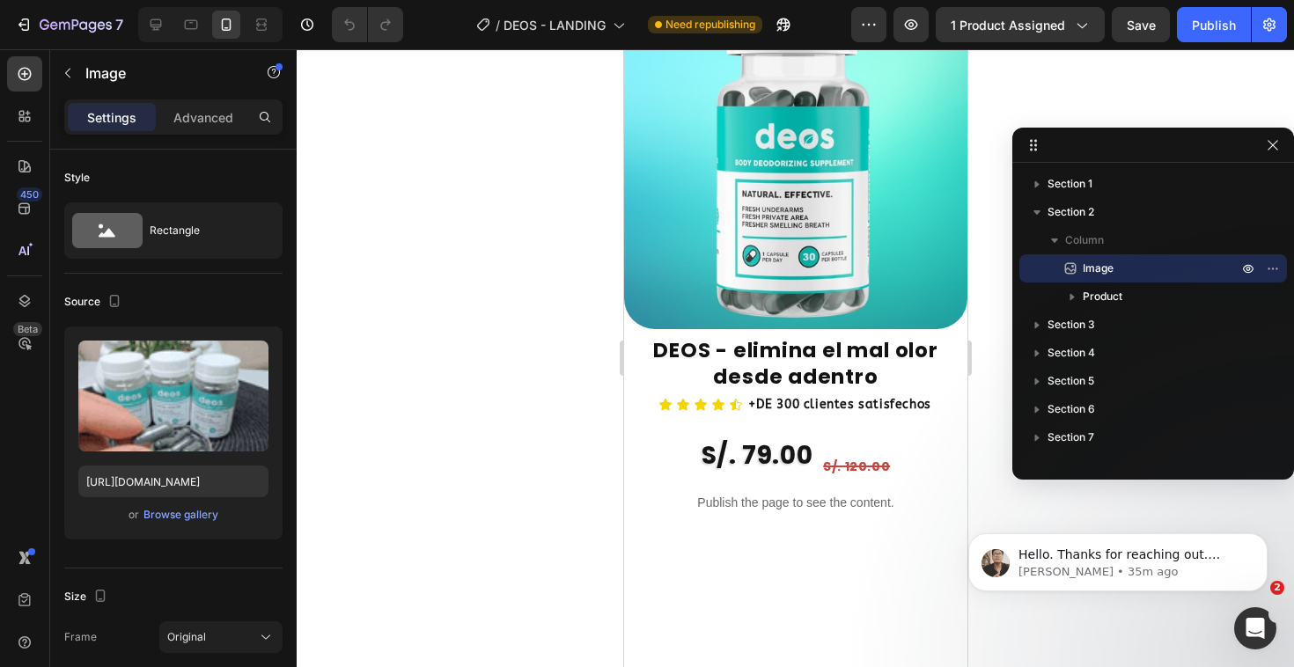
scroll to position [774, 0]
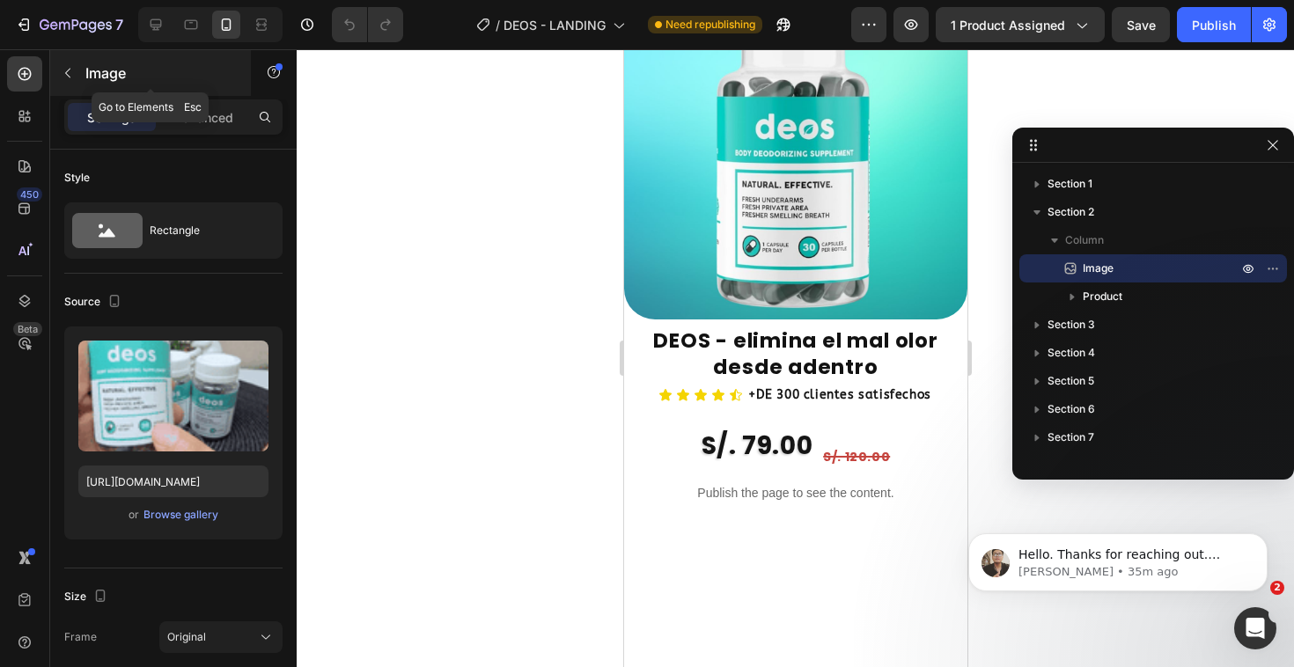
click at [61, 79] on icon "button" at bounding box center [68, 73] width 14 height 14
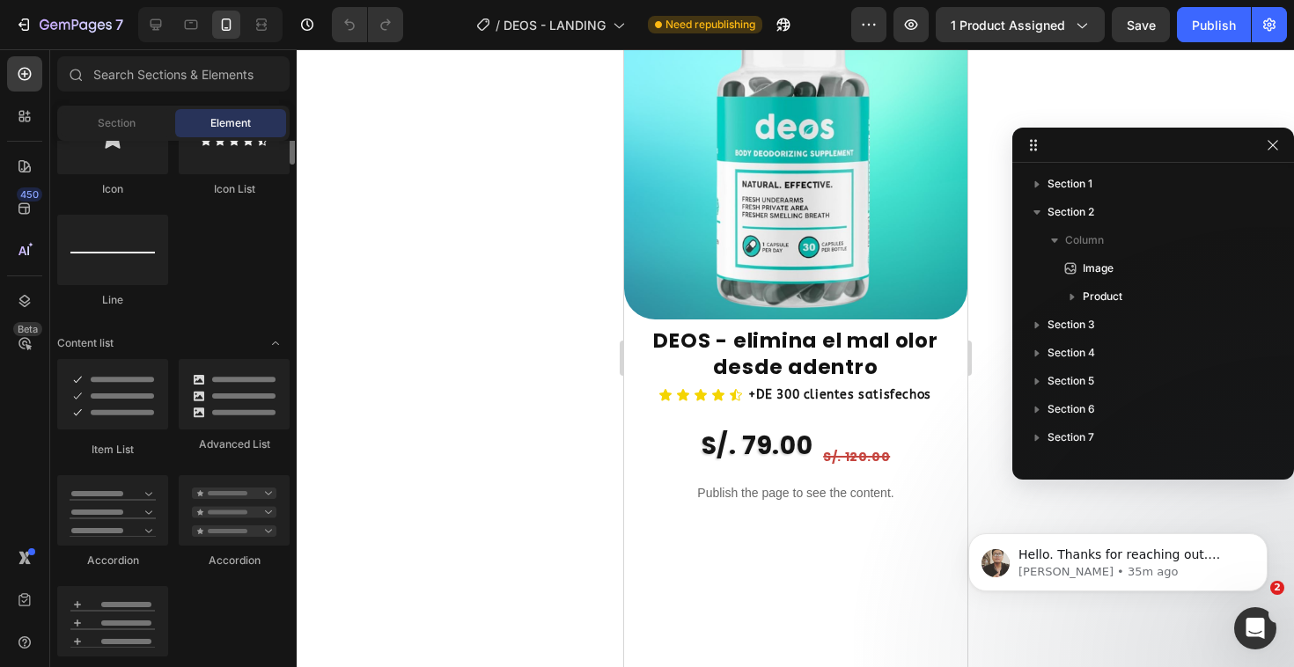
scroll to position [1208, 0]
click at [154, 85] on input "text" at bounding box center [173, 73] width 232 height 35
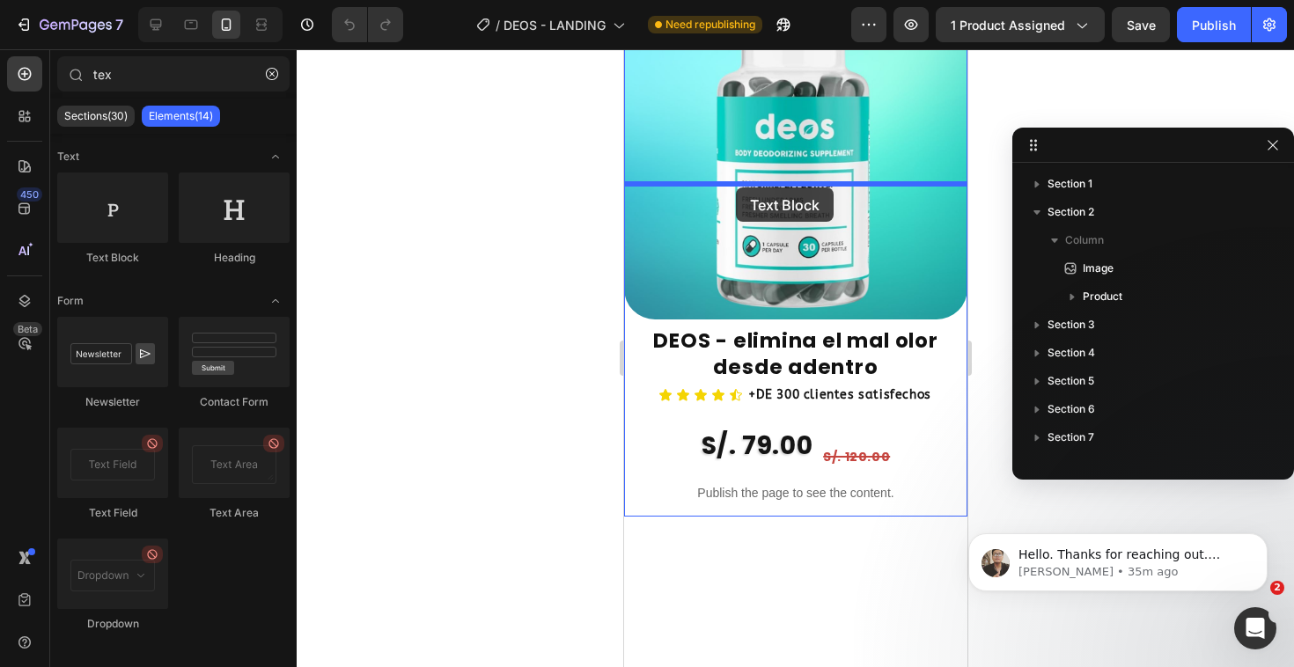
drag, startPoint x: 759, startPoint y: 265, endPoint x: 735, endPoint y: 187, distance: 81.0
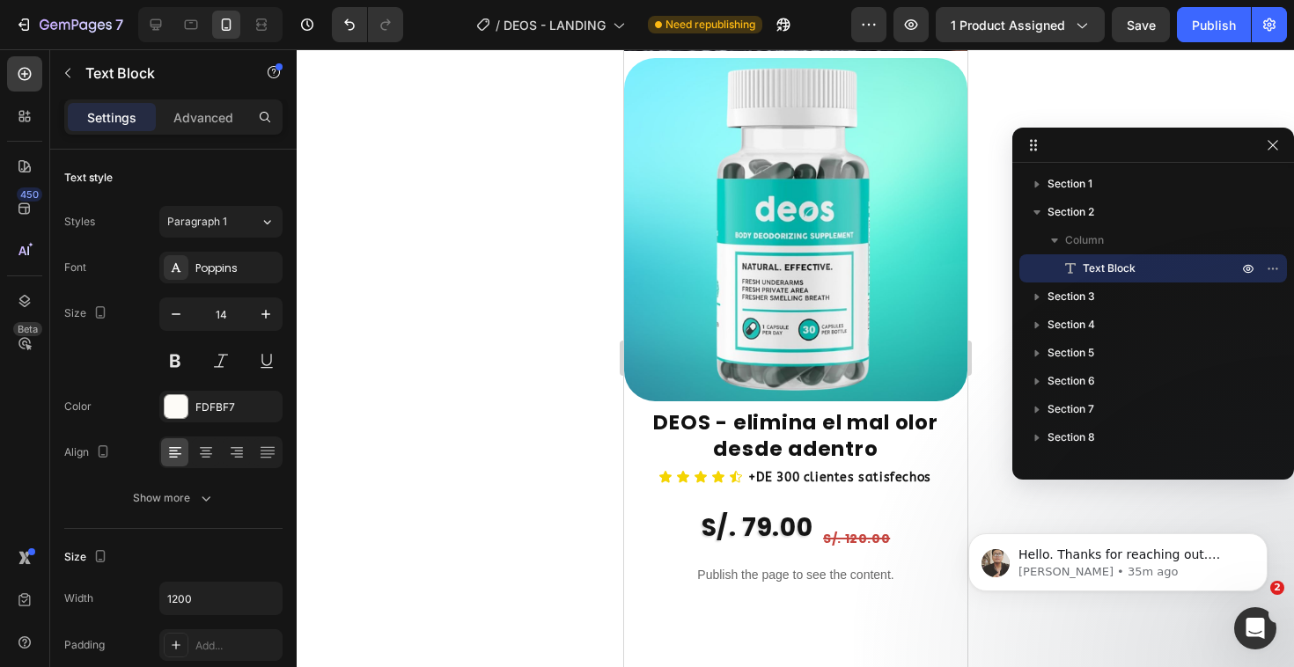
click at [495, 250] on div at bounding box center [795, 358] width 997 height 618
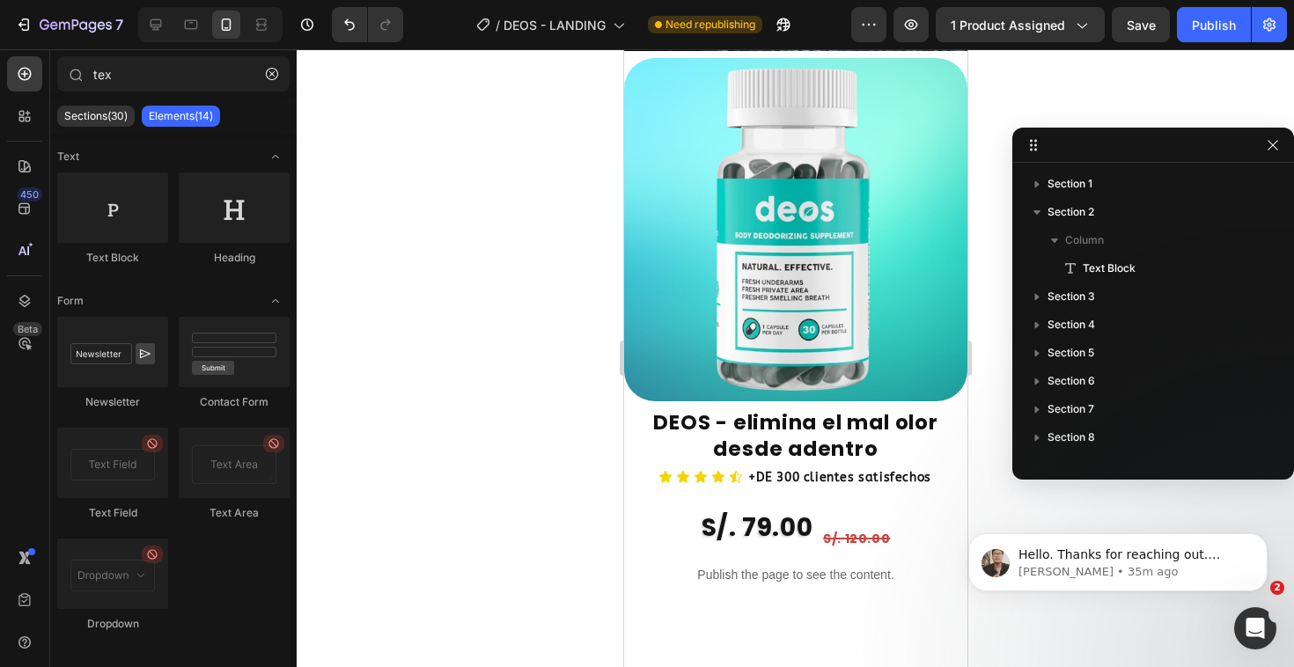
click at [432, 306] on div at bounding box center [795, 358] width 997 height 618
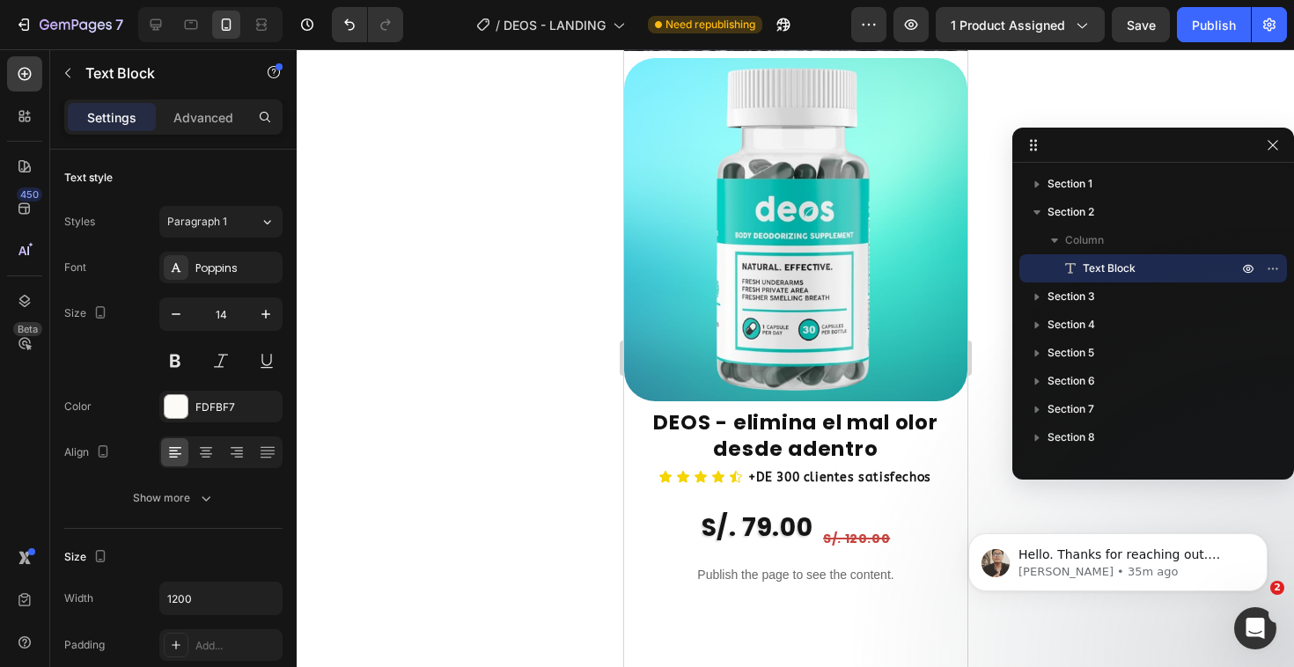
click at [506, 253] on div at bounding box center [795, 358] width 997 height 618
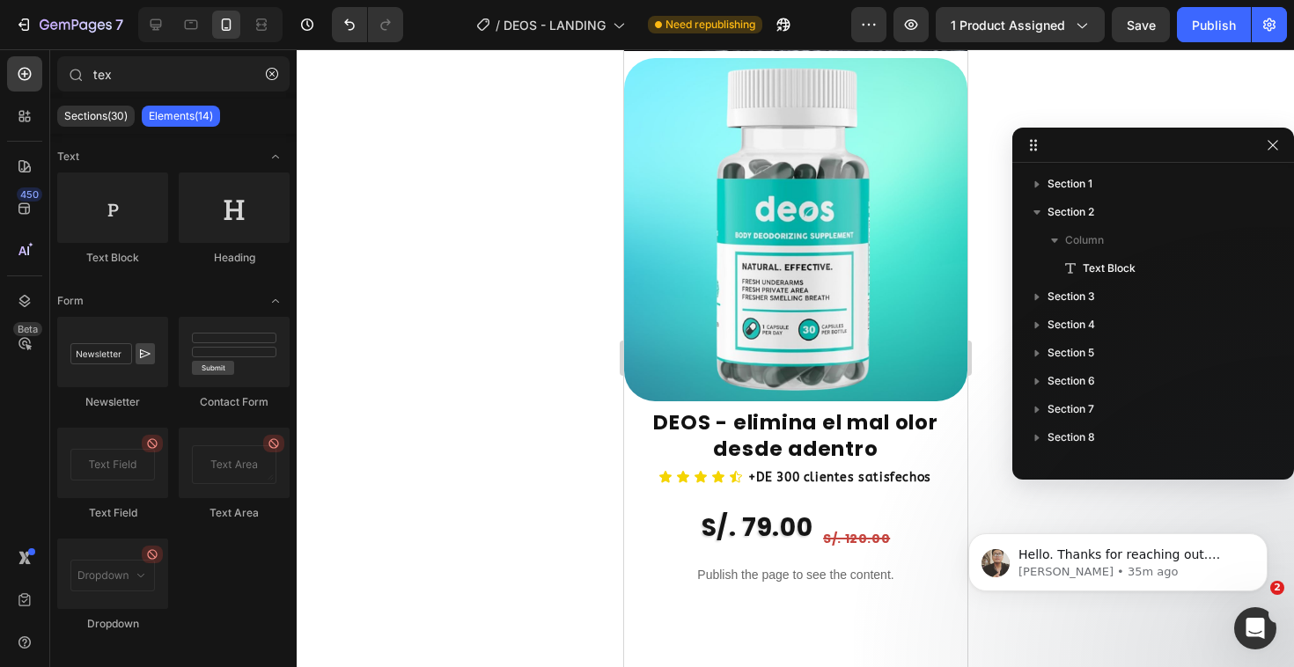
click at [1115, 73] on div at bounding box center [795, 358] width 997 height 618
click at [923, 19] on button "button" at bounding box center [910, 24] width 35 height 35
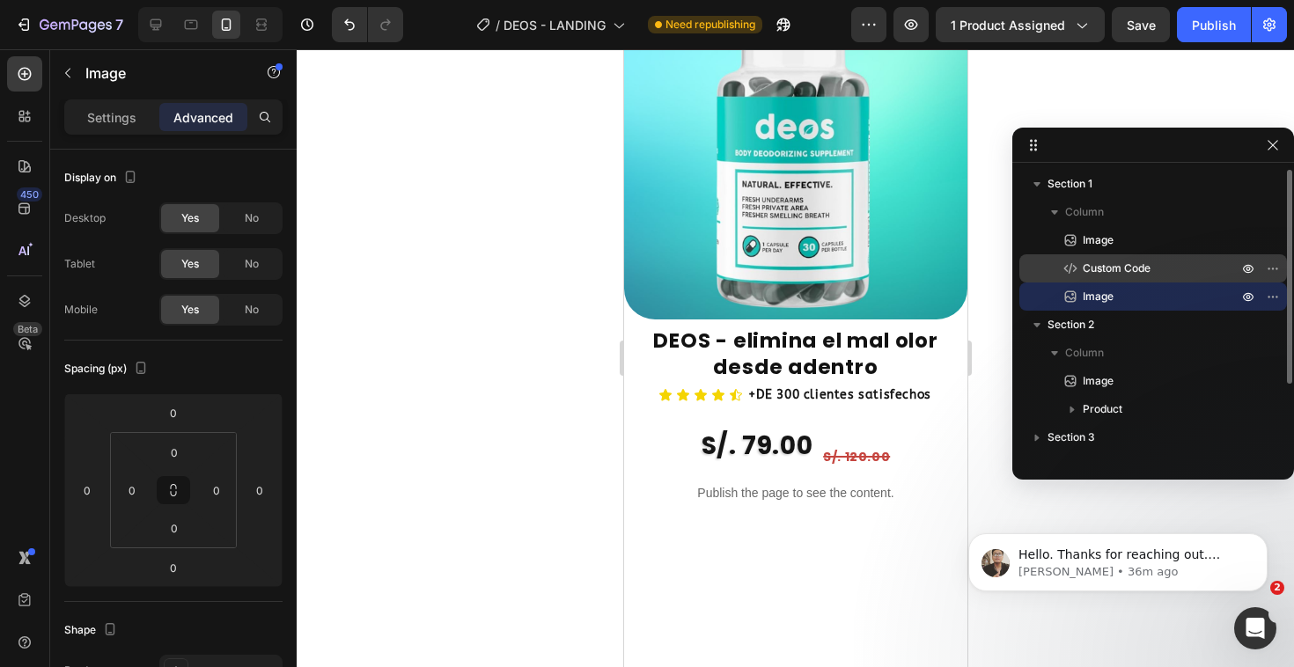
click at [1121, 267] on span "Custom Code" at bounding box center [1116, 269] width 68 height 18
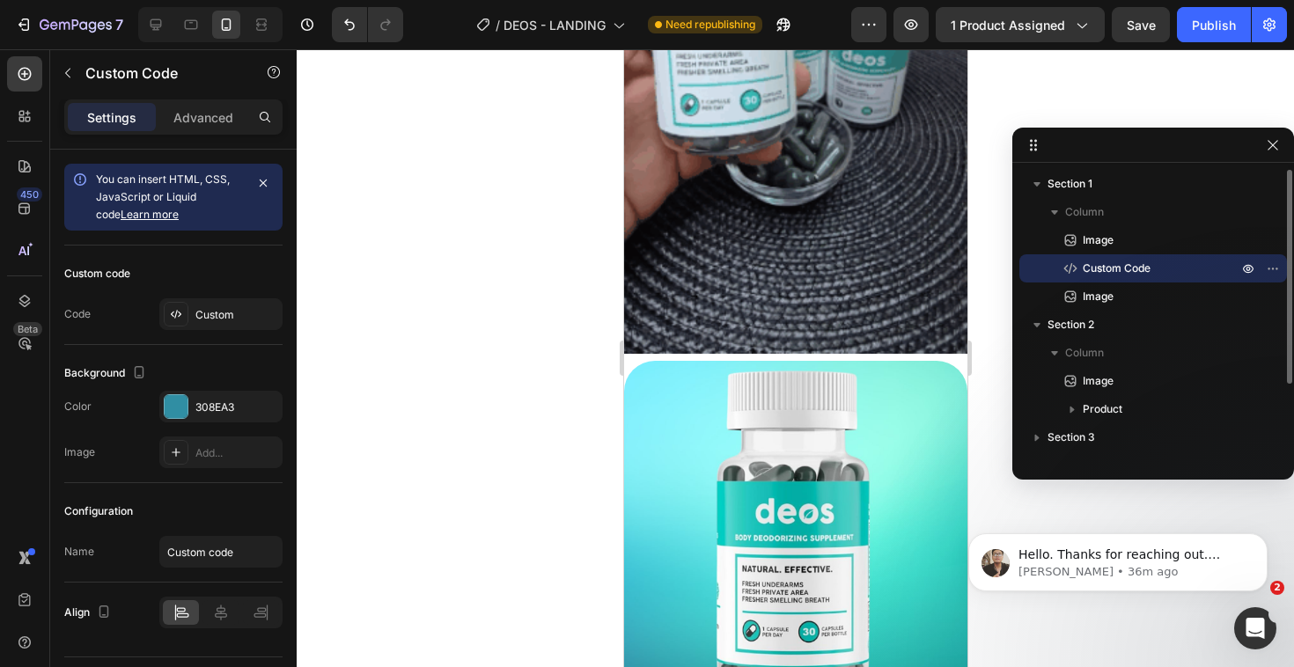
scroll to position [387, 0]
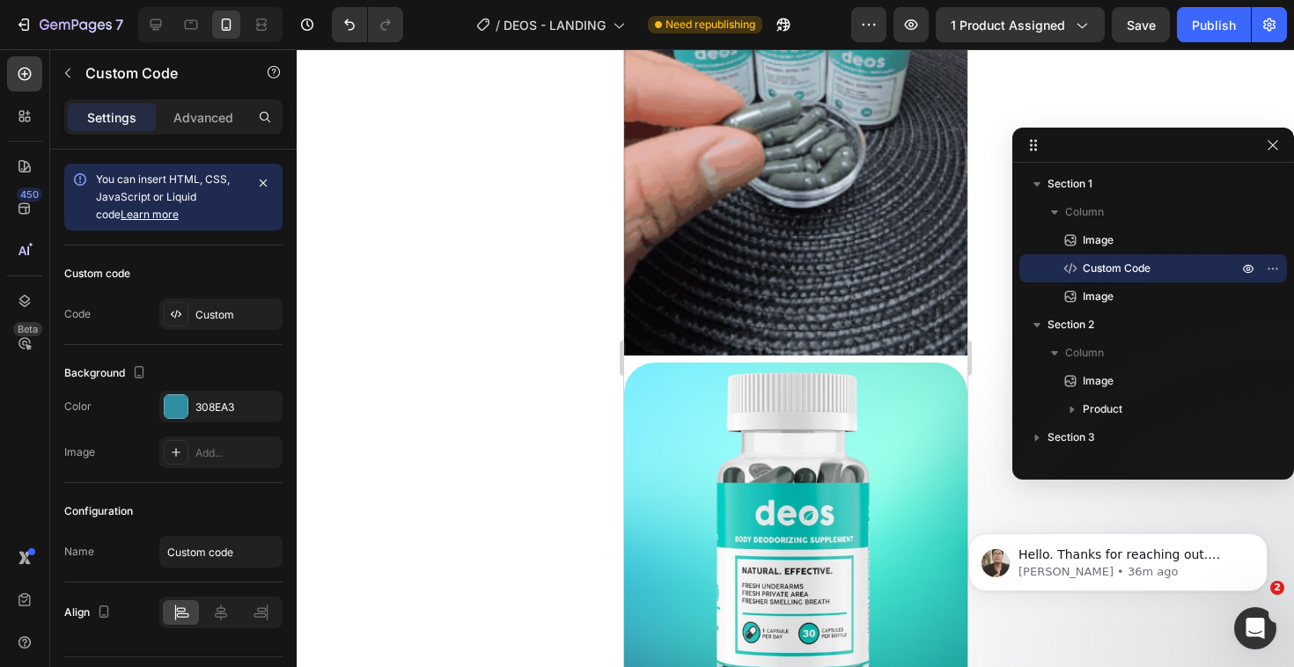
click at [504, 420] on div at bounding box center [795, 358] width 997 height 618
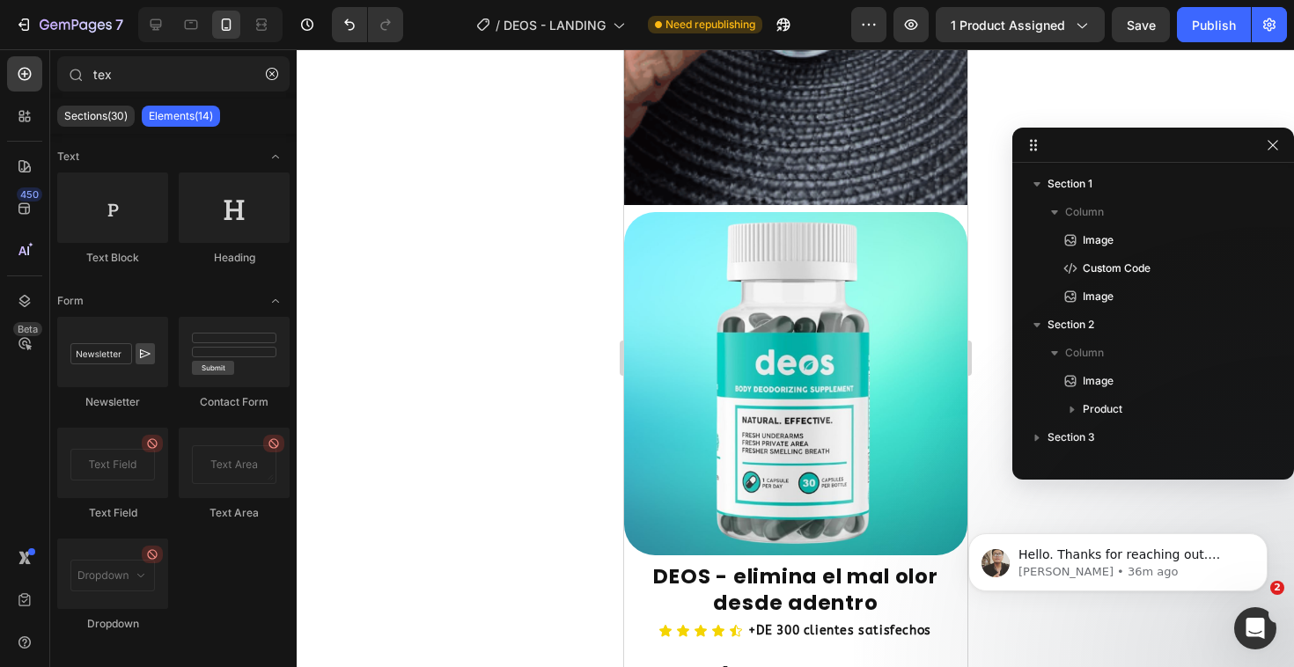
scroll to position [540, 0]
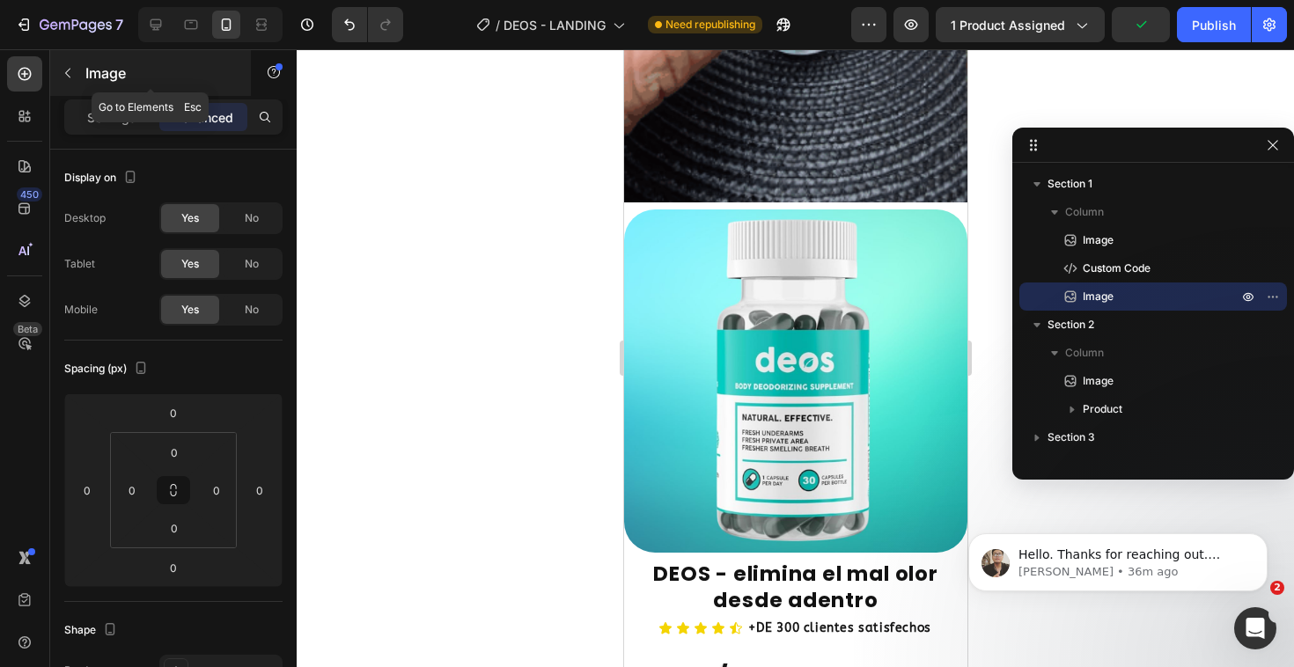
click at [74, 76] on icon "button" at bounding box center [68, 73] width 14 height 14
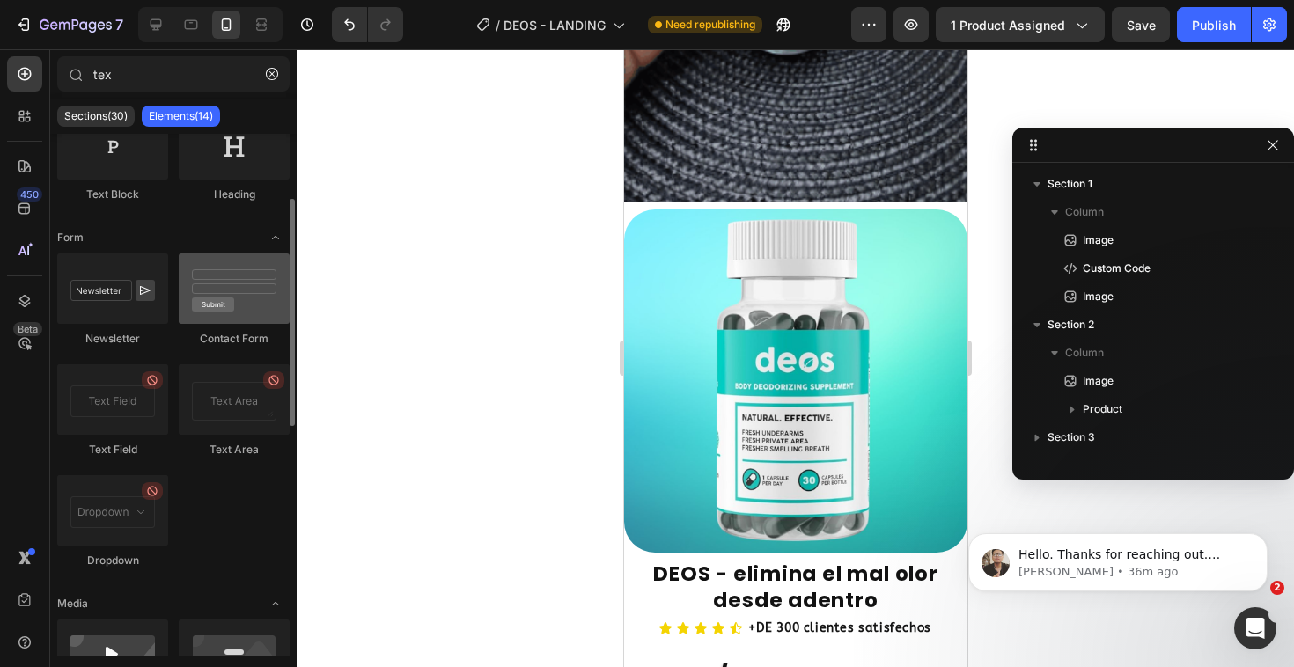
scroll to position [186, 0]
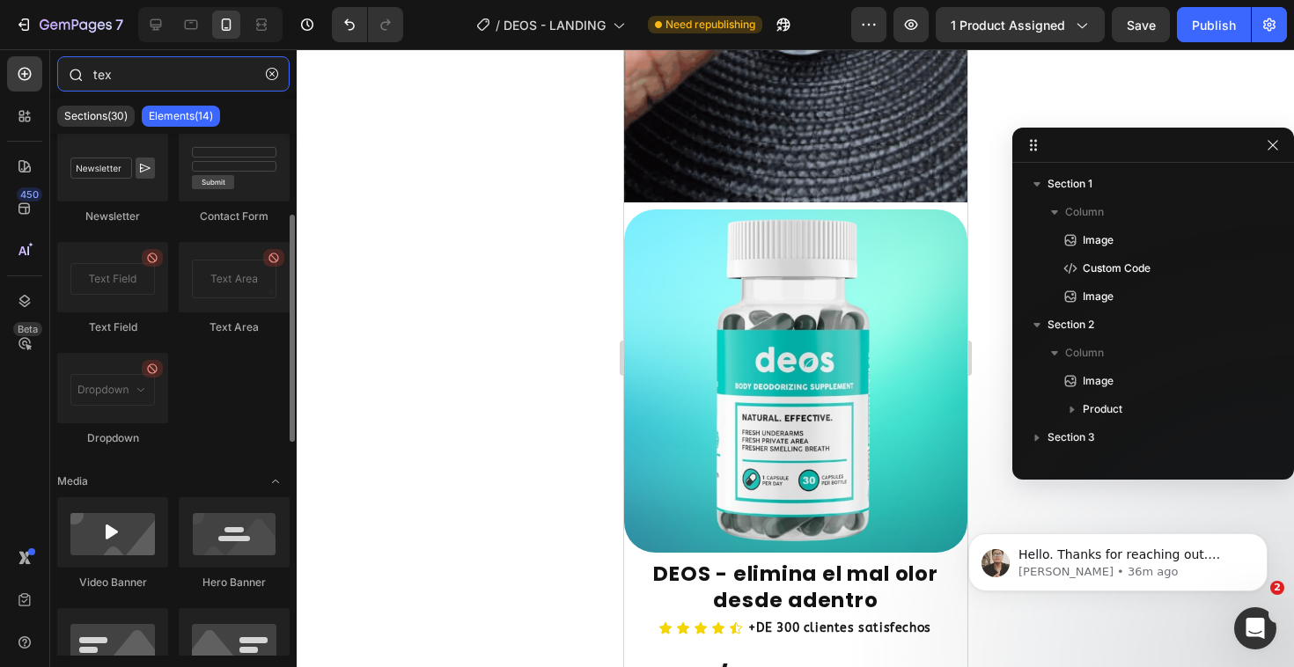
click at [158, 85] on input "tex" at bounding box center [173, 73] width 232 height 35
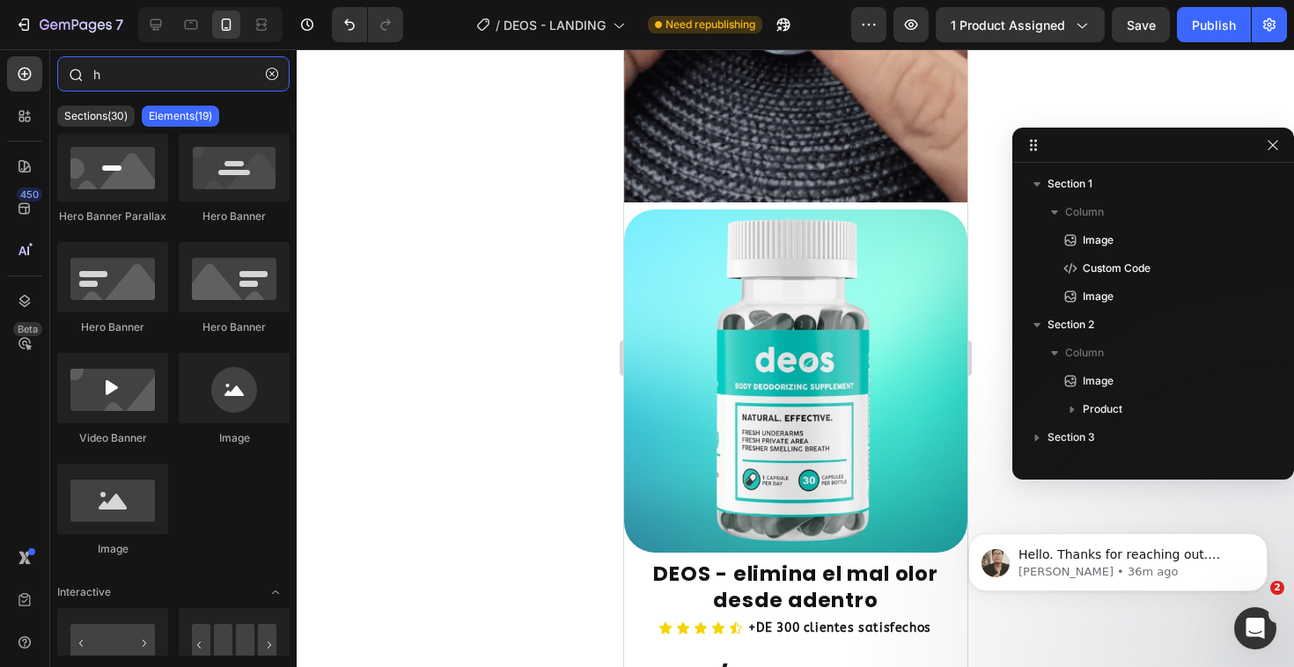
scroll to position [0, 0]
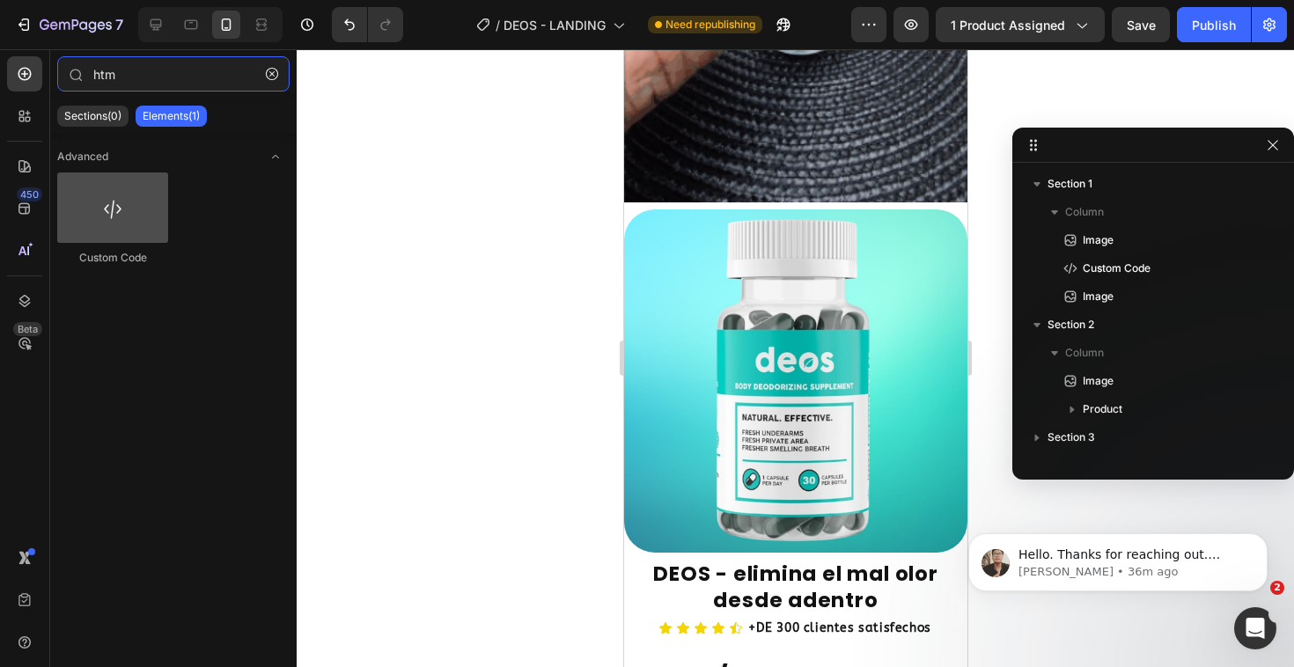
type input "htm"
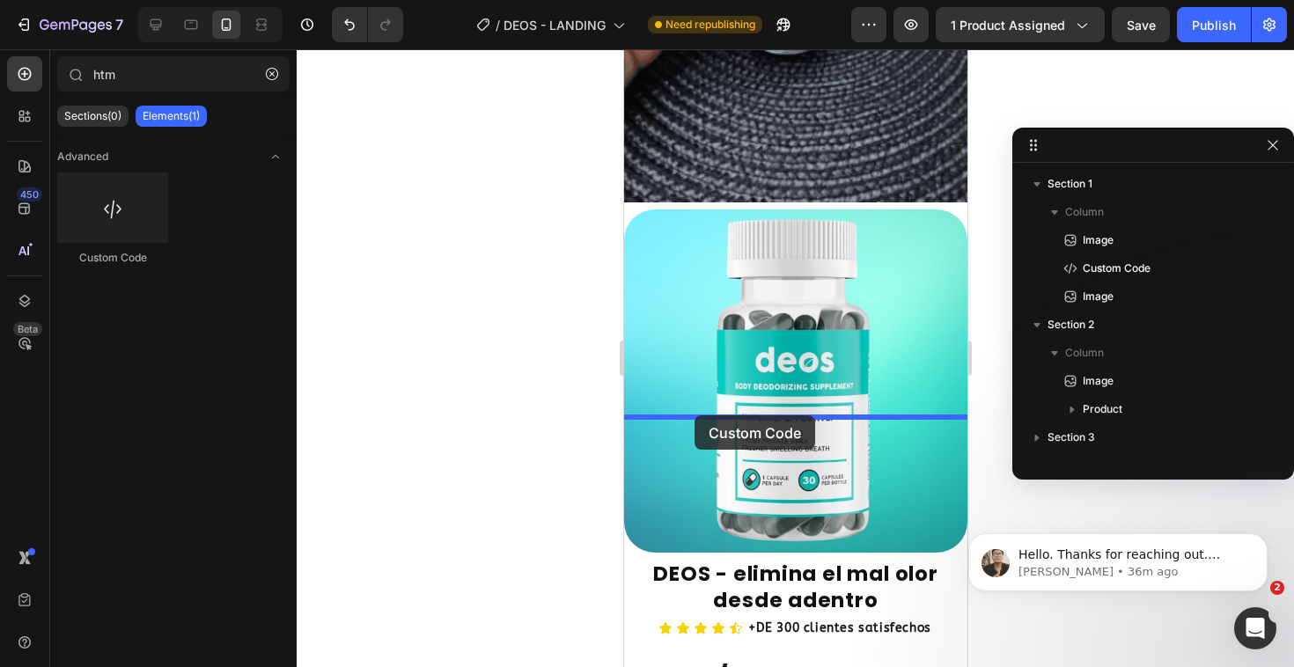
drag, startPoint x: 718, startPoint y: 278, endPoint x: 693, endPoint y: 415, distance: 139.5
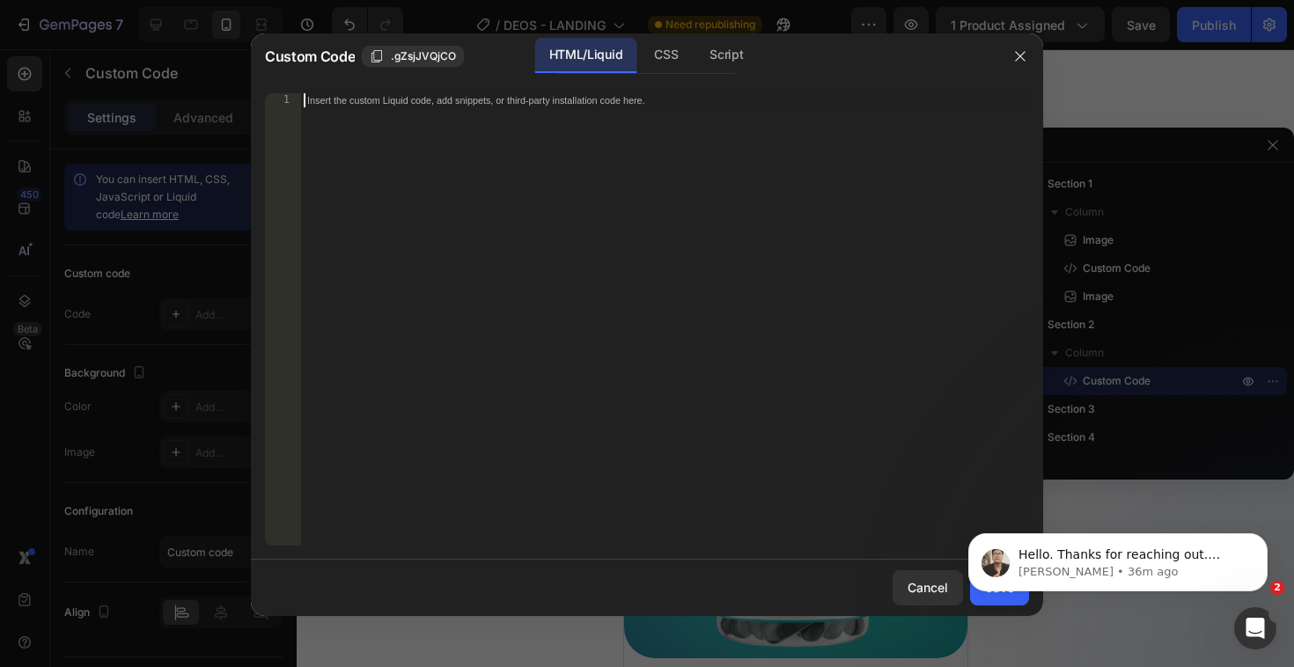
click at [726, 178] on div "Insert the custom Liquid code, add snippets, or third-party installation code h…" at bounding box center [664, 333] width 729 height 481
paste textarea "[URL][DOMAIN_NAME]"
type textarea "[URL][DOMAIN_NAME]"
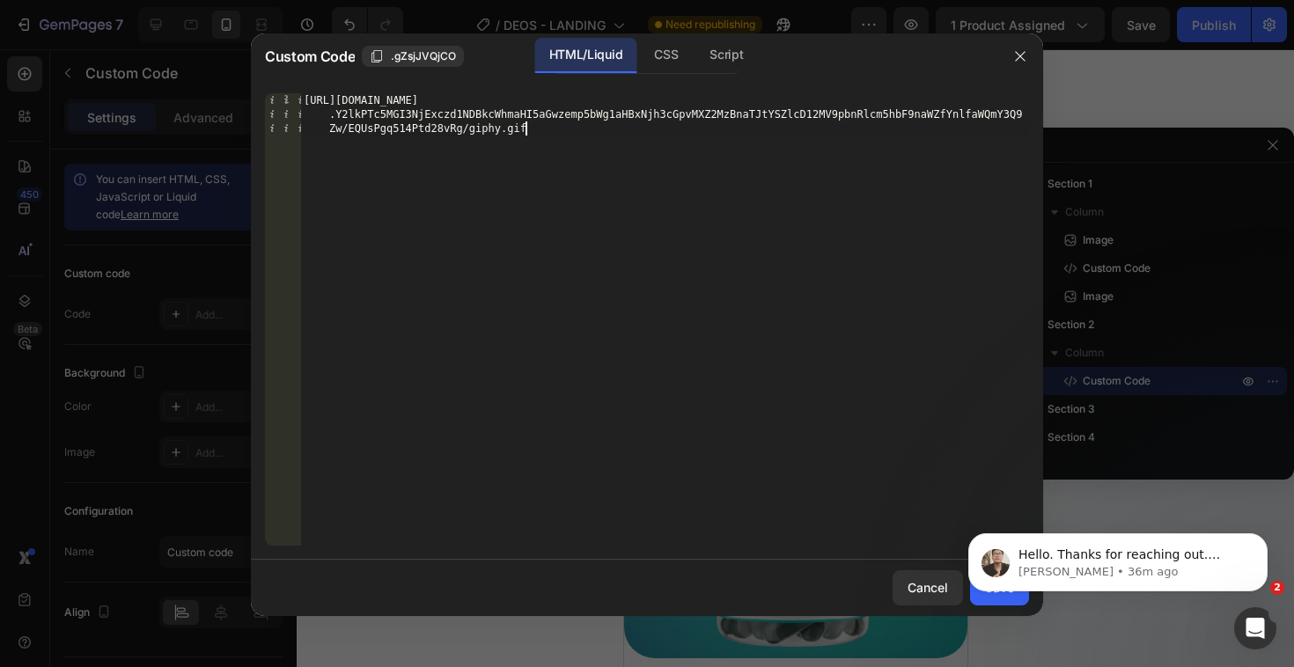
click at [972, 566] on body "Hello. Thanks for reaching out. [PERSON_NAME] from the GemPages Support team is…" at bounding box center [1118, 520] width 338 height 183
click at [995, 603] on body "Hello. Thanks for reaching out. [PERSON_NAME] from the GemPages Support team is…" at bounding box center [1118, 557] width 338 height 109
click at [1258, 540] on icon "Dismiss notification" at bounding box center [1263, 538] width 10 height 10
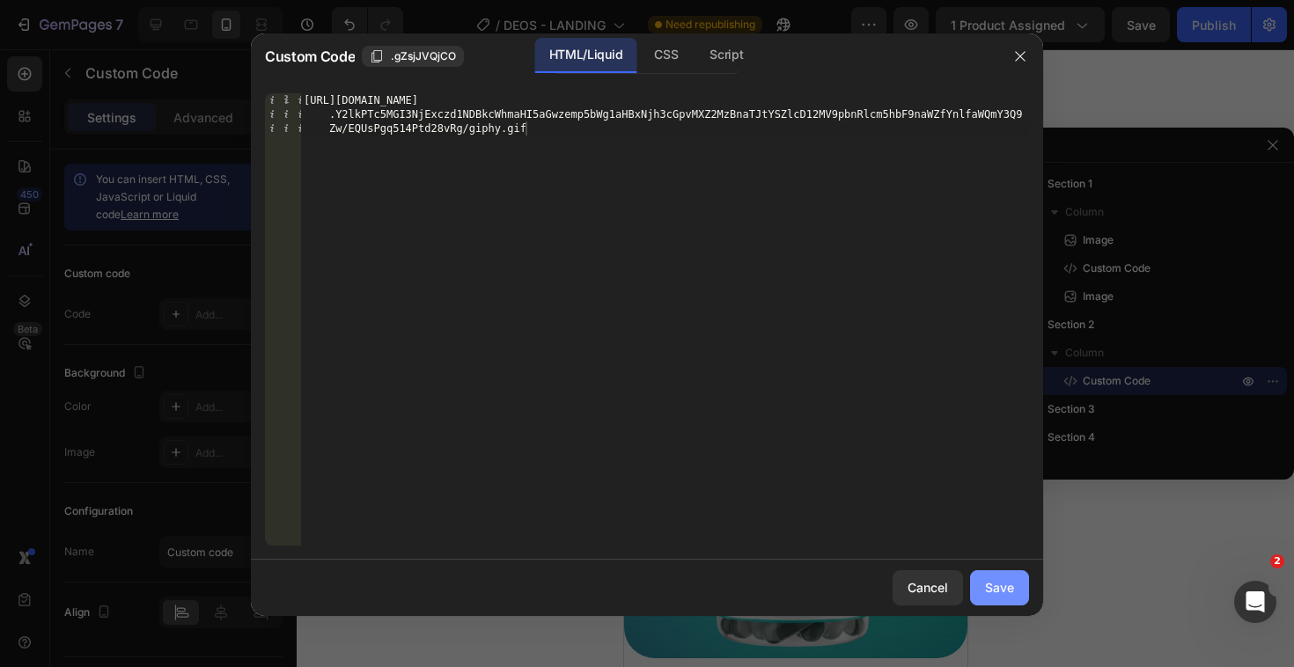
click at [1007, 584] on div "Save" at bounding box center [999, 587] width 29 height 18
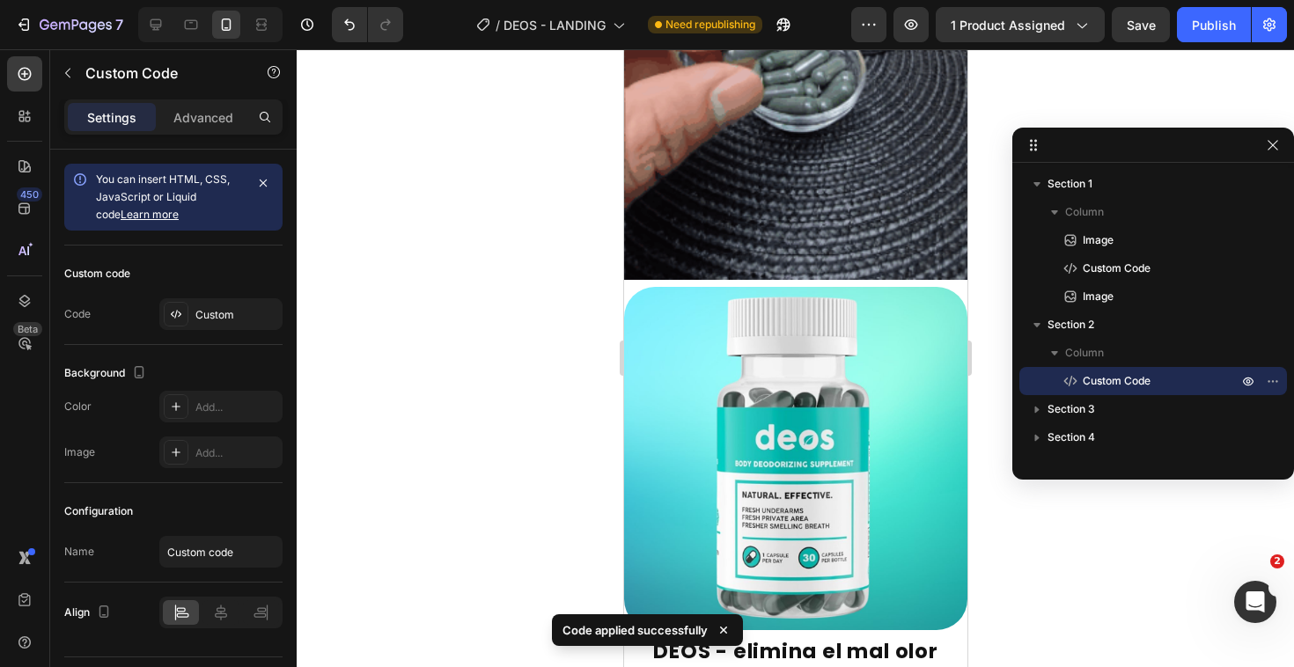
click at [488, 452] on div at bounding box center [795, 358] width 997 height 618
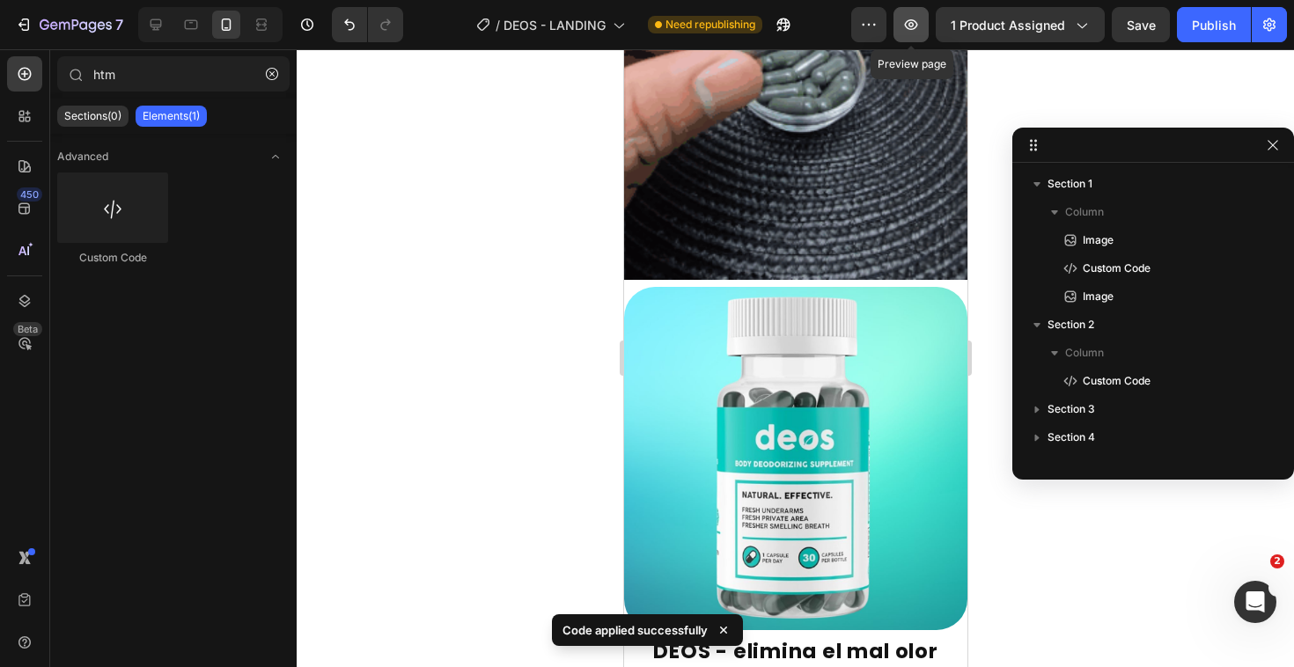
click at [920, 26] on icon "button" at bounding box center [911, 25] width 18 height 18
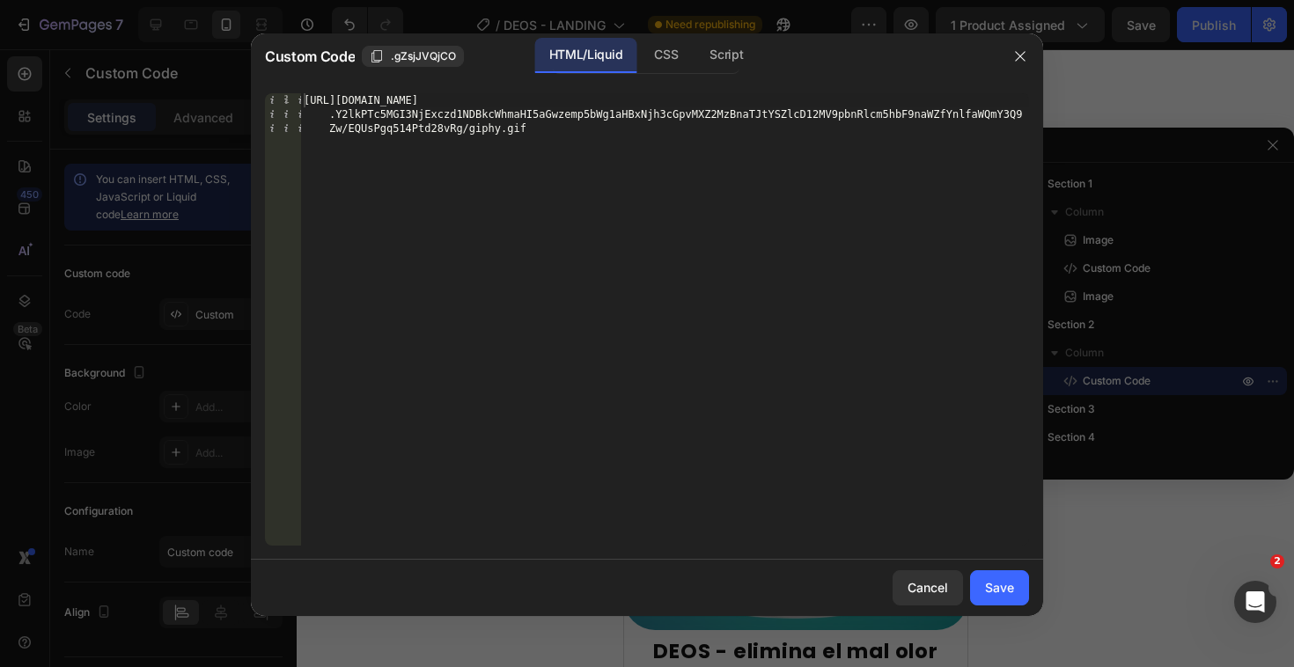
type textarea "[URL][DOMAIN_NAME]"
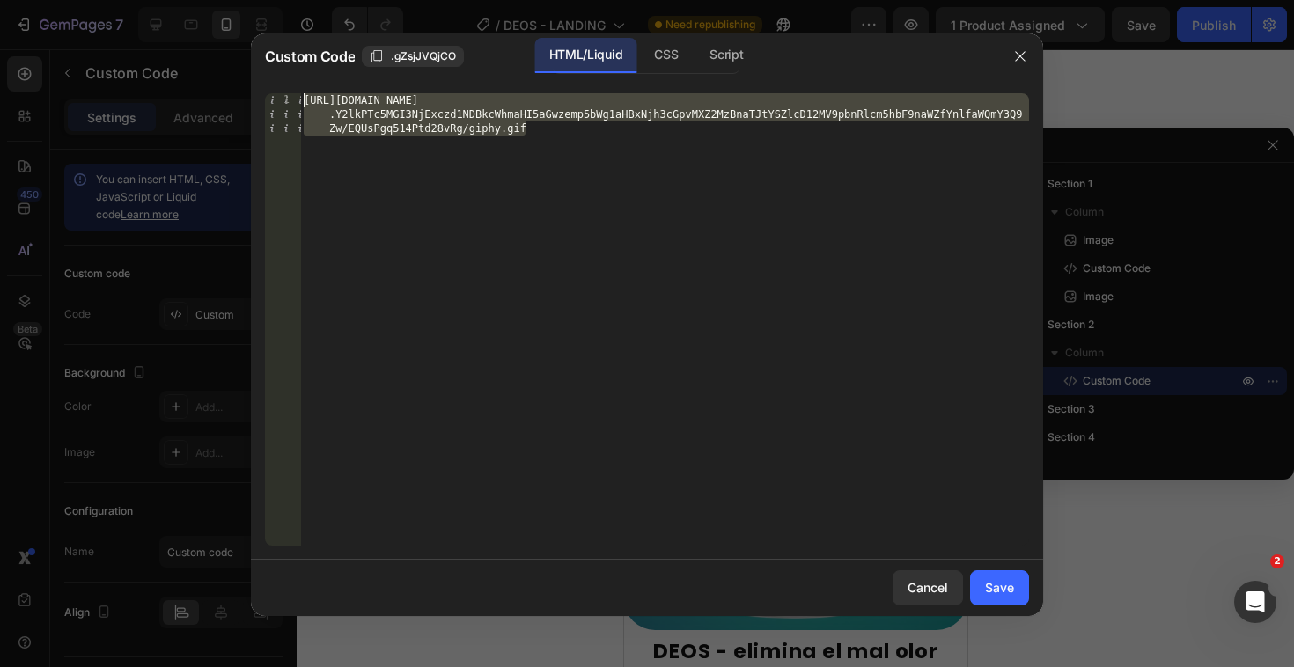
drag, startPoint x: 617, startPoint y: 236, endPoint x: 286, endPoint y: 80, distance: 365.7
click at [286, 80] on div "[URL][DOMAIN_NAME] 1 [URL][DOMAIN_NAME] .Y2lkPTc5MGI3NjExczd1NDBkcWhmaHI5aGwzem…" at bounding box center [647, 319] width 792 height 481
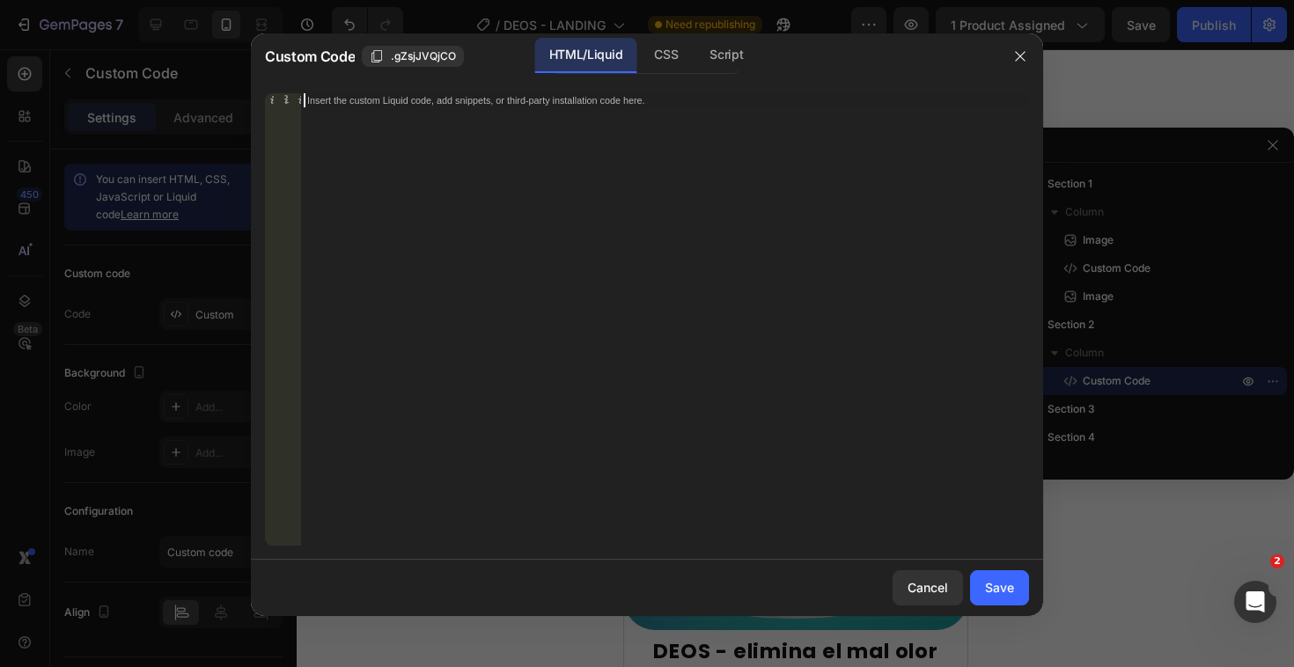
paste textarea "/>"
type textarea "/>"
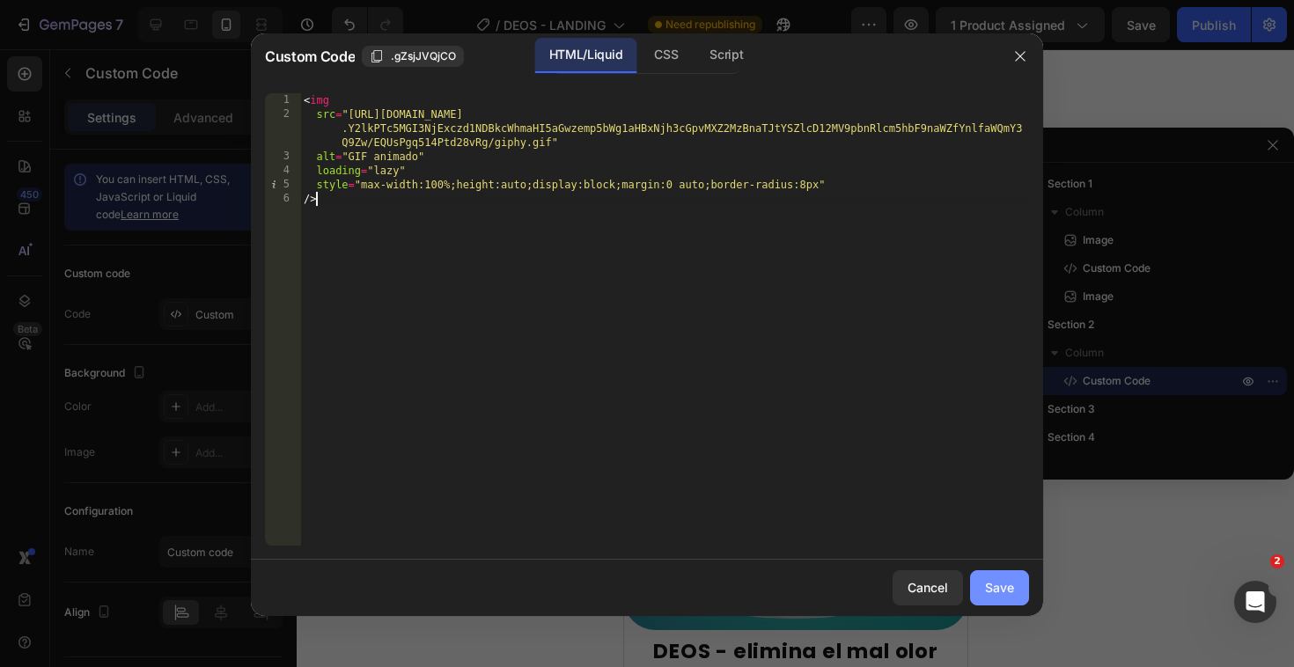
click at [1010, 595] on div "Save" at bounding box center [999, 587] width 29 height 18
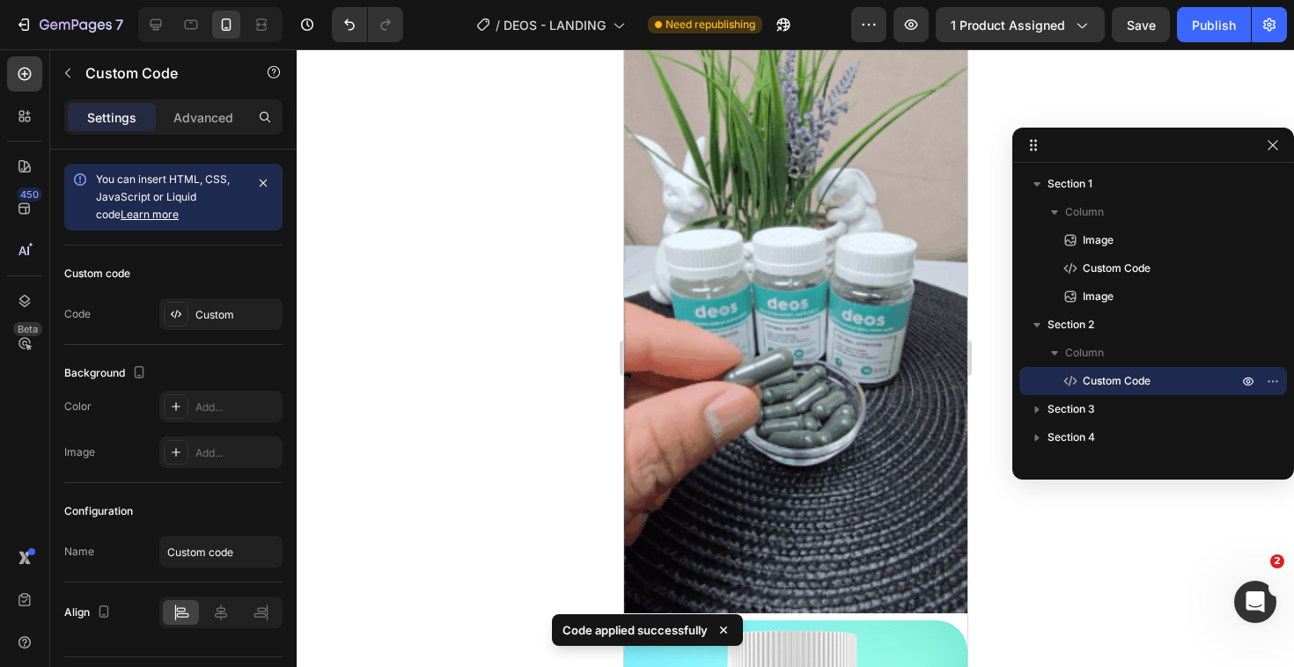
scroll to position [1034, 0]
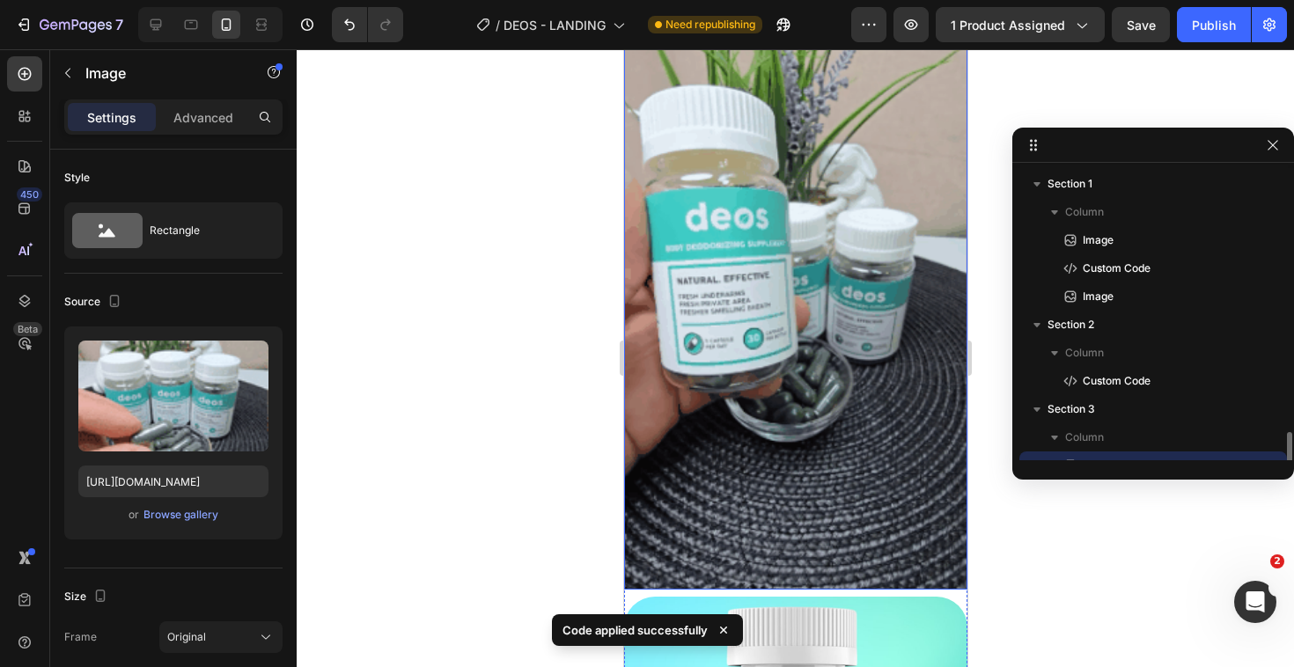
click at [818, 471] on img at bounding box center [794, 285] width 343 height 611
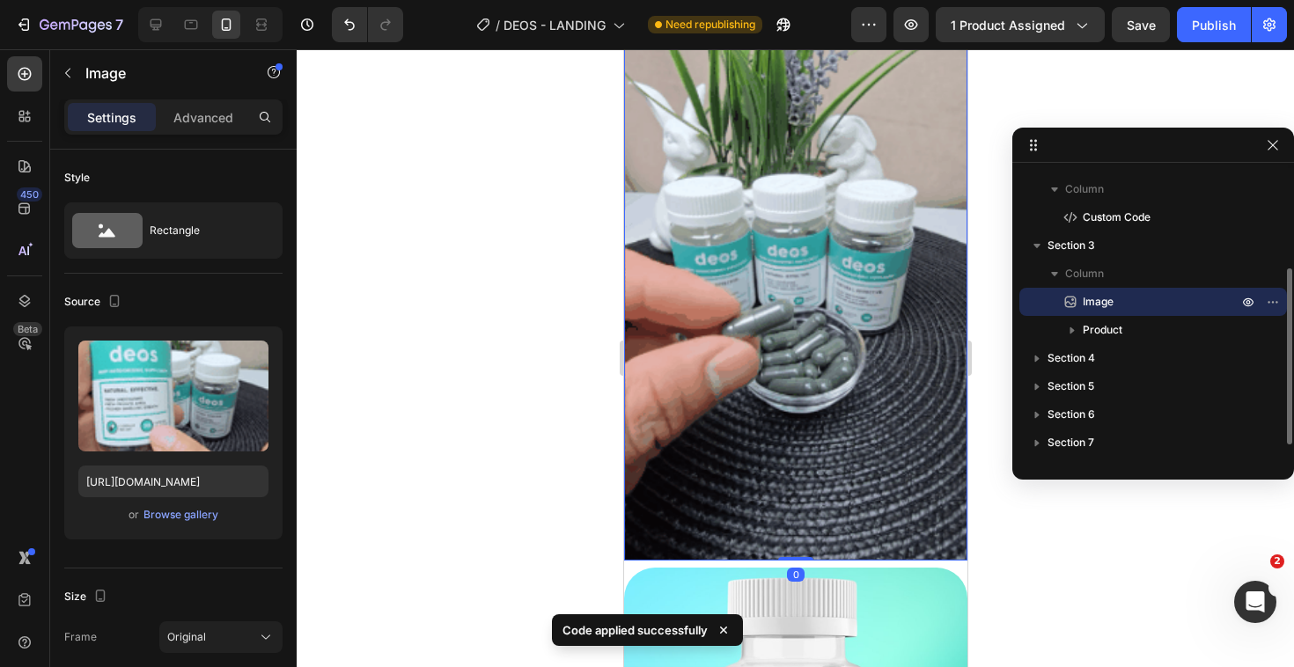
scroll to position [1069, 0]
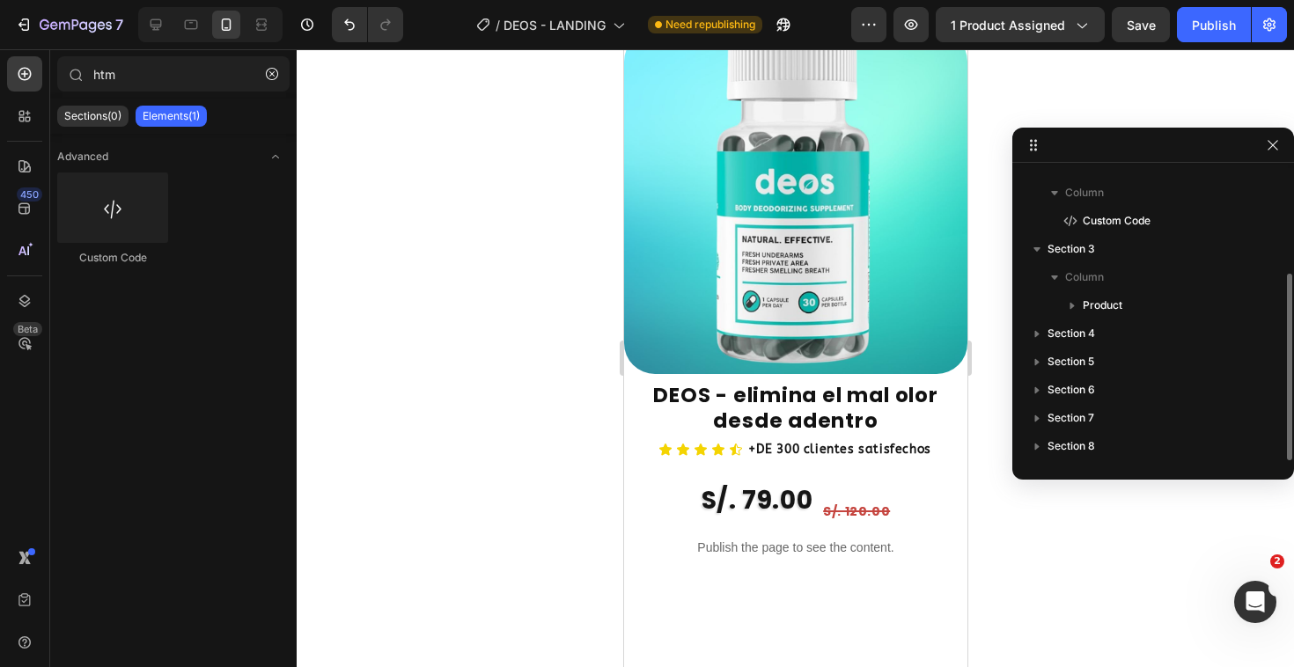
scroll to position [972, 0]
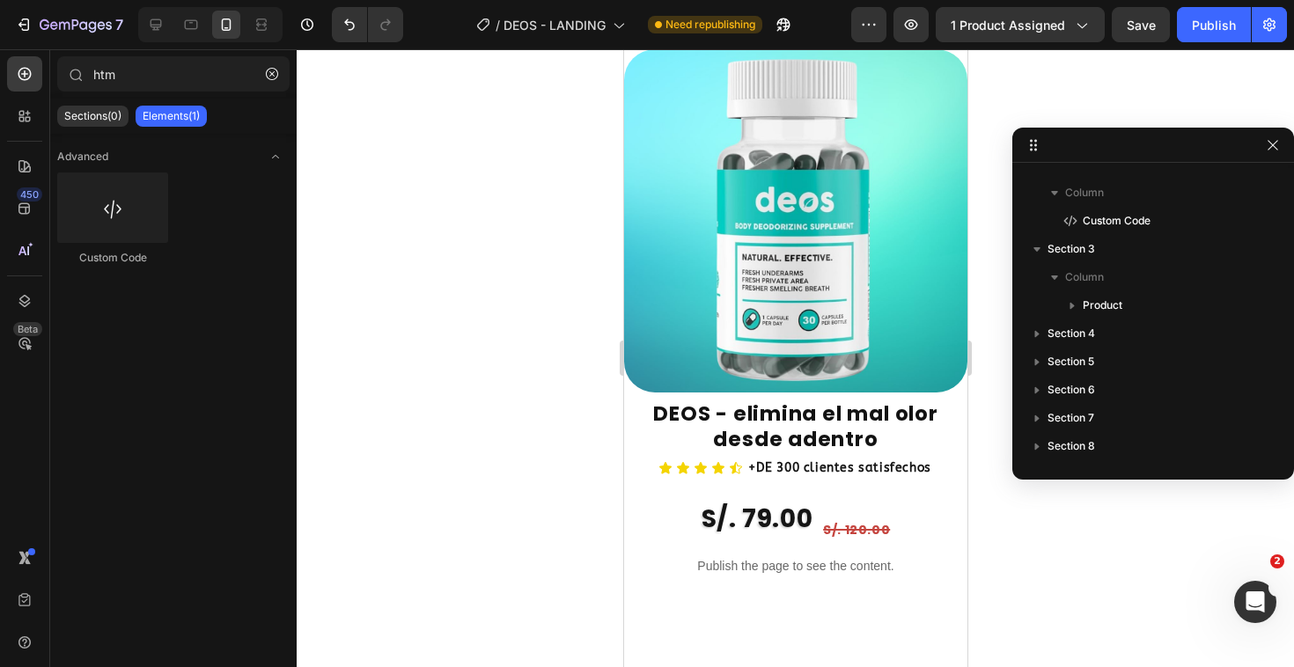
click at [652, 14] on div at bounding box center [794, 14] width 343 height 0
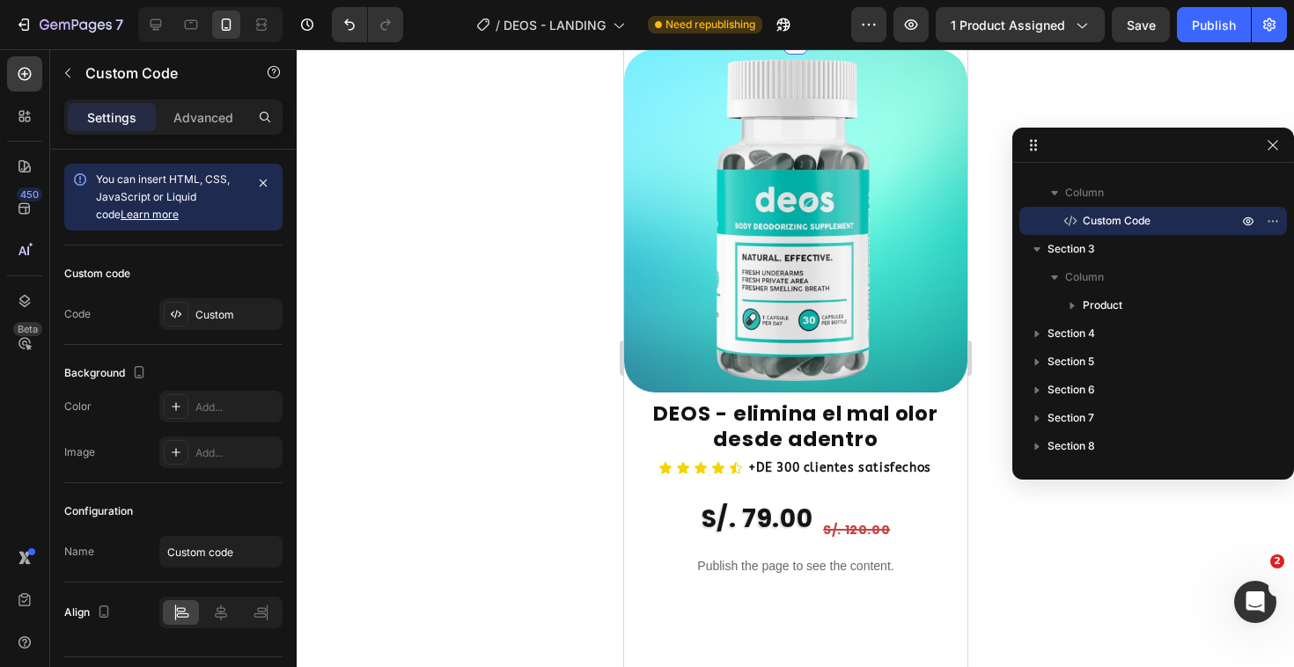
click at [667, 42] on div "Custom Code 0 Section 2" at bounding box center [794, 14] width 343 height 56
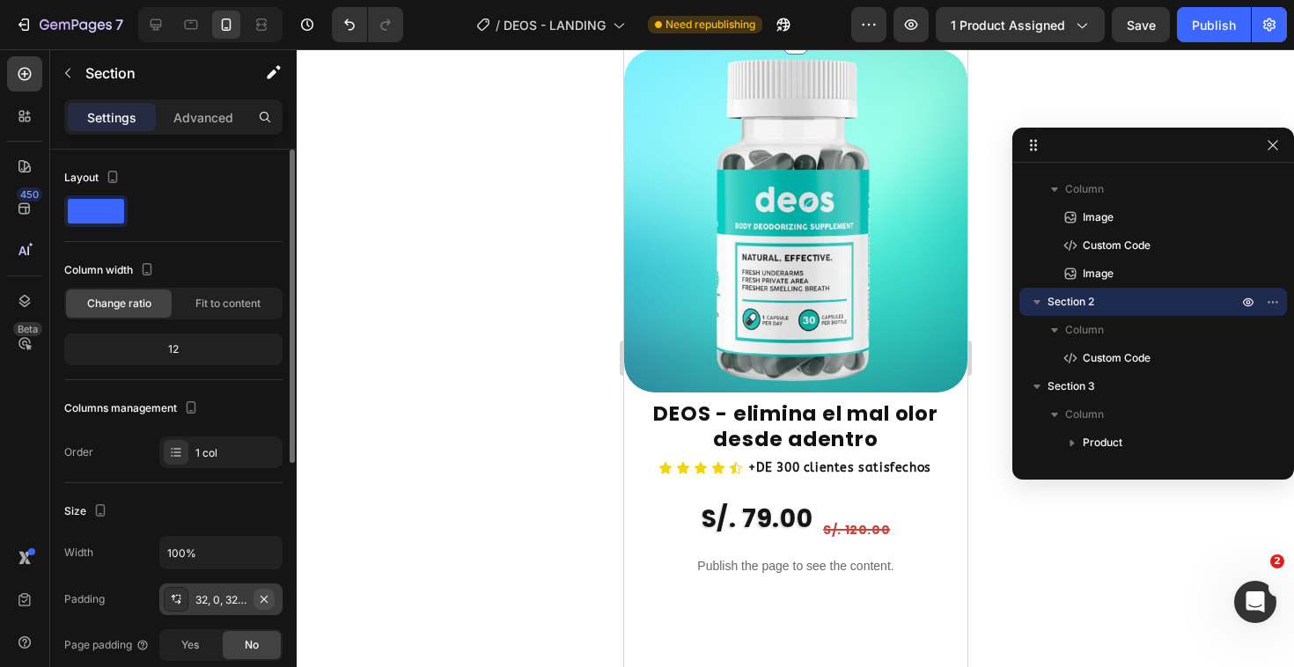
click at [260, 596] on icon "button" at bounding box center [264, 599] width 14 height 14
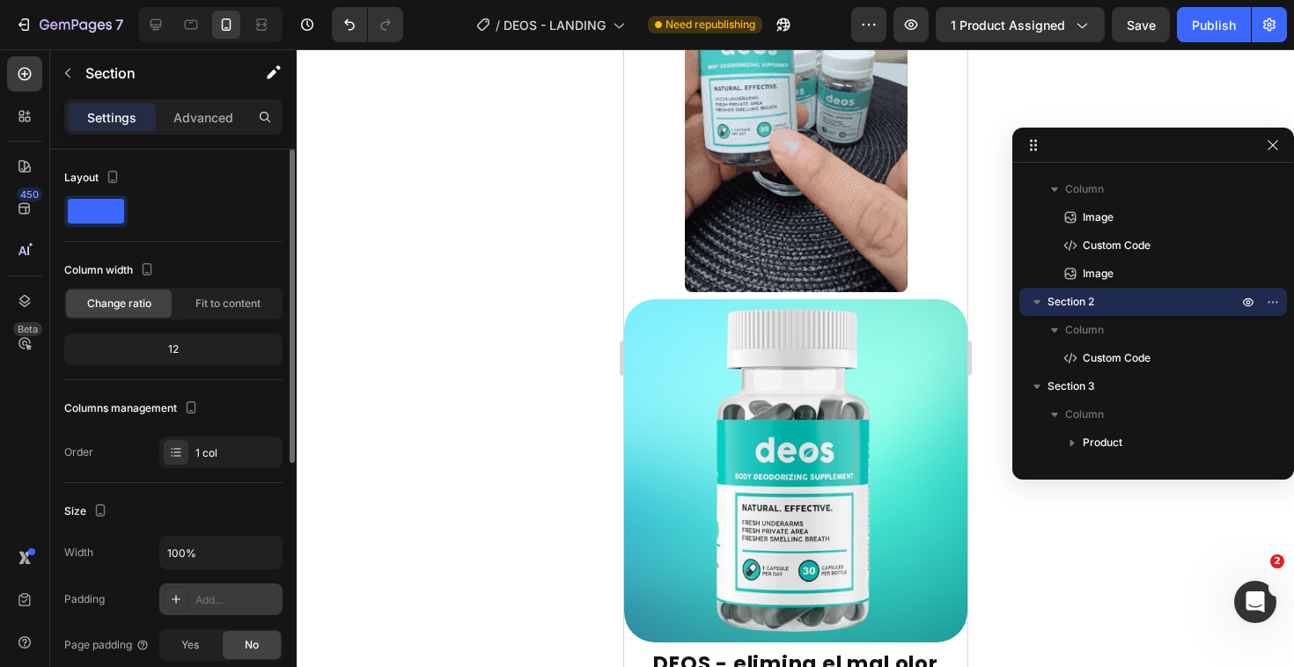
scroll to position [0, 0]
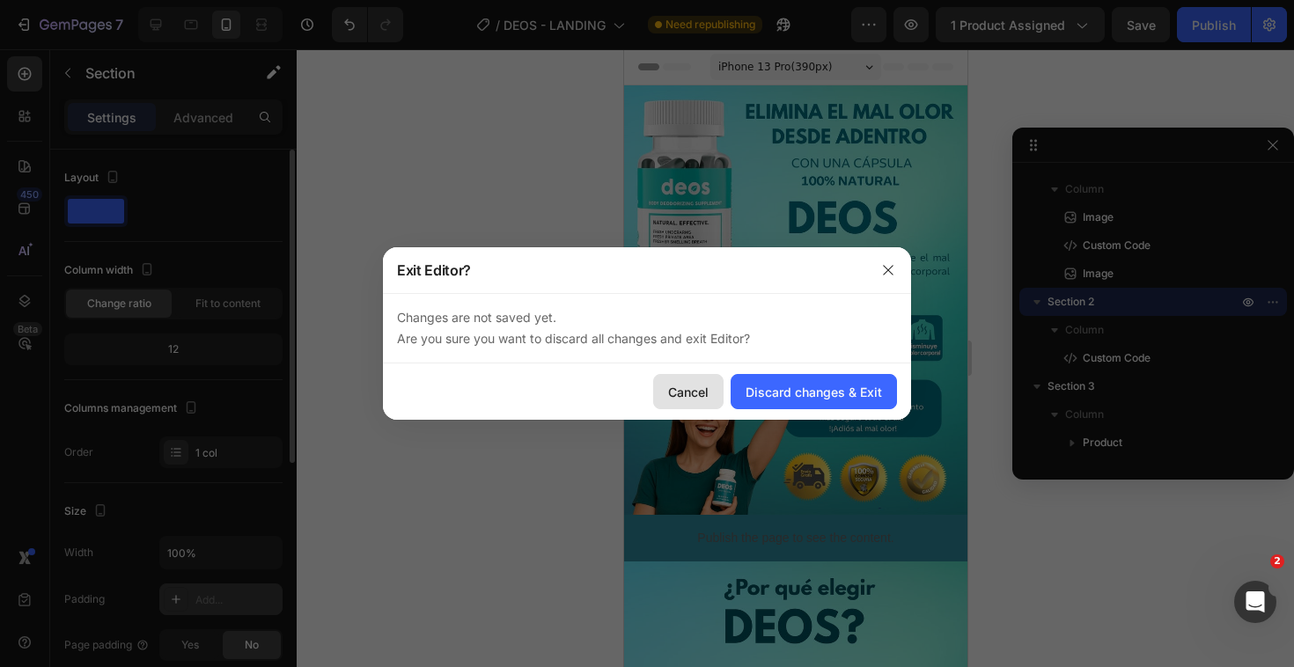
click at [693, 395] on div "Cancel" at bounding box center [688, 392] width 40 height 18
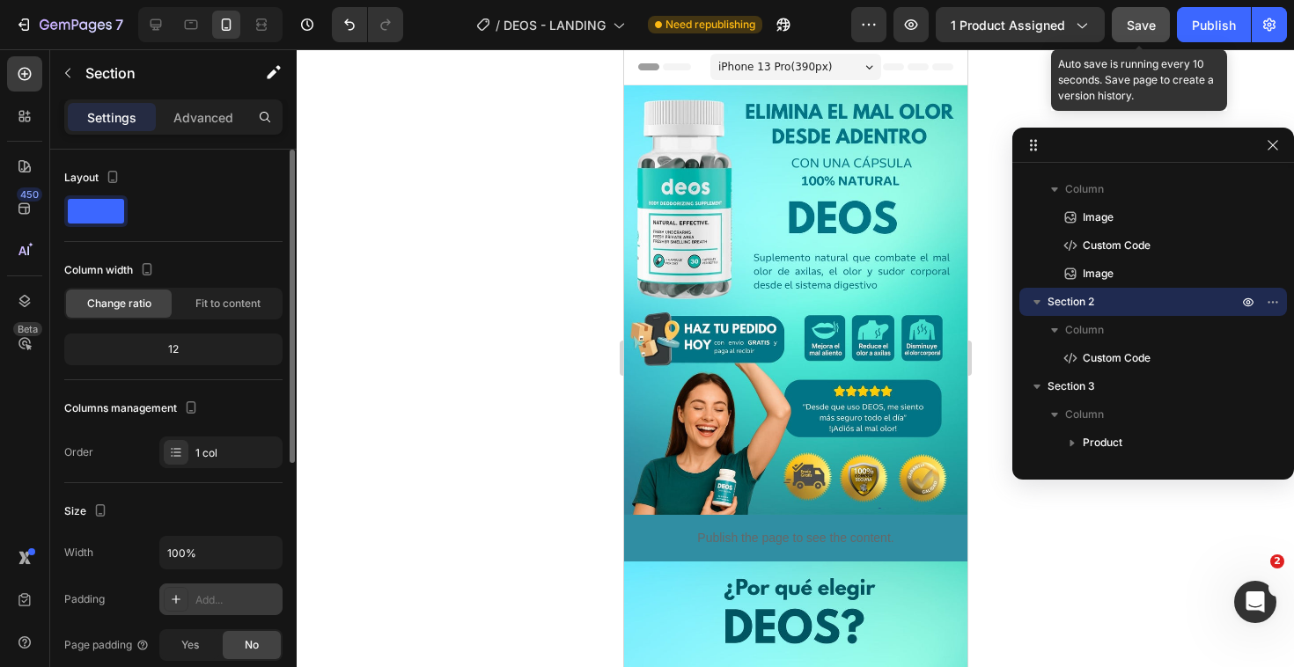
click at [1132, 25] on span "Save" at bounding box center [1140, 25] width 29 height 15
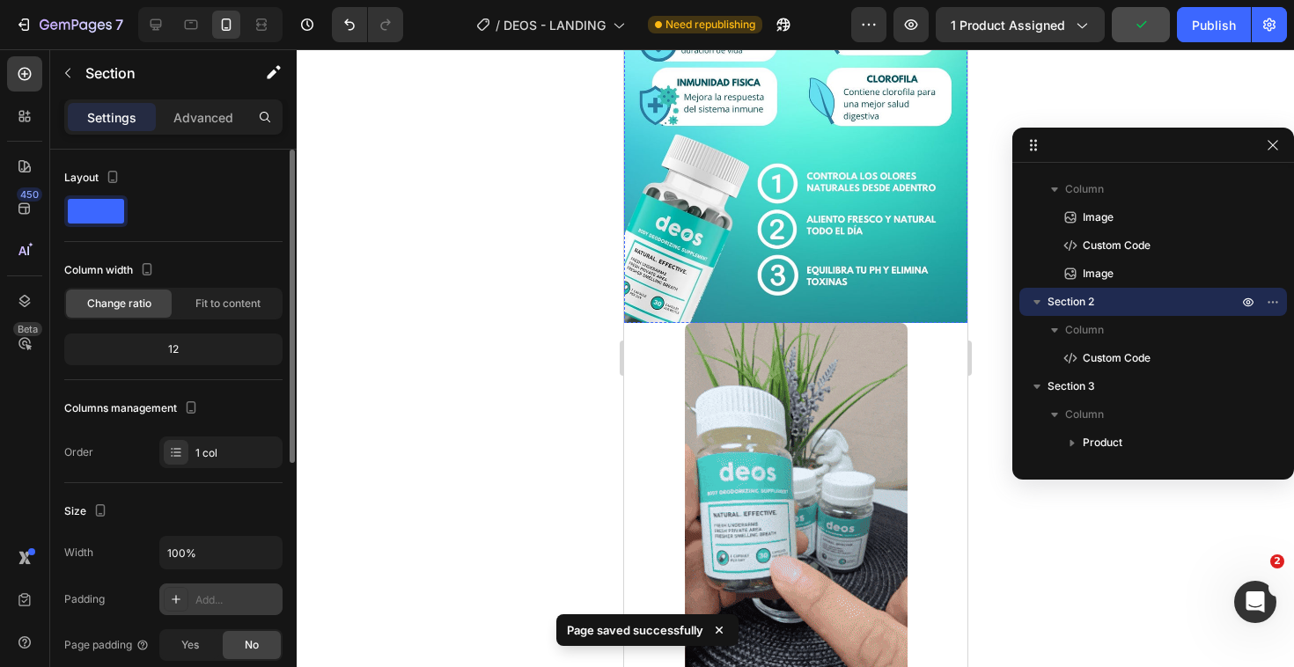
scroll to position [705, 0]
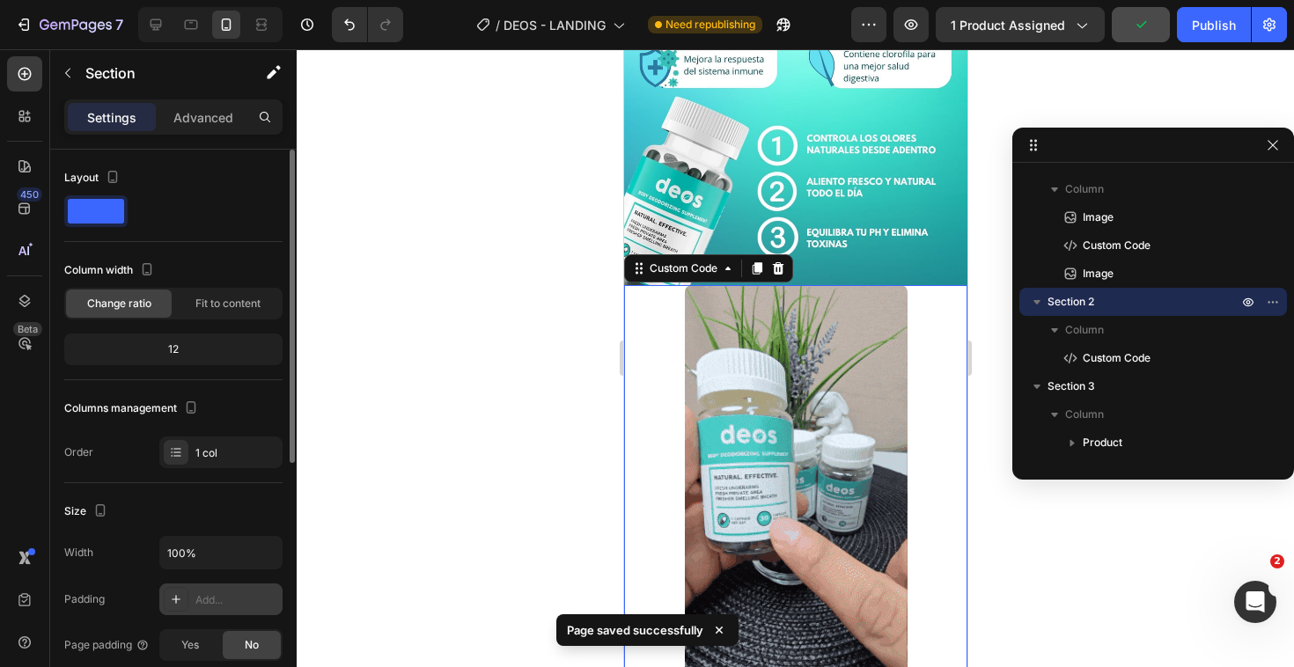
click at [670, 450] on div at bounding box center [794, 483] width 343 height 396
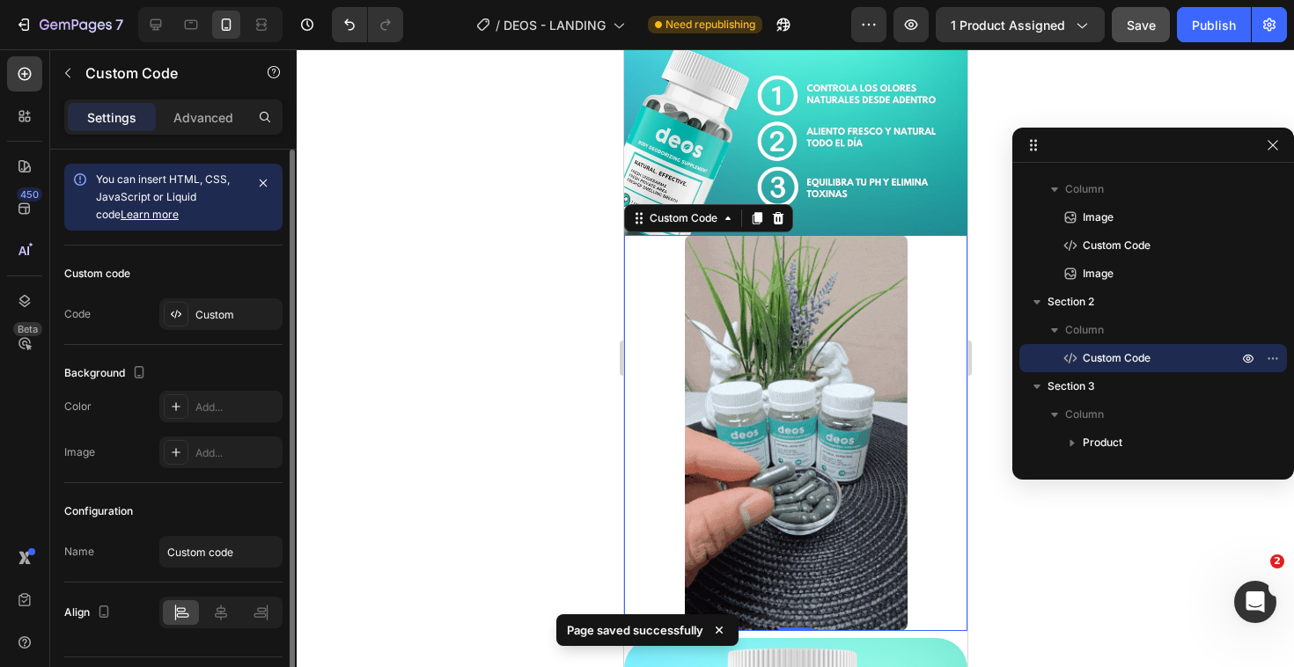
scroll to position [757, 0]
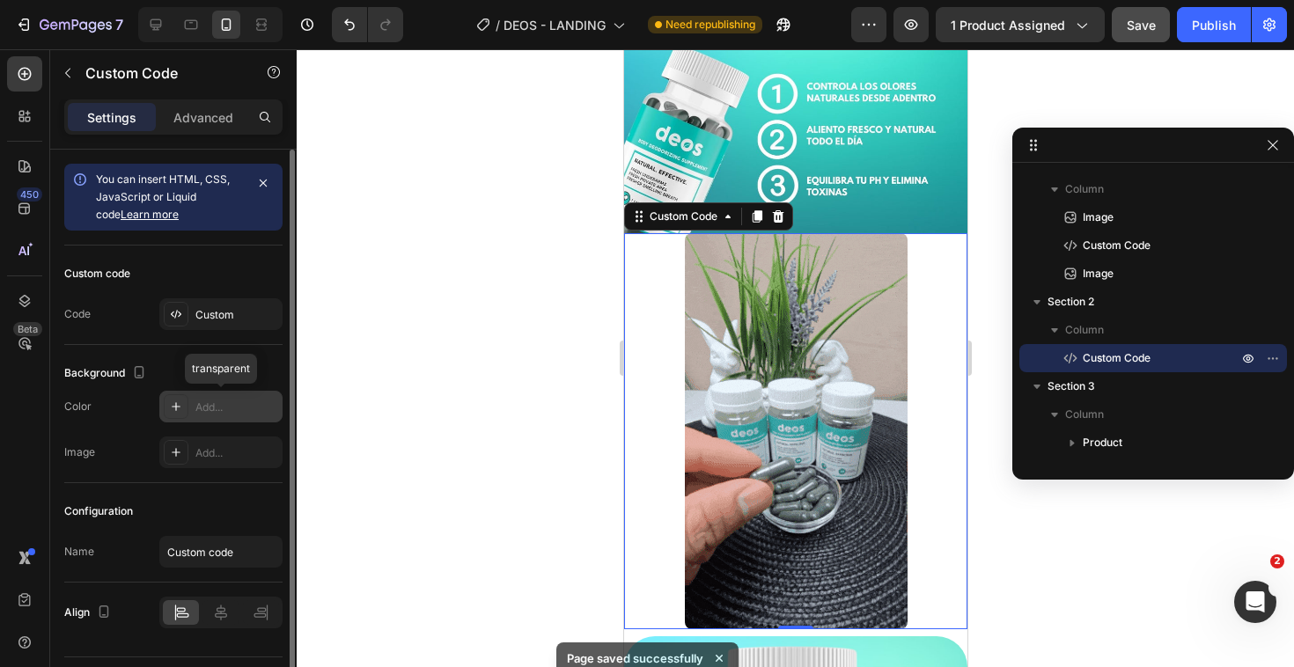
click at [180, 415] on div at bounding box center [176, 406] width 25 height 25
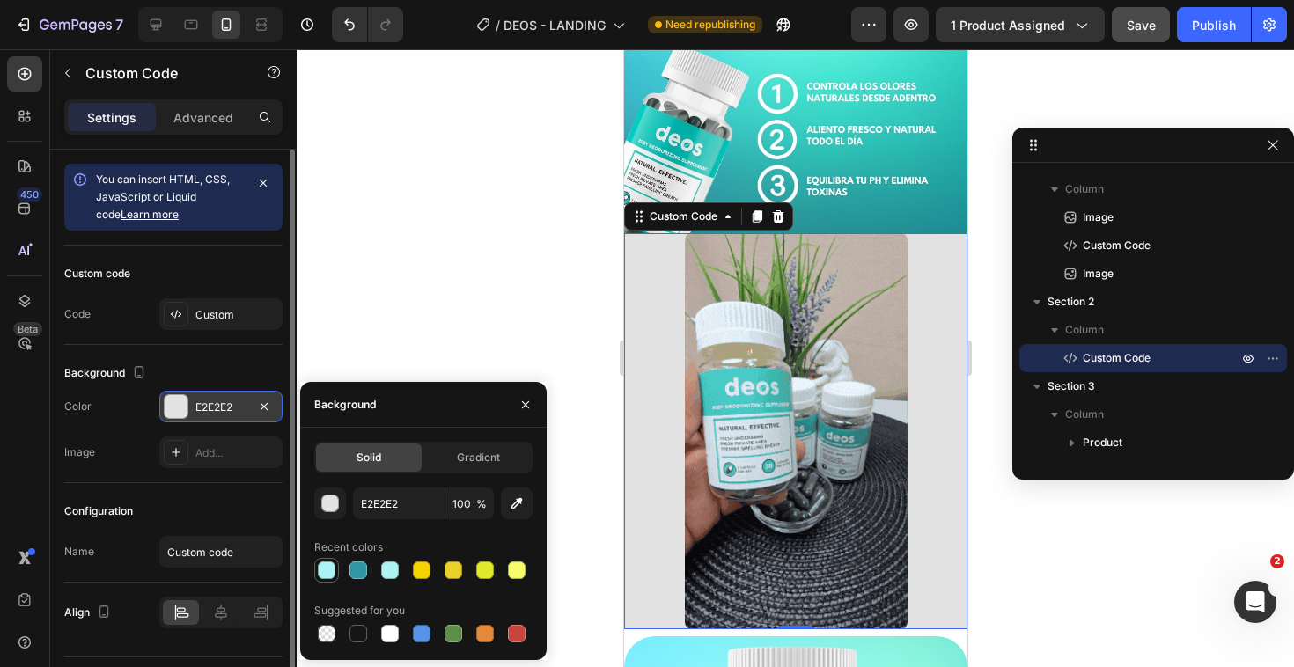
click at [328, 572] on div at bounding box center [327, 570] width 18 height 18
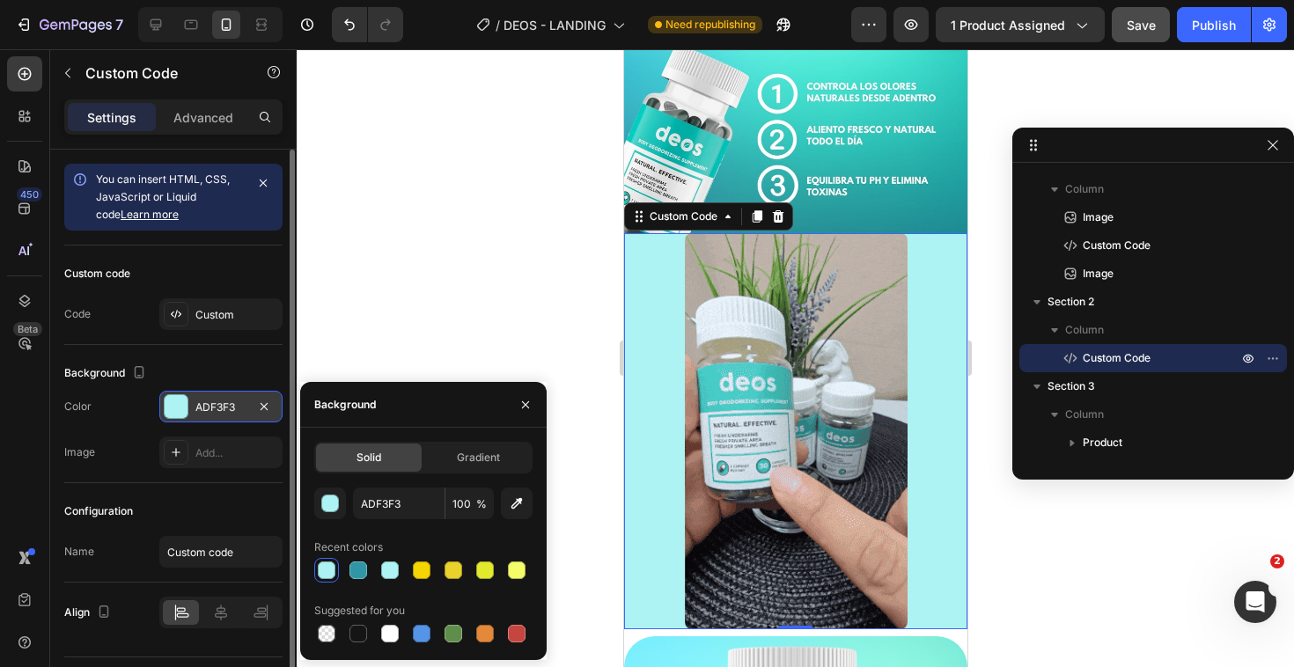
click at [342, 572] on div at bounding box center [423, 570] width 218 height 25
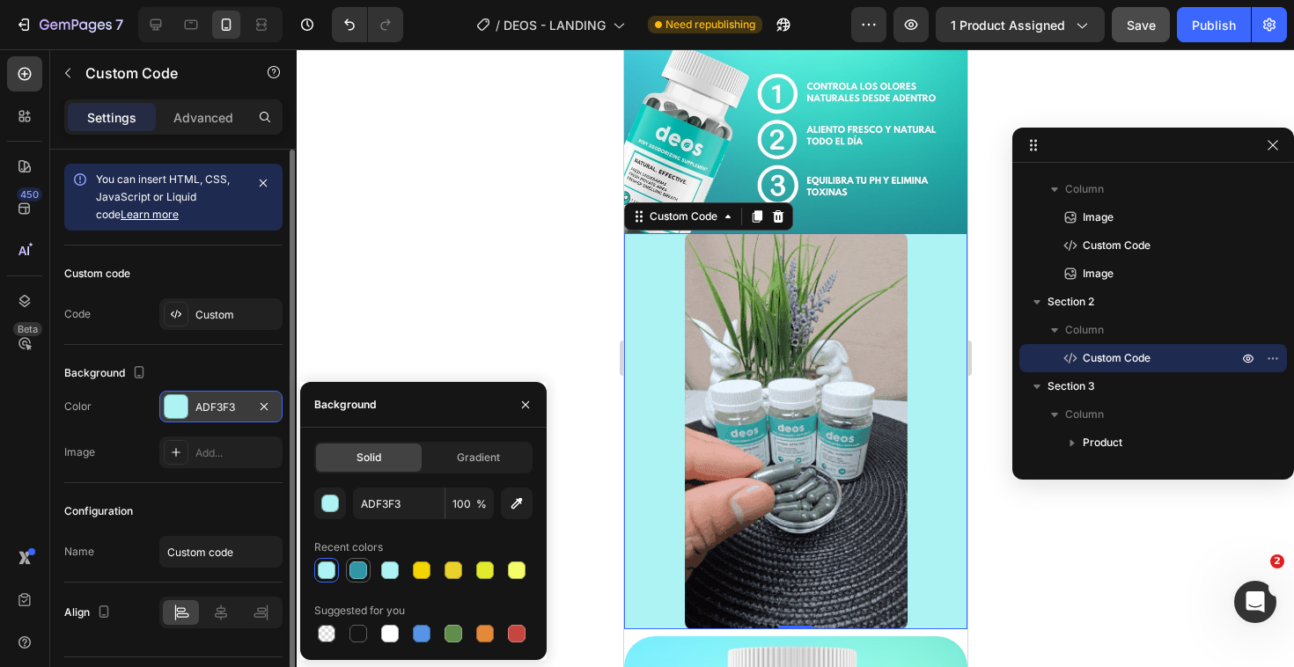
click at [356, 573] on div at bounding box center [358, 570] width 18 height 18
type input "3096A5"
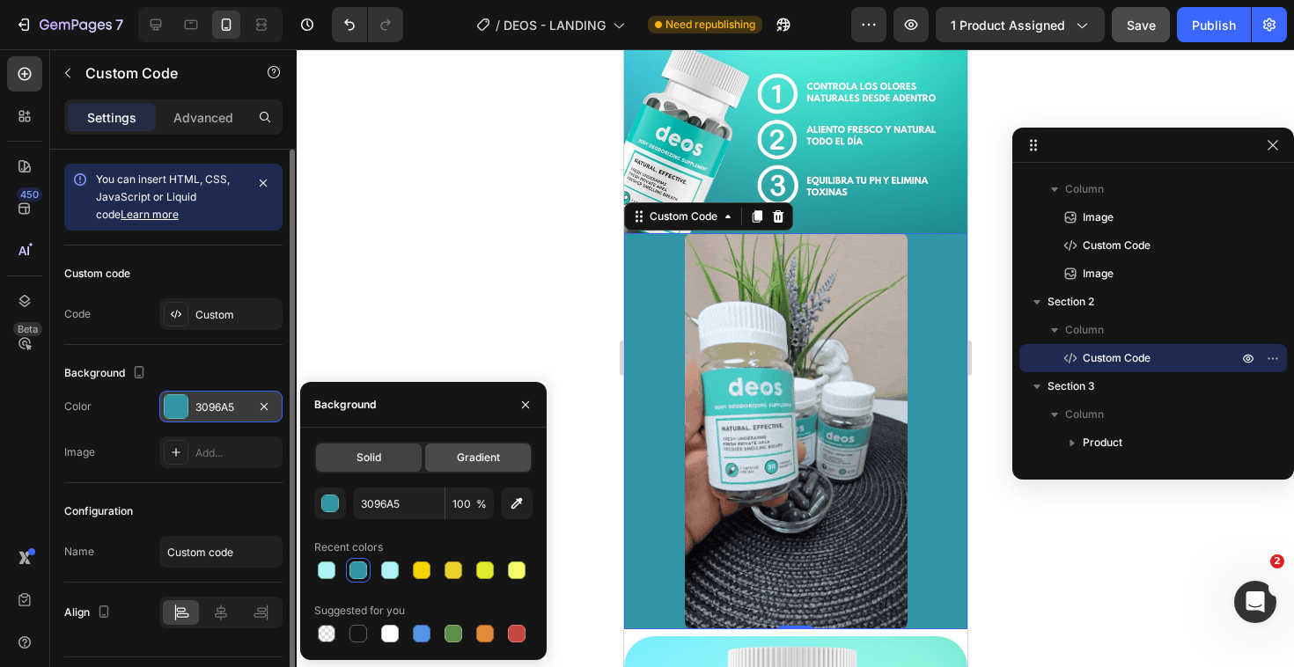
click at [466, 469] on div "Gradient" at bounding box center [478, 458] width 106 height 28
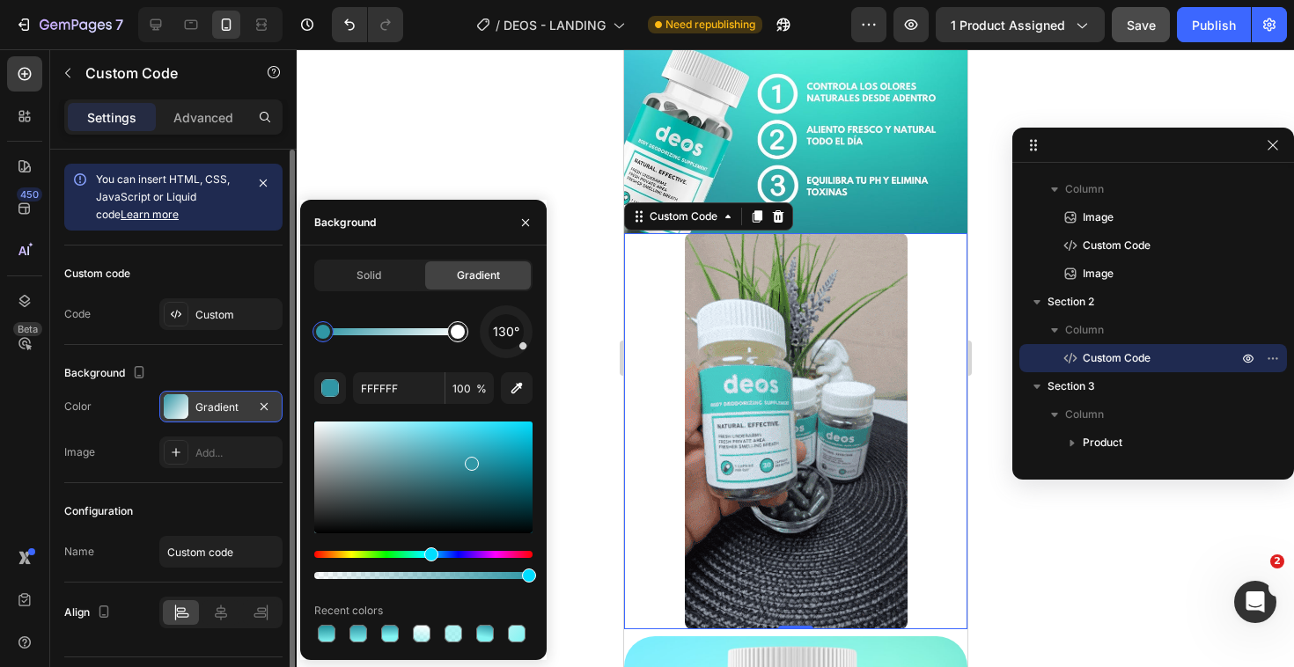
click at [455, 334] on div at bounding box center [458, 332] width 14 height 14
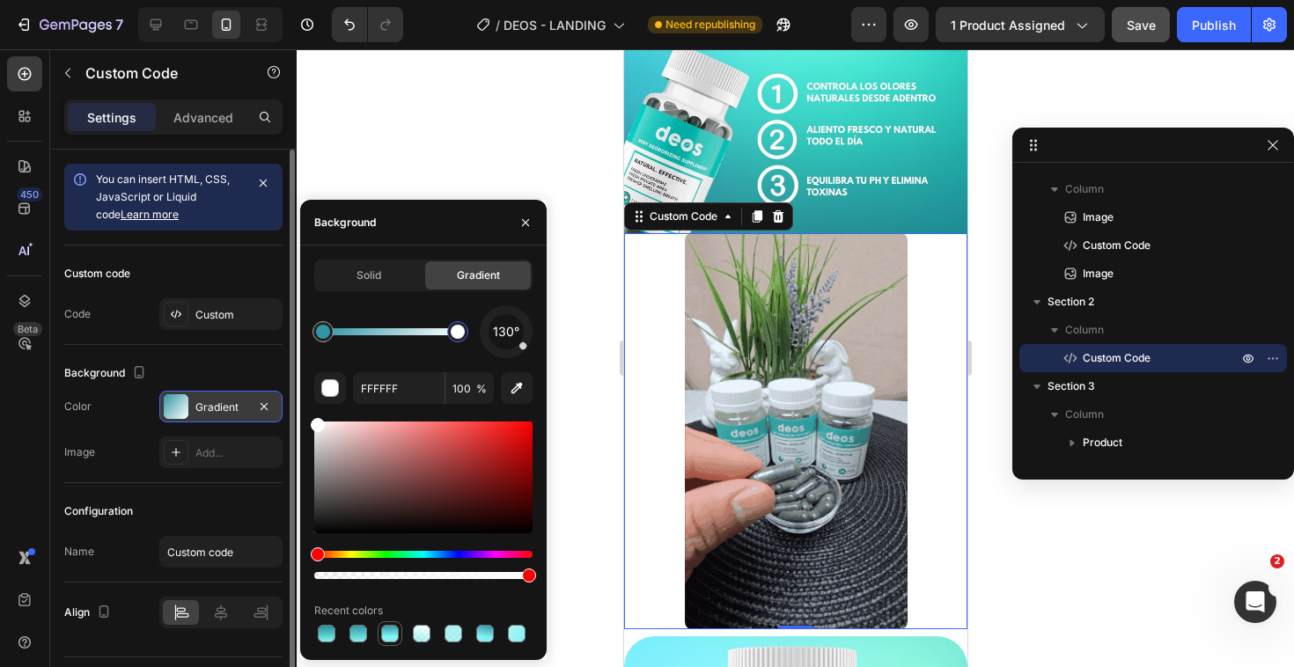
click at [392, 634] on div at bounding box center [390, 634] width 18 height 18
type input "3096A5"
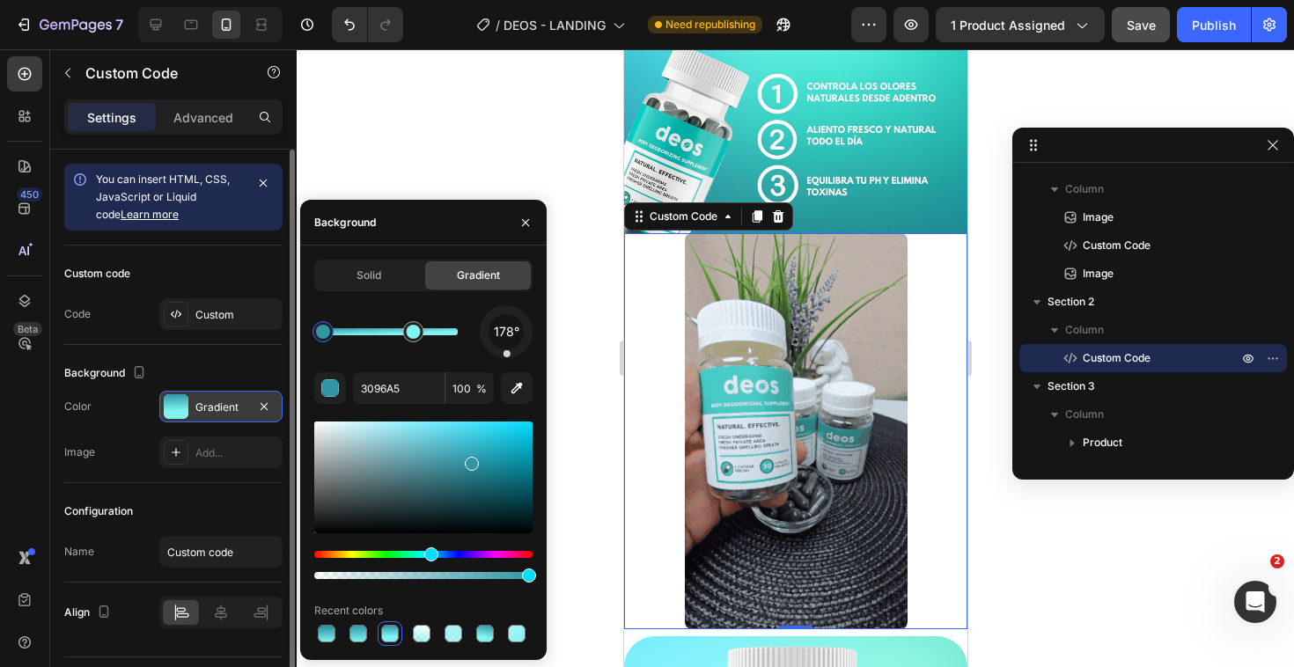
click at [389, 635] on div at bounding box center [390, 634] width 18 height 18
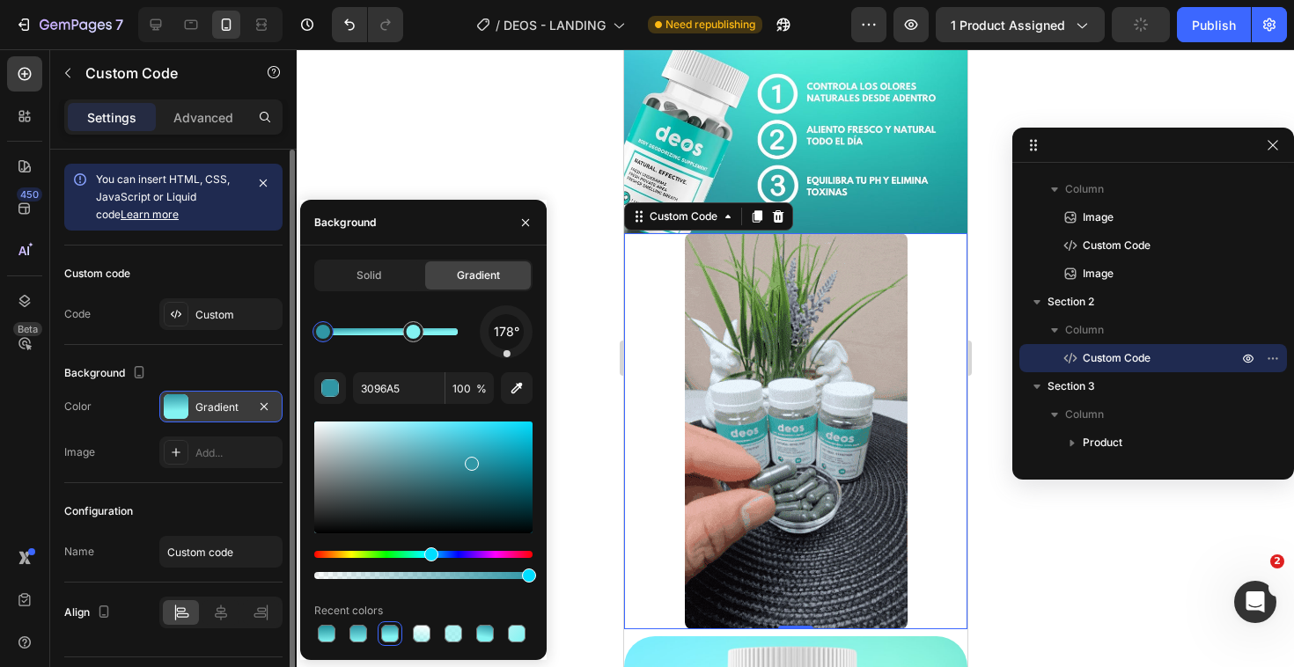
click at [587, 429] on div at bounding box center [795, 358] width 997 height 618
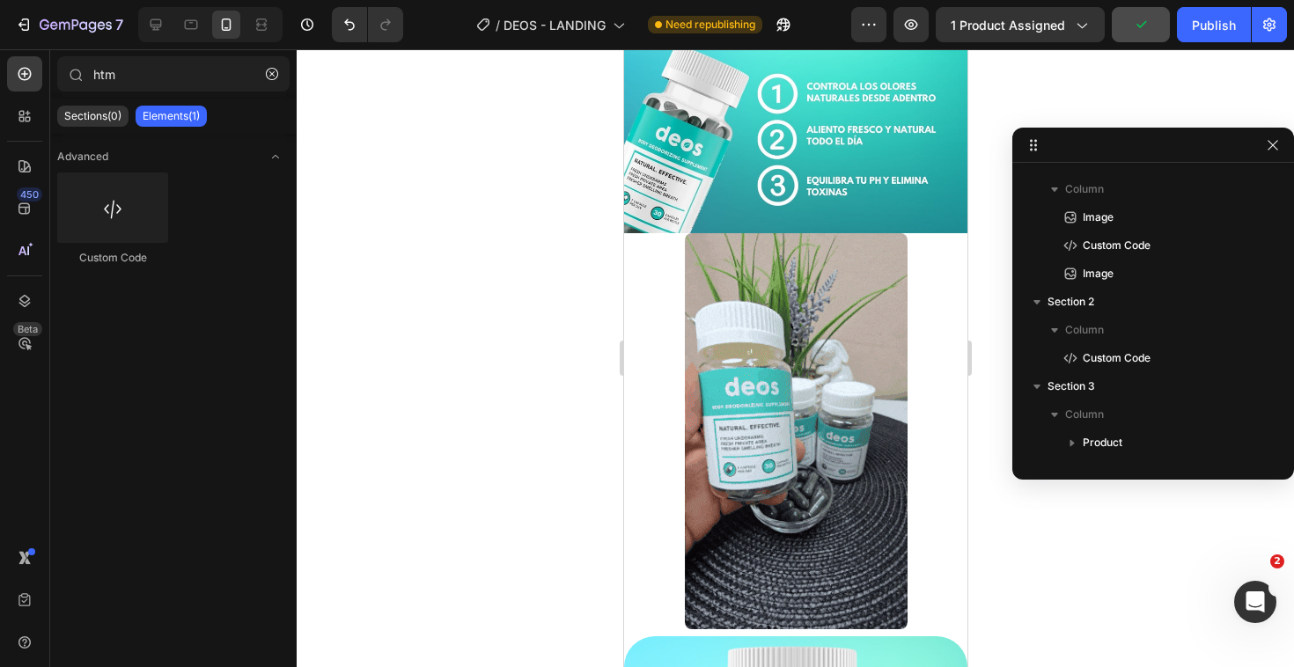
click at [587, 429] on div at bounding box center [795, 358] width 997 height 618
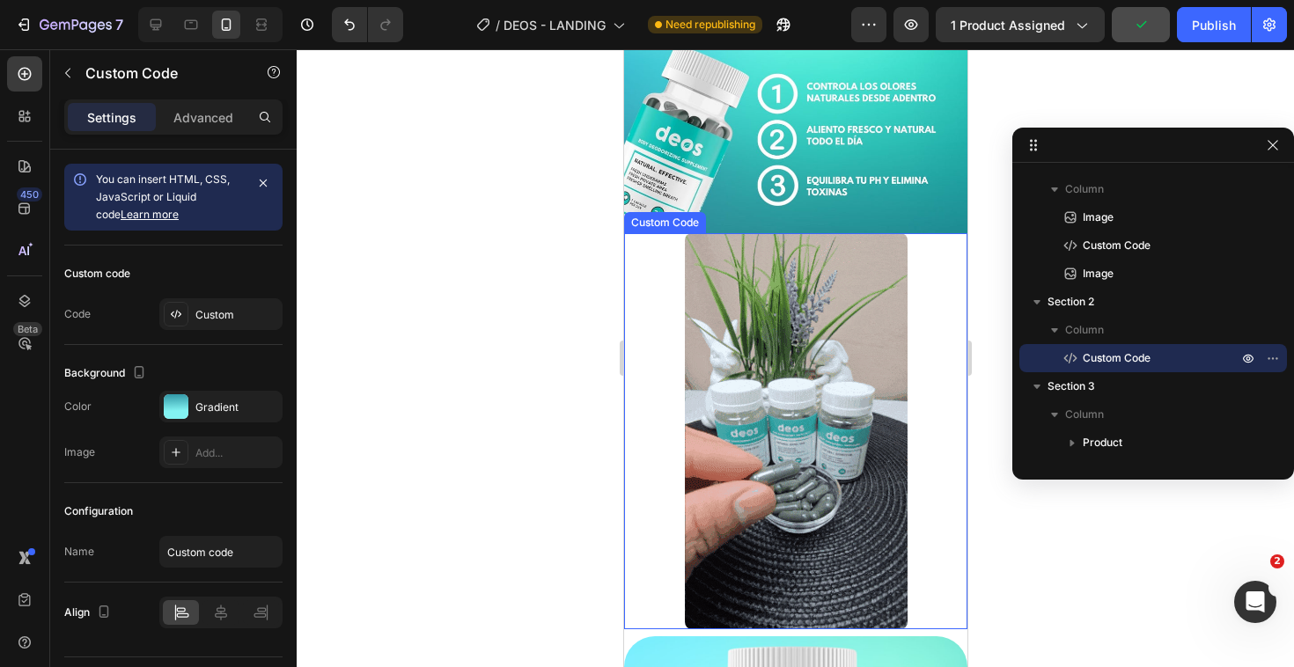
click at [655, 410] on div at bounding box center [794, 431] width 343 height 396
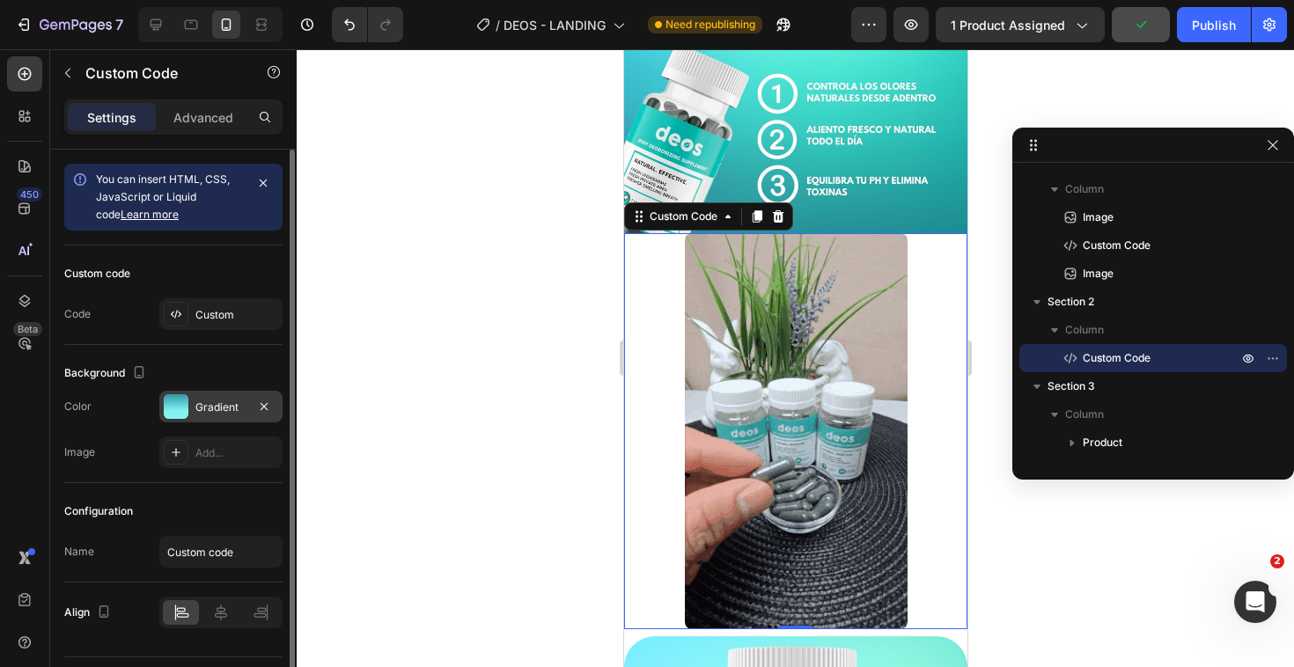
click at [237, 406] on div "Gradient" at bounding box center [220, 408] width 51 height 16
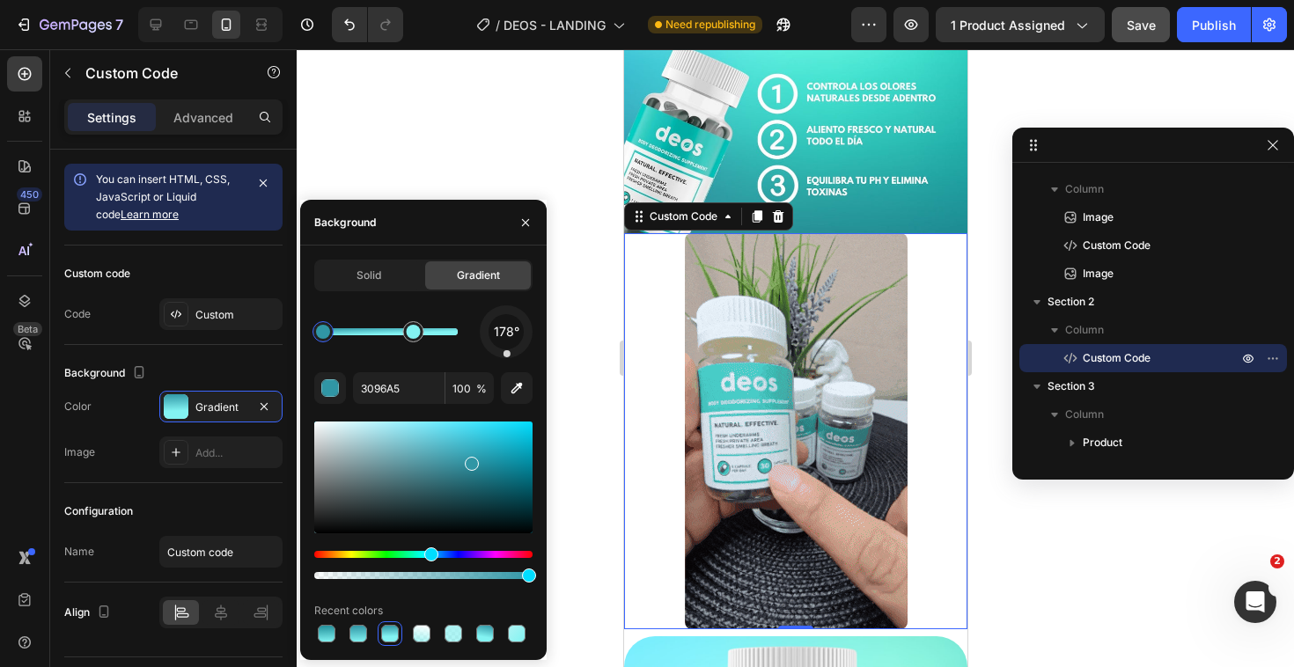
click at [471, 285] on div "Gradient" at bounding box center [478, 275] width 106 height 28
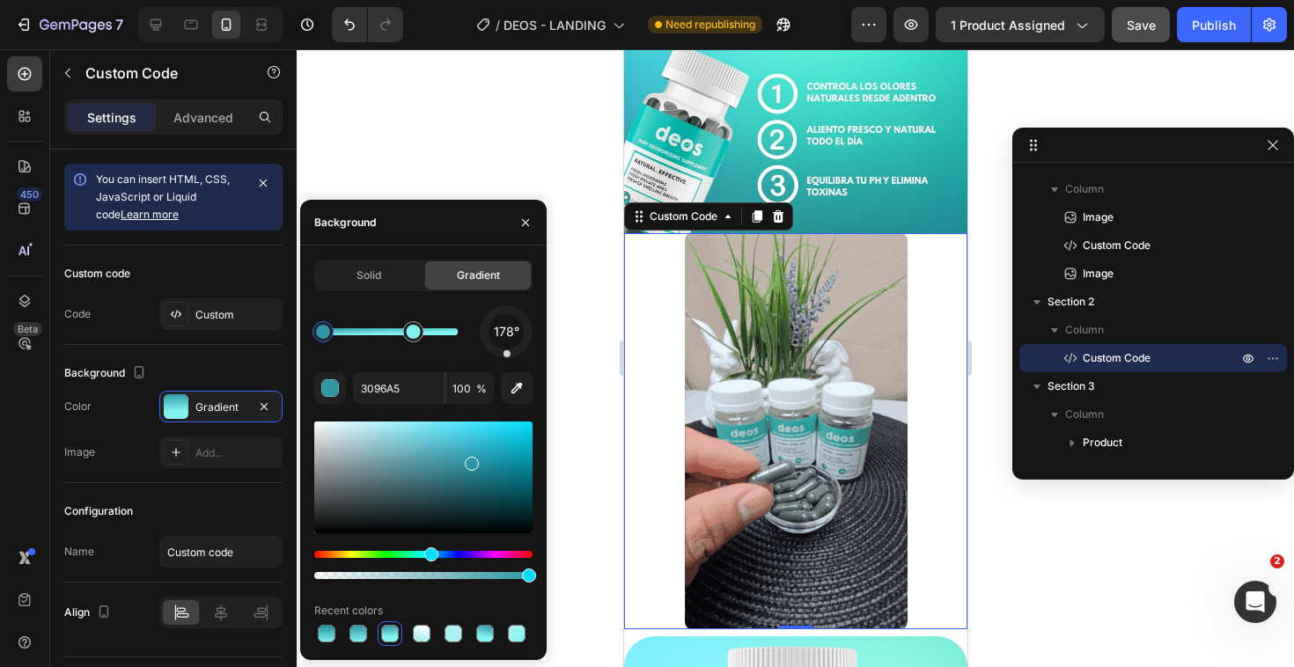
click at [483, 148] on div at bounding box center [795, 358] width 997 height 618
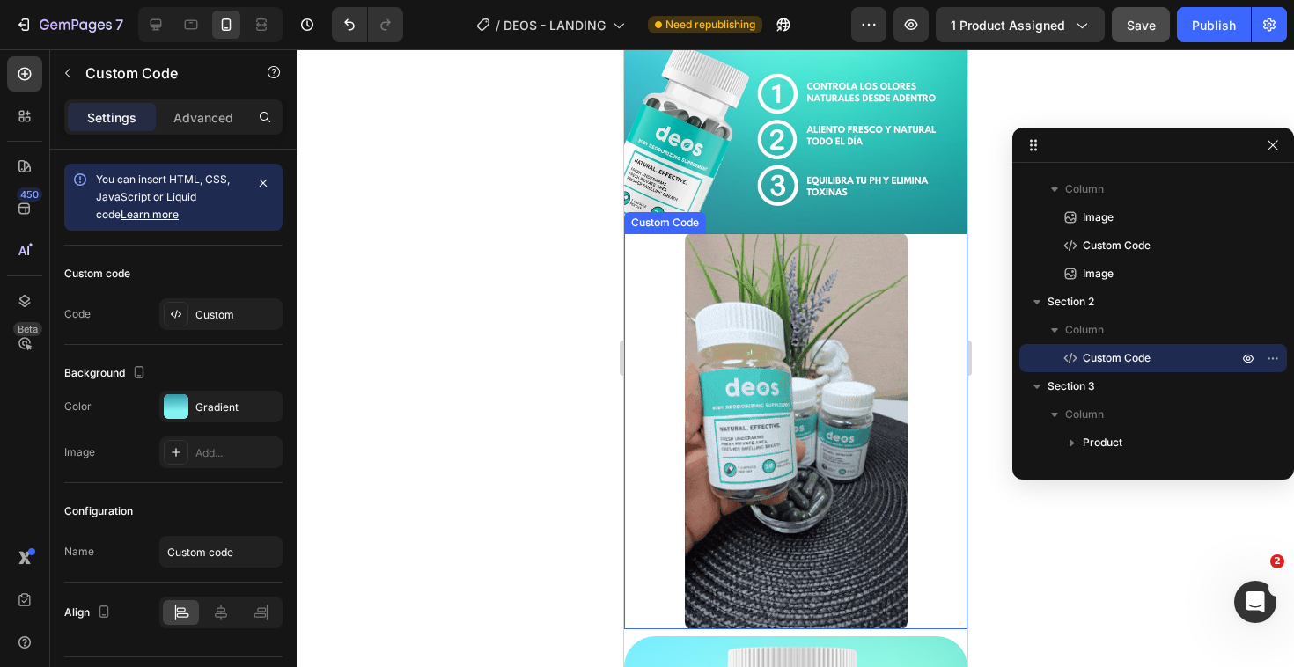
click at [638, 296] on div at bounding box center [794, 431] width 343 height 396
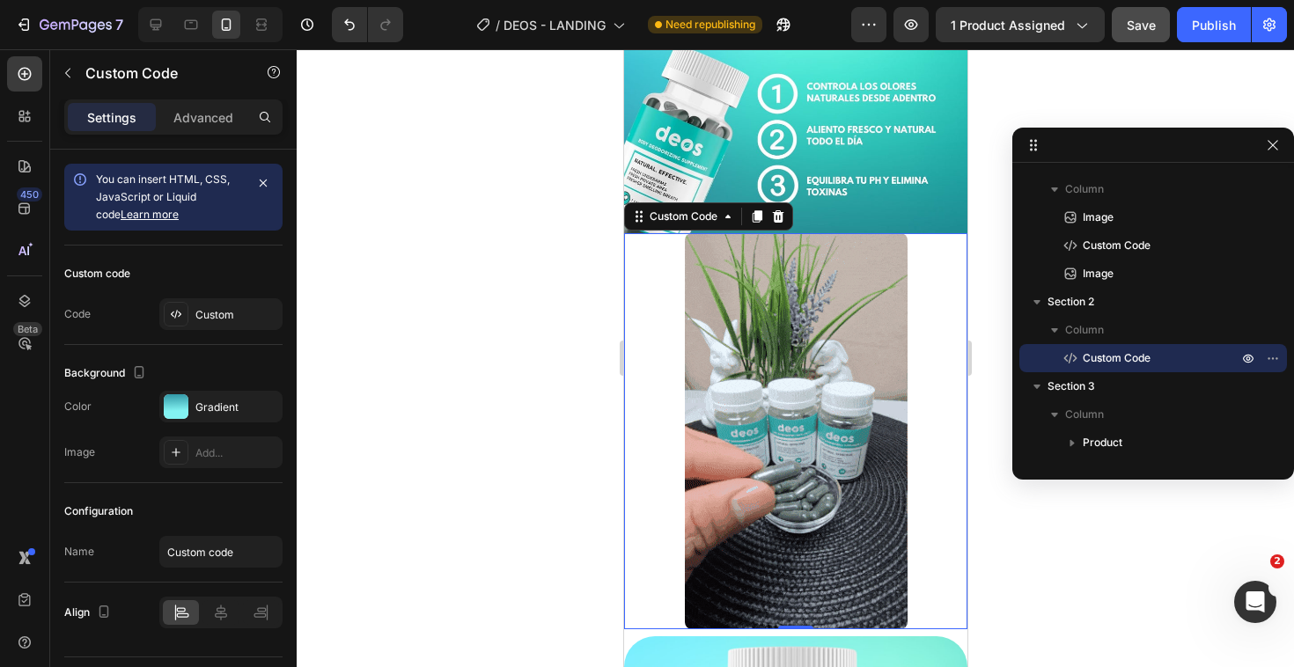
click at [638, 296] on div at bounding box center [794, 431] width 343 height 396
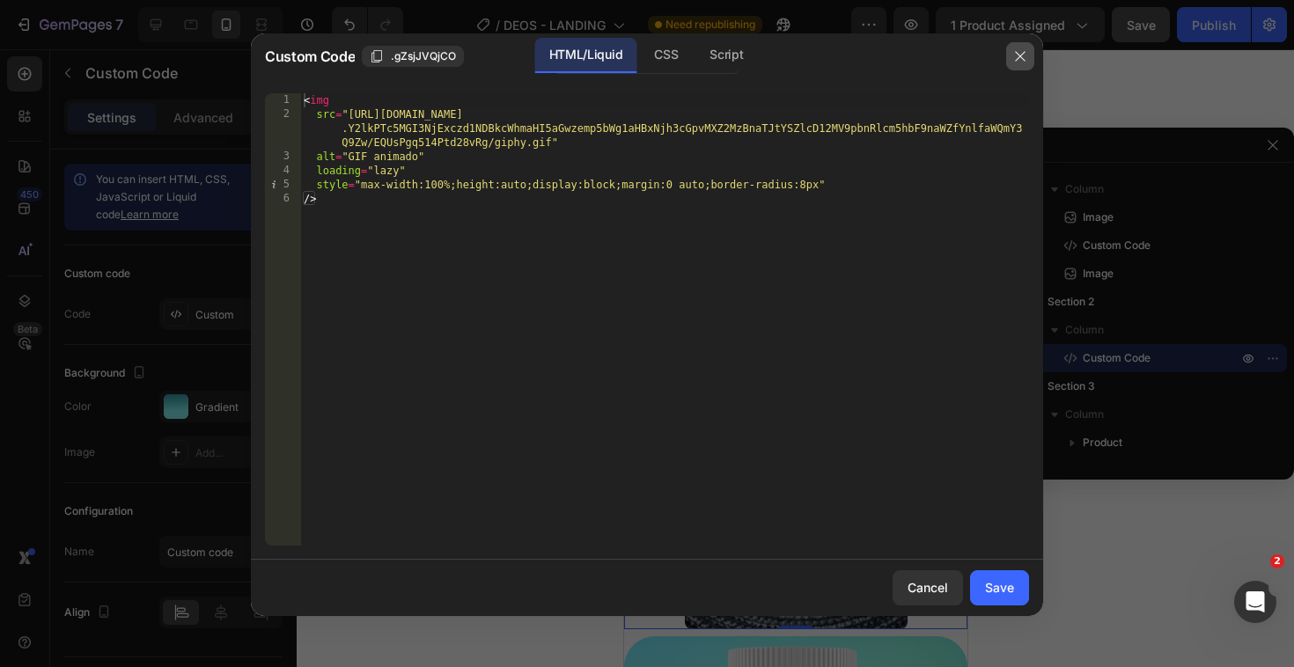
click at [1010, 58] on button "button" at bounding box center [1020, 56] width 28 height 28
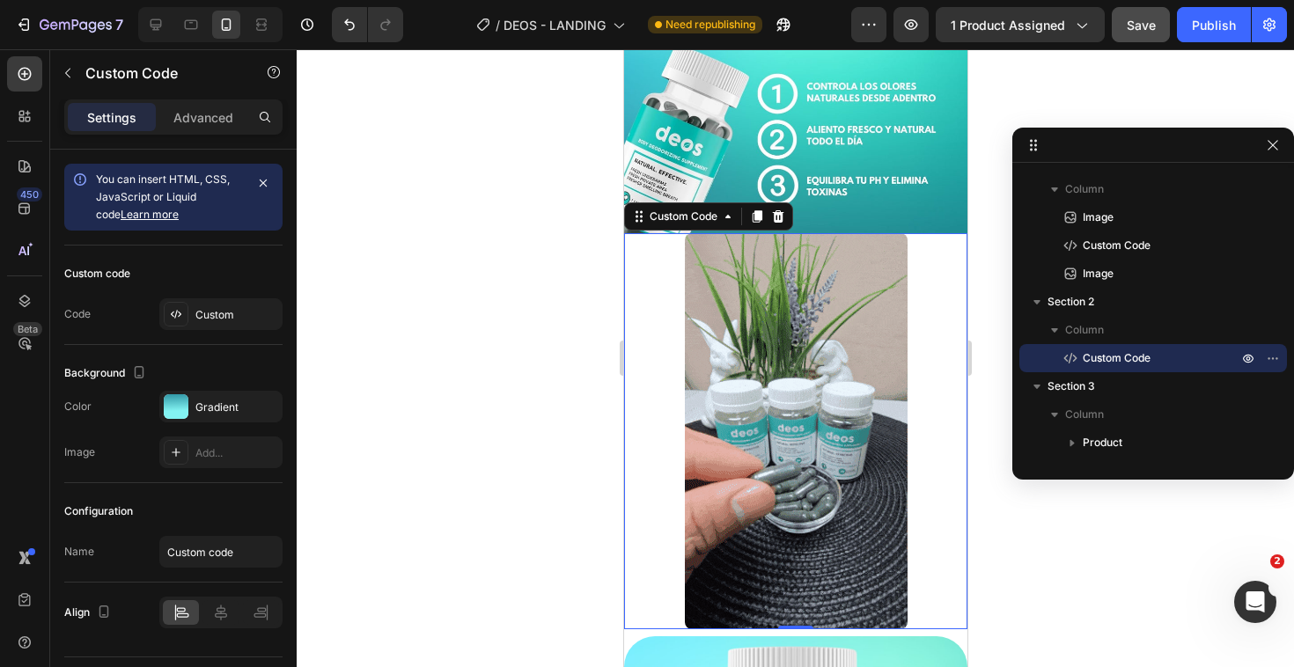
click at [914, 336] on div at bounding box center [794, 431] width 343 height 396
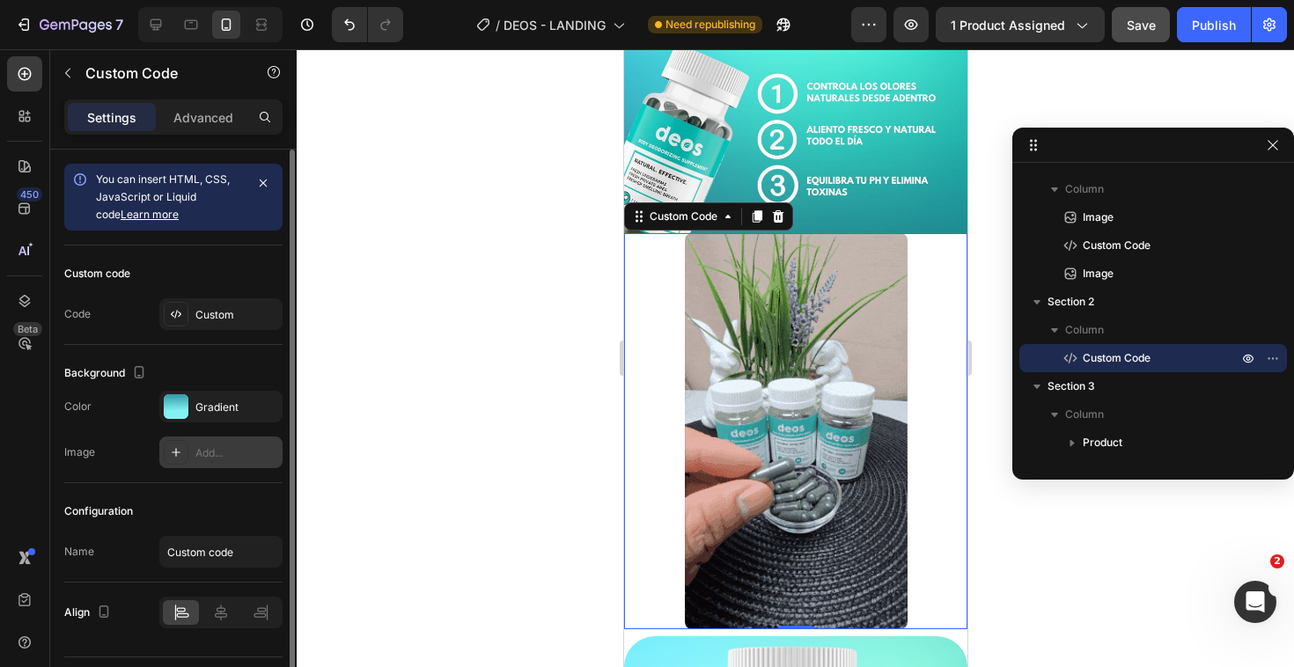
click at [176, 453] on icon at bounding box center [176, 452] width 9 height 9
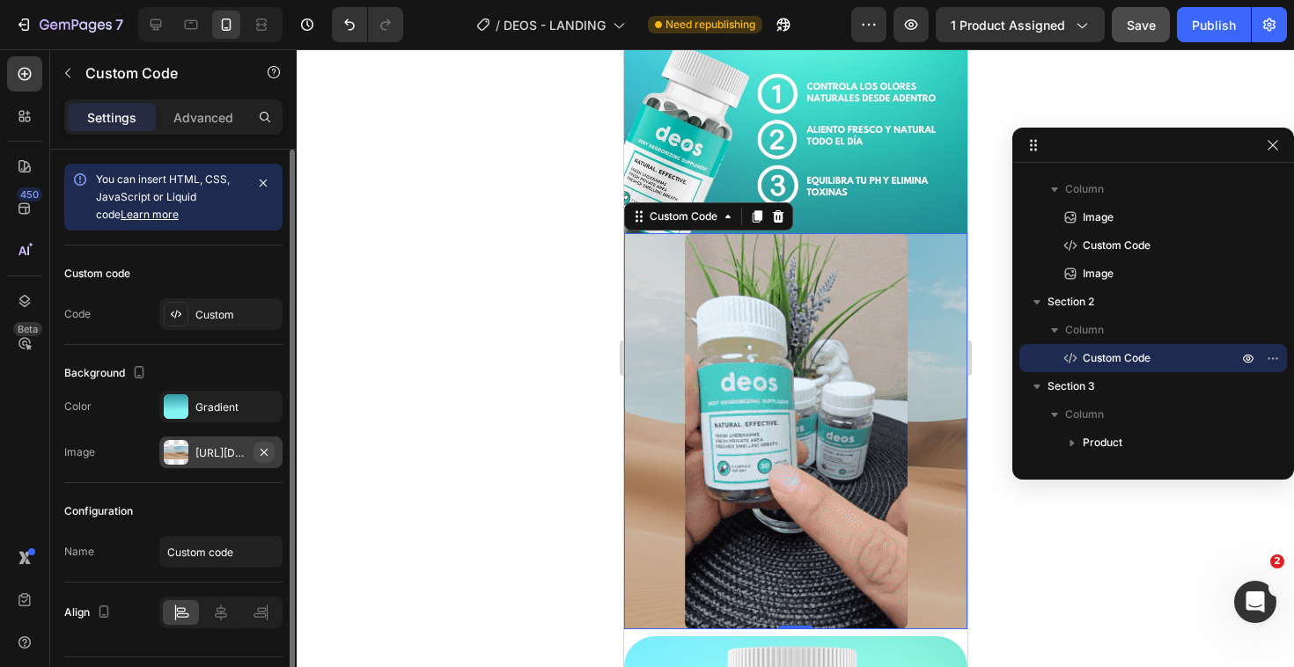
click at [264, 447] on icon "button" at bounding box center [264, 452] width 14 height 14
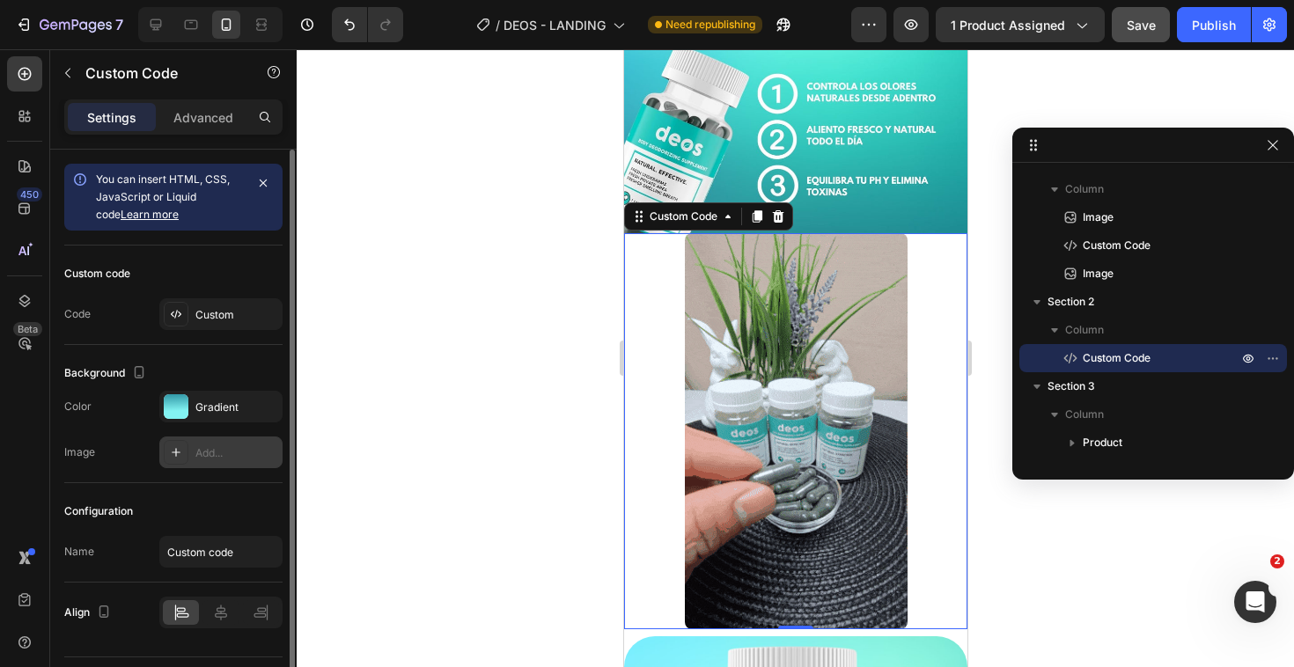
click at [233, 453] on div "Add..." at bounding box center [236, 453] width 83 height 16
type input "[URL][DOMAIN_NAME]"
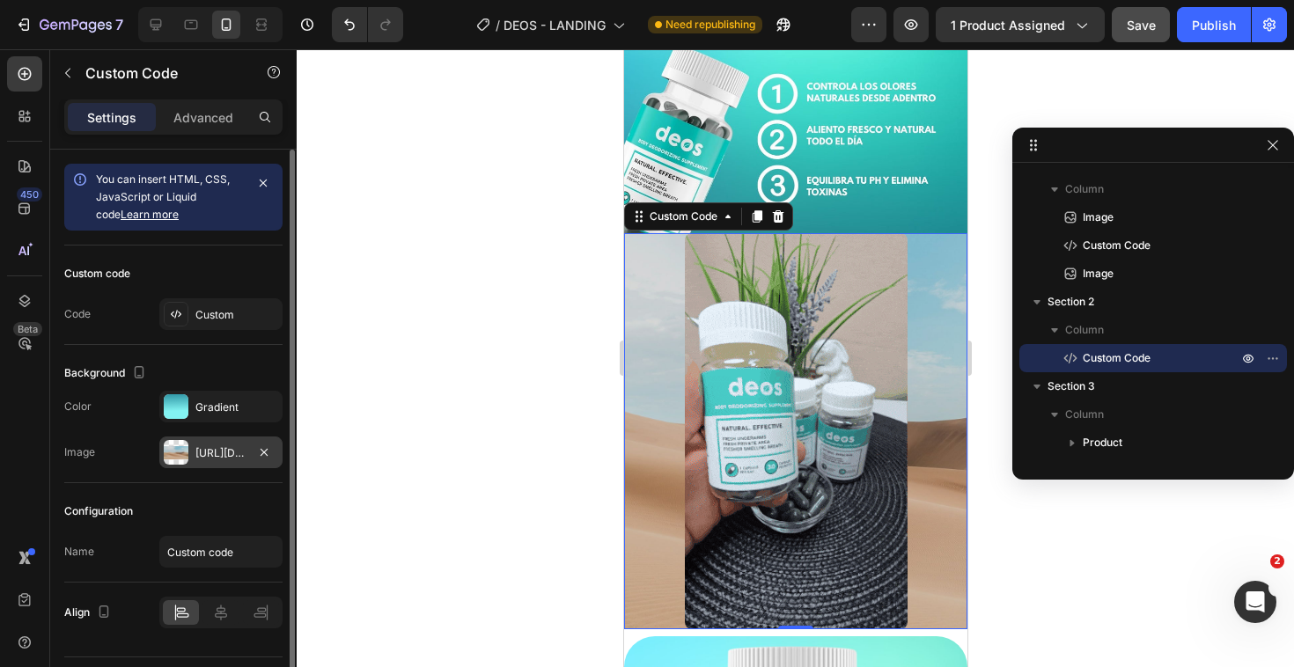
click at [565, 418] on div at bounding box center [795, 358] width 997 height 618
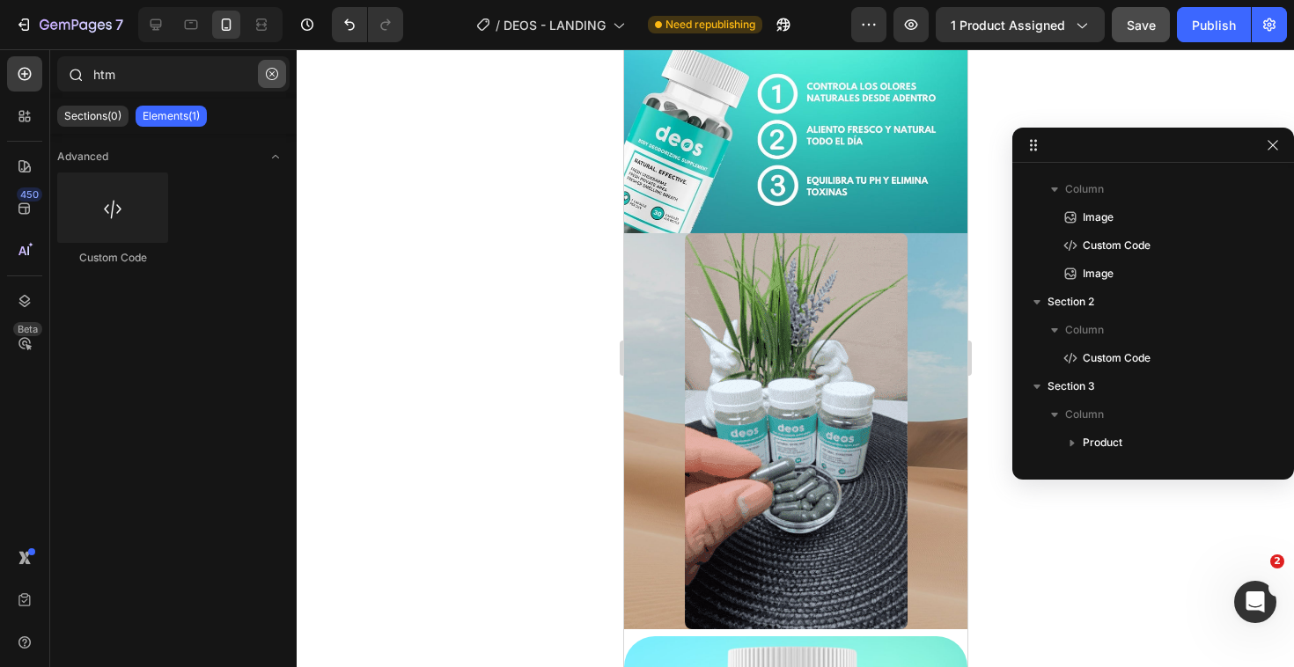
click at [265, 66] on button "button" at bounding box center [272, 74] width 28 height 28
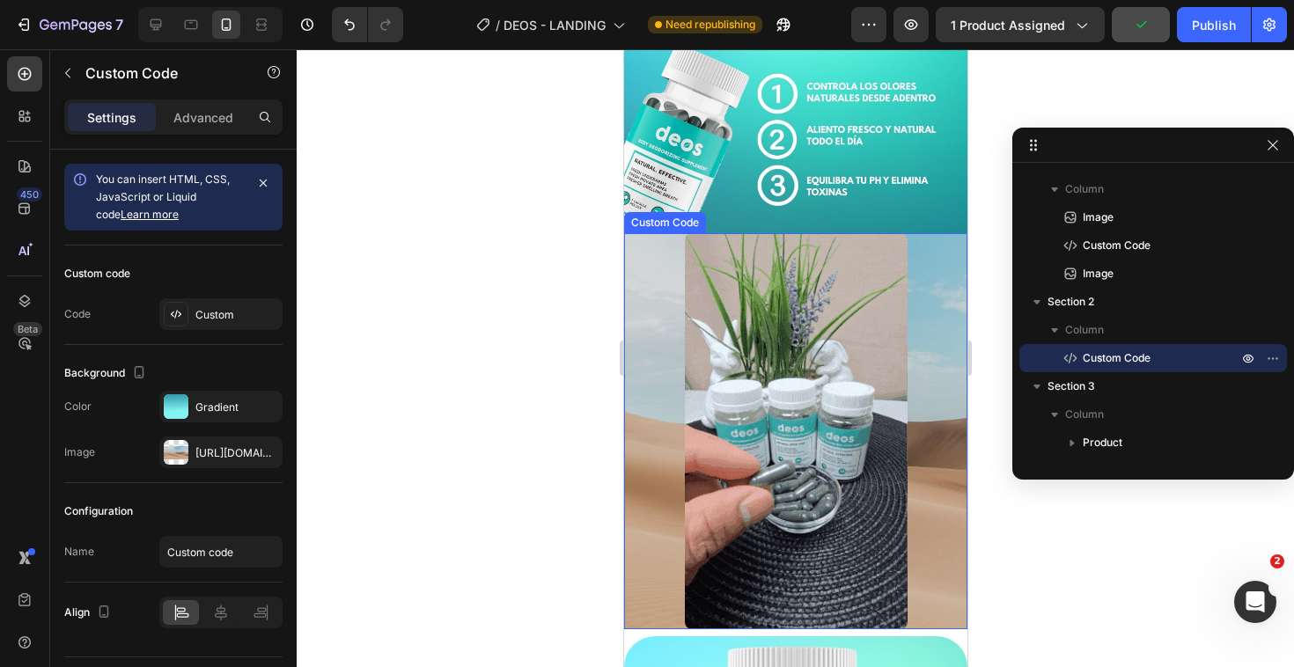
click at [655, 385] on div at bounding box center [794, 431] width 343 height 396
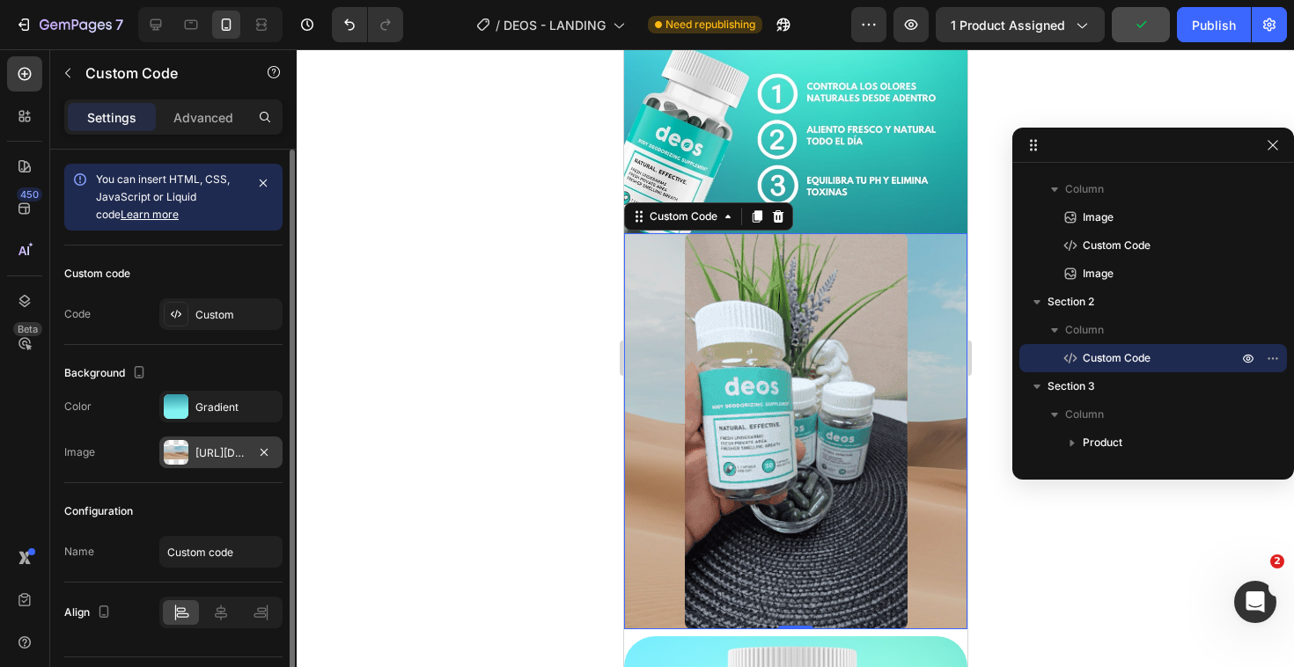
click at [194, 459] on div "[URL][DOMAIN_NAME]" at bounding box center [220, 453] width 123 height 32
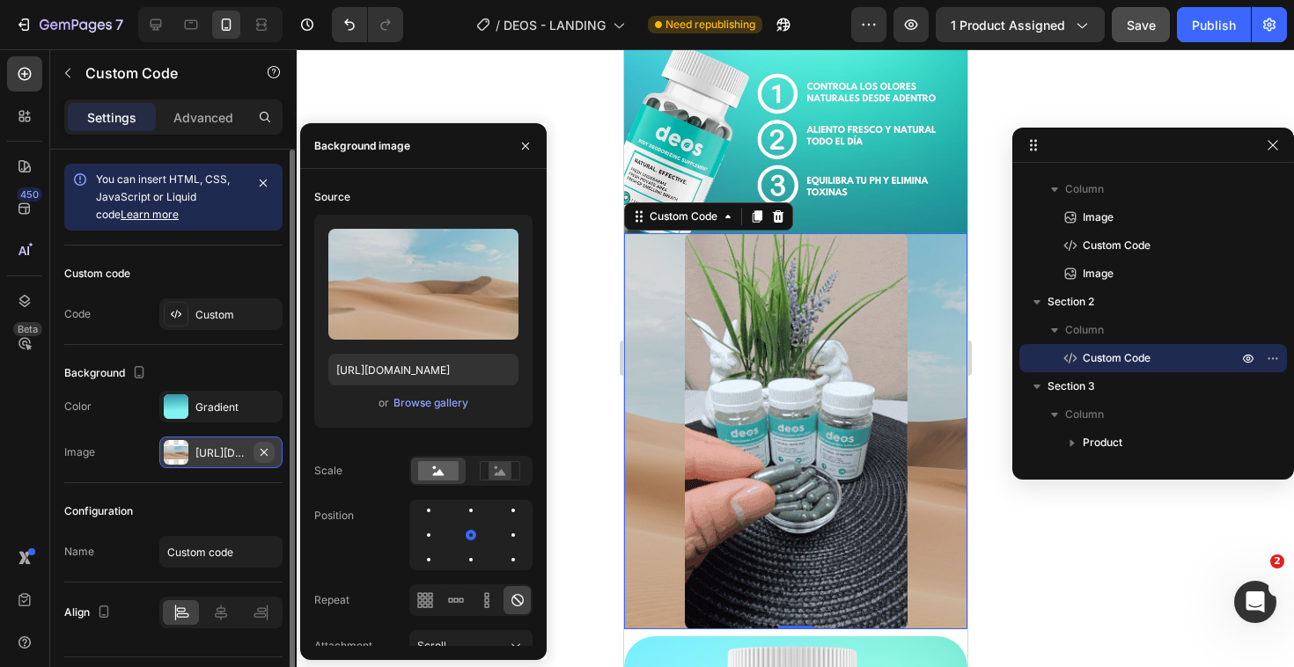
click at [257, 454] on icon "button" at bounding box center [264, 452] width 14 height 14
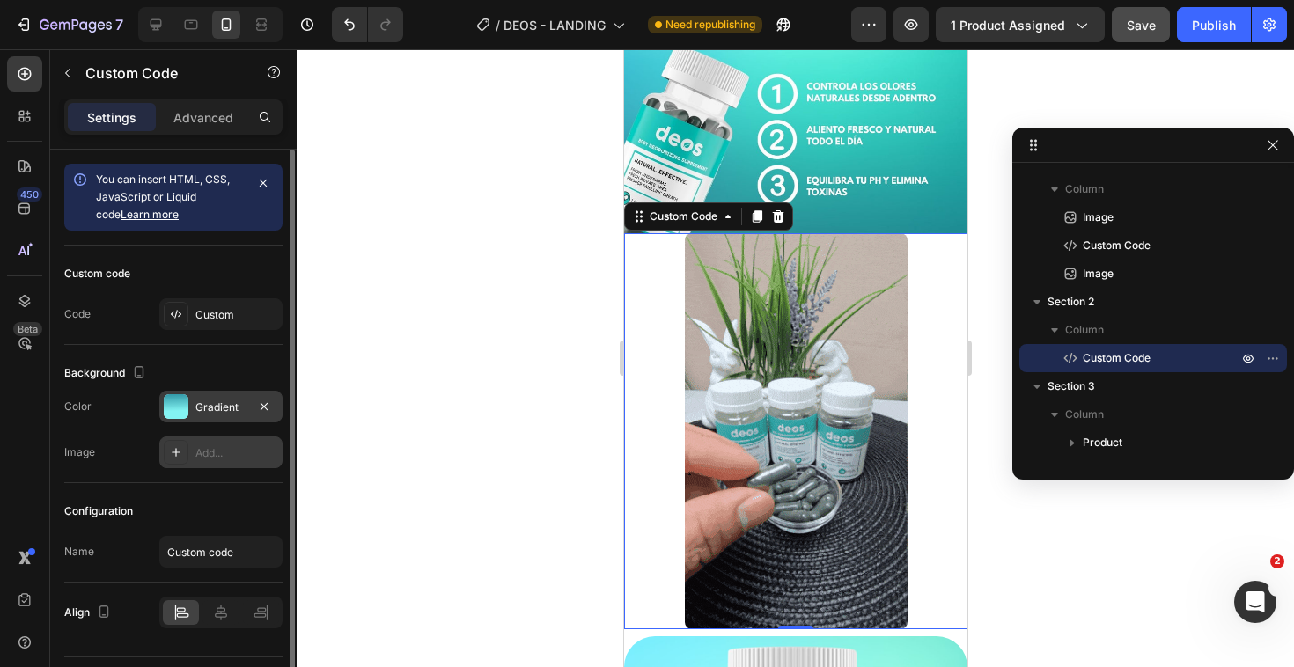
click at [246, 394] on div "Gradient" at bounding box center [220, 407] width 123 height 32
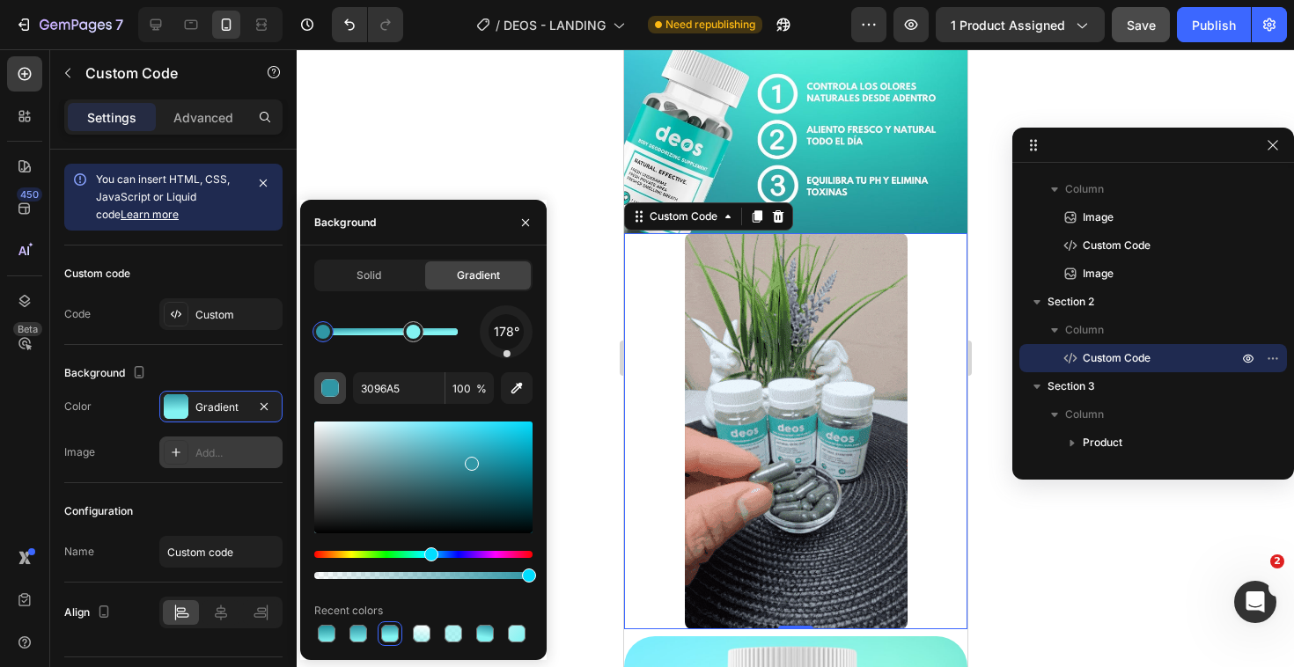
click at [344, 385] on button "button" at bounding box center [330, 388] width 32 height 32
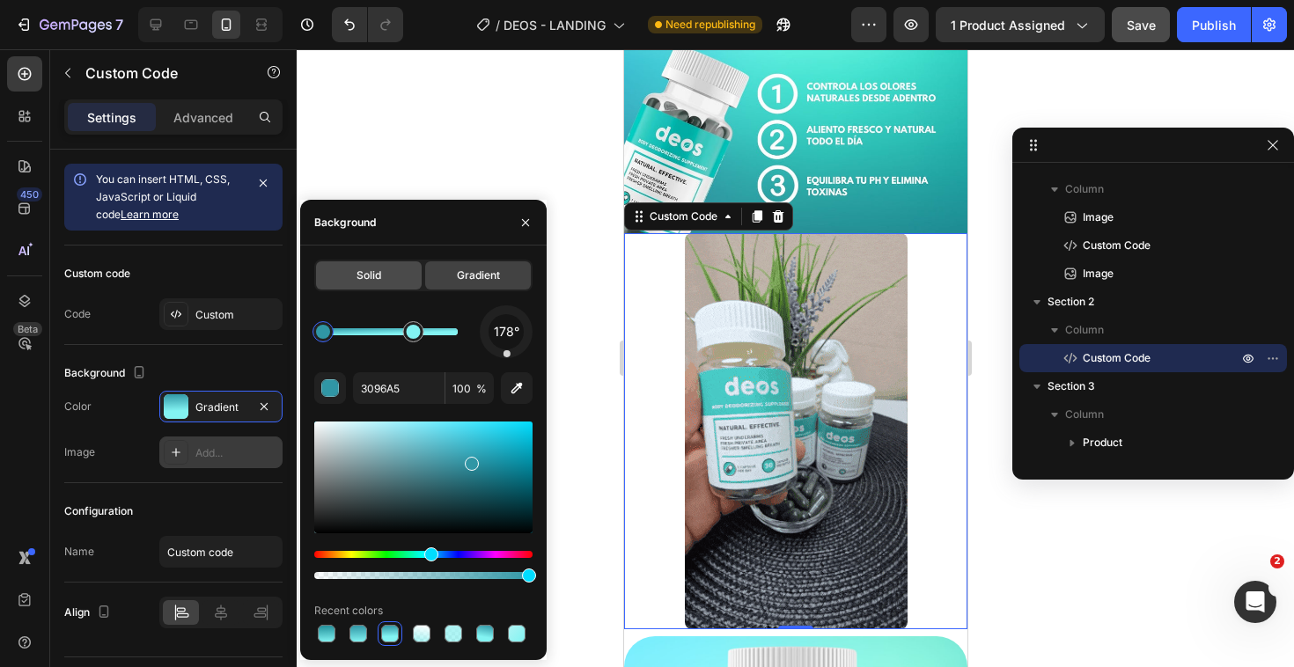
click at [375, 278] on span "Solid" at bounding box center [368, 276] width 25 height 16
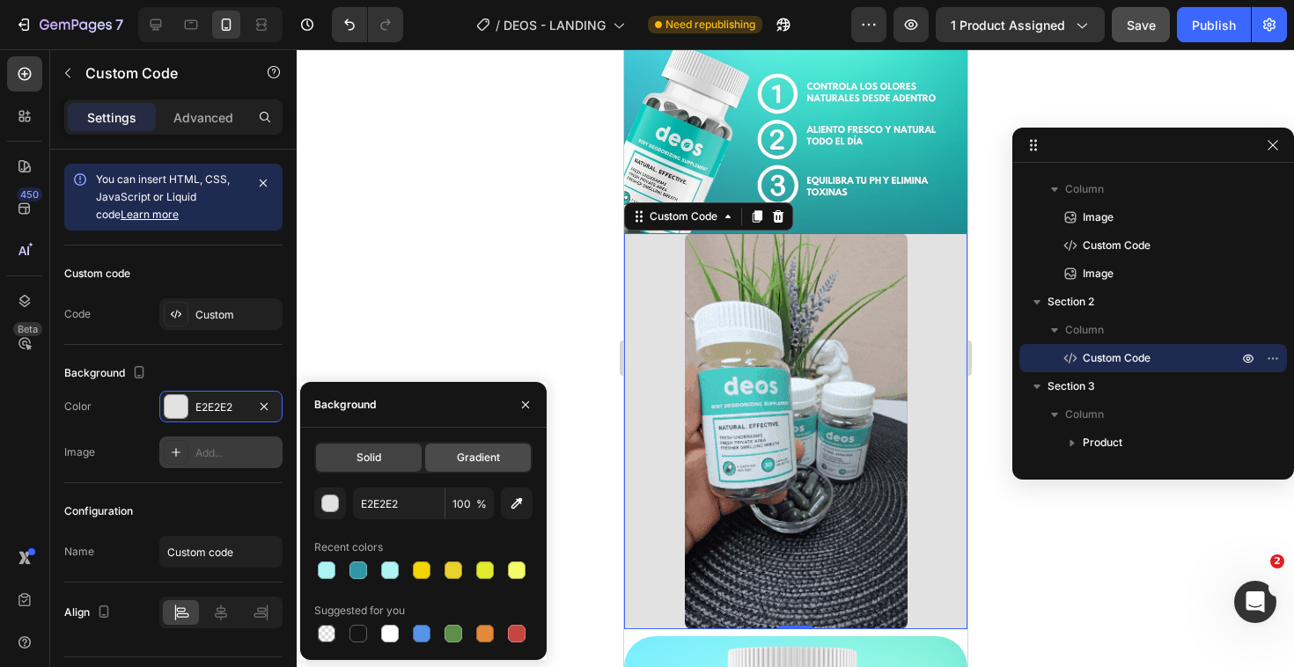
click at [463, 459] on span "Gradient" at bounding box center [478, 458] width 43 height 16
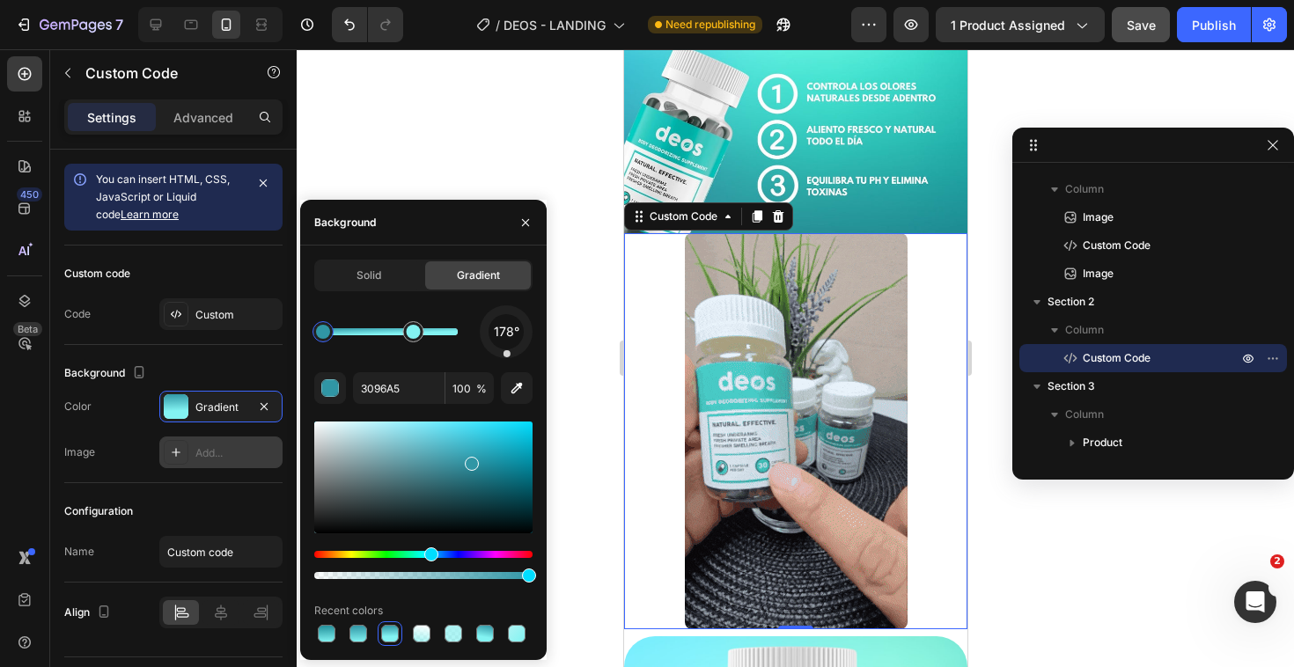
click at [434, 304] on div "Solid Gradient 178° 3096A5 100 % Recent colors" at bounding box center [423, 453] width 218 height 386
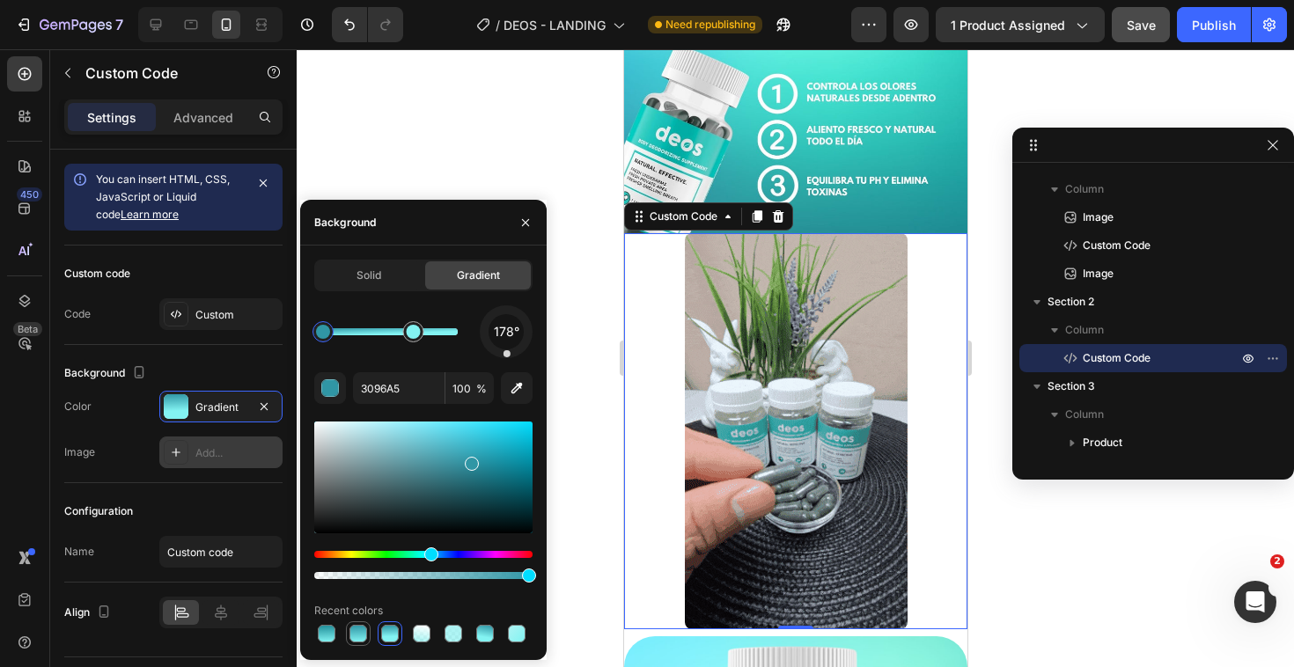
click at [349, 633] on div at bounding box center [358, 634] width 18 height 18
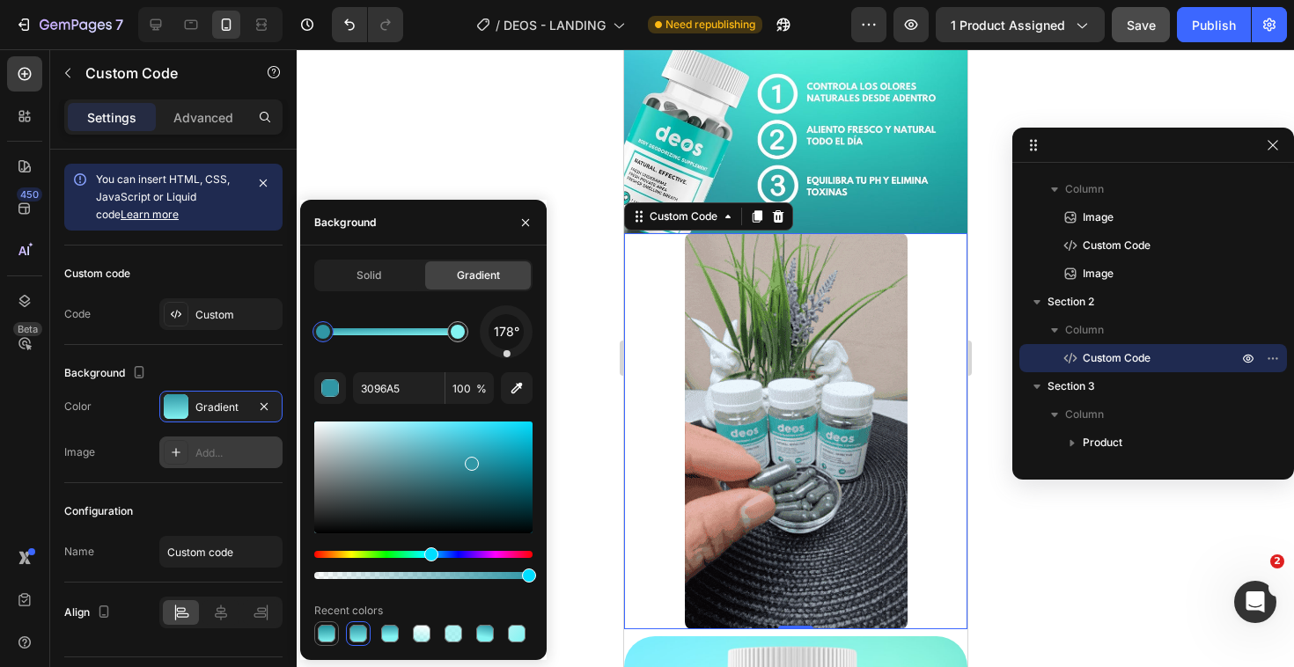
click at [322, 633] on div at bounding box center [327, 634] width 18 height 18
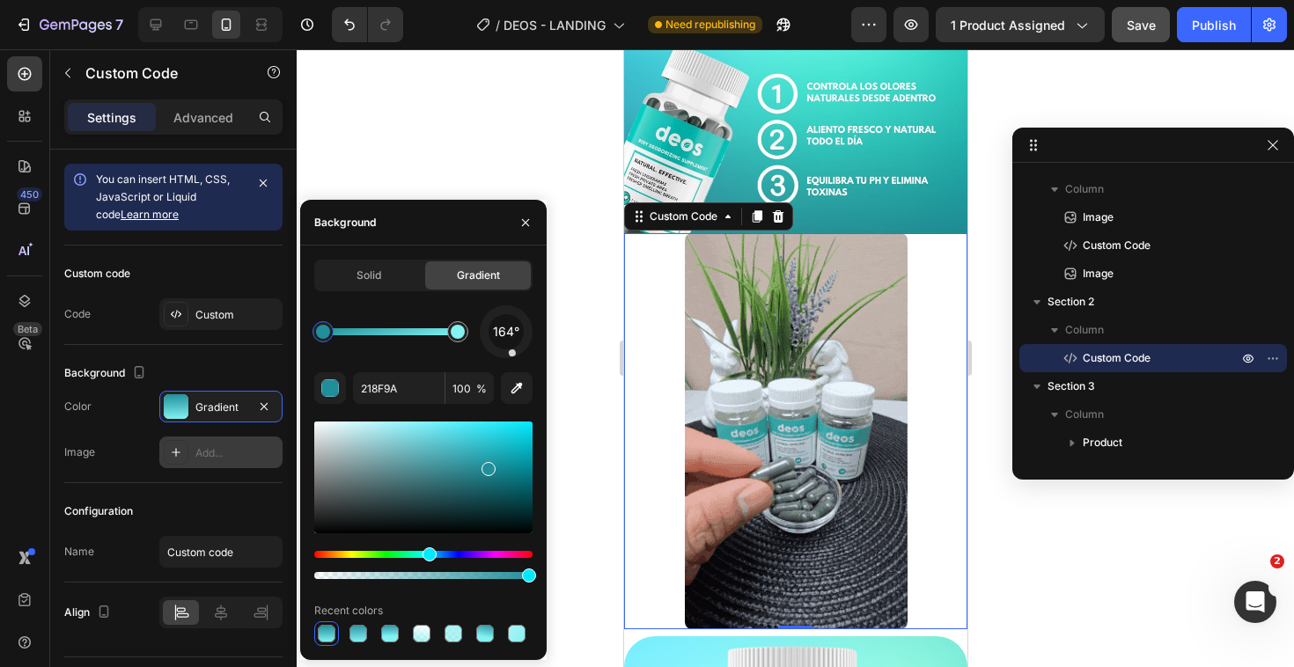
click at [515, 356] on div at bounding box center [505, 331] width 65 height 65
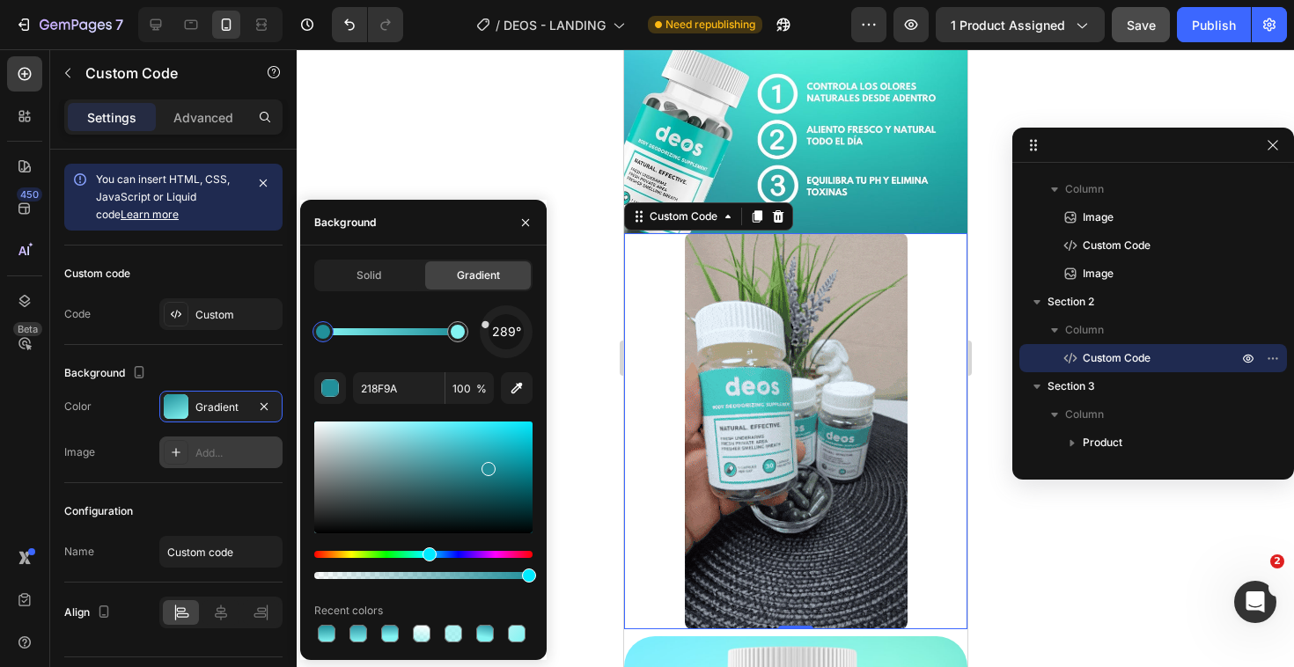
drag, startPoint x: 515, startPoint y: 351, endPoint x: 476, endPoint y: 328, distance: 45.0
click at [476, 328] on div "289°" at bounding box center [423, 331] width 218 height 53
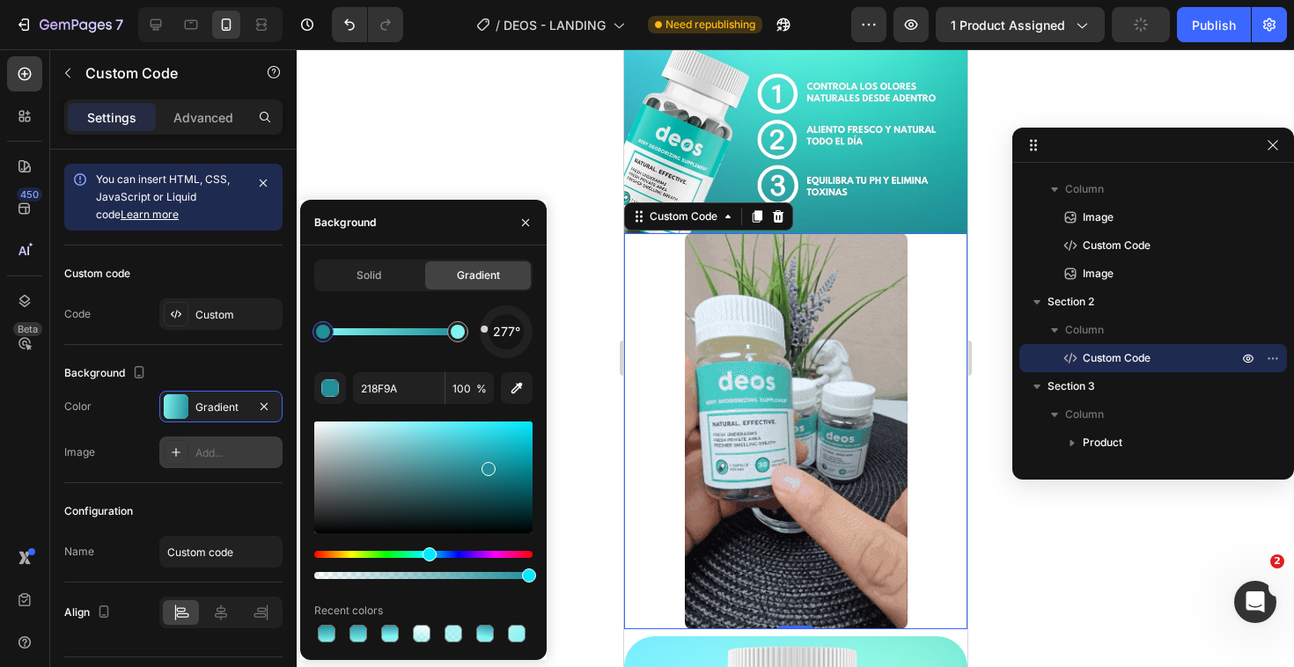
type input "83F3F2"
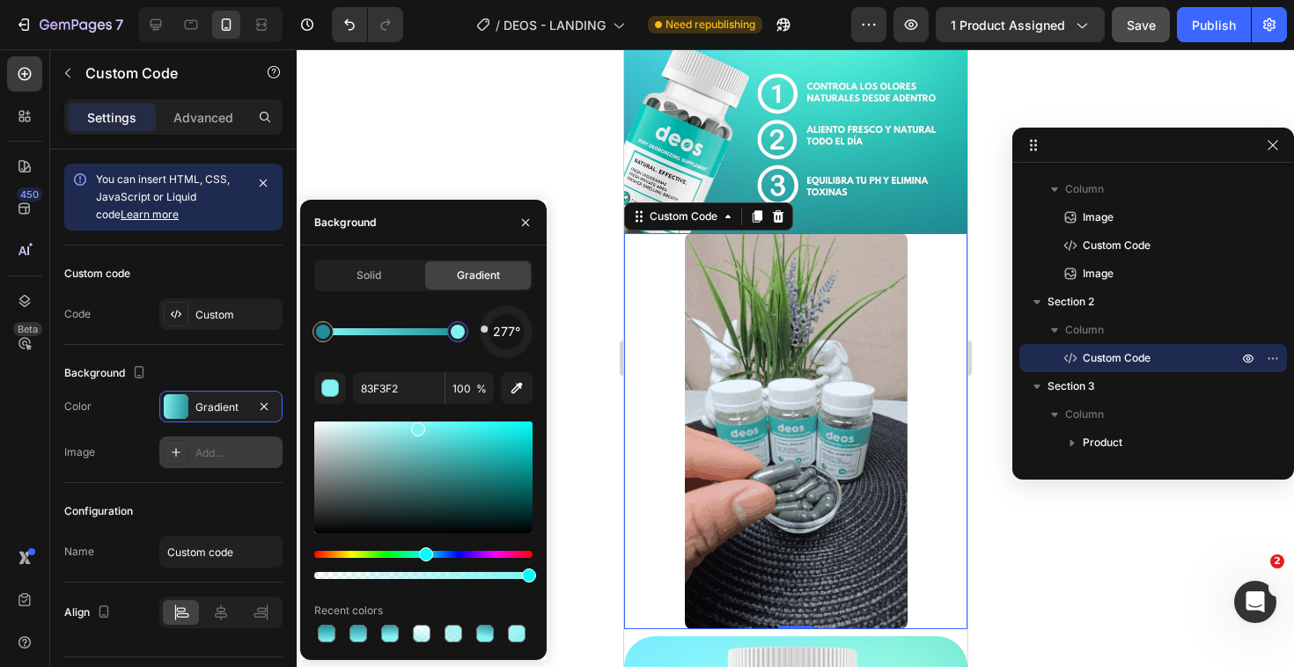
drag, startPoint x: 474, startPoint y: 328, endPoint x: 578, endPoint y: 357, distance: 107.8
click at [576, 0] on div "7 / DEOS - LANDING Need republishing Preview 1 product assigned Save Publish 45…" at bounding box center [647, 0] width 1294 height 0
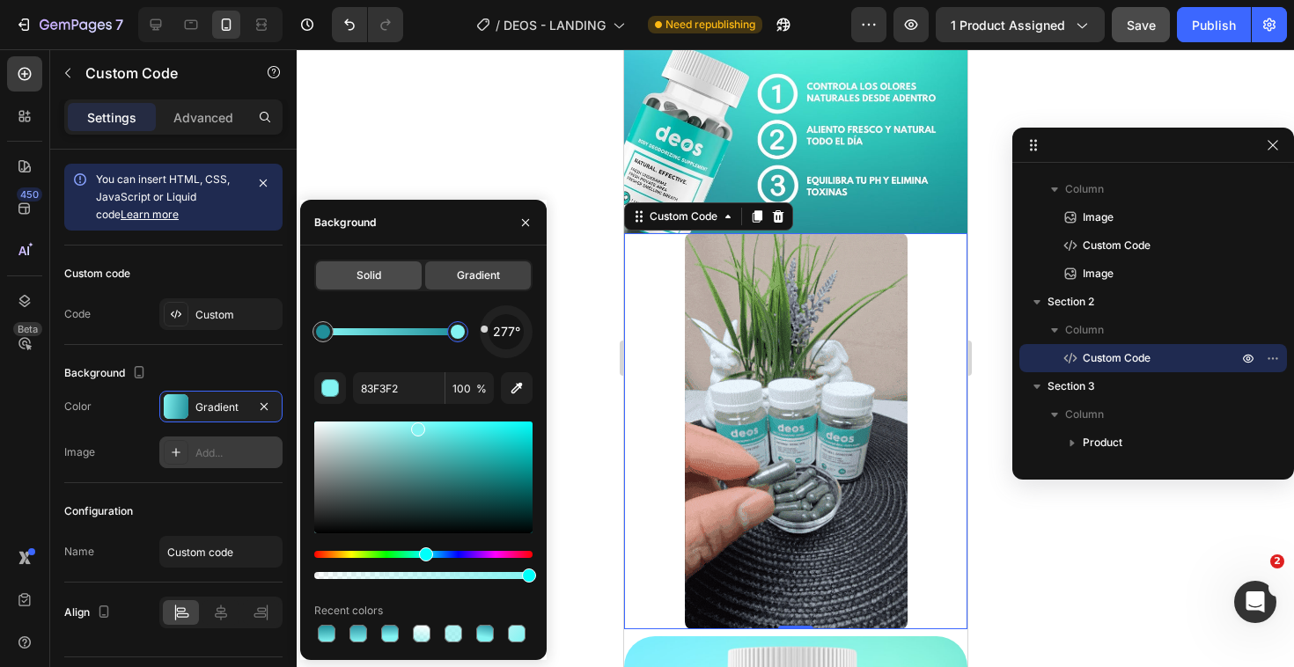
click at [379, 266] on div "Solid" at bounding box center [369, 275] width 106 height 28
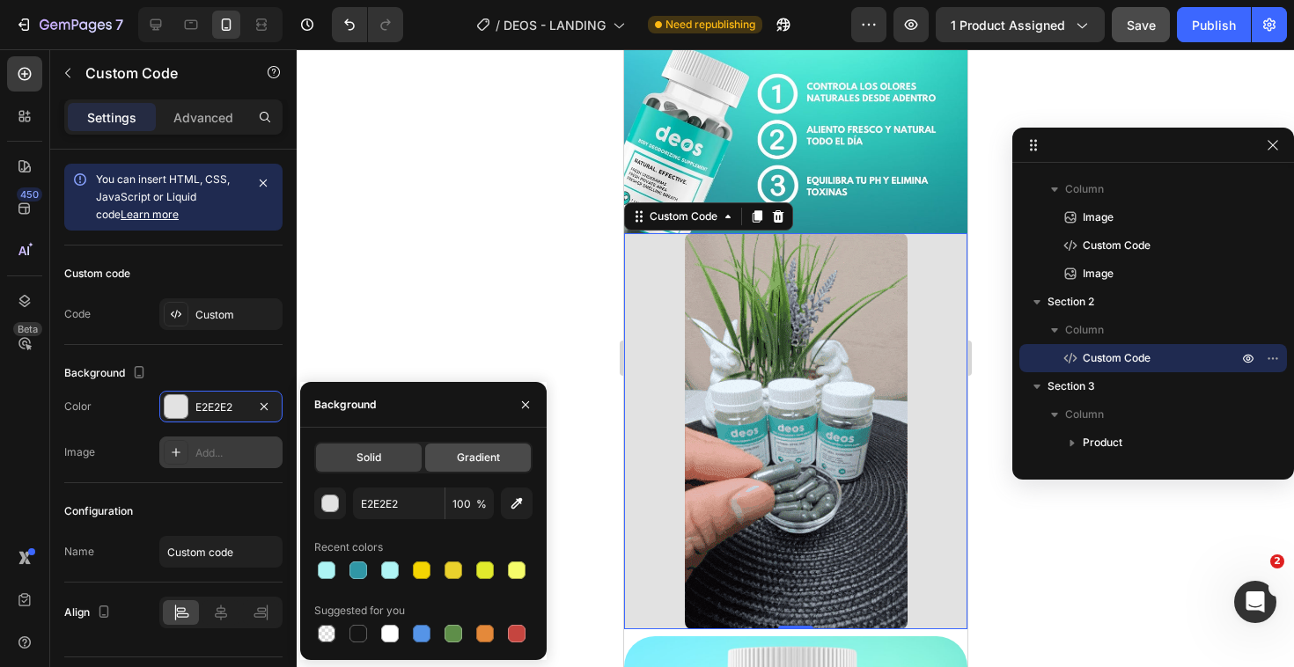
click at [470, 458] on span "Gradient" at bounding box center [478, 458] width 43 height 16
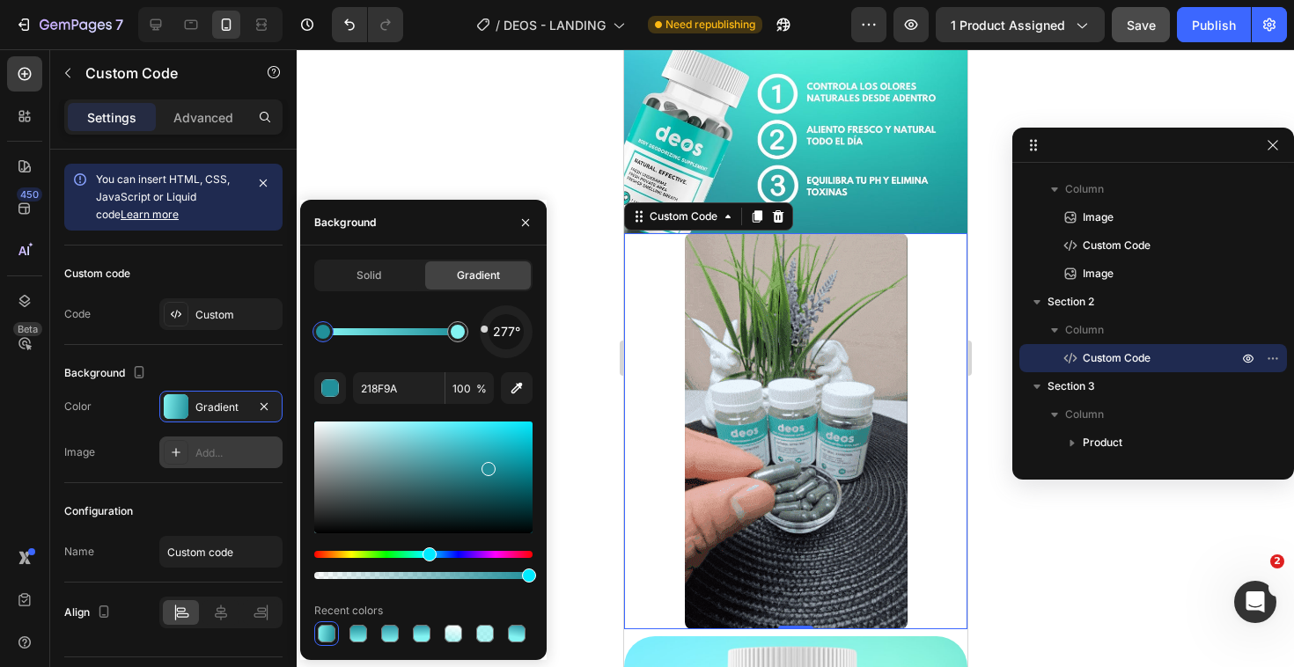
drag, startPoint x: 525, startPoint y: 574, endPoint x: 546, endPoint y: 604, distance: 36.6
click at [546, 604] on div "Solid Gradient 277° 218F9A 100 % Recent colors" at bounding box center [423, 453] width 246 height 386
click at [509, 647] on div "Solid Gradient 277° 218F9A 100 % Recent colors" at bounding box center [423, 453] width 246 height 415
click at [509, 639] on div at bounding box center [517, 634] width 18 height 18
type input "3096A5"
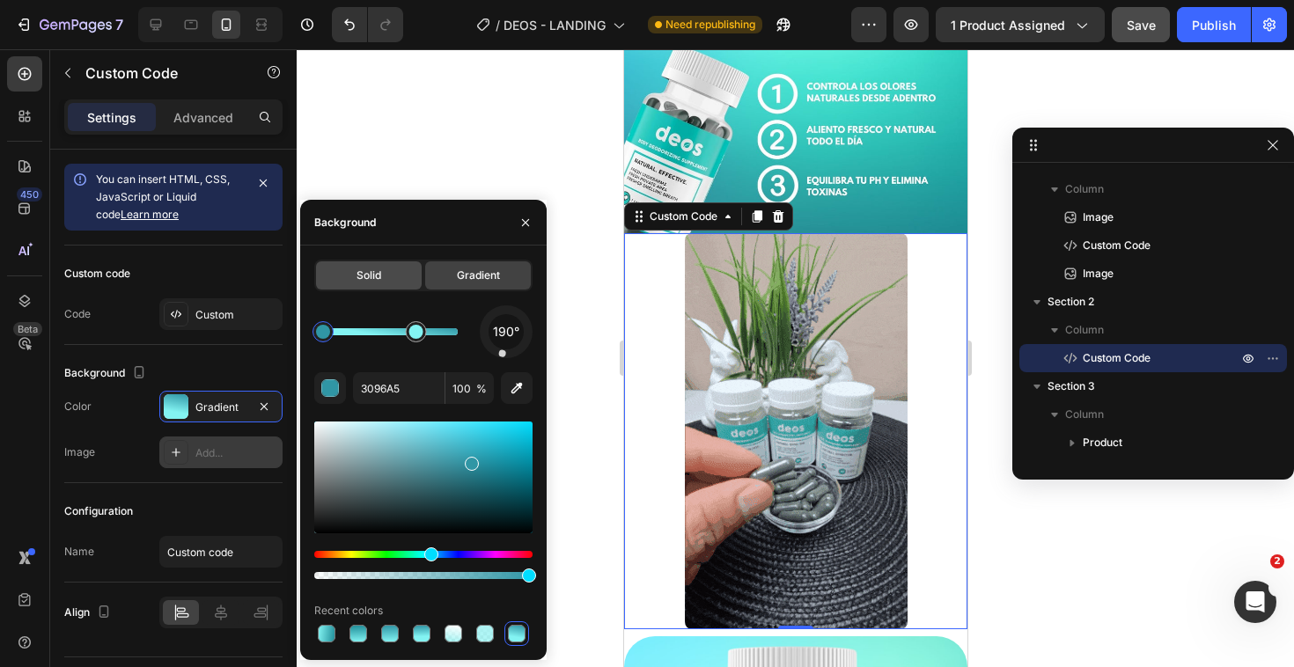
click at [376, 284] on div "Solid" at bounding box center [369, 275] width 106 height 28
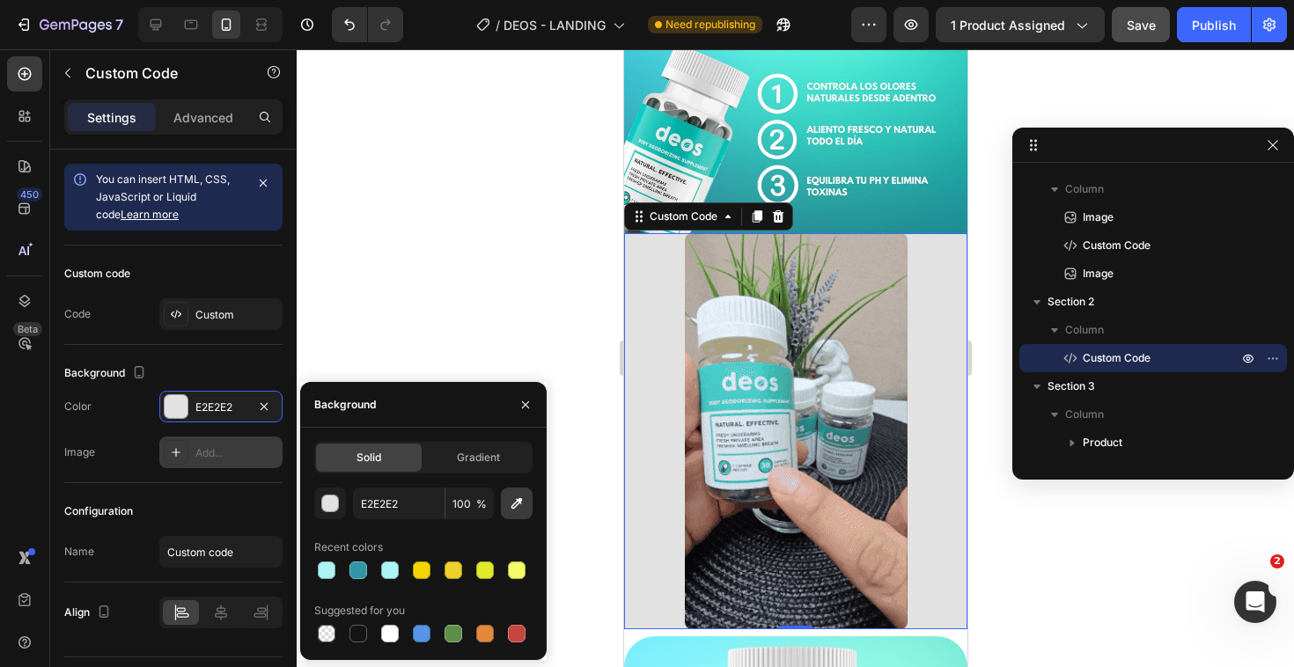
click at [505, 509] on button "button" at bounding box center [517, 504] width 32 height 32
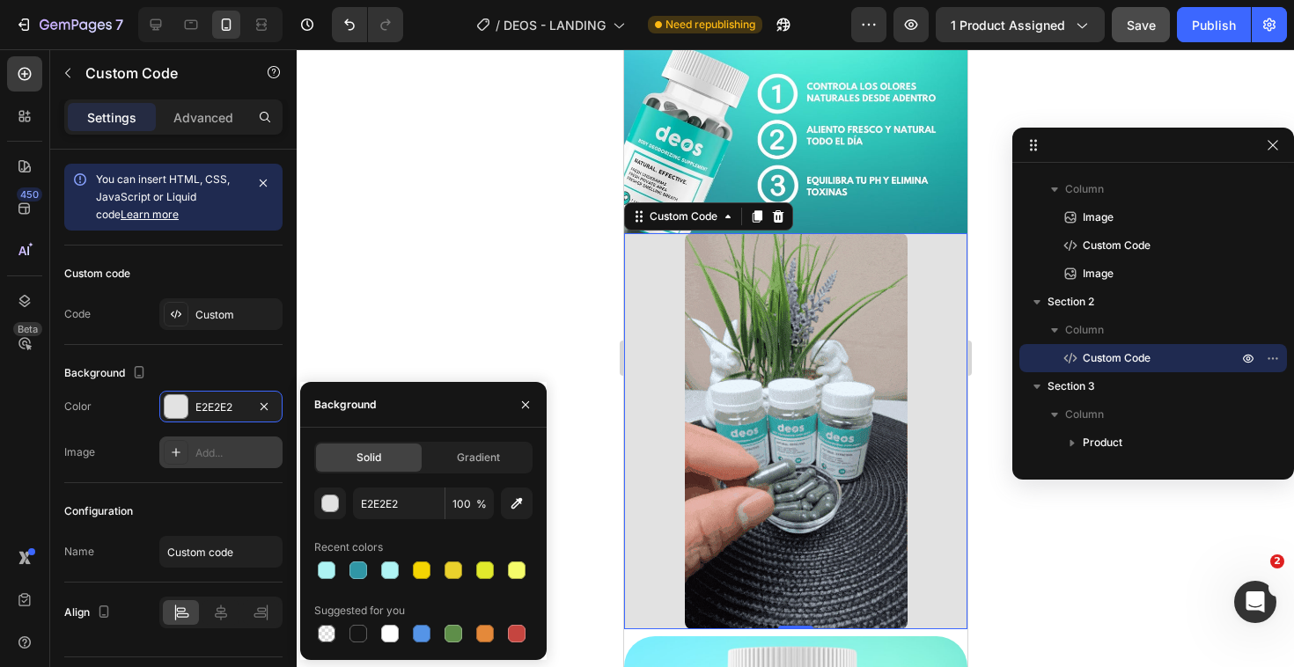
type input "269198"
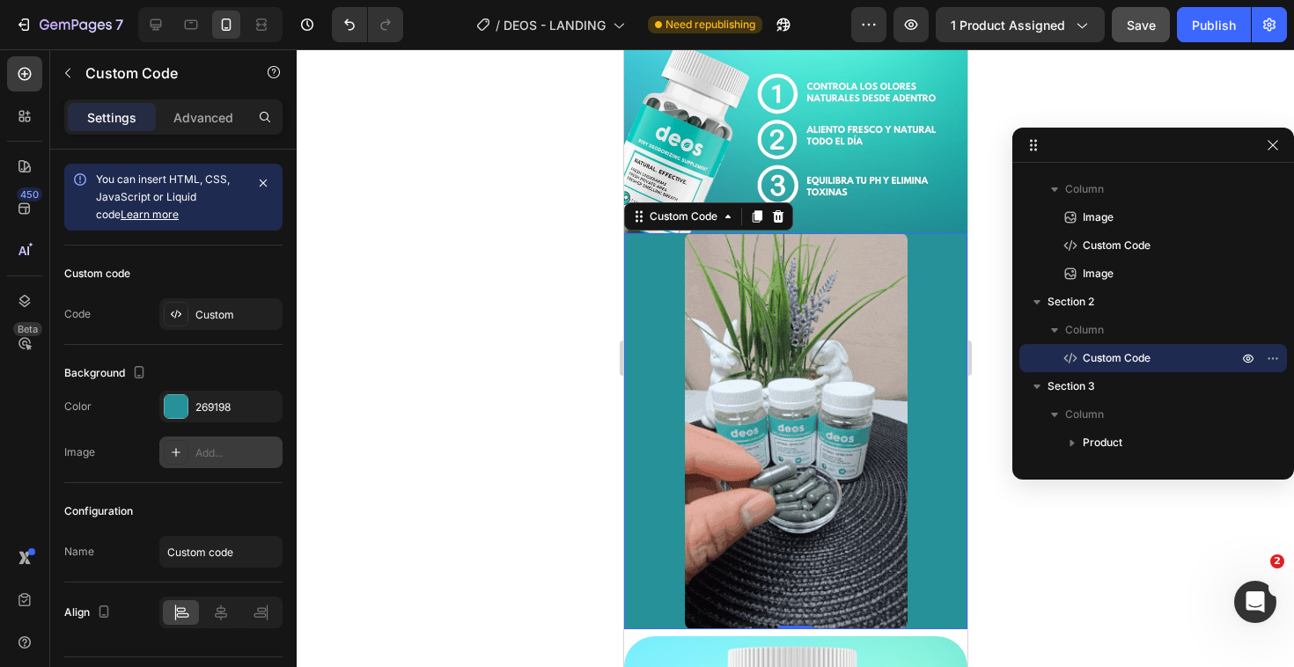
click at [387, 230] on div at bounding box center [795, 358] width 997 height 618
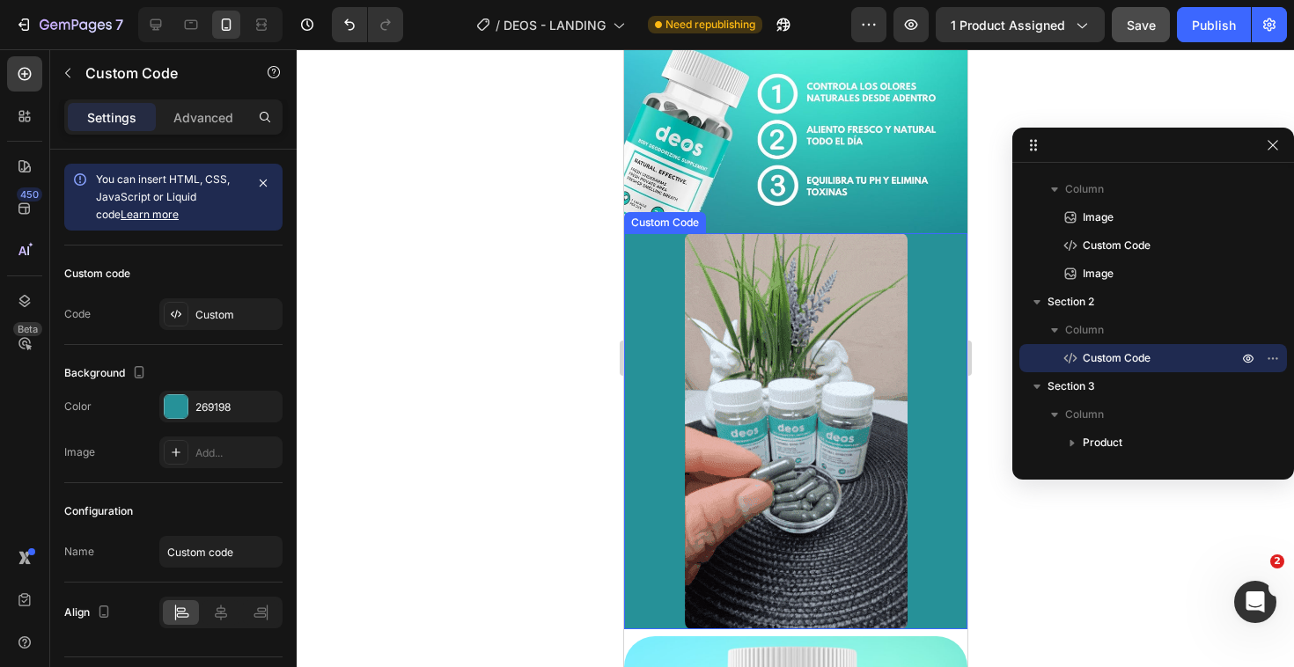
click at [626, 330] on div at bounding box center [794, 431] width 343 height 396
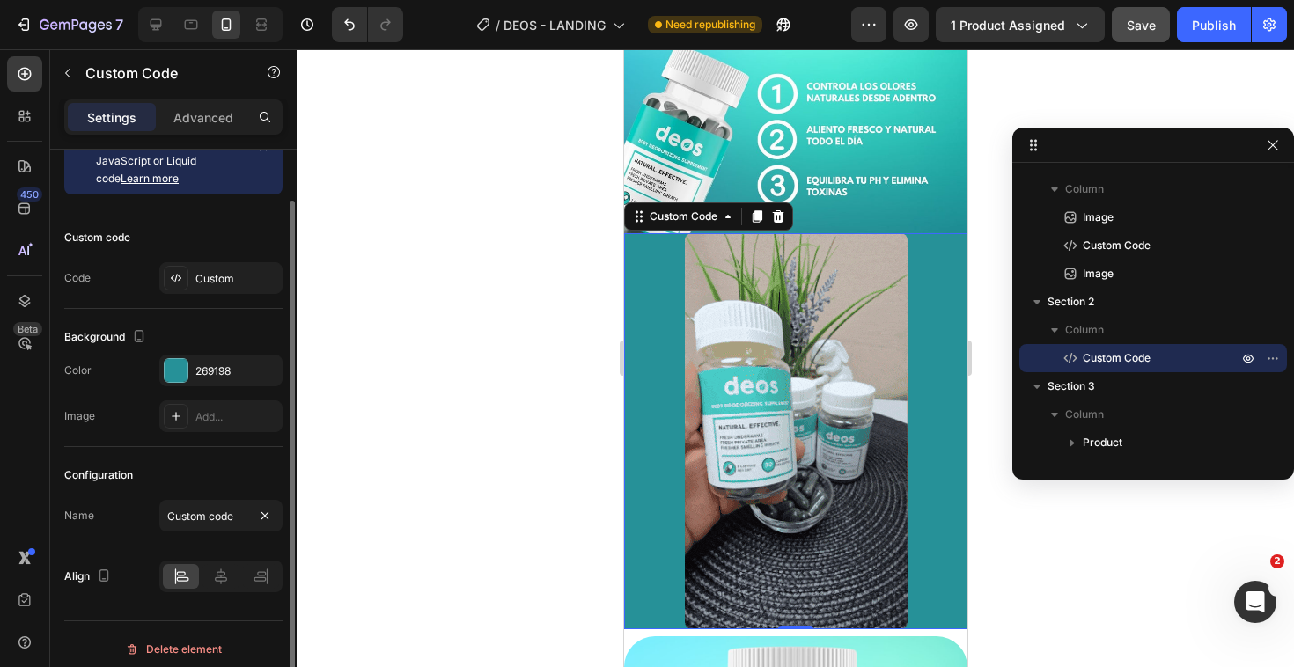
scroll to position [46, 0]
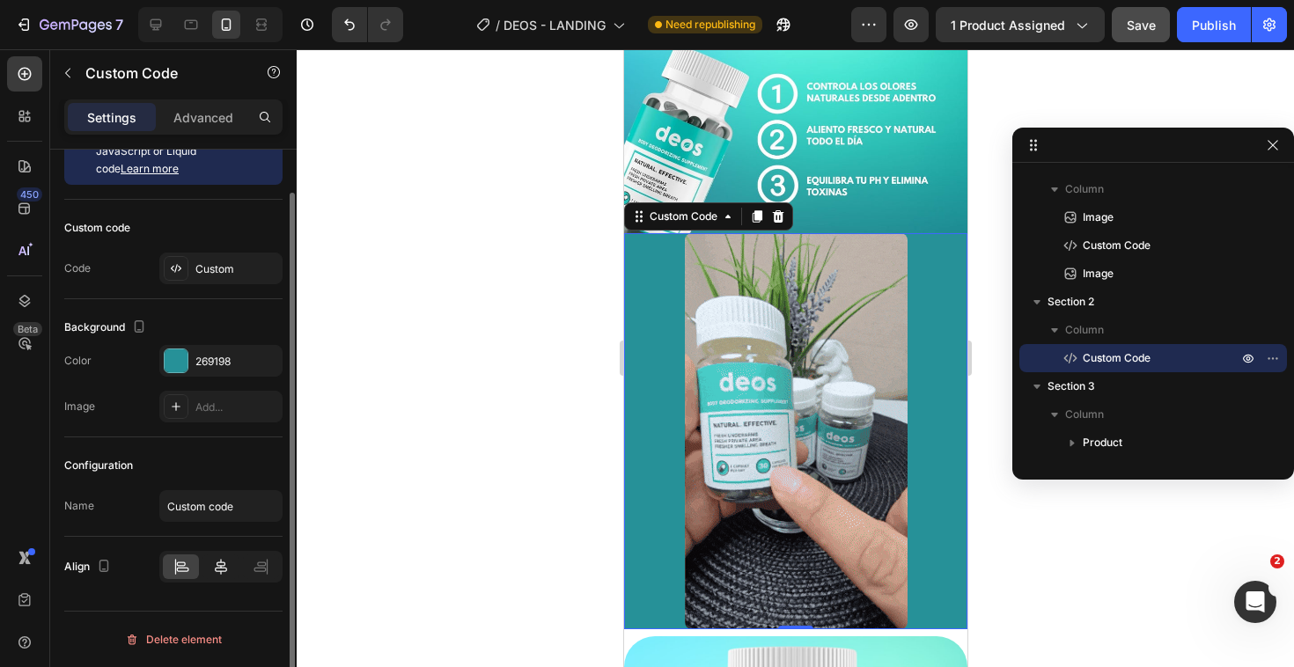
click at [223, 568] on icon at bounding box center [221, 567] width 12 height 16
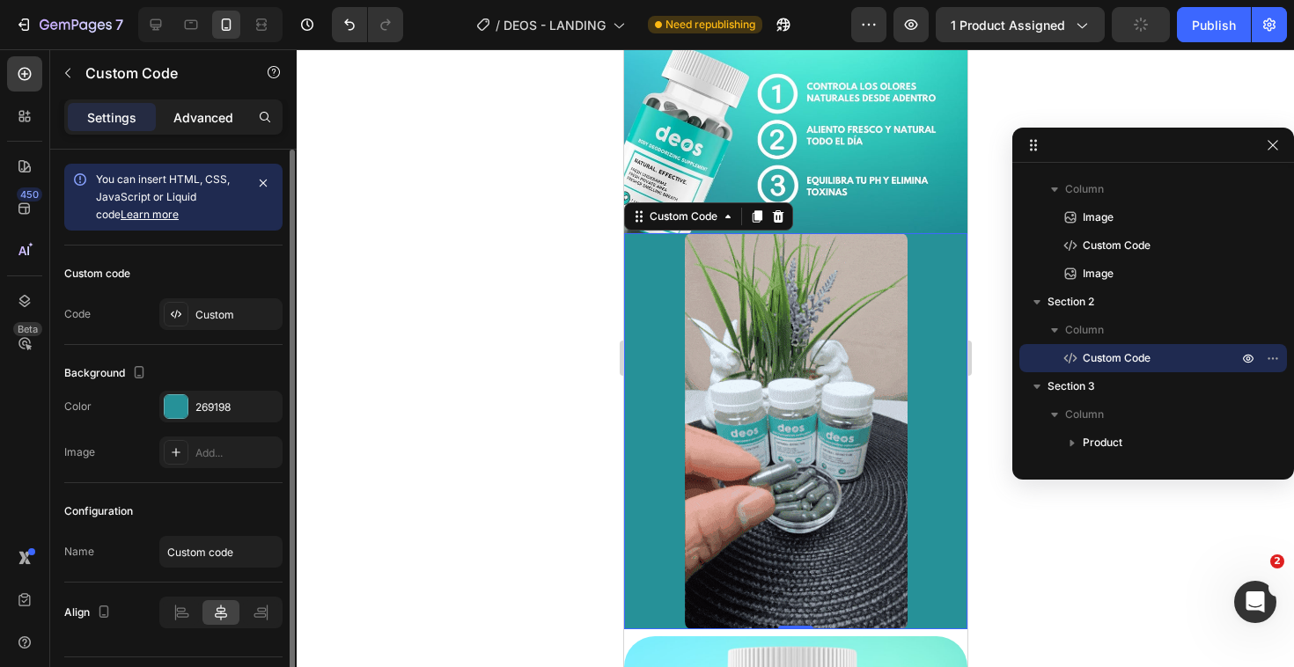
click at [202, 118] on p "Advanced" at bounding box center [203, 117] width 60 height 18
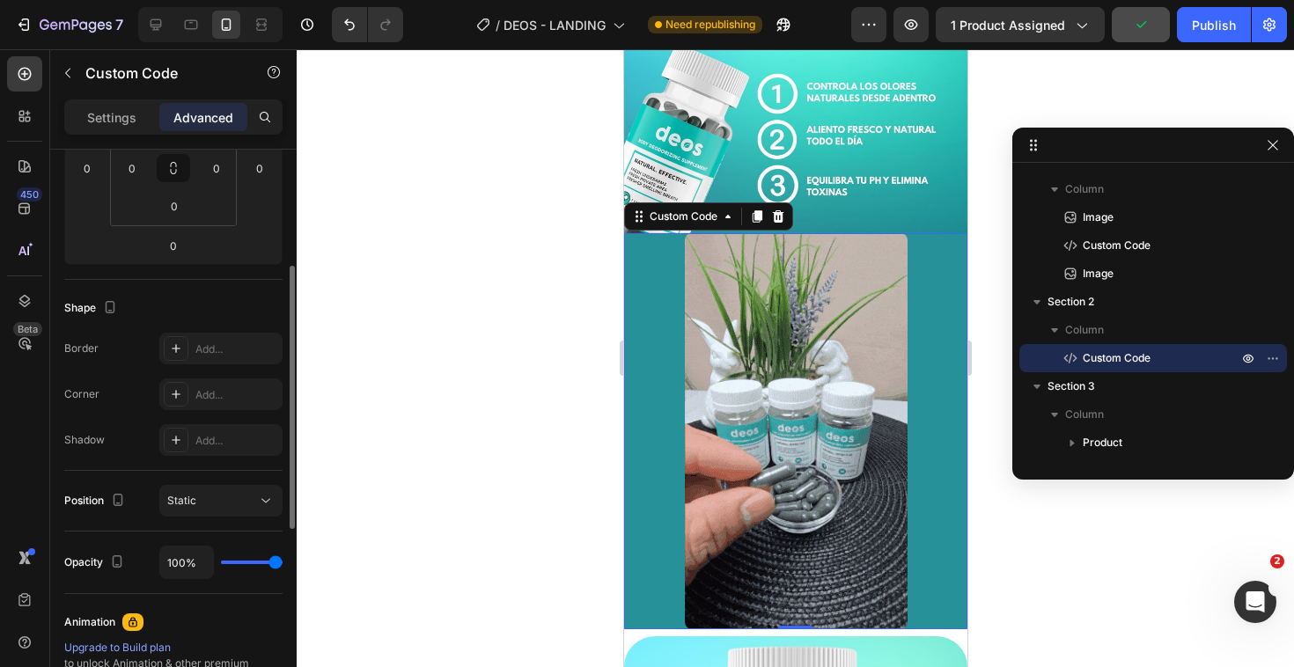
scroll to position [328, 0]
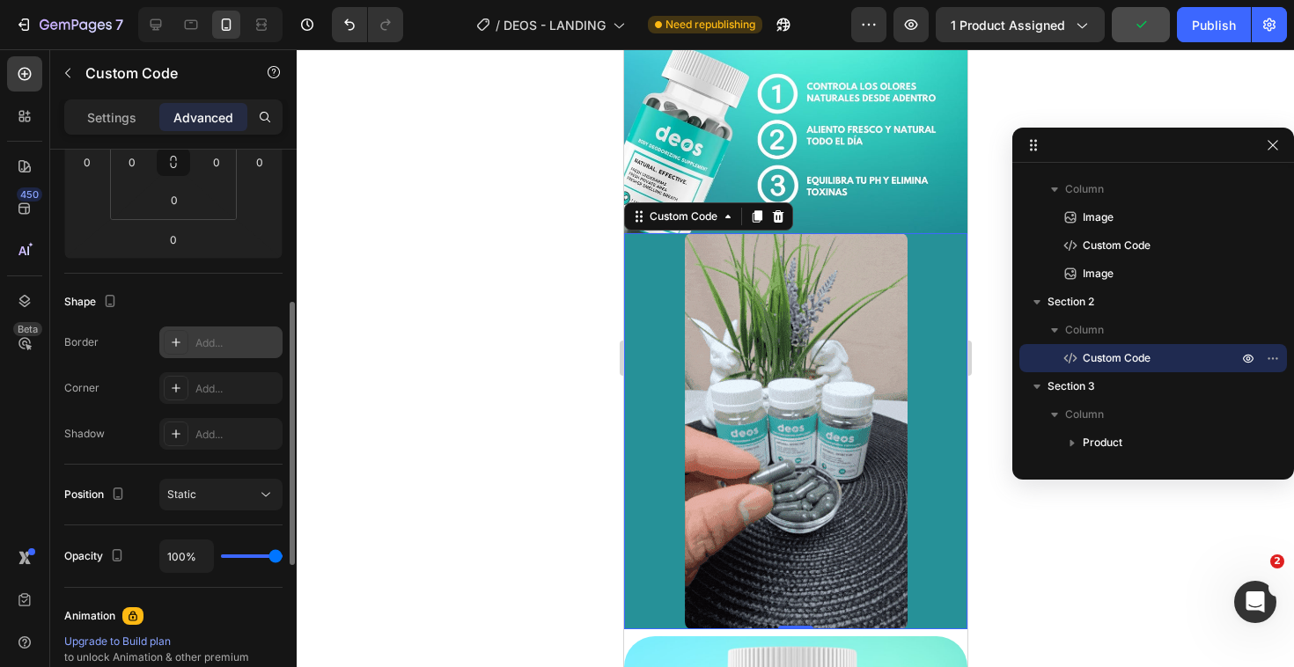
click at [187, 335] on div at bounding box center [176, 342] width 25 height 25
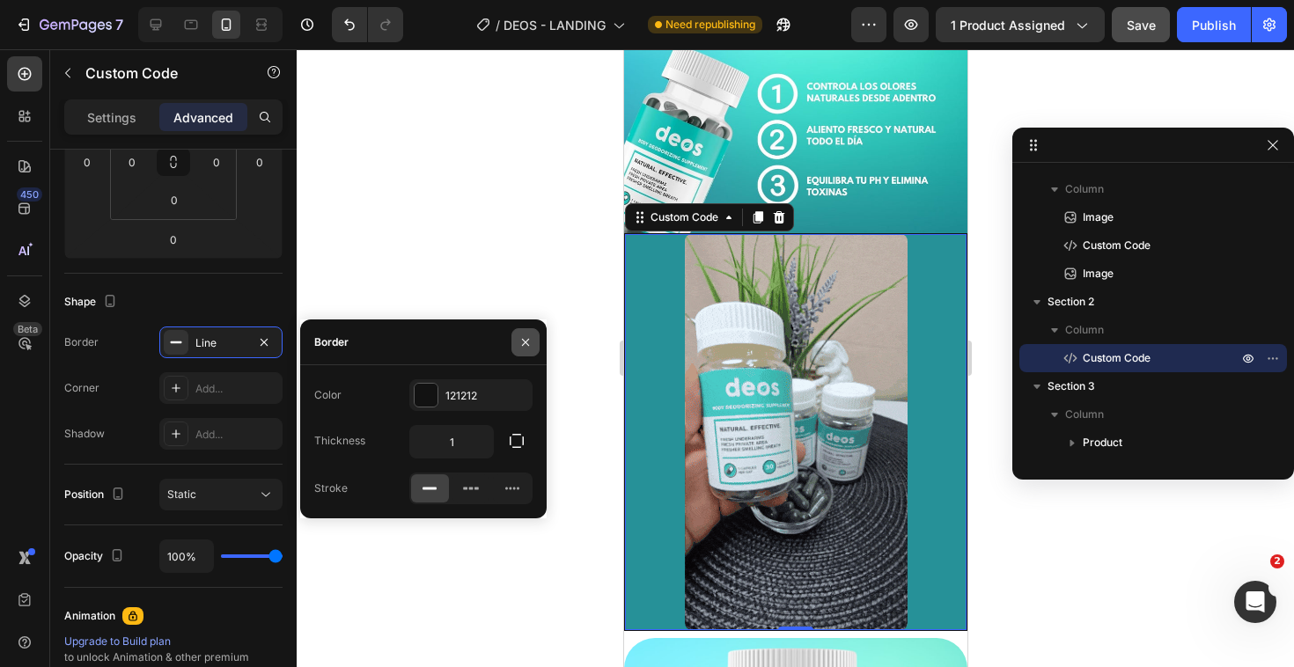
click at [518, 348] on icon "button" at bounding box center [525, 342] width 14 height 14
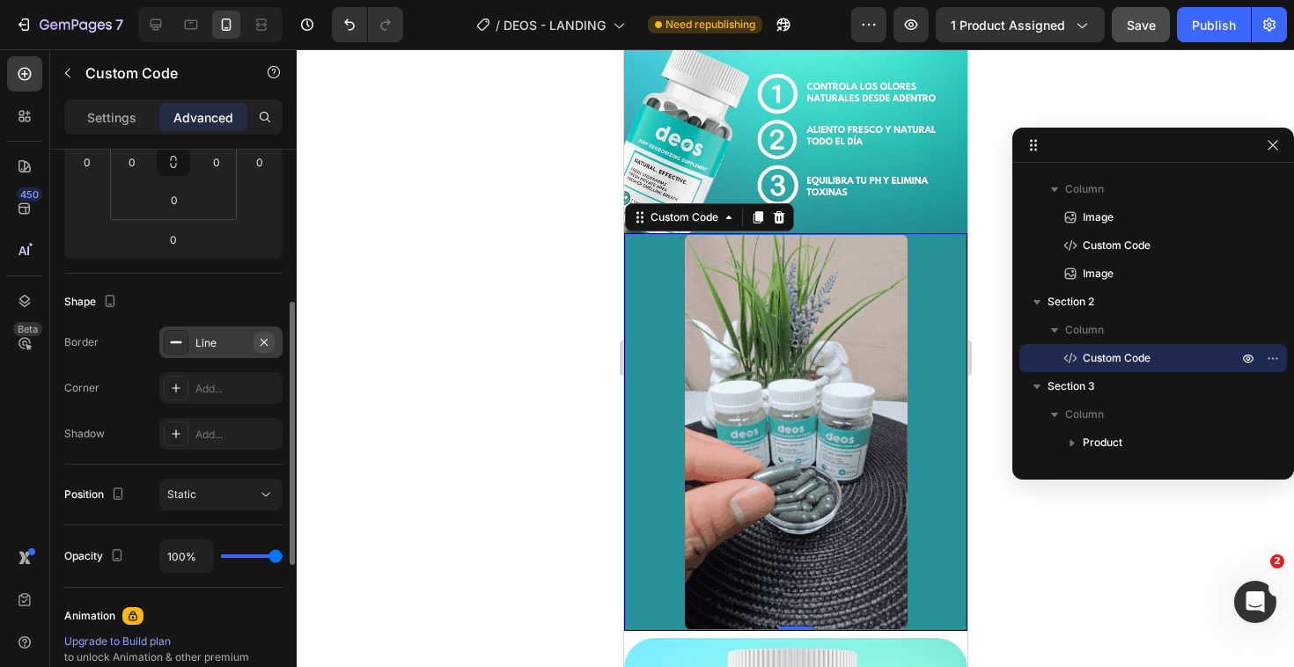
click at [267, 344] on icon "button" at bounding box center [263, 341] width 7 height 7
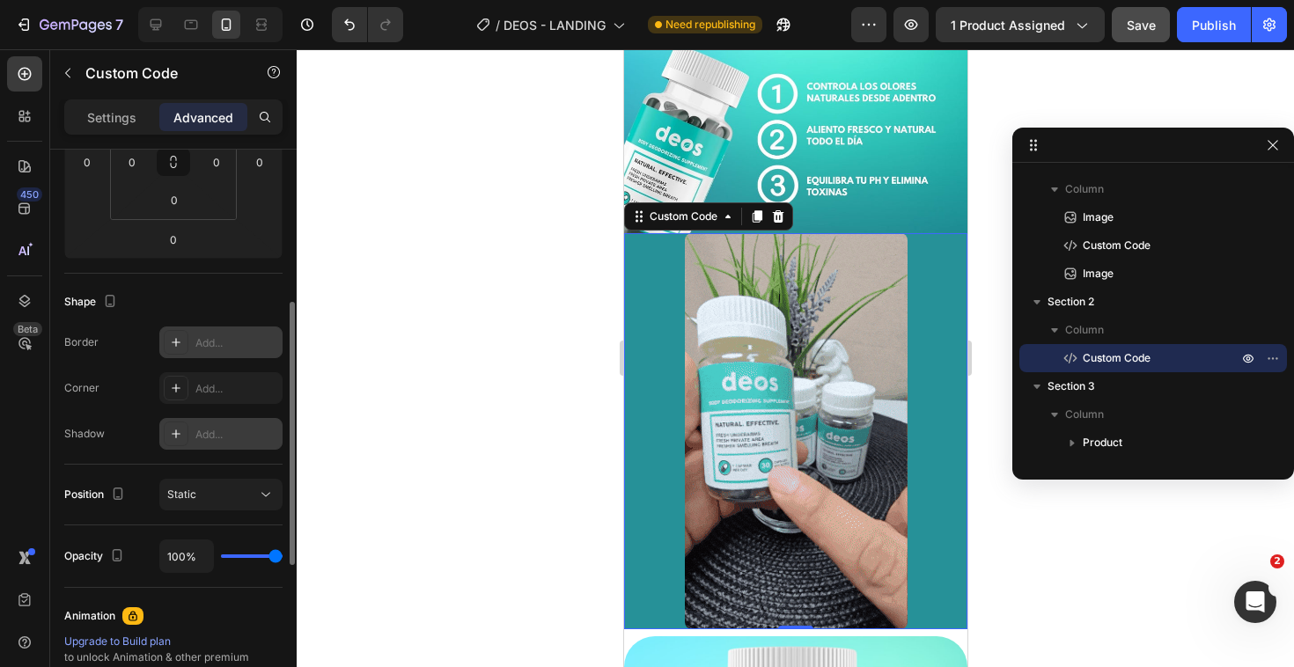
click at [257, 437] on div "Add..." at bounding box center [236, 435] width 83 height 16
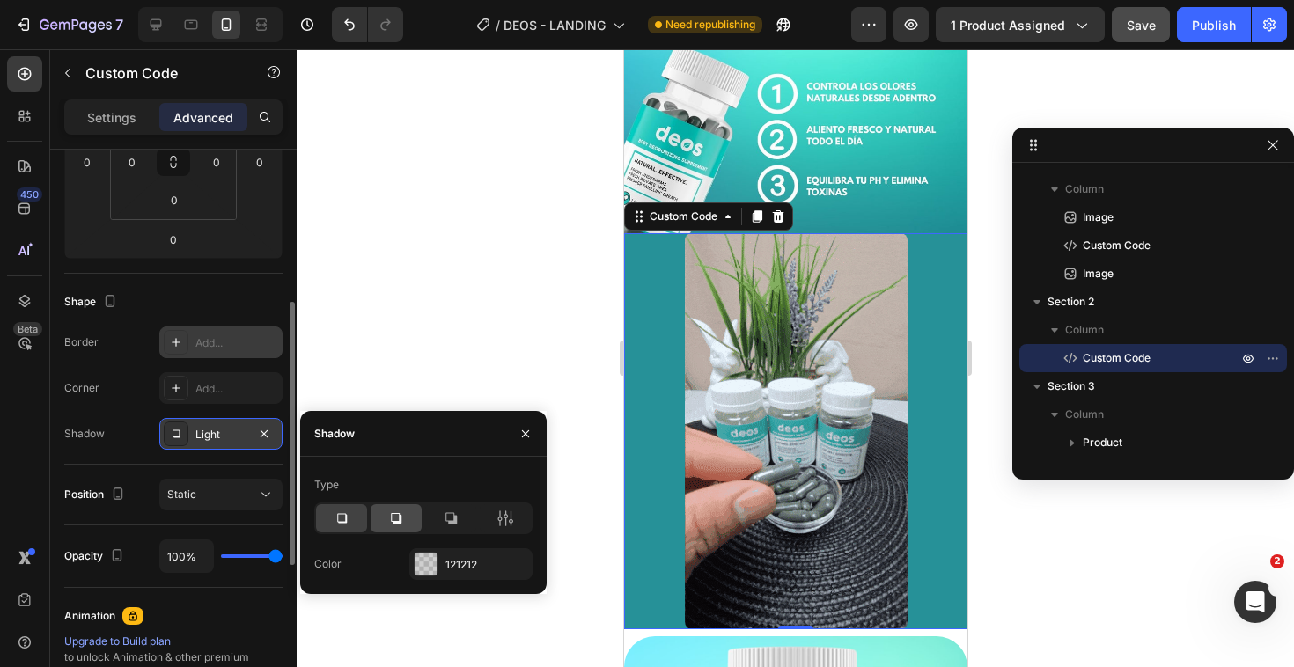
click at [403, 524] on icon at bounding box center [396, 519] width 18 height 18
click at [449, 527] on div at bounding box center [450, 518] width 51 height 28
click at [418, 525] on div at bounding box center [396, 518] width 51 height 28
click at [355, 530] on div at bounding box center [341, 518] width 51 height 28
click at [402, 525] on icon at bounding box center [396, 519] width 18 height 18
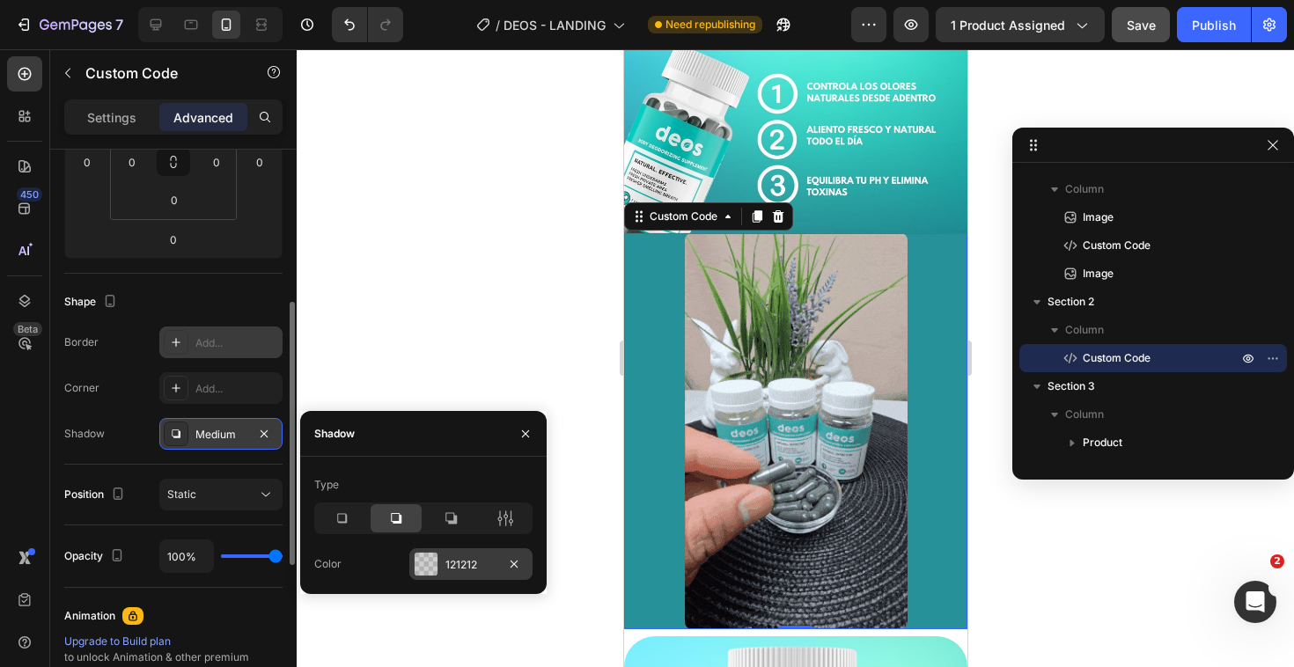
click at [438, 561] on div "121212" at bounding box center [470, 564] width 123 height 32
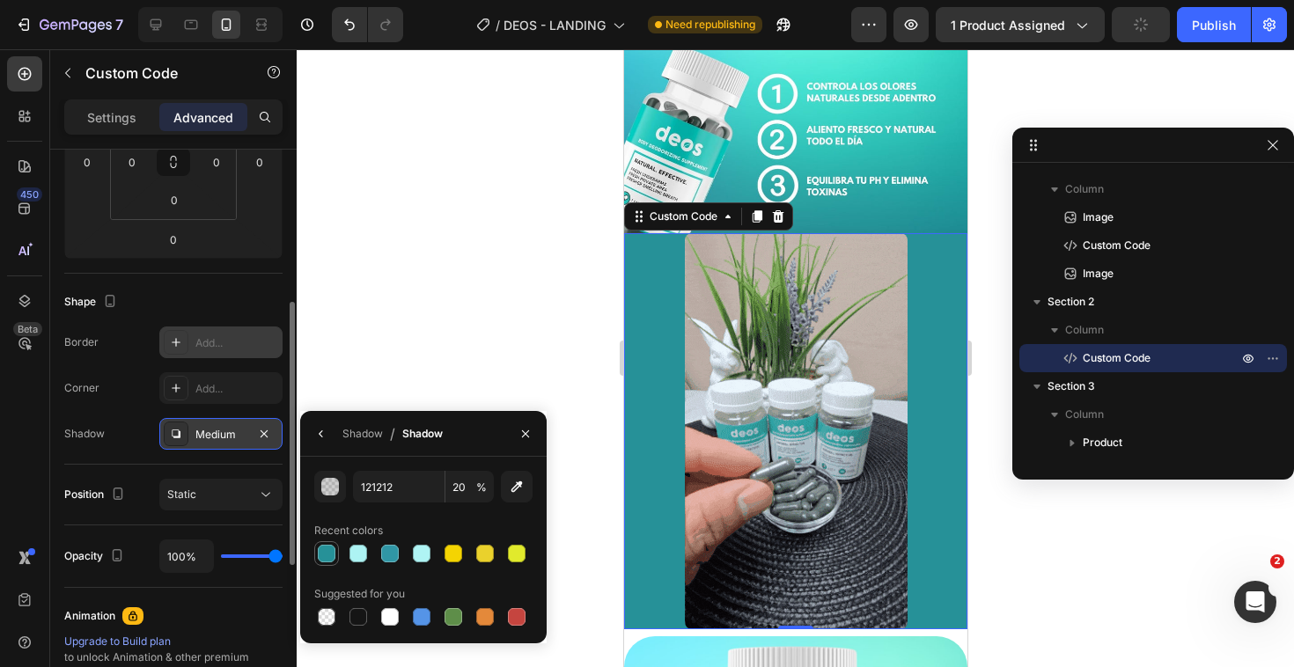
click at [332, 554] on div at bounding box center [327, 554] width 18 height 18
type input "269198"
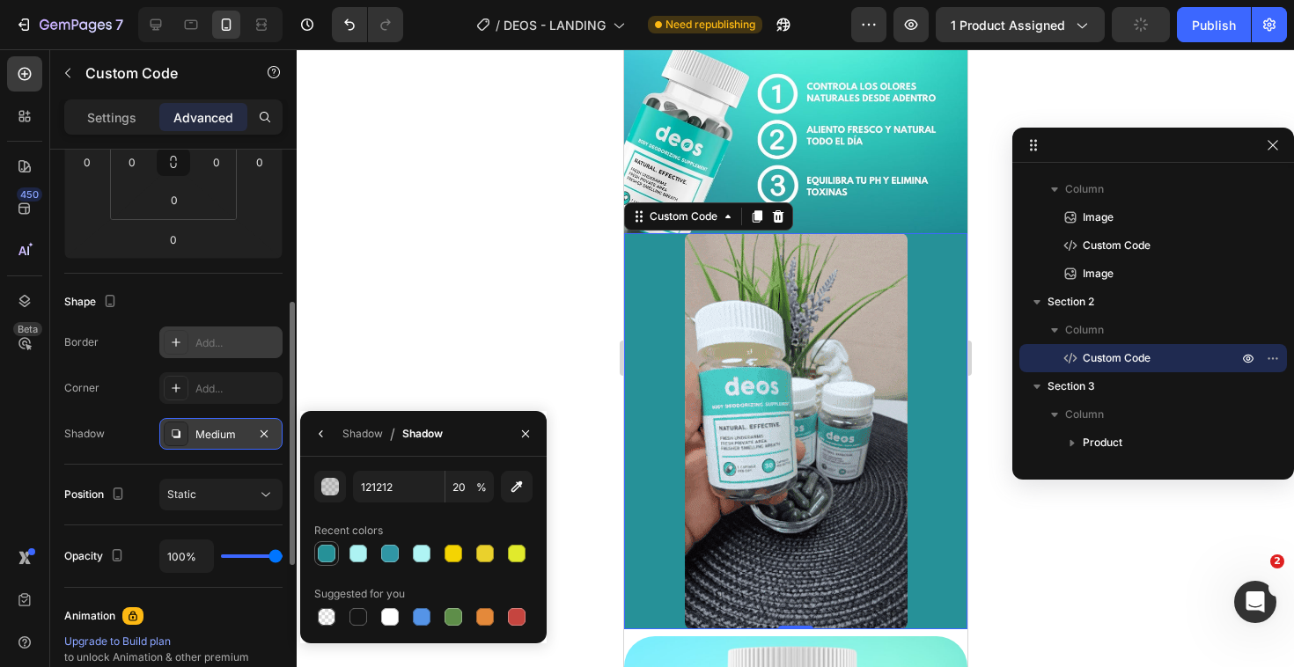
type input "100"
click at [409, 557] on div at bounding box center [421, 553] width 25 height 25
click at [392, 608] on div at bounding box center [390, 617] width 18 height 18
click at [358, 620] on div at bounding box center [358, 617] width 18 height 18
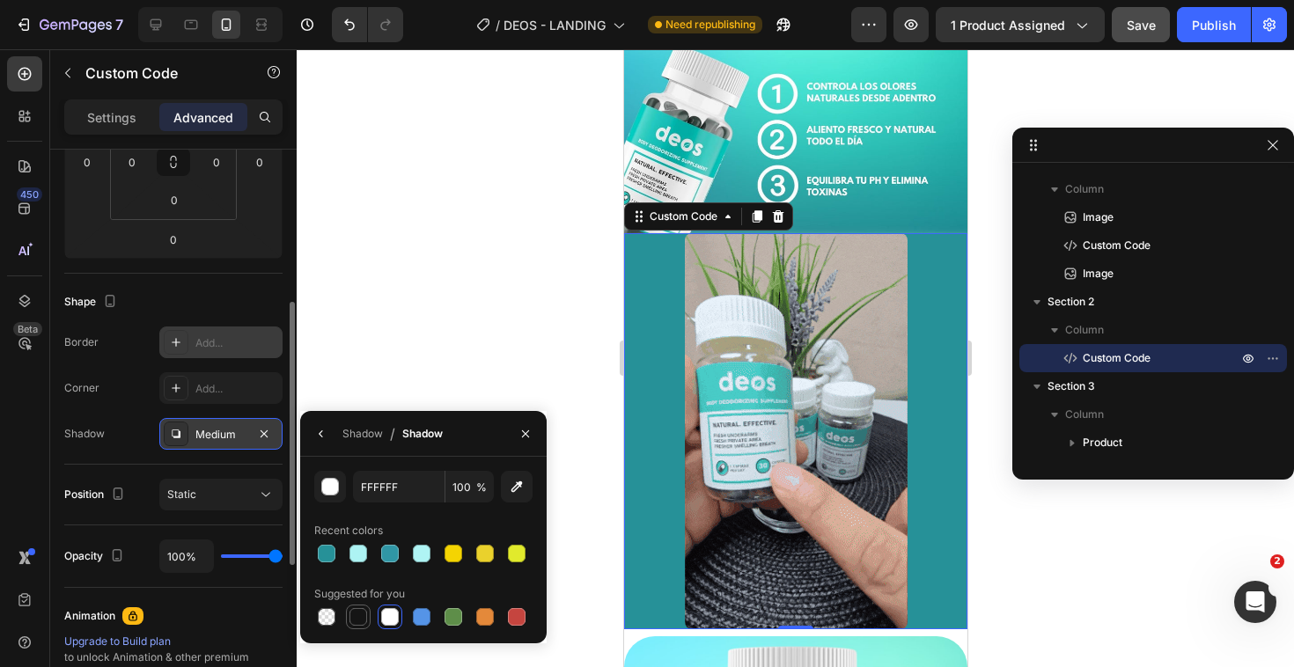
type input "151515"
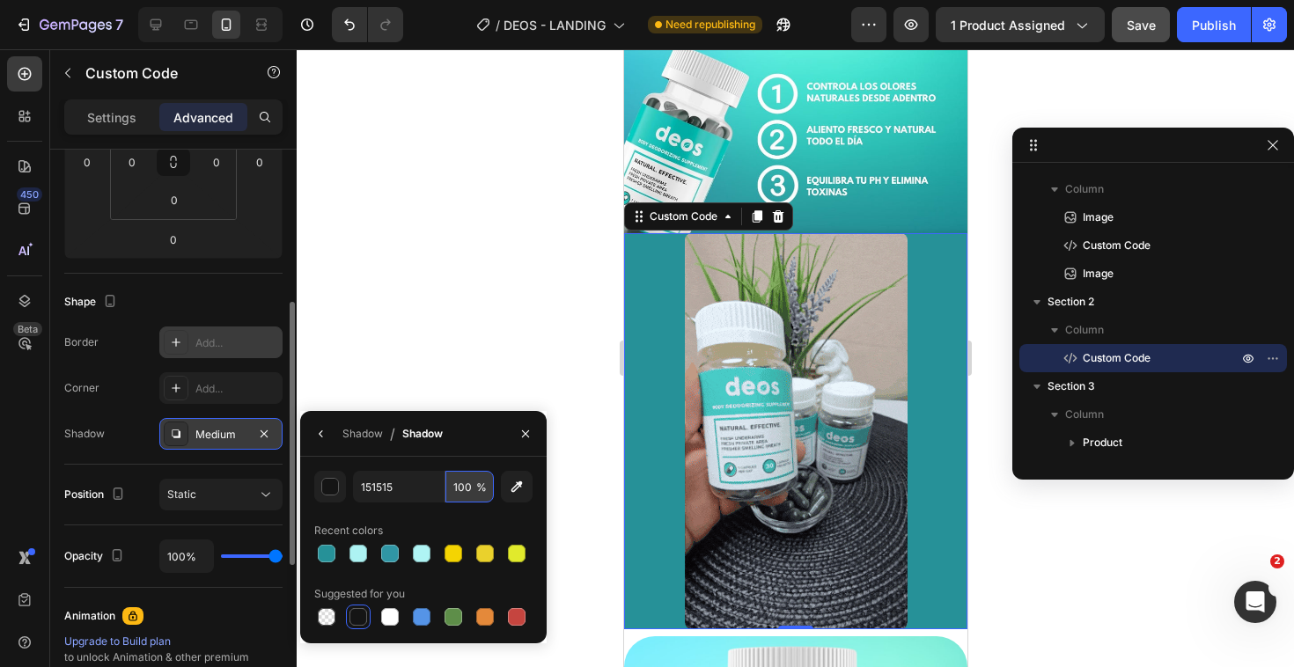
click at [466, 485] on input "100" at bounding box center [469, 487] width 48 height 32
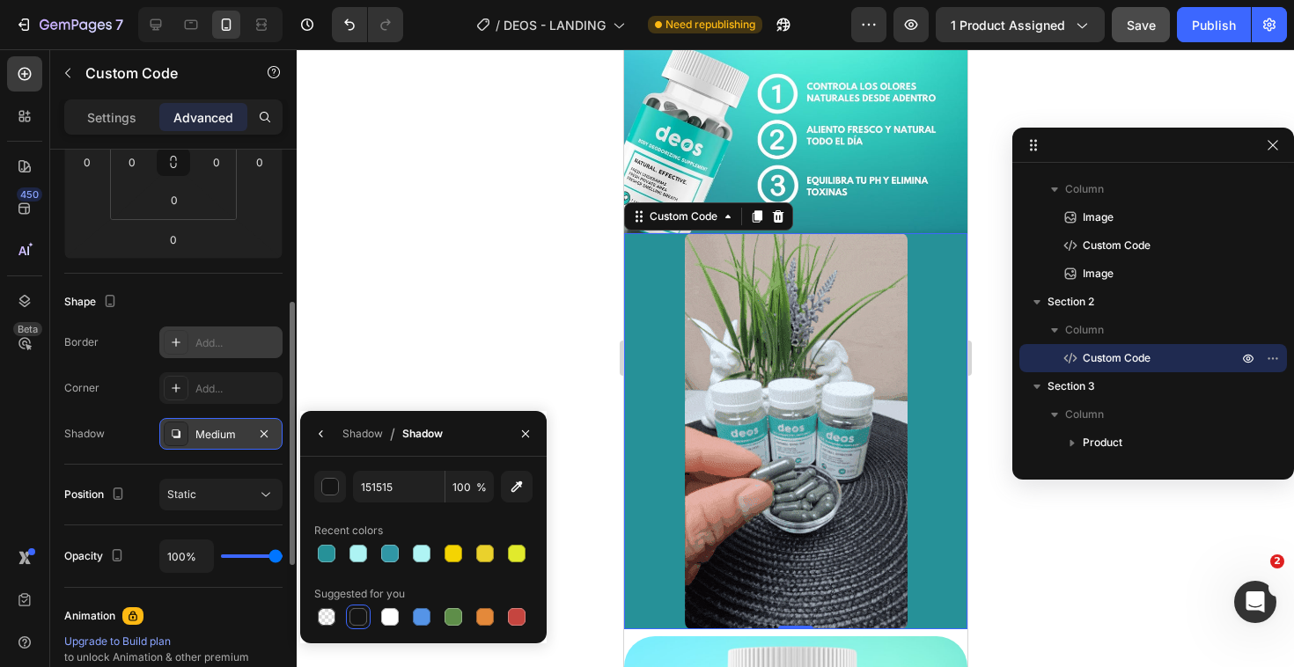
click at [133, 445] on div "Shadow Medium" at bounding box center [173, 434] width 218 height 32
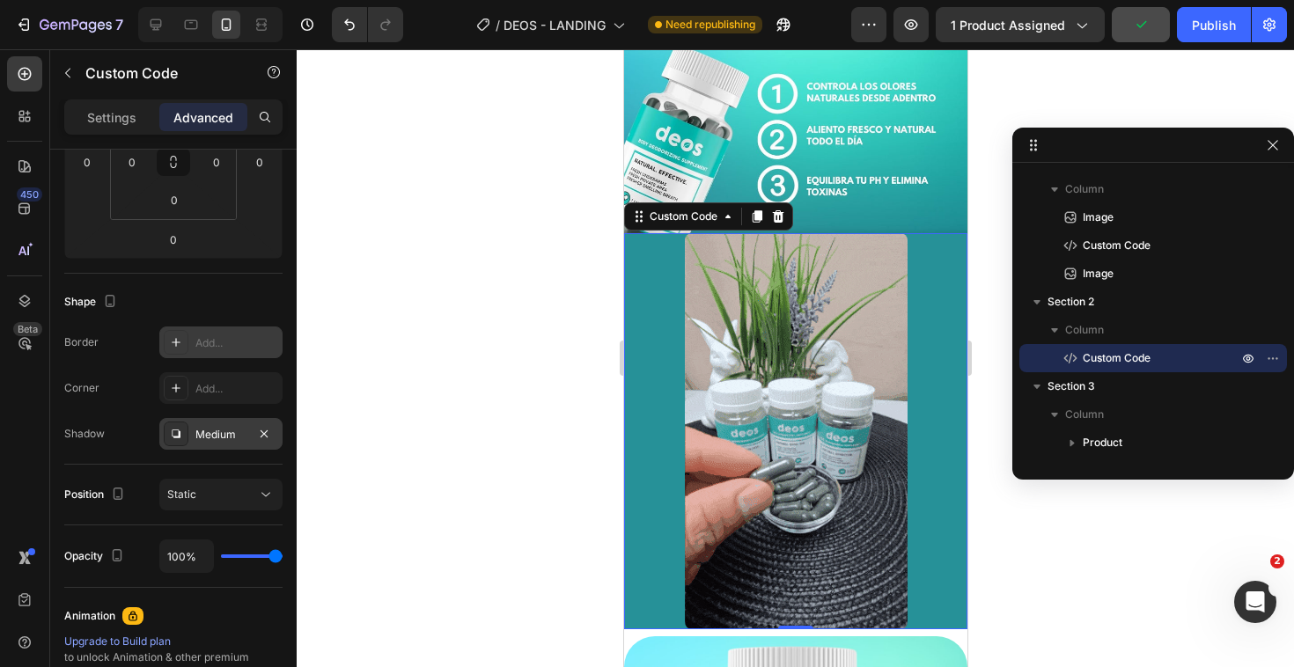
click at [657, 375] on div at bounding box center [794, 431] width 343 height 396
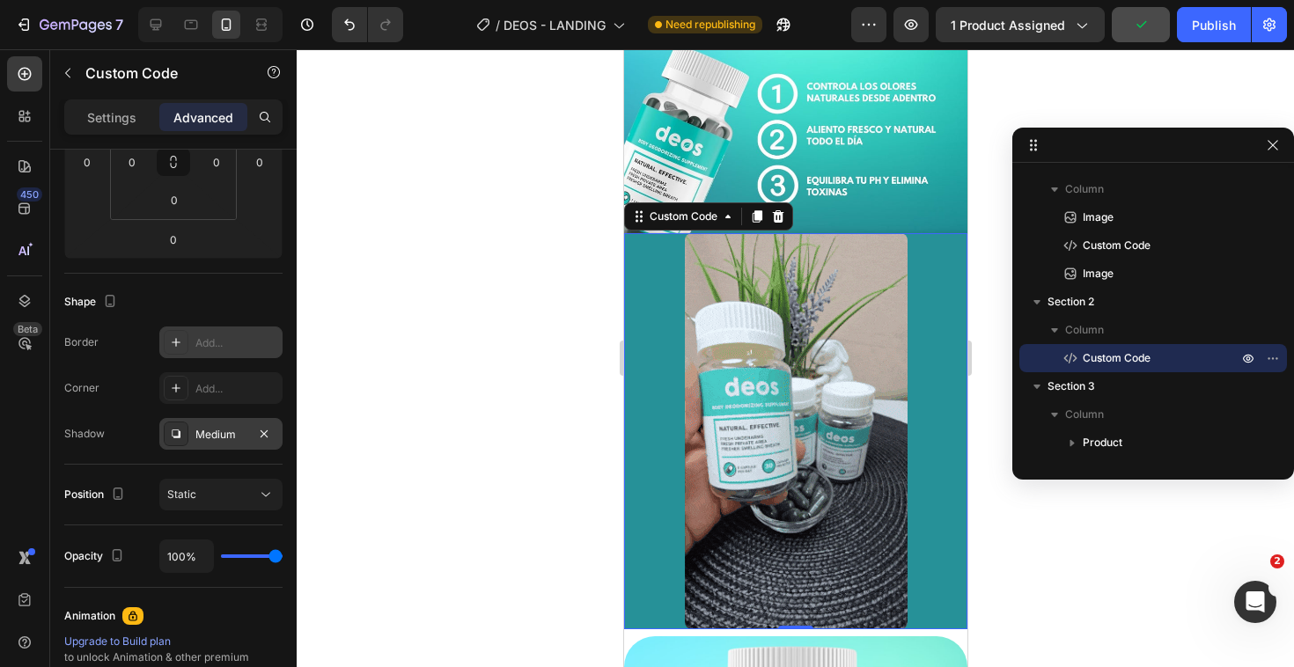
click at [725, 386] on img at bounding box center [795, 431] width 223 height 396
click at [917, 362] on div at bounding box center [794, 431] width 343 height 396
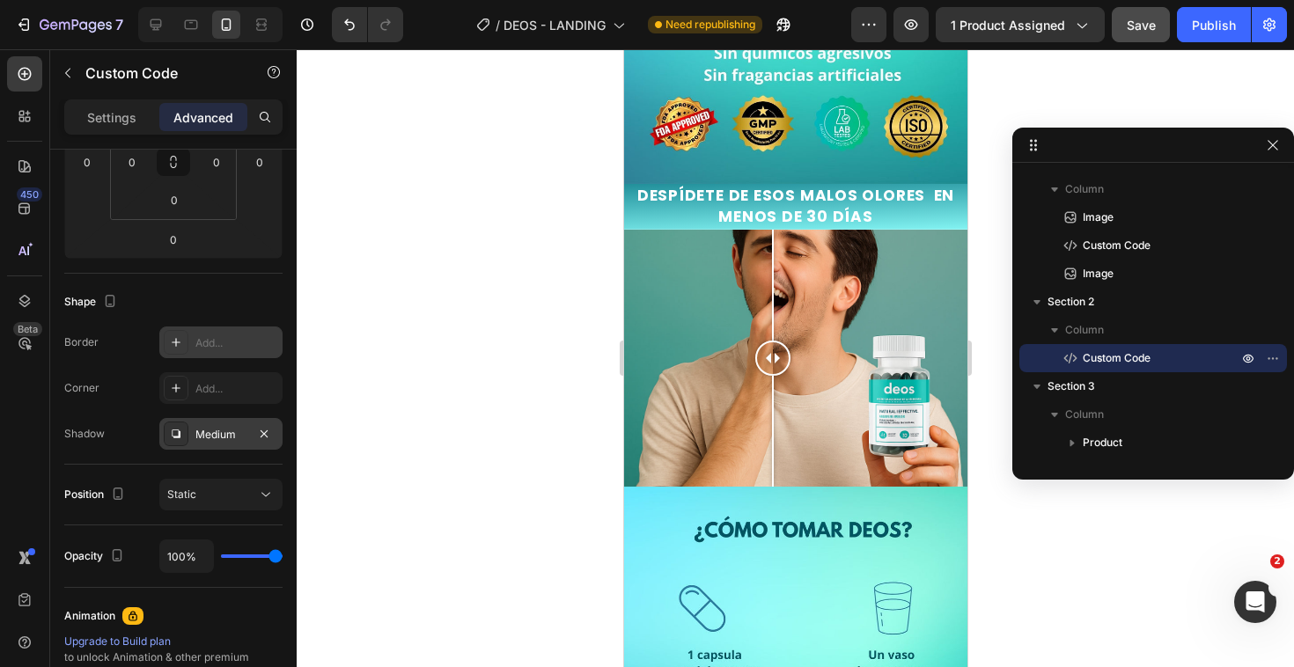
scroll to position [2122, 0]
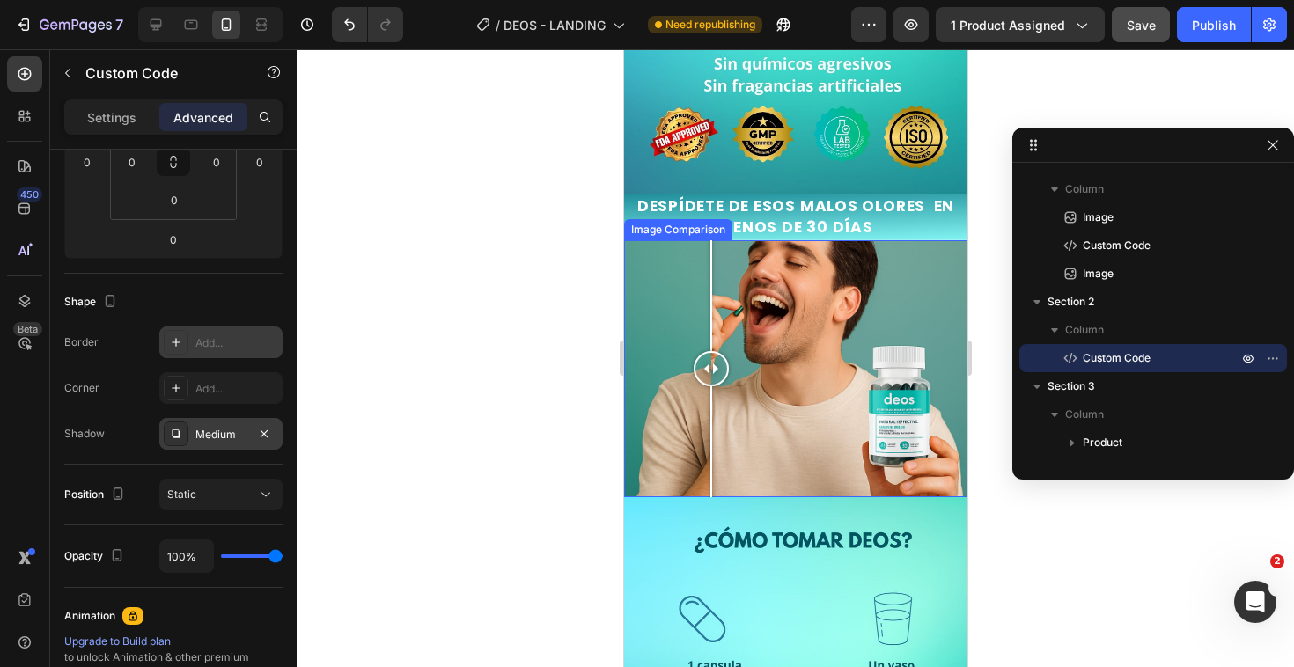
click at [710, 304] on div at bounding box center [794, 369] width 343 height 258
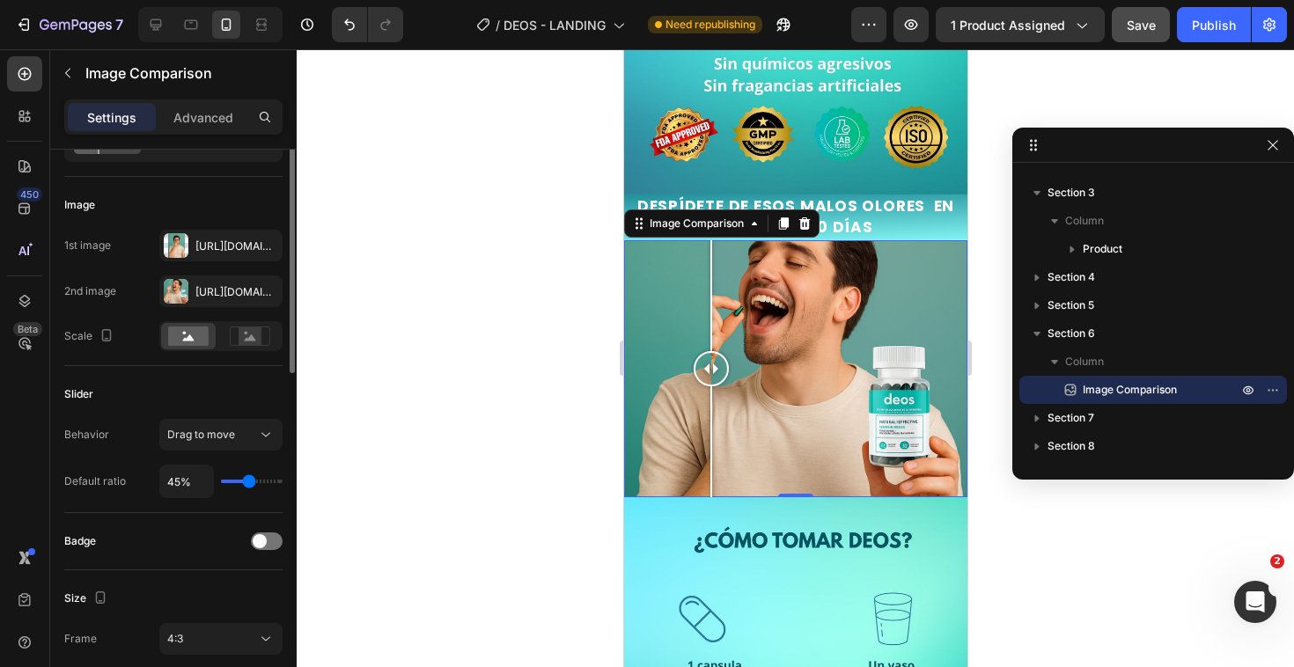
scroll to position [103, 0]
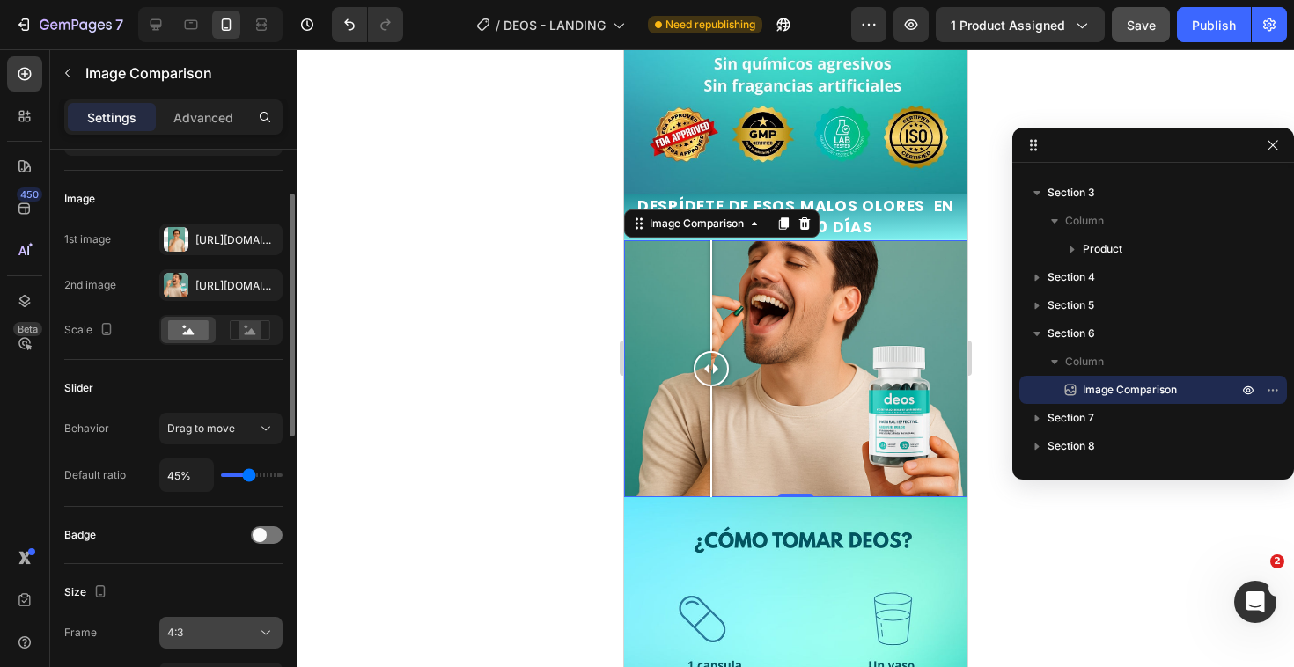
click at [180, 618] on button "4:3" at bounding box center [220, 633] width 123 height 32
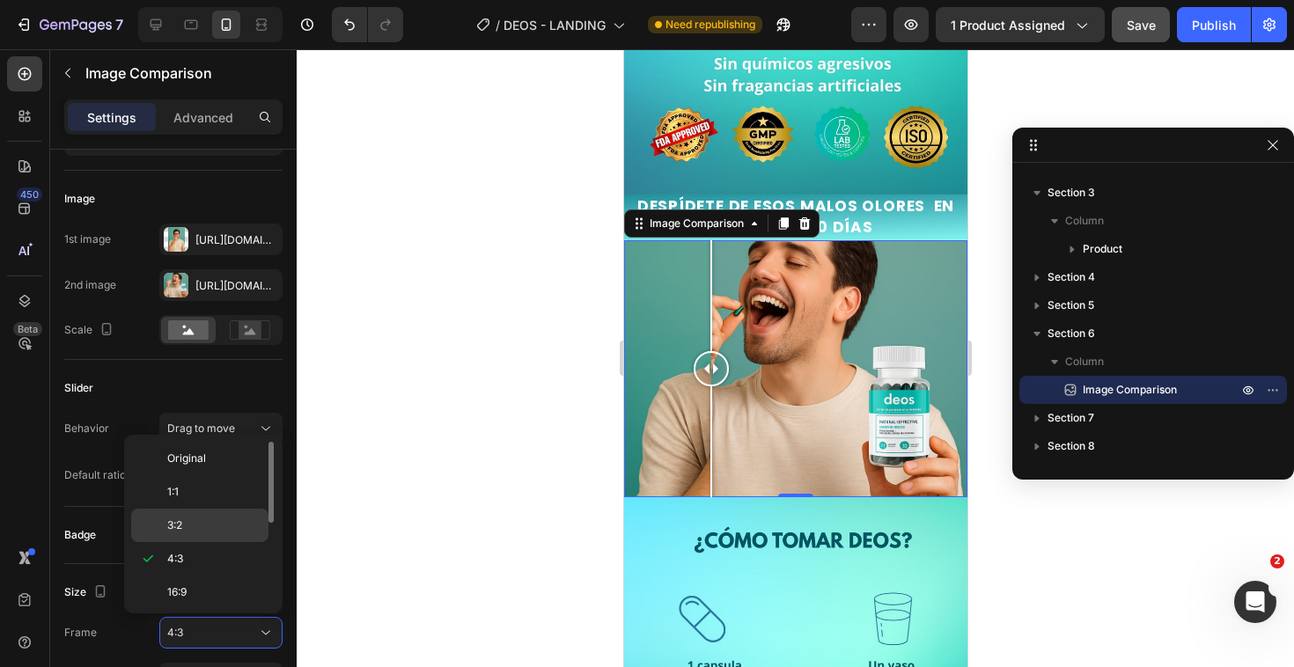
click at [192, 524] on p "3:2" at bounding box center [213, 525] width 93 height 16
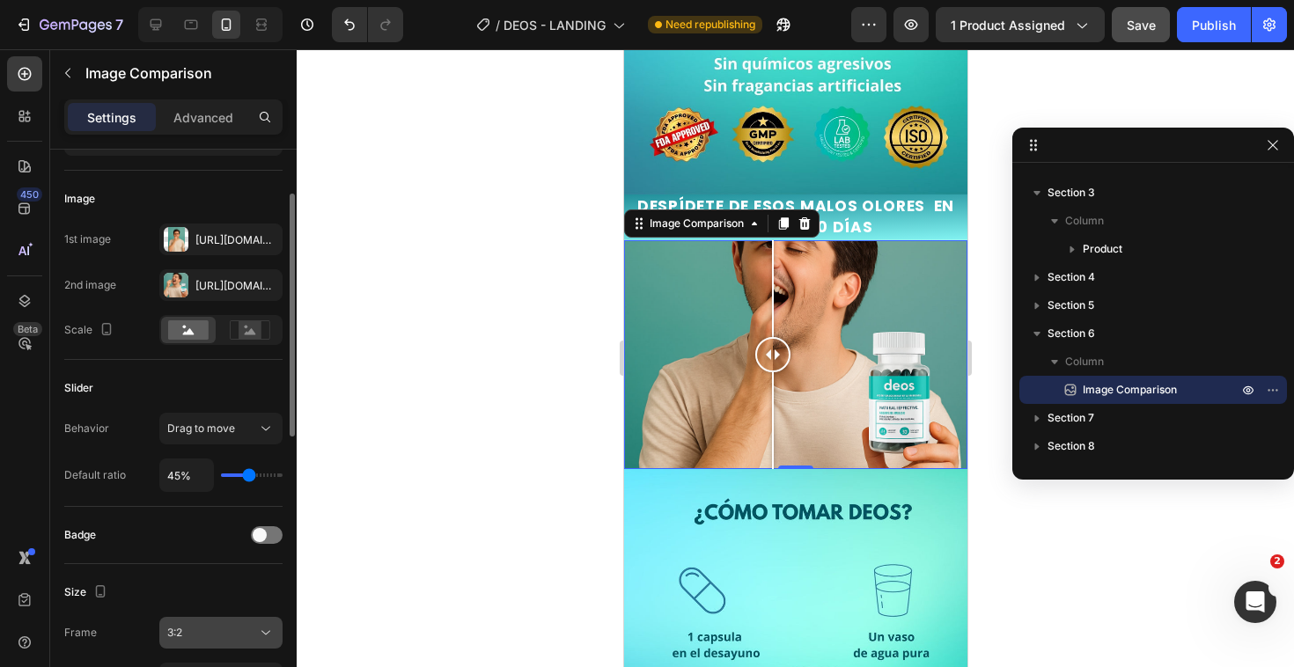
click at [209, 638] on div "3:2" at bounding box center [212, 633] width 90 height 16
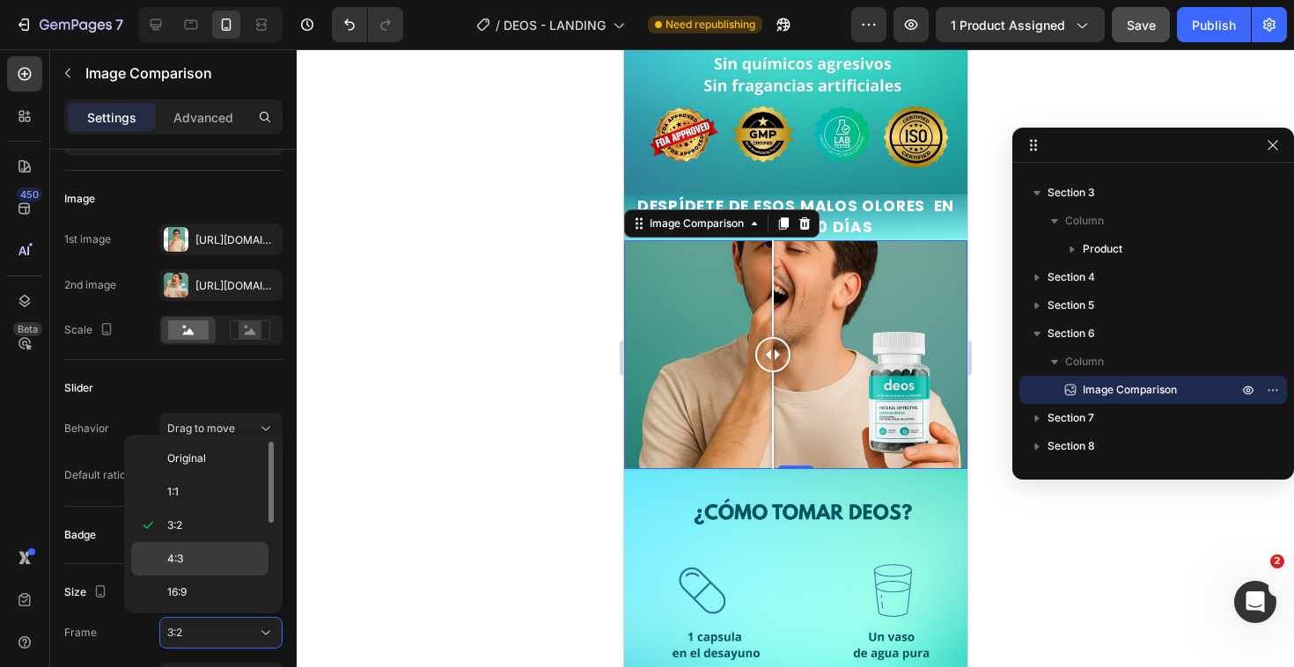
click at [200, 576] on div "4:3" at bounding box center [199, 592] width 137 height 33
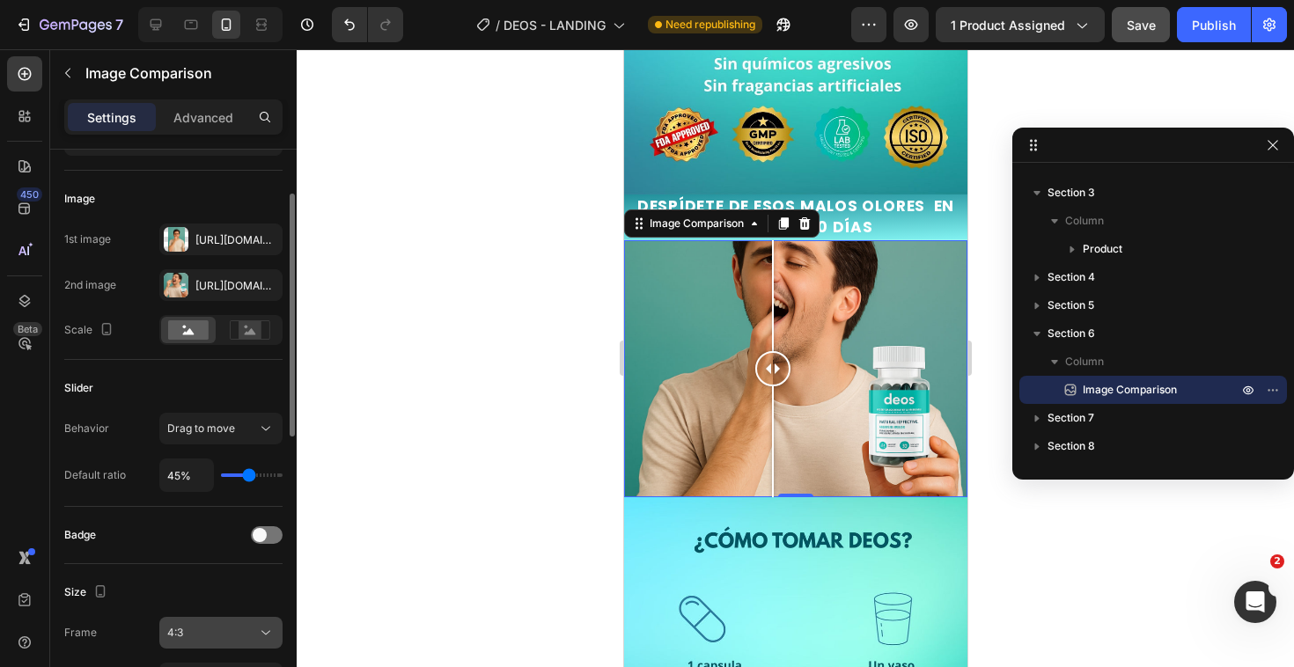
click at [215, 631] on div "4:3" at bounding box center [212, 633] width 90 height 16
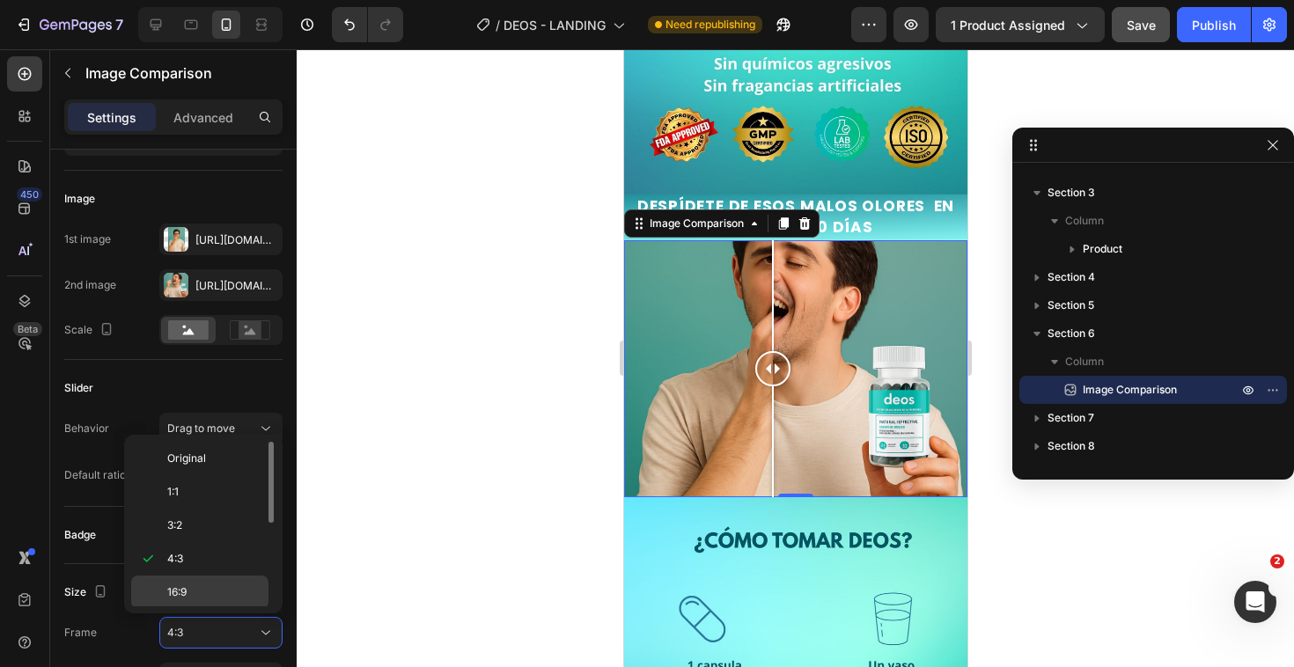
click at [217, 609] on div "16:9" at bounding box center [199, 625] width 137 height 33
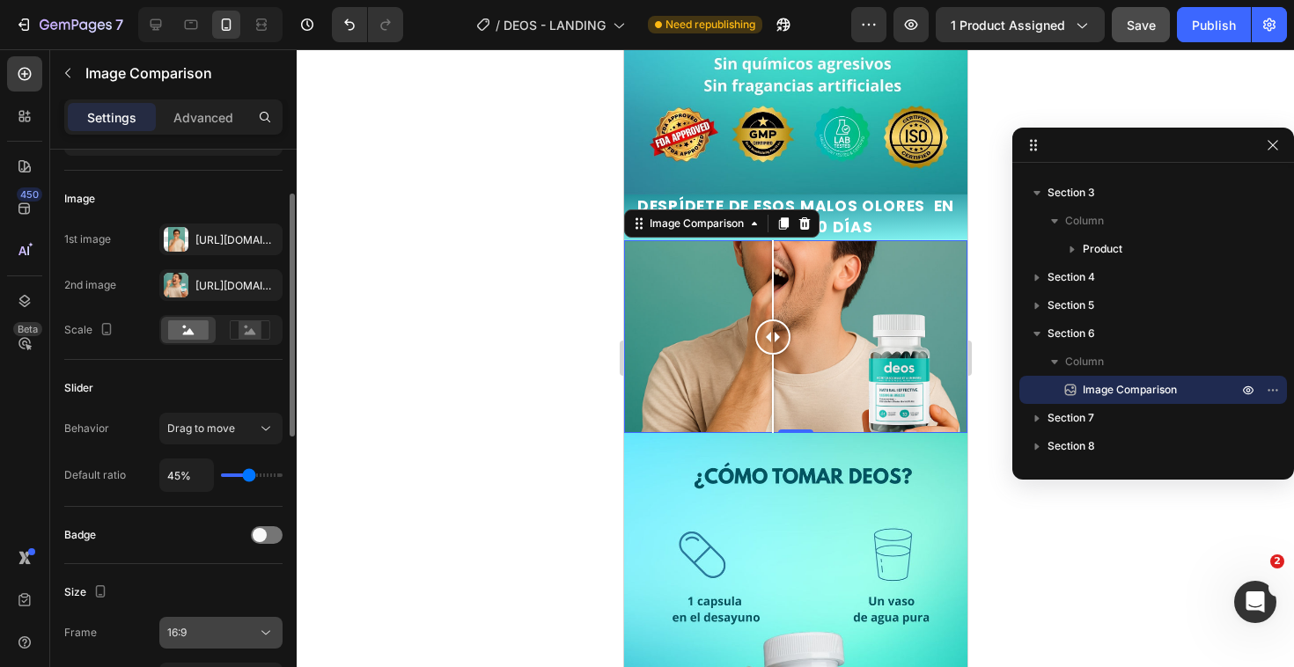
click at [224, 645] on button "16:9" at bounding box center [220, 633] width 123 height 32
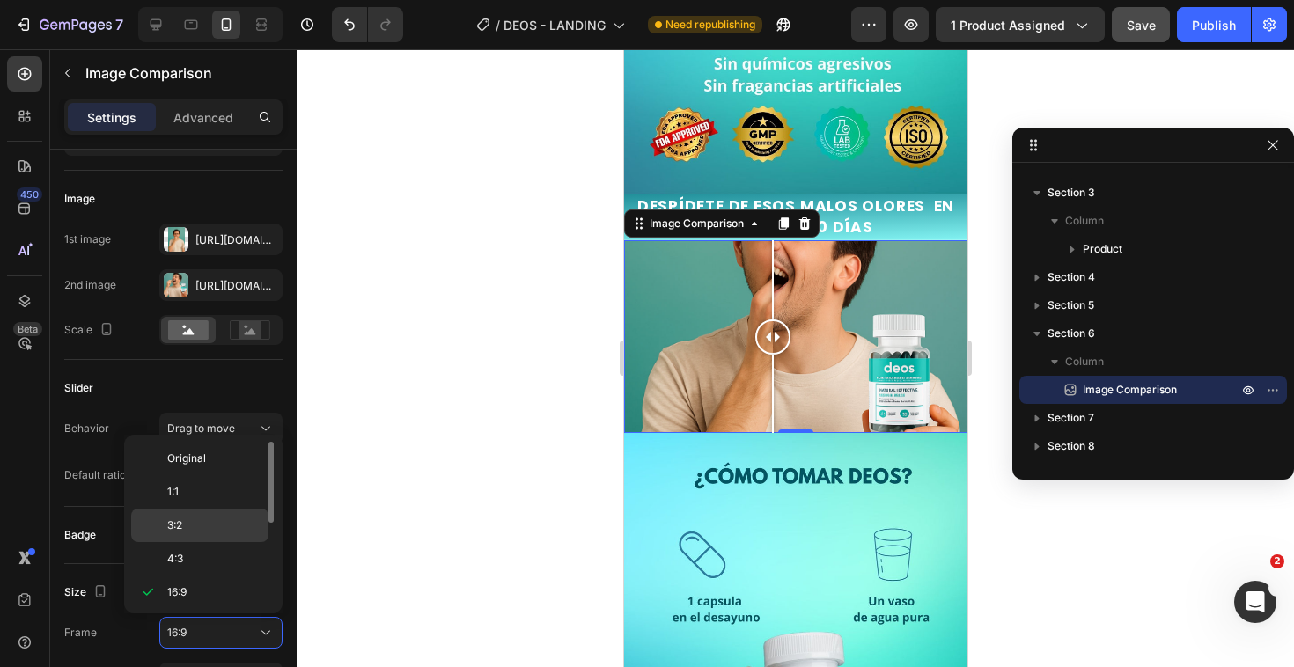
click at [194, 528] on p "3:2" at bounding box center [213, 525] width 93 height 16
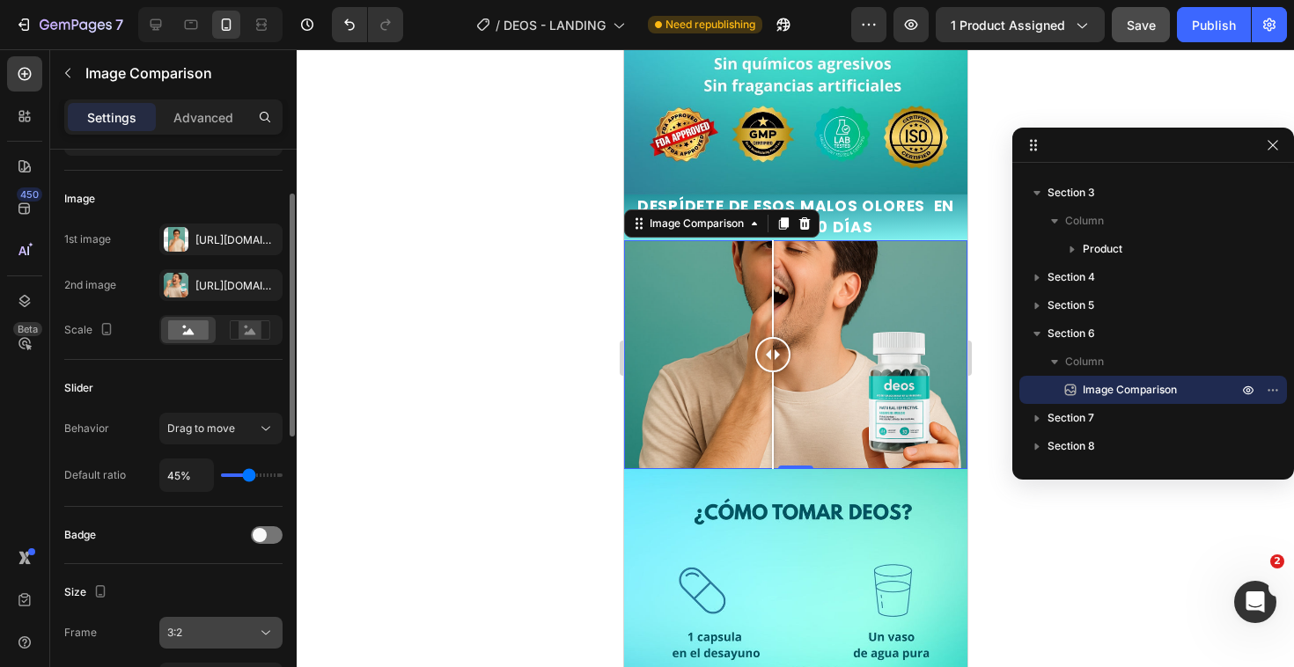
click at [212, 620] on button "3:2" at bounding box center [220, 633] width 123 height 32
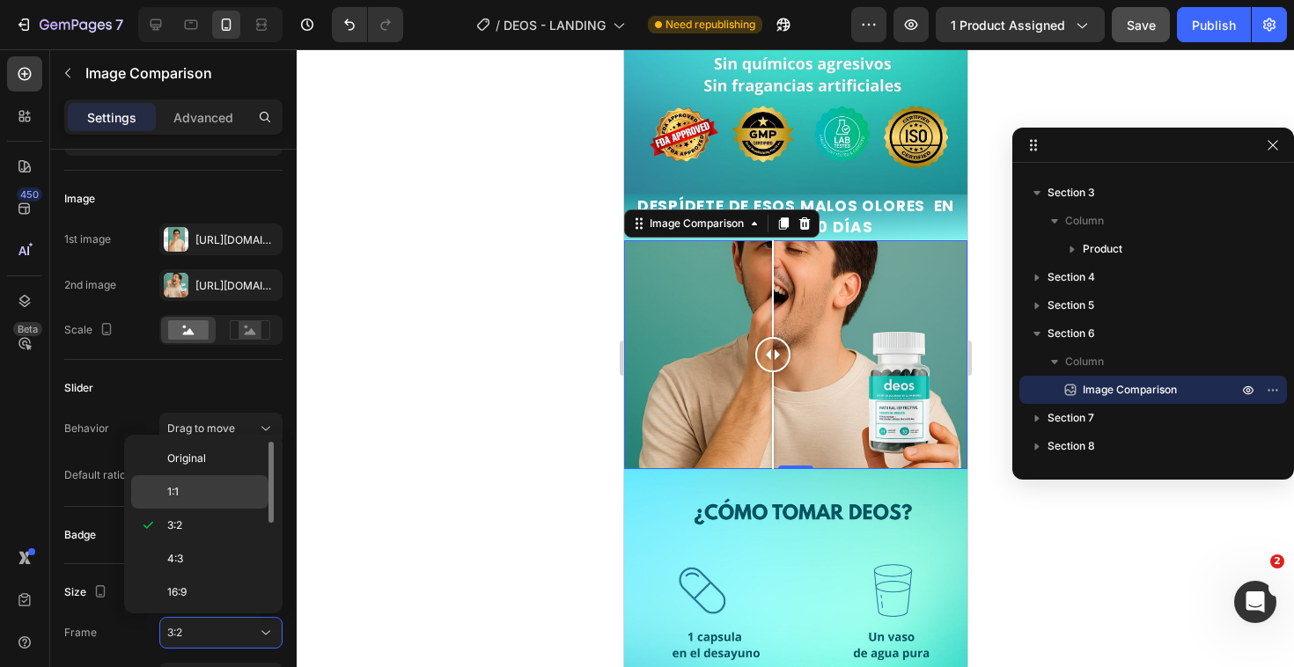
click at [195, 495] on p "1:1" at bounding box center [213, 492] width 93 height 16
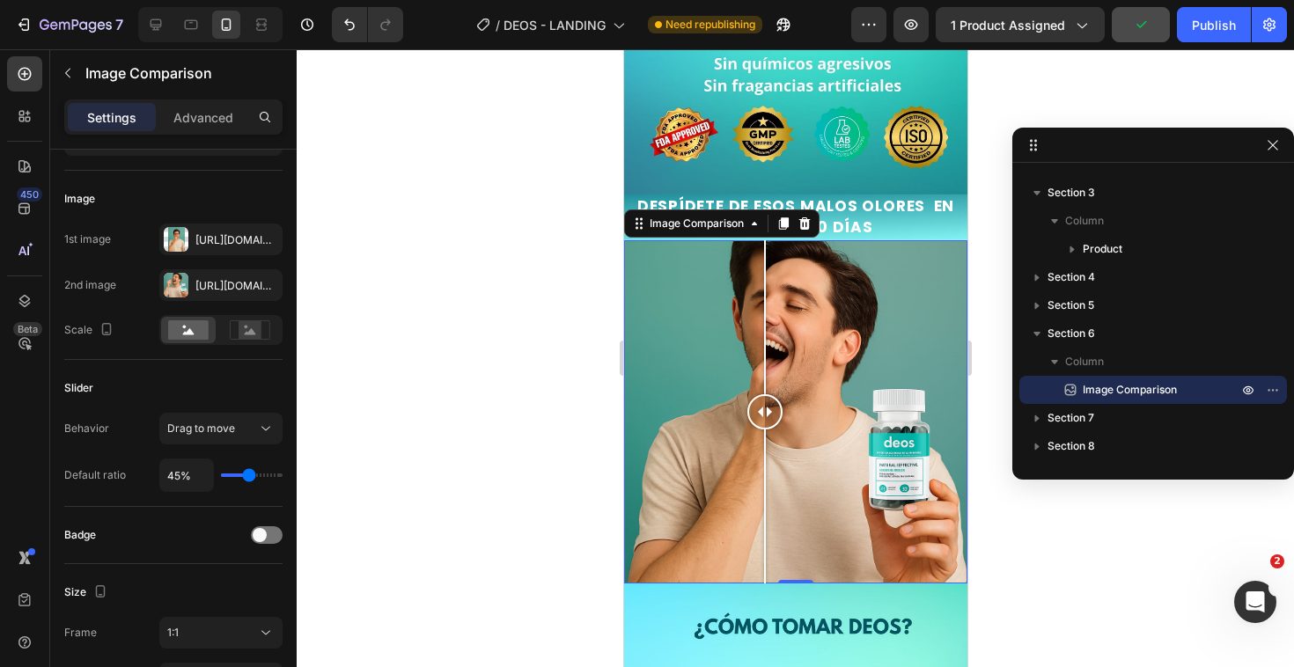
drag, startPoint x: 758, startPoint y: 377, endPoint x: 764, endPoint y: 423, distance: 47.0
click at [764, 423] on div at bounding box center [763, 411] width 35 height 343
click at [221, 627] on div "1:1" at bounding box center [212, 633] width 90 height 16
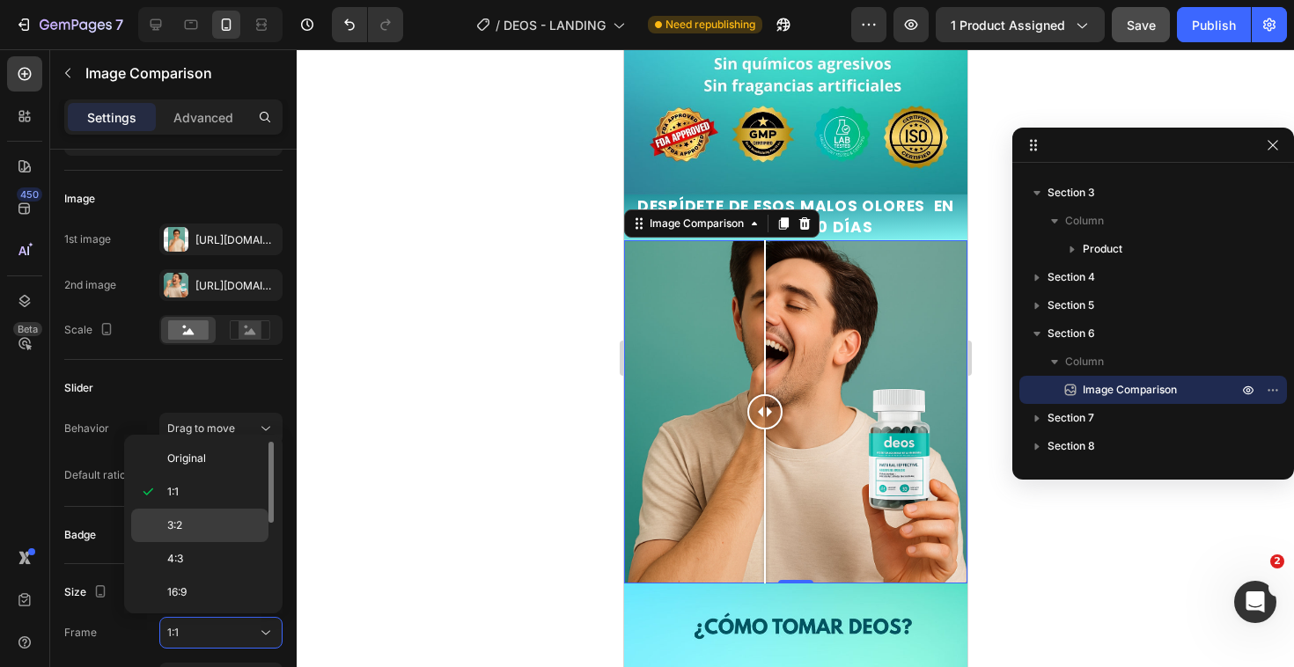
click at [216, 528] on p "3:2" at bounding box center [213, 525] width 93 height 16
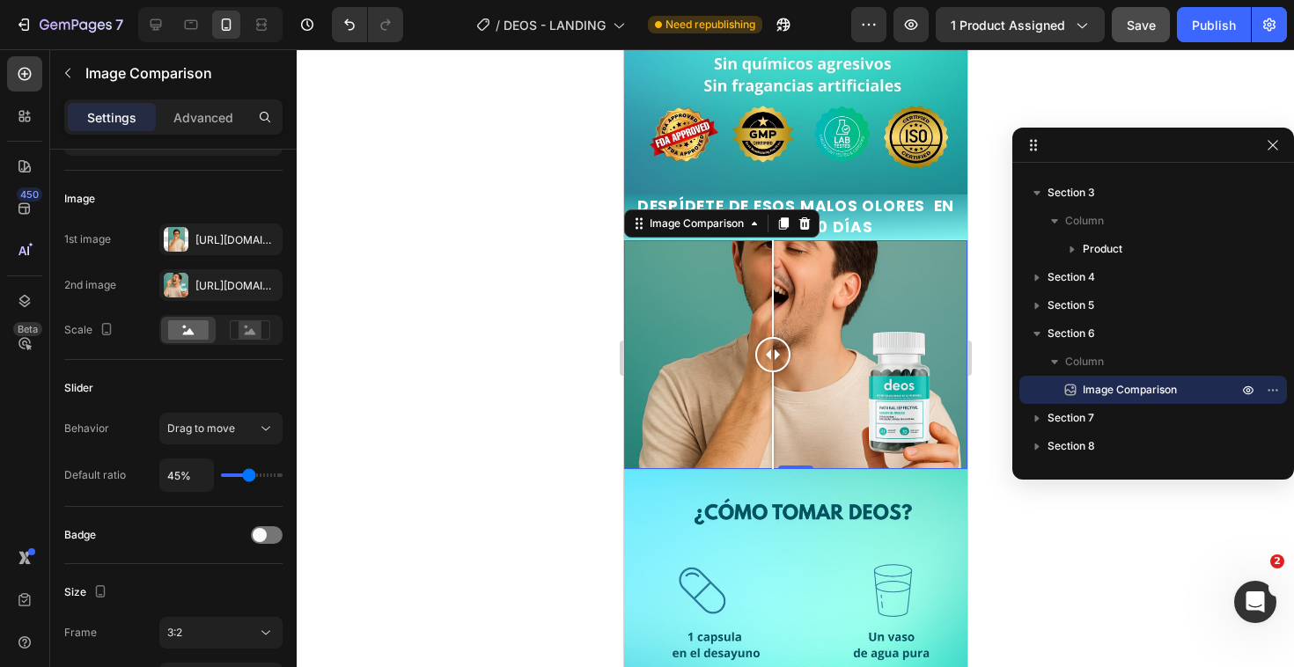
click at [429, 437] on div at bounding box center [795, 358] width 997 height 618
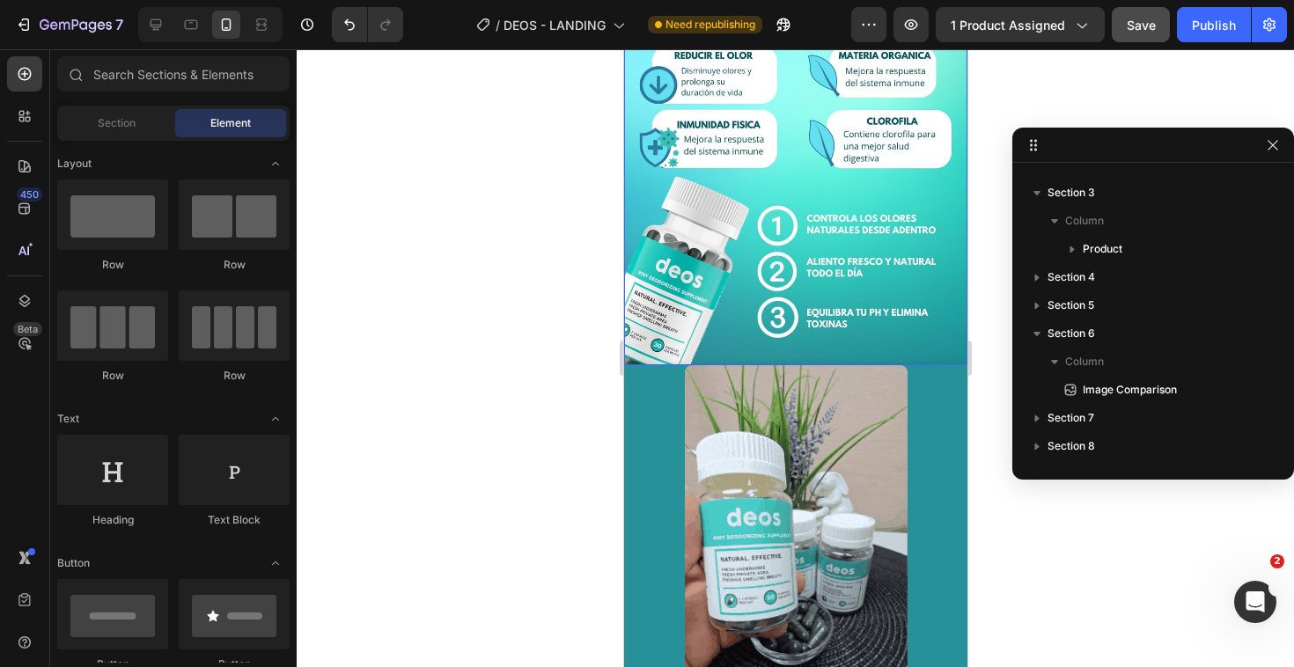
scroll to position [626, 0]
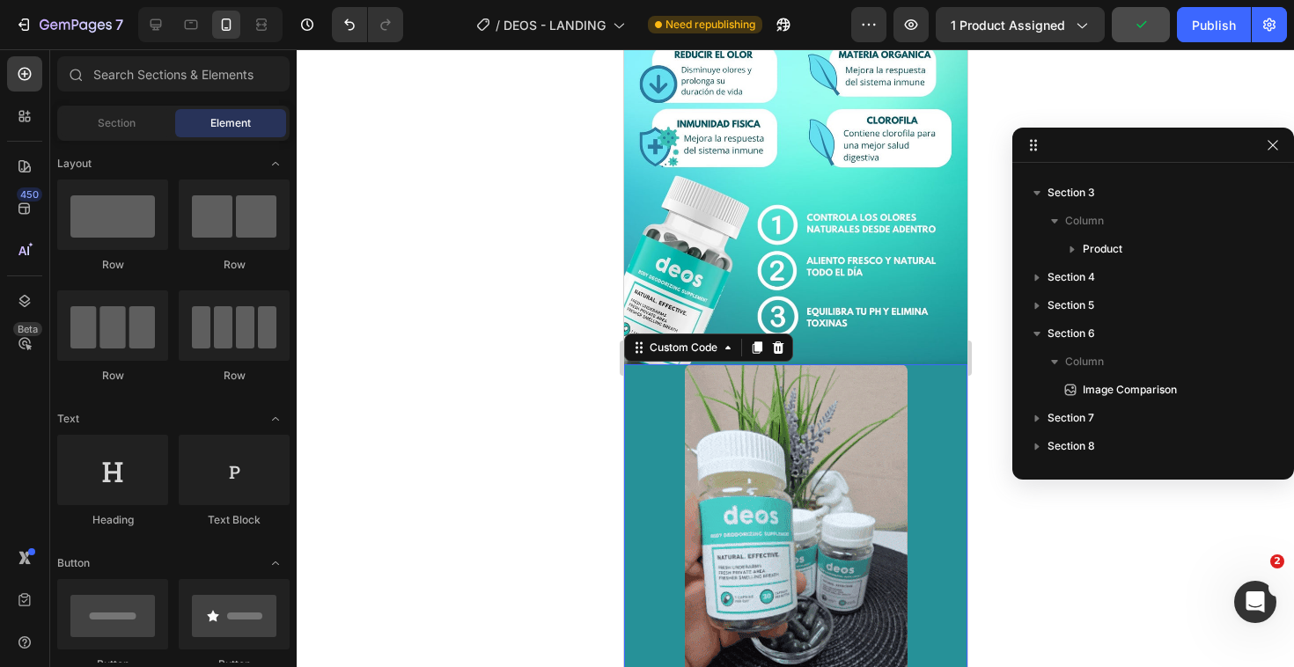
click at [924, 490] on div at bounding box center [794, 562] width 343 height 396
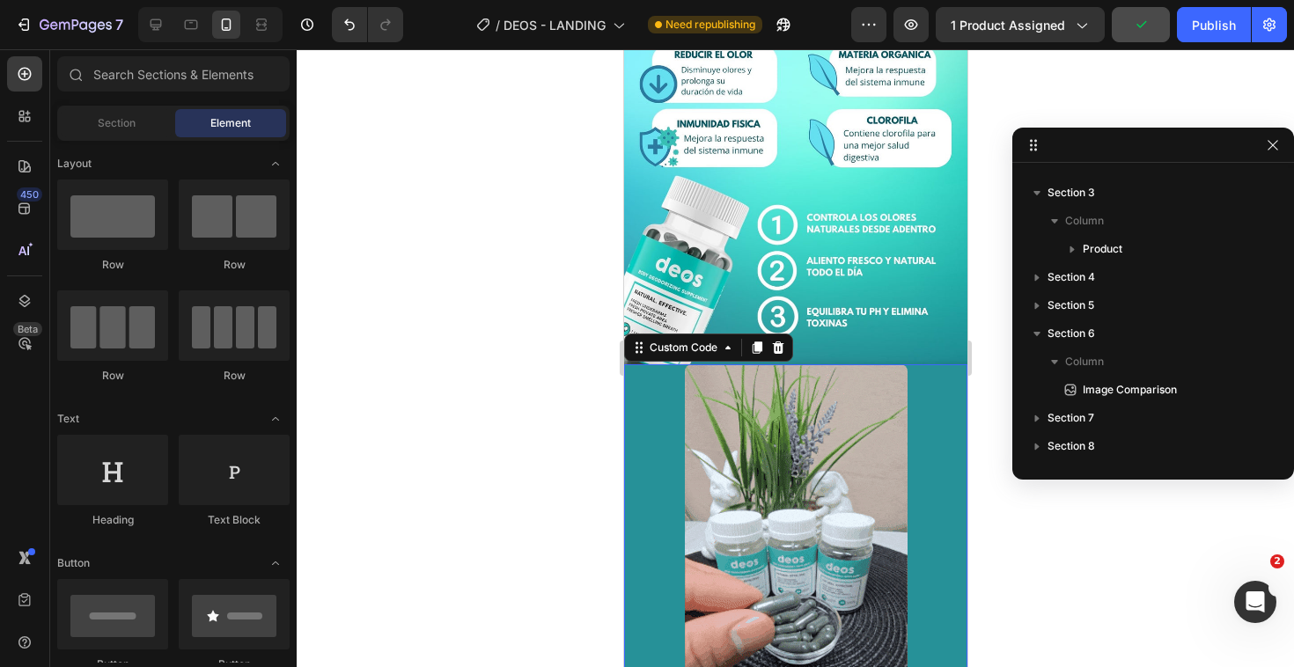
scroll to position [79, 0]
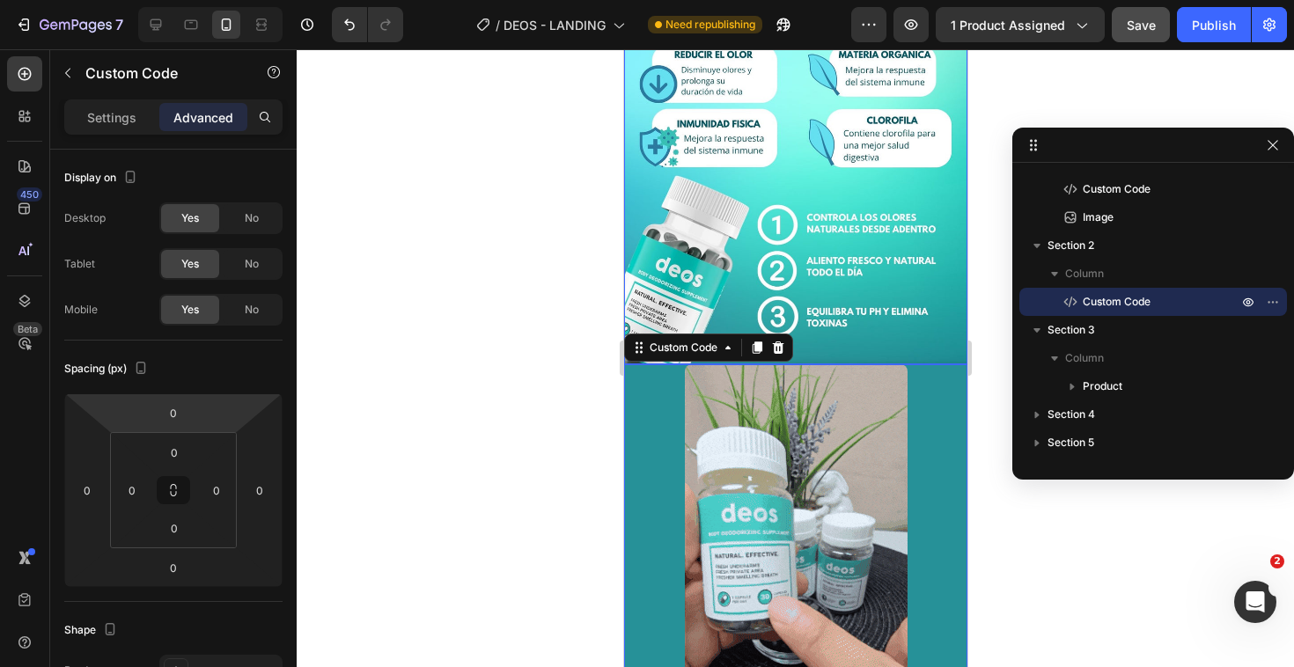
click at [121, 133] on div "Settings Advanced" at bounding box center [173, 116] width 218 height 35
click at [121, 114] on p "Settings" at bounding box center [111, 117] width 49 height 18
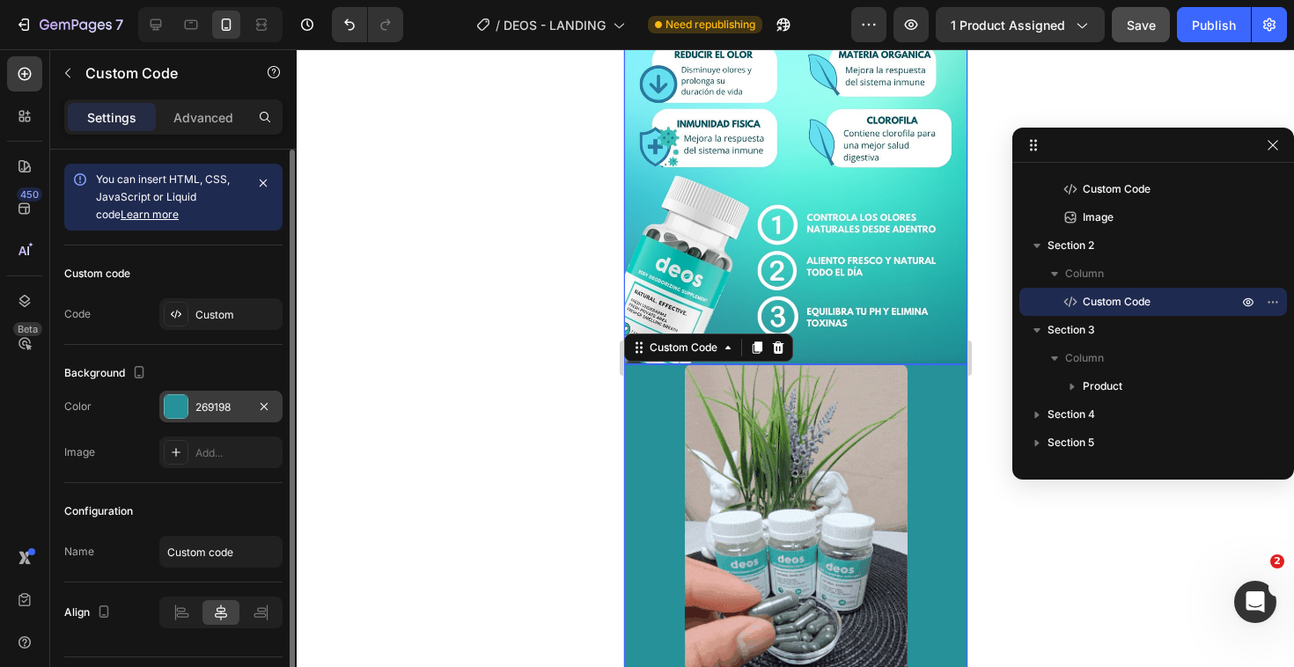
click at [201, 414] on div "269198" at bounding box center [220, 408] width 51 height 16
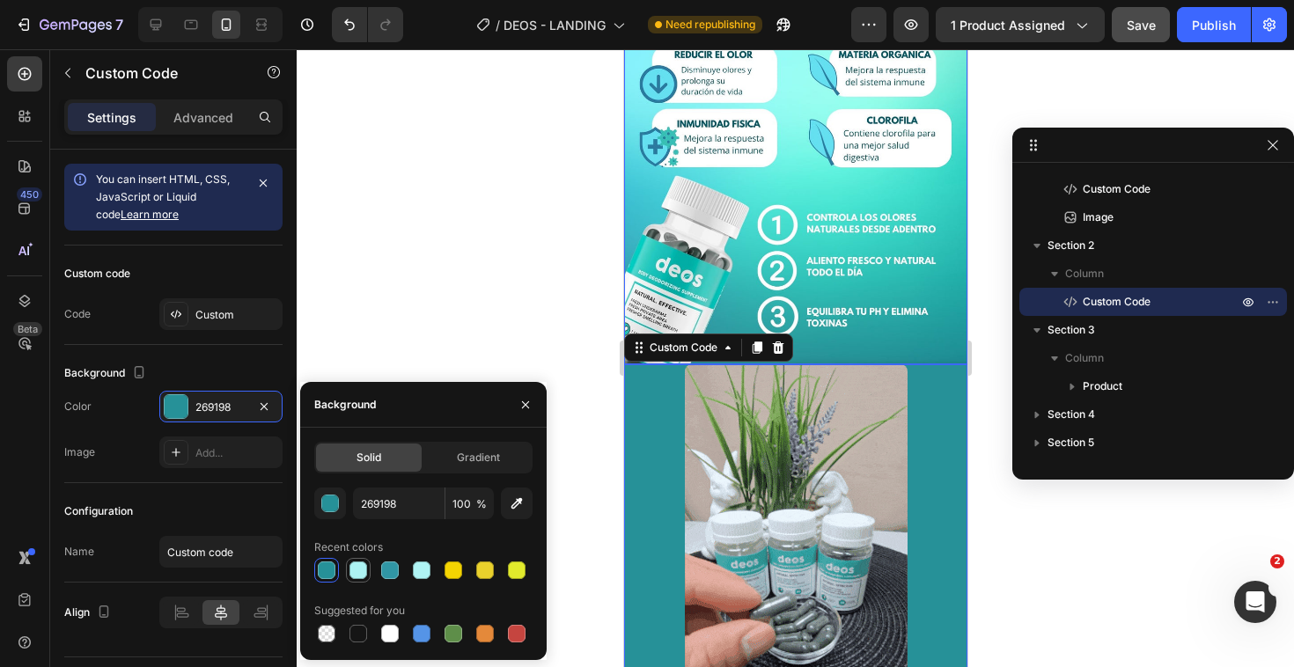
click at [358, 564] on div at bounding box center [358, 570] width 18 height 18
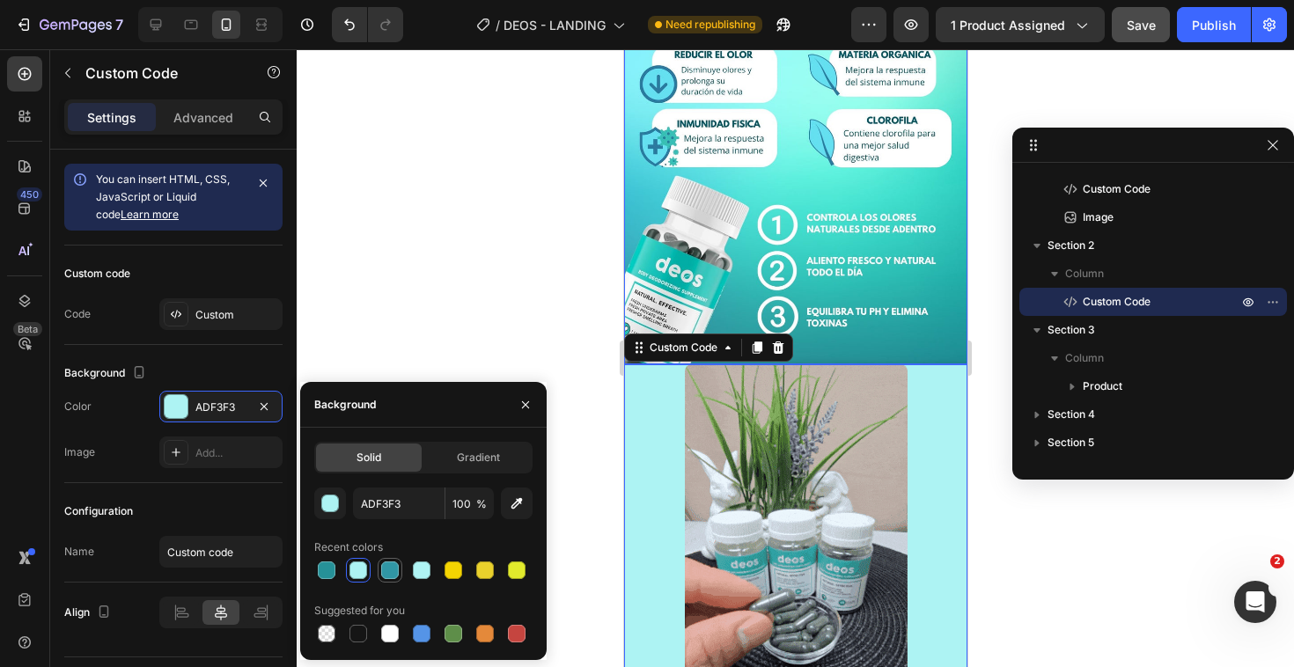
click at [393, 569] on div at bounding box center [390, 570] width 18 height 18
type input "3096A5"
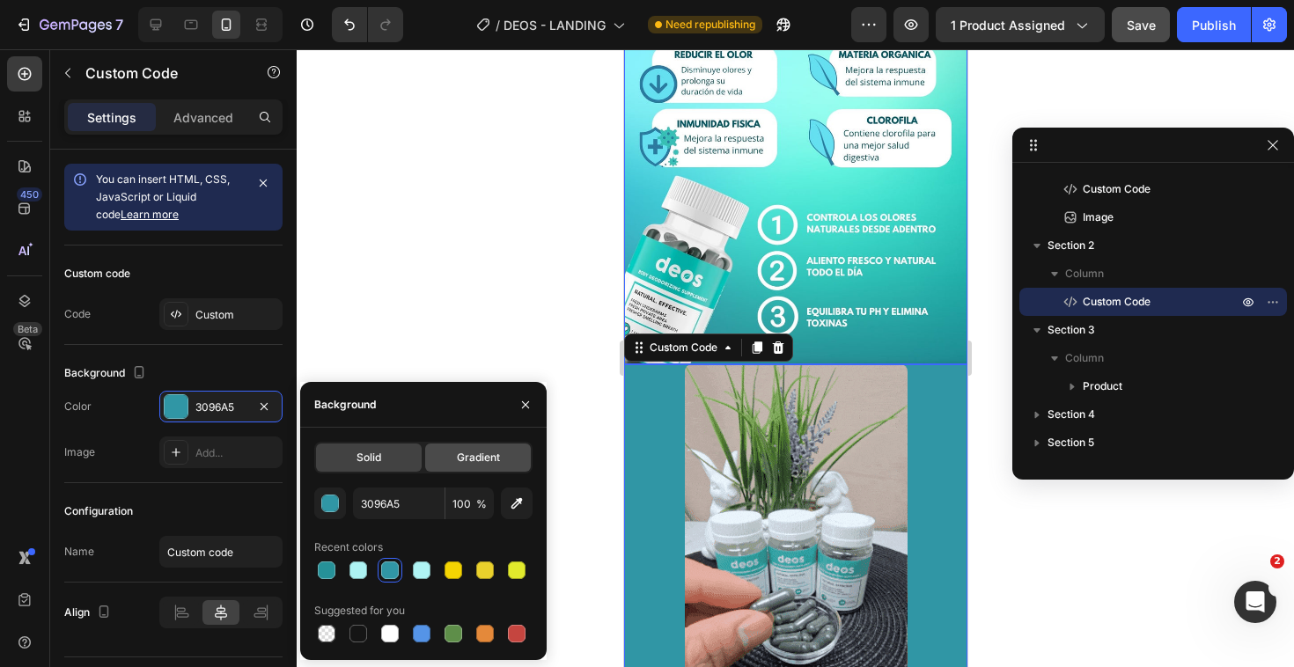
click at [454, 470] on div "Gradient" at bounding box center [478, 458] width 106 height 28
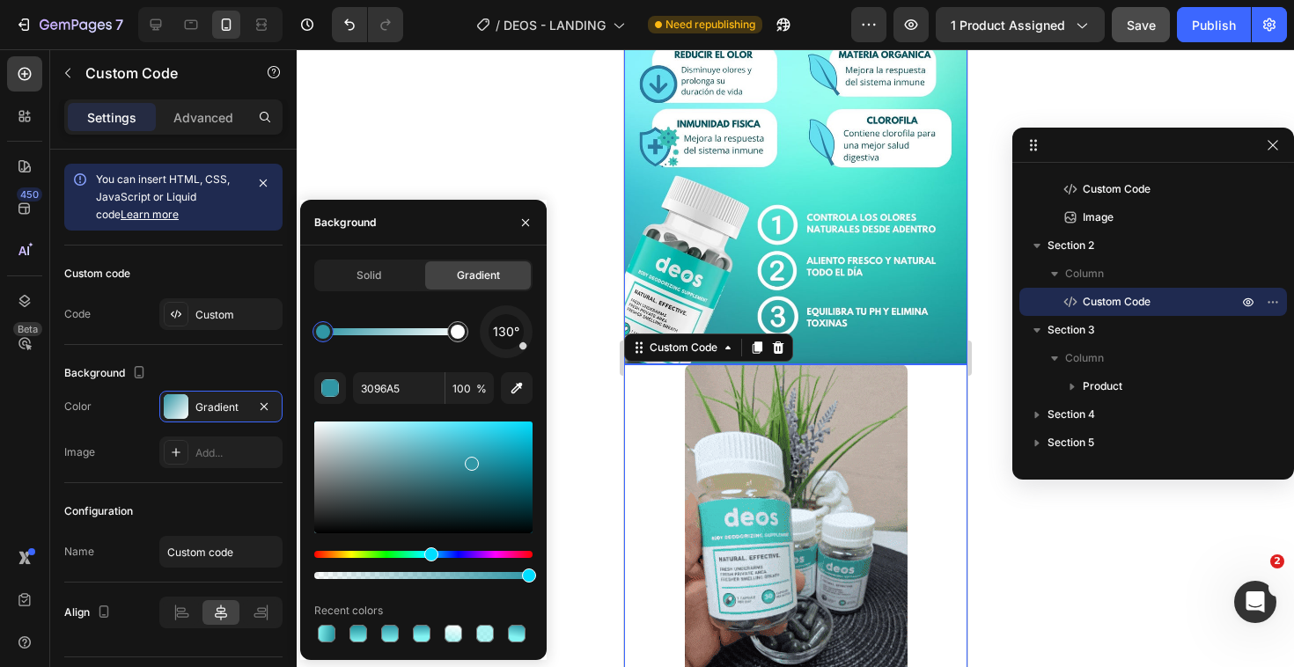
click at [500, 345] on div "130°" at bounding box center [505, 331] width 35 height 35
click at [503, 345] on div "205°" at bounding box center [505, 331] width 35 height 35
drag, startPoint x: 507, startPoint y: 344, endPoint x: 500, endPoint y: 308, distance: 36.8
click at [499, 308] on div "8°" at bounding box center [506, 331] width 53 height 53
click at [405, 630] on div at bounding box center [423, 633] width 218 height 25
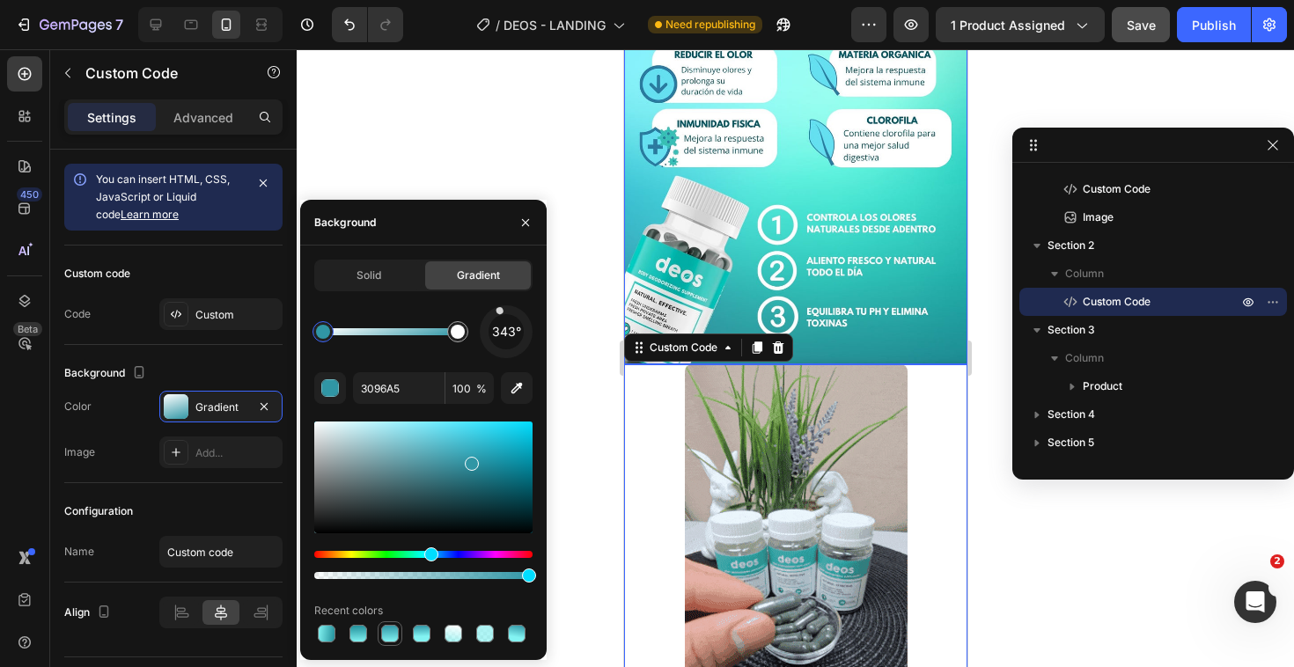
click at [386, 630] on div at bounding box center [390, 634] width 18 height 18
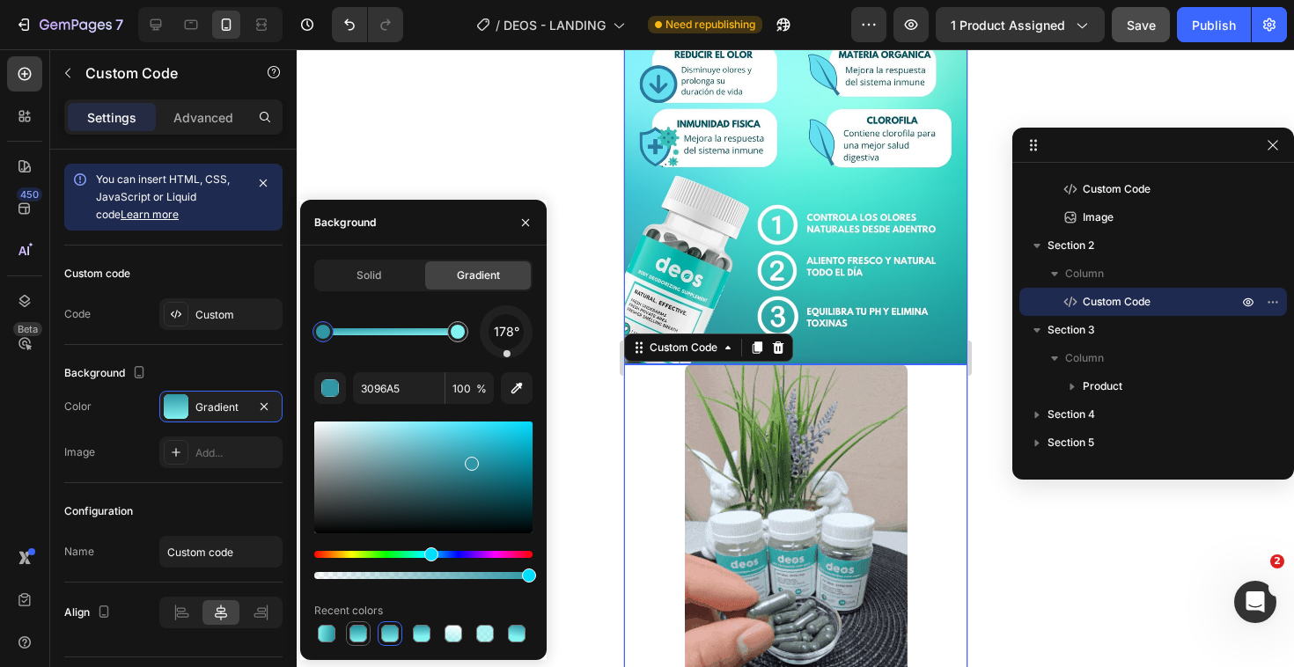
click at [354, 633] on div at bounding box center [358, 634] width 18 height 18
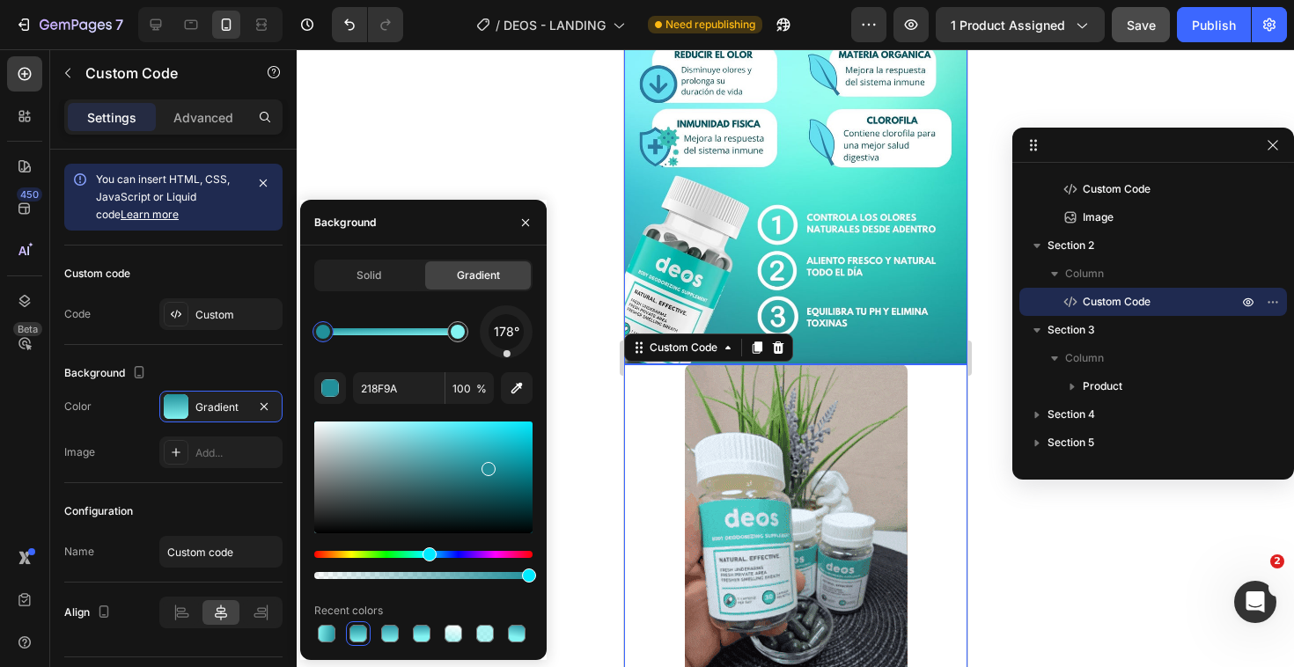
click at [354, 633] on div at bounding box center [358, 634] width 18 height 18
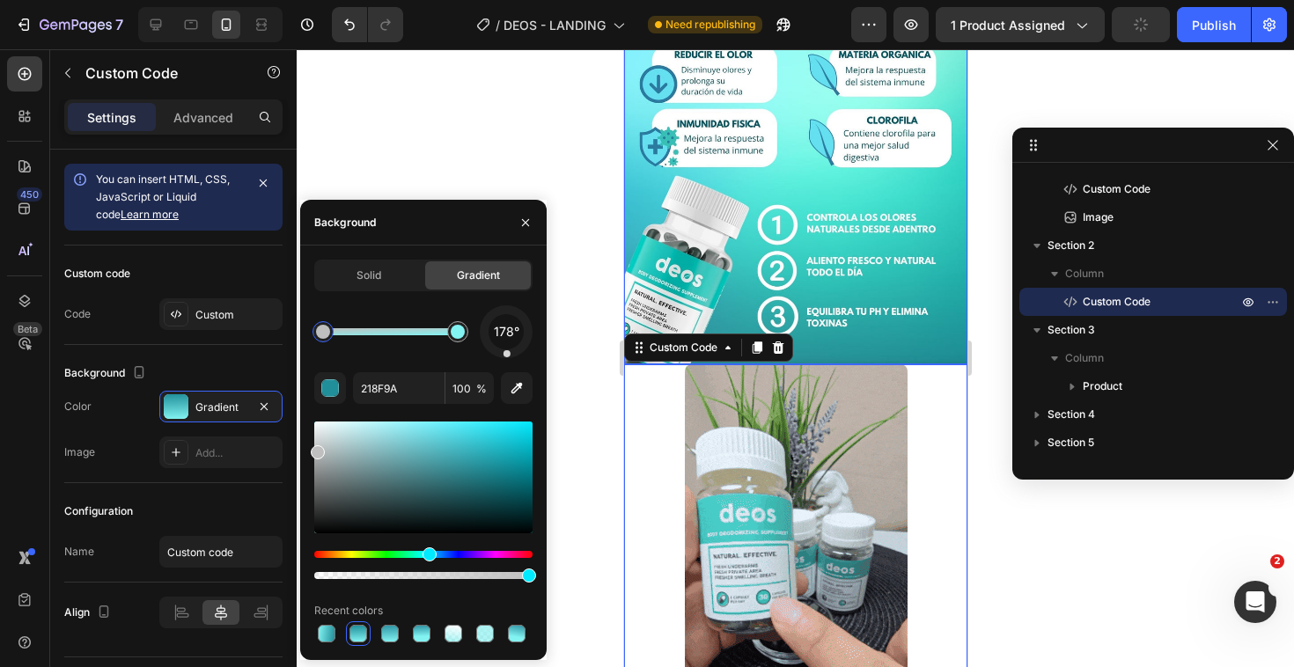
drag, startPoint x: 423, startPoint y: 475, endPoint x: 297, endPoint y: 448, distance: 129.6
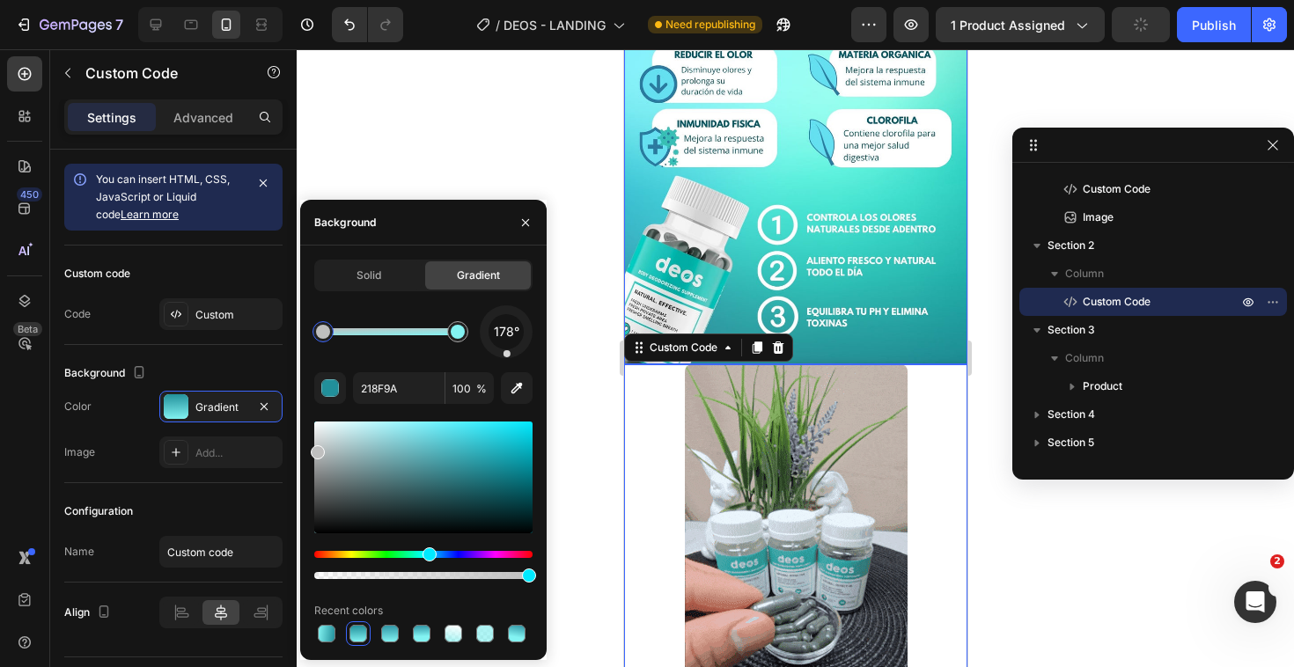
click at [297, 0] on div "7 / DEOS - LANDING Need republishing Preview 1 product assigned Publish 450 Bet…" at bounding box center [647, 0] width 1294 height 0
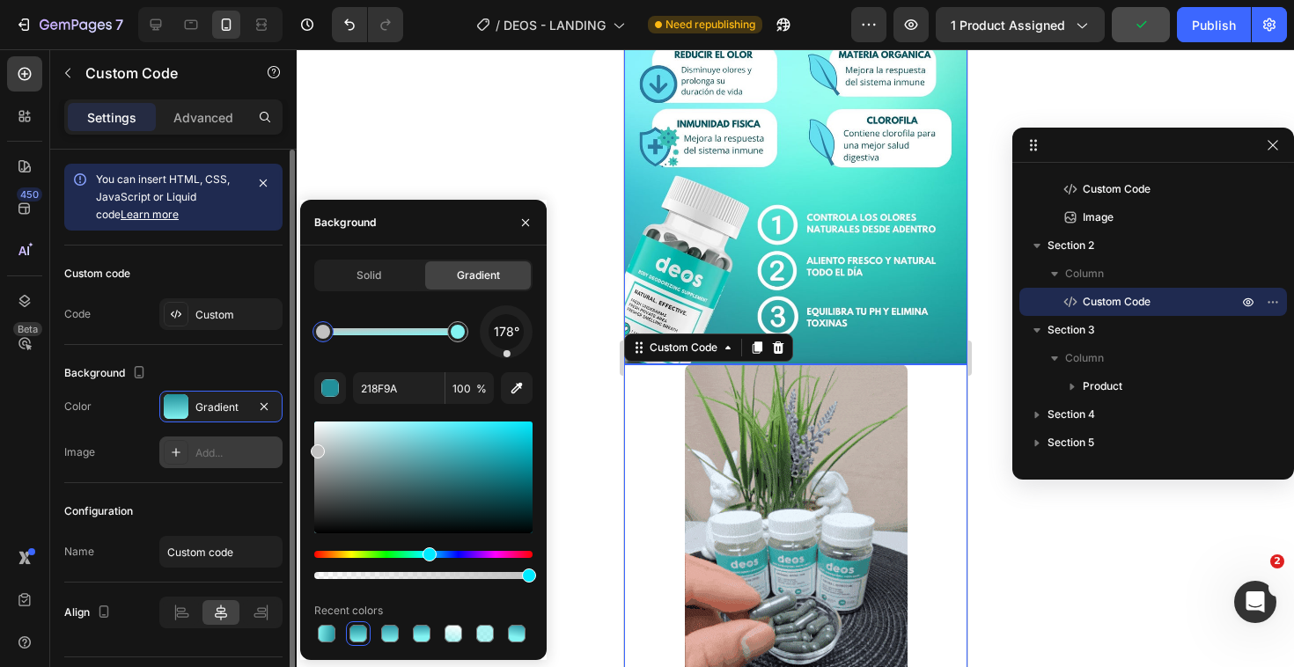
type input "C1C1C1"
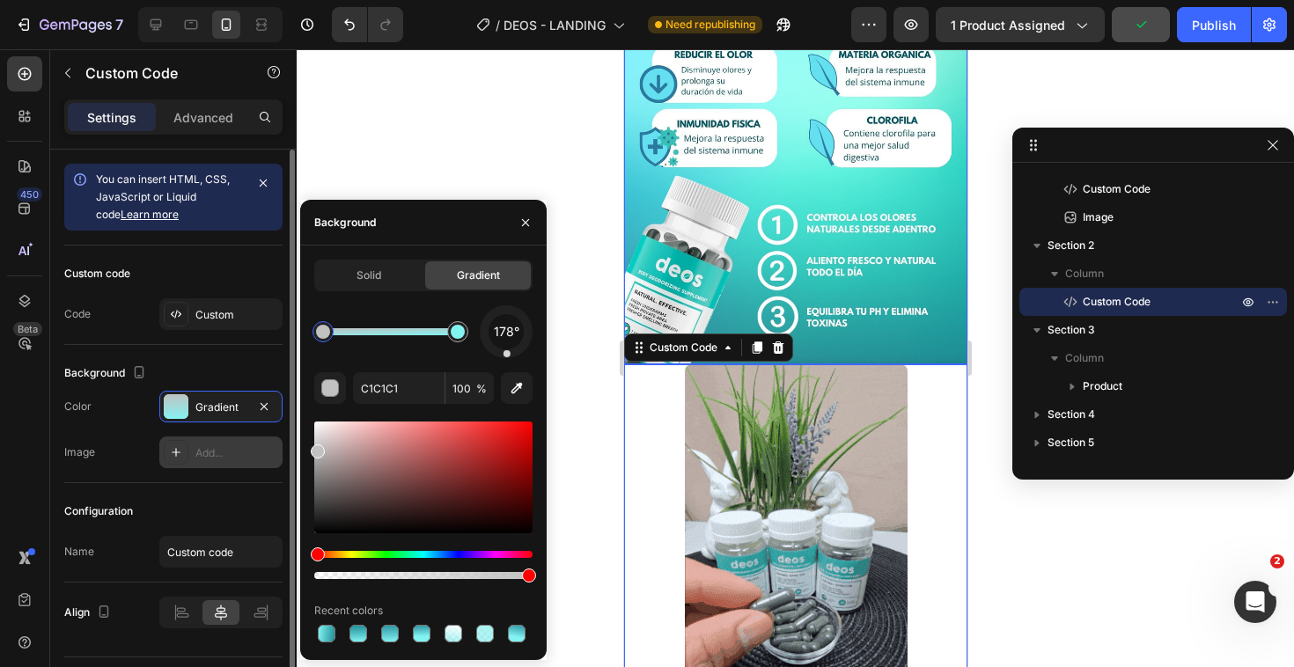
click at [232, 456] on div "Add..." at bounding box center [236, 453] width 83 height 16
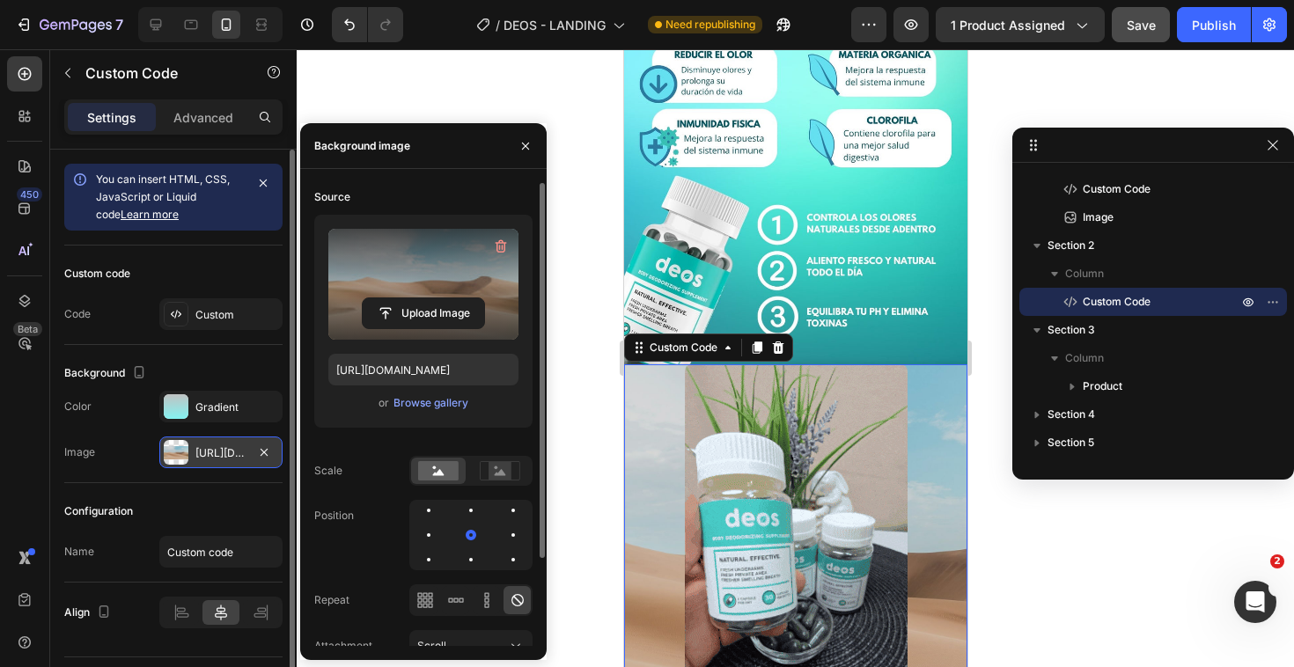
click at [445, 262] on label at bounding box center [423, 284] width 190 height 111
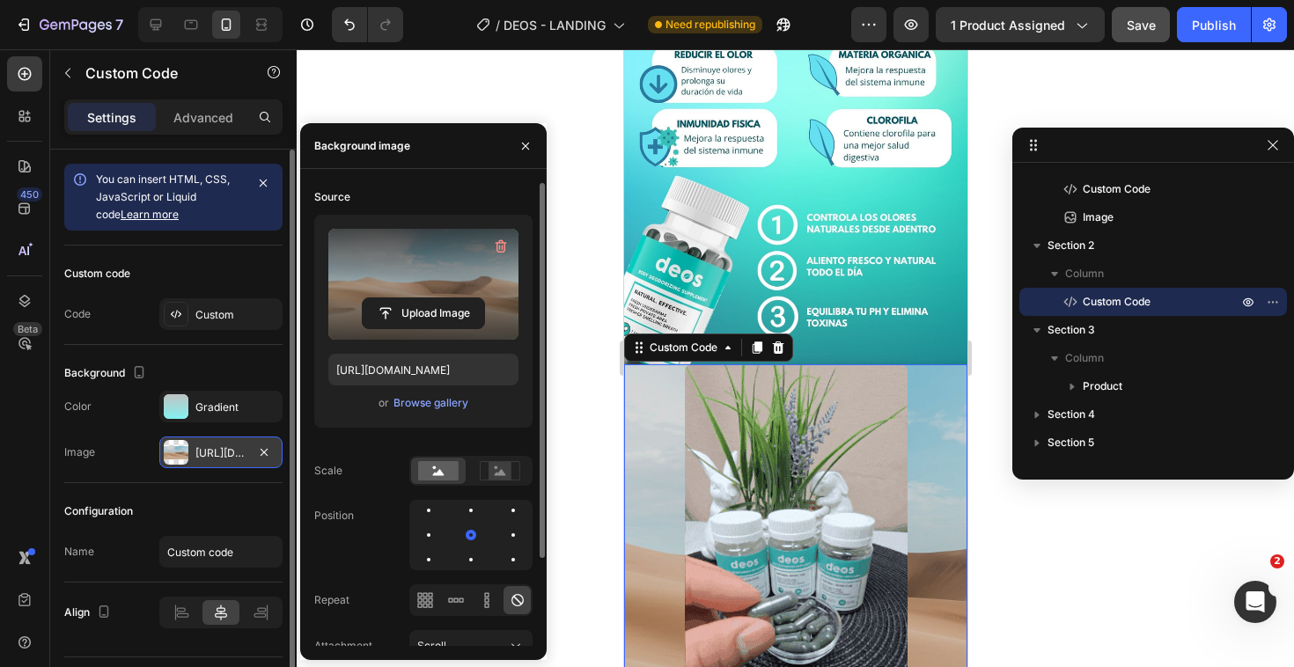
click at [445, 298] on input "file" at bounding box center [423, 313] width 121 height 30
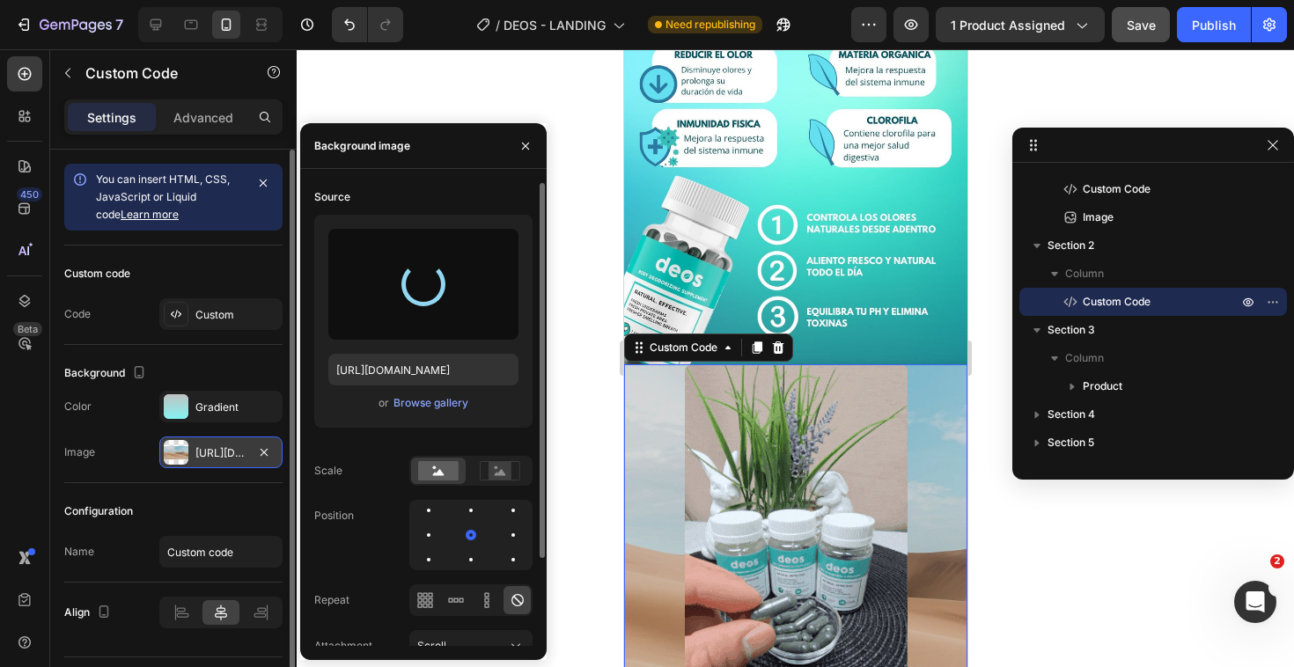
type input "[URL][DOMAIN_NAME]"
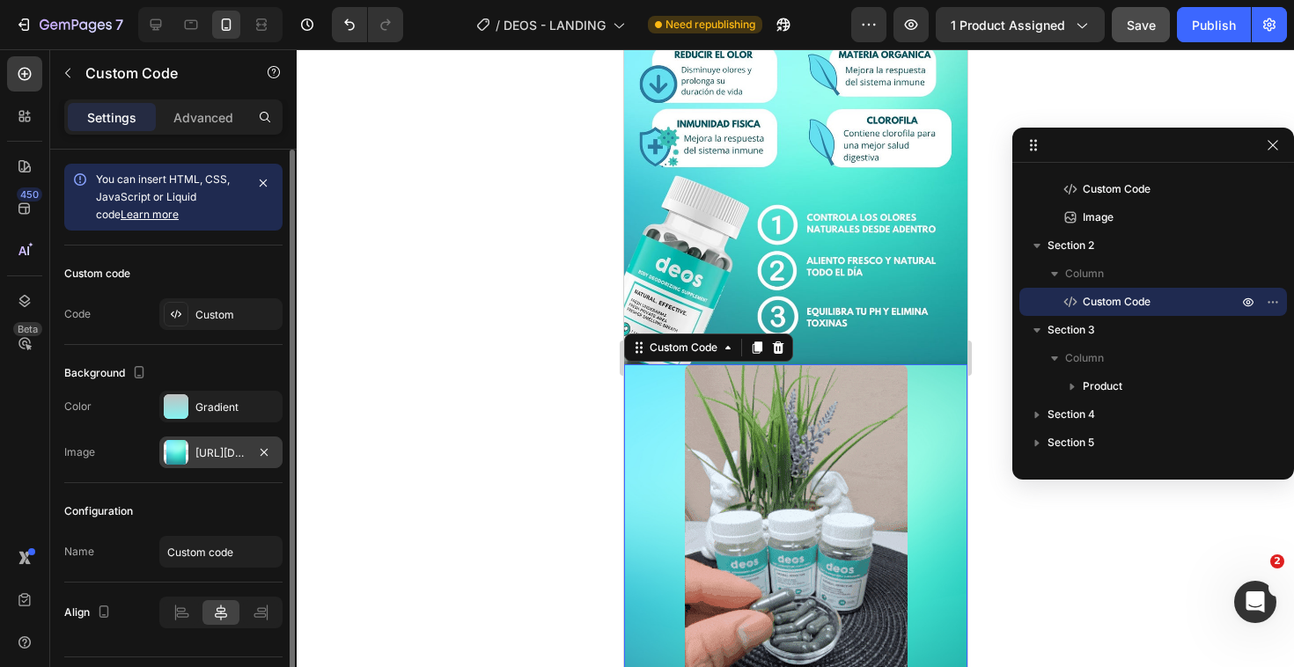
click at [1081, 542] on div at bounding box center [795, 358] width 997 height 618
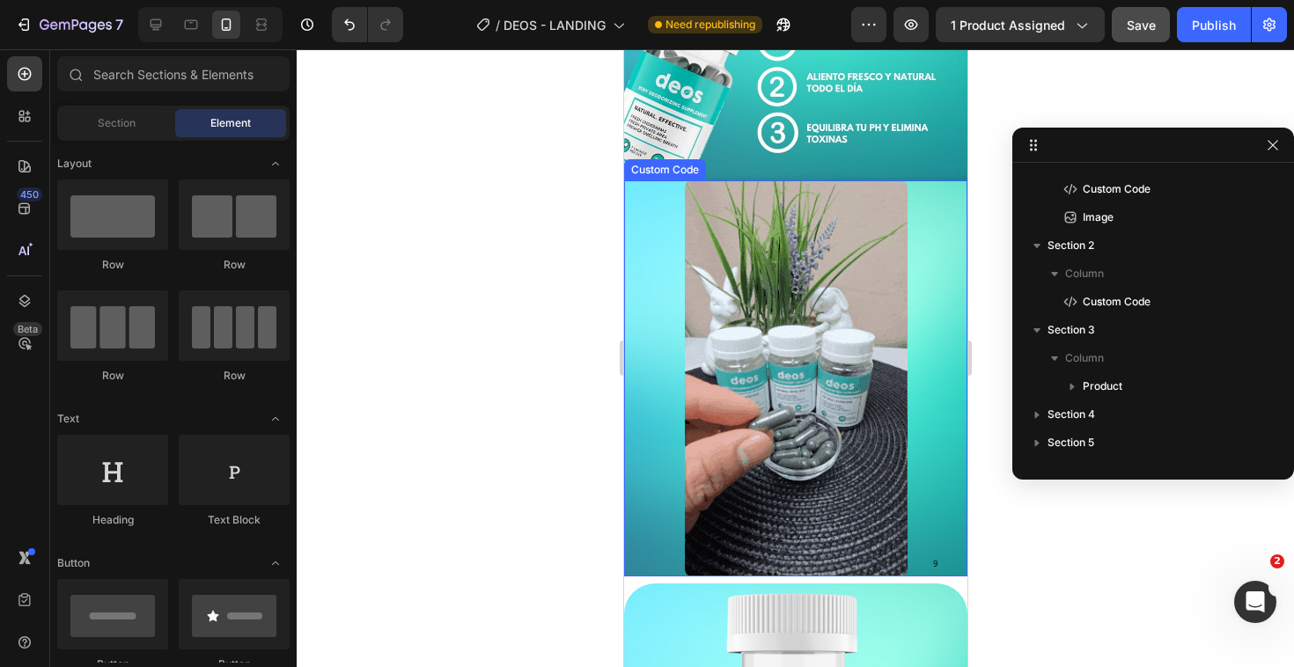
scroll to position [811, 0]
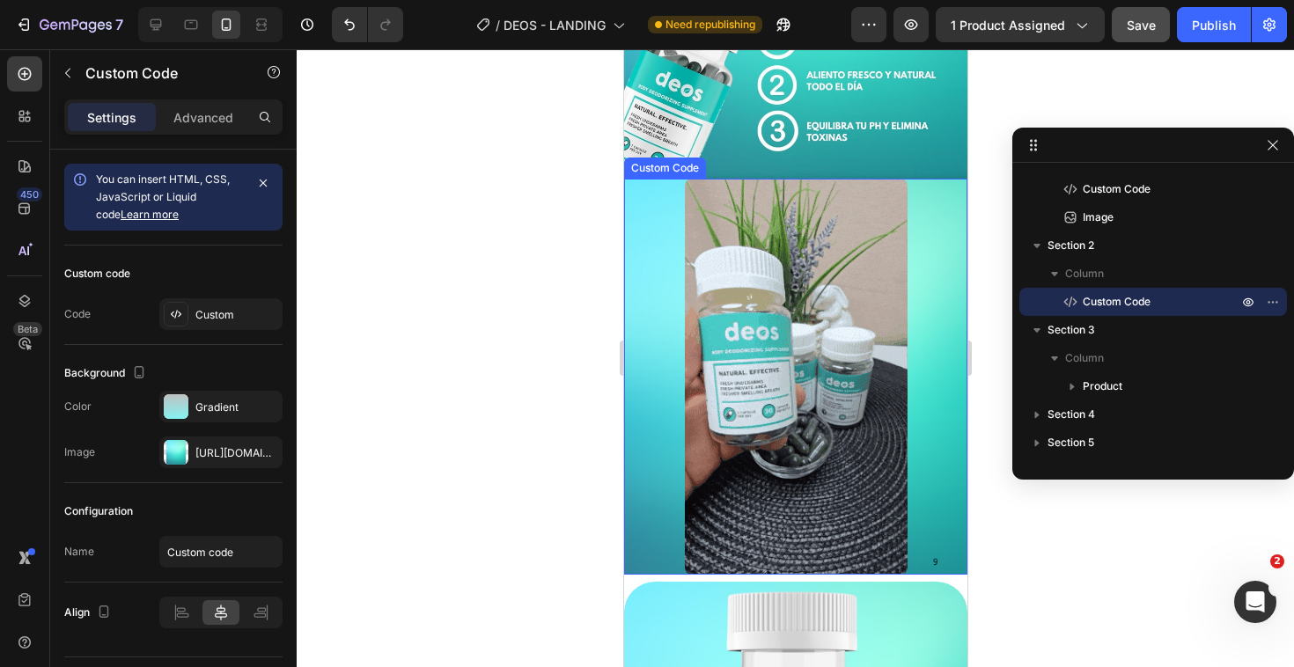
click at [859, 434] on img at bounding box center [795, 377] width 223 height 396
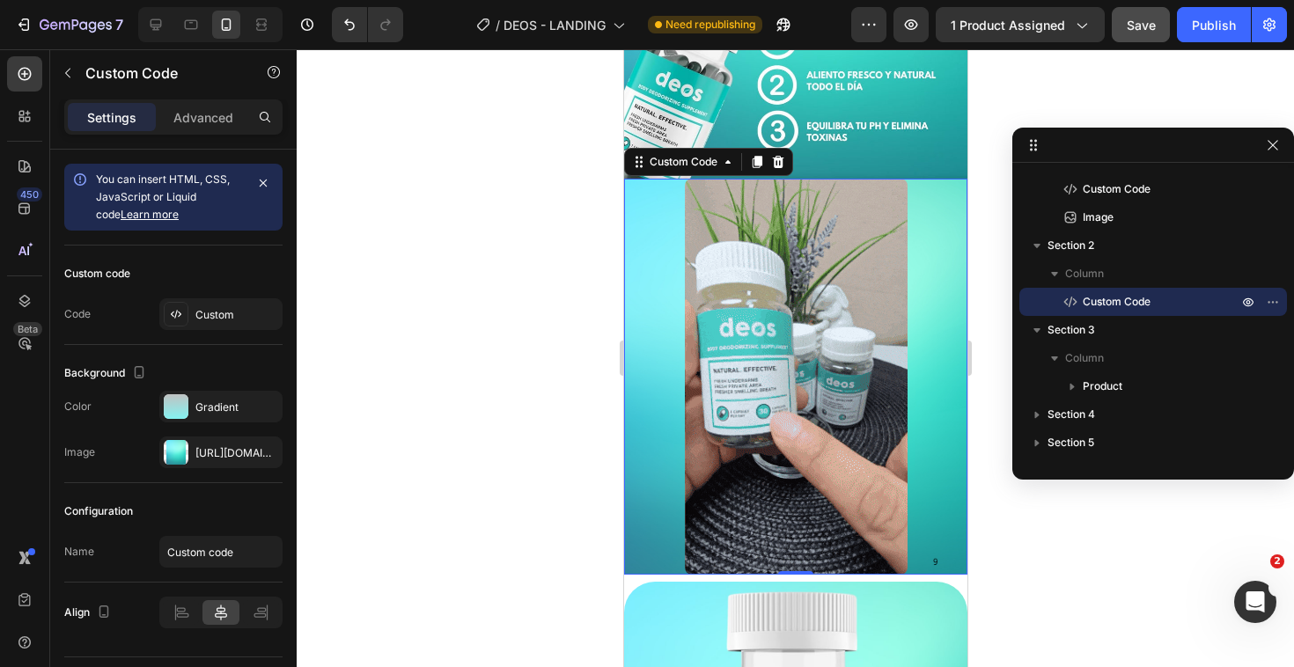
click at [924, 512] on div at bounding box center [794, 377] width 343 height 396
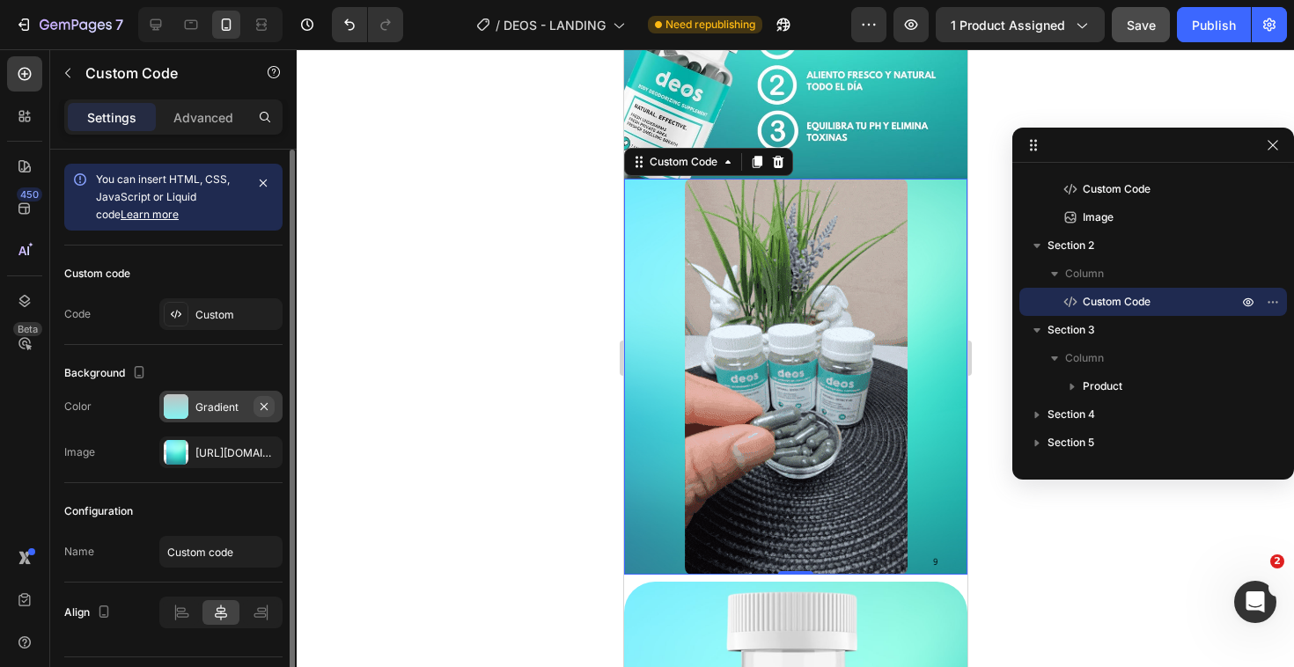
click at [260, 407] on icon "button" at bounding box center [264, 407] width 14 height 14
click at [214, 448] on div "[URL][DOMAIN_NAME]" at bounding box center [220, 453] width 51 height 16
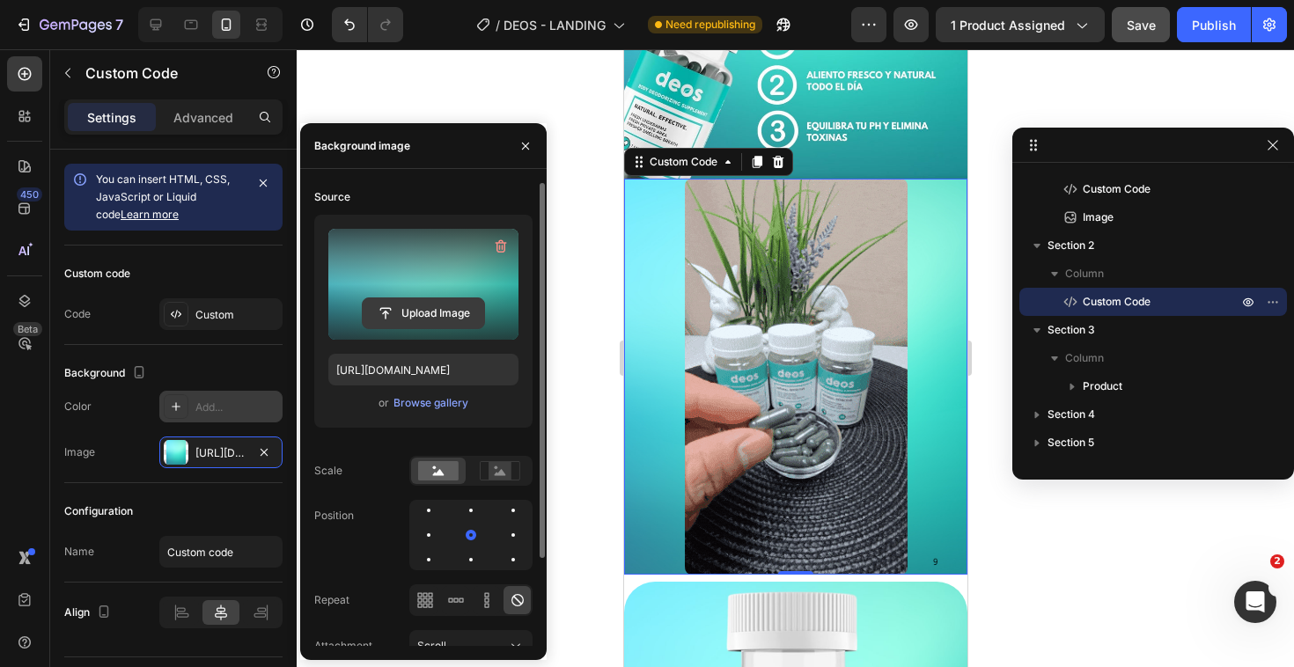
click at [432, 313] on input "file" at bounding box center [423, 313] width 121 height 30
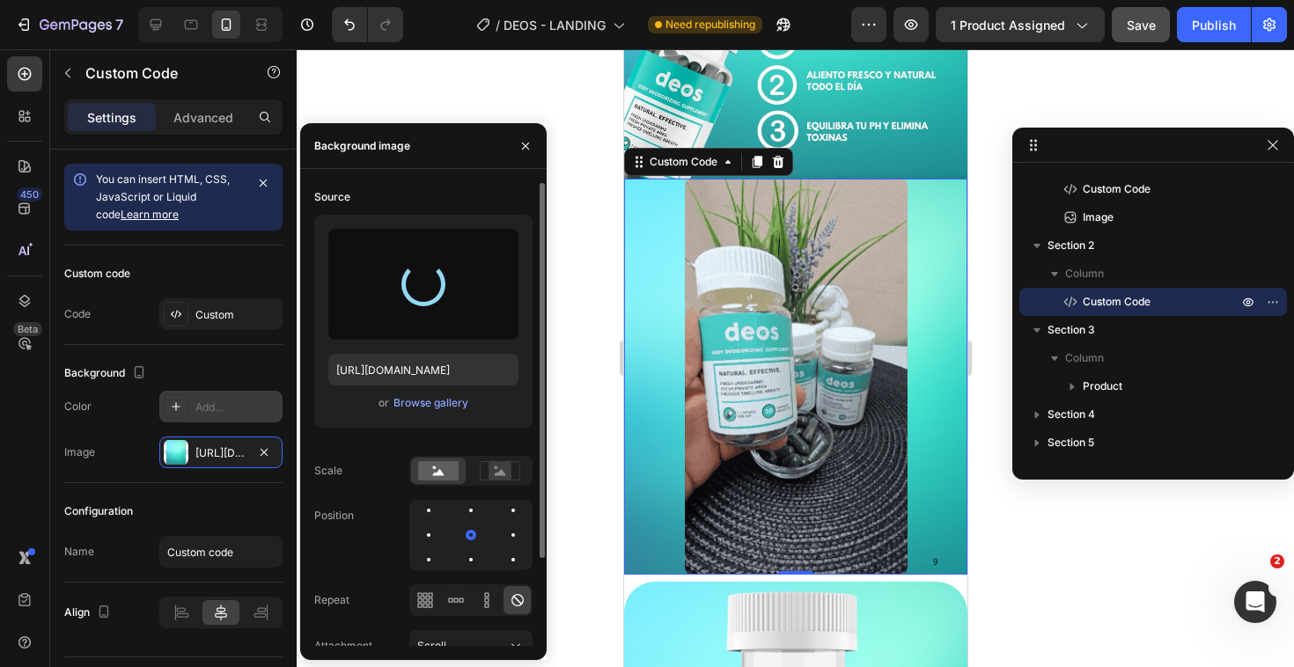
type input "[URL][DOMAIN_NAME]"
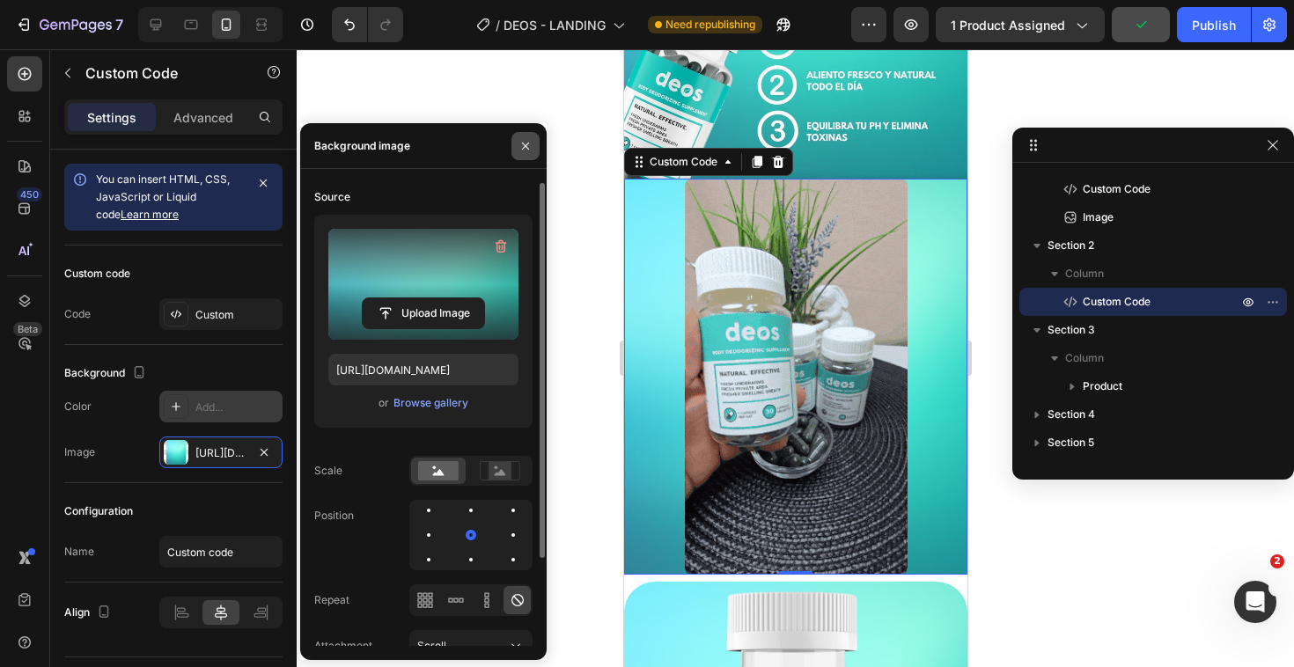
click at [524, 150] on icon "button" at bounding box center [525, 146] width 14 height 14
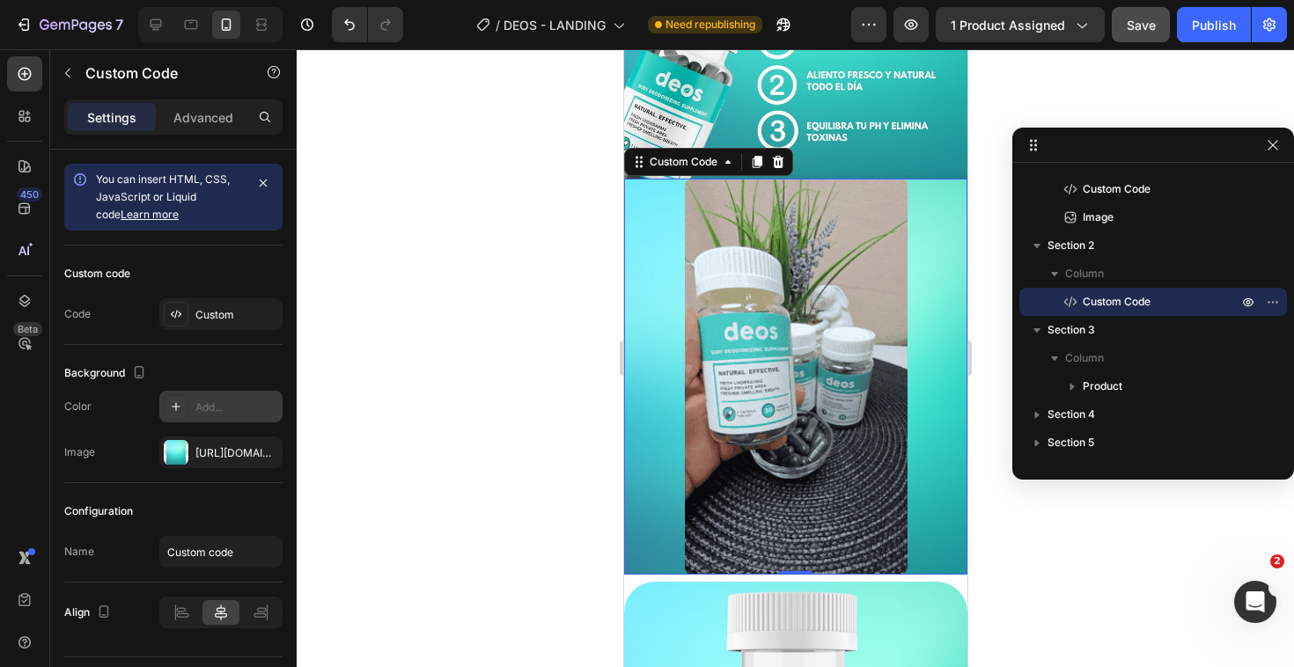
click at [825, 385] on img at bounding box center [795, 377] width 223 height 396
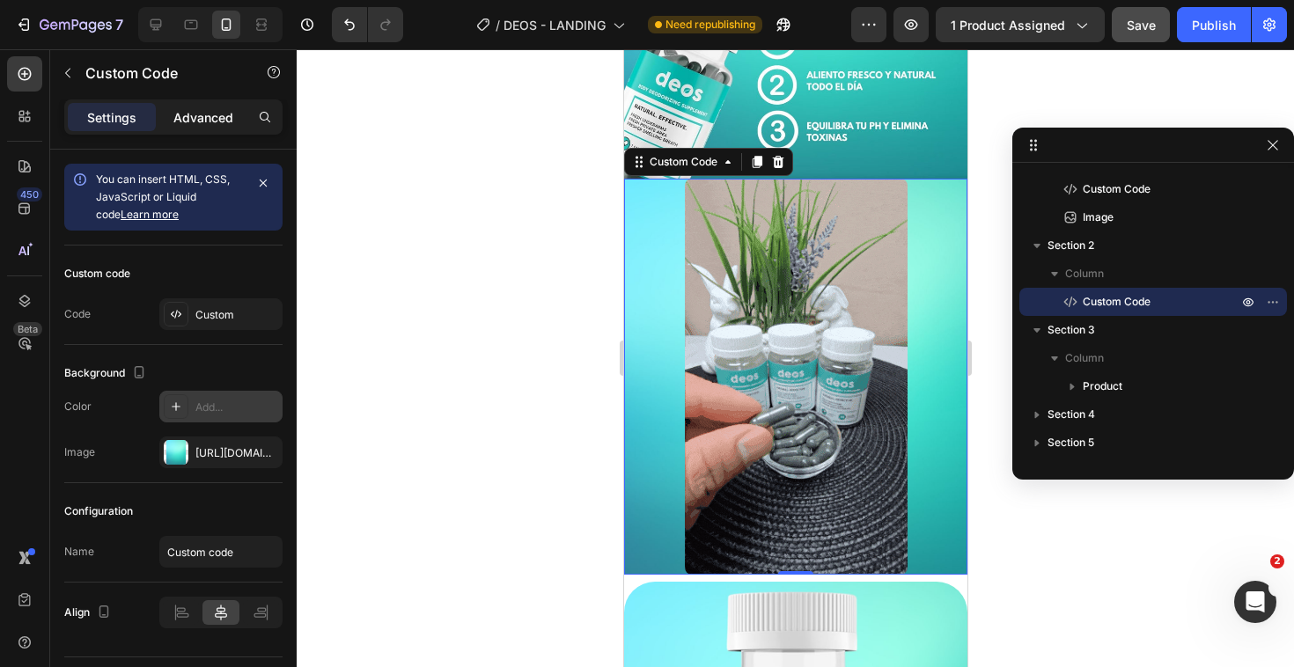
click at [179, 127] on div "Advanced" at bounding box center [203, 117] width 88 height 28
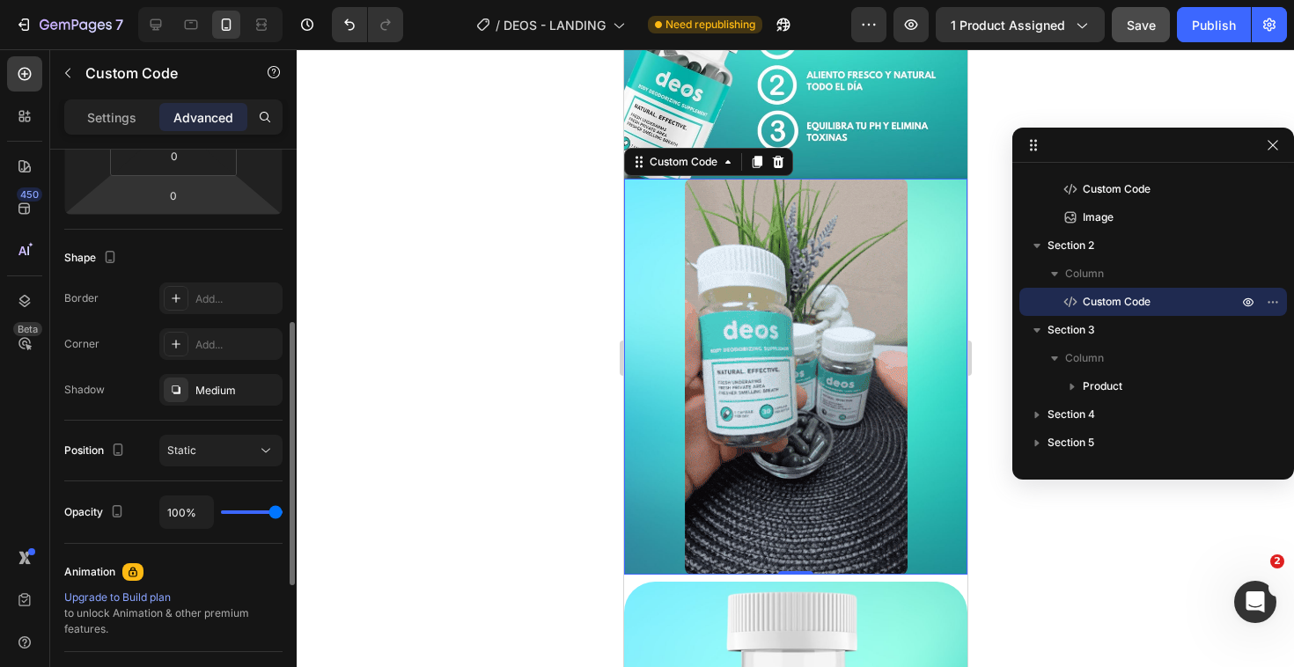
scroll to position [405, 0]
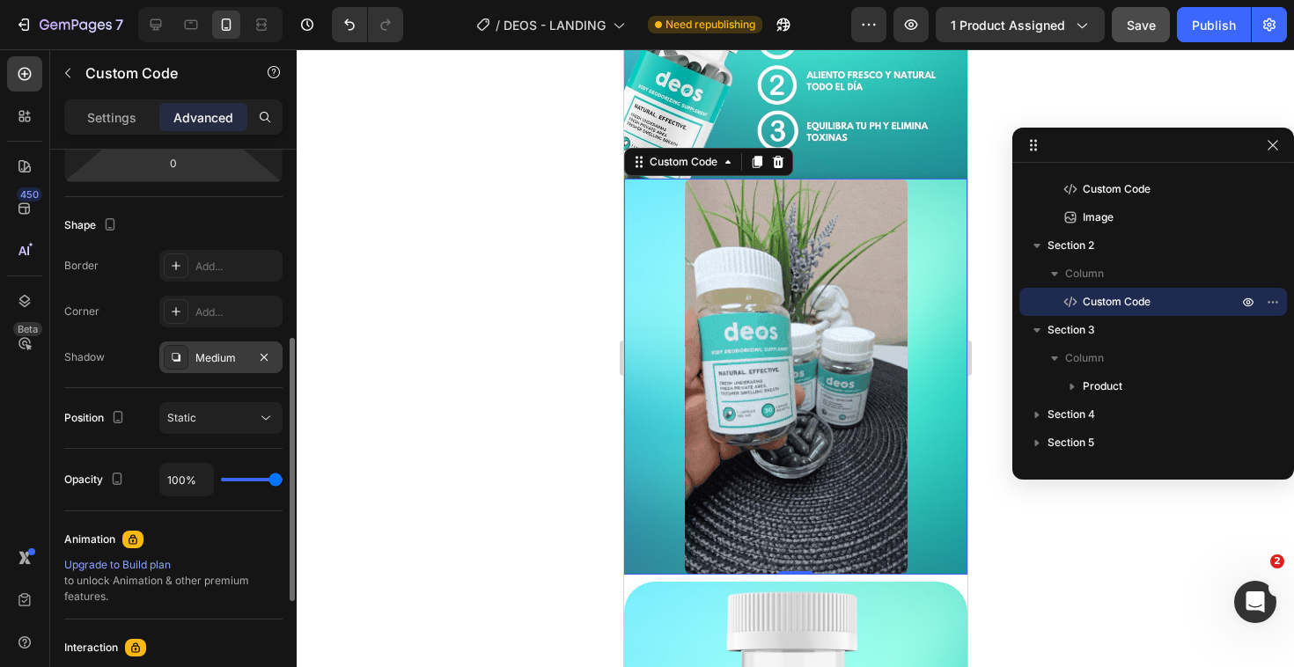
click at [224, 360] on div "Medium" at bounding box center [220, 358] width 51 height 16
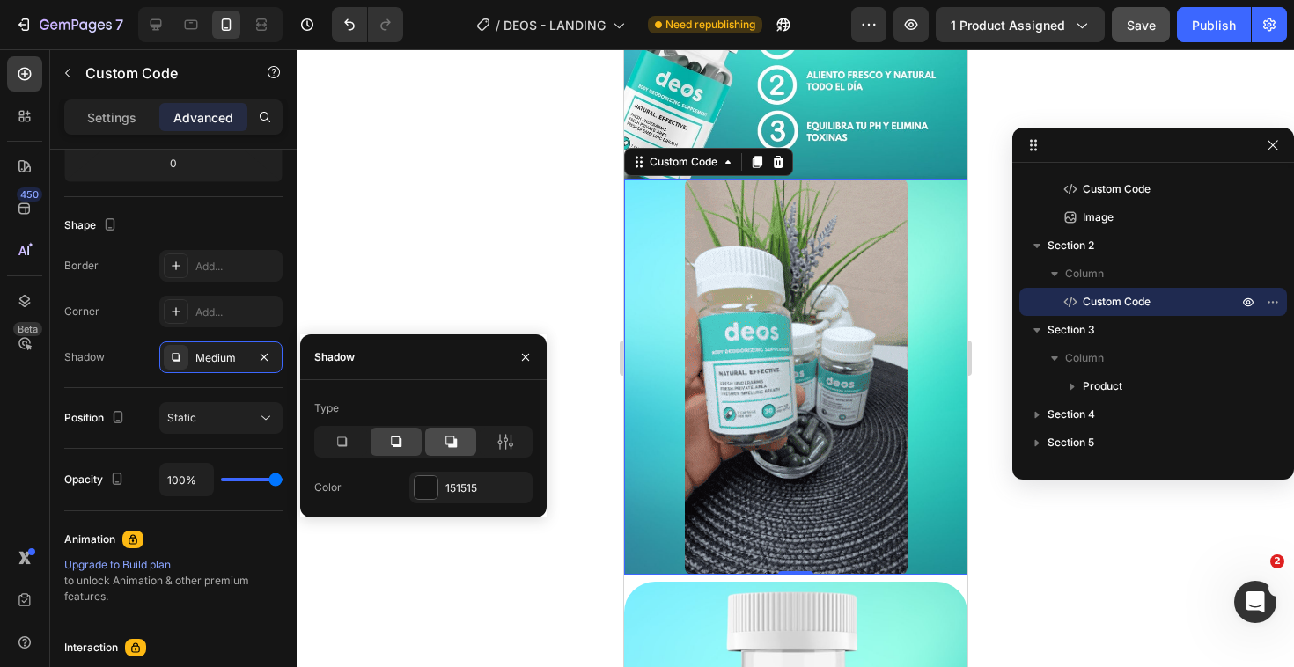
click at [446, 443] on icon at bounding box center [451, 442] width 18 height 18
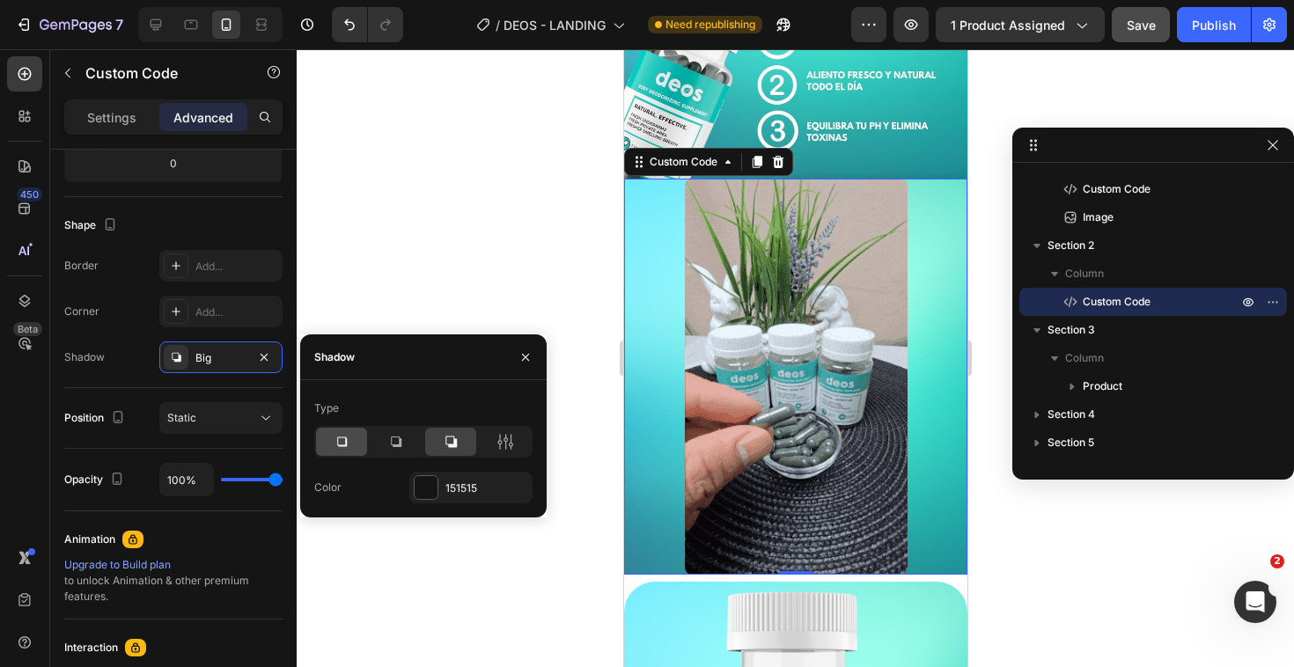
click at [347, 444] on icon at bounding box center [342, 442] width 10 height 10
click at [515, 437] on div at bounding box center [505, 442] width 51 height 28
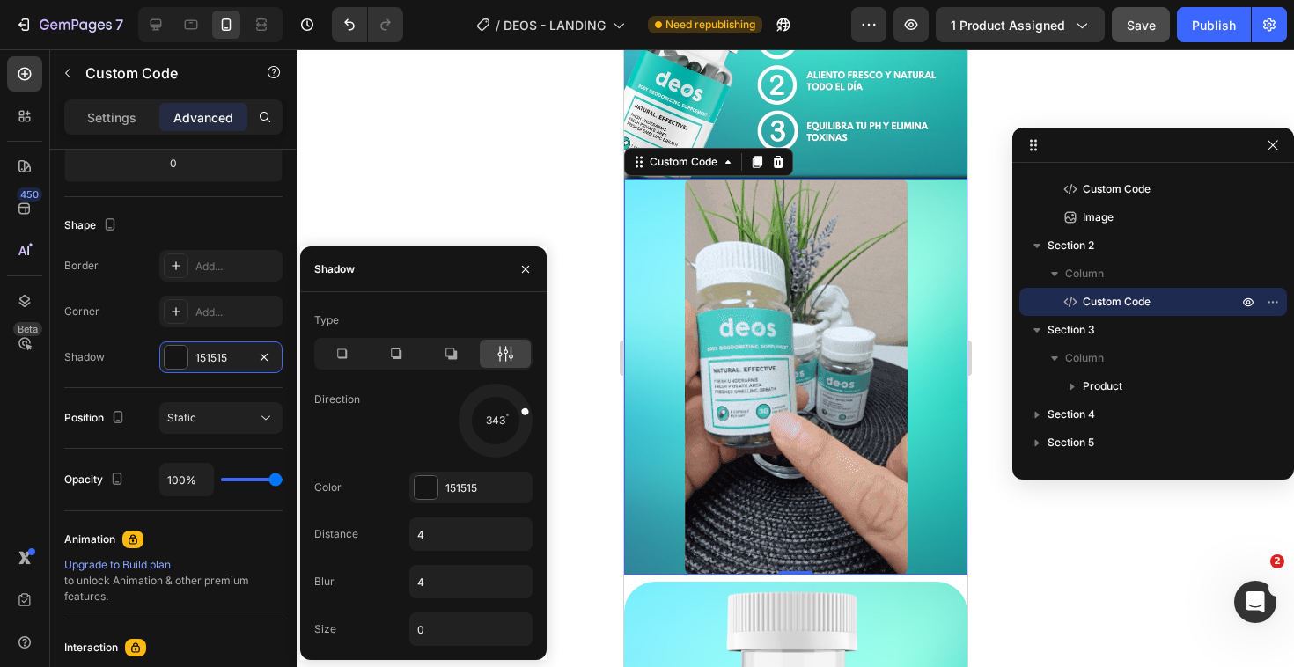
drag, startPoint x: 508, startPoint y: 451, endPoint x: 513, endPoint y: 400, distance: 50.4
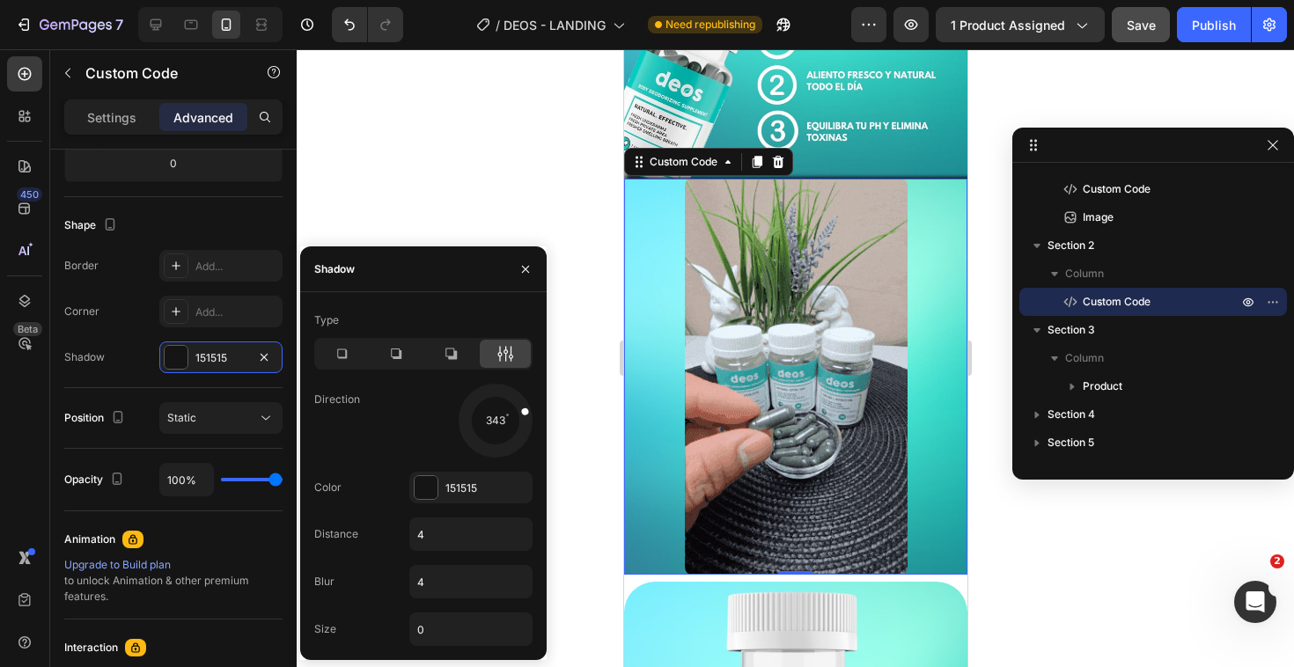
click at [523, 401] on div at bounding box center [495, 420] width 78 height 78
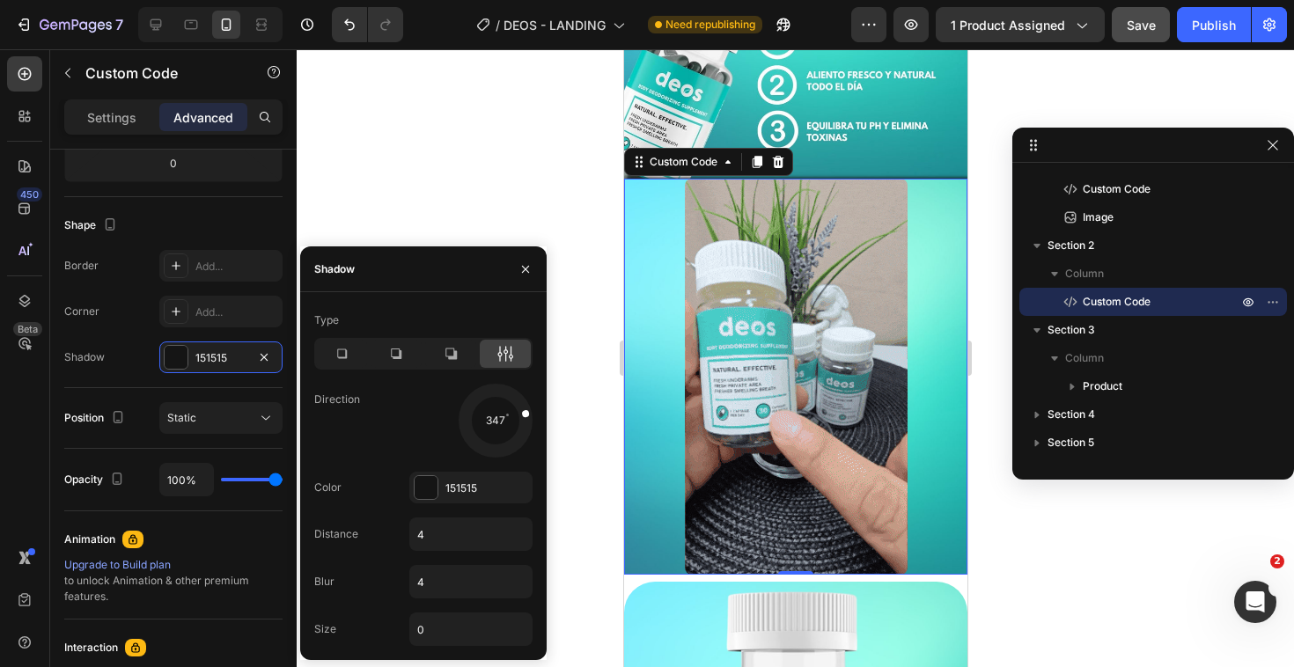
drag, startPoint x: 513, startPoint y: 400, endPoint x: 519, endPoint y: 412, distance: 13.0
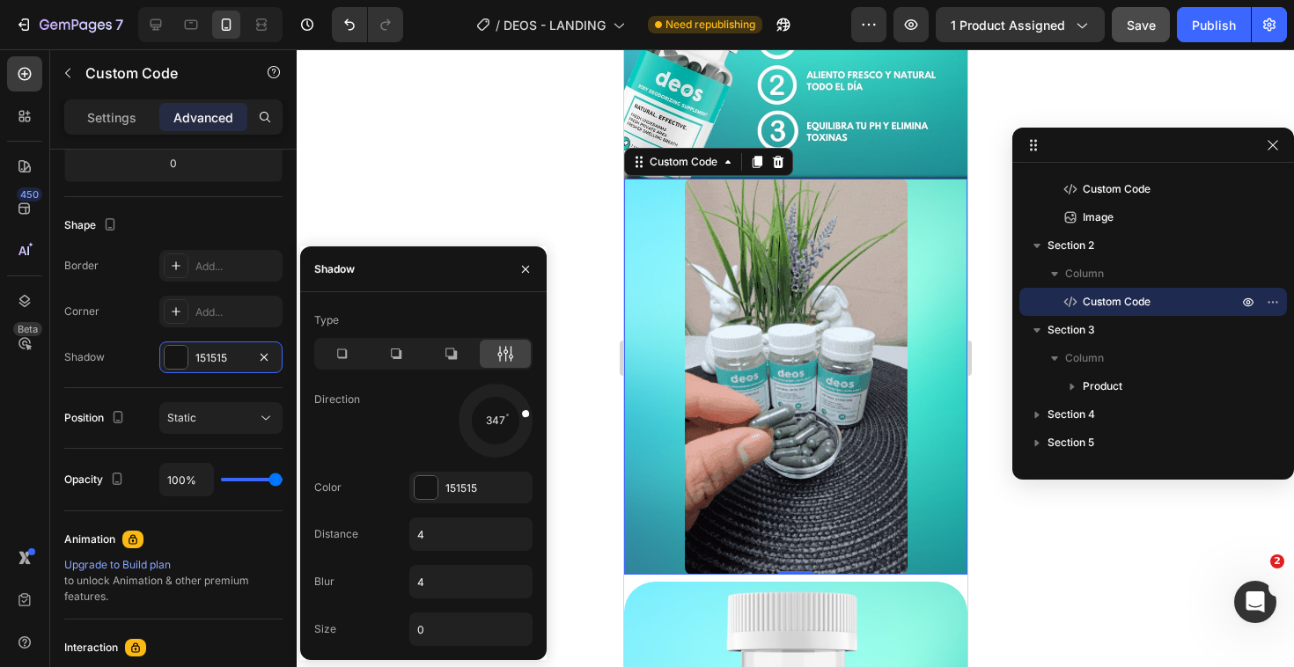
click at [519, 412] on div at bounding box center [495, 420] width 78 height 78
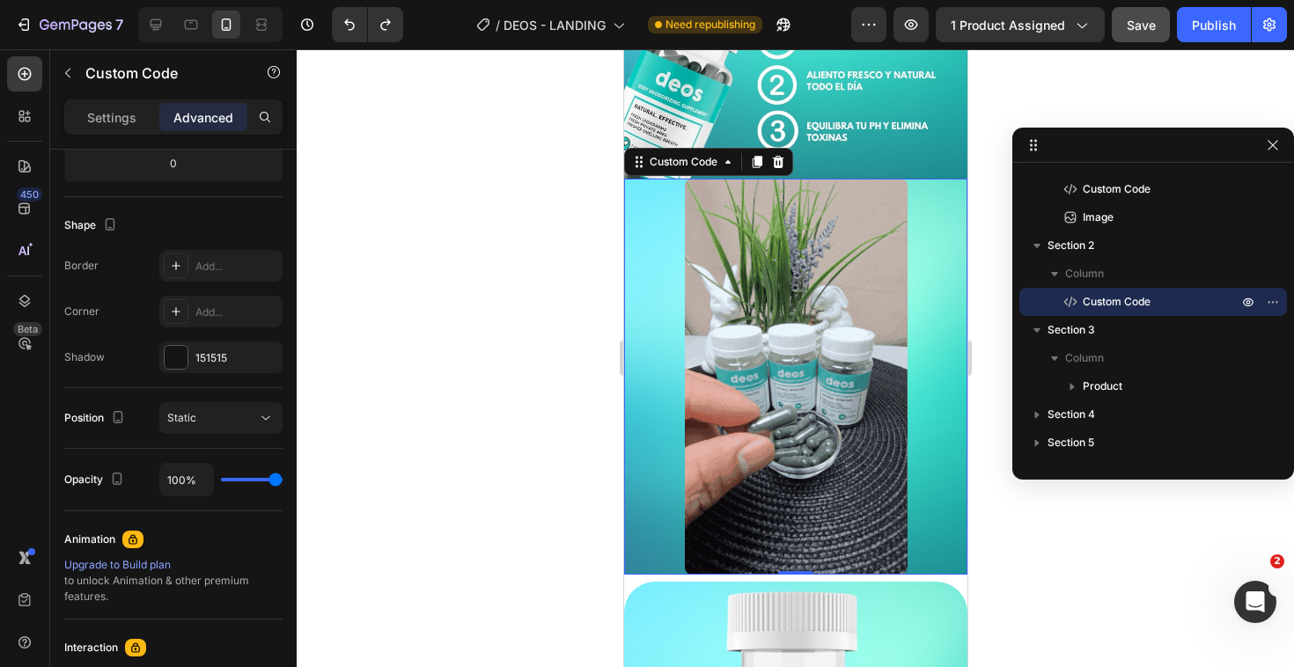
click at [815, 356] on img at bounding box center [795, 377] width 223 height 396
click at [1096, 486] on div at bounding box center [795, 358] width 997 height 618
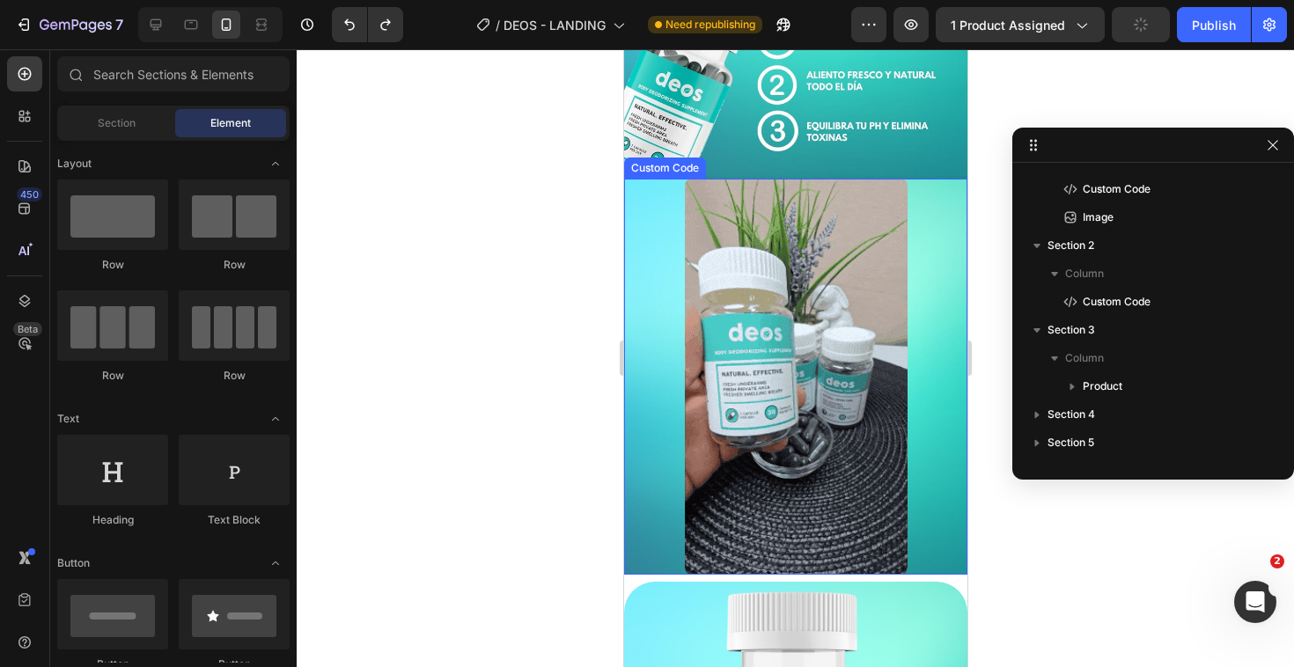
click at [841, 439] on img at bounding box center [795, 377] width 223 height 396
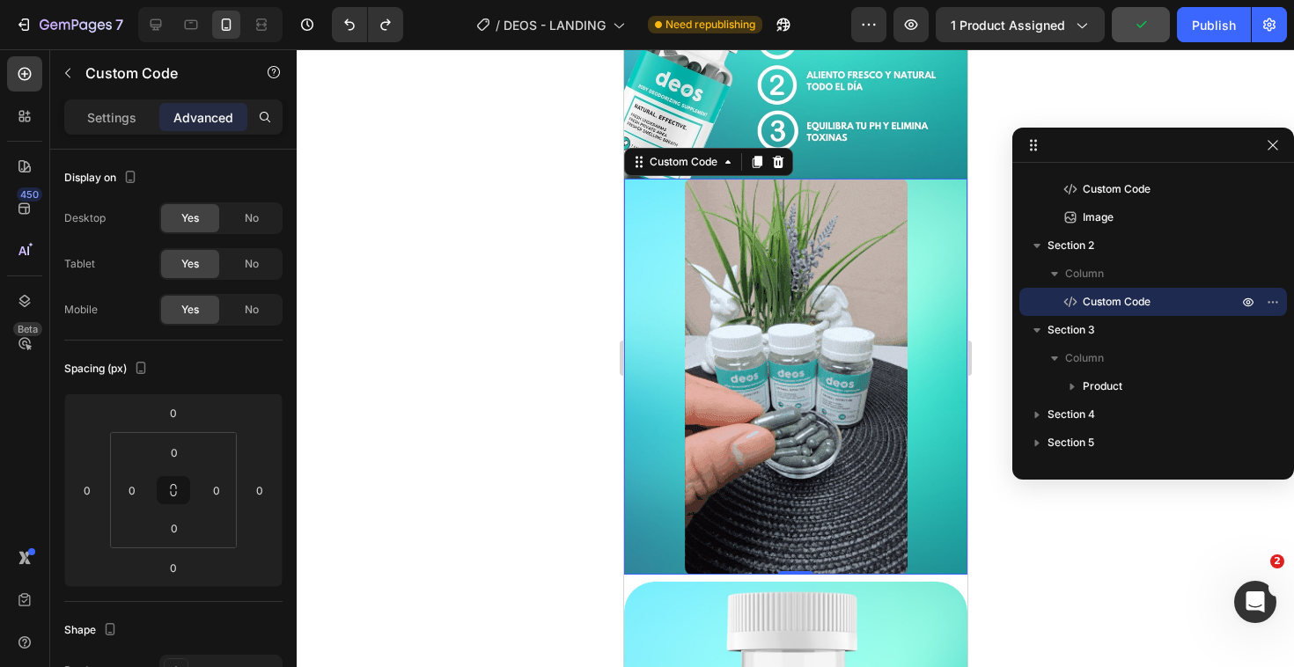
click at [841, 439] on img at bounding box center [795, 377] width 223 height 396
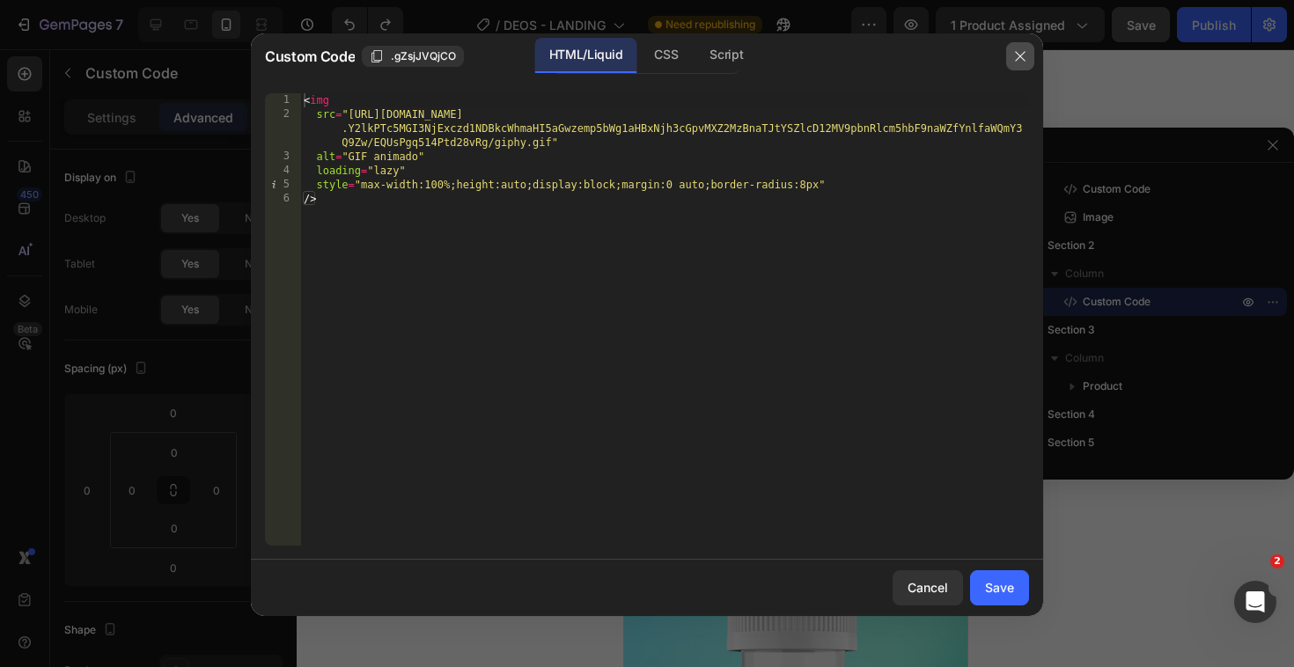
click at [1017, 55] on icon "button" at bounding box center [1020, 56] width 14 height 14
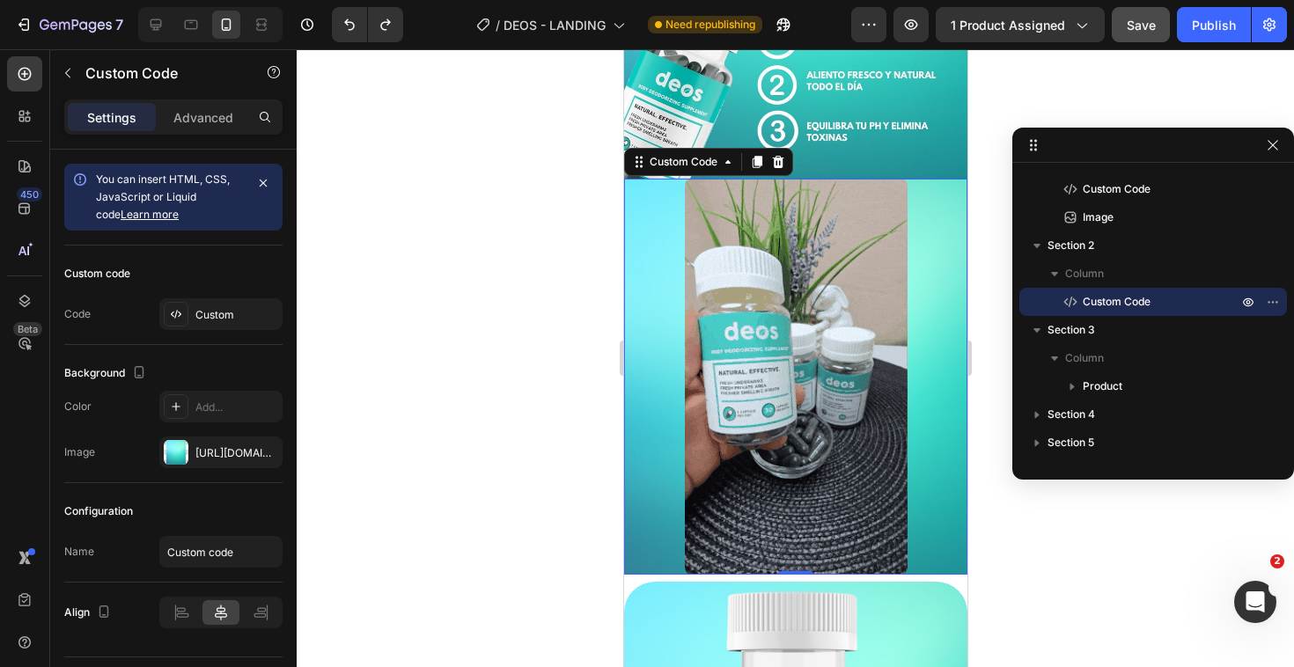
click at [533, 378] on div at bounding box center [795, 358] width 997 height 618
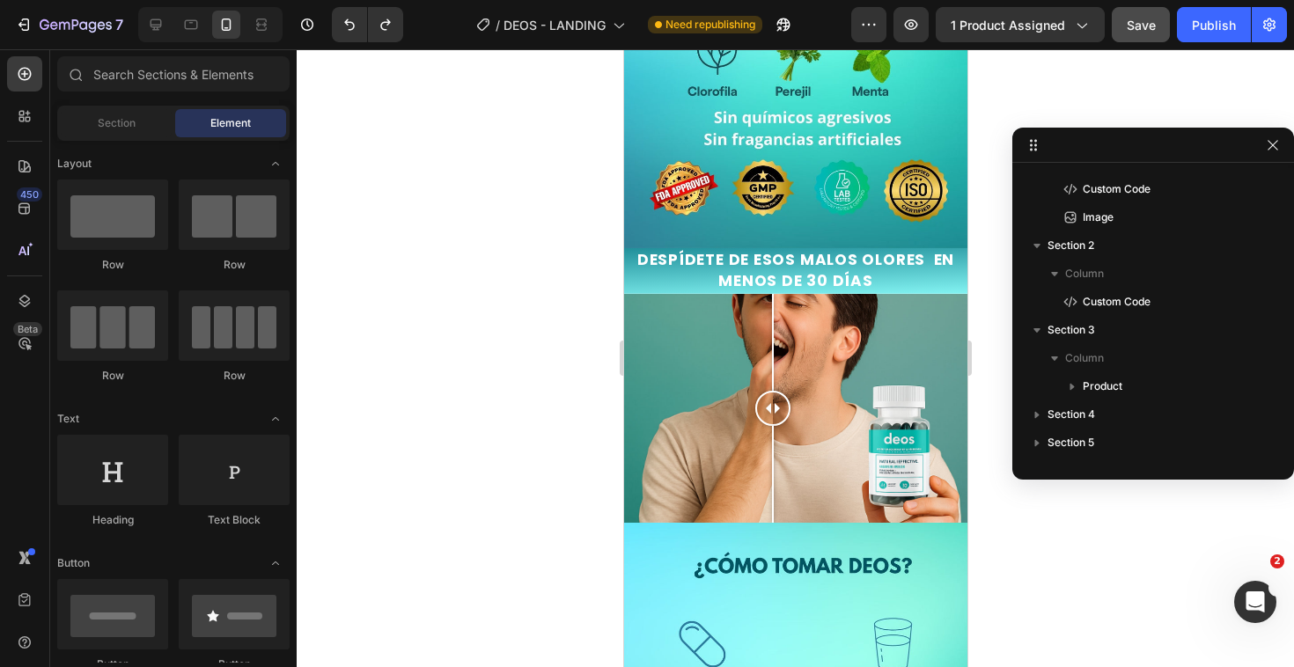
scroll to position [2245, 0]
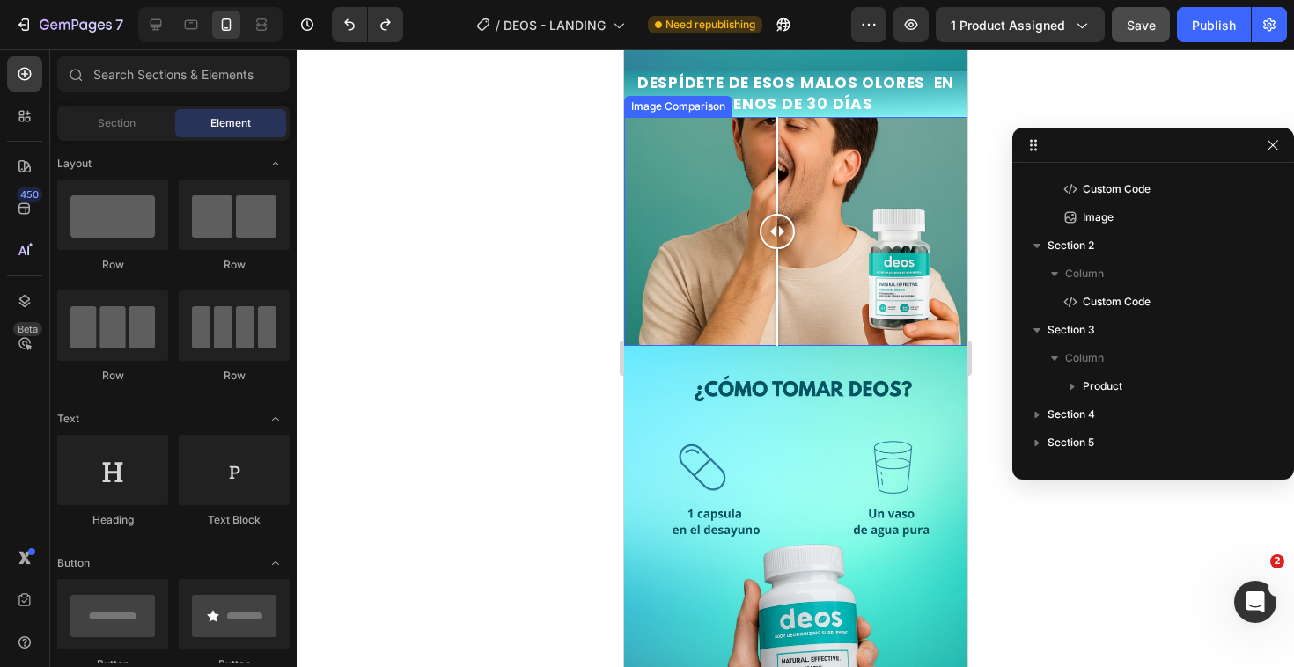
drag, startPoint x: 774, startPoint y: 201, endPoint x: 776, endPoint y: 220, distance: 19.4
click at [776, 220] on div at bounding box center [776, 231] width 35 height 35
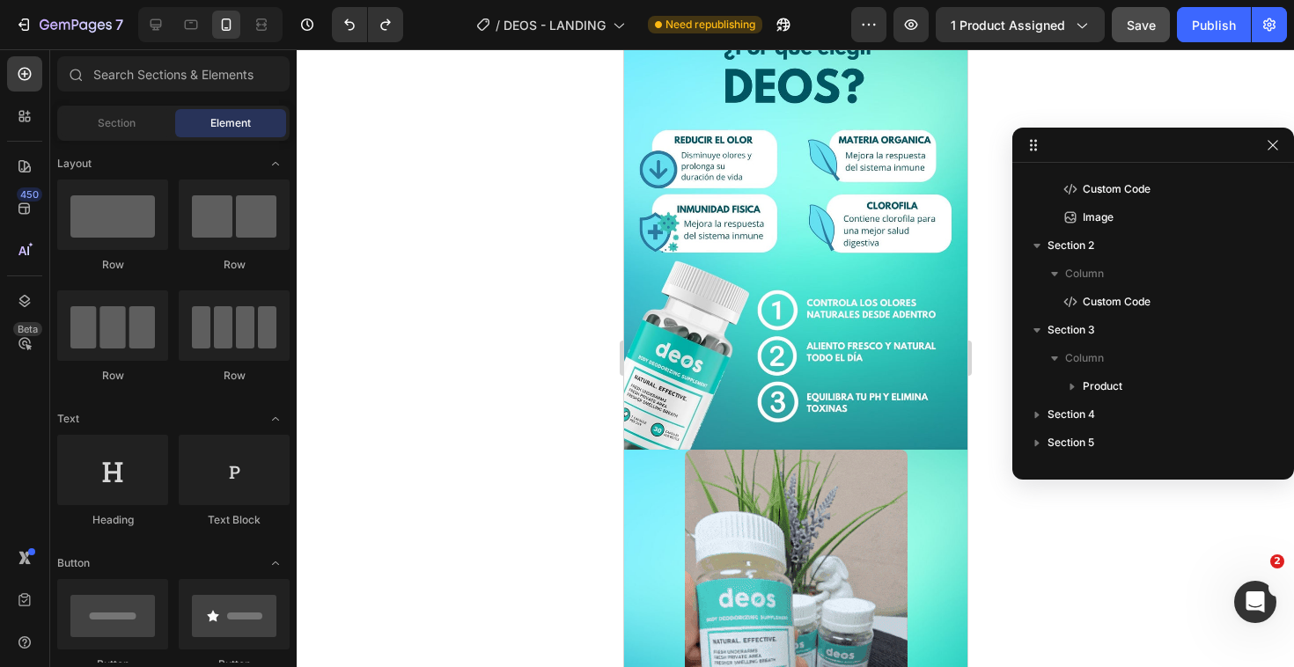
scroll to position [545, 0]
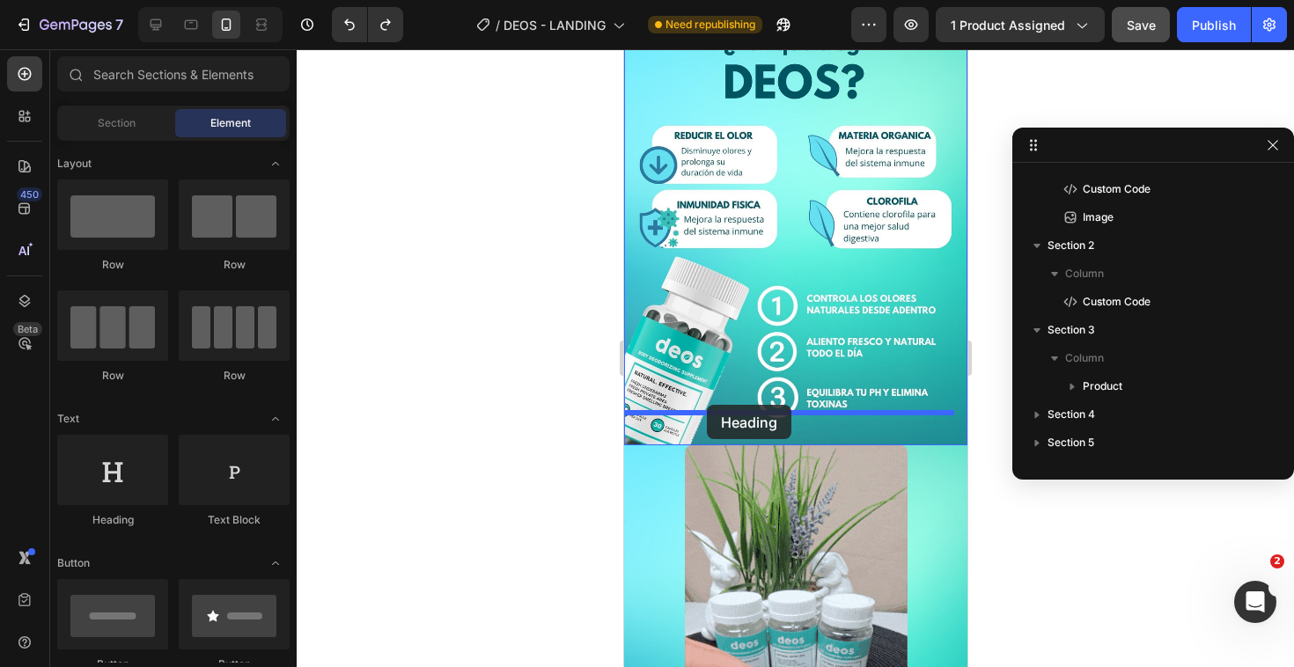
drag, startPoint x: 747, startPoint y: 515, endPoint x: 706, endPoint y: 405, distance: 117.5
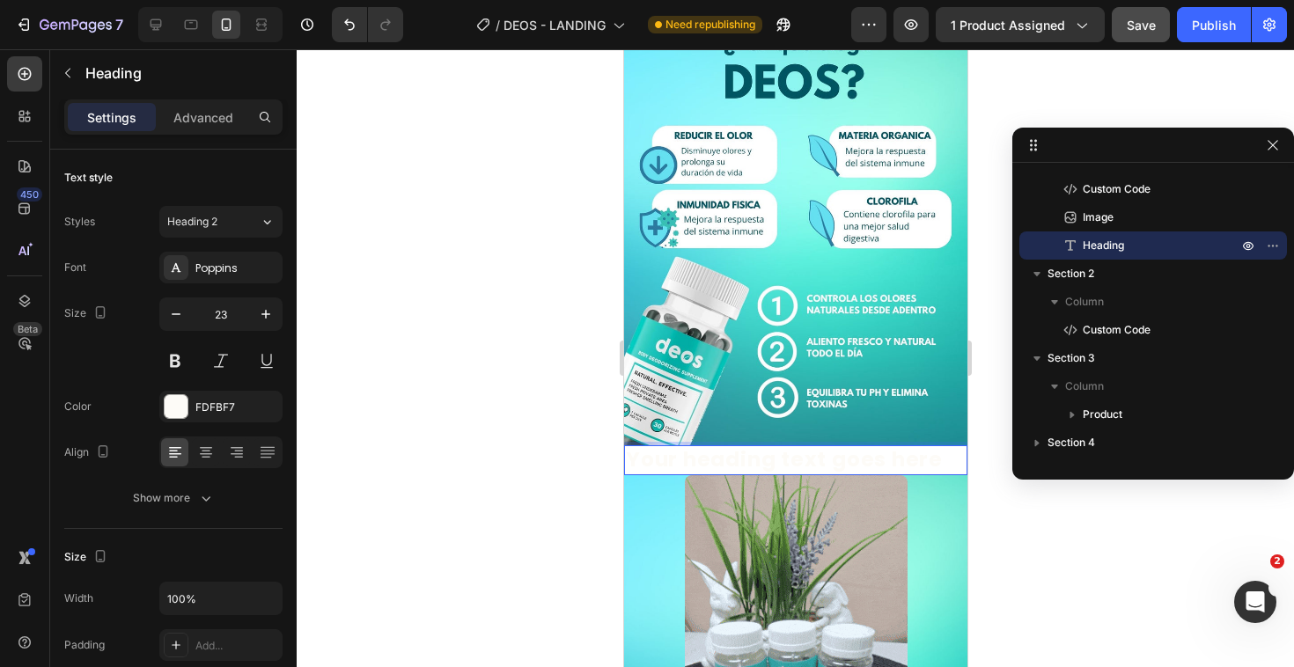
click at [723, 445] on h2 "Your heading text goes here" at bounding box center [794, 460] width 343 height 30
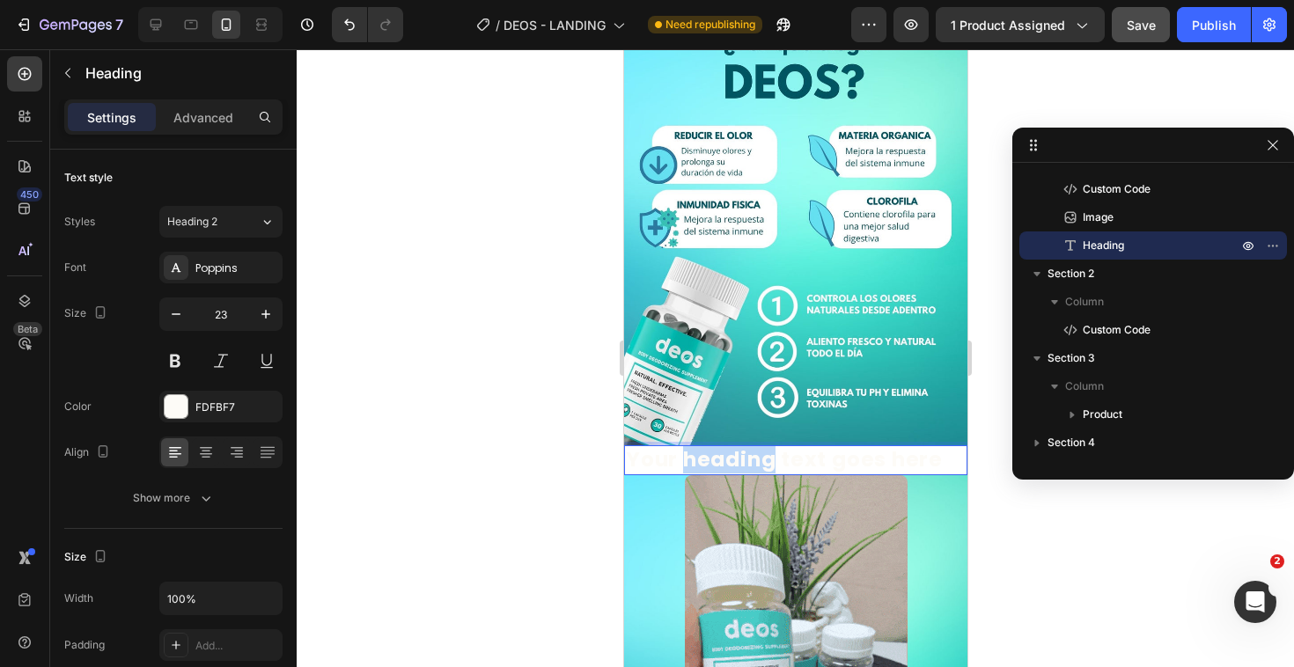
click at [723, 447] on p "Your heading text goes here" at bounding box center [795, 460] width 340 height 26
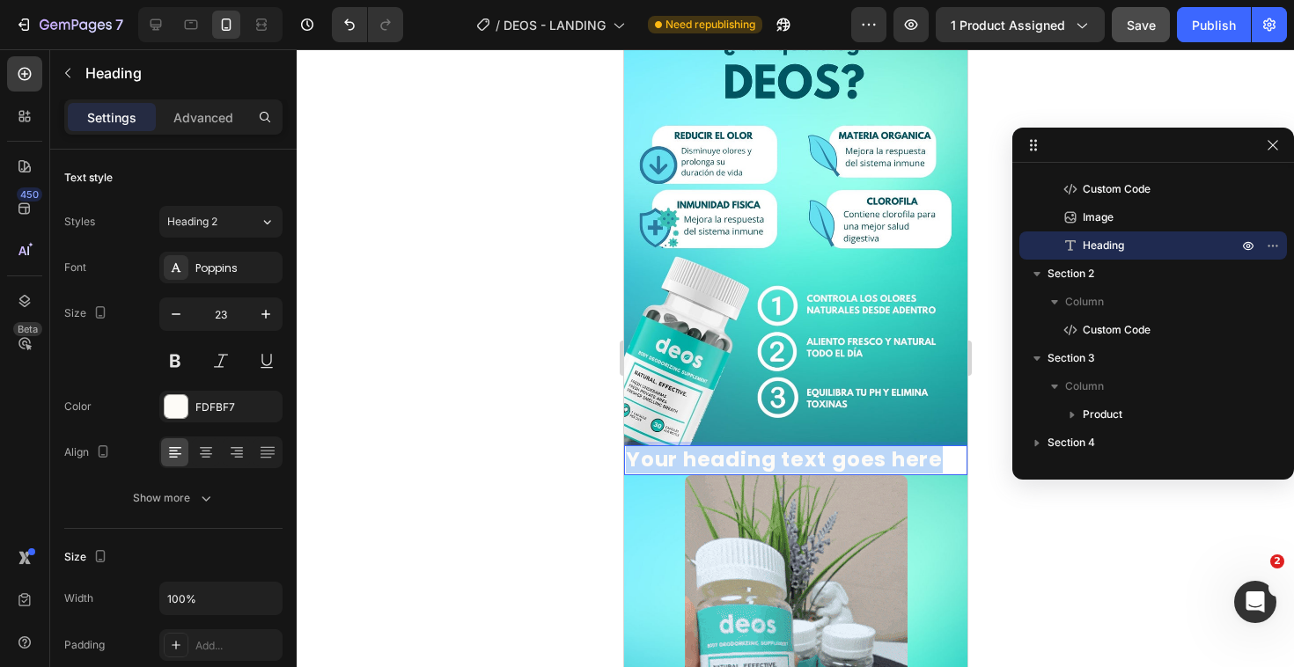
click at [723, 447] on p "Your heading text goes here" at bounding box center [795, 460] width 340 height 26
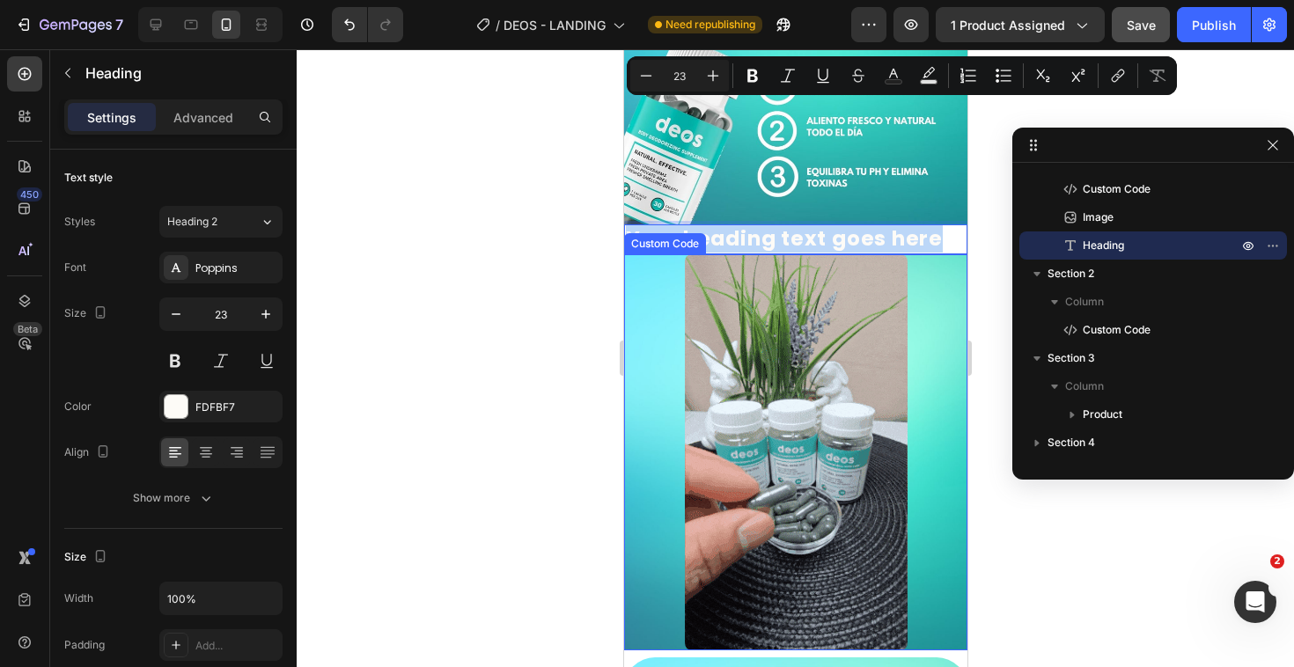
type input "16"
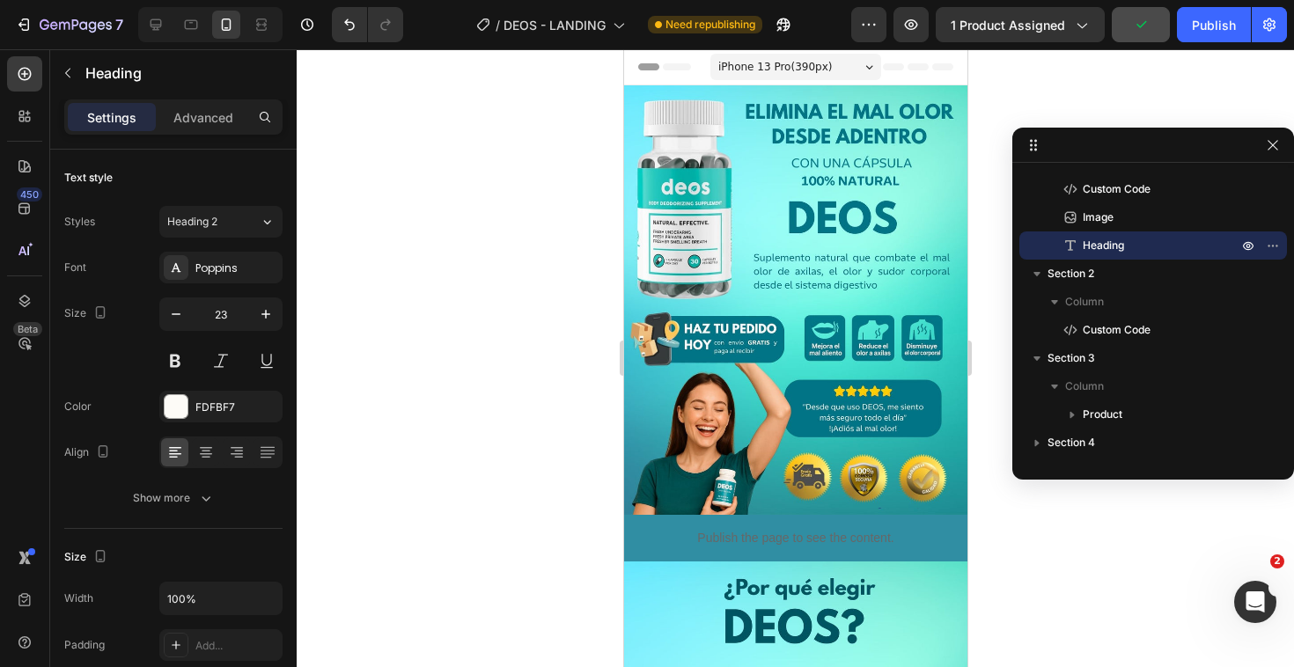
scroll to position [108, 0]
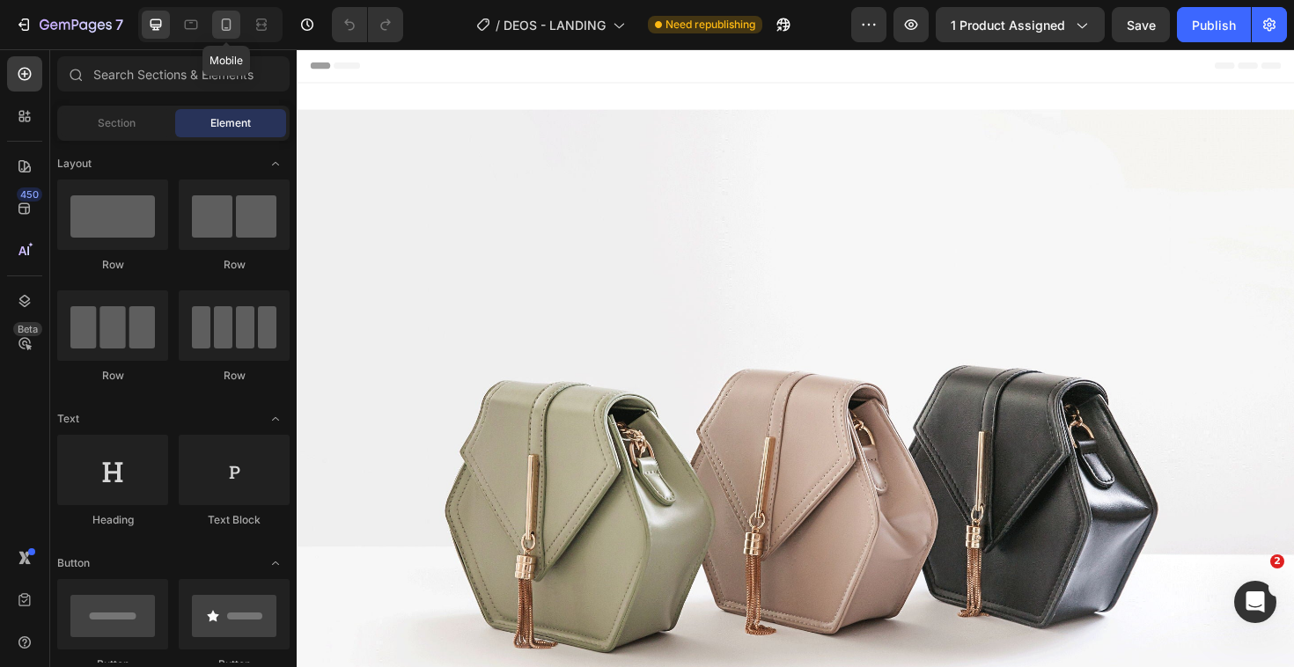
click at [227, 20] on icon at bounding box center [226, 25] width 18 height 18
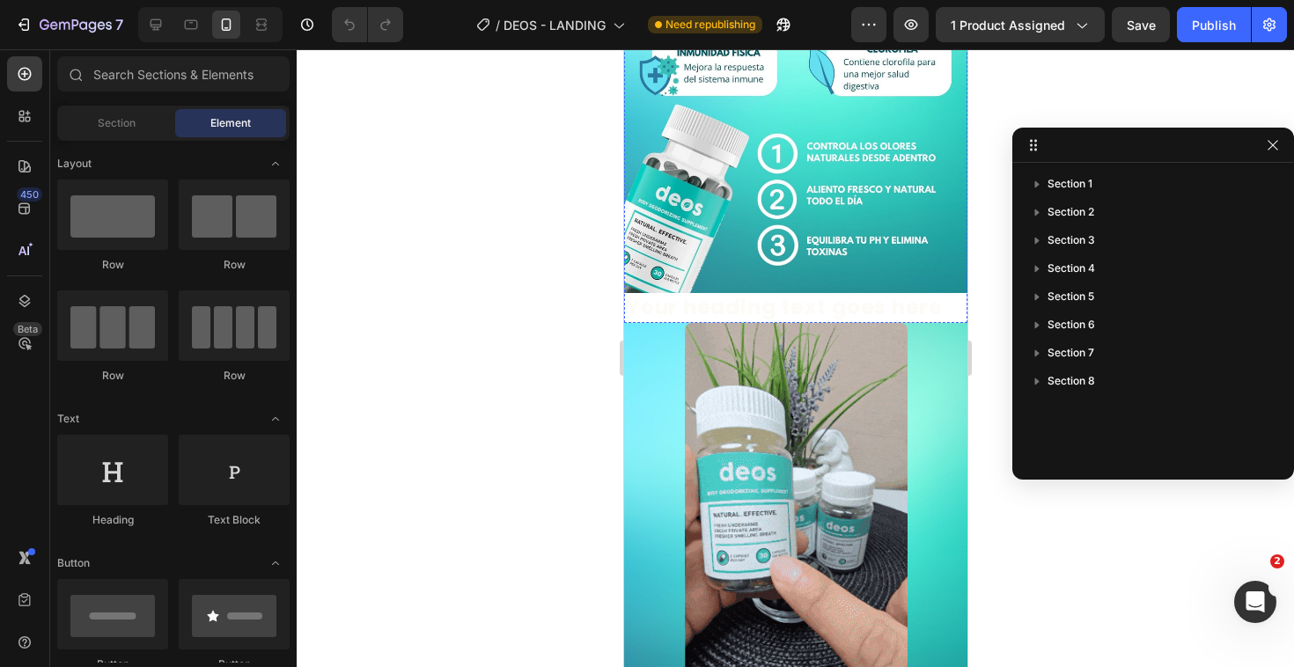
scroll to position [704, 0]
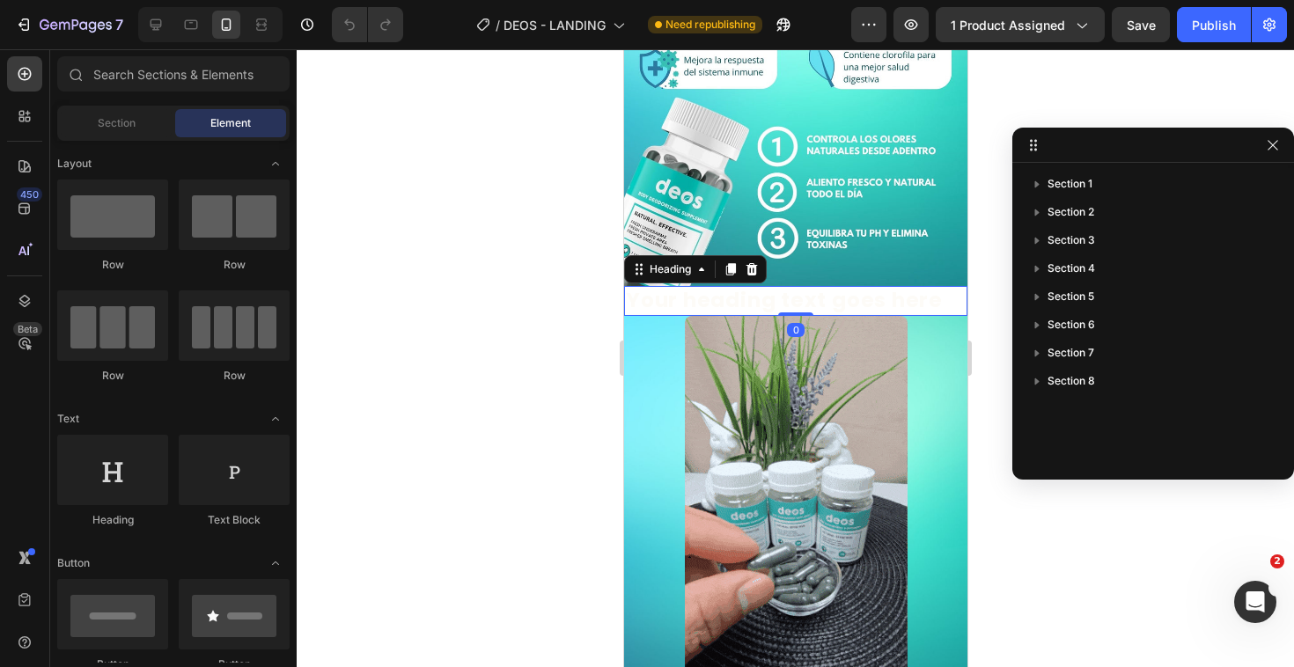
click at [744, 286] on h2 "Your heading text goes here" at bounding box center [794, 301] width 343 height 30
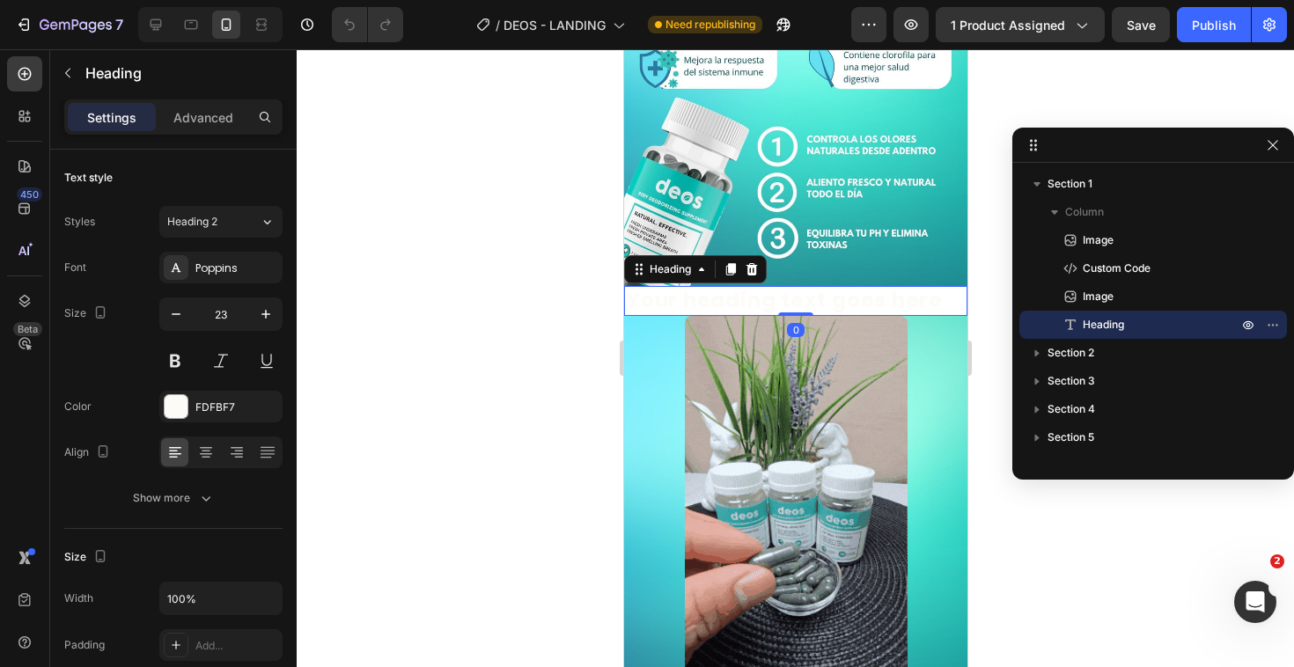
click at [744, 286] on h2 "Your heading text goes here" at bounding box center [794, 301] width 343 height 30
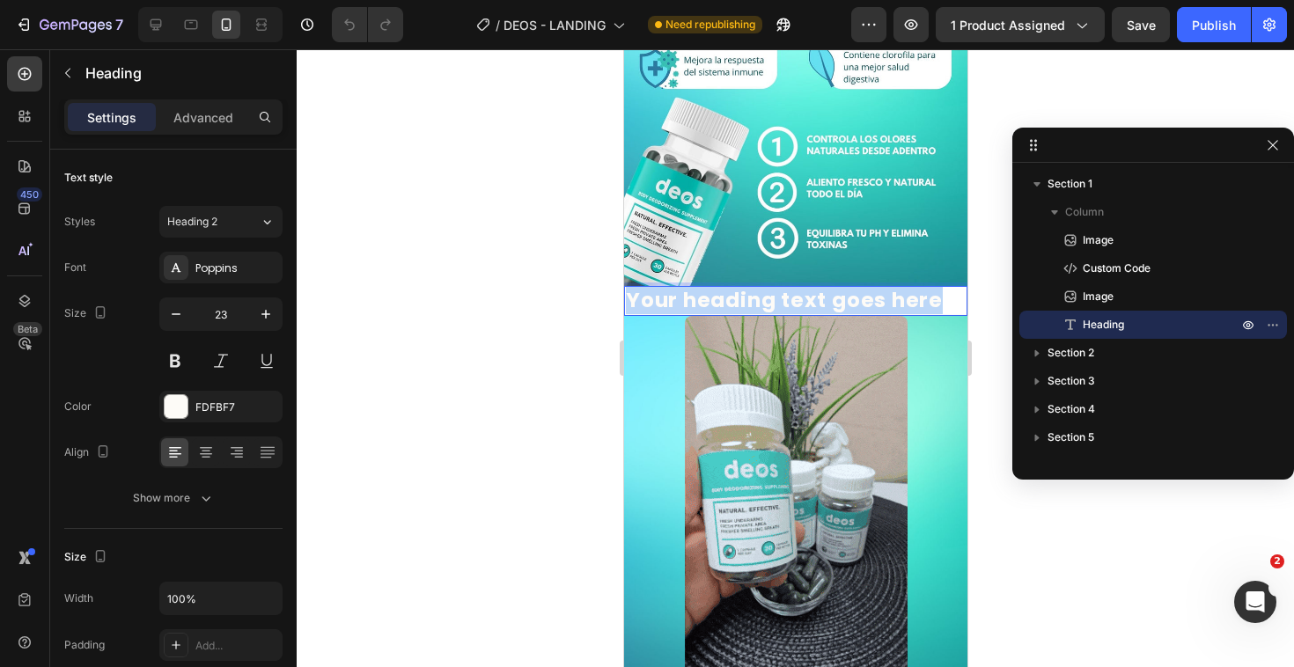
click at [744, 288] on p "Your heading text goes here" at bounding box center [795, 301] width 340 height 26
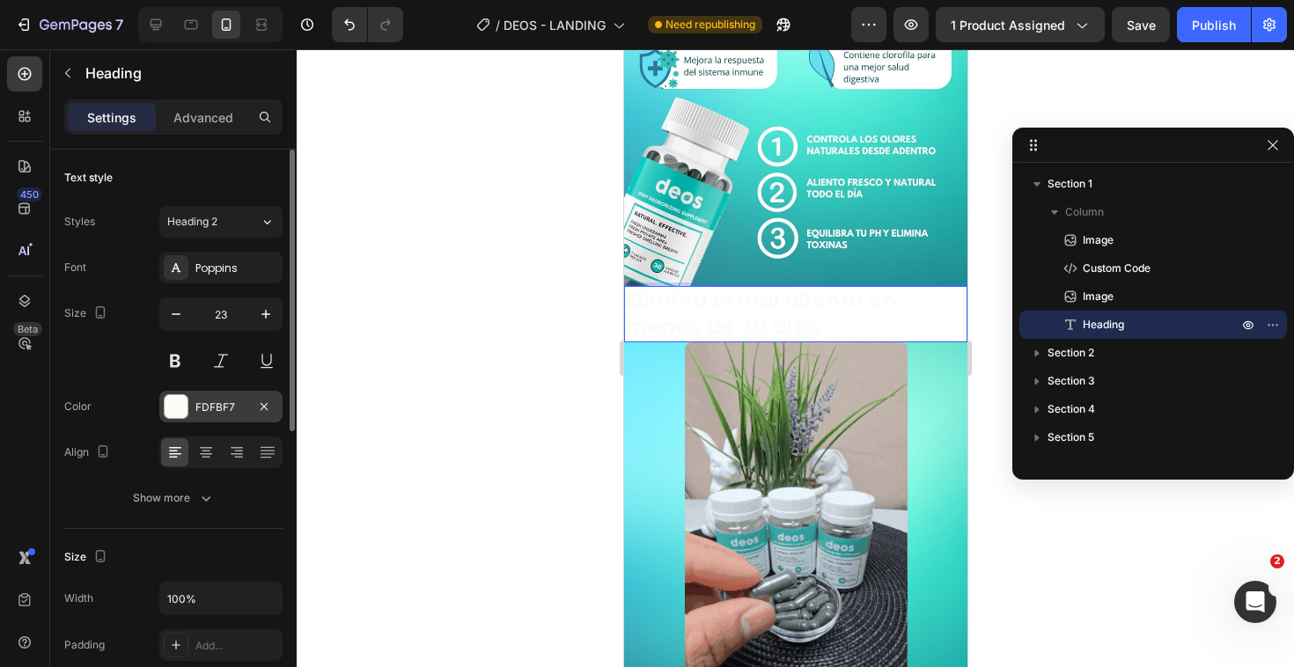
click at [175, 407] on div at bounding box center [176, 406] width 23 height 23
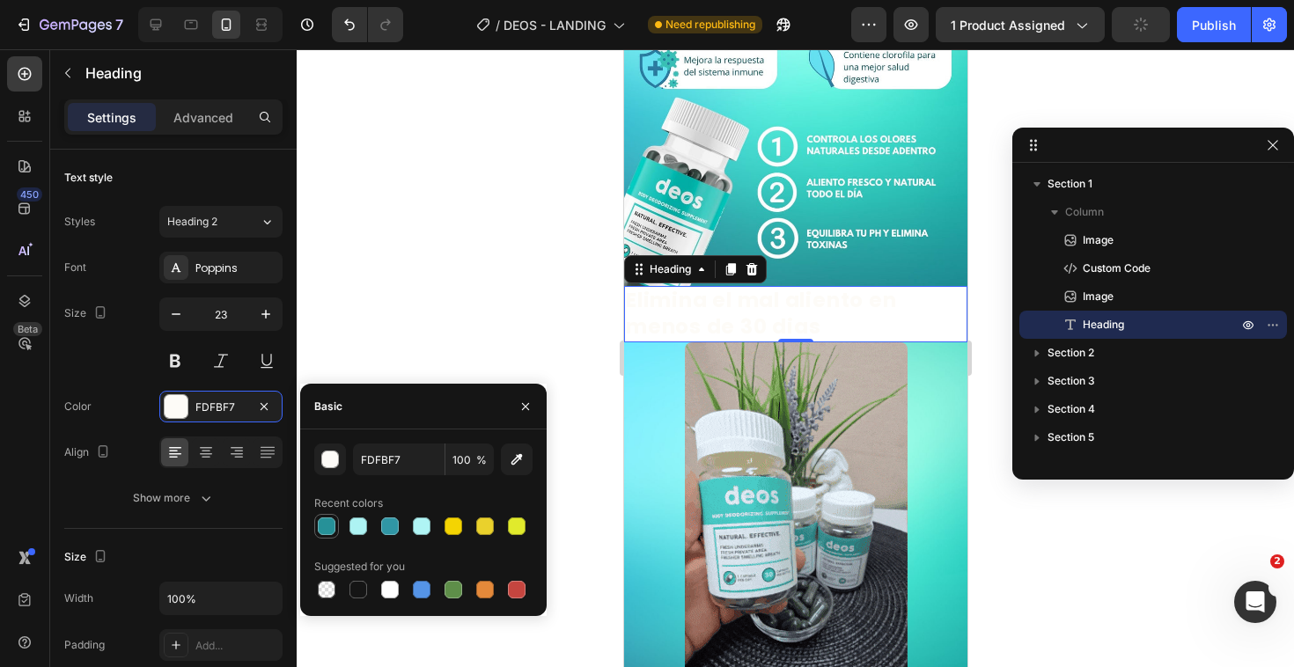
click at [333, 535] on div at bounding box center [326, 526] width 21 height 21
type input "269198"
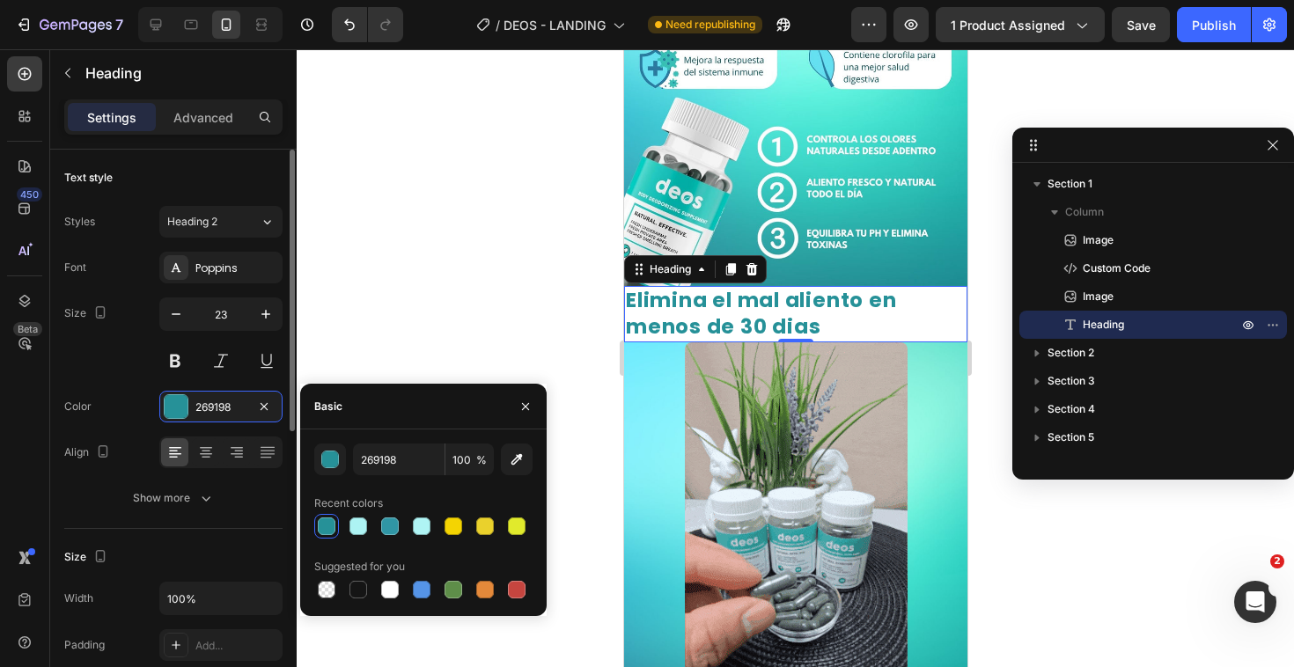
click at [143, 440] on div "Align" at bounding box center [173, 453] width 218 height 32
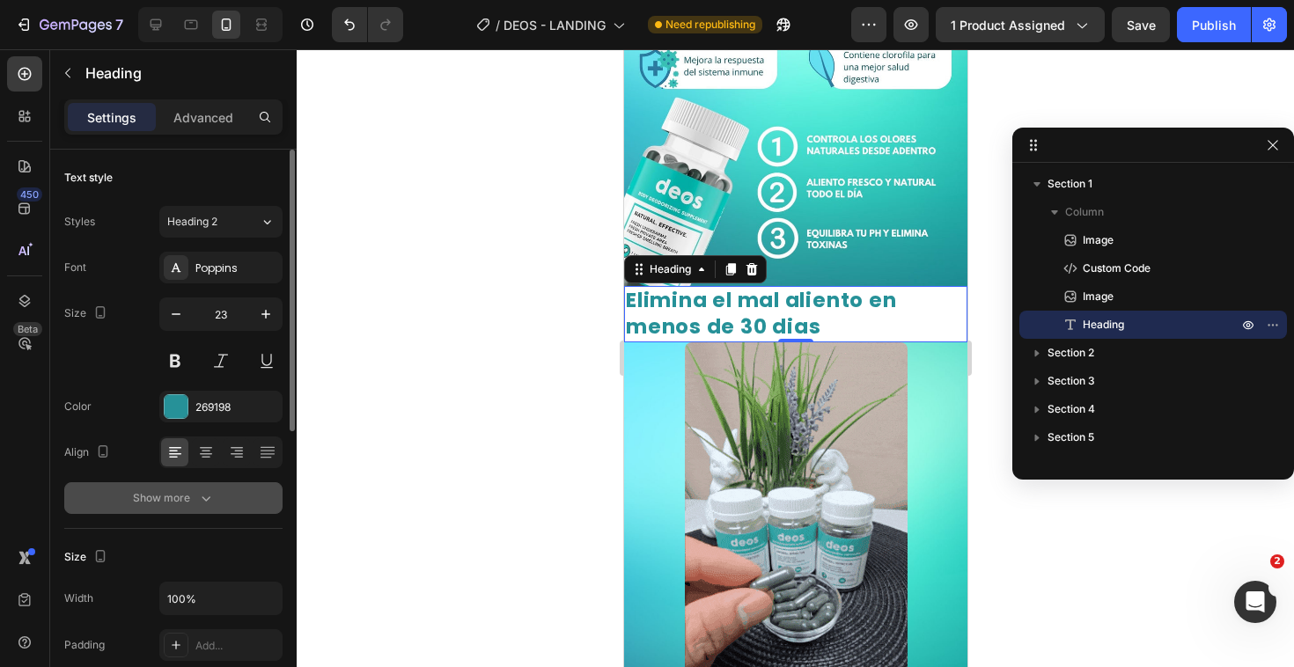
click at [158, 503] on div "Show more" at bounding box center [174, 498] width 82 height 18
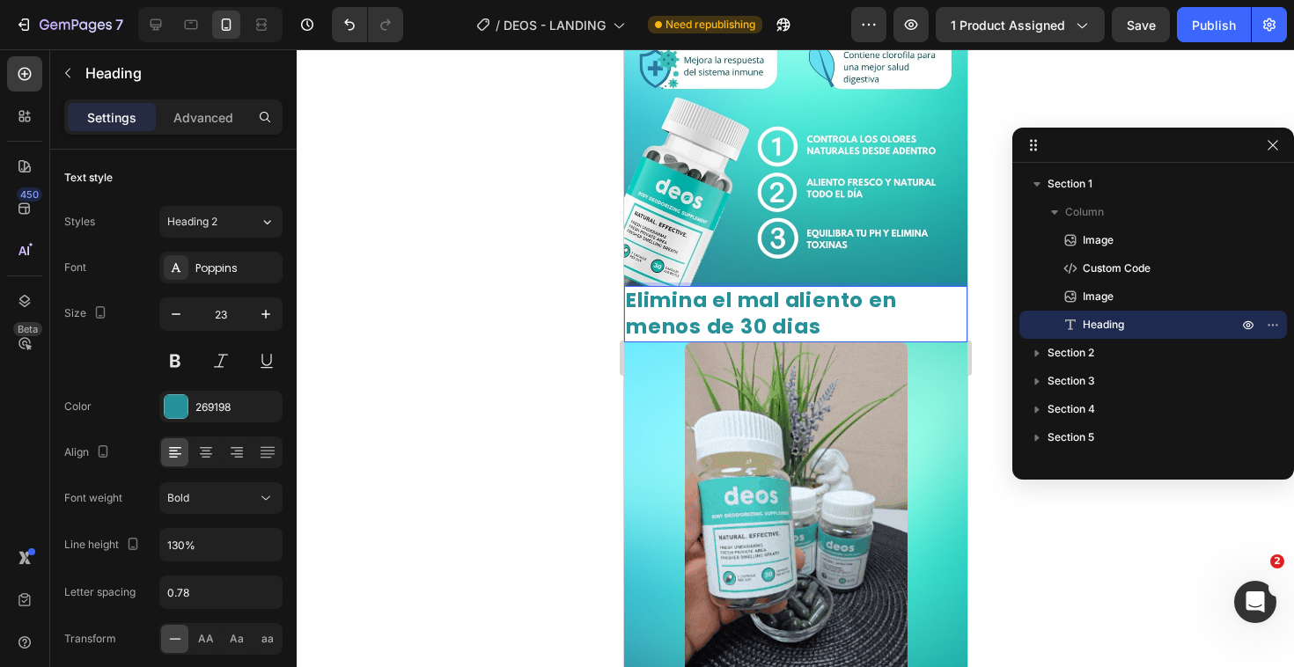
click at [534, 333] on div at bounding box center [795, 358] width 997 height 618
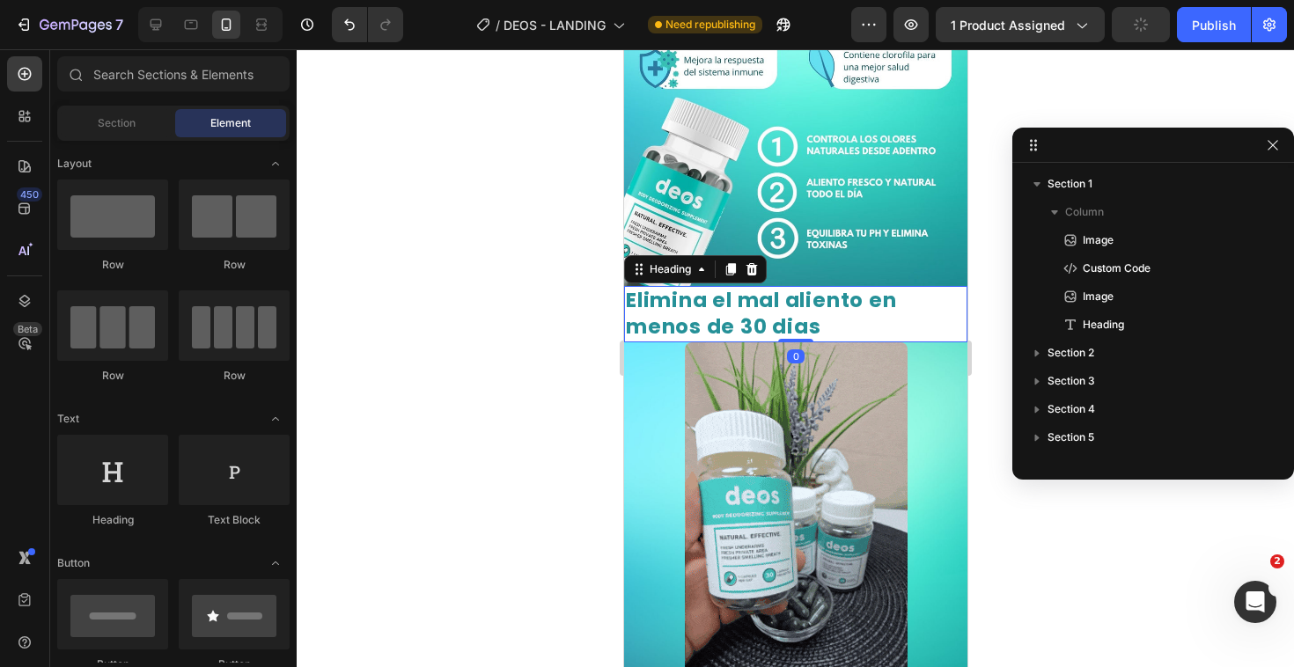
click at [902, 288] on p "Elimina el mal aliento en menos de 30 dias" at bounding box center [795, 314] width 340 height 53
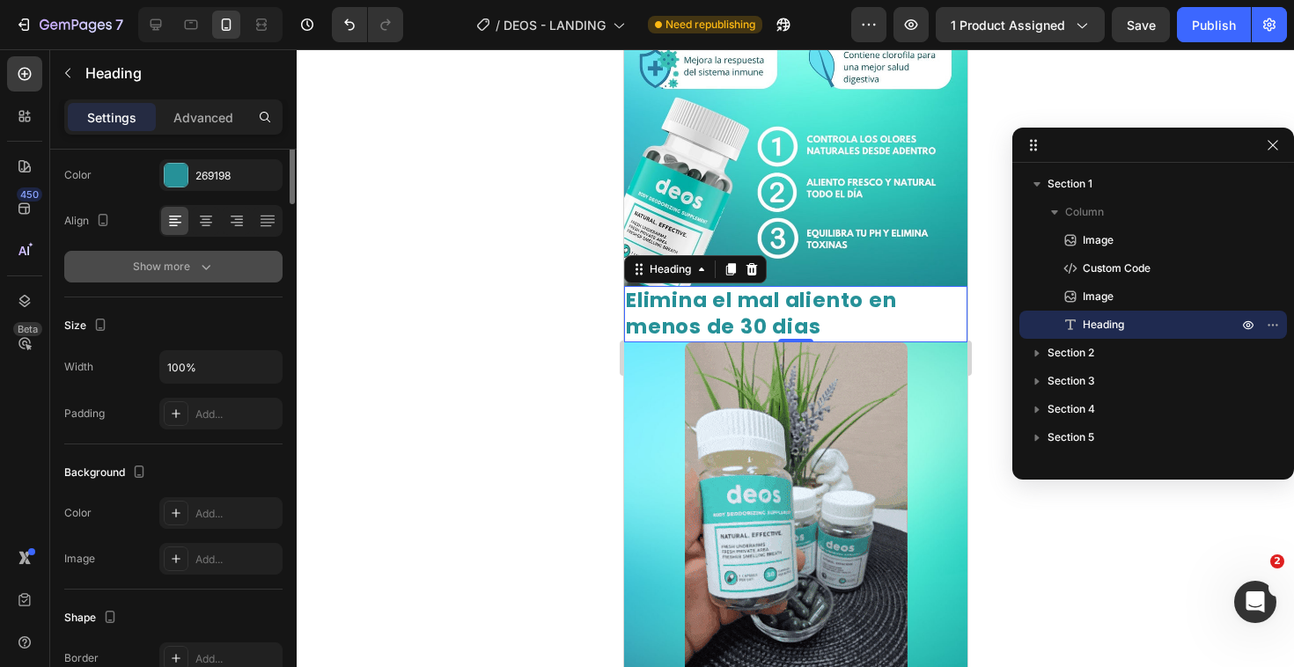
scroll to position [0, 0]
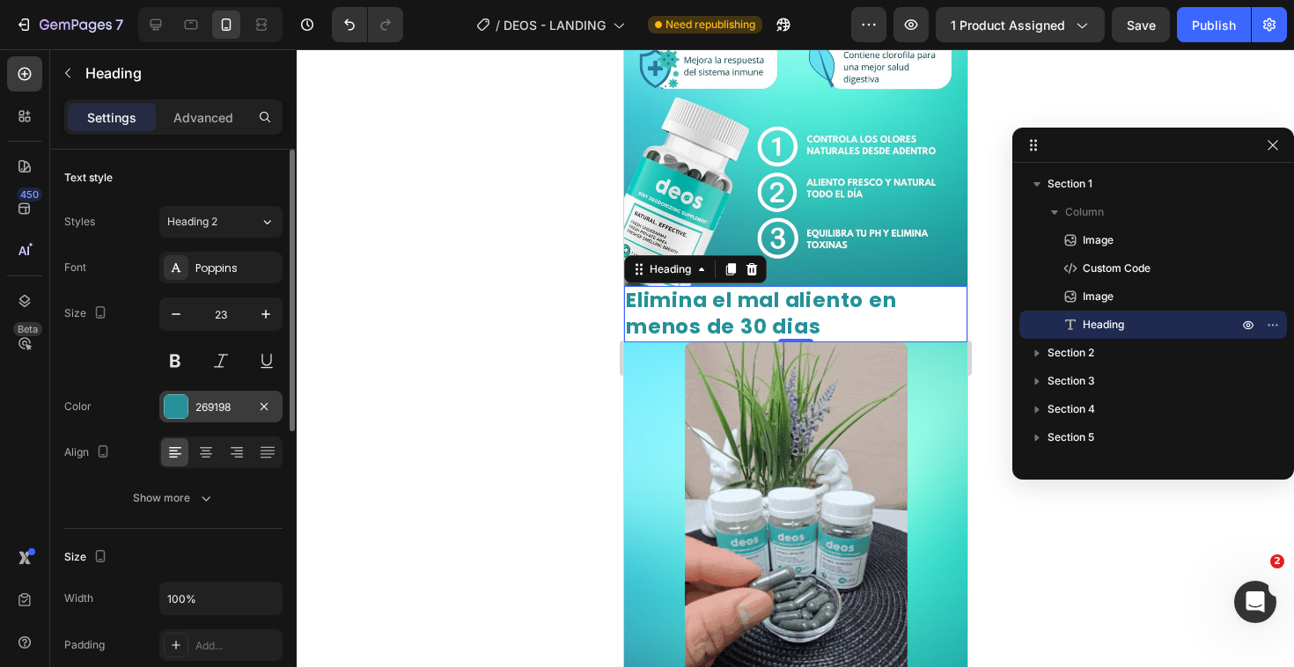
click at [187, 406] on div at bounding box center [176, 406] width 23 height 23
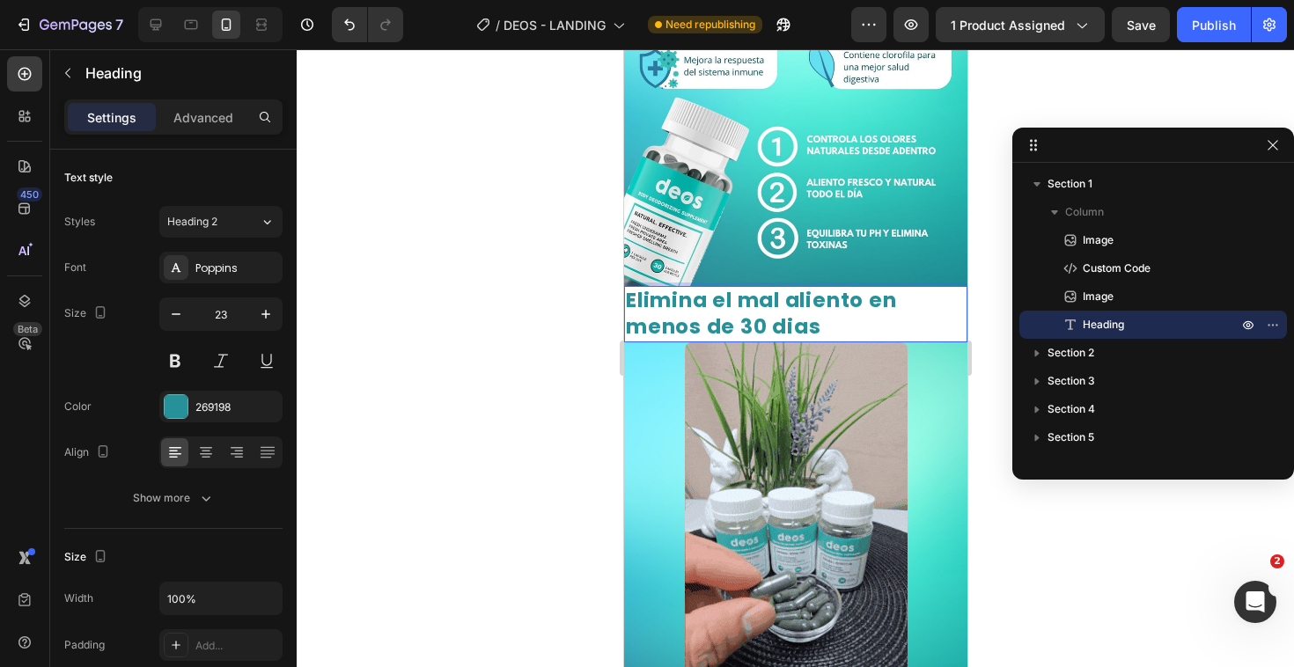
click at [845, 289] on p "Elimina el mal aliento en menos de 30 dias" at bounding box center [795, 314] width 340 height 53
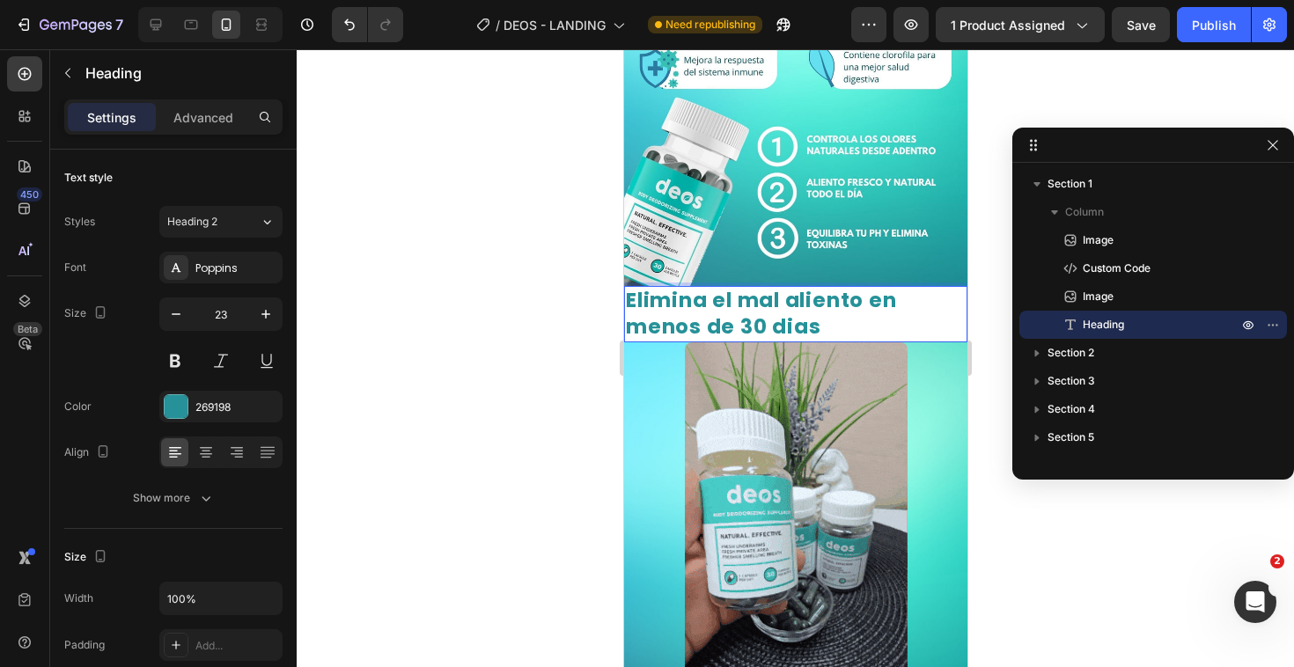
click at [483, 365] on div at bounding box center [795, 358] width 997 height 618
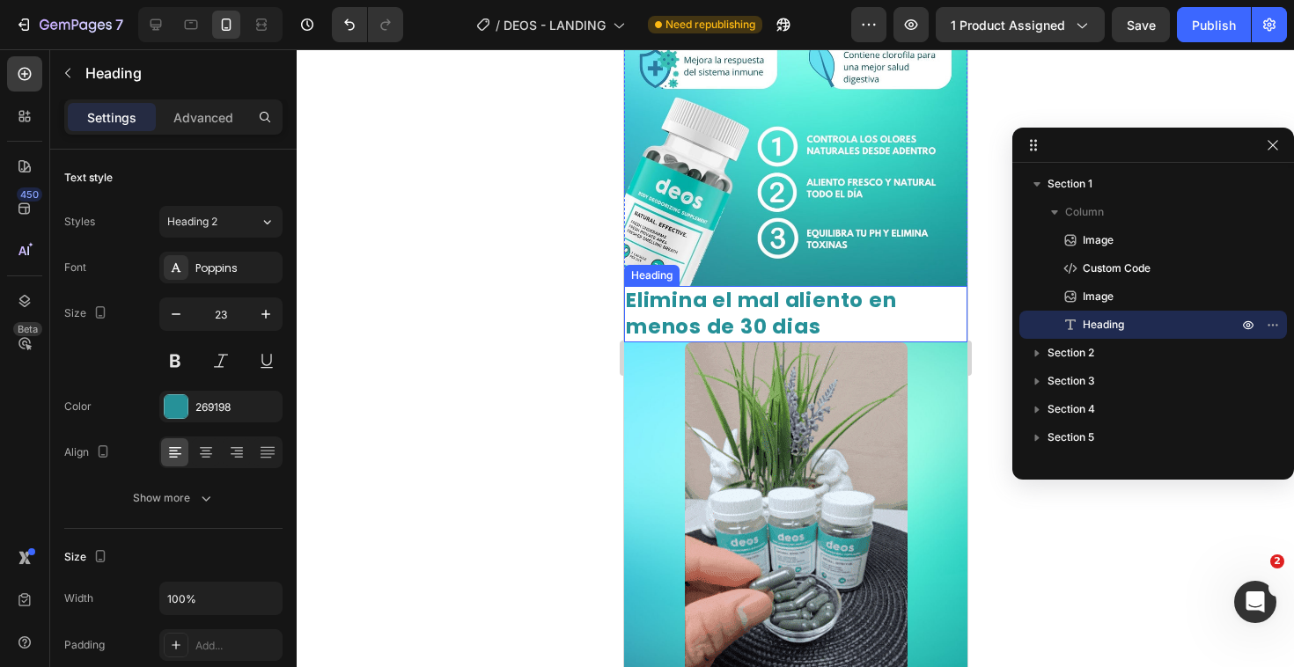
click at [876, 293] on p "Elimina el mal aliento en menos de 30 dias" at bounding box center [795, 314] width 340 height 53
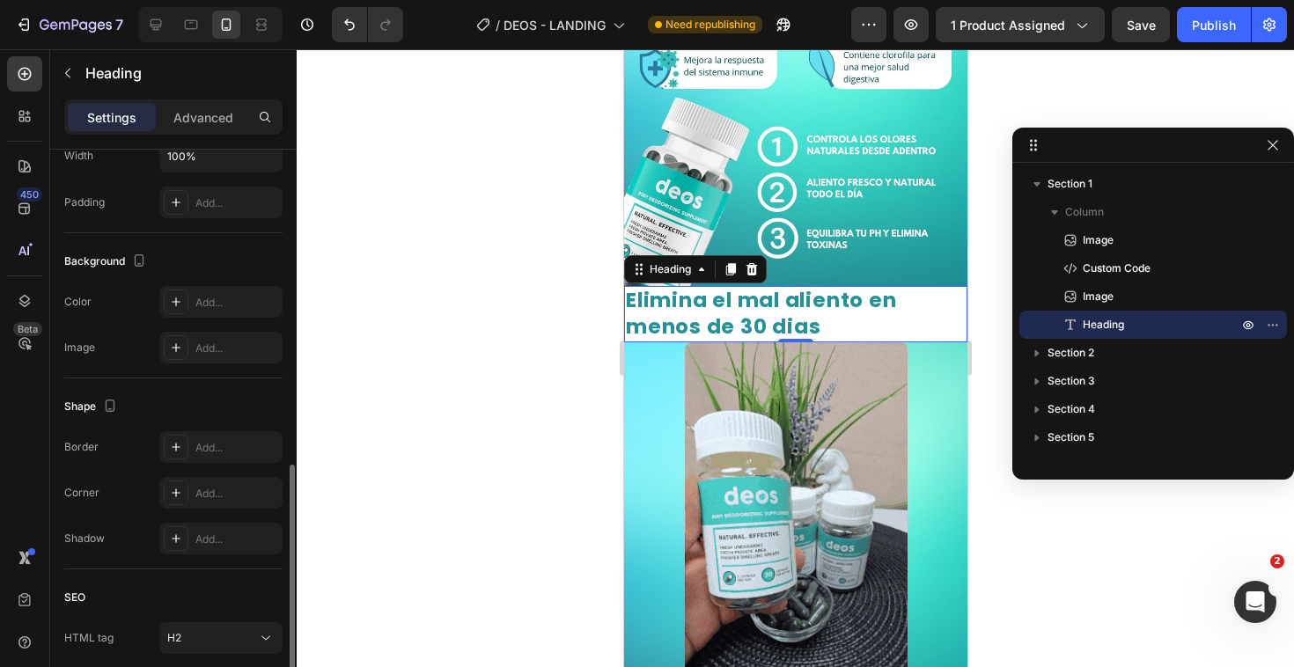
scroll to position [506, 0]
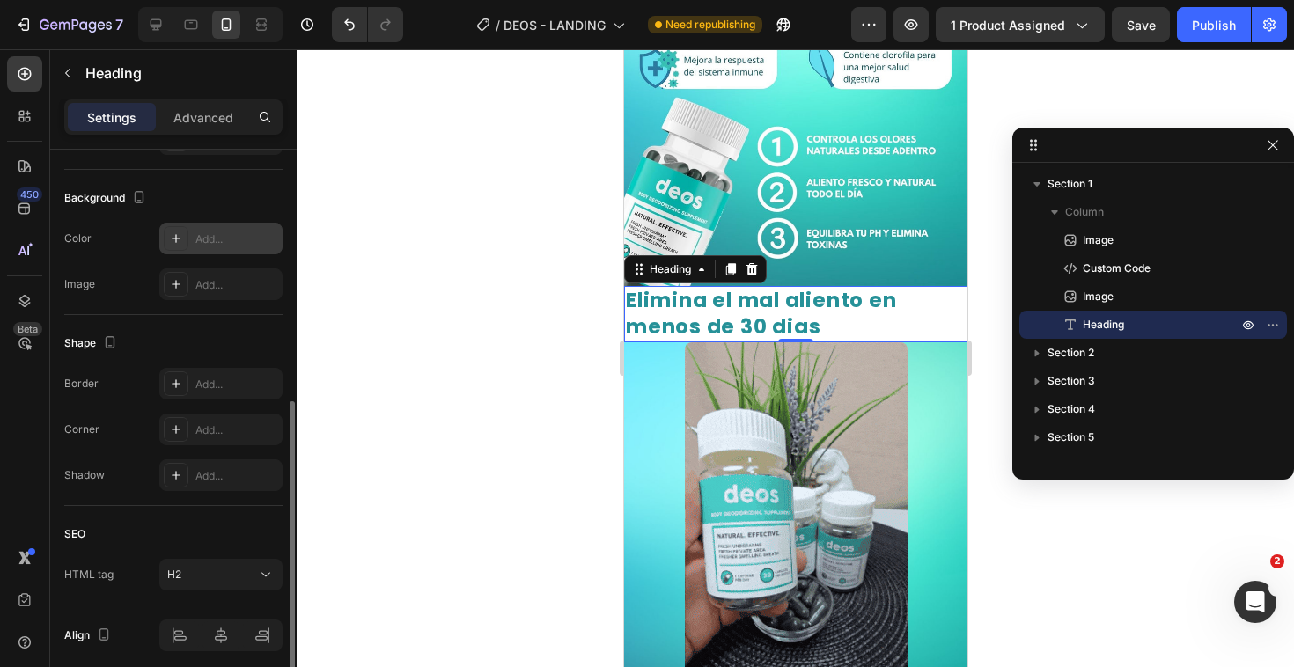
click at [194, 242] on div "Add..." at bounding box center [220, 239] width 123 height 32
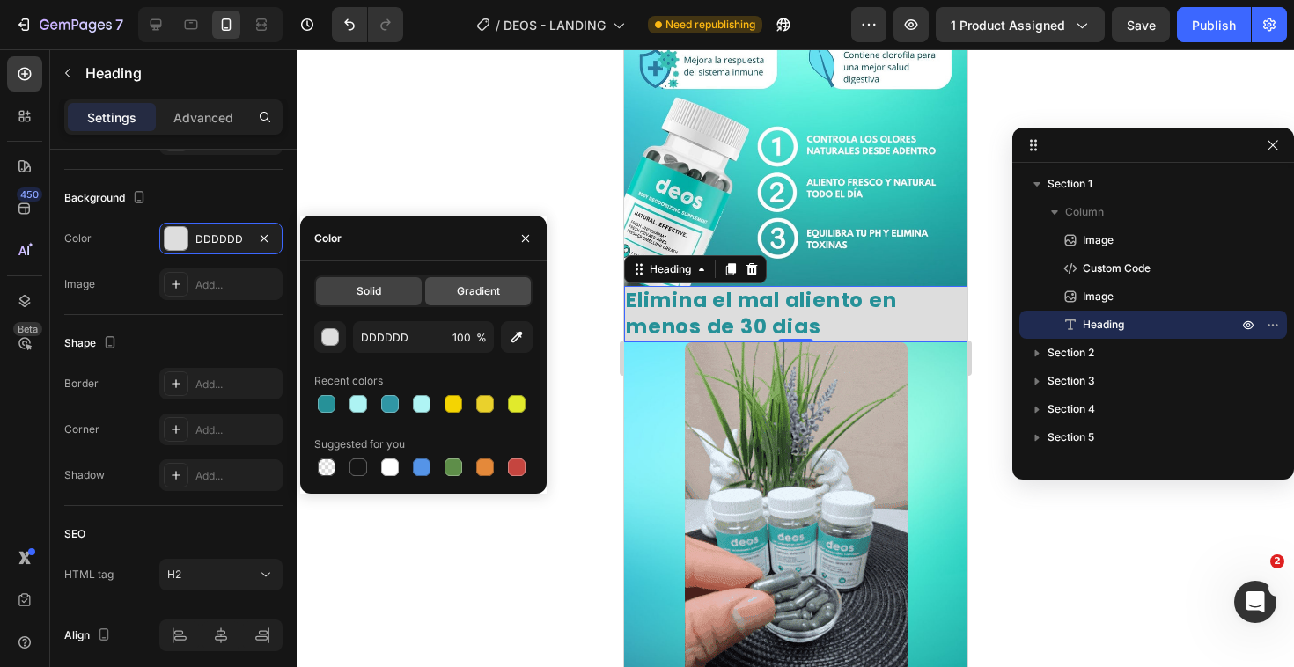
click at [454, 286] on div "Gradient" at bounding box center [478, 291] width 106 height 28
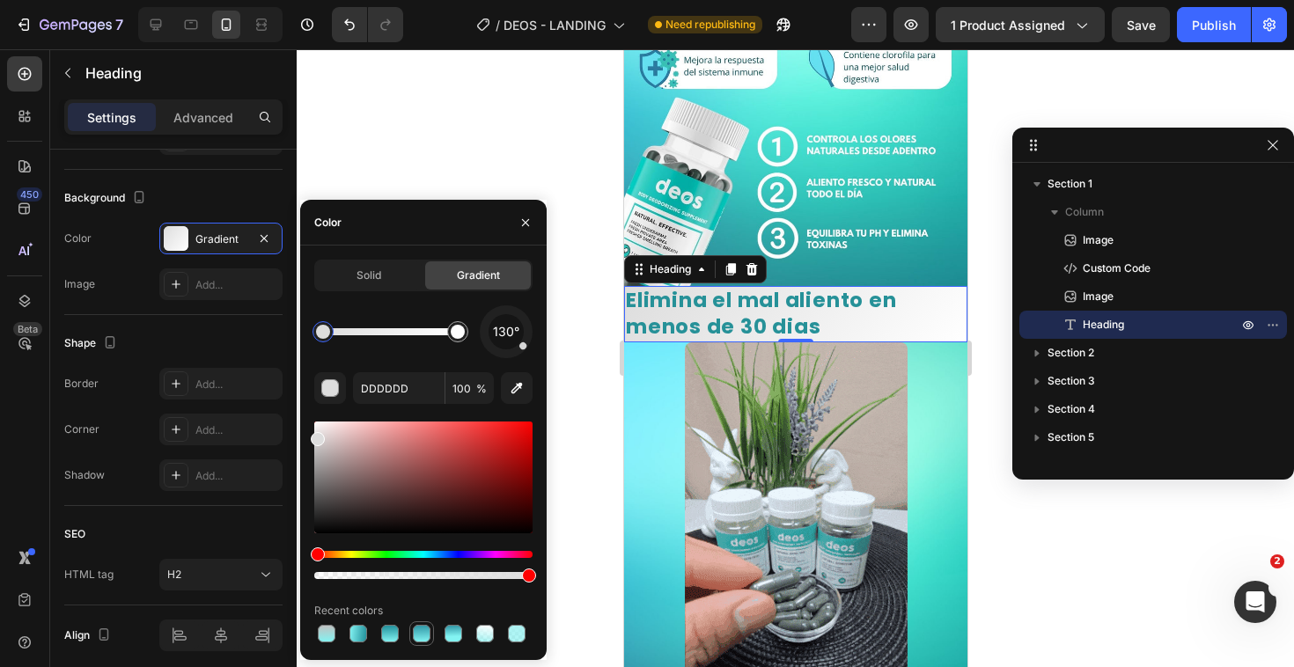
click at [419, 640] on div at bounding box center [422, 634] width 18 height 18
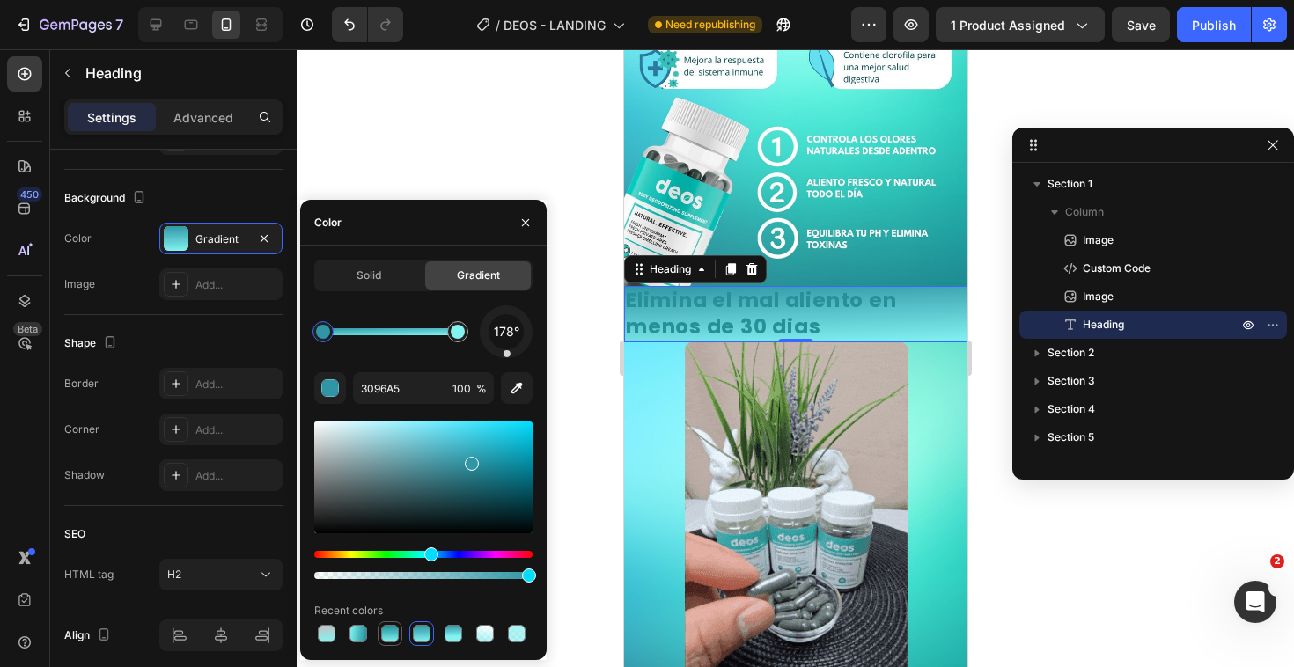
click at [392, 640] on div at bounding box center [390, 634] width 18 height 18
click at [415, 635] on div at bounding box center [422, 634] width 18 height 18
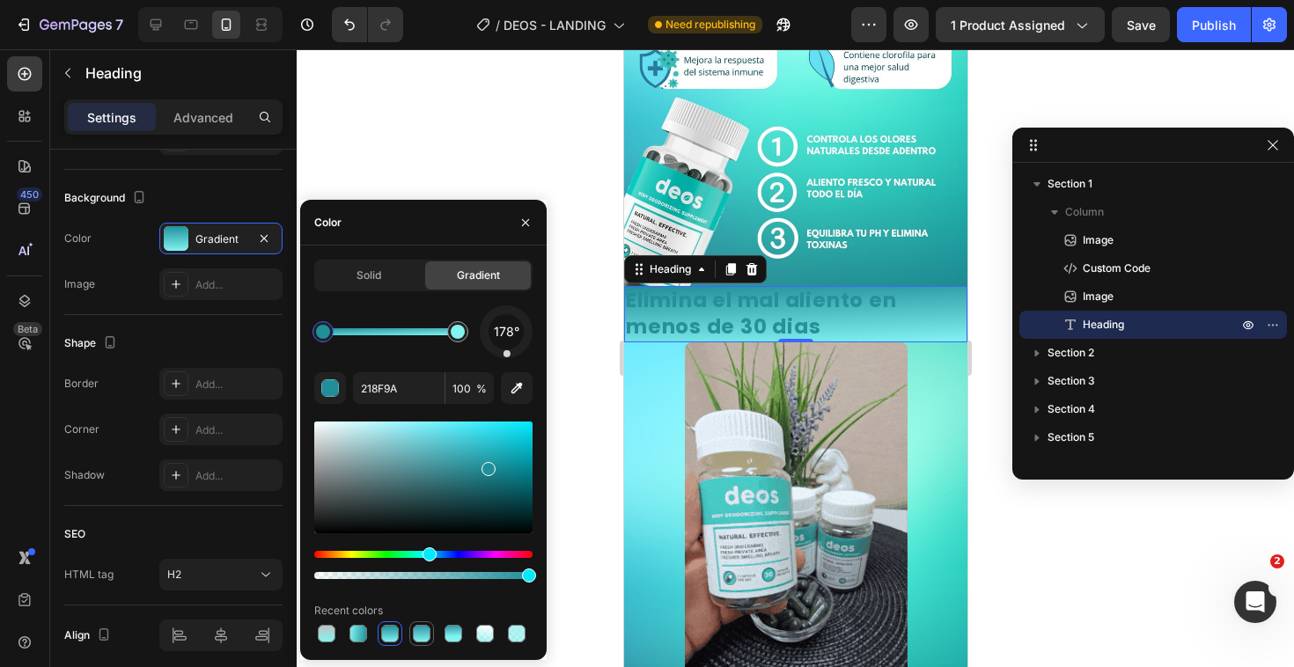
type input "3096A5"
click at [449, 629] on div at bounding box center [453, 634] width 18 height 18
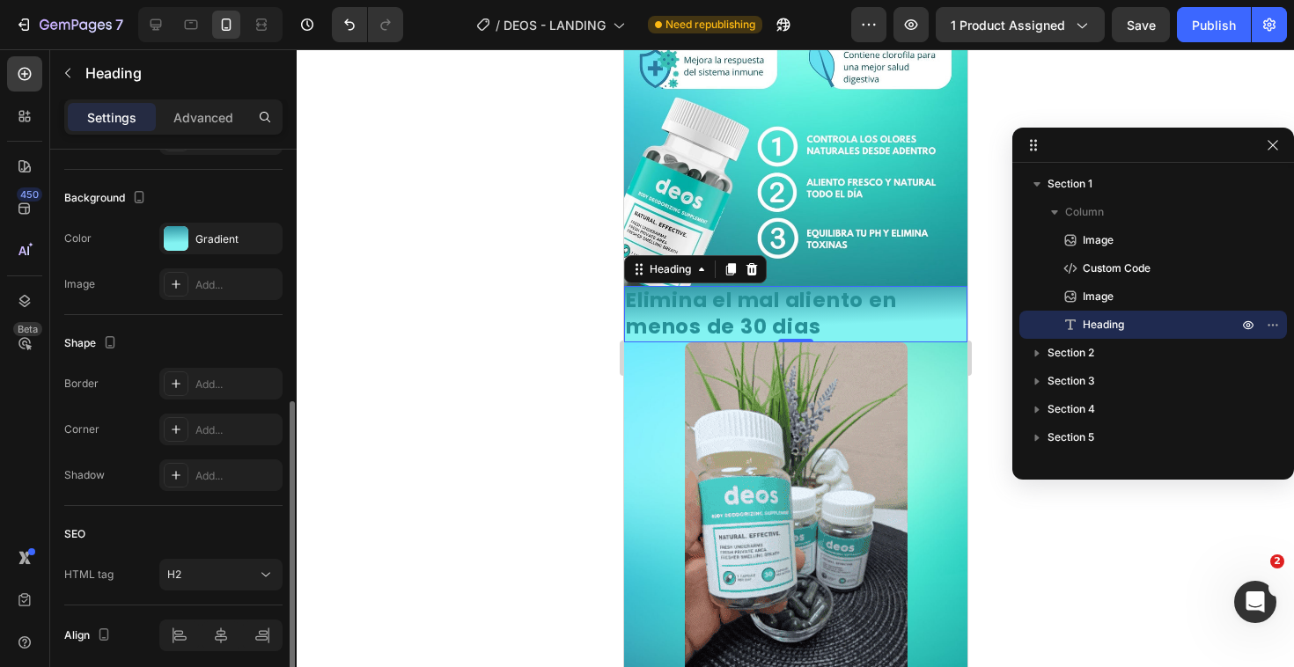
click at [236, 349] on div "Shape" at bounding box center [173, 343] width 218 height 28
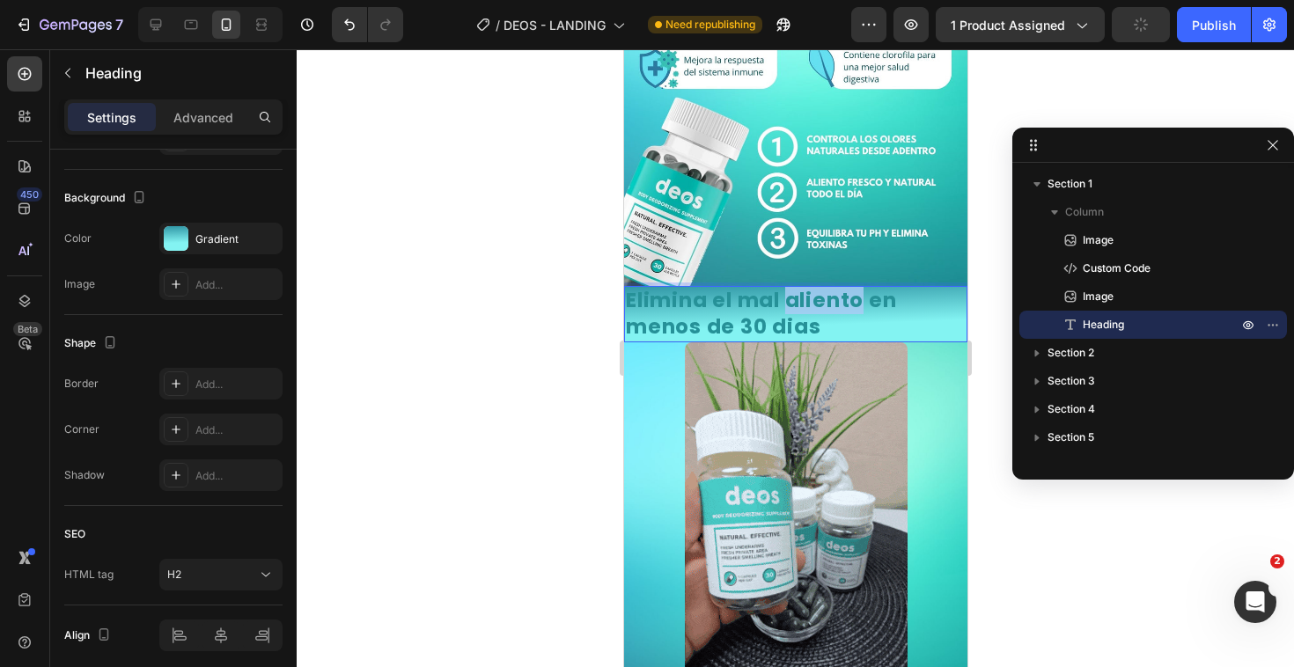
click at [789, 288] on p "Elimina el mal aliento en menos de 30 dias" at bounding box center [795, 314] width 340 height 53
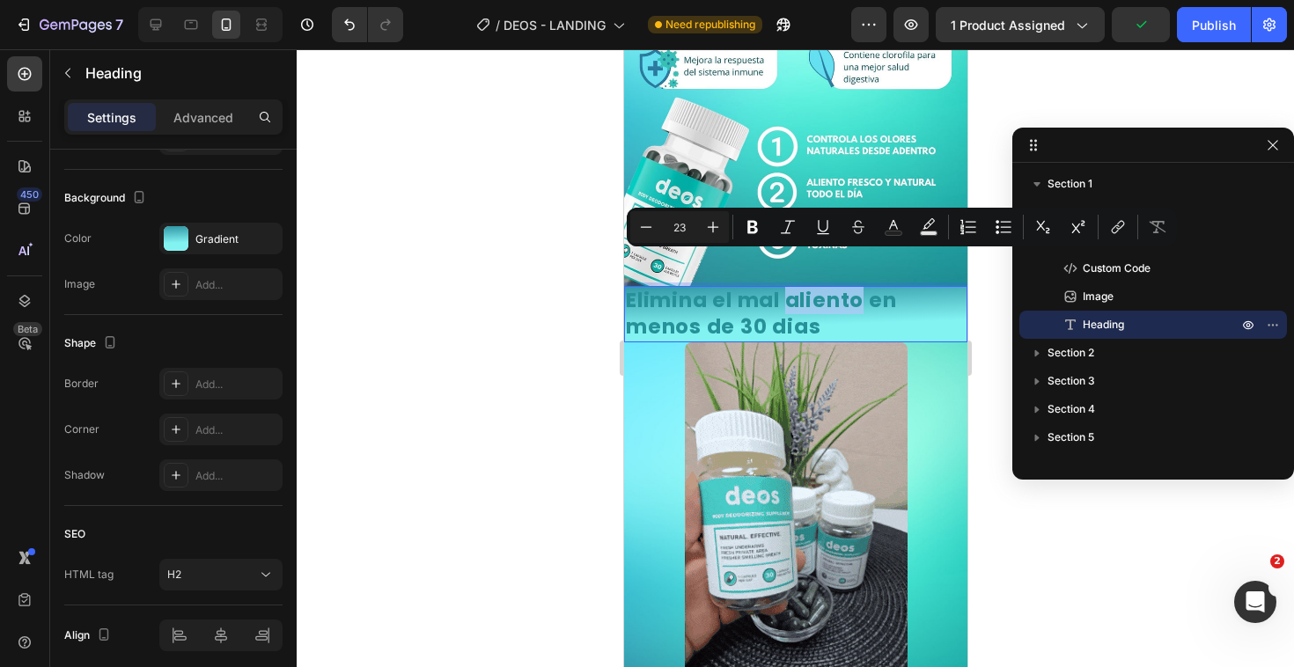
click at [815, 288] on p "Elimina el mal aliento en menos de 30 dias" at bounding box center [795, 314] width 340 height 53
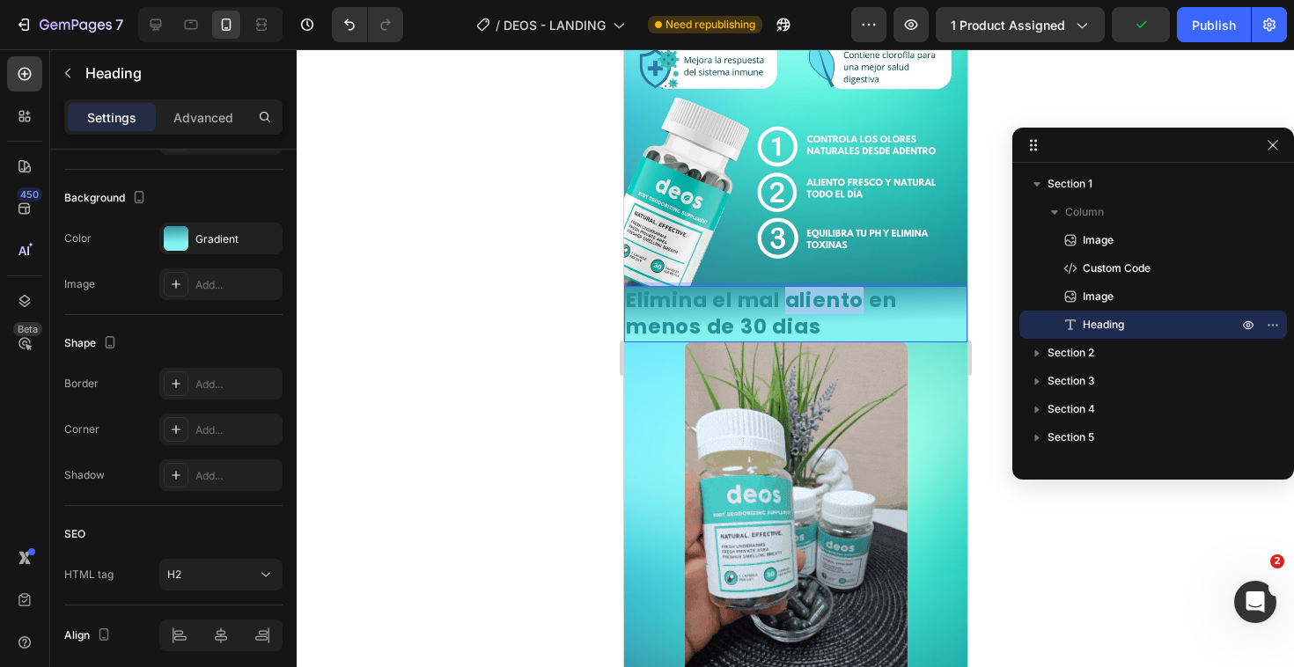
click at [815, 288] on p "Elimina el mal aliento en menos de 30 dias" at bounding box center [795, 314] width 340 height 53
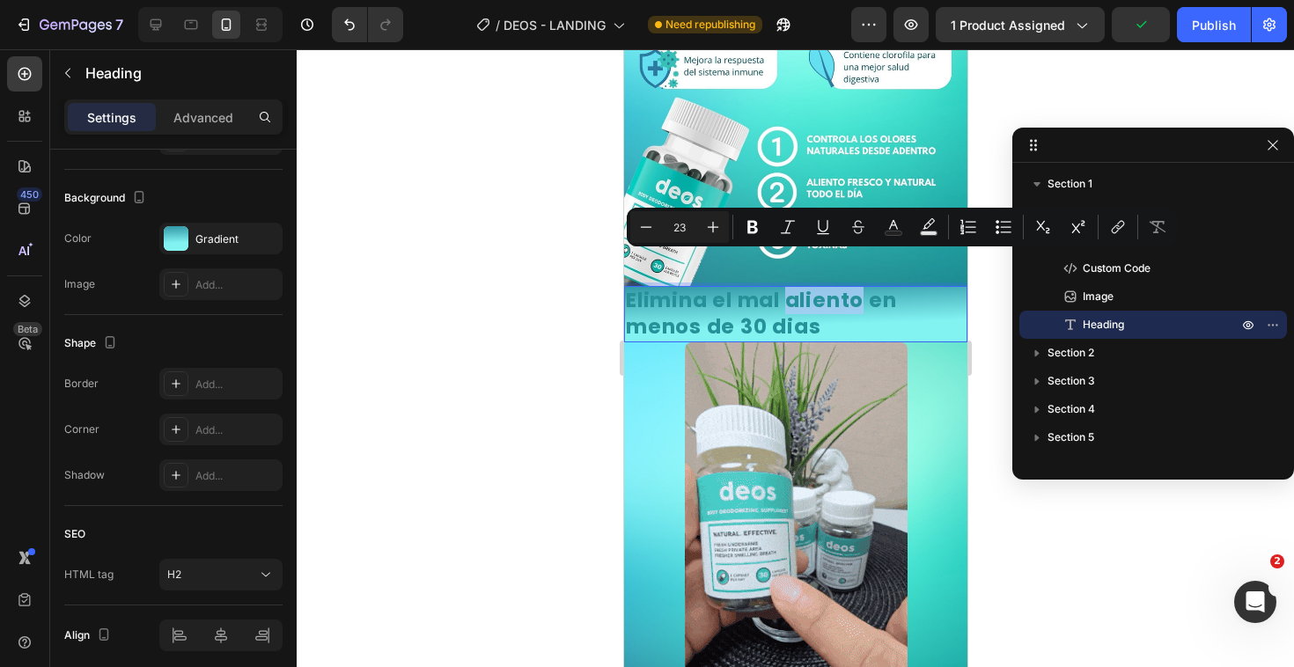
click at [815, 288] on p "Elimina el mal aliento en menos de 30 dias" at bounding box center [795, 314] width 340 height 53
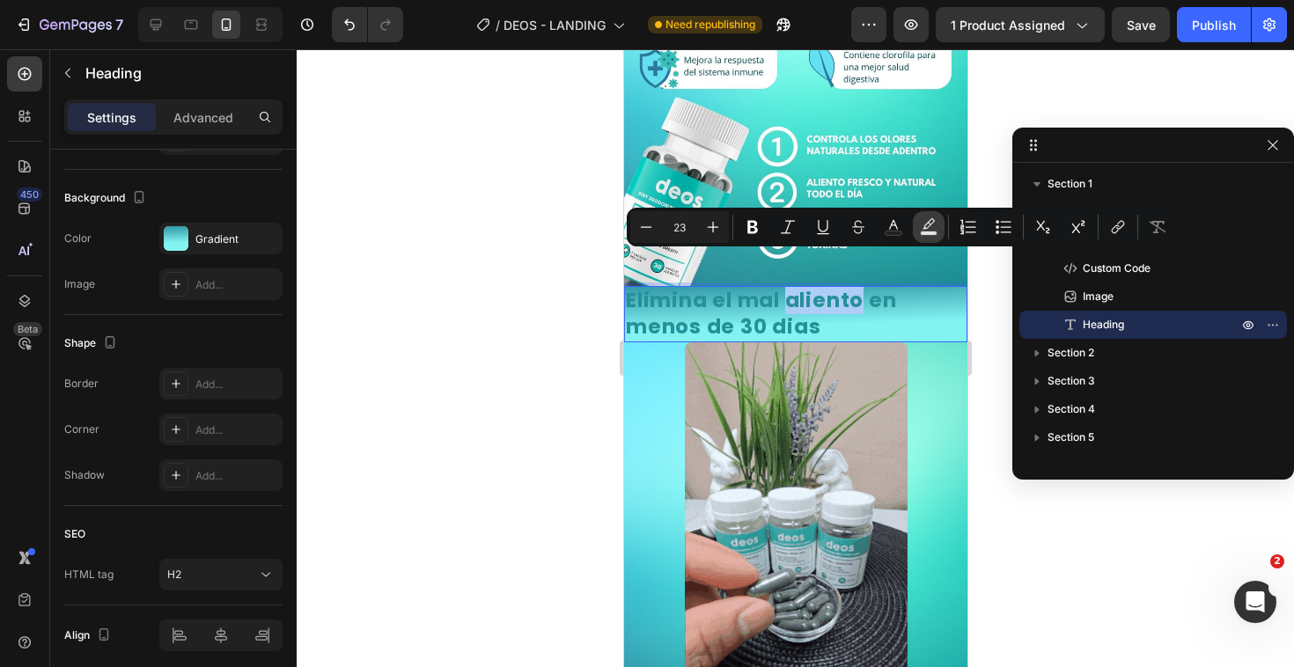
click at [922, 229] on icon "Editor contextual toolbar" at bounding box center [929, 227] width 18 height 18
type input "000000"
type input "77"
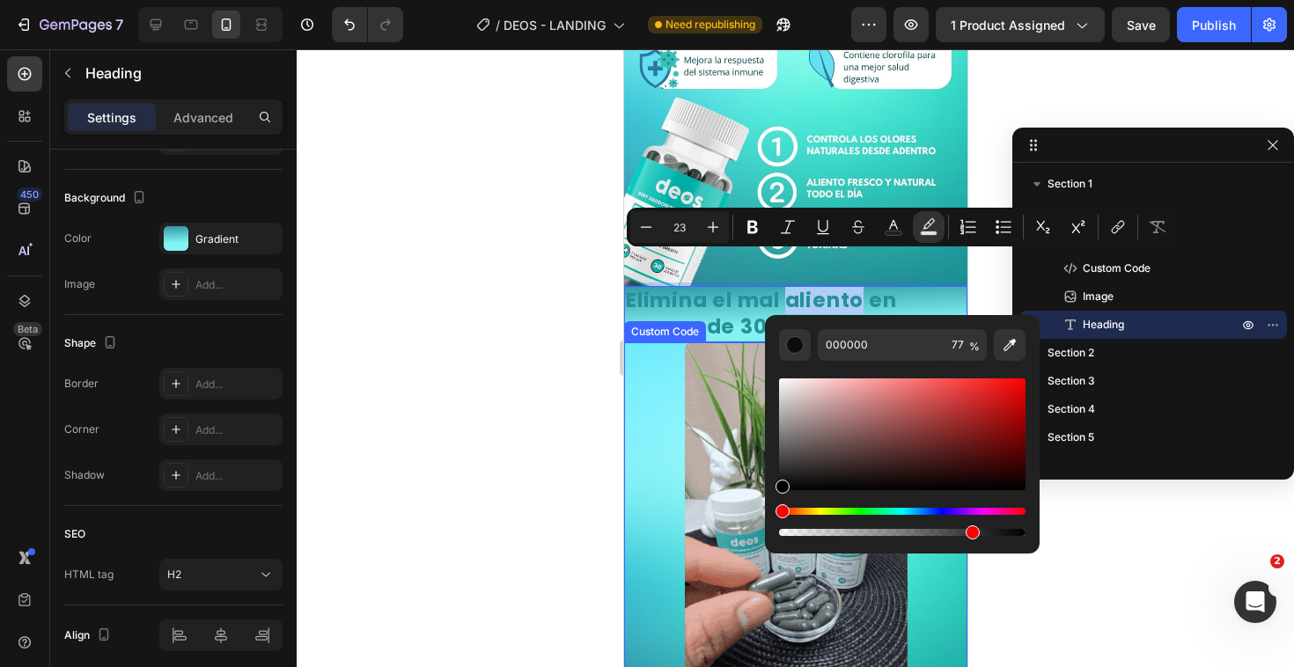
click at [534, 407] on div at bounding box center [795, 358] width 997 height 618
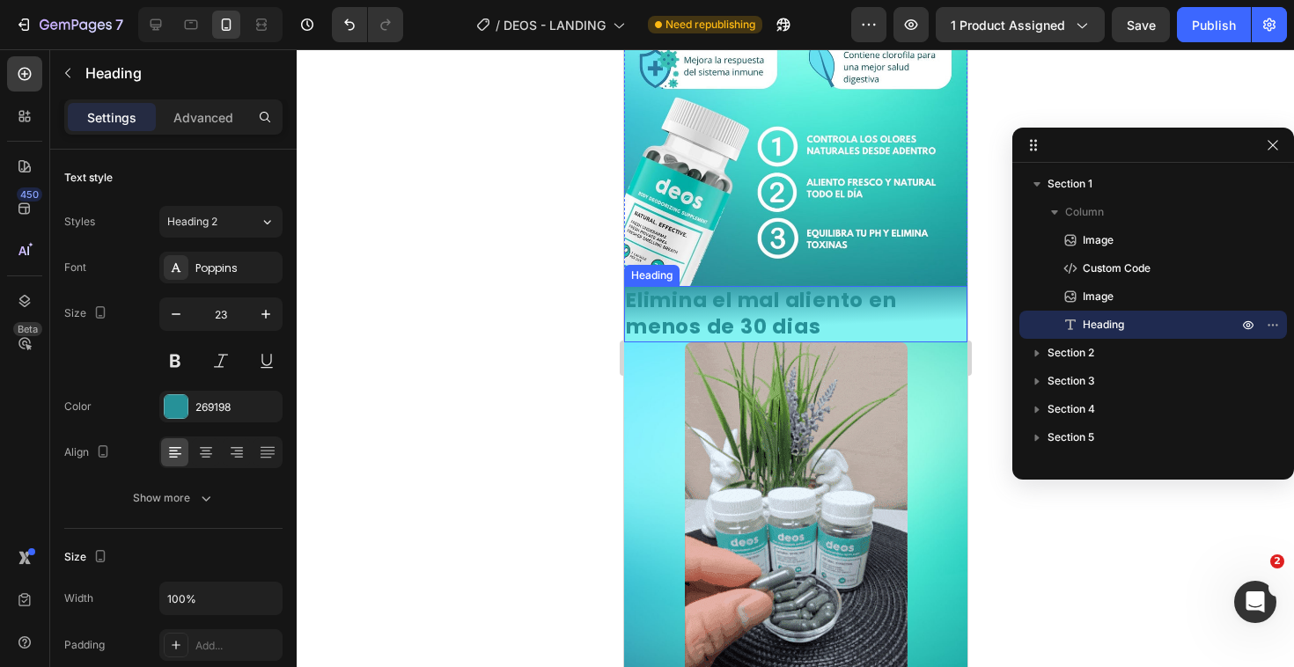
click at [807, 288] on p "Elimina el mal aliento en menos de 30 dias" at bounding box center [795, 314] width 340 height 53
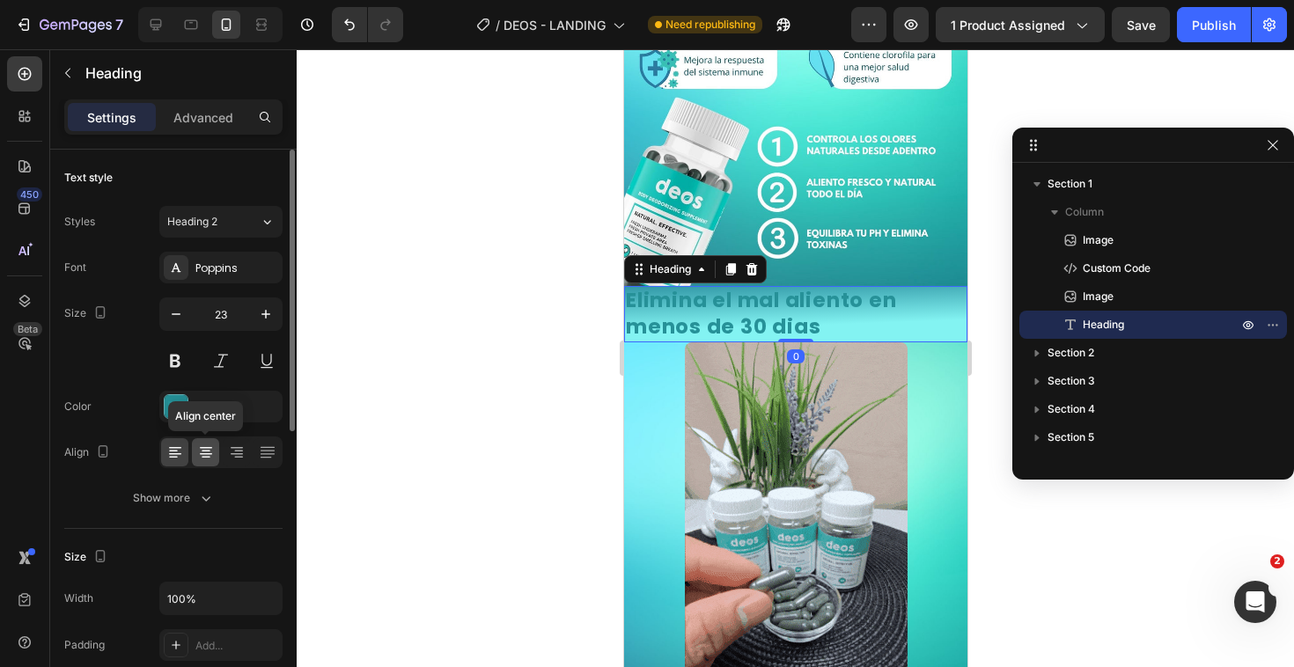
click at [209, 463] on div at bounding box center [205, 452] width 27 height 28
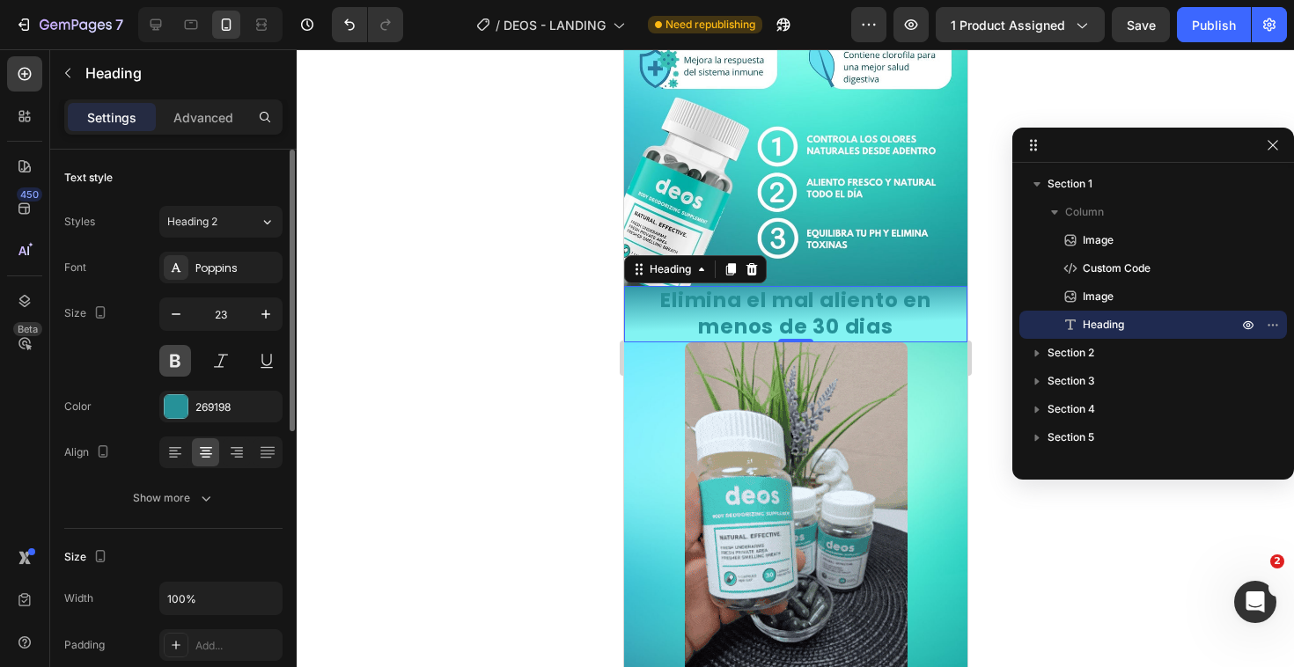
click at [174, 359] on button at bounding box center [175, 361] width 32 height 32
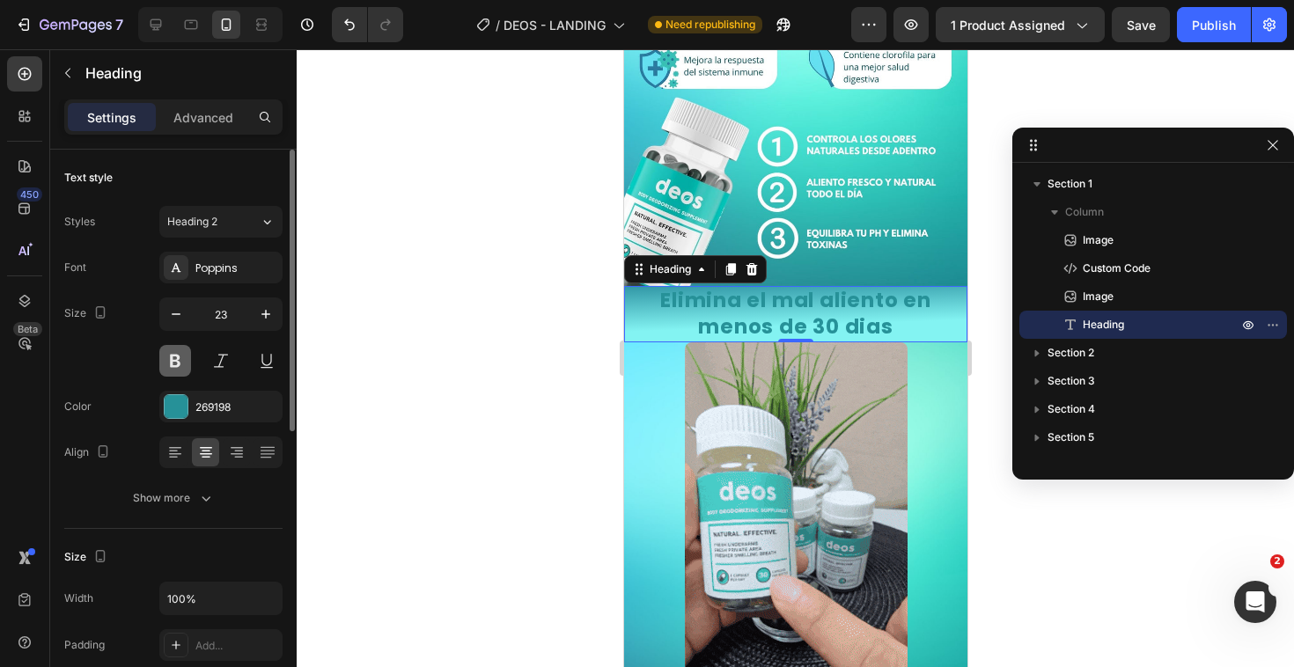
click at [174, 359] on button at bounding box center [175, 361] width 32 height 32
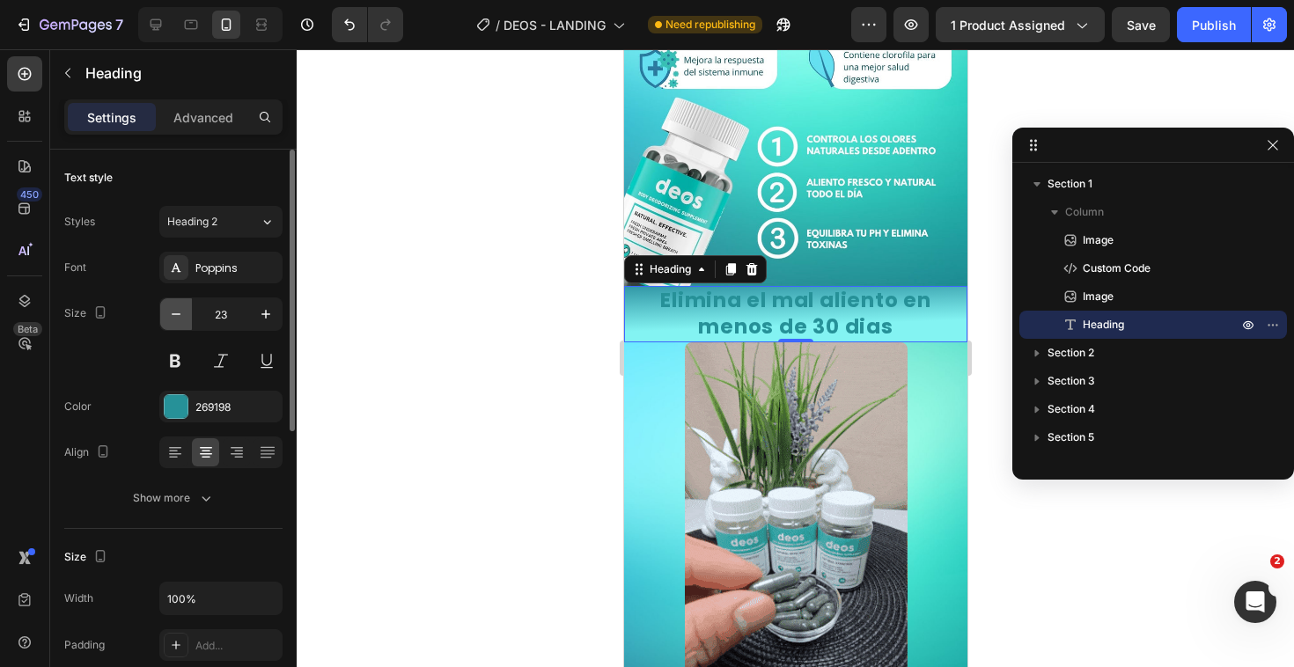
click at [165, 314] on button "button" at bounding box center [176, 314] width 32 height 32
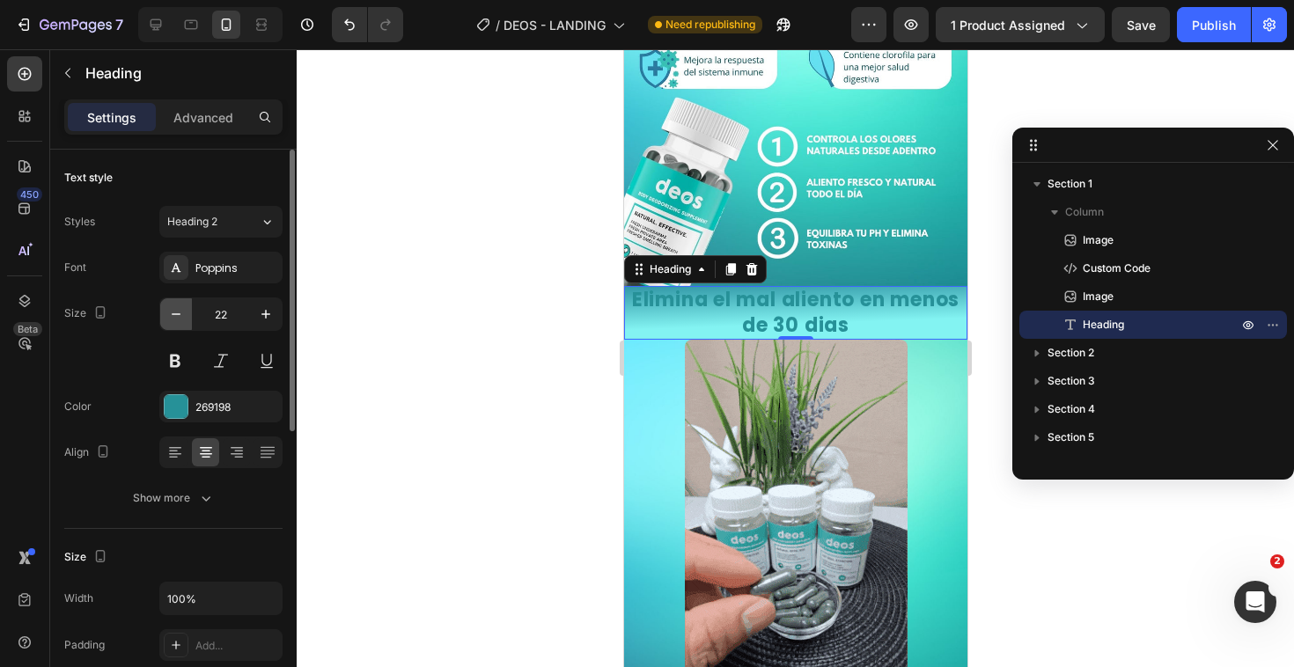
click at [165, 314] on button "button" at bounding box center [176, 314] width 32 height 32
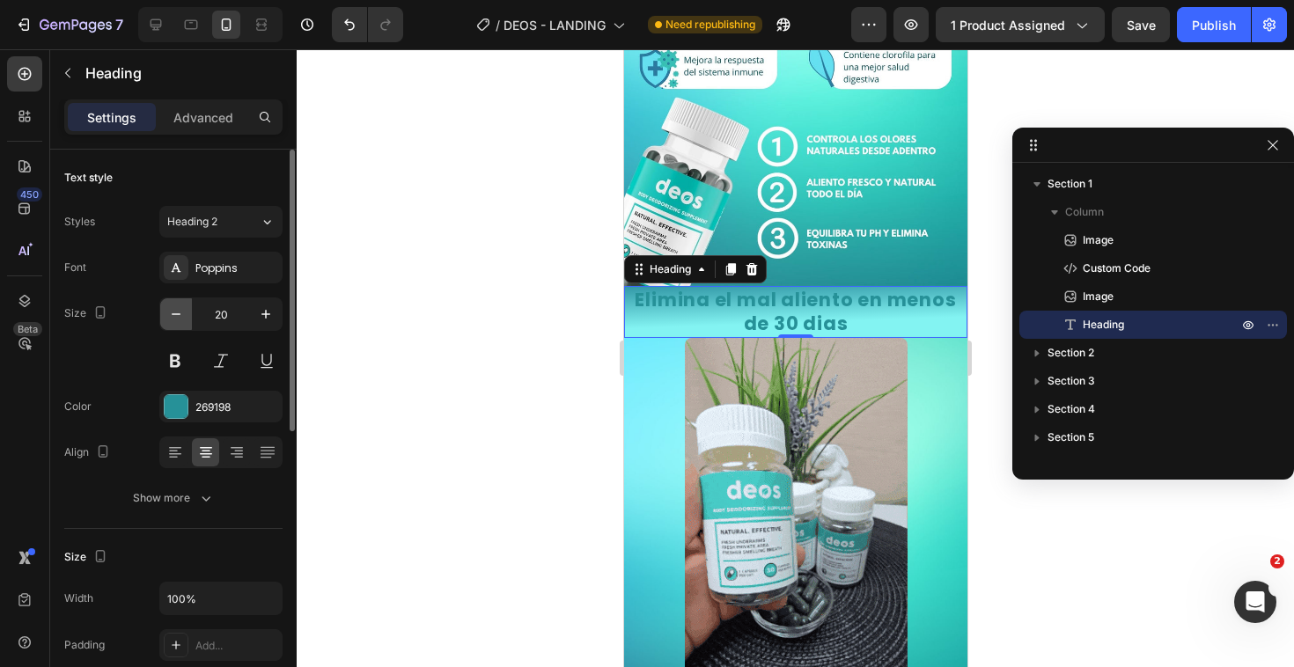
click at [165, 314] on button "button" at bounding box center [176, 314] width 32 height 32
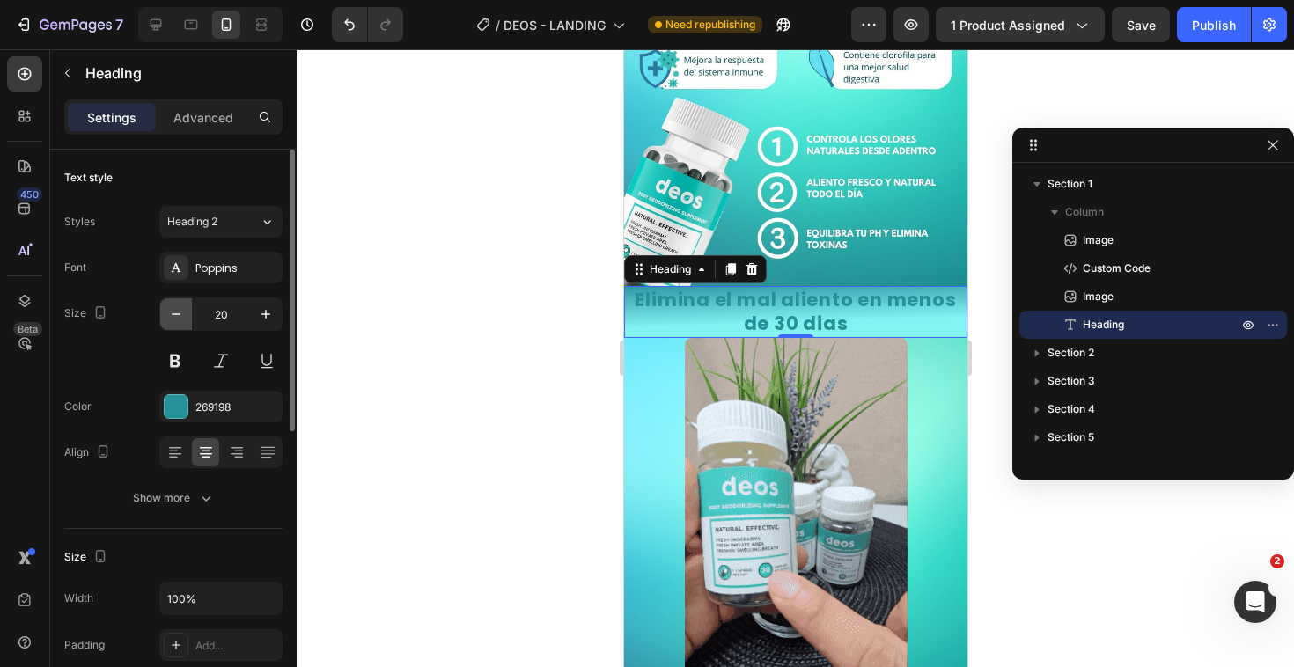
click at [165, 314] on button "button" at bounding box center [176, 314] width 32 height 32
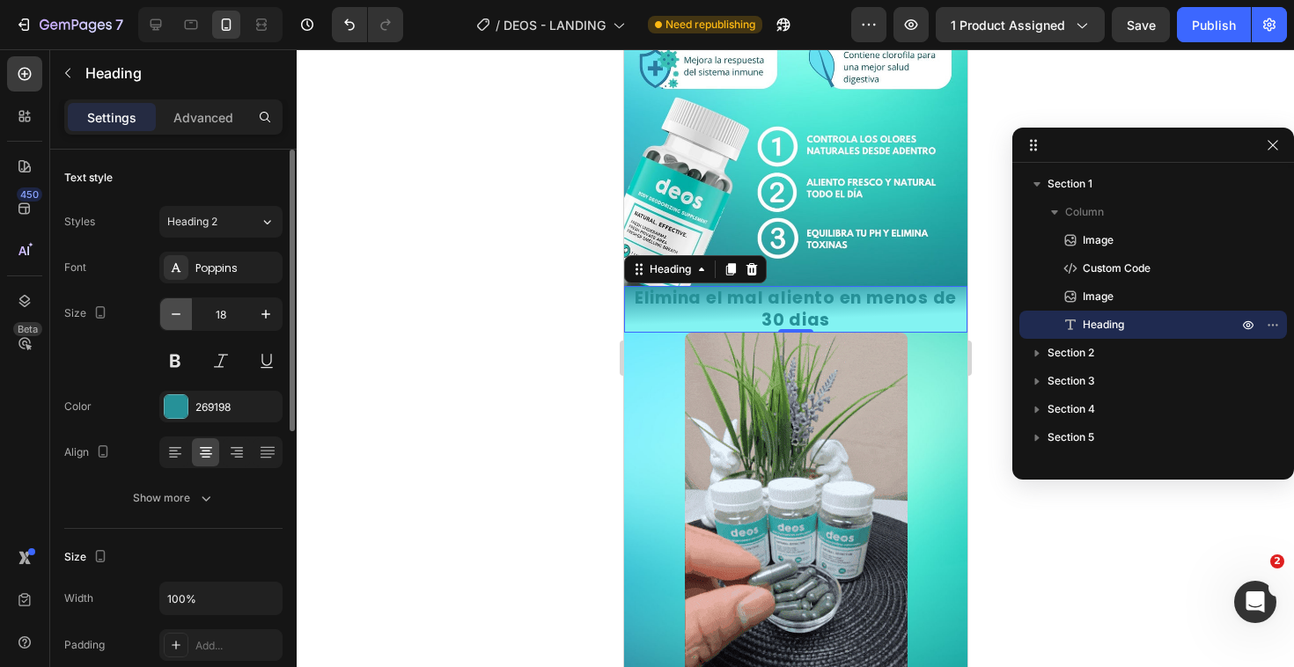
click at [165, 314] on button "button" at bounding box center [176, 314] width 32 height 32
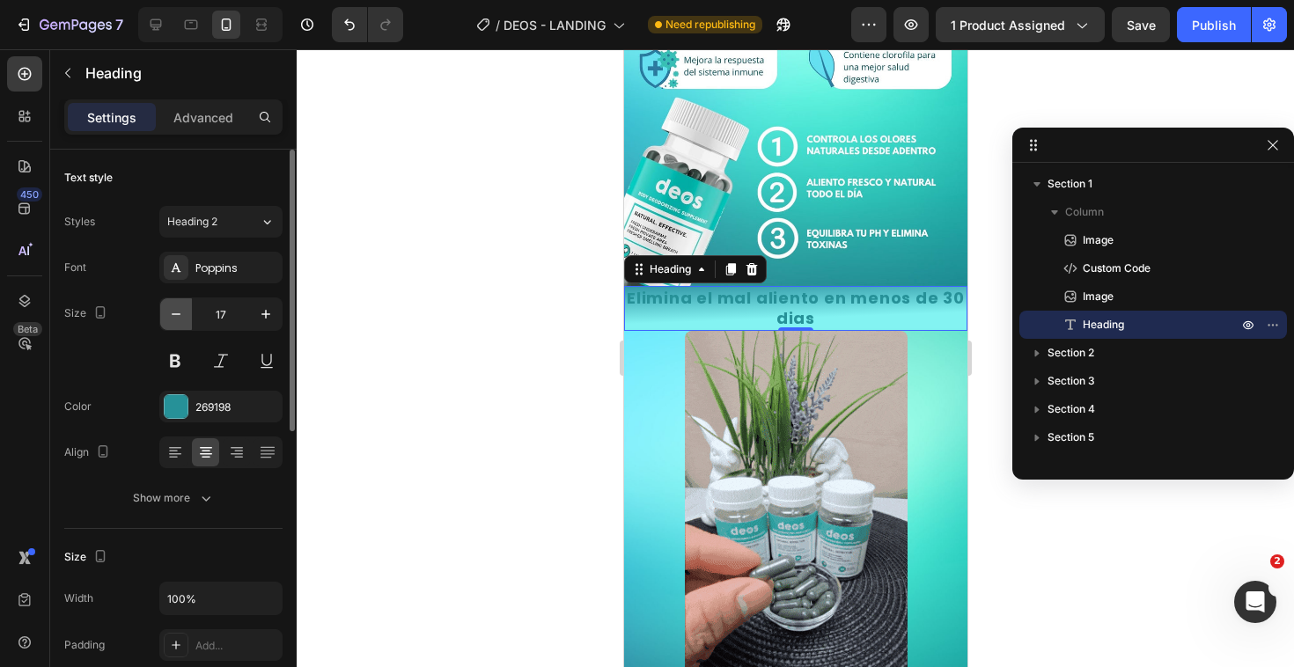
click at [165, 314] on button "button" at bounding box center [176, 314] width 32 height 32
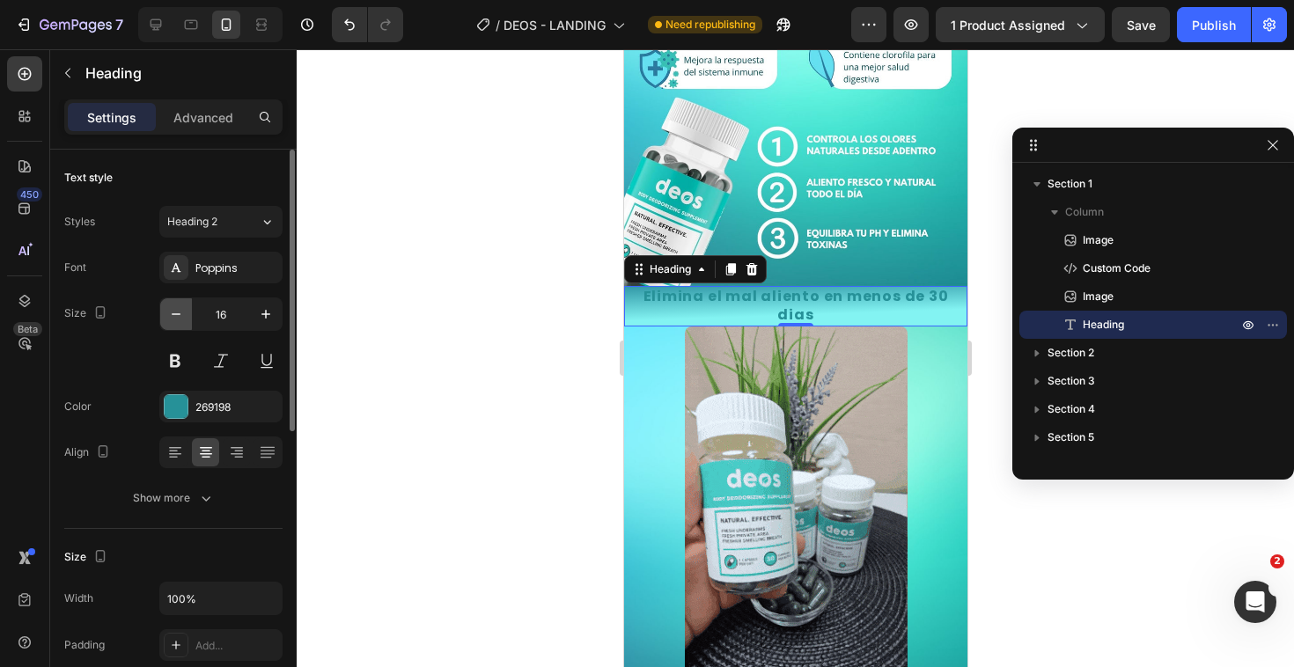
click at [165, 314] on button "button" at bounding box center [176, 314] width 32 height 32
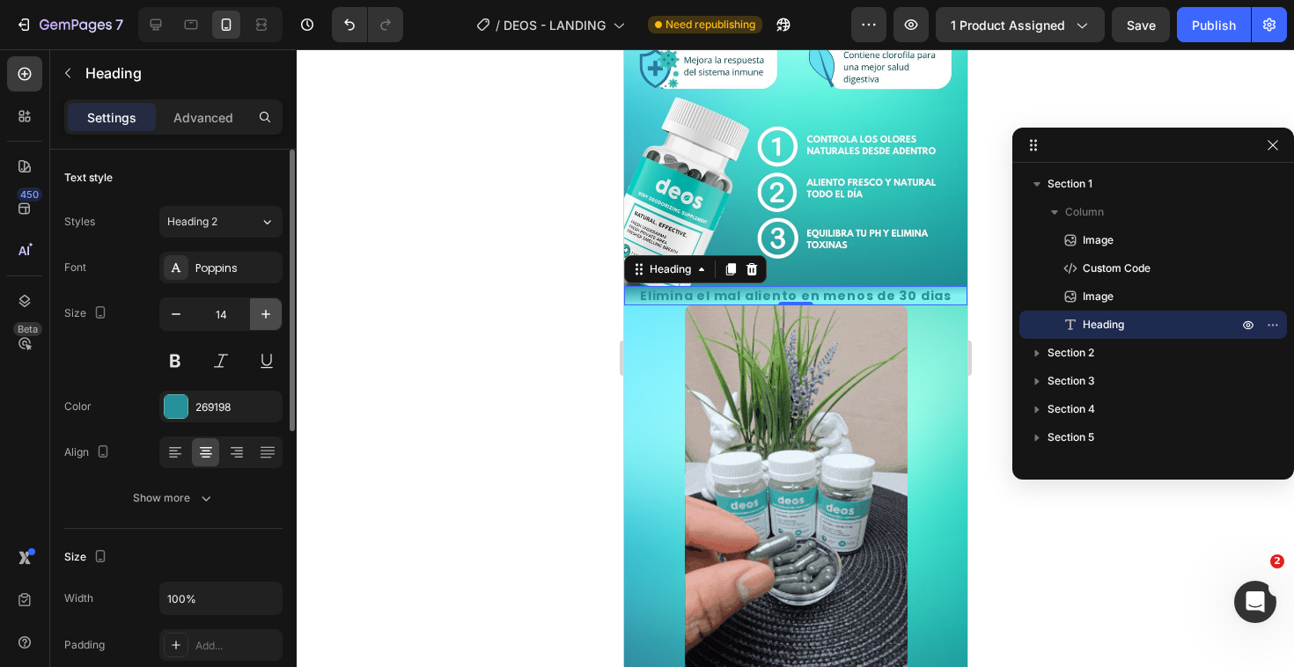
click at [262, 314] on icon "button" at bounding box center [265, 314] width 9 height 9
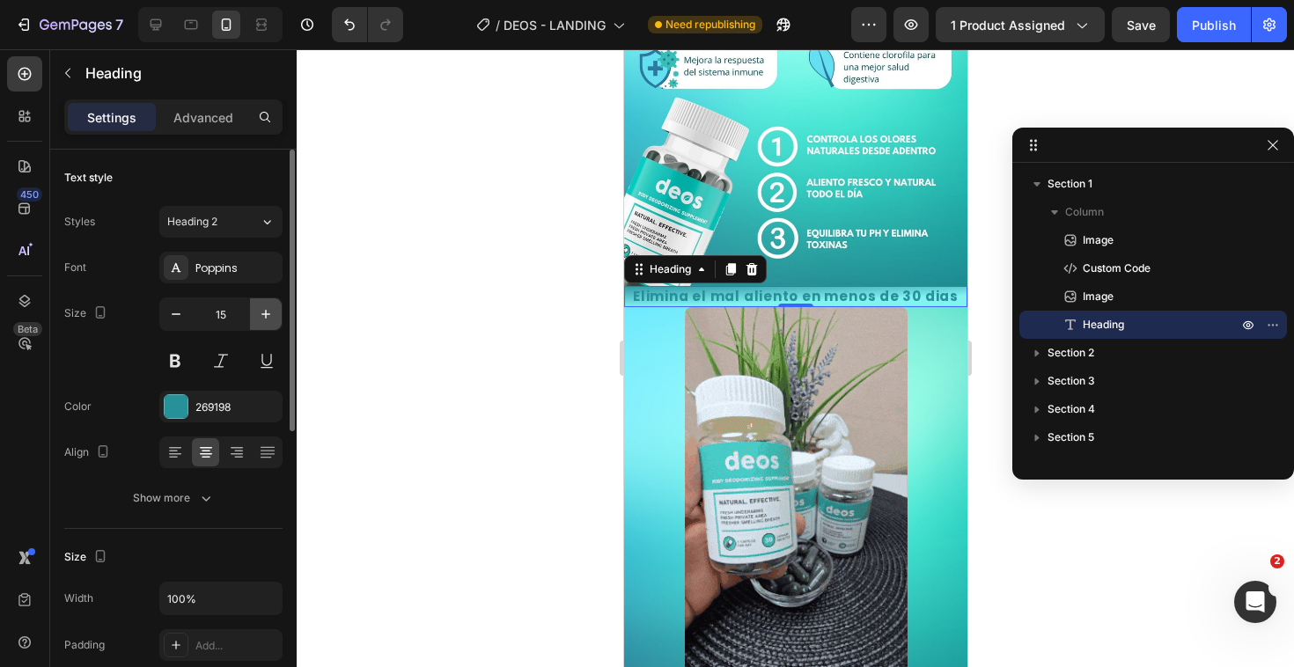
click at [262, 314] on icon "button" at bounding box center [265, 314] width 9 height 9
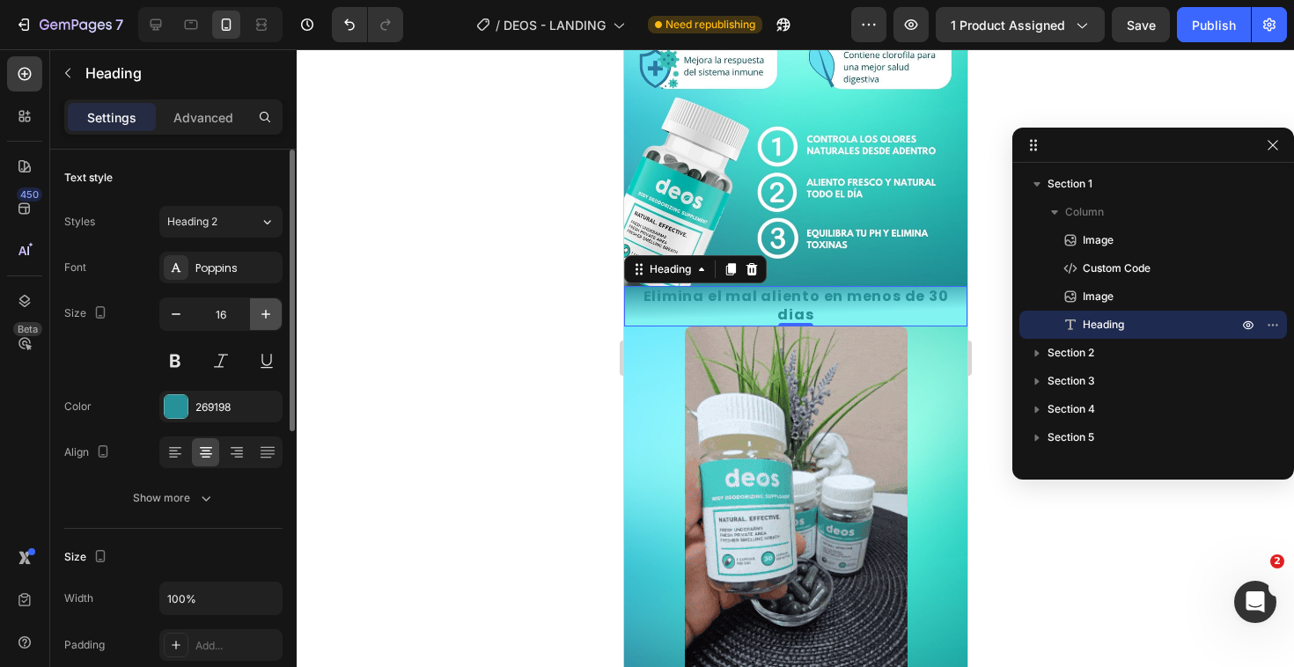
click at [262, 314] on icon "button" at bounding box center [265, 314] width 9 height 9
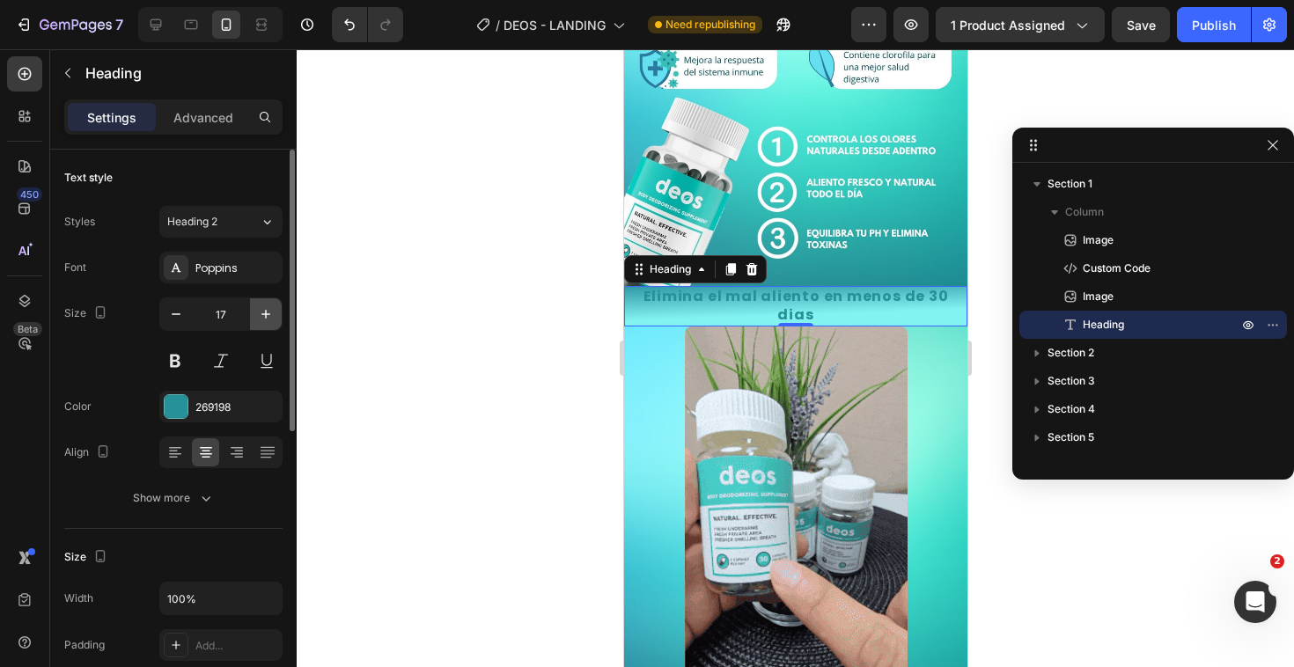
click at [262, 314] on icon "button" at bounding box center [265, 314] width 9 height 9
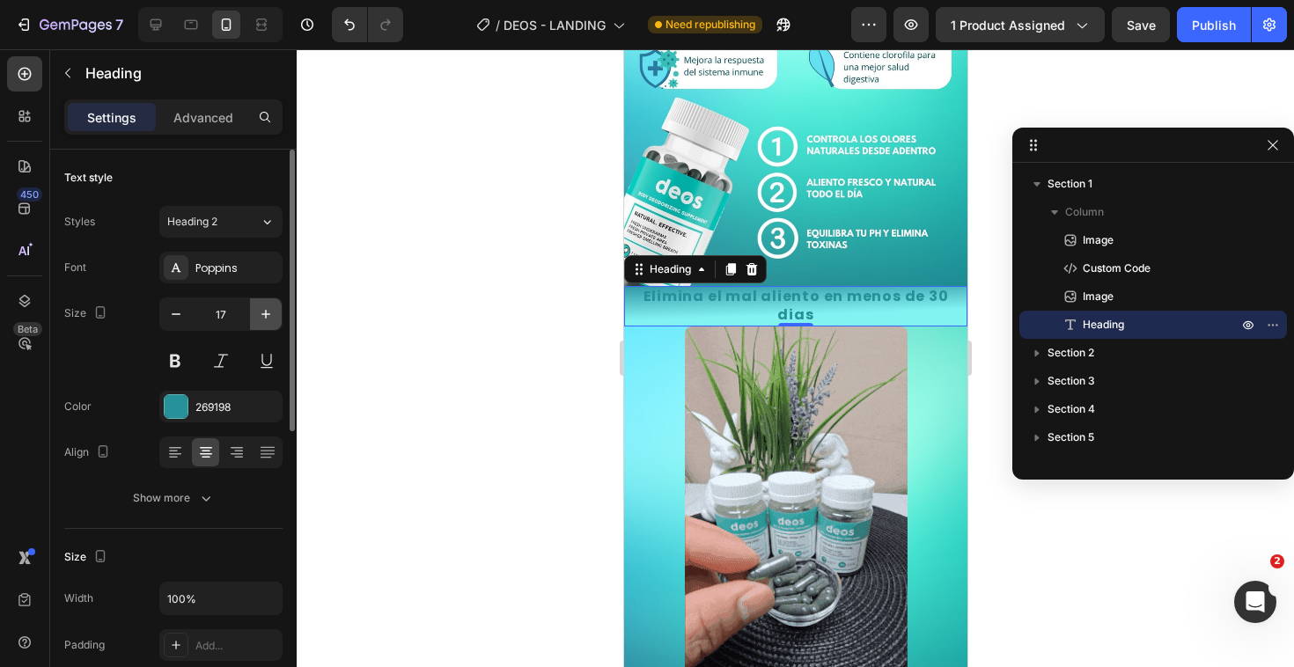
click at [262, 314] on icon "button" at bounding box center [265, 314] width 9 height 9
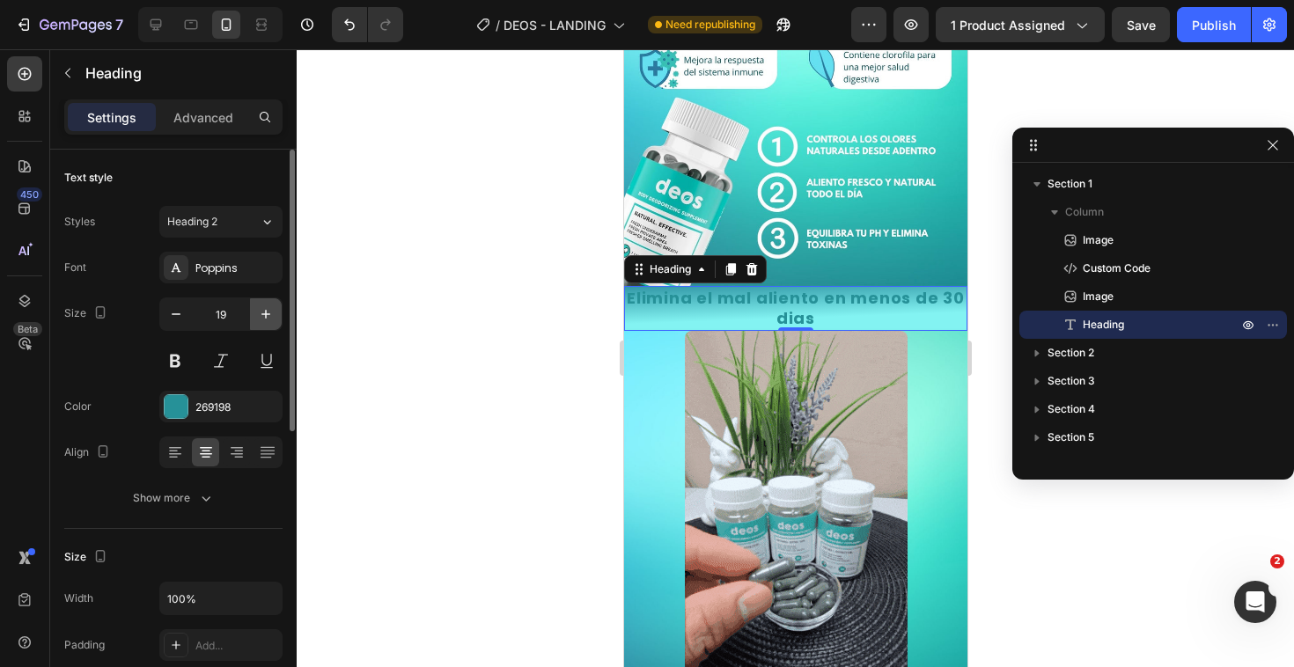
click at [262, 314] on icon "button" at bounding box center [265, 314] width 9 height 9
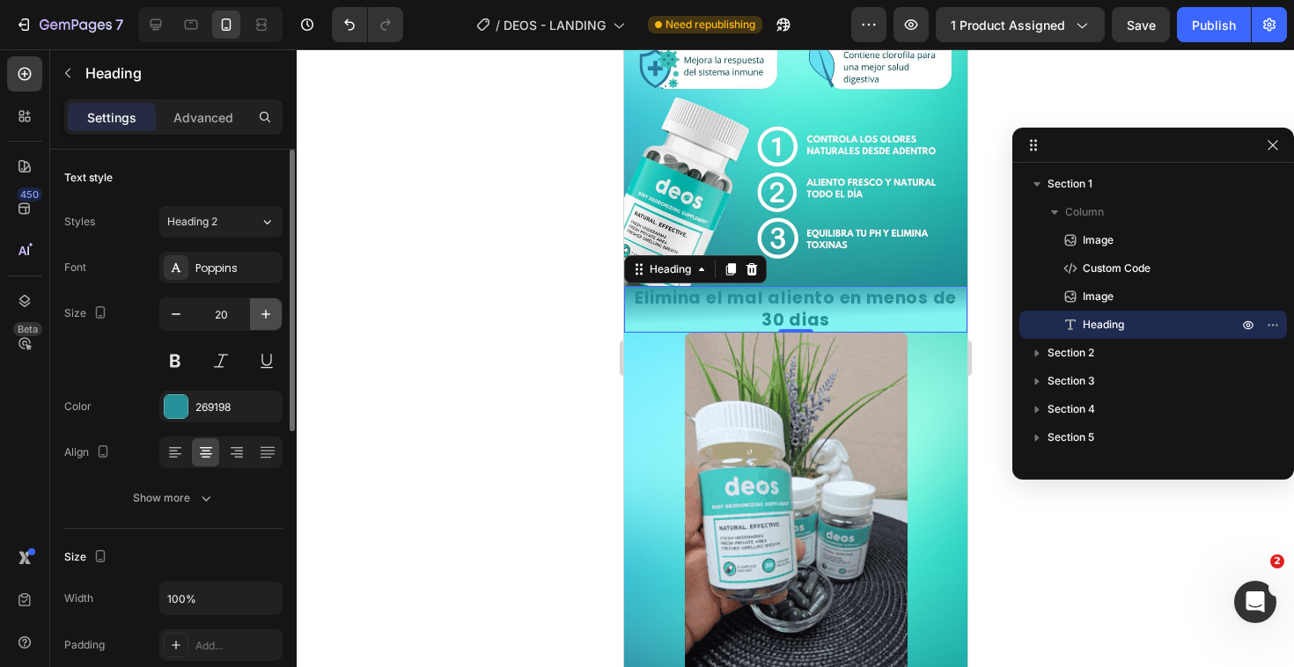
click at [262, 314] on icon "button" at bounding box center [265, 314] width 9 height 9
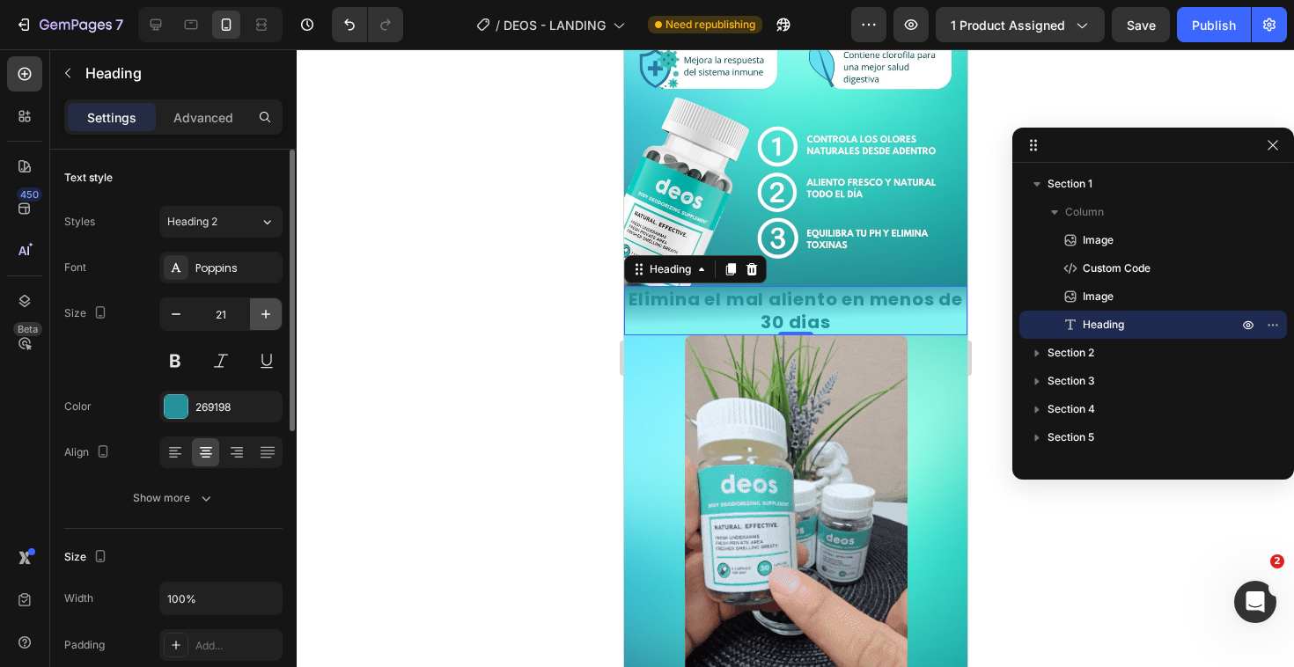
click at [262, 314] on icon "button" at bounding box center [265, 314] width 9 height 9
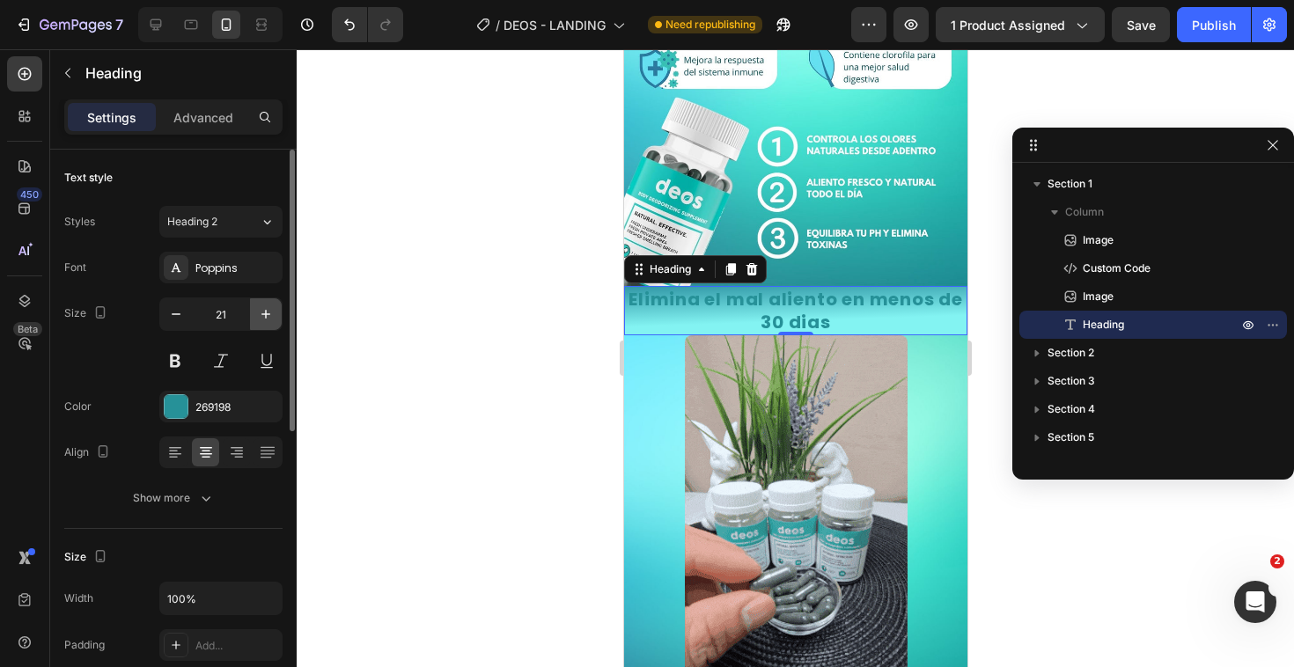
click at [262, 314] on icon "button" at bounding box center [265, 314] width 9 height 9
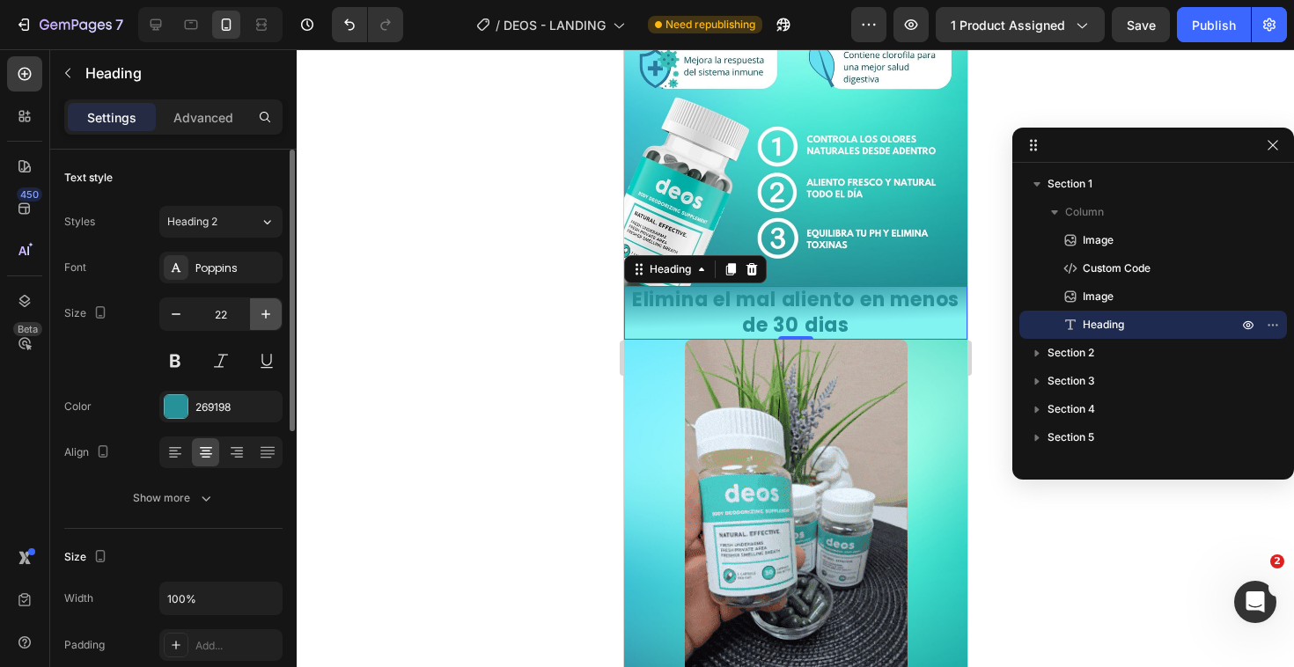
click at [262, 314] on icon "button" at bounding box center [265, 314] width 9 height 9
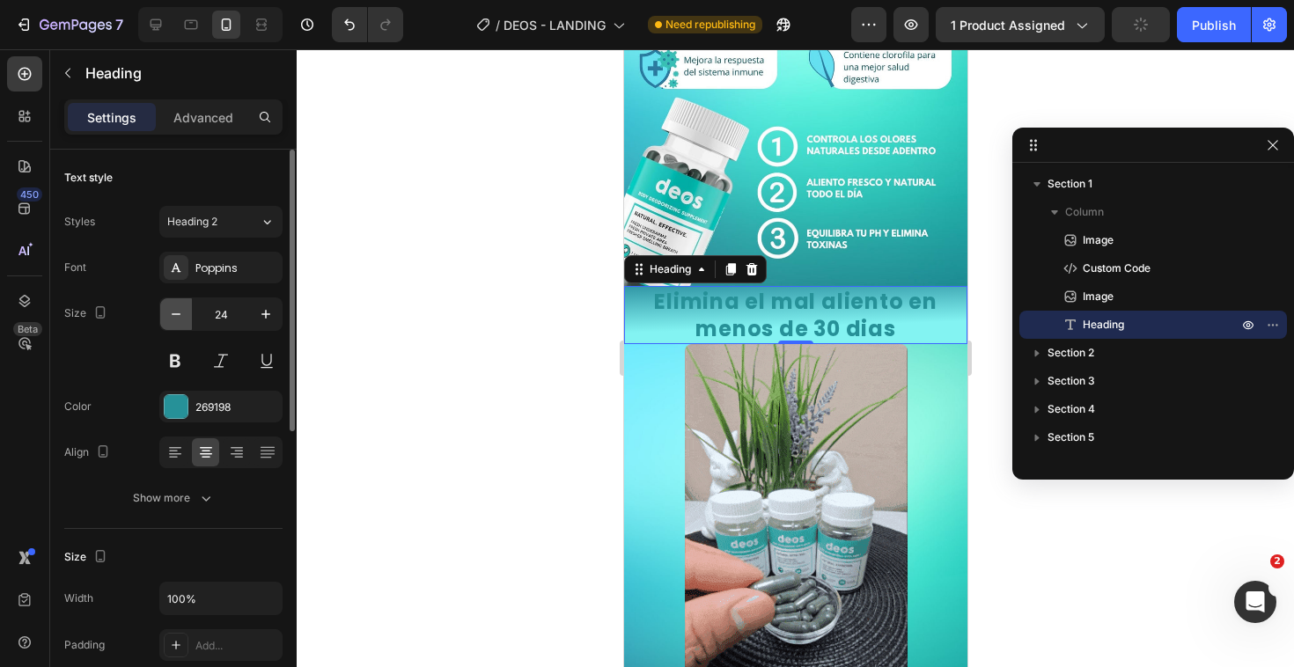
click at [186, 319] on button "button" at bounding box center [176, 314] width 32 height 32
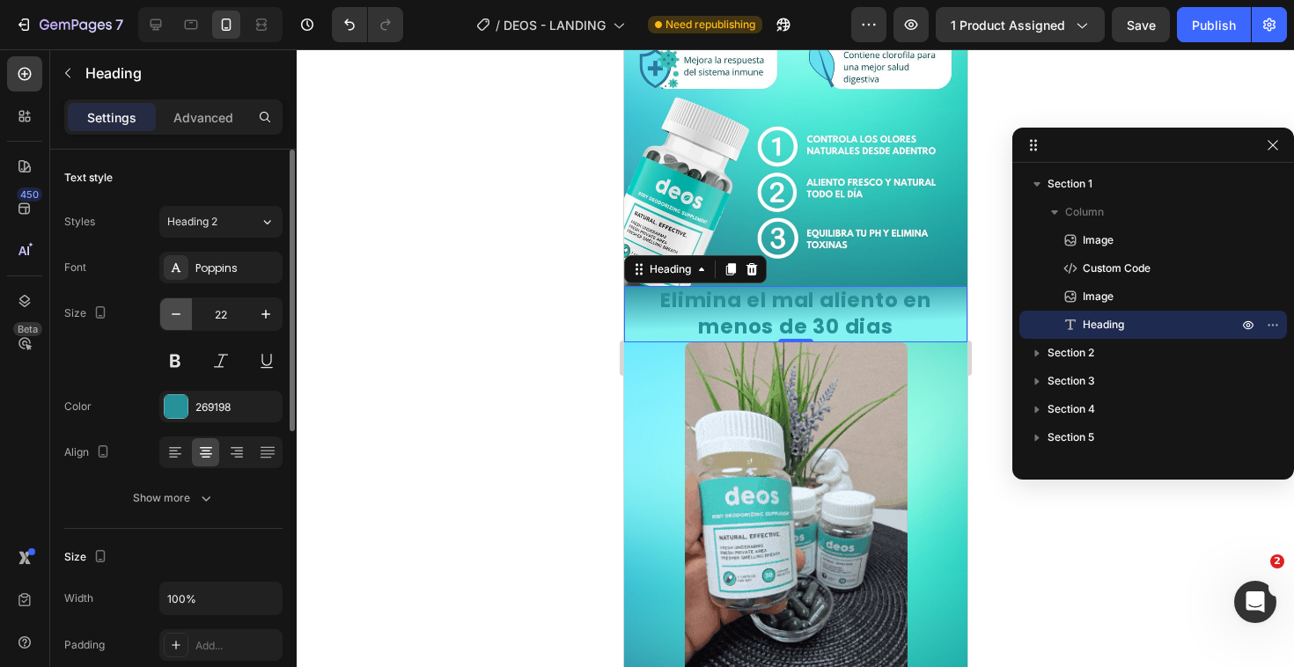
click at [186, 319] on button "button" at bounding box center [176, 314] width 32 height 32
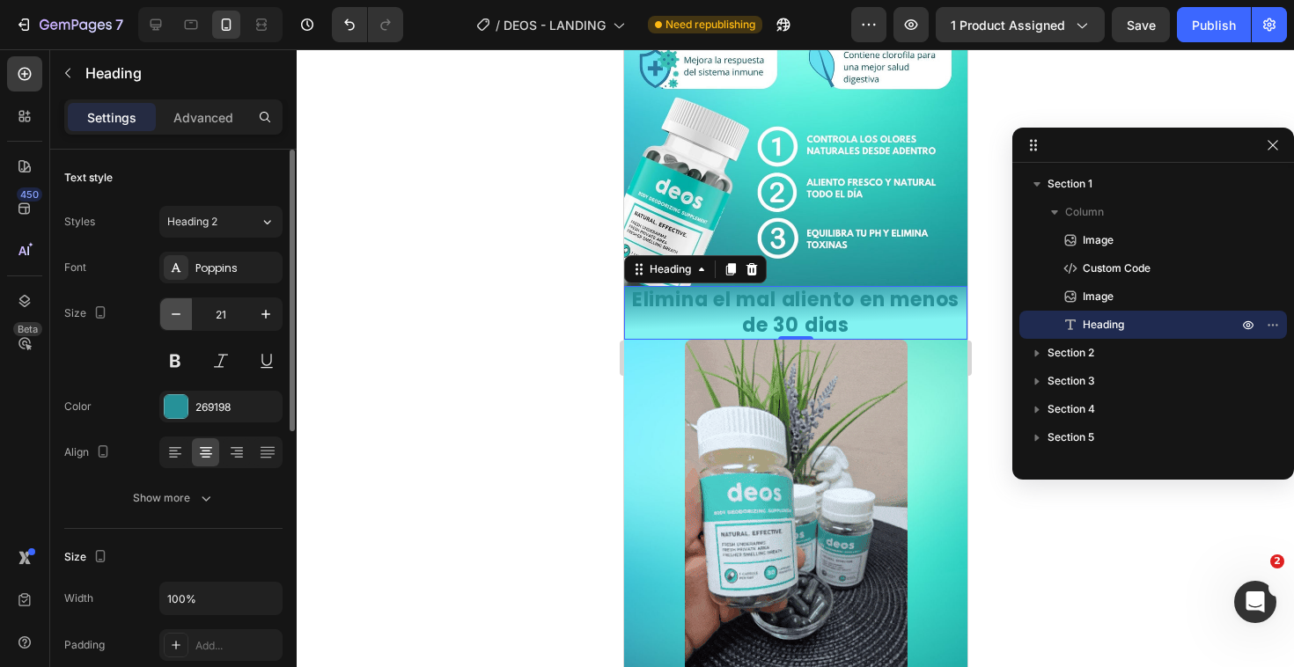
click at [186, 319] on button "button" at bounding box center [176, 314] width 32 height 32
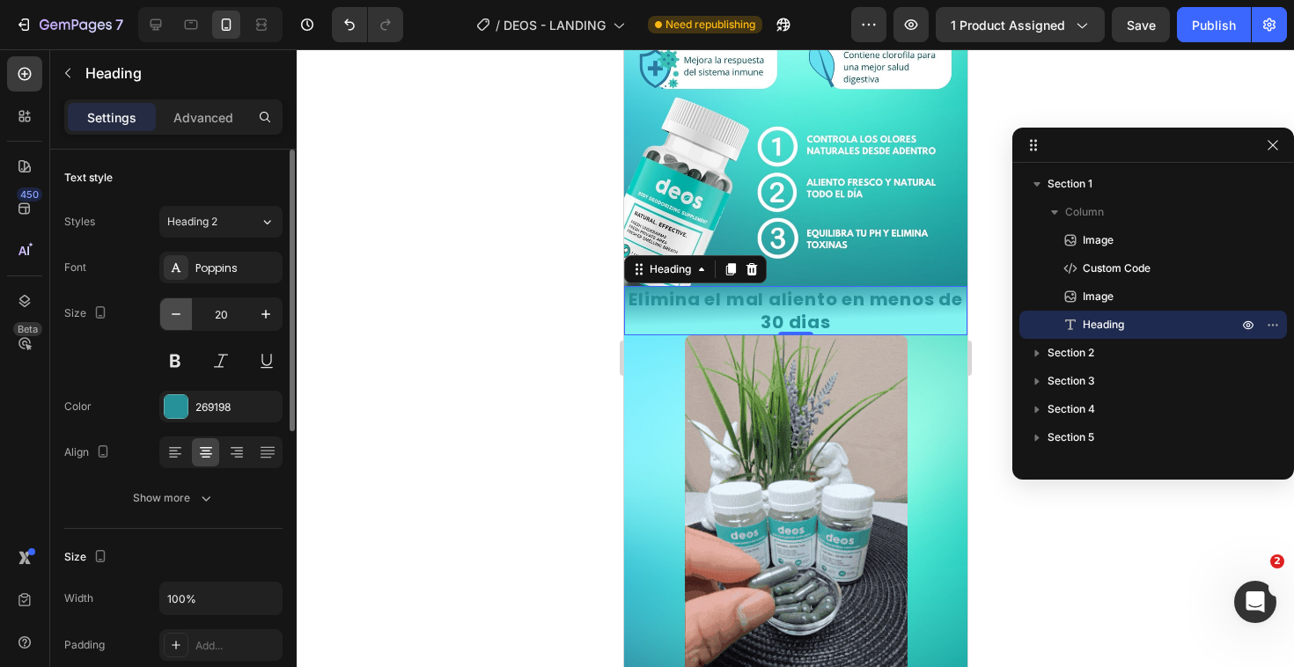
click at [186, 319] on button "button" at bounding box center [176, 314] width 32 height 32
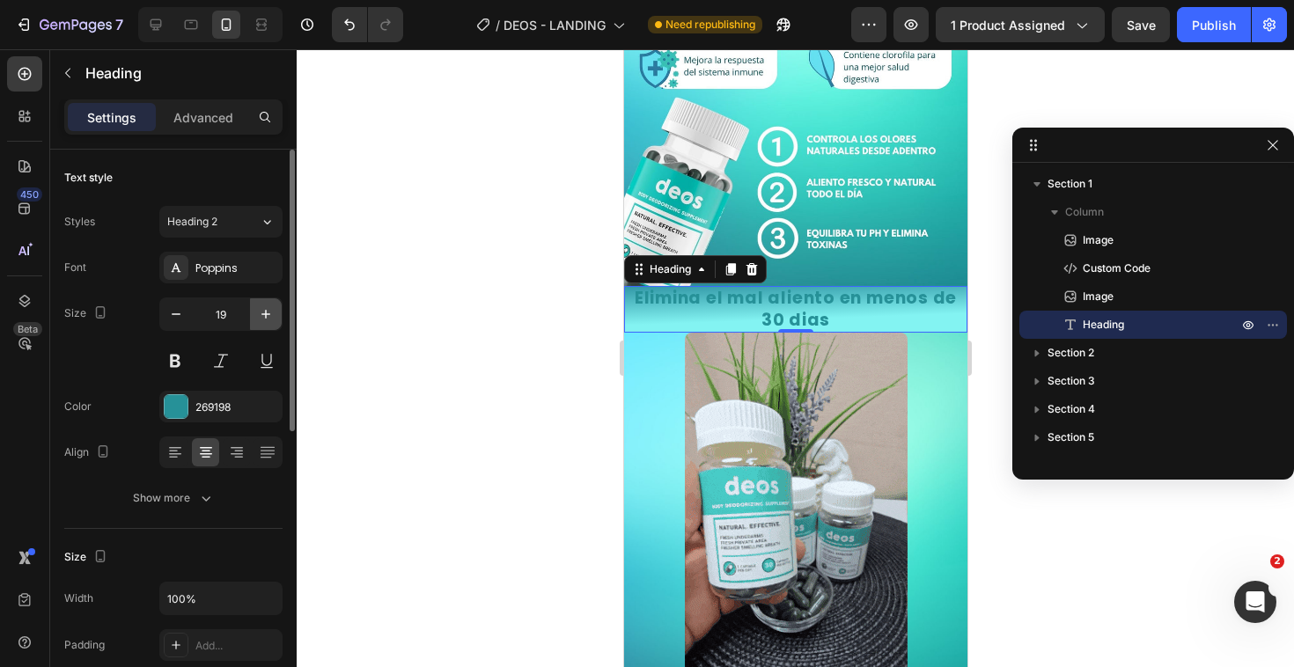
click at [263, 317] on icon "button" at bounding box center [266, 314] width 18 height 18
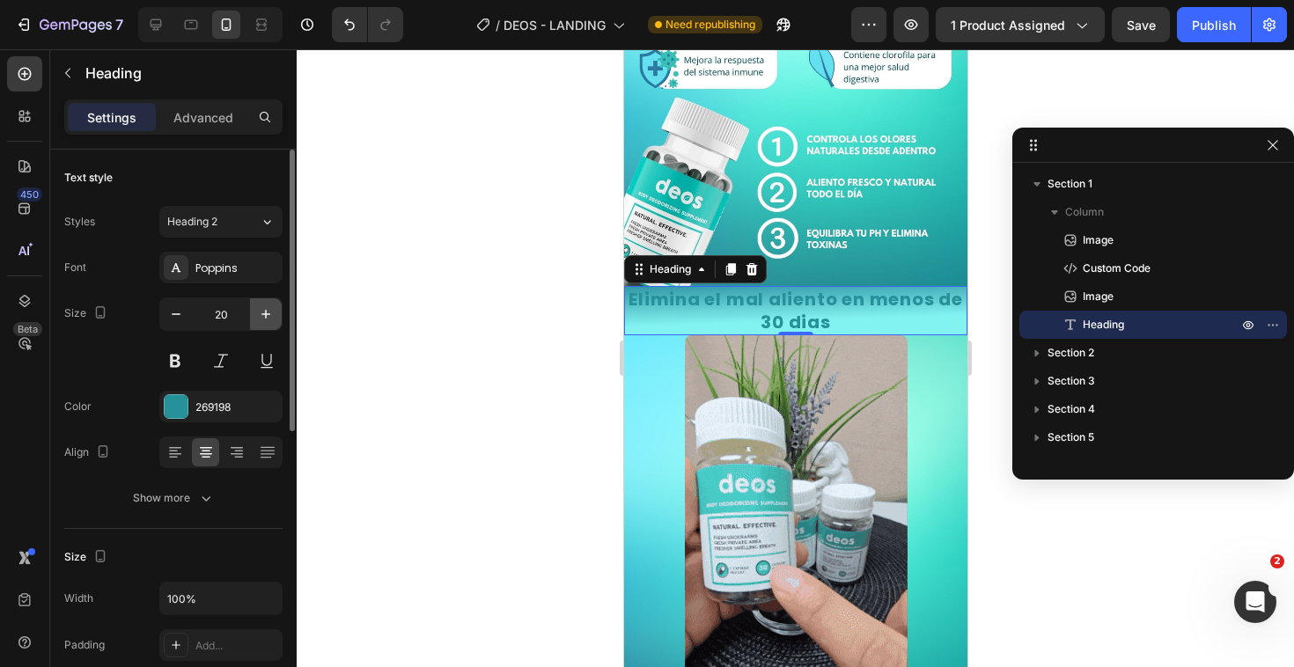
click at [263, 317] on icon "button" at bounding box center [266, 314] width 18 height 18
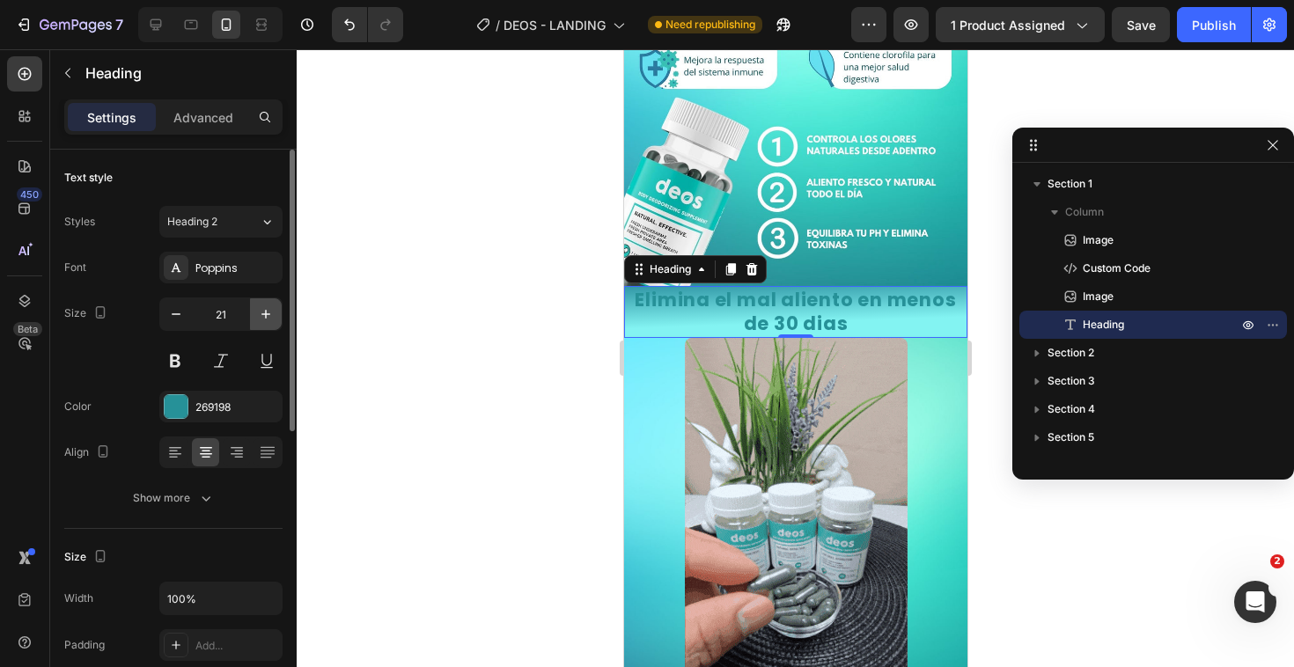
click at [263, 317] on icon "button" at bounding box center [266, 314] width 18 height 18
type input "22"
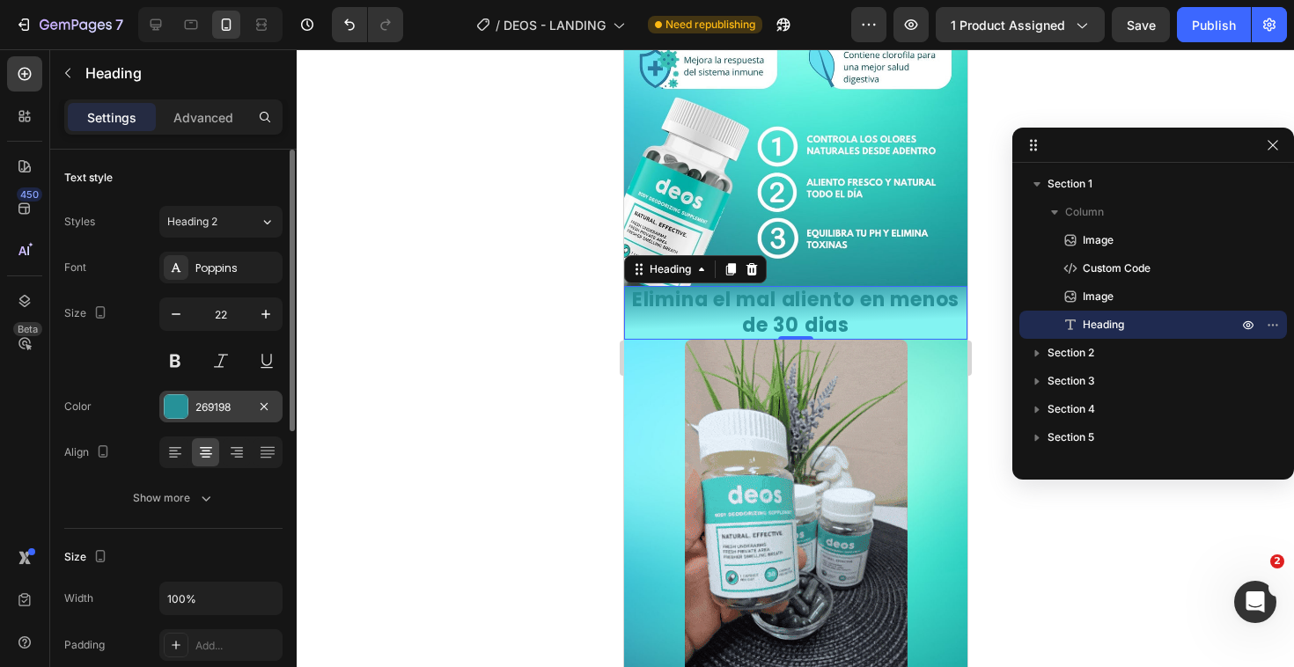
click at [188, 405] on div "269198" at bounding box center [220, 407] width 123 height 32
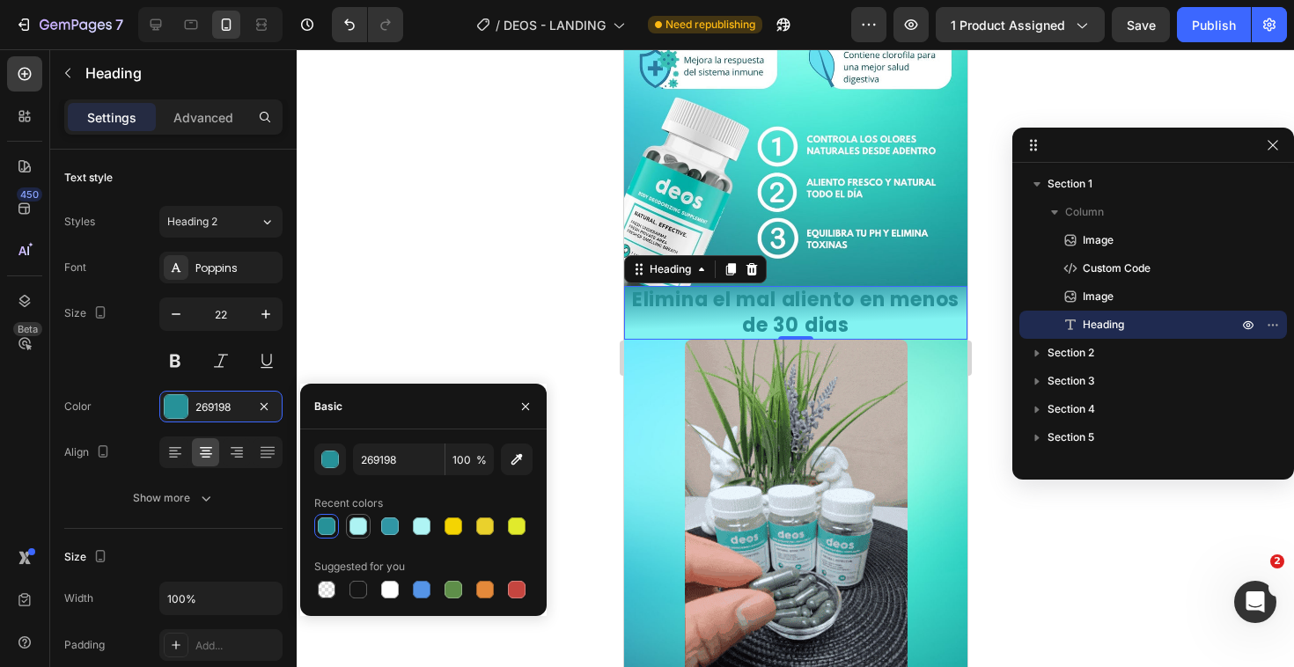
click at [359, 532] on div at bounding box center [358, 526] width 18 height 18
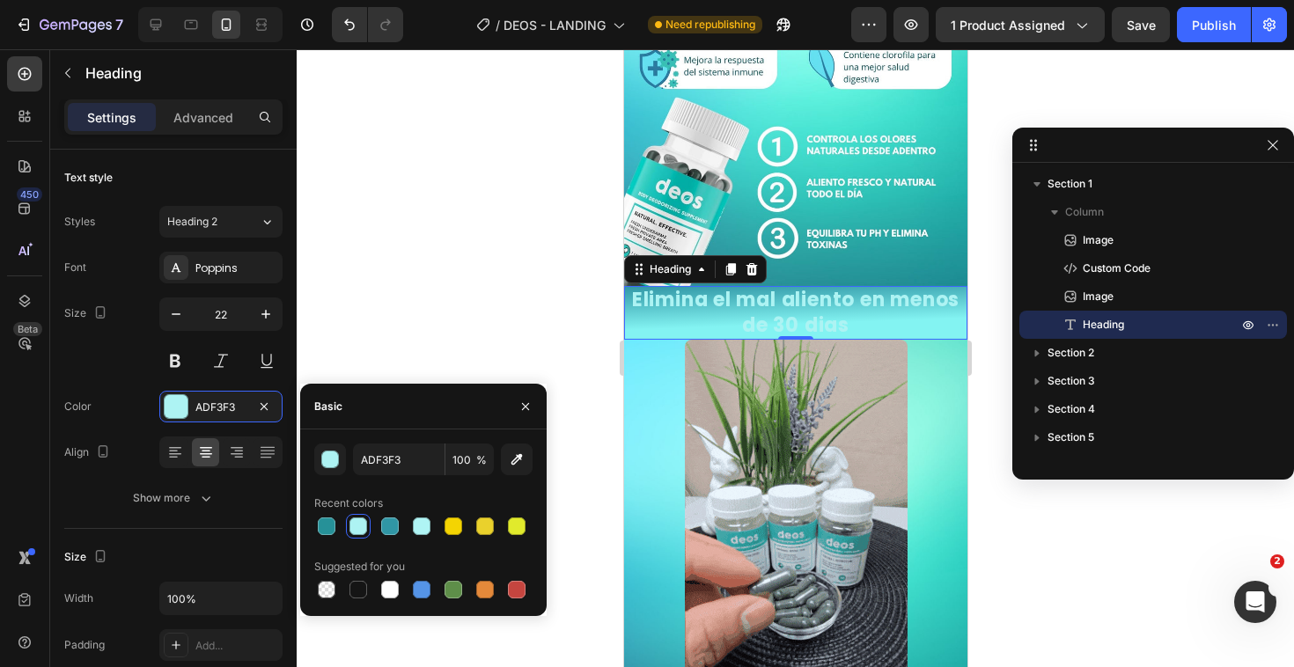
click at [405, 591] on div at bounding box center [423, 589] width 218 height 25
click at [396, 591] on div at bounding box center [390, 590] width 18 height 18
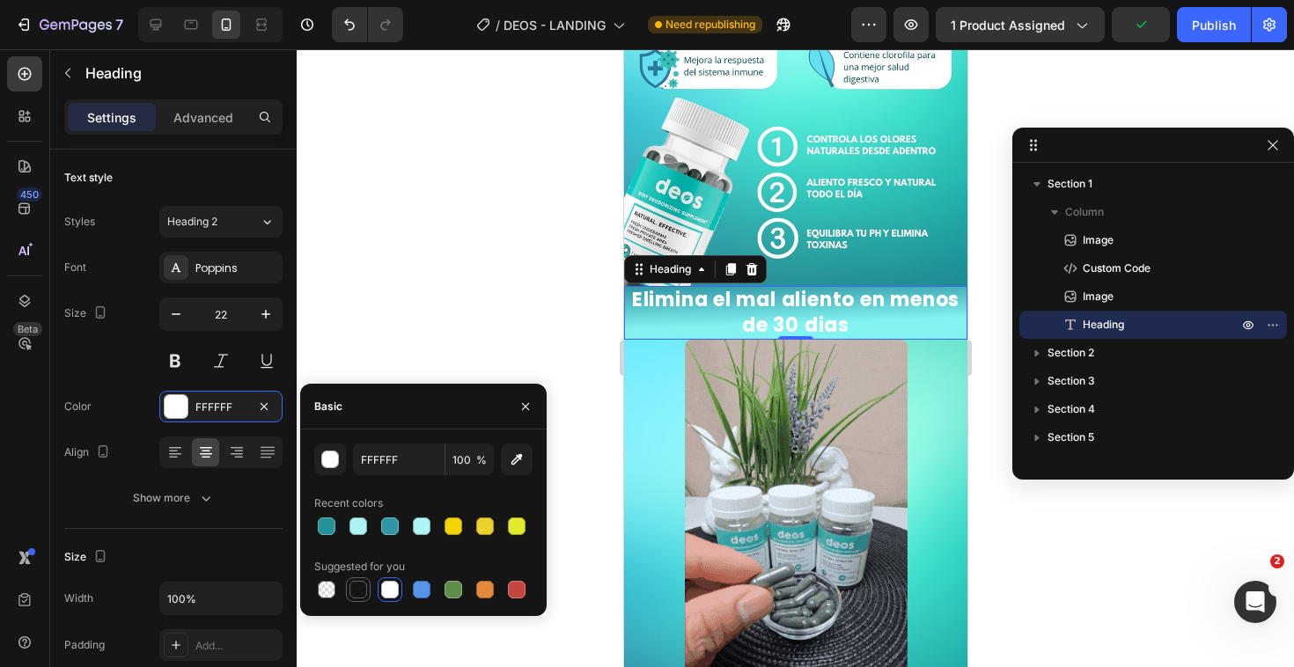
click at [358, 581] on div at bounding box center [358, 590] width 18 height 18
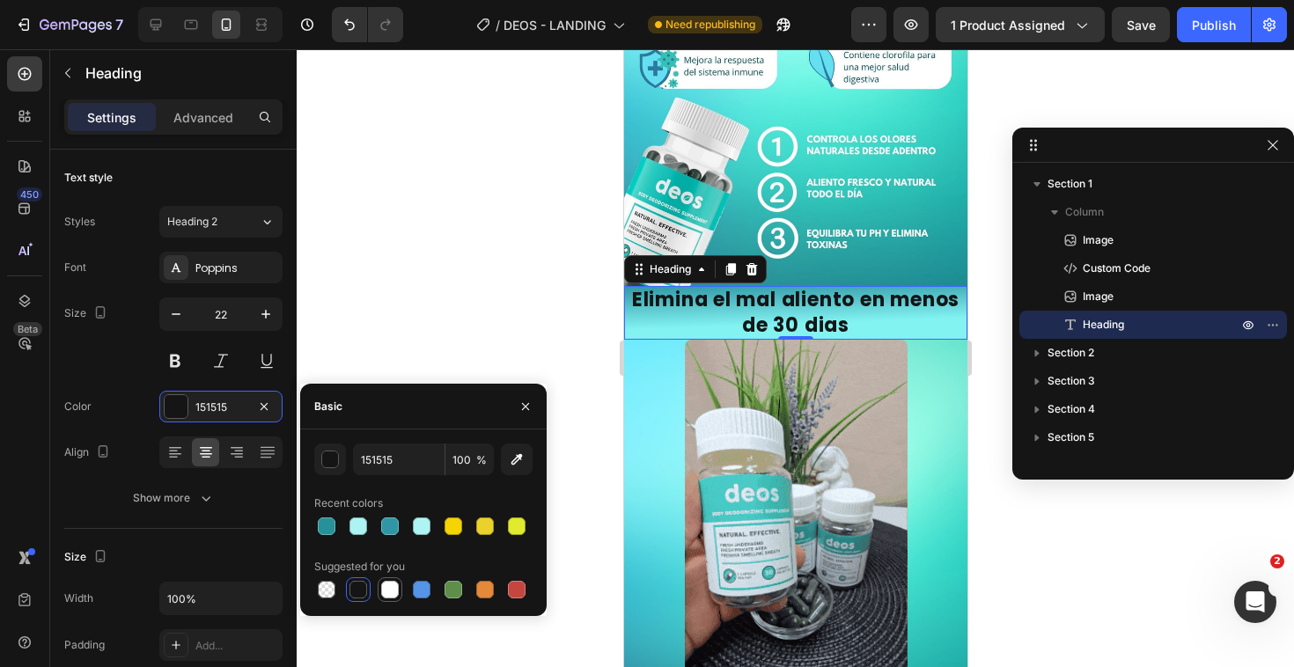
click at [388, 598] on div at bounding box center [390, 590] width 18 height 18
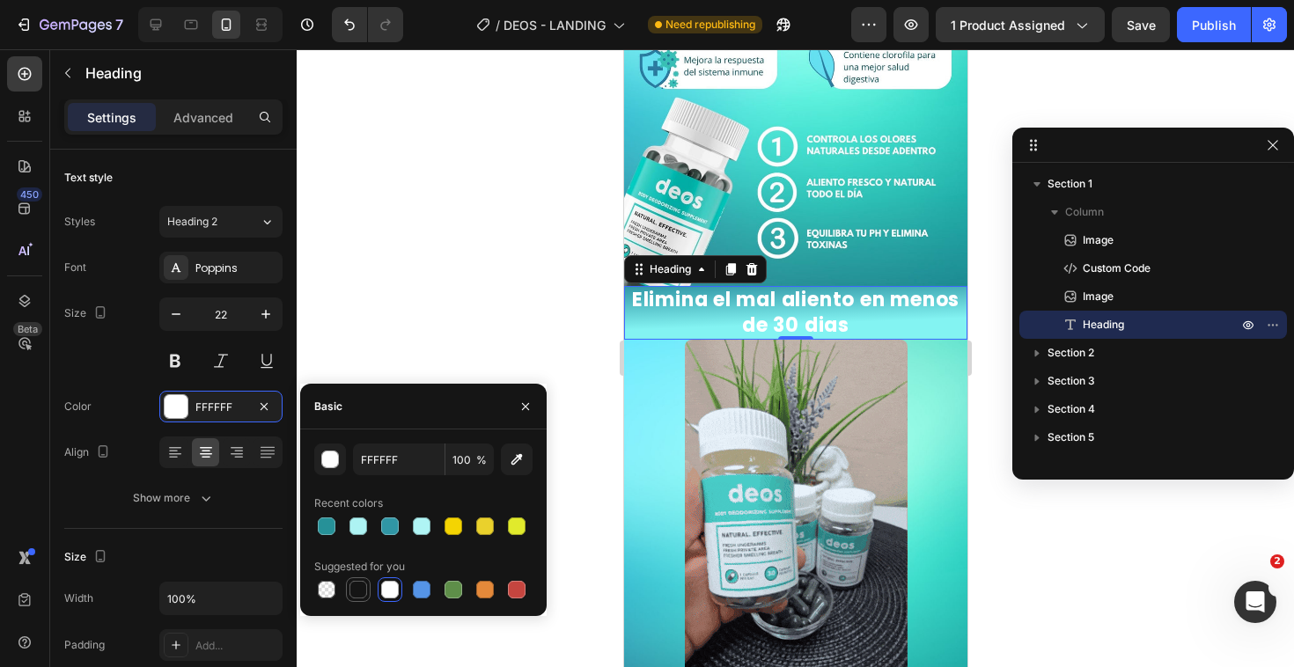
click at [368, 595] on div at bounding box center [358, 589] width 21 height 21
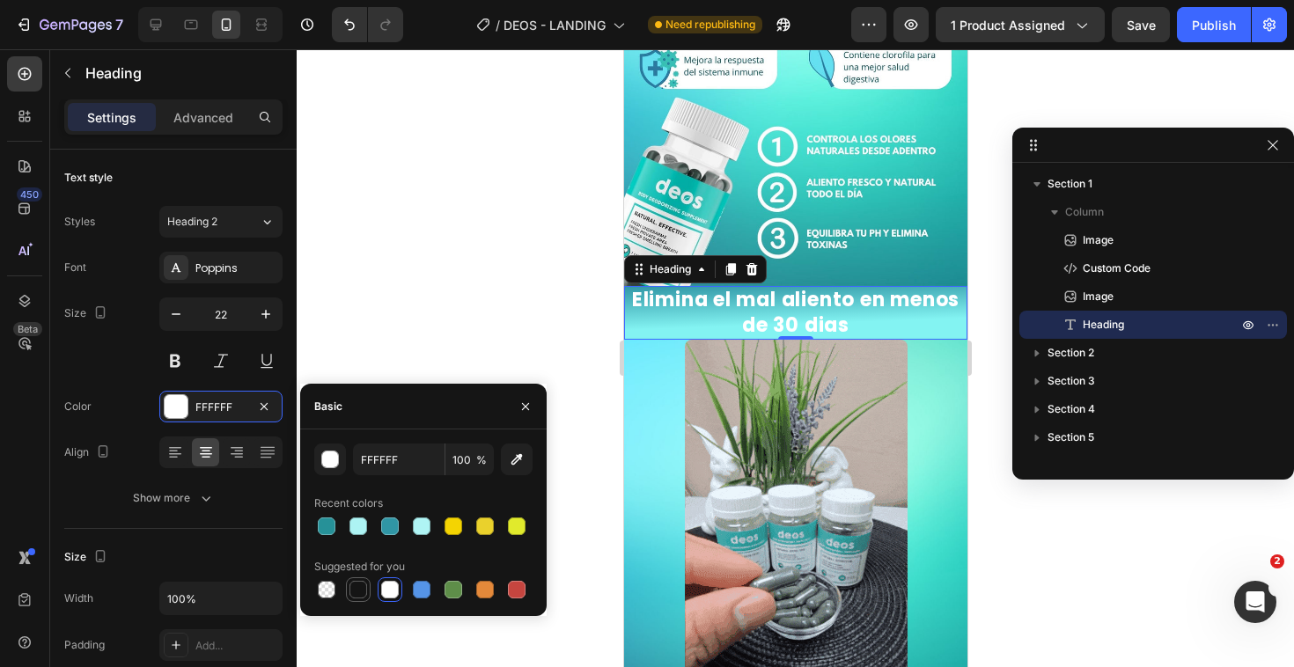
type input "151515"
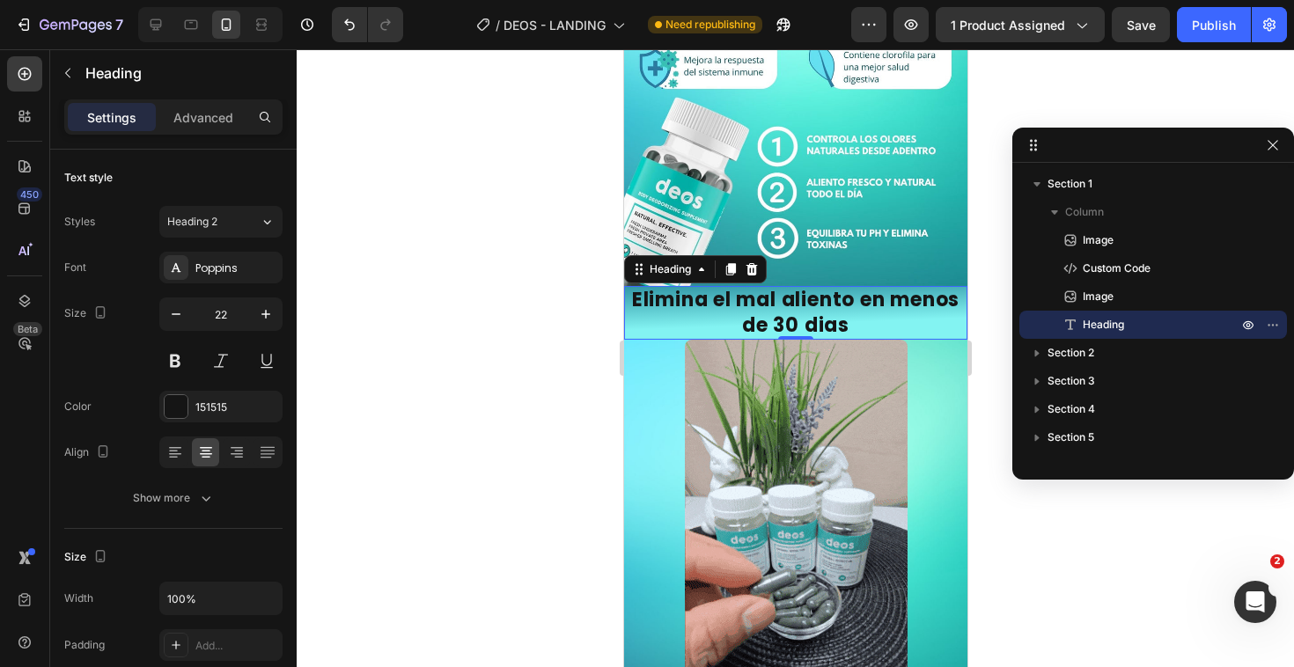
click at [501, 295] on div at bounding box center [795, 358] width 997 height 618
click at [928, 288] on p "Elimina el mal aliento en menos de 30 dias" at bounding box center [795, 313] width 340 height 50
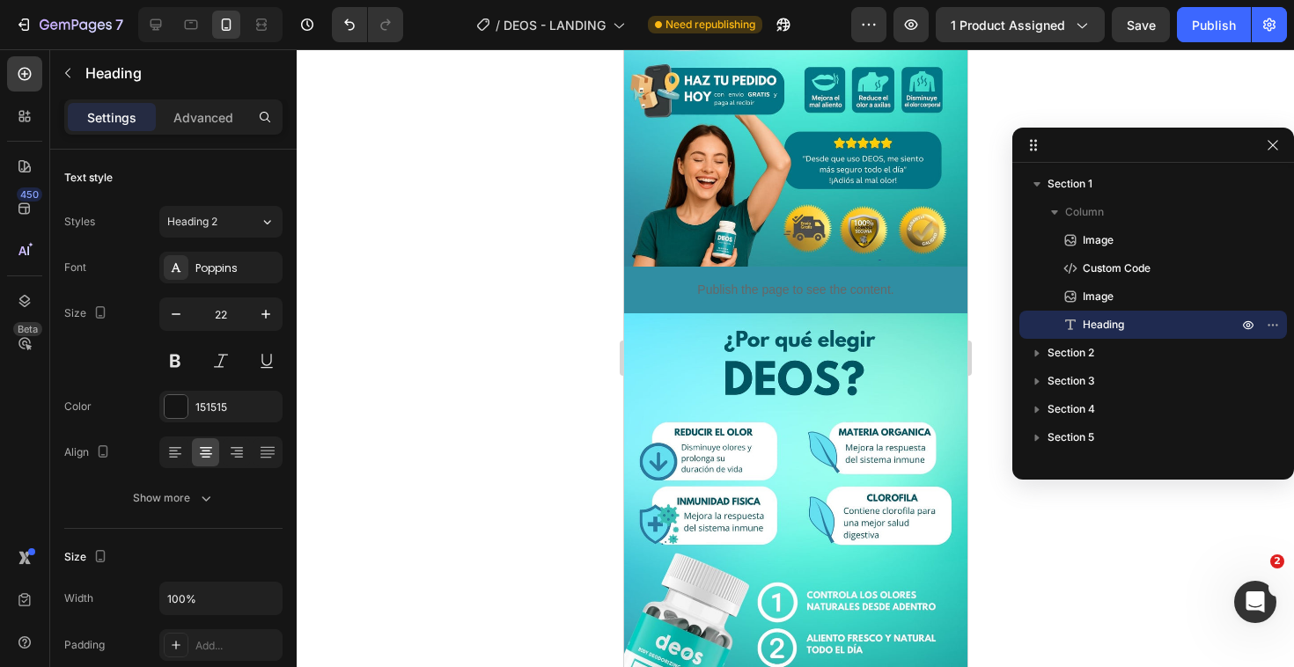
scroll to position [250, 0]
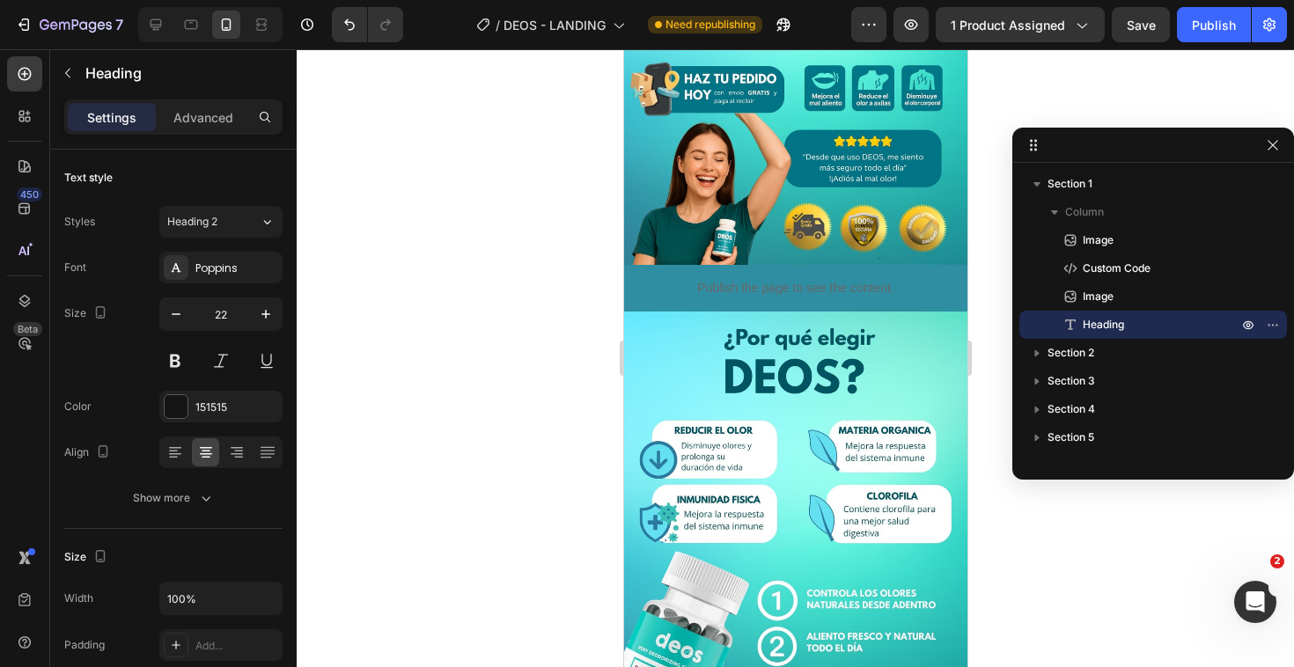
click at [525, 304] on div at bounding box center [795, 358] width 997 height 618
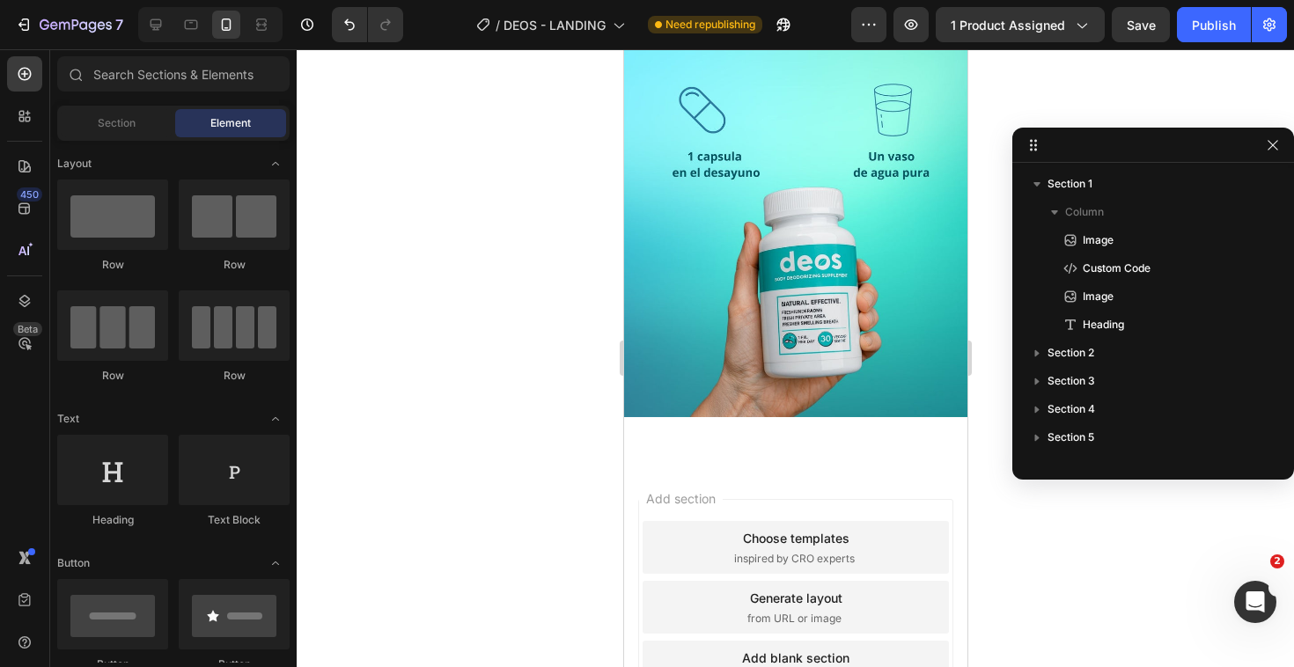
scroll to position [2249, 0]
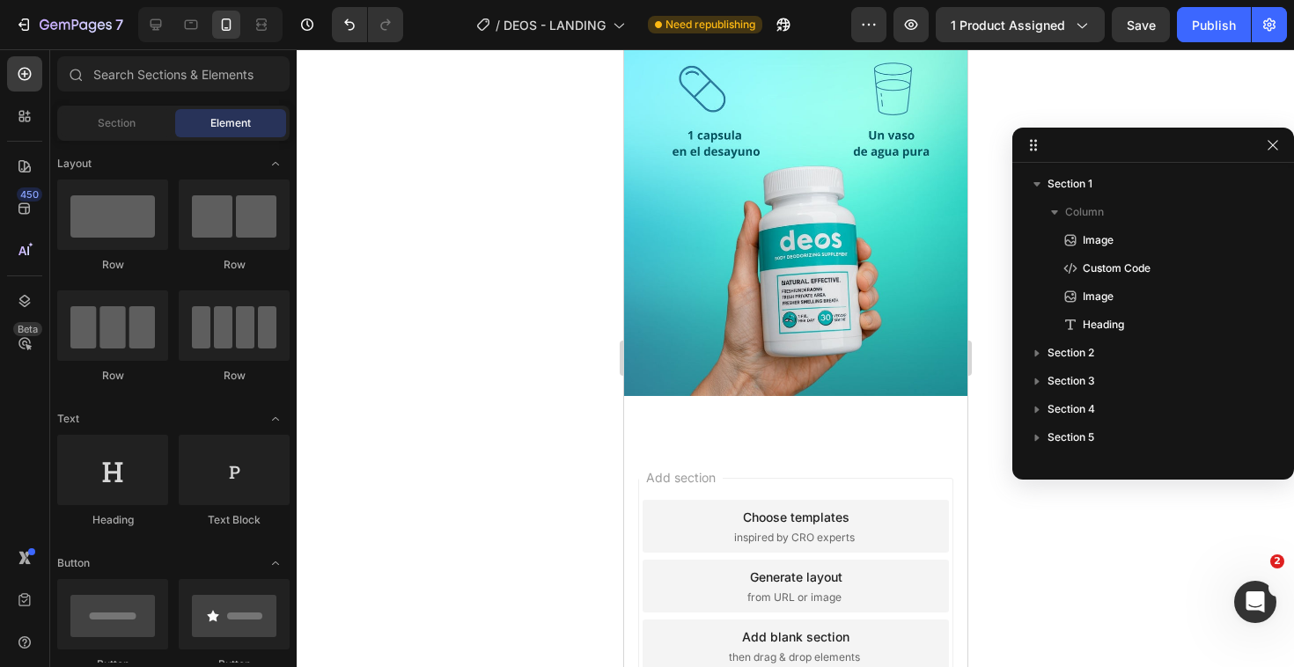
drag, startPoint x: 779, startPoint y: 260, endPoint x: 774, endPoint y: 335, distance: 75.8
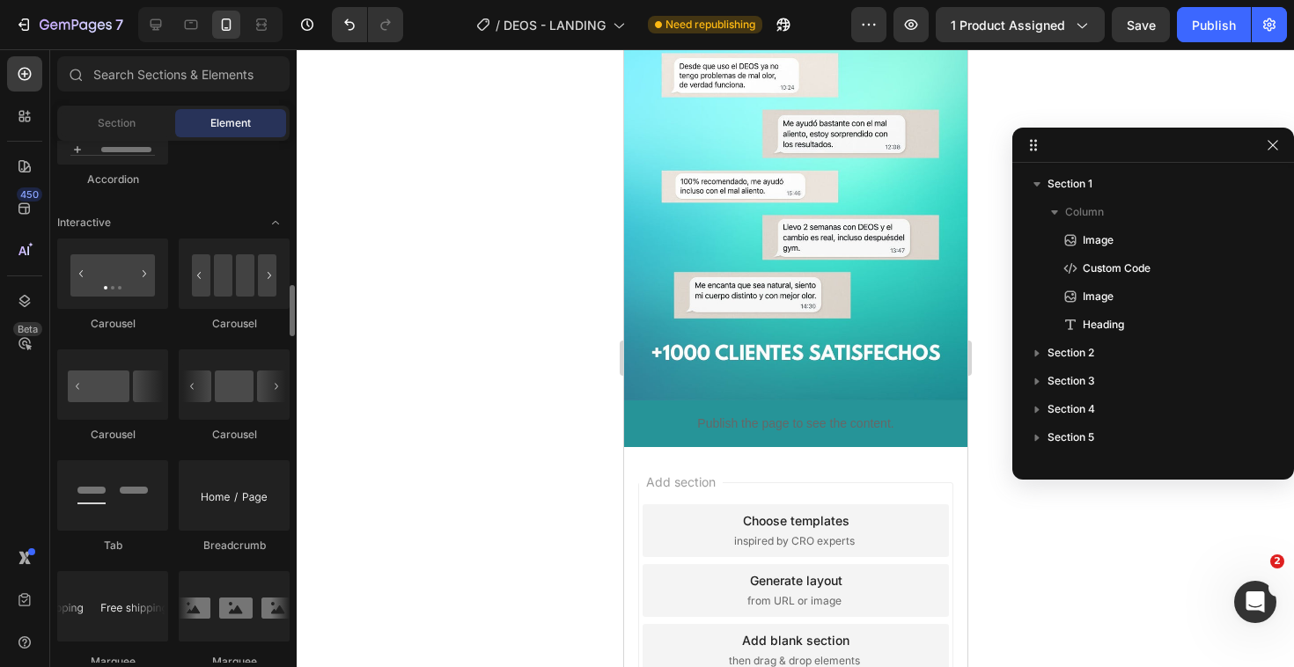
scroll to position [1736, 0]
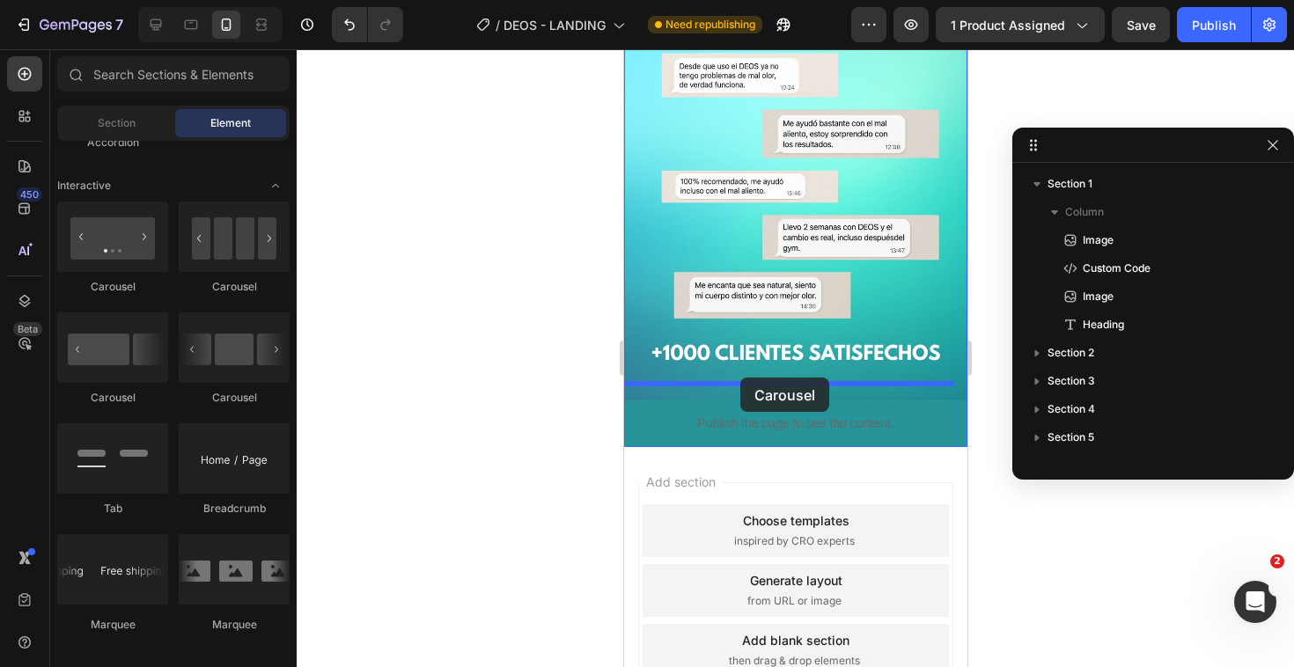
drag, startPoint x: 846, startPoint y: 314, endPoint x: 739, endPoint y: 378, distance: 123.9
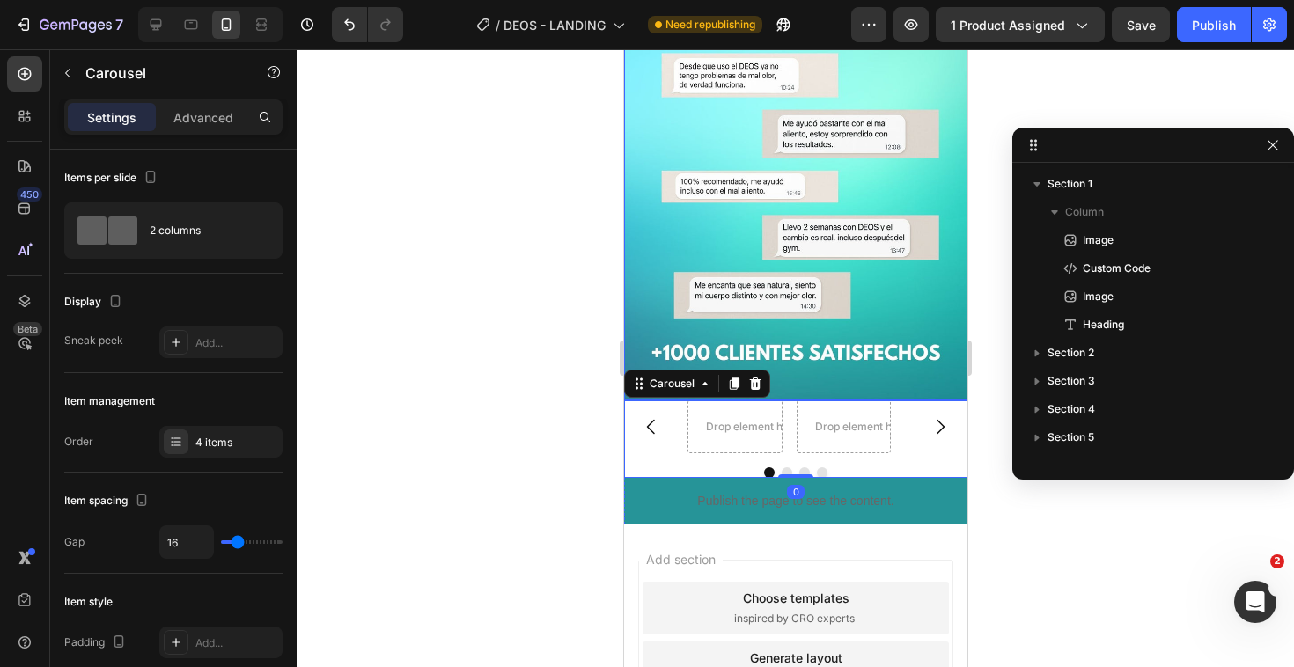
scroll to position [188, 0]
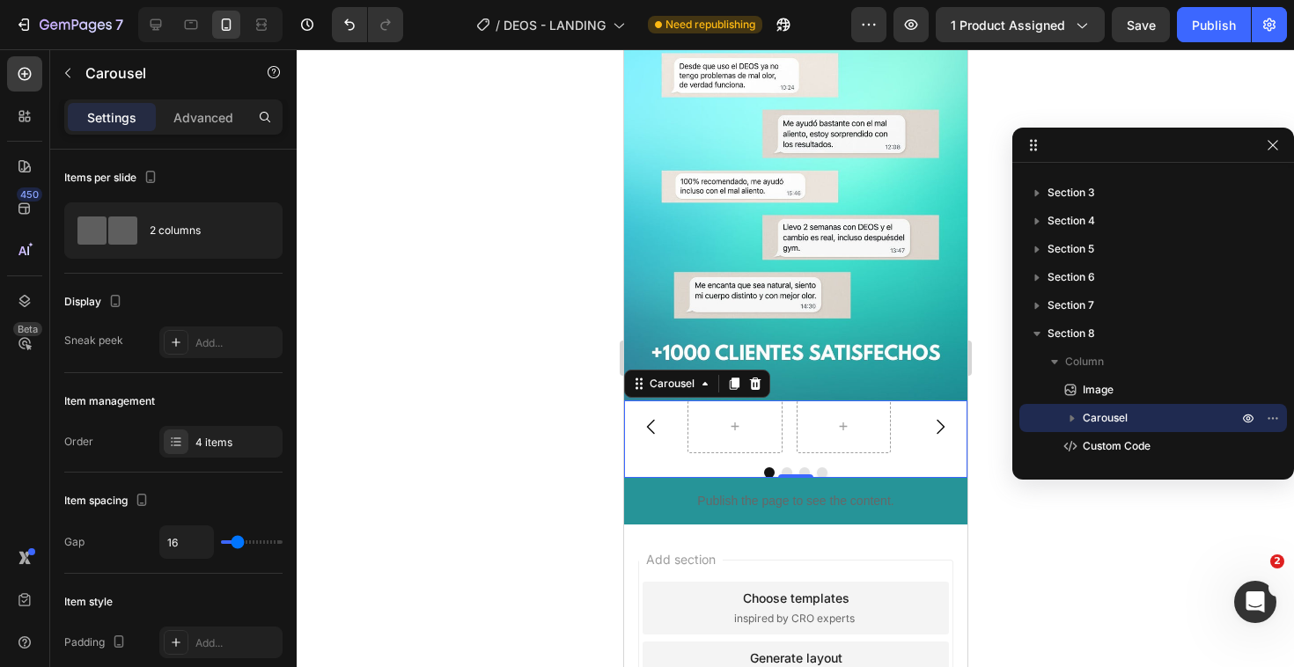
click at [690, 467] on div at bounding box center [794, 472] width 343 height 11
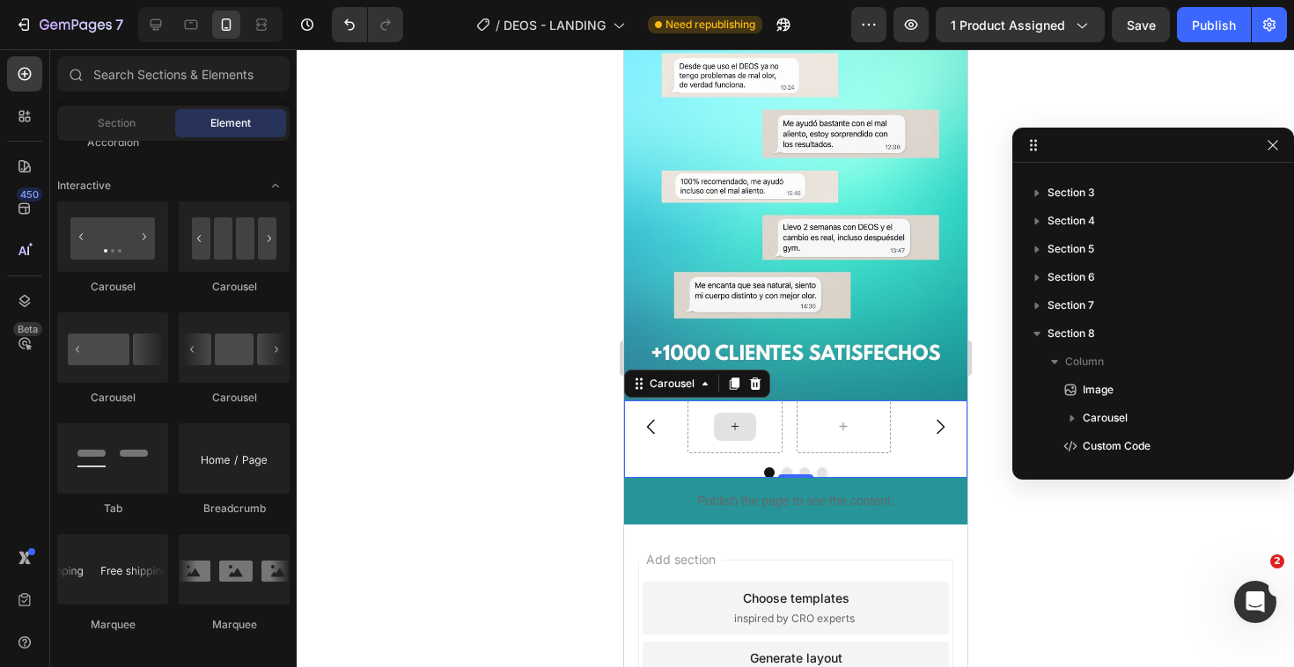
click at [732, 413] on div at bounding box center [734, 427] width 42 height 28
click at [737, 419] on icon at bounding box center [734, 426] width 14 height 15
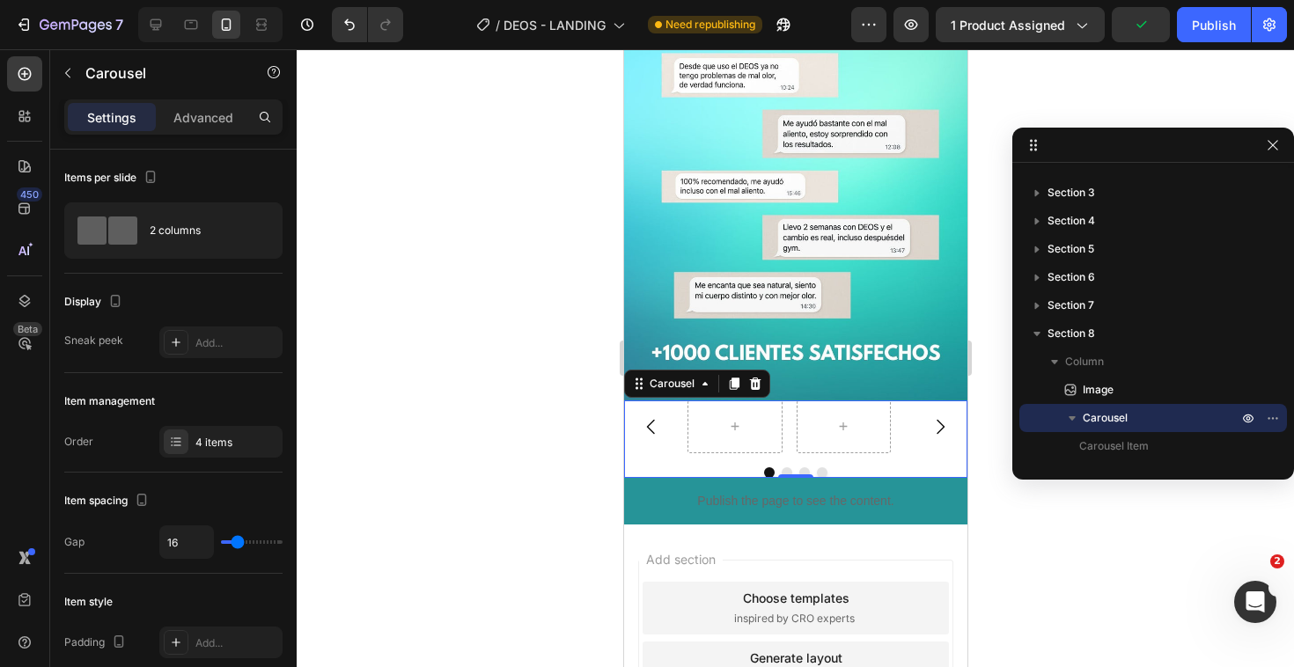
click at [929, 416] on icon "Carousel Next Arrow" at bounding box center [938, 426] width 21 height 21
click at [169, 335] on icon at bounding box center [176, 342] width 14 height 14
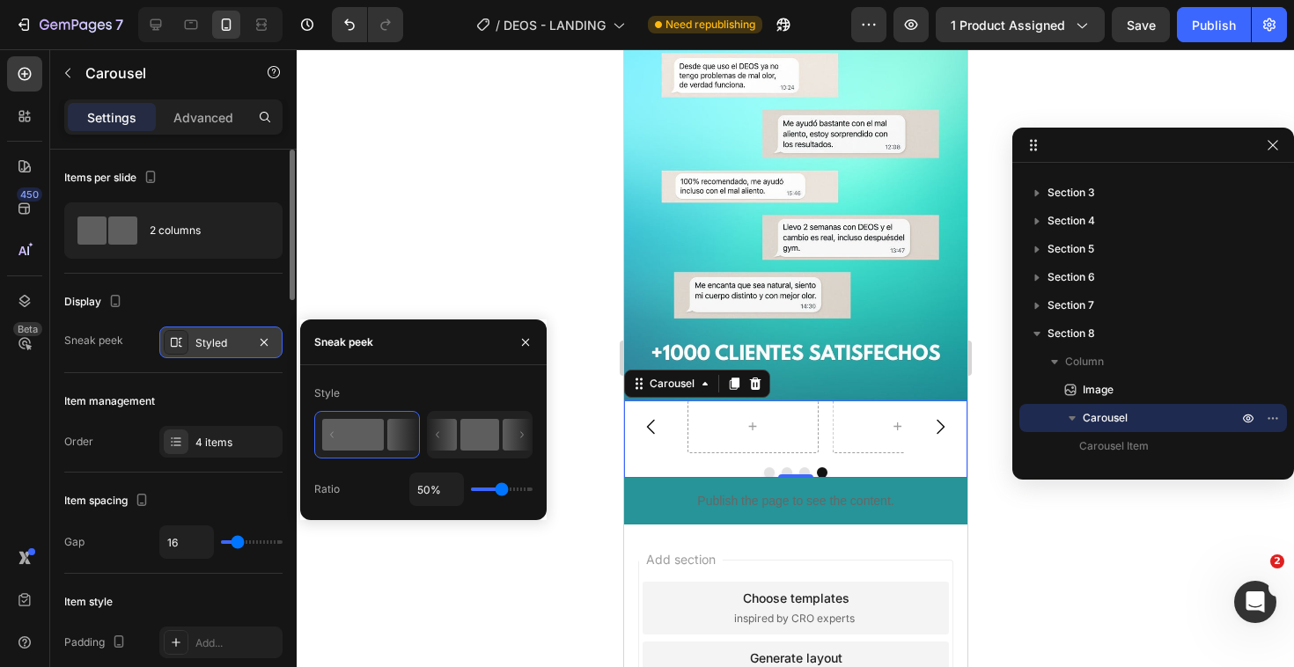
click at [439, 434] on icon at bounding box center [438, 434] width 4 height 6
click at [439, 437] on icon at bounding box center [438, 434] width 4 height 6
click at [535, 343] on button "button" at bounding box center [525, 342] width 28 height 28
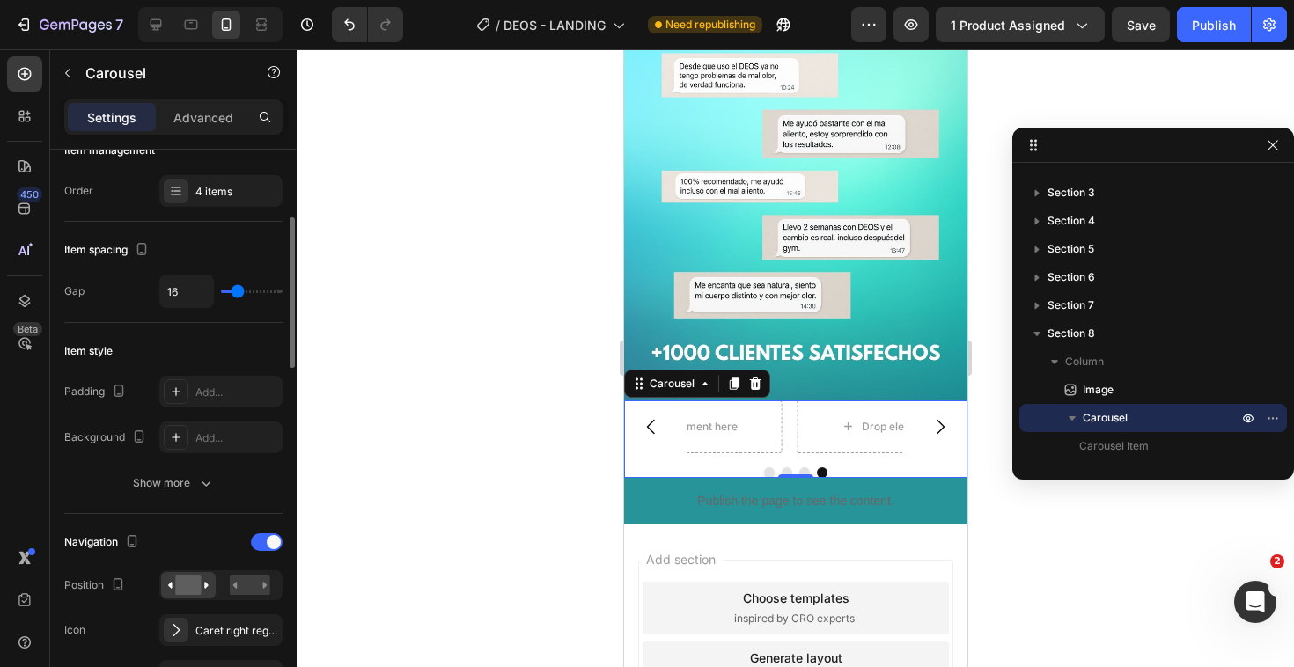
scroll to position [252, 0]
click at [180, 379] on div at bounding box center [176, 390] width 25 height 25
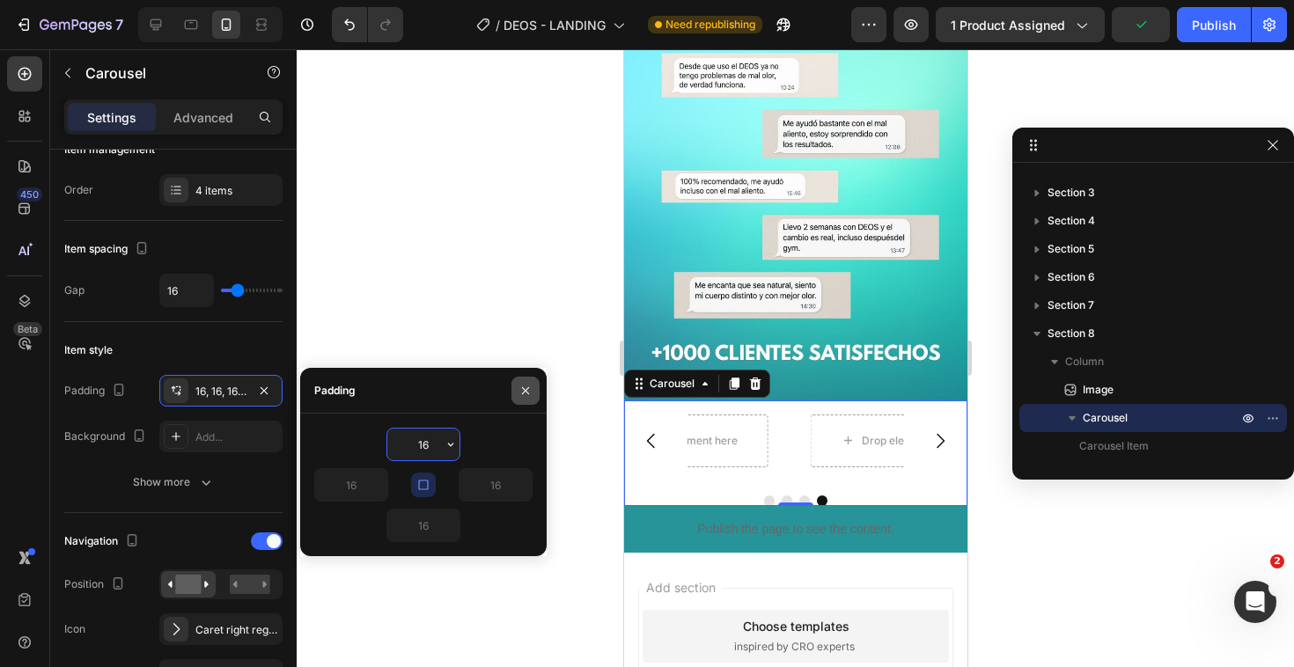
click at [531, 377] on button "button" at bounding box center [525, 391] width 28 height 28
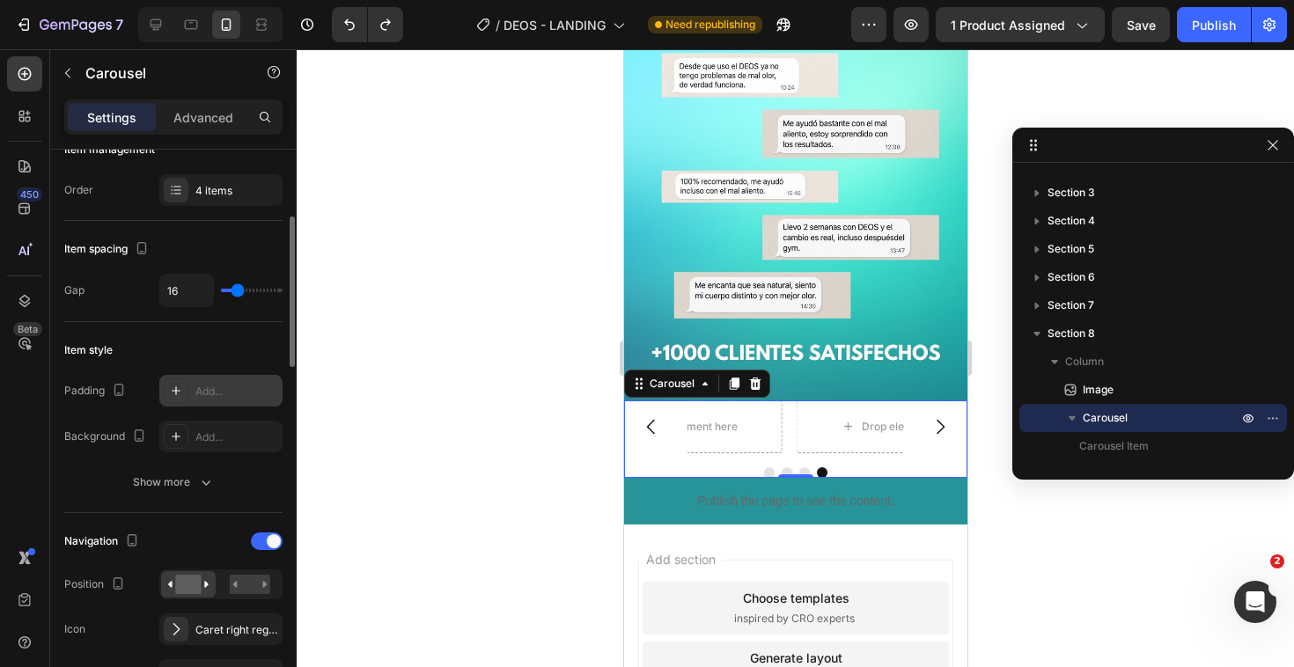
click at [231, 386] on div "Add..." at bounding box center [236, 392] width 83 height 16
type input "16"
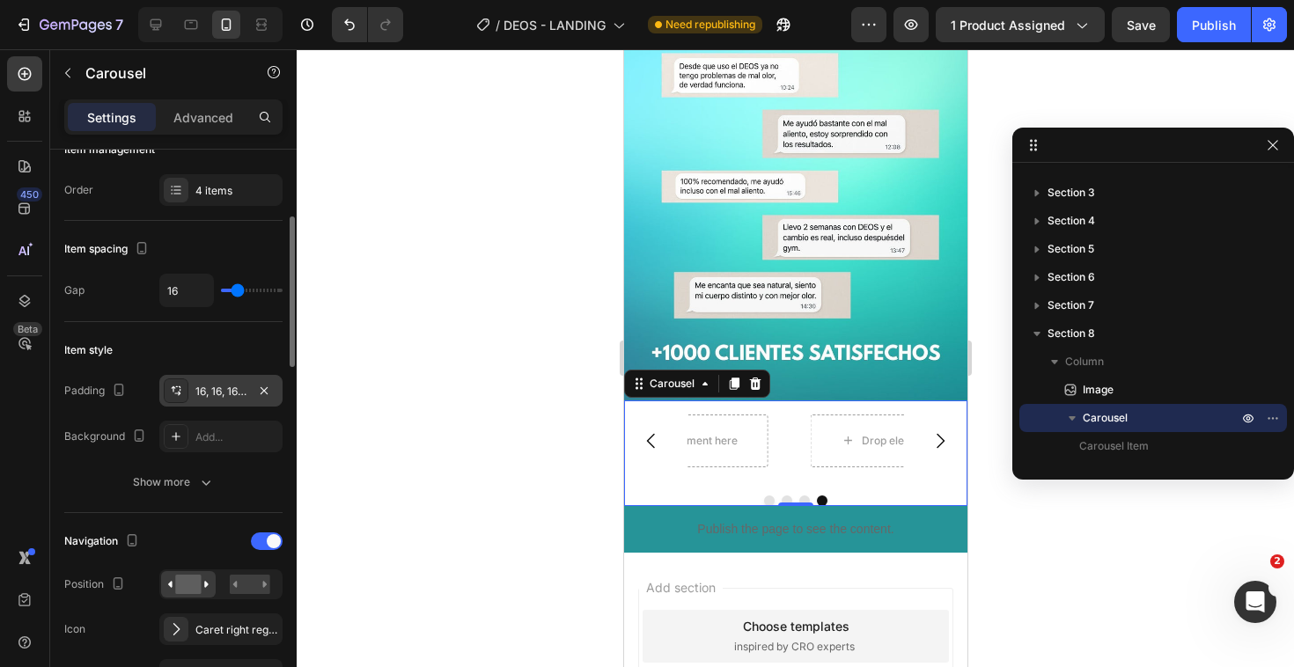
click at [261, 346] on div "Item style" at bounding box center [173, 350] width 218 height 28
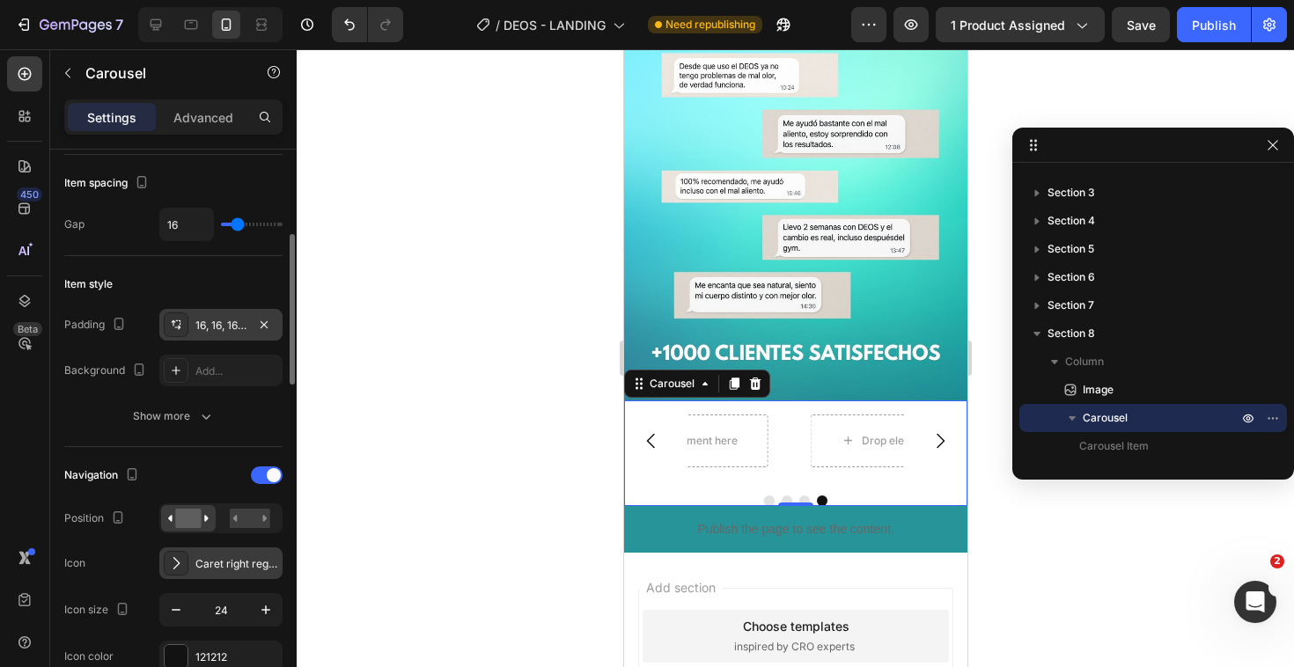
click at [201, 574] on div "Caret right regular" at bounding box center [220, 563] width 123 height 32
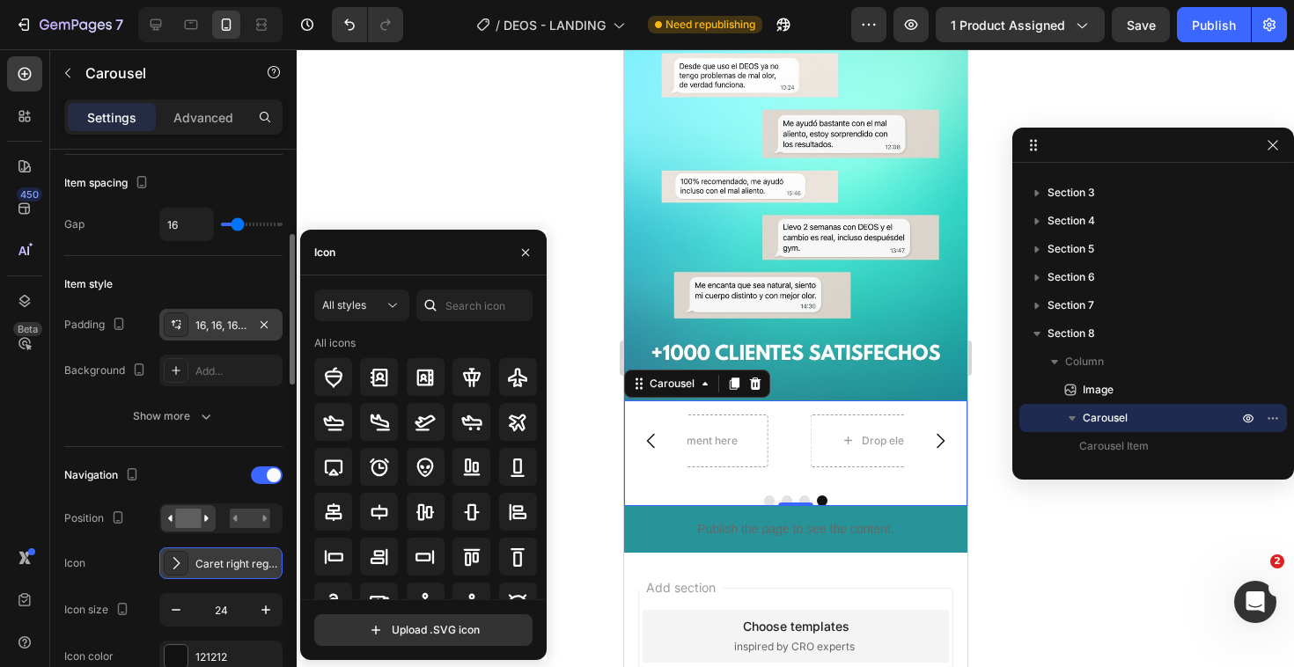
click at [201, 574] on div "Caret right regular" at bounding box center [220, 563] width 123 height 32
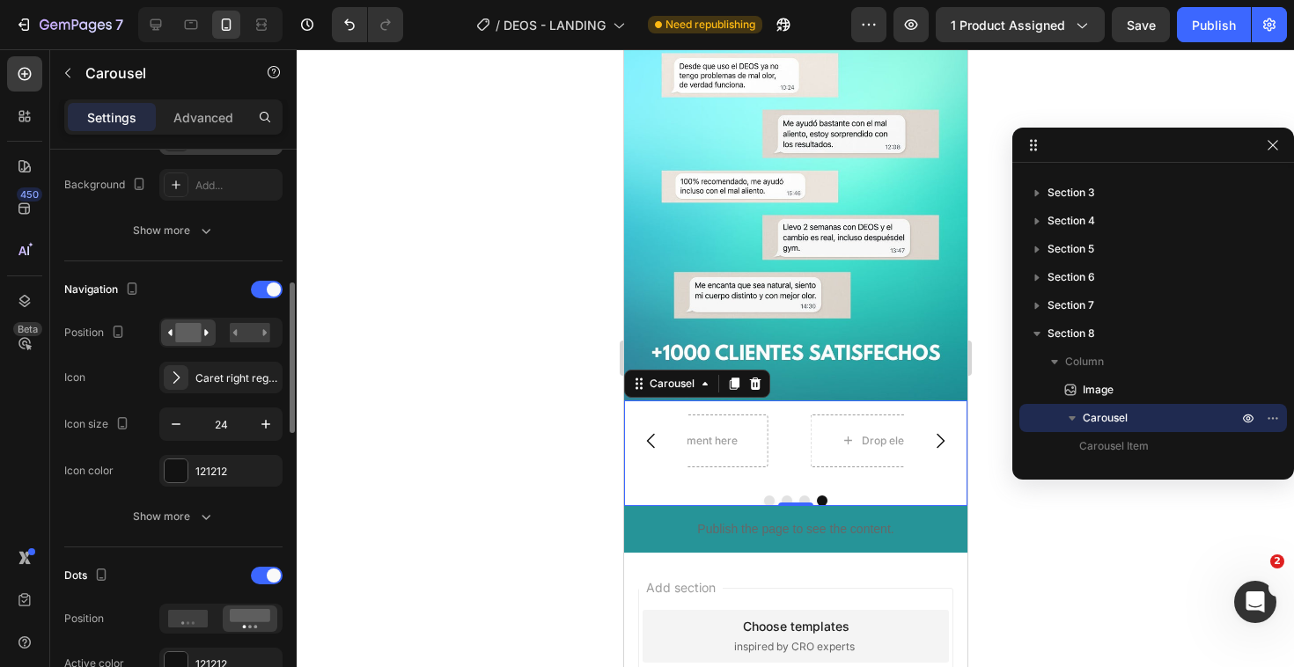
scroll to position [0, 0]
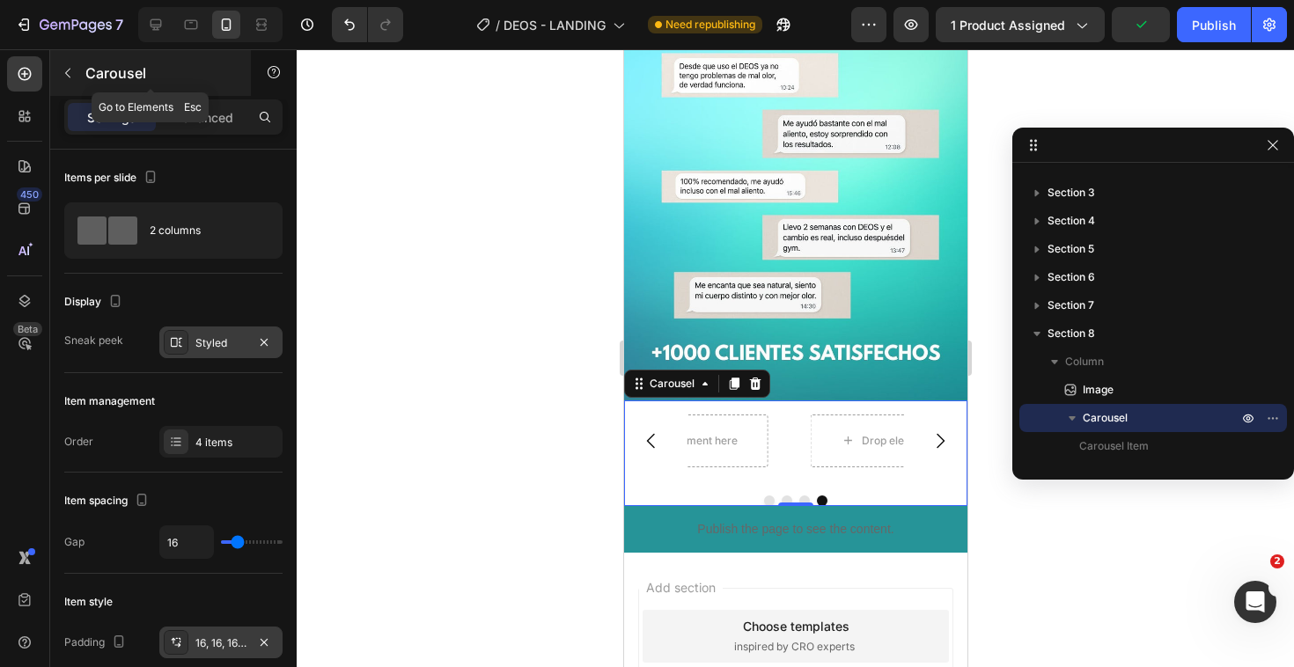
click at [85, 75] on p "Carousel" at bounding box center [160, 72] width 150 height 21
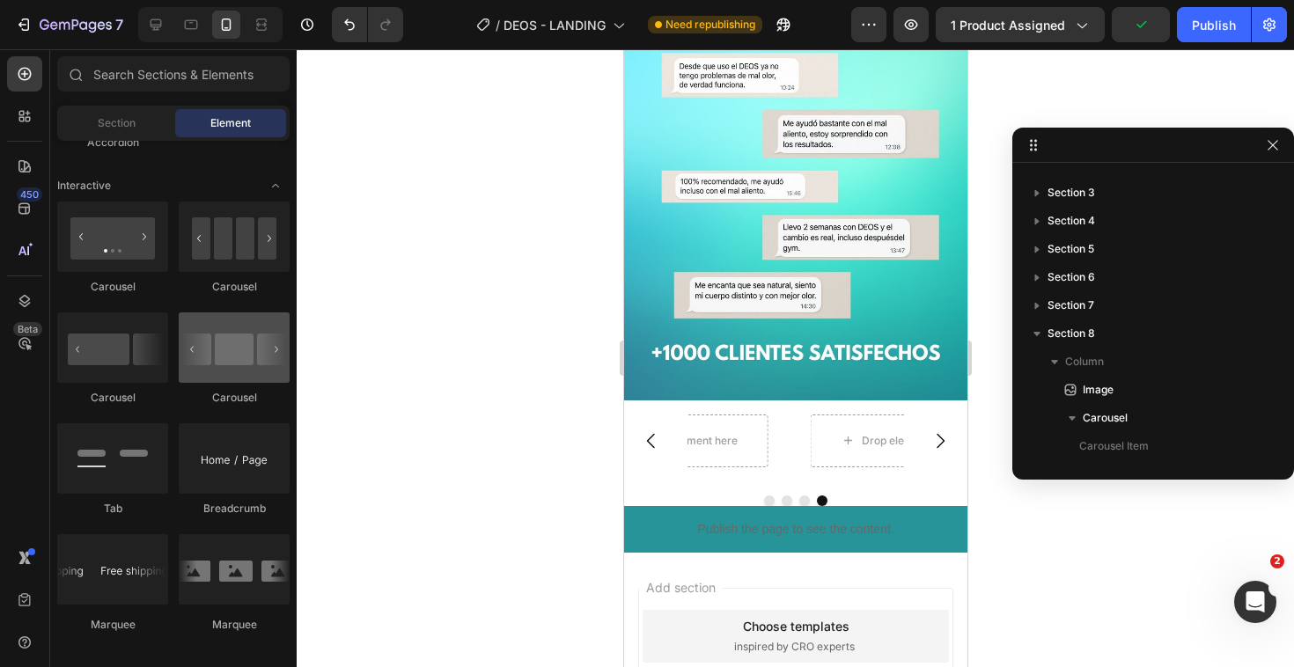
click at [277, 348] on div at bounding box center [234, 347] width 111 height 70
click at [281, 351] on div at bounding box center [234, 347] width 111 height 70
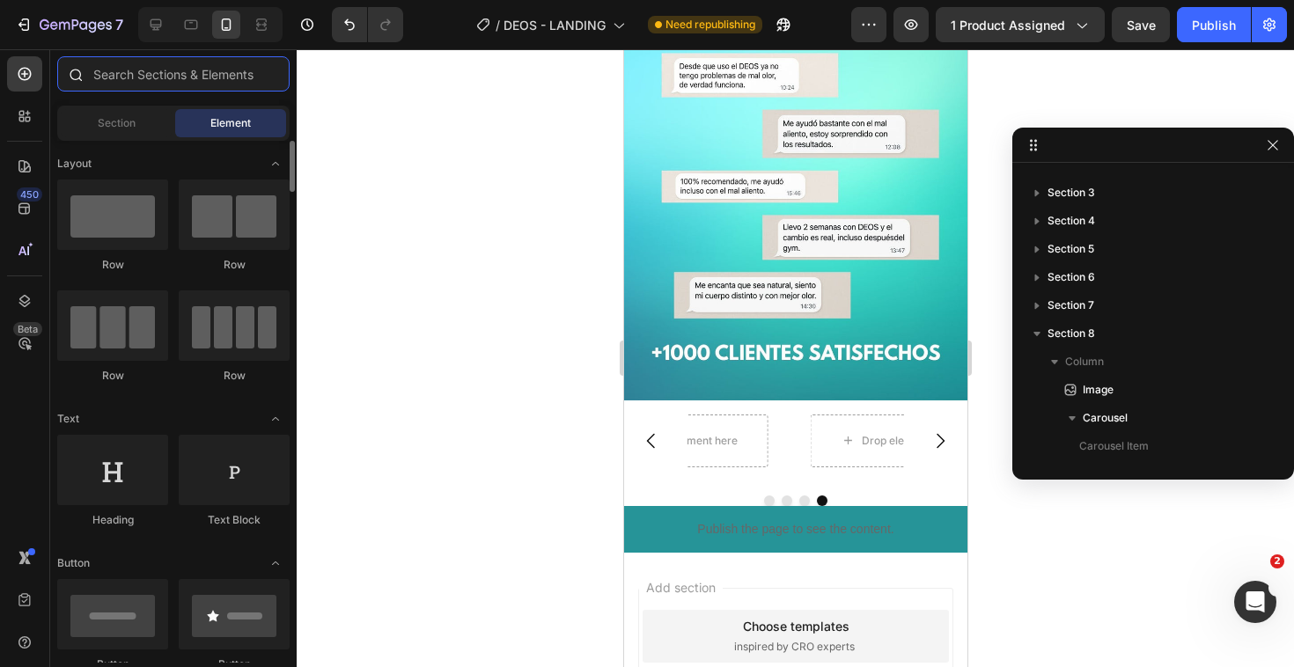
click at [133, 63] on input "text" at bounding box center [173, 73] width 232 height 35
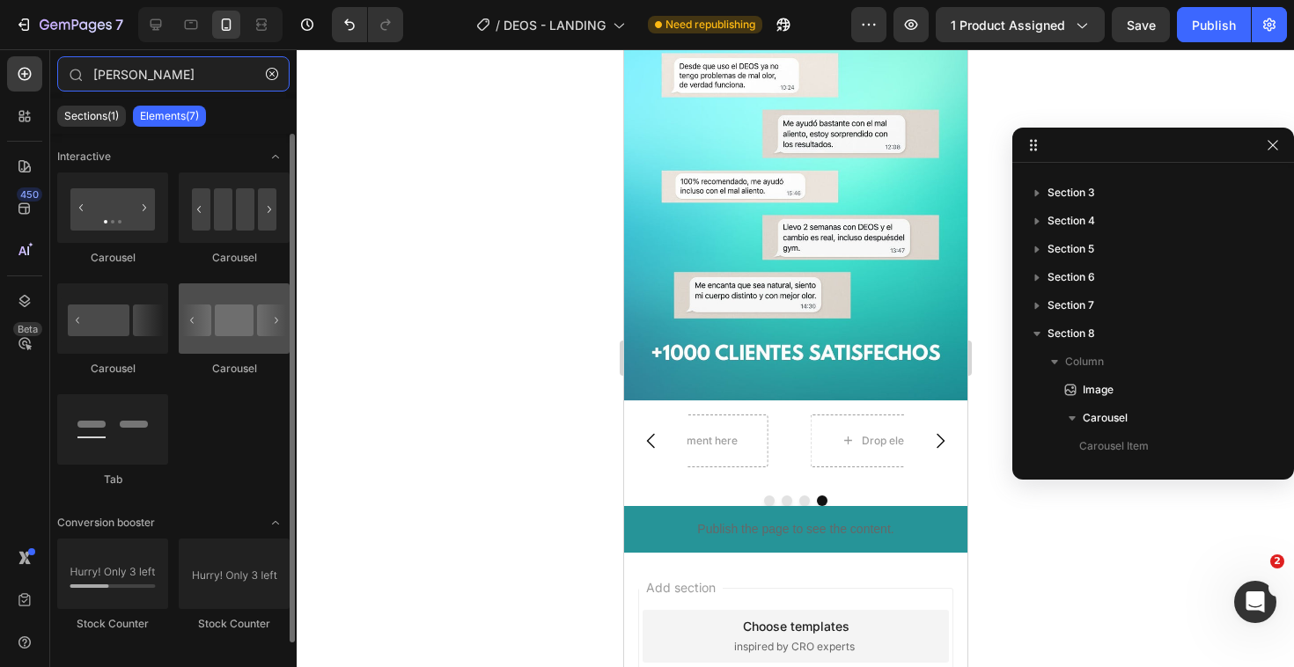
type input "[PERSON_NAME]"
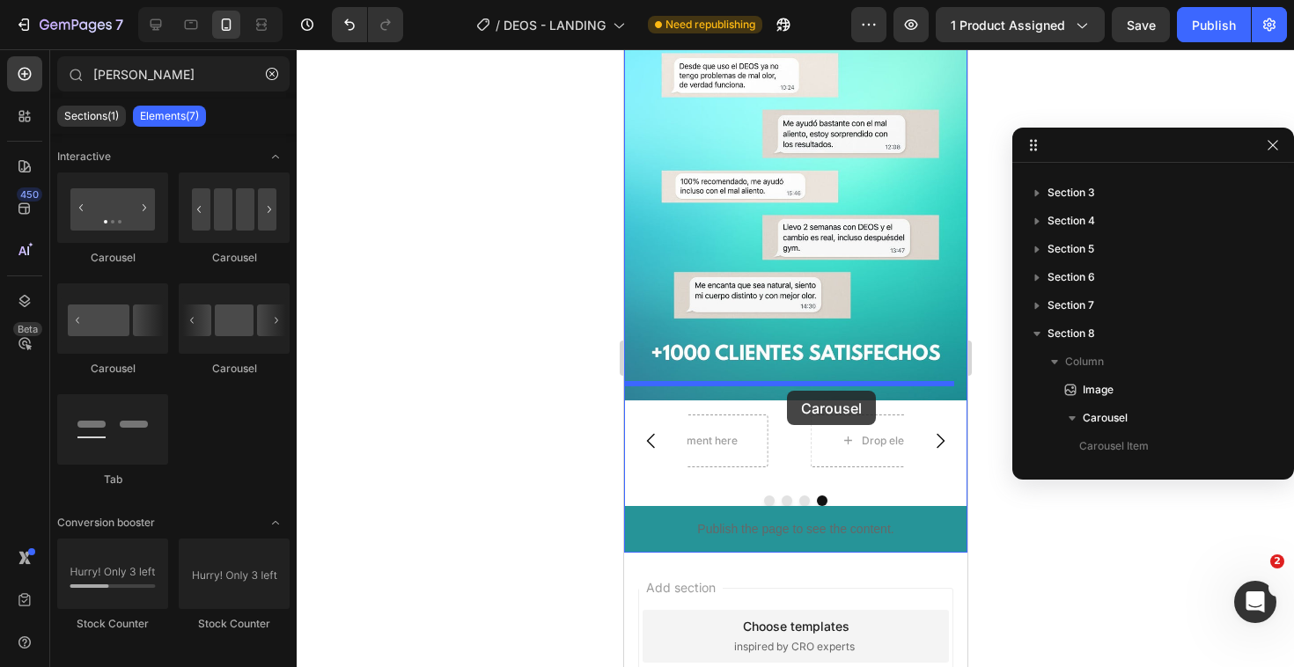
drag, startPoint x: 843, startPoint y: 368, endPoint x: 786, endPoint y: 391, distance: 61.6
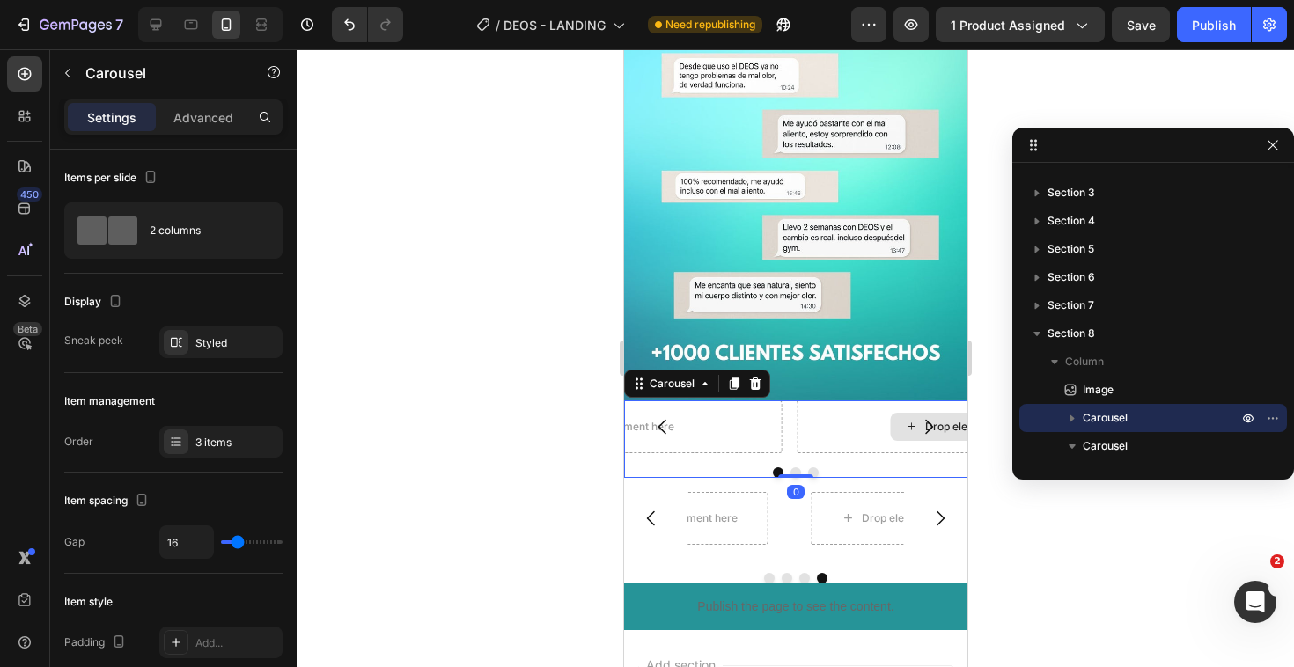
click at [826, 434] on div "Drop element here" at bounding box center [961, 426] width 330 height 53
click at [783, 415] on div "Drop element here Drop element here Drop element here" at bounding box center [794, 426] width 343 height 53
click at [917, 416] on icon "Carousel Next Arrow" at bounding box center [927, 426] width 21 height 21
click at [814, 424] on div "Drop element here" at bounding box center [961, 426] width 330 height 53
click at [844, 449] on div "Drop element here Drop element here Drop element here Carousel 0" at bounding box center [794, 438] width 343 height 77
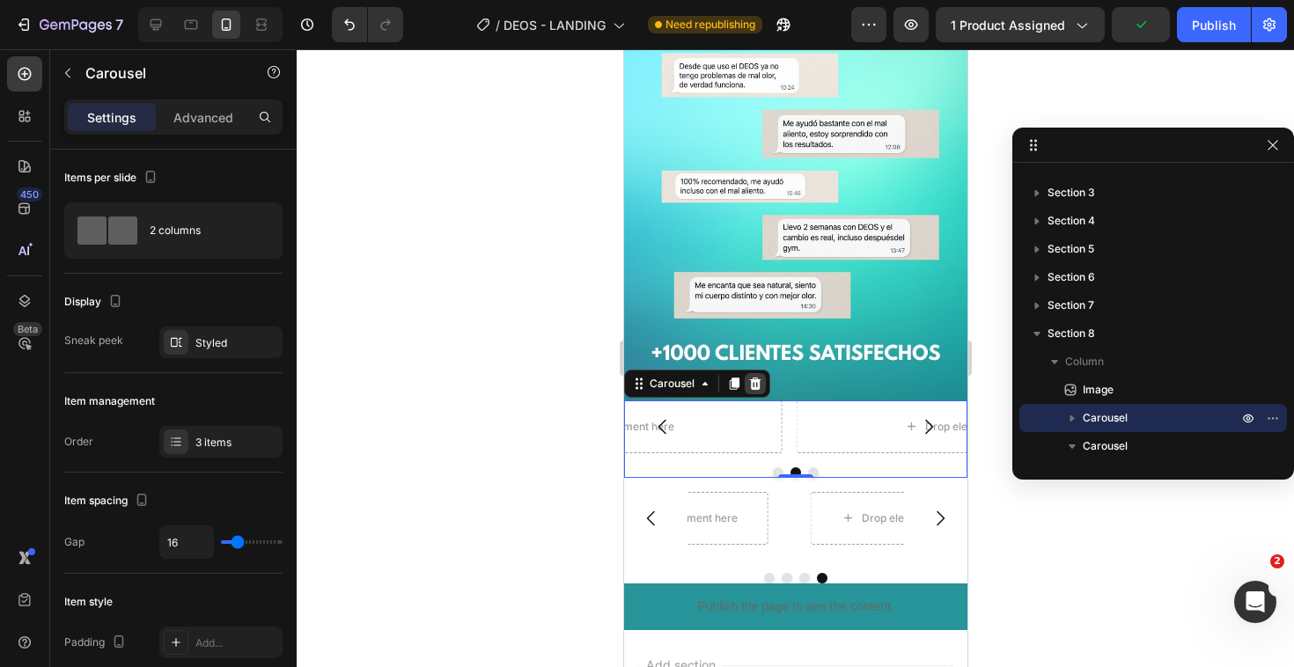
click at [760, 377] on icon at bounding box center [754, 384] width 14 height 14
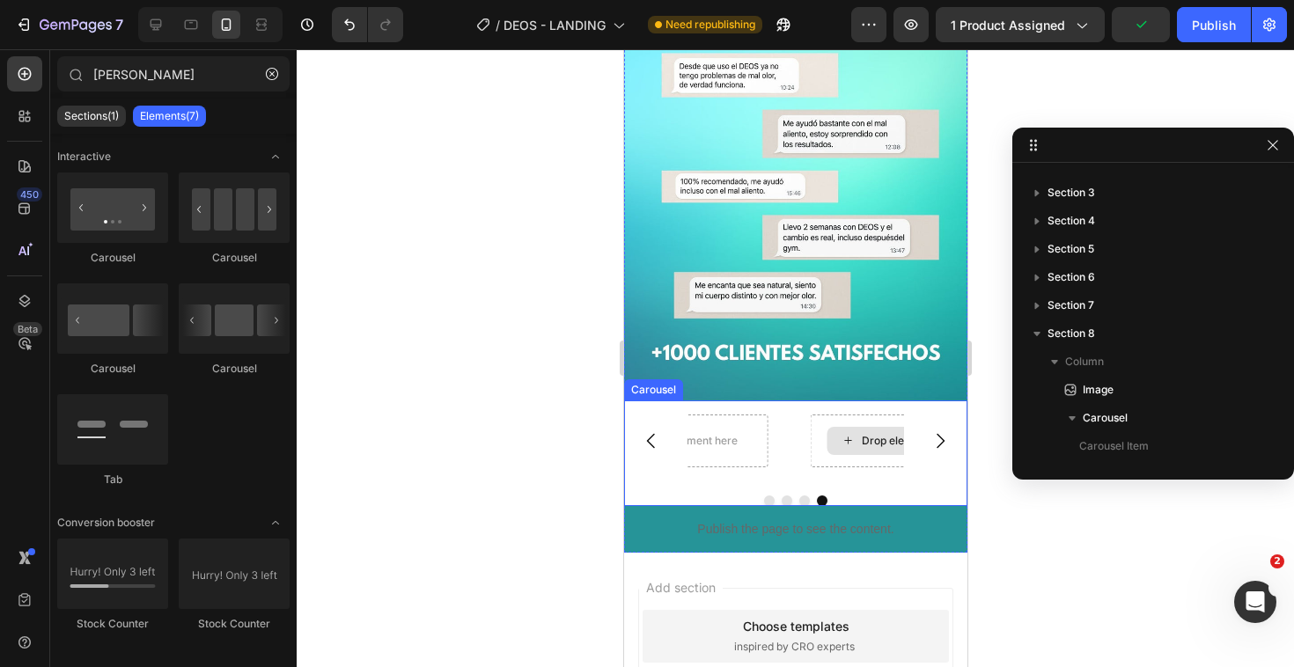
click at [842, 432] on div "Drop element here" at bounding box center [896, 441] width 143 height 28
click at [830, 430] on div "Drop element here" at bounding box center [896, 441] width 143 height 28
click at [845, 433] on icon at bounding box center [847, 440] width 14 height 15
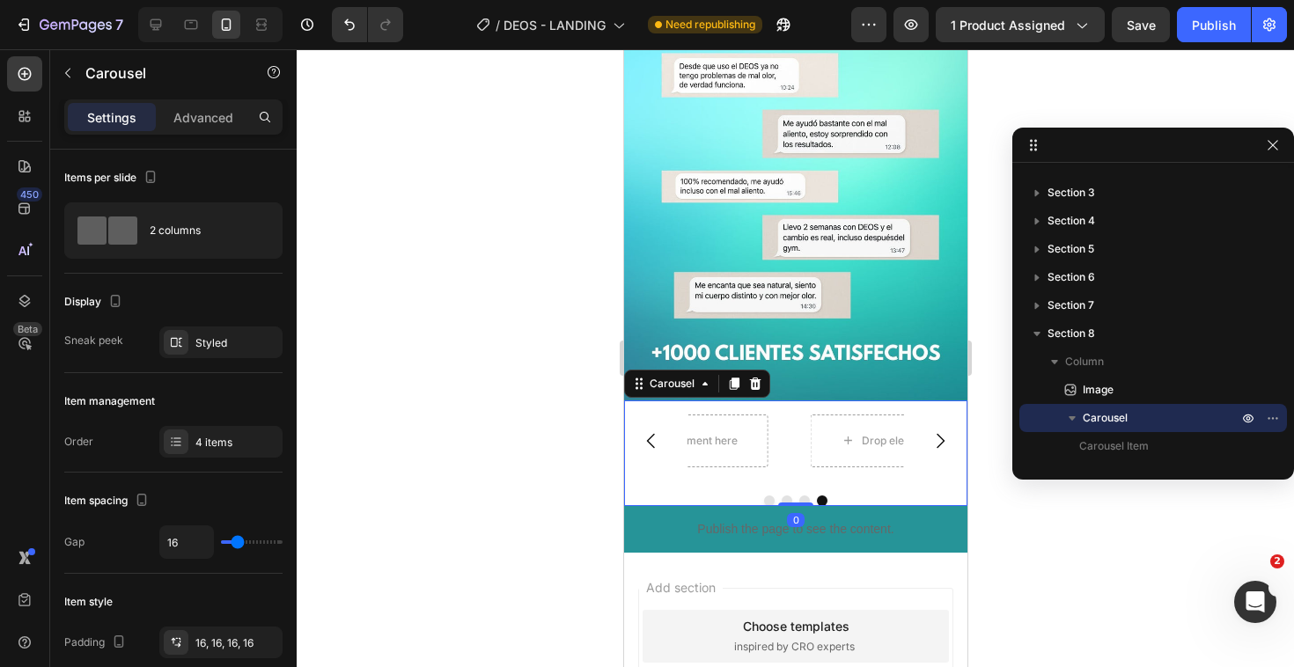
click at [758, 454] on div "Drop element here" at bounding box center [679, 440] width 203 height 81
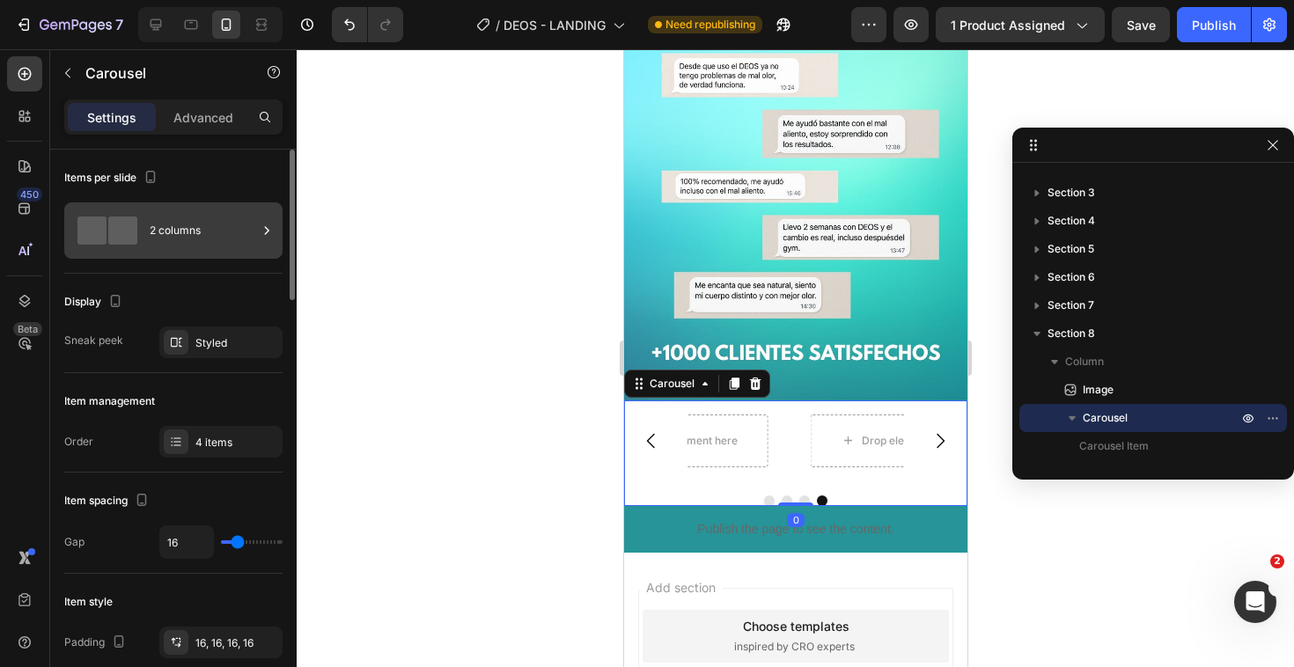
click at [133, 233] on span at bounding box center [122, 230] width 29 height 28
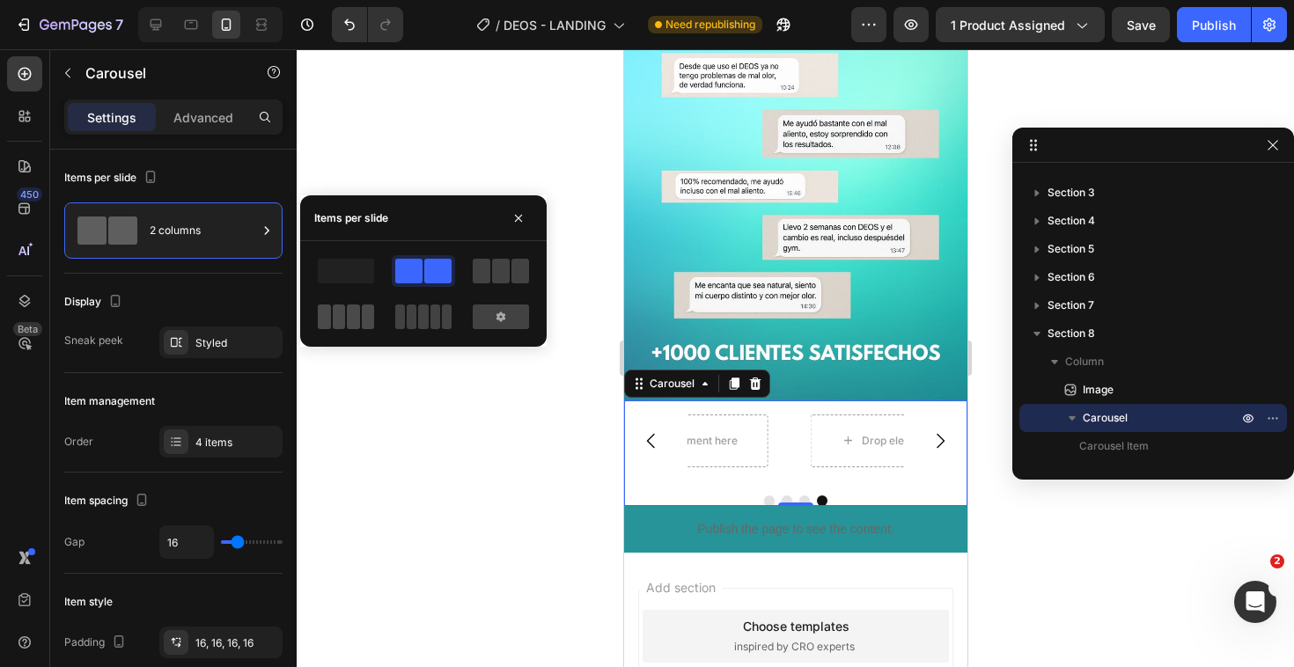
click at [347, 306] on span at bounding box center [353, 317] width 13 height 25
click at [495, 268] on span at bounding box center [501, 271] width 18 height 25
click at [200, 292] on div "Display" at bounding box center [173, 302] width 218 height 28
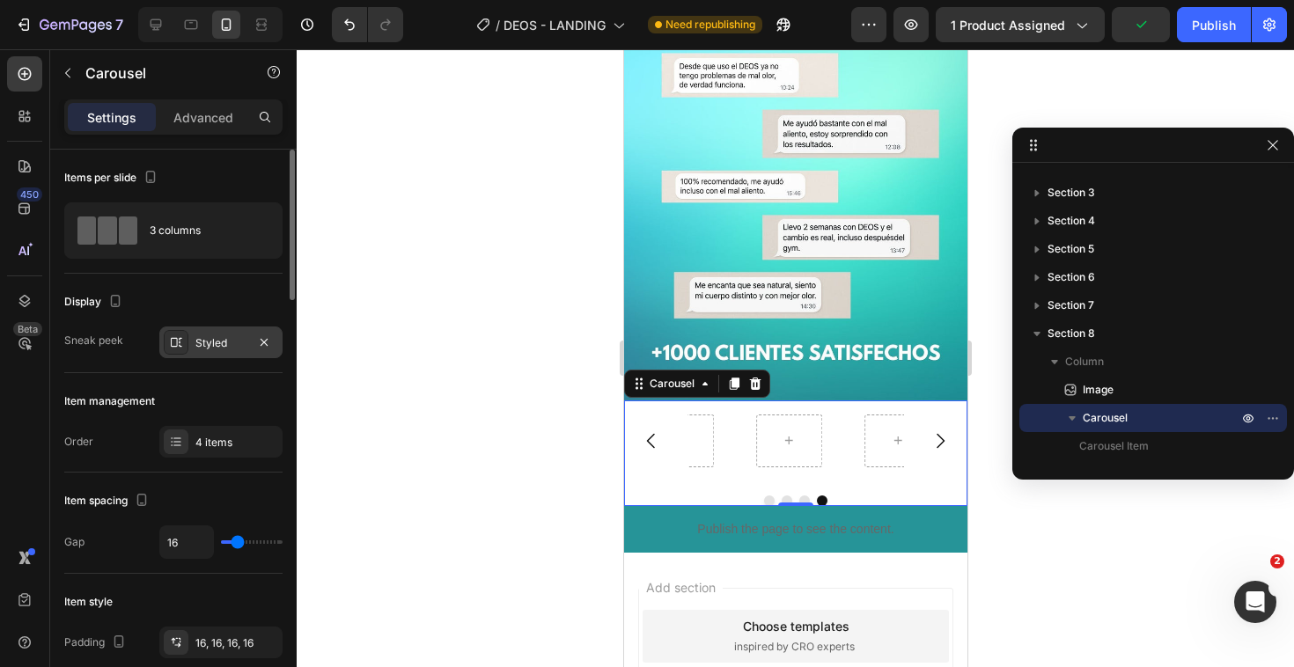
click at [211, 340] on div "Styled" at bounding box center [220, 343] width 51 height 16
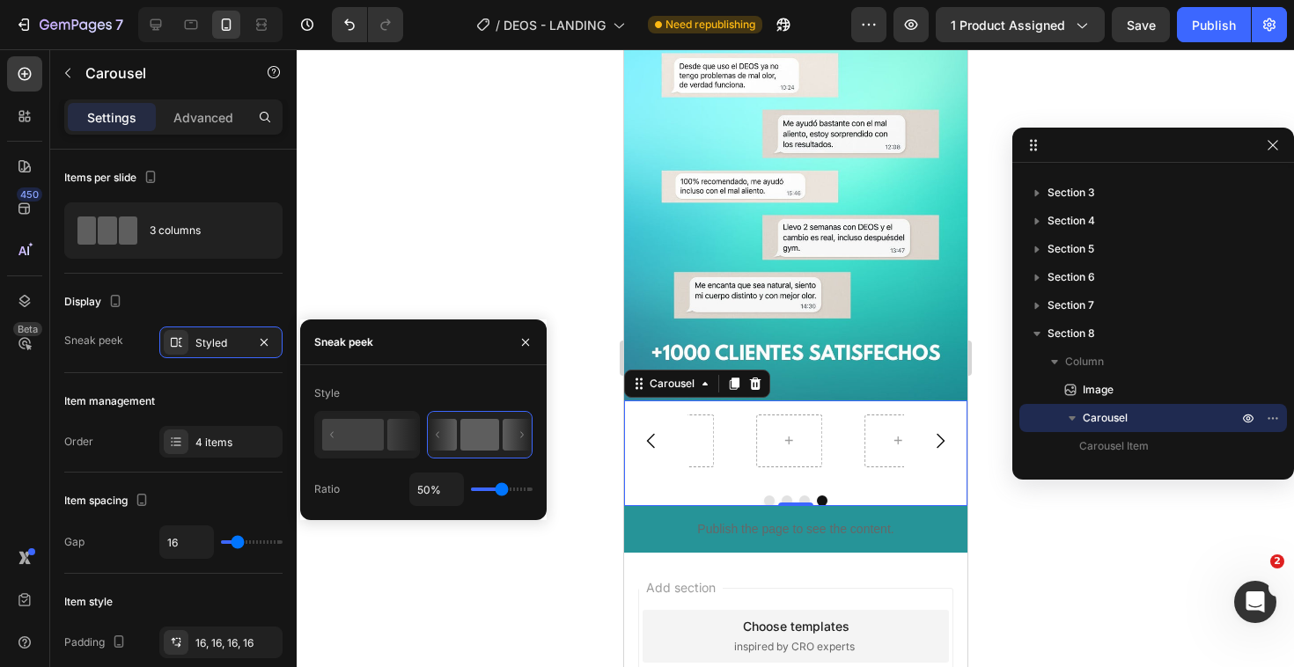
click at [439, 437] on icon at bounding box center [438, 434] width 4 height 6
type input "44%"
type input "44"
type input "41%"
type input "41"
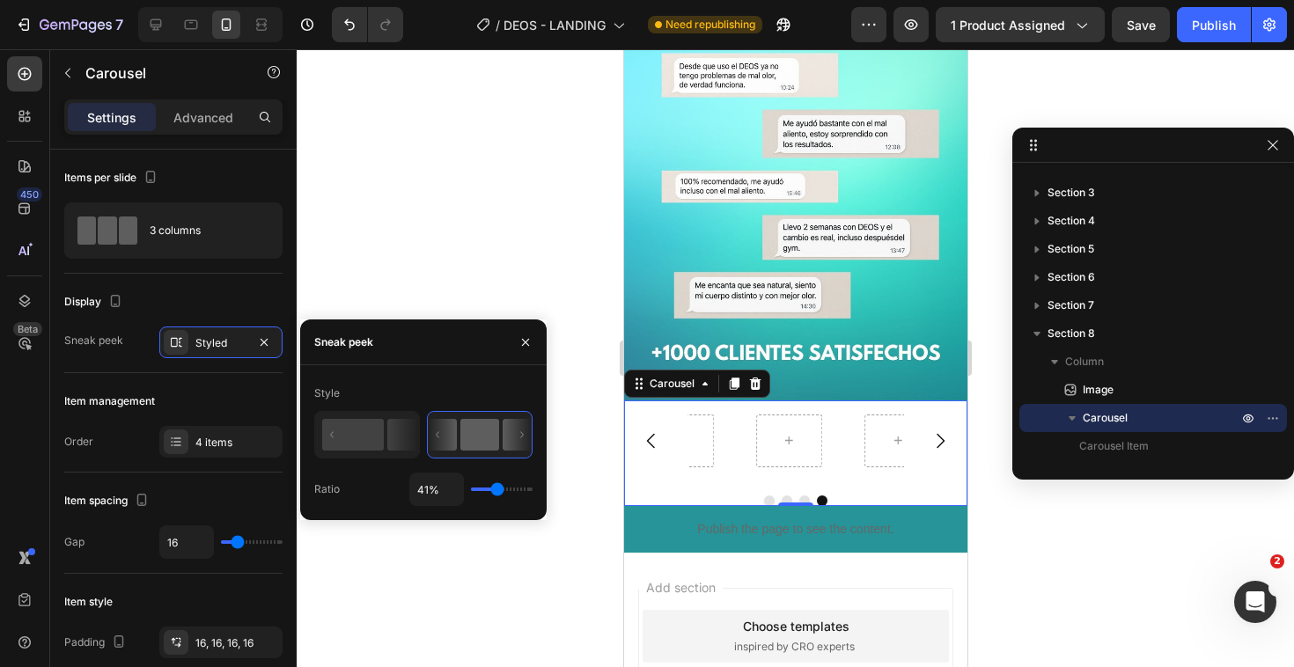
type input "38%"
type input "38"
type input "35%"
type input "35"
type input "34%"
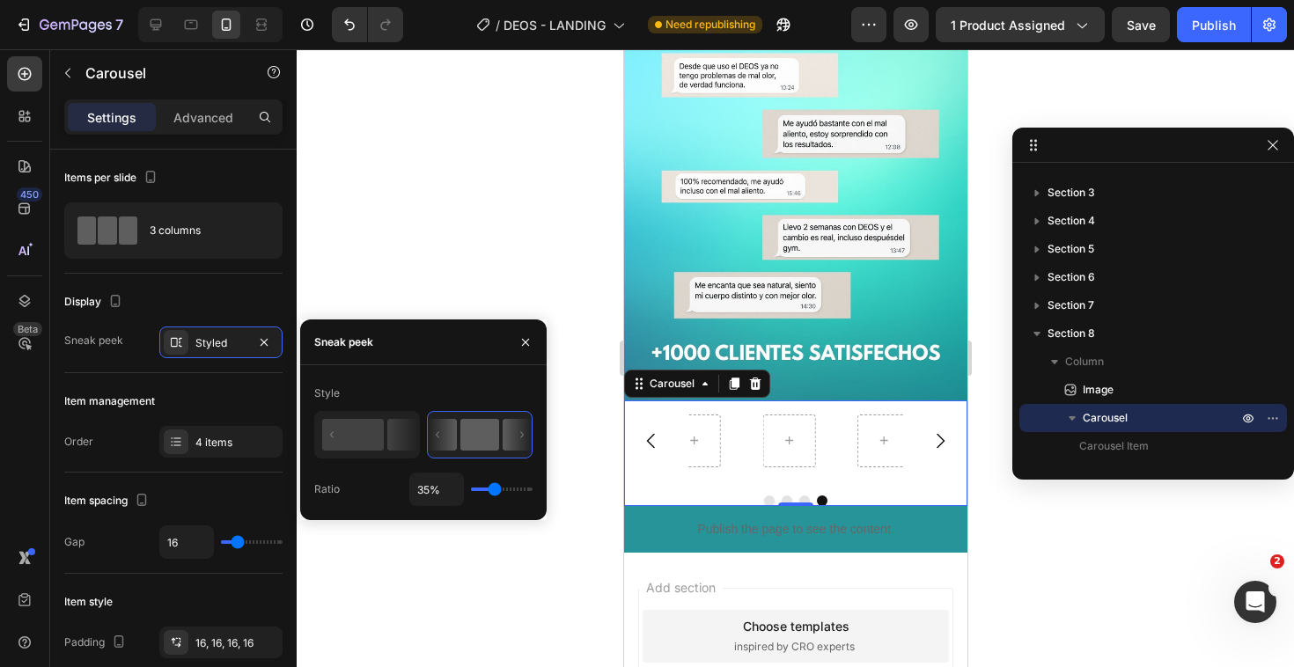
type input "34"
type input "31%"
type input "31"
type input "26%"
type input "26"
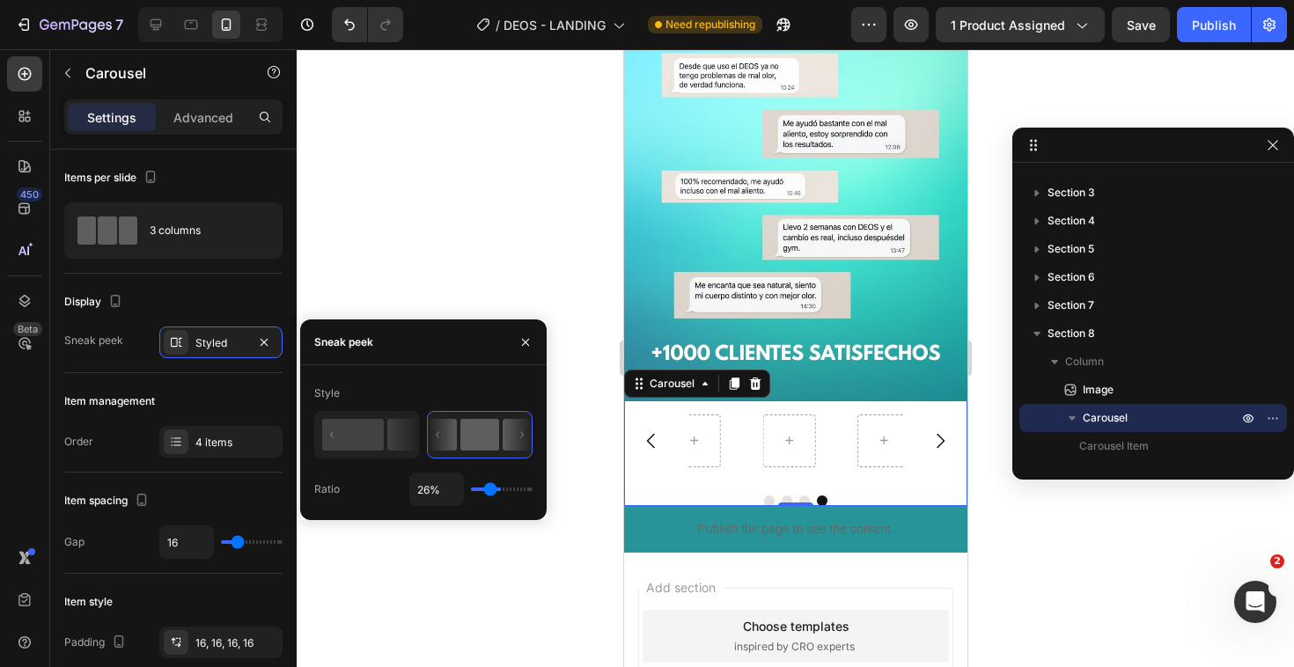
type input "19%"
type input "19"
type input "14%"
type input "14"
type input "10%"
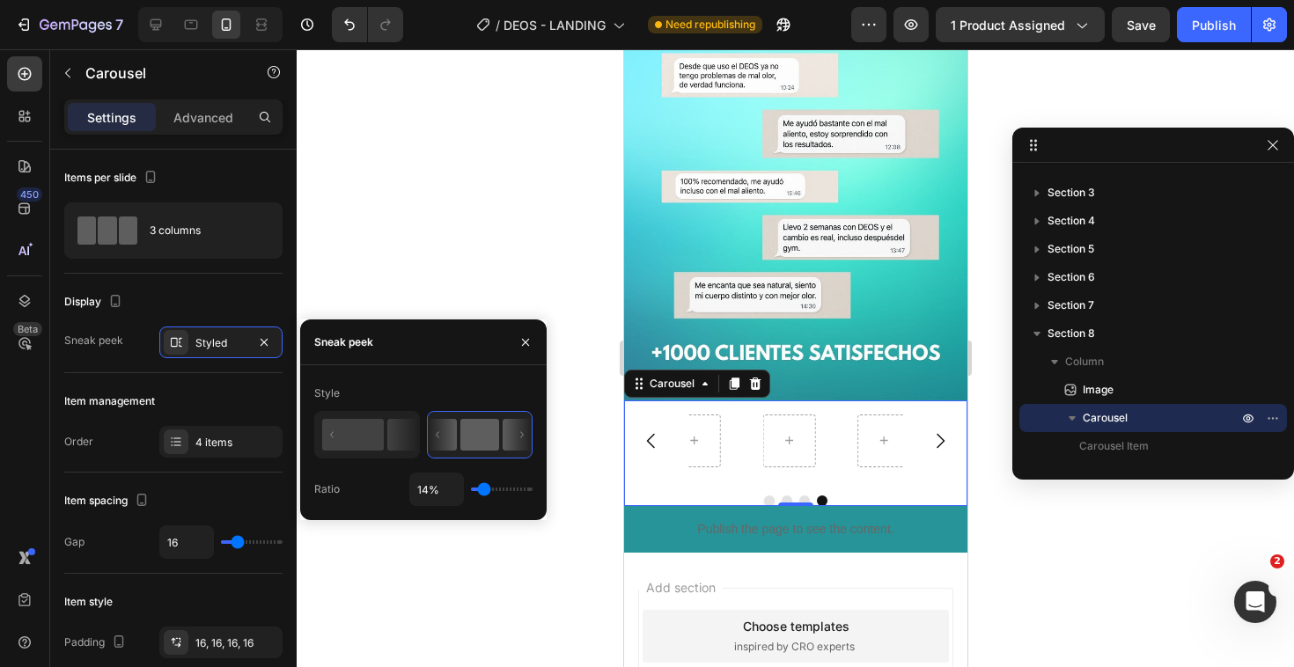
type input "10"
type input "8%"
type input "8"
type input "9%"
type input "9"
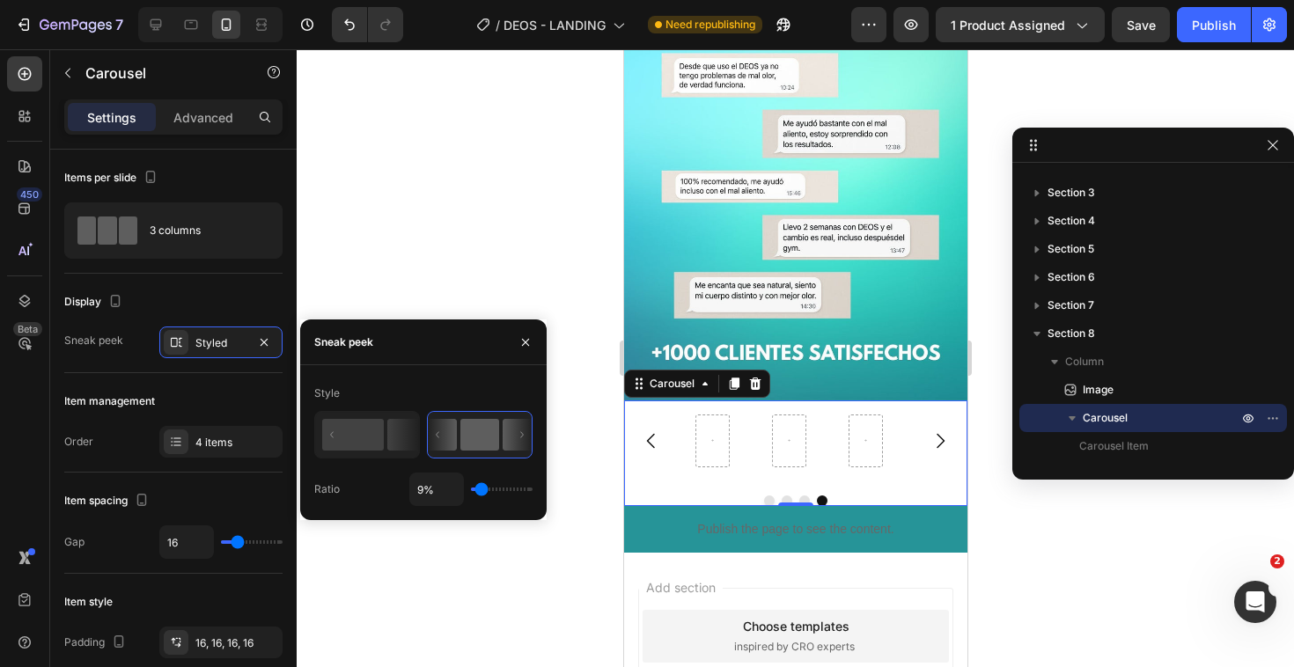
type input "10%"
type input "10"
type input "11%"
type input "11"
type input "13%"
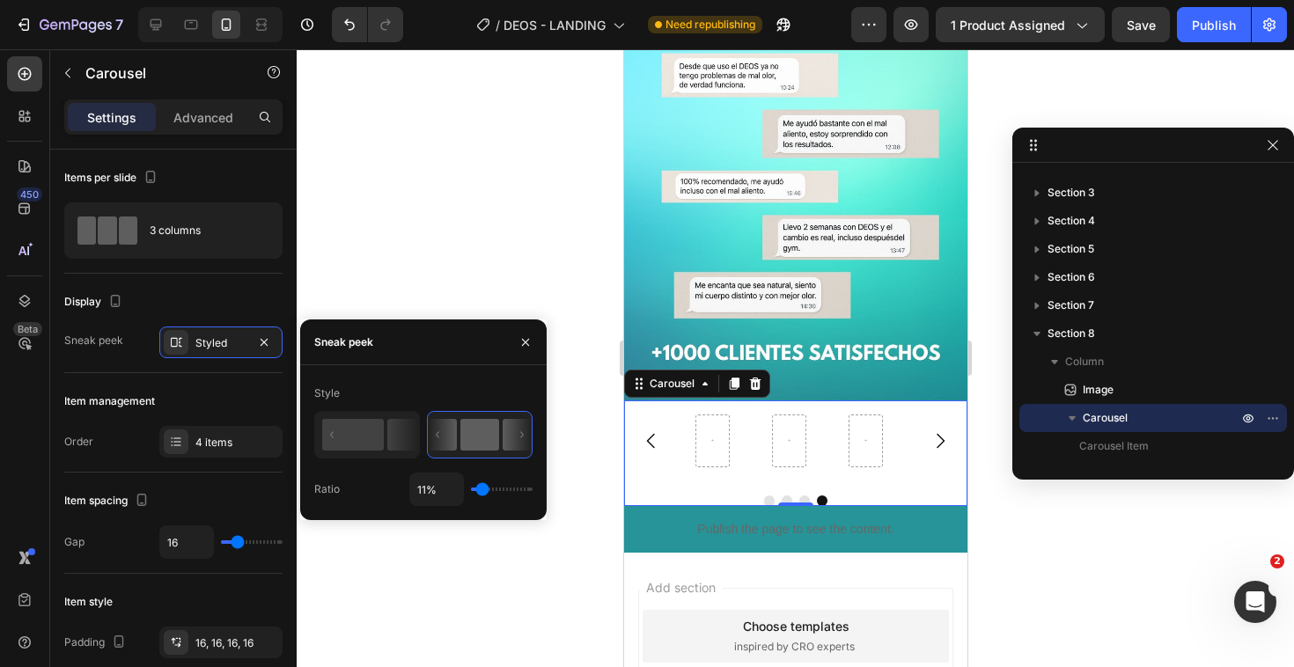
type input "13"
type input "14%"
type input "14"
type input "16%"
type input "16"
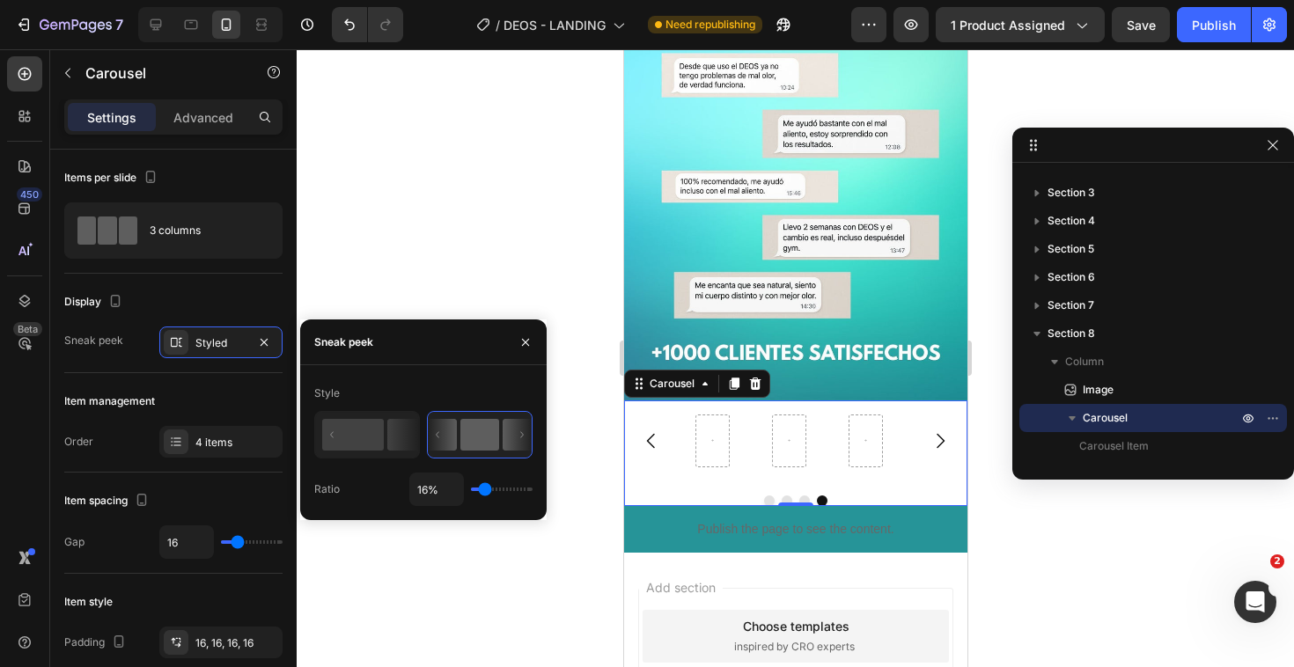
type input "17%"
type input "17"
type input "18%"
type input "18"
type input "19%"
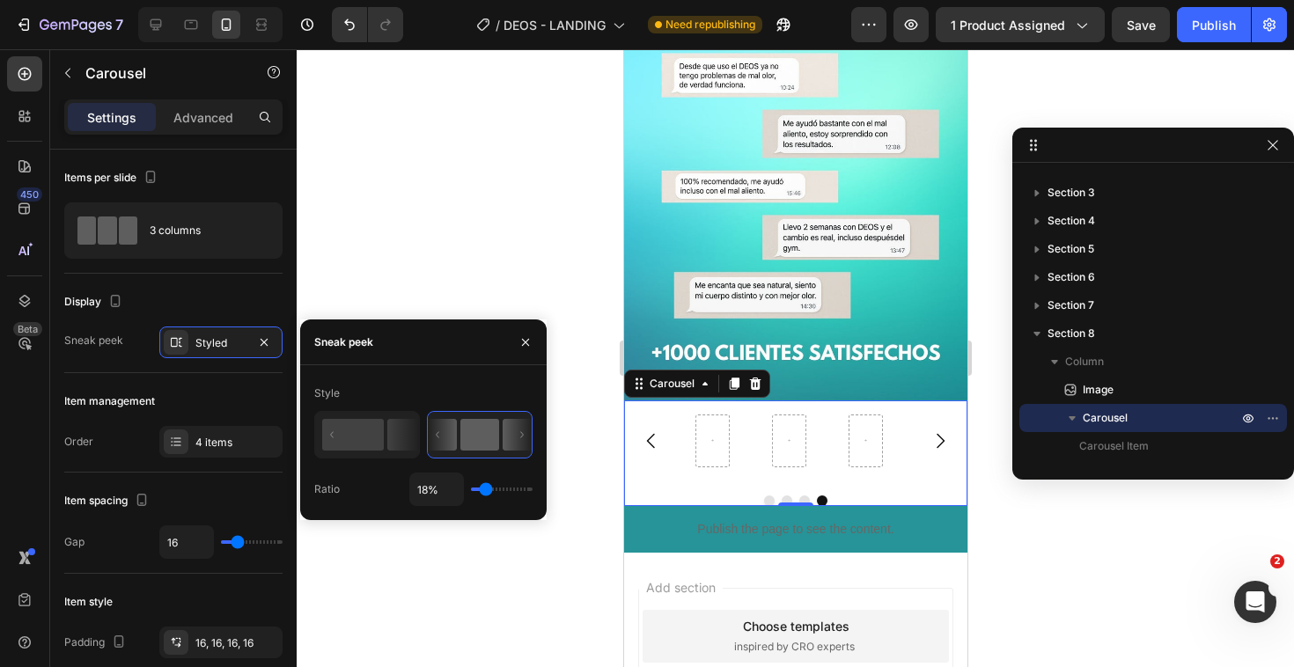
type input "19"
type input "20%"
type input "20"
type input "21%"
type input "21"
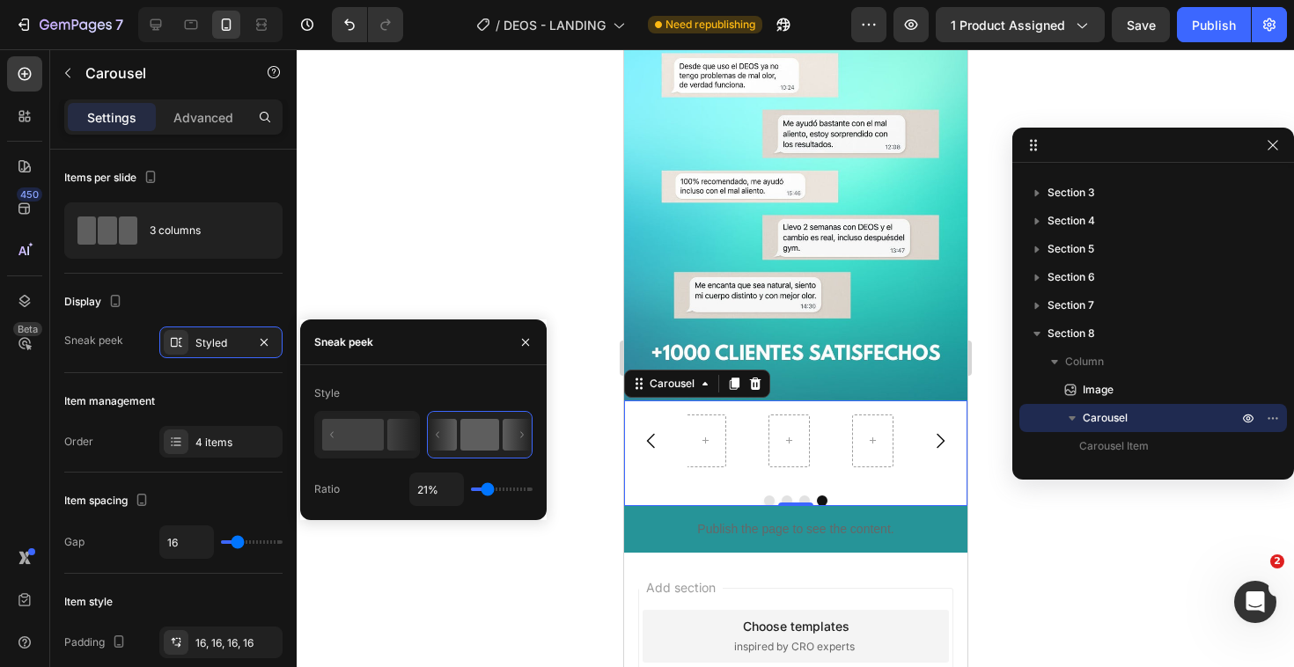
type input "24%"
type input "24"
type input "29%"
type input "29"
type input "36%"
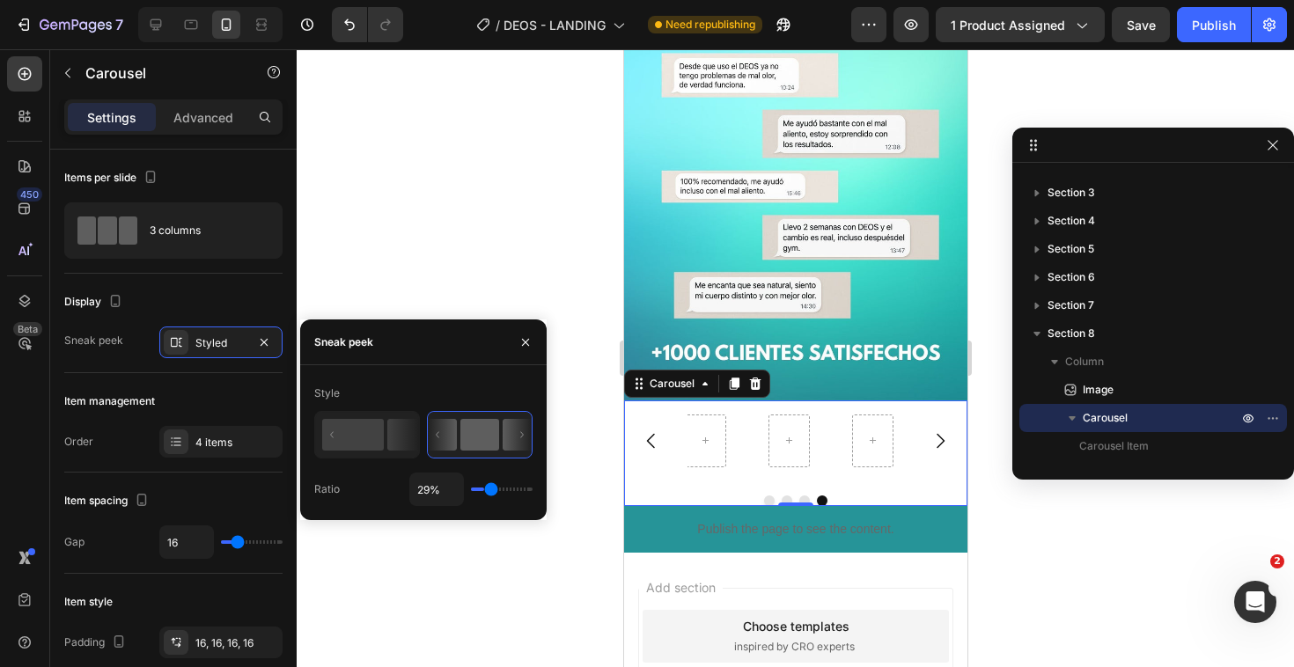
type input "36"
type input "43%"
type input "43"
type input "50%"
type input "50"
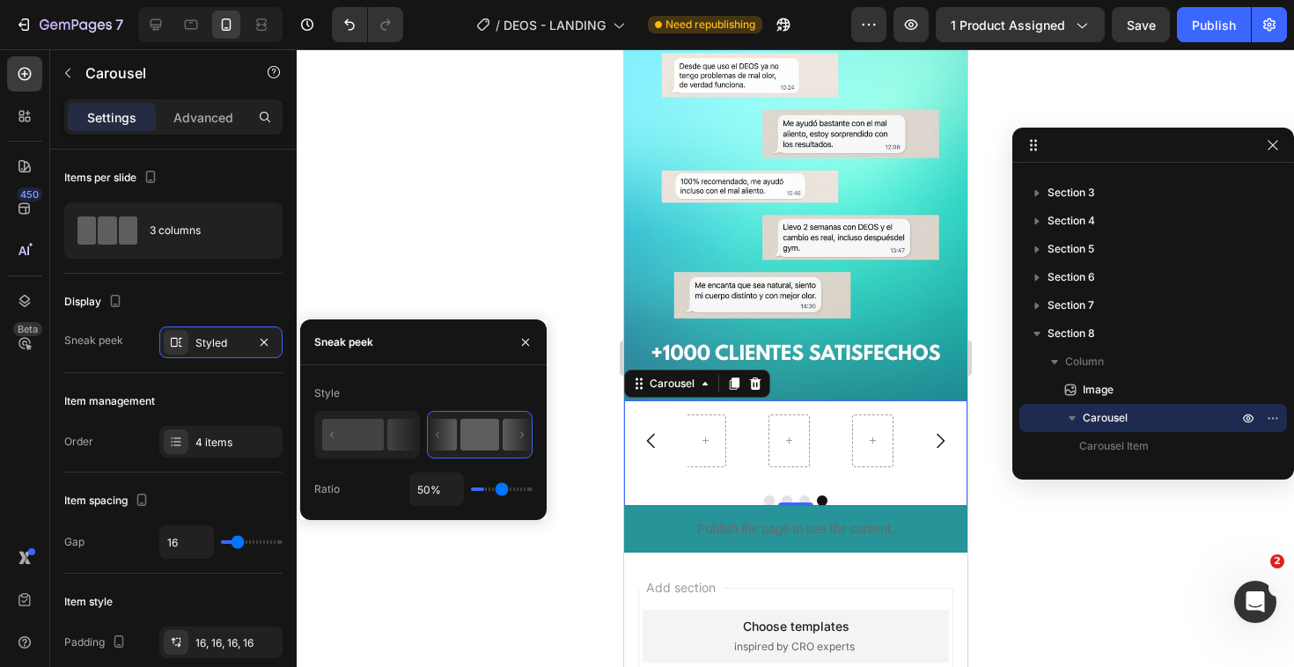
type input "54%"
type input "54"
type input "57%"
type input "57"
type input "59%"
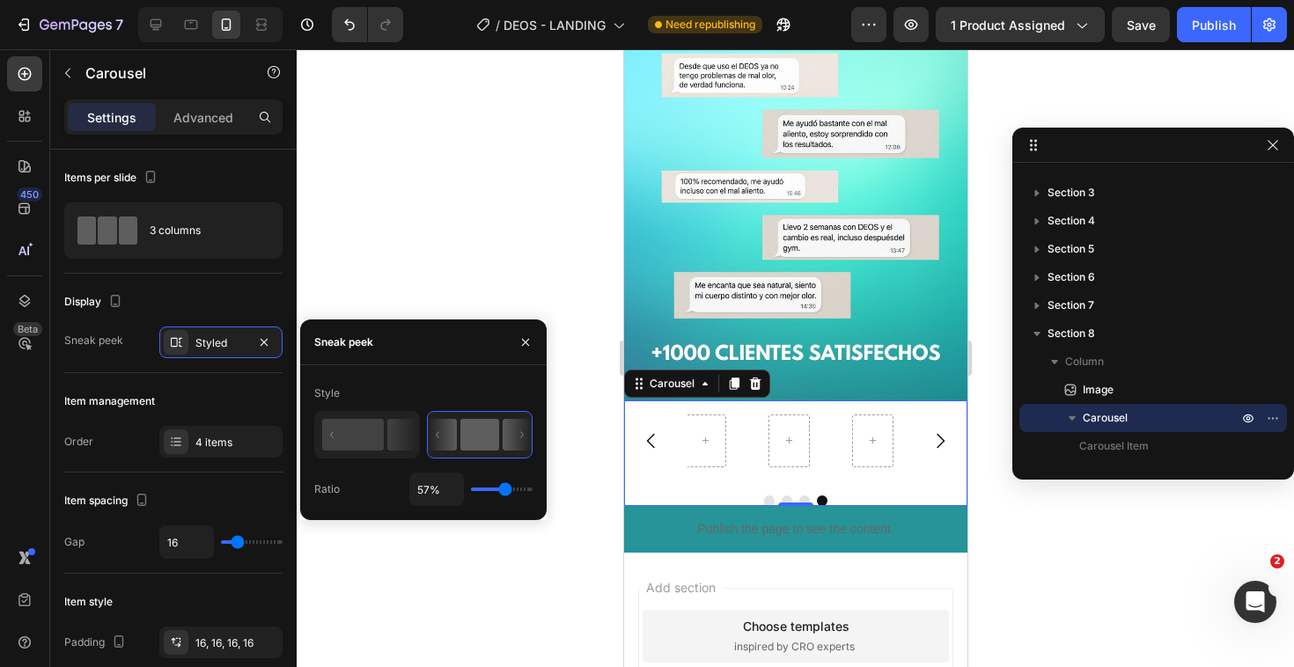
type input "59"
type input "60%"
type input "60"
type input "55%"
type input "55"
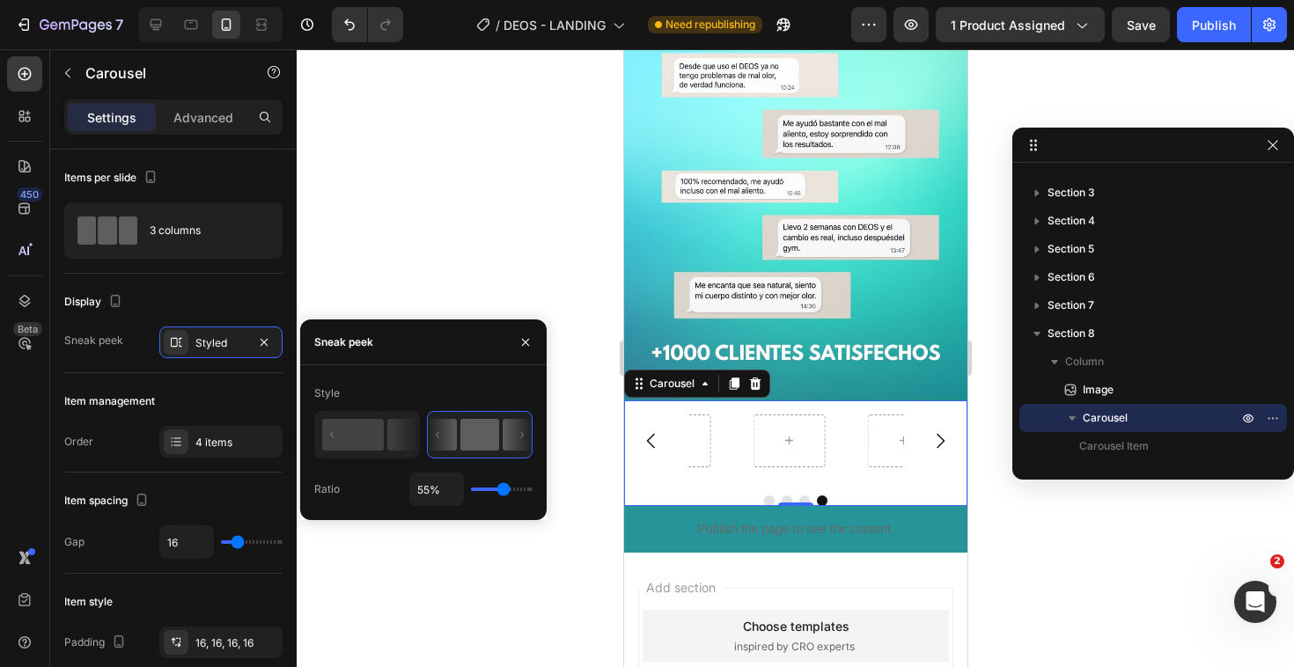
type input "53%"
type input "53"
type input "52%"
type input "52"
type input "51%"
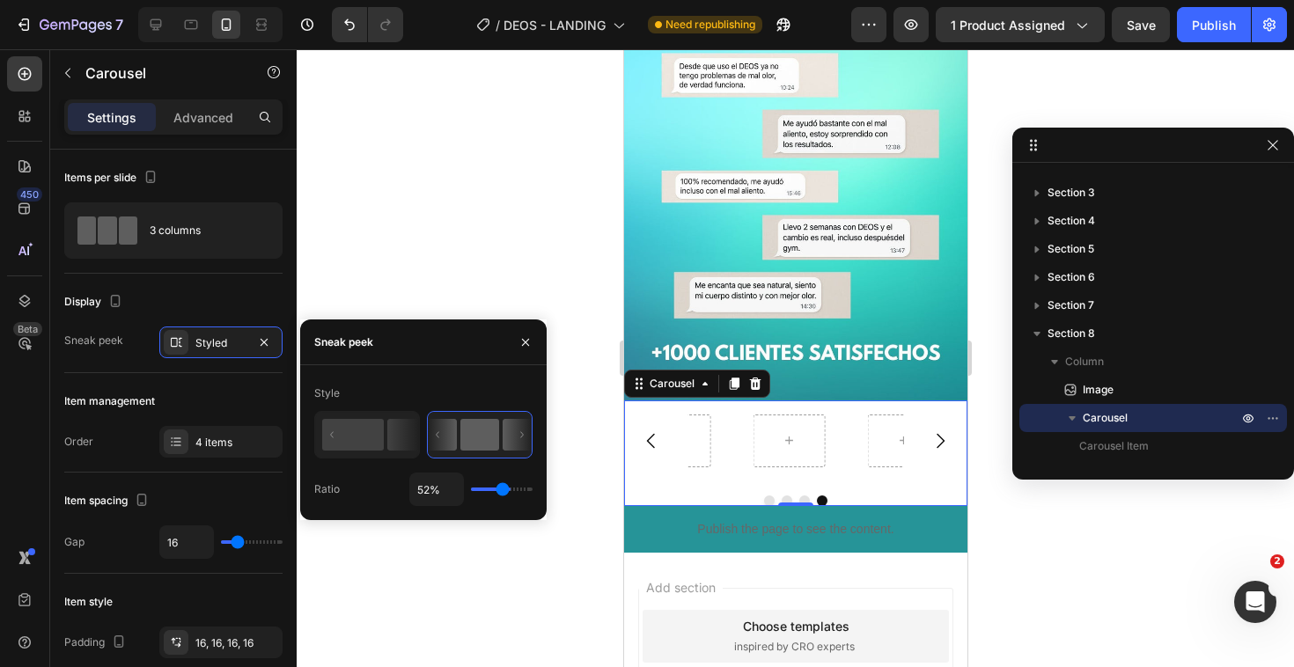
type input "51"
type input "50%"
type input "50"
type input "49%"
type input "49"
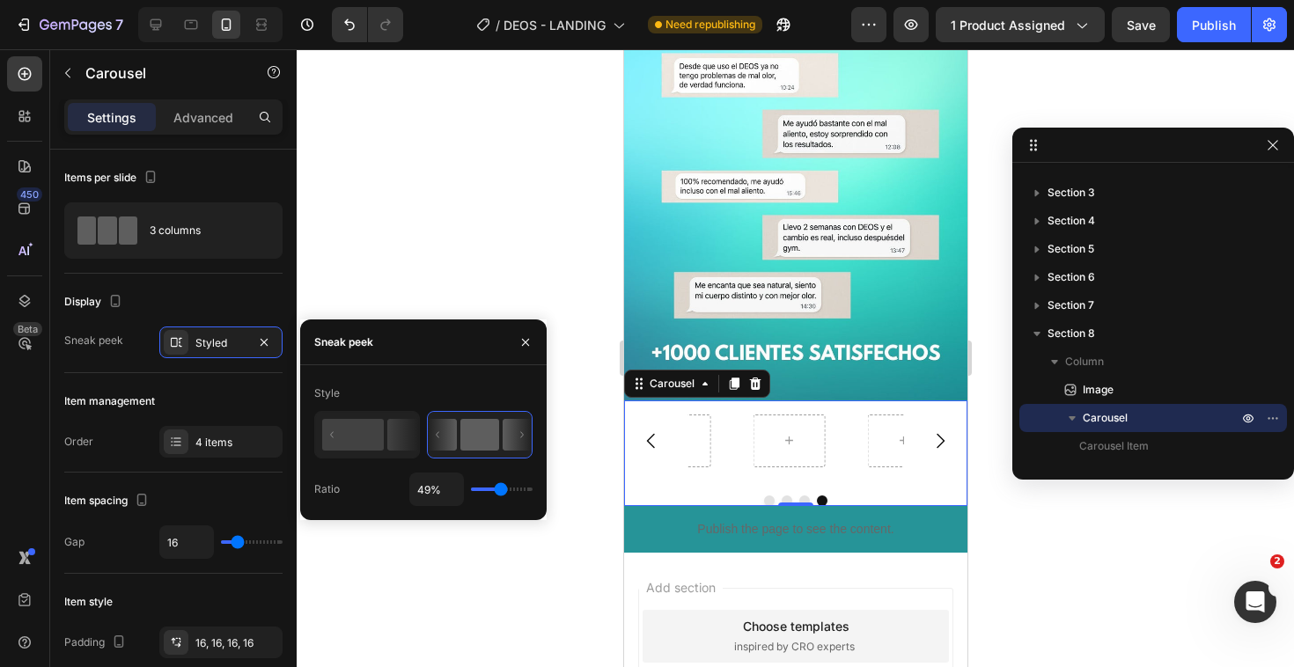
type input "48%"
type input "48"
type input "47%"
type input "47"
type input "46%"
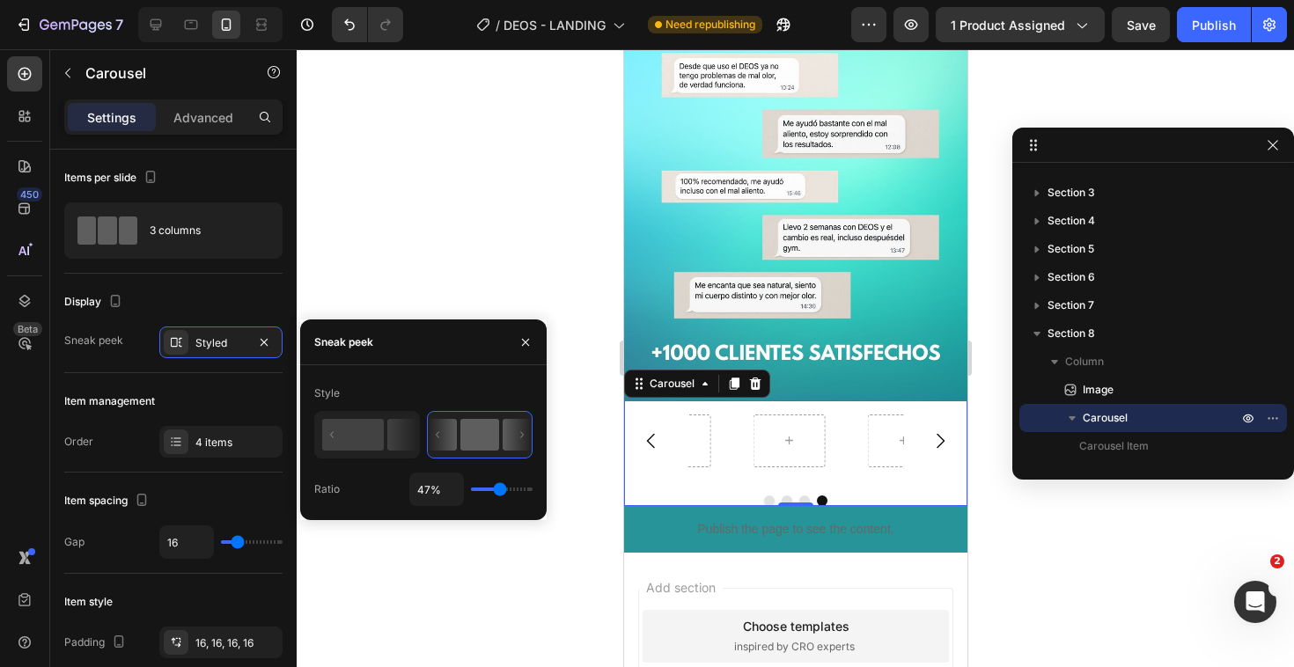
type input "46"
type input "45%"
type input "45"
type input "44%"
type input "44"
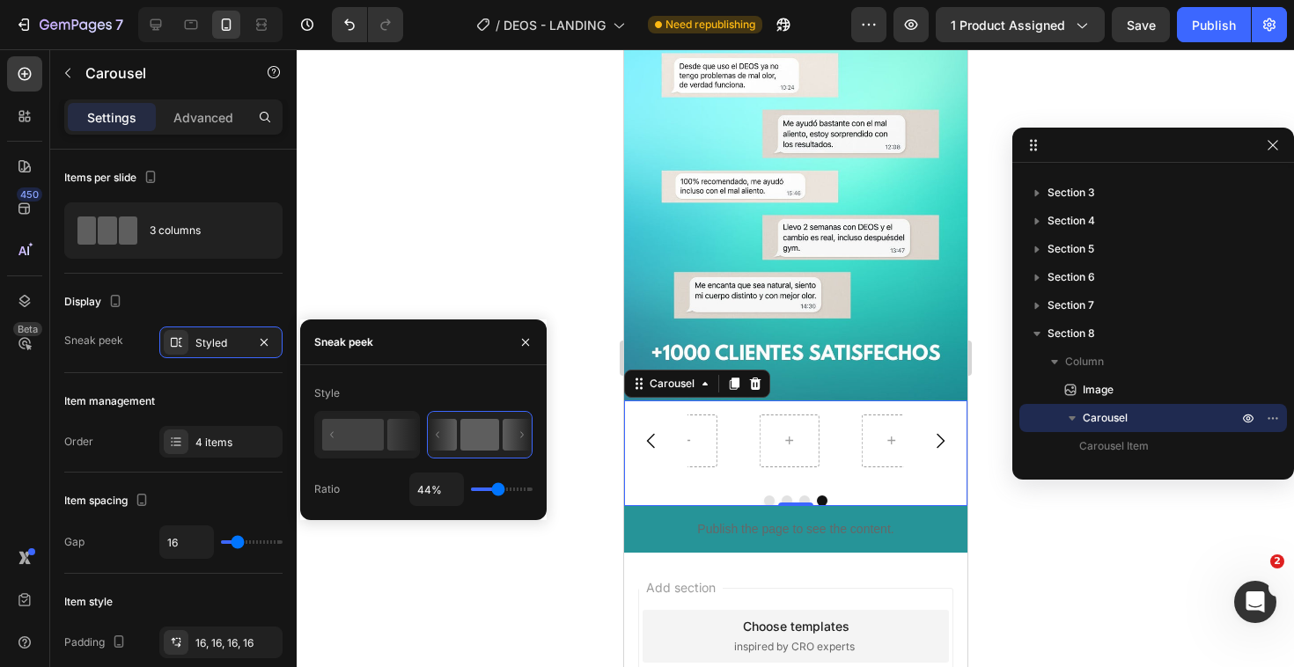
type input "43%"
type input "43"
click at [497, 490] on input "range" at bounding box center [502, 490] width 62 height 4
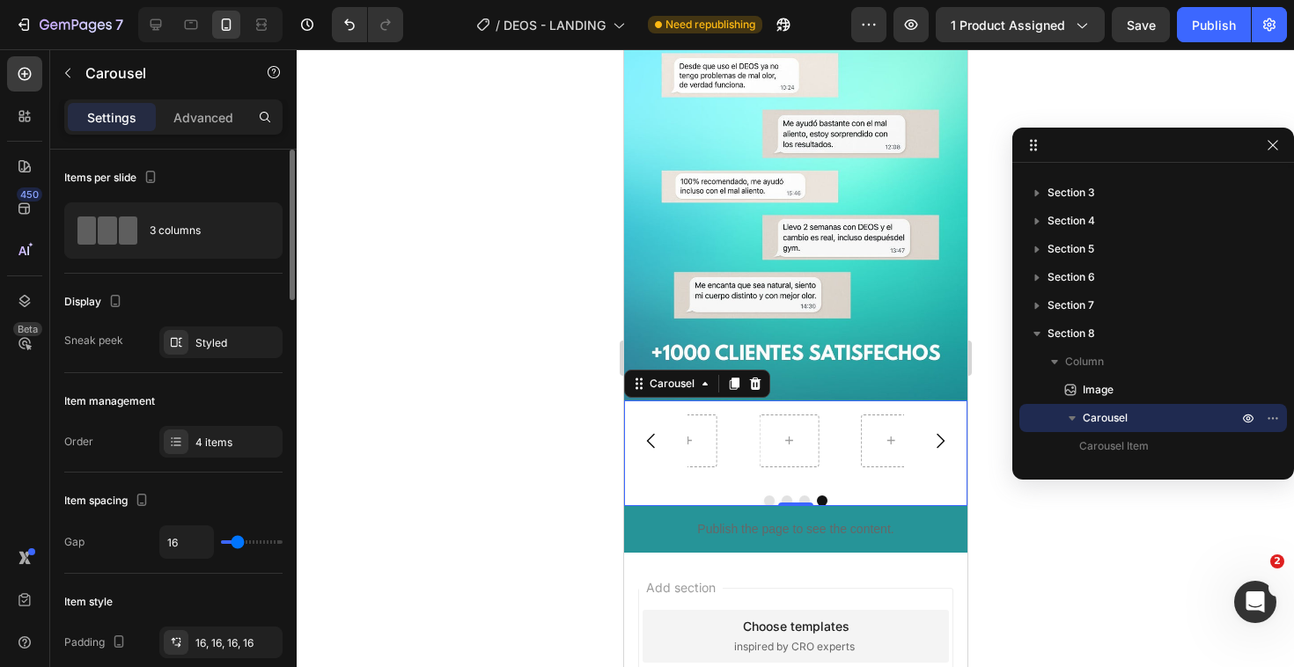
click at [247, 410] on div "Item management" at bounding box center [173, 401] width 218 height 28
click at [224, 429] on div "4 items" at bounding box center [220, 442] width 123 height 32
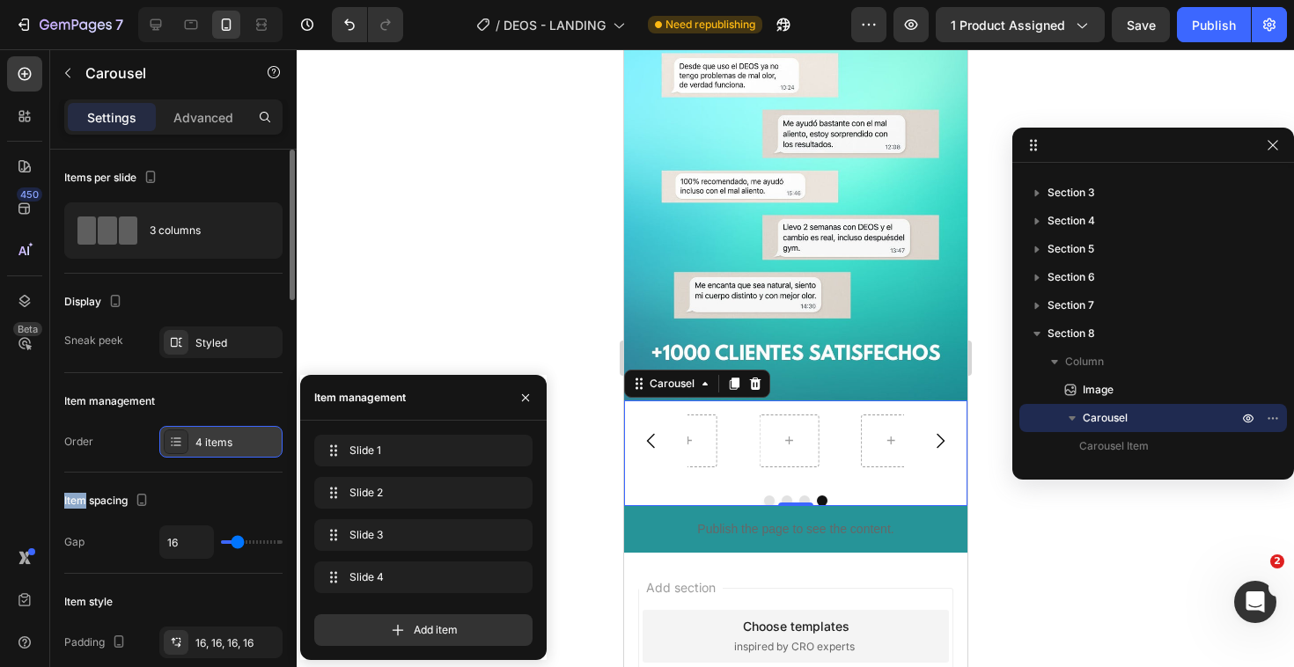
click at [224, 429] on div "4 items" at bounding box center [220, 442] width 123 height 32
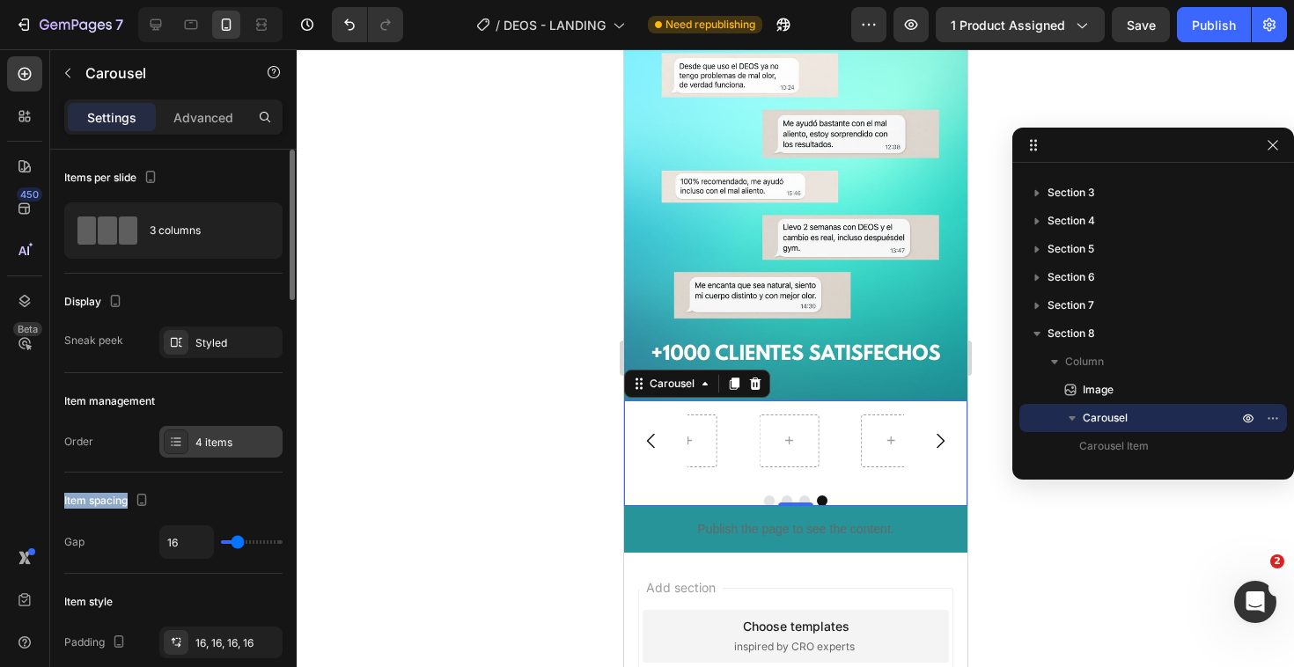
click at [224, 429] on div "4 items" at bounding box center [220, 442] width 123 height 32
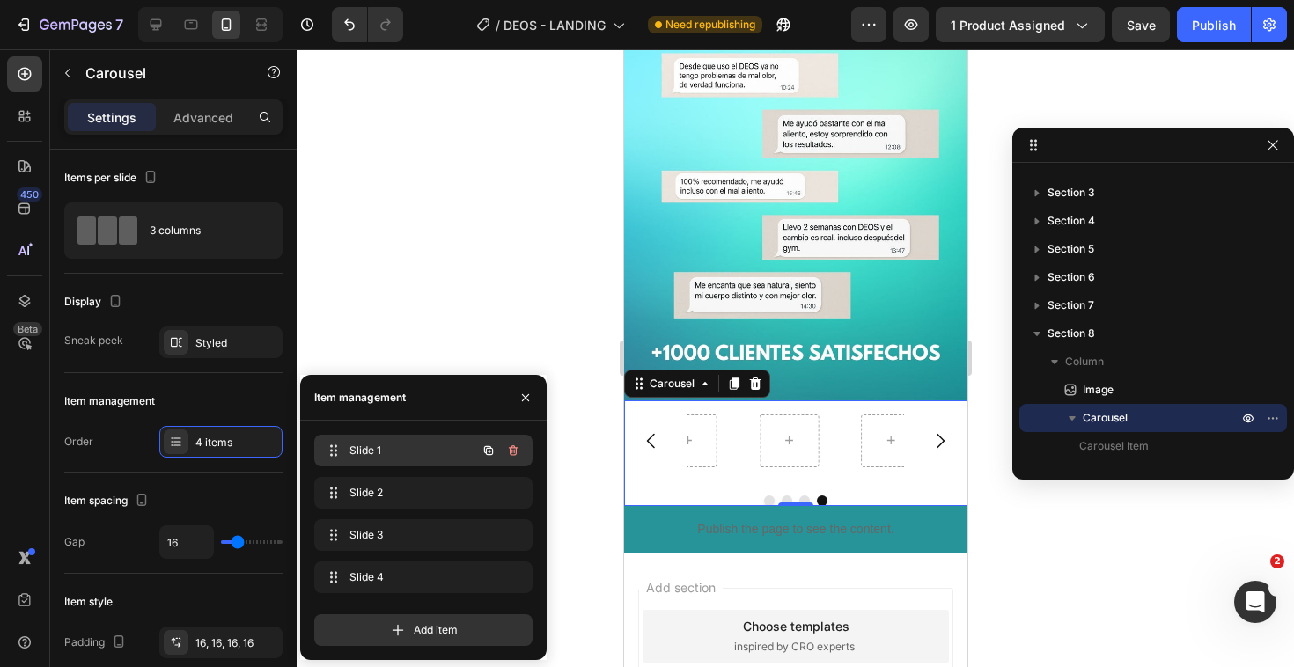
click at [397, 456] on span "Slide 1" at bounding box center [398, 451] width 99 height 16
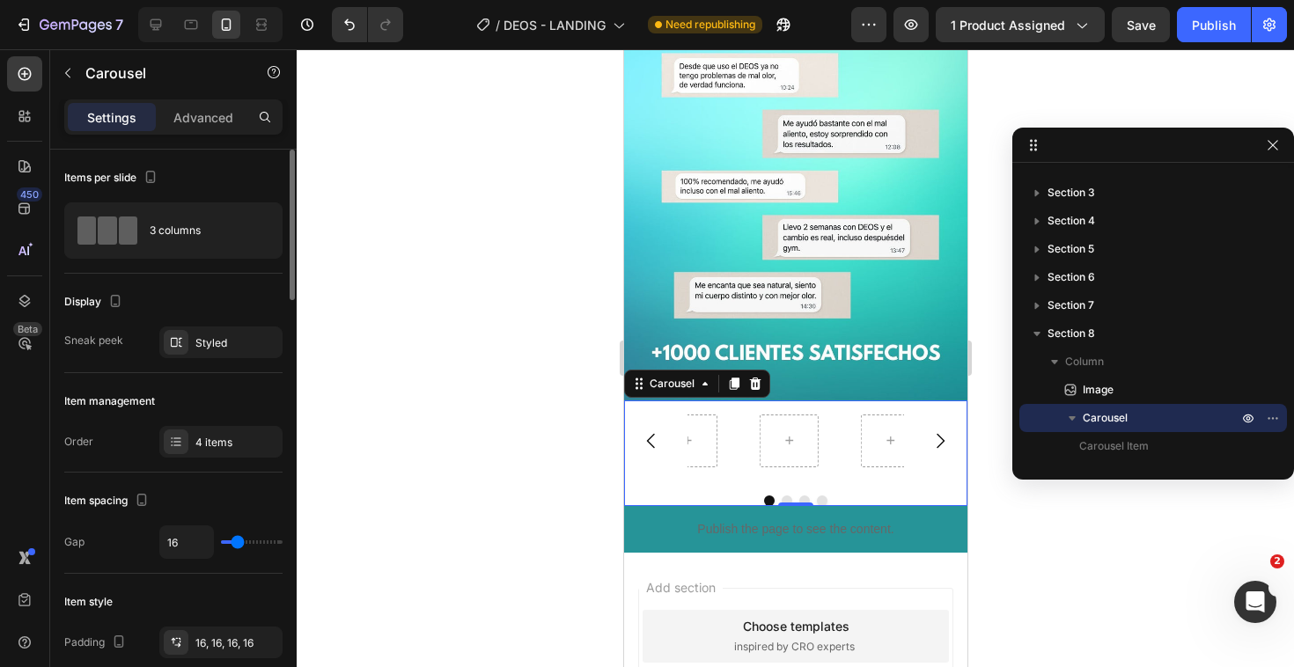
click at [213, 486] on div "Item spacing Gap 16" at bounding box center [173, 523] width 218 height 101
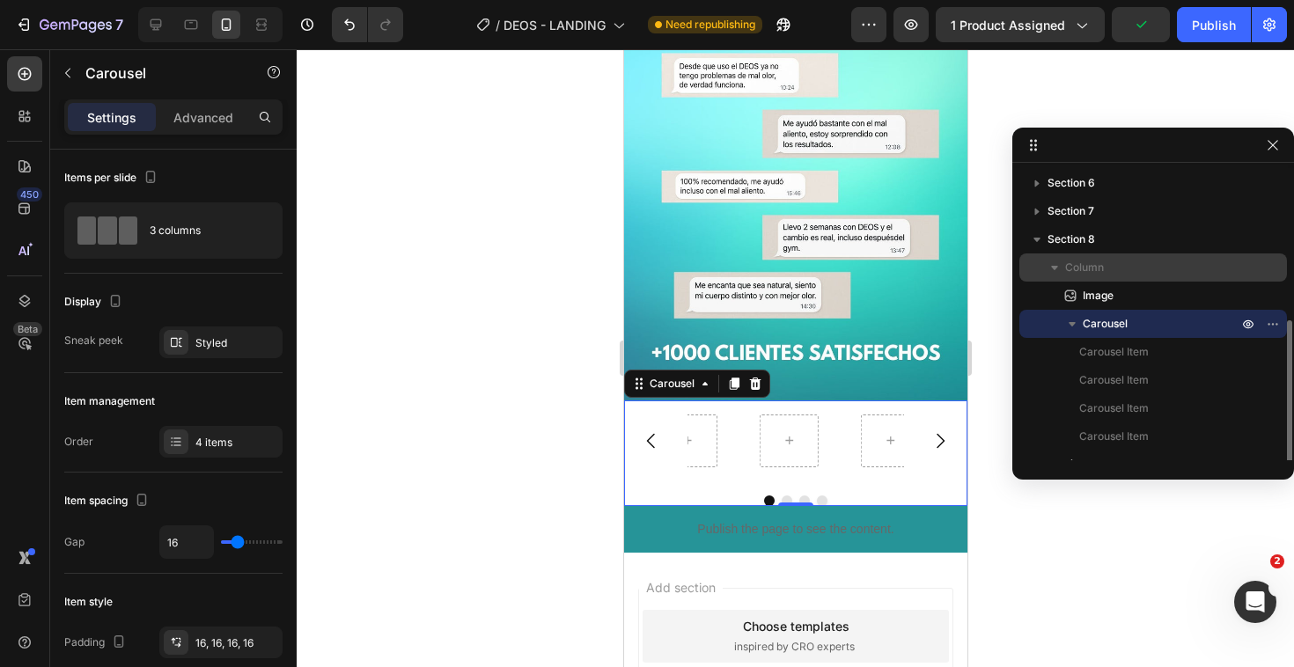
scroll to position [290, 0]
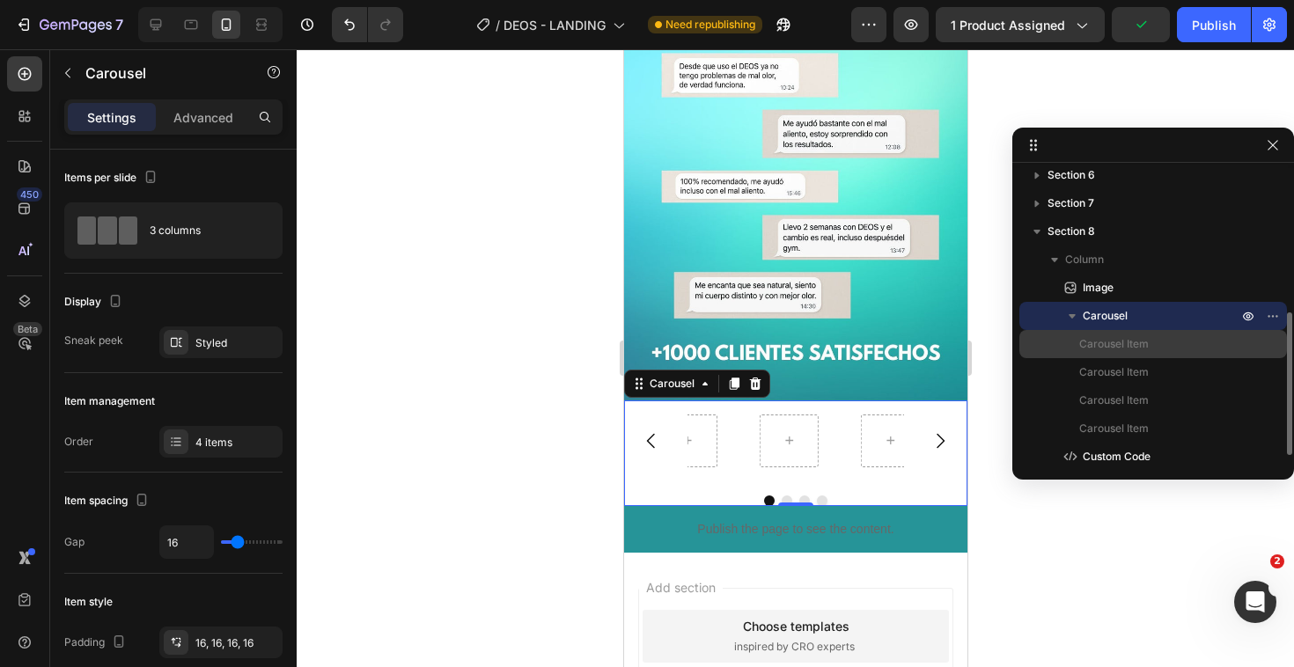
click at [1126, 341] on span "Carousel Item" at bounding box center [1114, 344] width 70 height 18
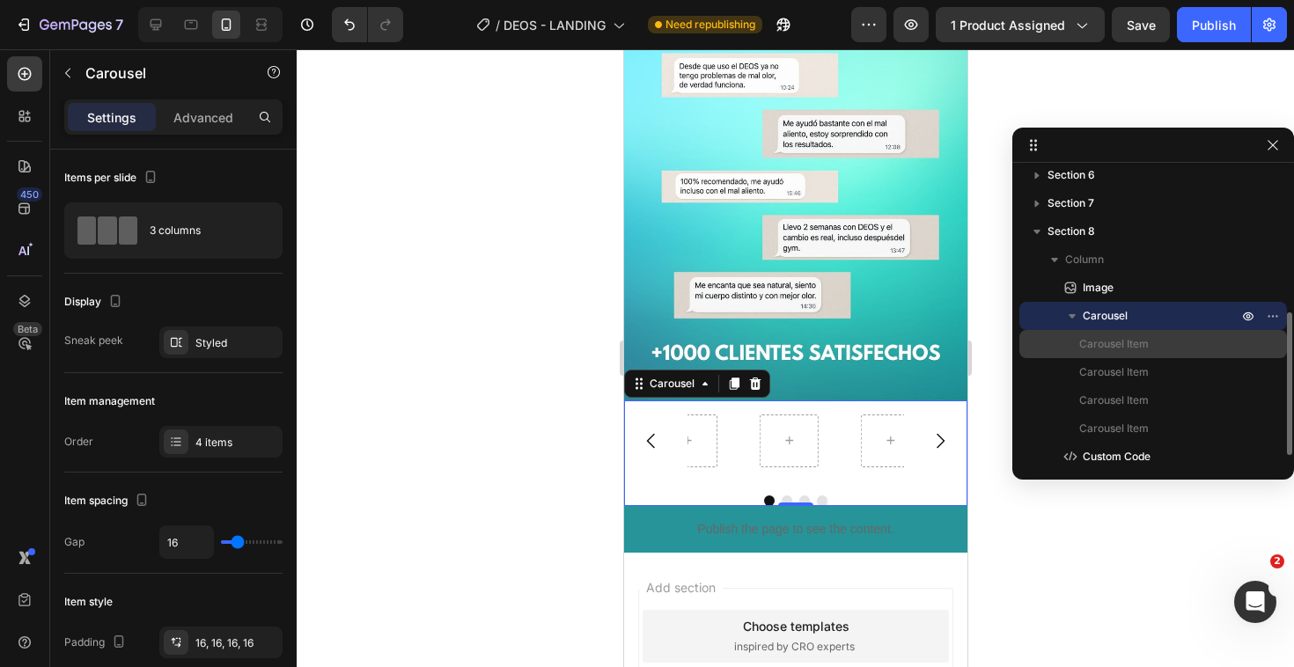
click at [1126, 341] on span "Carousel Item" at bounding box center [1114, 344] width 70 height 18
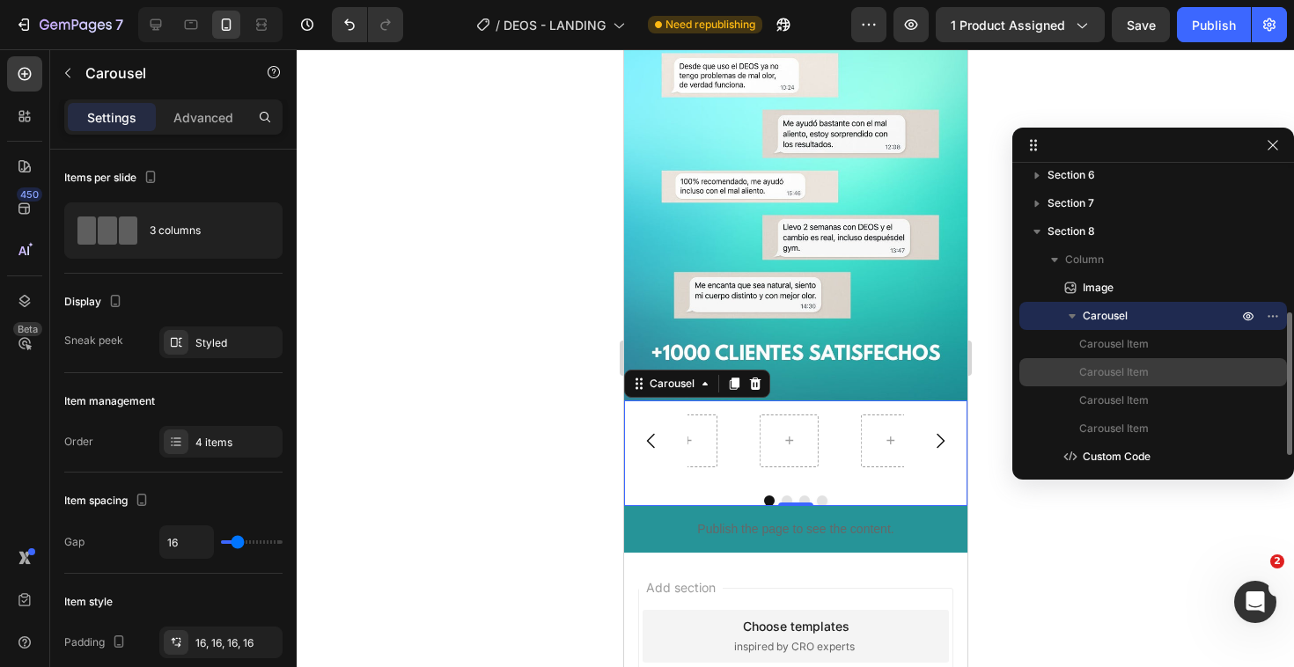
click at [1185, 364] on p "Carousel Item" at bounding box center [1149, 372] width 141 height 18
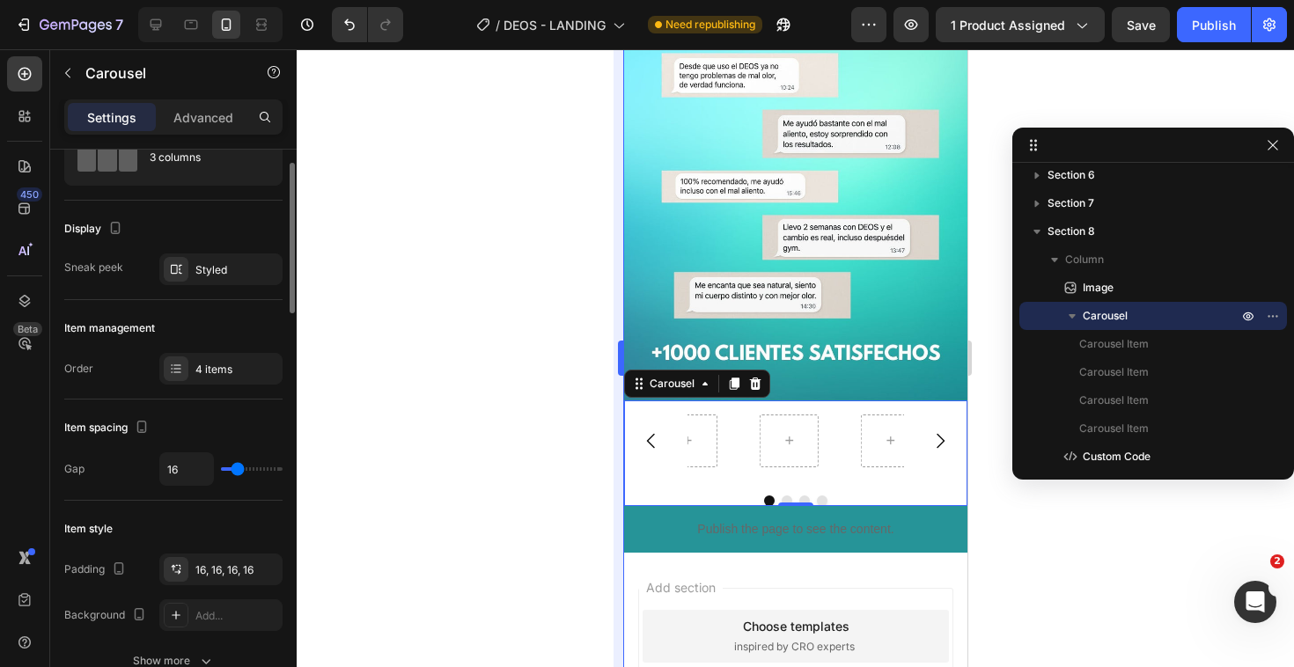
scroll to position [82, 0]
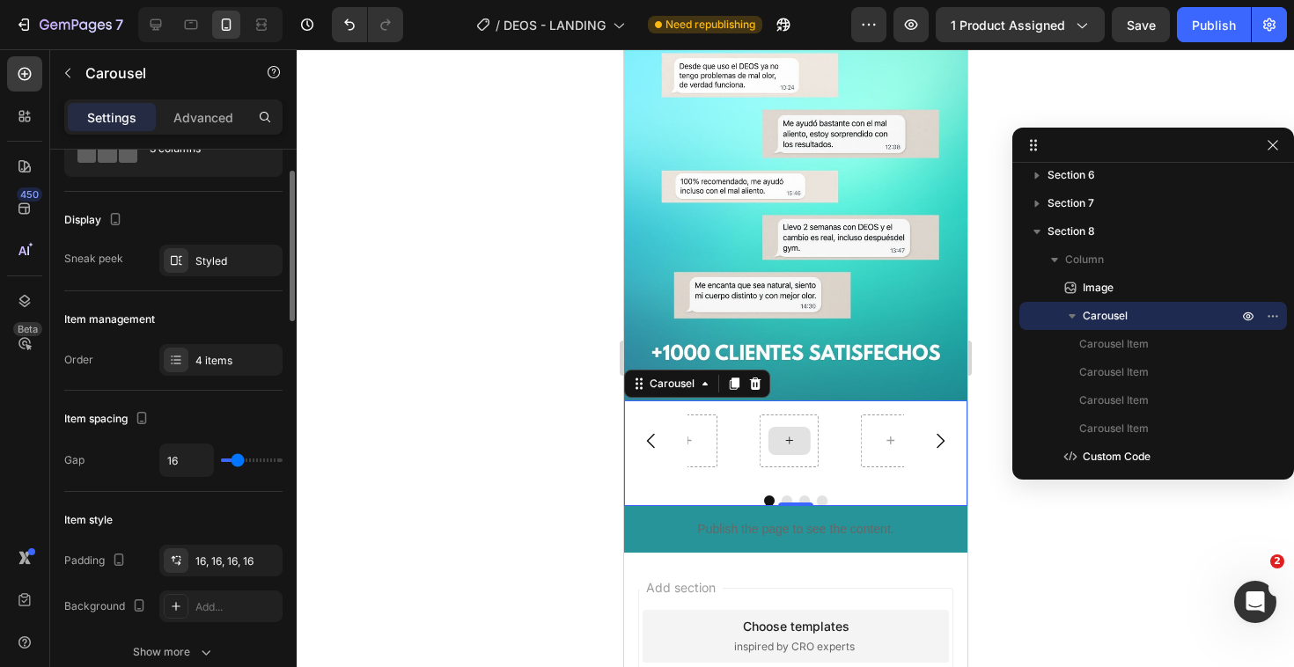
click at [810, 430] on div at bounding box center [788, 441] width 59 height 53
click at [774, 427] on div at bounding box center [788, 441] width 42 height 28
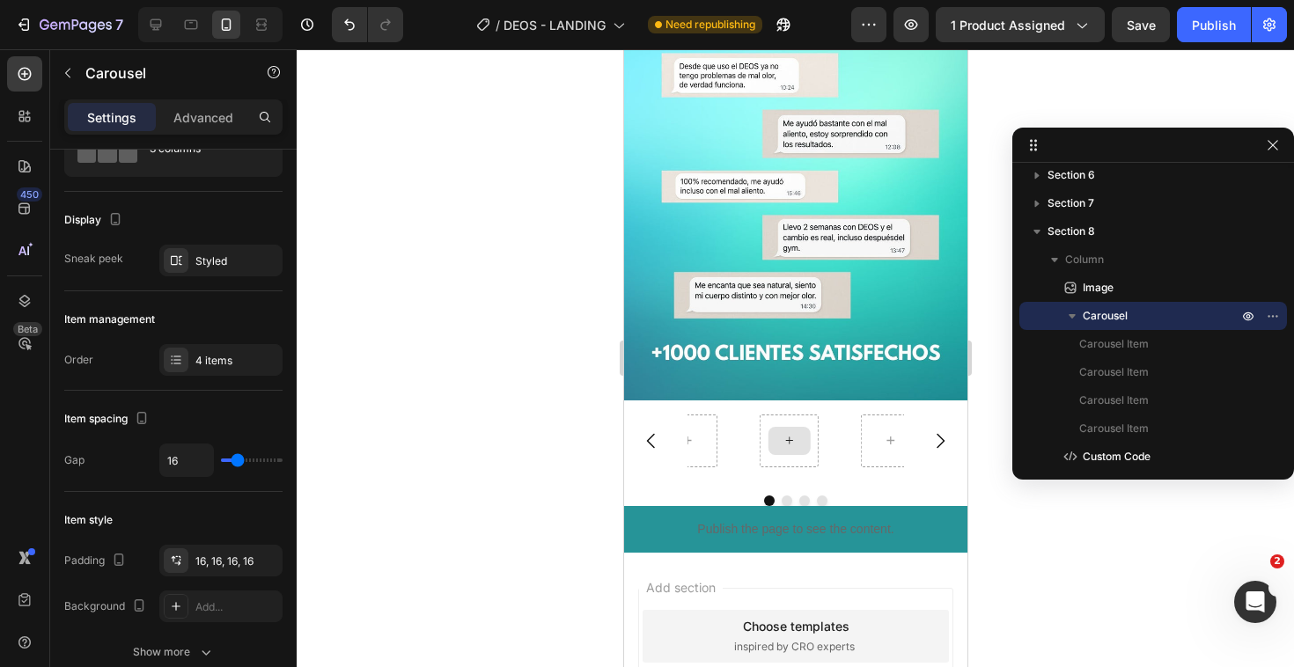
click at [774, 427] on div at bounding box center [788, 441] width 42 height 28
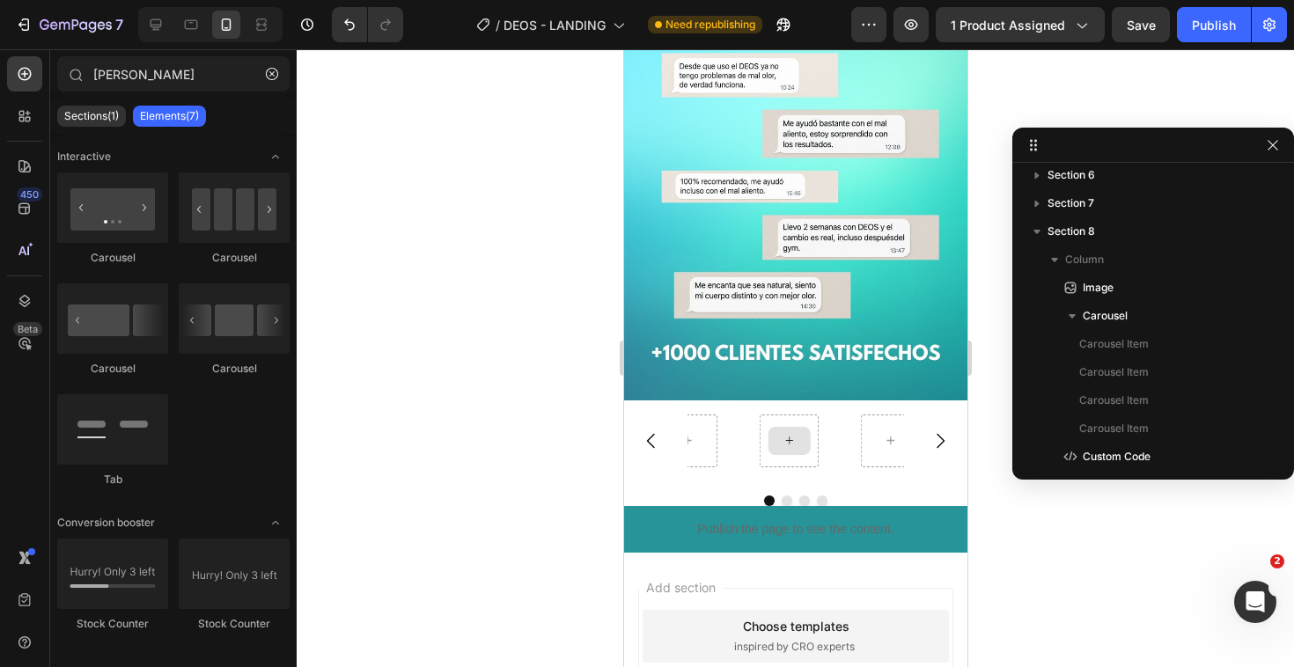
click at [774, 427] on div at bounding box center [788, 441] width 42 height 28
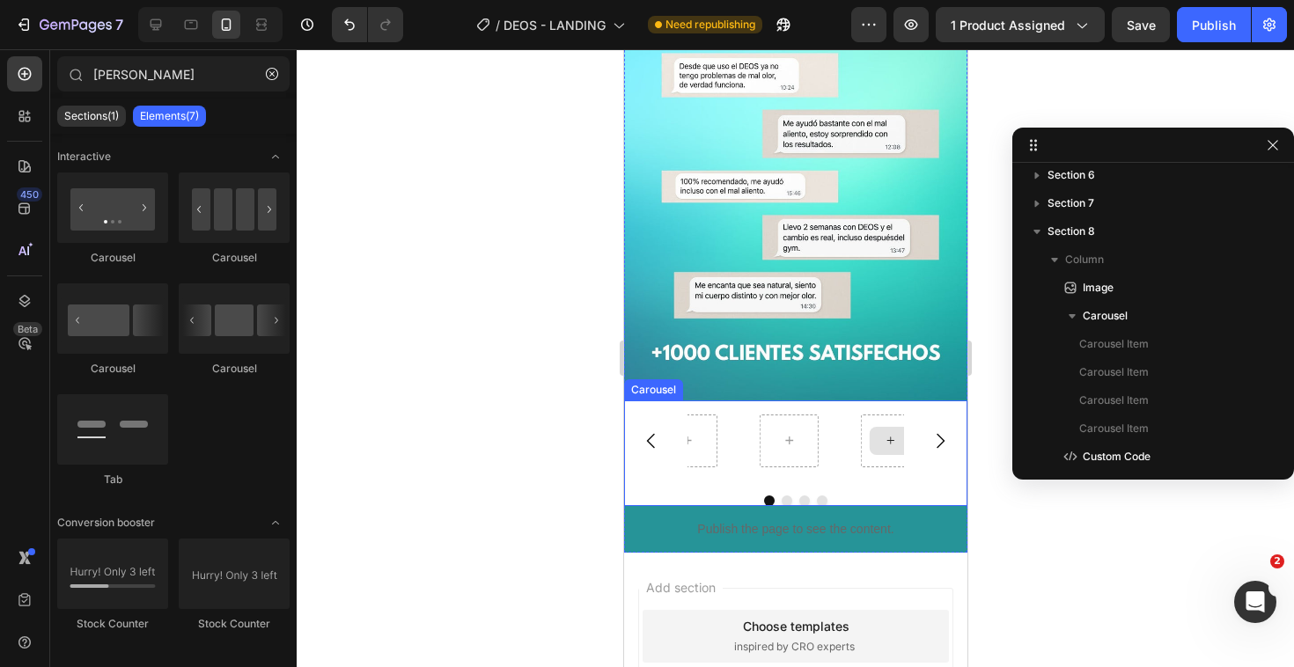
click at [883, 433] on icon at bounding box center [890, 440] width 14 height 15
click at [696, 427] on div at bounding box center [686, 441] width 42 height 28
click at [895, 424] on div at bounding box center [794, 440] width 343 height 81
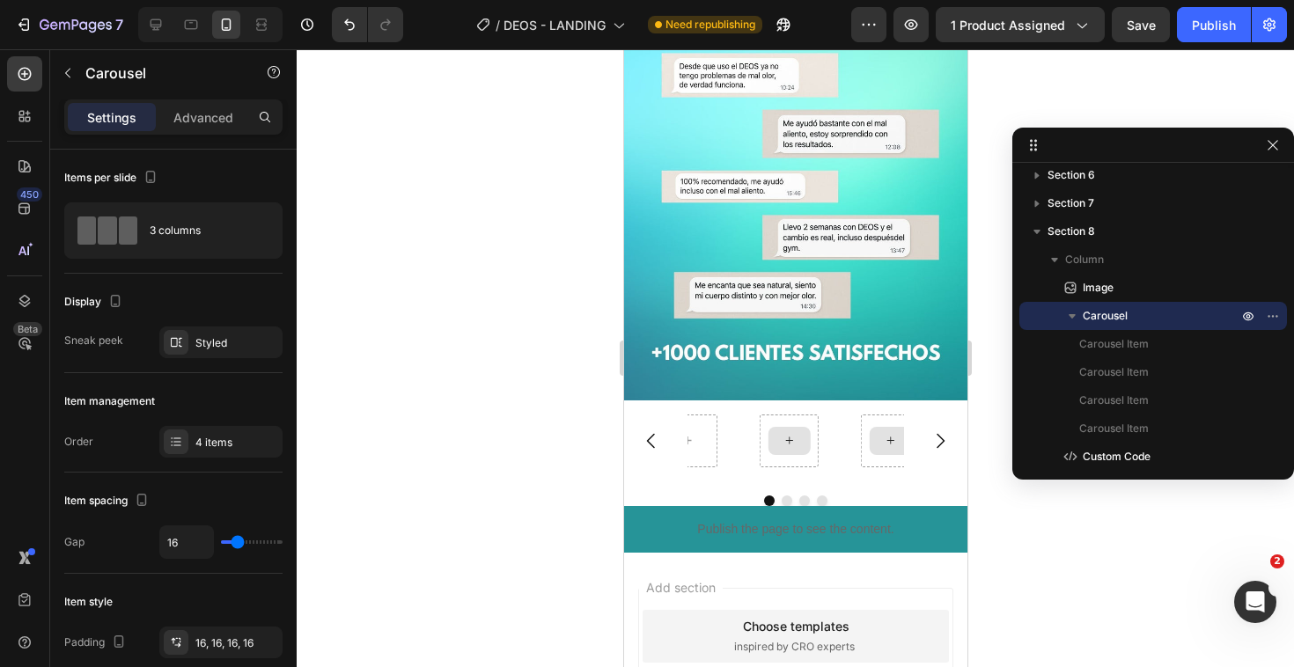
click at [888, 437] on icon at bounding box center [889, 440] width 7 height 7
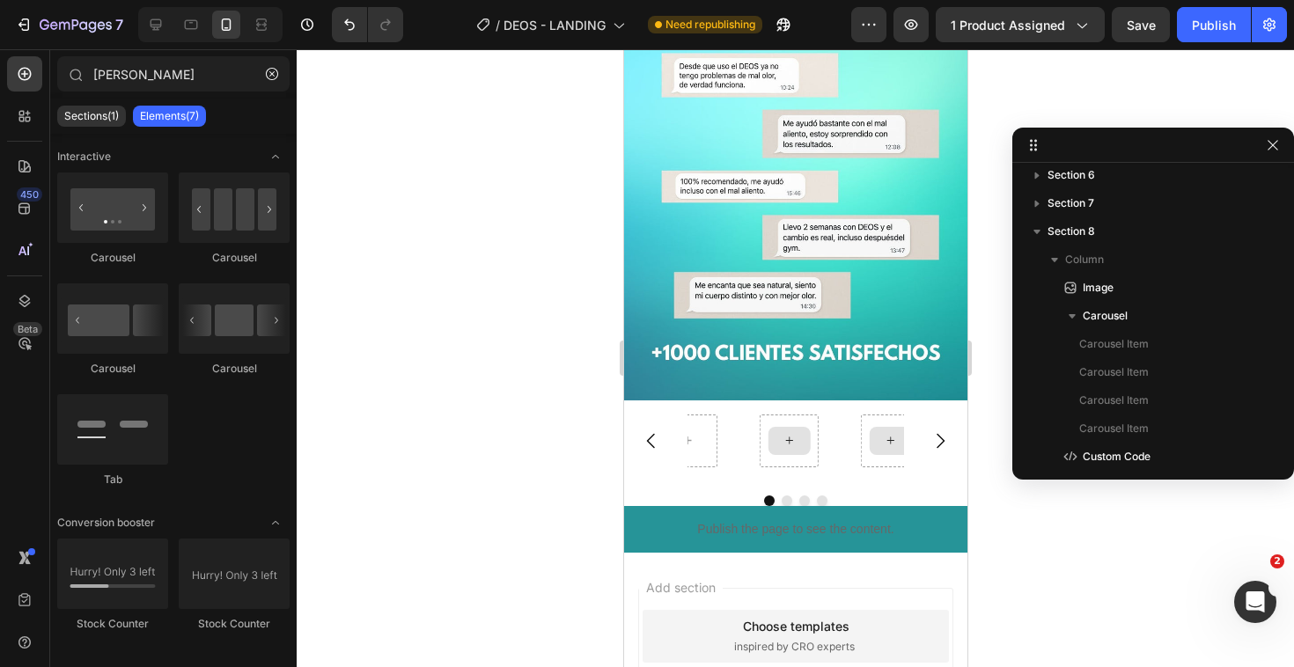
click at [888, 437] on icon at bounding box center [889, 440] width 7 height 7
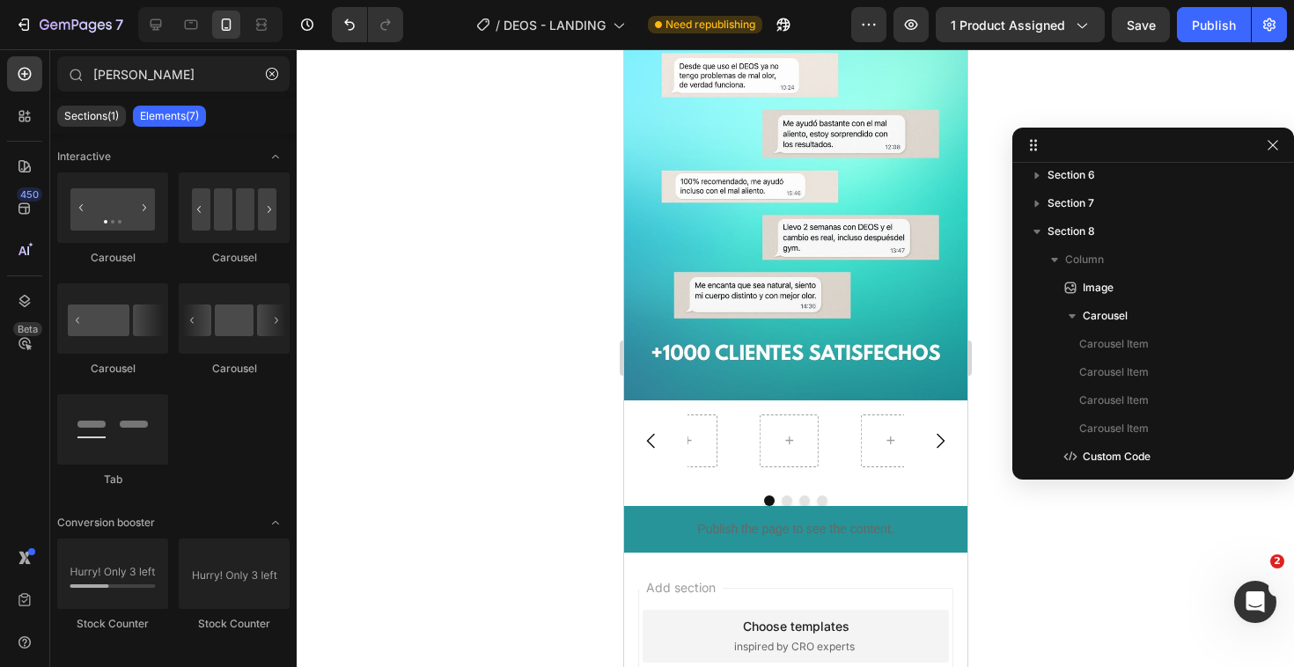
click at [27, 135] on div "450 Beta" at bounding box center [24, 298] width 35 height 484
click at [23, 121] on icon at bounding box center [25, 116] width 18 height 18
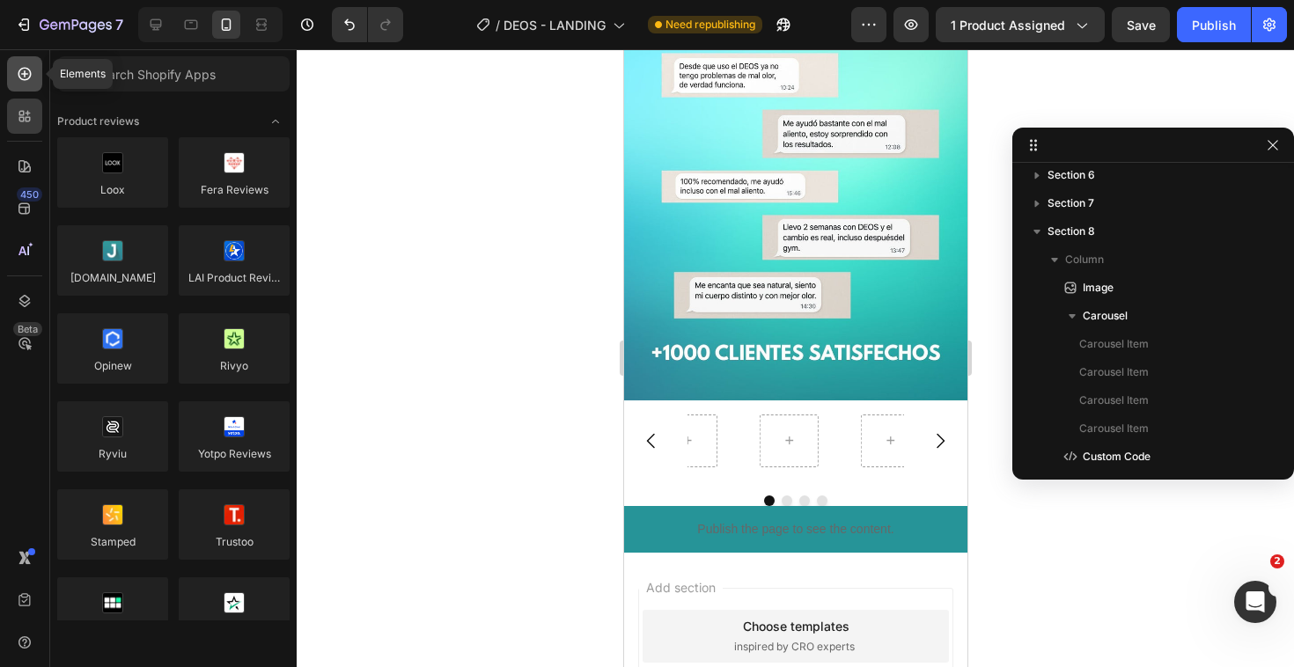
click at [17, 88] on div at bounding box center [24, 73] width 35 height 35
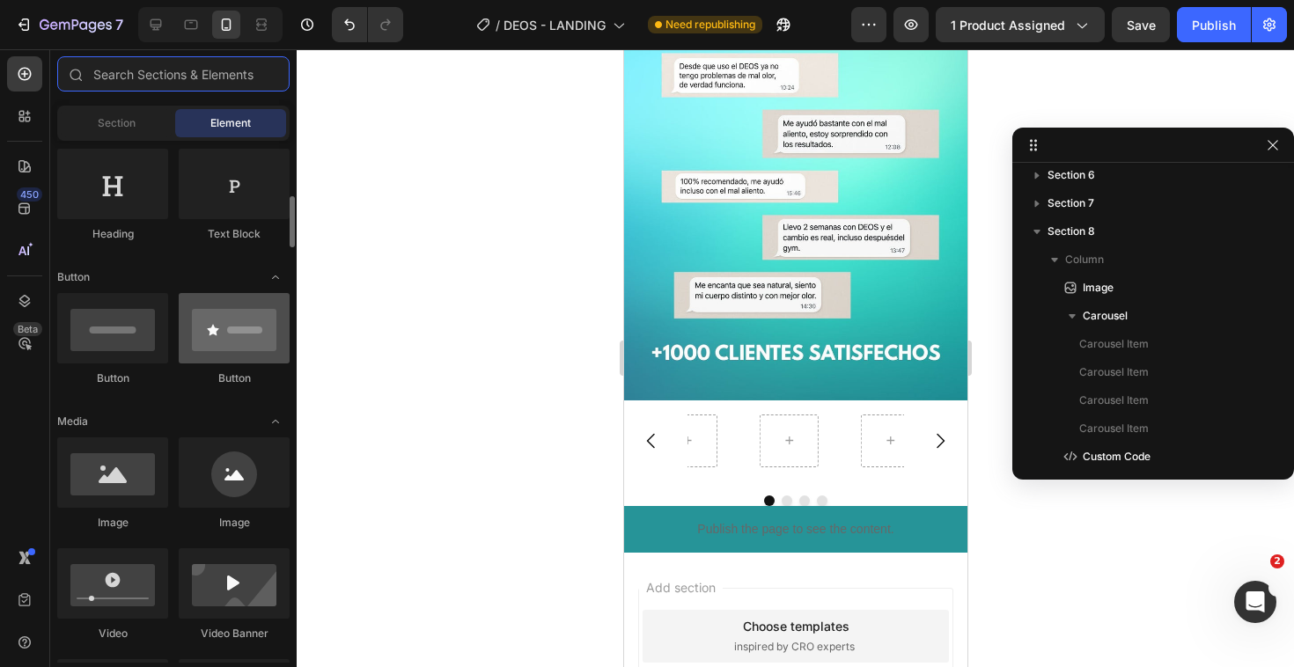
scroll to position [344, 0]
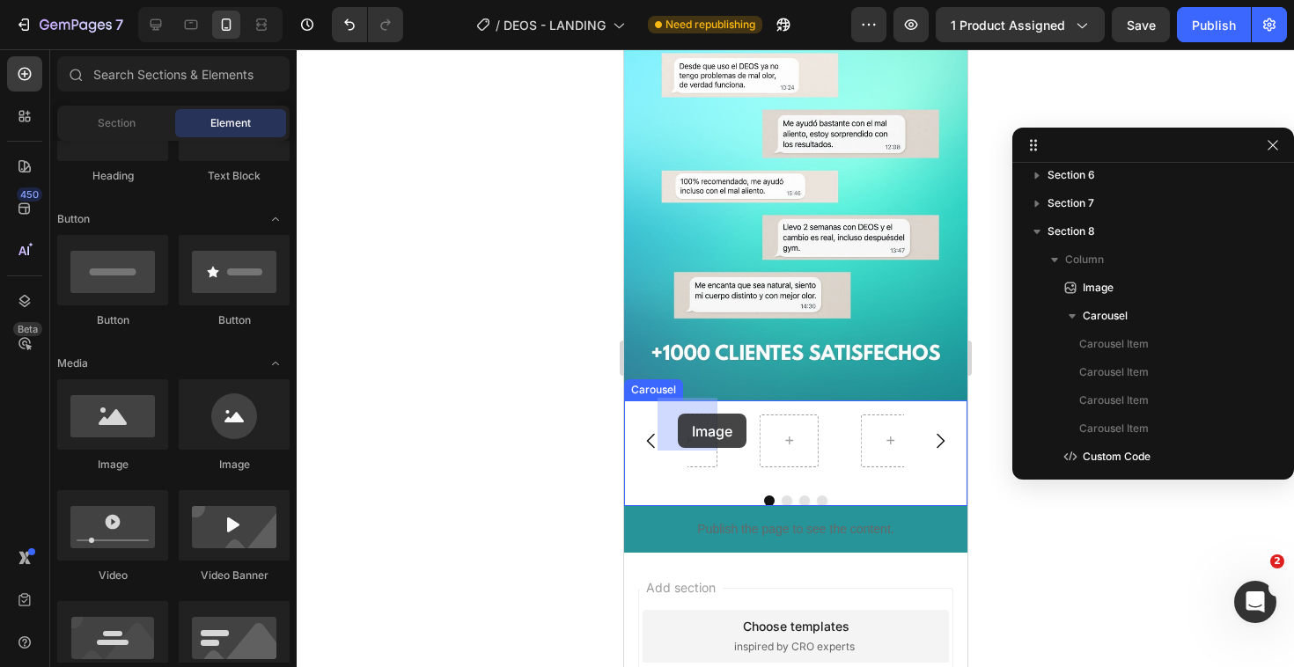
drag, startPoint x: 723, startPoint y: 495, endPoint x: 678, endPoint y: 414, distance: 93.8
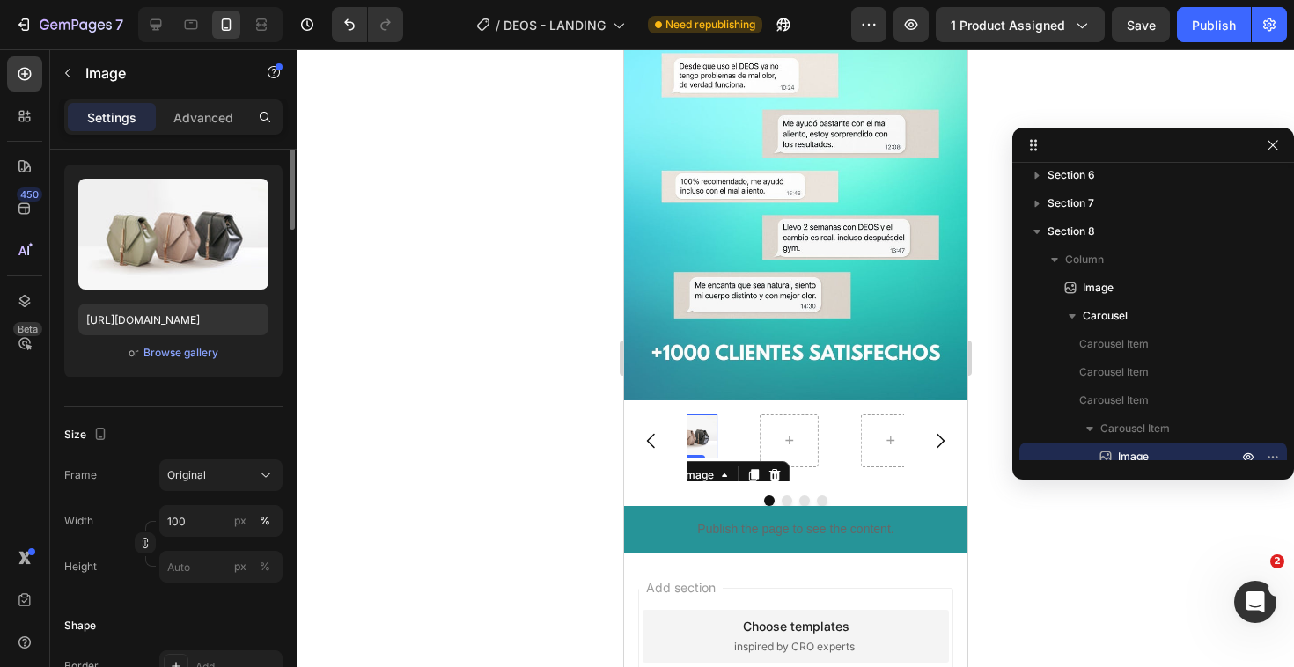
scroll to position [0, 0]
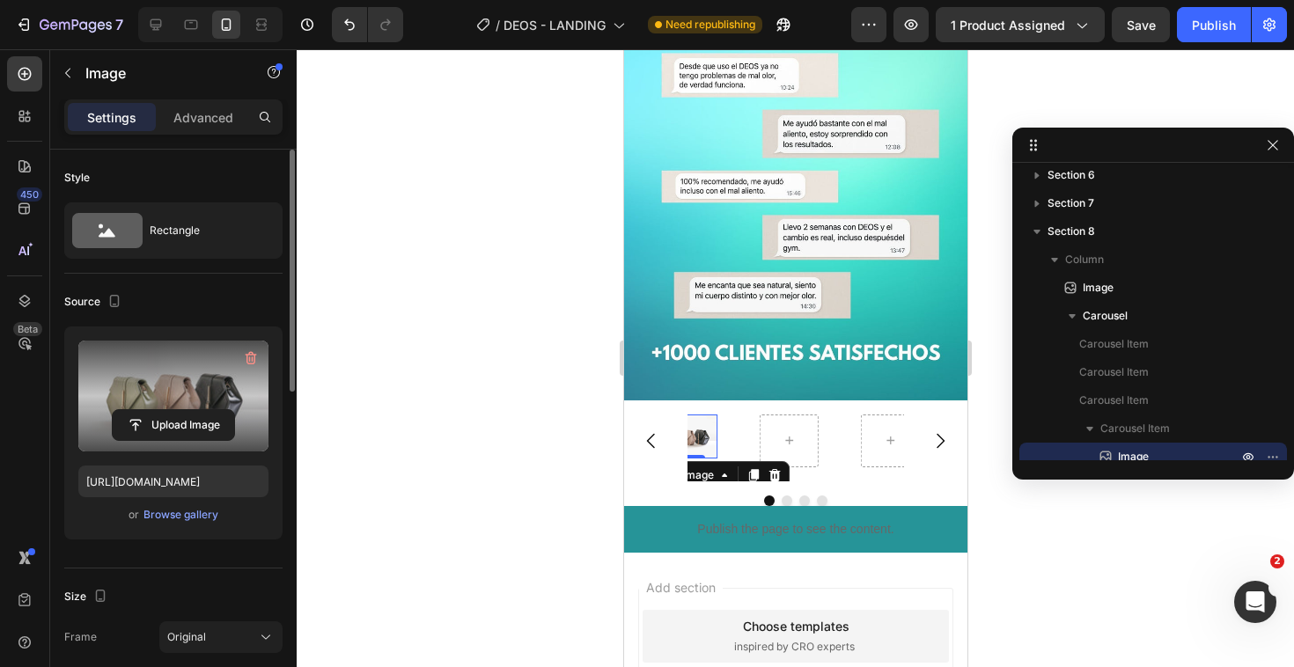
click at [187, 406] on label at bounding box center [173, 396] width 190 height 111
click at [187, 410] on input "file" at bounding box center [173, 425] width 121 height 30
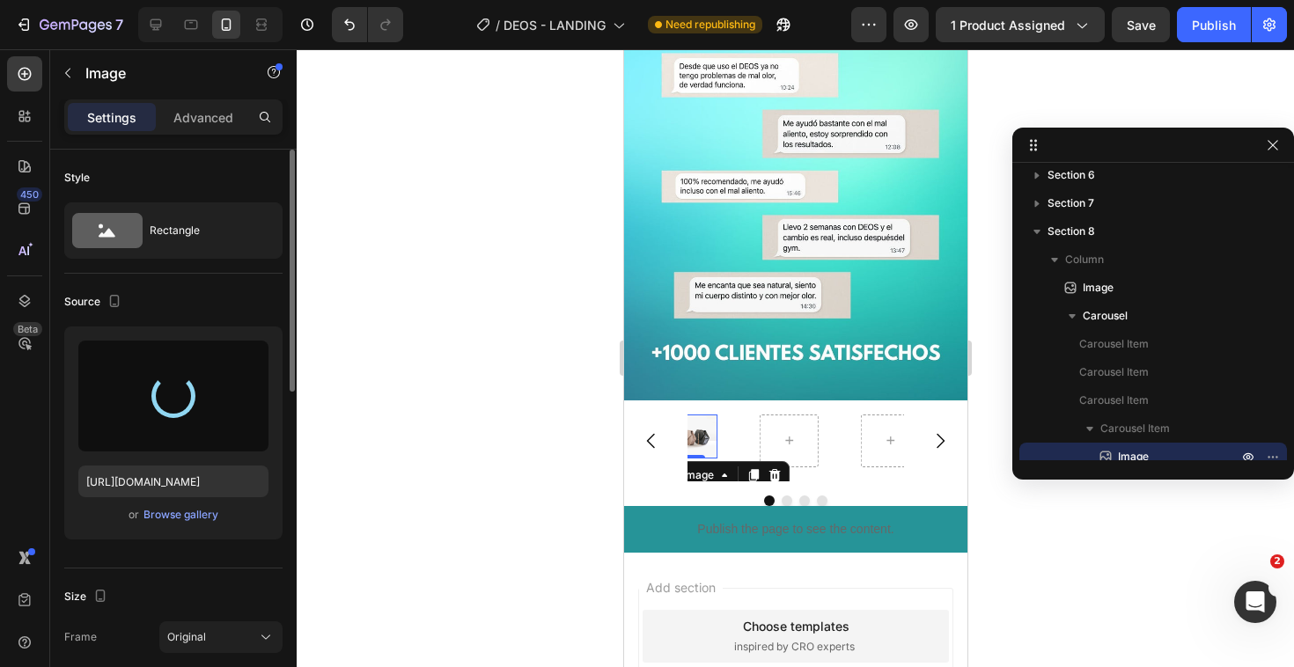
type input "https://cdn.shopify.com/s/files/1/0666/1750/7955/files/gempages_579433708046517…"
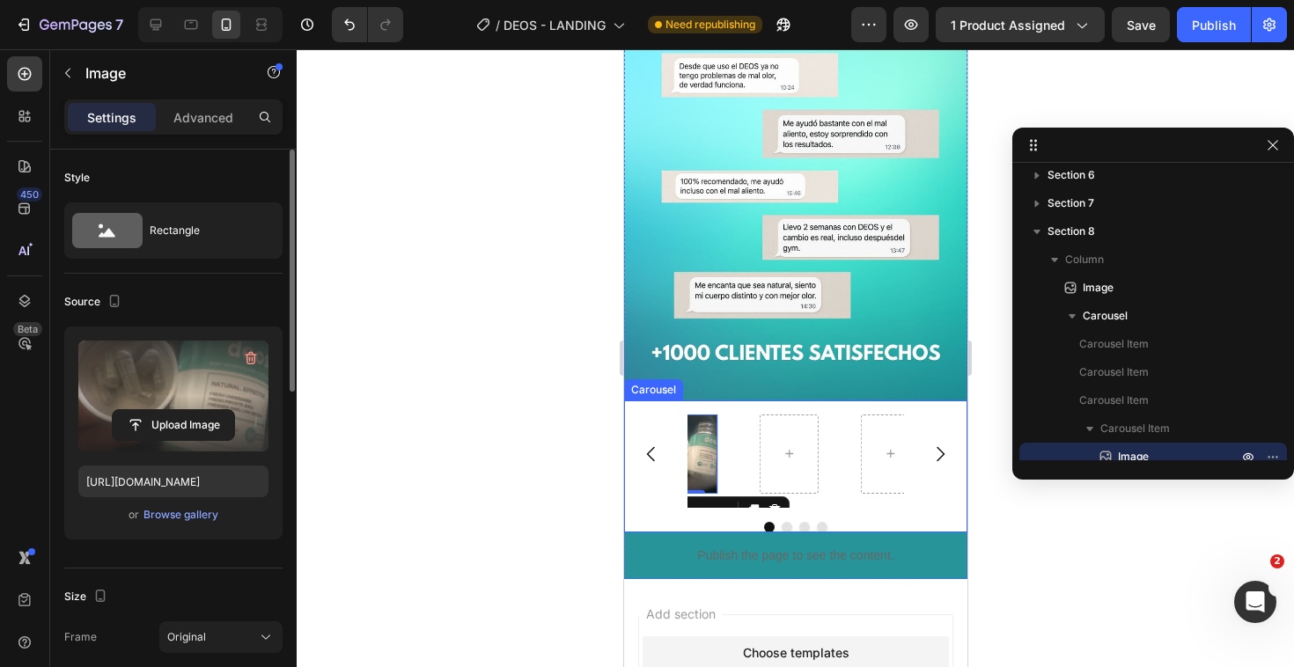
click at [644, 444] on icon "Carousel Back Arrow" at bounding box center [650, 454] width 21 height 21
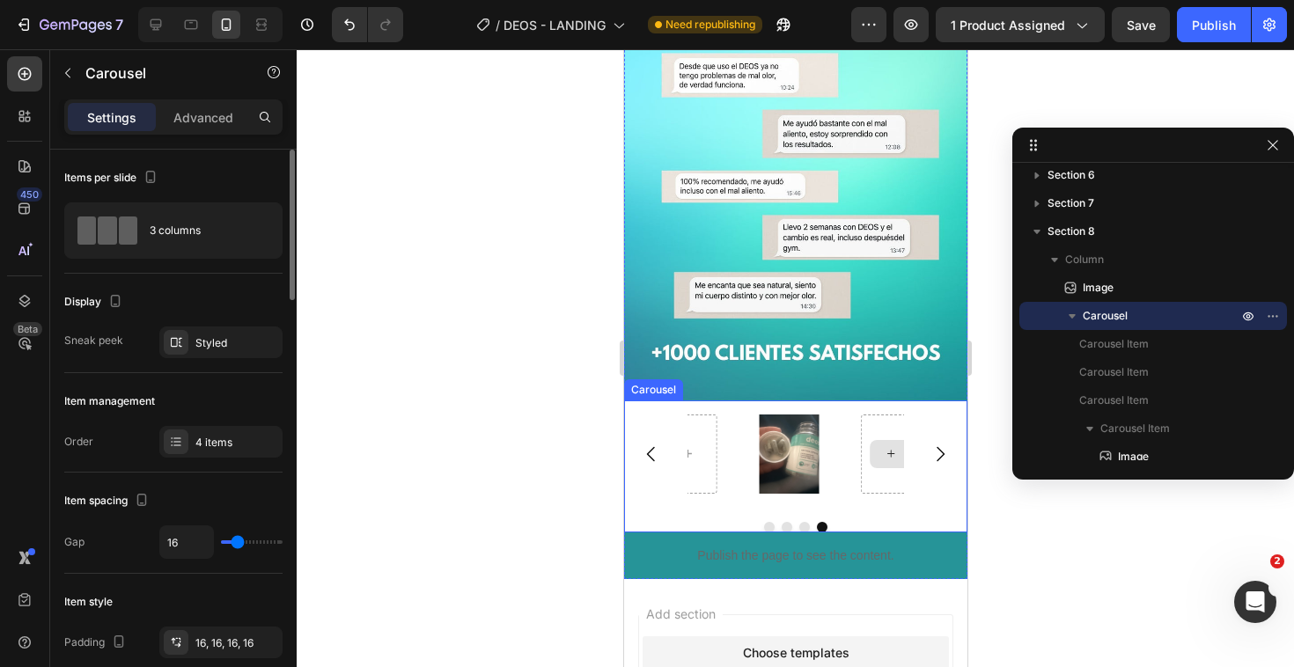
click at [886, 450] on icon at bounding box center [889, 453] width 7 height 7
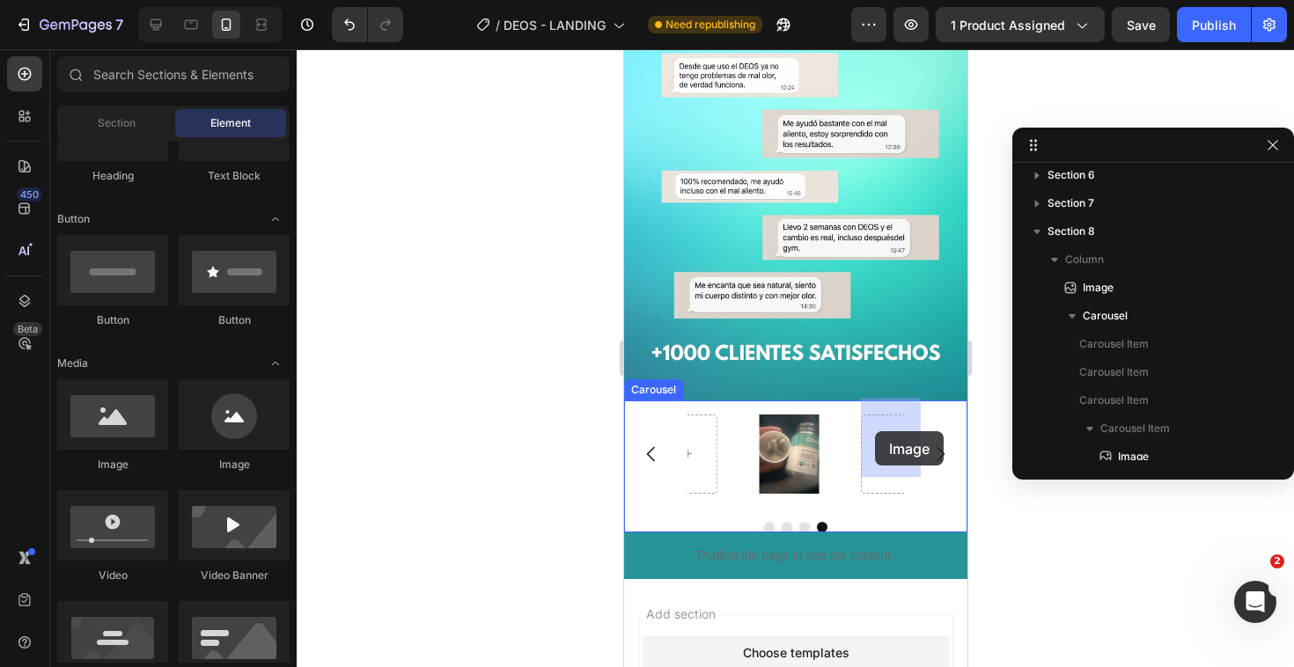
drag, startPoint x: 731, startPoint y: 459, endPoint x: 874, endPoint y: 431, distance: 145.3
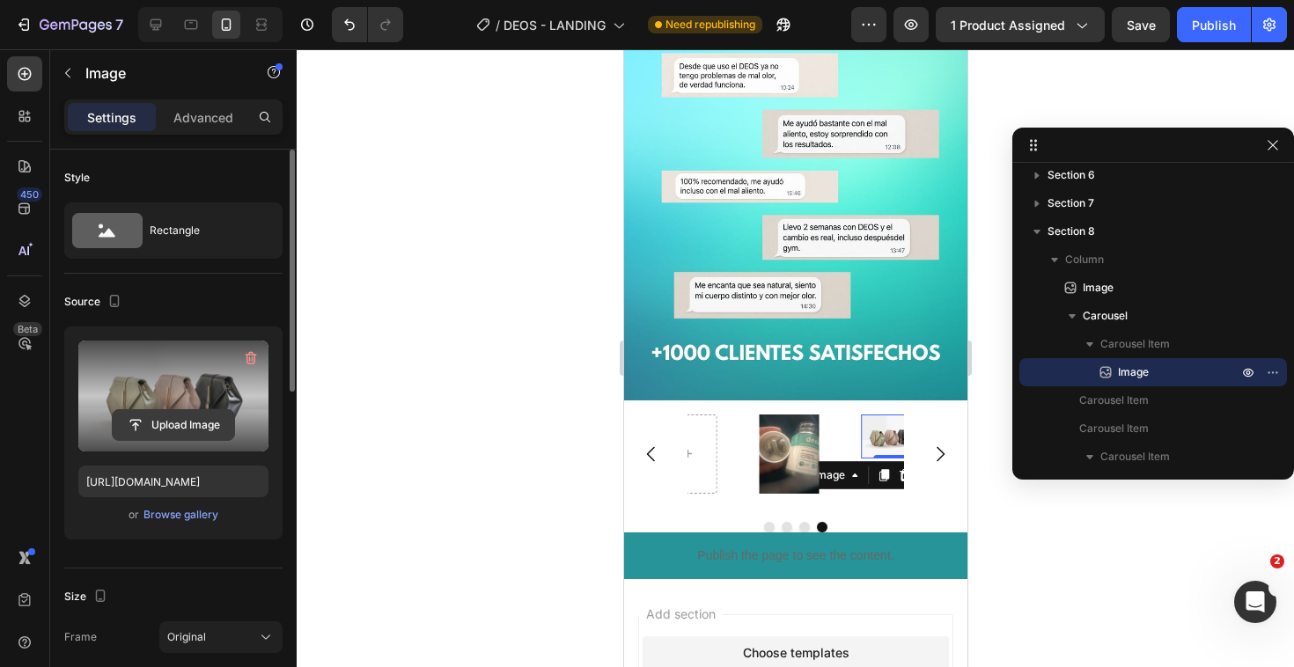
click at [187, 410] on input "file" at bounding box center [173, 425] width 121 height 30
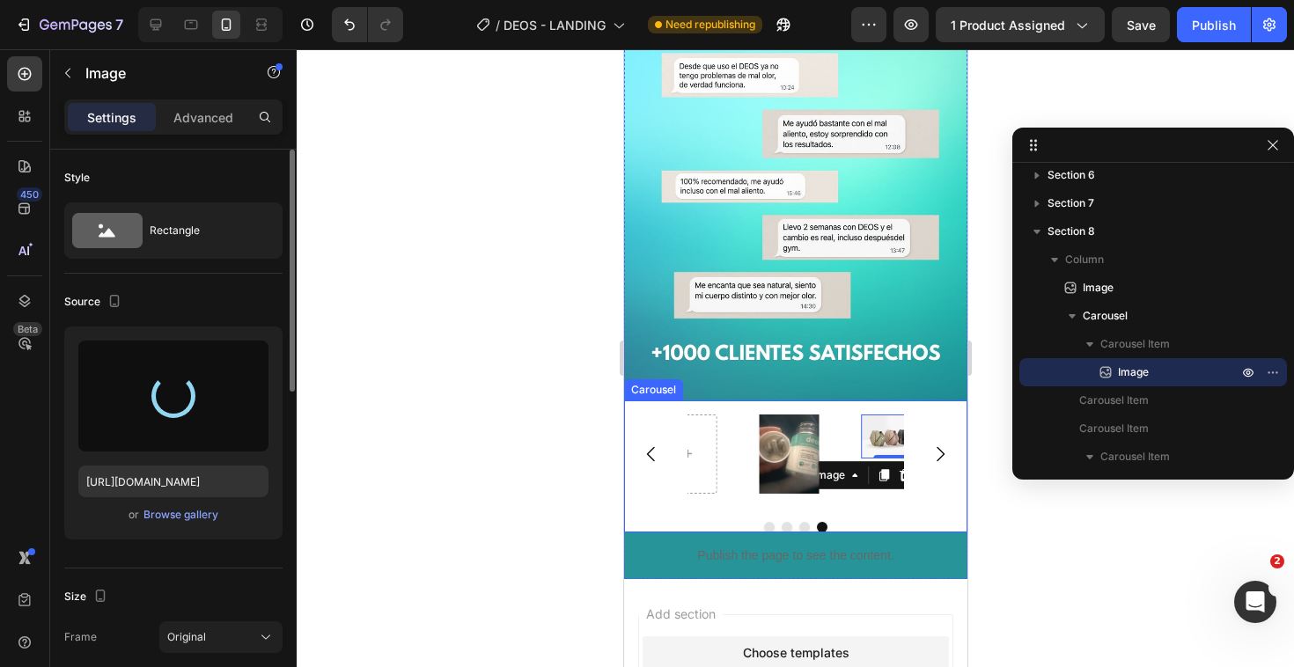
type input "https://cdn.shopify.com/s/files/1/0666/1750/7955/files/gempages_579433708046517…"
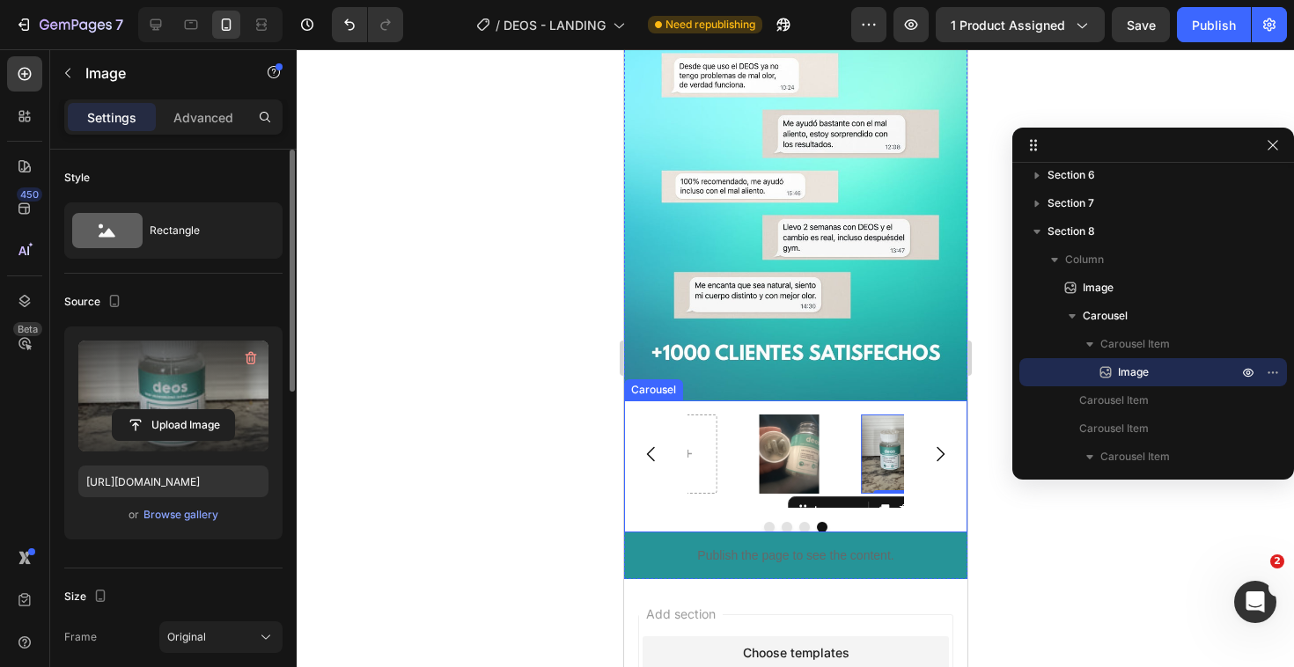
click at [932, 444] on icon "Carousel Next Arrow" at bounding box center [938, 454] width 21 height 21
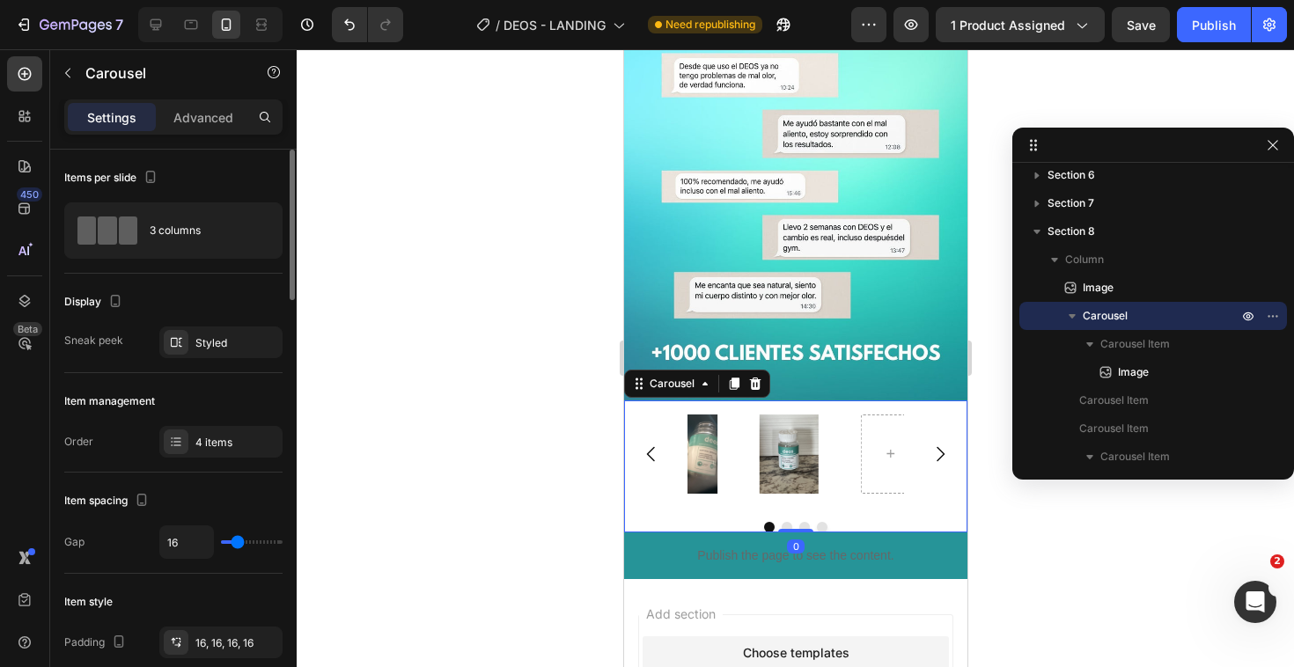
click at [932, 444] on icon "Carousel Next Arrow" at bounding box center [938, 454] width 21 height 21
click at [782, 446] on icon at bounding box center [788, 453] width 14 height 15
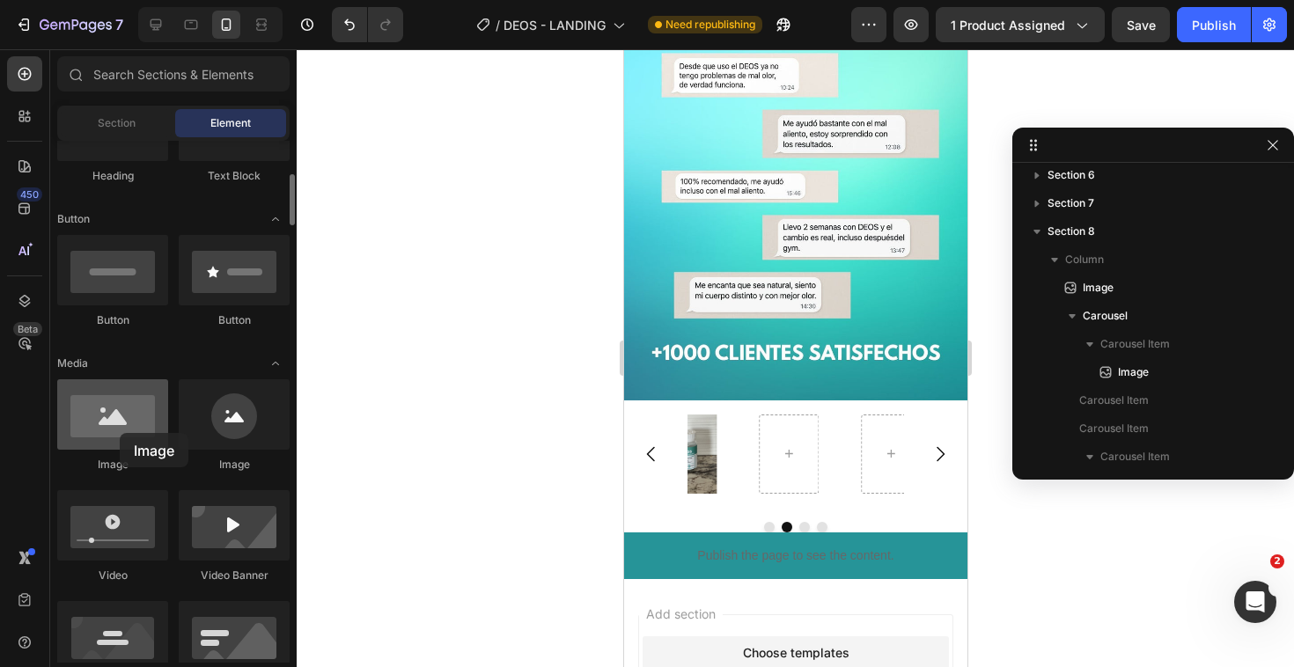
click at [120, 433] on div at bounding box center [112, 414] width 111 height 70
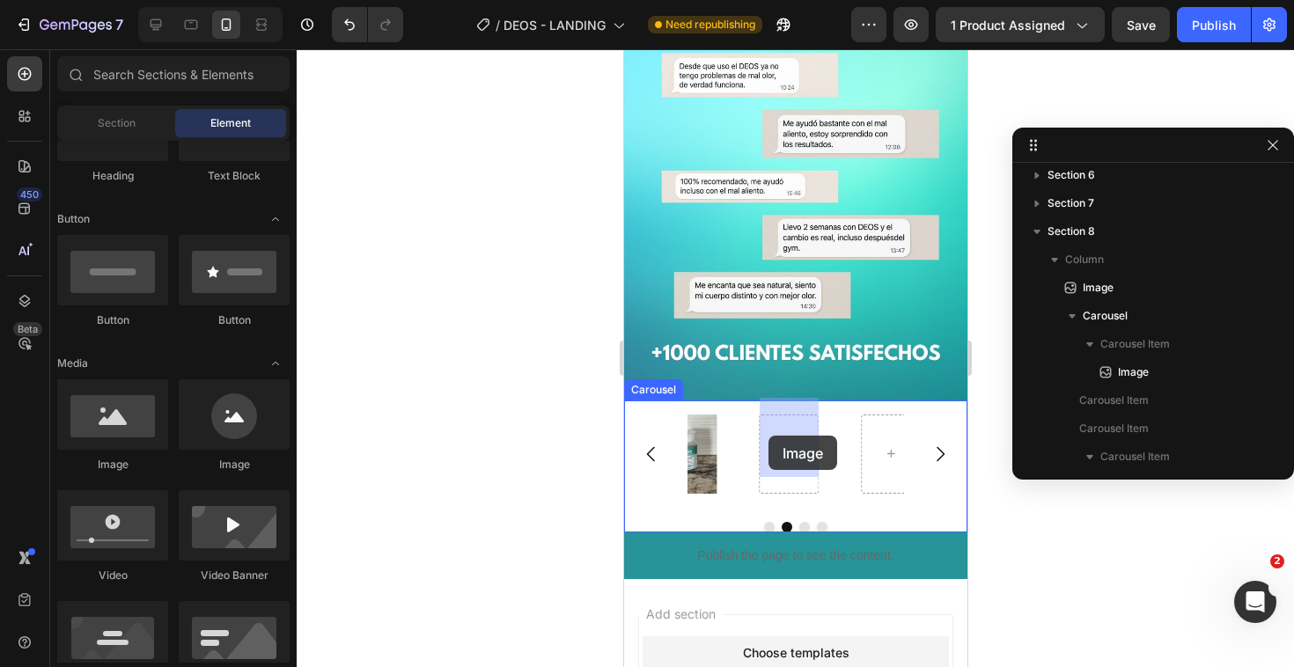
drag, startPoint x: 743, startPoint y: 482, endPoint x: 774, endPoint y: 439, distance: 53.5
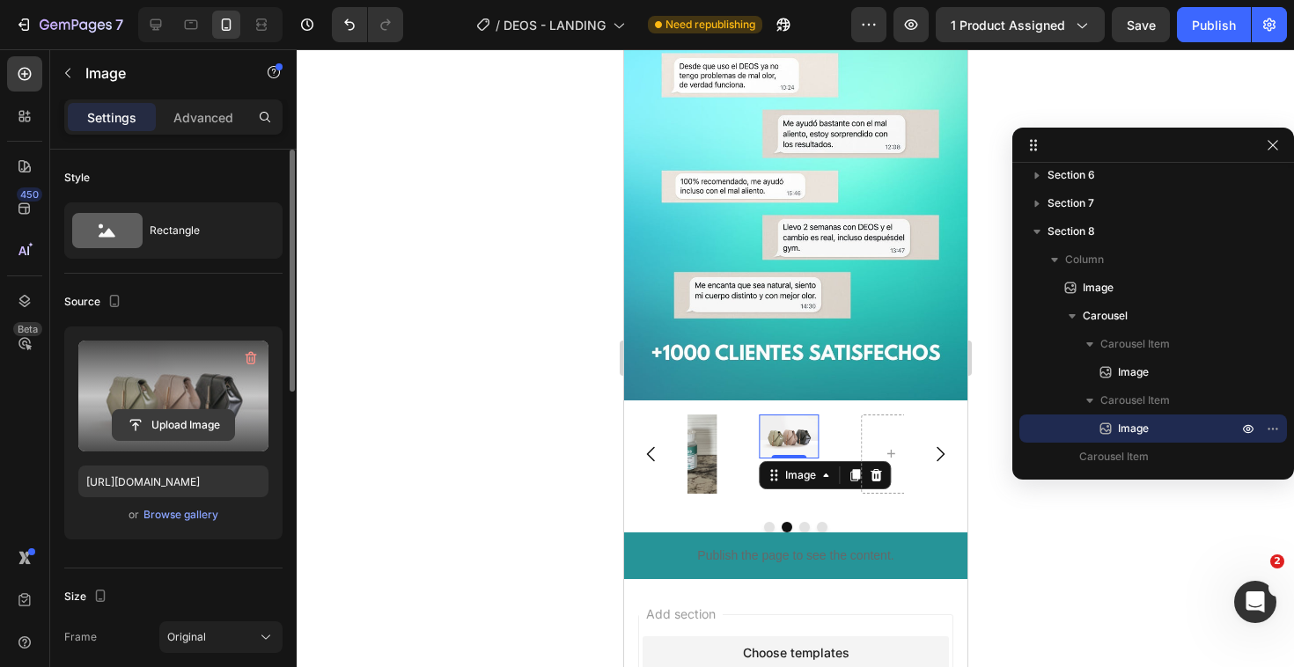
click at [156, 438] on input "file" at bounding box center [173, 425] width 121 height 30
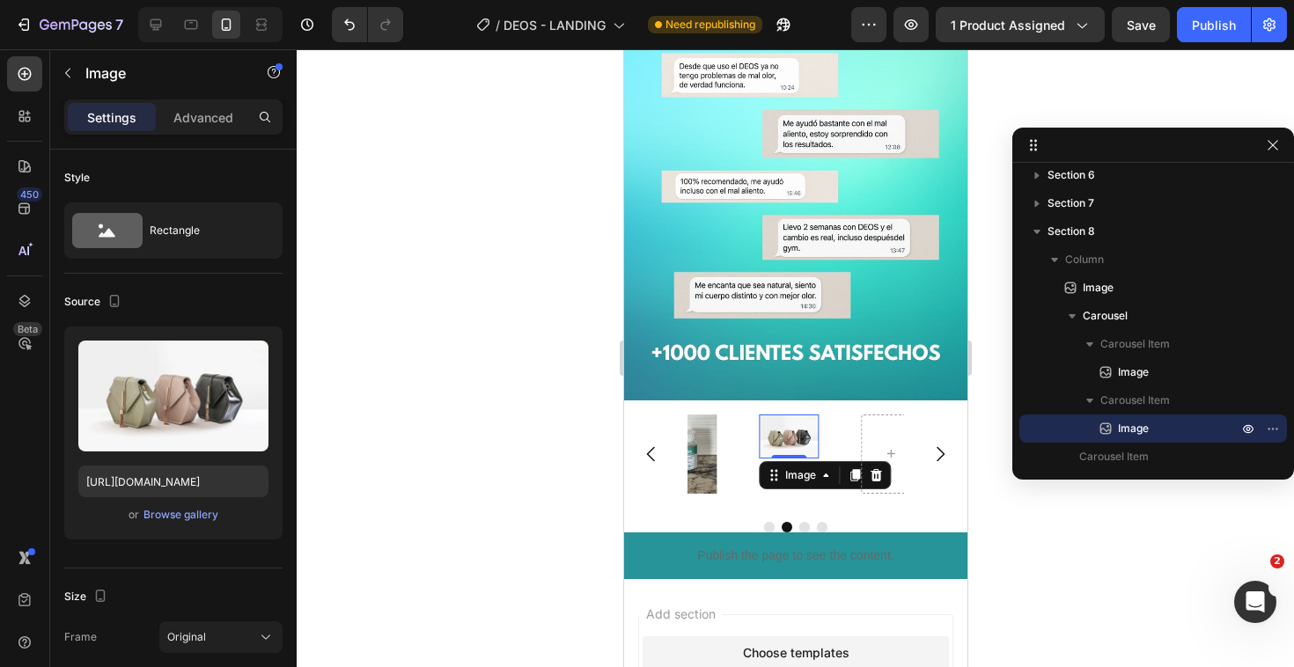
type input "C:\fakepath\61w0OpmFTbL._AC_FMavif_UC308,308_CACC,308,308_QL58_.avif"
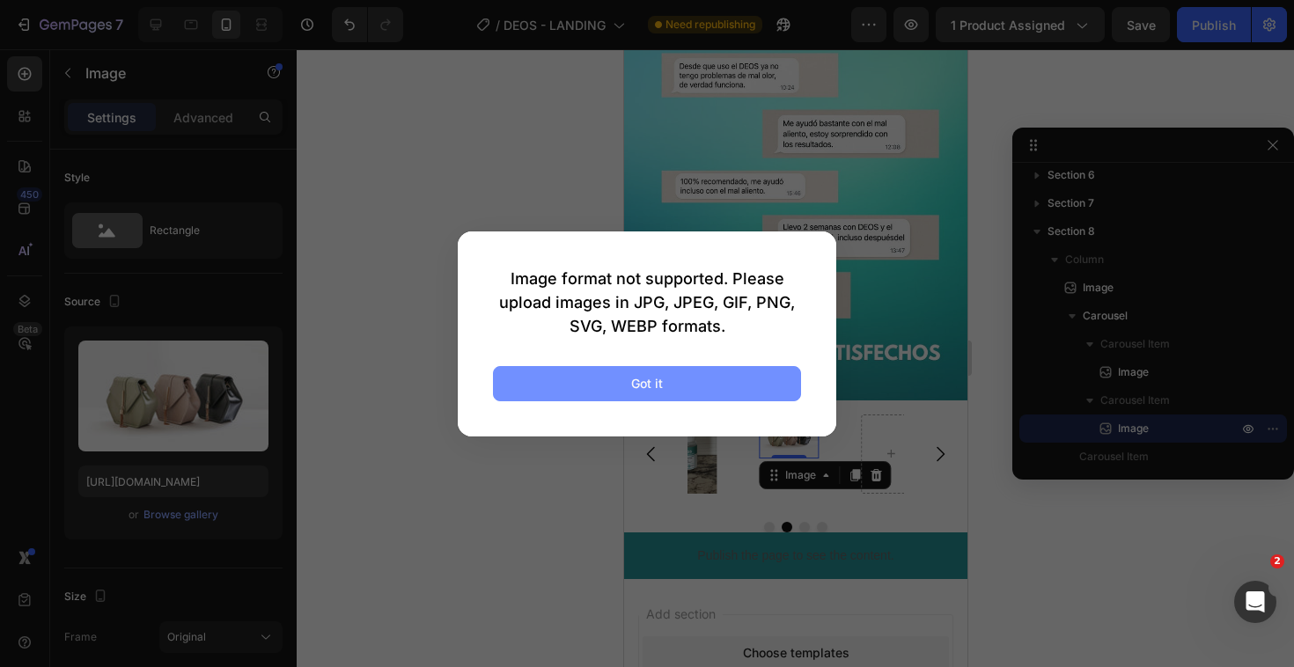
click at [735, 380] on button "Got it" at bounding box center [647, 383] width 308 height 35
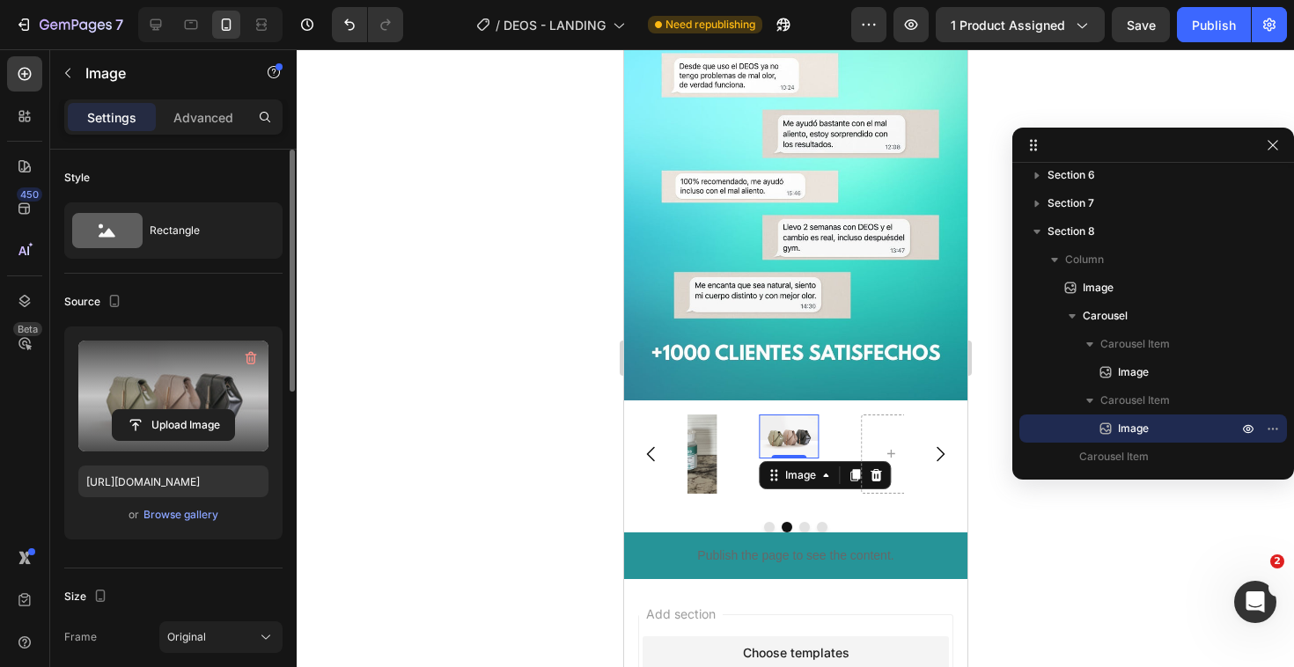
click at [158, 391] on label at bounding box center [173, 396] width 190 height 111
click at [158, 410] on input "file" at bounding box center [173, 425] width 121 height 30
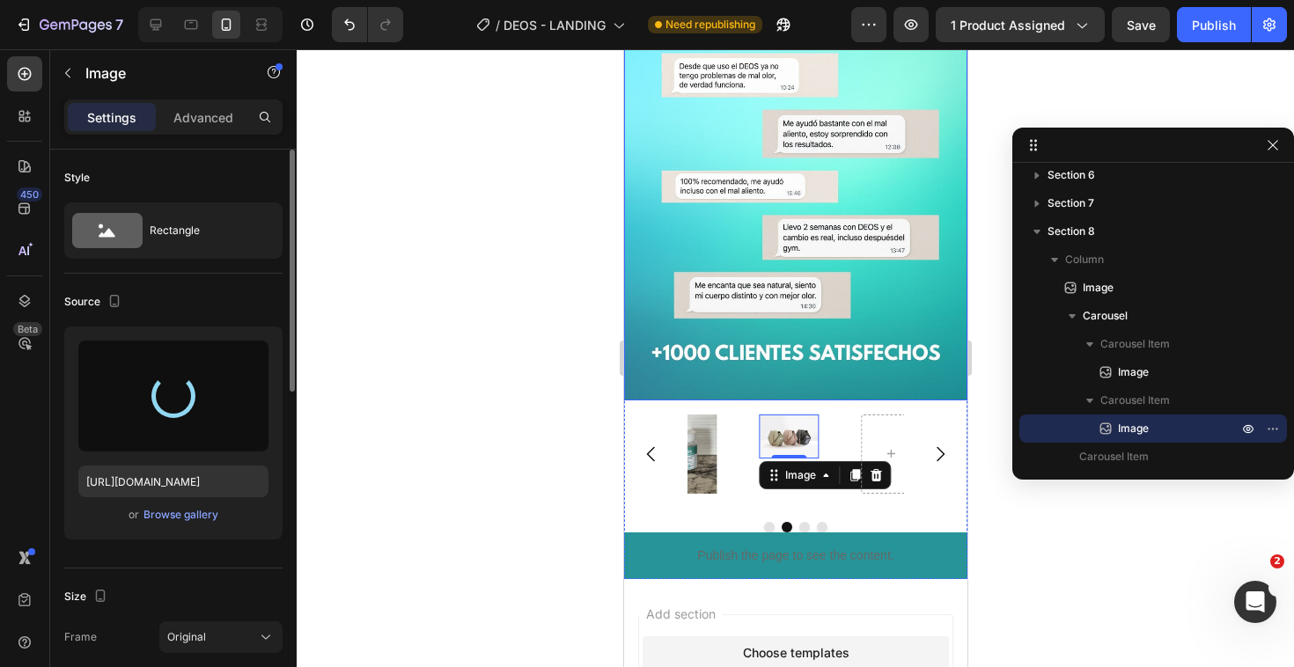
type input "https://cdn.shopify.com/s/files/1/0666/1750/7955/files/gempages_579433708046517…"
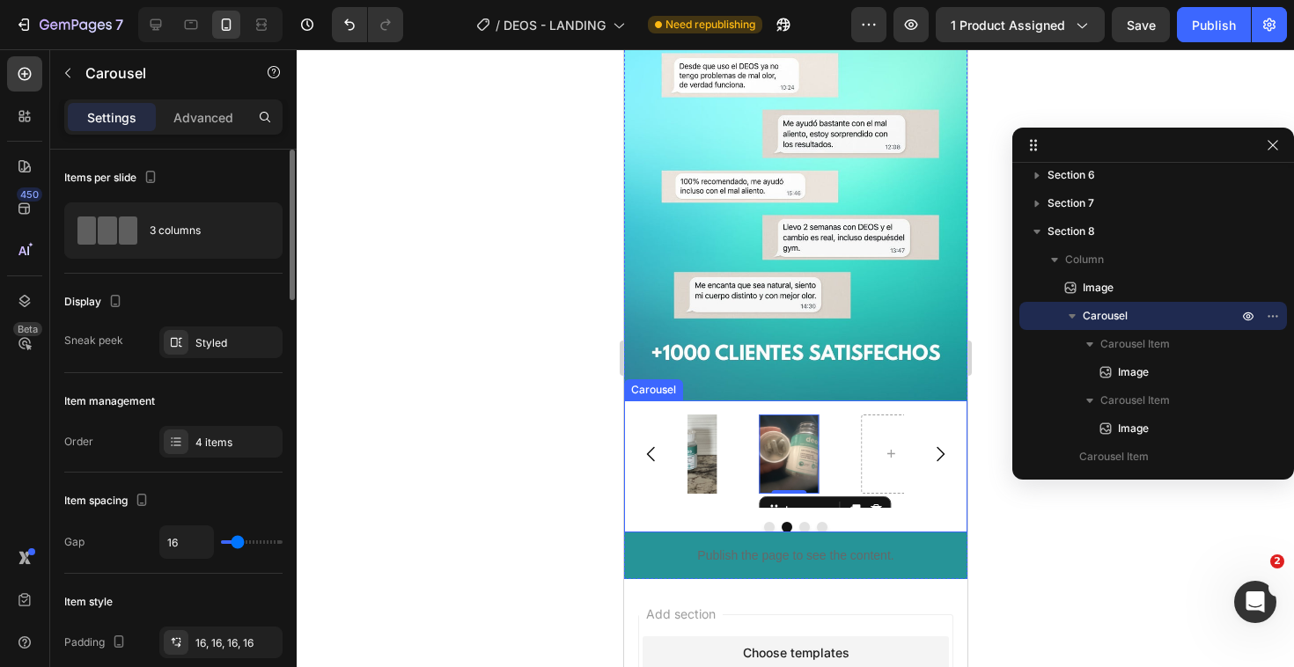
click at [655, 444] on icon "Carousel Back Arrow" at bounding box center [650, 454] width 21 height 21
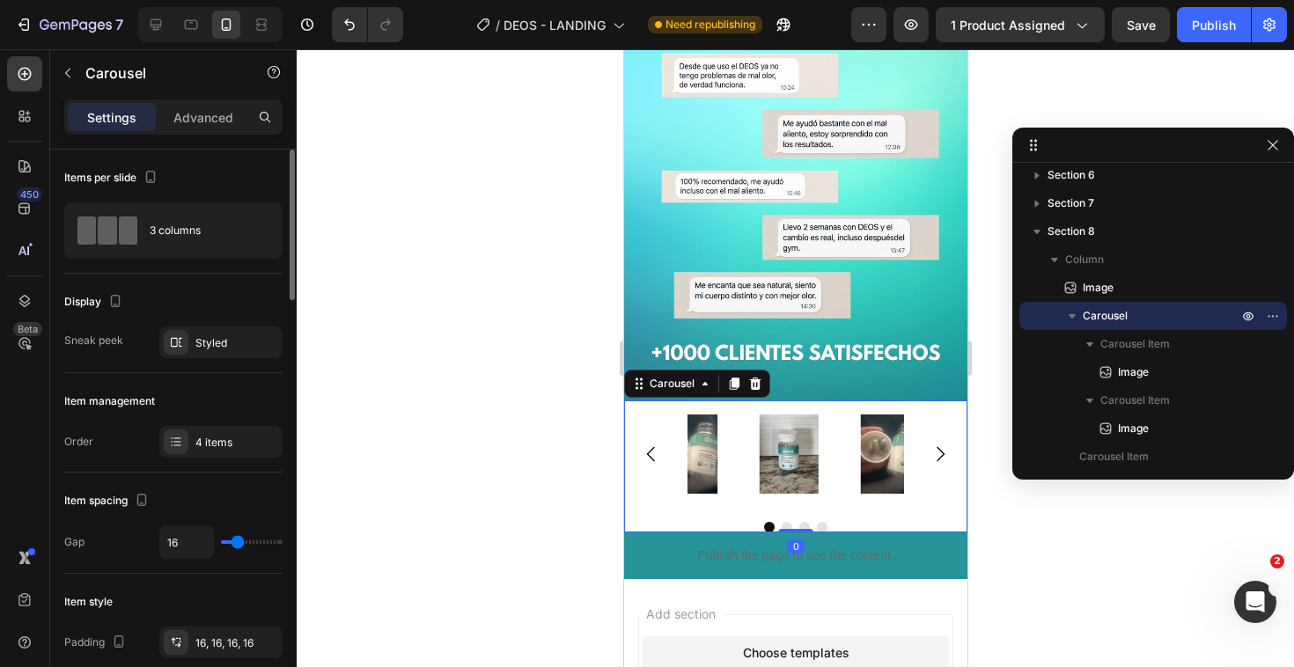
click at [655, 444] on icon "Carousel Back Arrow" at bounding box center [650, 454] width 21 height 21
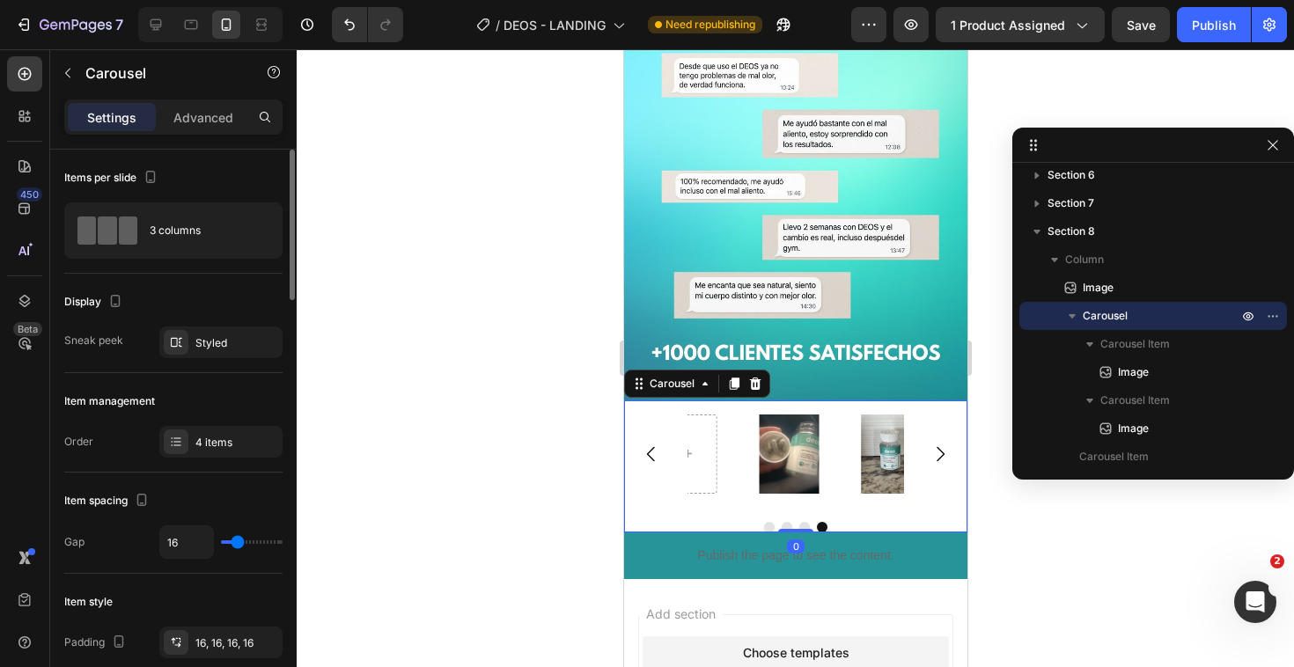
click at [914, 435] on button "Carousel Next Arrow" at bounding box center [938, 453] width 49 height 49
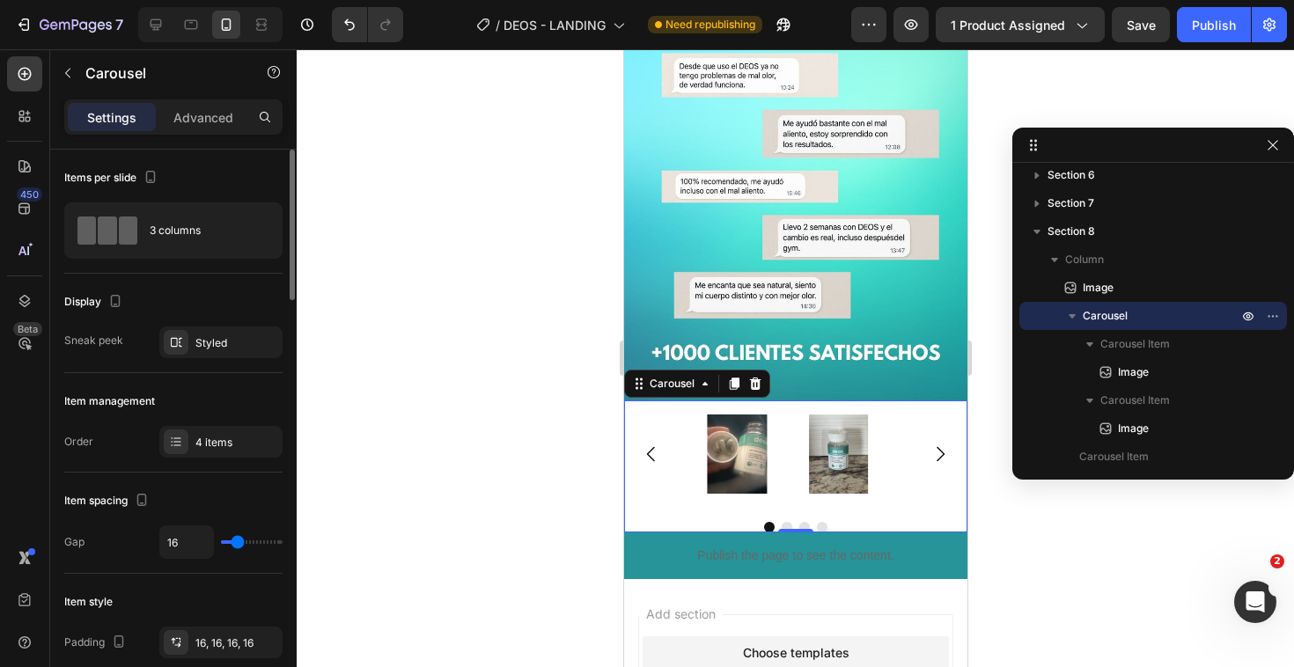
click at [928, 444] on icon "Carousel Next Arrow" at bounding box center [938, 454] width 21 height 21
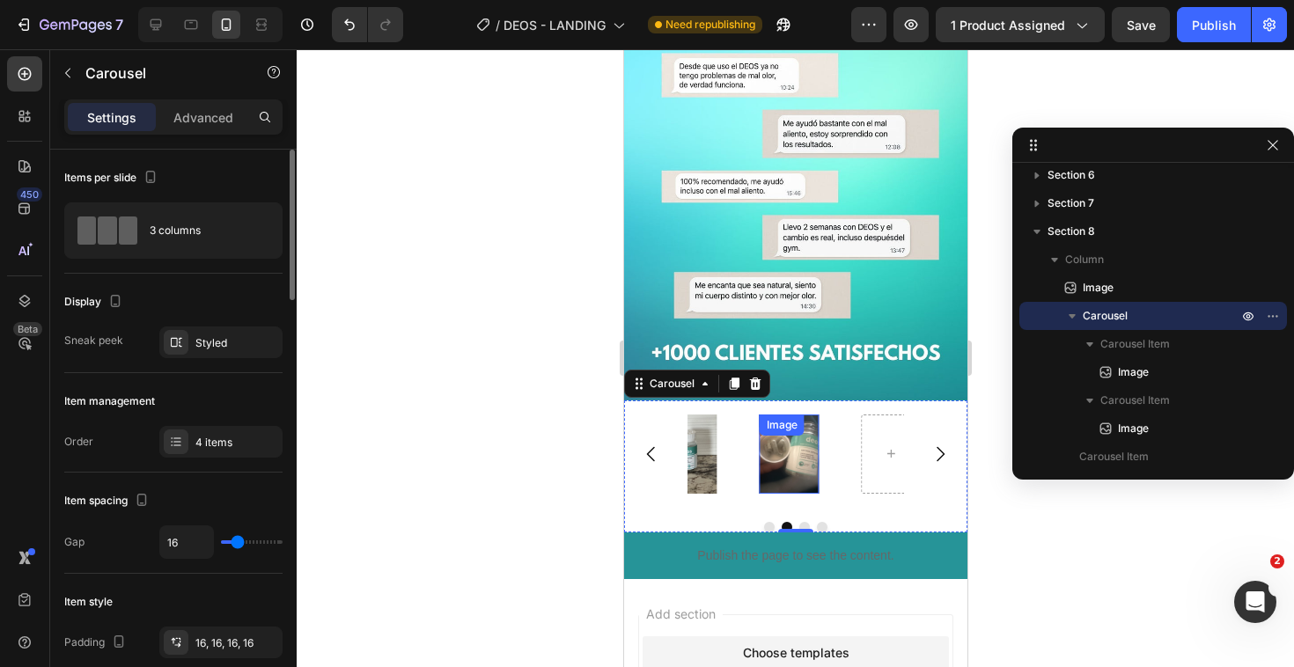
click at [769, 448] on img at bounding box center [788, 454] width 59 height 79
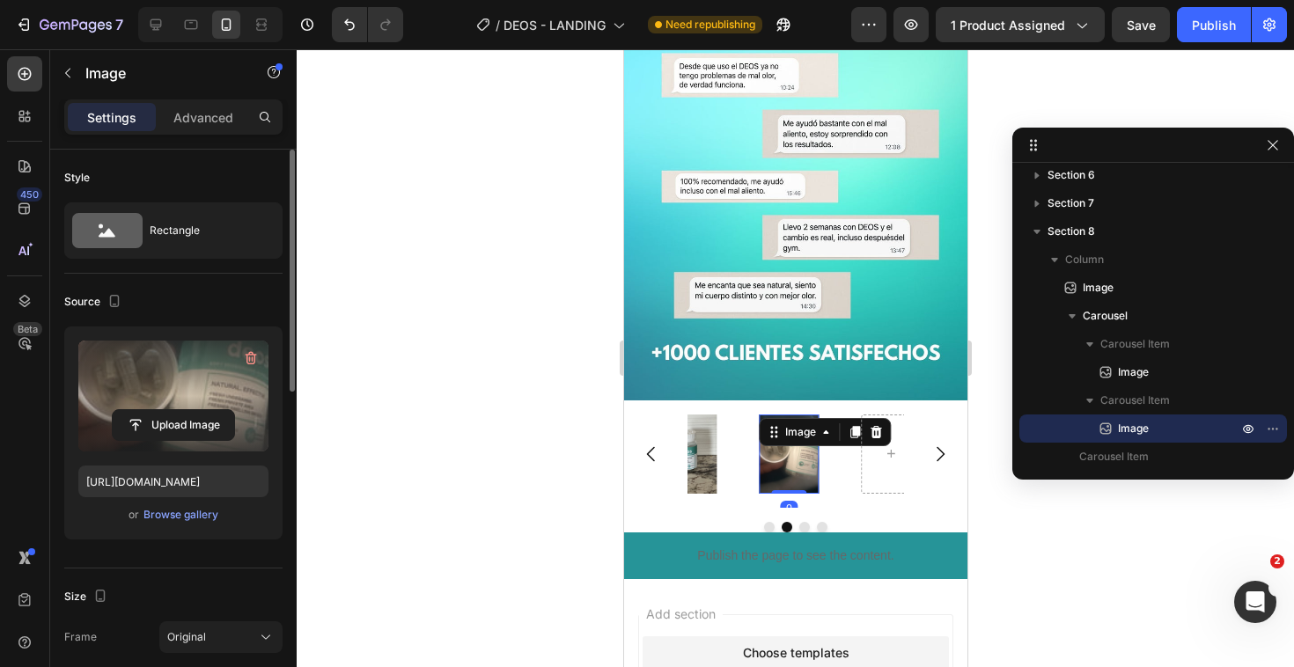
click at [225, 387] on label at bounding box center [173, 396] width 190 height 111
click at [225, 410] on input "file" at bounding box center [173, 425] width 121 height 30
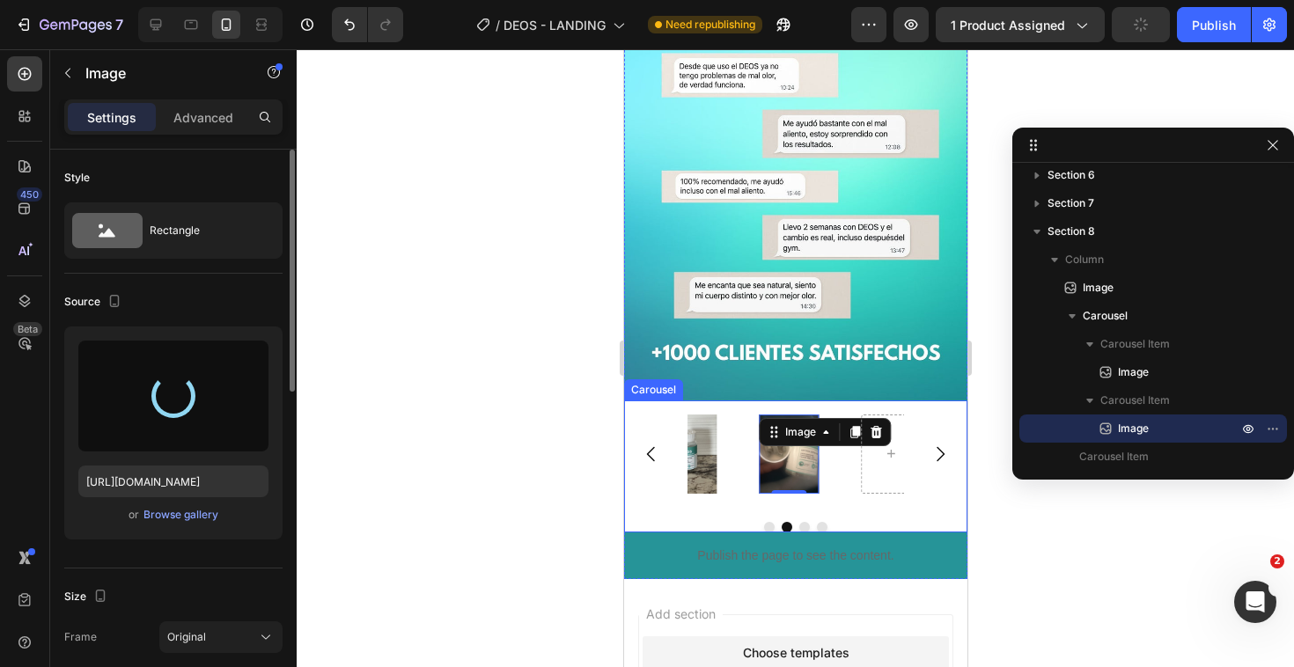
type input "https://cdn.shopify.com/s/files/1/0666/1750/7955/files/gempages_579433708046517…"
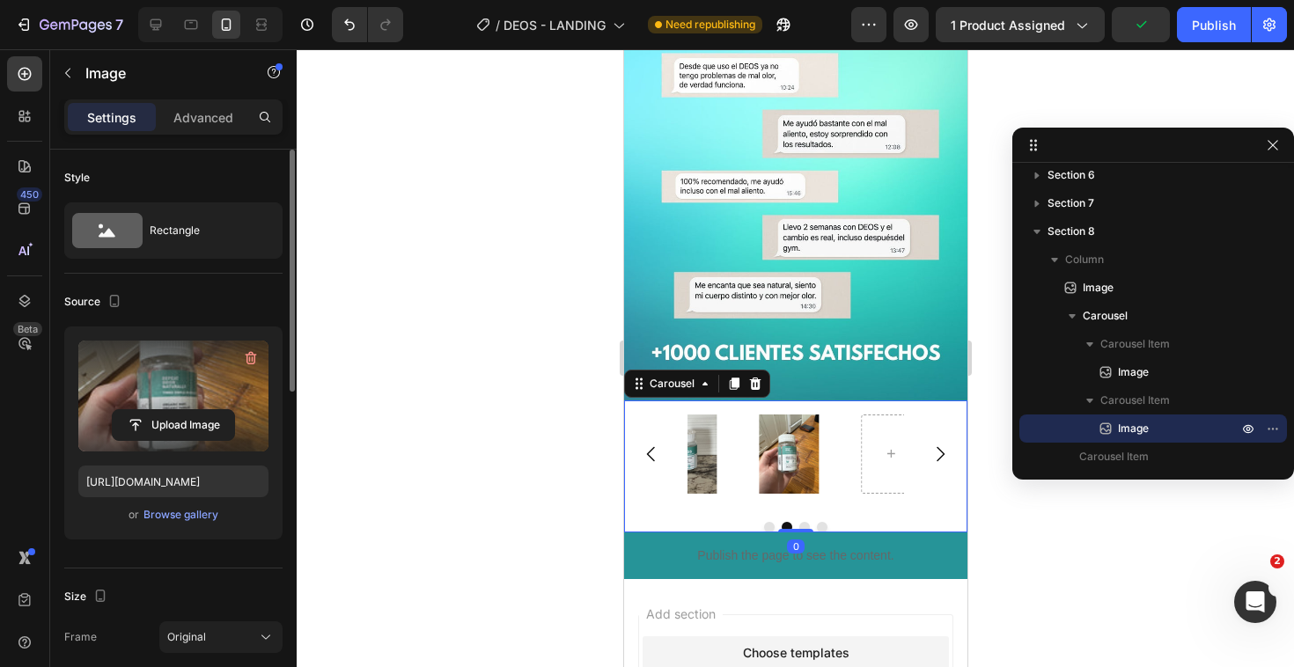
click at [928, 447] on icon "Carousel Next Arrow" at bounding box center [938, 454] width 21 height 21
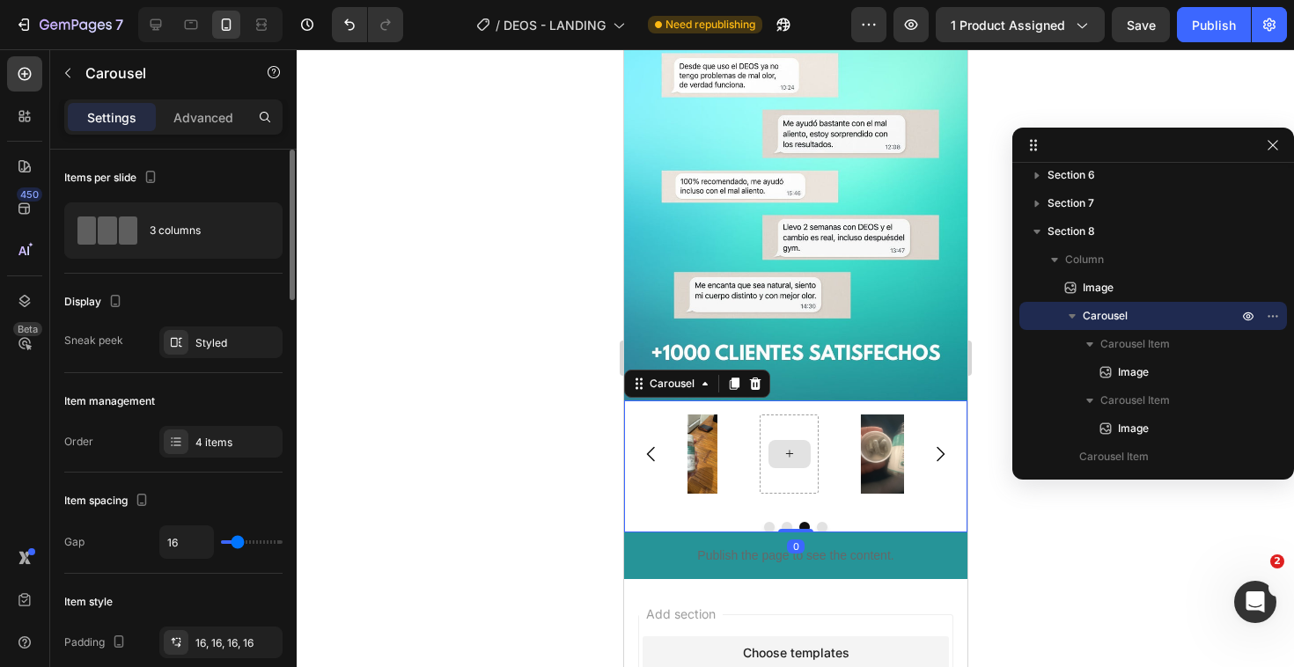
click at [766, 441] on div at bounding box center [788, 454] width 59 height 79
click at [795, 441] on div at bounding box center [788, 454] width 42 height 28
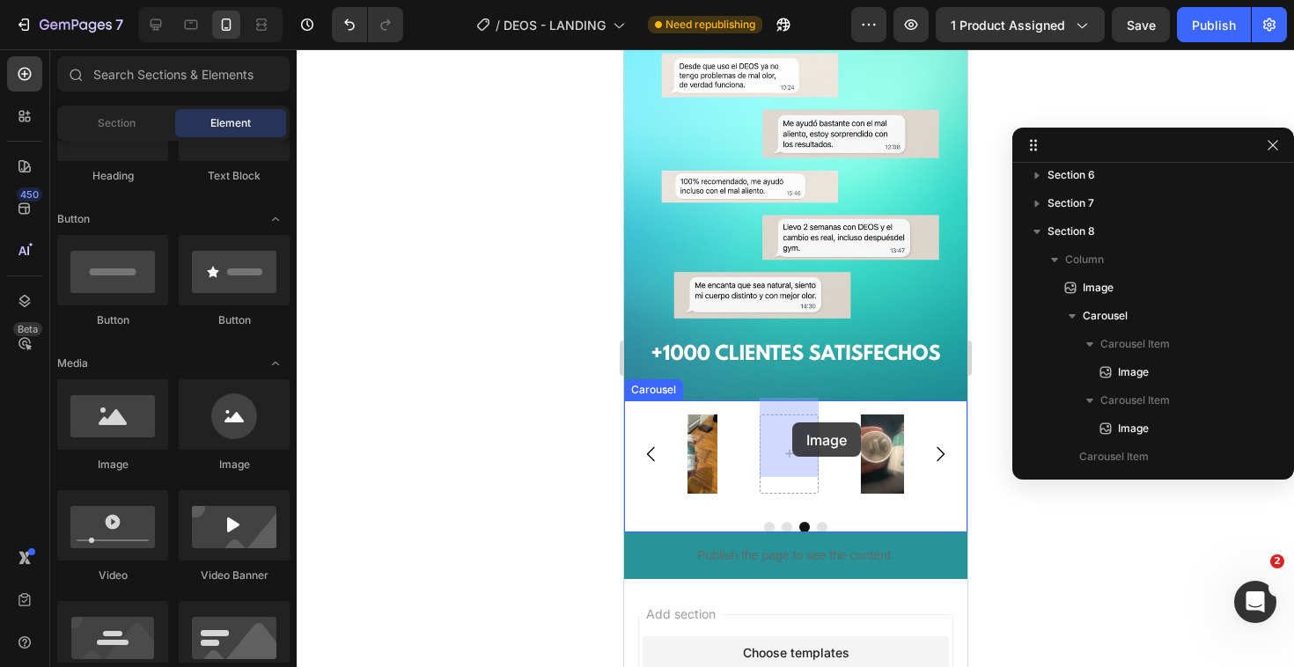
drag, startPoint x: 727, startPoint y: 456, endPoint x: 791, endPoint y: 422, distance: 72.4
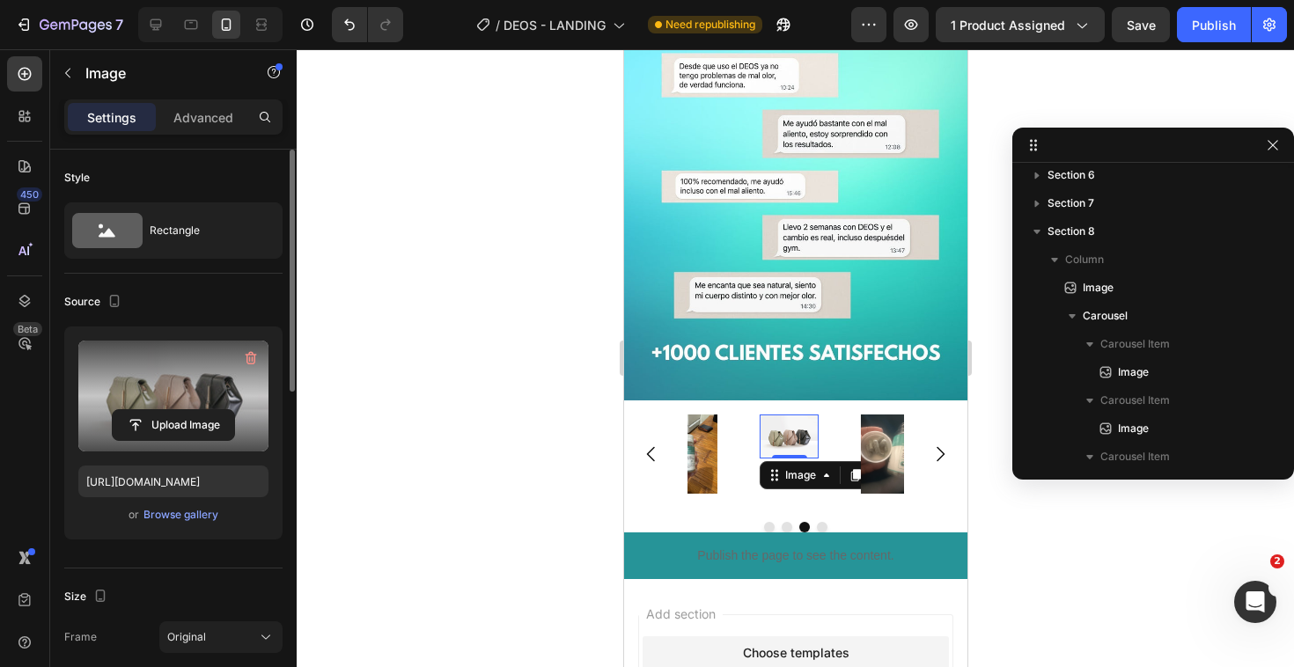
click at [211, 391] on label at bounding box center [173, 396] width 190 height 111
click at [211, 410] on input "file" at bounding box center [173, 425] width 121 height 30
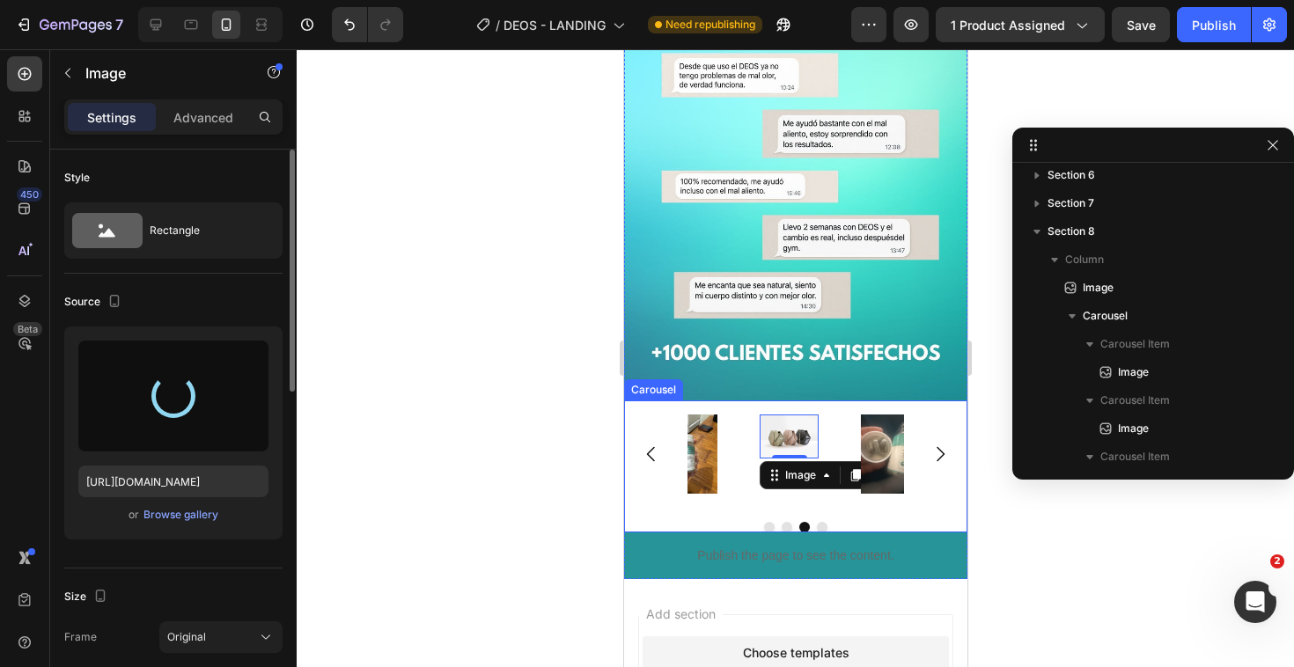
type input "https://cdn.shopify.com/s/files/1/0666/1750/7955/files/gempages_579433708046517…"
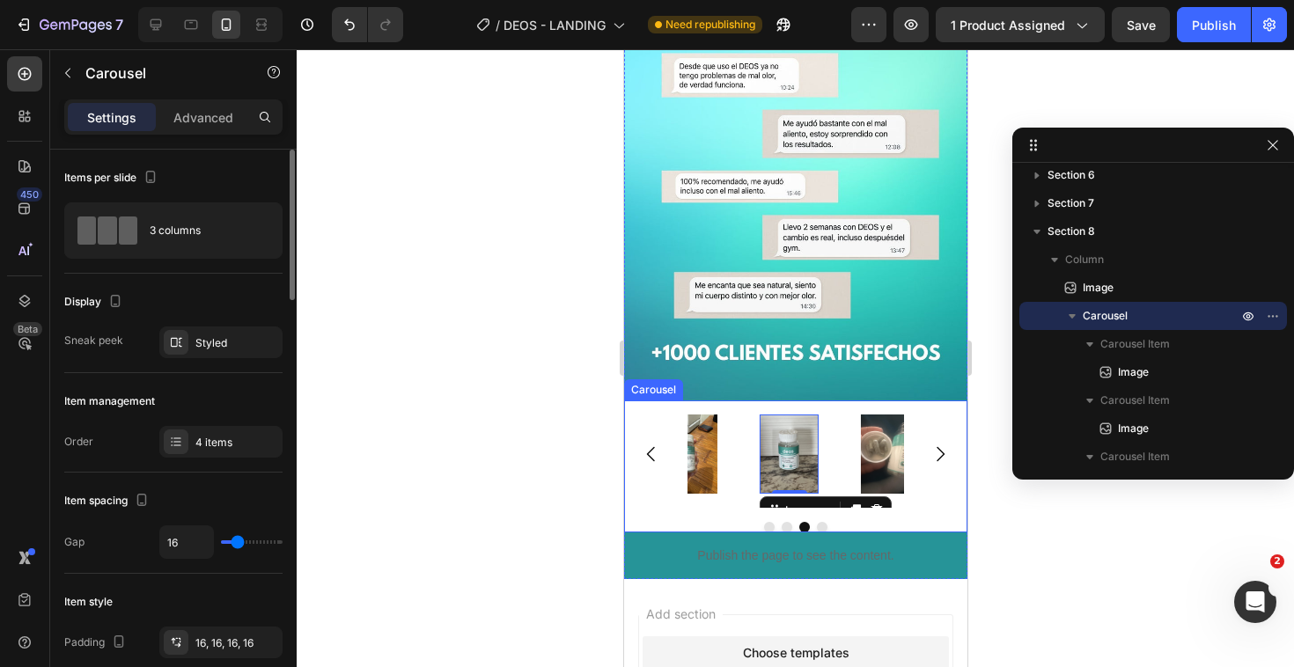
click at [929, 444] on icon "Carousel Next Arrow" at bounding box center [938, 454] width 21 height 21
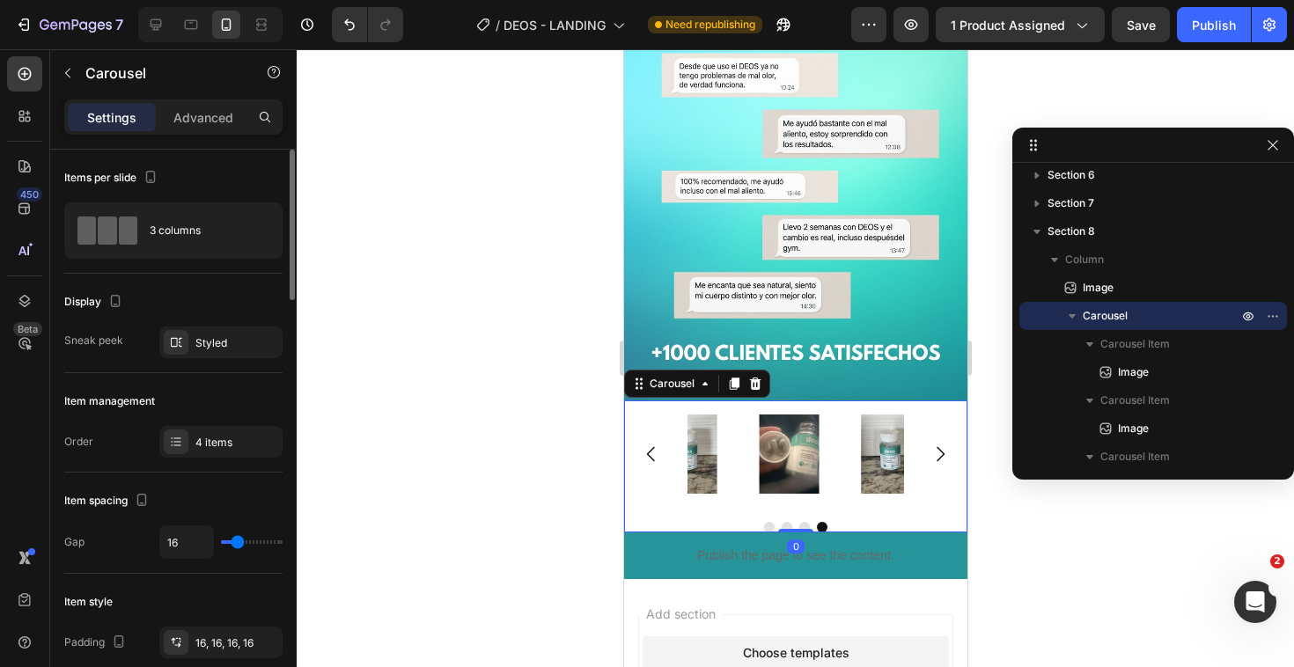
click at [950, 488] on div "Image Image Image Image" at bounding box center [794, 453] width 343 height 107
click at [921, 498] on div "Image Image Image Image Carousel 0" at bounding box center [794, 466] width 343 height 132
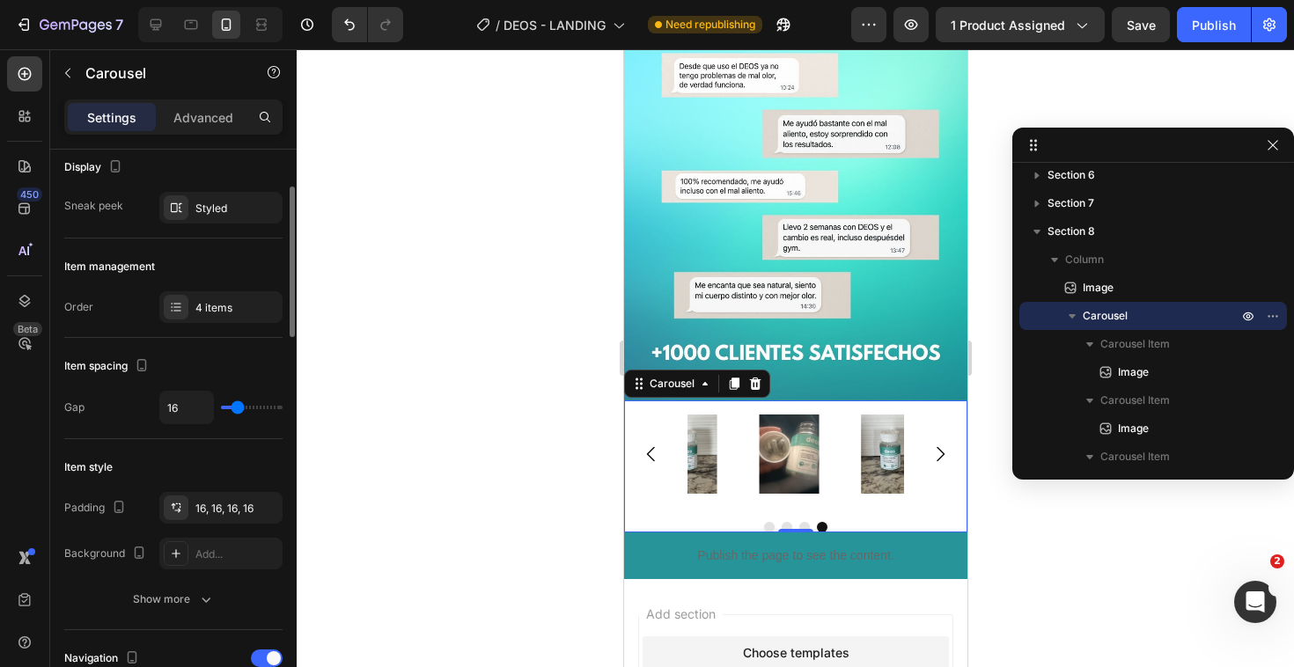
scroll to position [136, 0]
drag, startPoint x: 240, startPoint y: 413, endPoint x: 268, endPoint y: 411, distance: 28.2
click at [268, 411] on div "16" at bounding box center [220, 406] width 123 height 33
click at [246, 409] on div "16" at bounding box center [220, 406] width 123 height 33
type input "23"
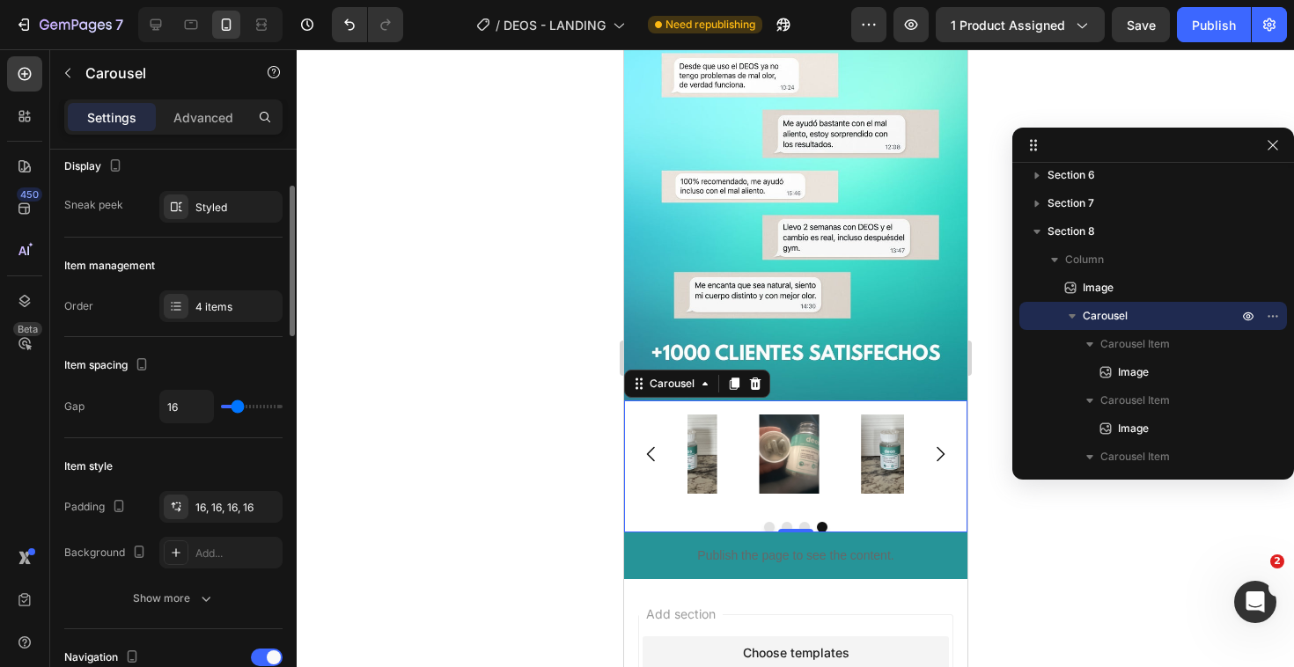
type input "23"
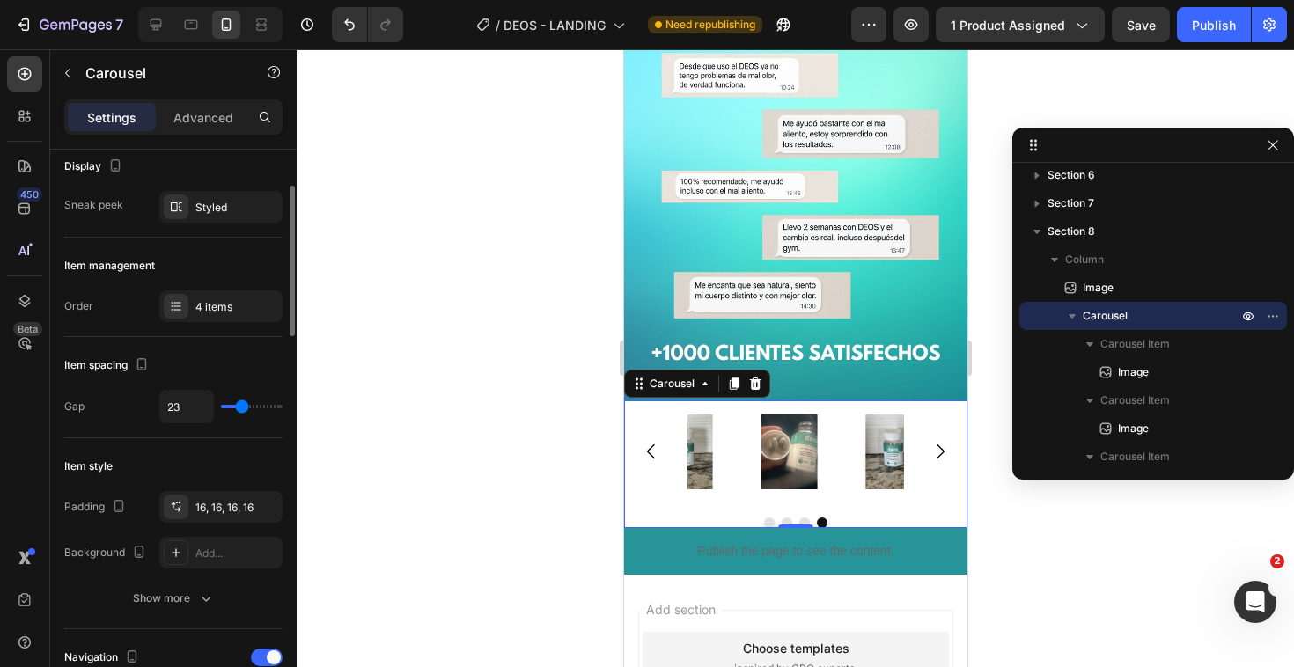
type input "27"
type input "28"
type input "31"
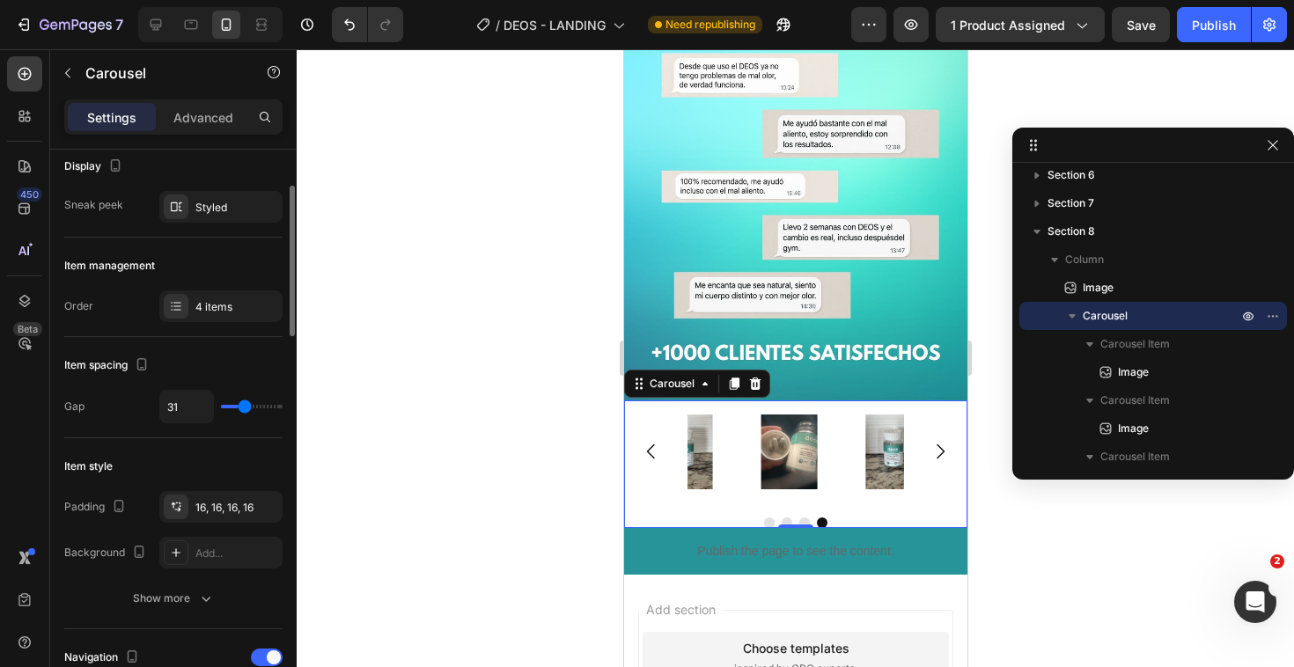
type input "31"
type input "32"
type input "34"
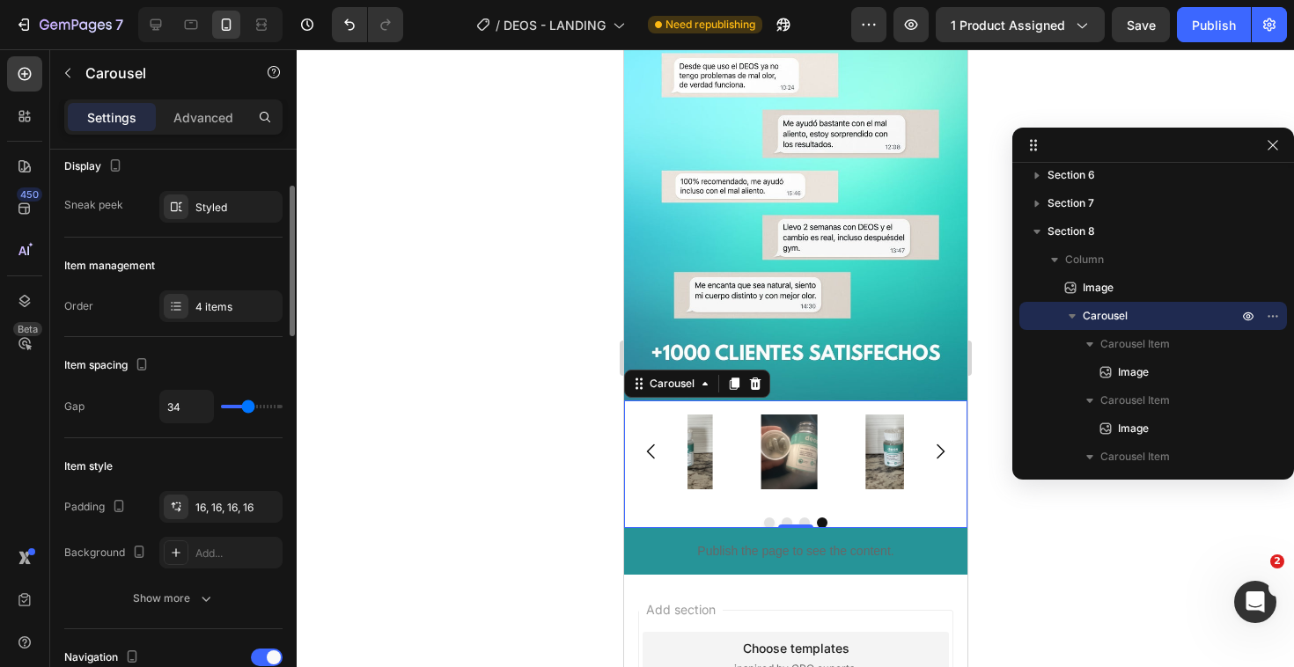
type input "36"
type input "38"
type input "40"
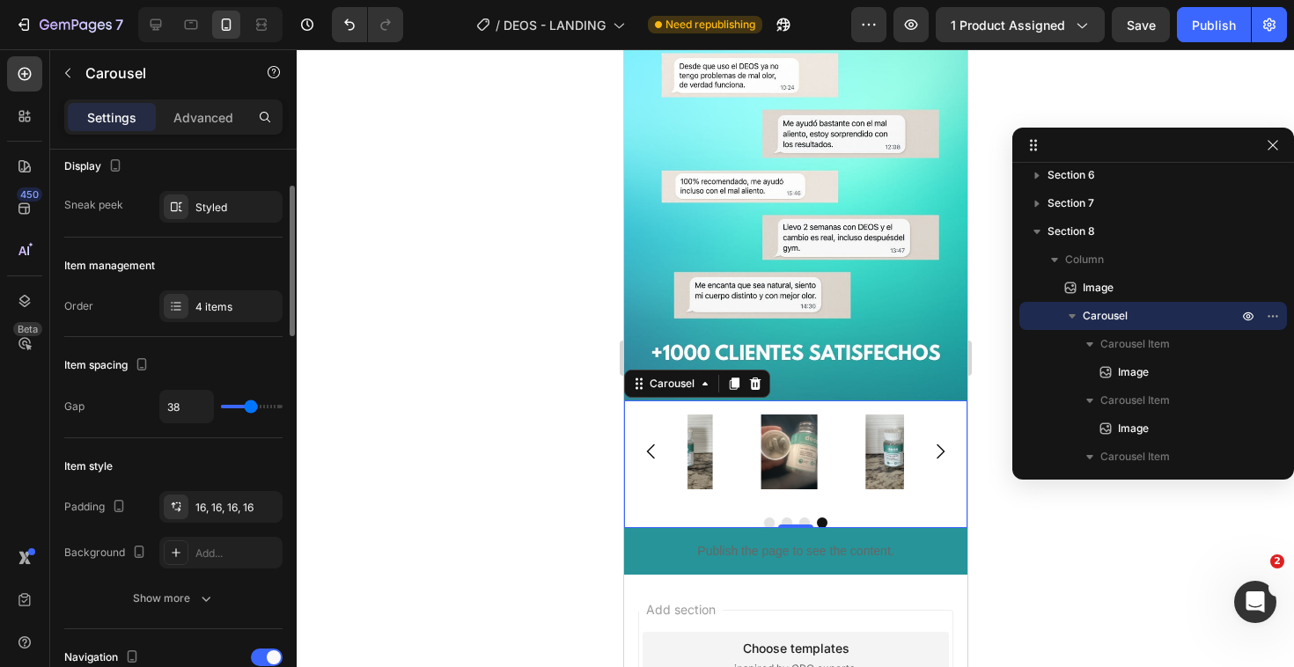
type input "40"
type input "42"
type input "43"
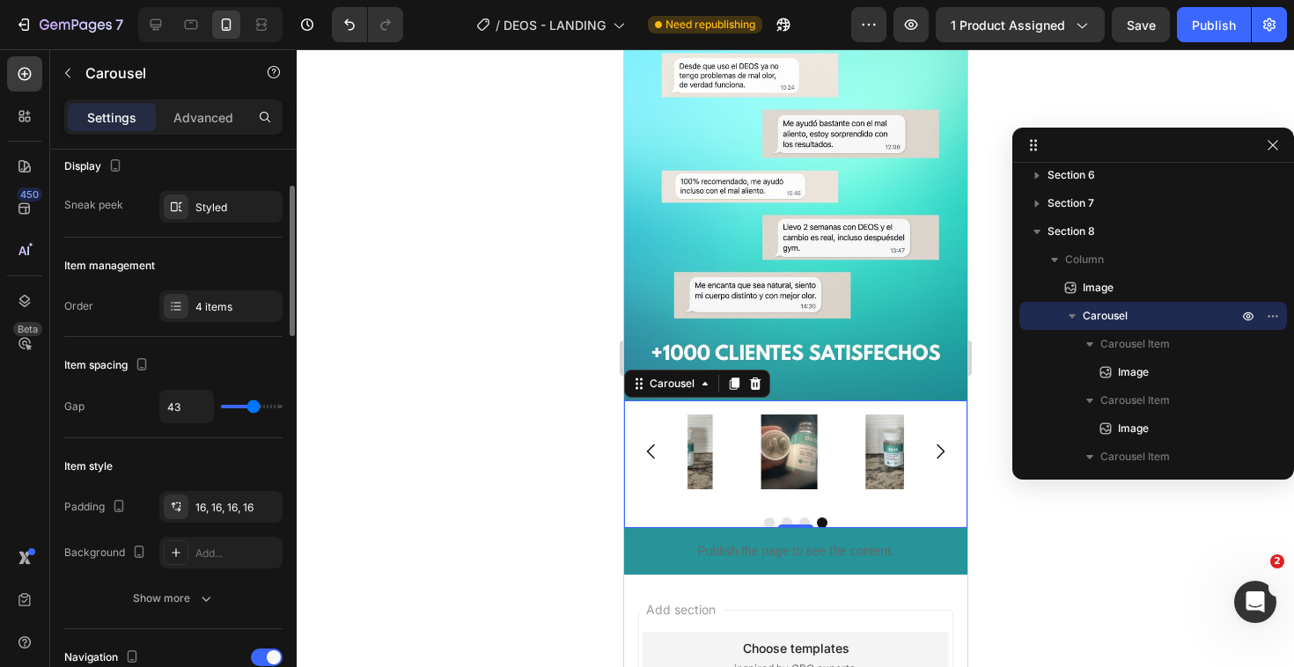
type input "44"
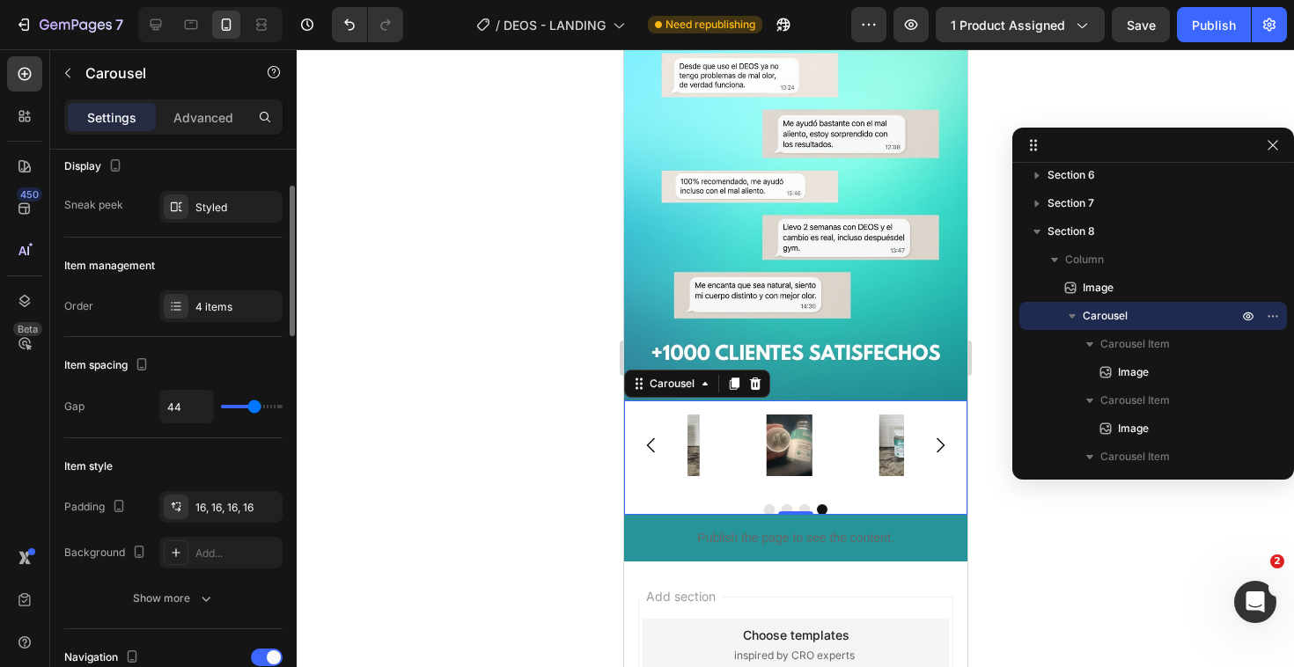
type input "45"
type input "46"
type input "47"
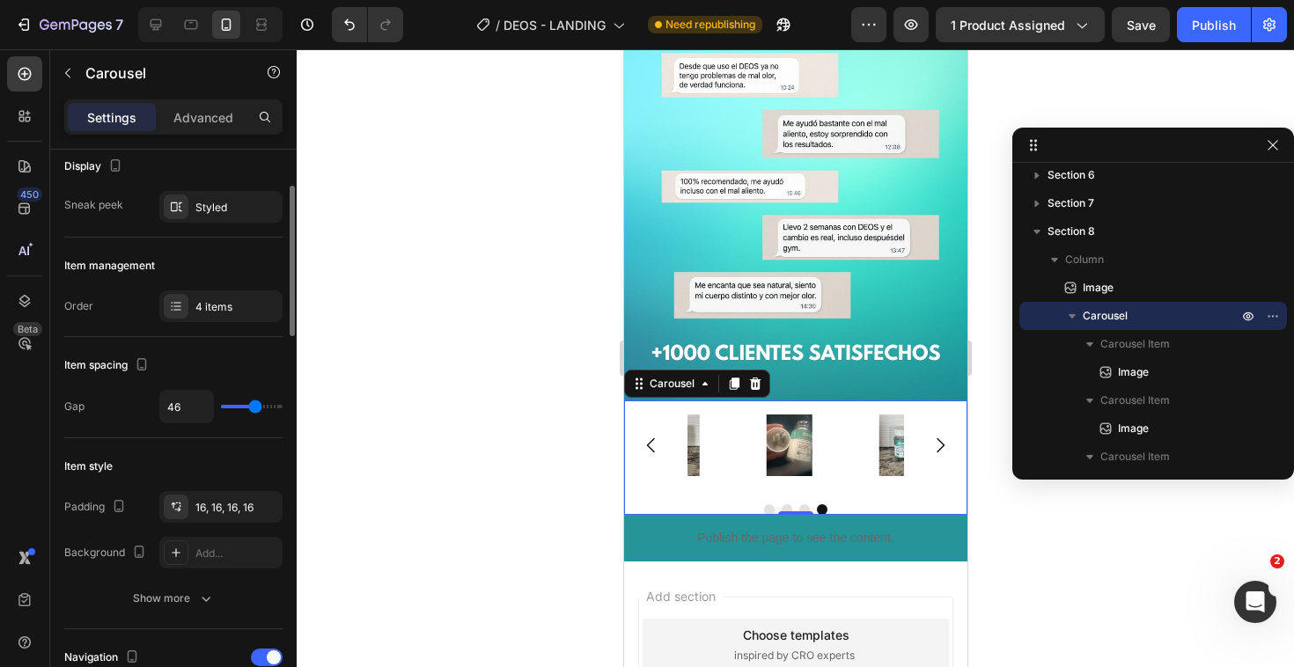
type input "47"
type input "48"
type input "49"
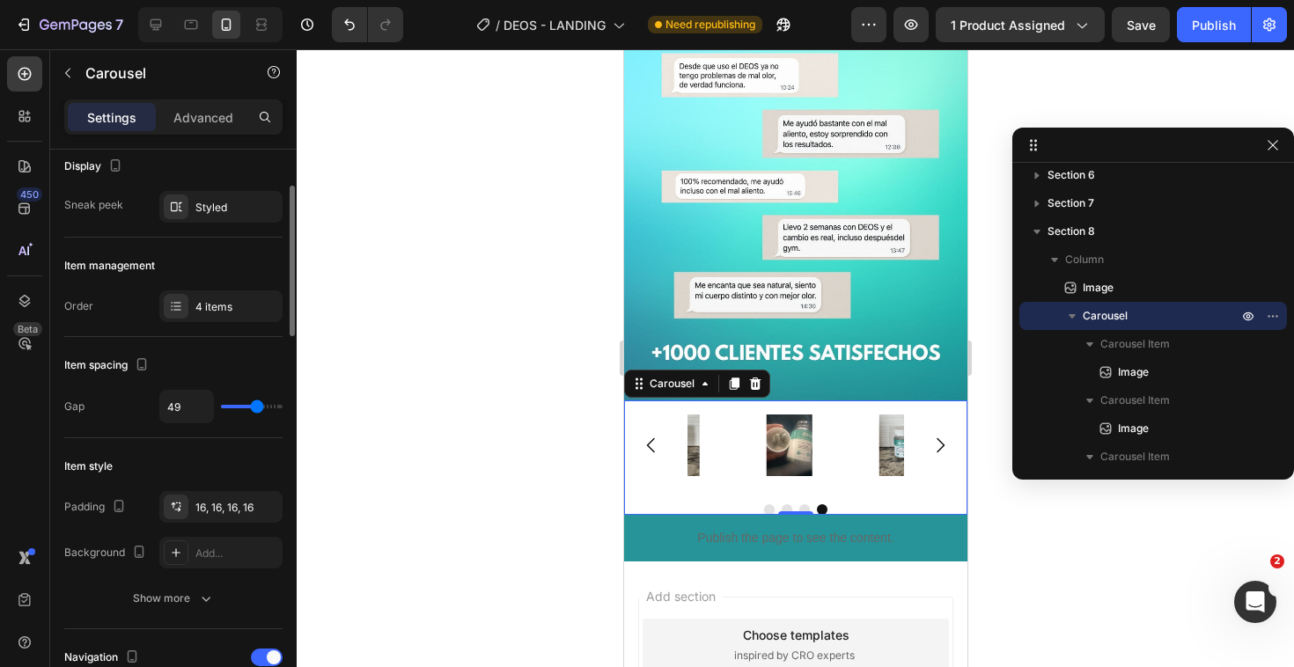
type input "50"
type input "51"
type input "52"
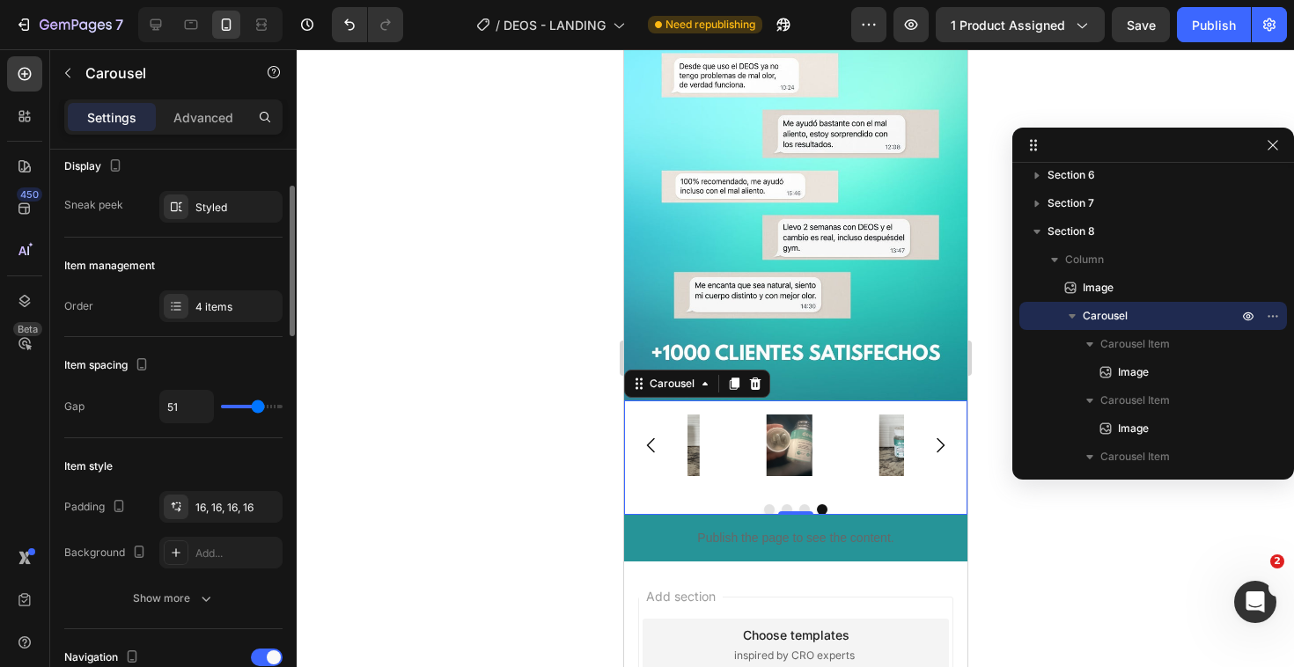
type input "52"
type input "53"
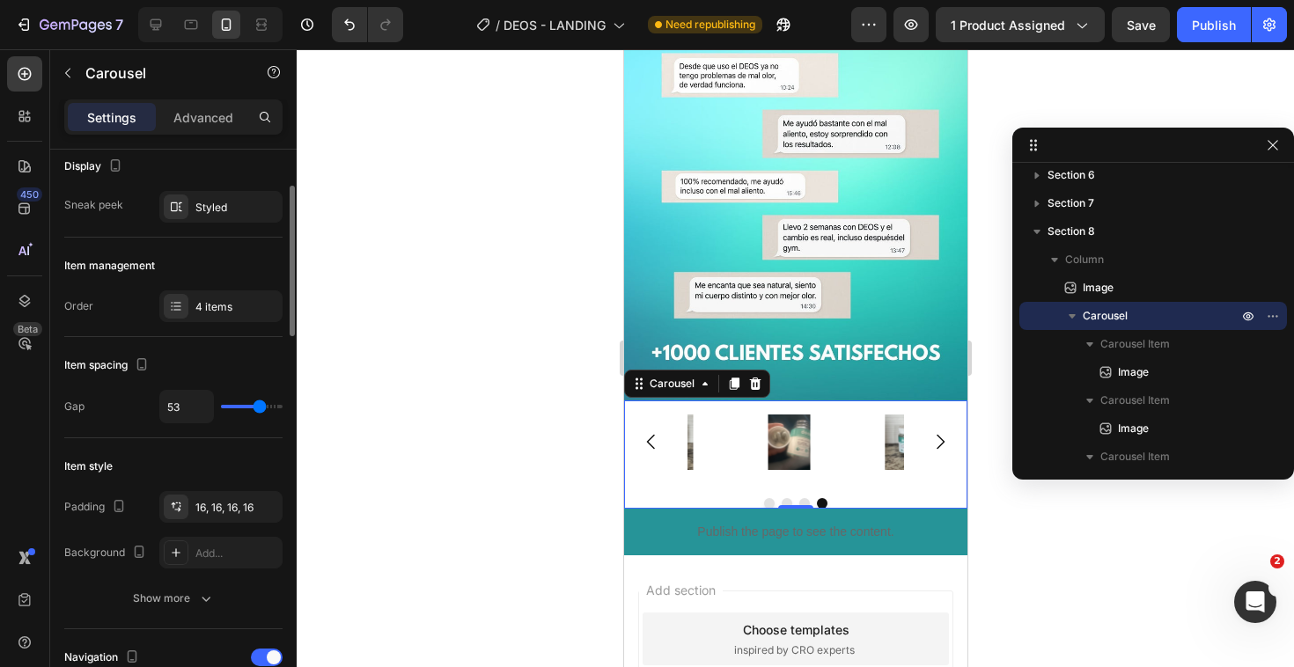
type input "52"
type input "47"
type input "39"
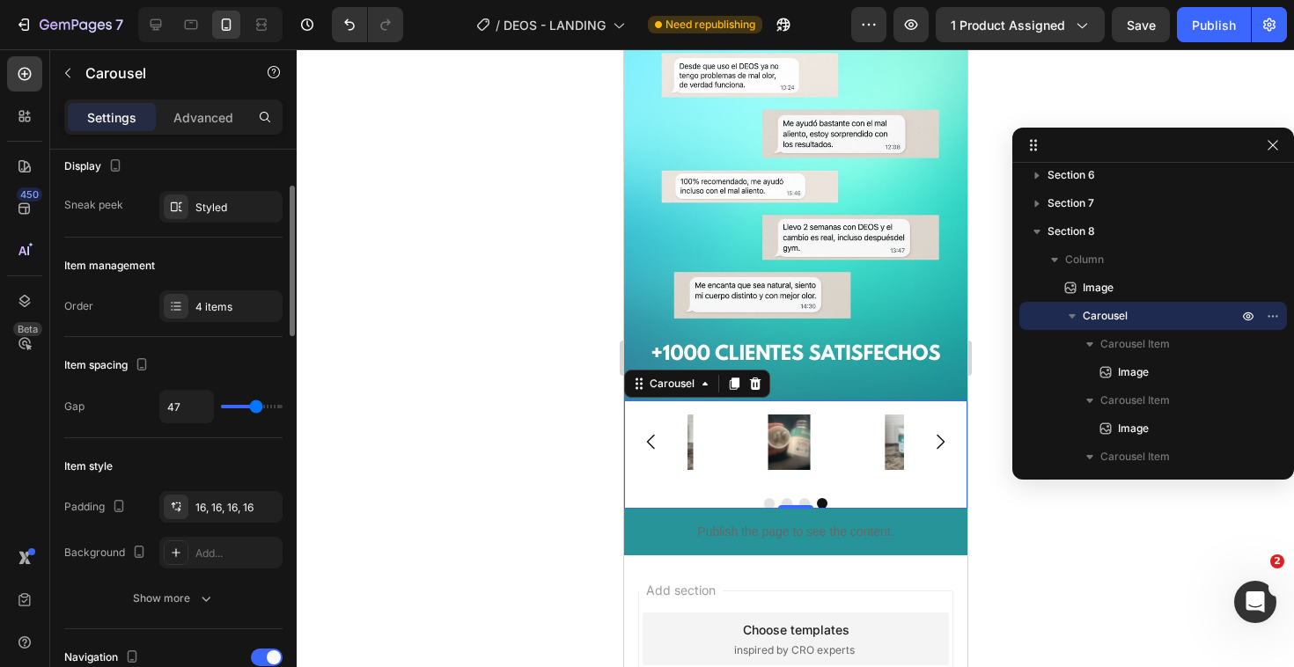
type input "39"
type input "22"
type input "15"
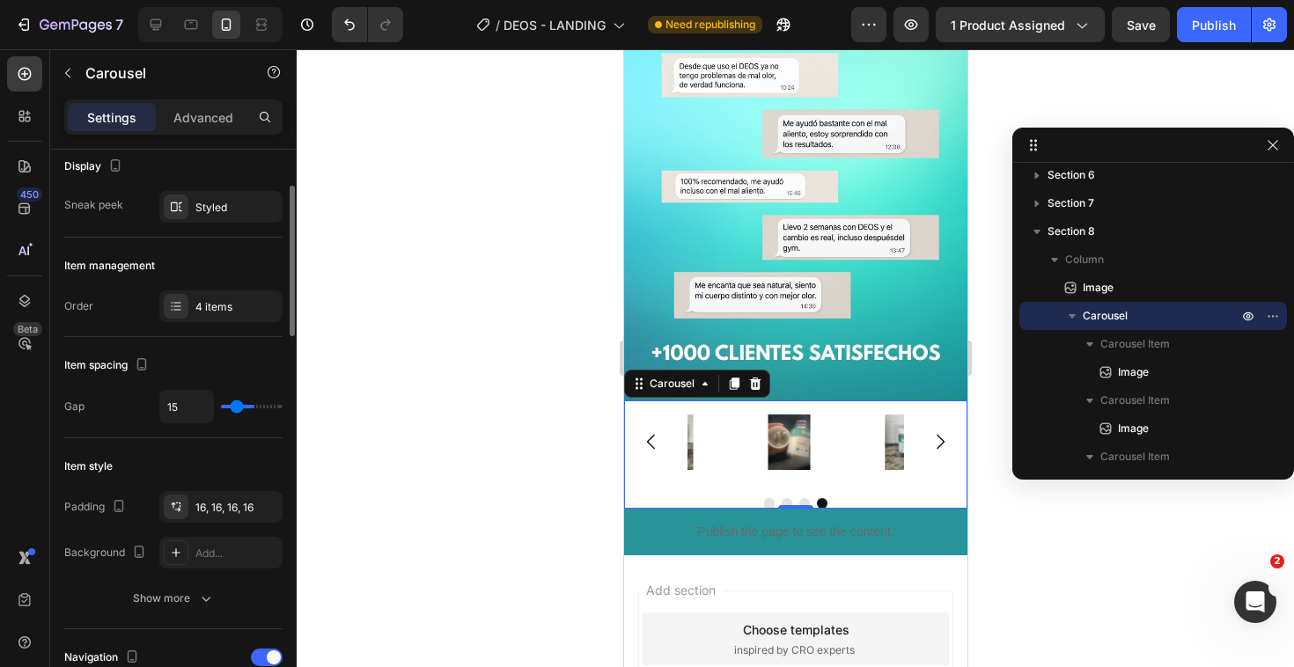
type input "10"
type input "7"
type input "4"
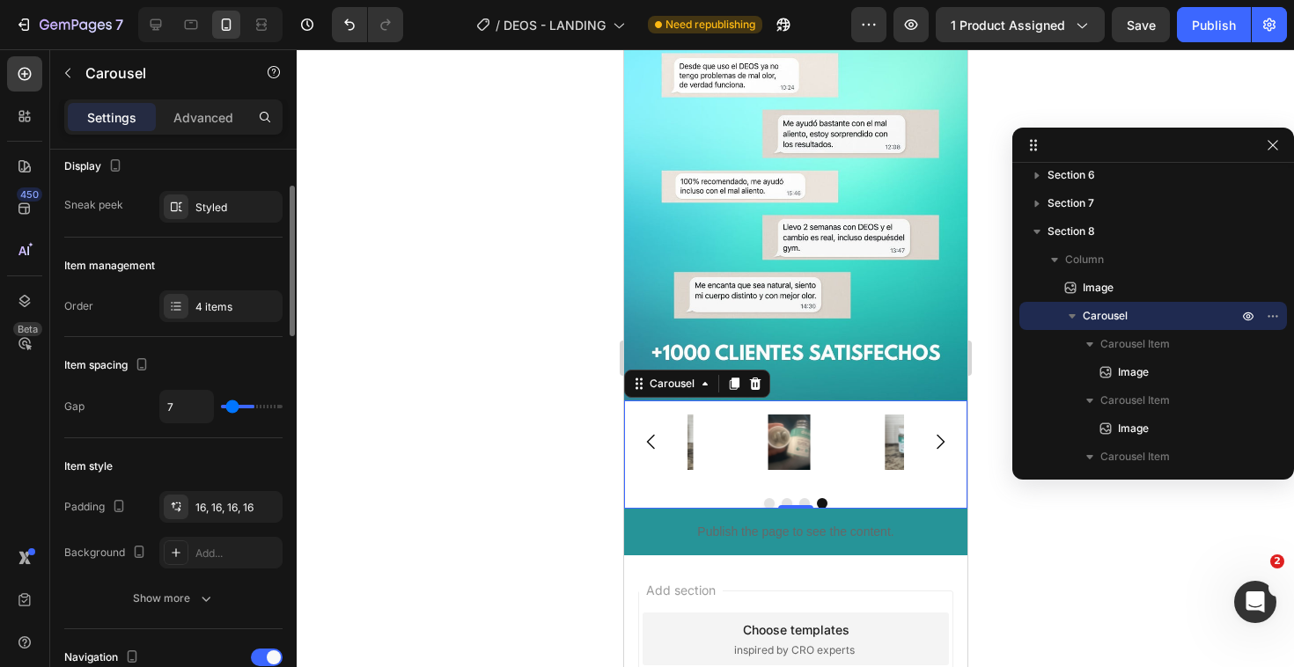
type input "4"
type input "0"
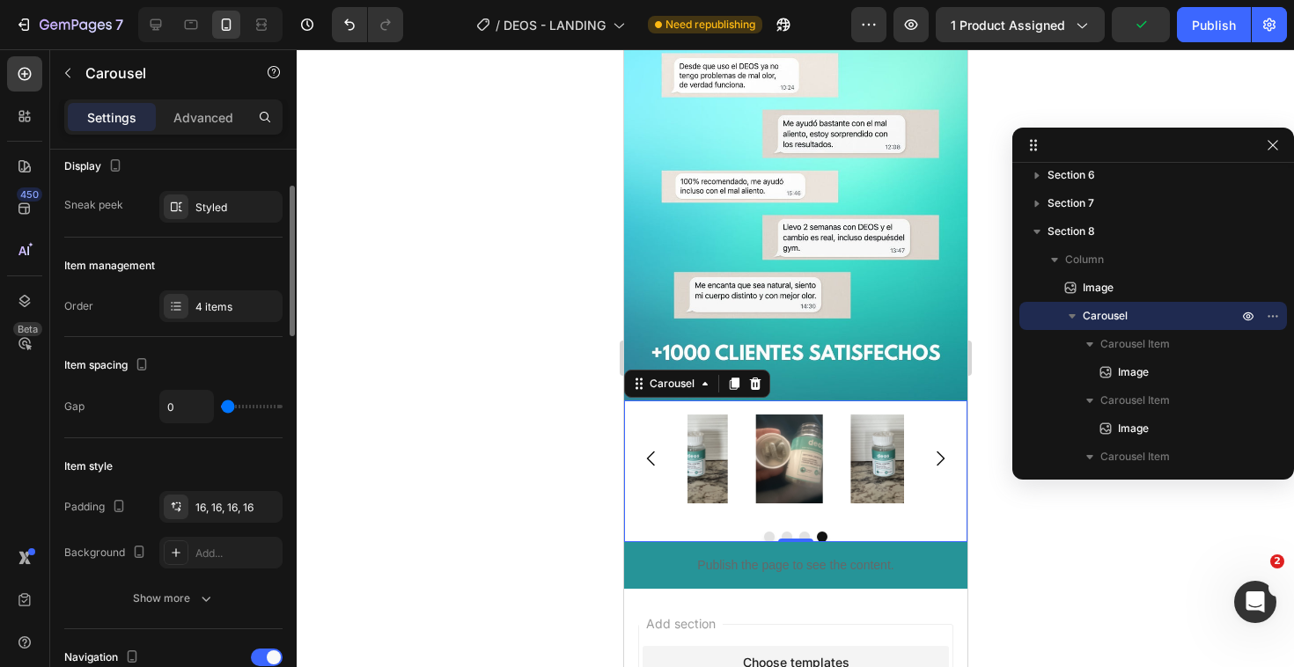
drag, startPoint x: 239, startPoint y: 408, endPoint x: 206, endPoint y: 408, distance: 33.4
type input "0"
click at [221, 408] on input "range" at bounding box center [252, 407] width 62 height 4
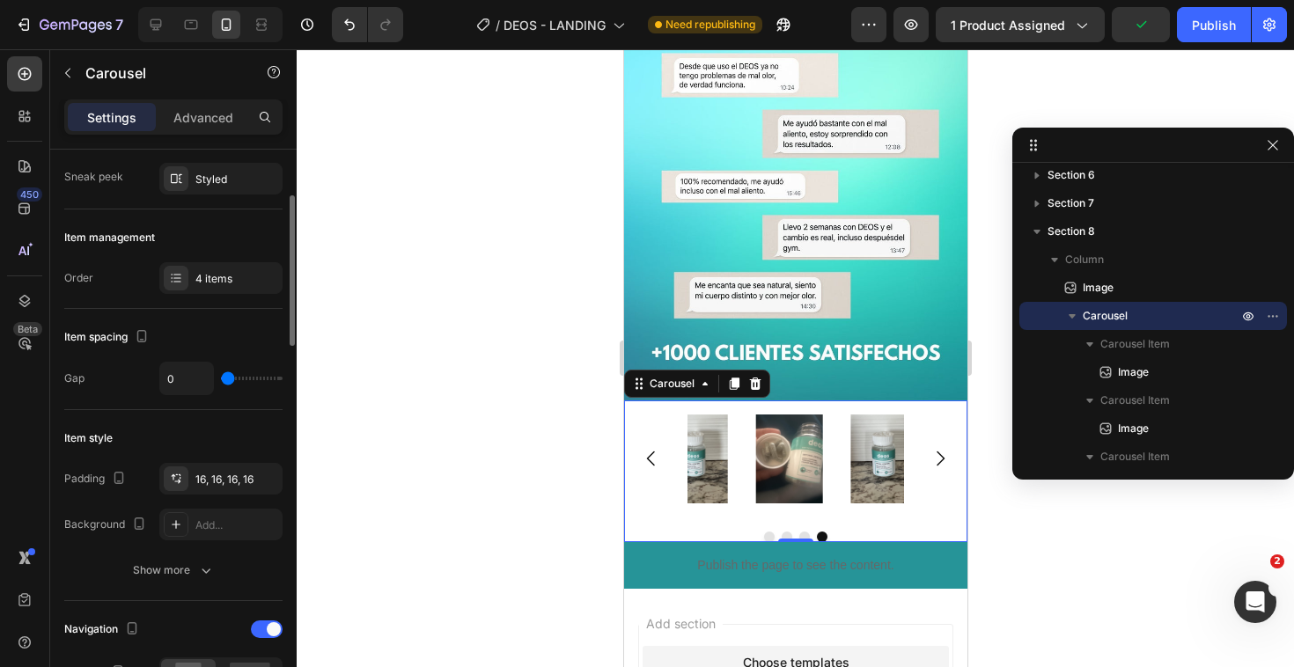
scroll to position [165, 0]
click at [215, 517] on div "Add..." at bounding box center [236, 524] width 83 height 16
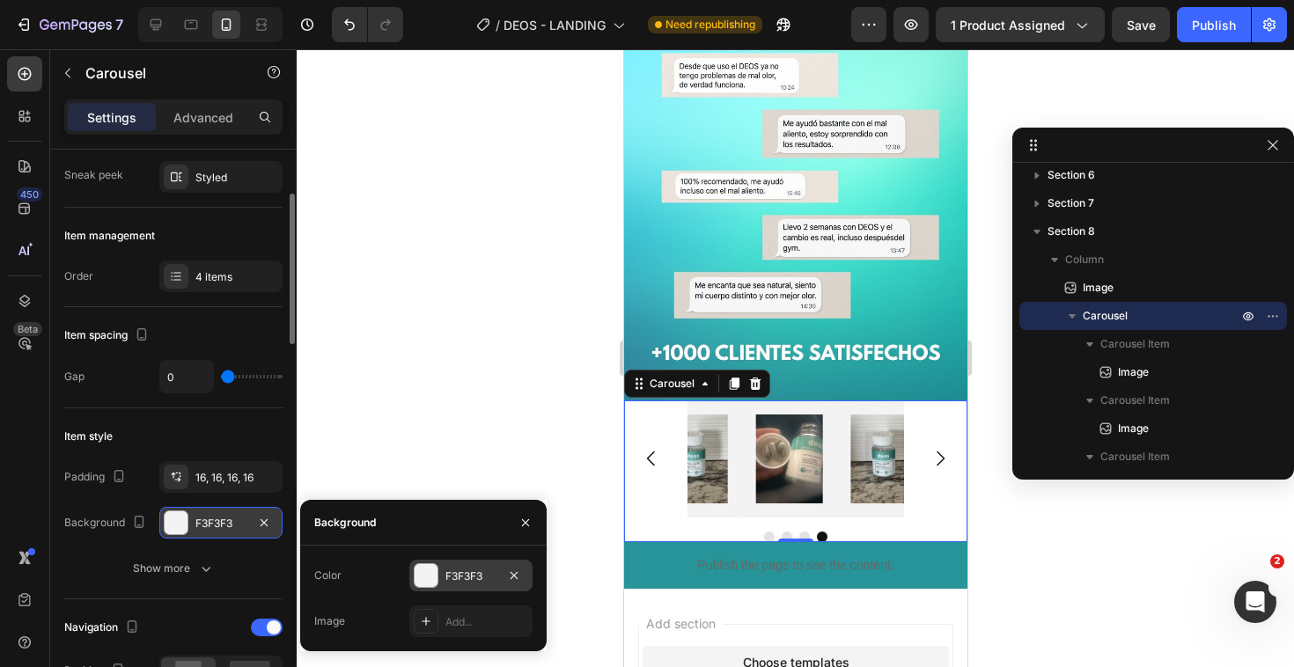
click at [430, 576] on div at bounding box center [426, 575] width 23 height 23
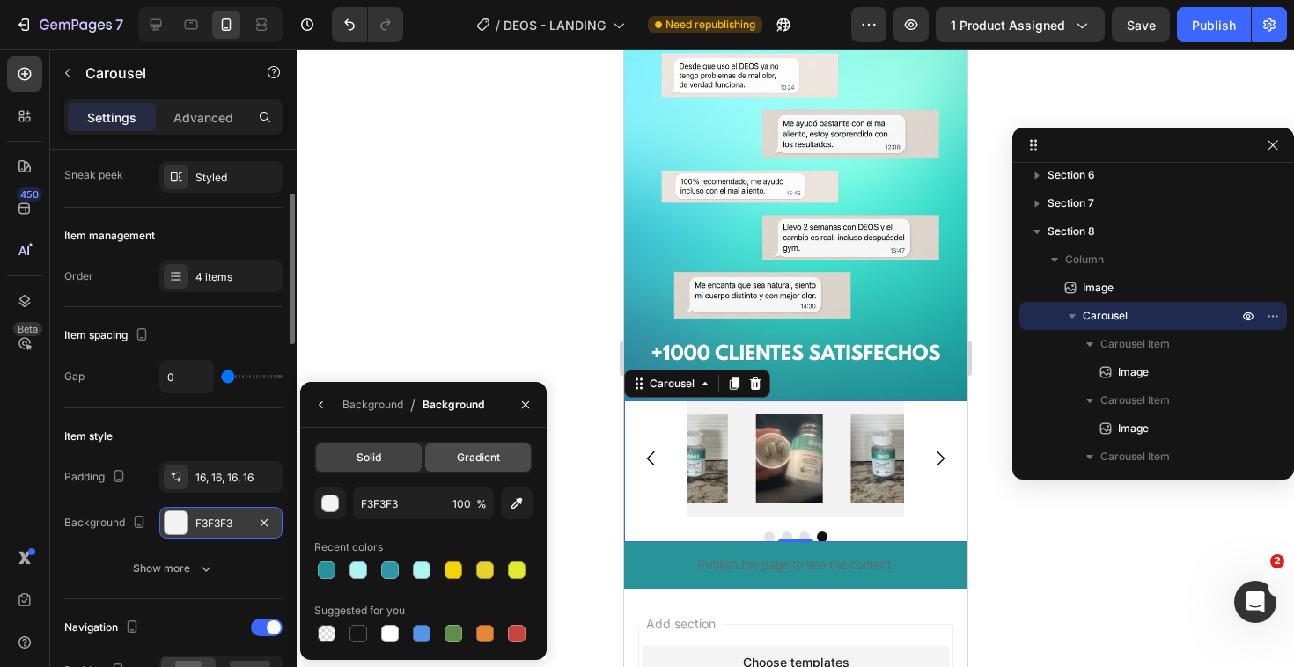
click at [459, 451] on span "Gradient" at bounding box center [478, 458] width 43 height 16
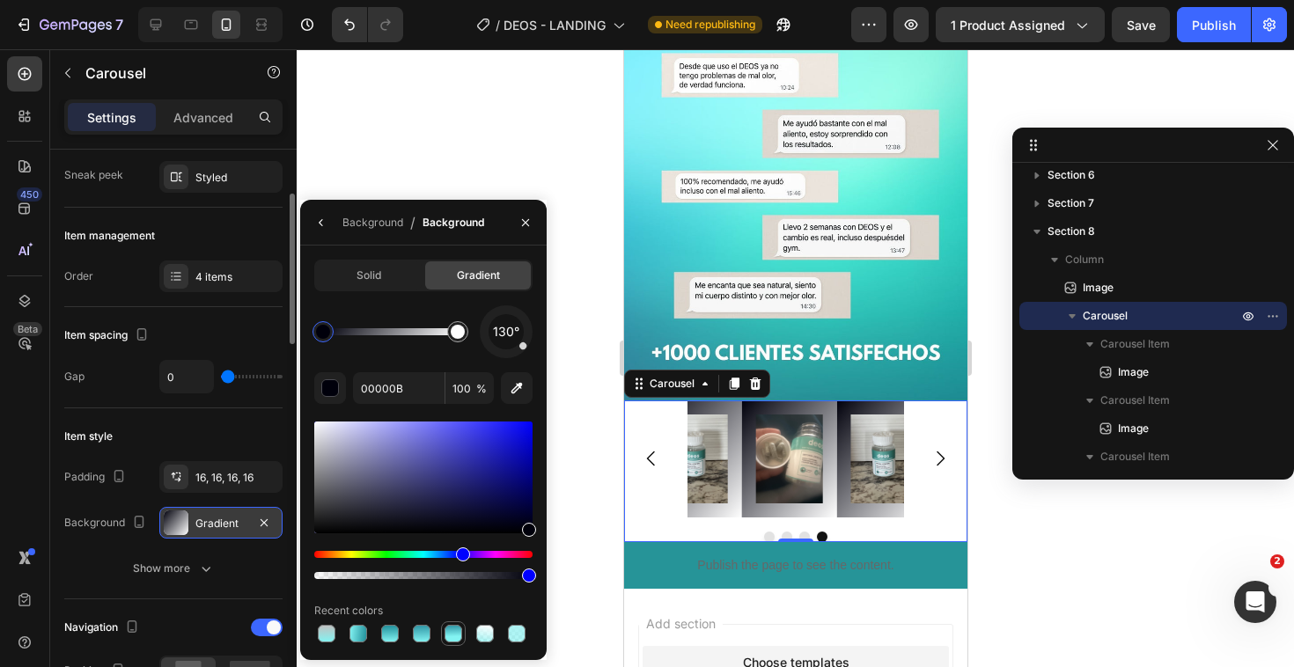
click at [451, 627] on div at bounding box center [453, 634] width 18 height 18
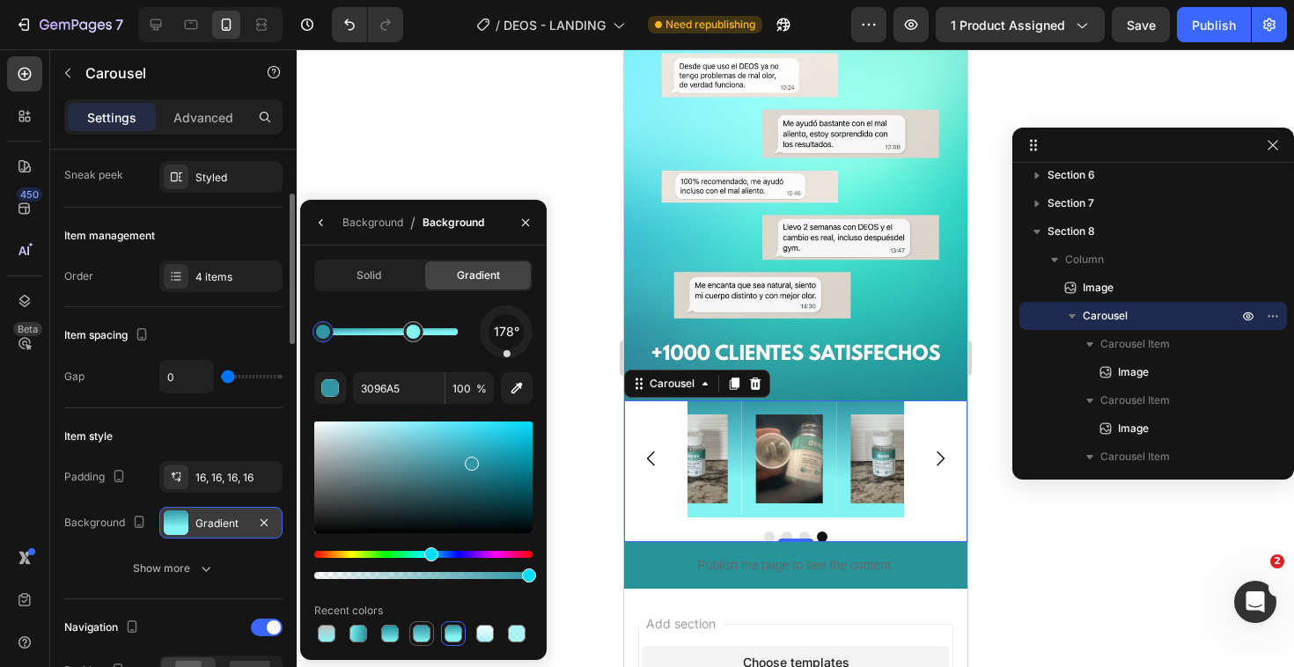
click at [429, 627] on div at bounding box center [421, 633] width 21 height 21
click at [391, 631] on div at bounding box center [390, 634] width 18 height 18
type input "218F9A"
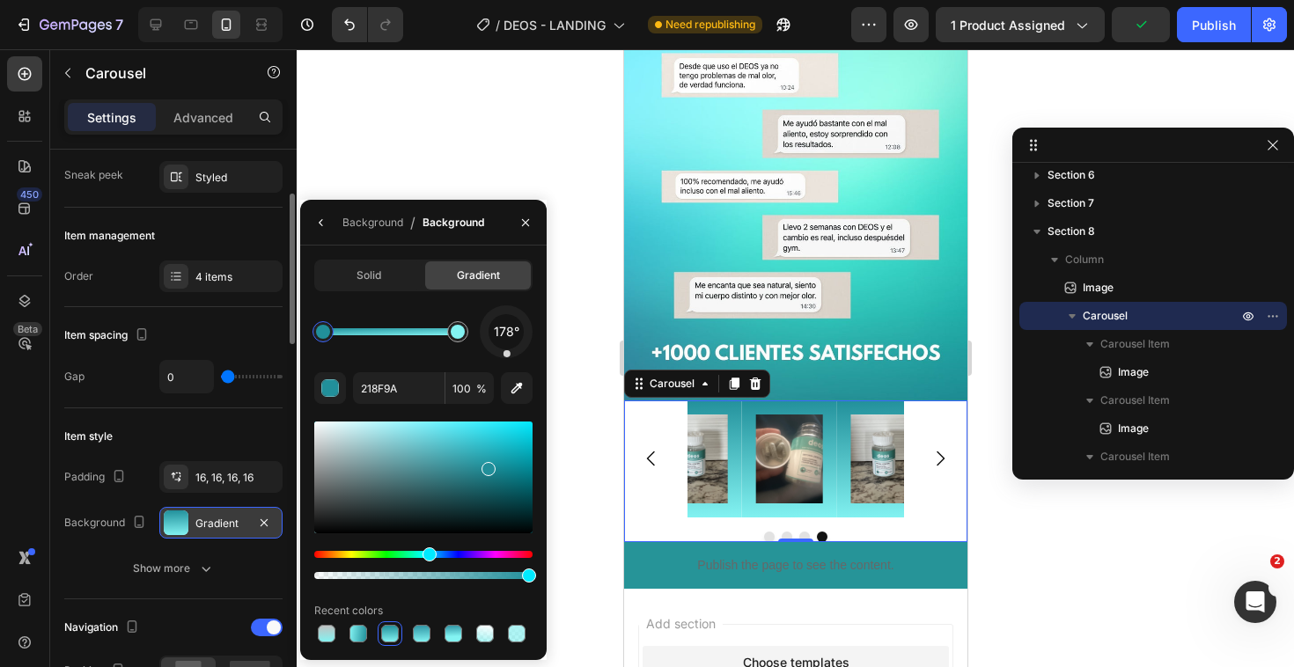
click at [945, 498] on div "Image Image Image Image" at bounding box center [794, 458] width 343 height 117
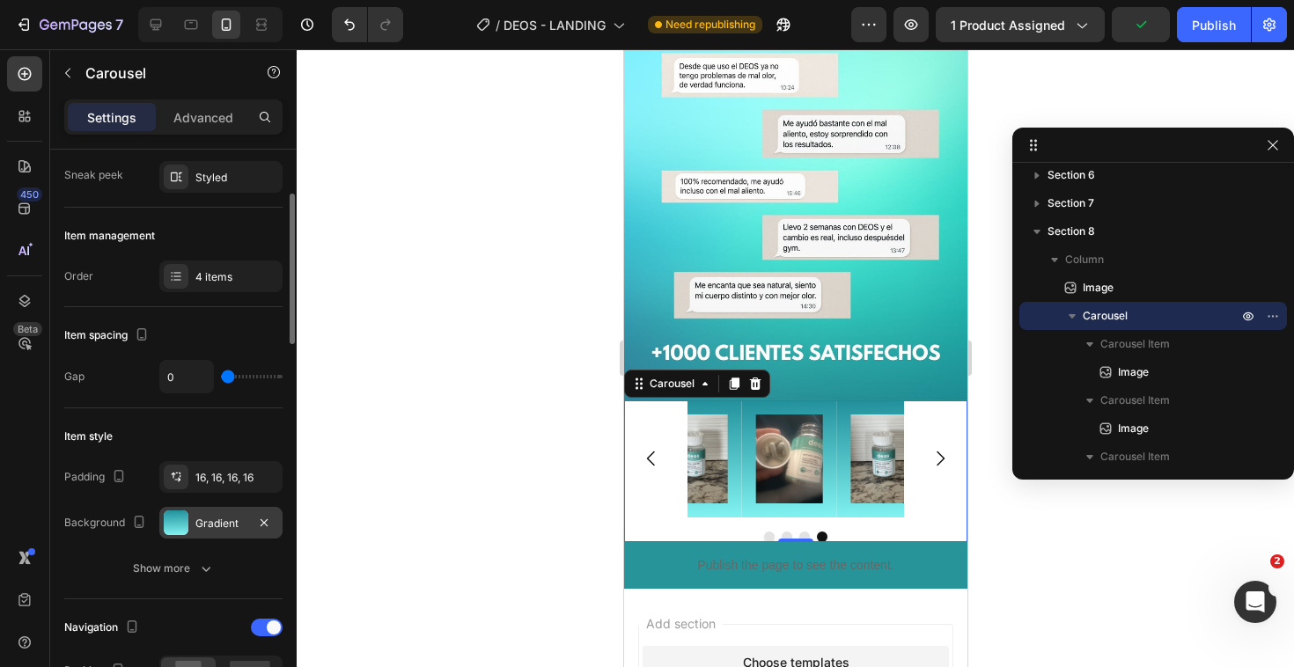
click at [945, 498] on div "Image Image Image Image" at bounding box center [794, 458] width 343 height 117
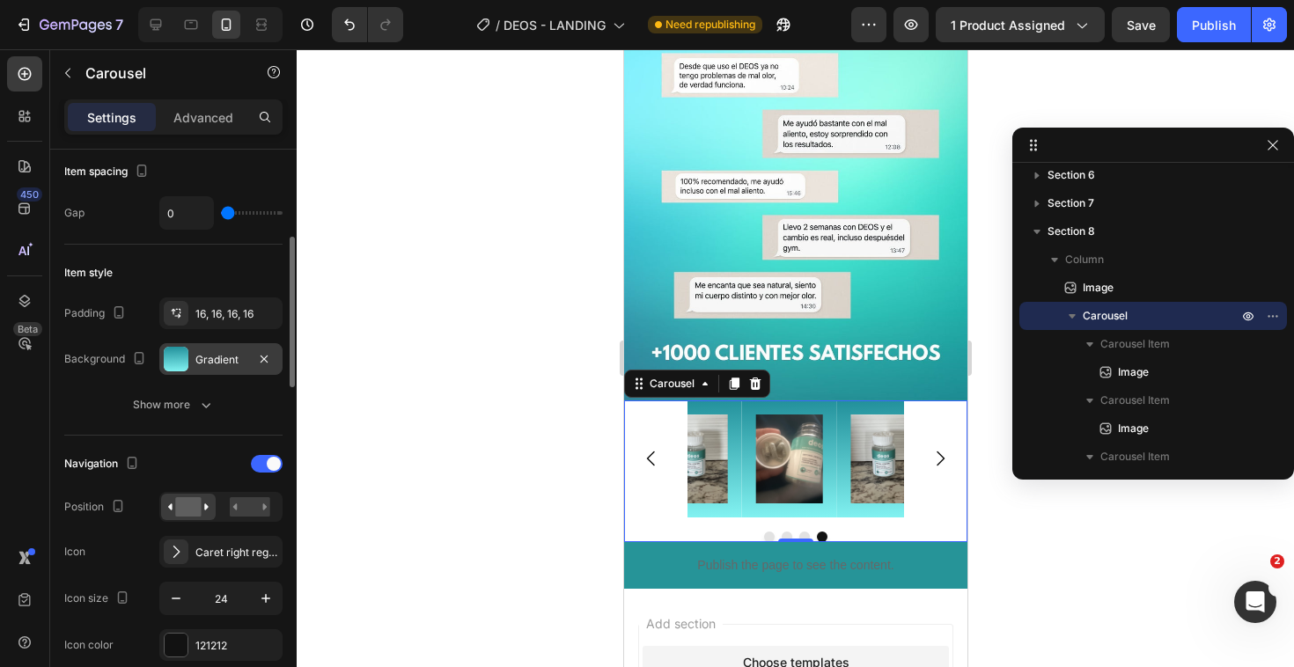
scroll to position [365, 0]
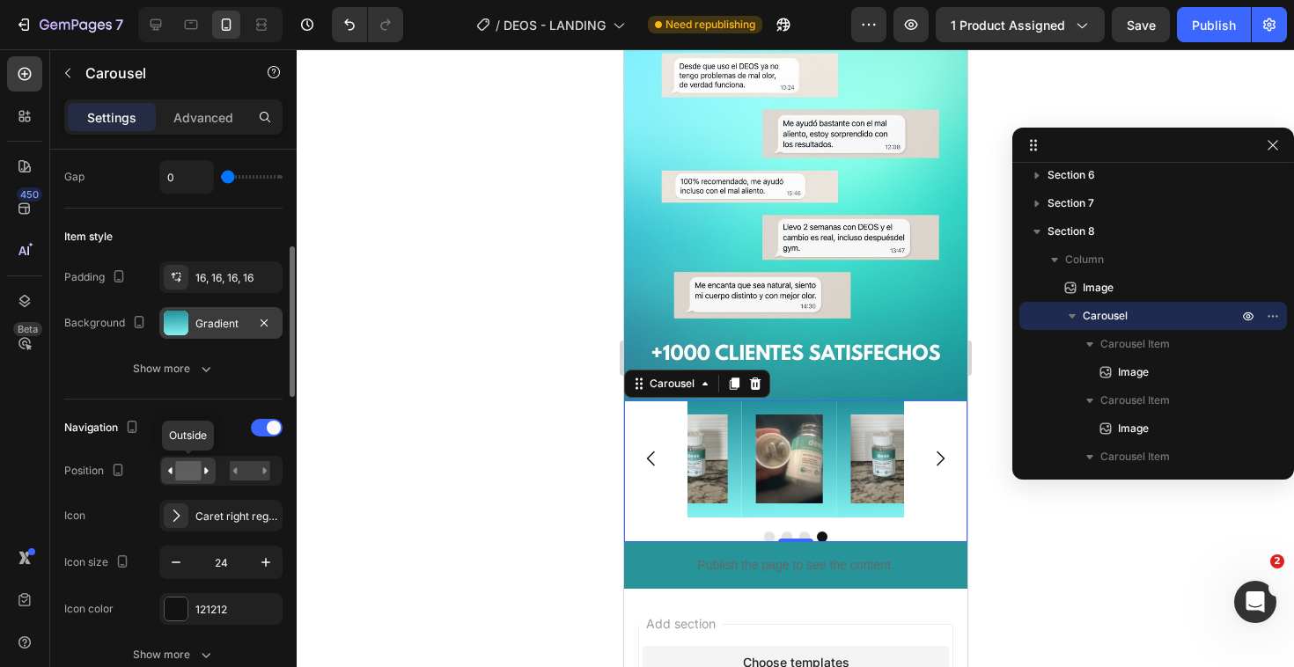
click at [207, 476] on icon at bounding box center [188, 470] width 40 height 19
click at [255, 469] on rect at bounding box center [250, 470] width 40 height 19
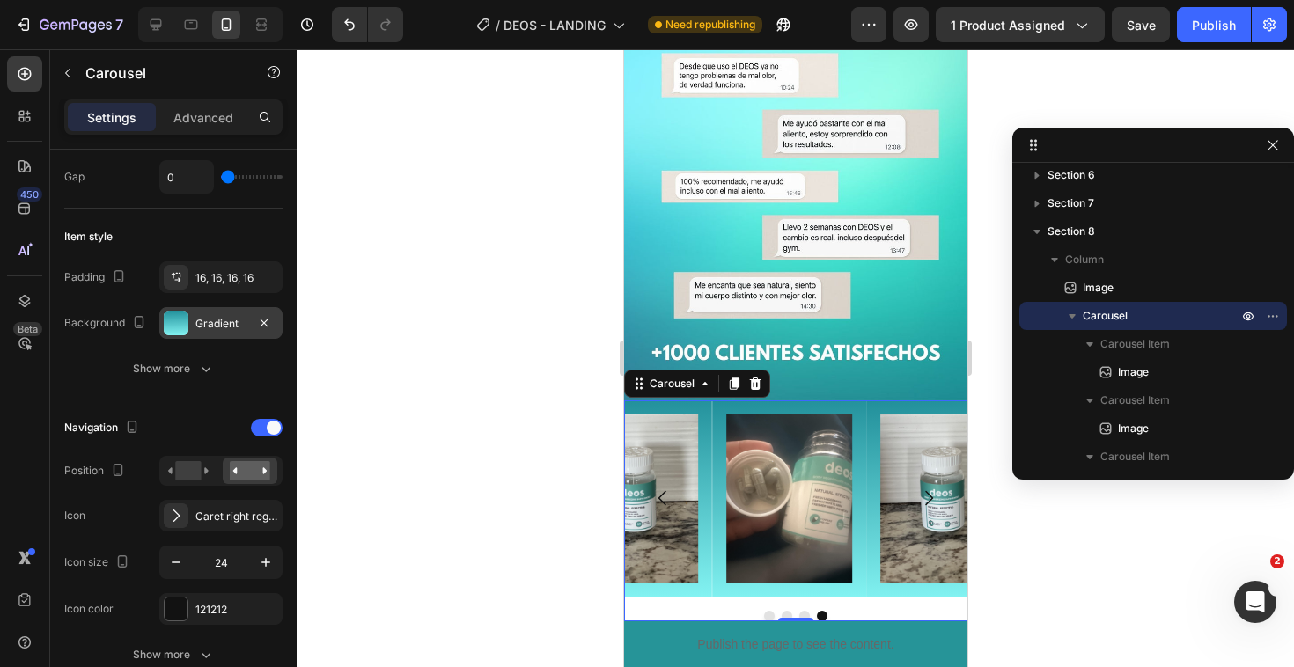
click at [534, 553] on div at bounding box center [795, 358] width 997 height 618
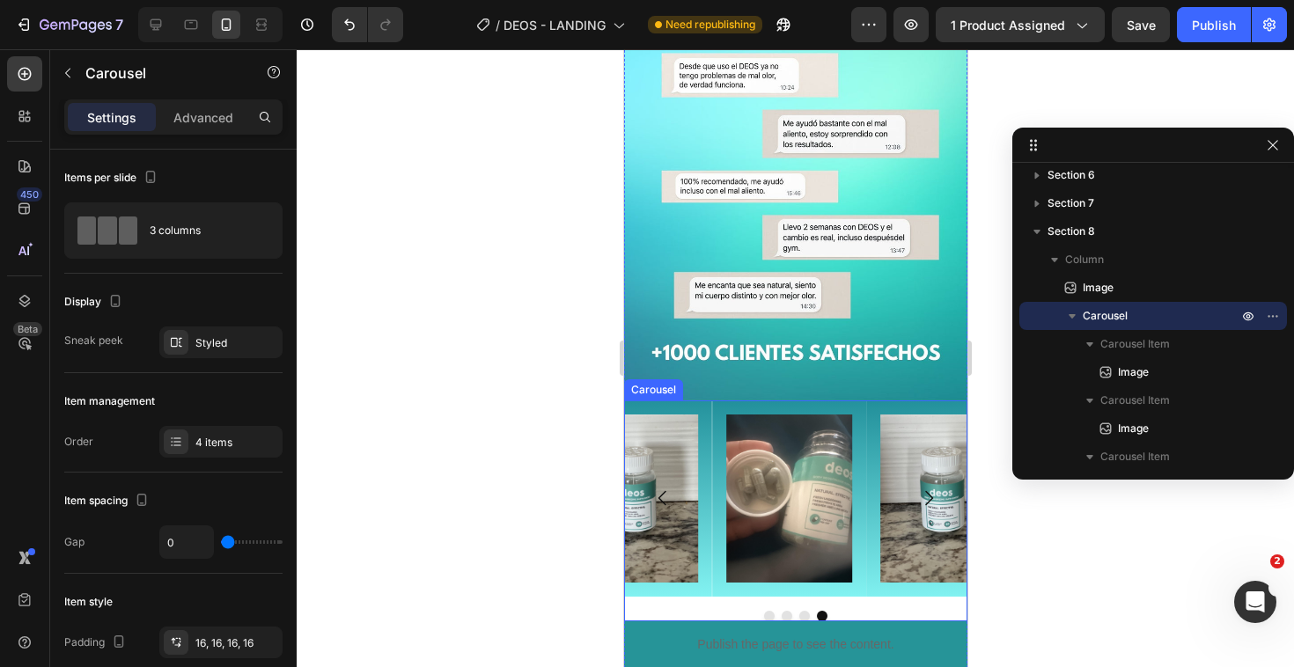
click at [698, 591] on div "Image Image Image Image Carousel" at bounding box center [794, 510] width 343 height 221
click at [698, 591] on div "Image Image Image Image Carousel 0" at bounding box center [794, 510] width 343 height 221
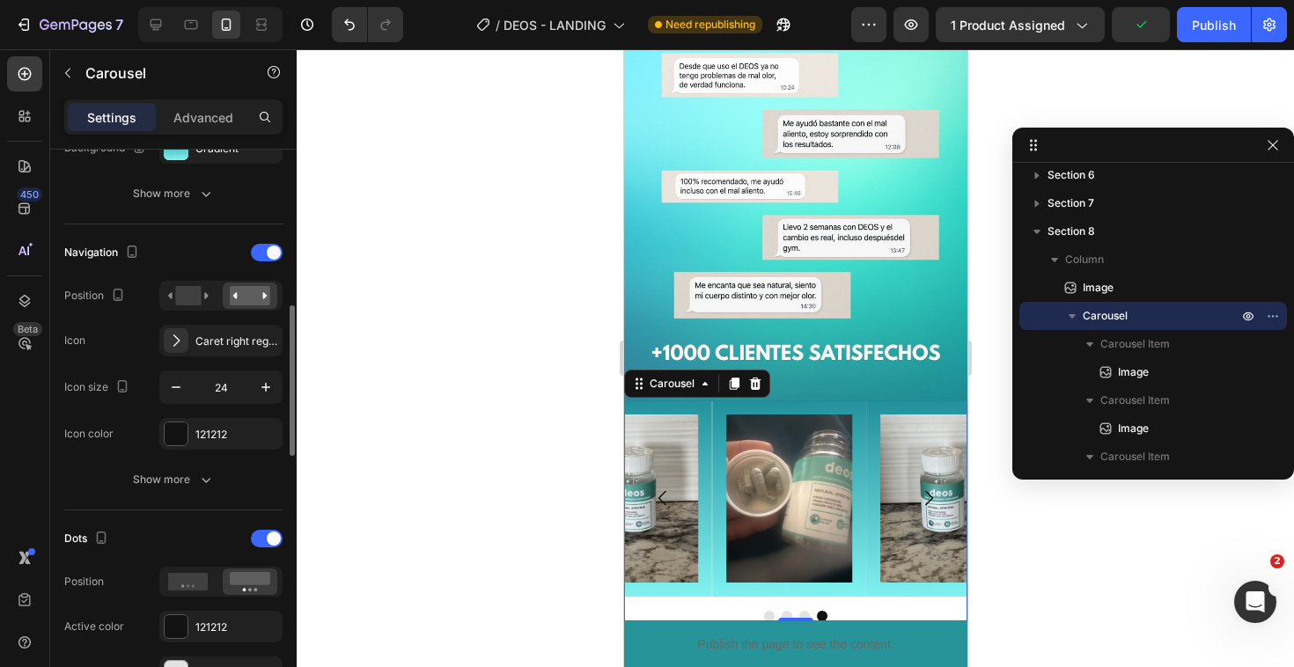
scroll to position [555, 0]
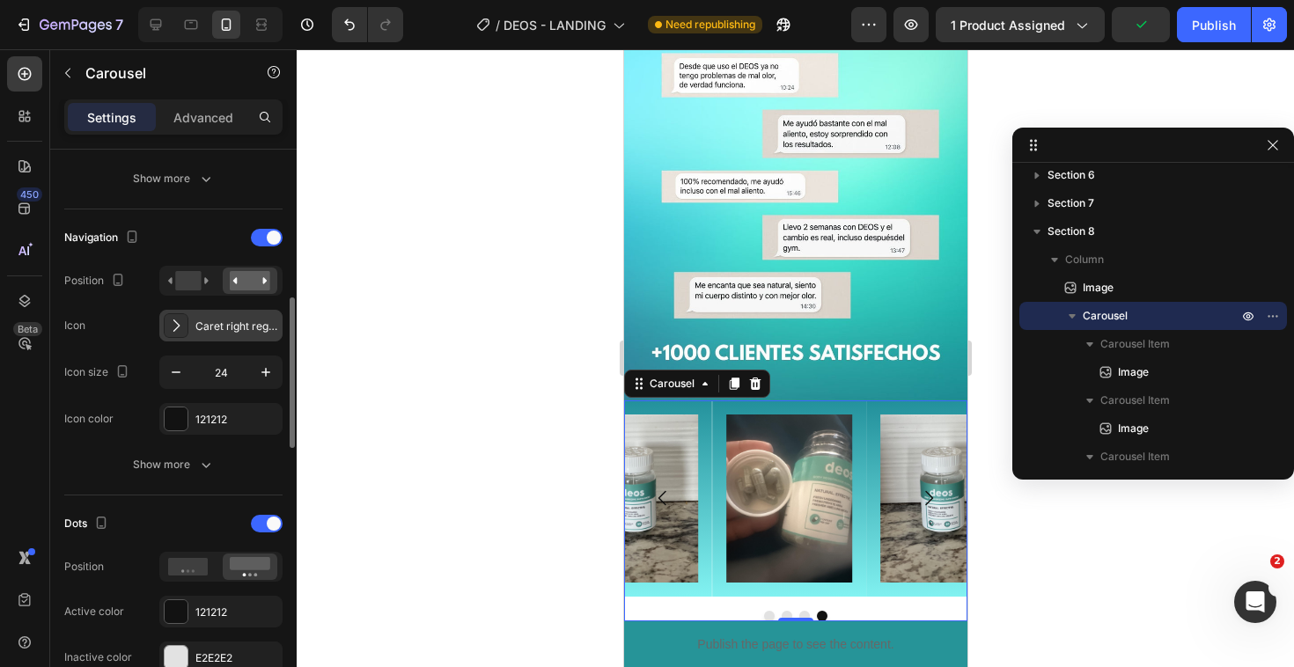
click at [178, 332] on icon at bounding box center [176, 326] width 18 height 18
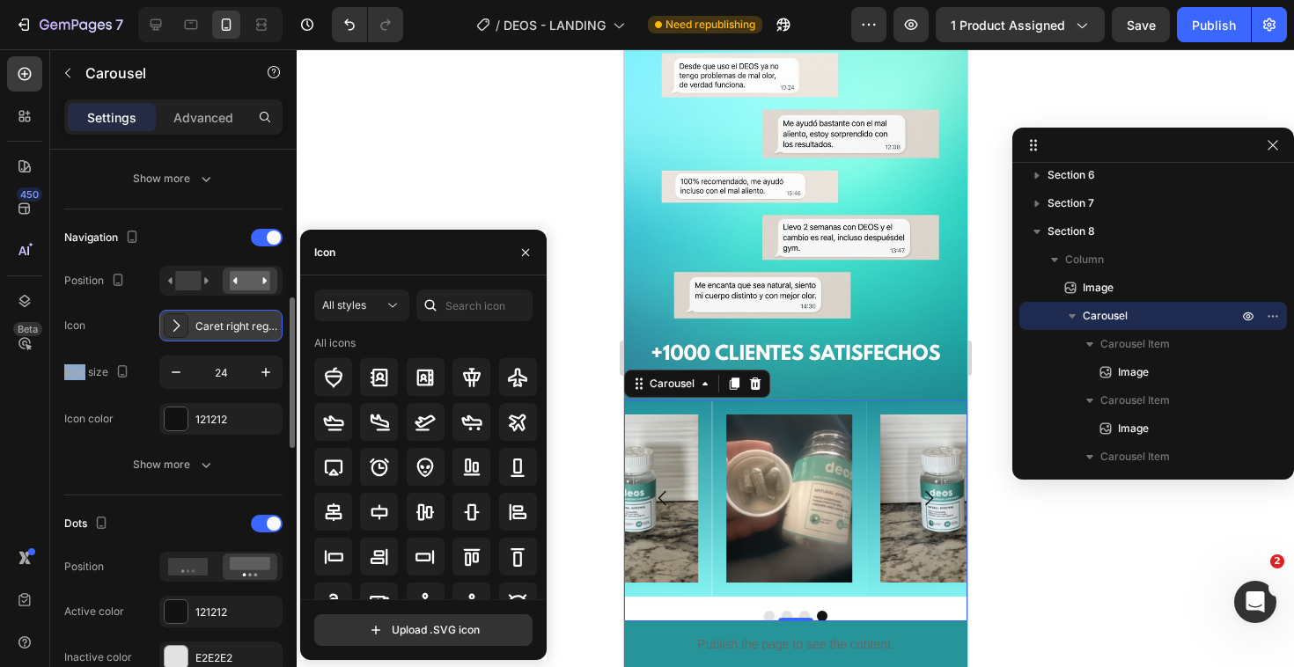
click at [178, 332] on icon at bounding box center [176, 326] width 18 height 18
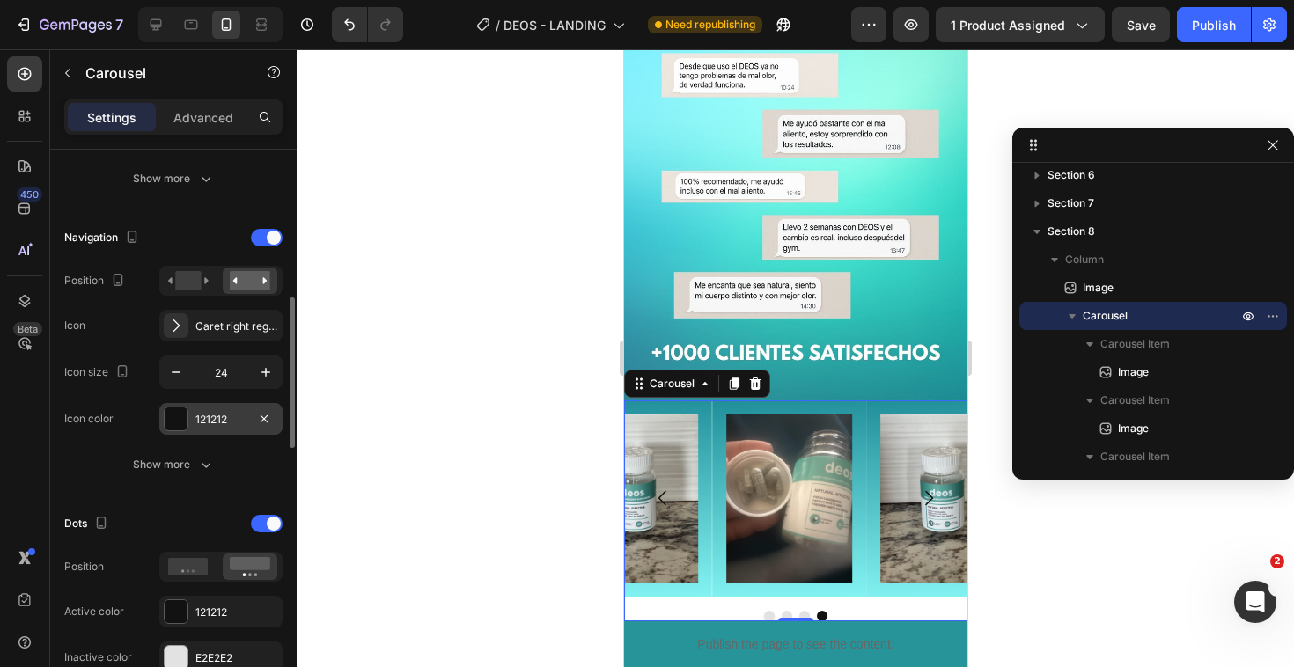
click at [187, 415] on div at bounding box center [176, 418] width 23 height 23
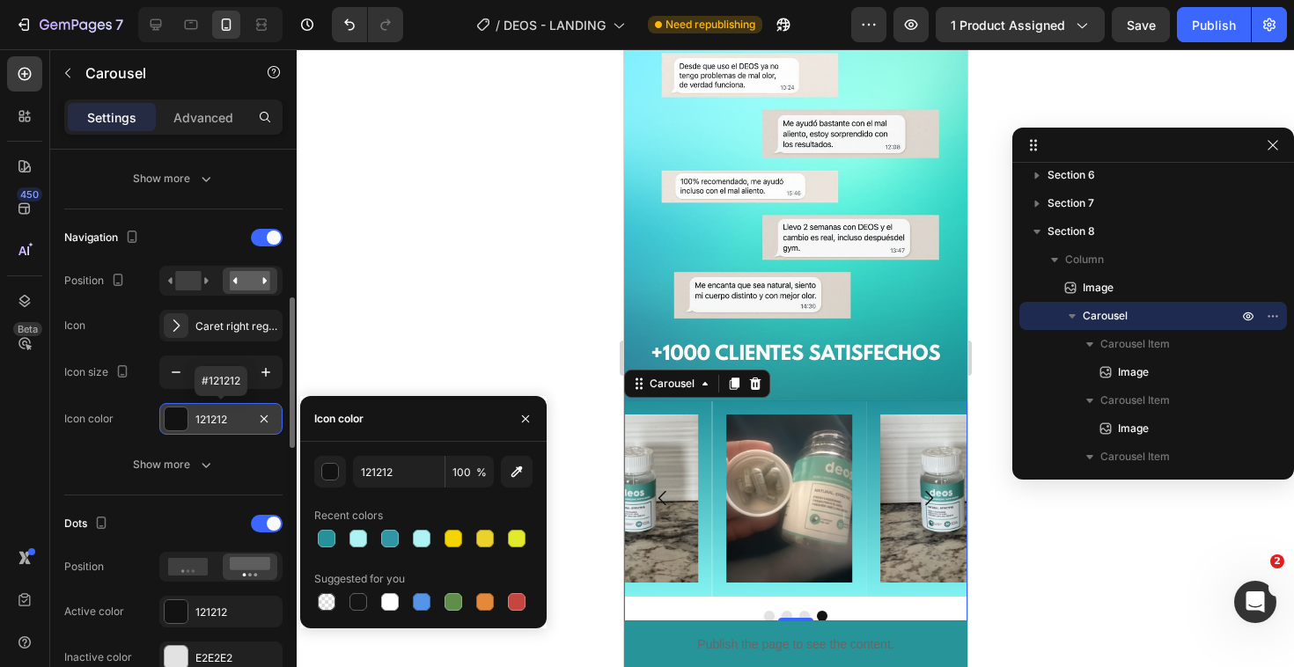
click at [187, 415] on div at bounding box center [176, 418] width 23 height 23
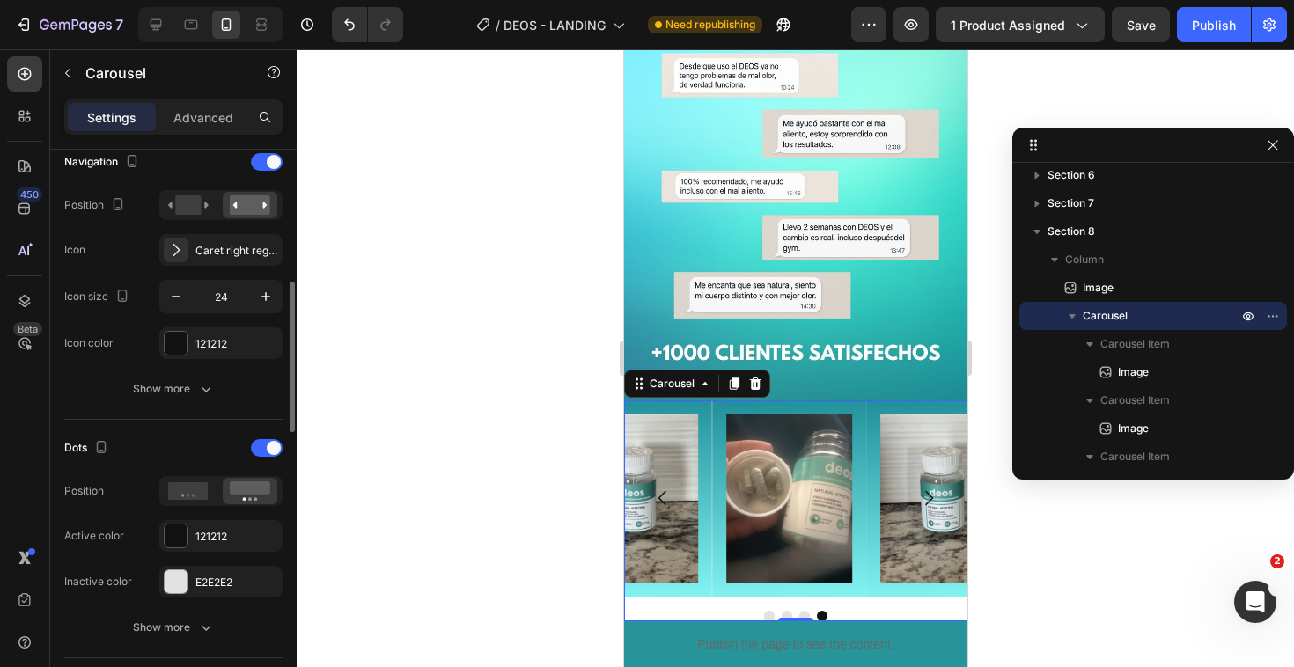
scroll to position [645, 0]
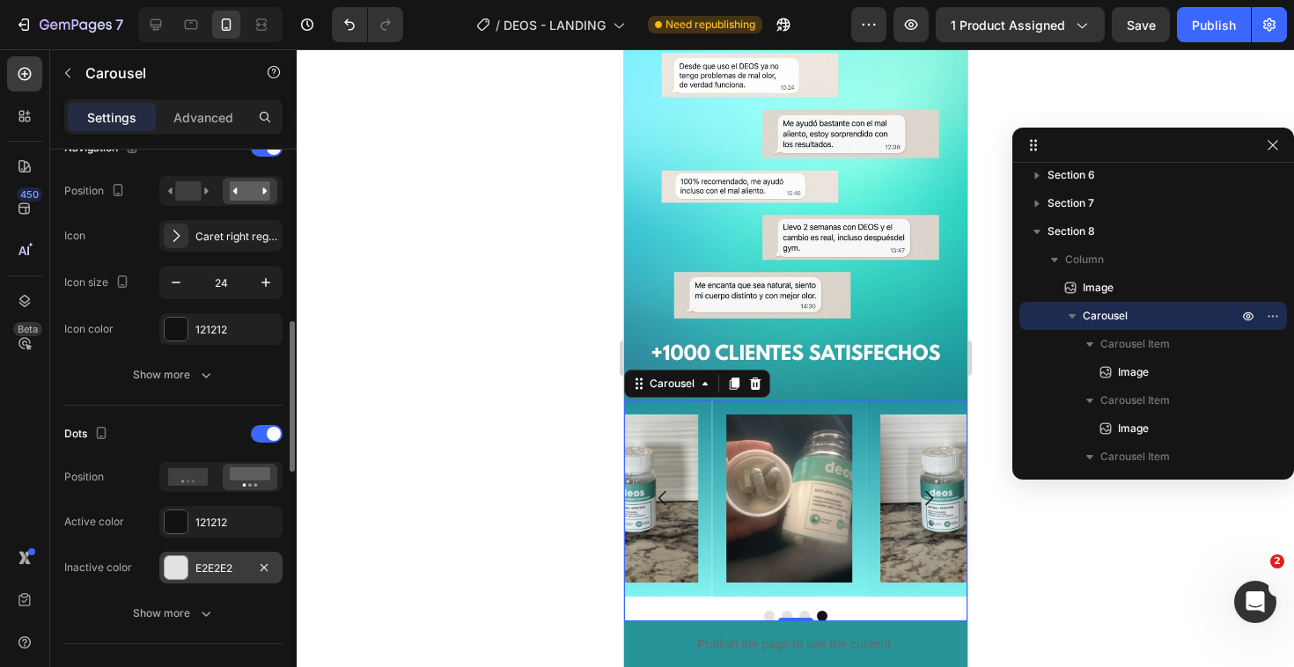
click at [180, 564] on div at bounding box center [176, 567] width 23 height 23
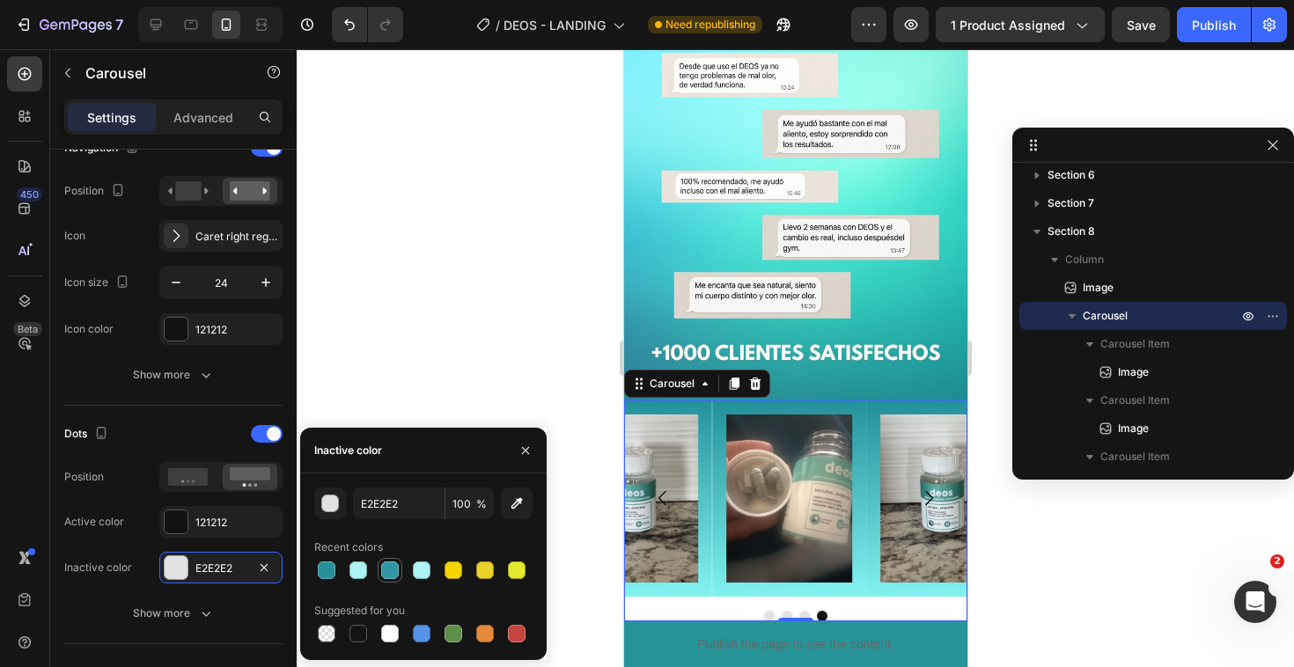
click at [389, 565] on div at bounding box center [390, 570] width 18 height 18
click at [331, 566] on div at bounding box center [327, 570] width 18 height 18
click at [356, 573] on div at bounding box center [358, 570] width 18 height 18
click at [391, 573] on div at bounding box center [390, 570] width 18 height 18
click at [353, 576] on div at bounding box center [358, 570] width 18 height 18
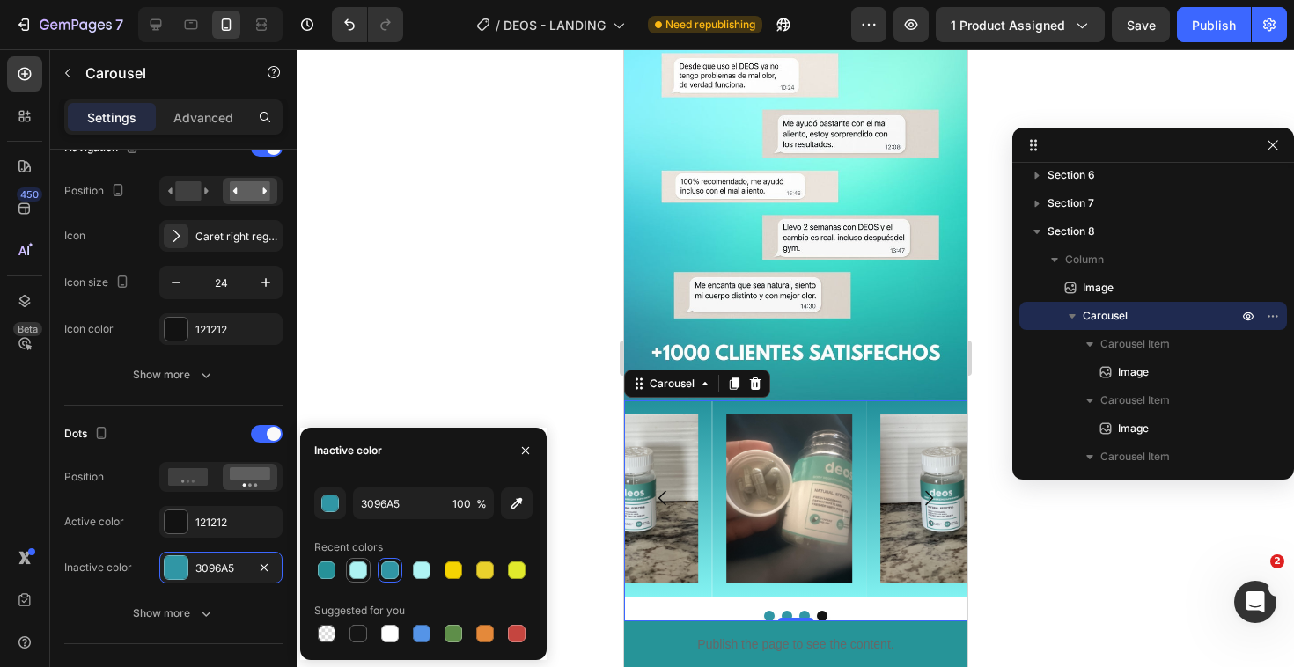
type input "ADF3F3"
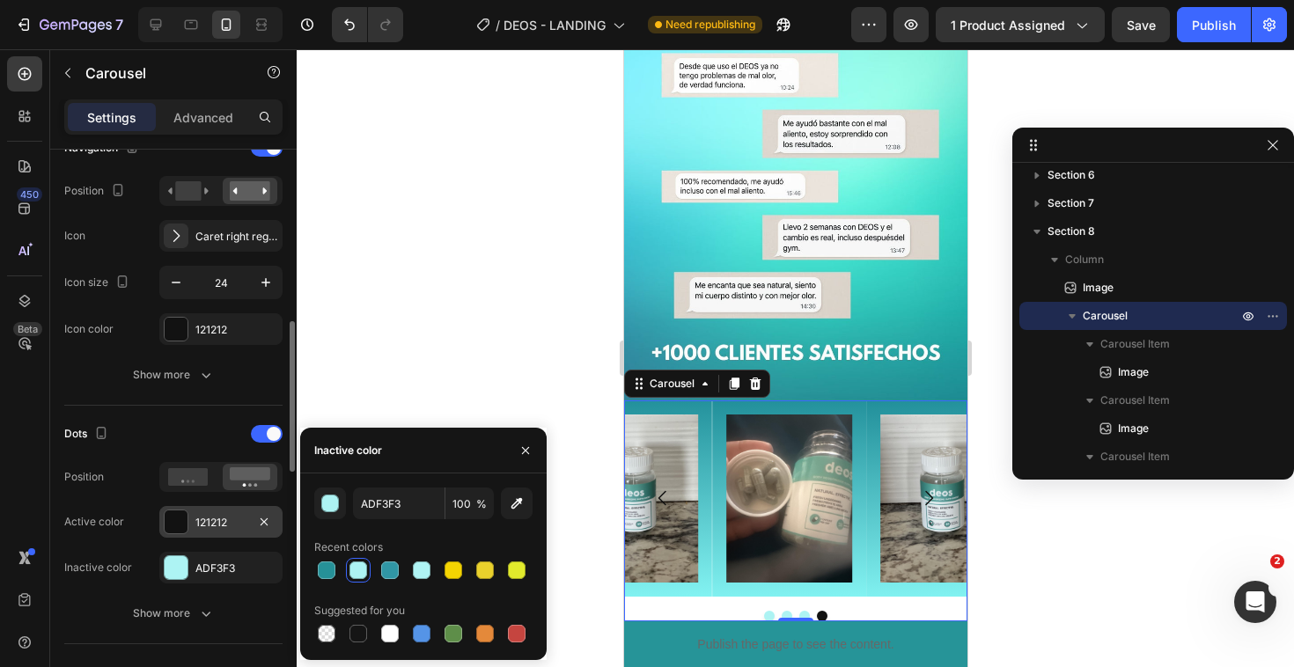
click at [200, 515] on div "121212" at bounding box center [220, 523] width 51 height 16
click at [328, 573] on div at bounding box center [327, 570] width 18 height 18
type input "269198"
click at [120, 569] on div "Inactive color" at bounding box center [98, 568] width 68 height 16
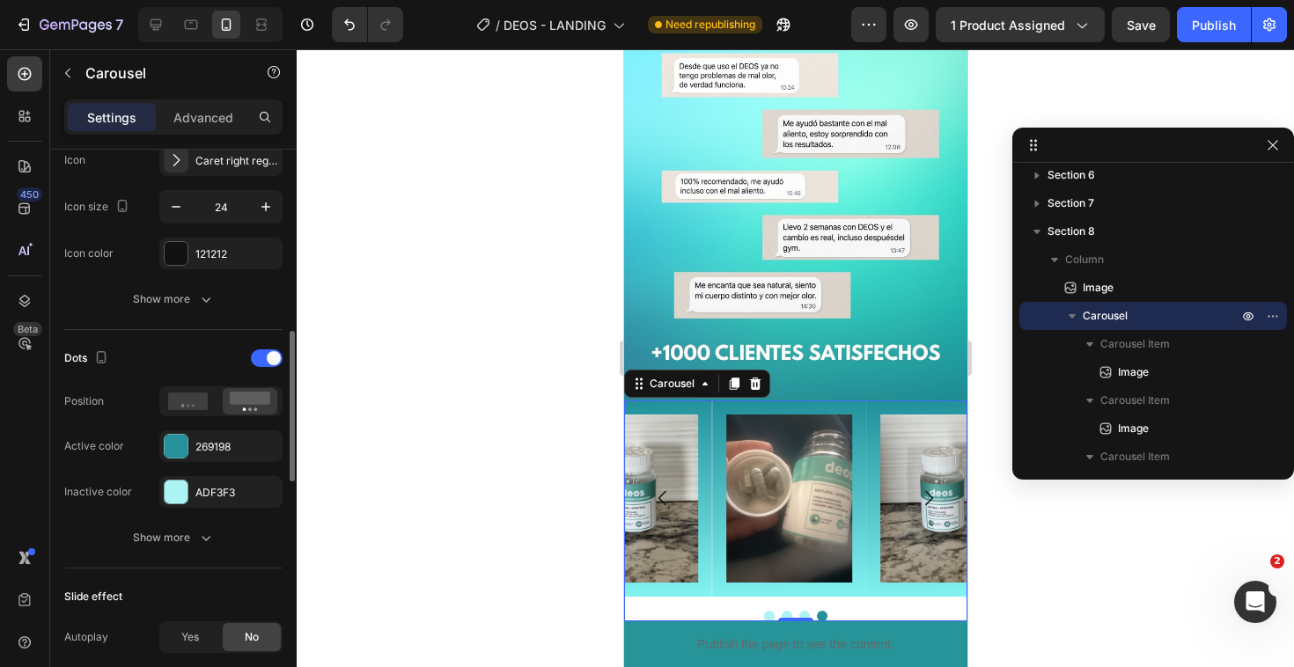
scroll to position [723, 0]
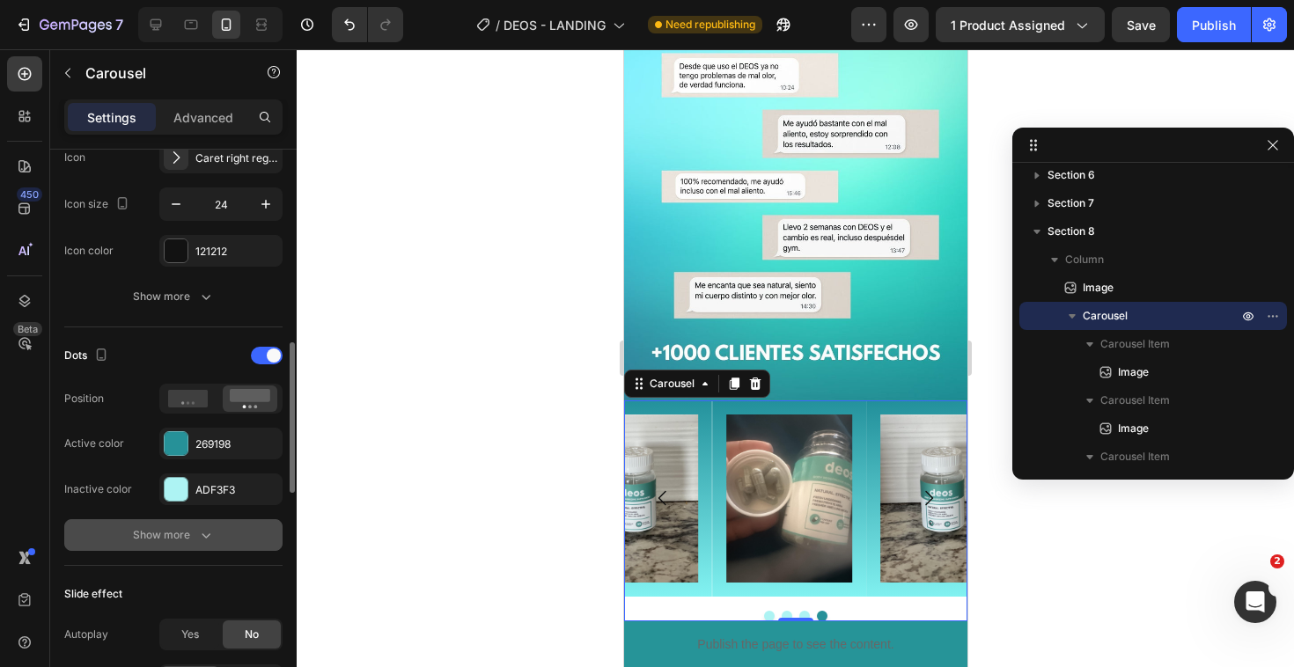
click at [153, 550] on button "Show more" at bounding box center [173, 535] width 218 height 32
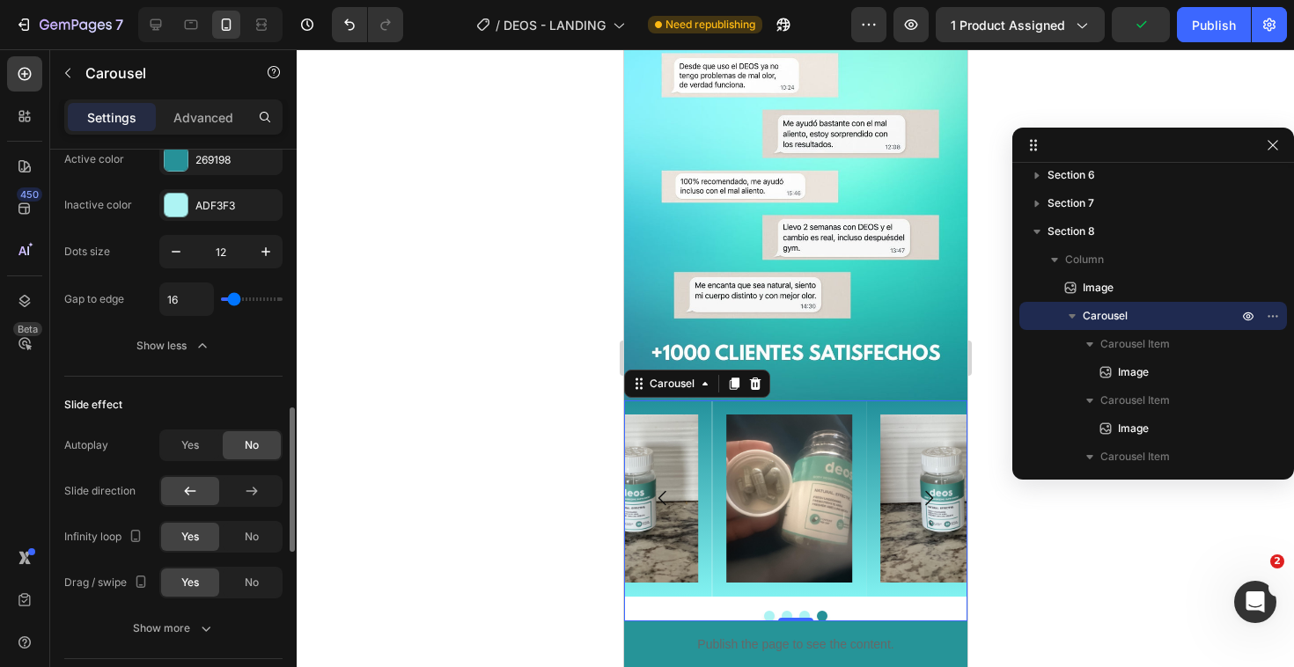
scroll to position [1027, 0]
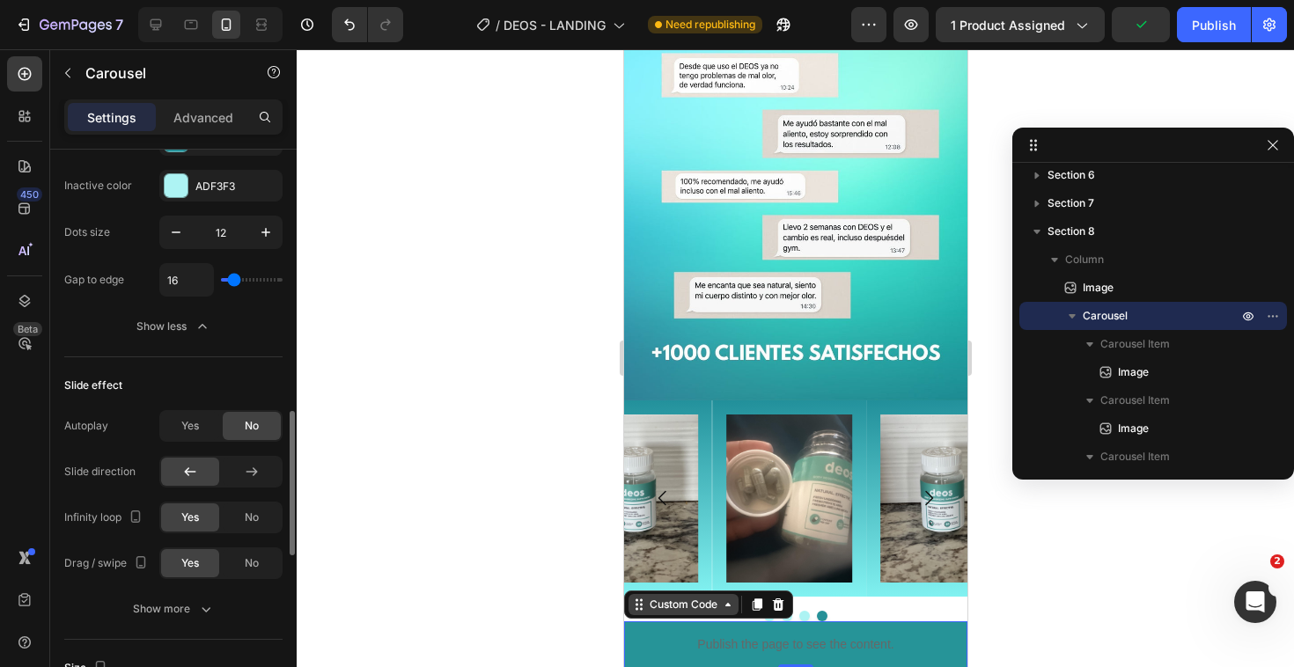
click at [664, 597] on div "Custom Code" at bounding box center [682, 605] width 75 height 16
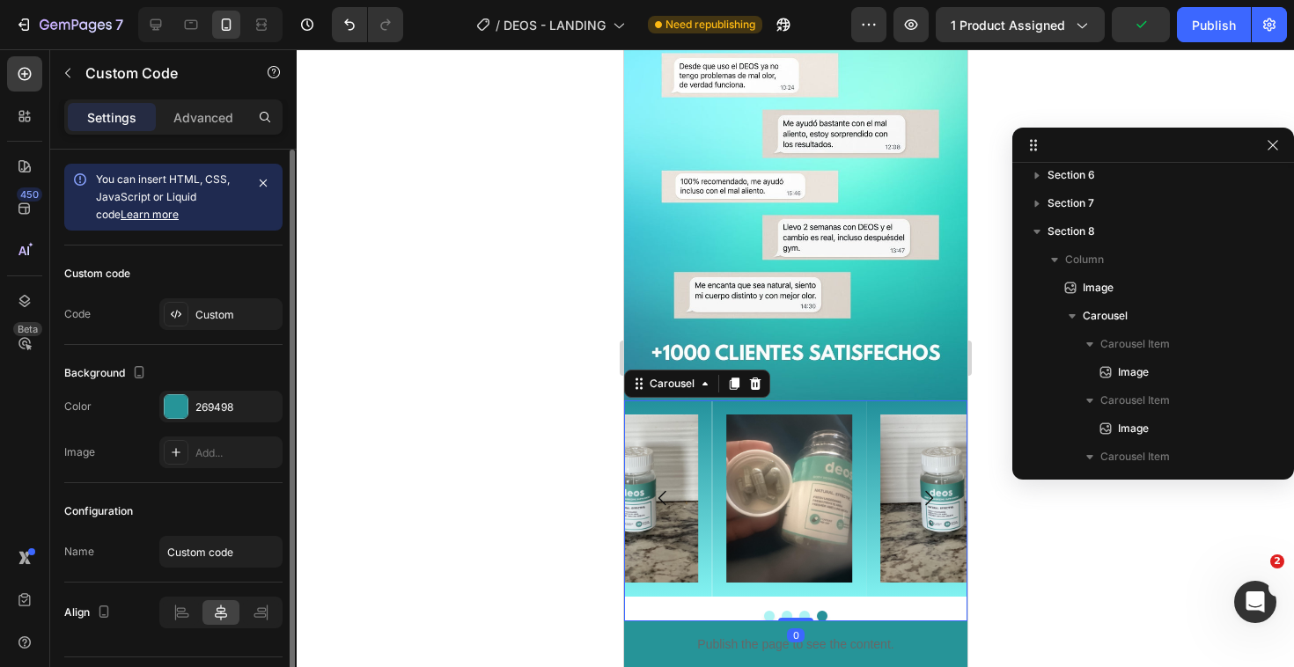
click at [899, 611] on div at bounding box center [794, 616] width 343 height 11
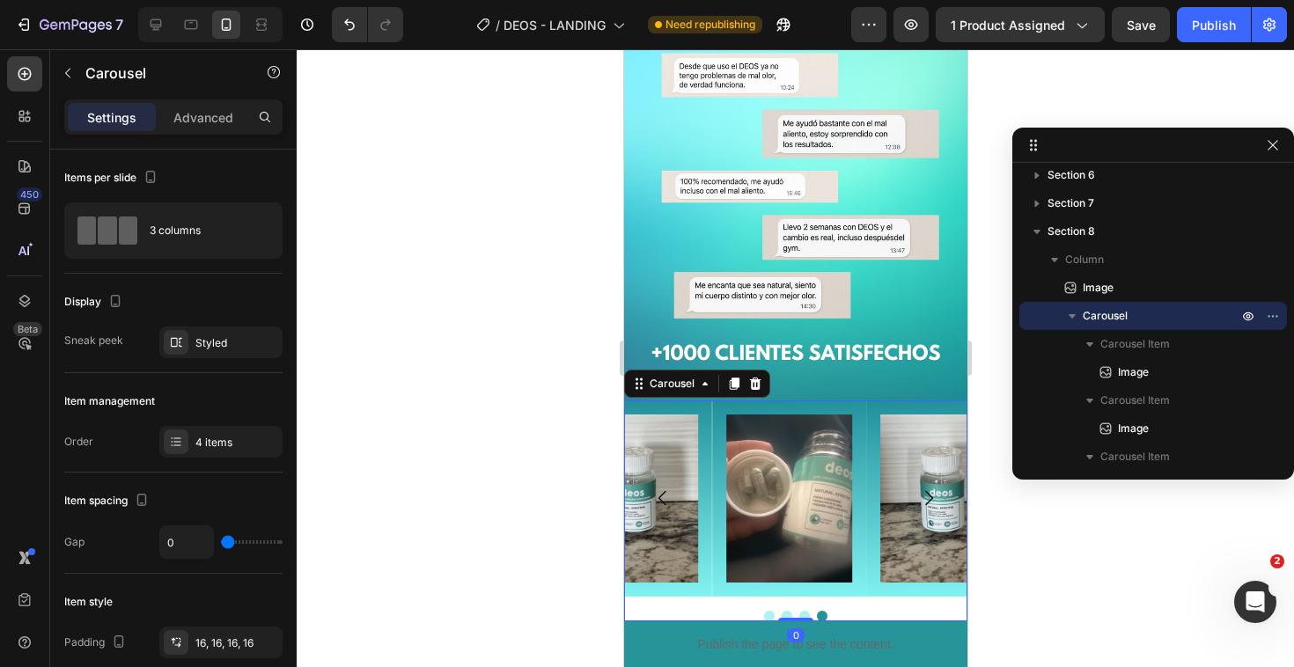
click at [899, 611] on div at bounding box center [794, 616] width 343 height 11
drag, startPoint x: 796, startPoint y: 603, endPoint x: 796, endPoint y: 575, distance: 28.2
click at [796, 575] on div "Image Image Image Image Carousel 0" at bounding box center [794, 510] width 343 height 221
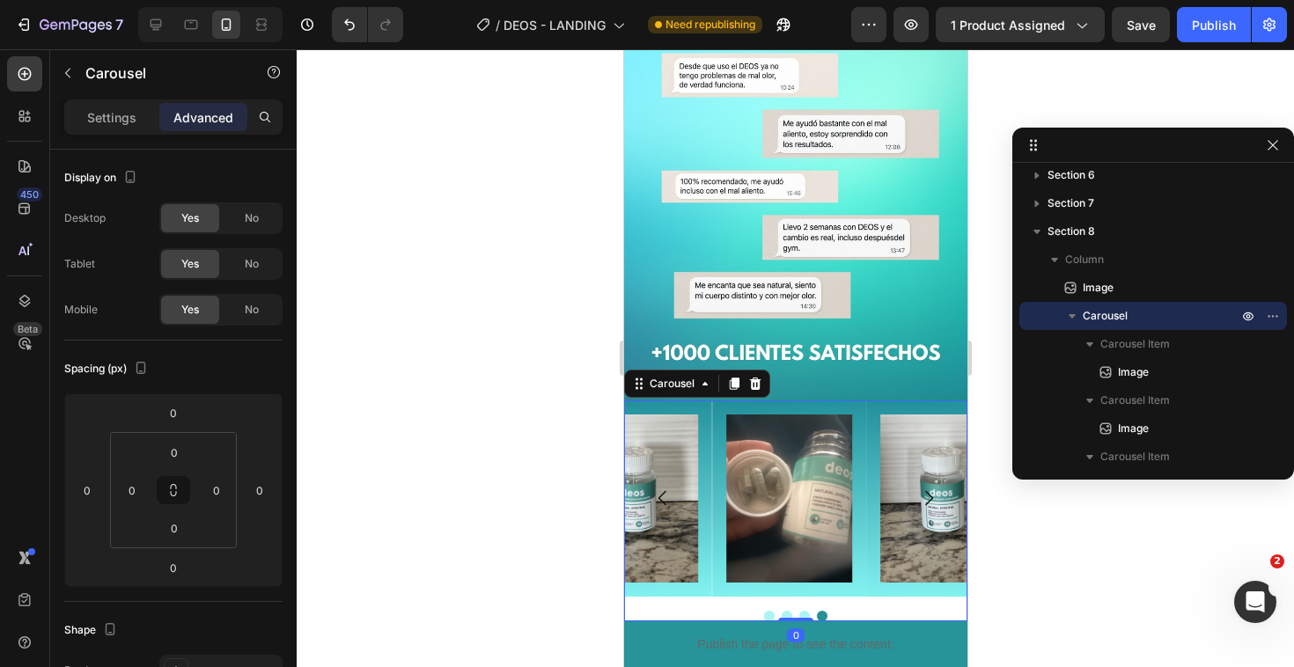
click at [880, 586] on div "Image Image Image Image Carousel 0" at bounding box center [794, 510] width 343 height 221
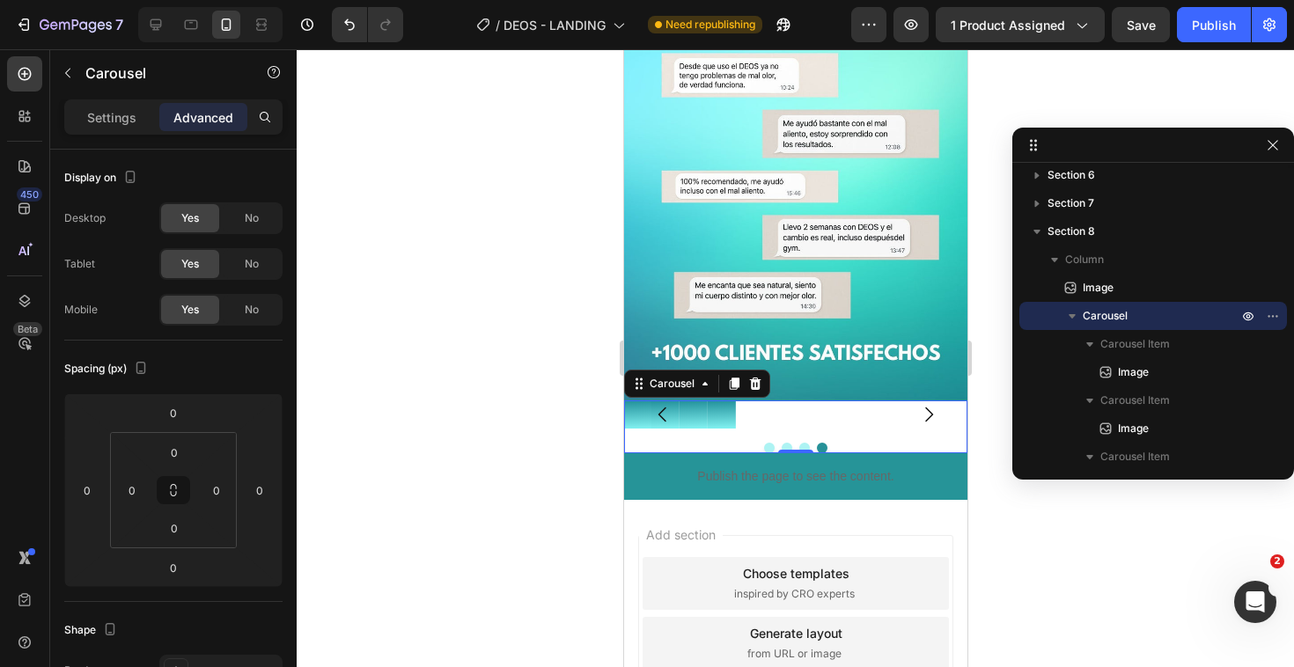
click at [880, 453] on div "Image Image Image Image Carousel 0" at bounding box center [794, 426] width 343 height 53
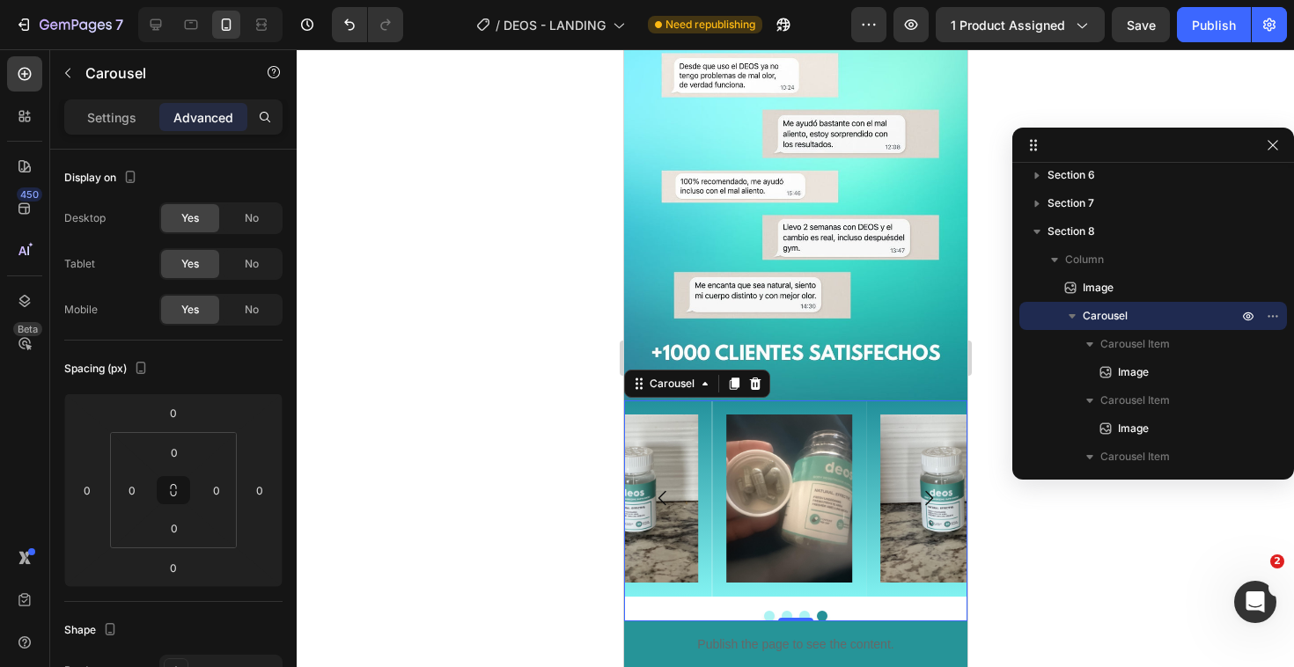
click at [861, 611] on div at bounding box center [794, 616] width 343 height 11
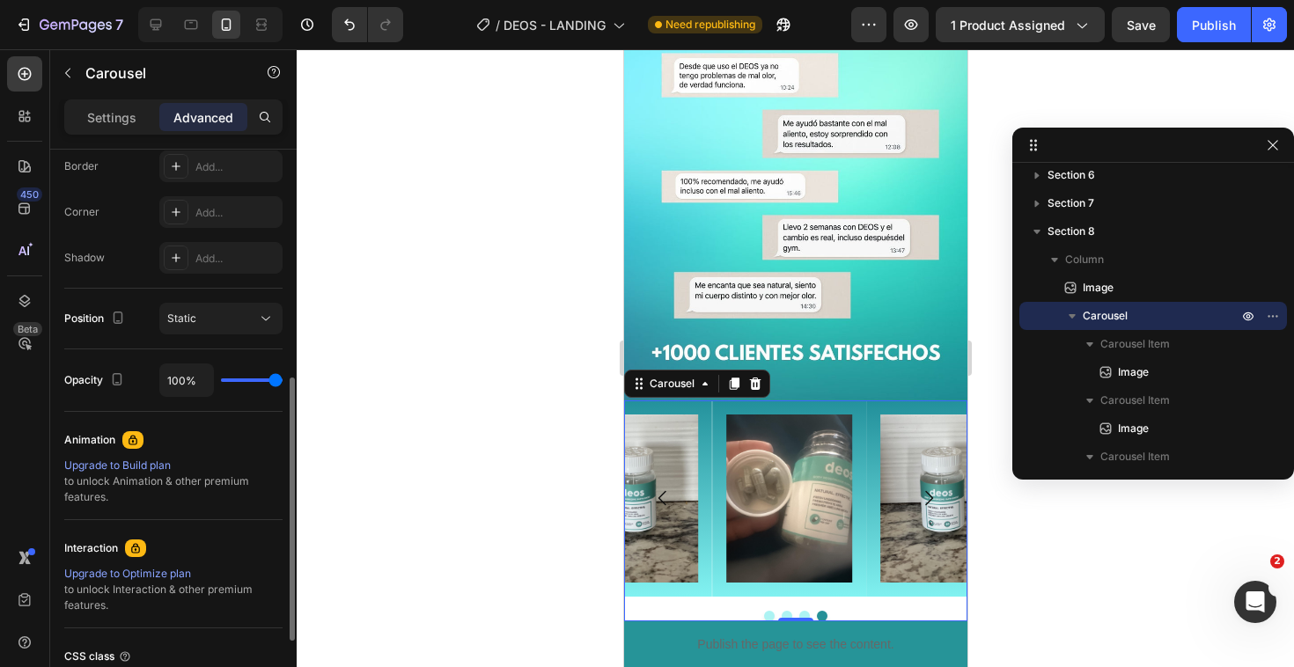
scroll to position [453, 0]
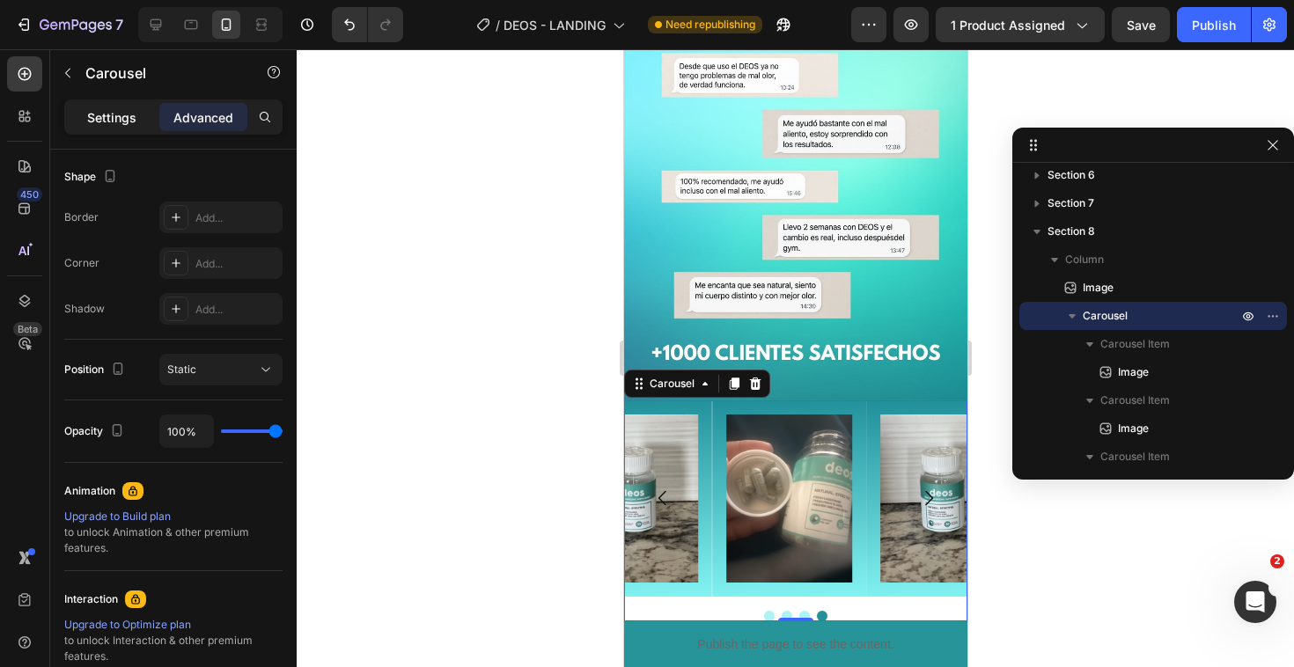
click at [101, 115] on p "Settings" at bounding box center [111, 117] width 49 height 18
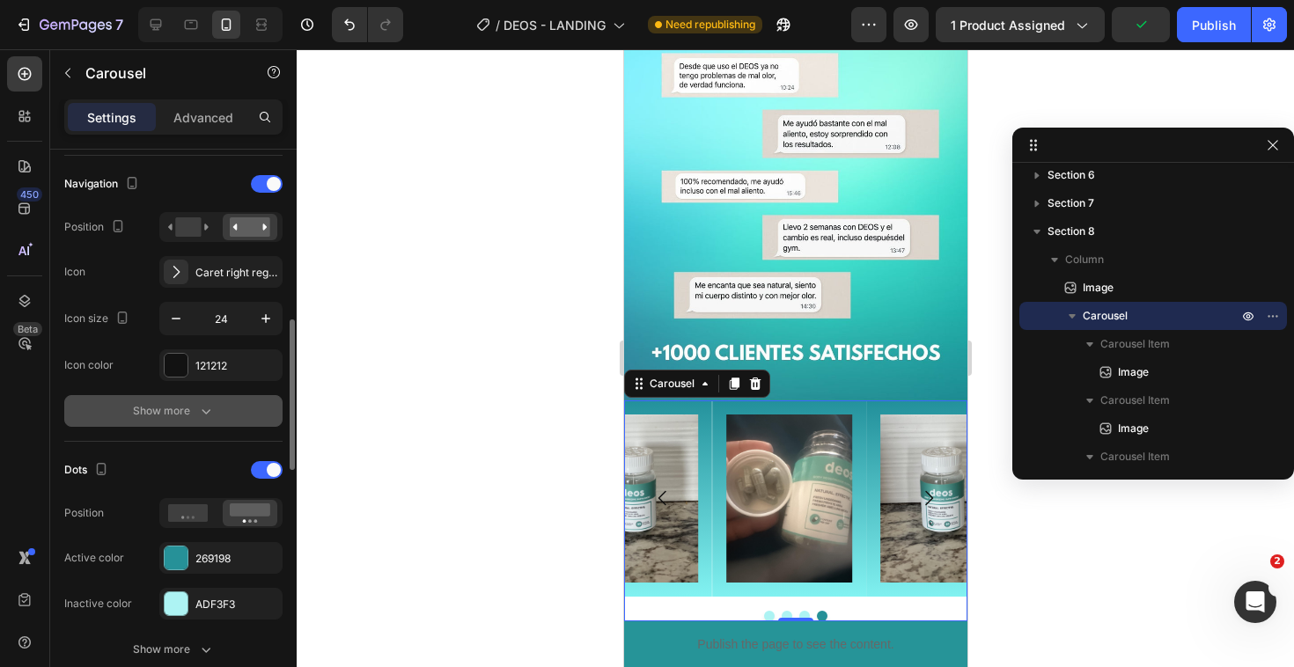
scroll to position [615, 0]
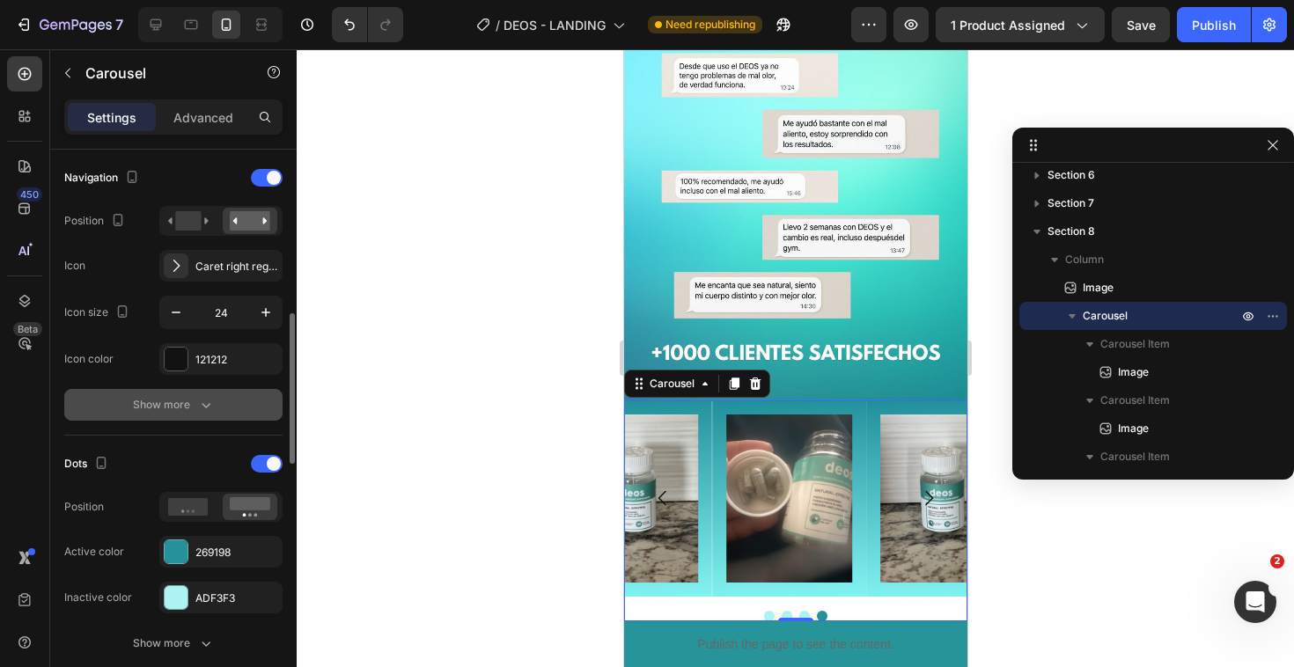
click at [144, 409] on div "Show more" at bounding box center [174, 405] width 82 height 18
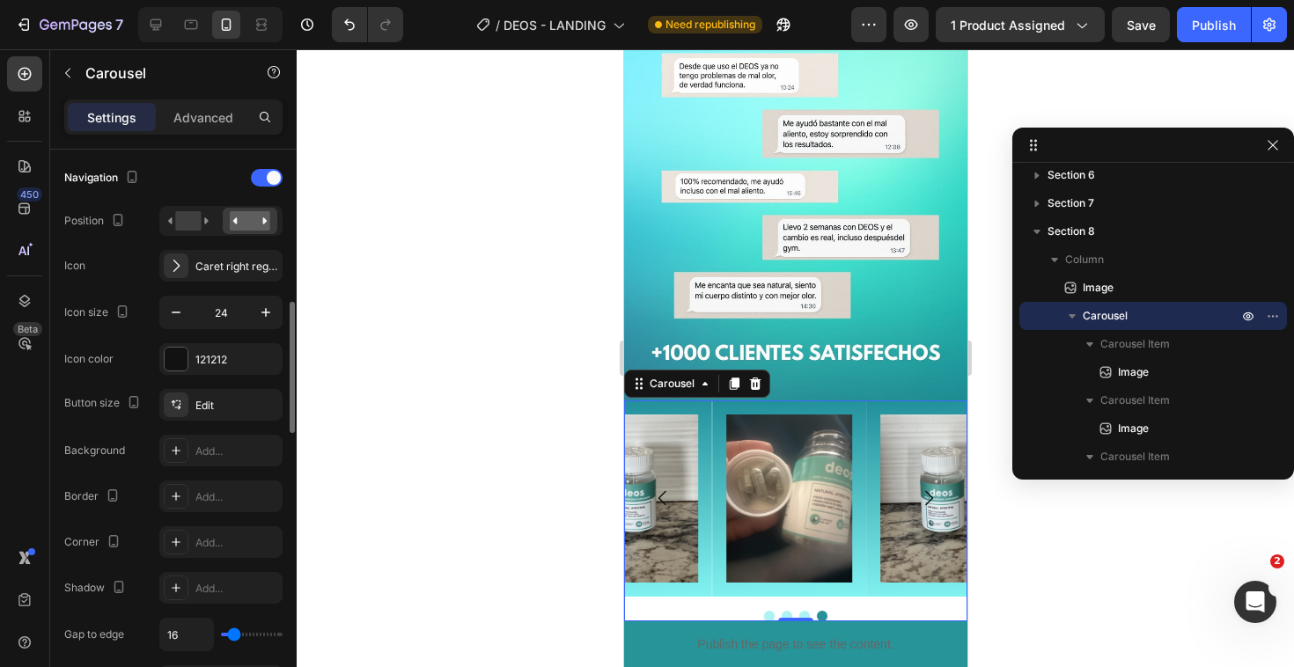
scroll to position [627, 0]
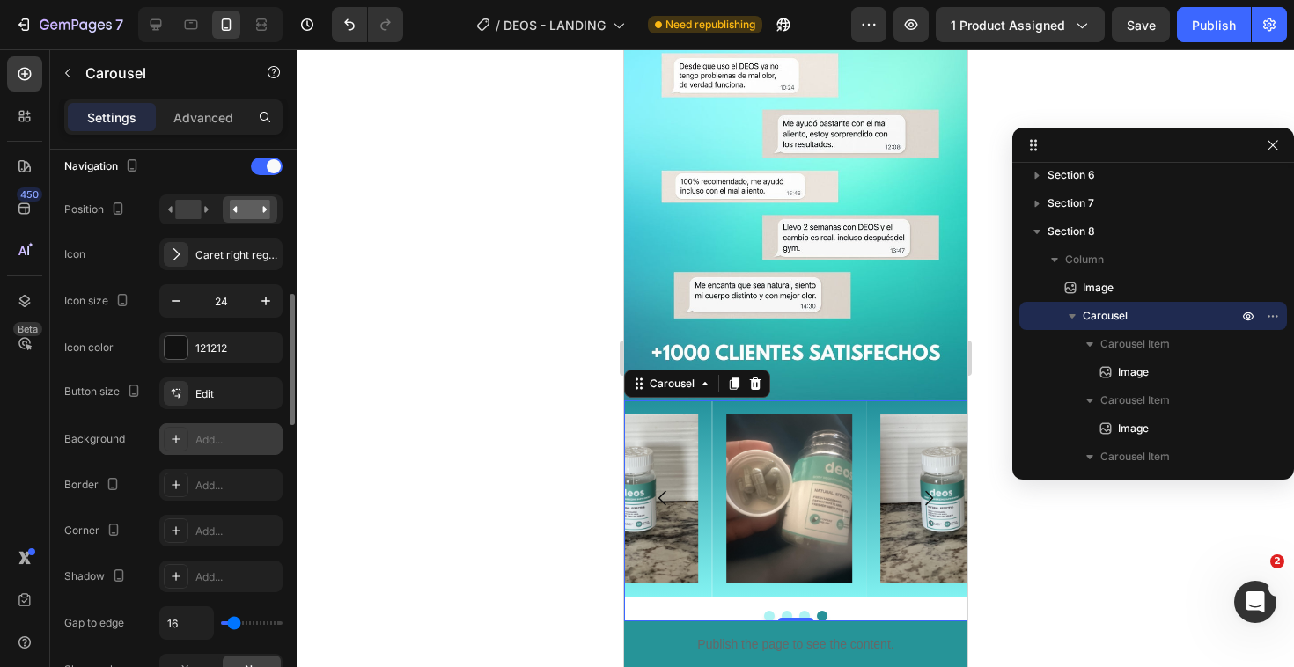
click at [180, 443] on icon at bounding box center [176, 439] width 14 height 14
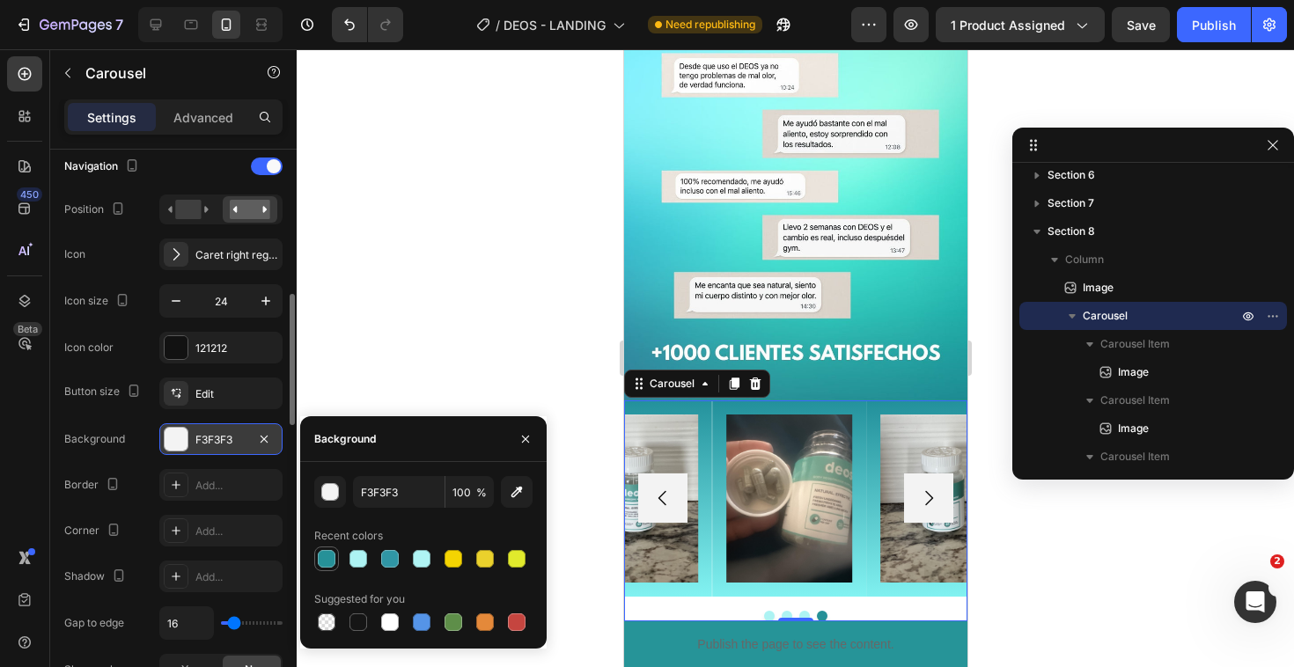
click at [327, 548] on div at bounding box center [326, 558] width 21 height 21
click at [361, 554] on div at bounding box center [358, 559] width 18 height 18
click at [393, 561] on div at bounding box center [390, 559] width 18 height 18
click at [329, 621] on div at bounding box center [327, 622] width 18 height 18
type input "000000"
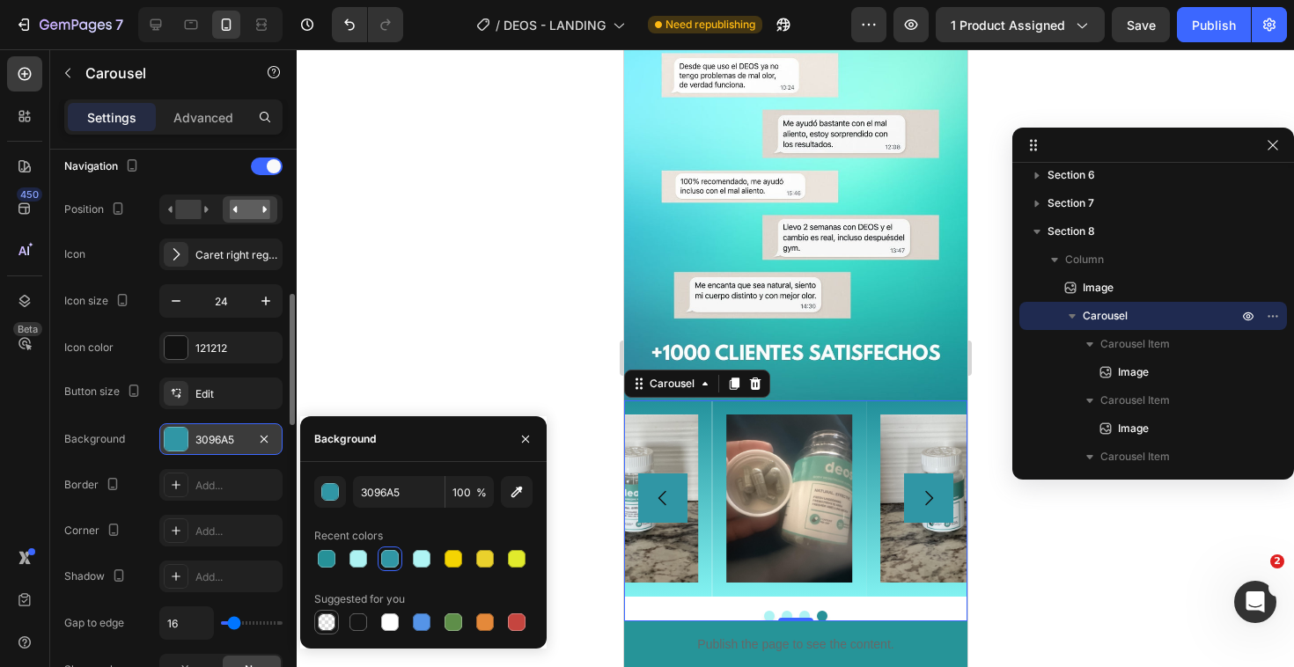
type input "0"
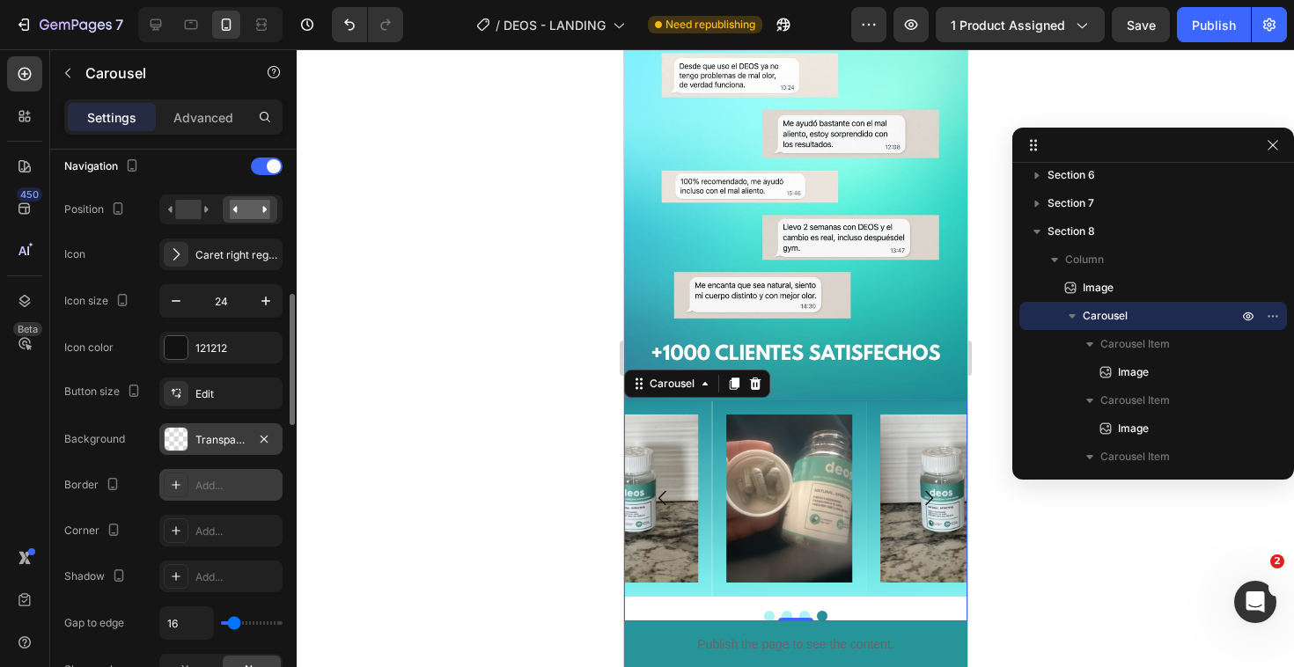
click at [194, 484] on div "Add..." at bounding box center [220, 485] width 123 height 32
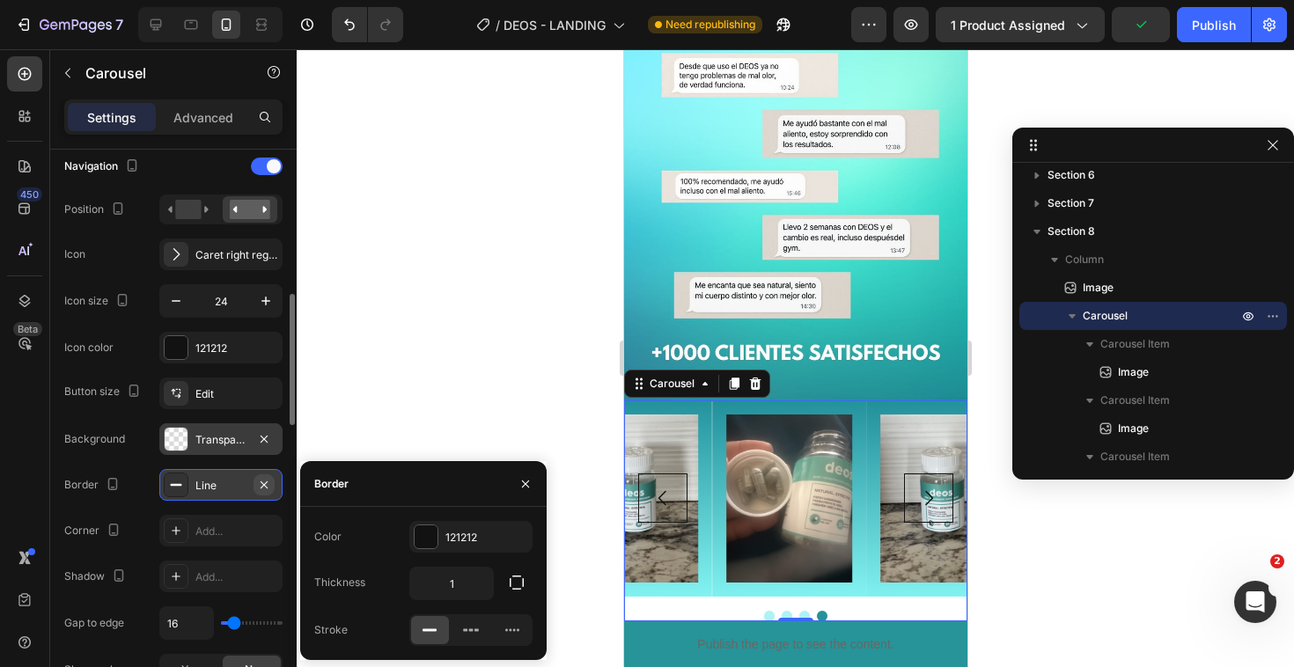
click at [263, 487] on icon "button" at bounding box center [264, 485] width 14 height 14
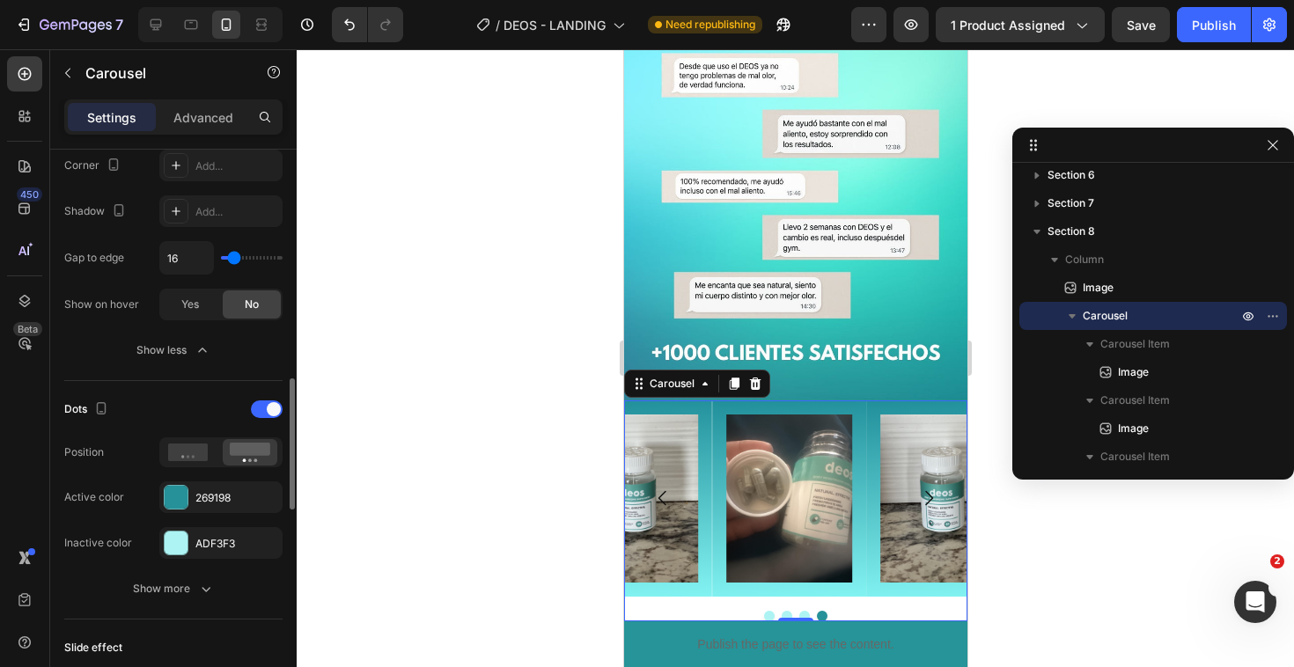
scroll to position [994, 0]
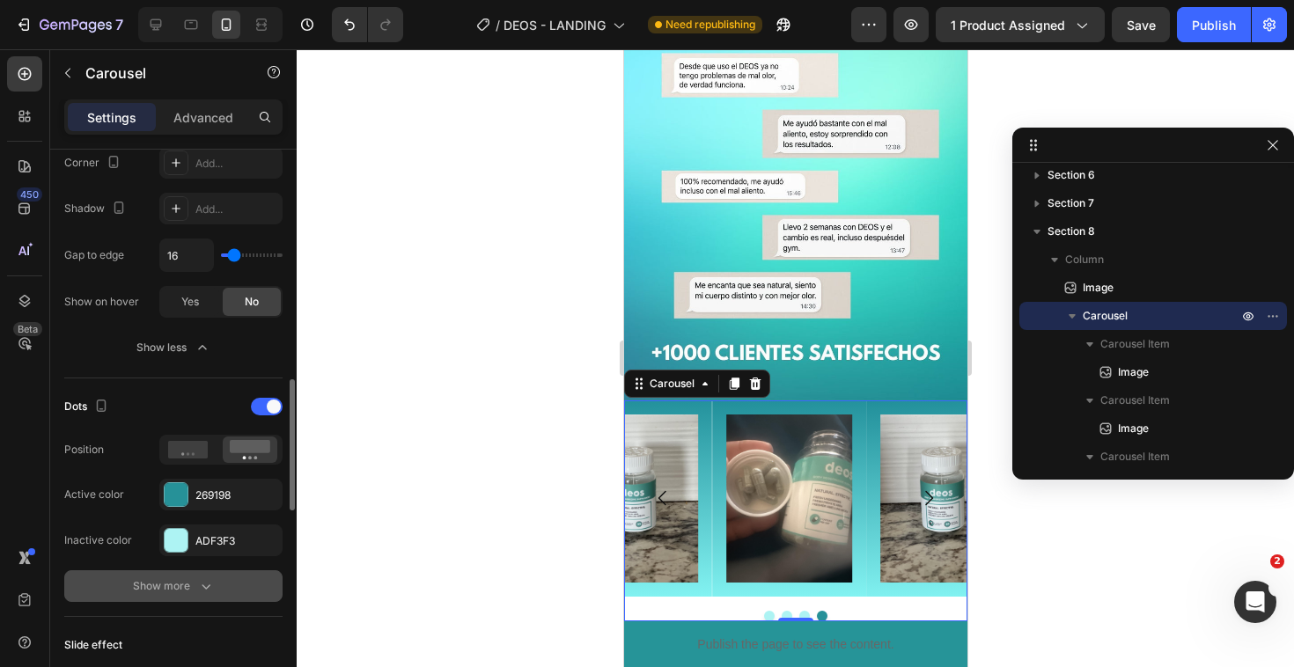
click at [179, 587] on div "Show more" at bounding box center [174, 586] width 82 height 18
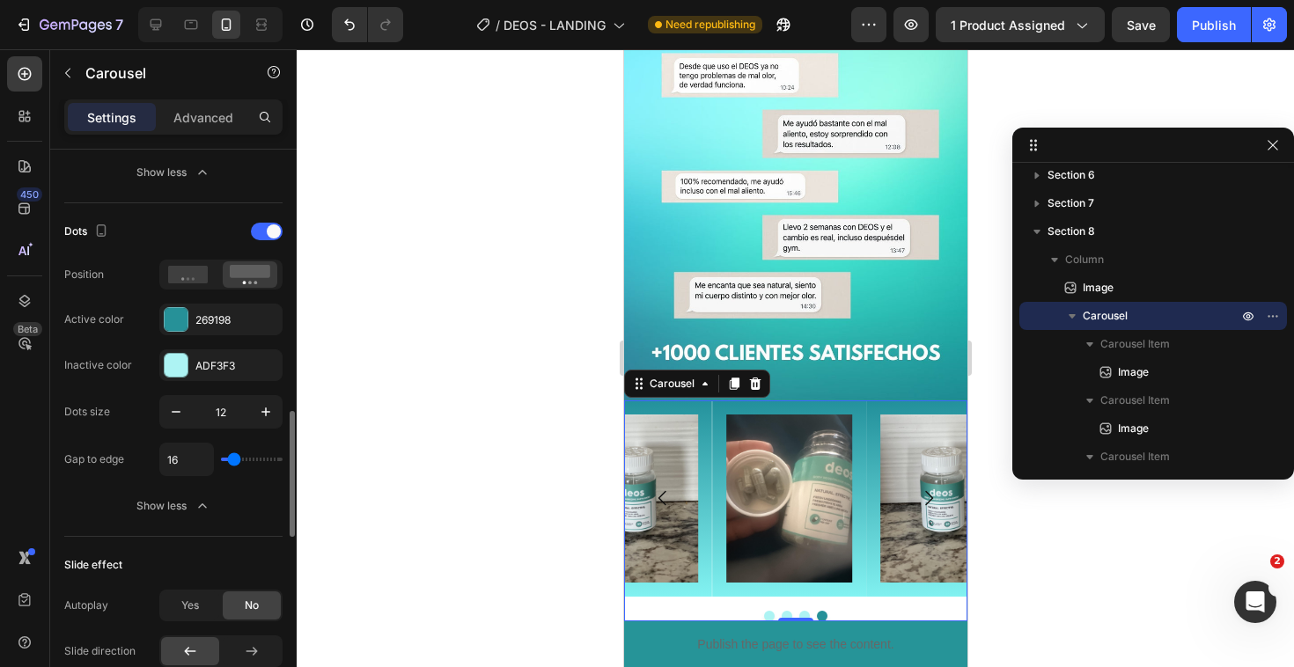
scroll to position [1170, 0]
click at [668, 591] on div "Image Image Image Image Carousel 0" at bounding box center [794, 510] width 343 height 221
click at [851, 611] on div at bounding box center [794, 616] width 343 height 11
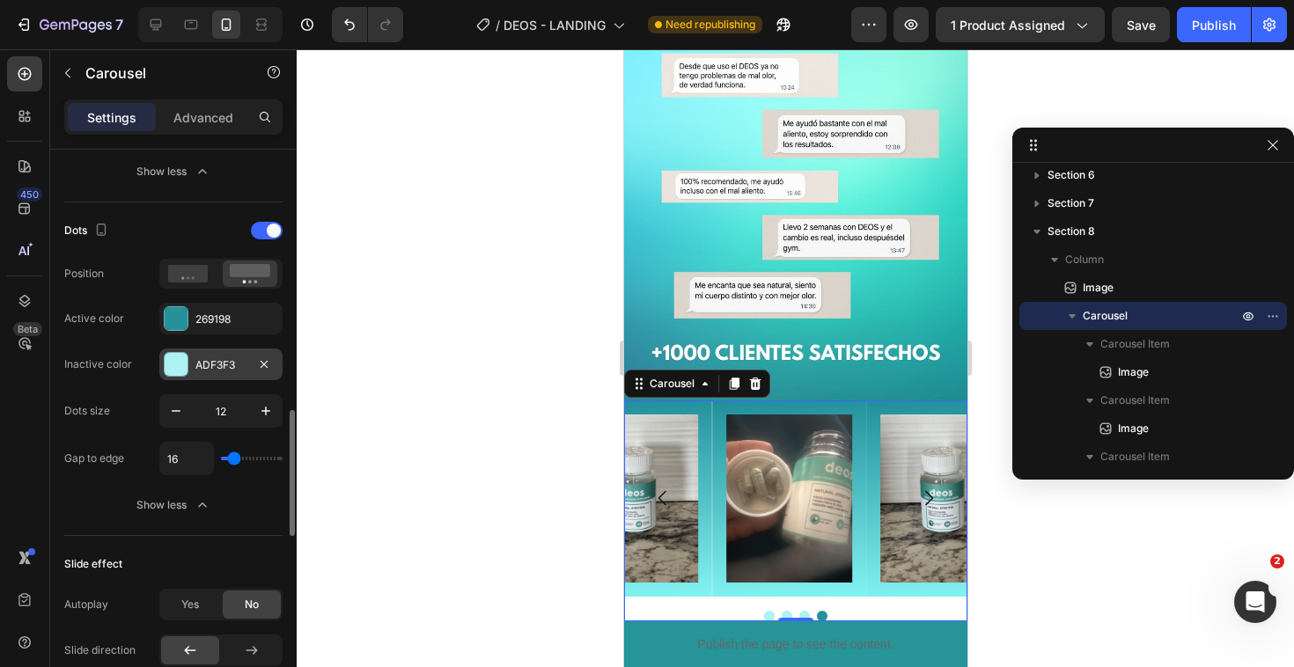
click at [165, 374] on div at bounding box center [176, 364] width 25 height 25
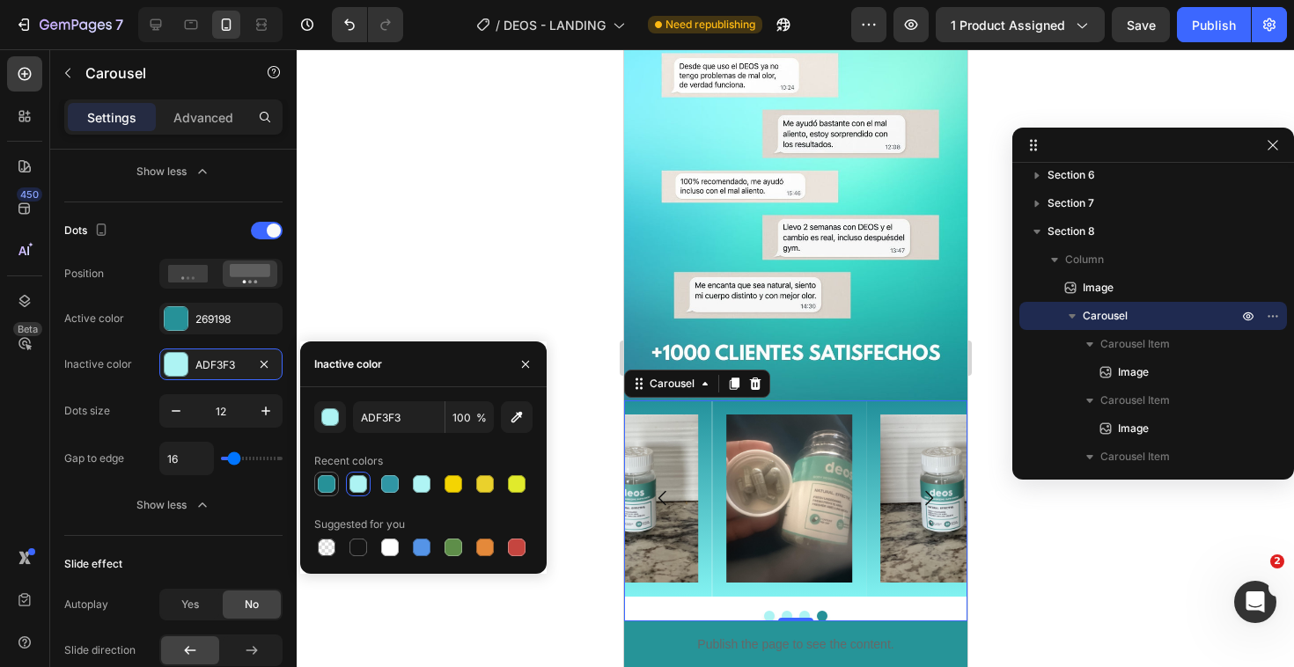
click at [323, 495] on div at bounding box center [326, 484] width 25 height 25
click at [350, 494] on div at bounding box center [358, 483] width 21 height 21
click at [396, 490] on div at bounding box center [390, 484] width 18 height 18
click at [434, 488] on div at bounding box center [423, 484] width 218 height 25
click at [418, 485] on div at bounding box center [422, 484] width 18 height 18
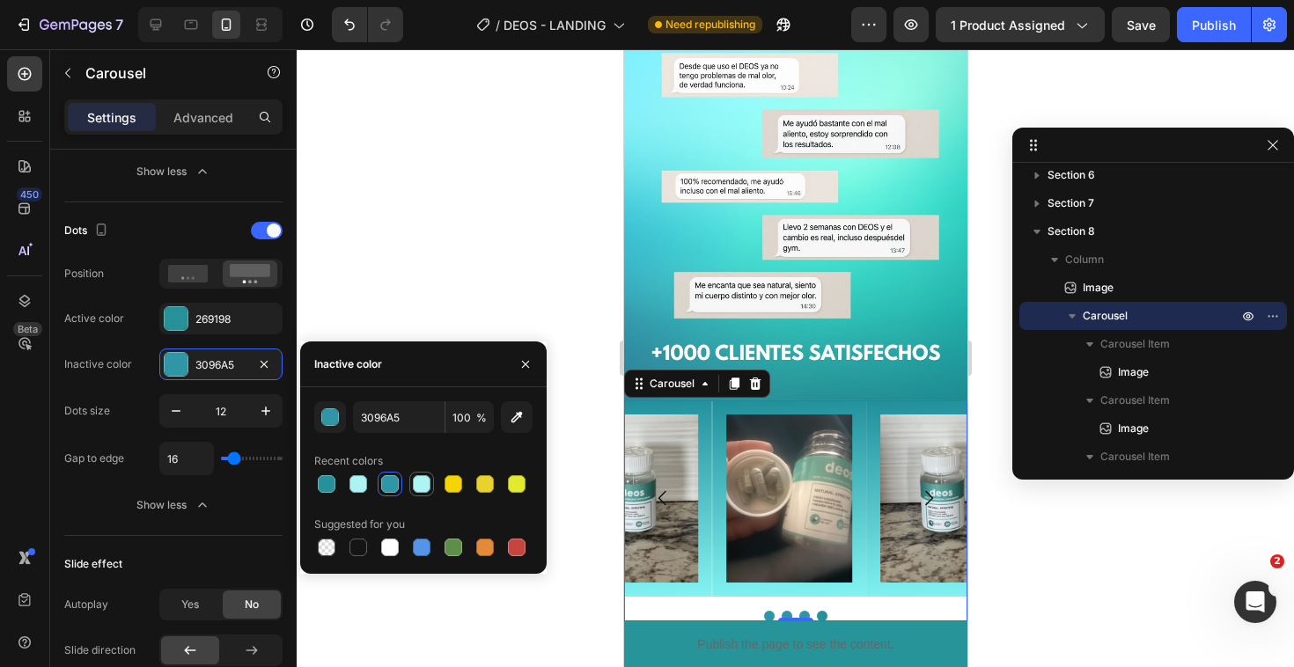
type input "AFF4F4"
click at [95, 466] on div "Gap to edge" at bounding box center [94, 459] width 60 height 16
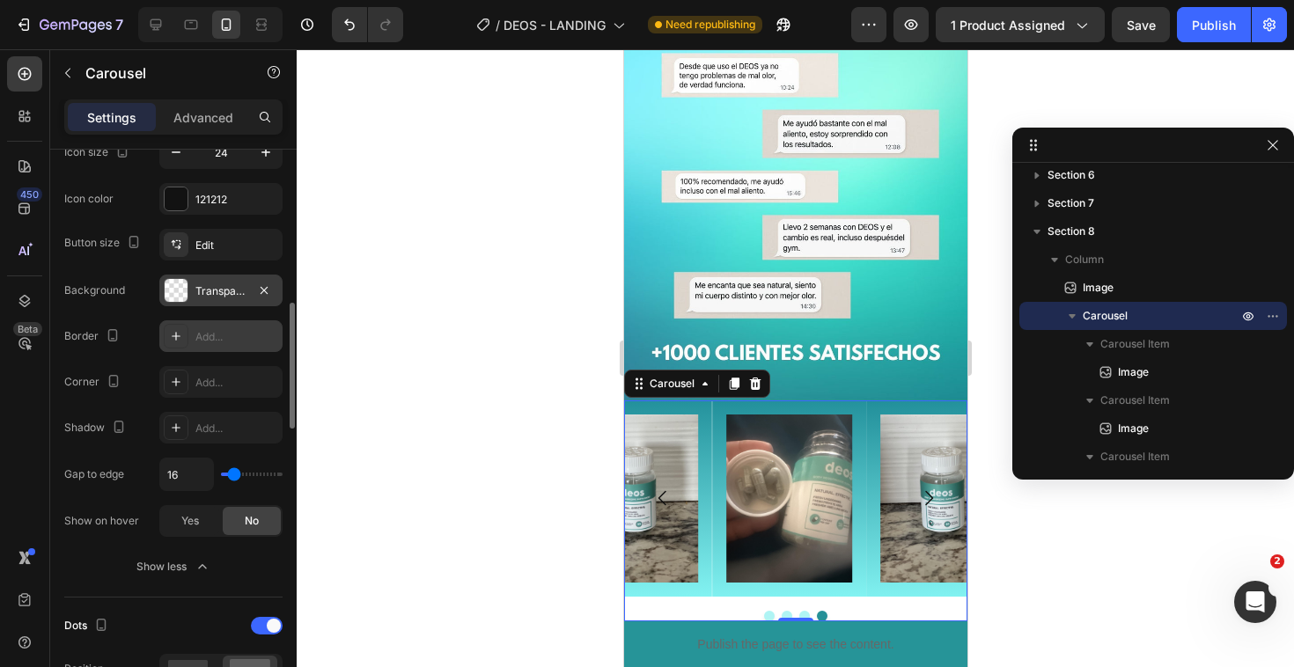
scroll to position [759, 0]
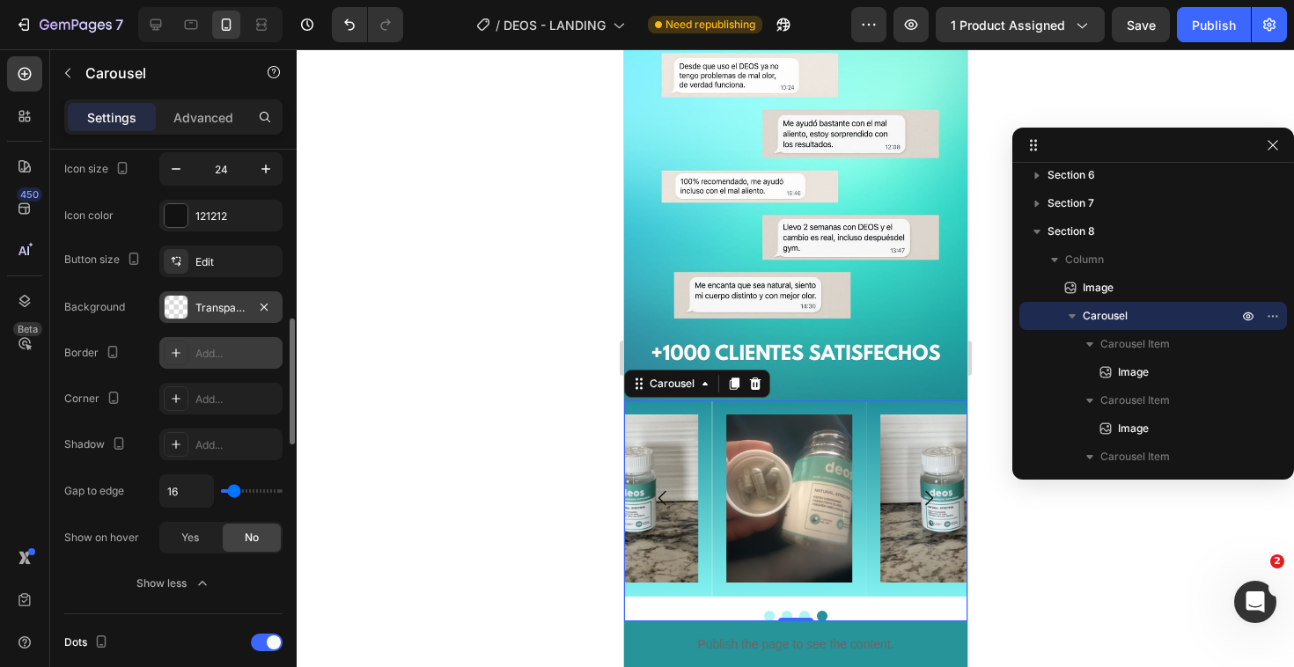
click at [203, 318] on div "Transparent" at bounding box center [220, 307] width 123 height 32
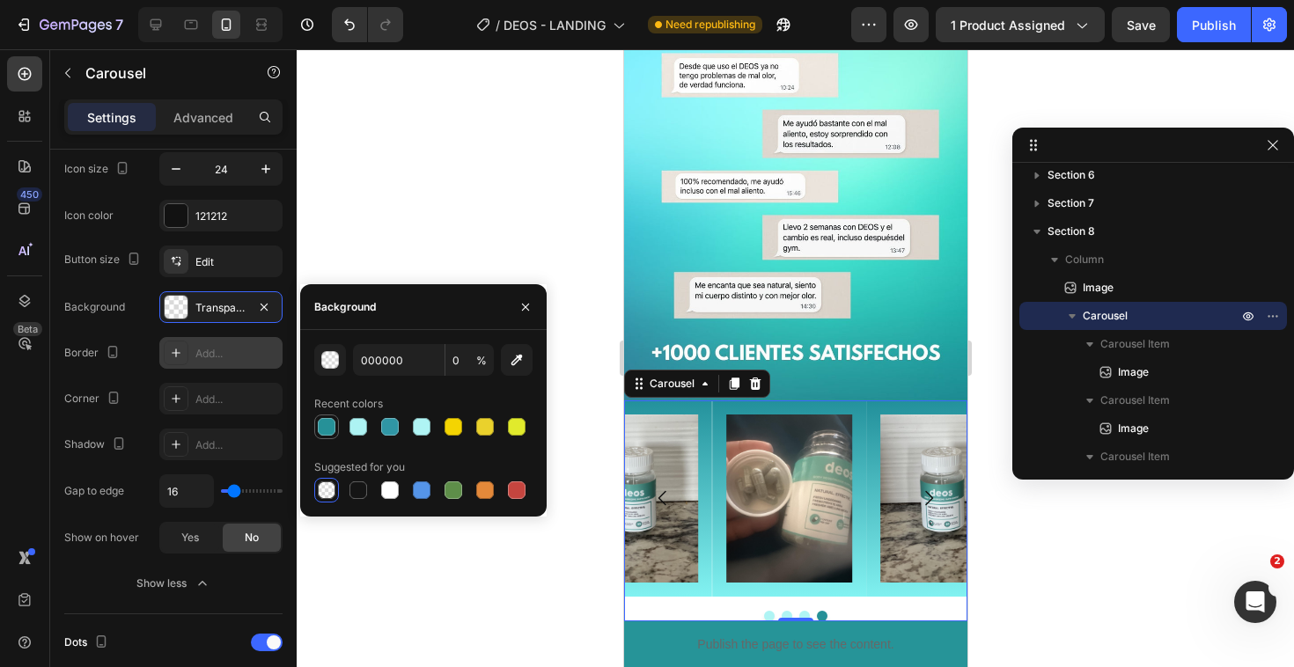
click at [327, 422] on div at bounding box center [327, 427] width 18 height 18
type input "269198"
type input "100"
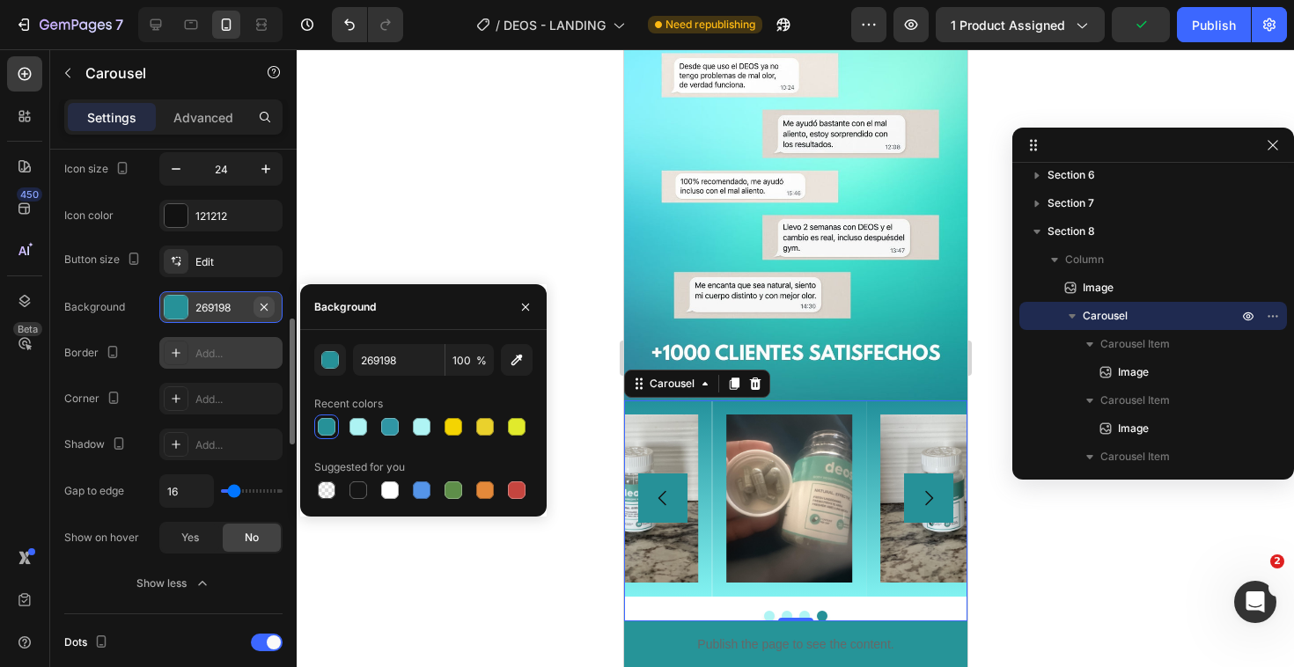
click at [264, 312] on icon "button" at bounding box center [264, 307] width 14 height 14
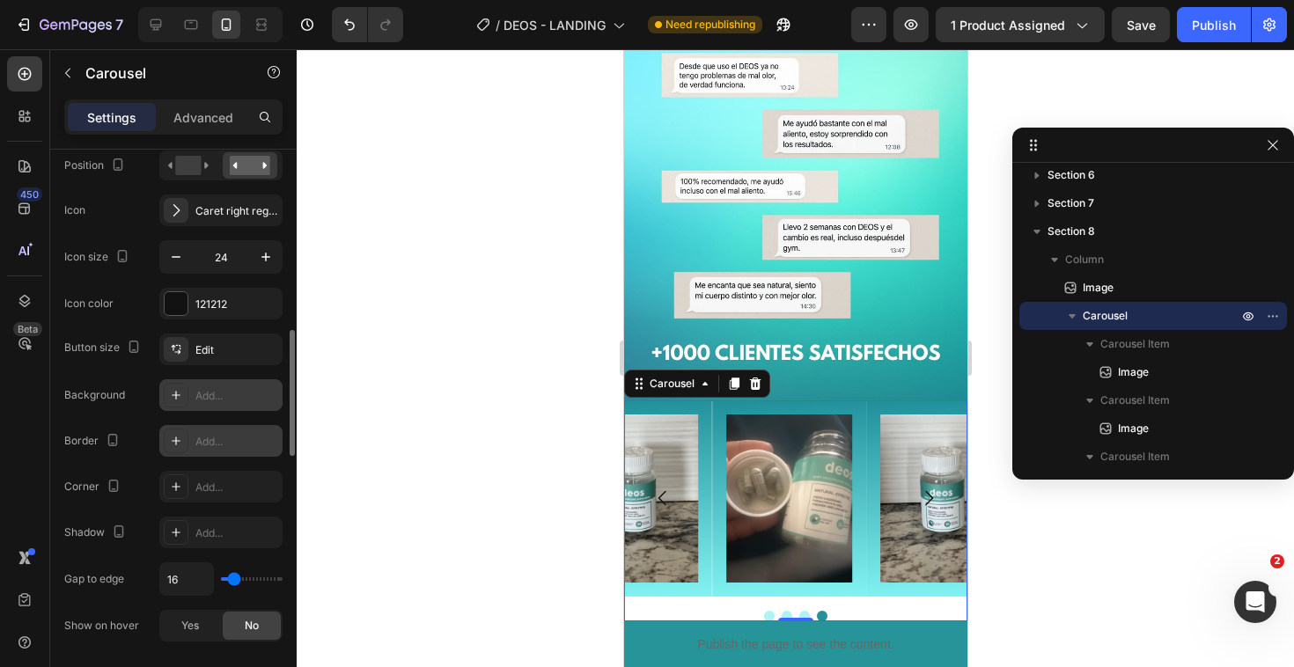
scroll to position [639, 0]
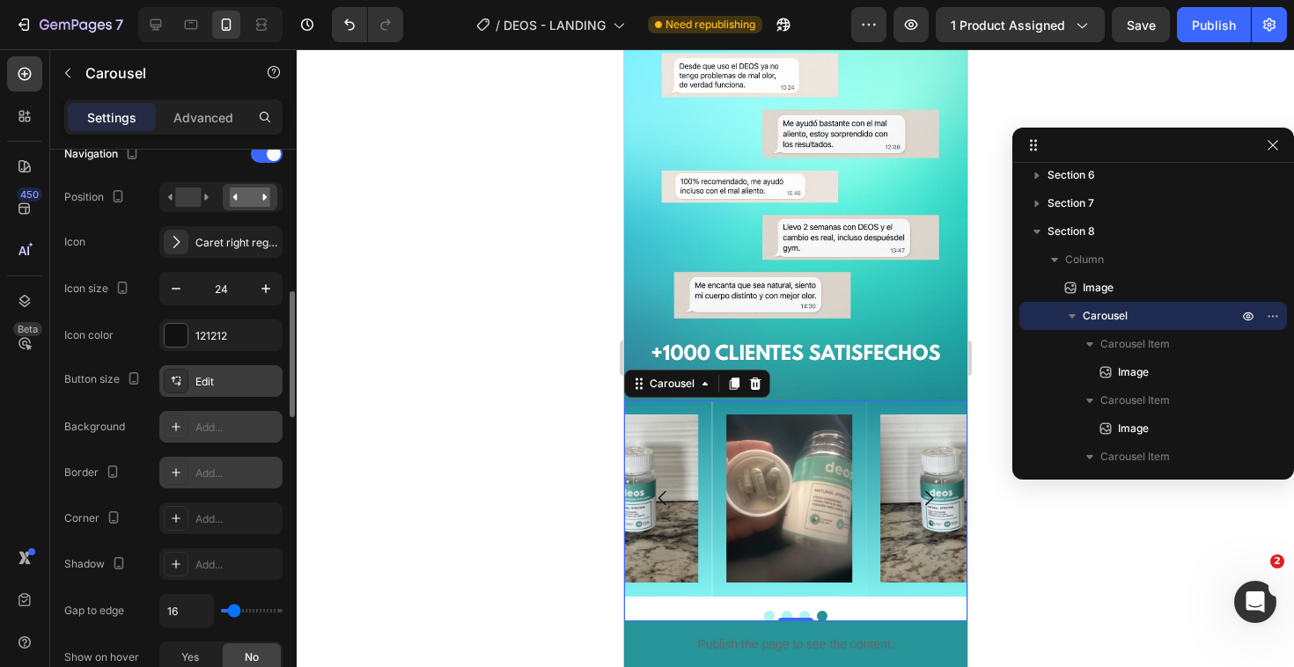
click at [203, 383] on div "Edit" at bounding box center [236, 382] width 83 height 16
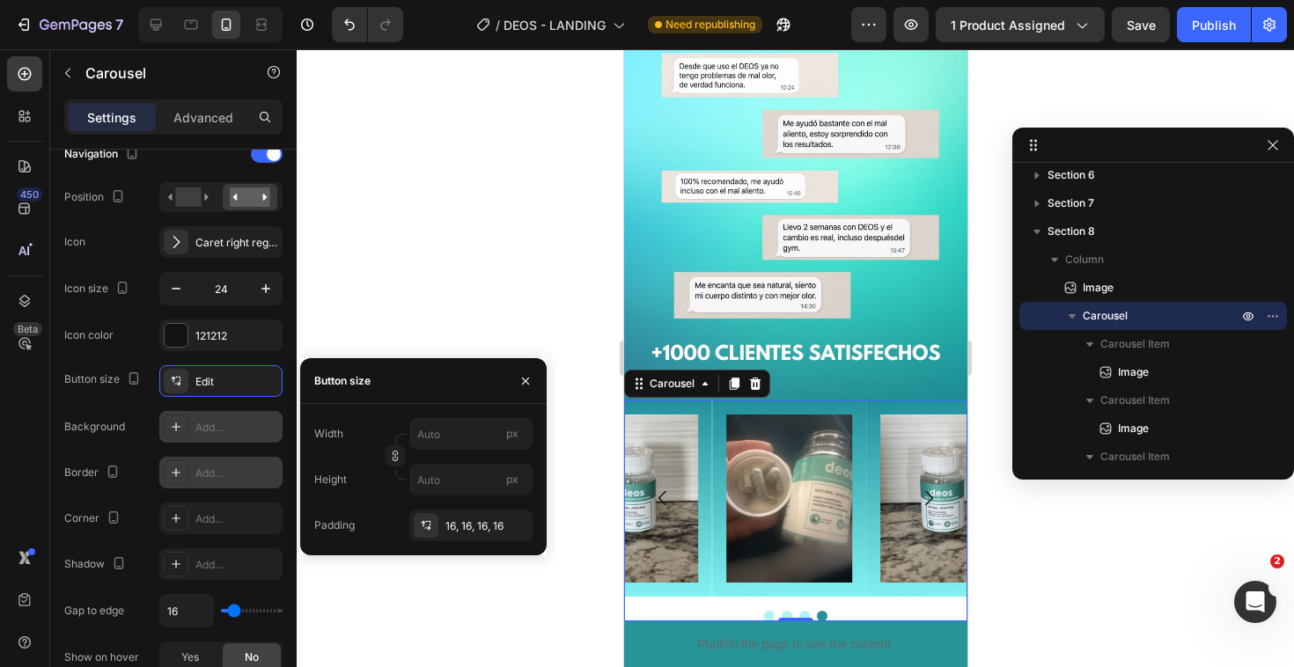
click at [88, 437] on div "Background" at bounding box center [94, 427] width 61 height 28
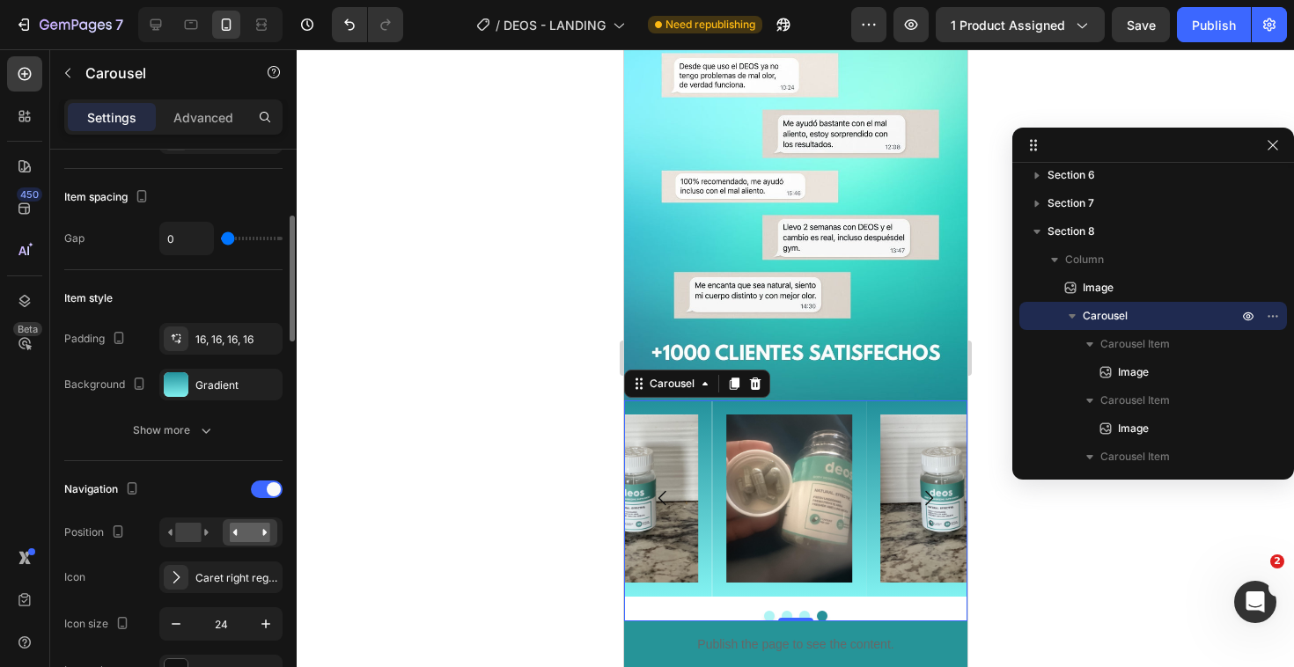
scroll to position [296, 0]
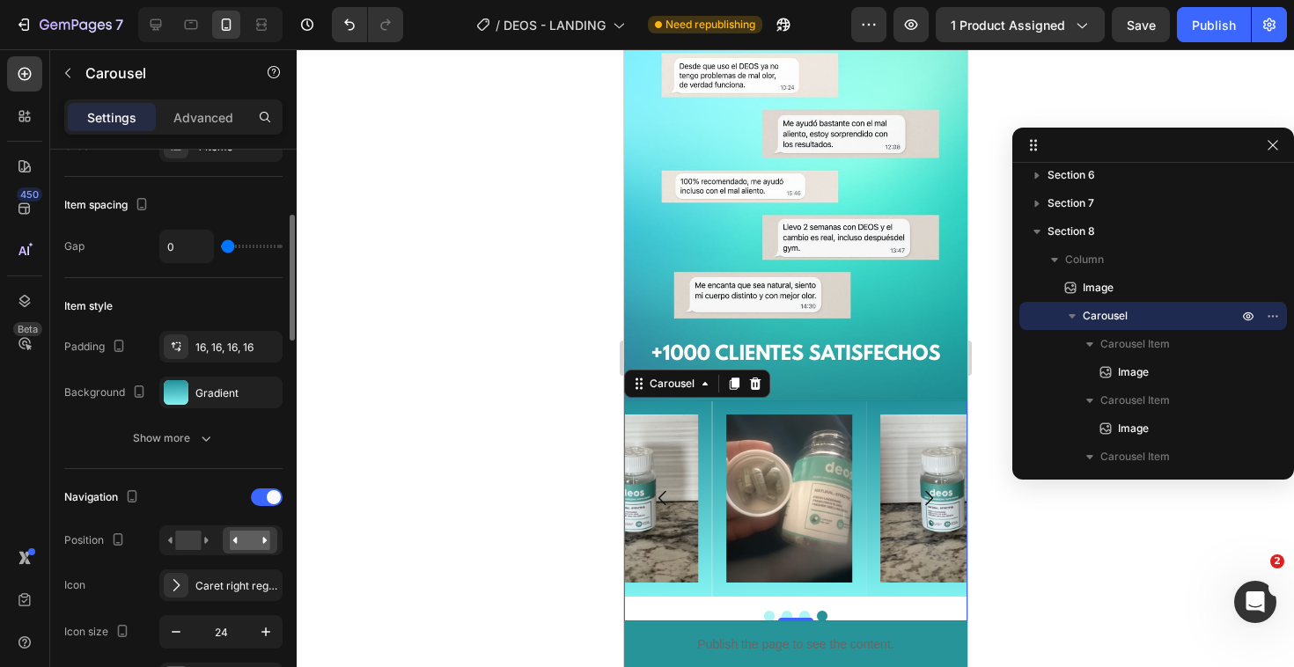
click at [88, 437] on button "Show more" at bounding box center [173, 438] width 218 height 32
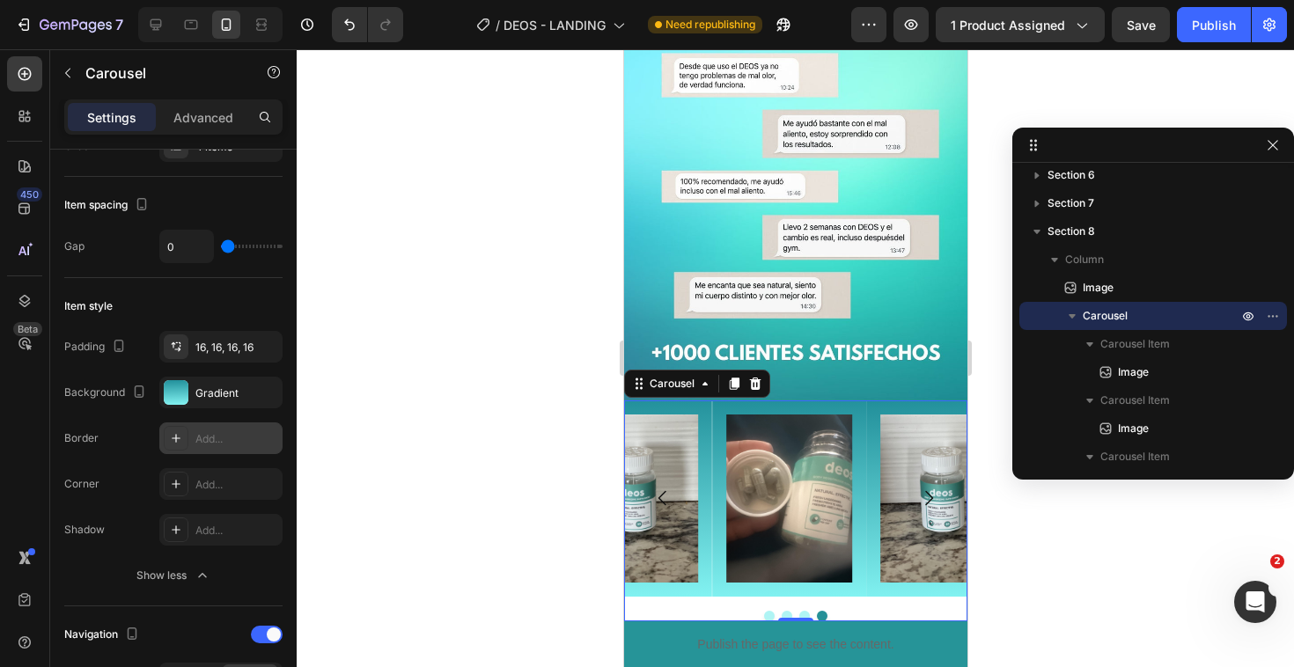
click at [173, 440] on icon at bounding box center [176, 438] width 14 height 14
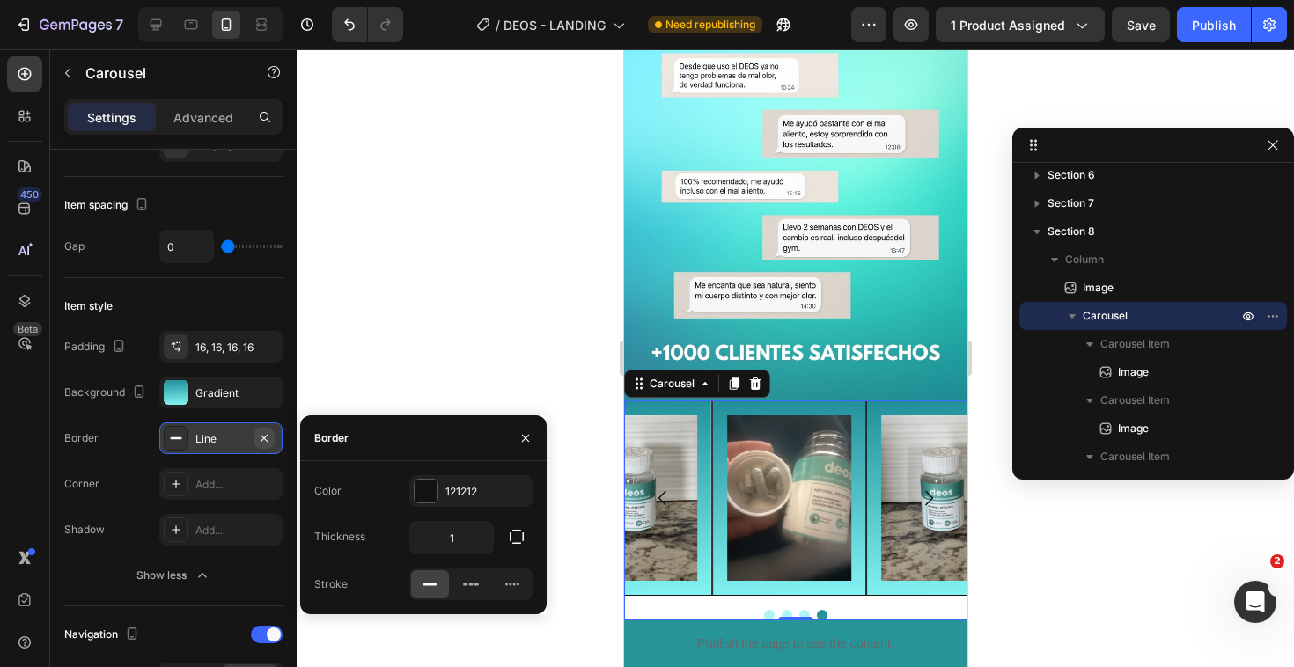
click at [263, 437] on icon "button" at bounding box center [263, 437] width 7 height 7
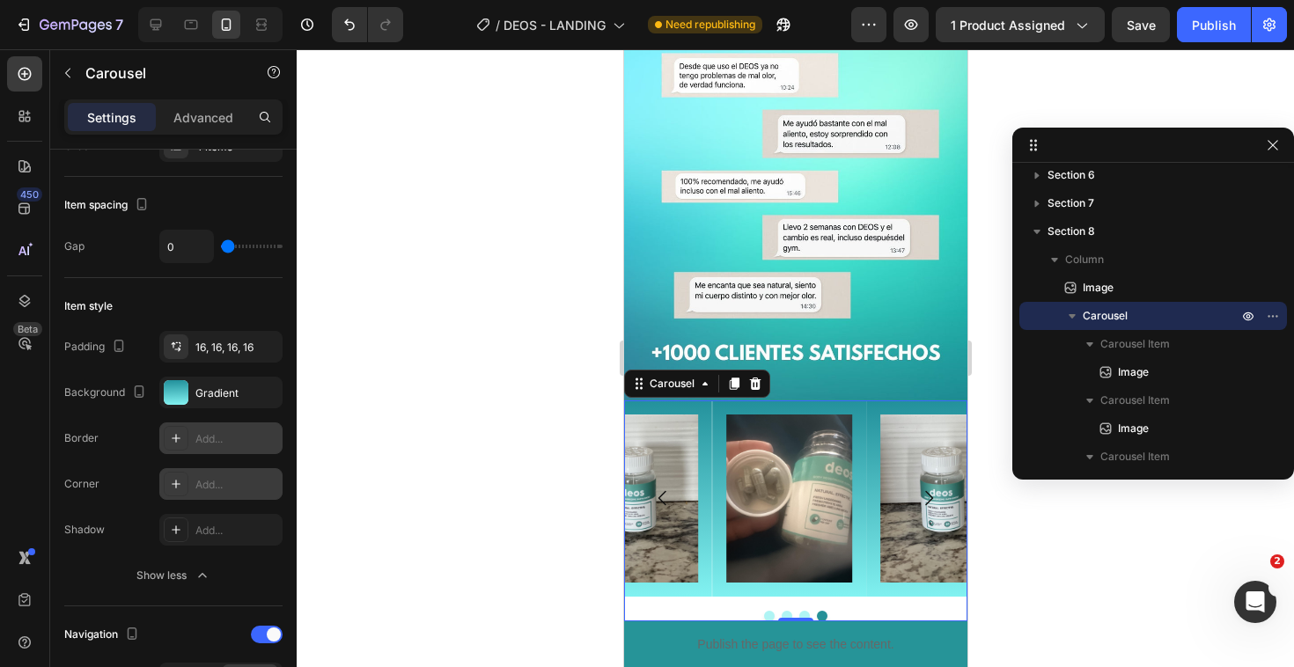
click at [175, 479] on icon at bounding box center [176, 484] width 14 height 14
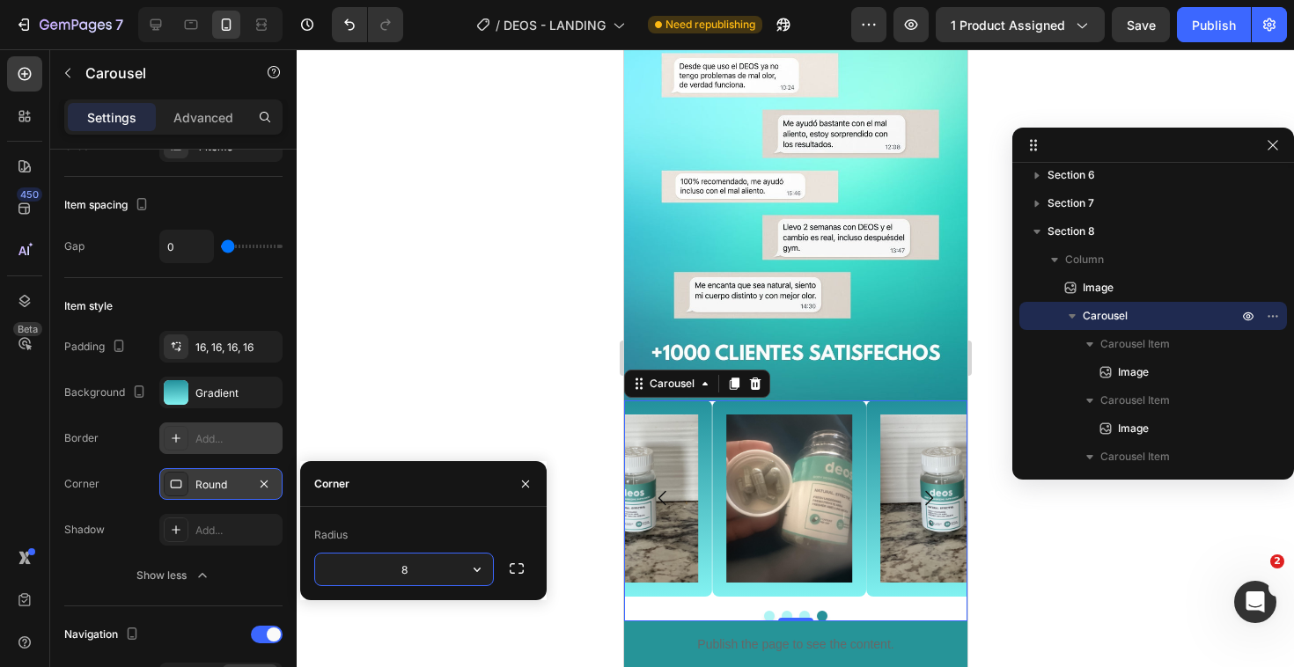
click at [175, 479] on icon at bounding box center [176, 484] width 14 height 14
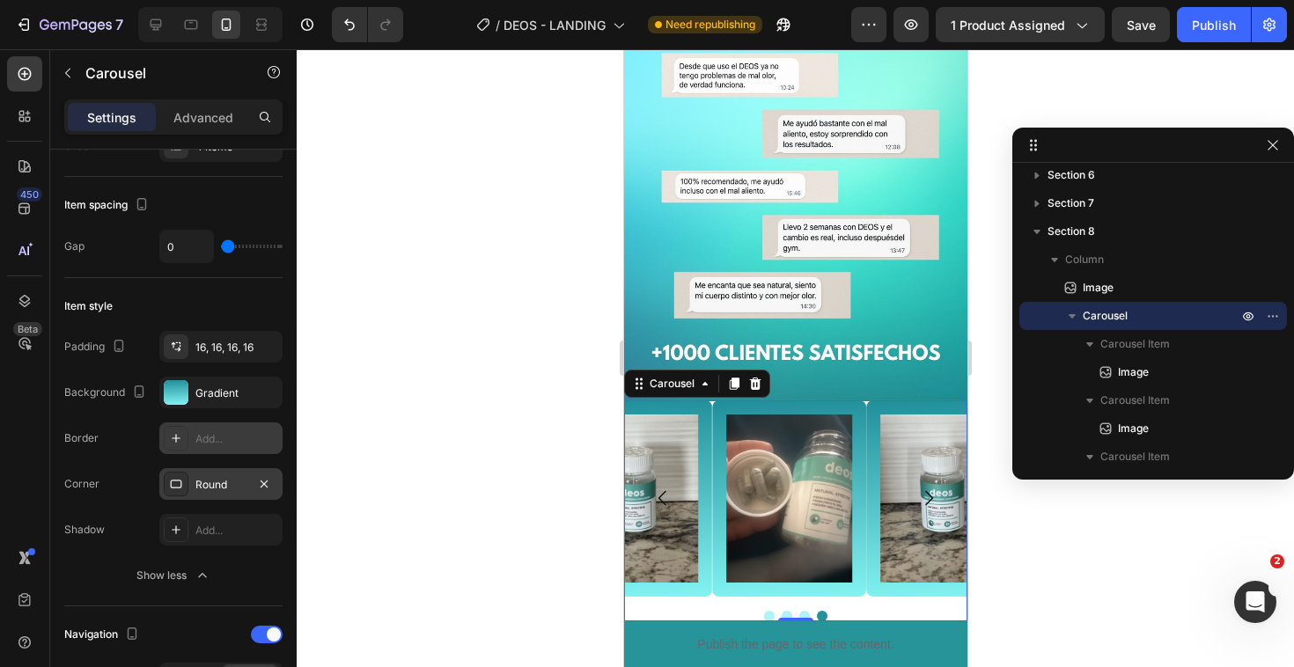
click at [175, 487] on icon at bounding box center [176, 484] width 14 height 14
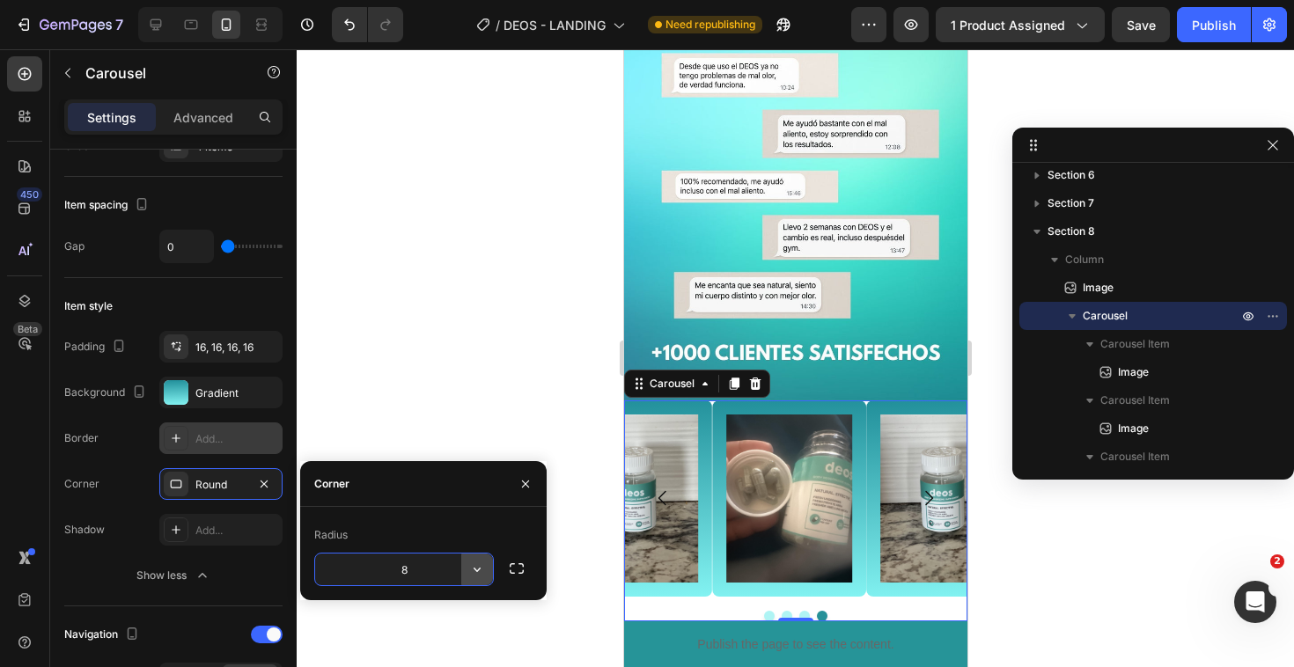
click at [478, 569] on icon "button" at bounding box center [476, 570] width 7 height 4
click at [509, 559] on button "button" at bounding box center [517, 569] width 32 height 32
click at [468, 561] on icon "button" at bounding box center [477, 570] width 18 height 18
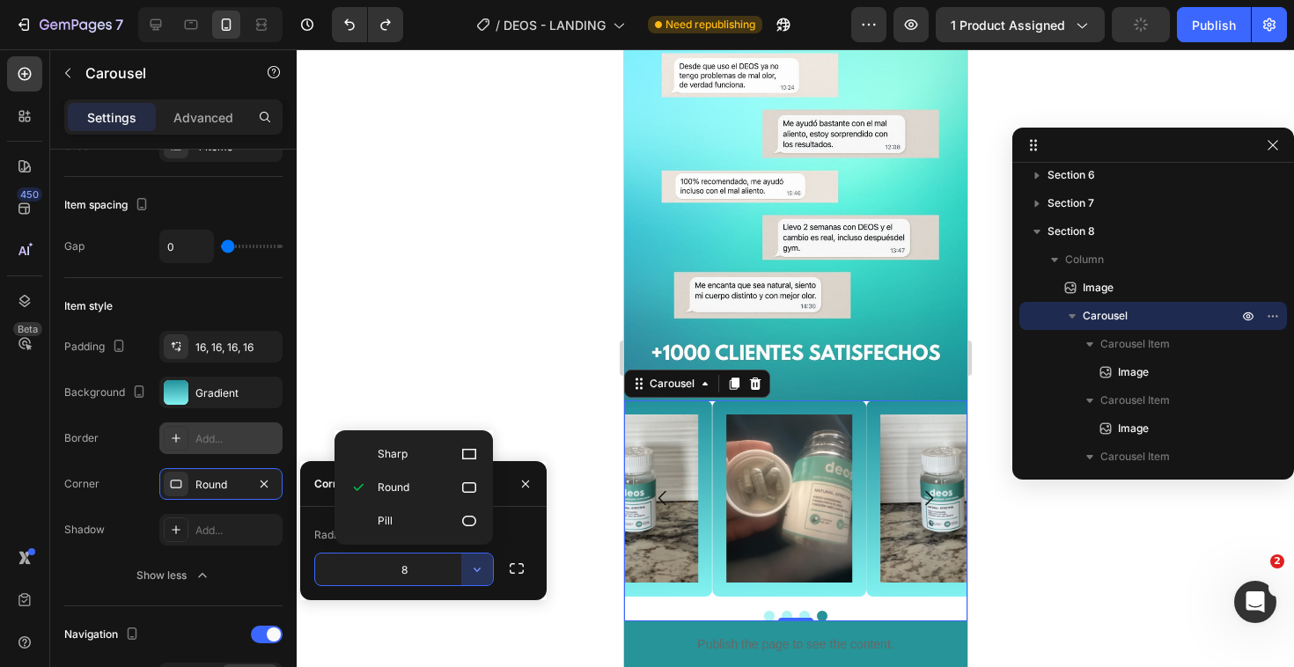
click at [445, 564] on input "8" at bounding box center [404, 570] width 178 height 32
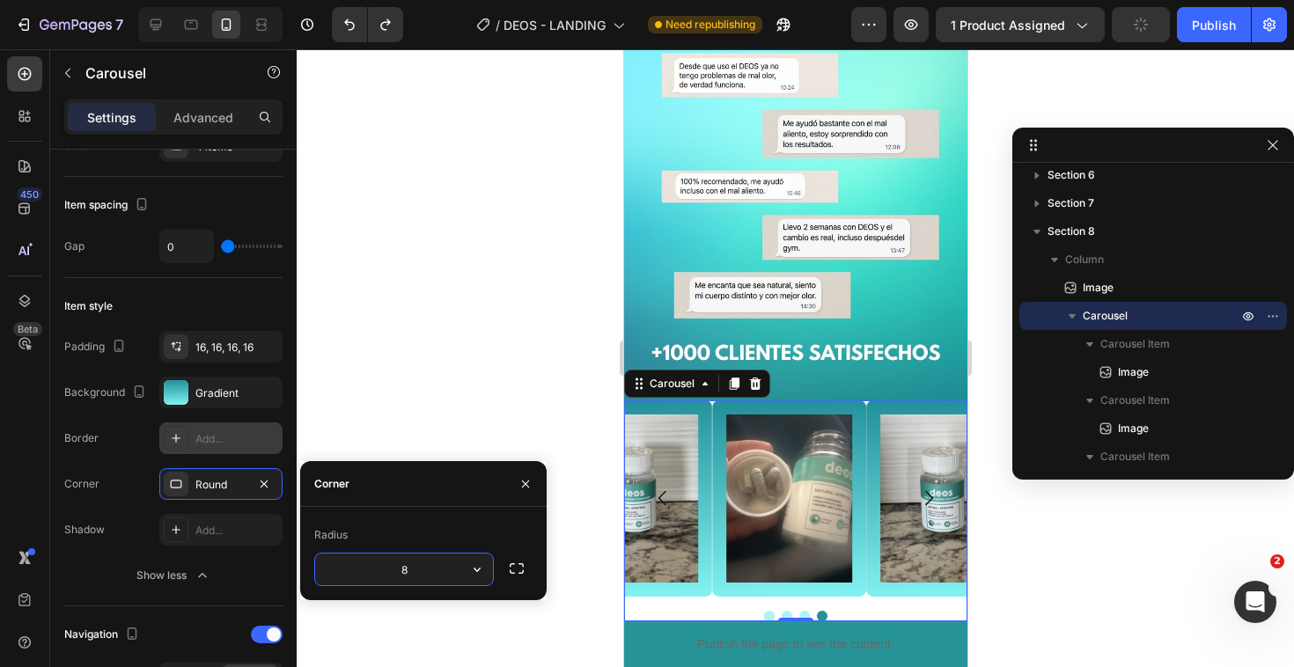
click at [445, 564] on input "8" at bounding box center [404, 570] width 178 height 32
type input "15"
click at [252, 599] on div "Item style Padding 16, 16, 16, 16 Background Gradient Border Add... Corner 15, …" at bounding box center [173, 442] width 218 height 328
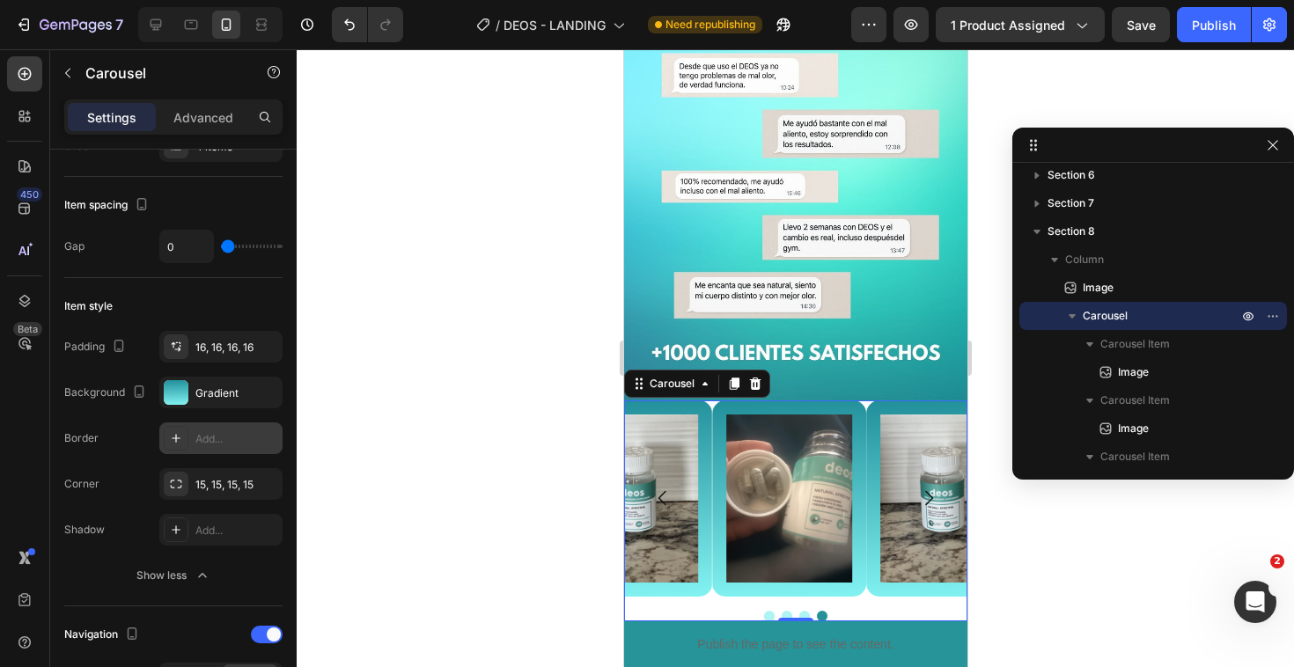
click at [363, 374] on div at bounding box center [795, 358] width 997 height 618
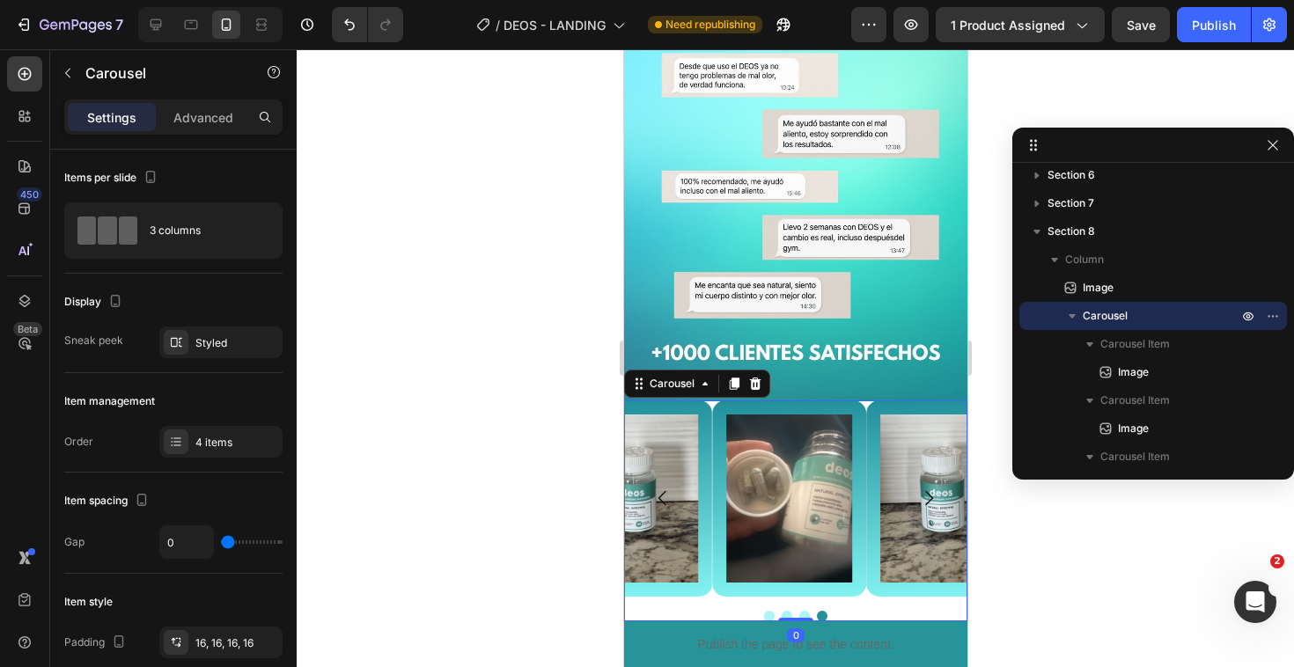
click at [881, 611] on div at bounding box center [794, 616] width 343 height 11
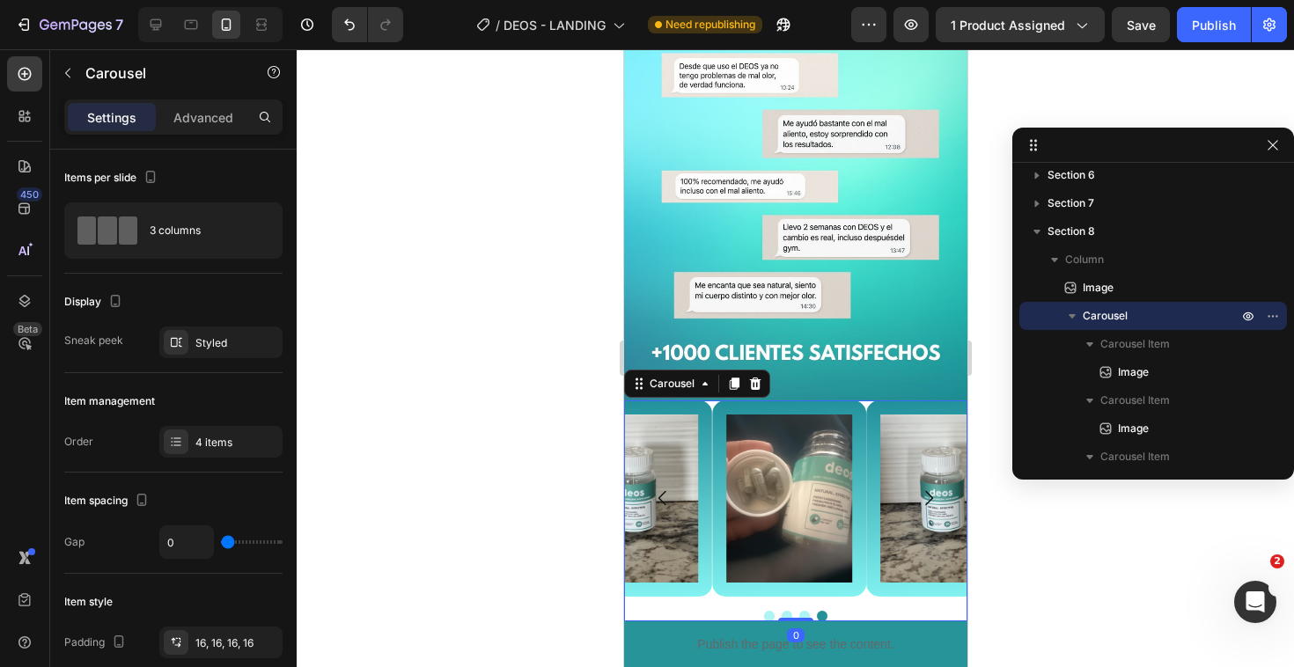
click at [881, 611] on div at bounding box center [794, 616] width 343 height 11
click at [230, 336] on div "Styled" at bounding box center [220, 343] width 51 height 16
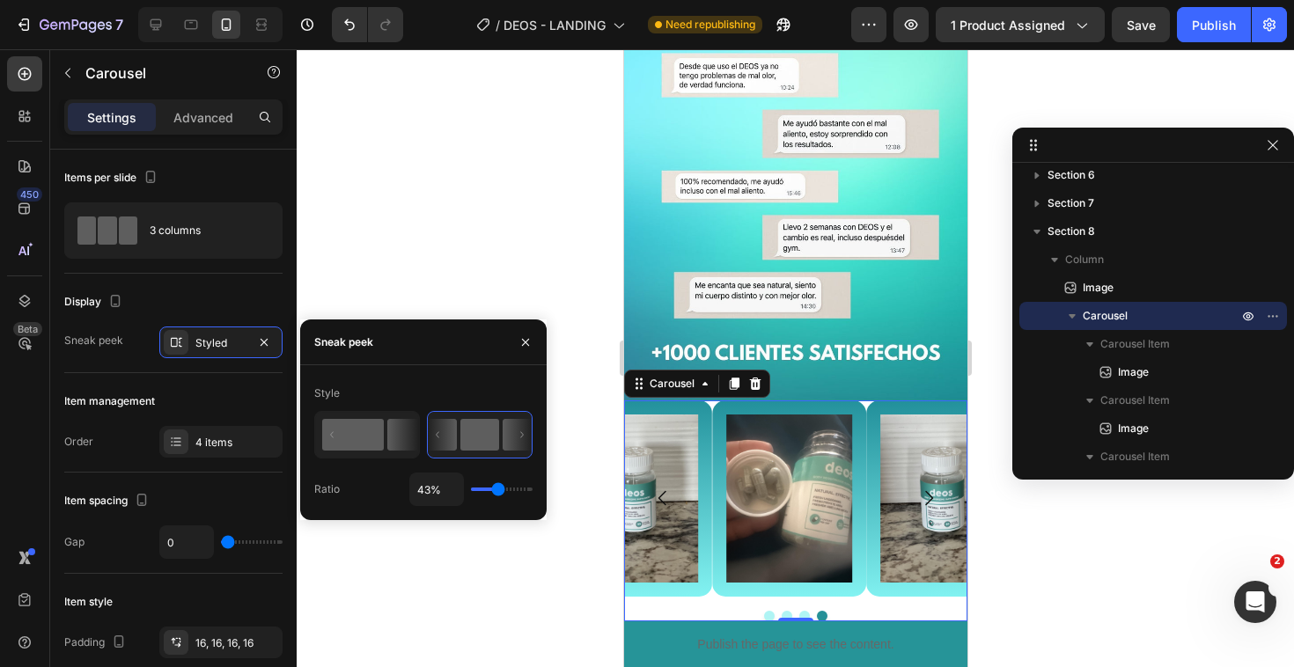
click at [389, 431] on icon at bounding box center [402, 435] width 31 height 32
type input "50%"
type input "50"
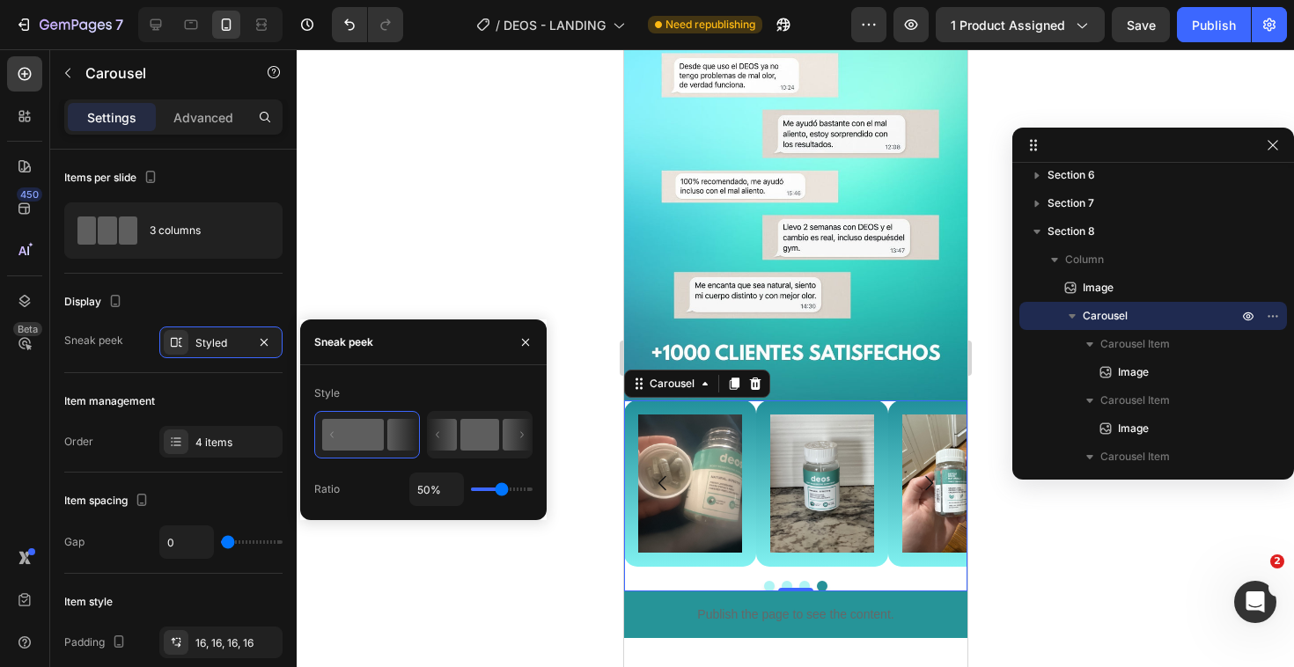
click at [463, 433] on rect at bounding box center [479, 435] width 39 height 32
type input "43%"
type input "43"
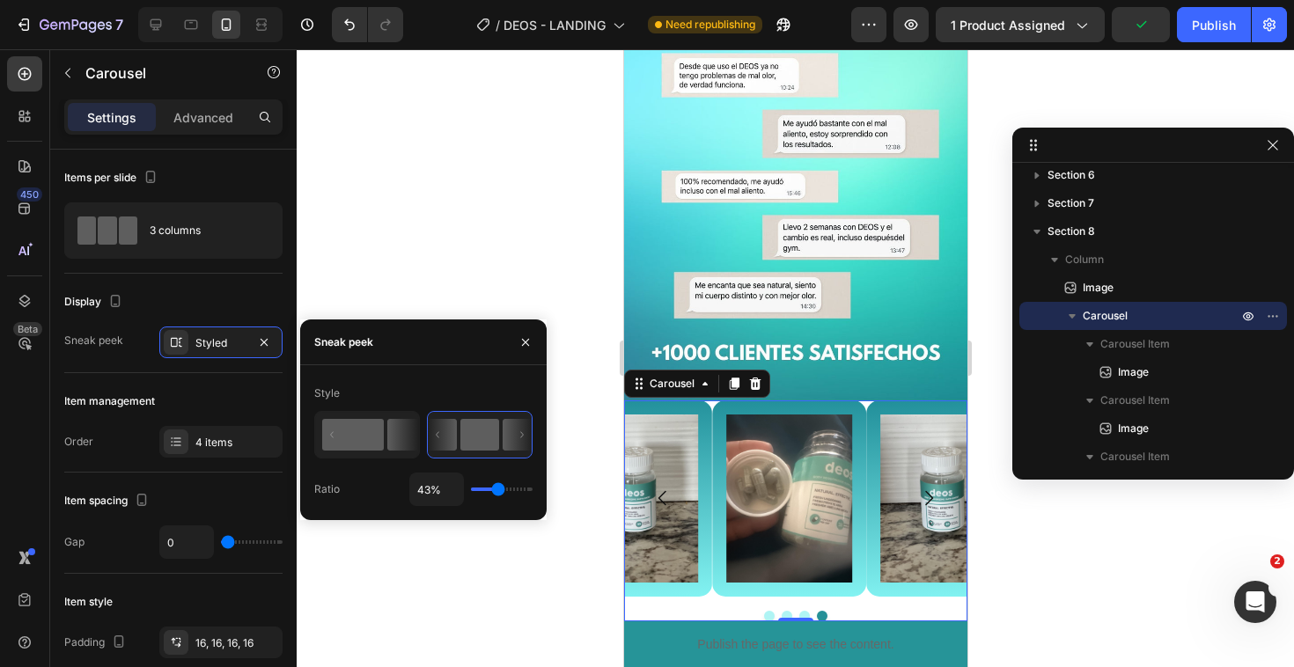
click at [407, 432] on icon at bounding box center [402, 435] width 31 height 32
type input "50%"
type input "50"
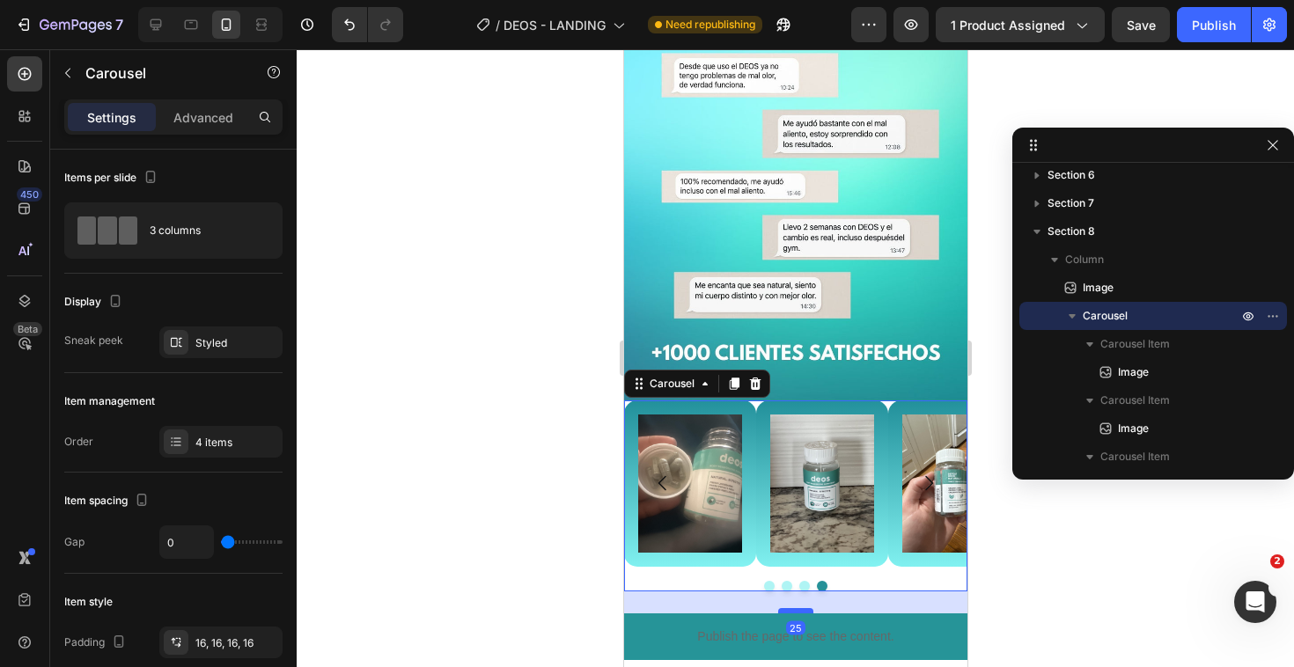
drag, startPoint x: 781, startPoint y: 574, endPoint x: 787, endPoint y: 591, distance: 18.6
click at [786, 608] on div at bounding box center [794, 610] width 35 height 5
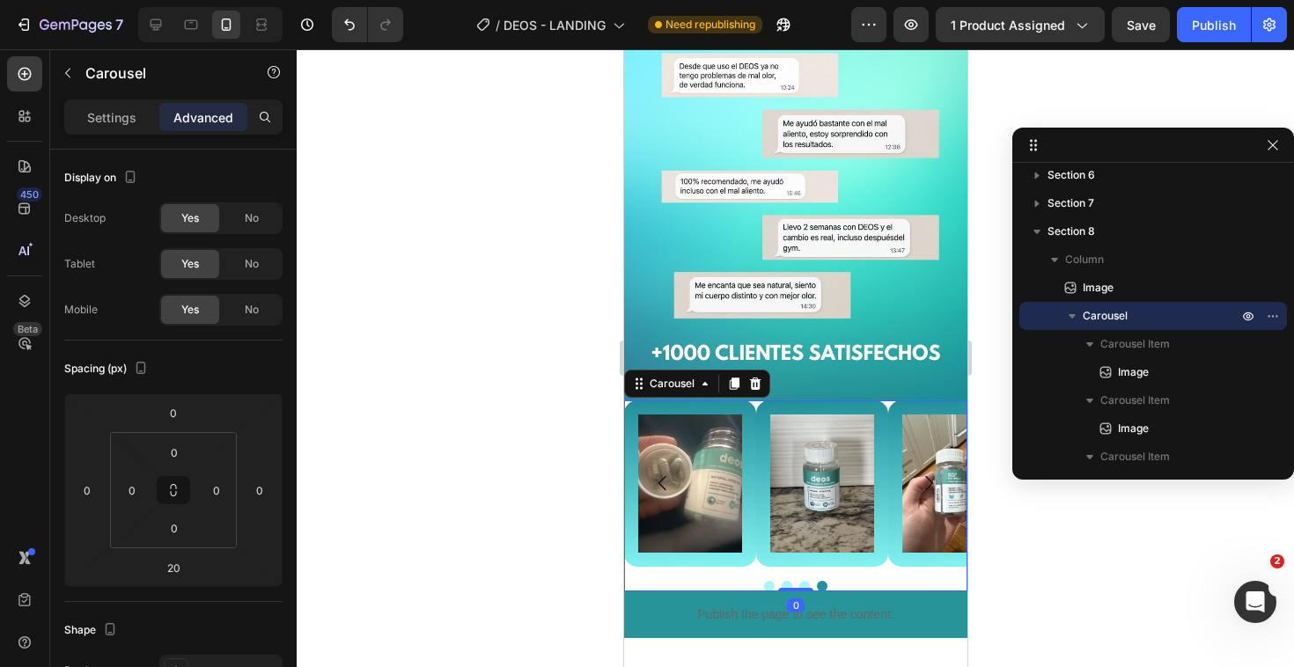
drag, startPoint x: 787, startPoint y: 591, endPoint x: 792, endPoint y: 561, distance: 30.4
click at [792, 561] on div "Image Image Image Image Carousel 0" at bounding box center [794, 495] width 343 height 191
type input "0"
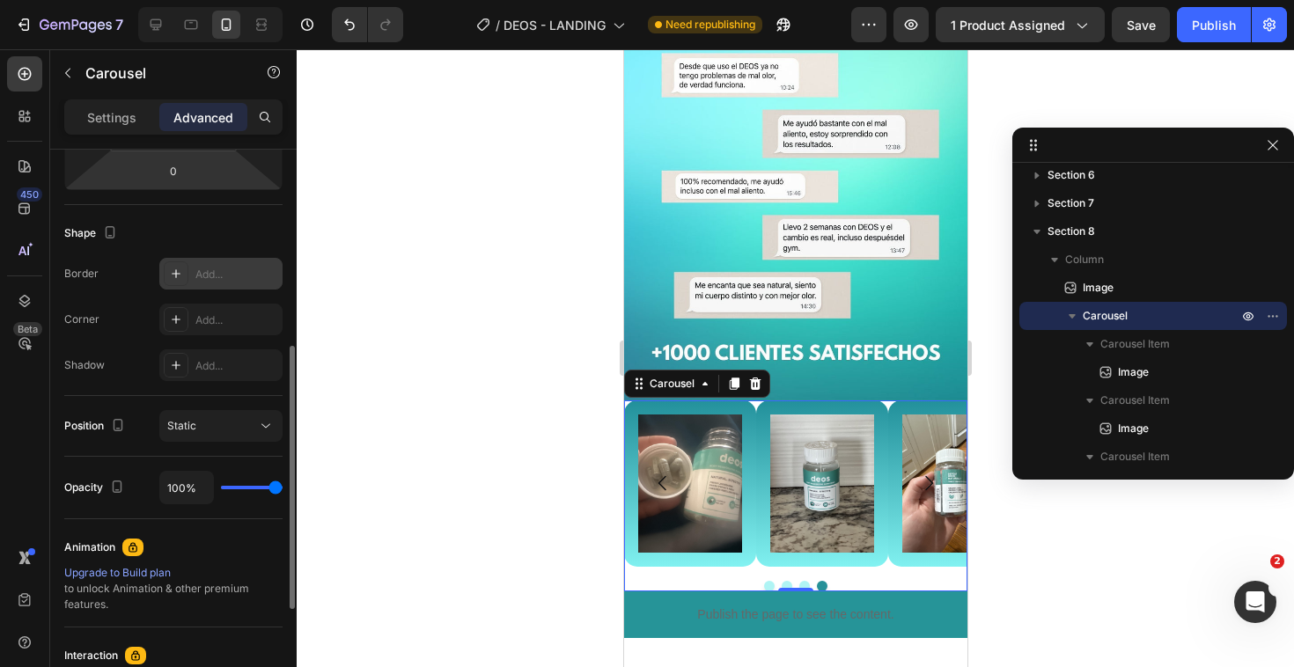
scroll to position [407, 0]
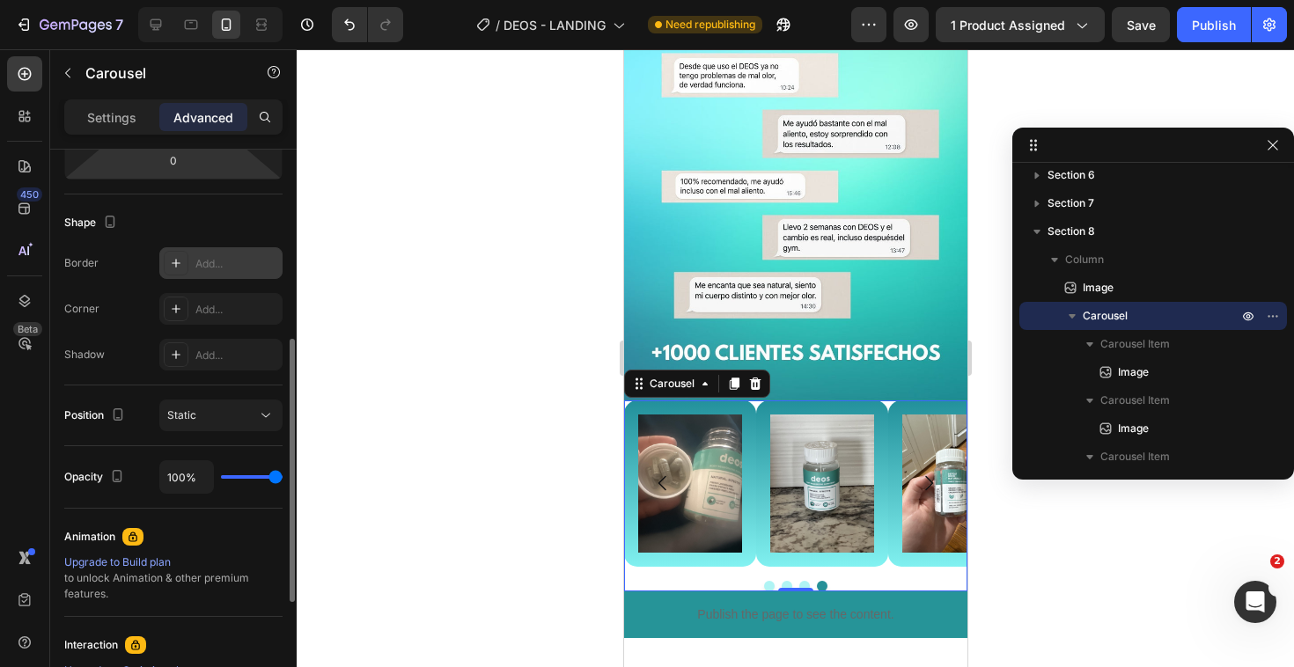
click at [184, 247] on div "Add..." at bounding box center [220, 263] width 123 height 32
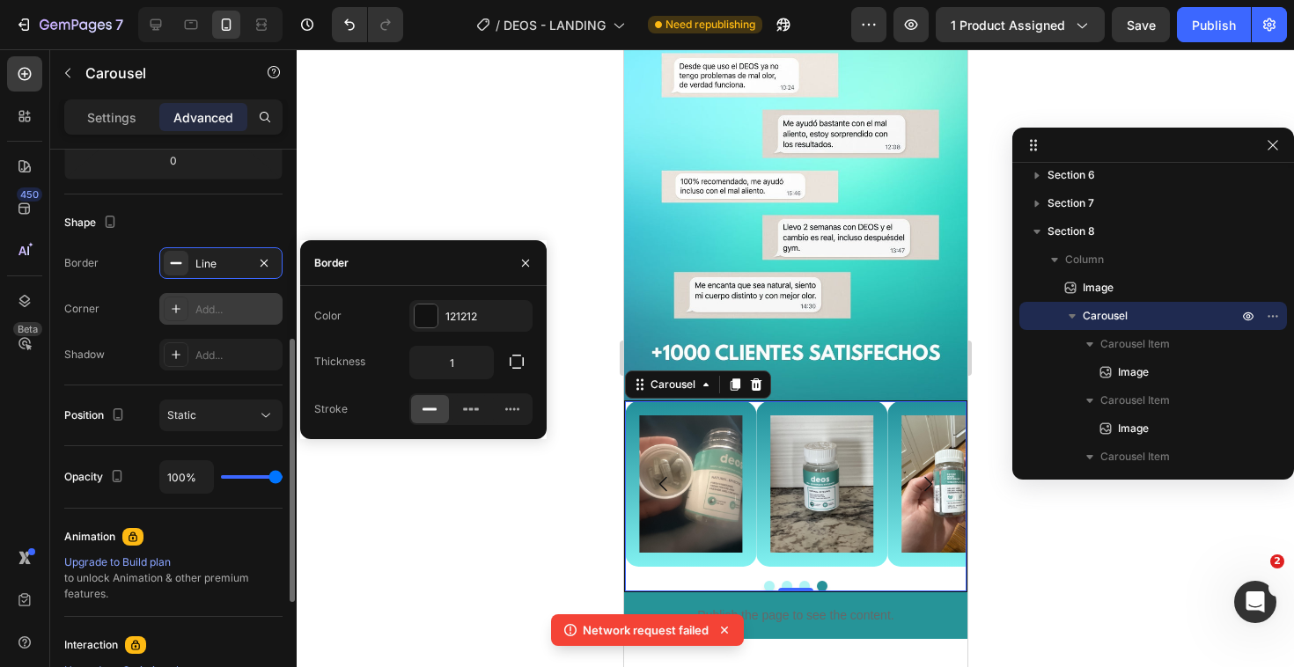
click at [191, 313] on div "Add..." at bounding box center [220, 309] width 123 height 32
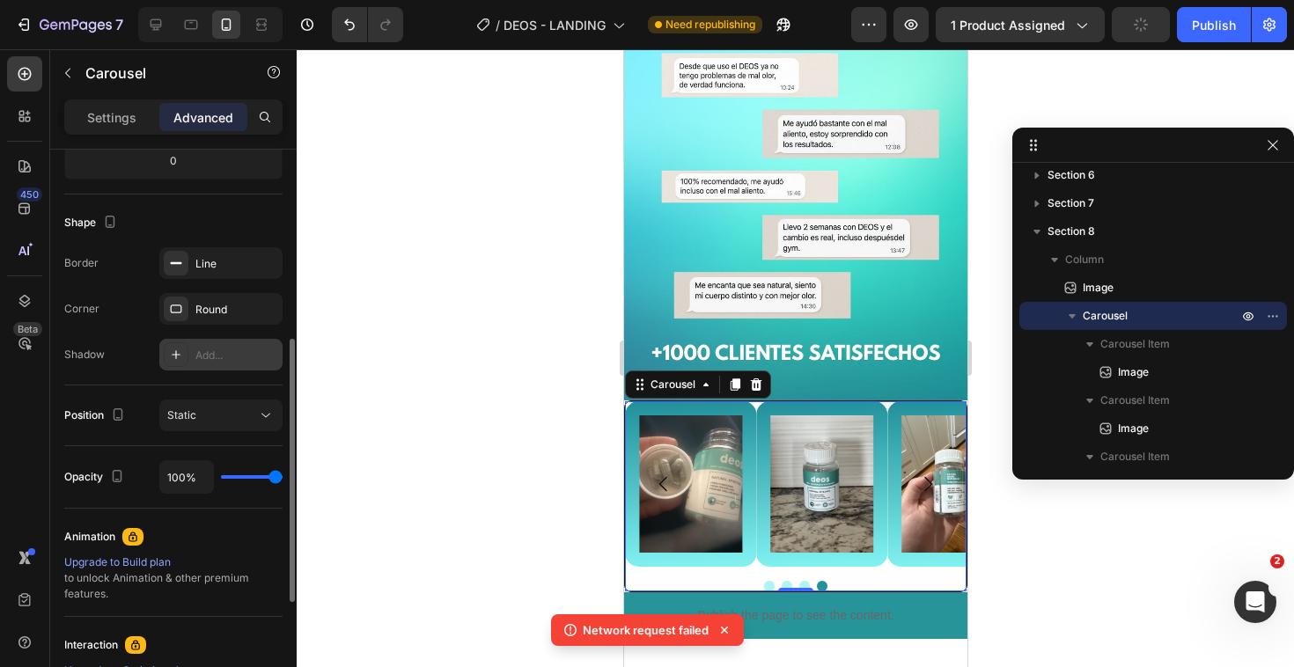
click at [202, 348] on div "Add..." at bounding box center [236, 356] width 83 height 16
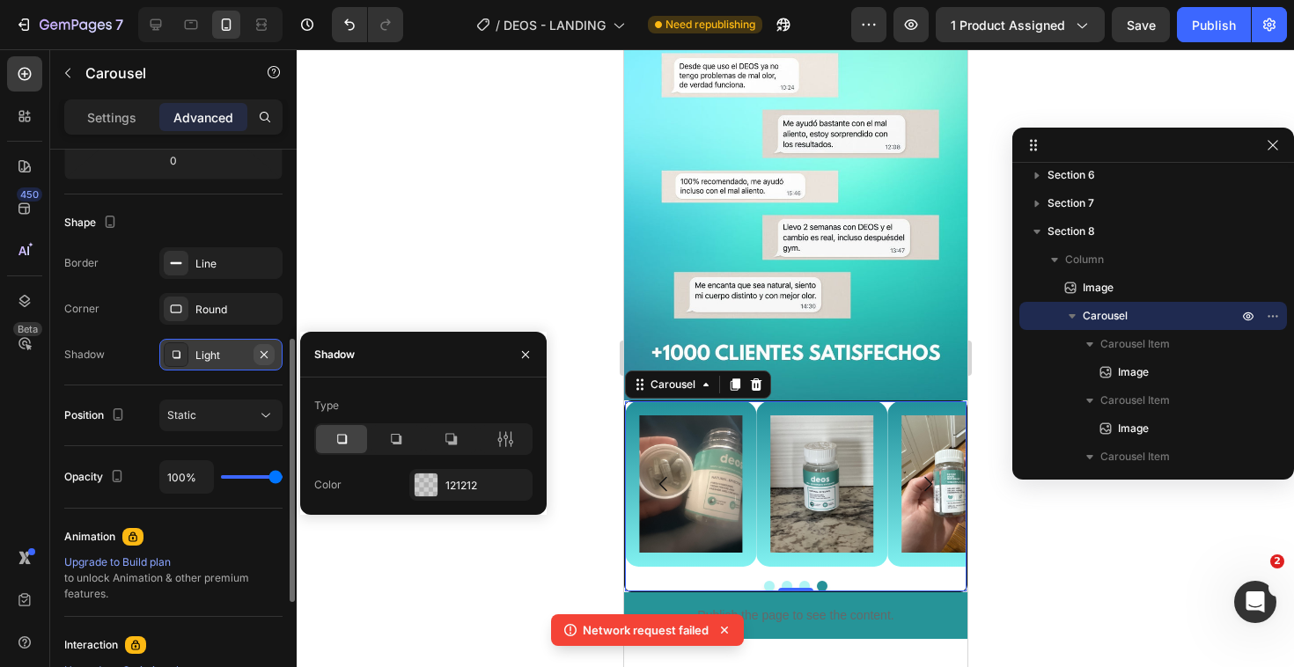
click at [266, 351] on icon "button" at bounding box center [263, 353] width 7 height 7
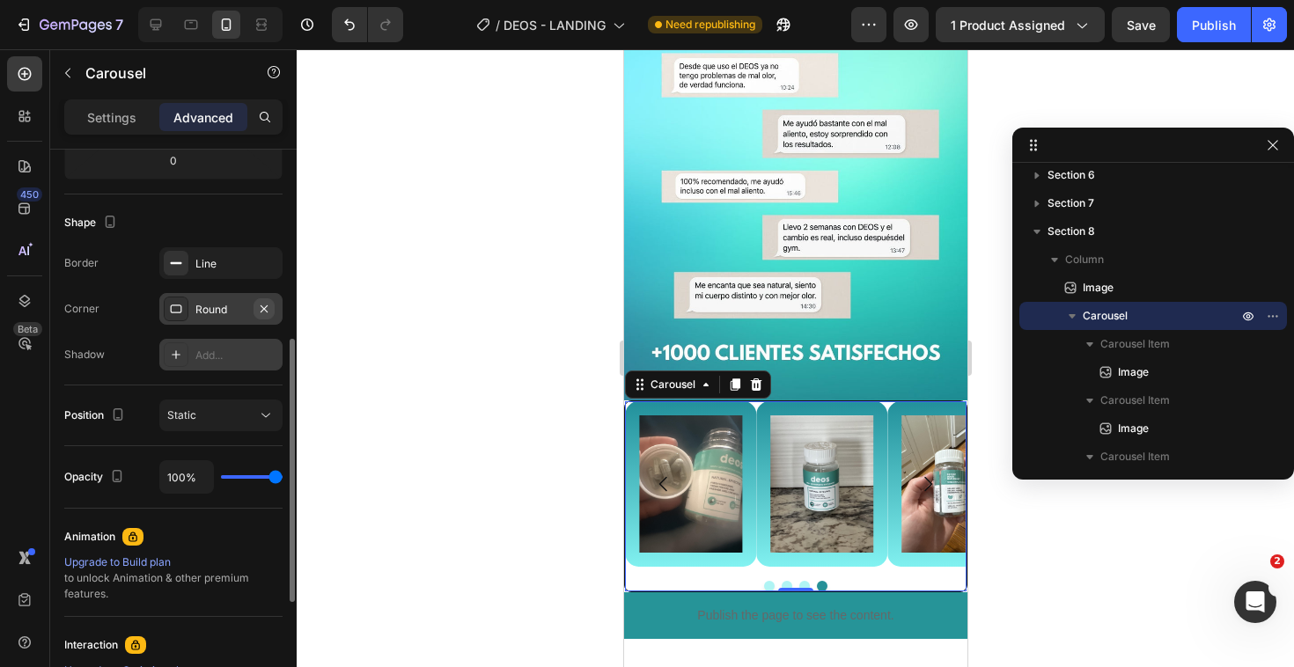
click at [263, 311] on icon "button" at bounding box center [264, 309] width 14 height 14
click at [263, 269] on icon "button" at bounding box center [264, 263] width 14 height 14
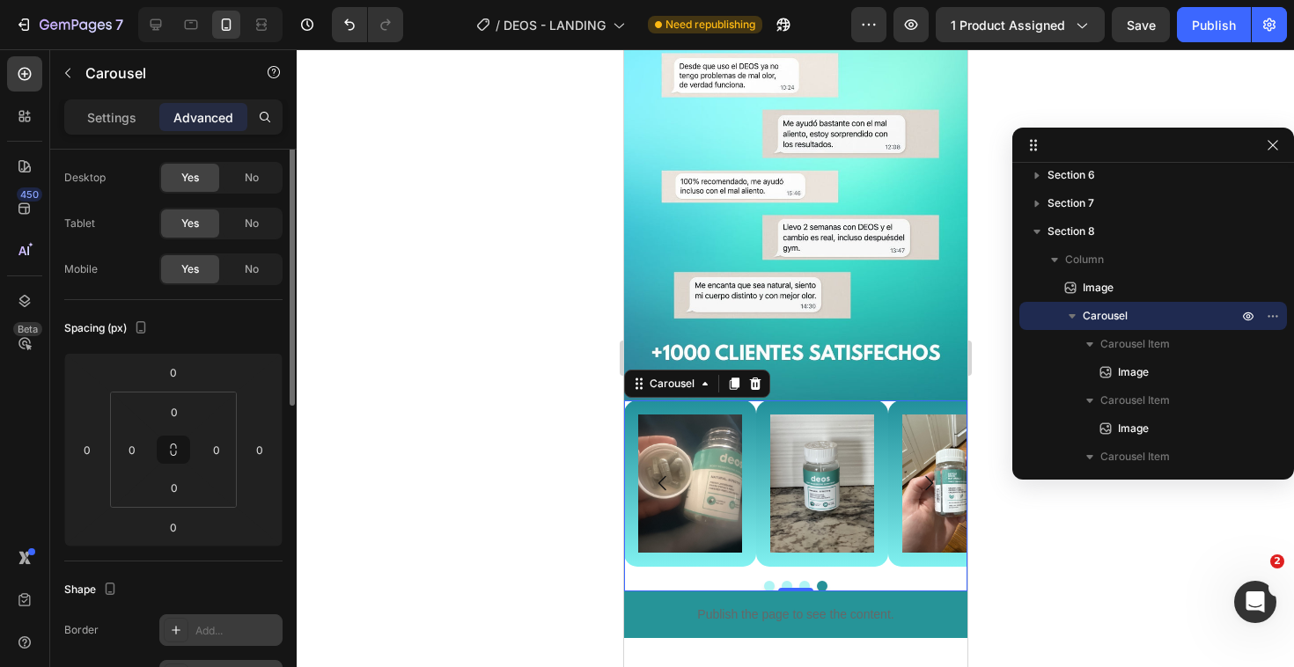
scroll to position [0, 0]
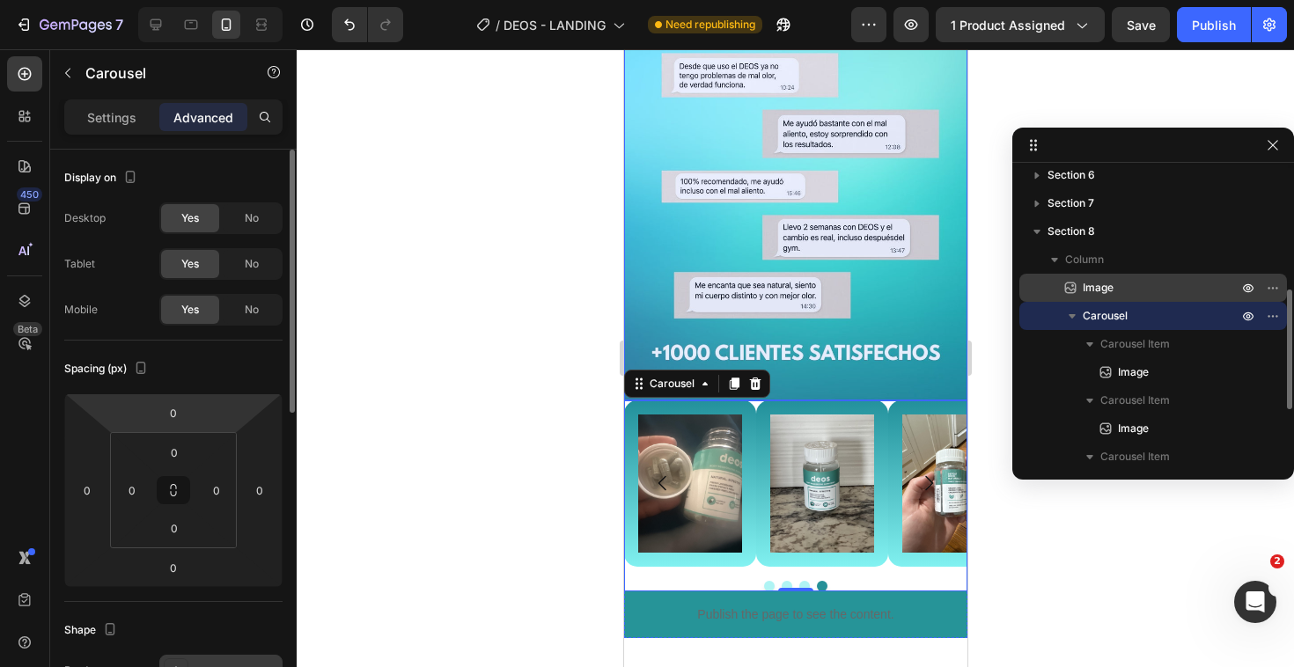
click at [1106, 283] on span "Image" at bounding box center [1097, 288] width 31 height 18
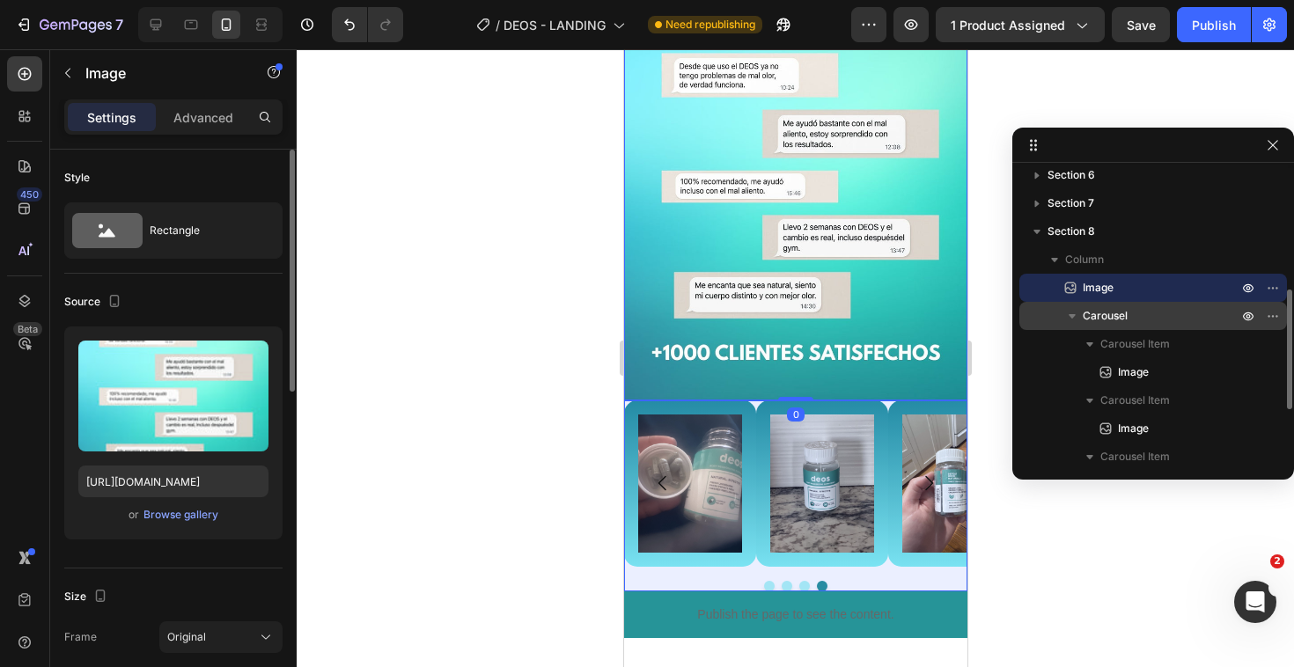
click at [1109, 307] on span "Carousel" at bounding box center [1104, 316] width 45 height 18
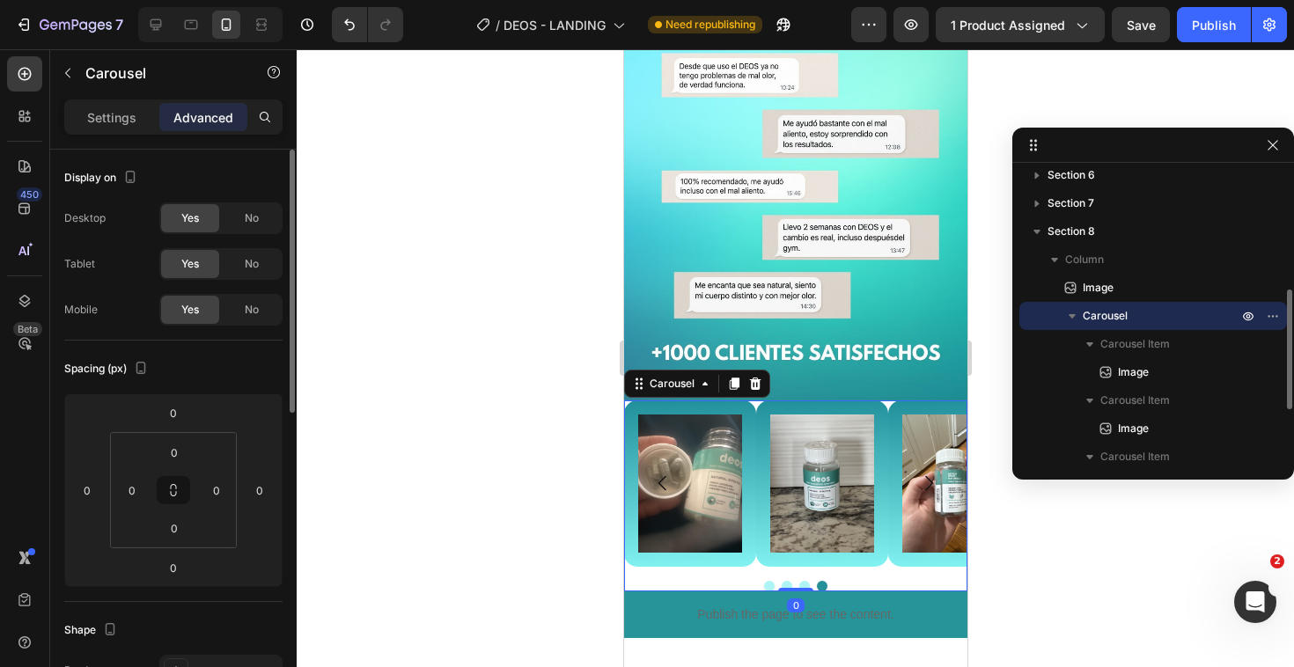
click at [1109, 307] on span "Carousel" at bounding box center [1104, 316] width 45 height 18
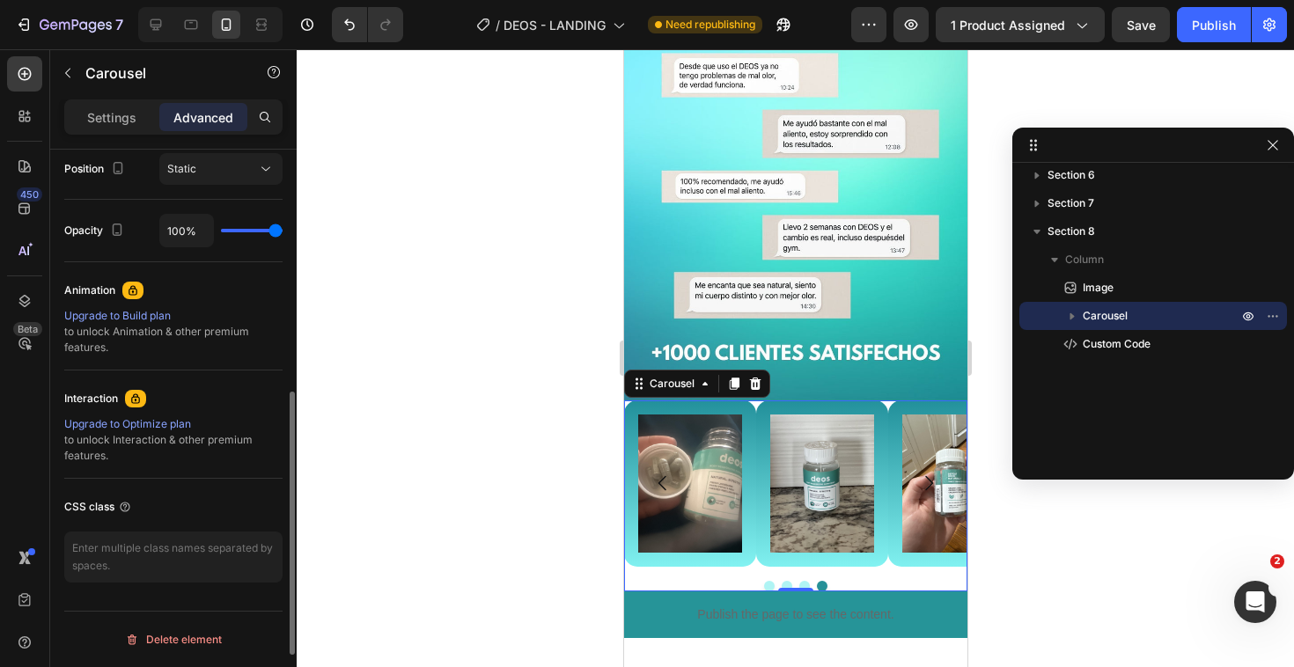
scroll to position [554, 0]
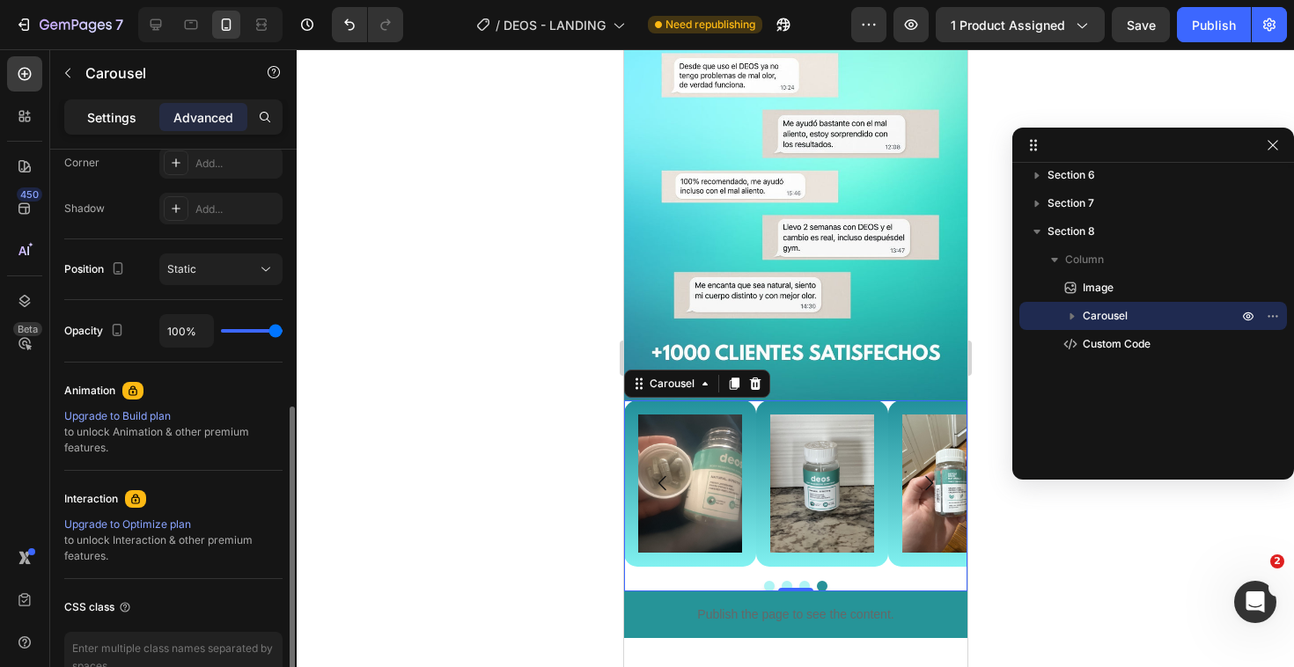
click at [114, 125] on p "Settings" at bounding box center [111, 117] width 49 height 18
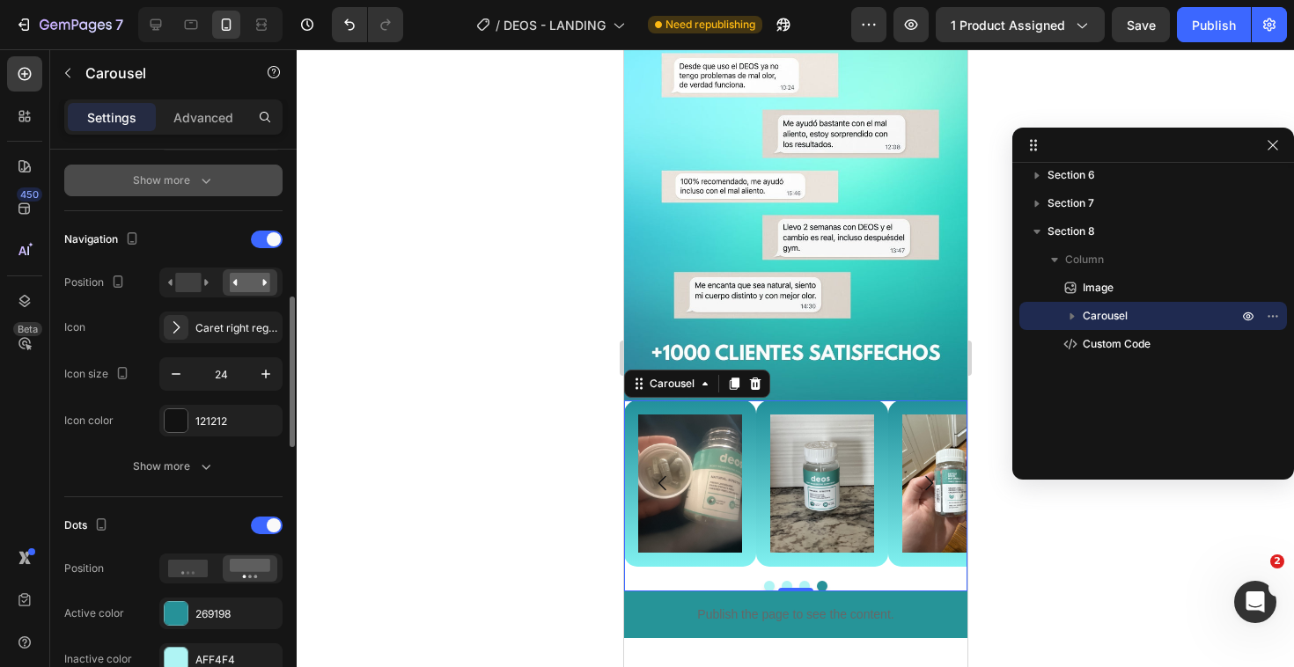
click at [182, 174] on div "Show more" at bounding box center [174, 181] width 82 height 18
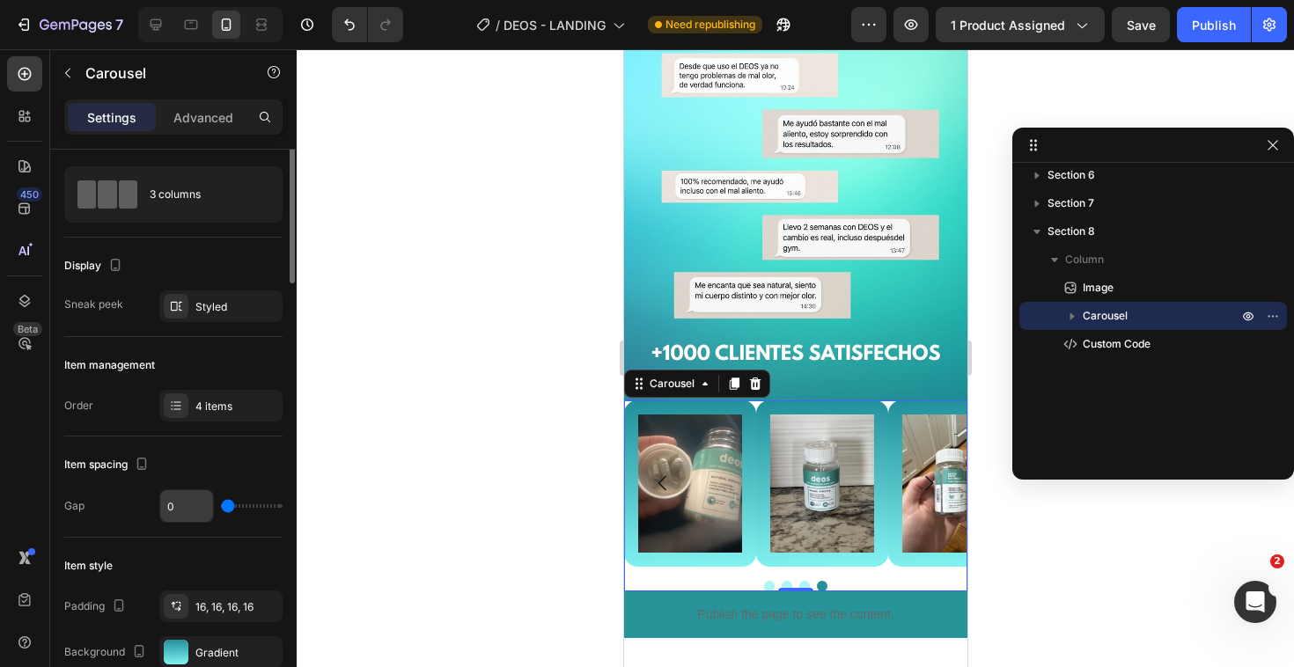
scroll to position [0, 0]
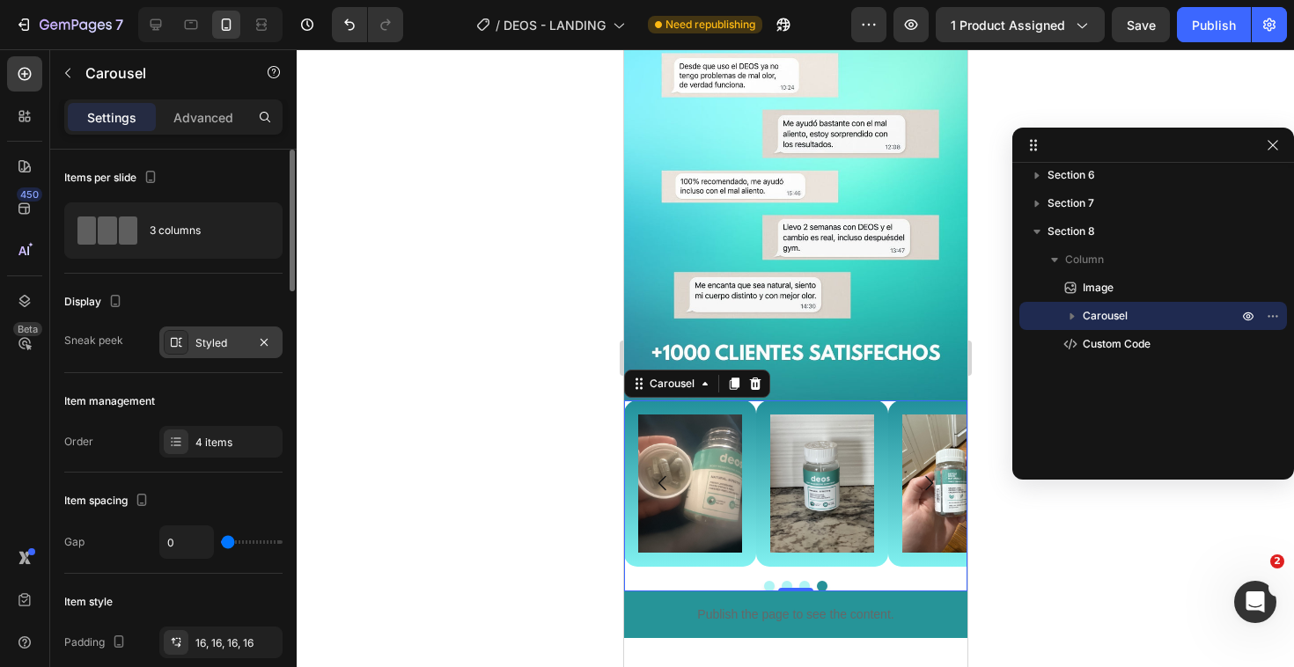
click at [207, 349] on div "Styled" at bounding box center [220, 343] width 51 height 16
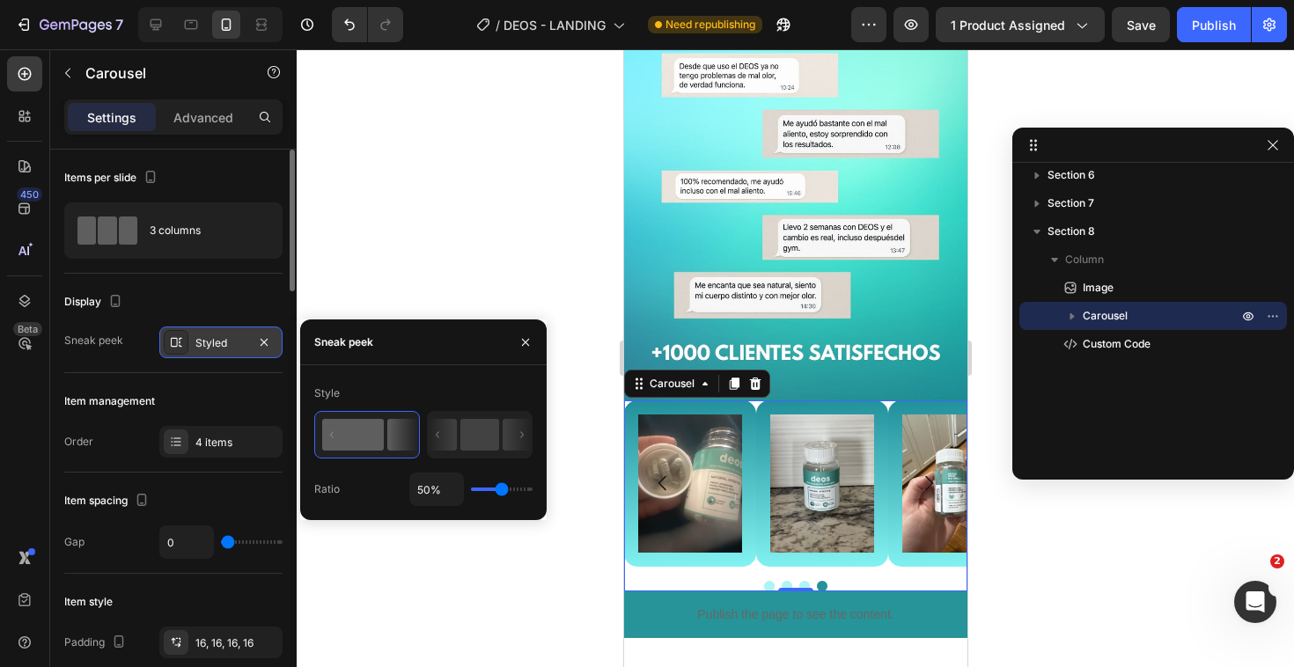
click at [207, 349] on div "Styled" at bounding box center [220, 343] width 51 height 16
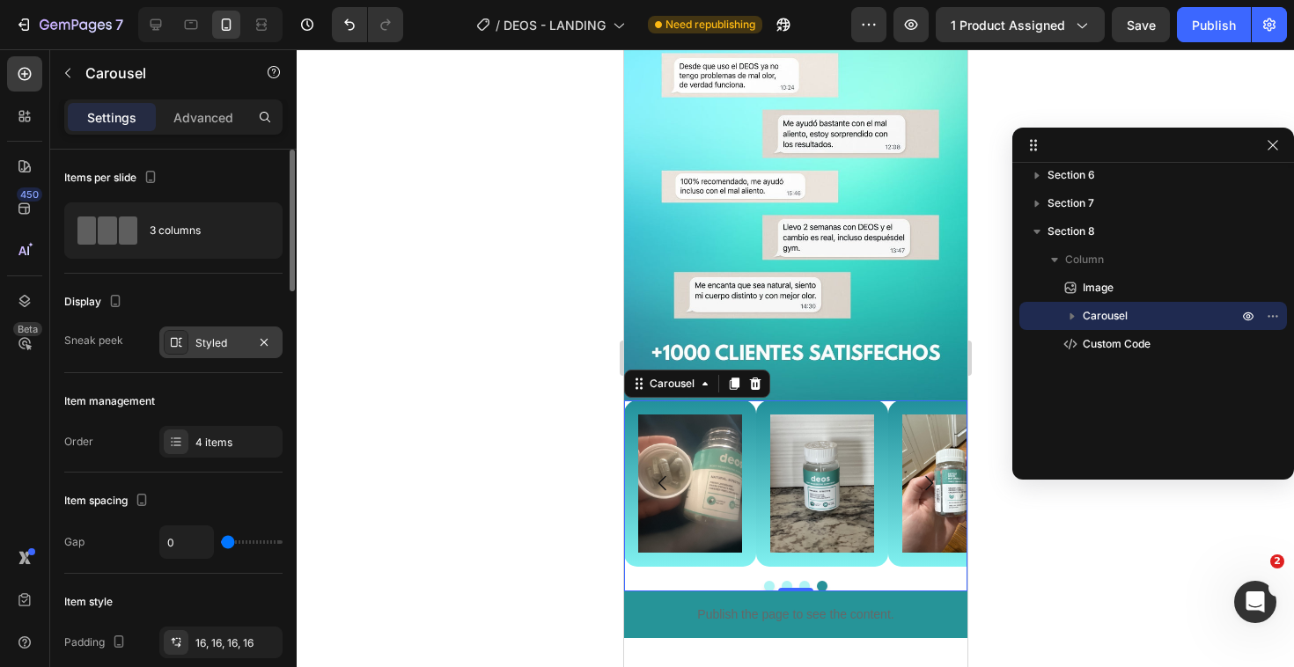
click at [207, 349] on div "Styled" at bounding box center [220, 343] width 51 height 16
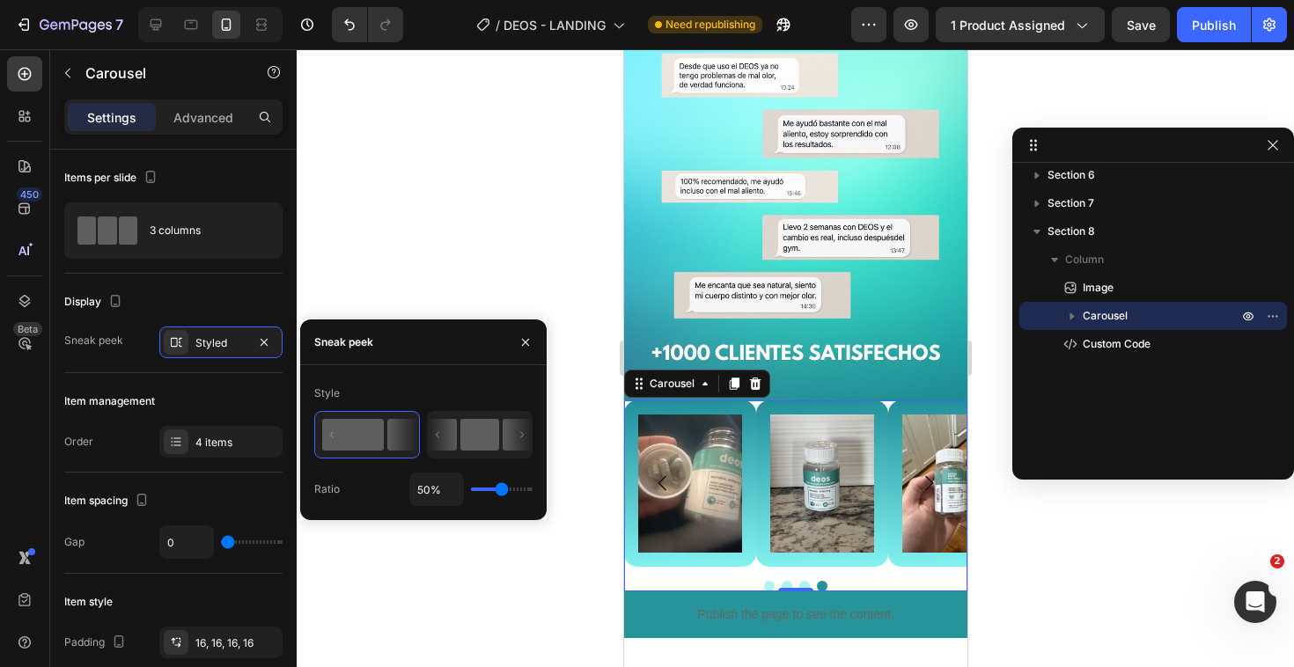
click at [439, 431] on icon at bounding box center [438, 434] width 4 height 6
type input "43%"
type input "43"
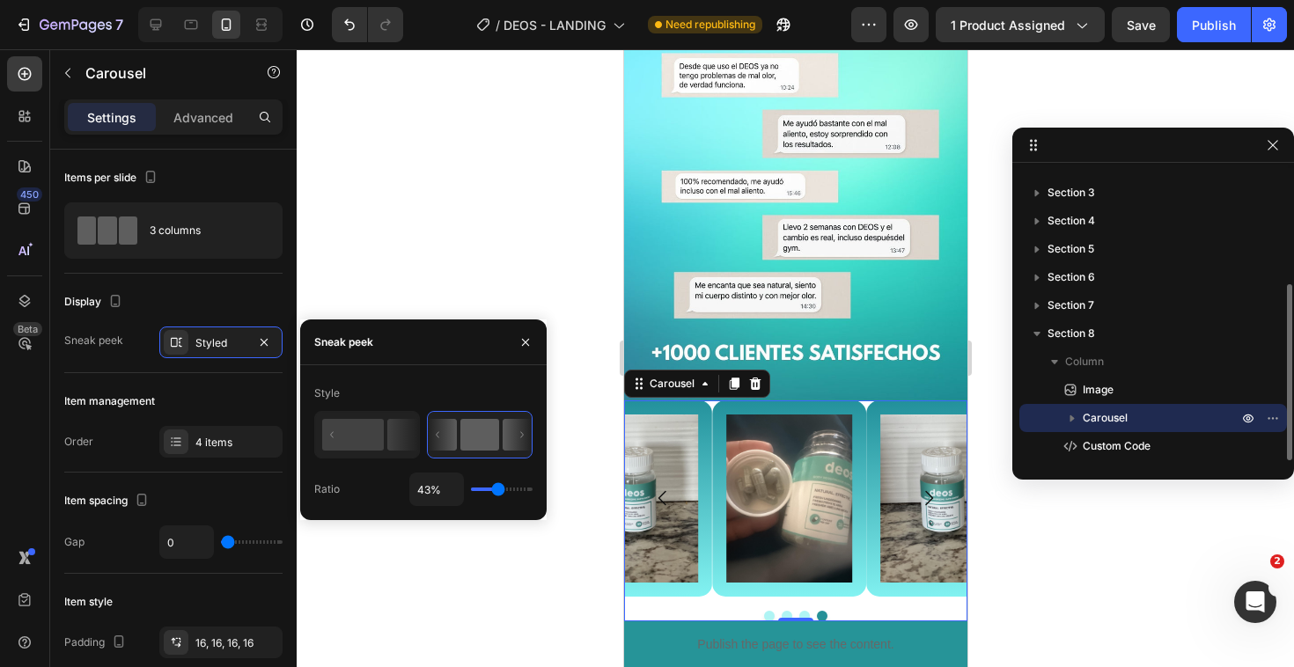
scroll to position [188, 0]
click at [479, 430] on rect at bounding box center [479, 435] width 39 height 32
click at [375, 430] on rect at bounding box center [353, 435] width 62 height 32
type input "50%"
type input "50"
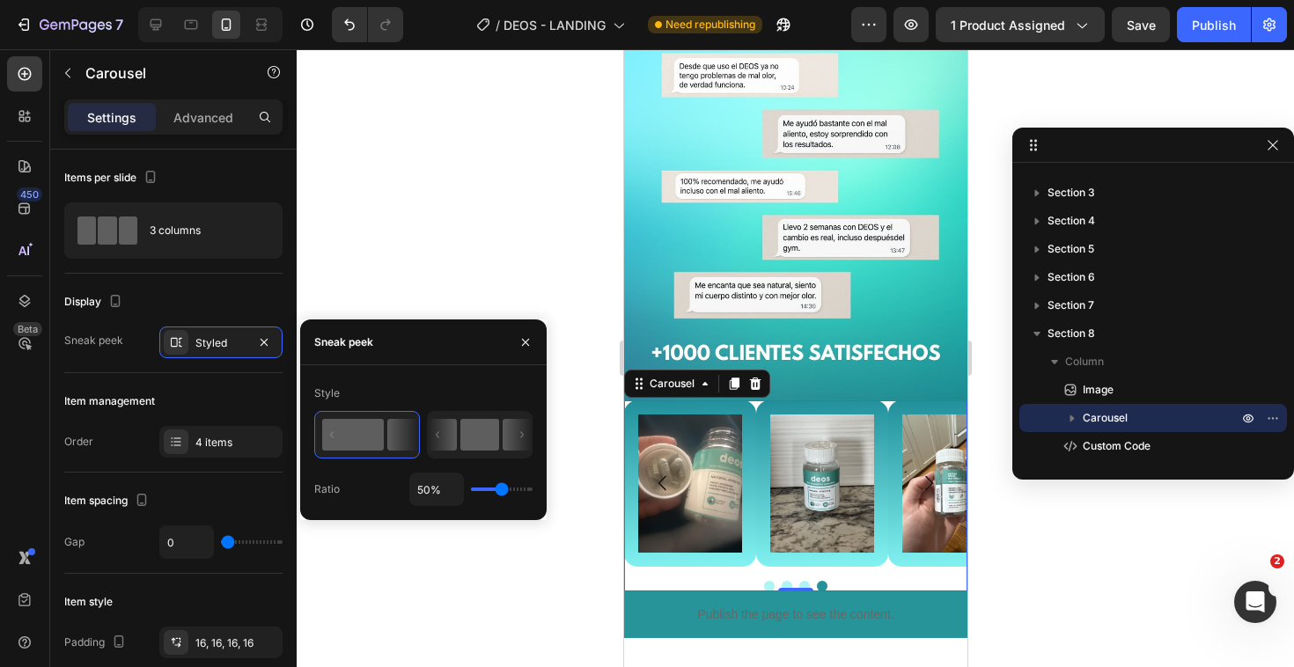
click at [469, 431] on rect at bounding box center [479, 435] width 39 height 32
type input "43%"
type input "43"
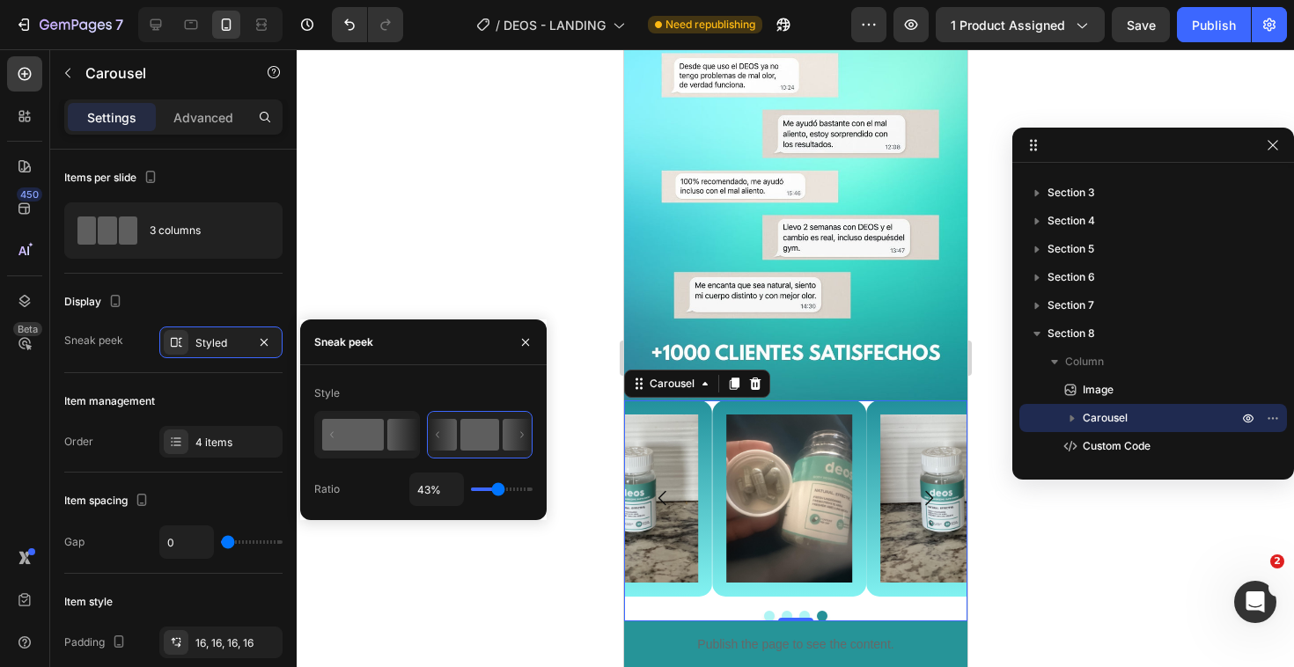
click at [388, 433] on icon at bounding box center [402, 435] width 31 height 32
type input "50%"
type input "50"
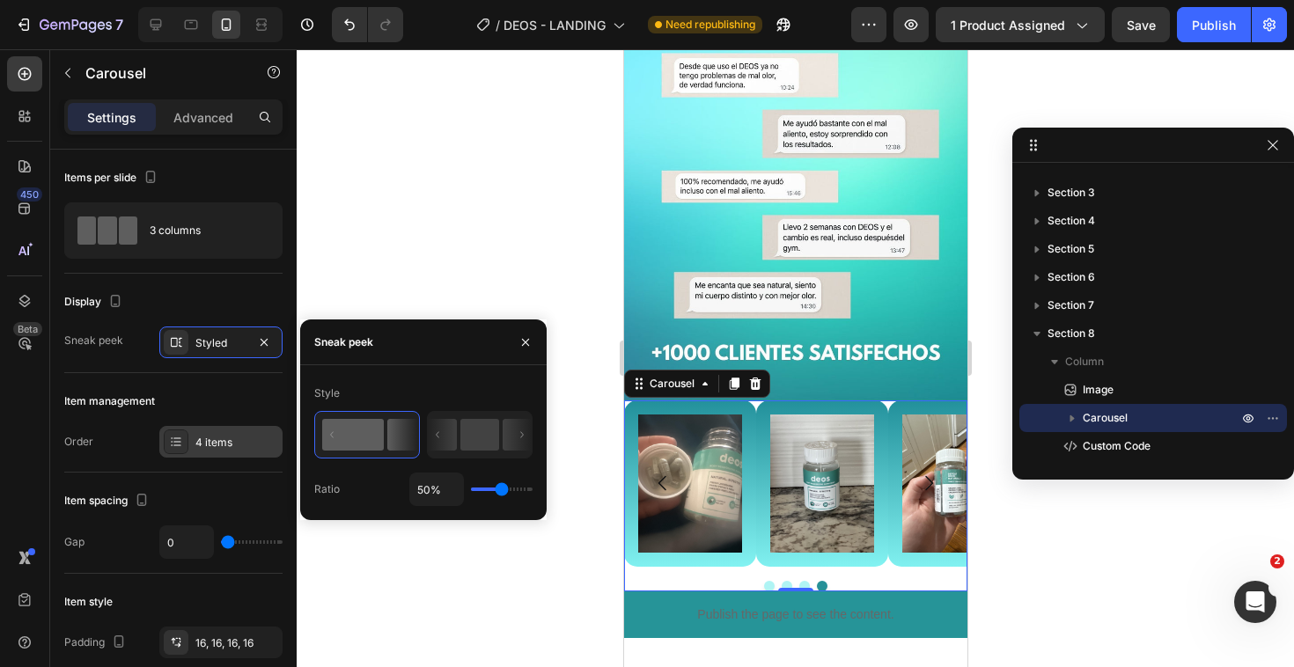
click at [221, 433] on div "4 items" at bounding box center [220, 442] width 123 height 32
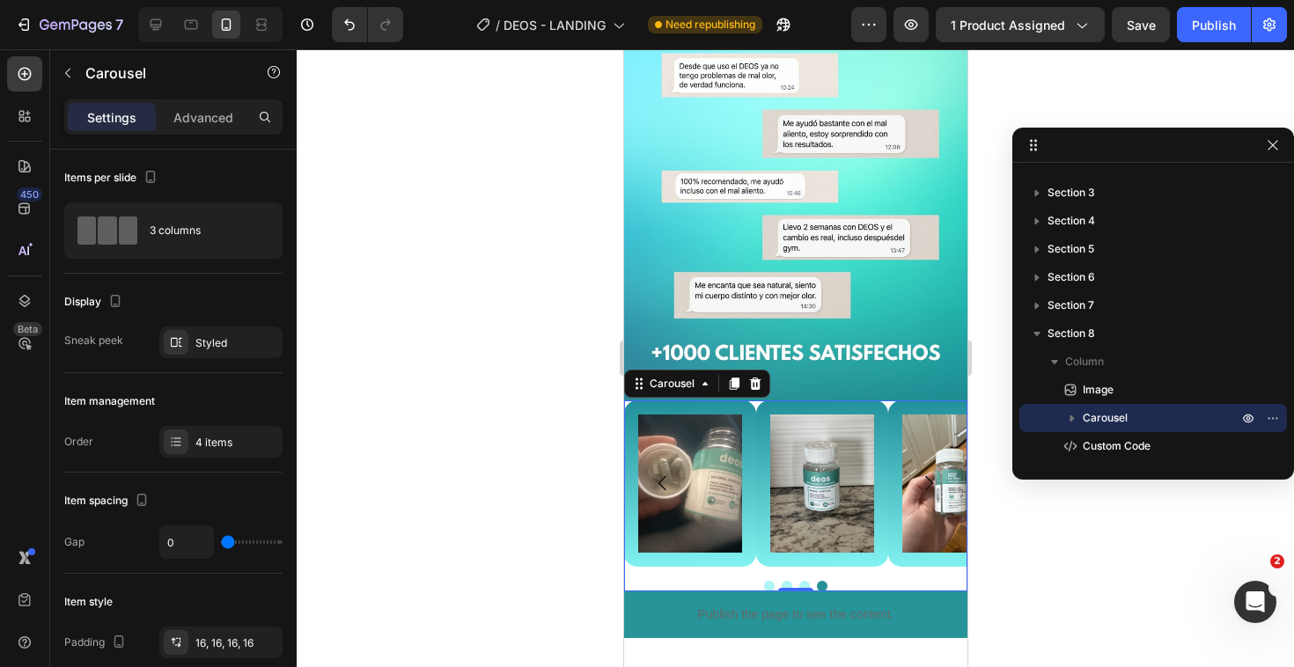
type input "27"
type input "43"
type input "65"
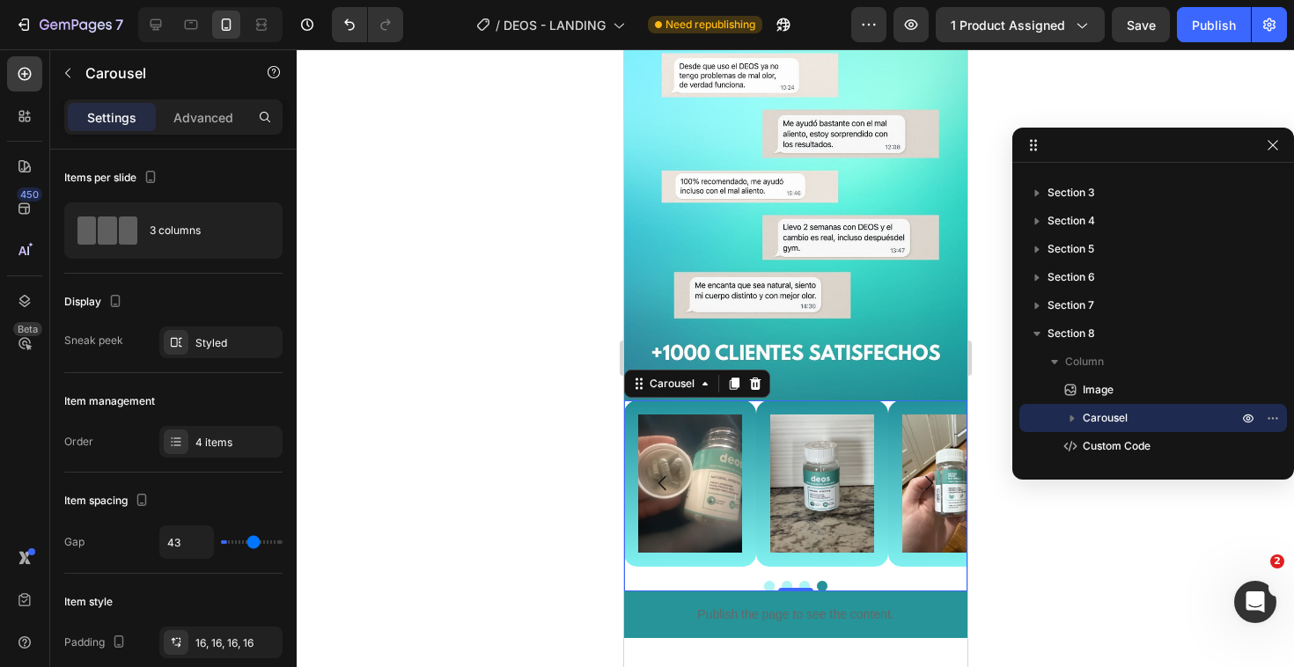
type input "65"
type input "75"
type input "76"
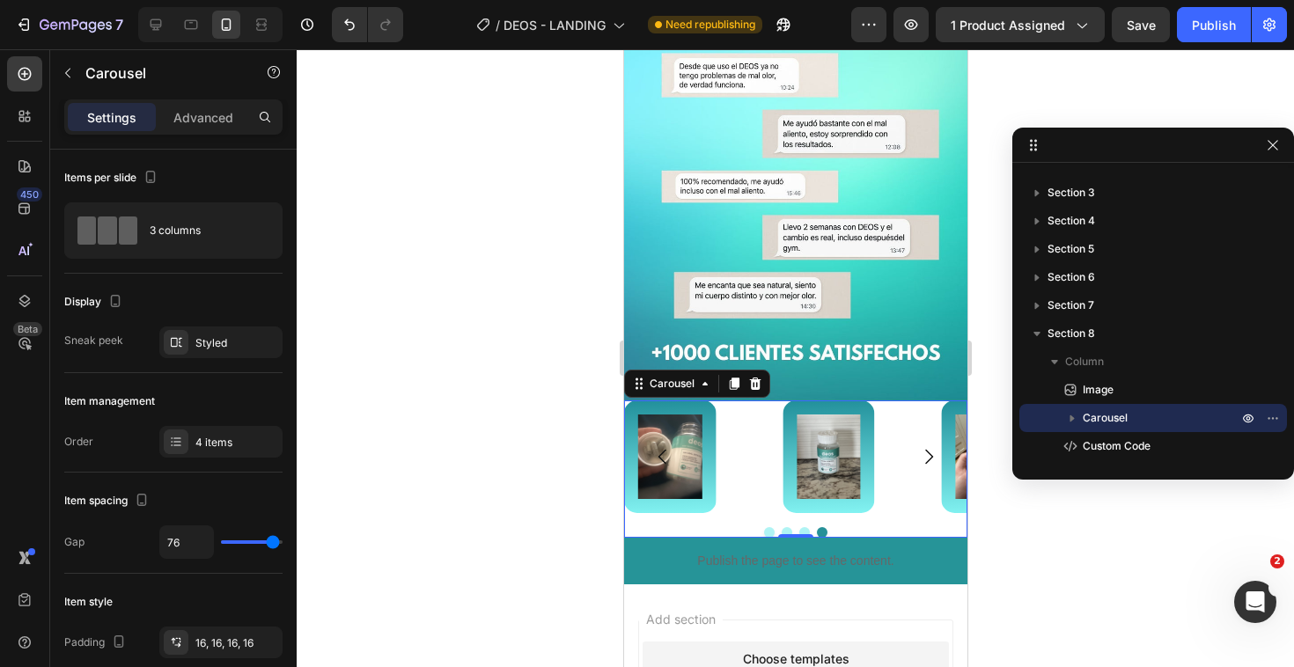
type input "77"
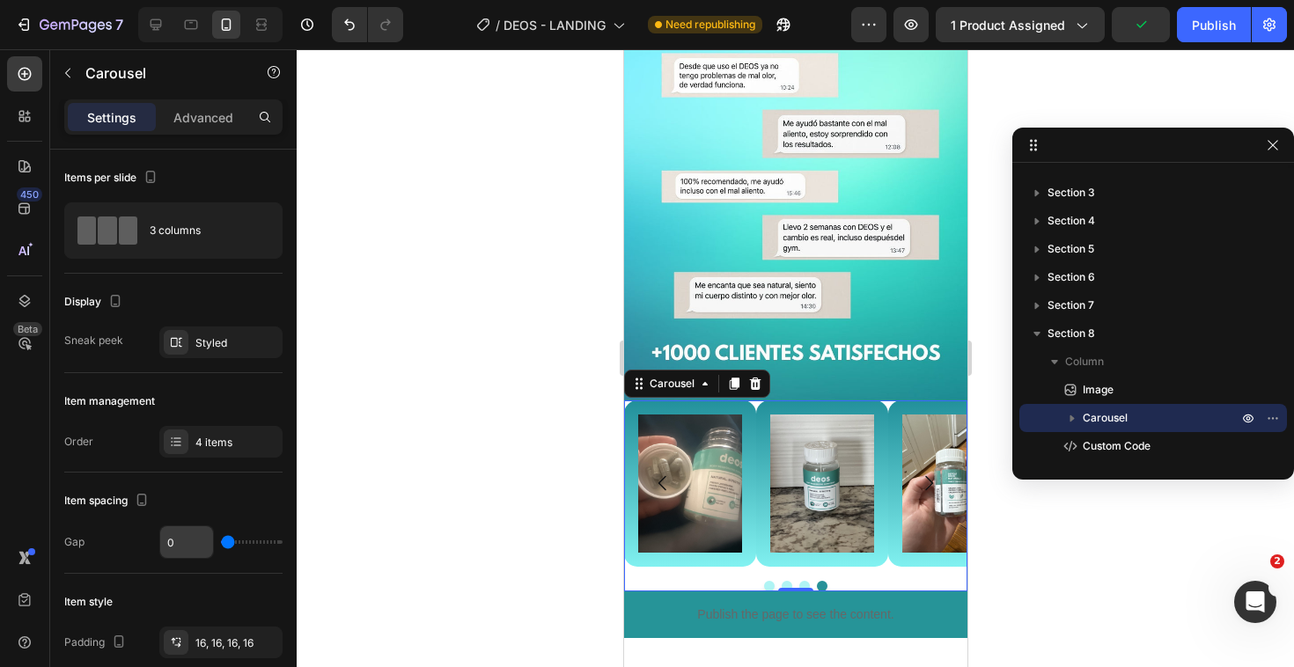
drag, startPoint x: 231, startPoint y: 544, endPoint x: 169, endPoint y: 545, distance: 62.5
click at [169, 544] on div "0" at bounding box center [220, 541] width 123 height 33
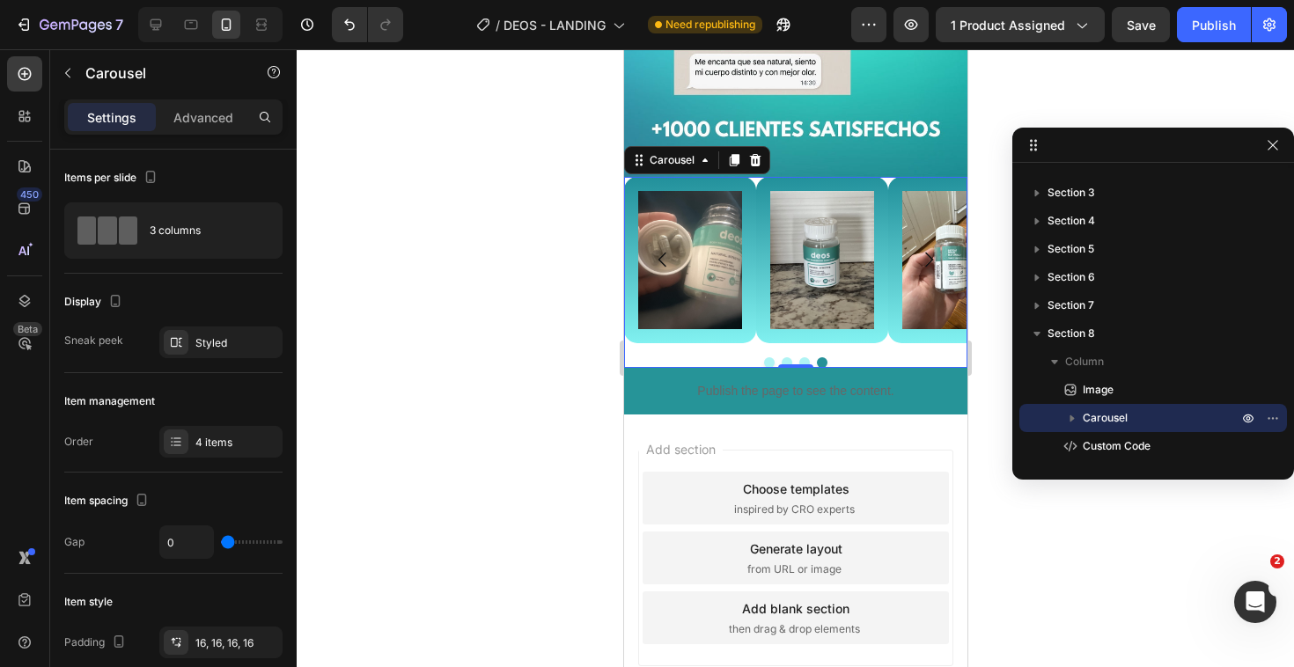
scroll to position [3285, 0]
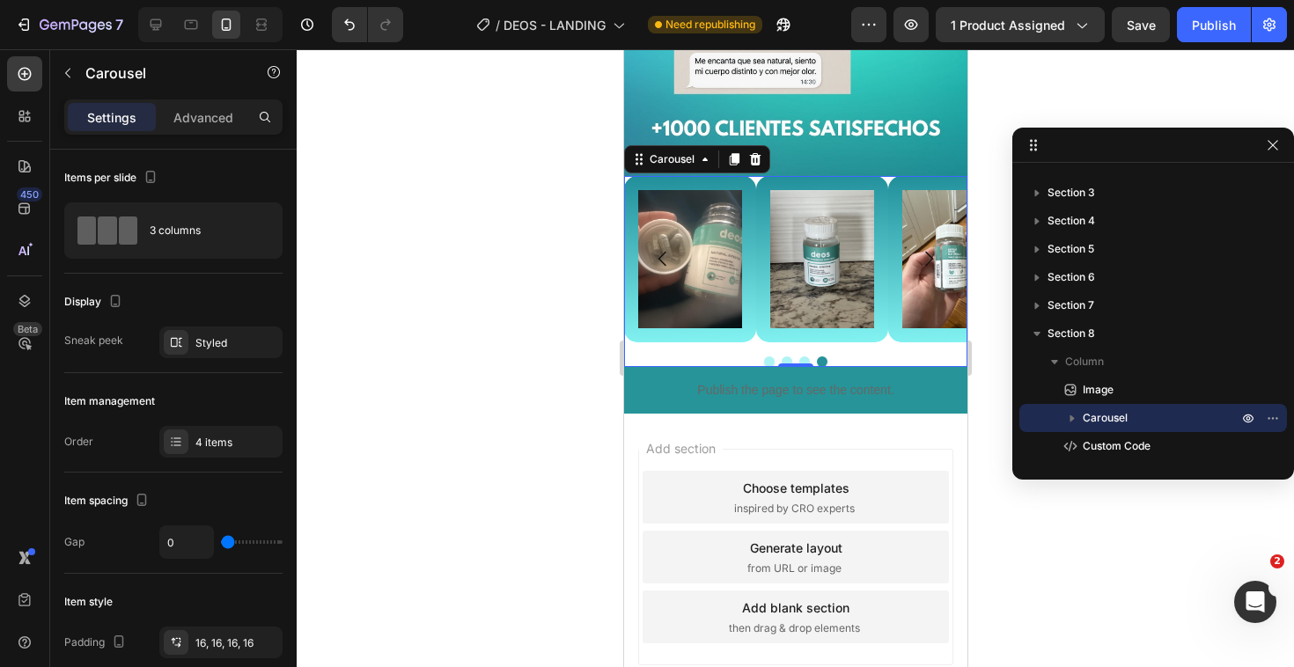
click at [648, 335] on div "Image Image Image Image Carousel 0" at bounding box center [794, 271] width 343 height 191
click at [500, 334] on div at bounding box center [795, 358] width 997 height 618
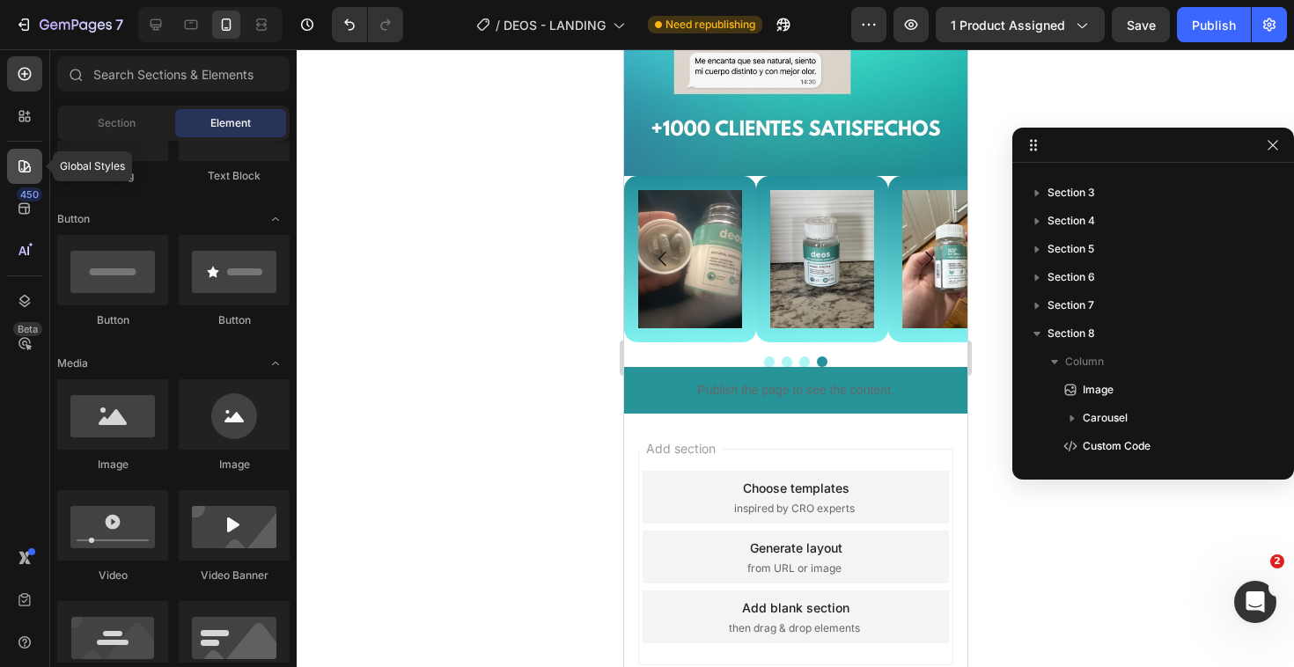
click at [12, 163] on div at bounding box center [24, 166] width 35 height 35
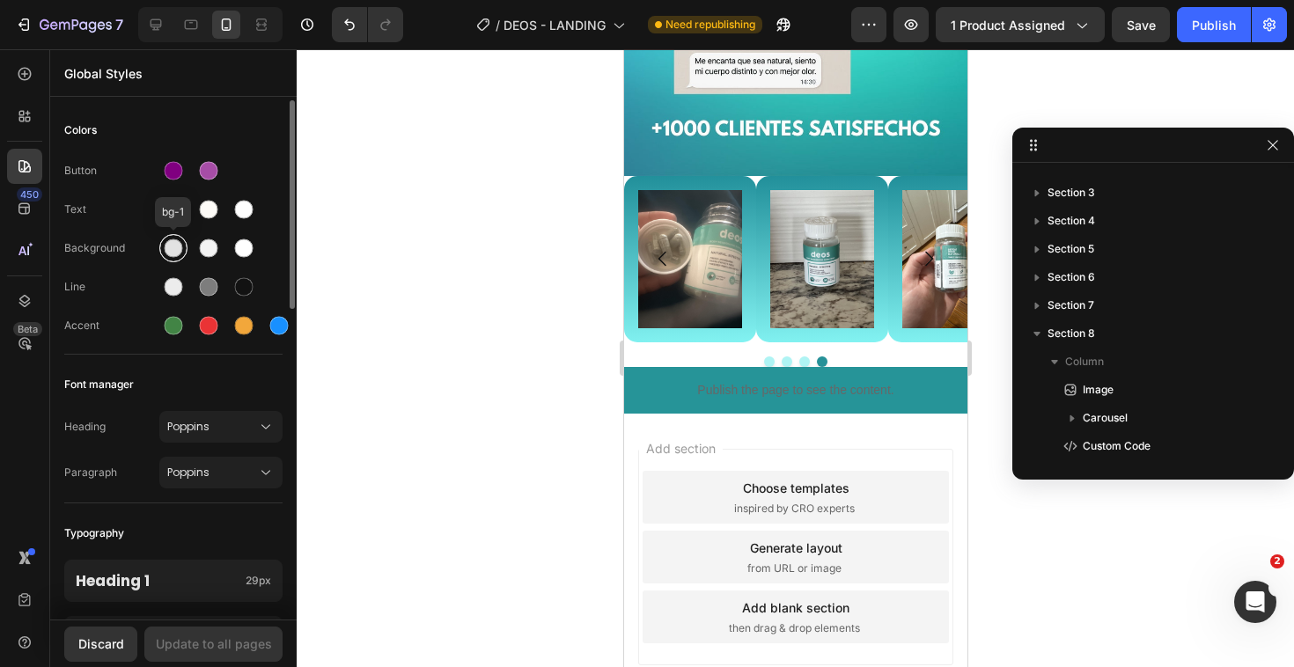
click at [172, 245] on div at bounding box center [174, 248] width 18 height 18
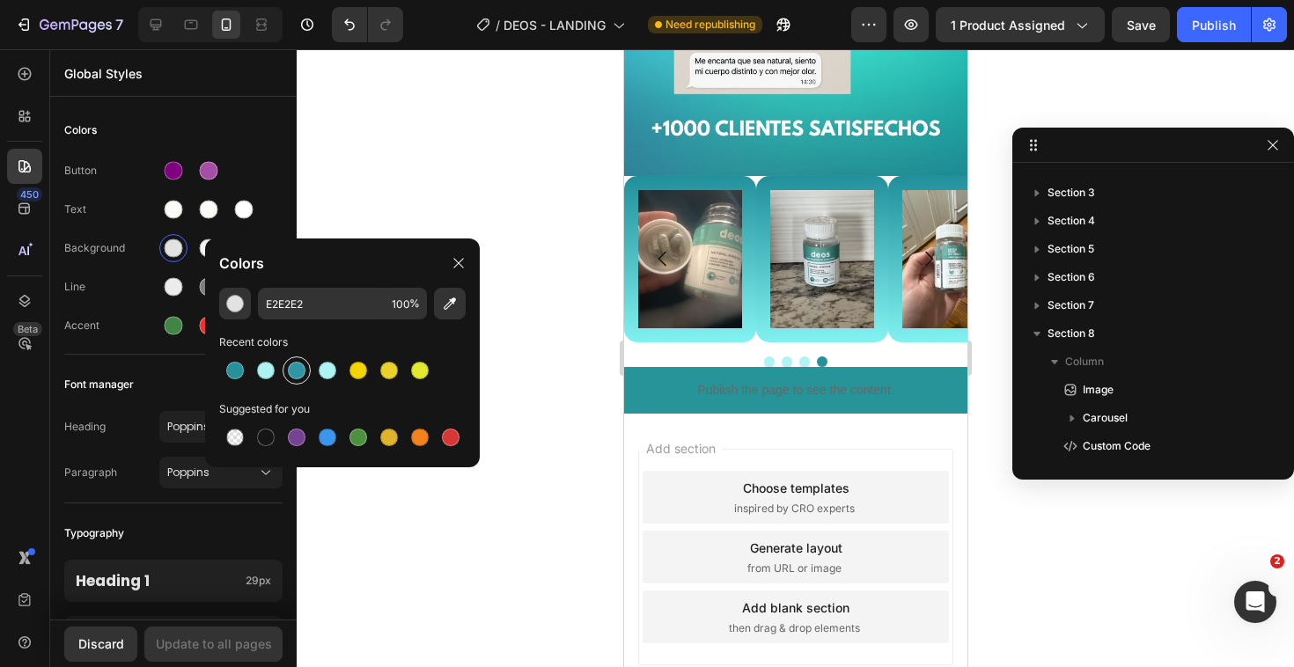
click at [294, 376] on div at bounding box center [297, 371] width 18 height 18
click at [334, 378] on div at bounding box center [327, 370] width 28 height 28
click at [363, 378] on div at bounding box center [358, 370] width 21 height 21
click at [327, 367] on div at bounding box center [328, 371] width 18 height 18
click at [240, 317] on button "button" at bounding box center [235, 304] width 32 height 32
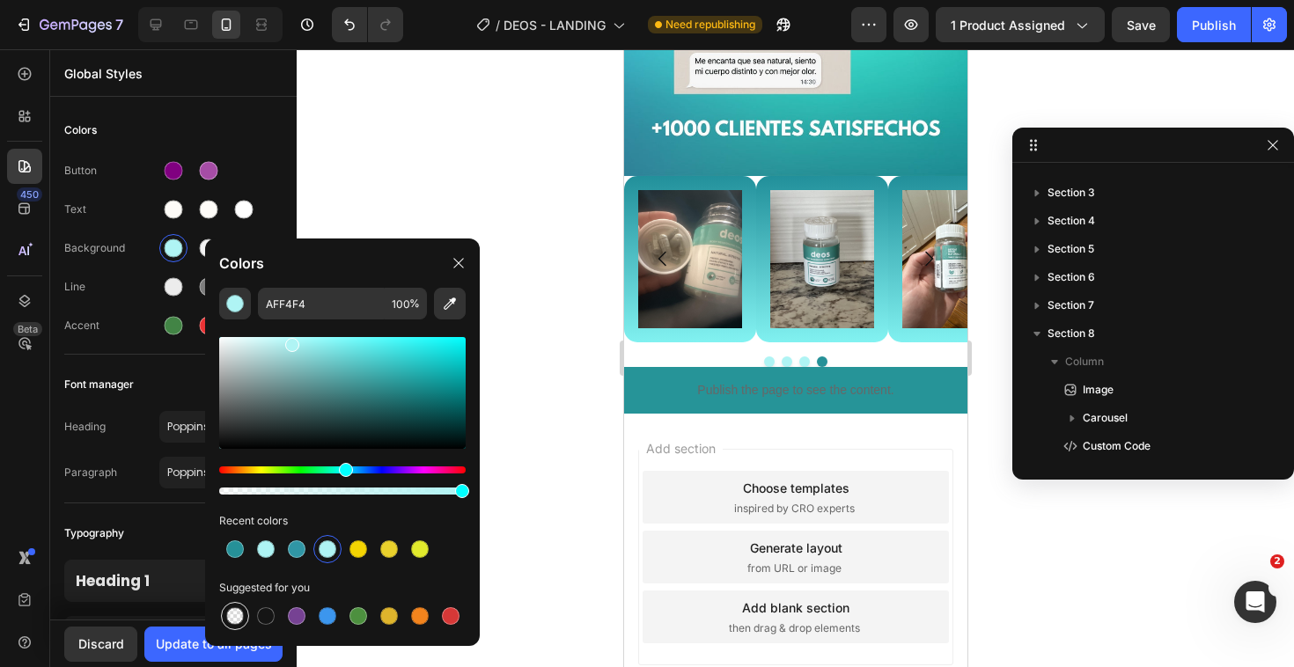
click at [231, 623] on div at bounding box center [235, 616] width 18 height 18
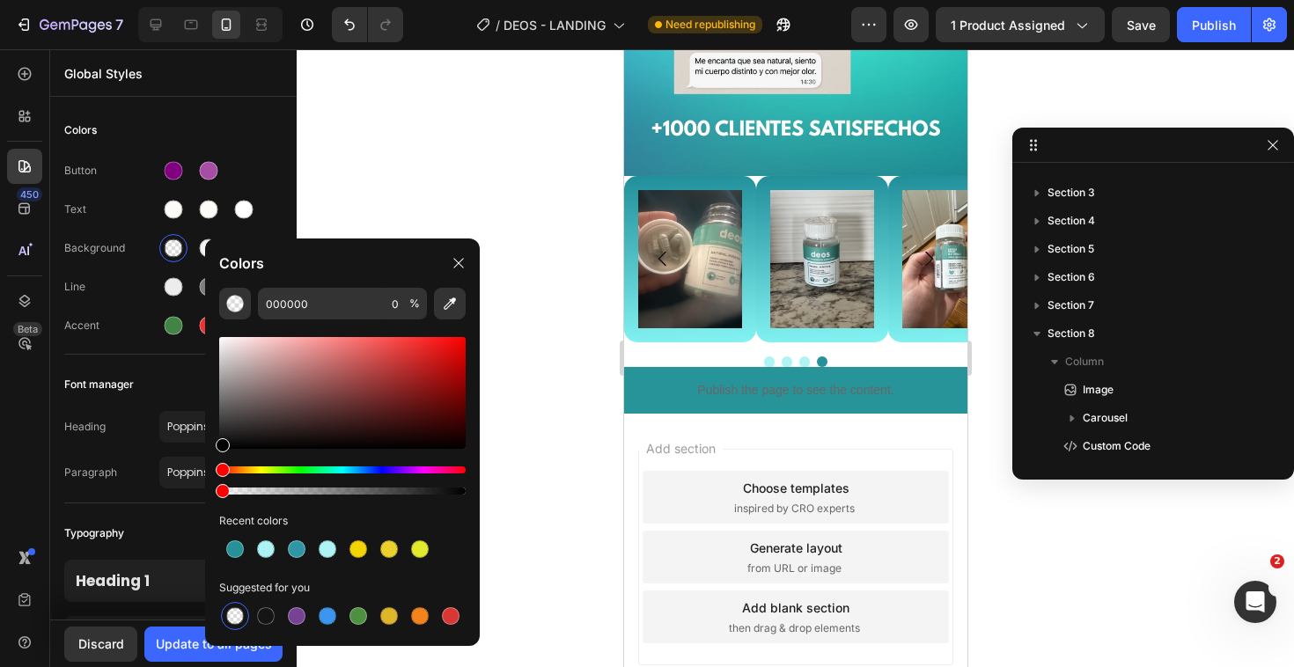
click at [554, 396] on div at bounding box center [795, 358] width 997 height 618
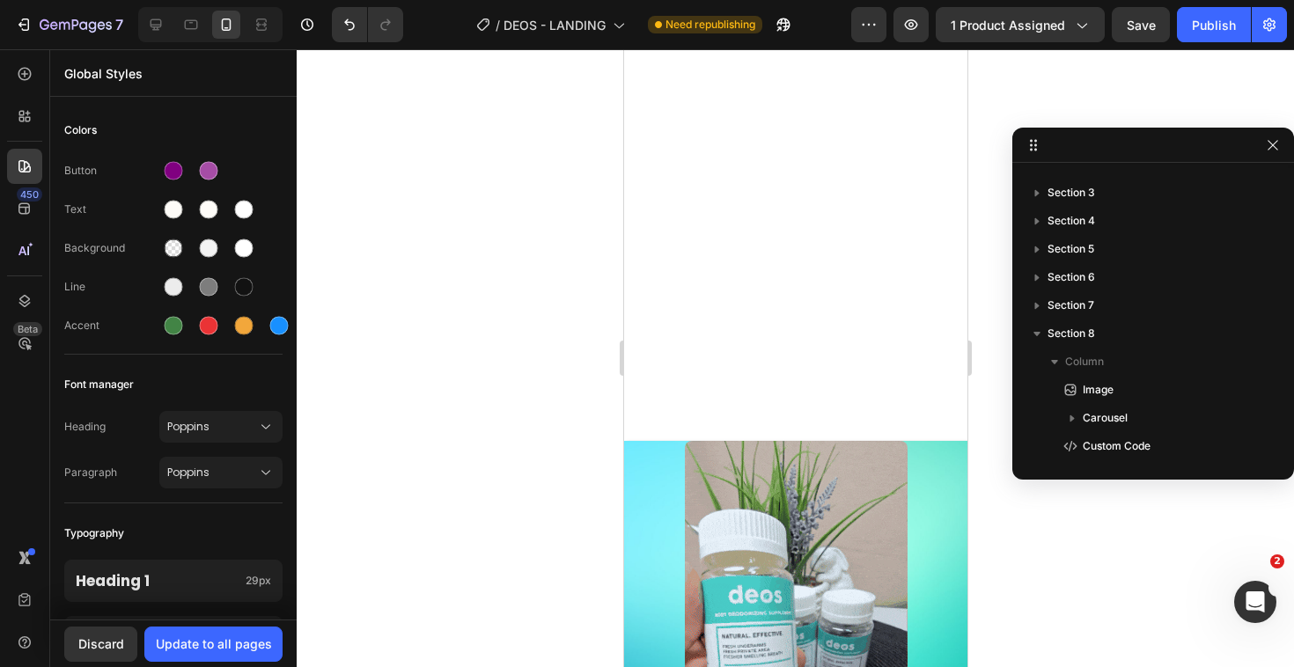
scroll to position [104, 0]
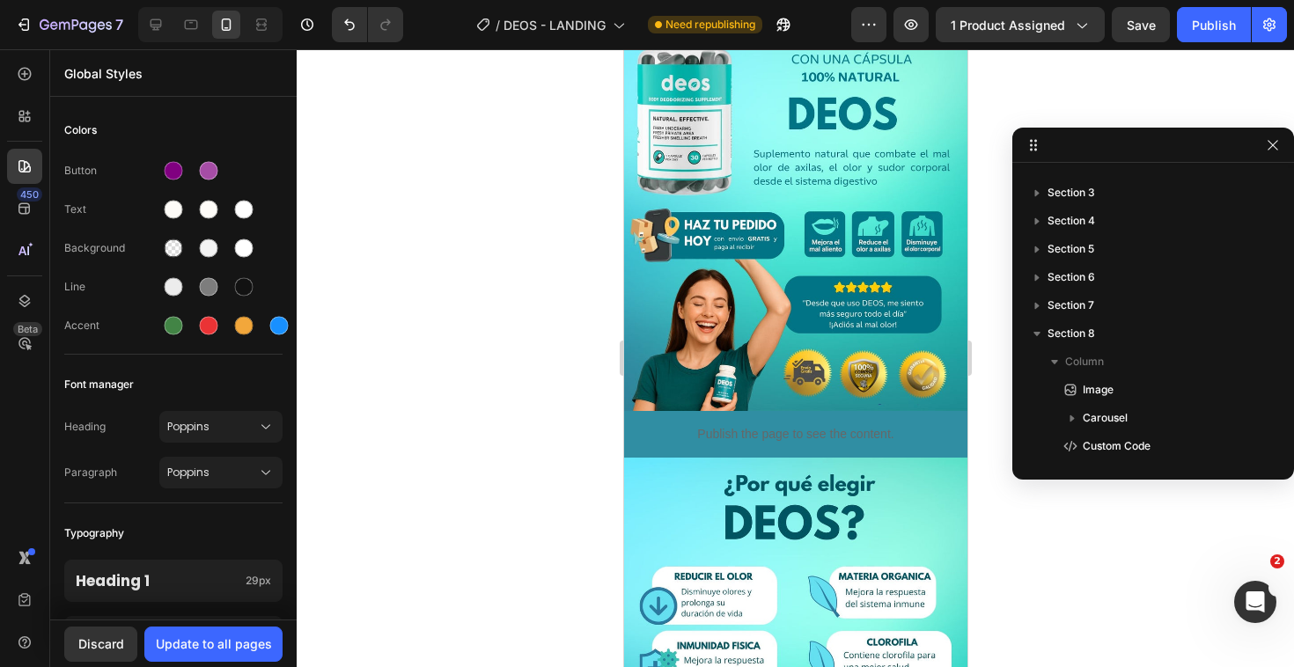
click at [439, 313] on div at bounding box center [795, 358] width 997 height 618
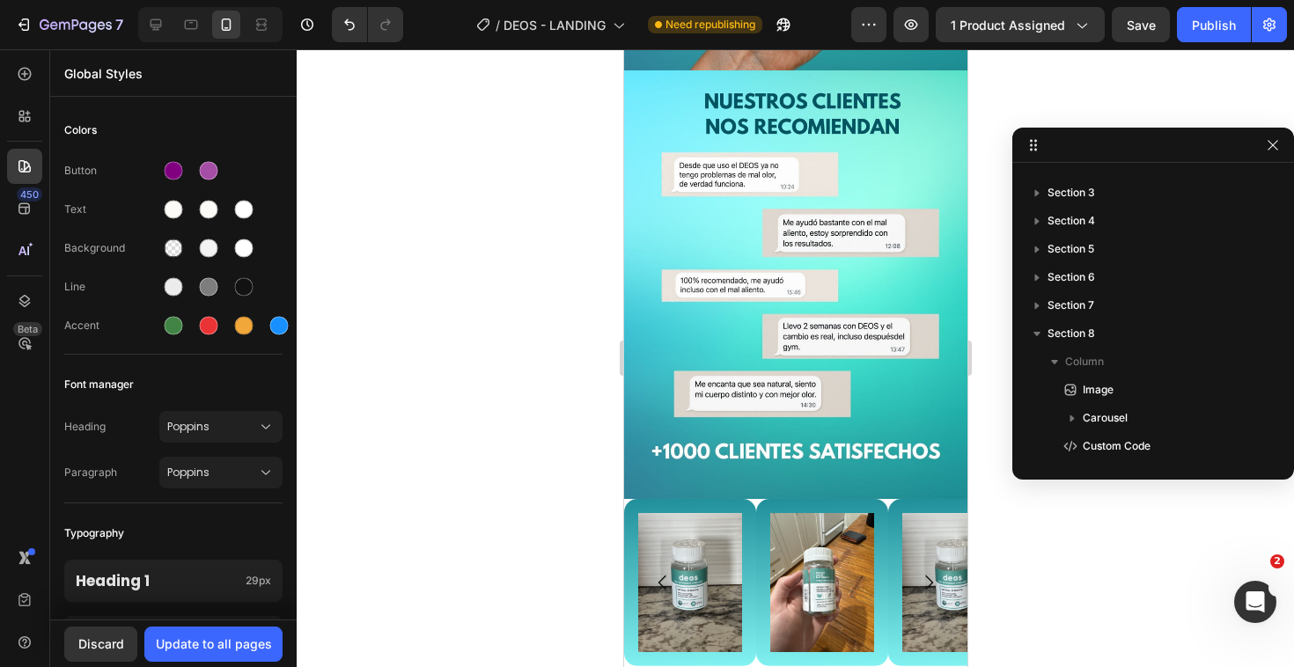
scroll to position [3346, 0]
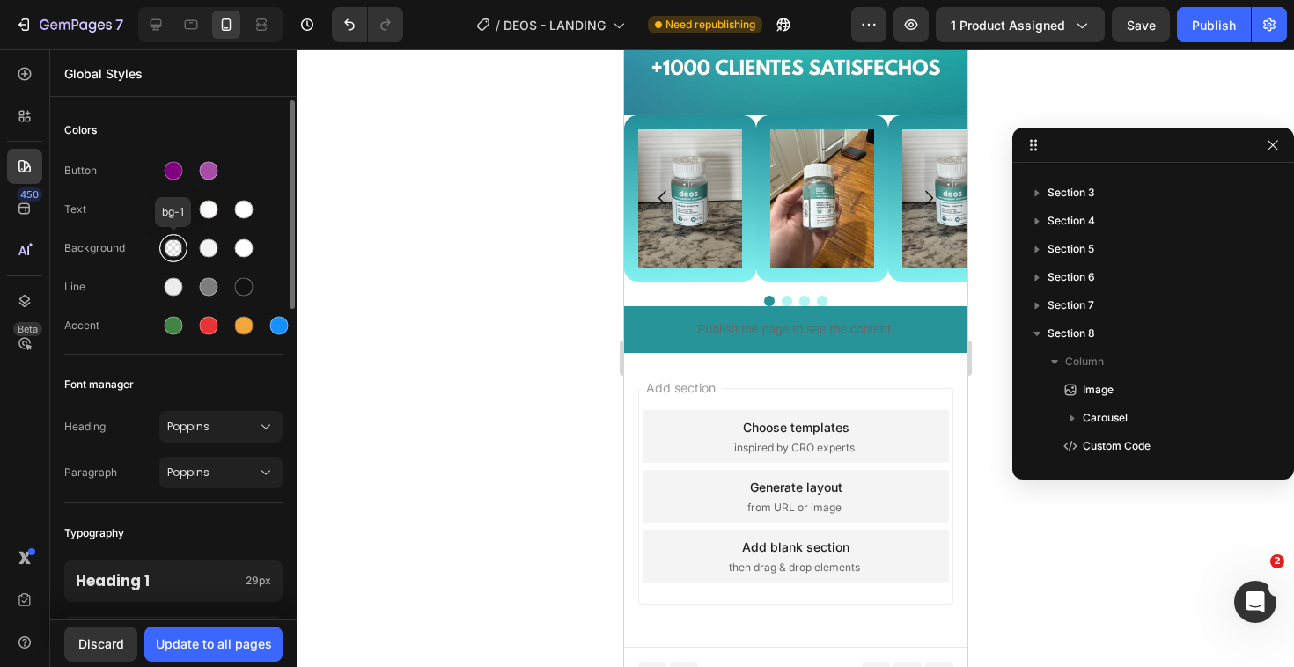
click at [175, 253] on div at bounding box center [174, 248] width 18 height 18
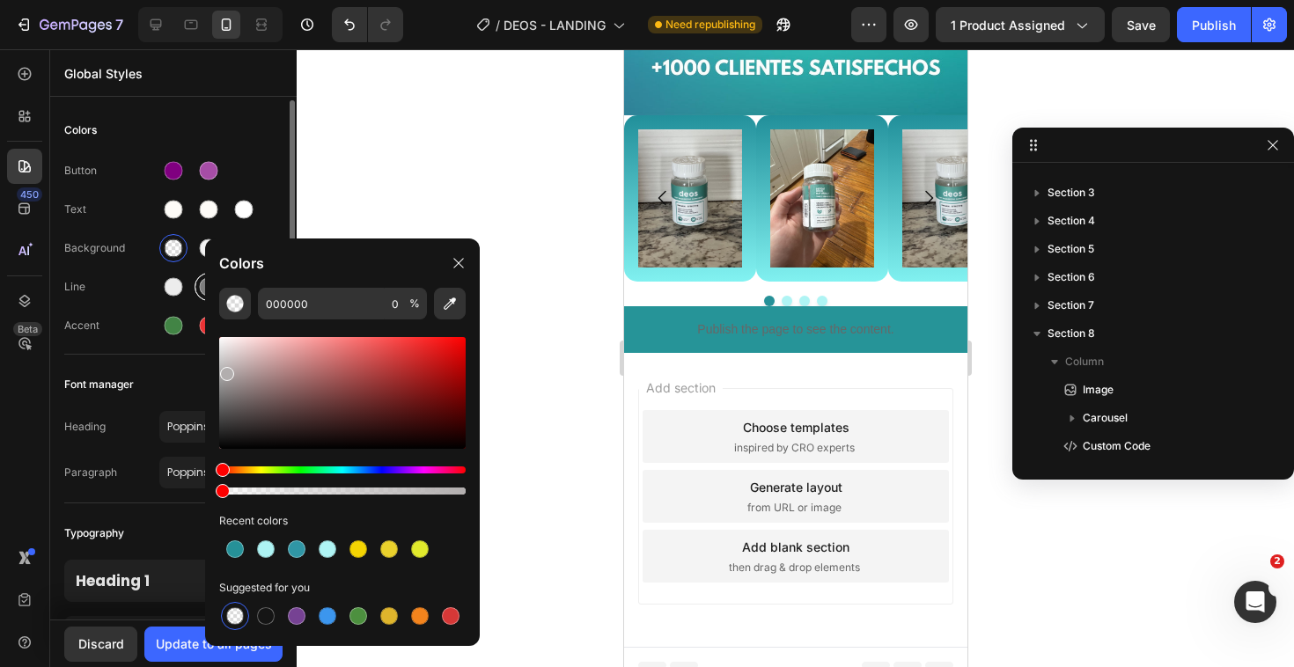
drag, startPoint x: 241, startPoint y: 405, endPoint x: 202, endPoint y: 296, distance: 116.1
click at [202, 0] on div "7 / DEOS - LANDING Need republishing Preview 1 product assigned Save Publish 45…" at bounding box center [647, 0] width 1294 height 0
click at [422, 164] on div at bounding box center [795, 358] width 997 height 618
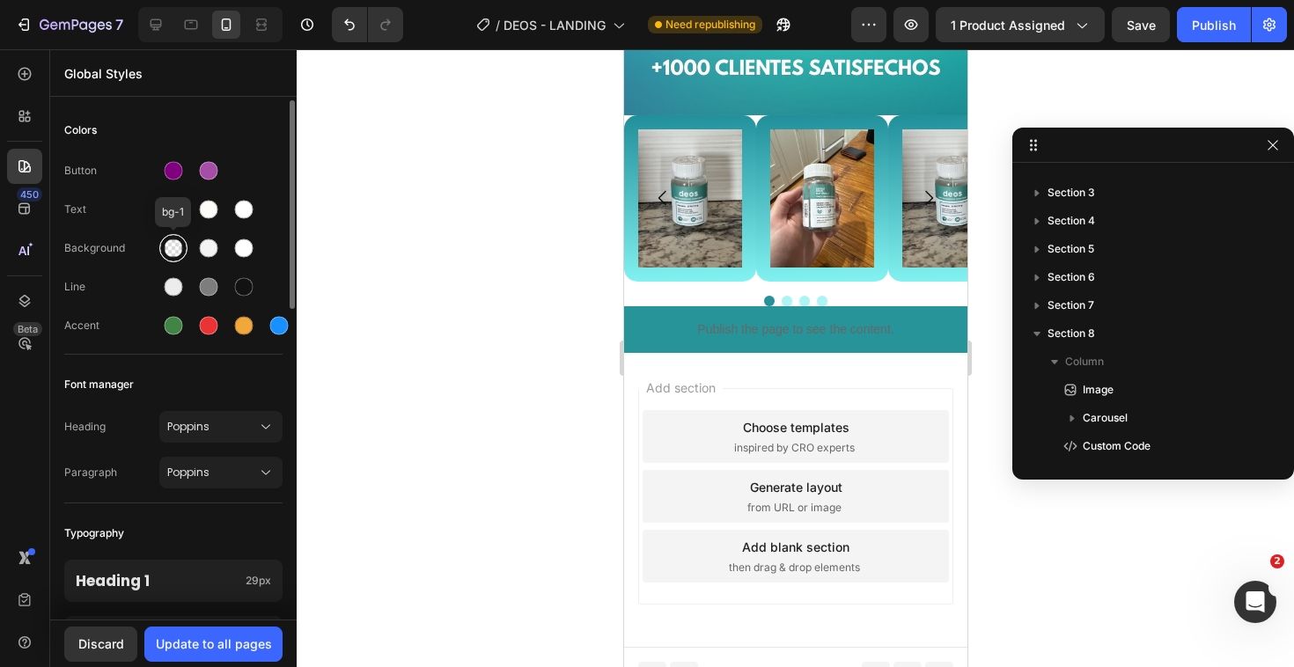
click at [180, 239] on div at bounding box center [173, 248] width 28 height 28
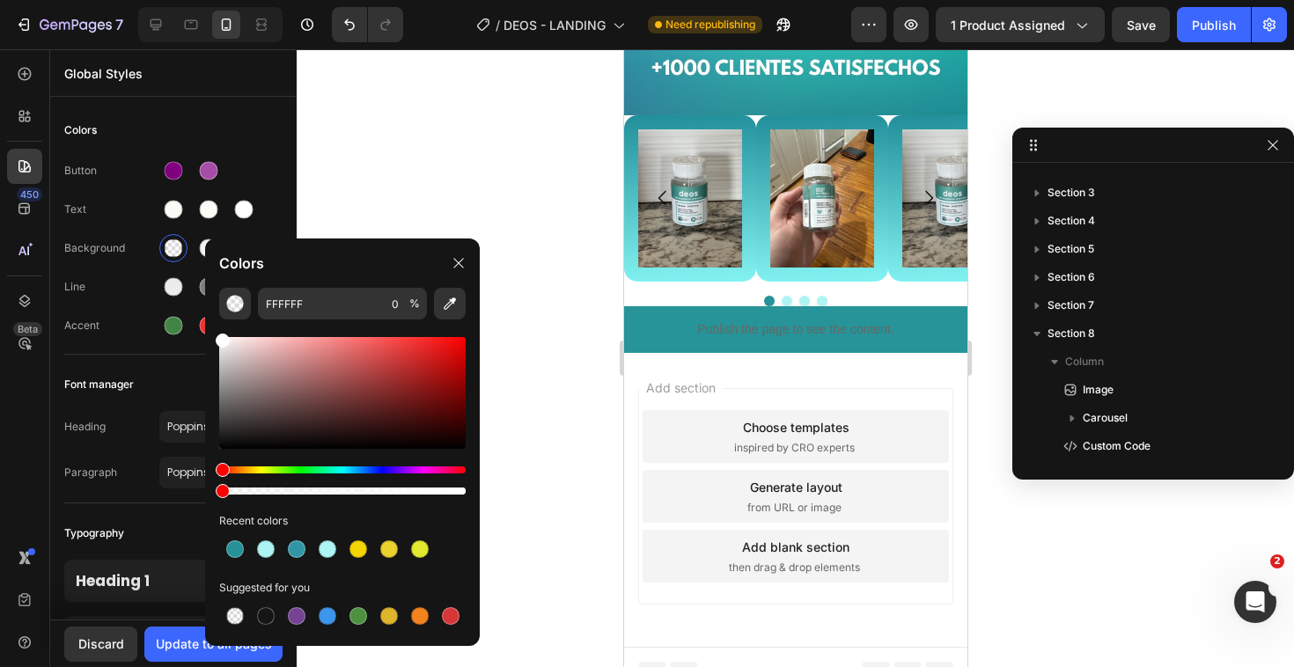
drag, startPoint x: 232, startPoint y: 346, endPoint x: 210, endPoint y: 326, distance: 29.9
click at [209, 324] on div "FFFFFF 0 % Recent colors Suggested for you" at bounding box center [342, 460] width 275 height 344
click at [232, 297] on img "button" at bounding box center [235, 304] width 18 height 18
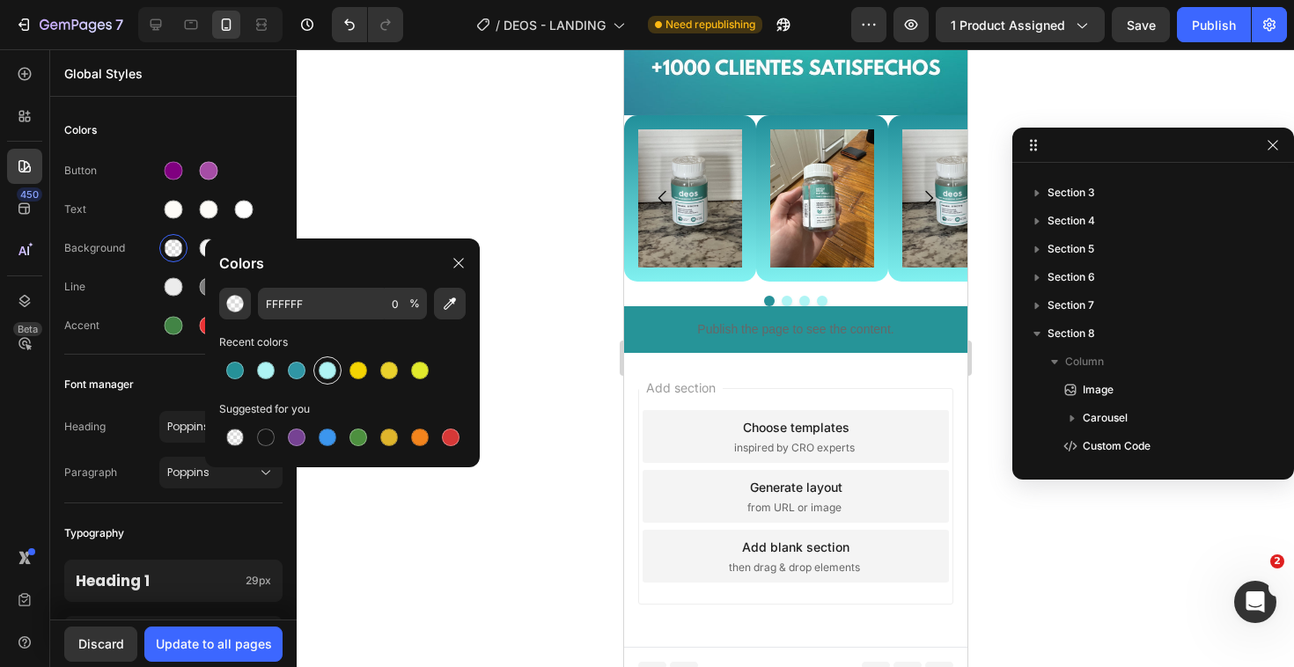
click at [327, 371] on div at bounding box center [328, 371] width 18 height 18
click at [226, 311] on div "button" at bounding box center [235, 304] width 18 height 18
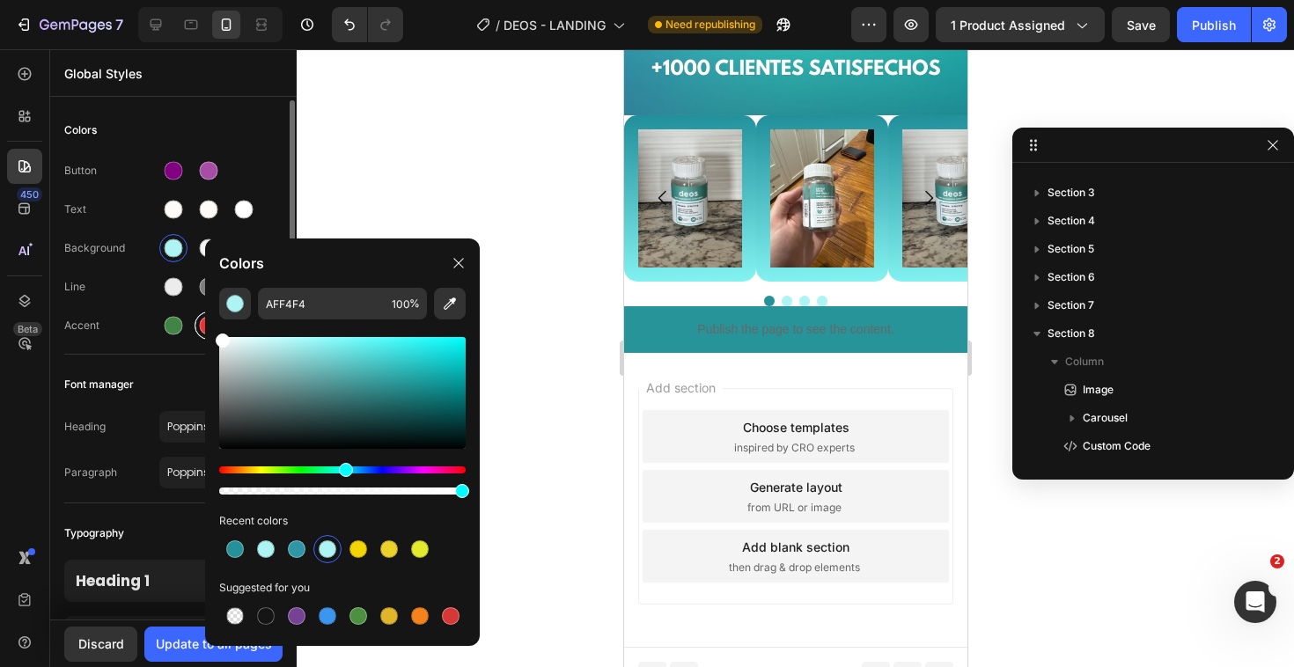
drag, startPoint x: 243, startPoint y: 355, endPoint x: 196, endPoint y: 314, distance: 61.8
click at [196, 0] on div "7 / DEOS - LANDING Need republishing Preview 1 product assigned Save Publish 45…" at bounding box center [647, 0] width 1294 height 0
click at [441, 185] on div at bounding box center [795, 358] width 997 height 618
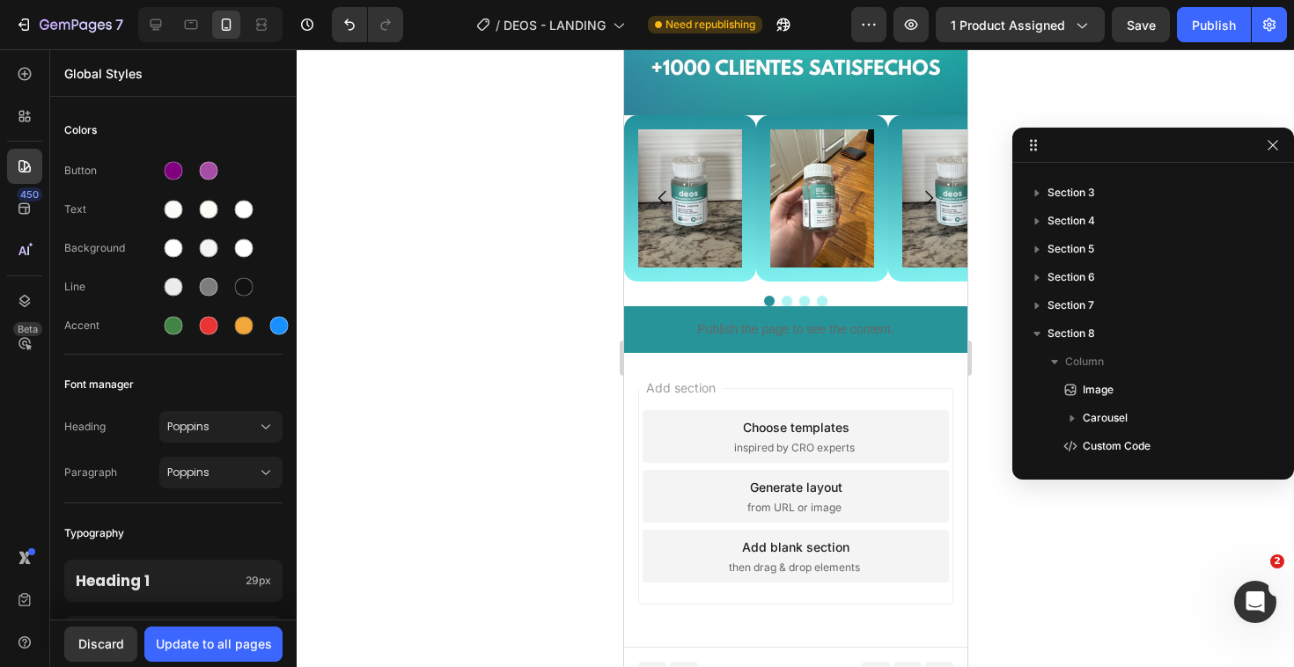
click at [499, 261] on div at bounding box center [795, 358] width 997 height 618
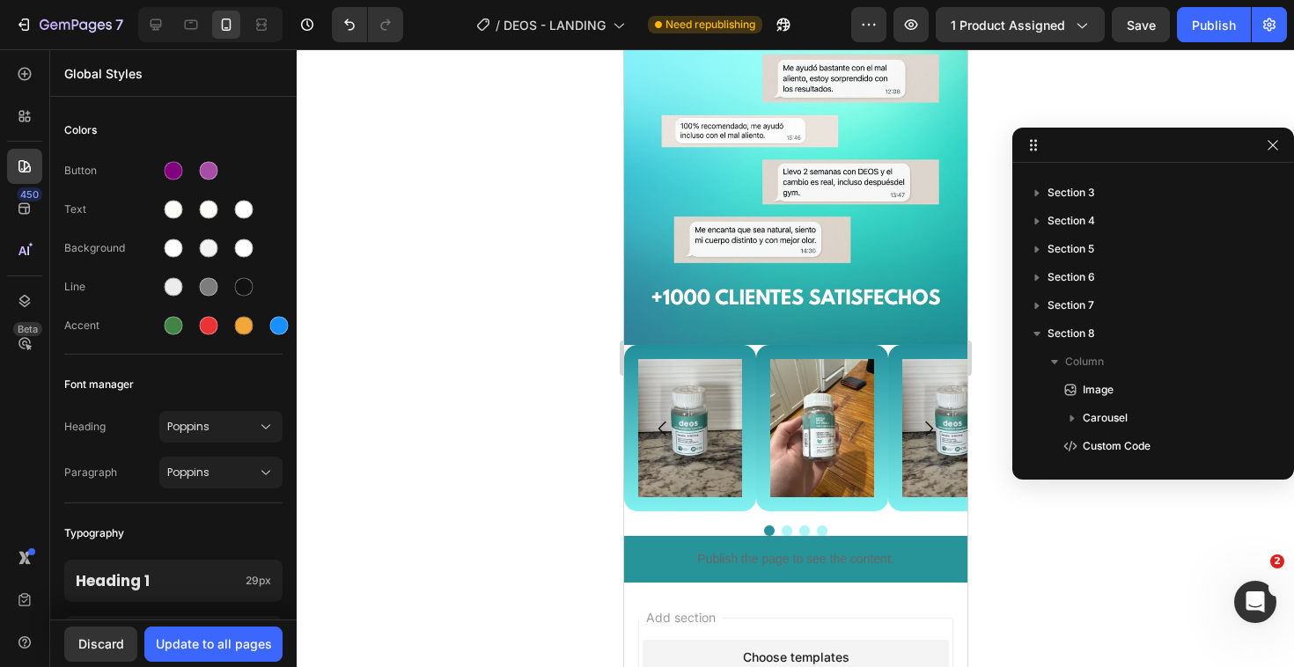
scroll to position [2673, 0]
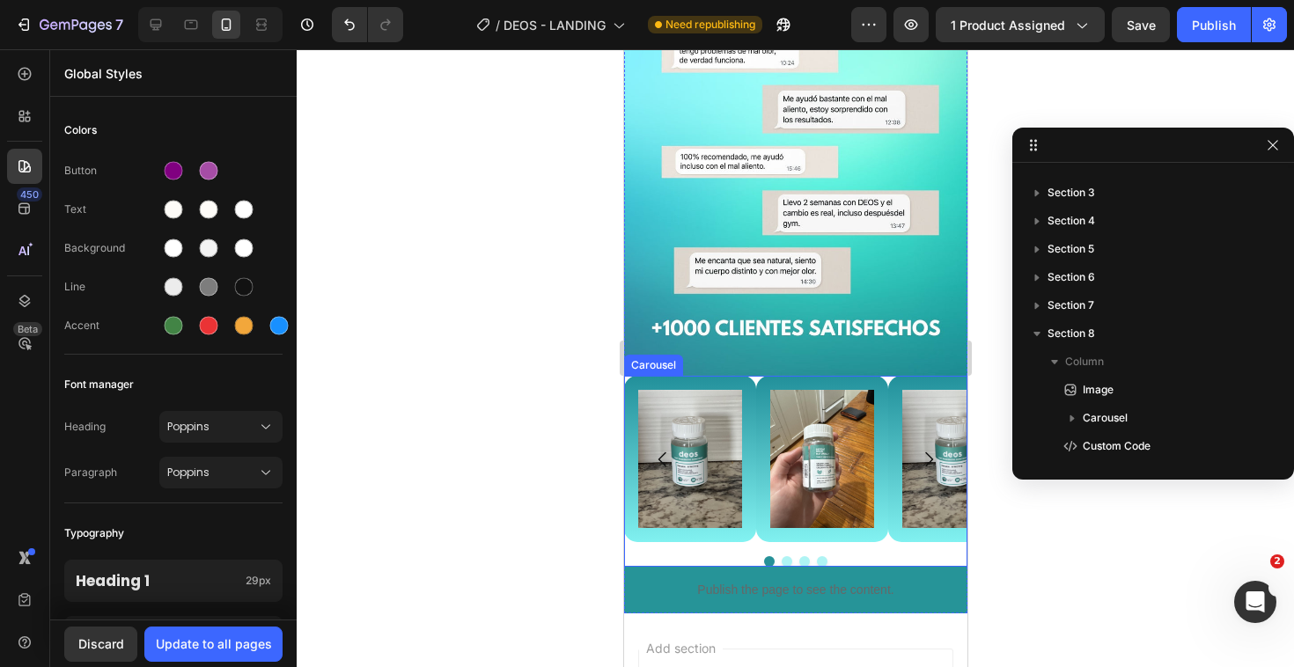
click at [759, 376] on div "Image" at bounding box center [821, 459] width 132 height 166
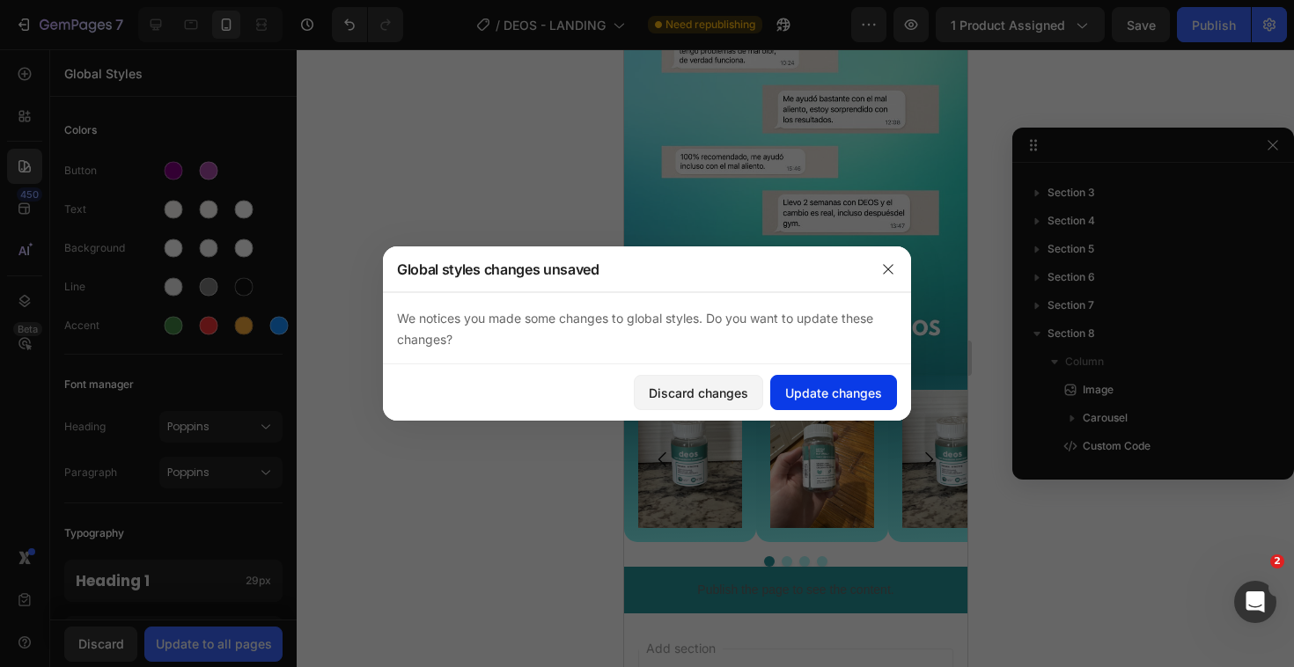
click at [827, 392] on div "Update changes" at bounding box center [833, 393] width 97 height 18
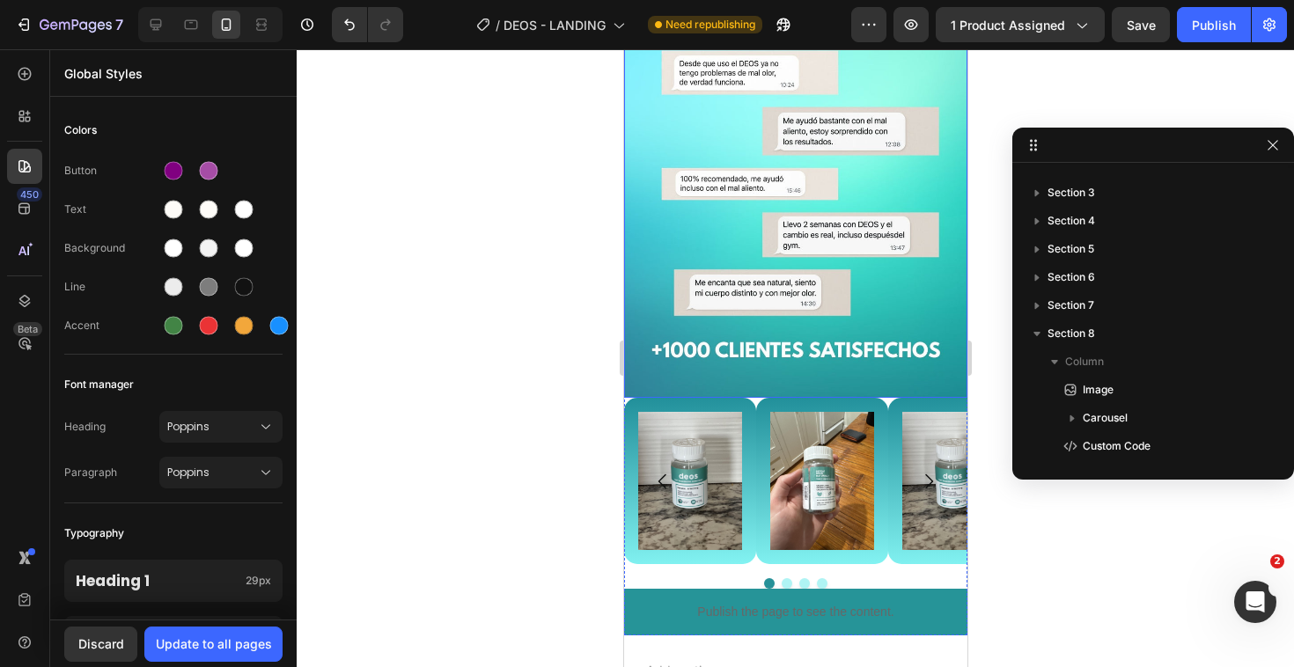
scroll to position [2671, 0]
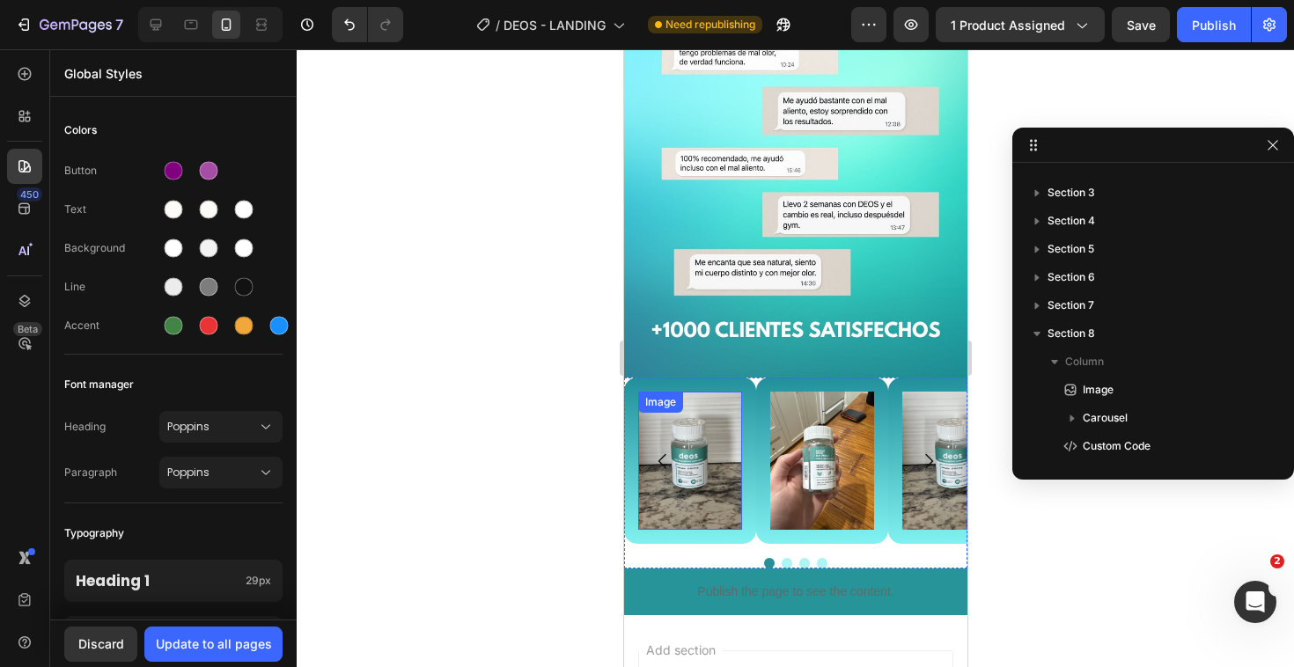
click at [703, 417] on img at bounding box center [689, 461] width 104 height 138
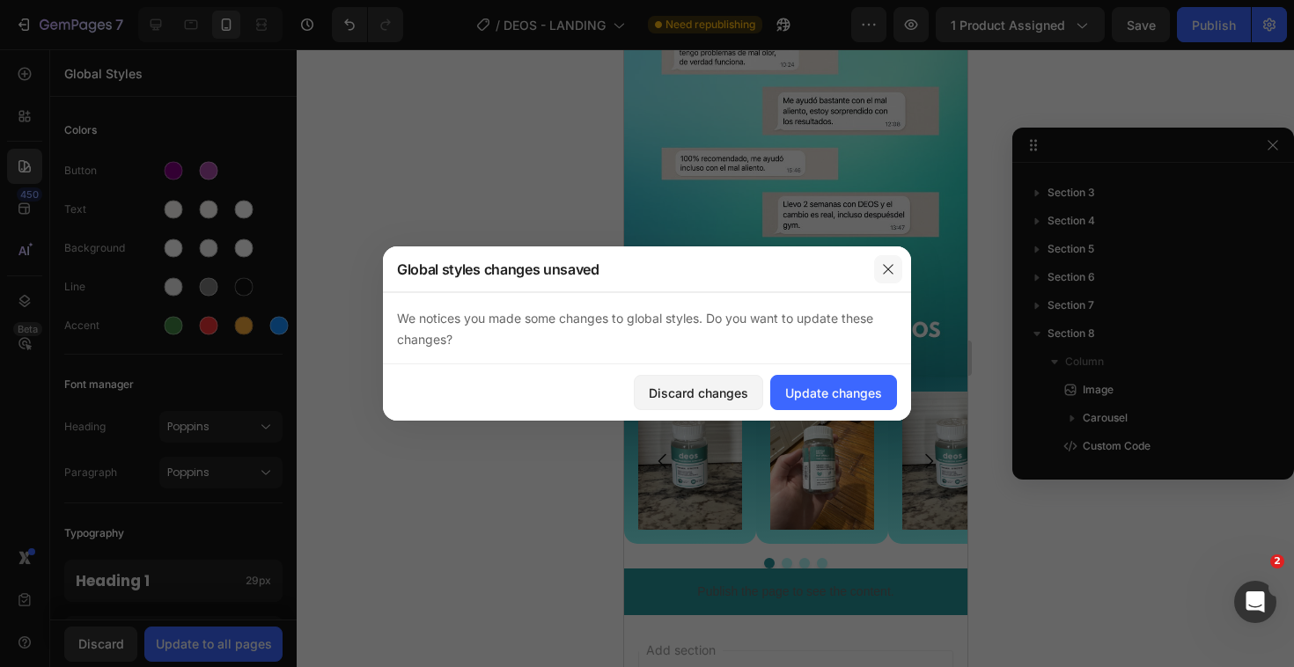
click at [886, 260] on button "button" at bounding box center [888, 269] width 28 height 28
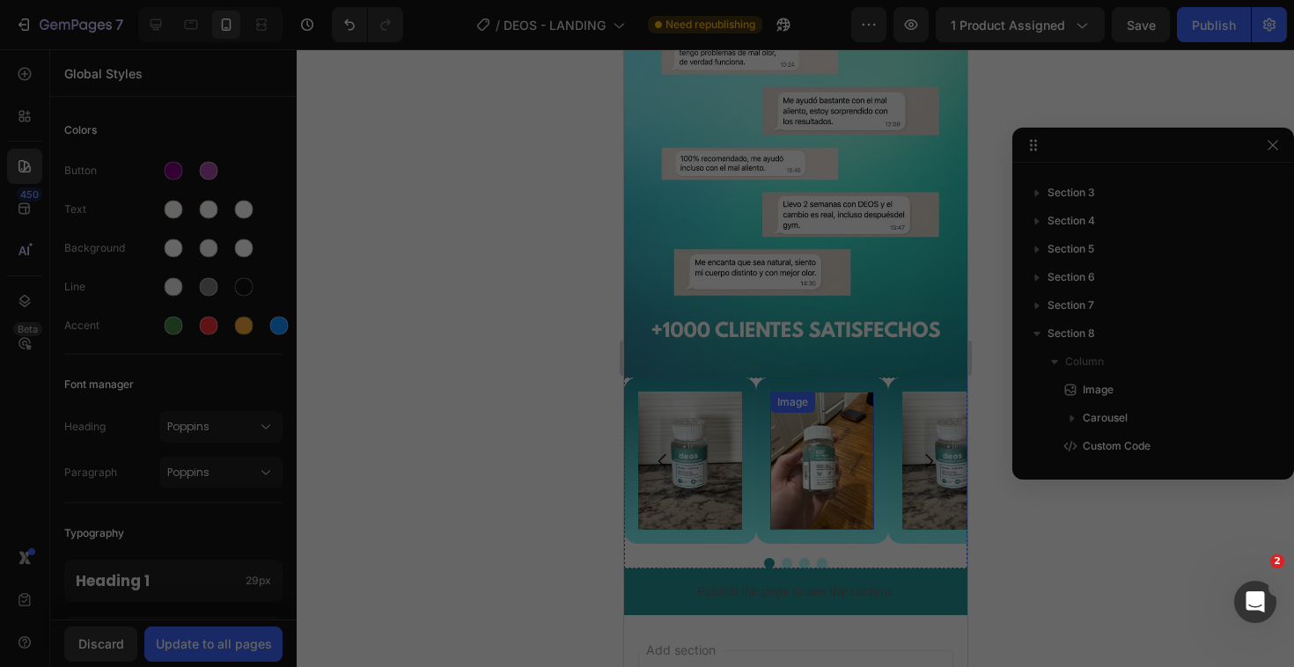
click at [817, 427] on img at bounding box center [821, 461] width 104 height 138
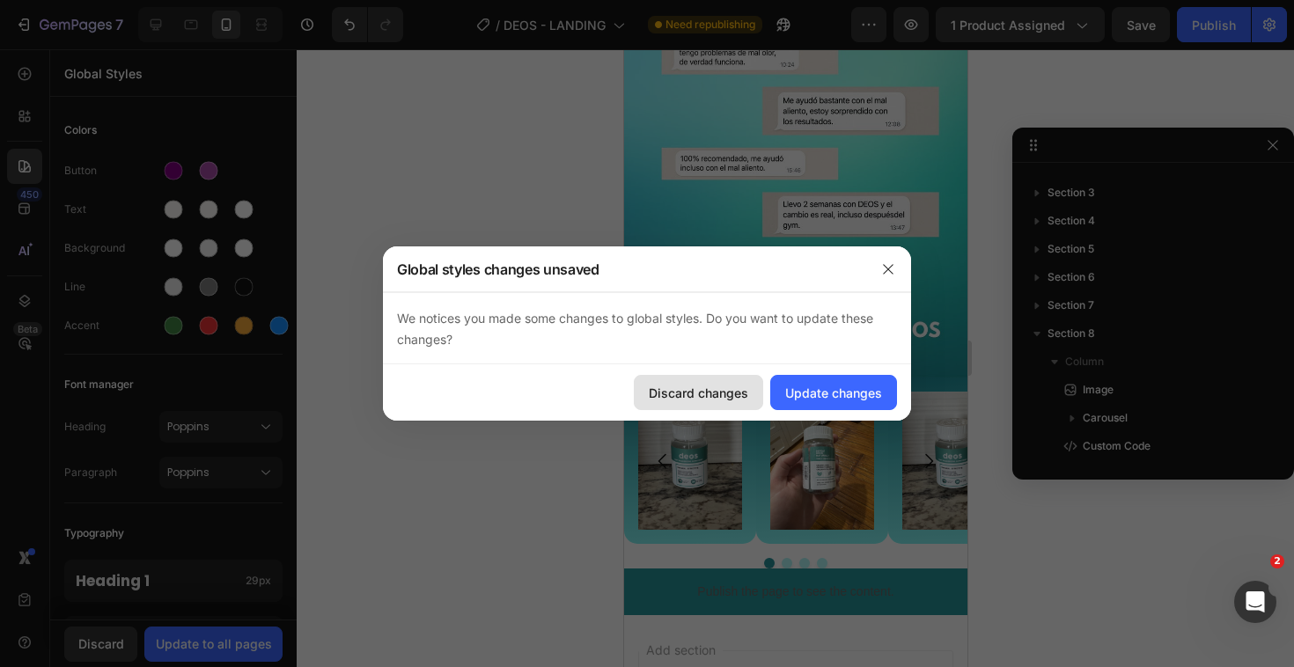
click at [724, 388] on div "Discard changes" at bounding box center [698, 393] width 99 height 18
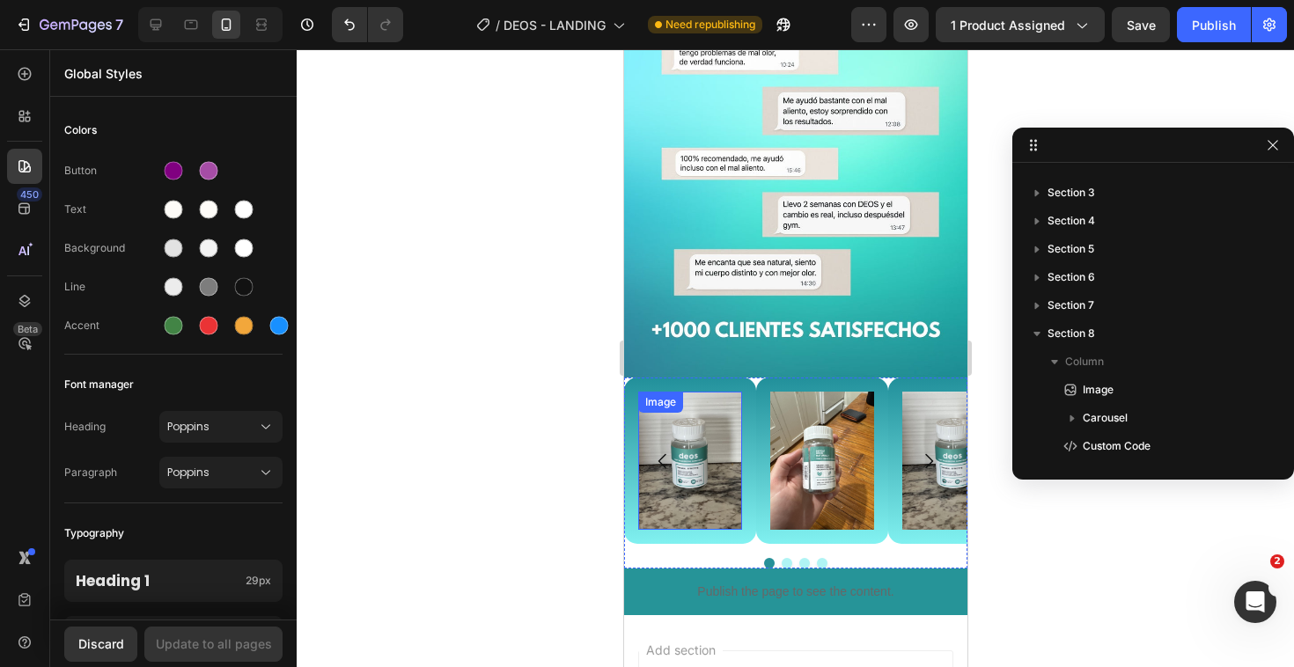
click at [699, 452] on img at bounding box center [689, 461] width 104 height 138
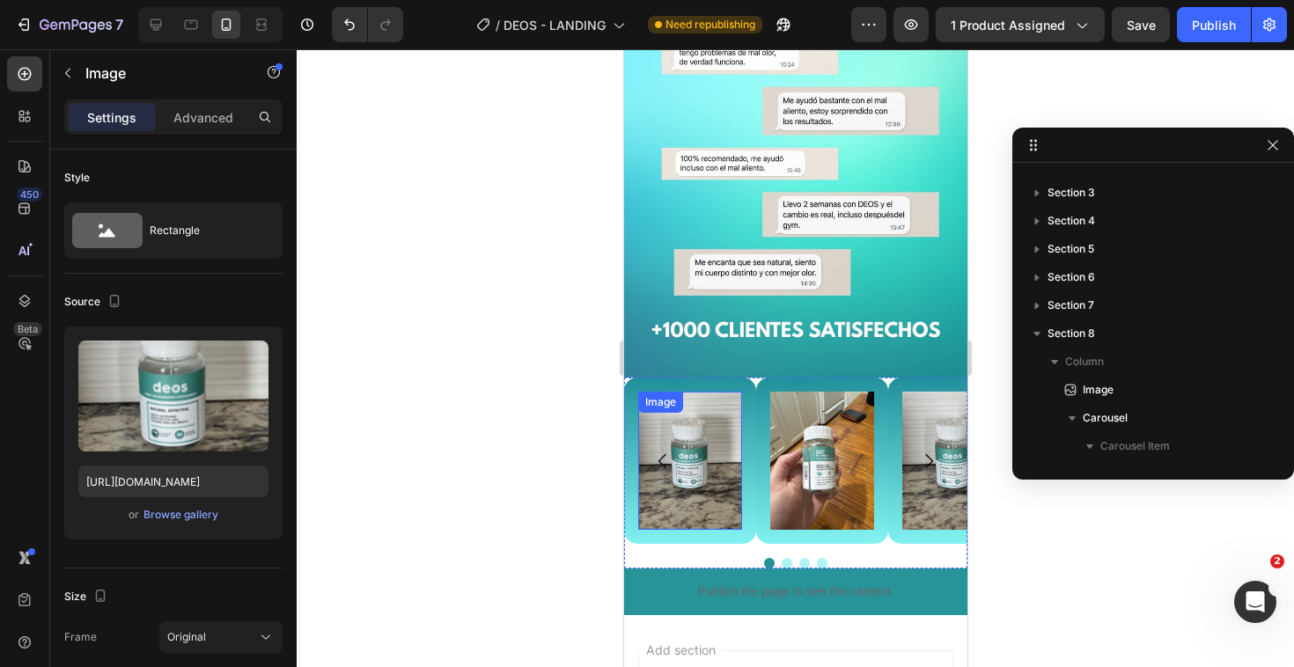
scroll to position [361, 0]
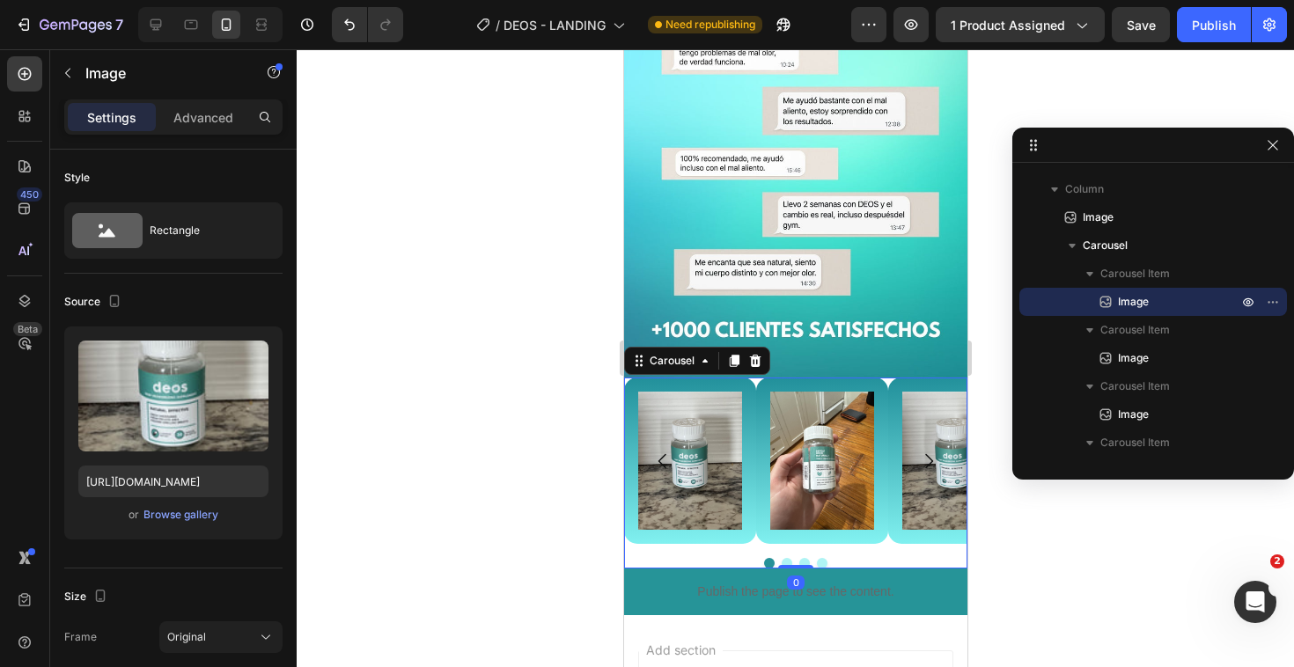
click at [647, 558] on div at bounding box center [794, 563] width 343 height 11
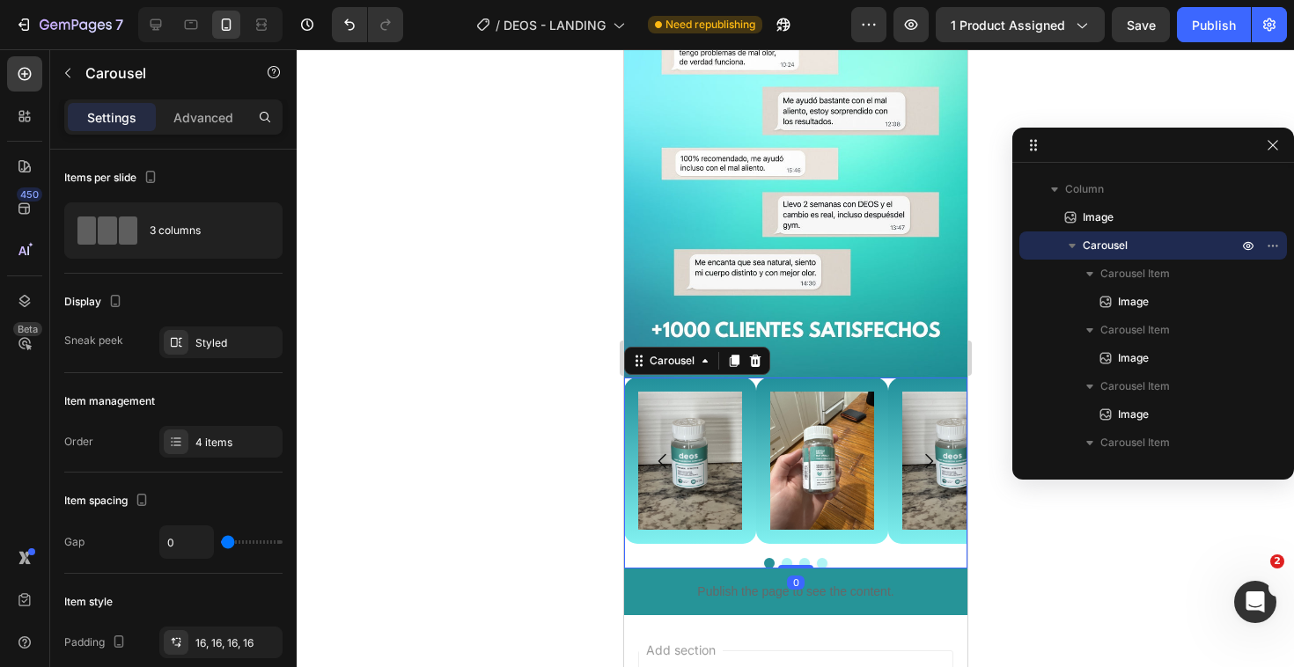
click at [647, 558] on div at bounding box center [794, 563] width 343 height 11
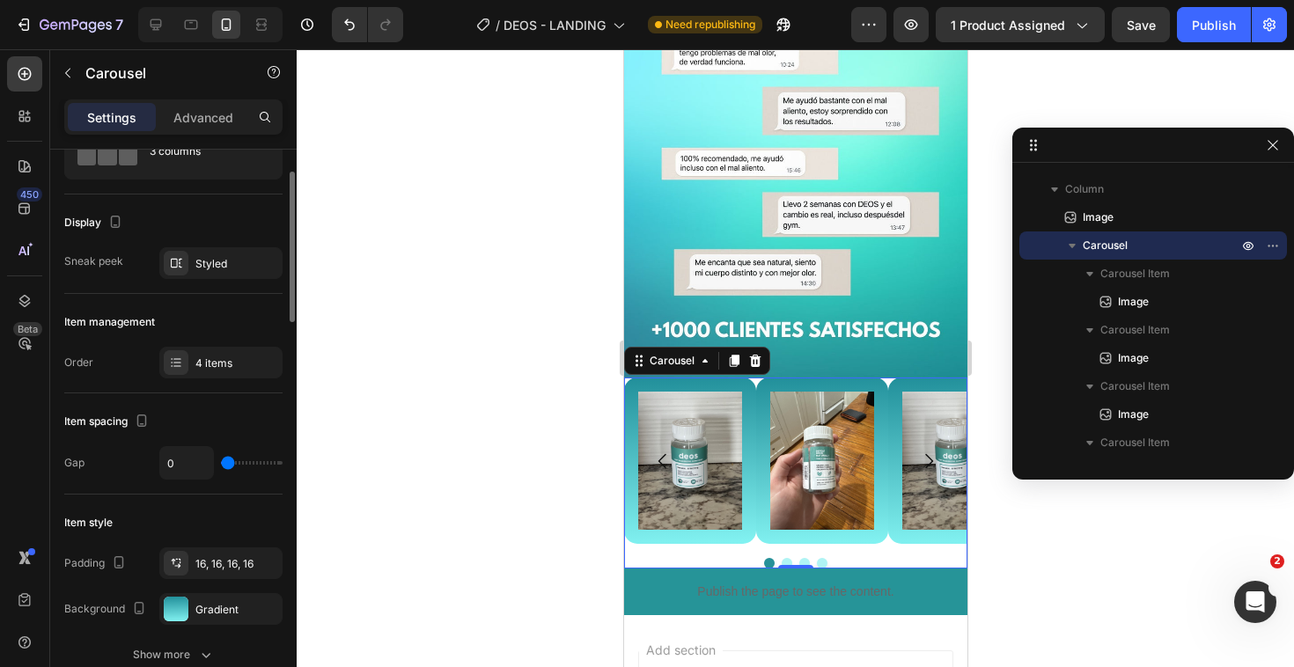
scroll to position [80, 0]
click at [202, 265] on div "Styled" at bounding box center [220, 263] width 51 height 16
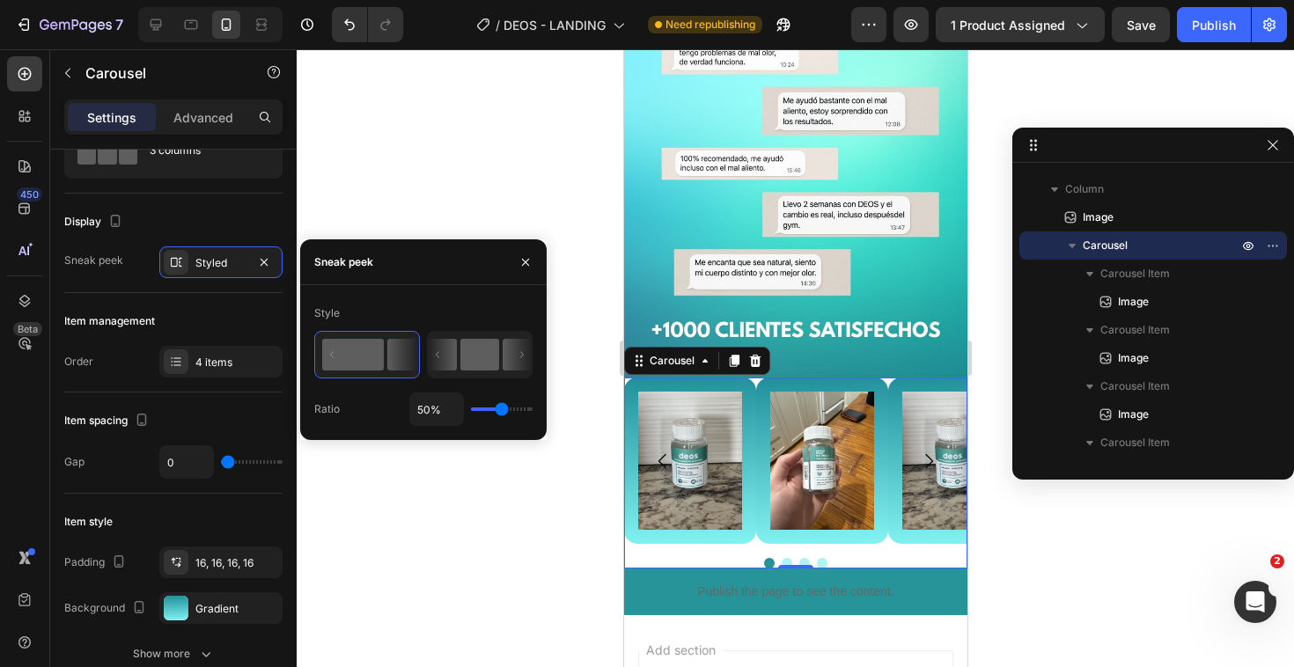
click at [436, 347] on icon at bounding box center [442, 355] width 29 height 32
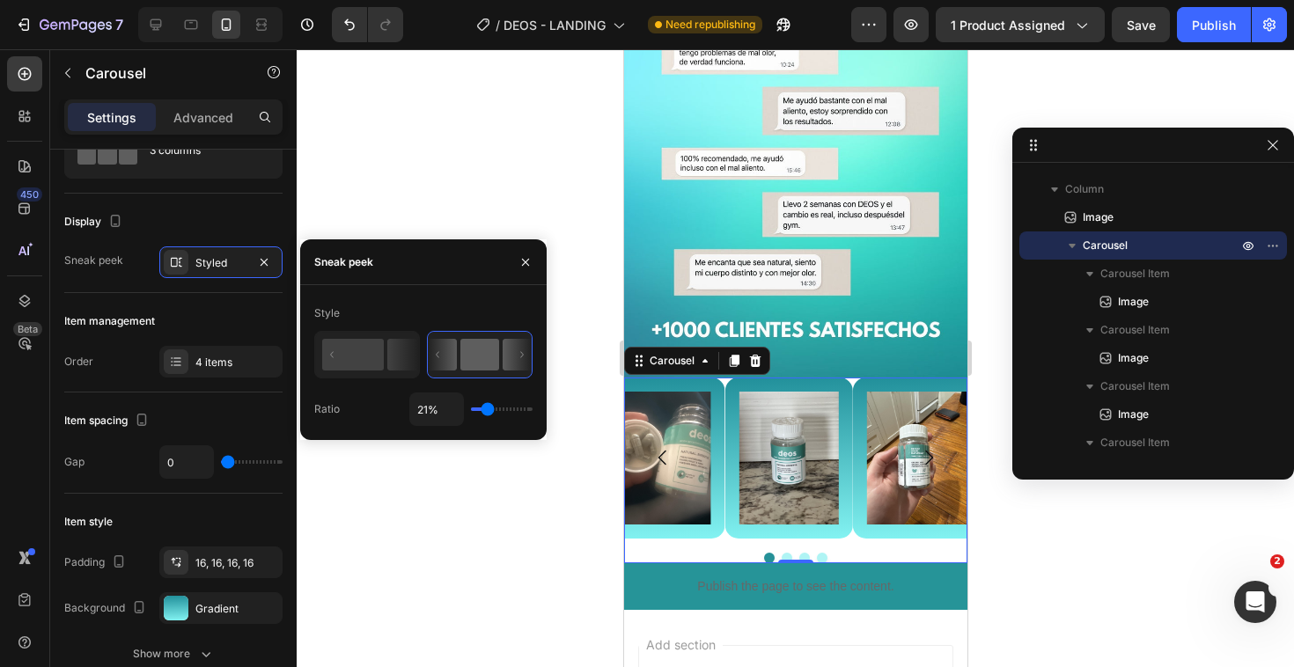
drag, startPoint x: 500, startPoint y: 414, endPoint x: 488, endPoint y: 416, distance: 12.6
click at [488, 411] on input "range" at bounding box center [502, 409] width 62 height 4
click at [460, 537] on div at bounding box center [795, 358] width 997 height 618
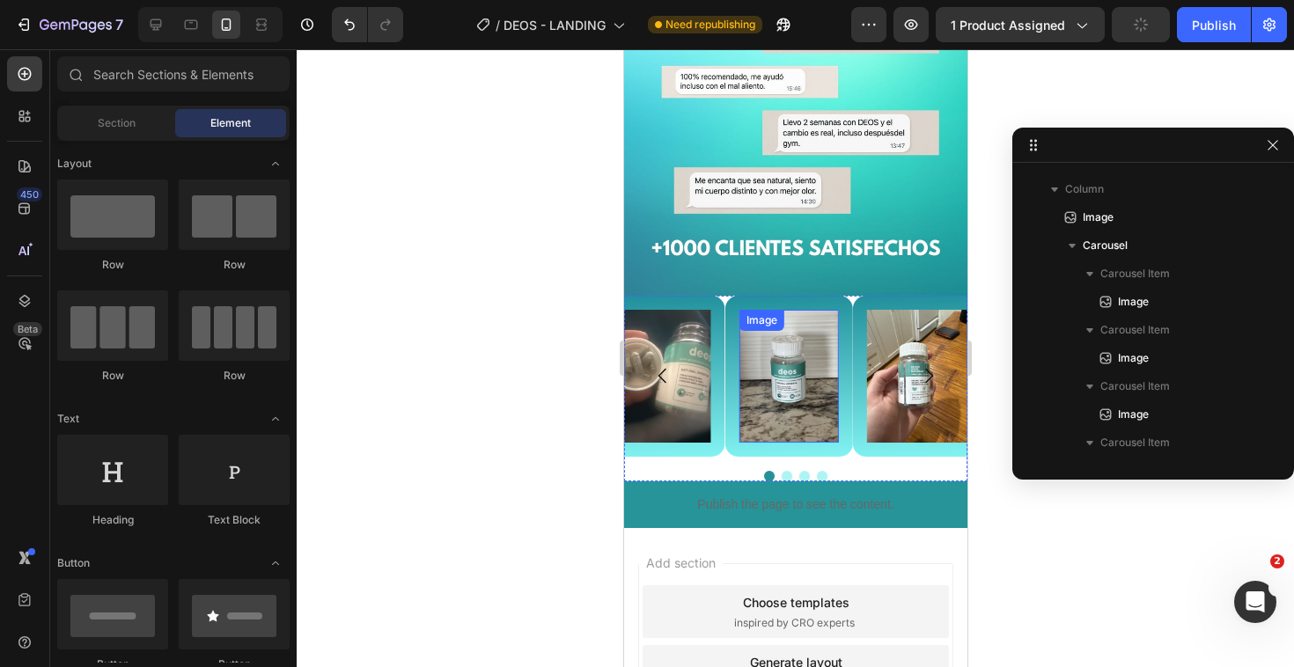
scroll to position [2778, 0]
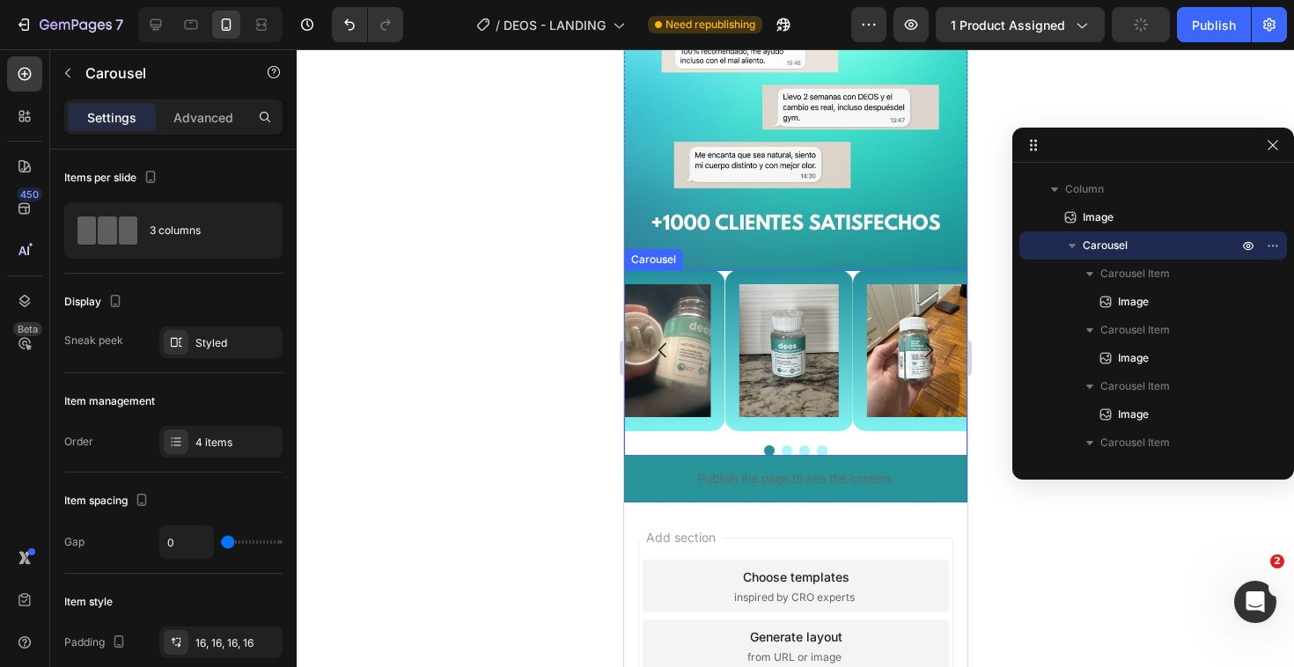
click at [715, 414] on div "Image Image Image Image" at bounding box center [794, 350] width 343 height 161
click at [761, 243] on div at bounding box center [754, 253] width 21 height 21
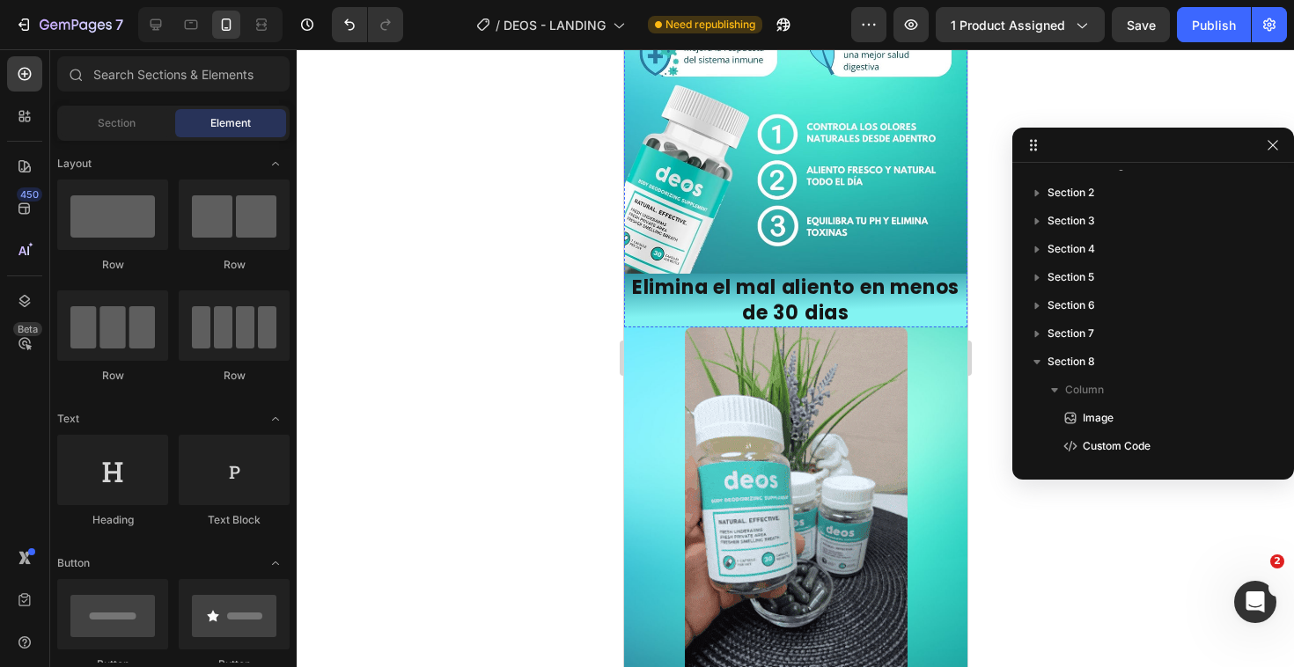
scroll to position [737, 0]
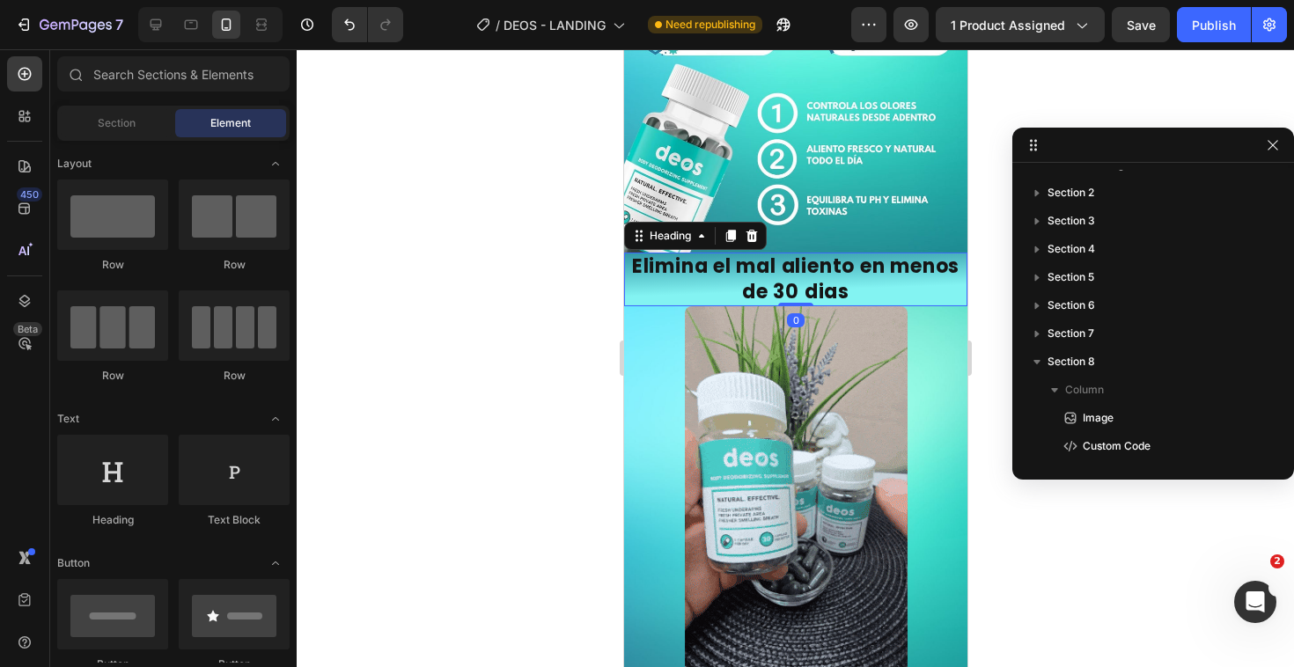
click at [862, 253] on h2 "Elimina el mal aliento en menos de 30 dias" at bounding box center [794, 280] width 343 height 54
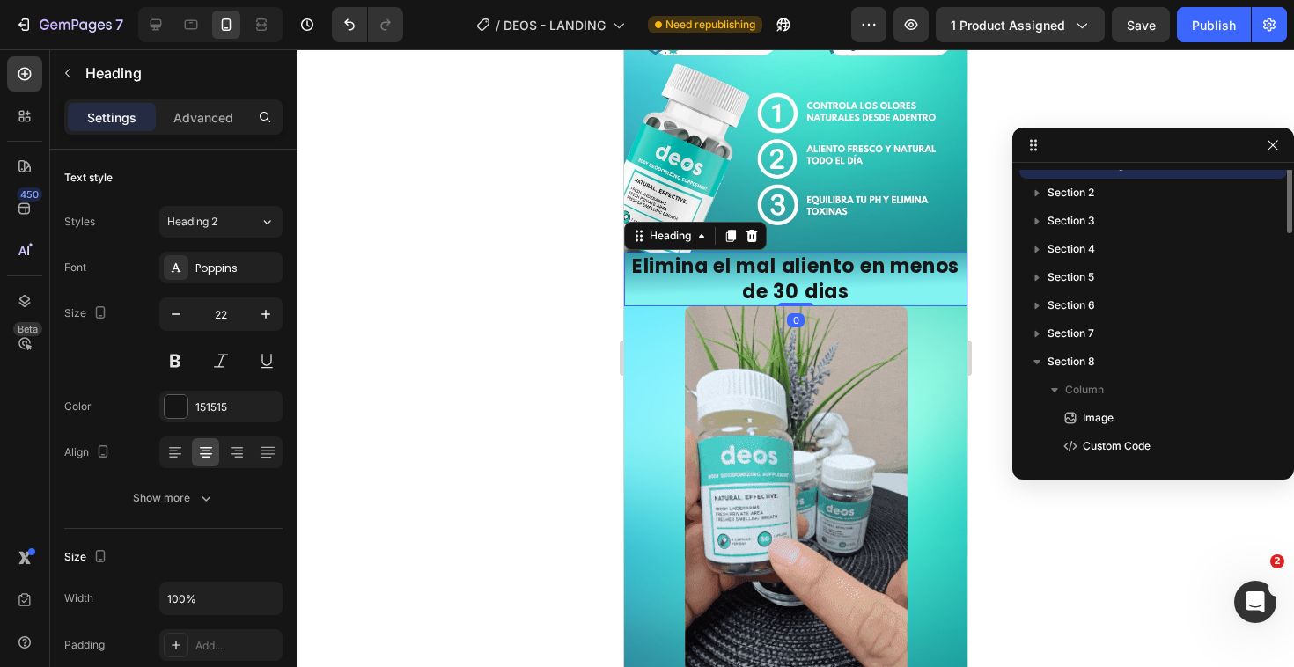
scroll to position [23, 0]
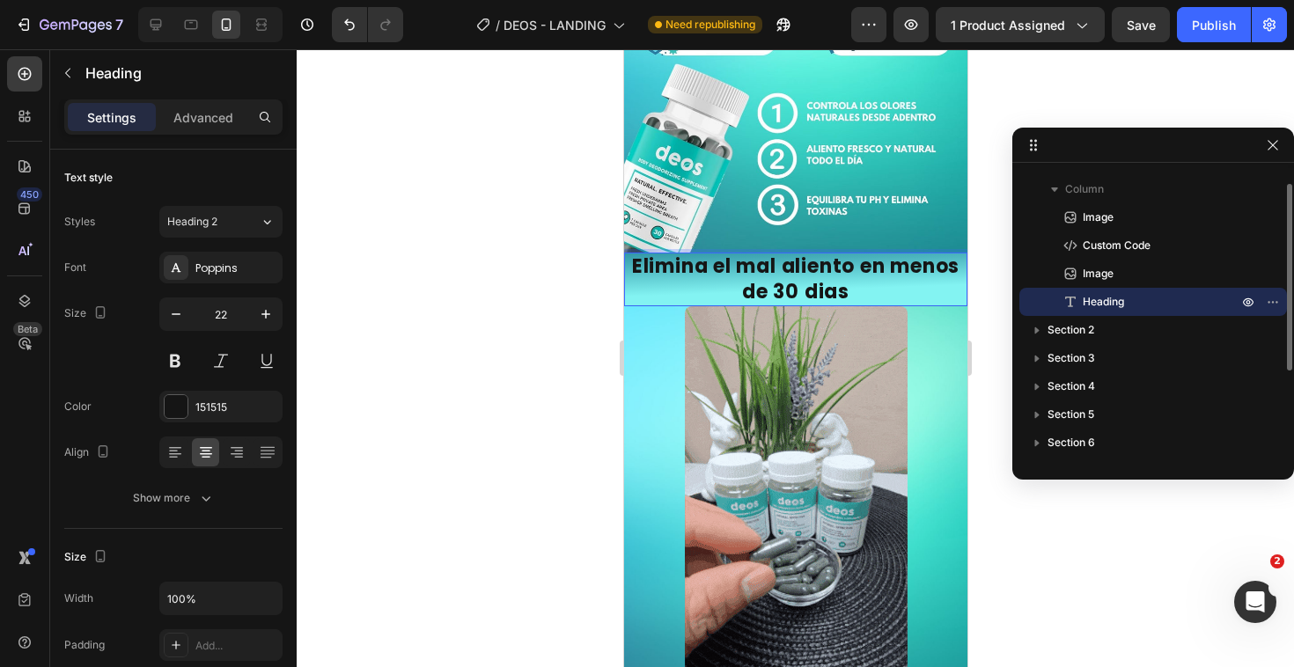
click at [862, 253] on h2 "Elimina el mal aliento en menos de 30 dias" at bounding box center [794, 280] width 343 height 54
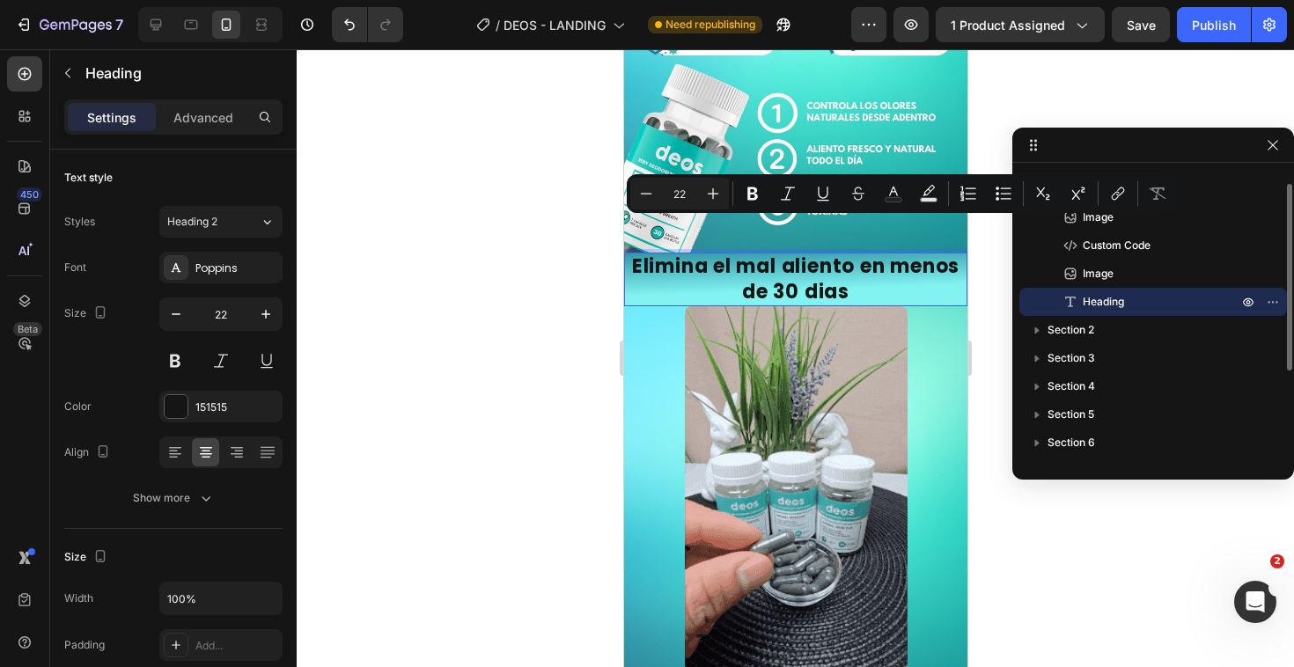
click at [833, 254] on p "Elimina el mal aliento en menos de 30 dias" at bounding box center [795, 279] width 340 height 50
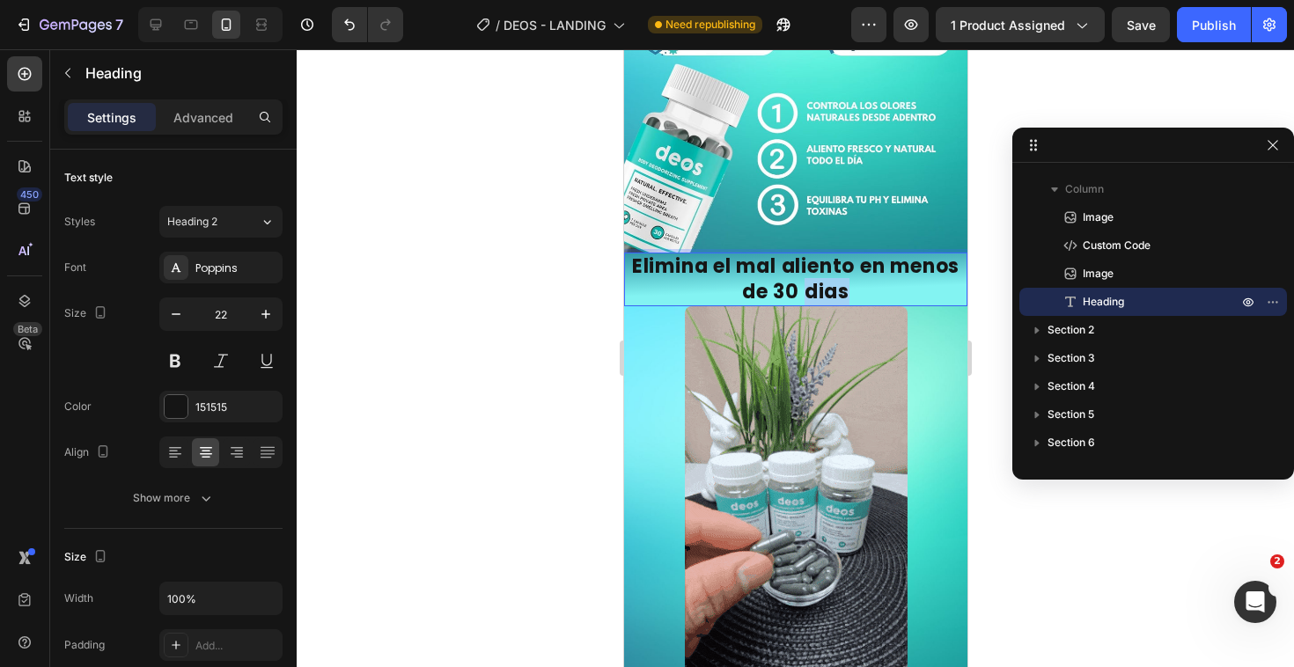
click at [833, 254] on p "Elimina el mal aliento en menos de 30 dias" at bounding box center [795, 279] width 340 height 50
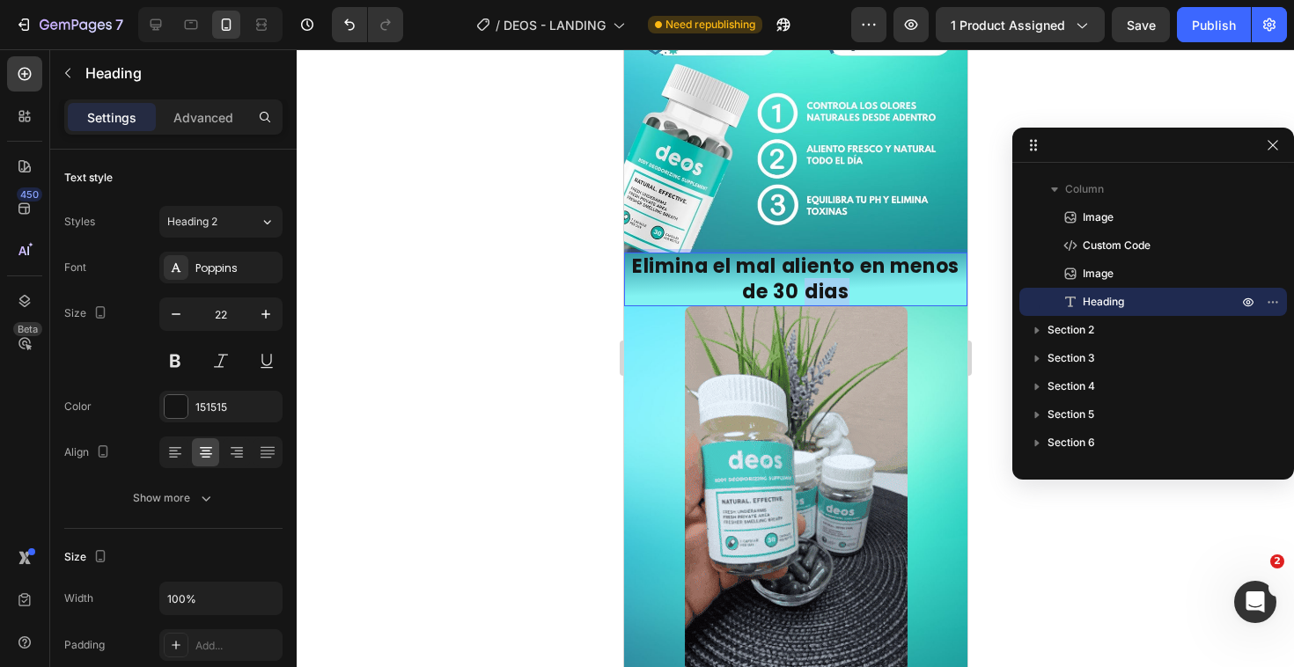
click at [833, 254] on p "Elimina el mal aliento en menos de 30 dias" at bounding box center [795, 279] width 340 height 50
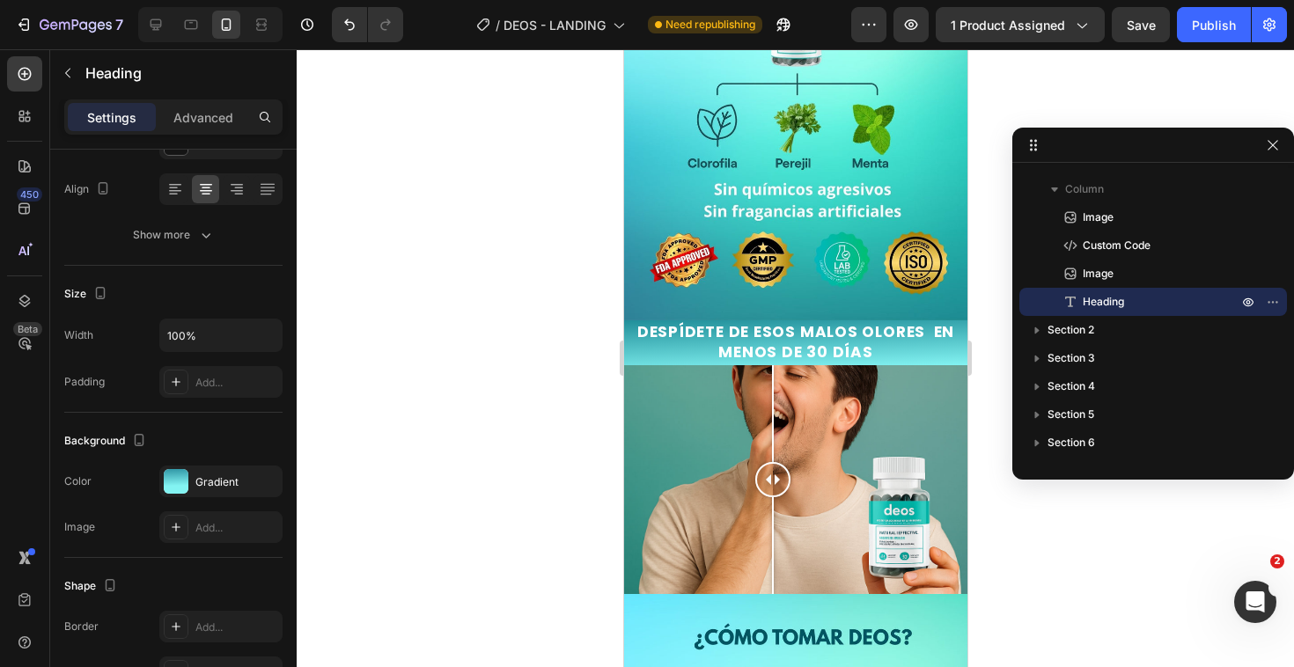
scroll to position [2051, 0]
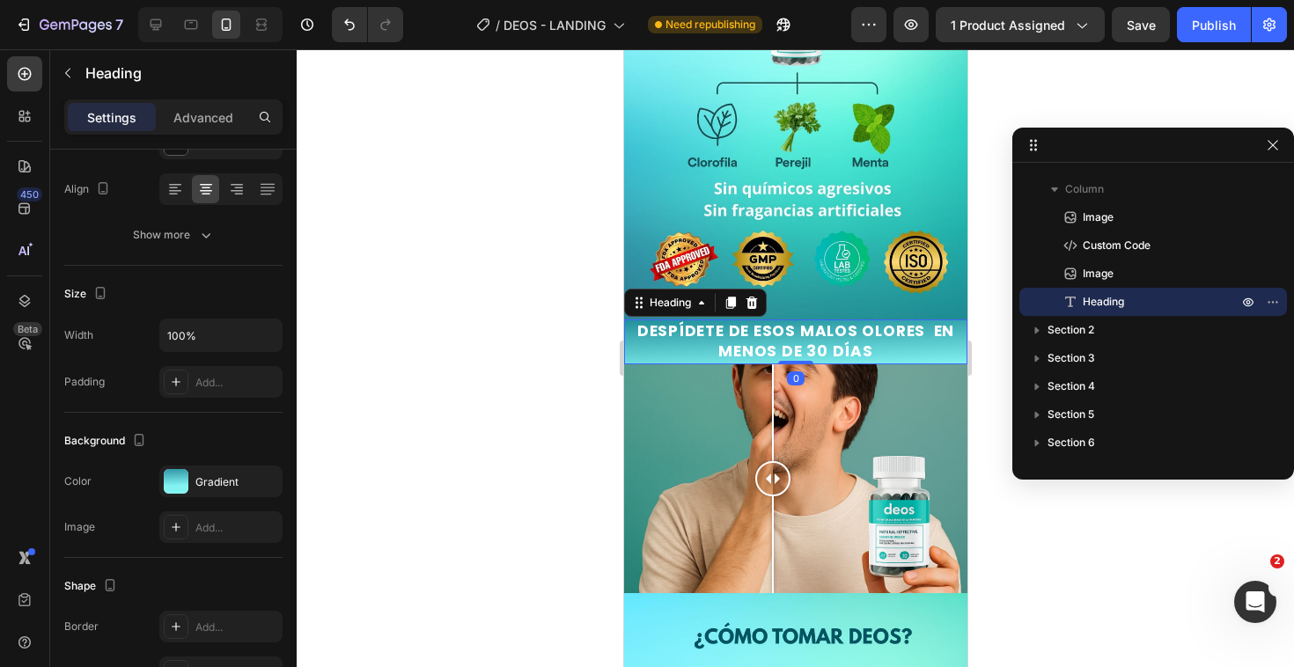
click at [825, 319] on h2 "DESPÍDETE DE ESOS MALOS OLORES EN MENOS DE 30 DÍAS" at bounding box center [794, 342] width 343 height 46
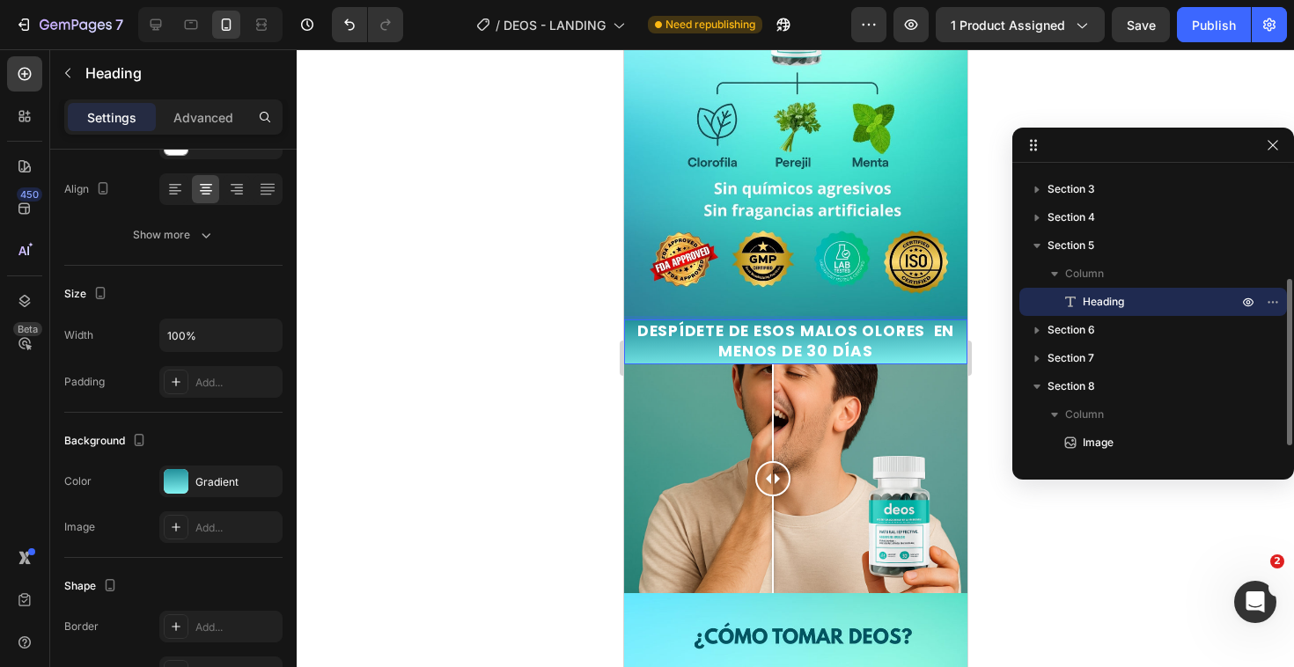
click at [825, 319] on h2 "DESPÍDETE DE ESOS MALOS OLORES EN MENOS DE 30 DÍAS" at bounding box center [794, 342] width 343 height 46
click at [786, 321] on p "DESPÍDETE DE ESOS MALOS OLORES EN MENOS DE 30 DÍAS" at bounding box center [795, 342] width 340 height 42
click at [766, 321] on p "DESPÍDETE DE ESOS MALOS OLORES EN MENOS DE 30 DÍAS" at bounding box center [795, 342] width 340 height 42
drag, startPoint x: 742, startPoint y: 313, endPoint x: 906, endPoint y: 305, distance: 164.8
click at [906, 321] on p "DESPÍDETE DE ESOS MALOS OLORES EN MENOS DE 30 DÍAS" at bounding box center [795, 342] width 340 height 42
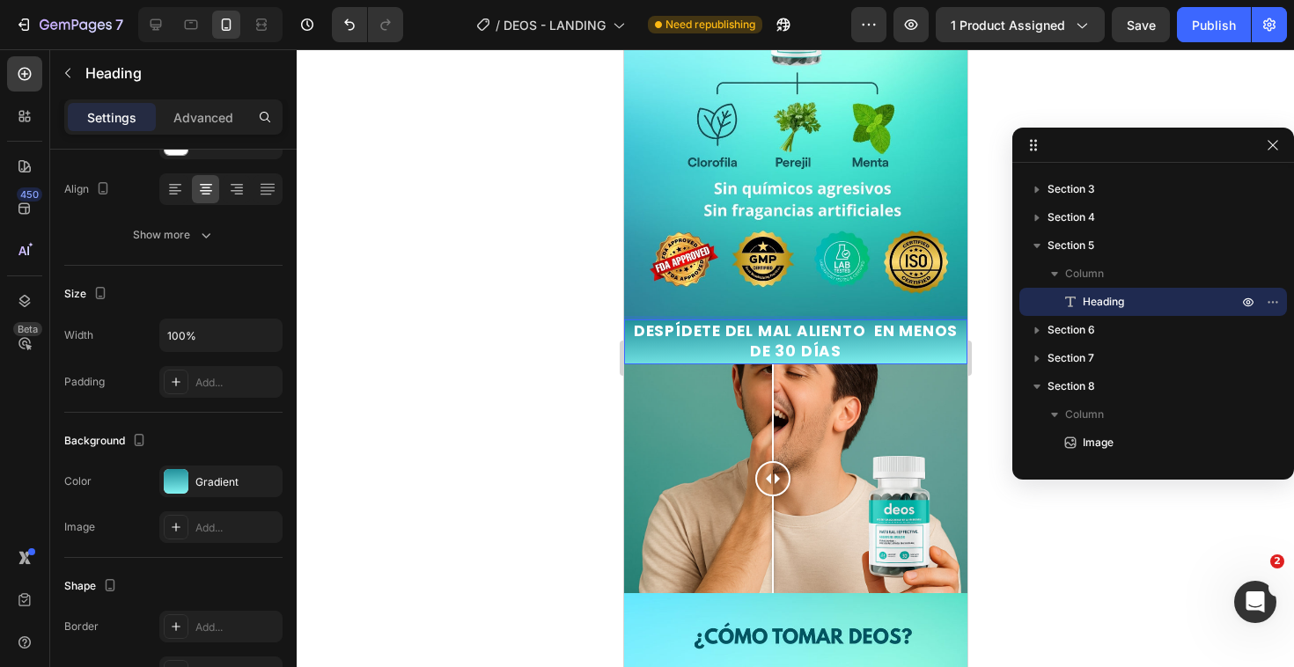
click at [792, 321] on p "DESPÍDETE DEL MAL ALIENTO EN MENOS DE 30 DÍAS" at bounding box center [795, 342] width 340 height 42
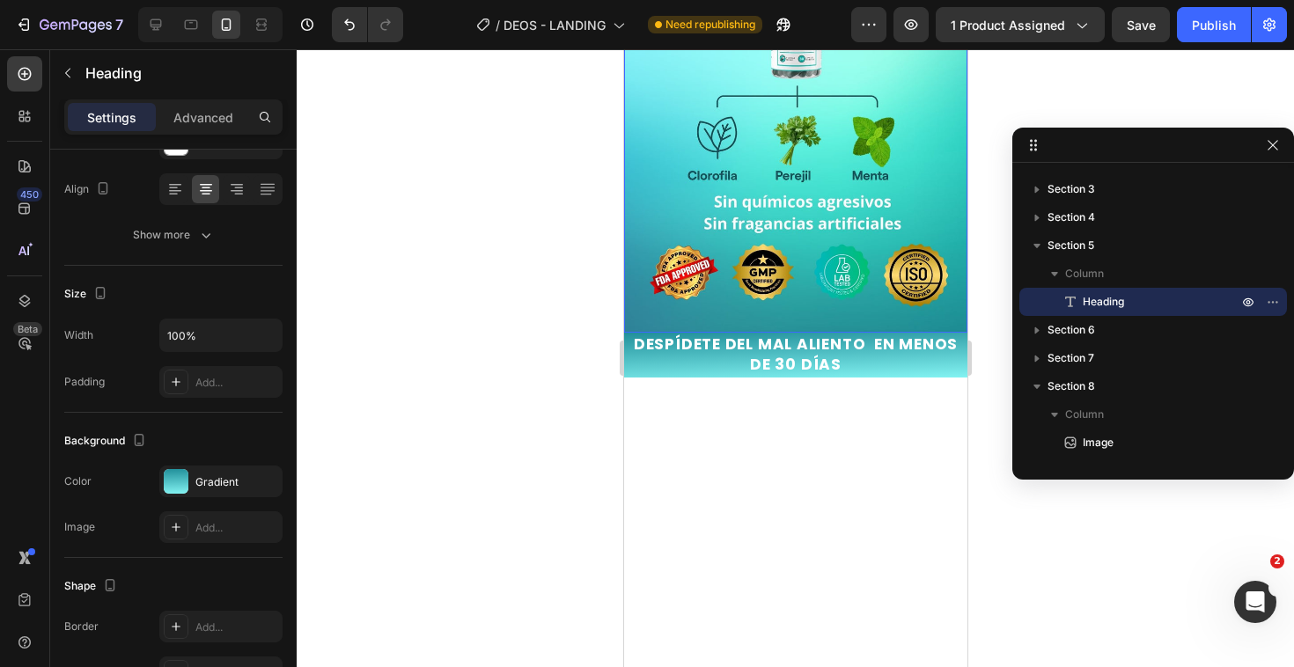
scroll to position [1868, 0]
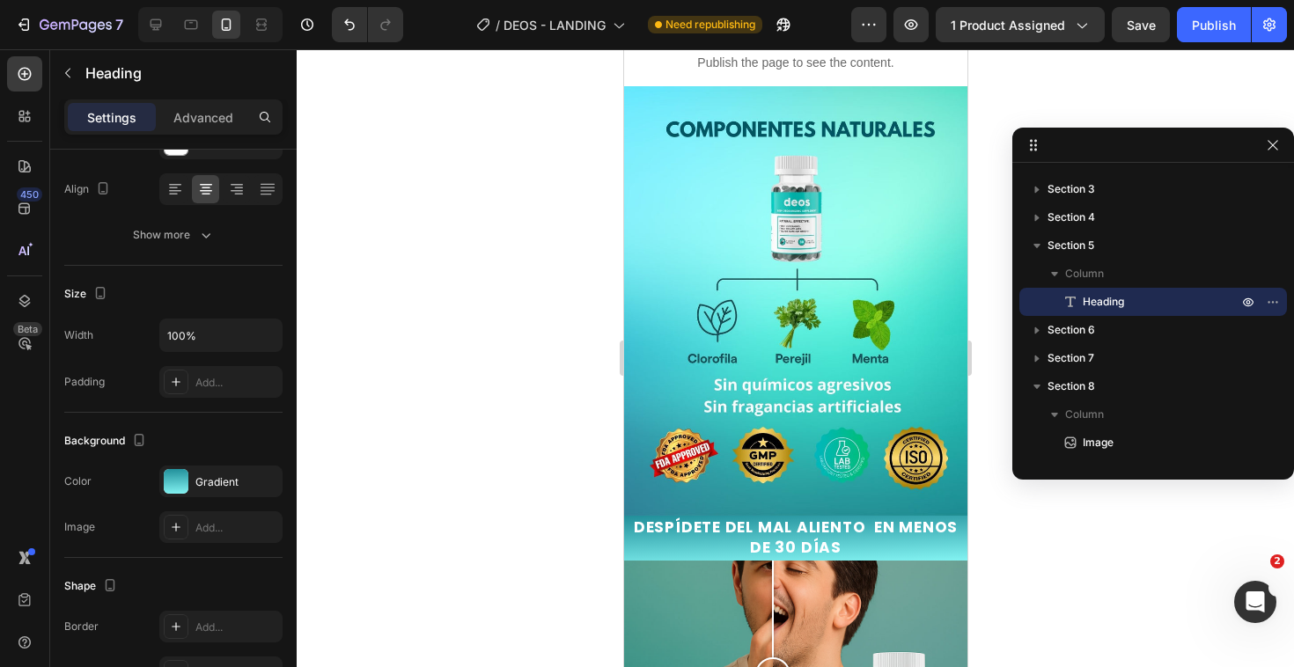
click at [862, 516] on h2 "DESPÍDETE DEL MAL ALIENTO EN MENOS DE 30 DÍAS" at bounding box center [794, 539] width 343 height 46
click at [838, 525] on p "DESPÍDETE DEL MAL ALIENTO EN MENOS DE 30 DÍAS" at bounding box center [795, 538] width 340 height 42
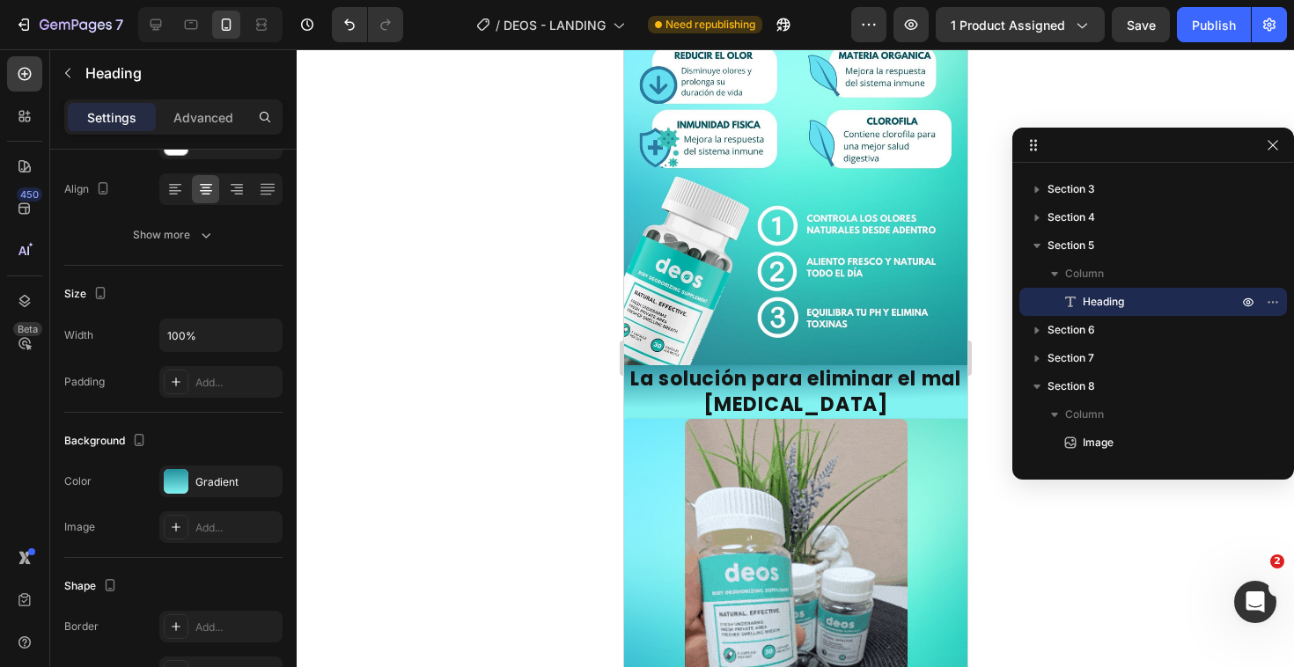
scroll to position [624, 0]
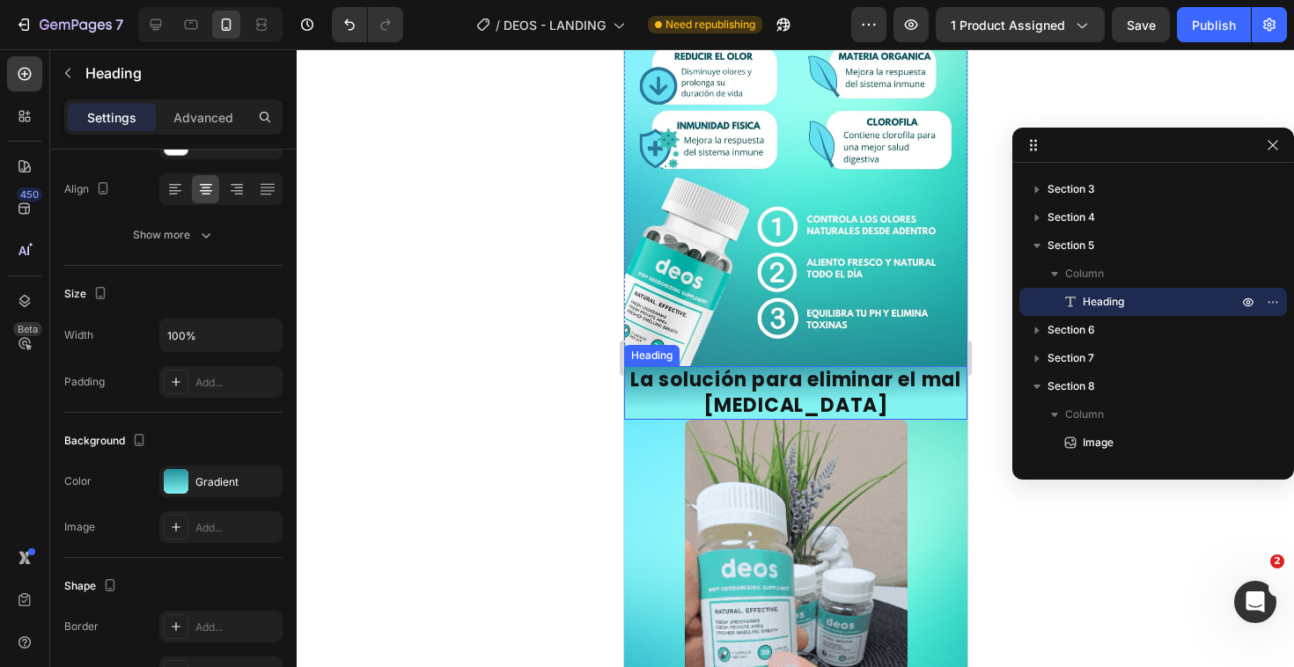
click at [780, 366] on h2 "La solución para eliminar el mal olor corporal" at bounding box center [794, 393] width 343 height 54
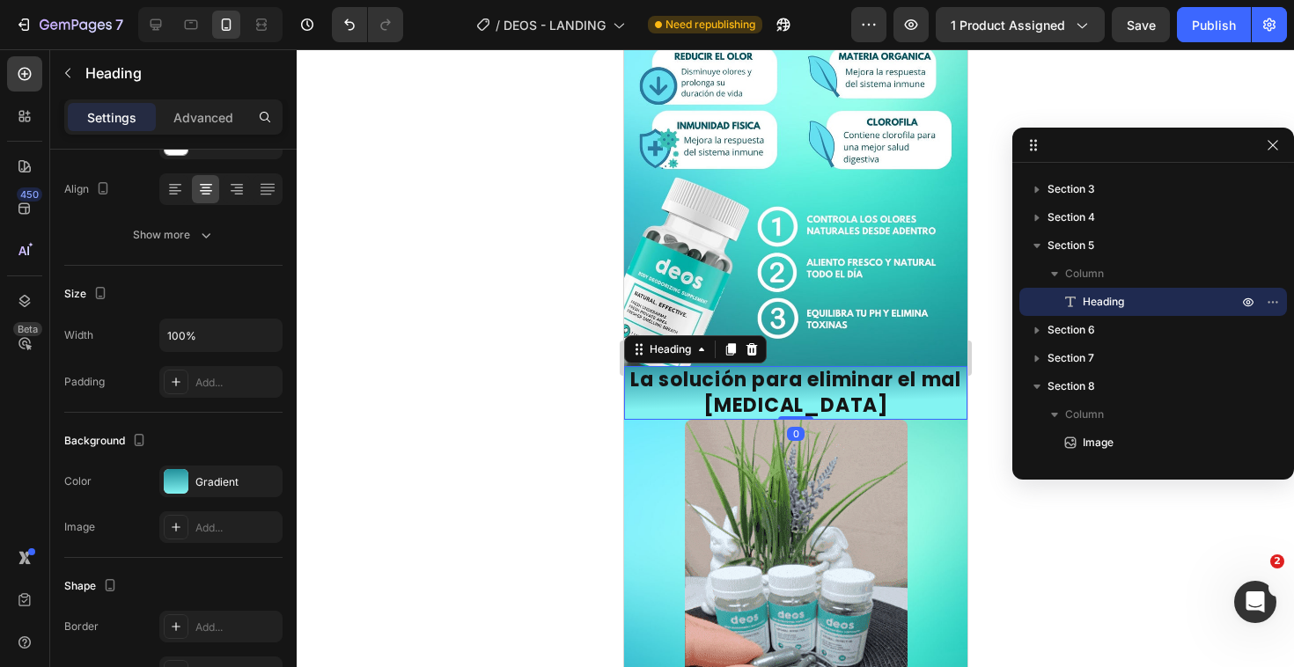
scroll to position [23, 0]
click at [780, 366] on h2 "La solución para eliminar el mal olor corporal" at bounding box center [794, 393] width 343 height 54
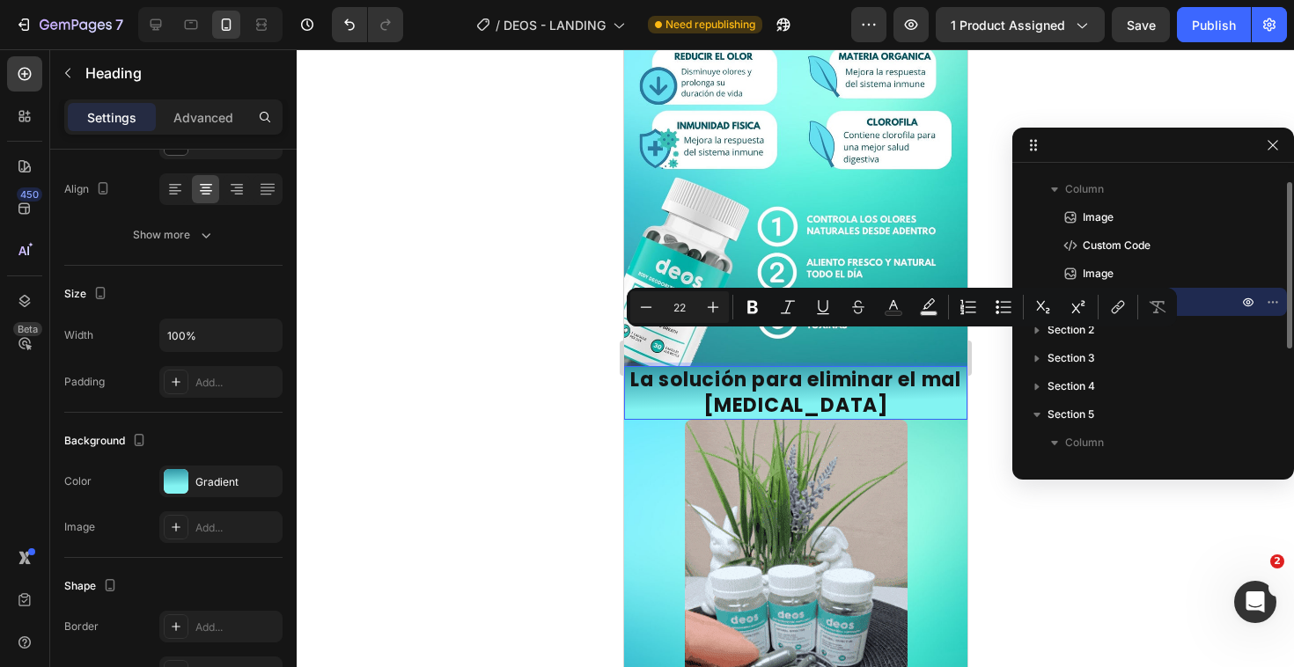
click at [767, 368] on p "La solución para eliminar el mal olor corporal" at bounding box center [795, 393] width 340 height 50
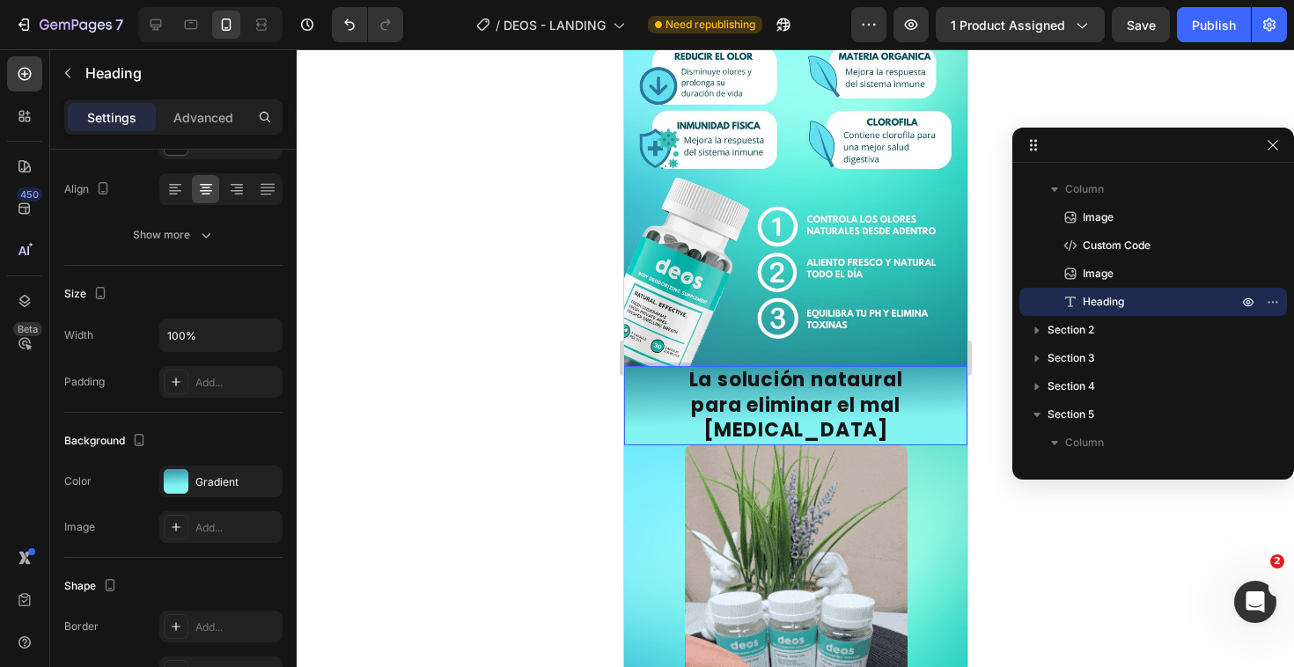
click at [847, 394] on p "La solución nataural para eliminar el mal olor corporal" at bounding box center [795, 406] width 340 height 76
click at [862, 368] on p "La solución nataural para eliminar el mal olor corporal" at bounding box center [795, 406] width 340 height 76
click at [623, 49] on lt-strong "tu" at bounding box center [623, 49] width 0 height 0
click at [820, 368] on p "La solución natural para eliminar el mal olor corporal" at bounding box center [795, 406] width 340 height 76
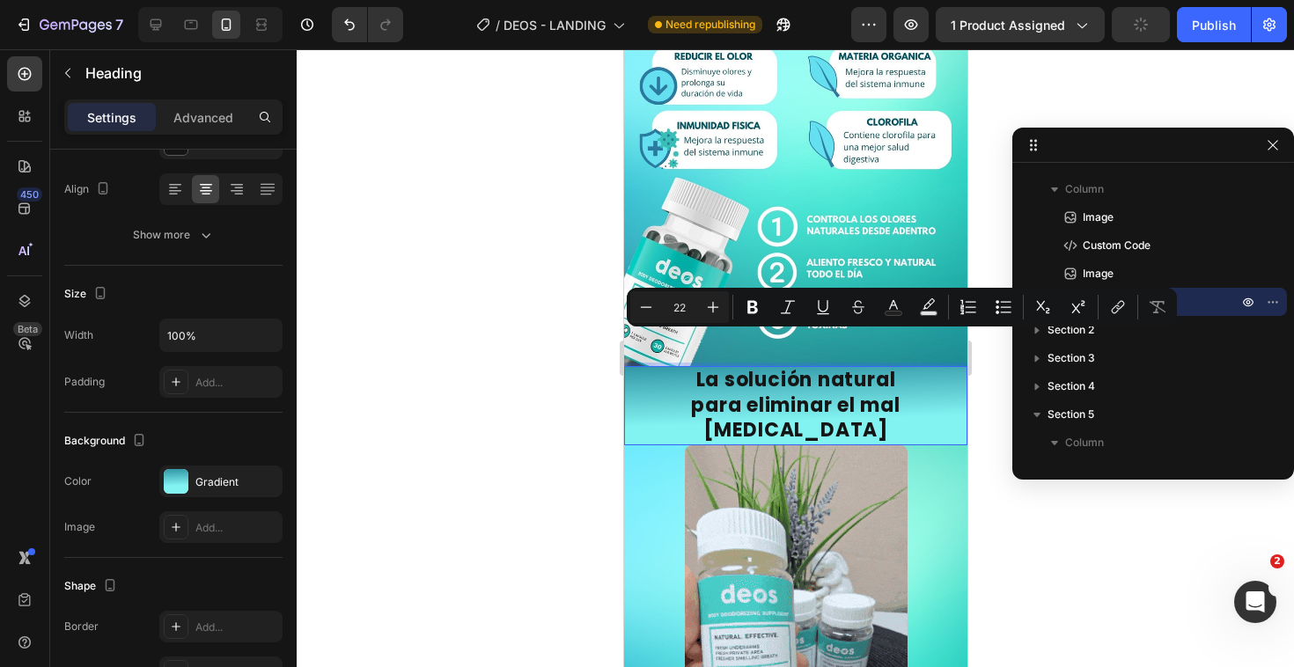
drag, startPoint x: 910, startPoint y: 357, endPoint x: 678, endPoint y: 353, distance: 232.4
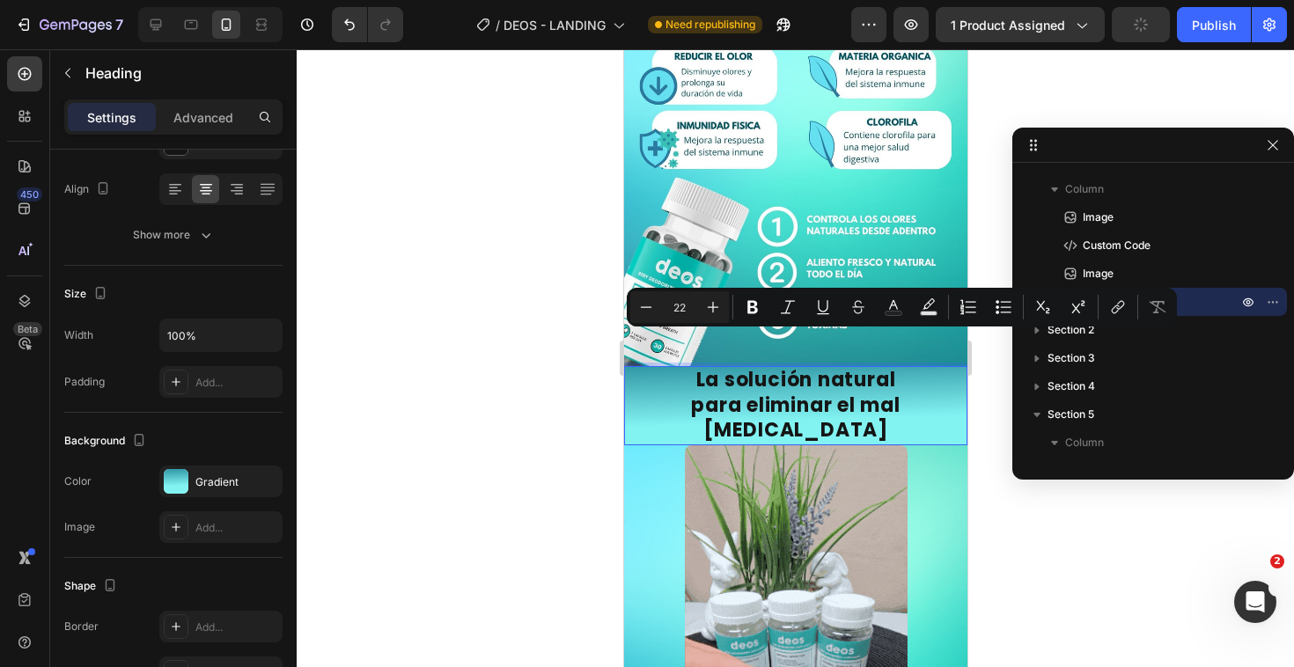
click at [678, 368] on p "La solución natural para eliminar el mal olor corporal" at bounding box center [795, 406] width 340 height 76
click at [926, 312] on rect "Editor contextual toolbar" at bounding box center [929, 314] width 17 height 4
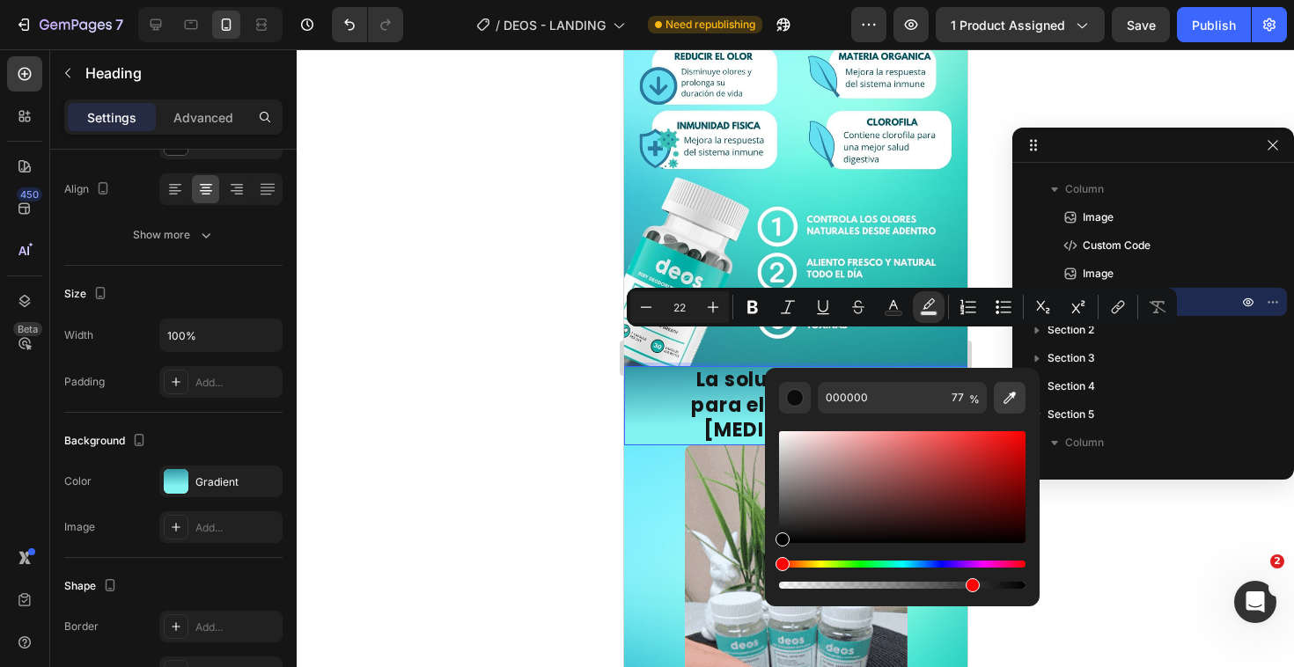
click at [1002, 407] on button "Editor contextual toolbar" at bounding box center [1010, 398] width 32 height 32
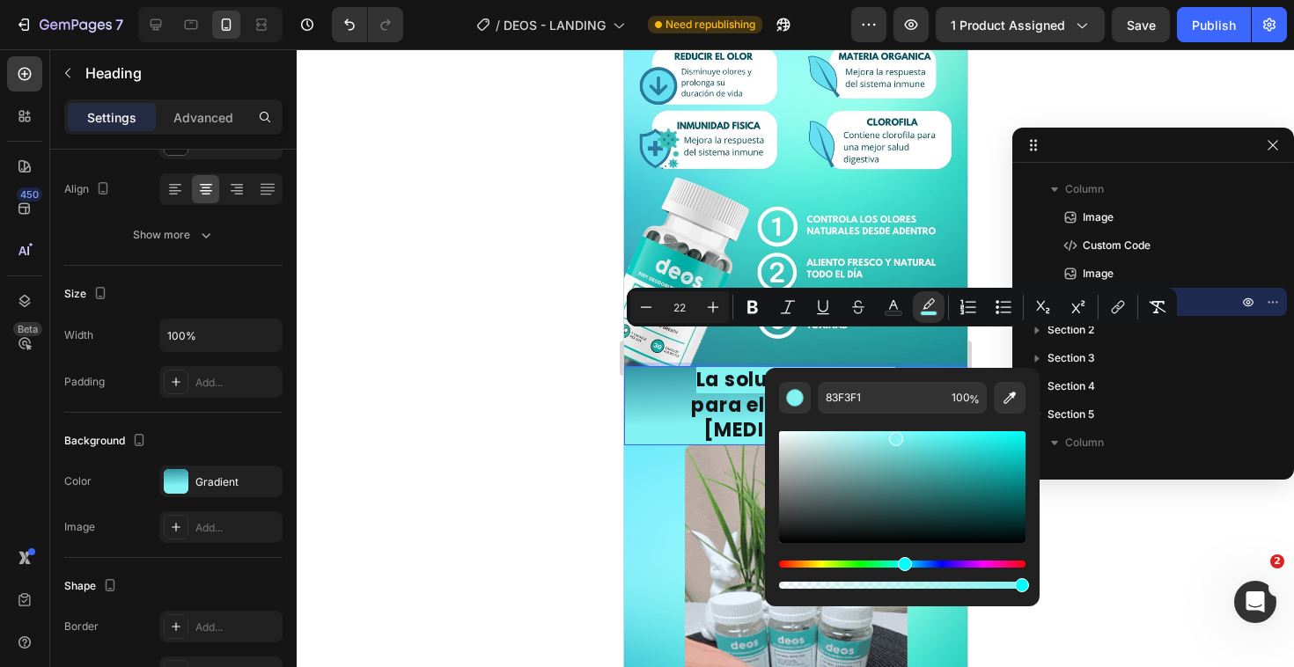
click at [598, 399] on div at bounding box center [795, 358] width 997 height 618
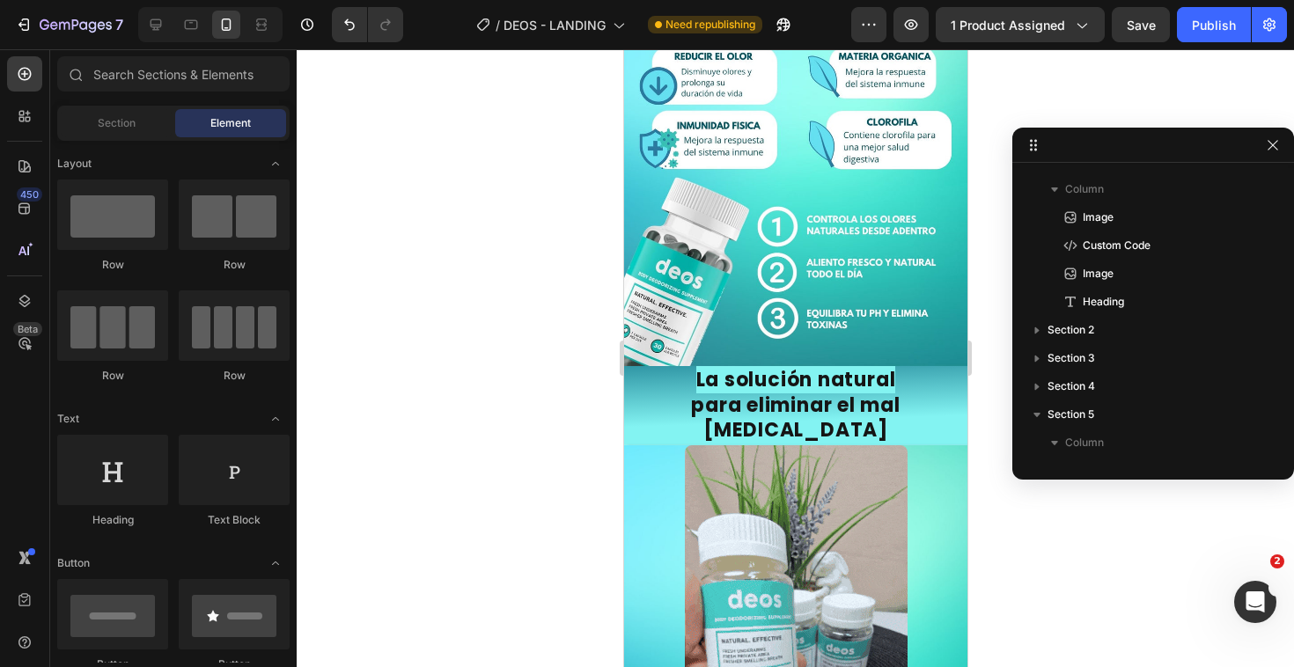
click at [568, 415] on div at bounding box center [795, 358] width 997 height 618
click at [746, 375] on p "⁠⁠⁠⁠⁠⁠⁠ La solución natural para eliminar el mal olor corporal" at bounding box center [795, 406] width 340 height 76
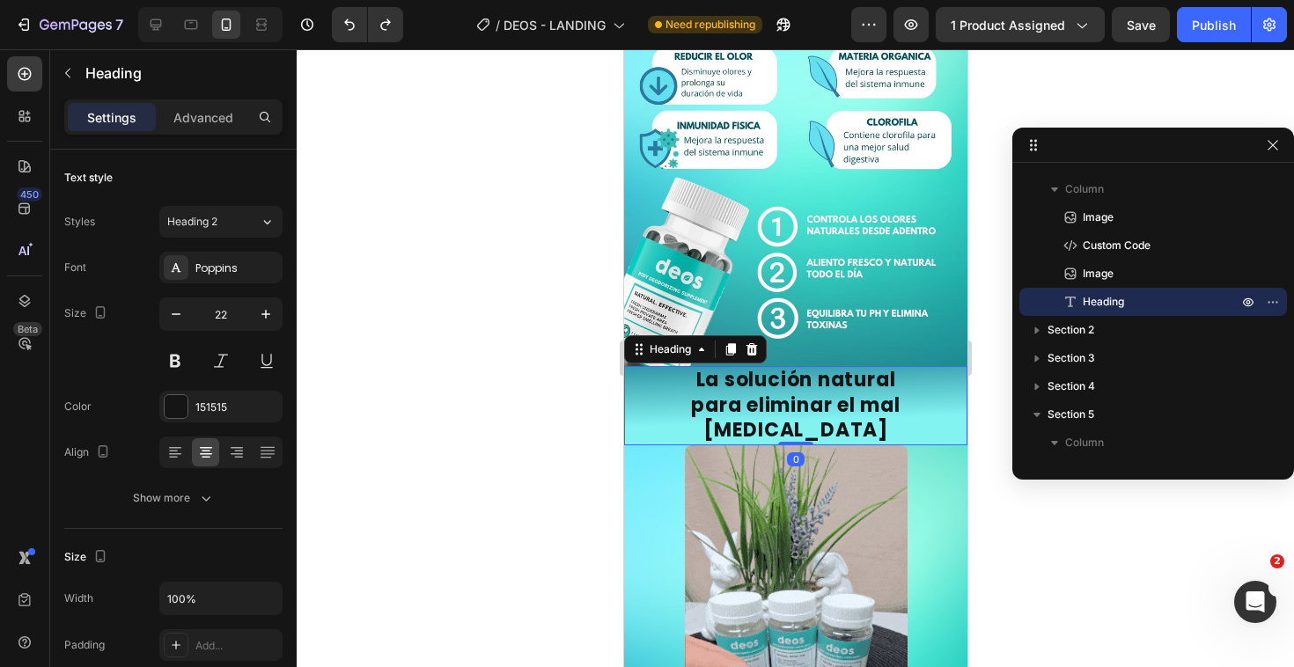
click at [820, 366] on h2 "La solución natural para eliminar el mal olor corporal" at bounding box center [794, 405] width 343 height 79
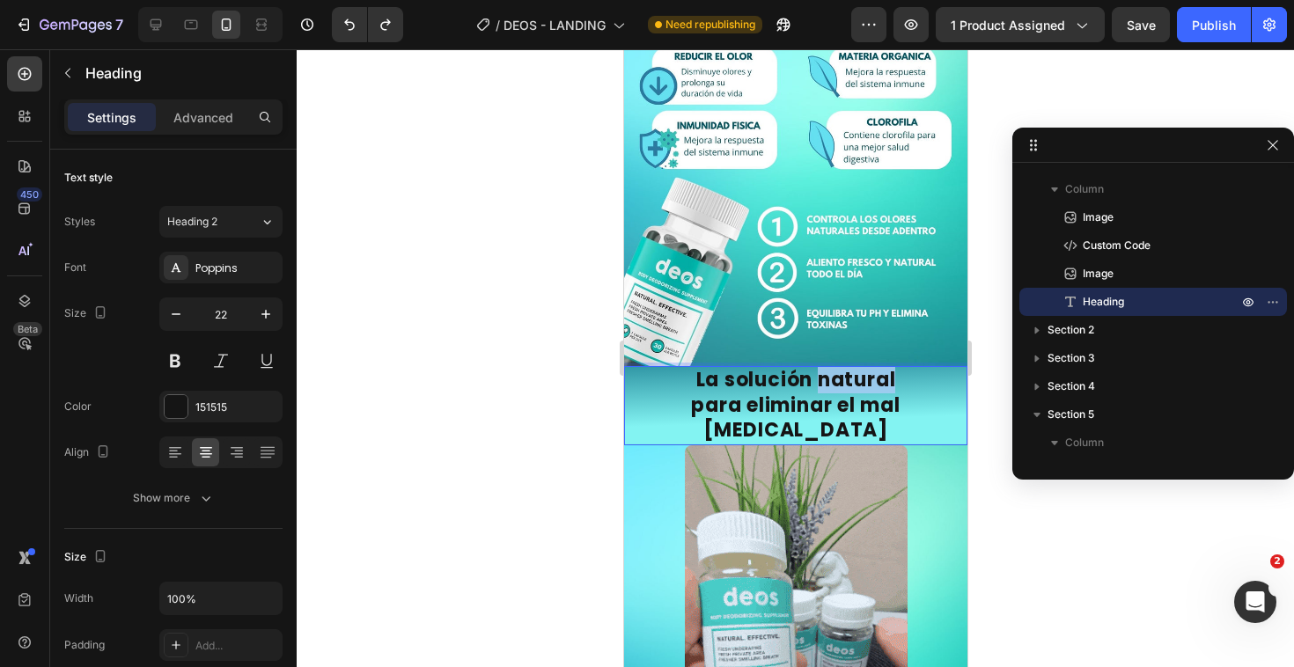
click at [820, 368] on p "La solución natural para eliminar el mal olor corporal" at bounding box center [795, 406] width 340 height 76
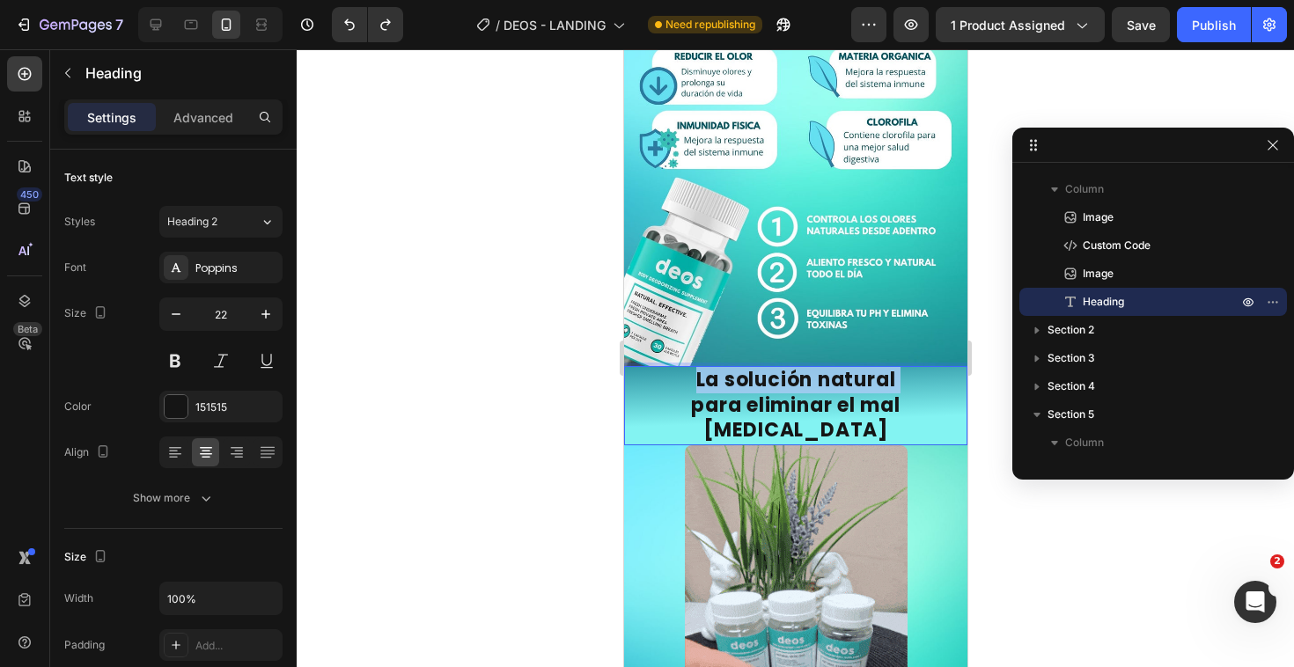
click at [820, 368] on p "La solución natural para eliminar el mal olor corporal" at bounding box center [795, 406] width 340 height 76
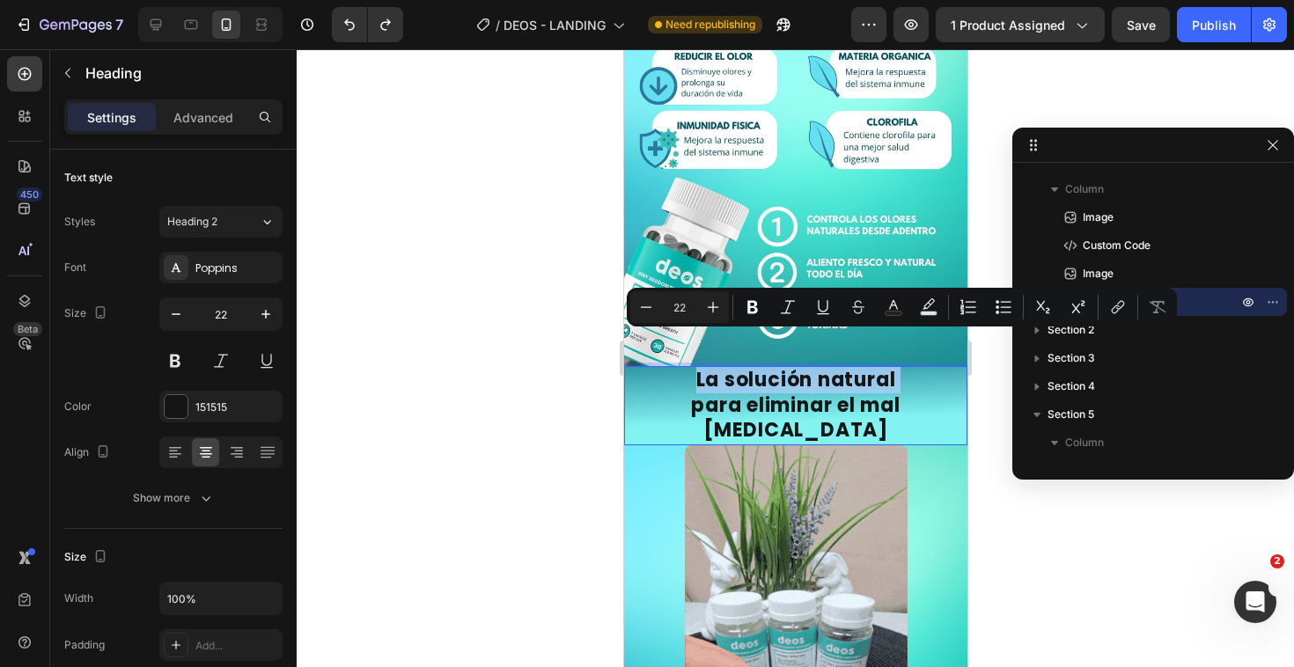
click at [820, 368] on p "La solución natural para eliminar el mal olor corporal" at bounding box center [795, 406] width 340 height 76
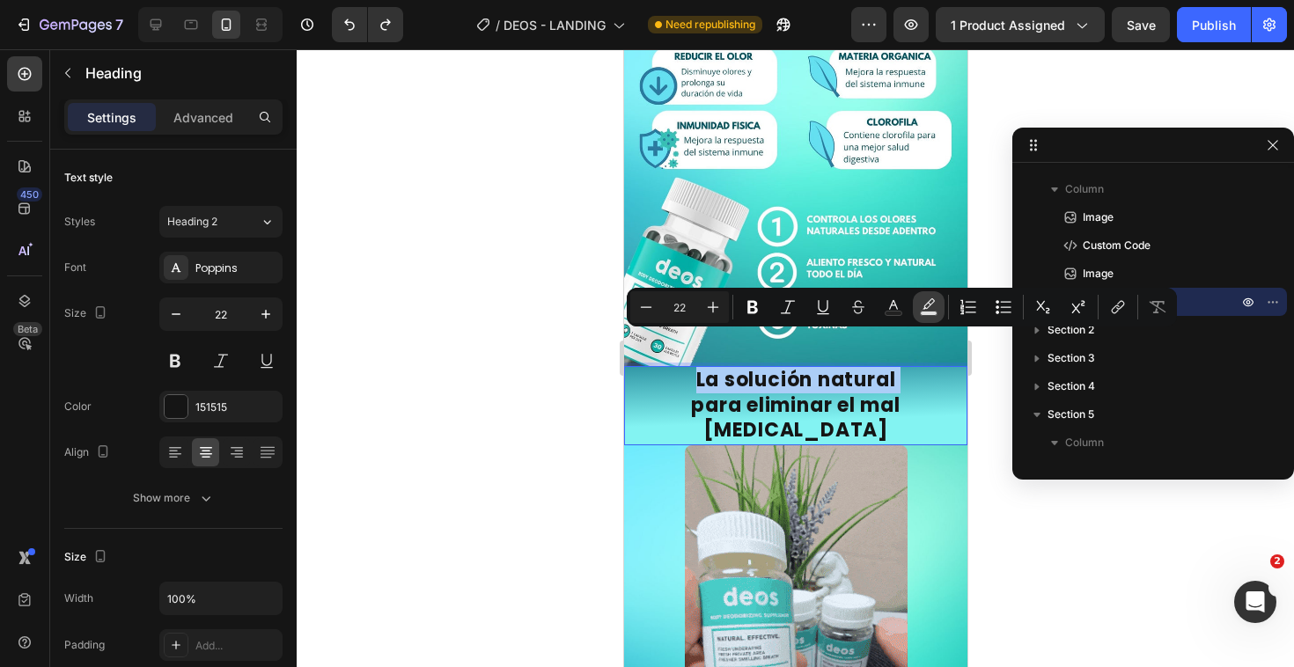
click at [918, 312] on button "Text Background Color" at bounding box center [929, 307] width 32 height 32
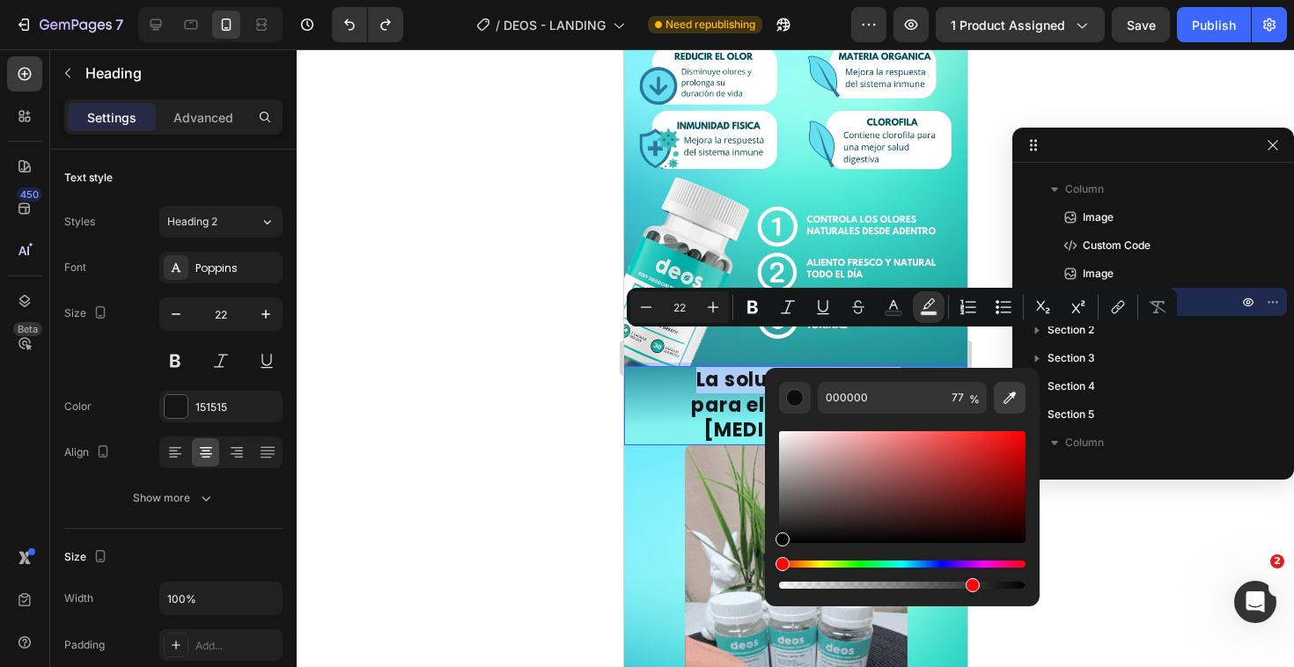
click at [1007, 407] on button "Editor contextual toolbar" at bounding box center [1010, 398] width 32 height 32
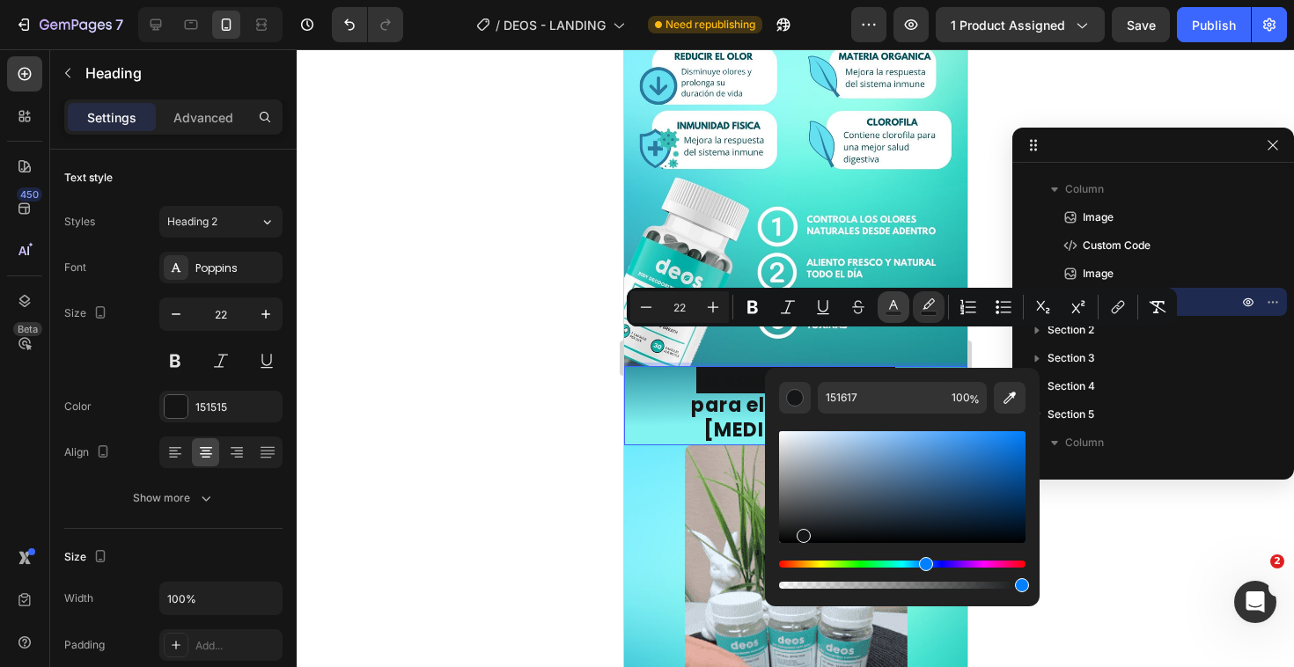
click at [897, 309] on icon "Editor contextual toolbar" at bounding box center [893, 307] width 18 height 18
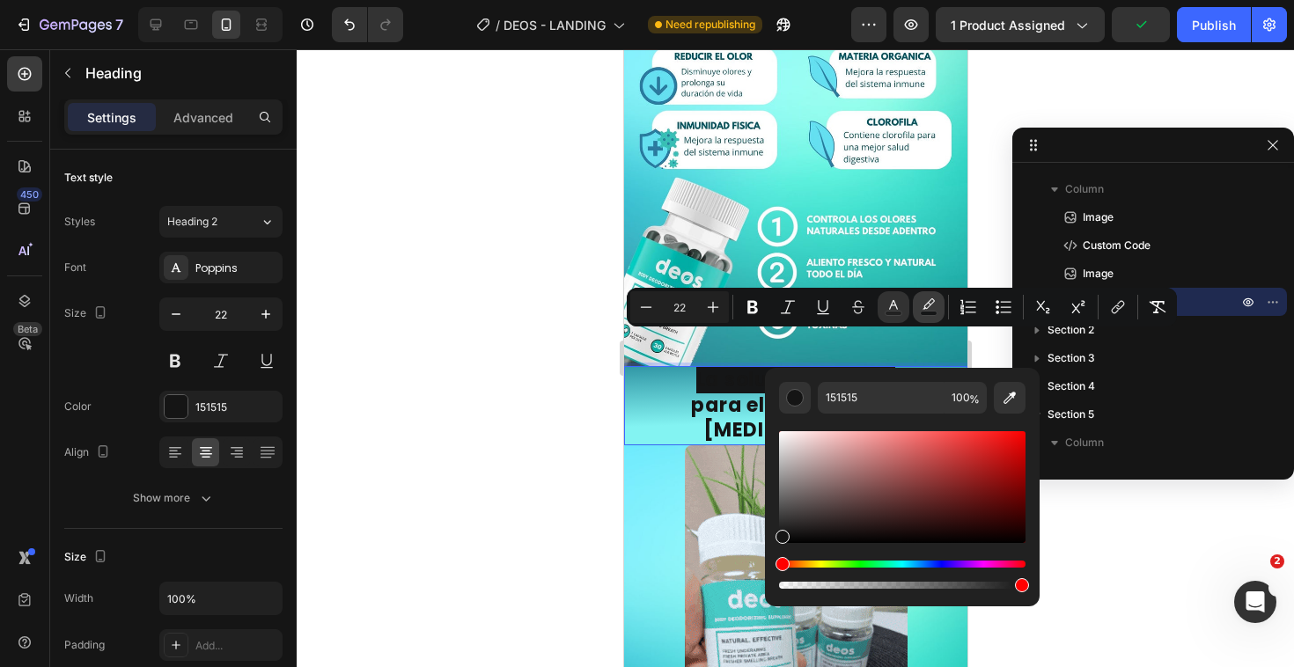
click at [943, 315] on button "color" at bounding box center [929, 307] width 32 height 32
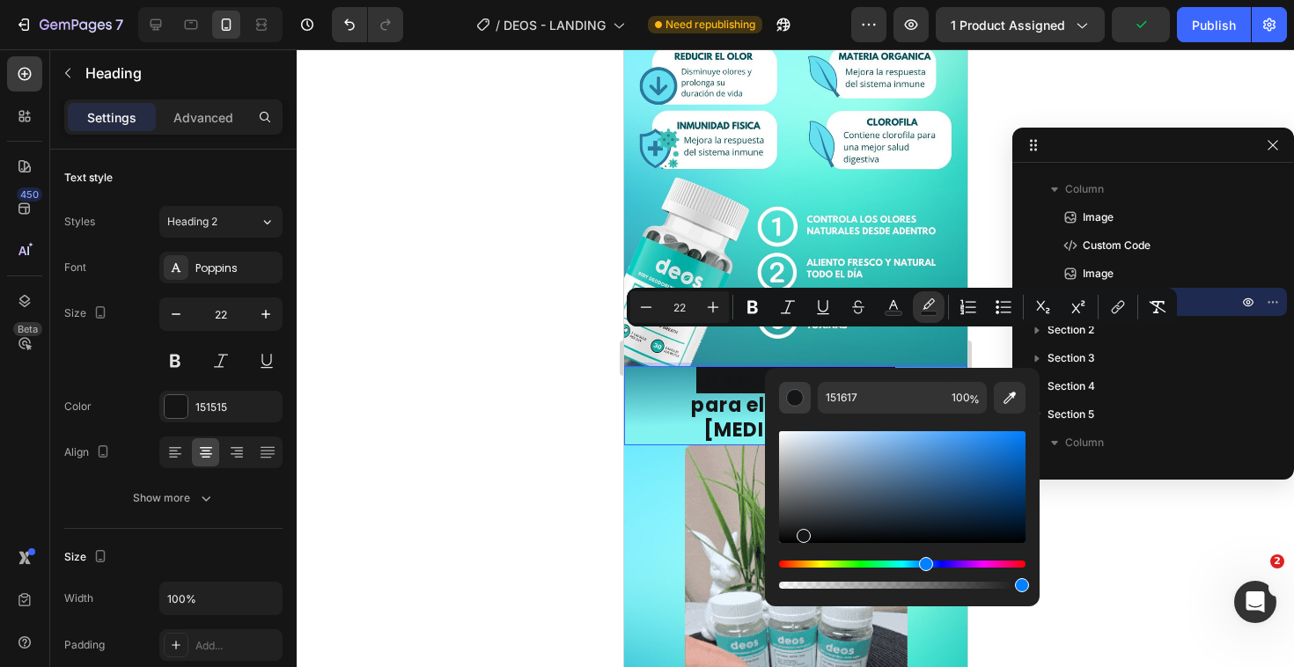
click at [794, 398] on div "Editor contextual toolbar" at bounding box center [795, 398] width 18 height 18
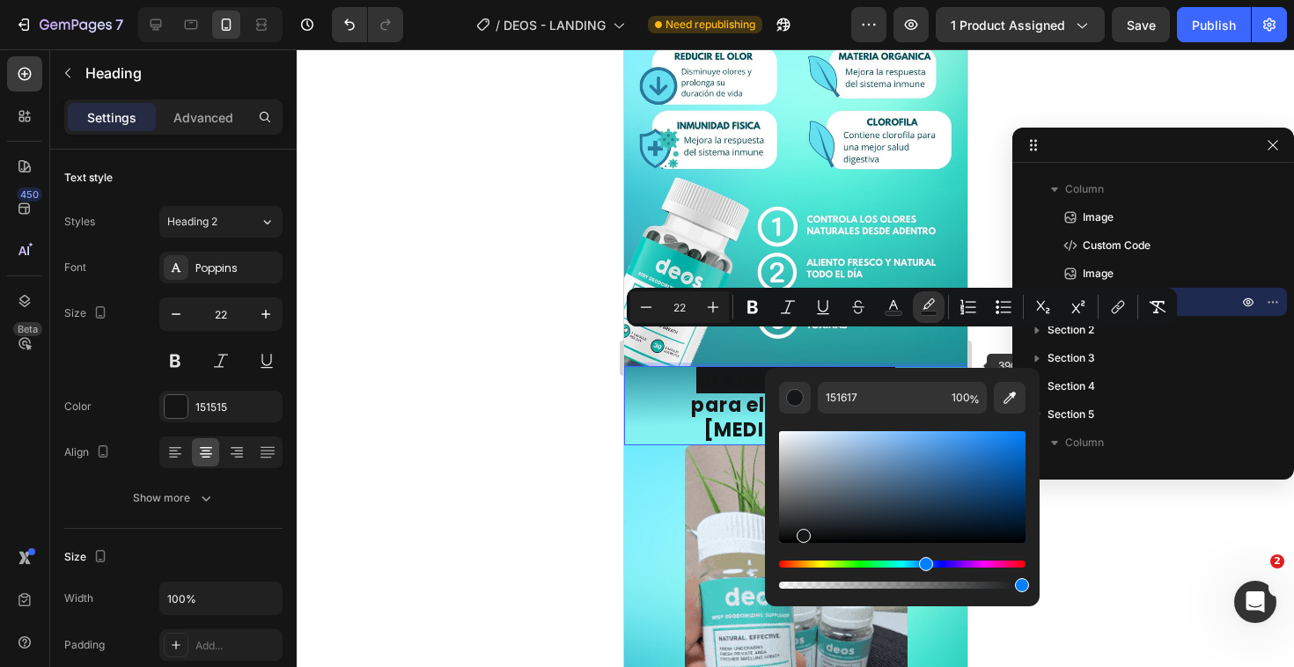
click at [942, 368] on p "La solución natural para eliminar el mal olor corporal" at bounding box center [795, 406] width 340 height 76
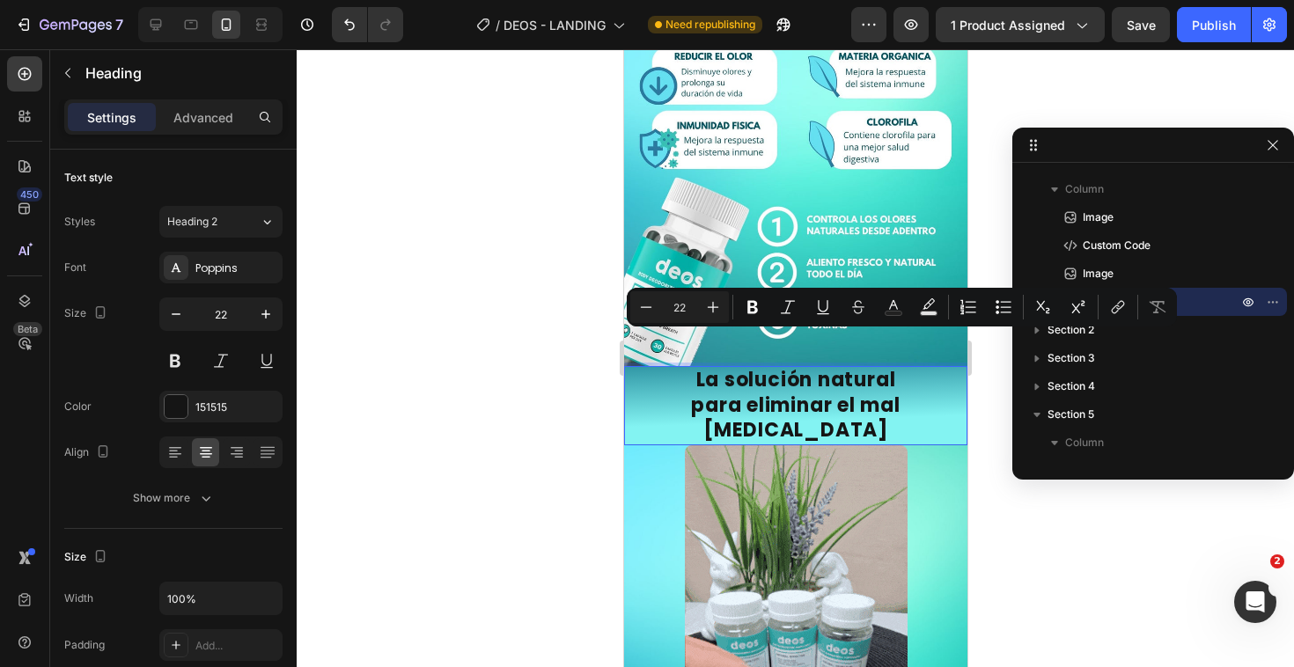
click at [847, 368] on p "La solución natural para eliminar el mal olor corporal" at bounding box center [795, 406] width 340 height 76
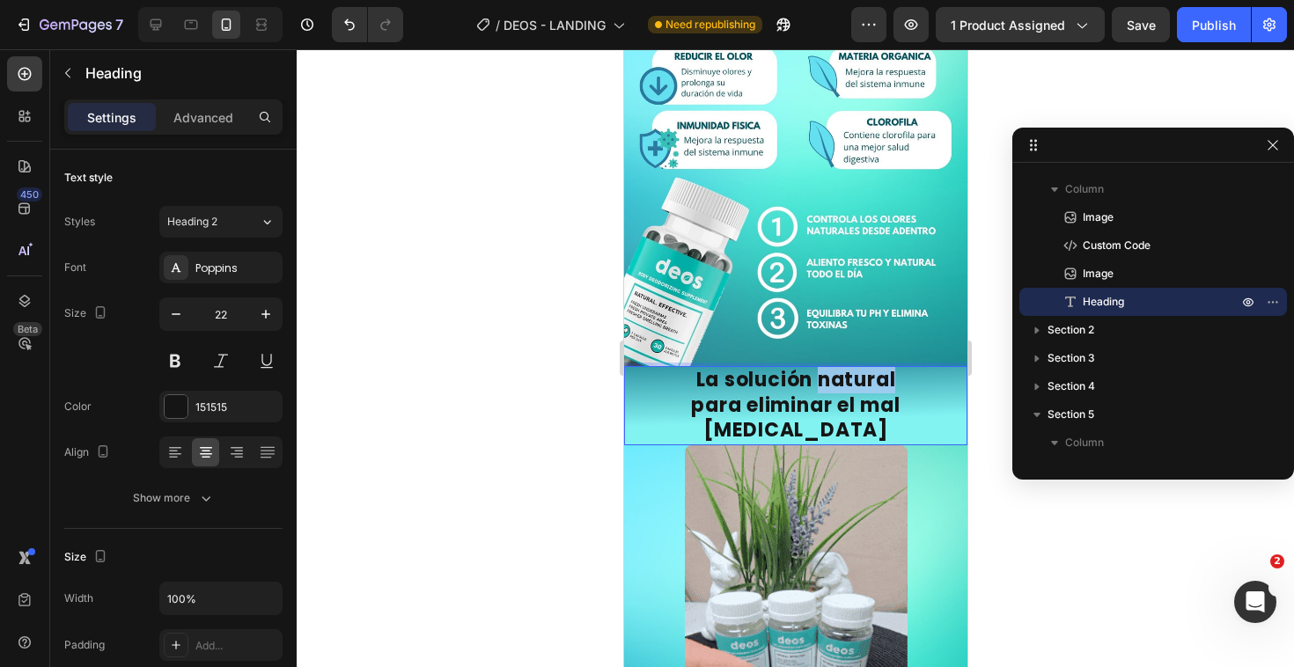
click at [847, 368] on p "La solución natural para eliminar el mal olor corporal" at bounding box center [795, 406] width 340 height 76
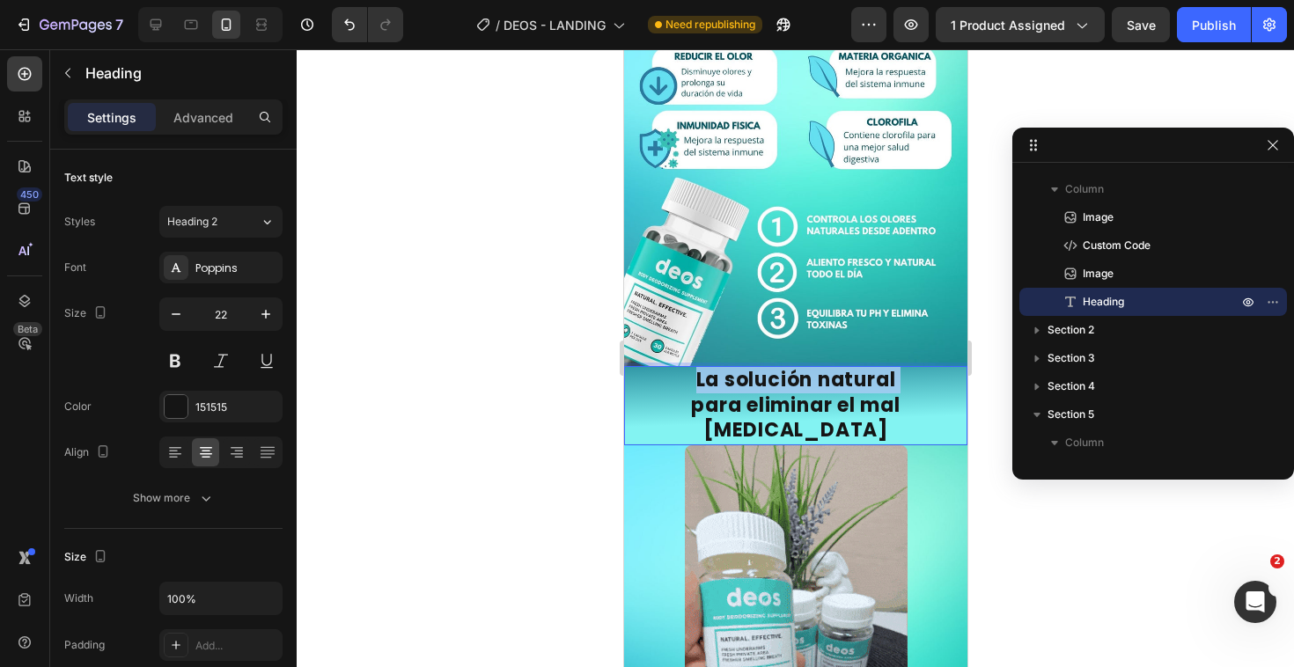
click at [847, 368] on p "La solución natural para eliminar el mal olor corporal" at bounding box center [795, 406] width 340 height 76
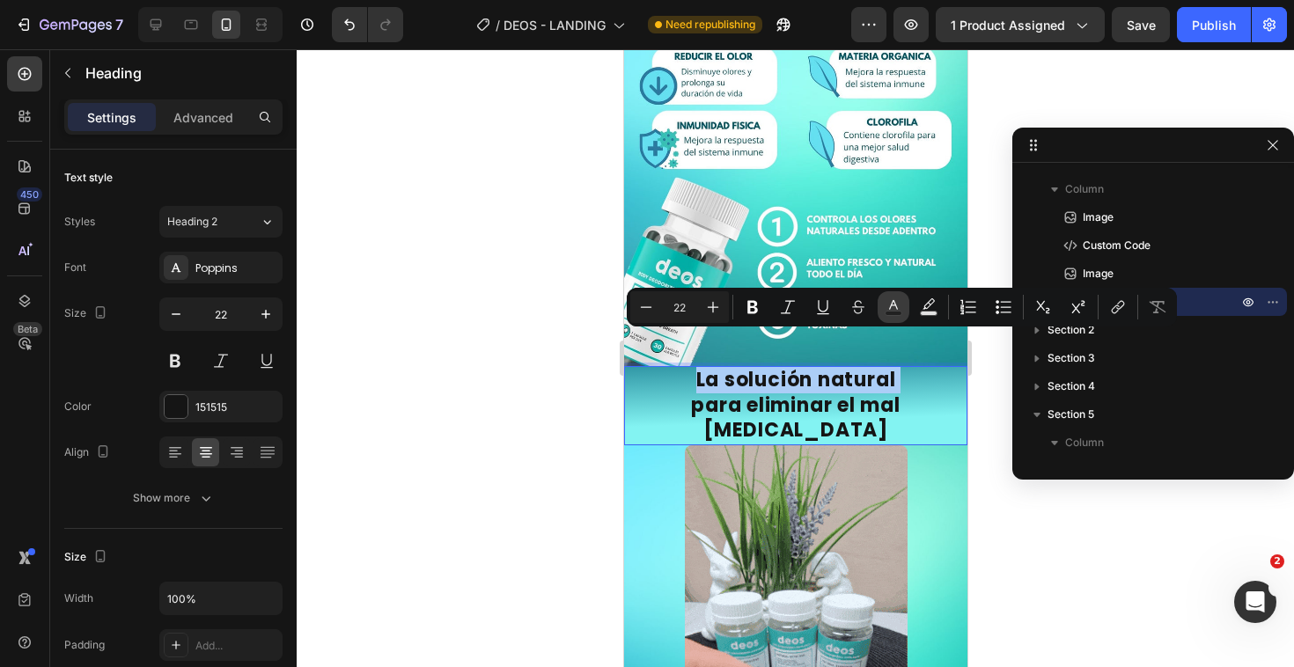
click at [888, 303] on icon "Editor contextual toolbar" at bounding box center [893, 307] width 18 height 18
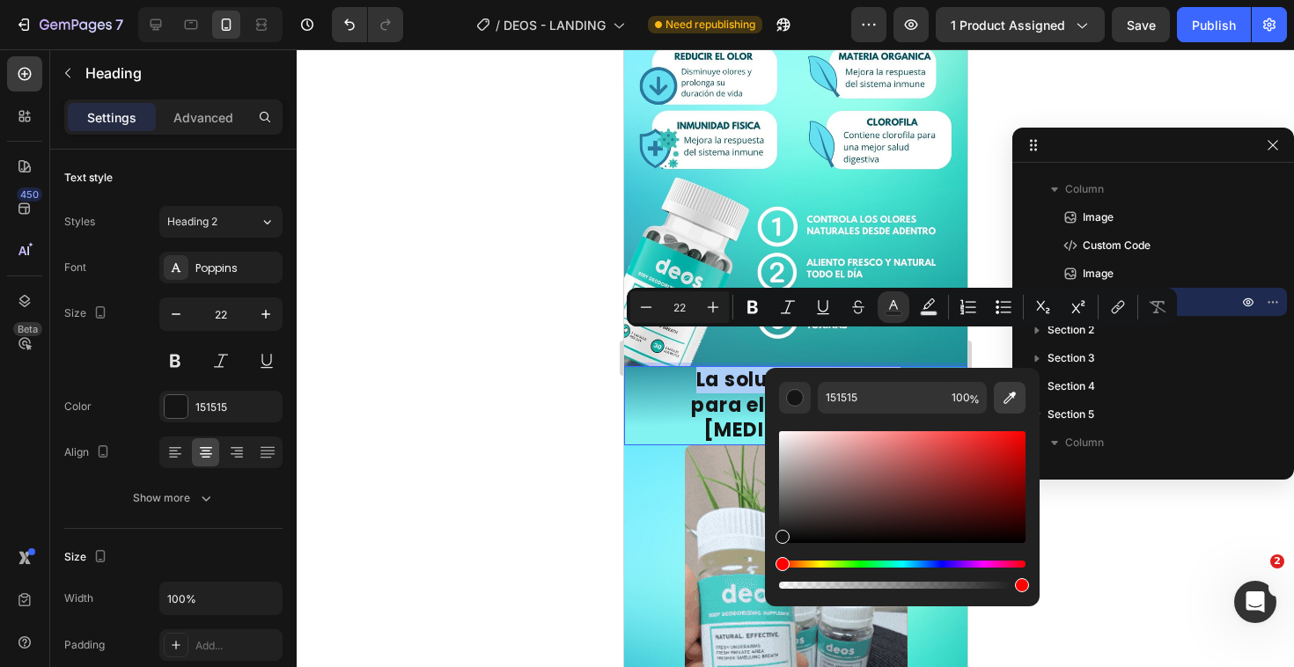
click at [999, 406] on button "Editor contextual toolbar" at bounding box center [1010, 398] width 32 height 32
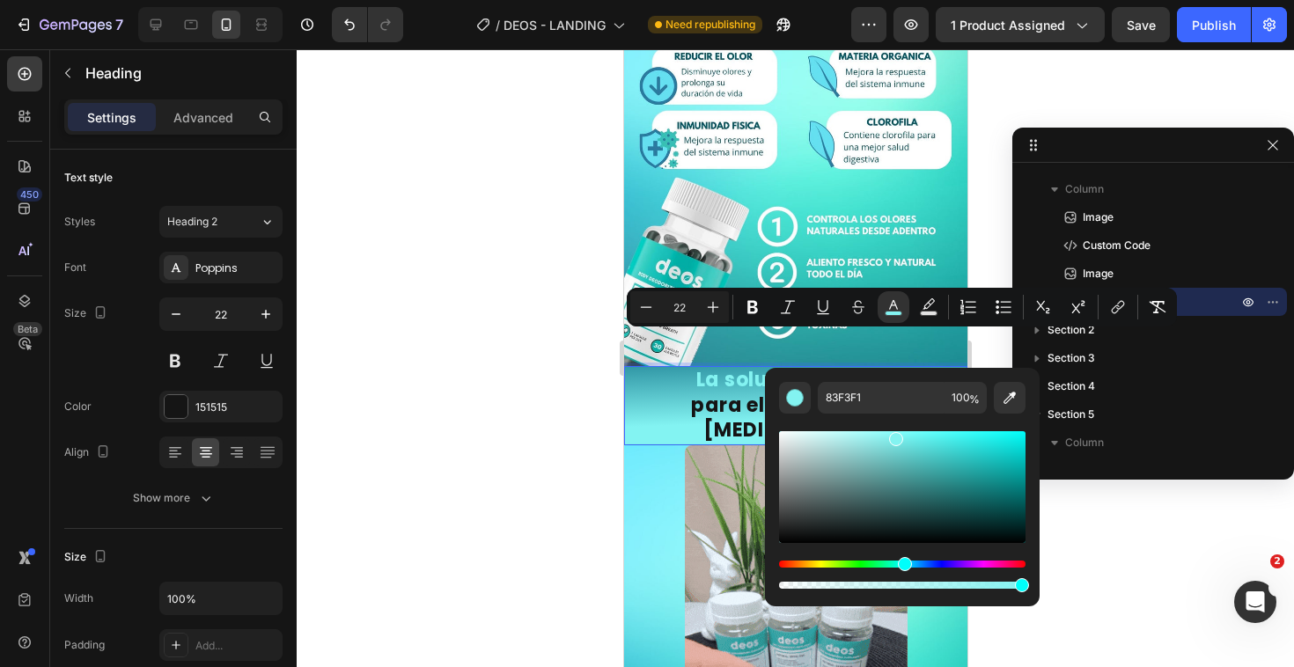
click at [499, 416] on div at bounding box center [795, 358] width 997 height 618
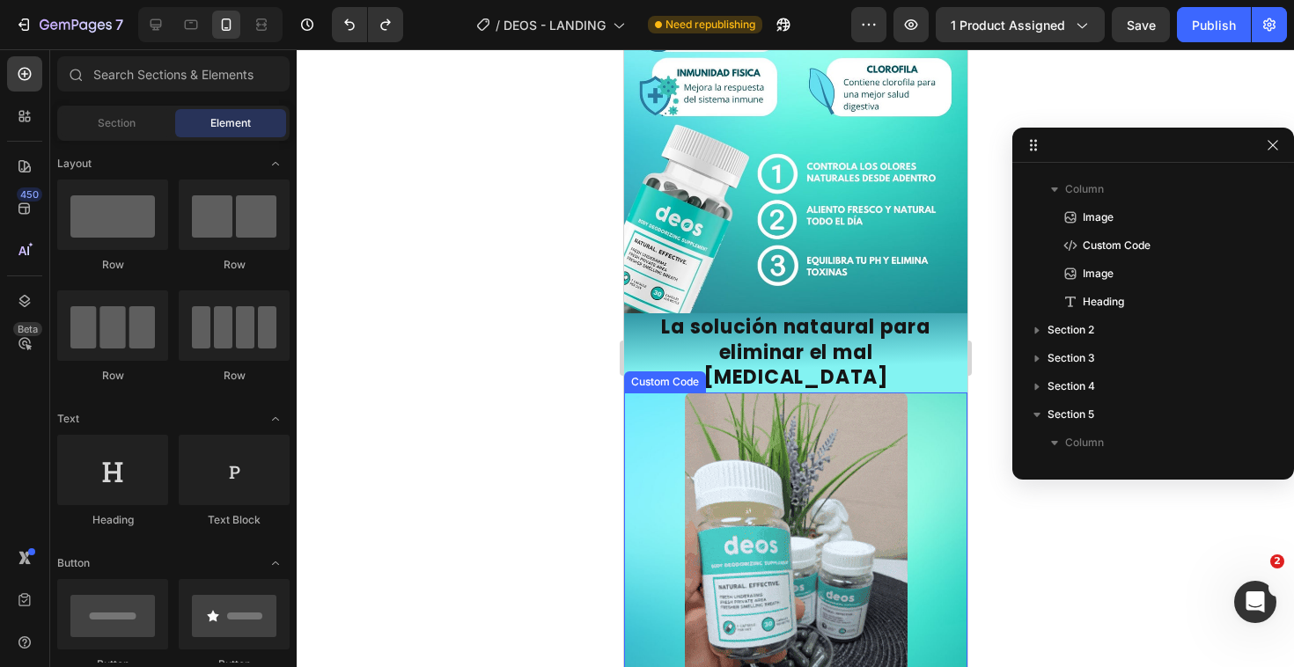
scroll to position [703, 0]
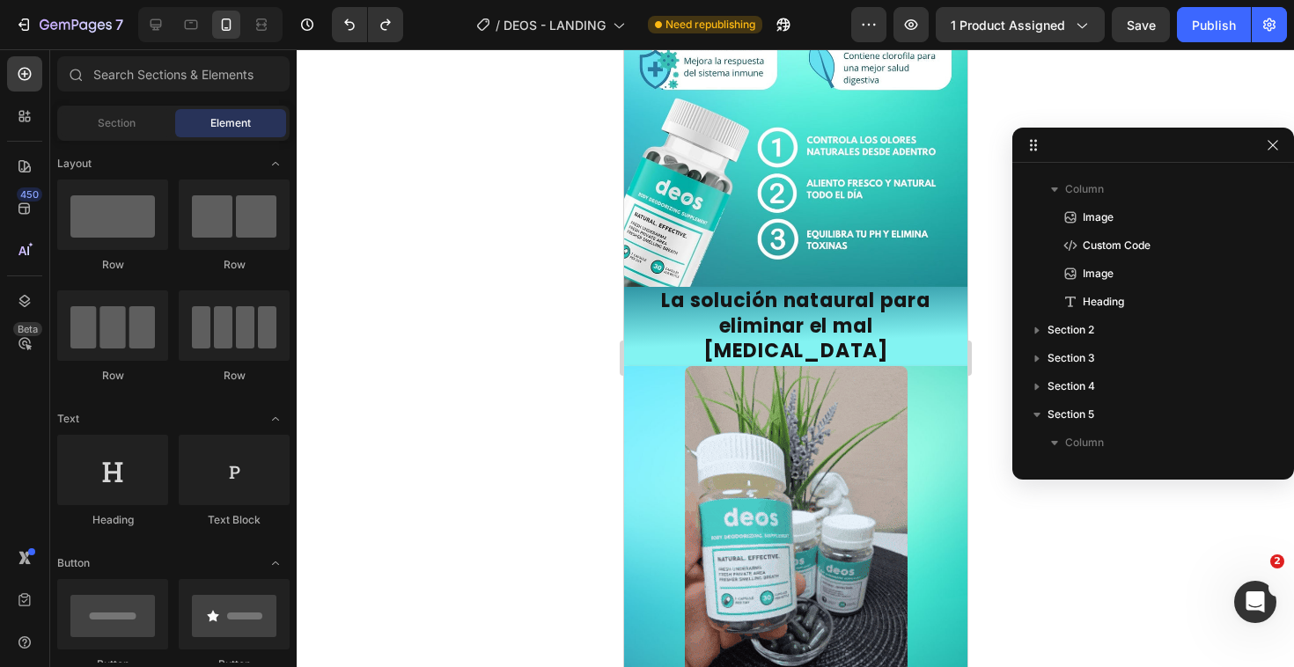
click at [544, 429] on div at bounding box center [795, 358] width 997 height 618
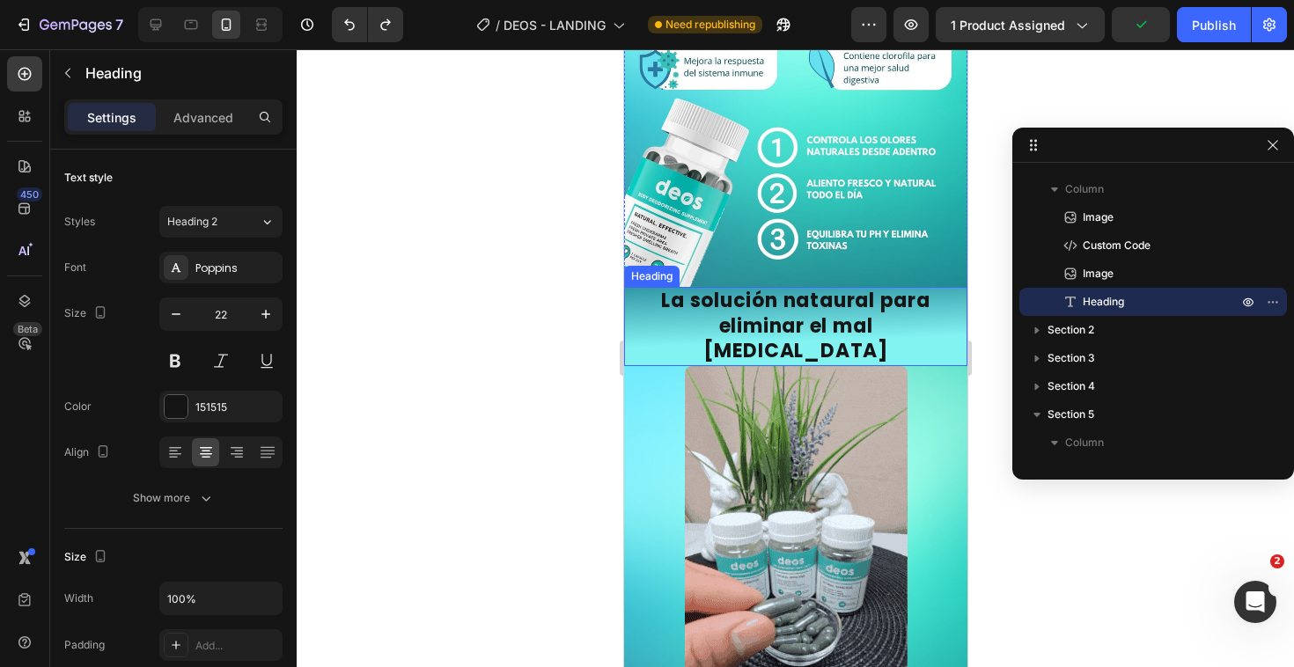
click at [827, 287] on h2 "La solución nataural para eliminar el mal olor corporal" at bounding box center [794, 326] width 343 height 79
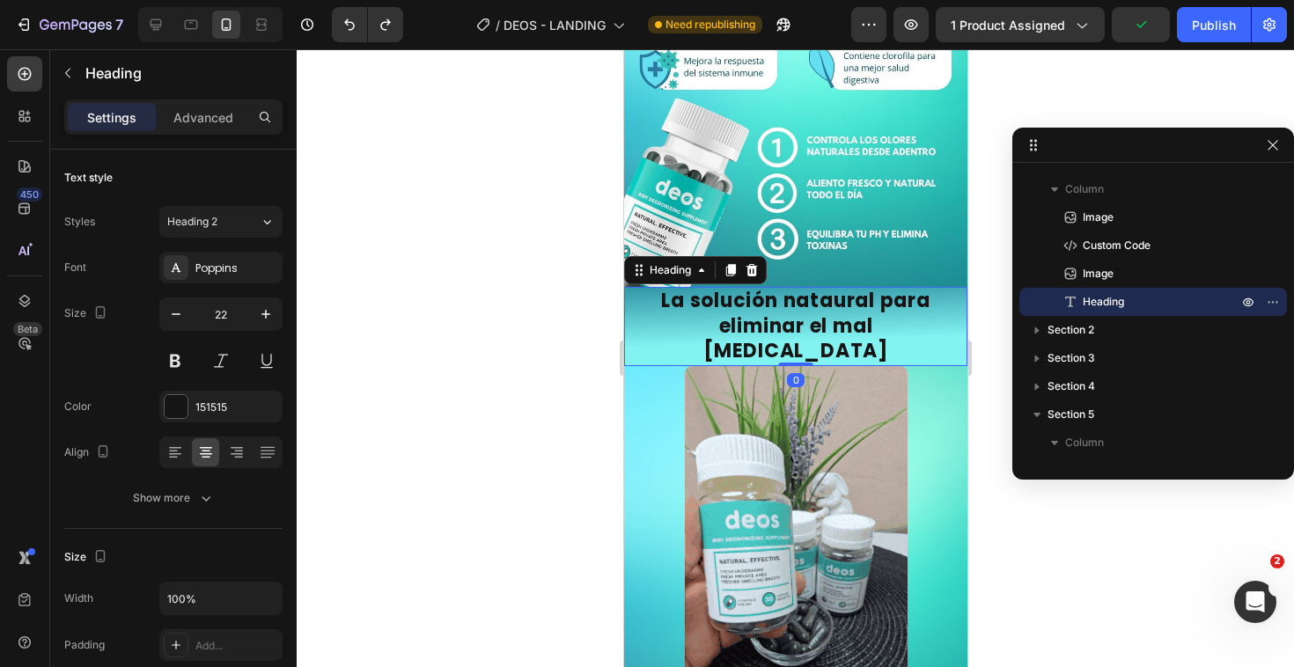
click at [827, 287] on h2 "La solución nataural para eliminar el mal olor corporal" at bounding box center [794, 326] width 343 height 79
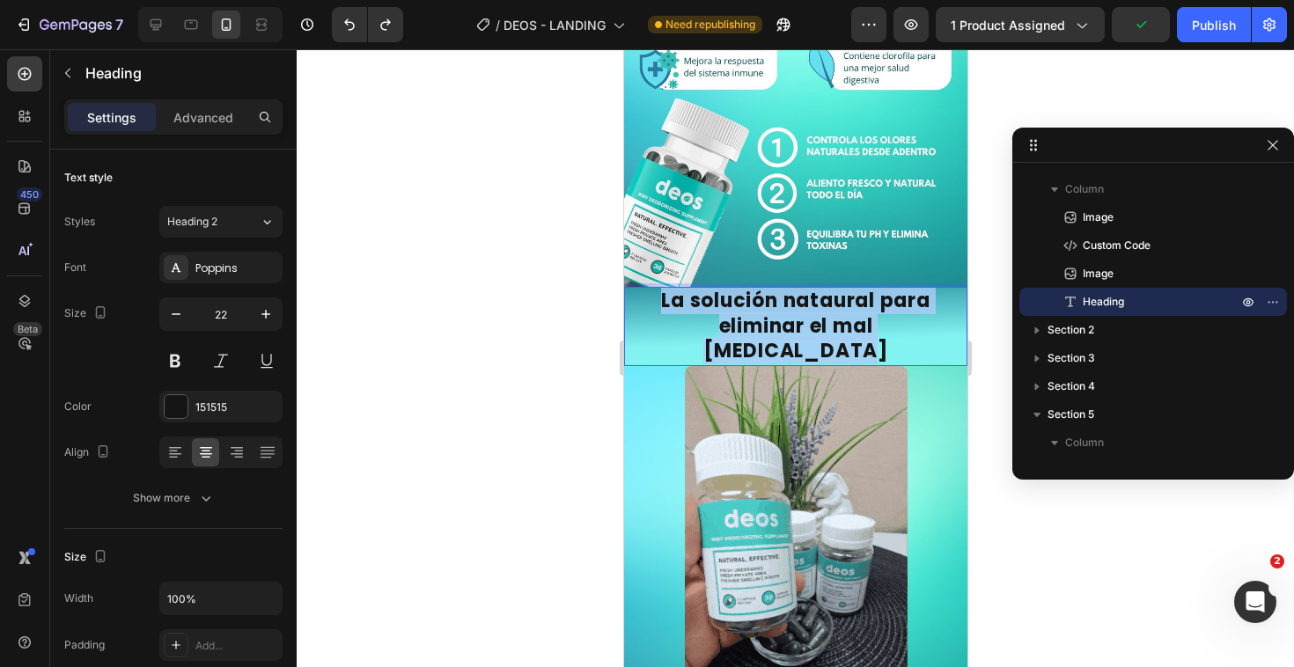
click at [827, 289] on p "La solución nataural para eliminar el mal olor corporal" at bounding box center [795, 327] width 340 height 76
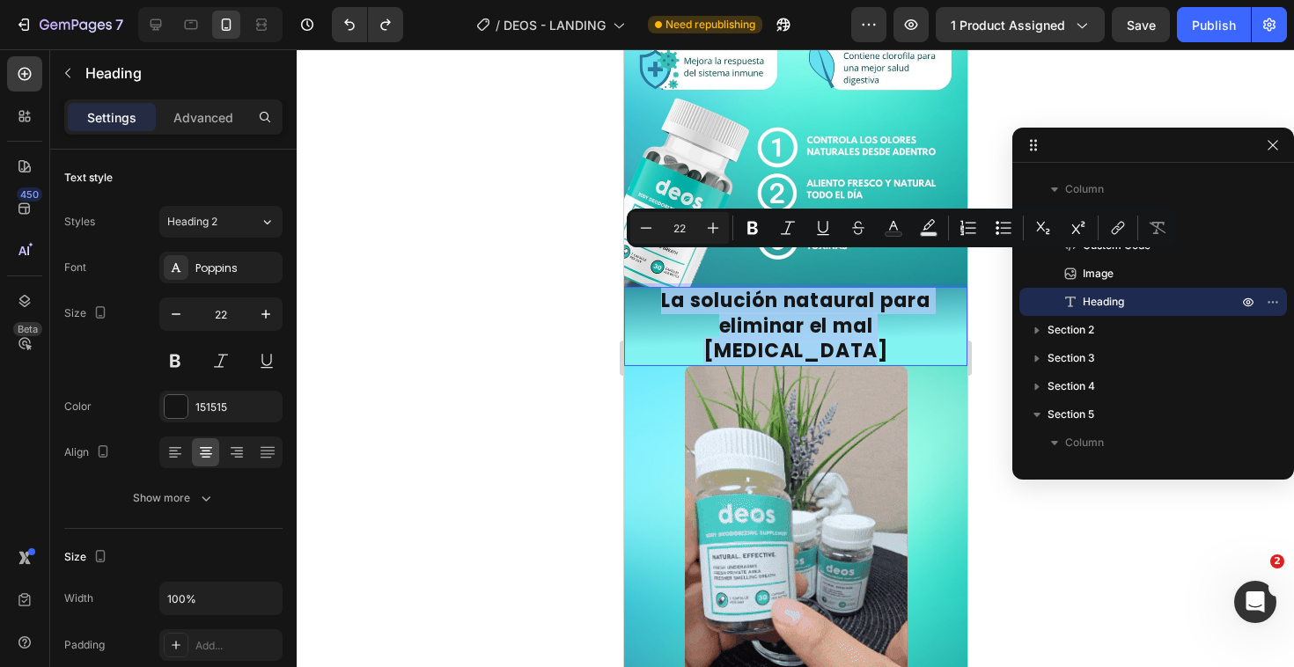
click at [827, 289] on p "La solución nataural para eliminar el mal olor corporal" at bounding box center [795, 327] width 340 height 76
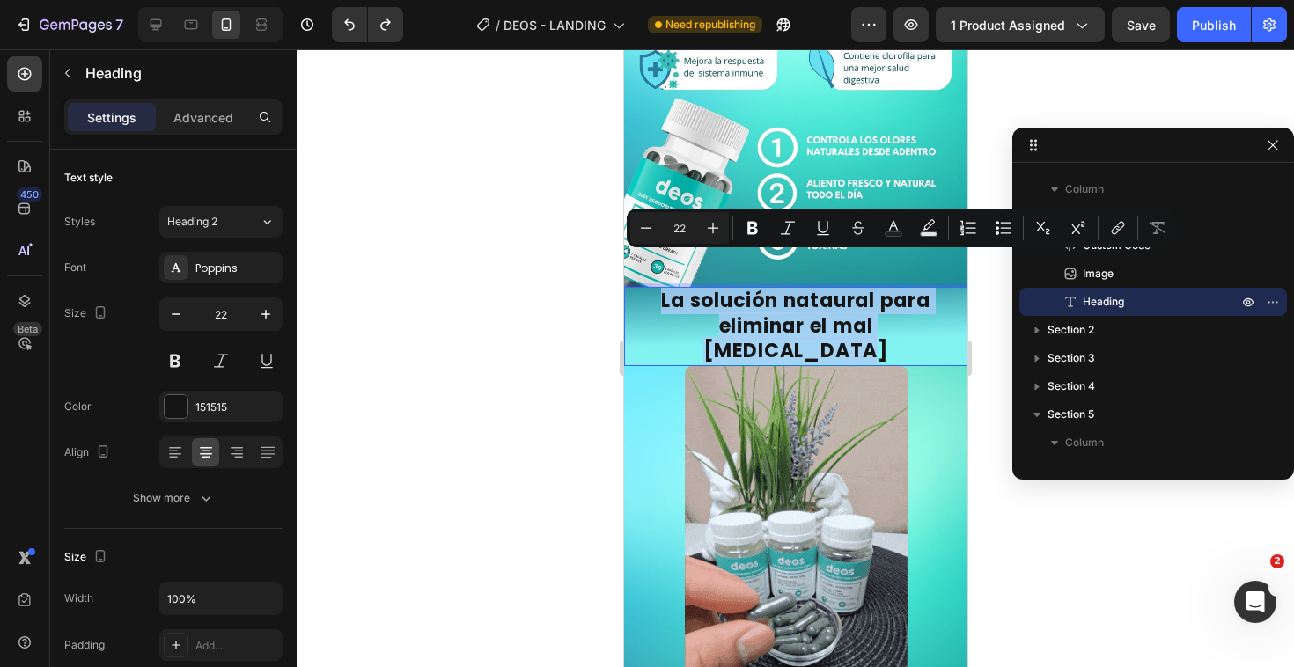
click at [848, 299] on p "La solución nataural para eliminar el mal olor corporal" at bounding box center [795, 327] width 340 height 76
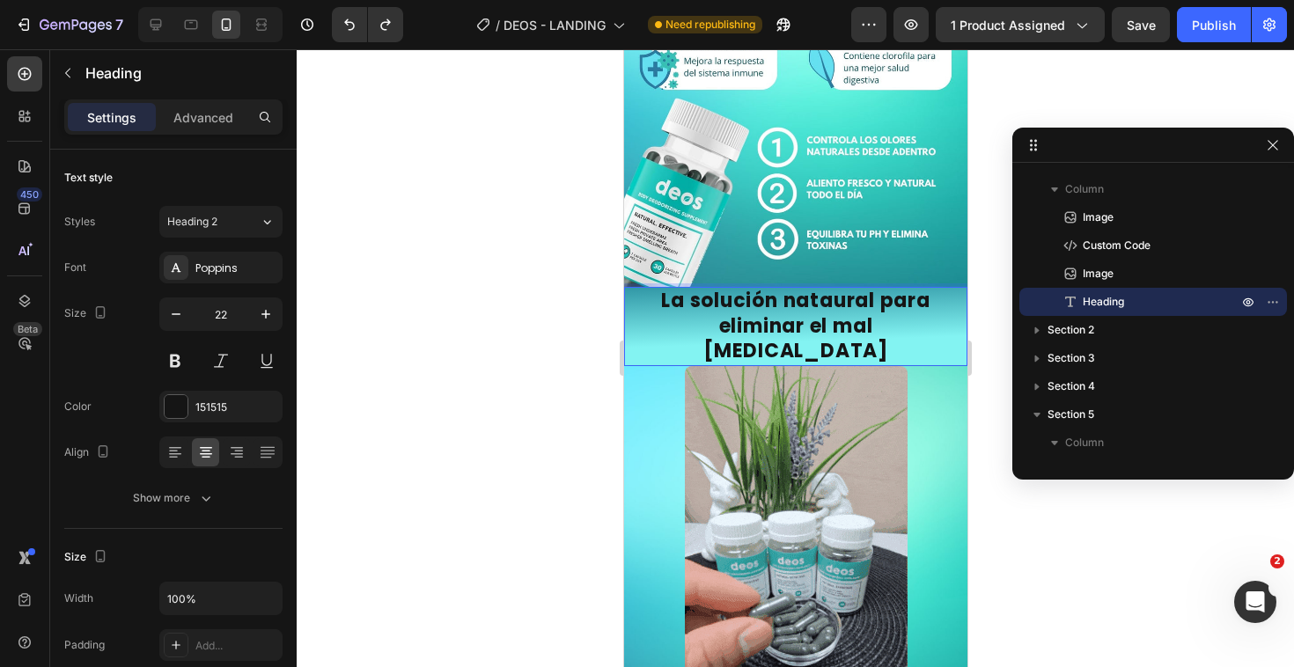
click at [830, 289] on p "La solución nataural para eliminar el mal olor corporal" at bounding box center [795, 327] width 340 height 76
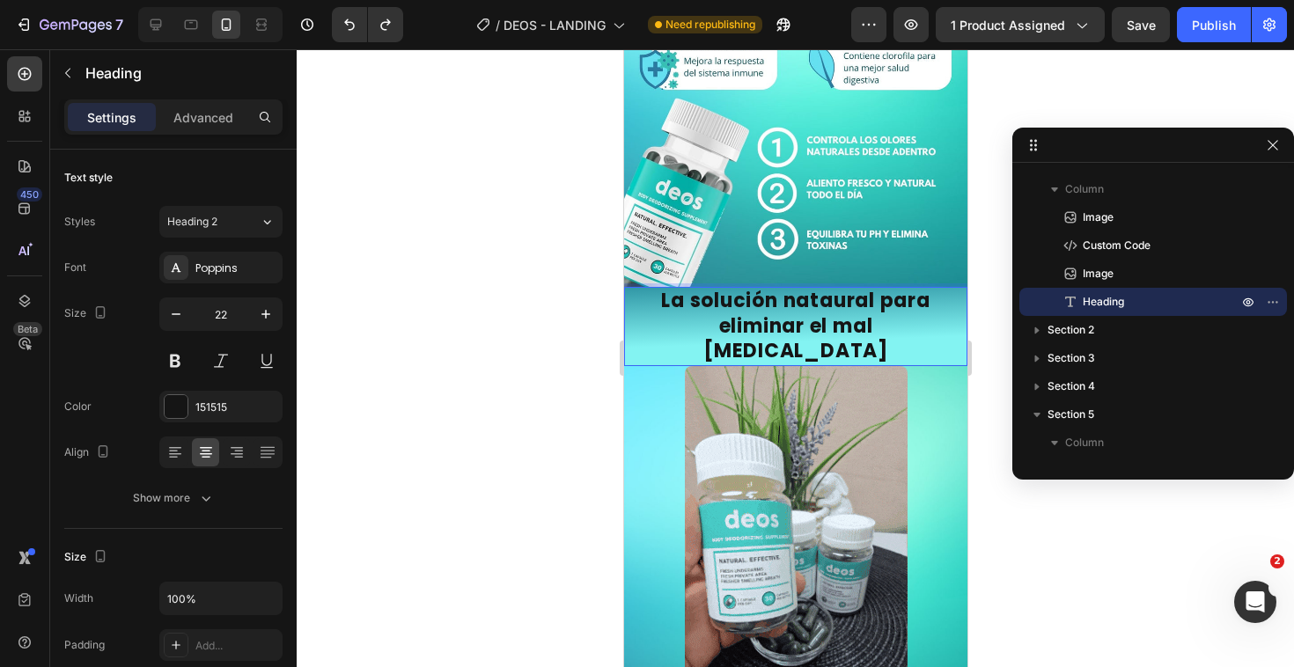
click at [623, 49] on lt-strong "tu" at bounding box center [623, 49] width 0 height 0
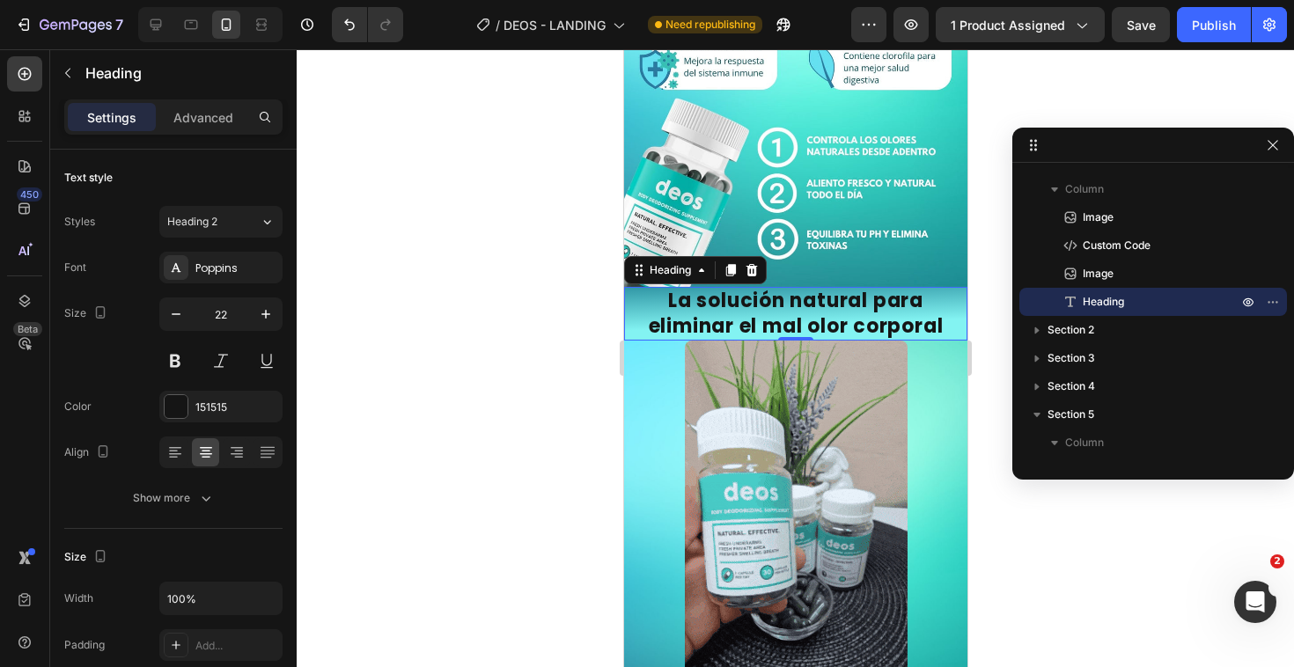
click at [514, 375] on div at bounding box center [795, 358] width 997 height 618
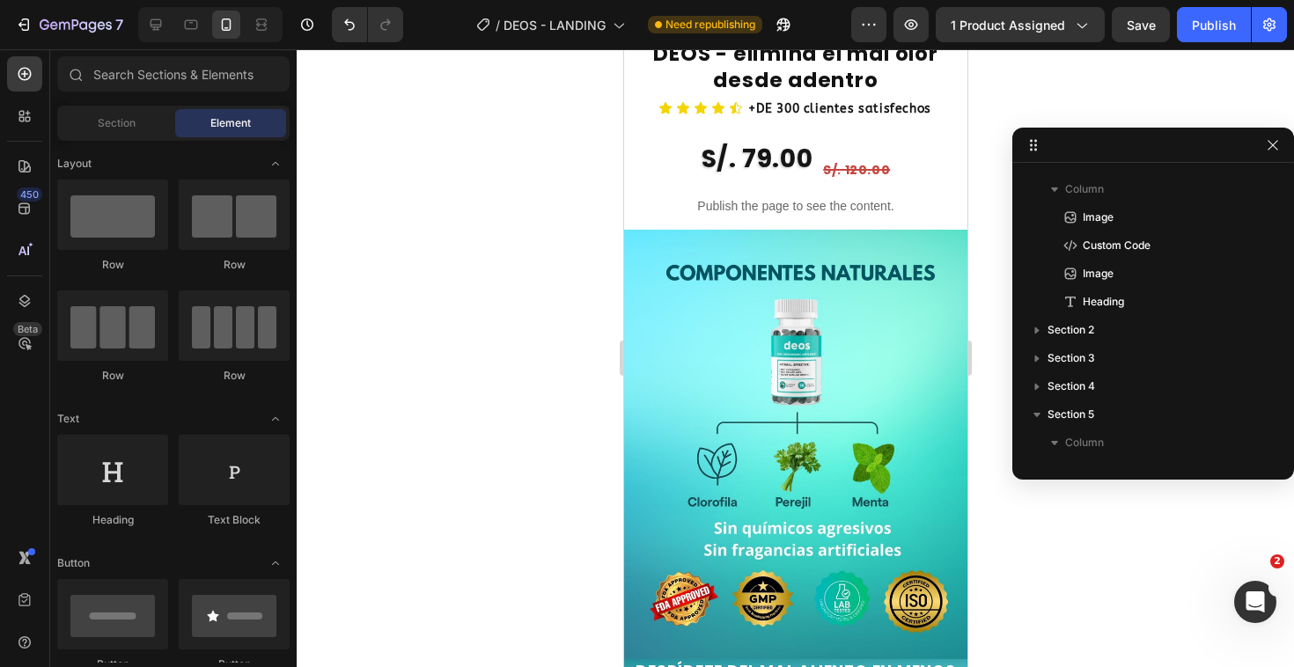
scroll to position [1826, 0]
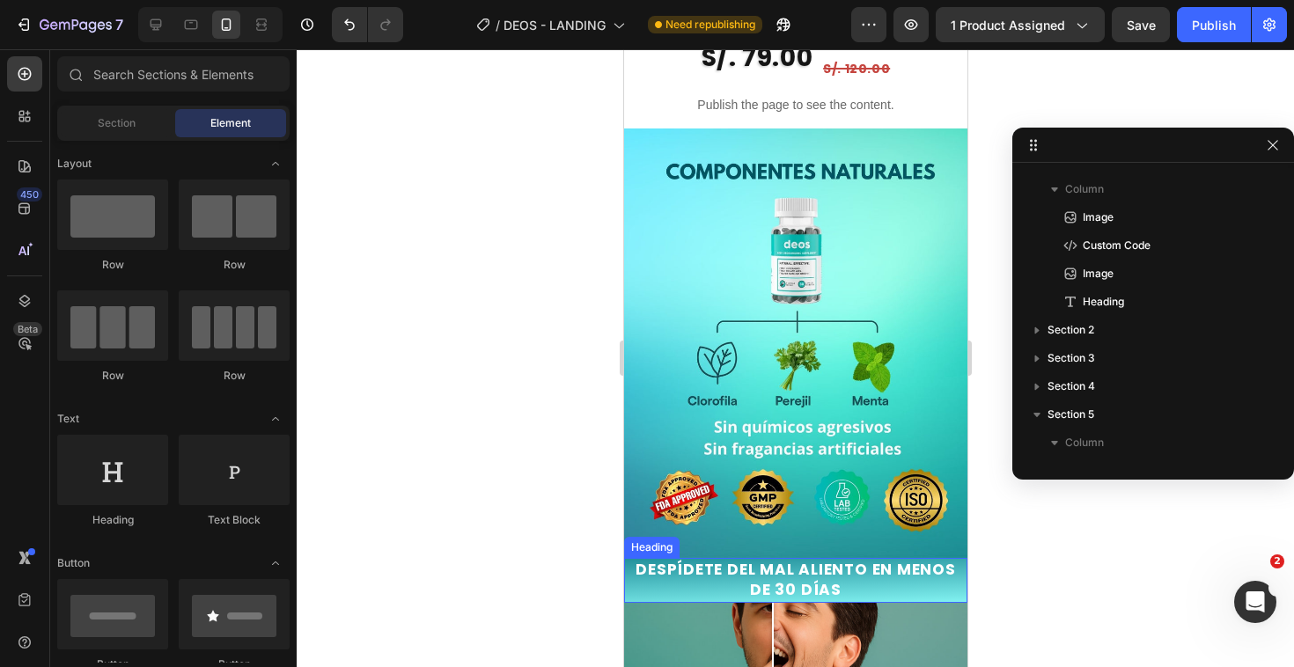
click at [776, 558] on h2 "DESPÍDETE DEL MAL ALIENTO EN MENOS DE 30 DÍAS" at bounding box center [794, 581] width 343 height 46
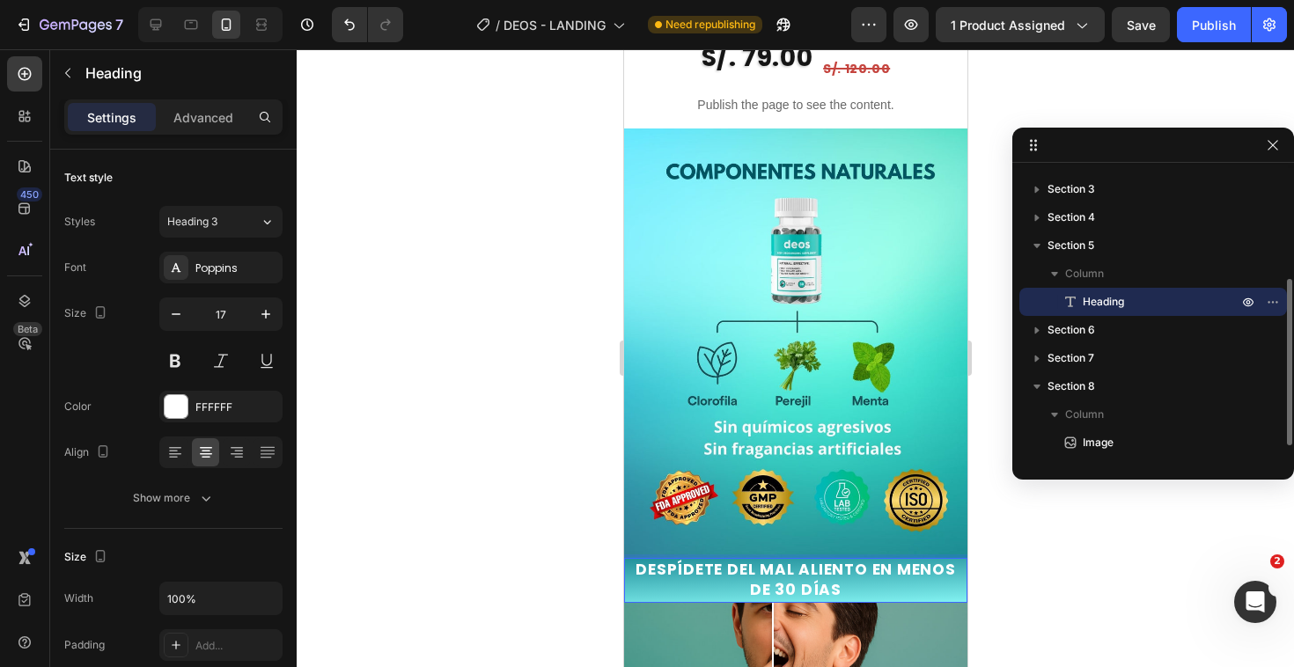
click at [776, 558] on h2 "DESPÍDETE DEL MAL ALIENTO EN MENOS DE 30 DÍAS" at bounding box center [794, 581] width 343 height 46
click at [776, 560] on p "DESPÍDETE DEL MAL ALIENTO EN MENOS DE 30 DÍAS" at bounding box center [795, 581] width 340 height 42
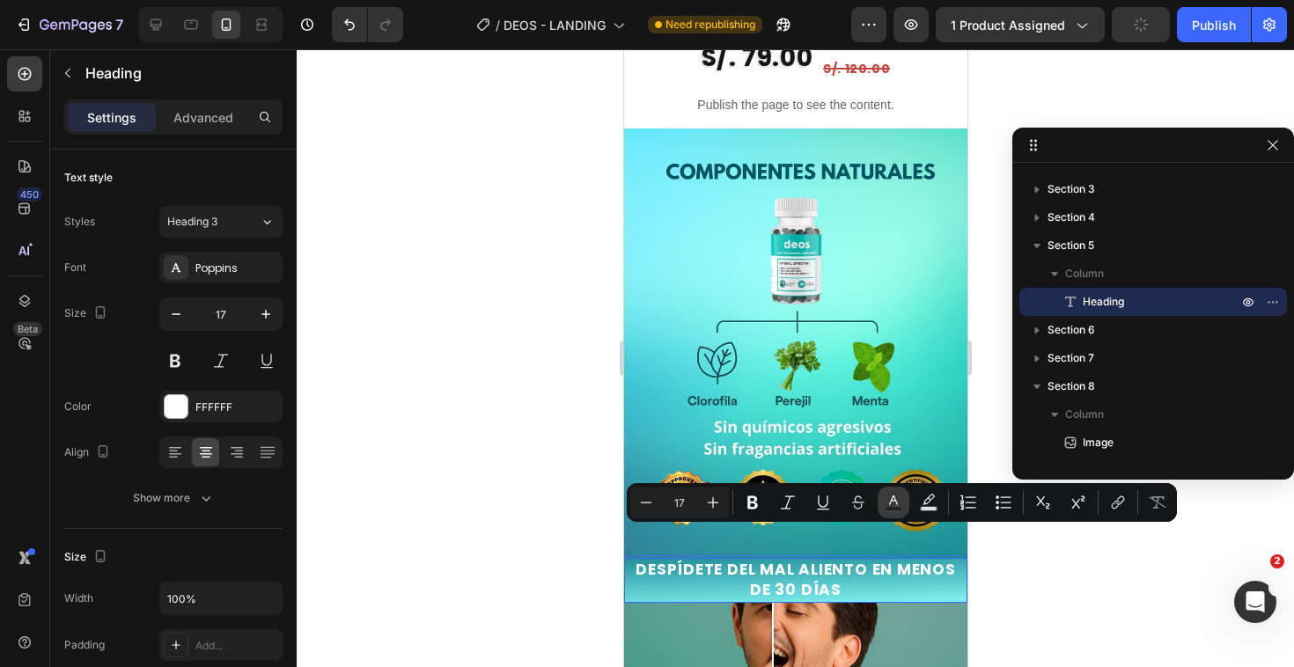
click at [883, 506] on button "Text Color" at bounding box center [893, 503] width 32 height 32
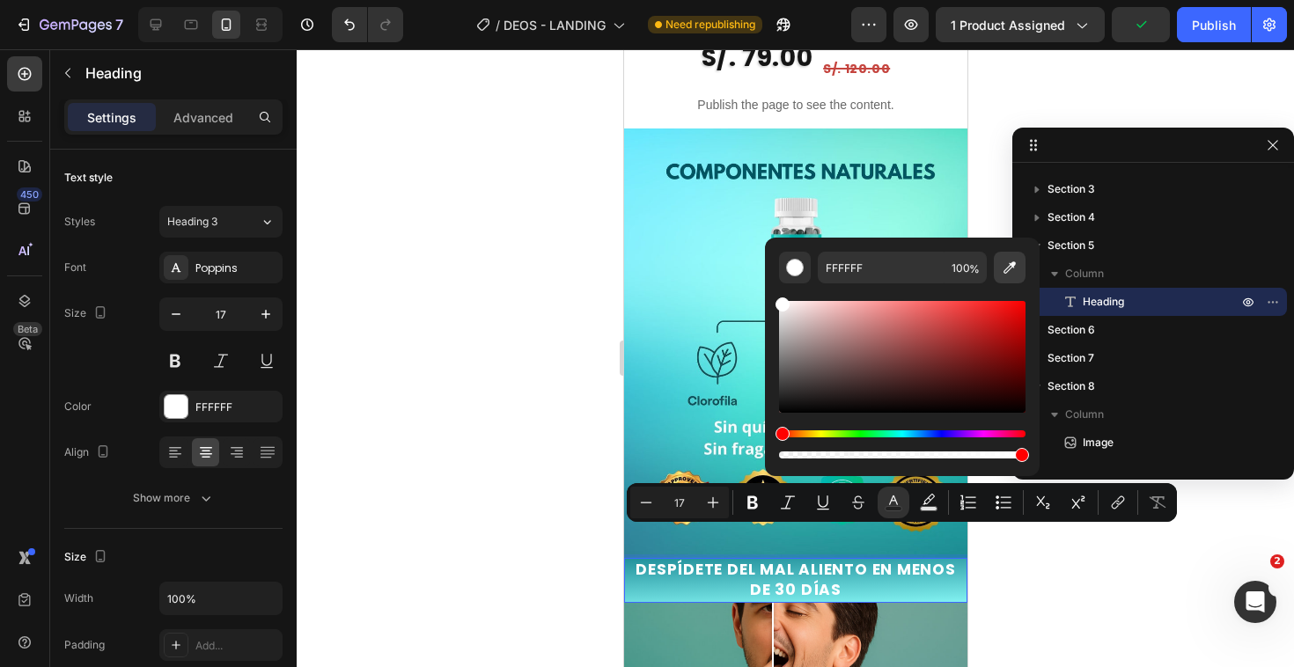
click at [997, 275] on button "Editor contextual toolbar" at bounding box center [1010, 268] width 32 height 32
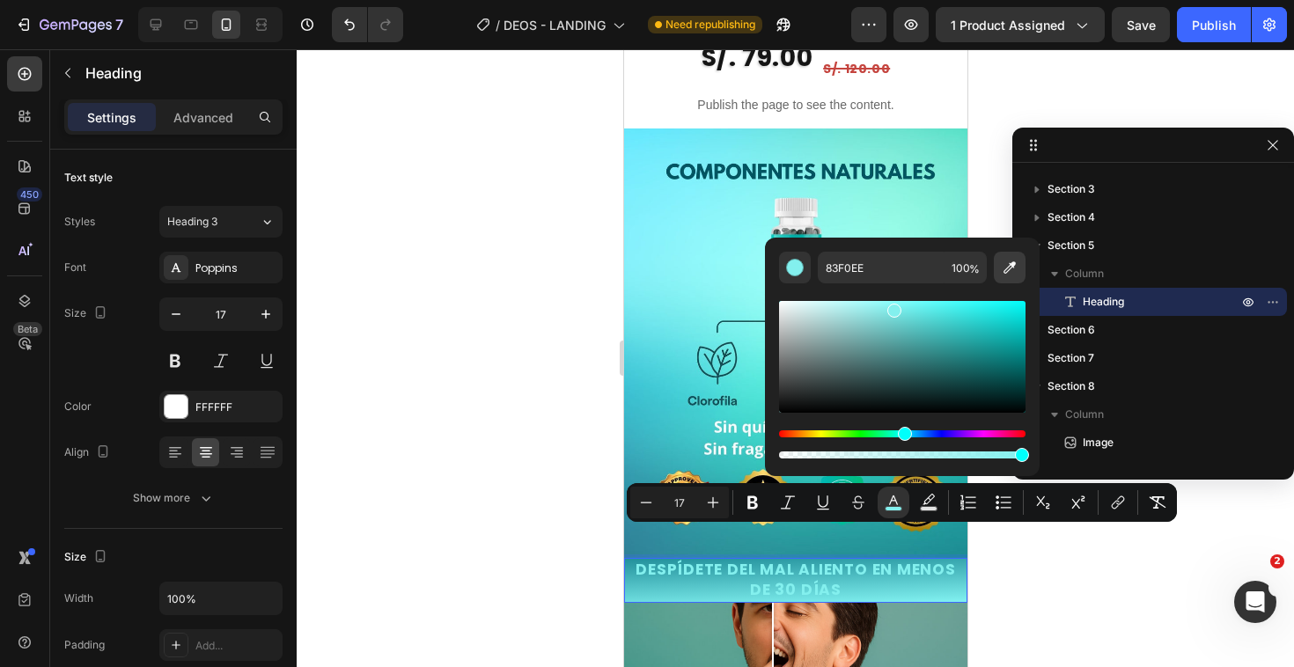
click at [998, 268] on button "Editor contextual toolbar" at bounding box center [1010, 268] width 32 height 32
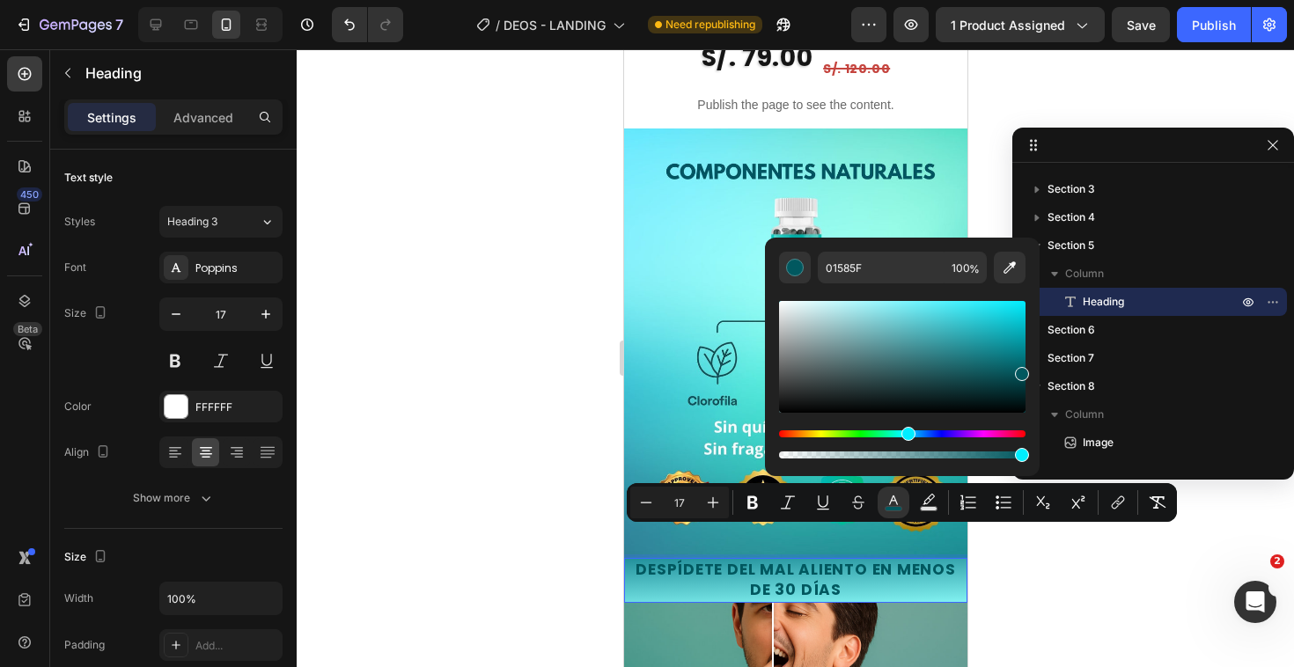
click at [528, 421] on div at bounding box center [795, 358] width 997 height 618
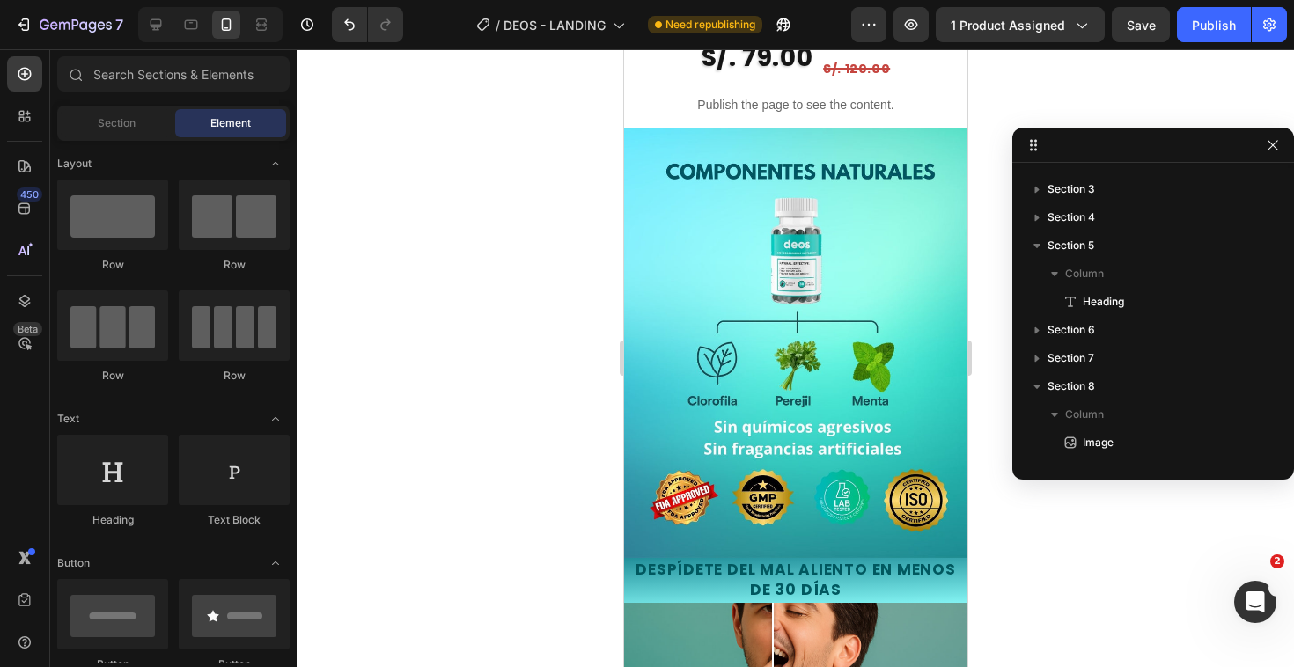
click at [528, 421] on div at bounding box center [795, 358] width 997 height 618
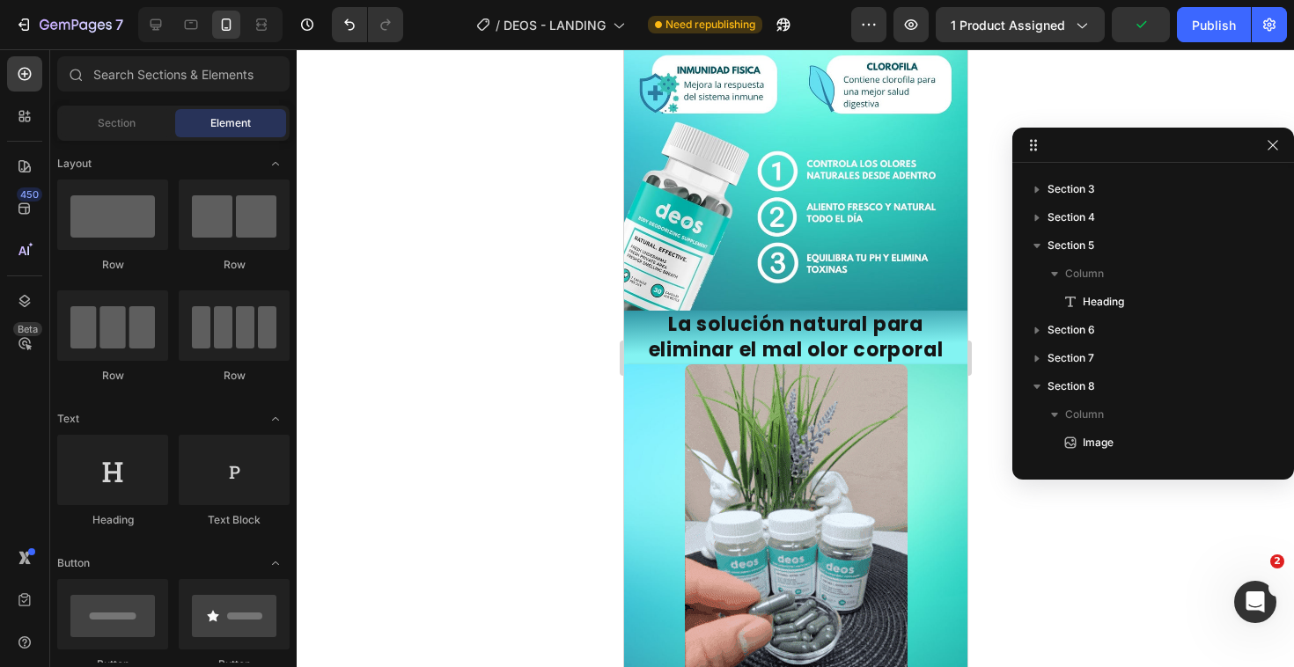
scroll to position [678, 0]
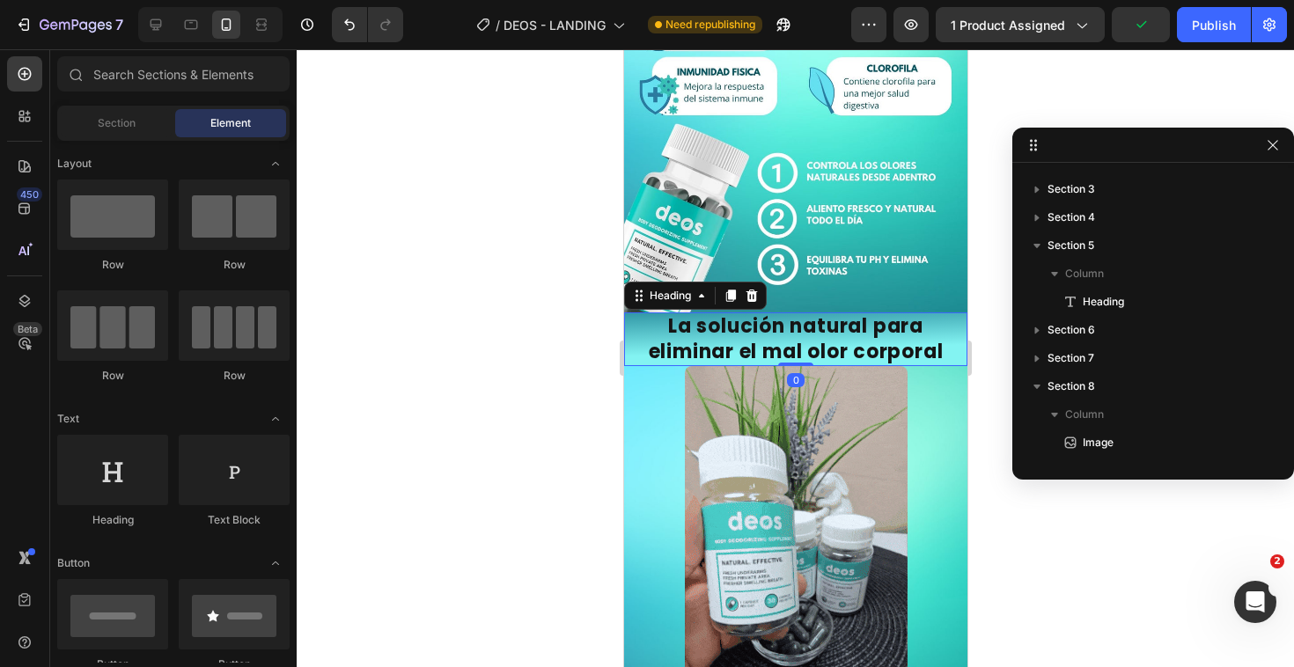
click at [752, 312] on h2 "La solución natural para eliminar el mal olor corporal" at bounding box center [794, 339] width 343 height 54
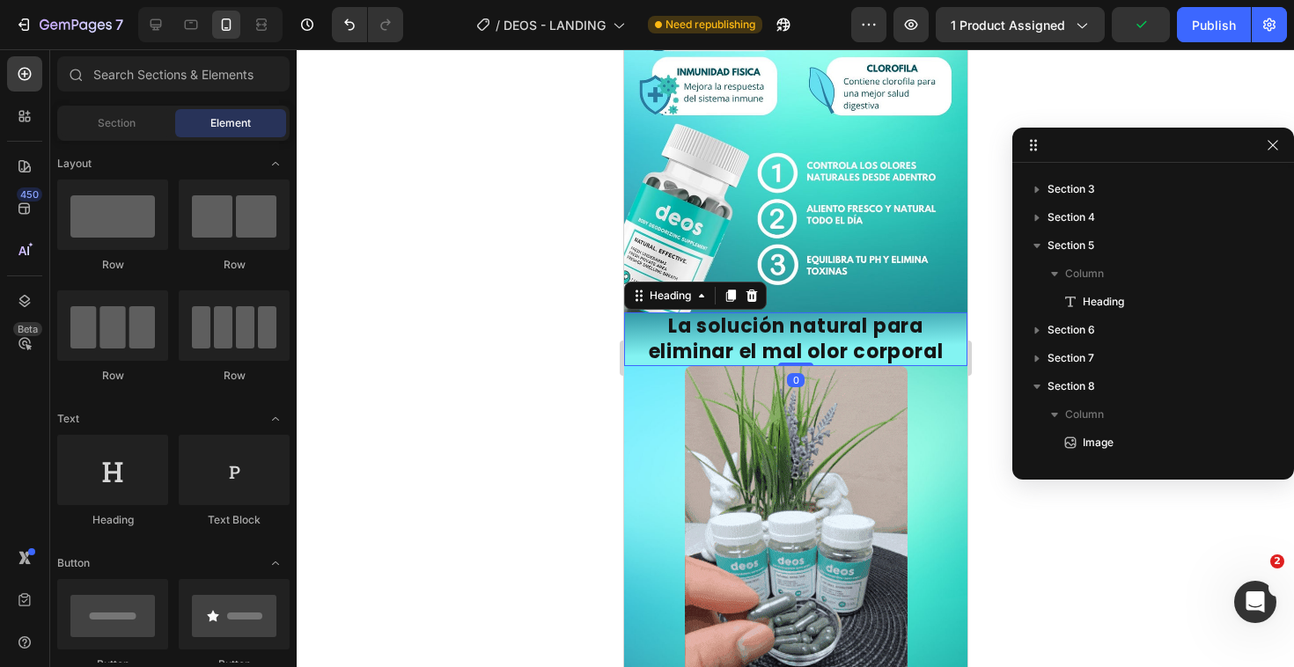
scroll to position [23, 0]
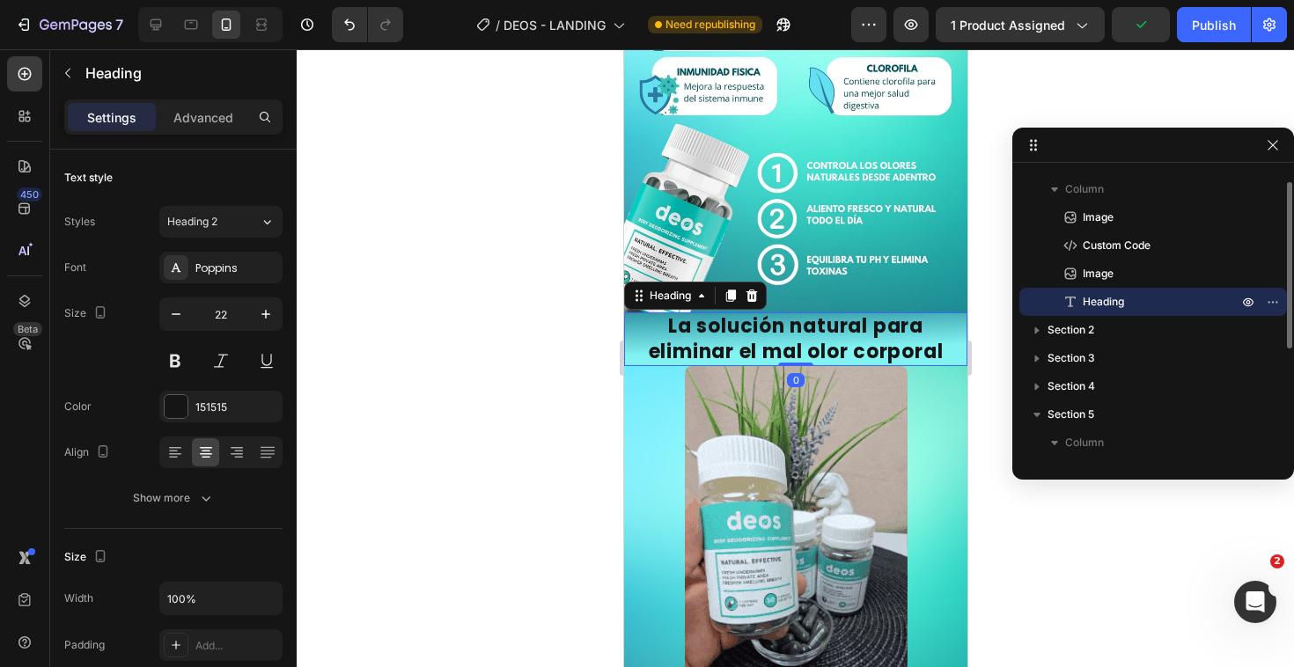
click at [752, 312] on h2 "La solución natural para eliminar el mal olor corporal" at bounding box center [794, 339] width 343 height 54
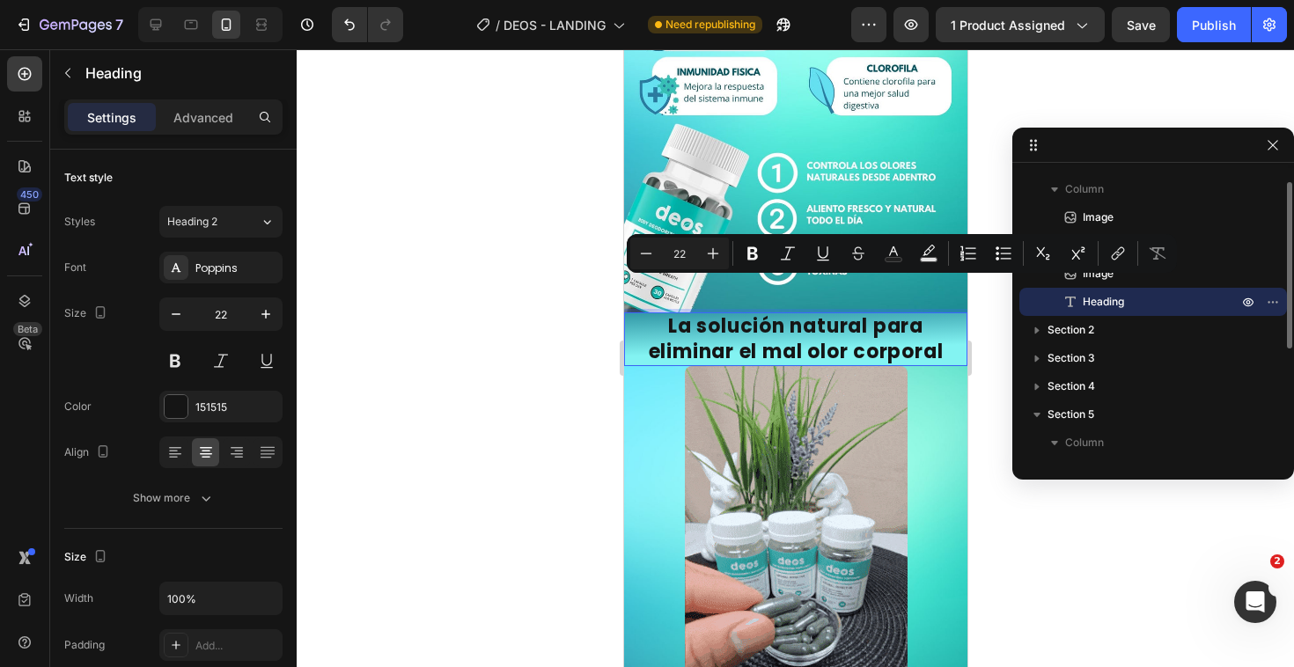
click at [734, 314] on p "La solución natural para eliminar el mal olor corporal" at bounding box center [795, 339] width 340 height 50
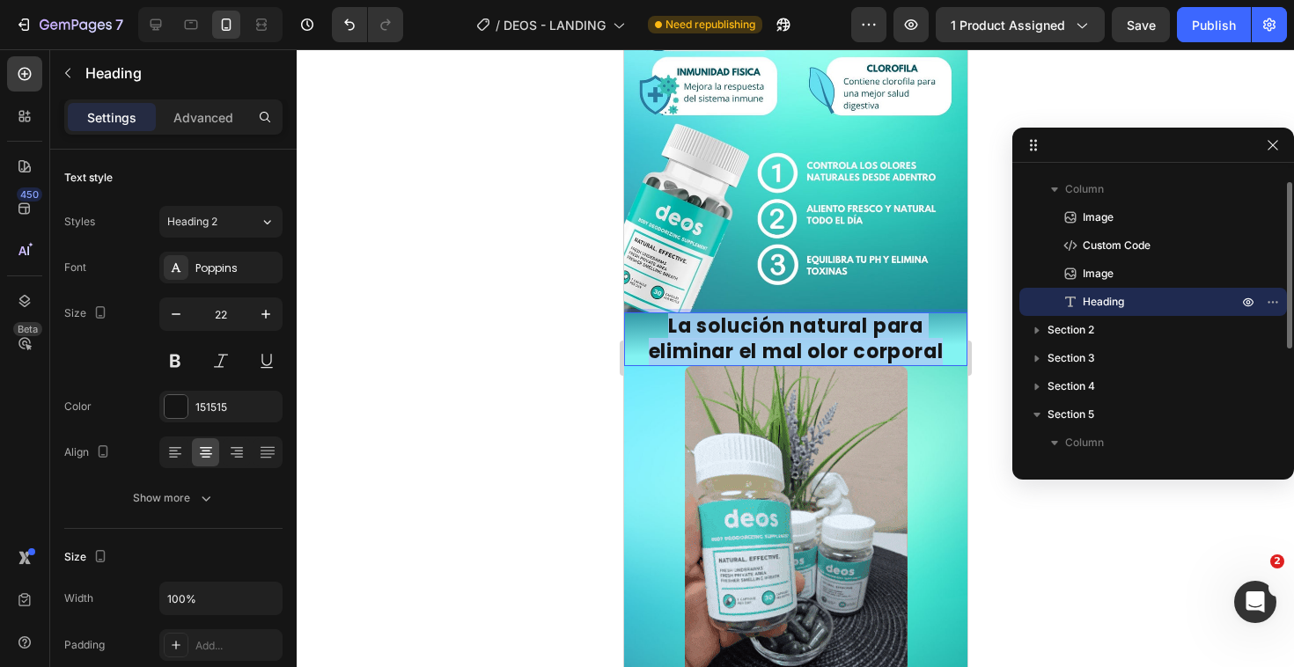
click at [734, 314] on p "La solución natural para eliminar el mal olor corporal" at bounding box center [795, 339] width 340 height 50
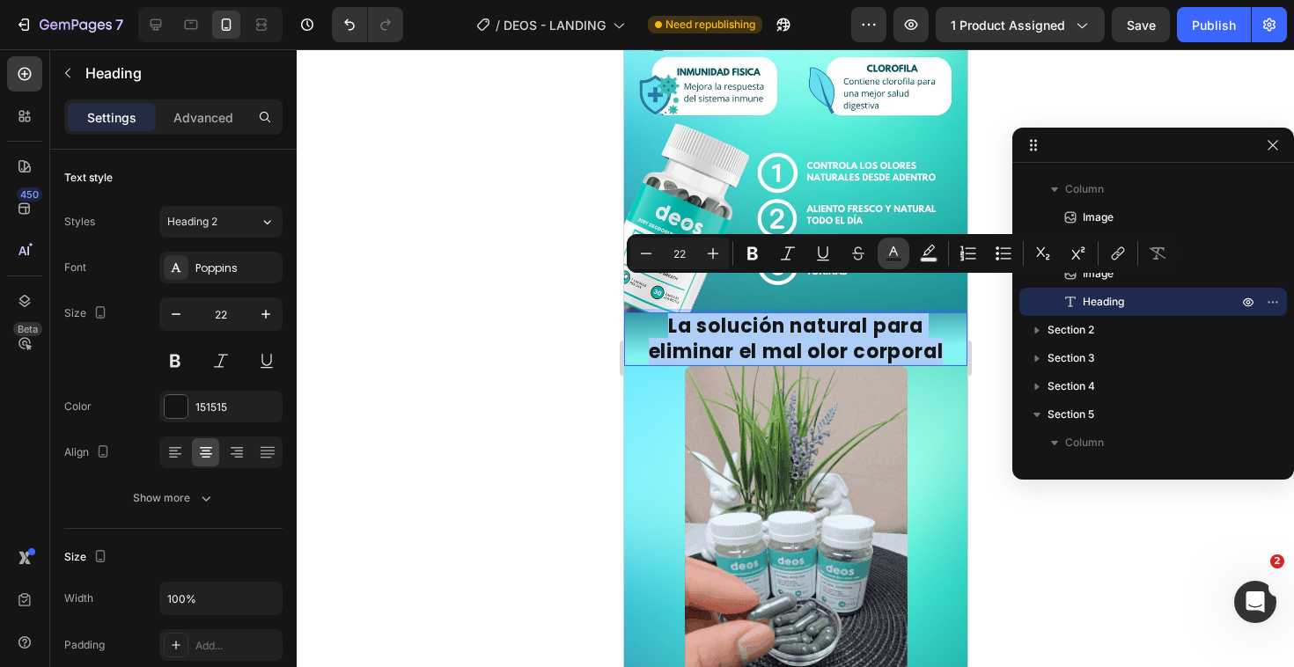
click at [883, 253] on button "Text Color" at bounding box center [893, 254] width 32 height 32
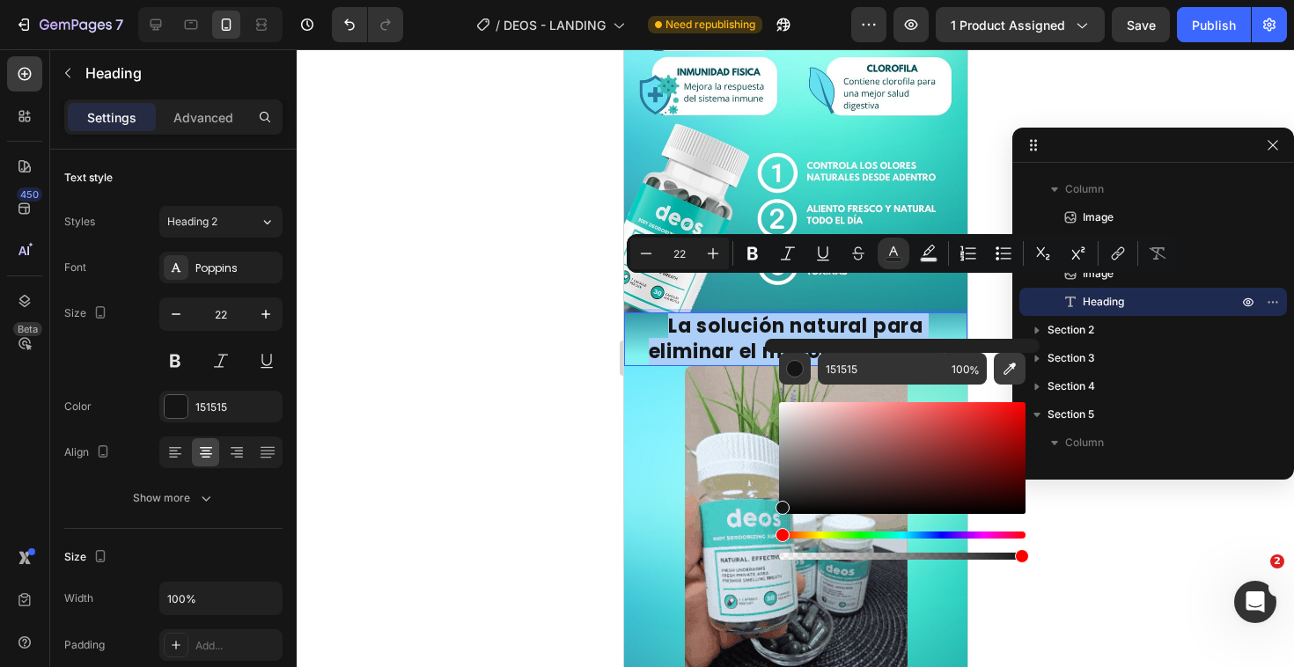
click at [1016, 374] on icon "Editor contextual toolbar" at bounding box center [1010, 369] width 18 height 18
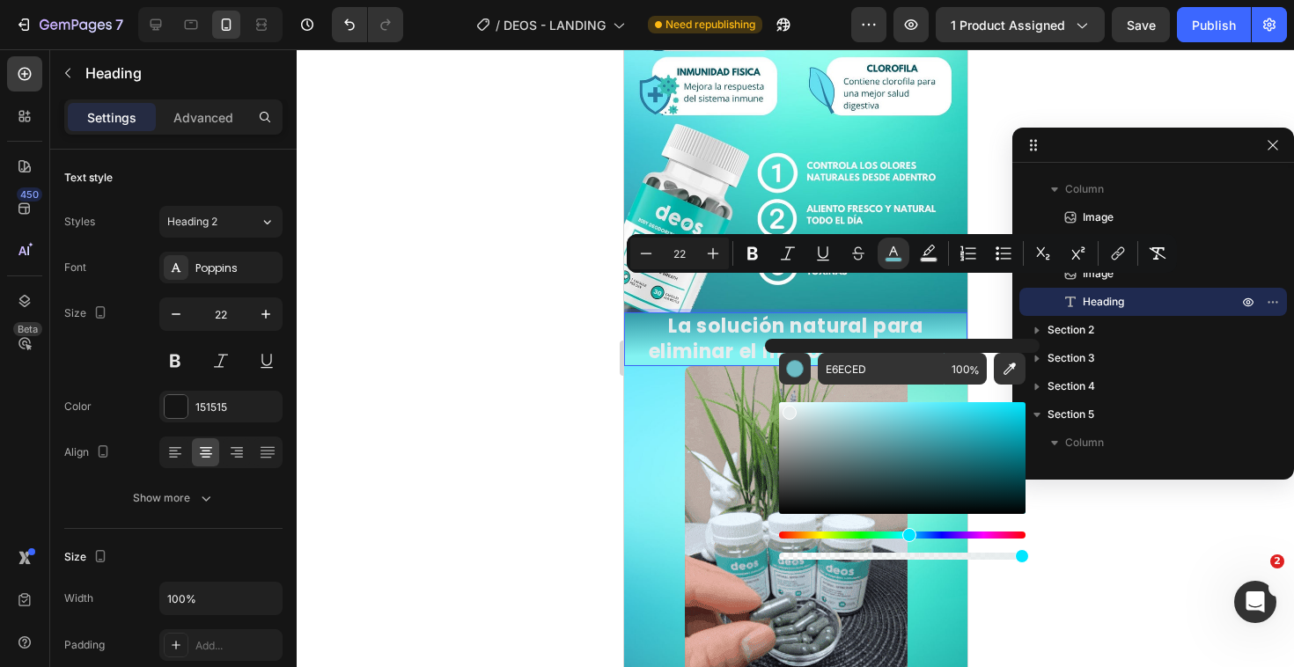
drag, startPoint x: 891, startPoint y: 426, endPoint x: 787, endPoint y: 409, distance: 105.2
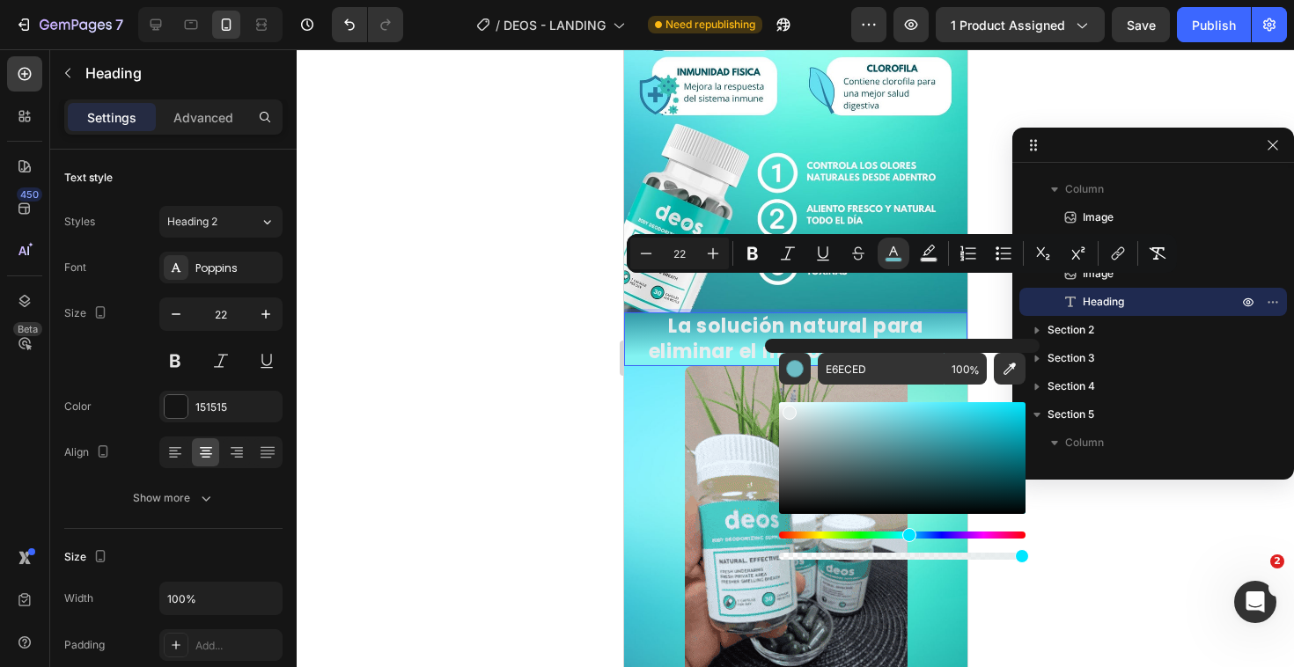
click at [786, 409] on div "Editor contextual toolbar" at bounding box center [902, 458] width 246 height 112
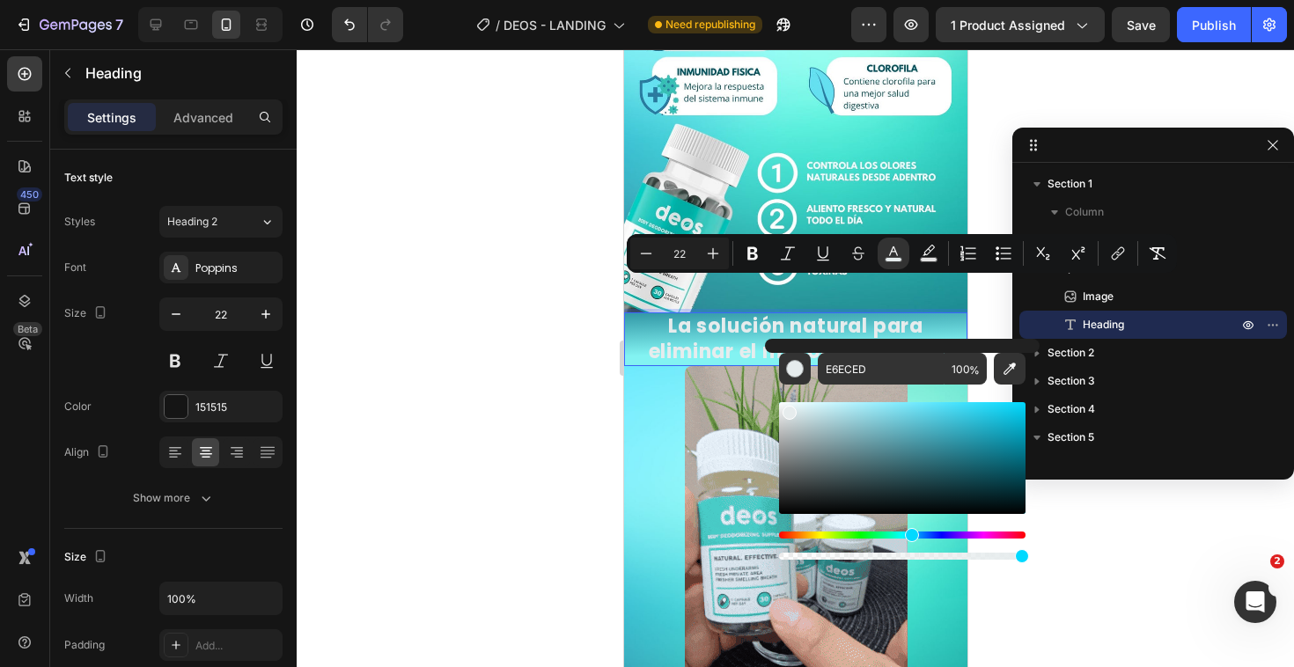
scroll to position [23, 0]
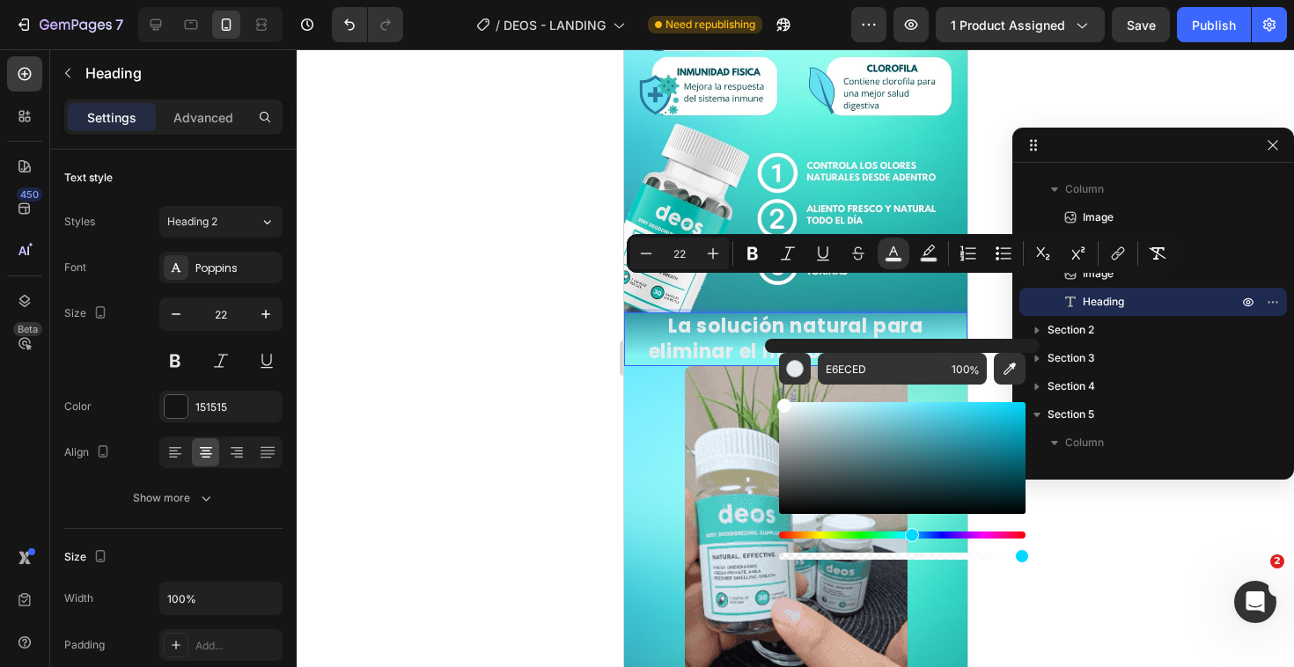
drag, startPoint x: 0, startPoint y: 0, endPoint x: 781, endPoint y: 398, distance: 876.1
click at [781, 399] on div "Editor contextual toolbar" at bounding box center [784, 406] width 14 height 14
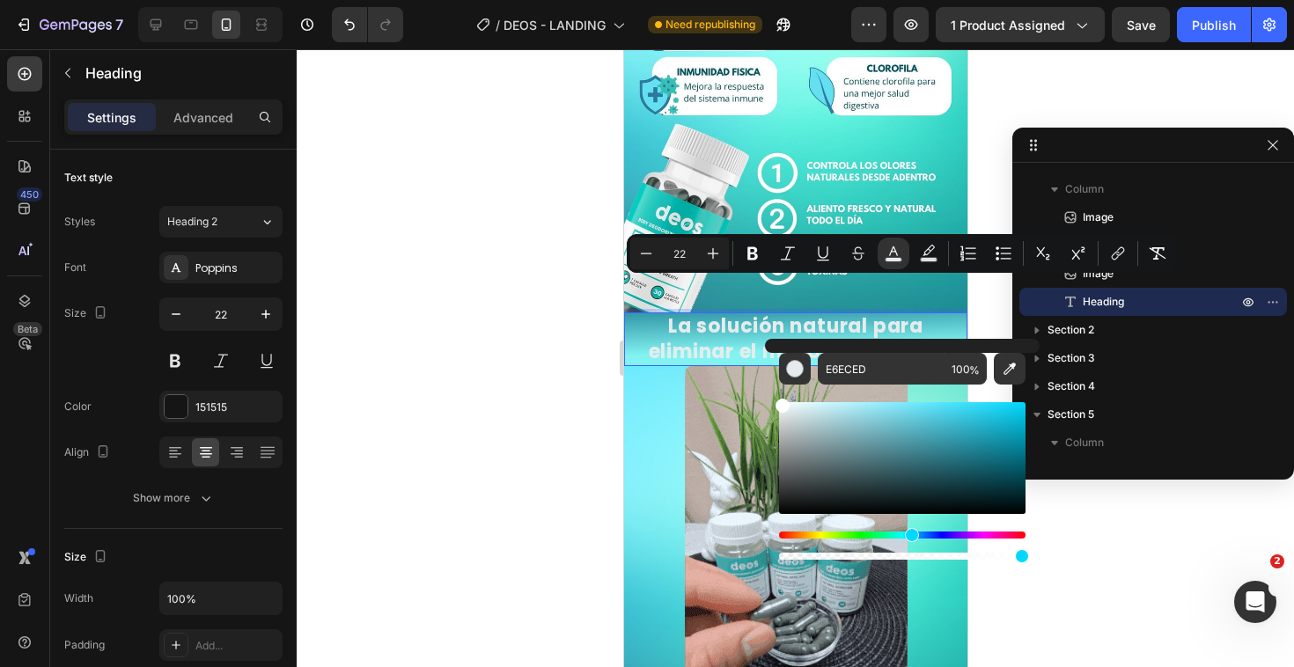
type input "FFFFFF"
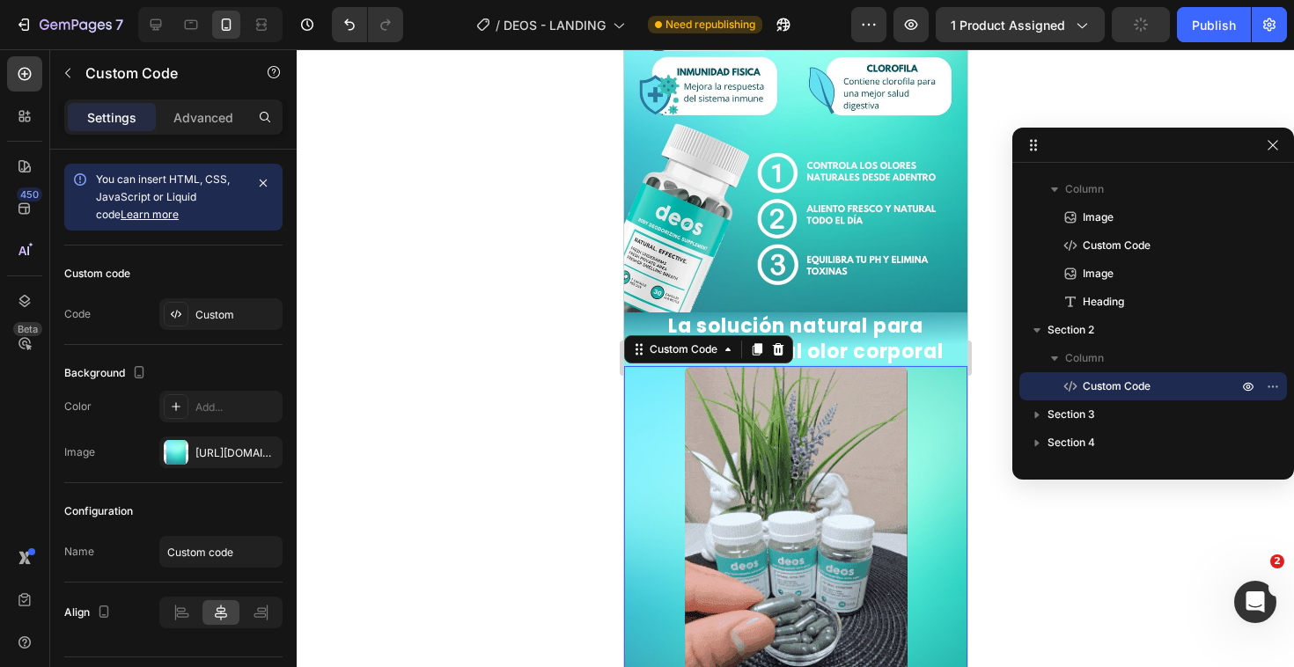
click at [985, 429] on div at bounding box center [795, 358] width 997 height 618
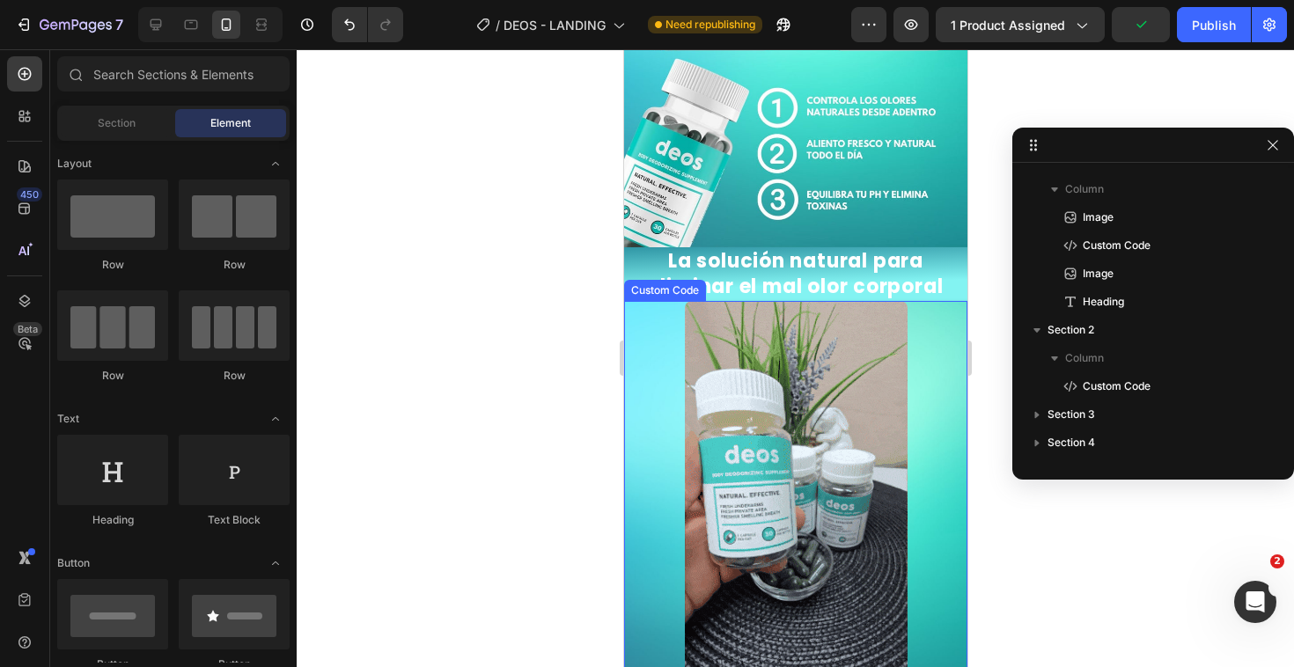
scroll to position [750, 0]
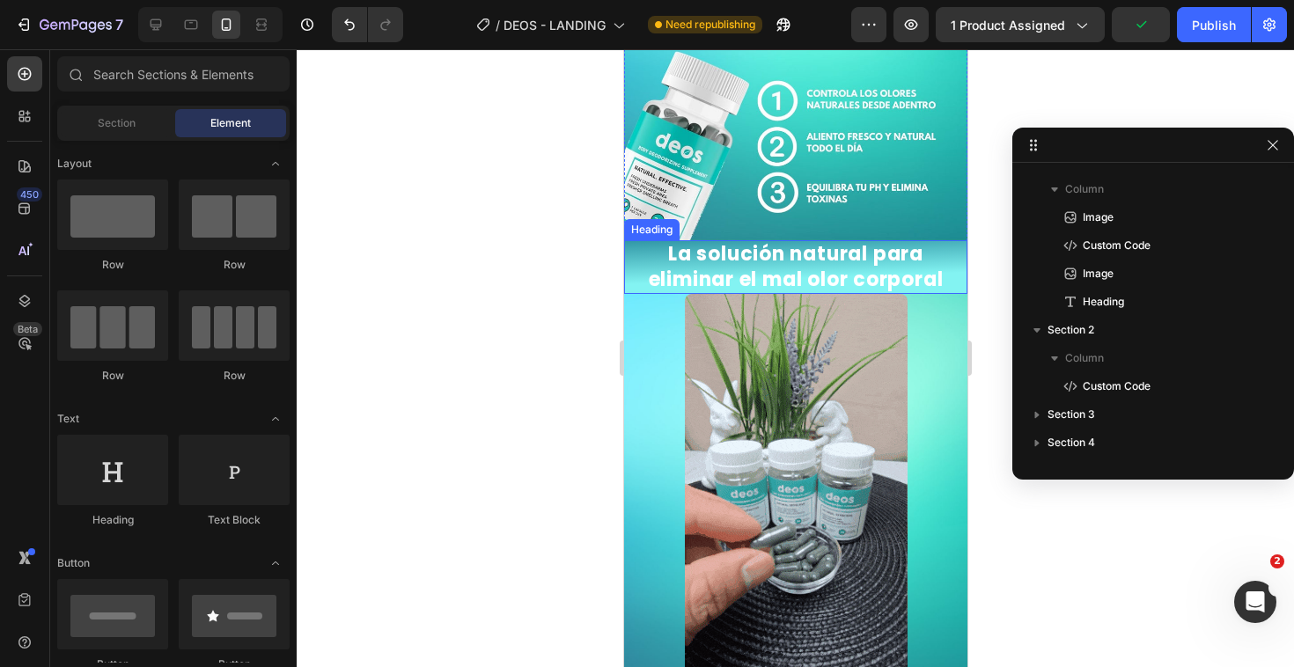
click at [936, 242] on p "⁠⁠⁠⁠⁠⁠⁠ La solución natural para eliminar el mal [MEDICAL_DATA]" at bounding box center [795, 267] width 340 height 50
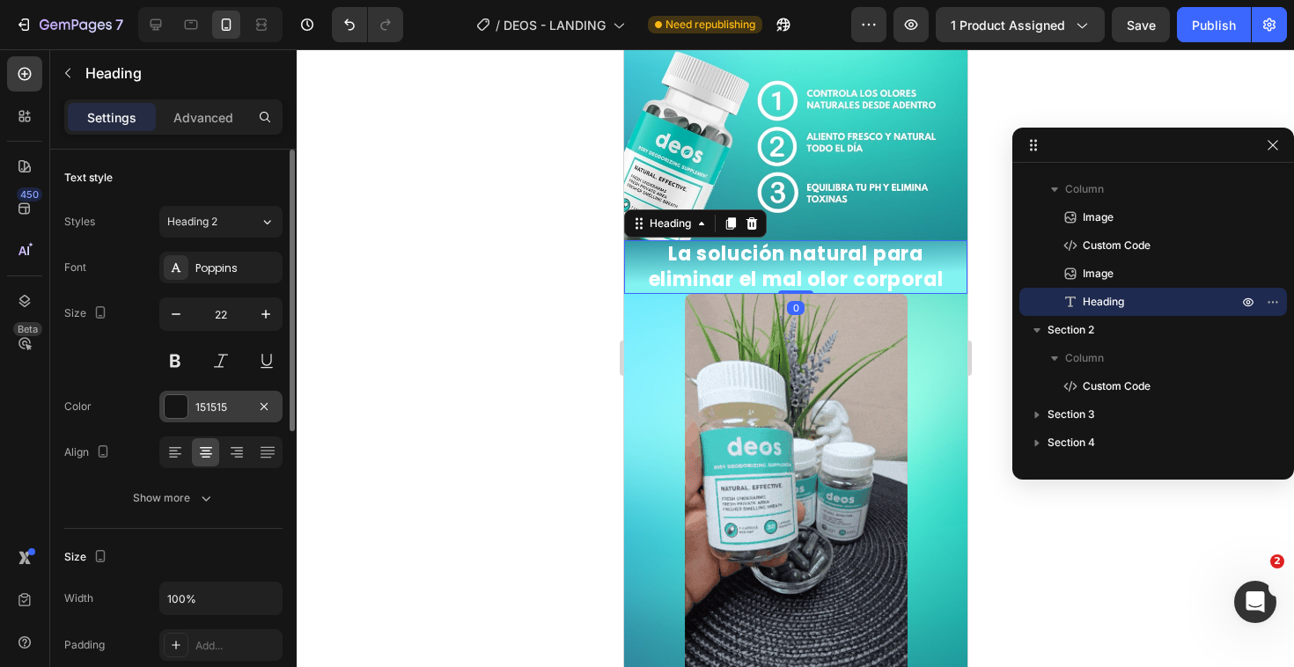
click at [177, 408] on div at bounding box center [176, 406] width 23 height 23
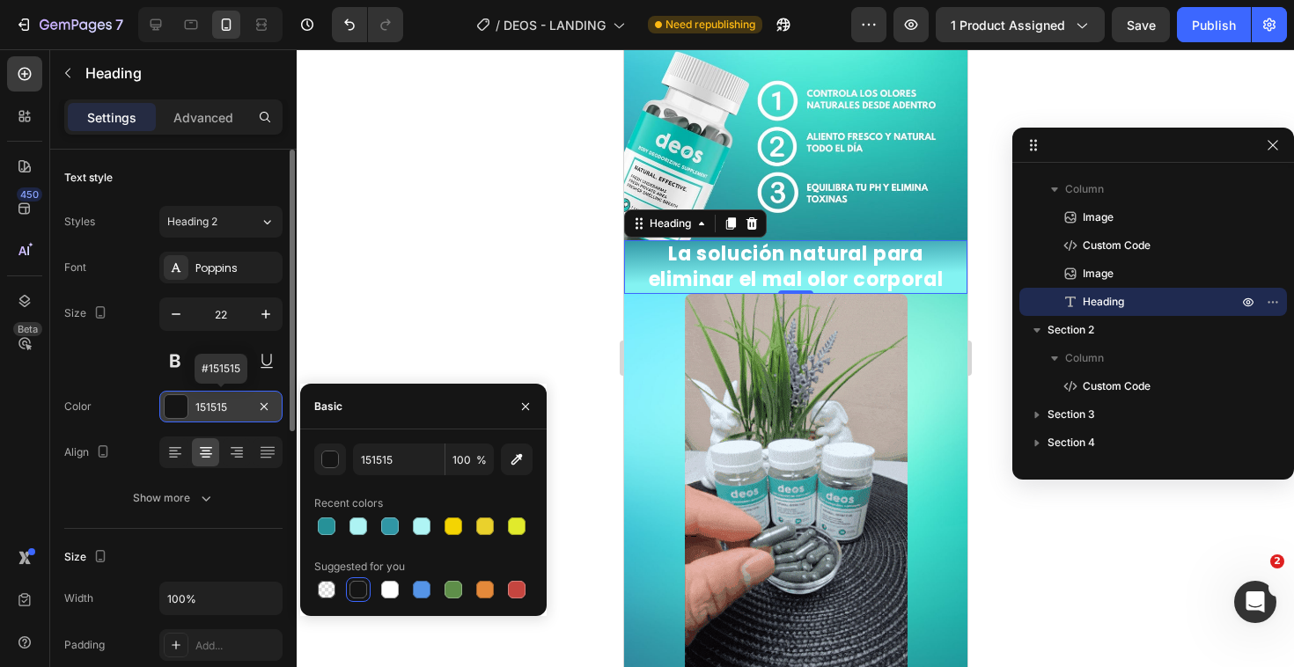
click at [177, 408] on div at bounding box center [176, 406] width 23 height 23
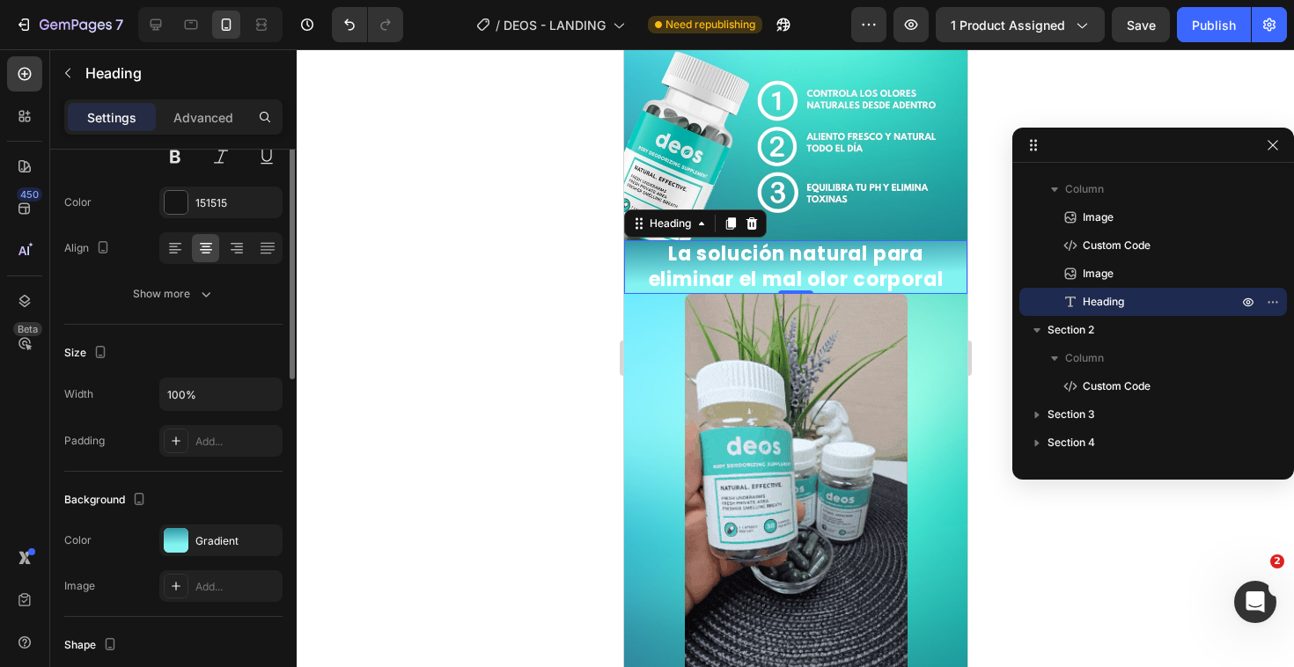
scroll to position [211, 0]
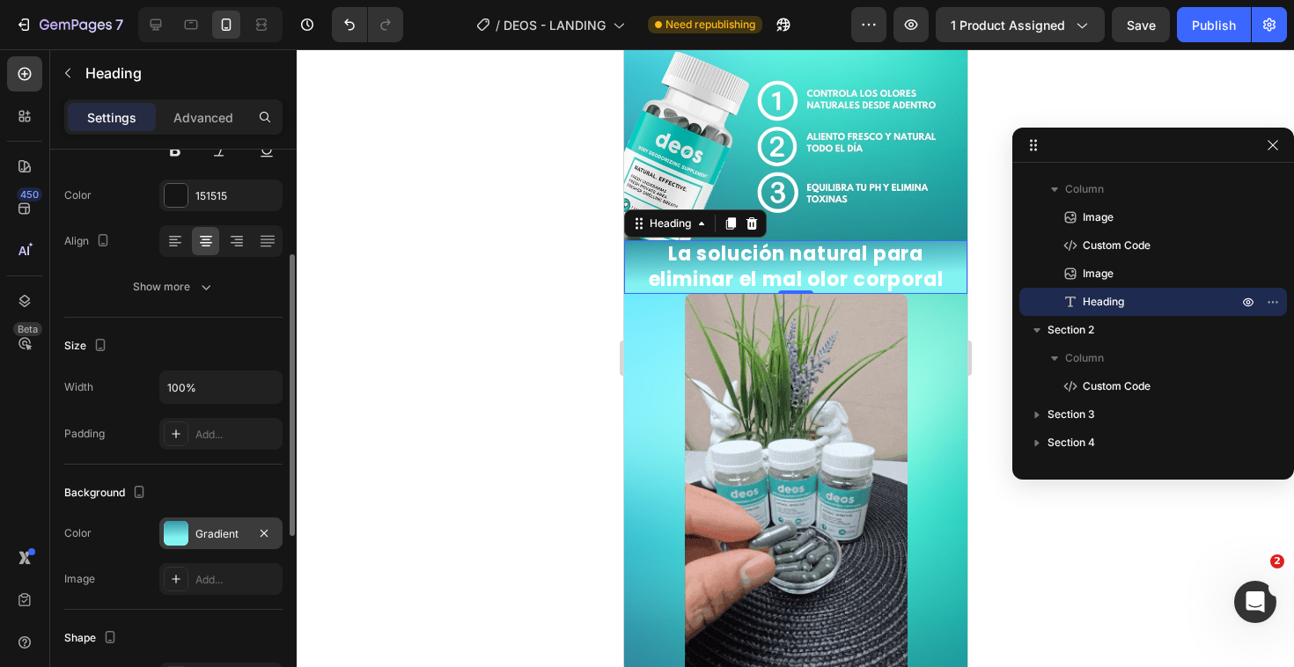
click at [213, 524] on div "Gradient" at bounding box center [220, 533] width 123 height 32
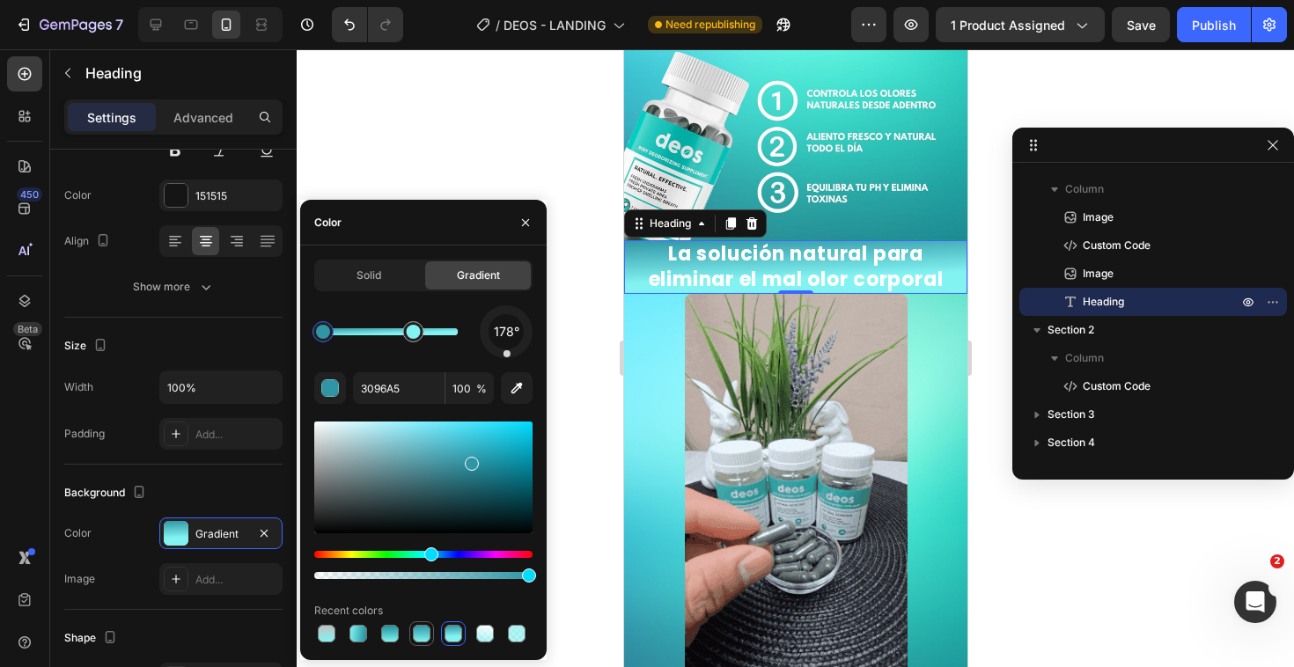
click at [415, 638] on div at bounding box center [422, 634] width 18 height 18
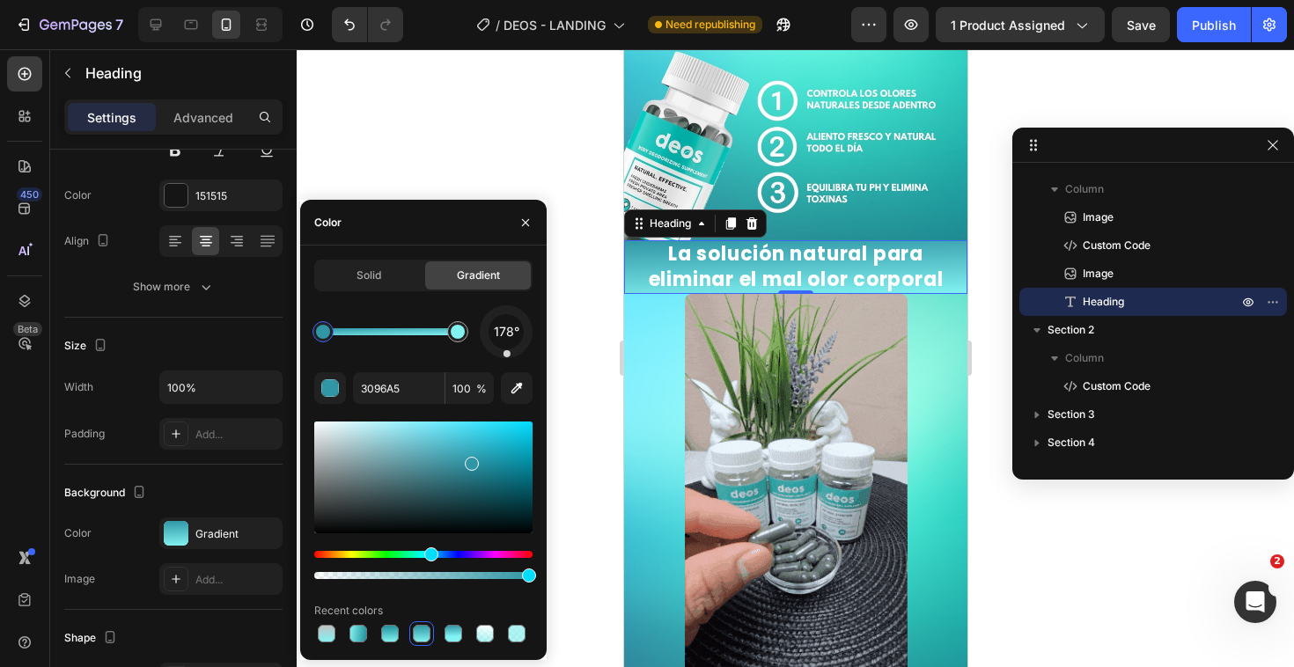
click at [583, 452] on div at bounding box center [795, 358] width 997 height 618
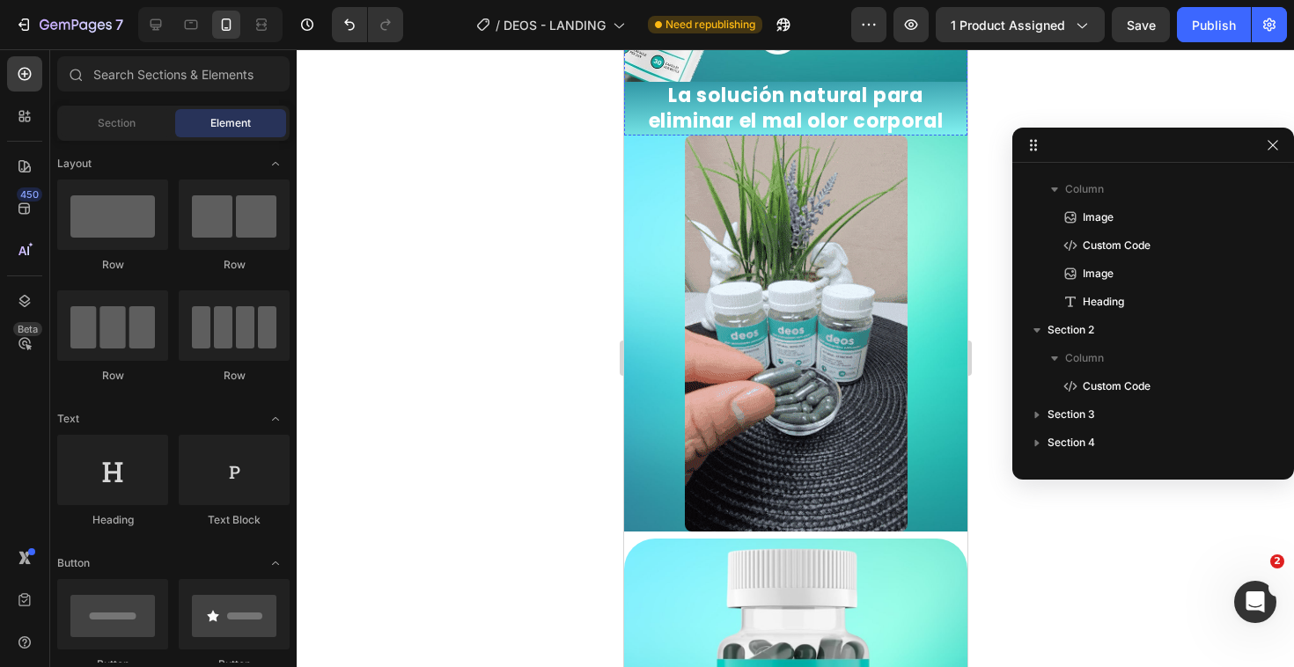
scroll to position [907, 0]
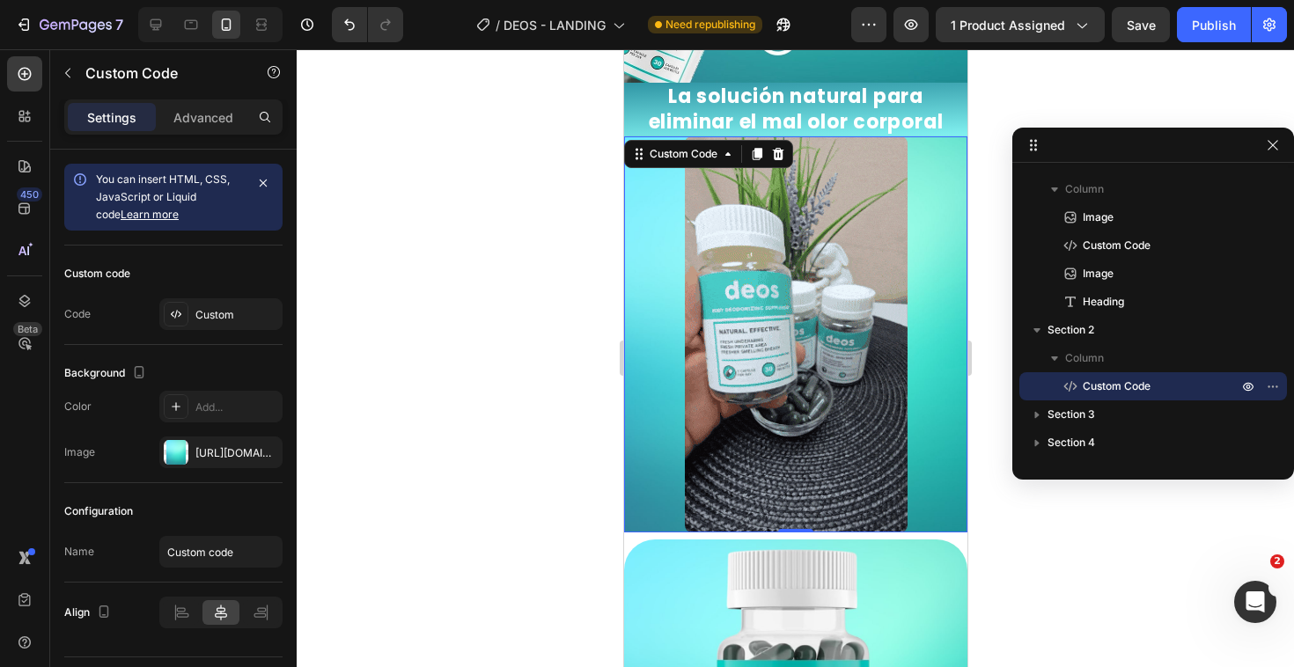
click at [830, 395] on img at bounding box center [795, 334] width 223 height 396
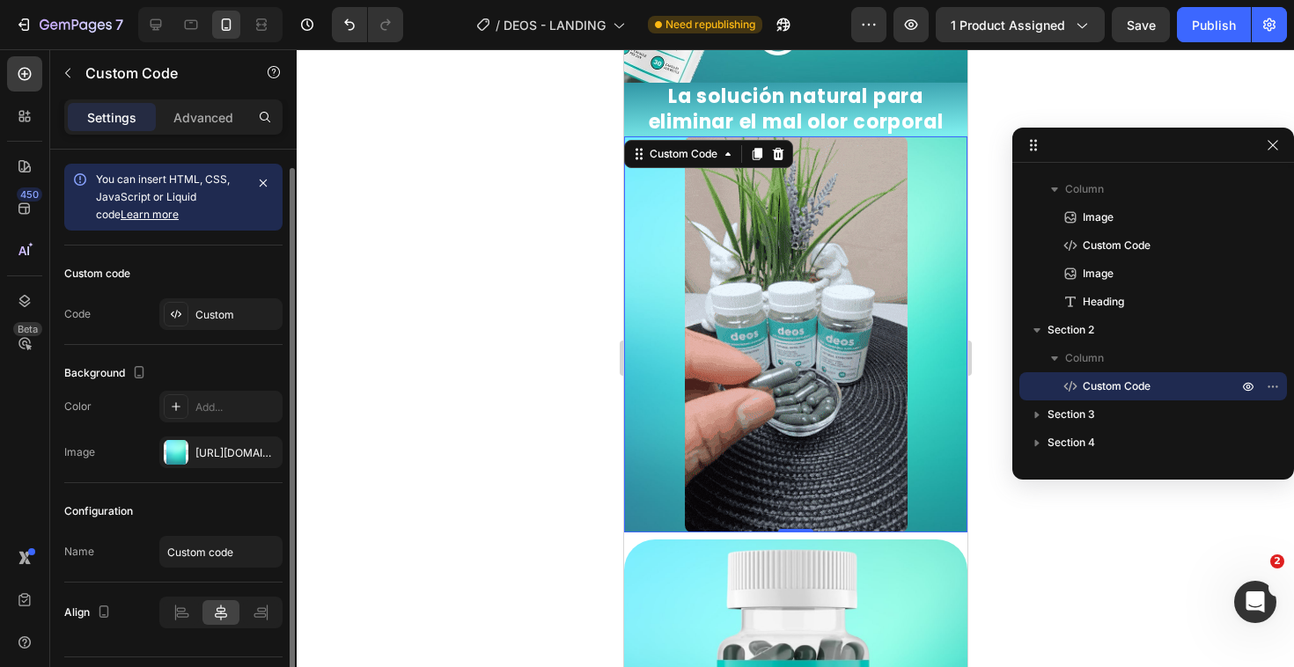
scroll to position [46, 0]
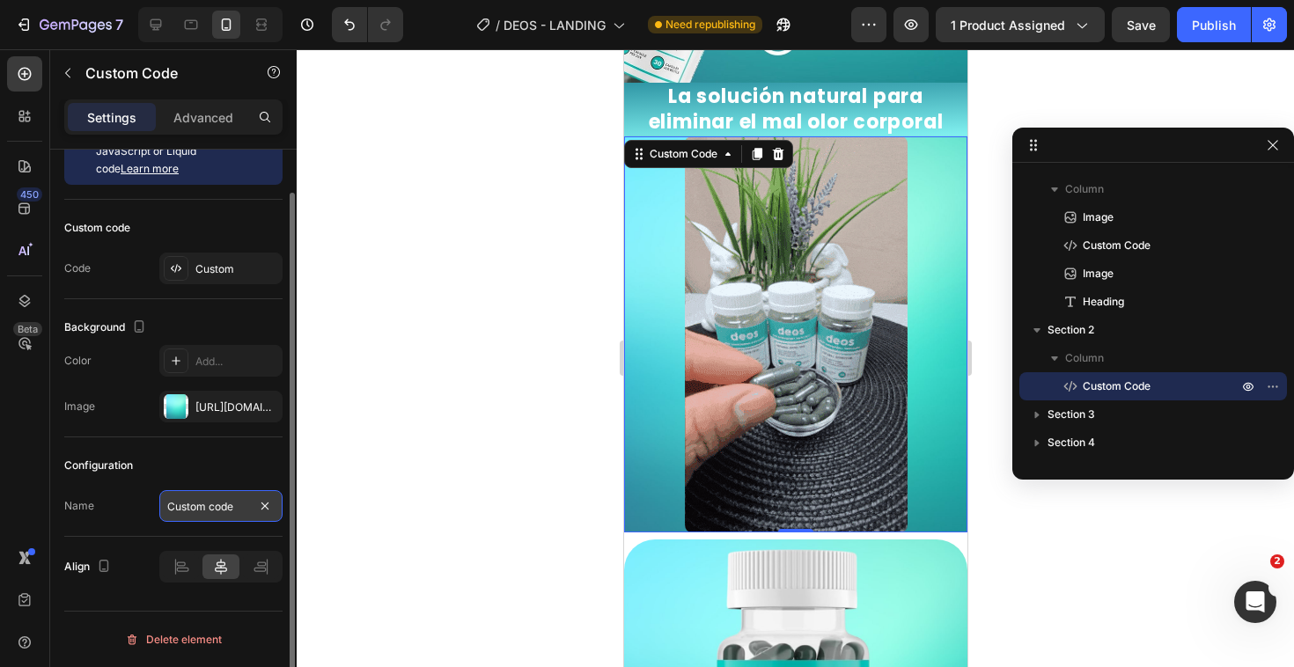
click at [222, 513] on input "Custom code" at bounding box center [220, 506] width 123 height 32
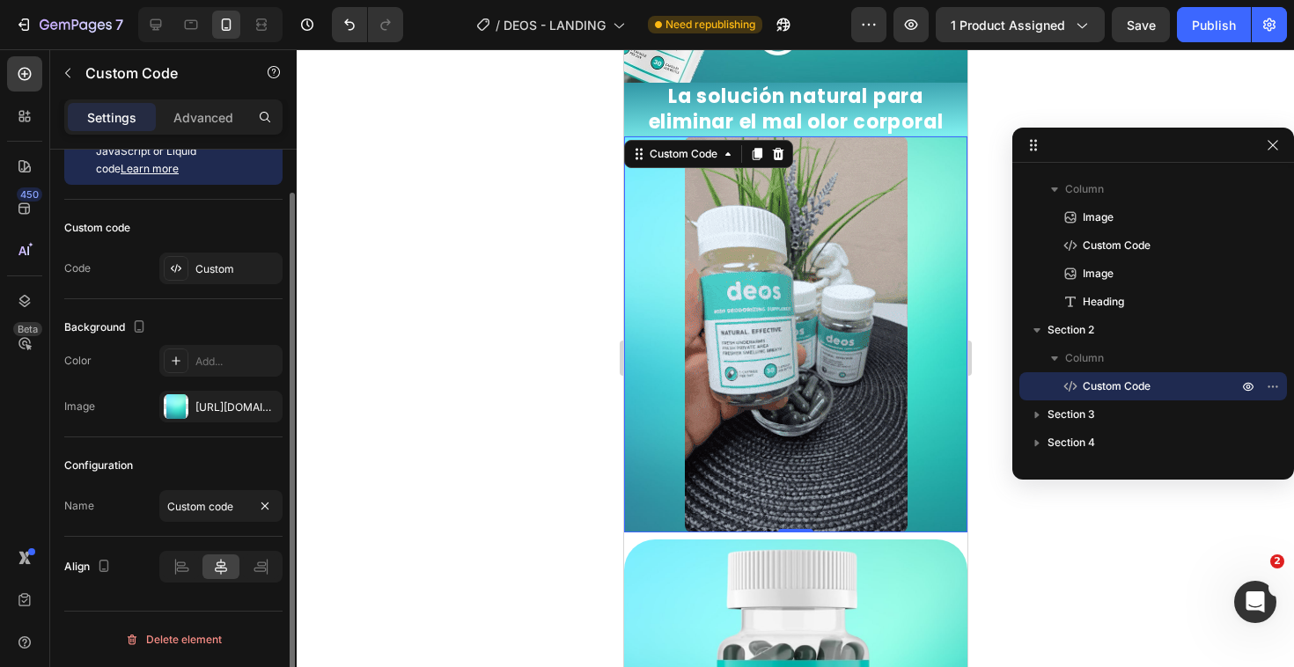
click at [230, 463] on div "Configuration" at bounding box center [173, 465] width 218 height 28
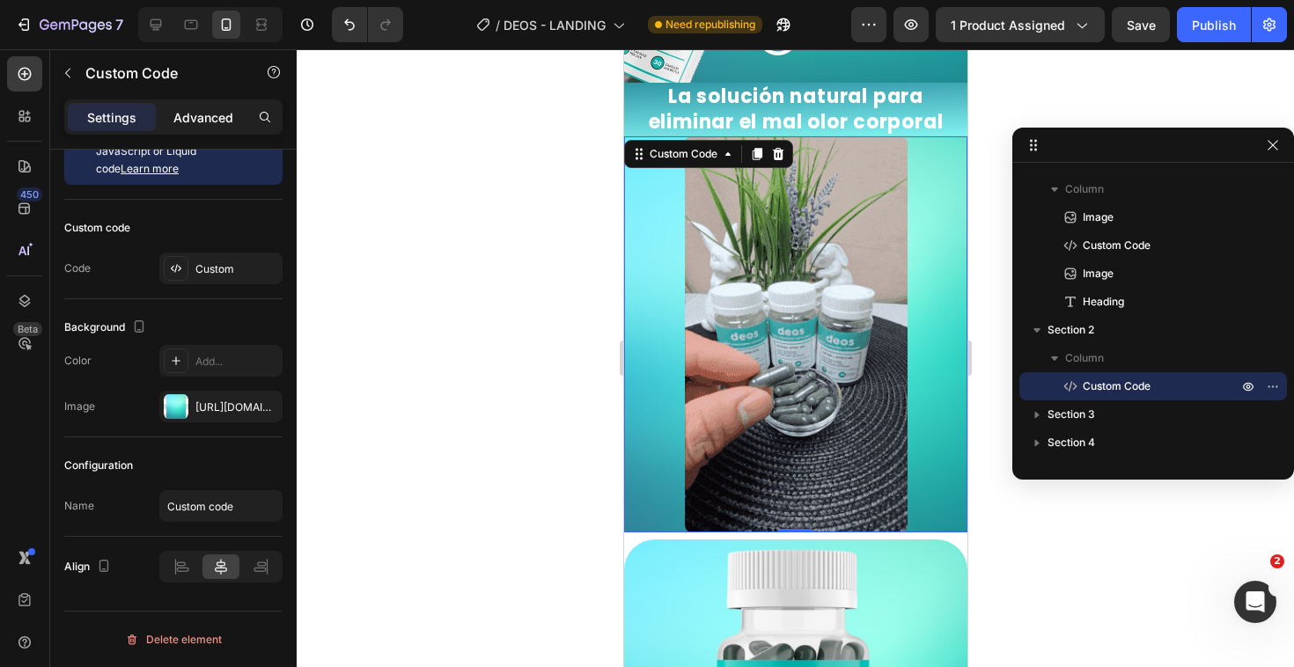
click at [197, 114] on p "Advanced" at bounding box center [203, 117] width 60 height 18
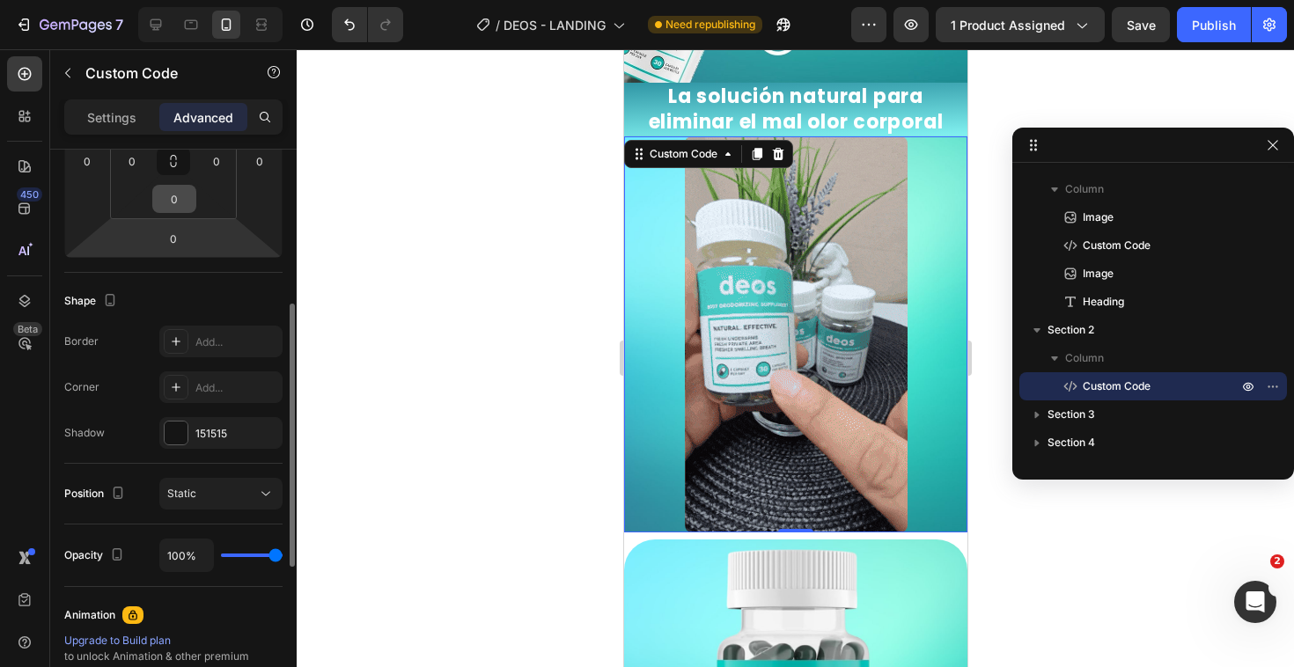
scroll to position [330, 0]
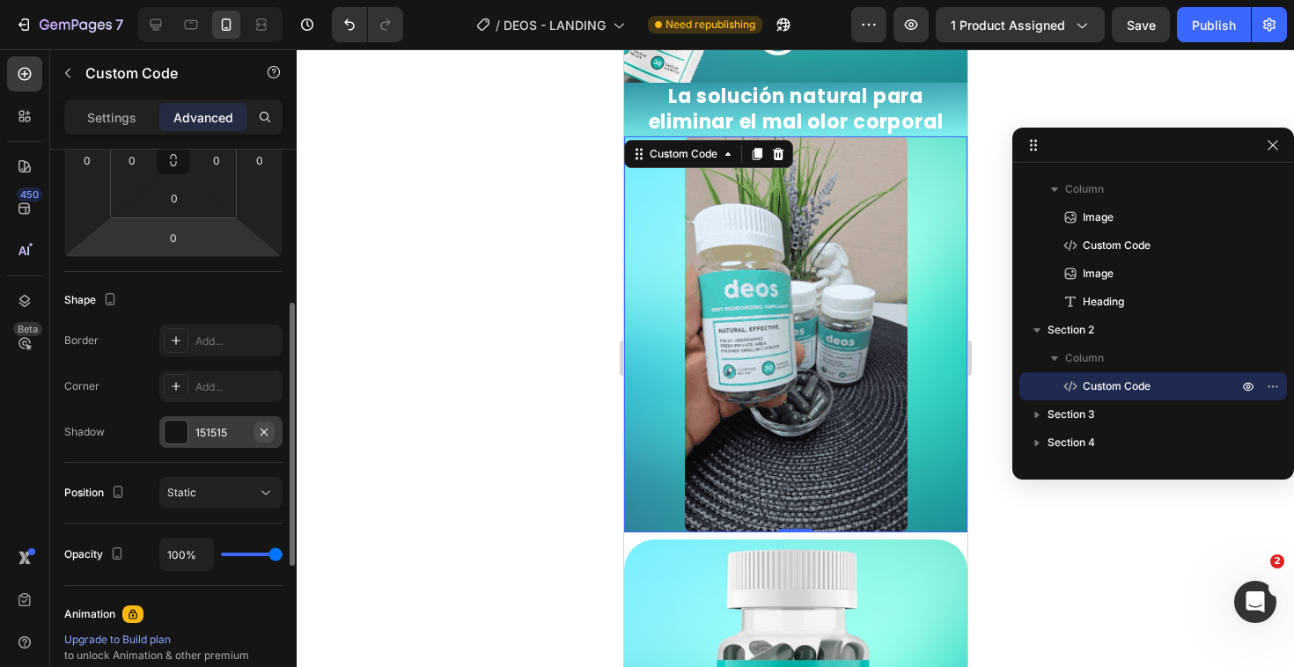
click at [265, 432] on icon "button" at bounding box center [263, 431] width 7 height 7
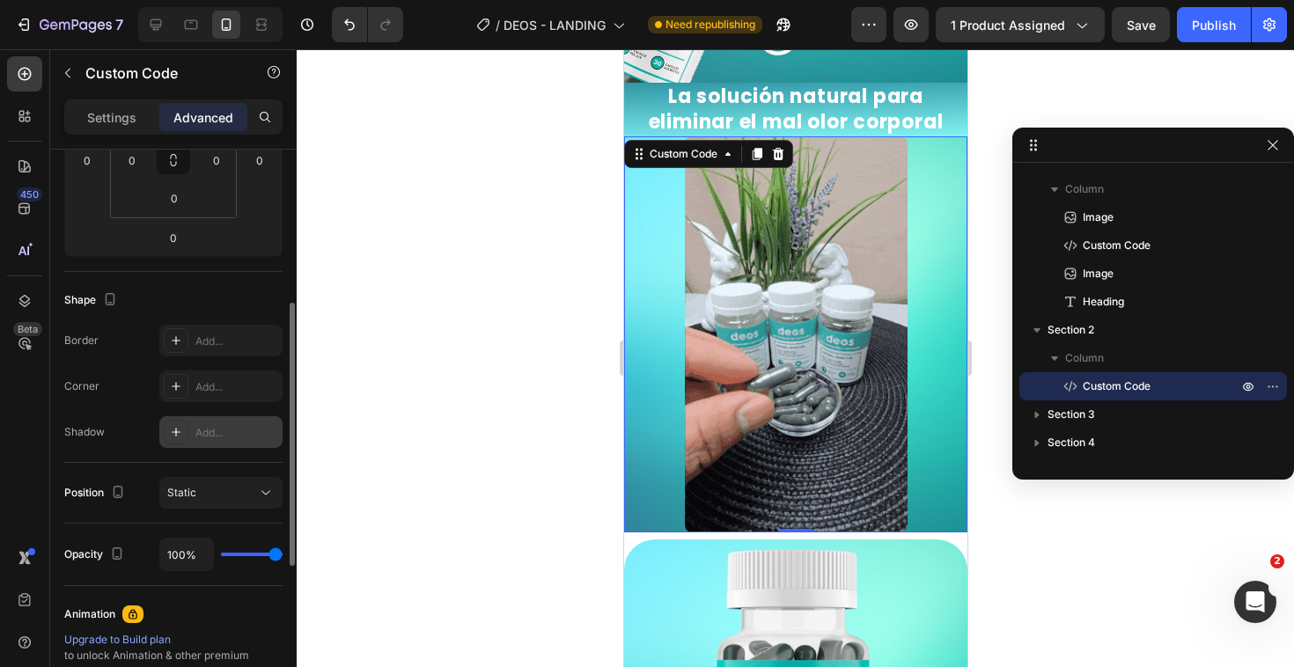
click at [251, 552] on div "100%" at bounding box center [220, 554] width 123 height 33
drag, startPoint x: 251, startPoint y: 552, endPoint x: 225, endPoint y: 552, distance: 25.5
click at [225, 552] on div "100%" at bounding box center [220, 554] width 123 height 33
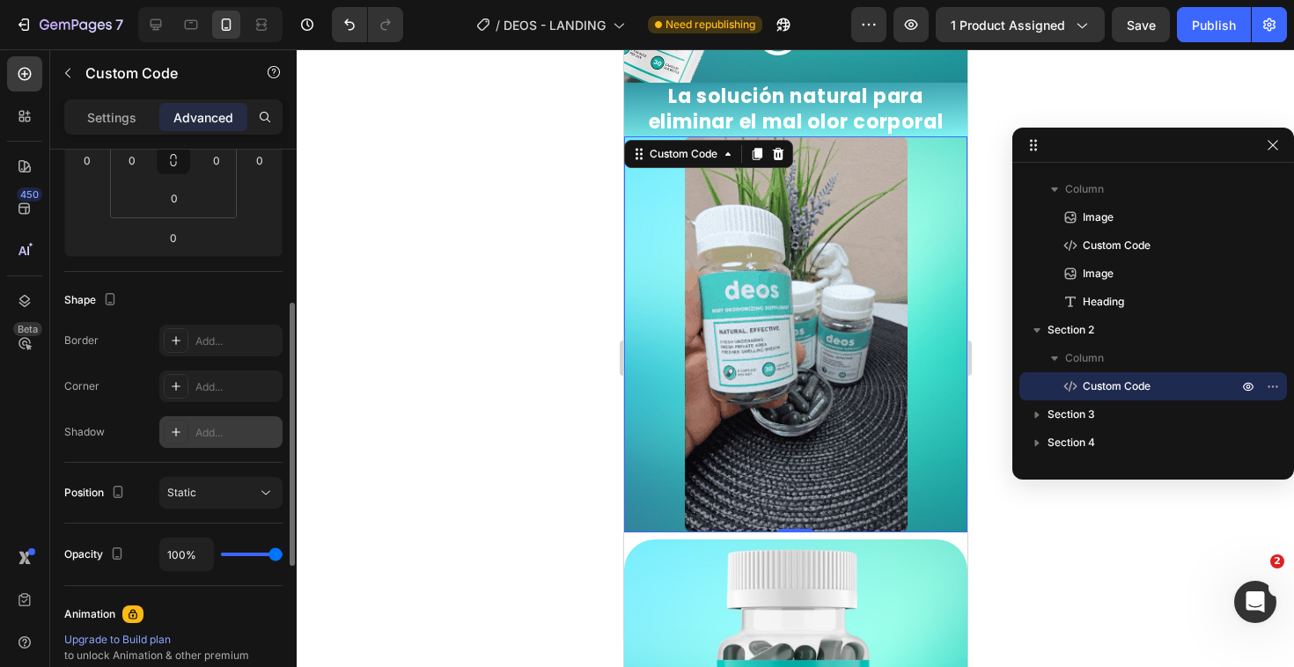
type input "0%"
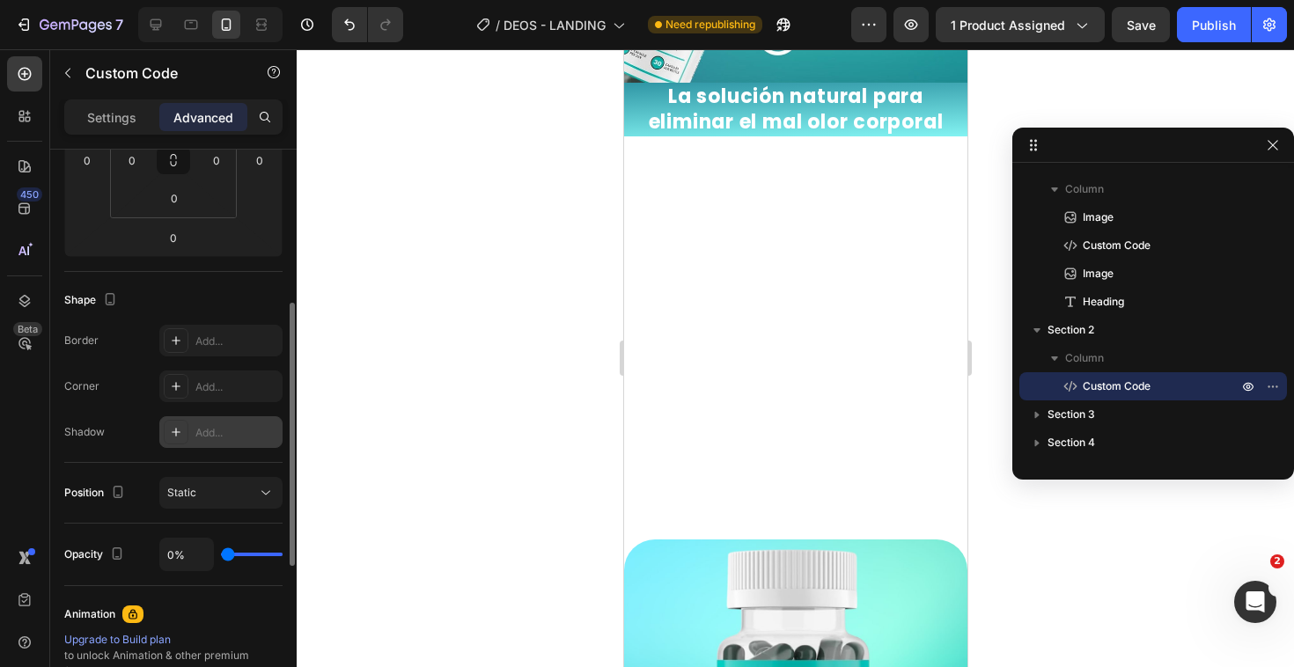
type input "0"
click at [225, 553] on input "range" at bounding box center [252, 555] width 62 height 4
type input "3%"
type input "3"
type input "12%"
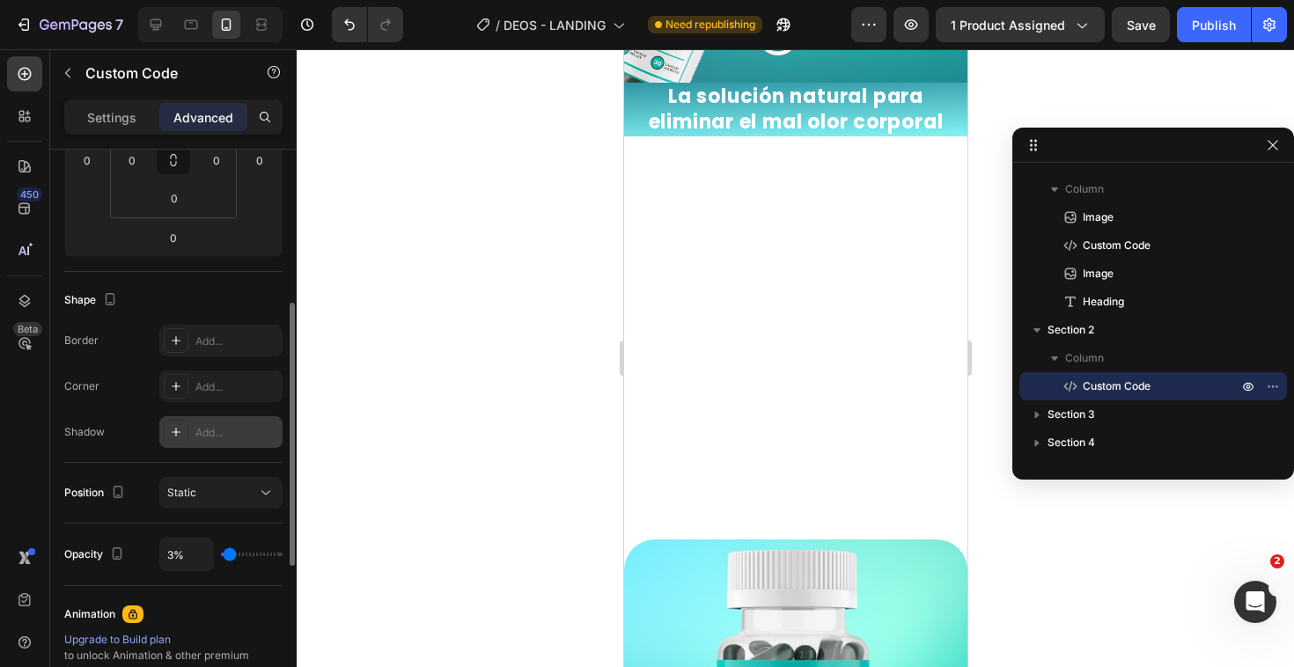
type input "12"
type input "36%"
type input "36"
type input "45%"
type input "45"
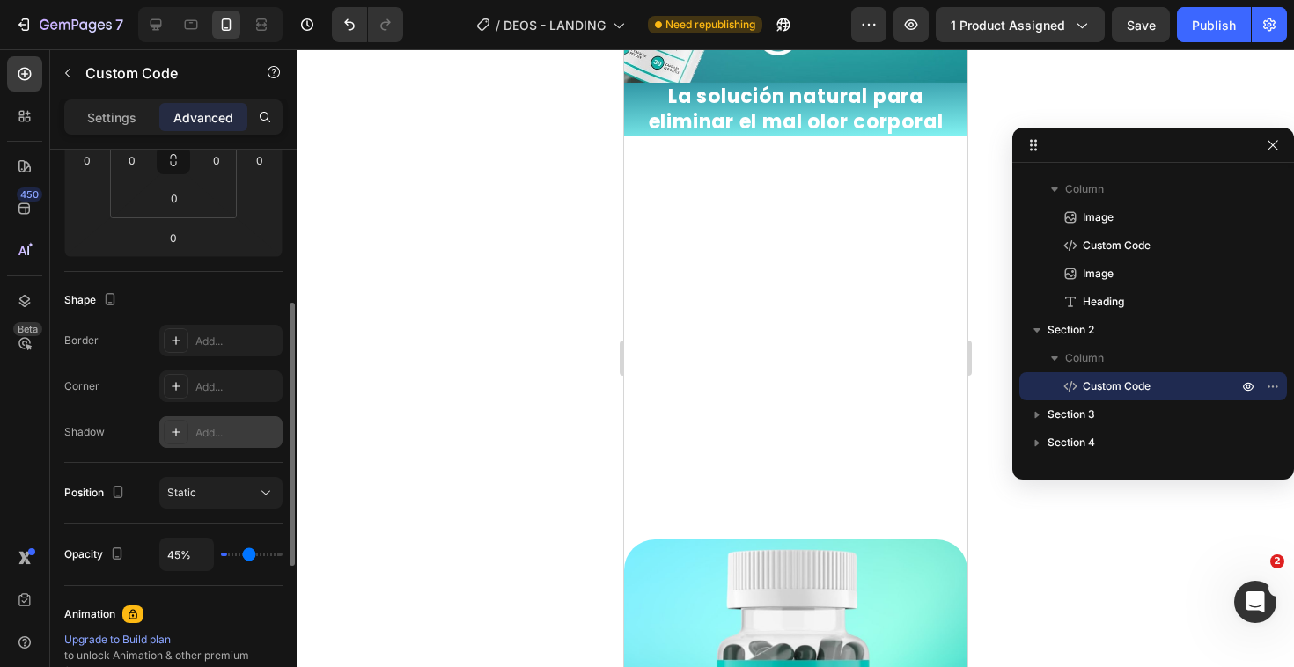
type input "60%"
type input "60"
type input "67%"
type input "67"
type input "69%"
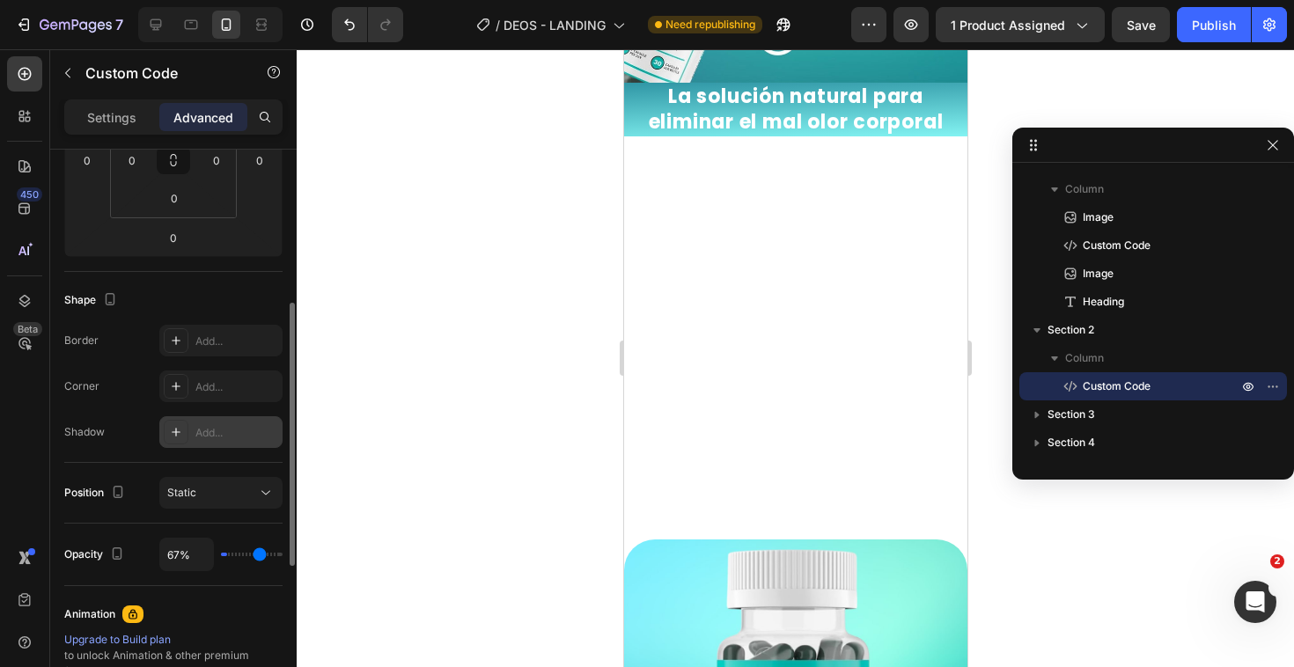
type input "69"
type input "71%"
type input "71"
type input "75%"
type input "75"
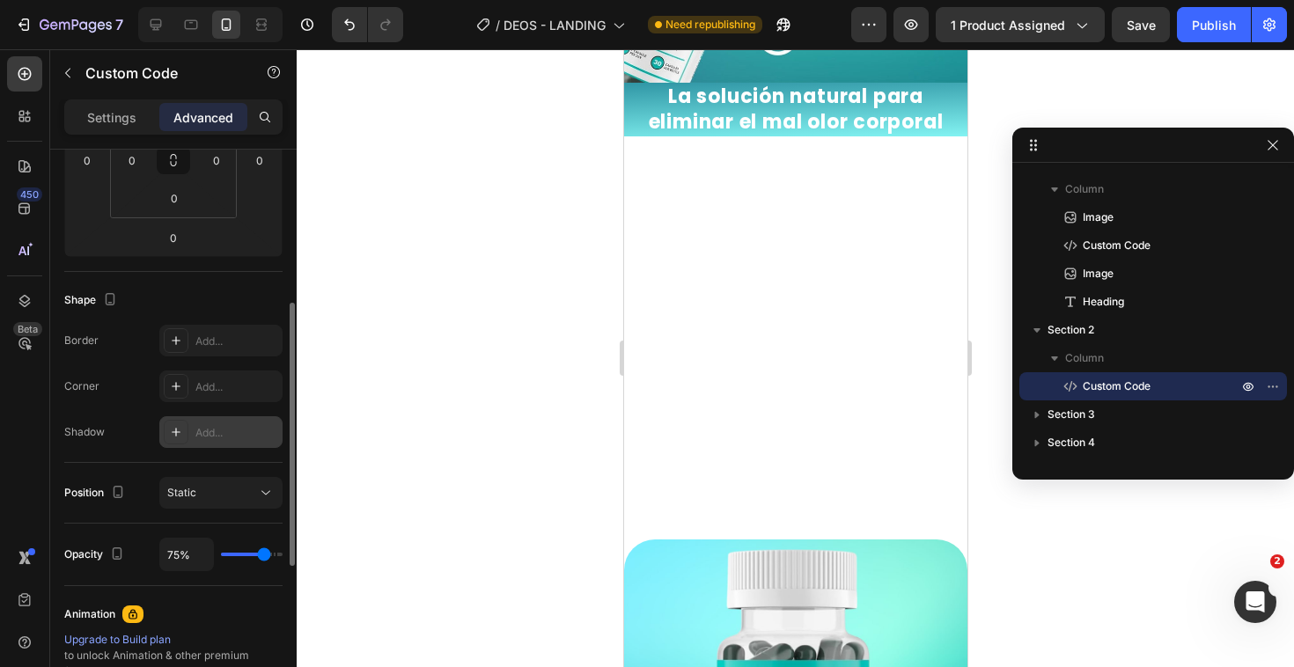
type input "78%"
type input "78"
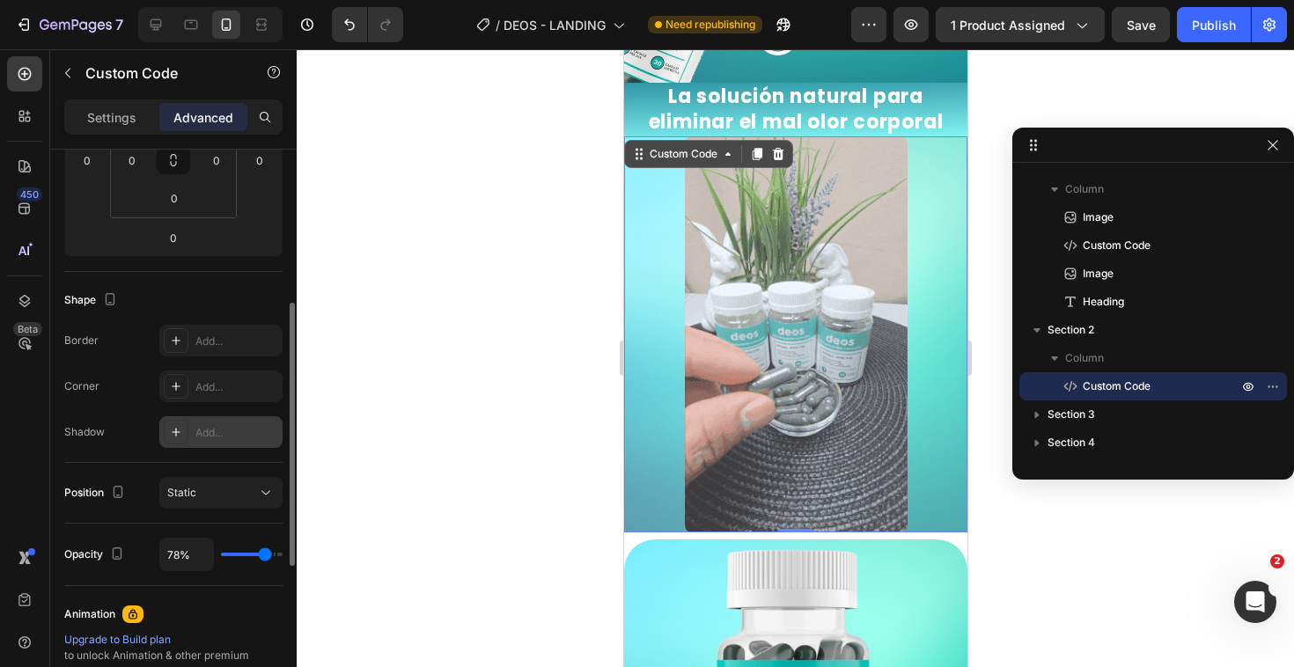
type input "82%"
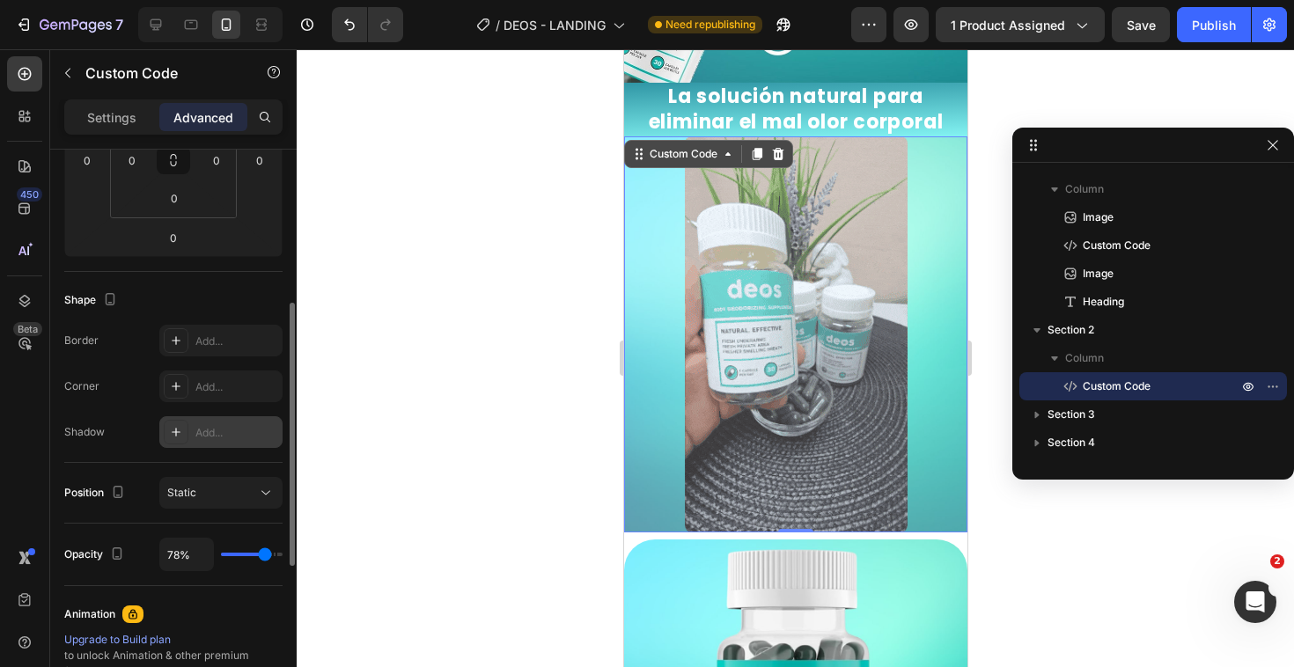
type input "82"
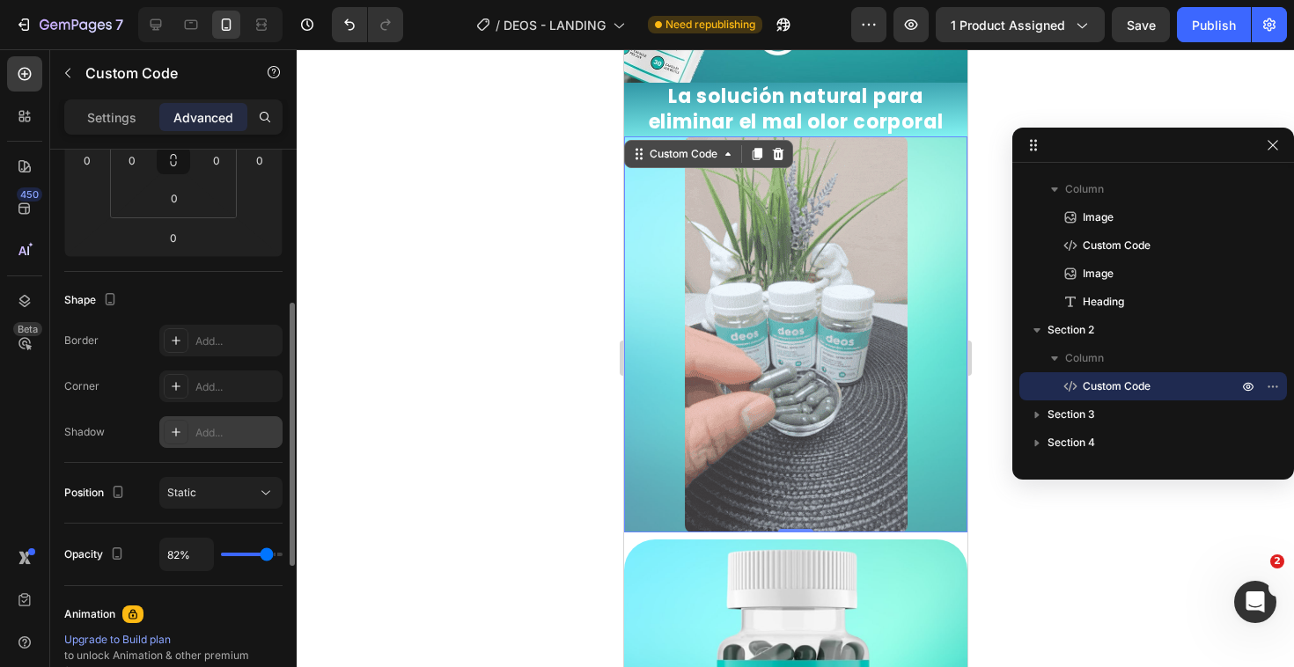
type input "85%"
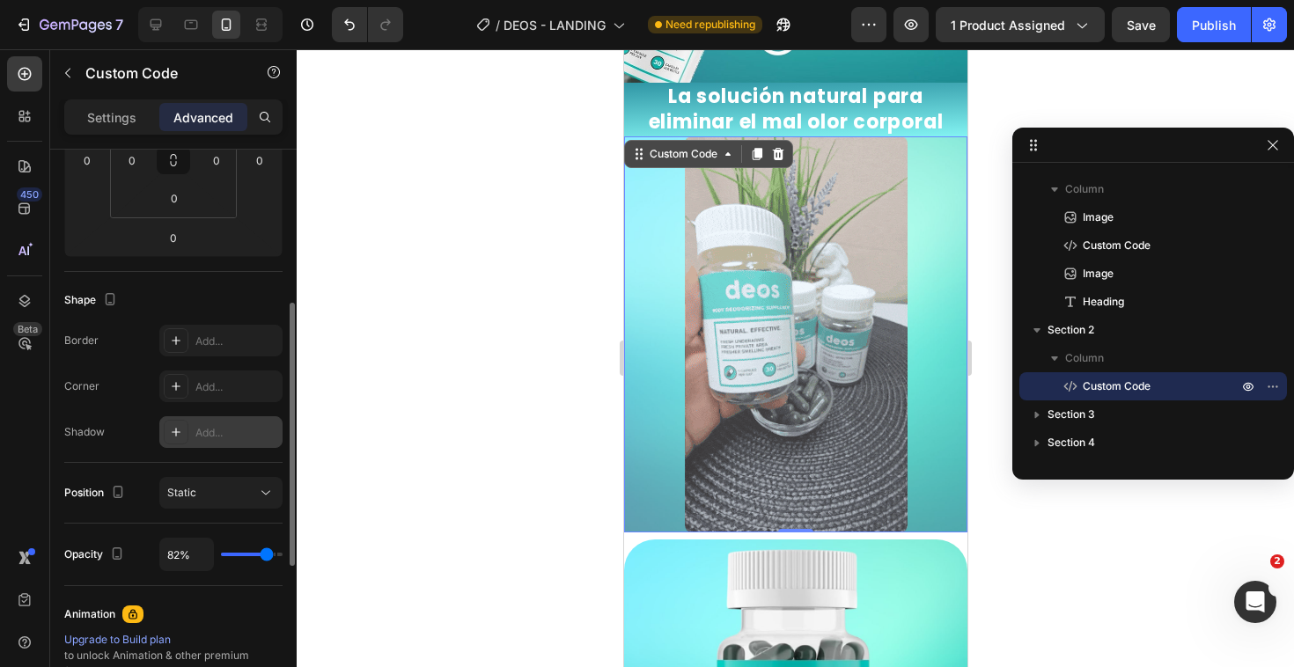
type input "85"
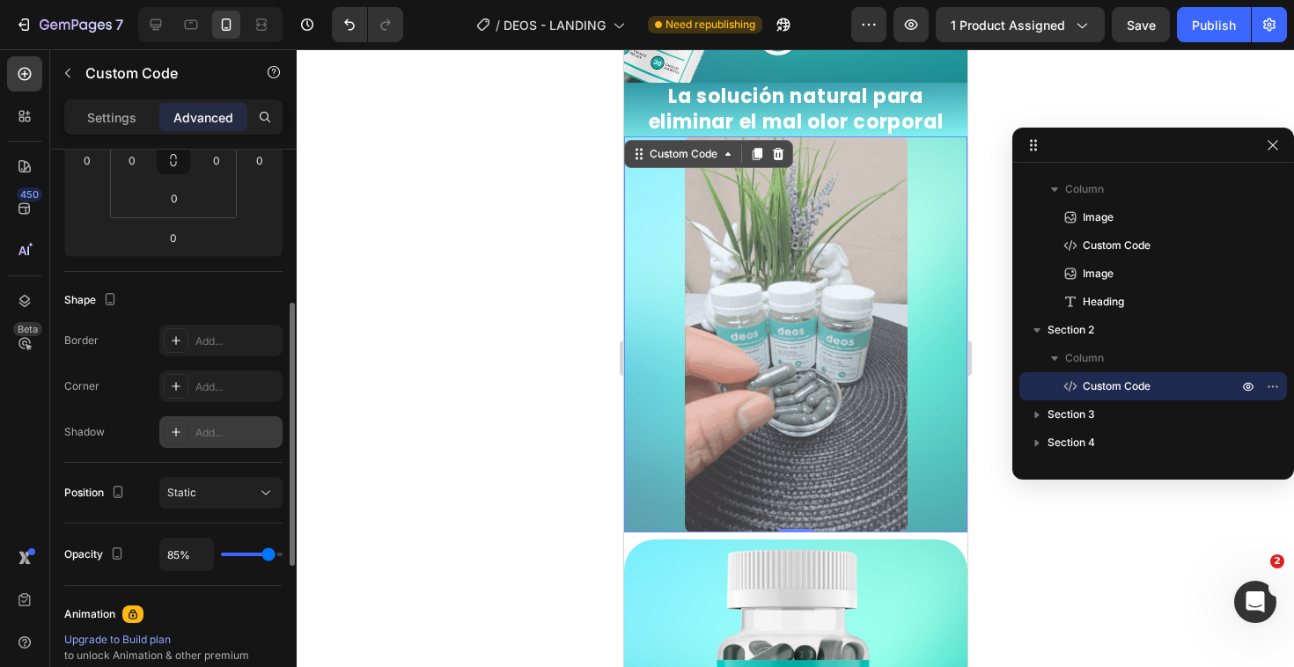
type input "88%"
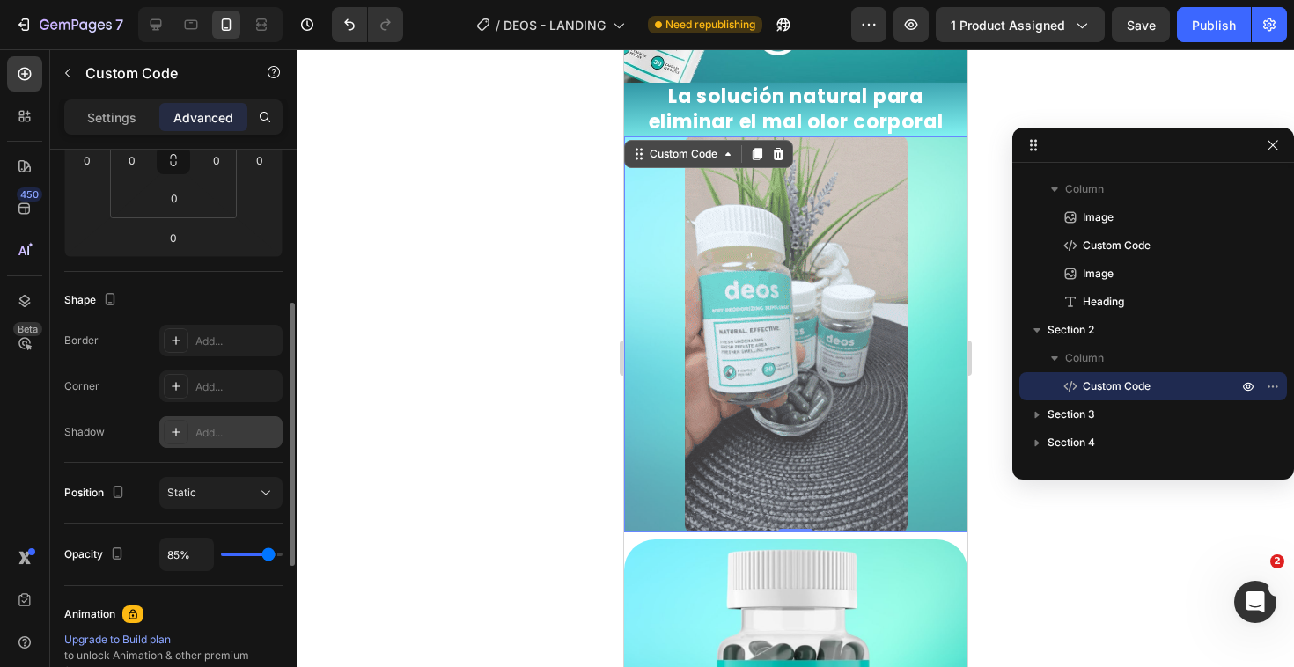
type input "88"
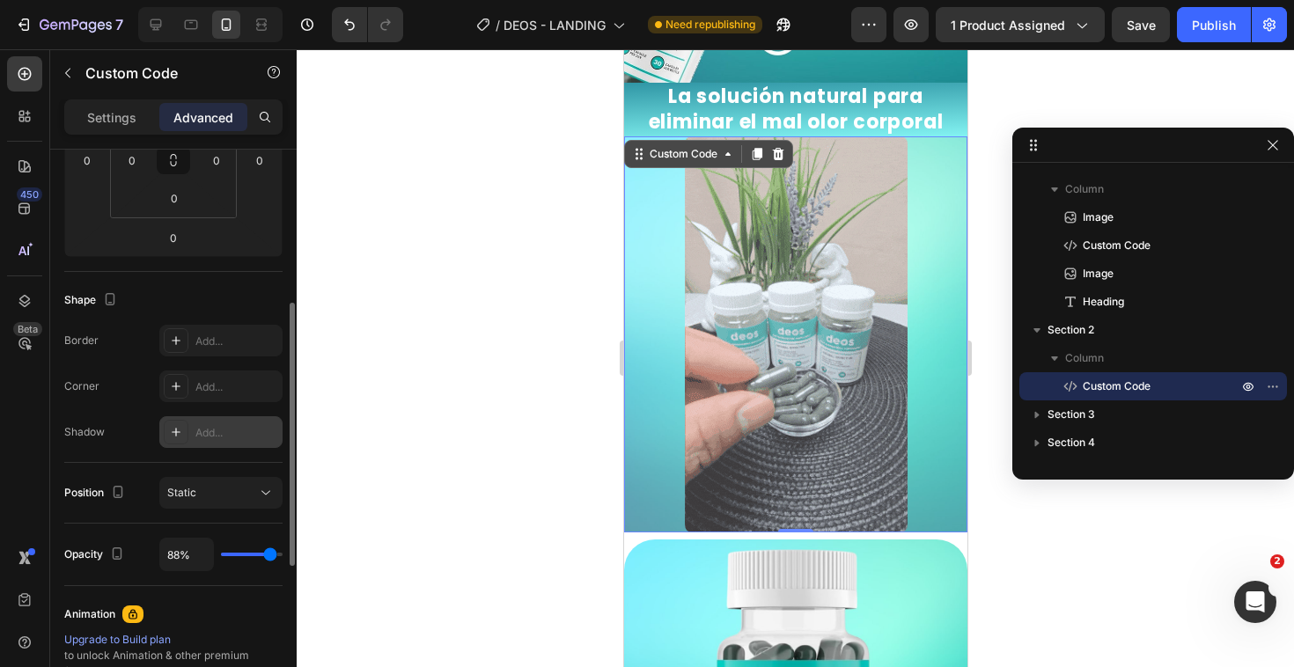
type input "93%"
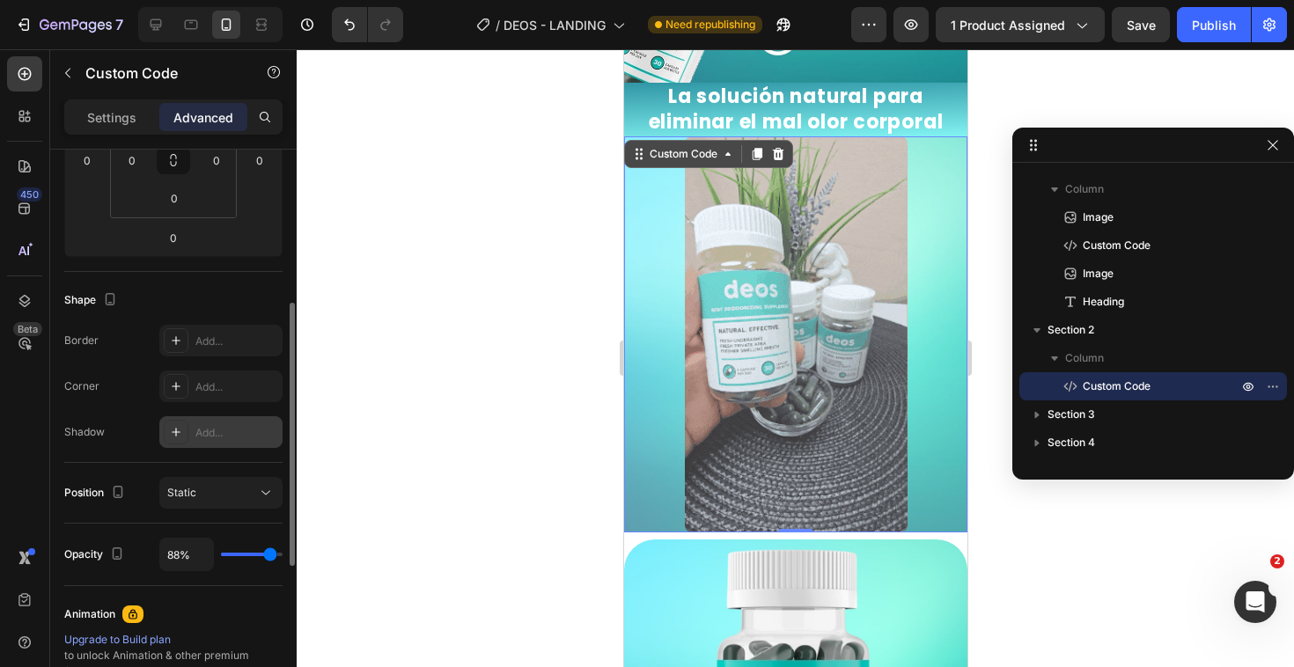
type input "93"
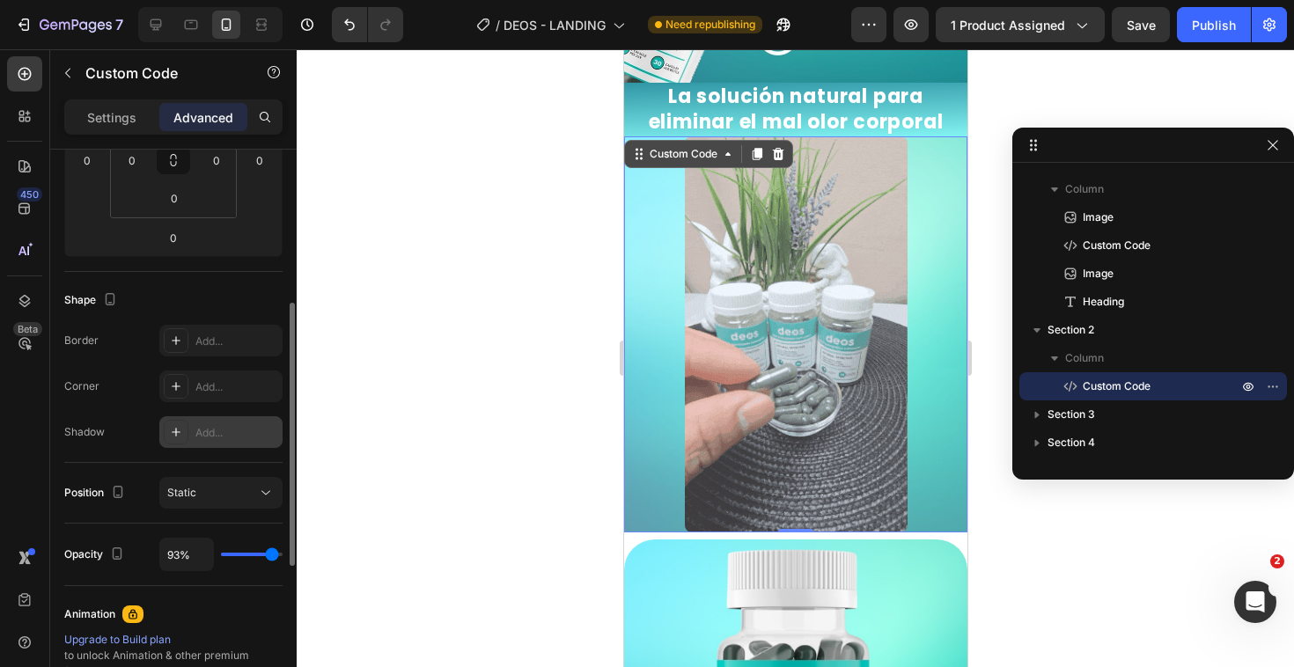
type input "99%"
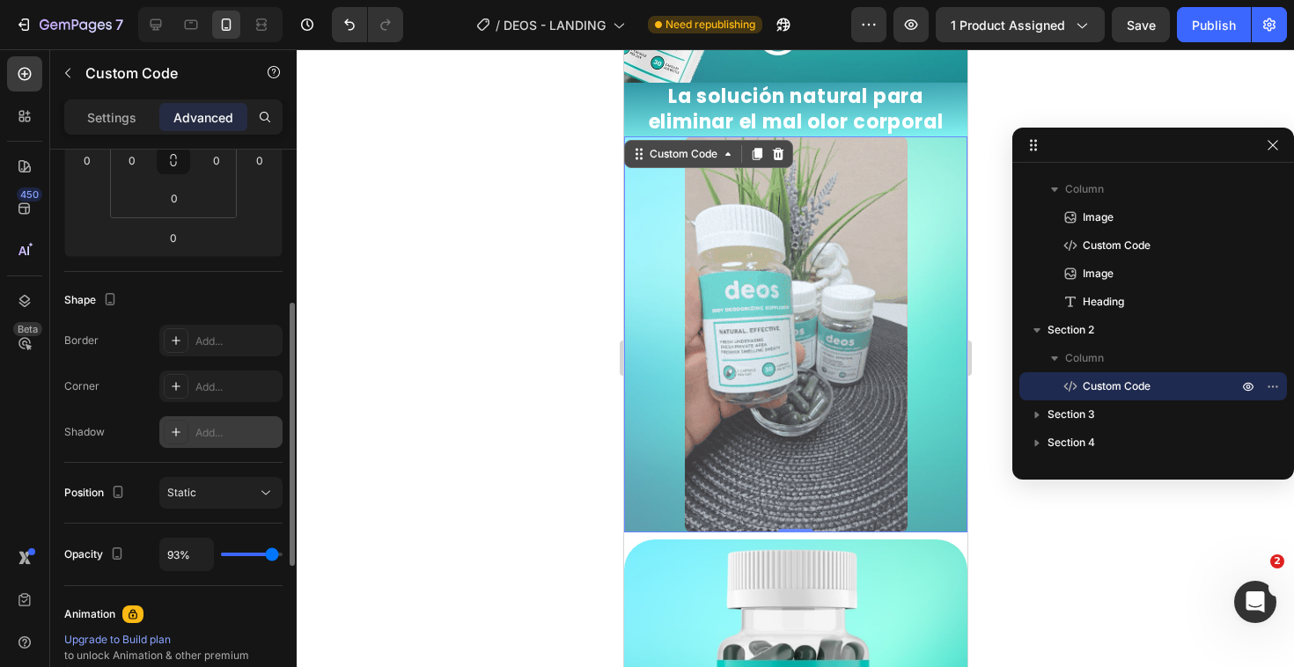
type input "99"
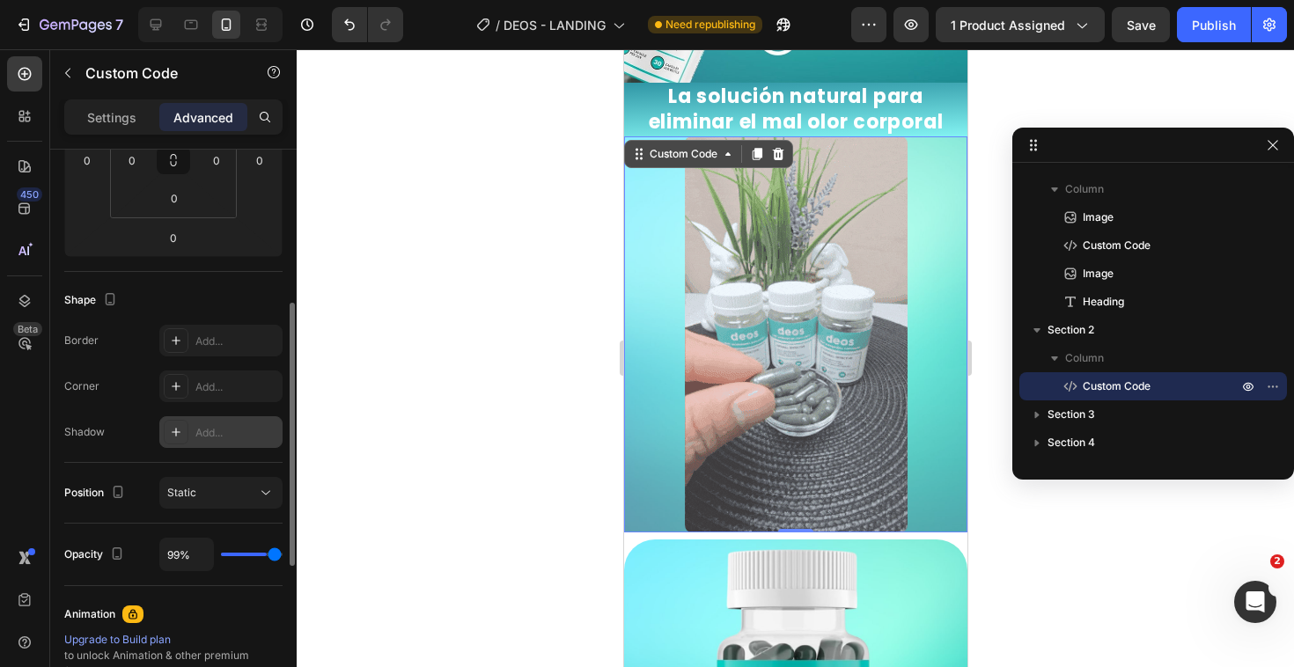
type input "100%"
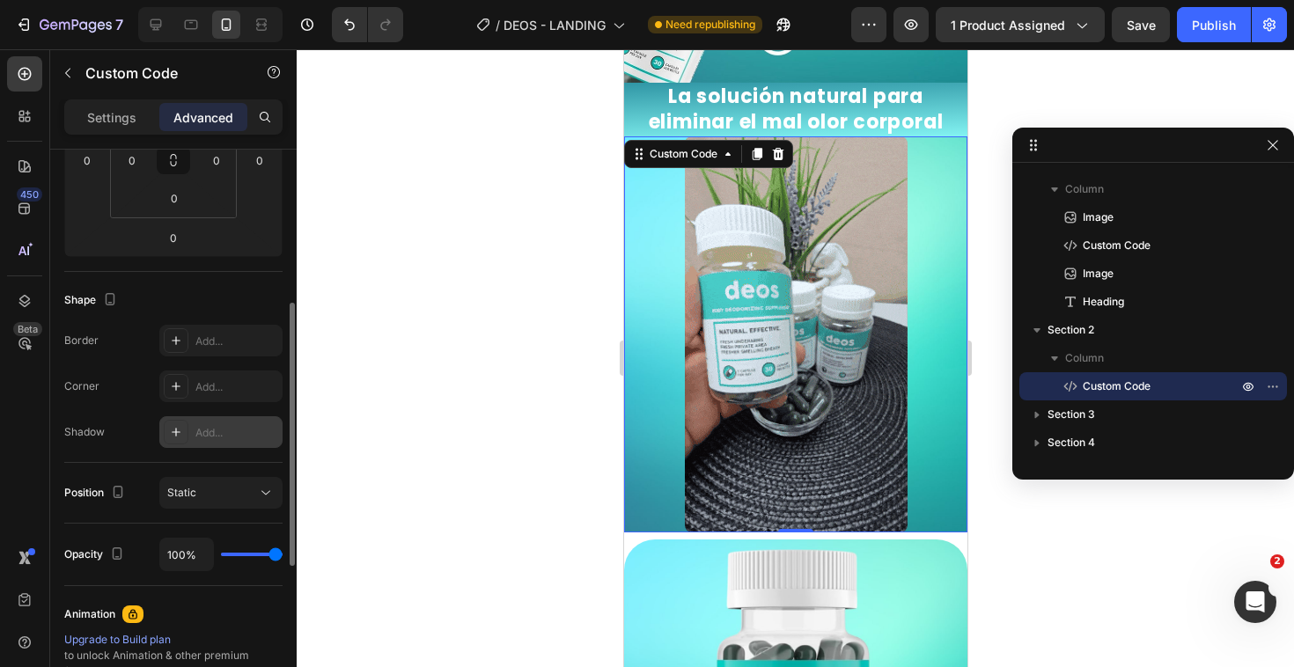
drag, startPoint x: 225, startPoint y: 552, endPoint x: 313, endPoint y: 565, distance: 89.0
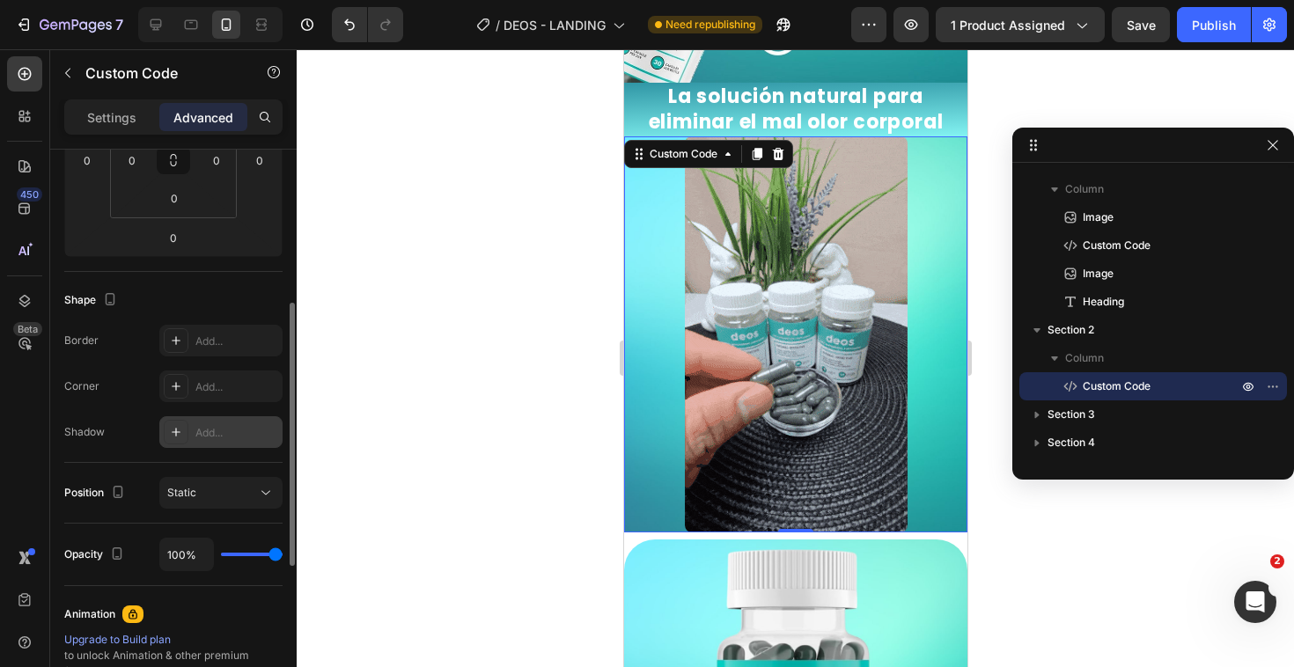
type input "100"
click at [282, 556] on input "range" at bounding box center [252, 555] width 62 height 4
click at [109, 115] on p "Settings" at bounding box center [111, 117] width 49 height 18
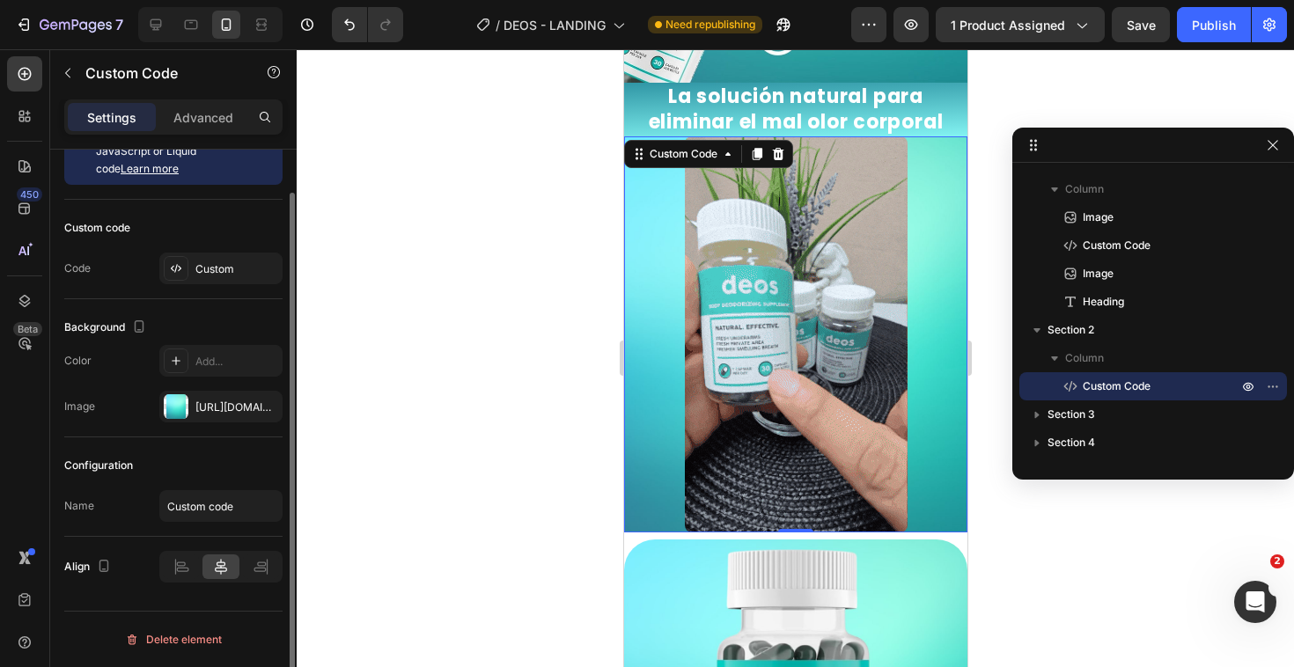
scroll to position [0, 0]
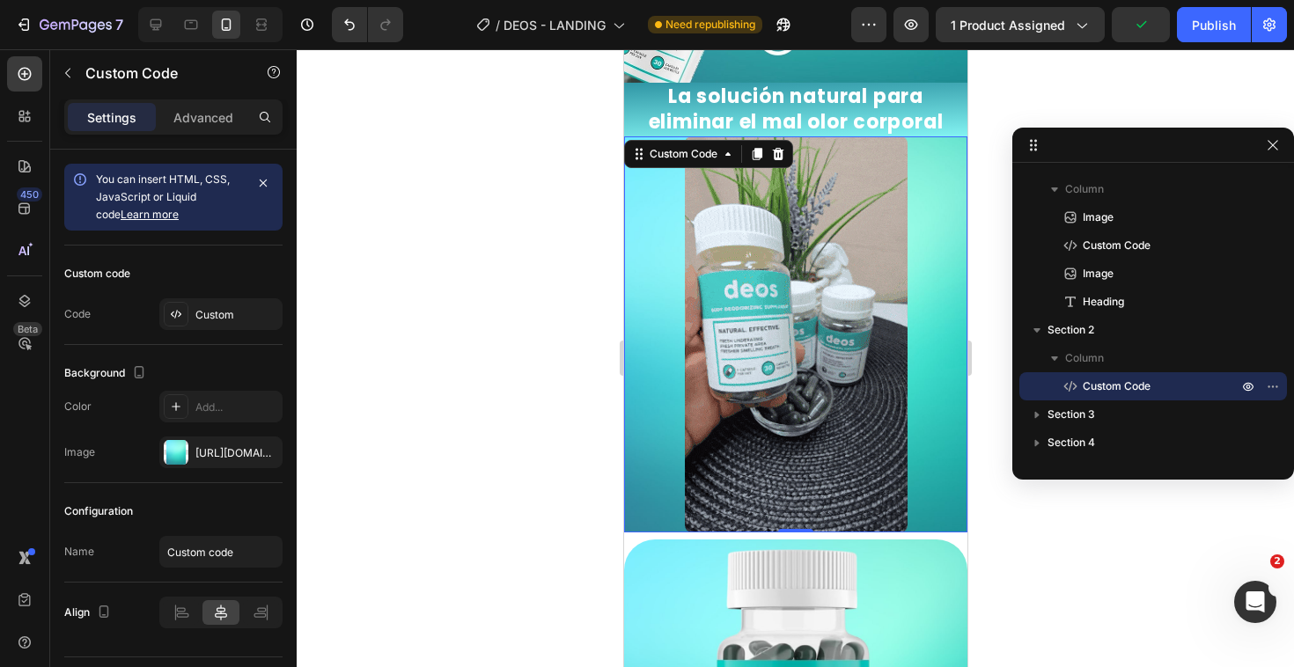
click at [488, 377] on div at bounding box center [795, 358] width 997 height 618
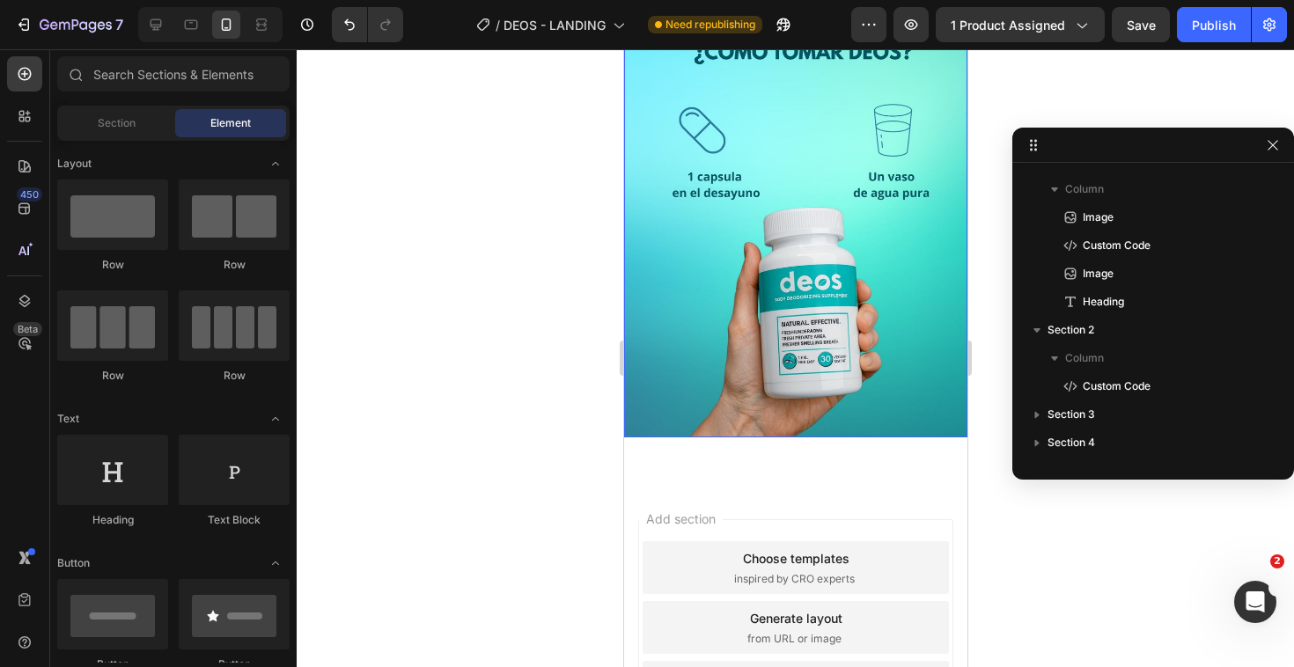
scroll to position [2198, 0]
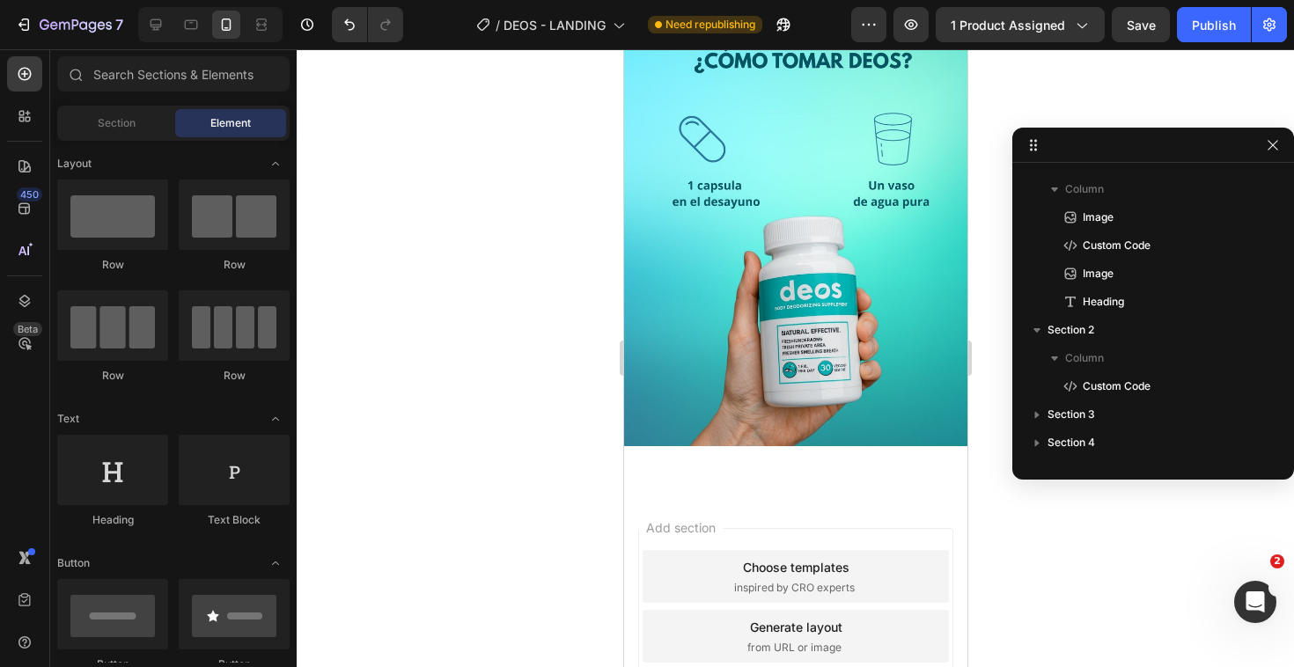
drag, startPoint x: 785, startPoint y: 311, endPoint x: 779, endPoint y: 337, distance: 27.1
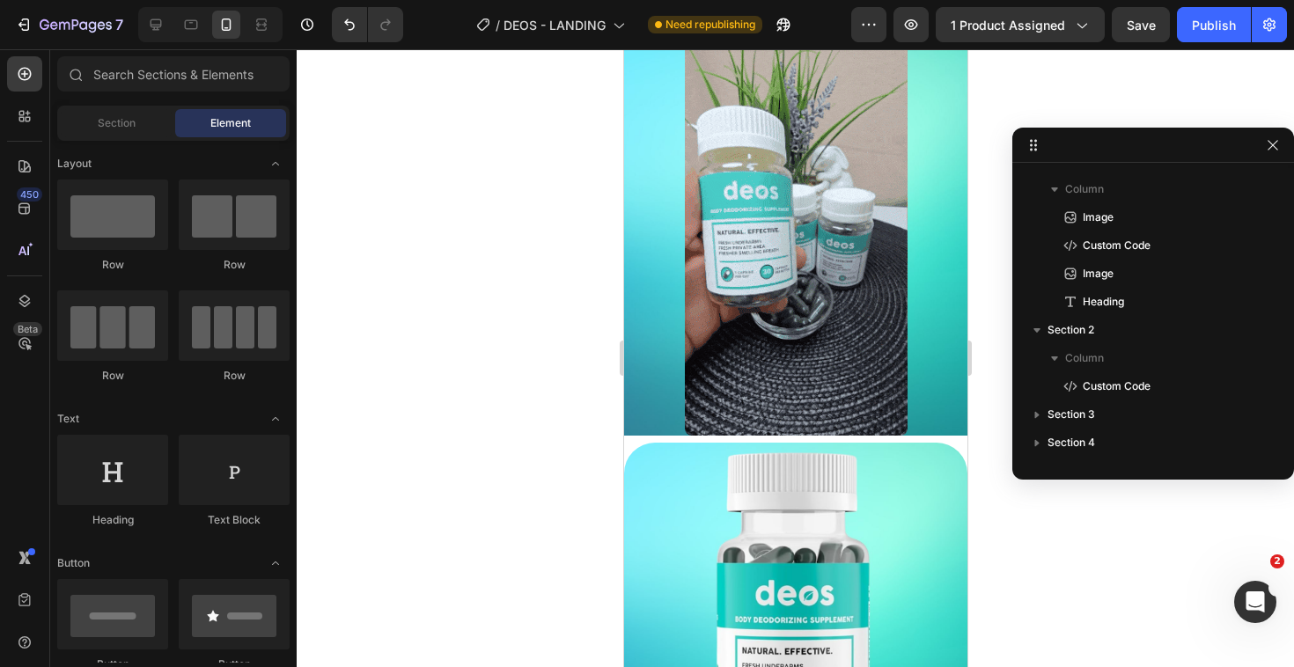
scroll to position [972, 0]
